Goal: Task Accomplishment & Management: Manage account settings

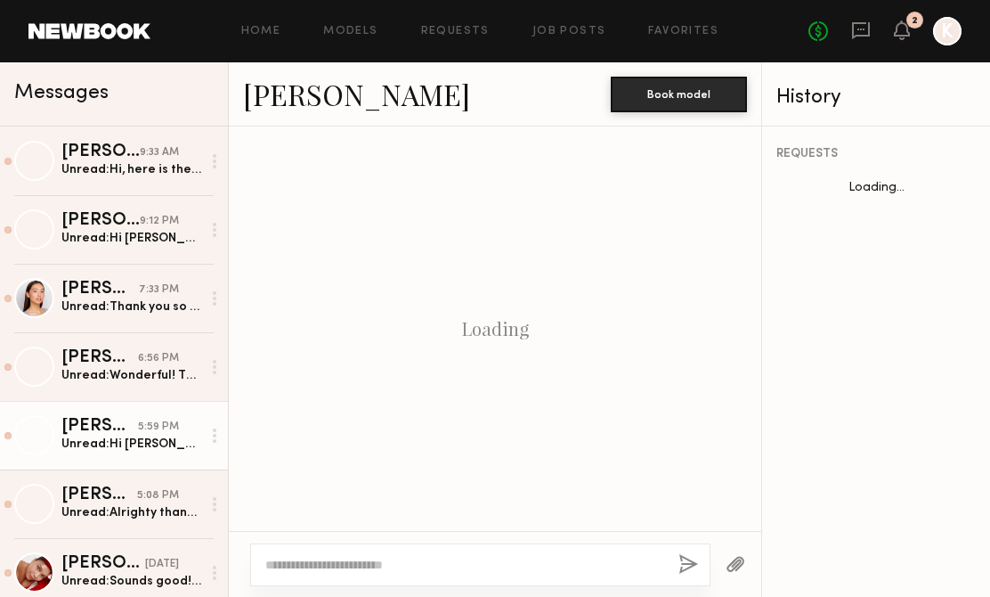
scroll to position [2199, 0]
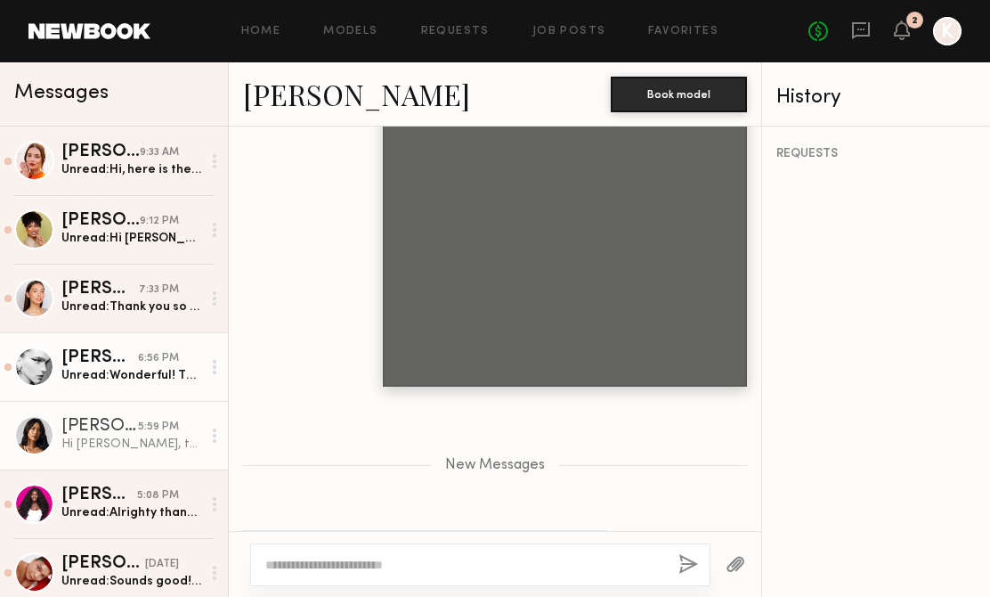
click at [113, 378] on div "Unread: Wonderful! Thank you so much! 🤍 I will send this over immediately when …" at bounding box center [131, 375] width 140 height 17
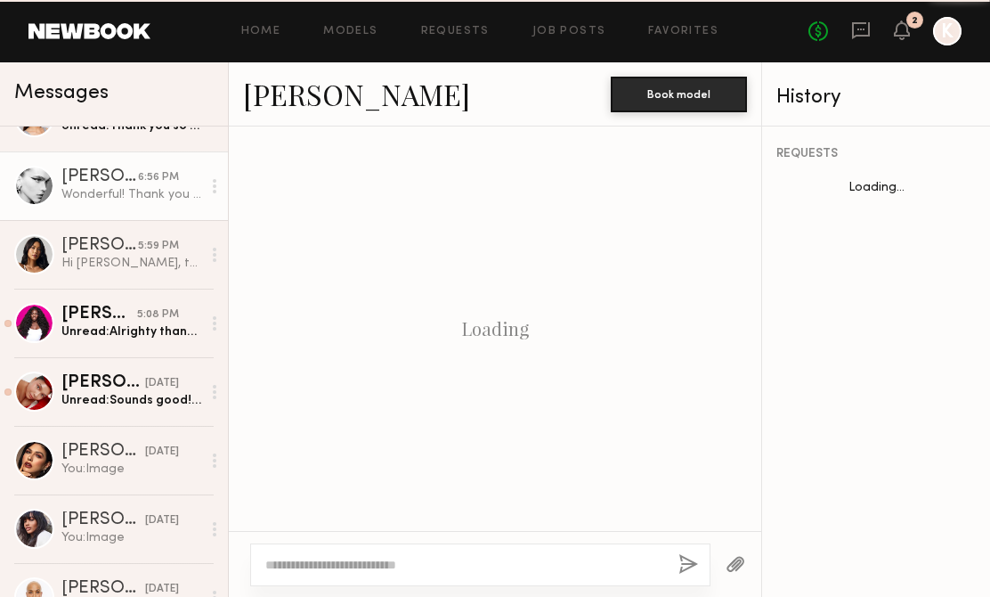
scroll to position [2187, 0]
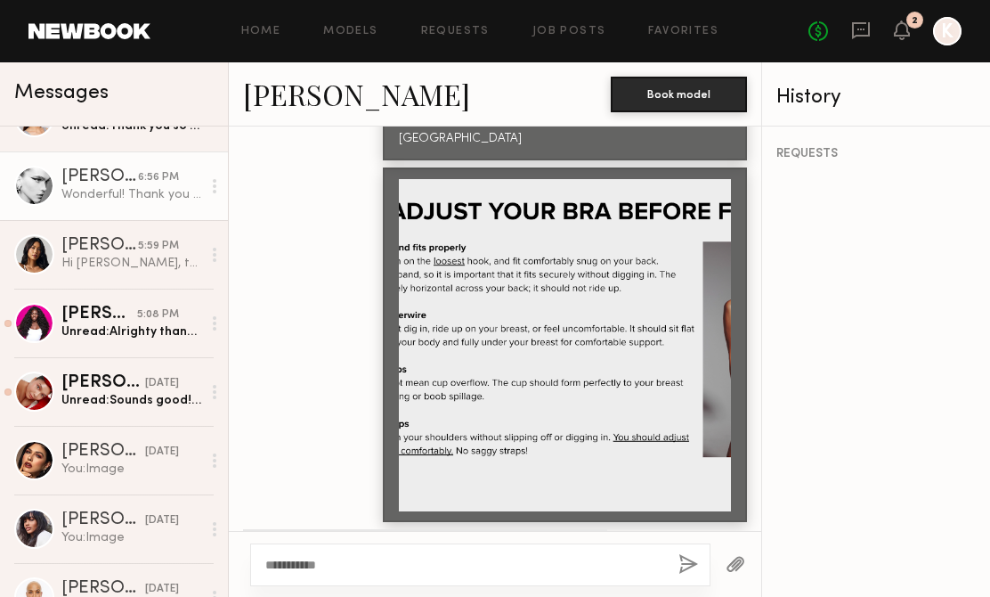
type textarea "**********"
click at [685, 569] on button "button" at bounding box center [688, 565] width 20 height 22
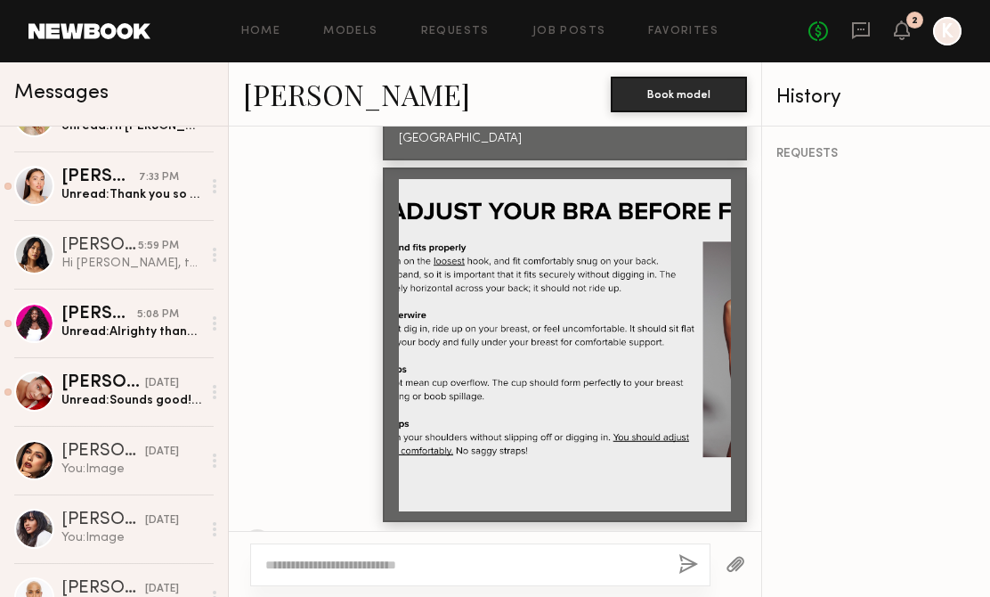
scroll to position [0, 0]
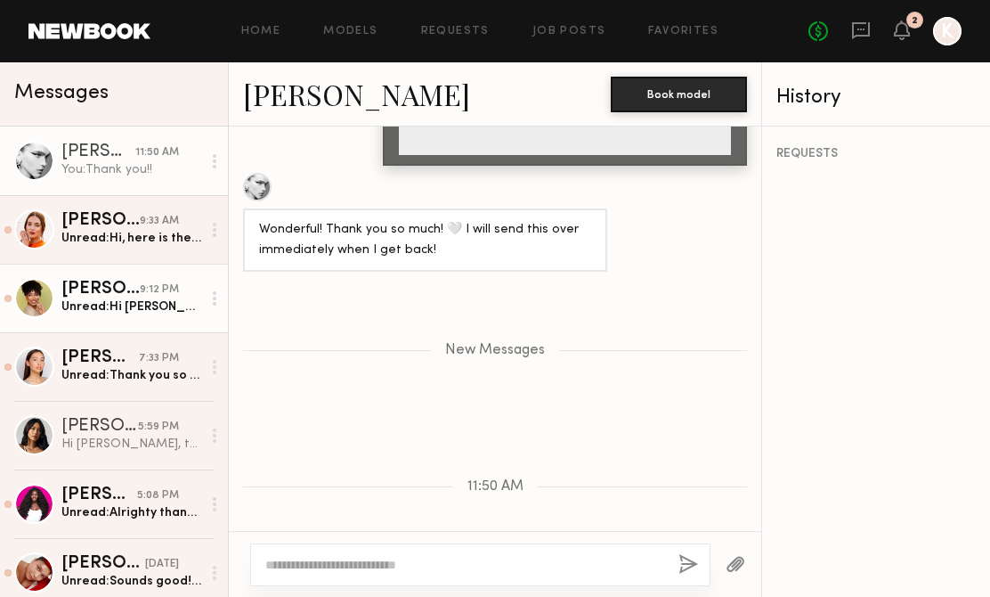
click at [154, 305] on div "Unread: Hi Siena! I received the package, thanks for all of the information! I’…" at bounding box center [131, 306] width 140 height 17
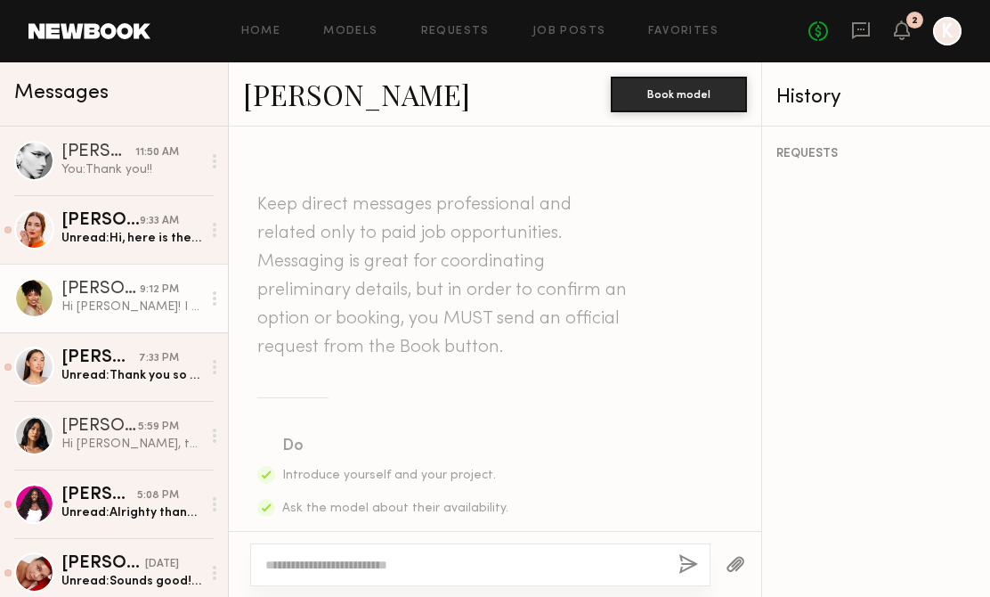
scroll to position [3077, 0]
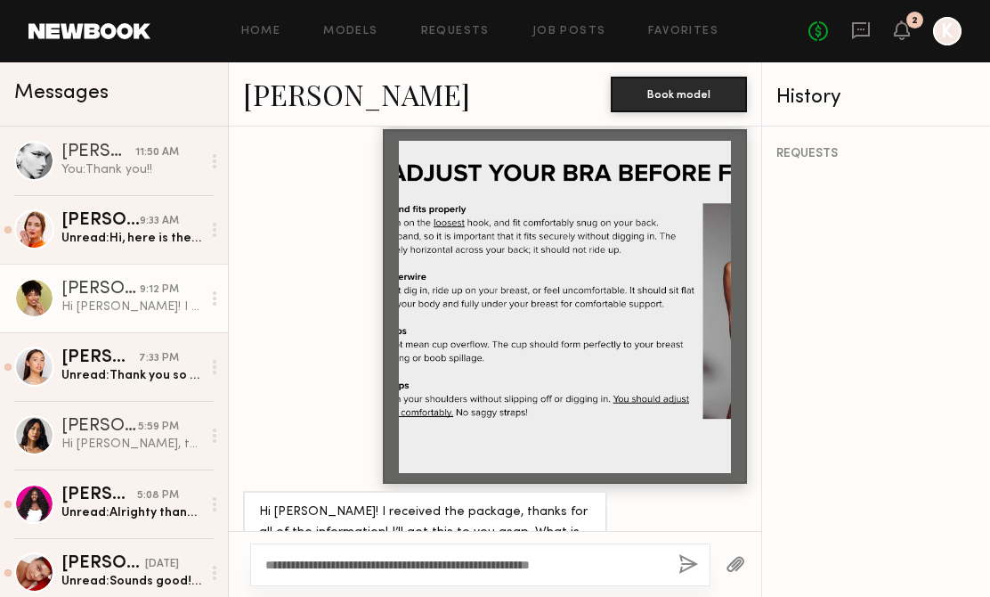
type textarea "**********"
click at [671, 572] on div "**********" at bounding box center [480, 564] width 460 height 43
click at [678, 561] on button "button" at bounding box center [688, 565] width 20 height 22
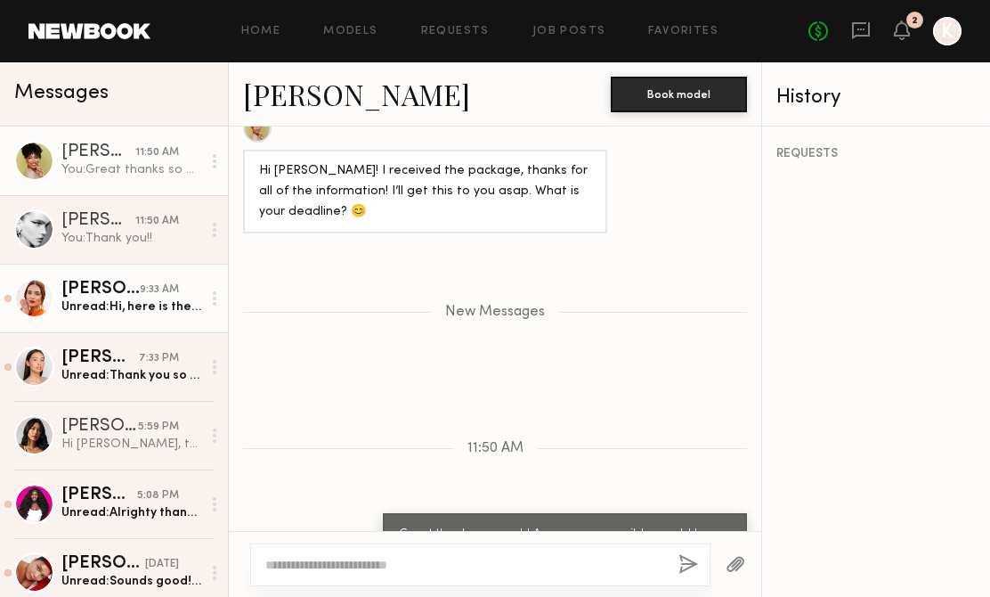
click at [106, 313] on div "Unread: Hi, here is the link with my pictures and video: https://we.tl/t-twp2F9…" at bounding box center [131, 306] width 140 height 17
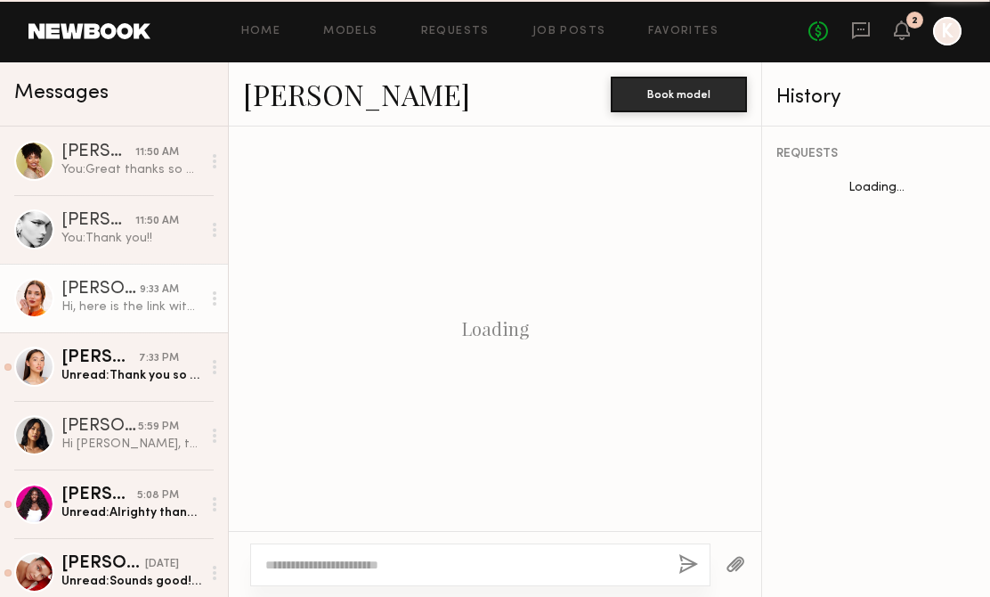
scroll to position [2752, 0]
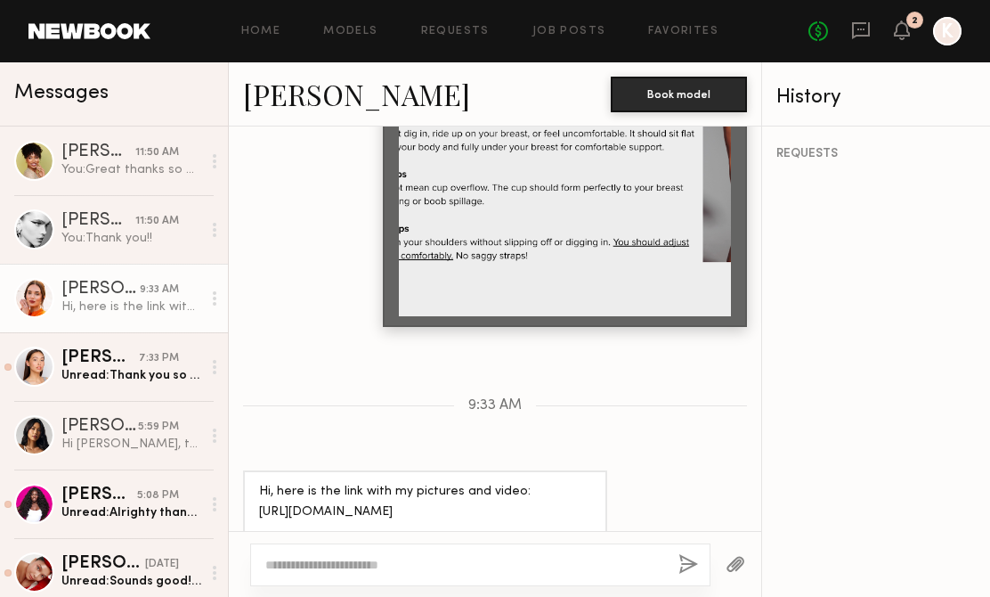
click at [400, 564] on textarea at bounding box center [464, 565] width 399 height 18
type textarea "**********"
click at [682, 558] on button "button" at bounding box center [688, 565] width 20 height 22
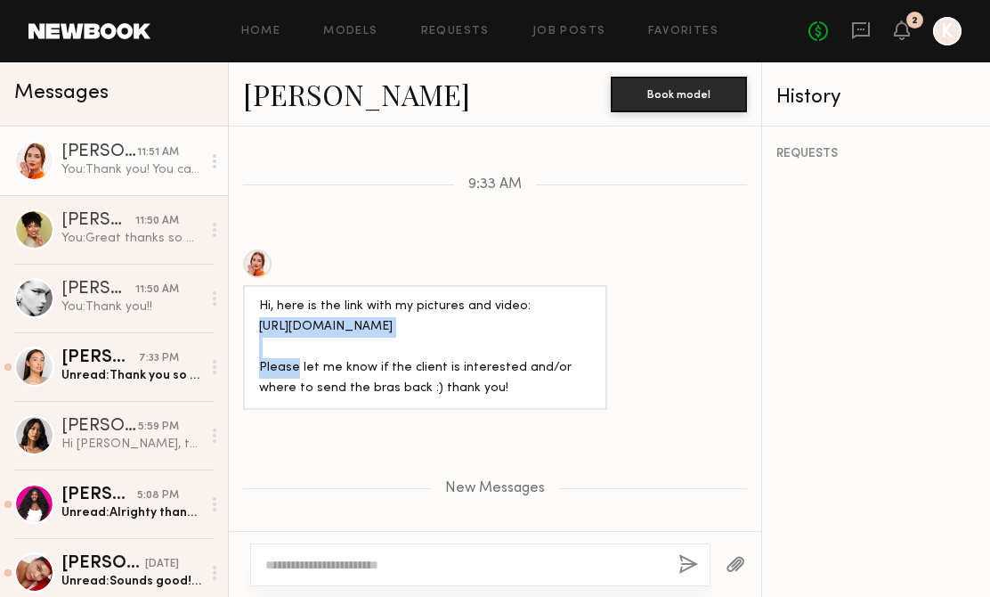
drag, startPoint x: 414, startPoint y: 246, endPoint x: 237, endPoint y: 246, distance: 177.2
click at [237, 249] on div "Hi, here is the link with my pictures and video: https://we.tl/t-twp2F9Kqhi Ple…" at bounding box center [495, 329] width 532 height 160
copy div "https://we.tl/t-twp2F9Kqhi"
click at [272, 93] on link "Jules H." at bounding box center [356, 94] width 227 height 38
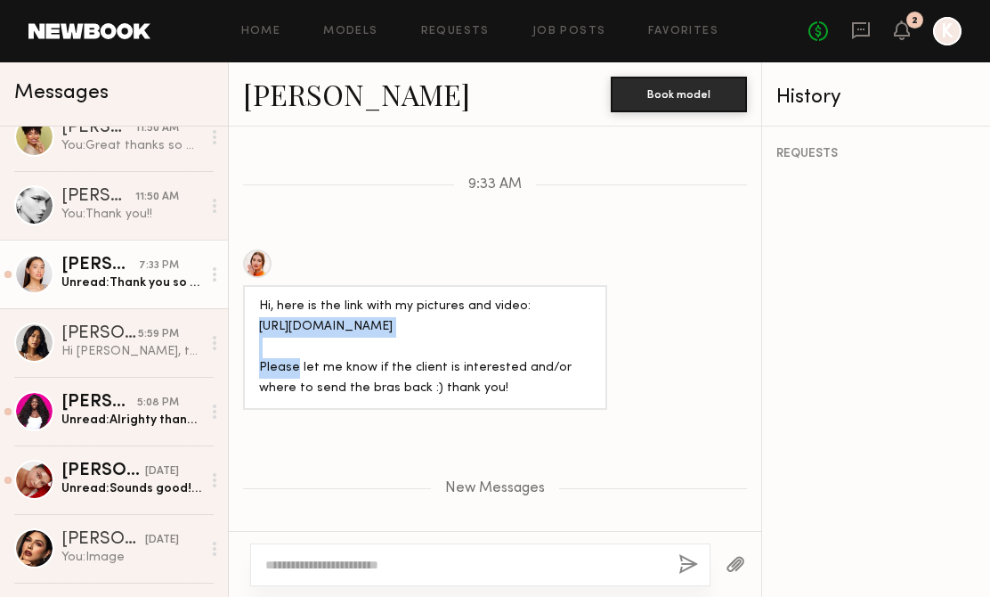
scroll to position [97, 0]
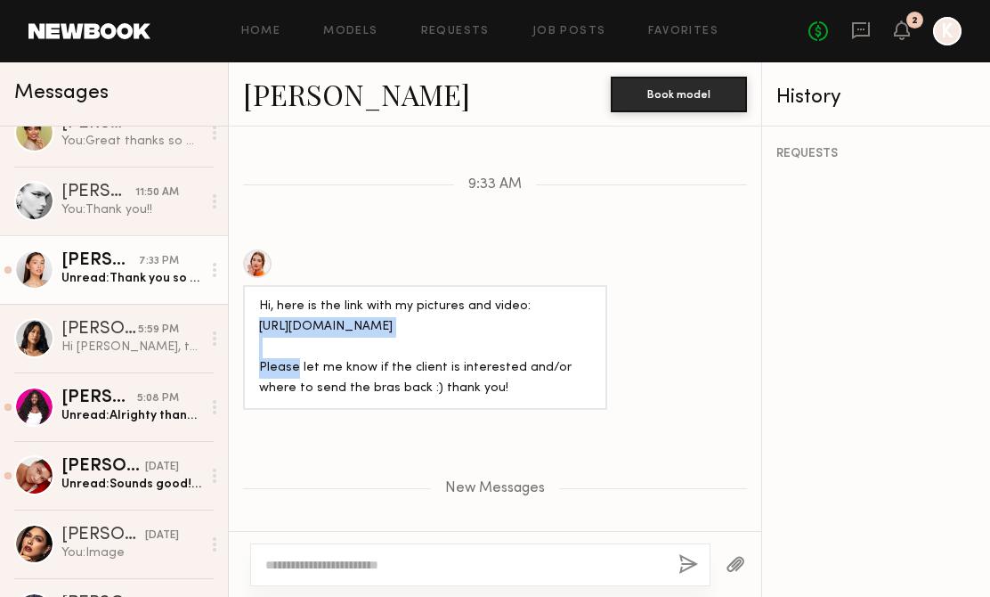
click at [132, 262] on div "Mariko M." at bounding box center [99, 261] width 77 height 18
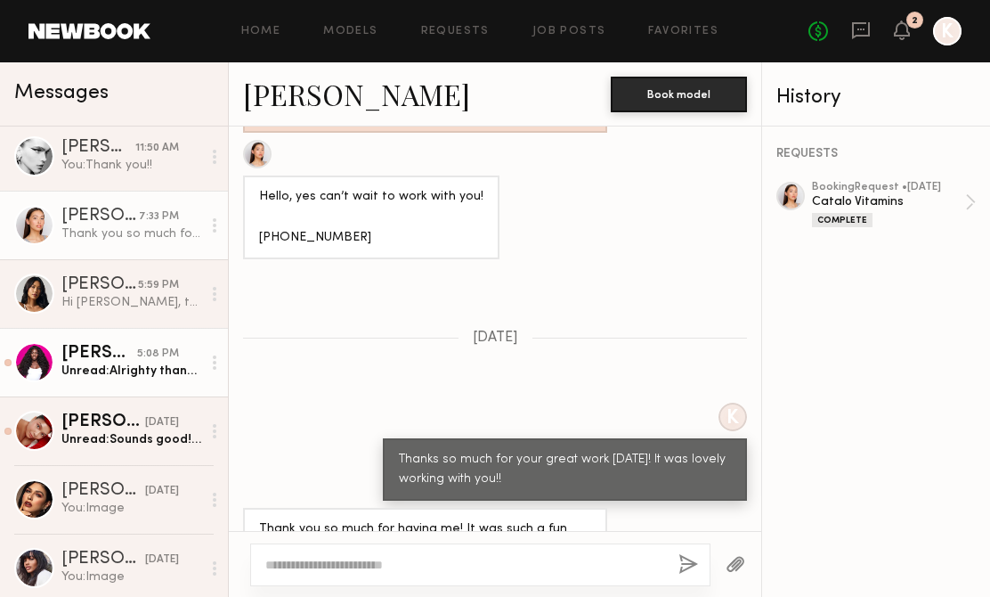
scroll to position [144, 0]
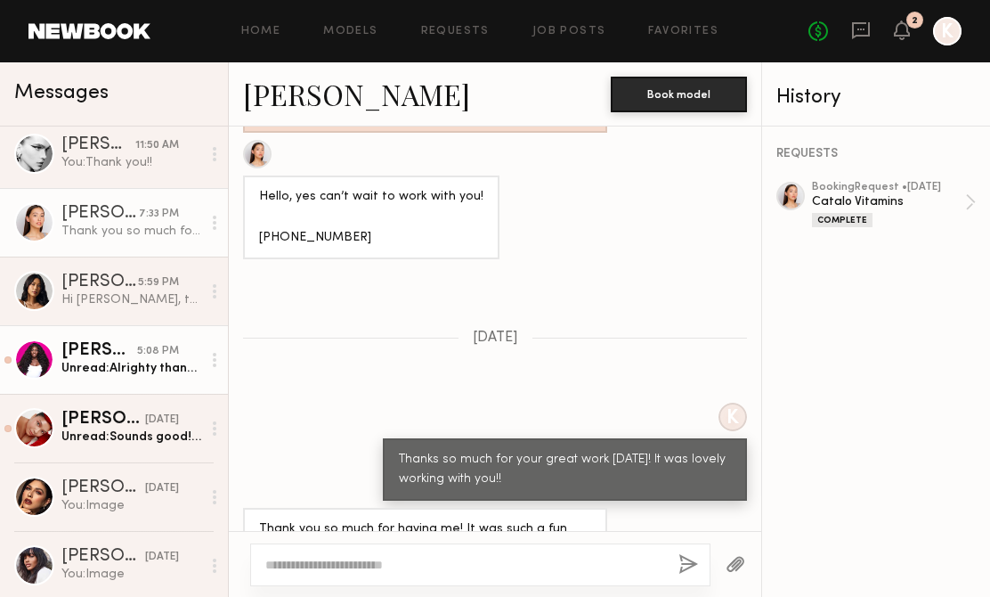
click at [113, 369] on div "Unread: Alrighty thank you :)" at bounding box center [131, 368] width 140 height 17
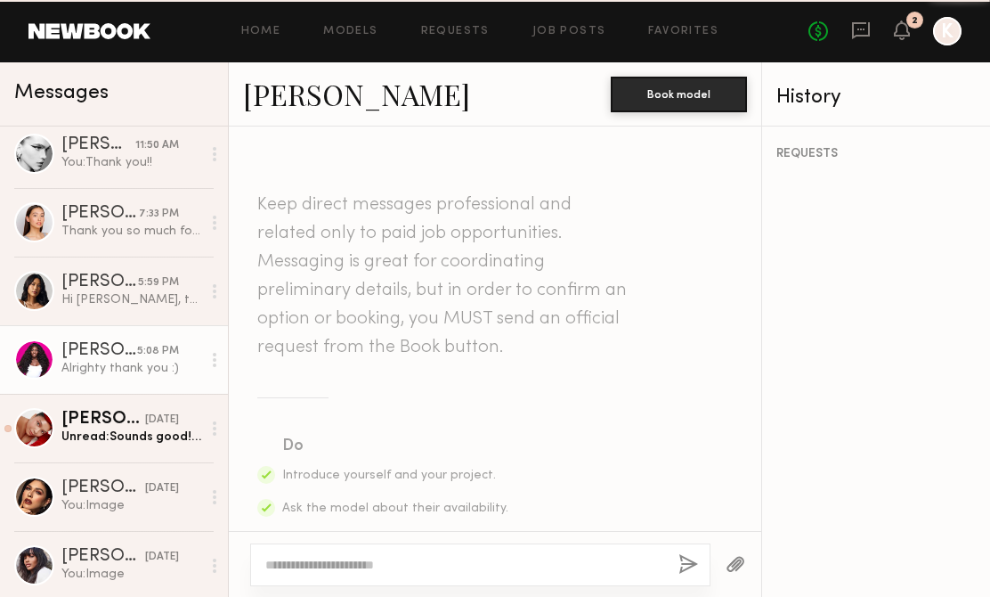
scroll to position [2097, 0]
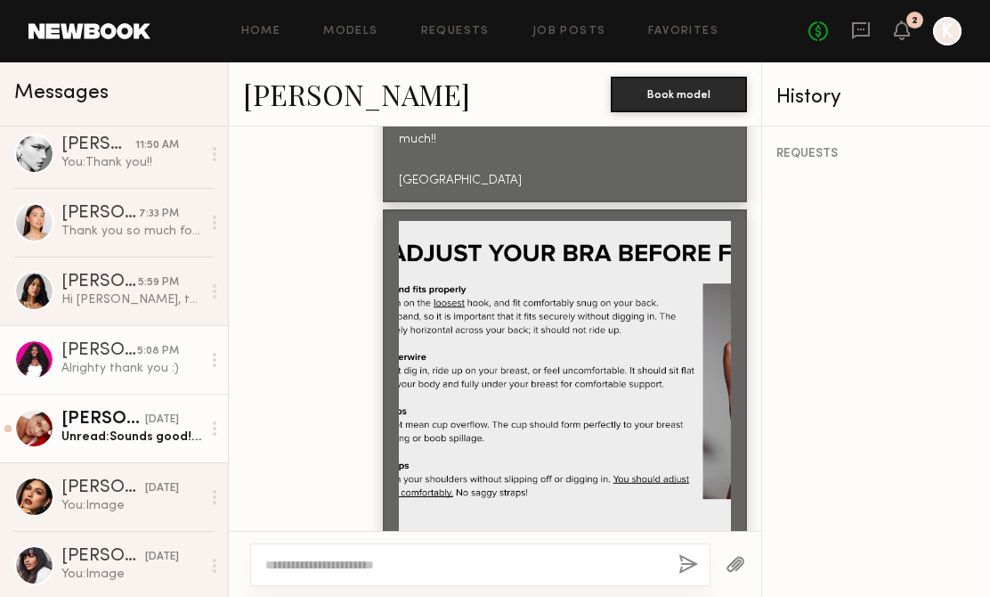
click at [163, 421] on div "yesterday" at bounding box center [162, 419] width 34 height 17
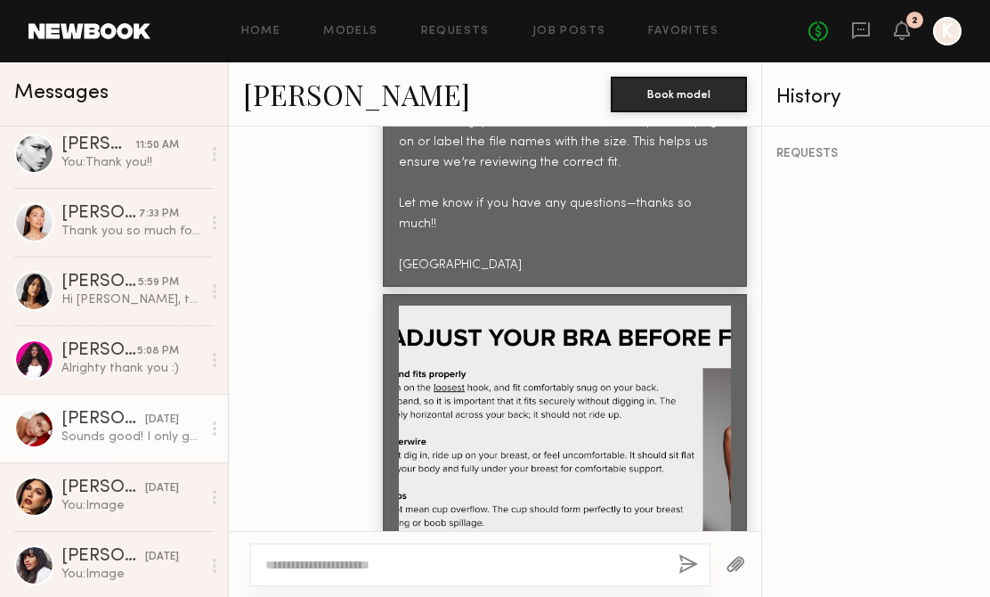
scroll to position [2626, 0]
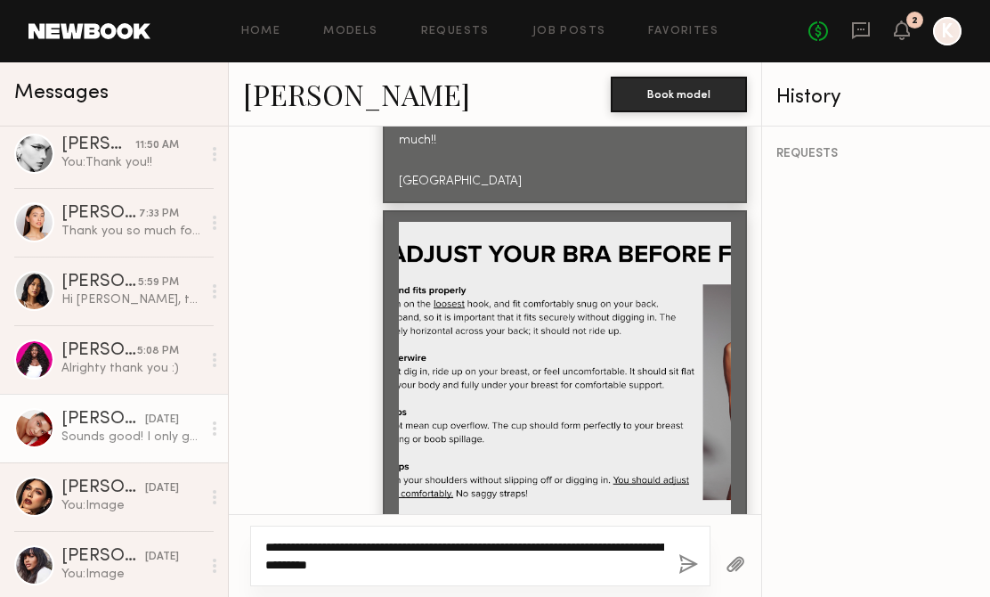
type textarea "**********"
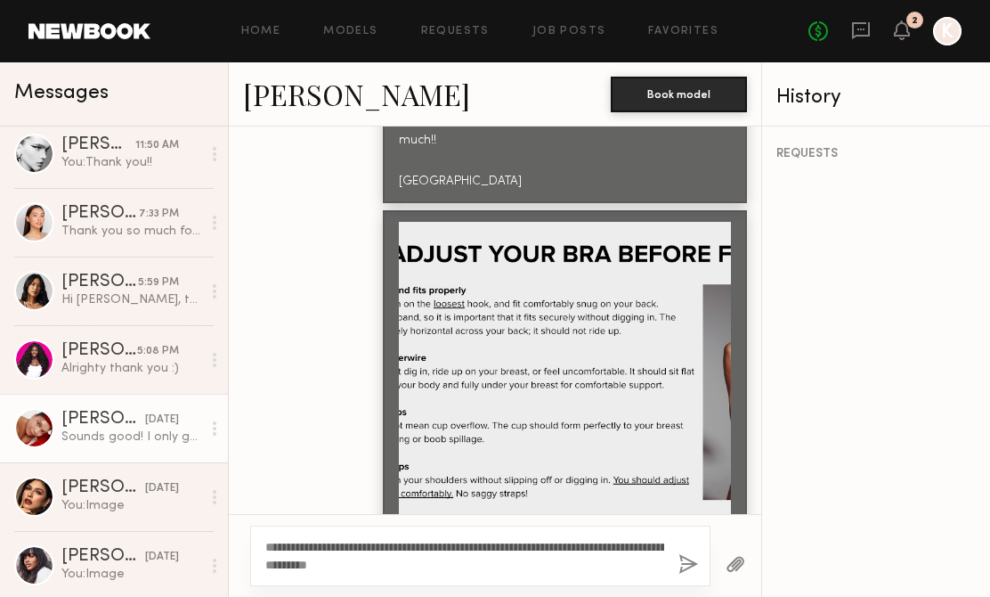
click at [684, 566] on button "button" at bounding box center [688, 565] width 20 height 22
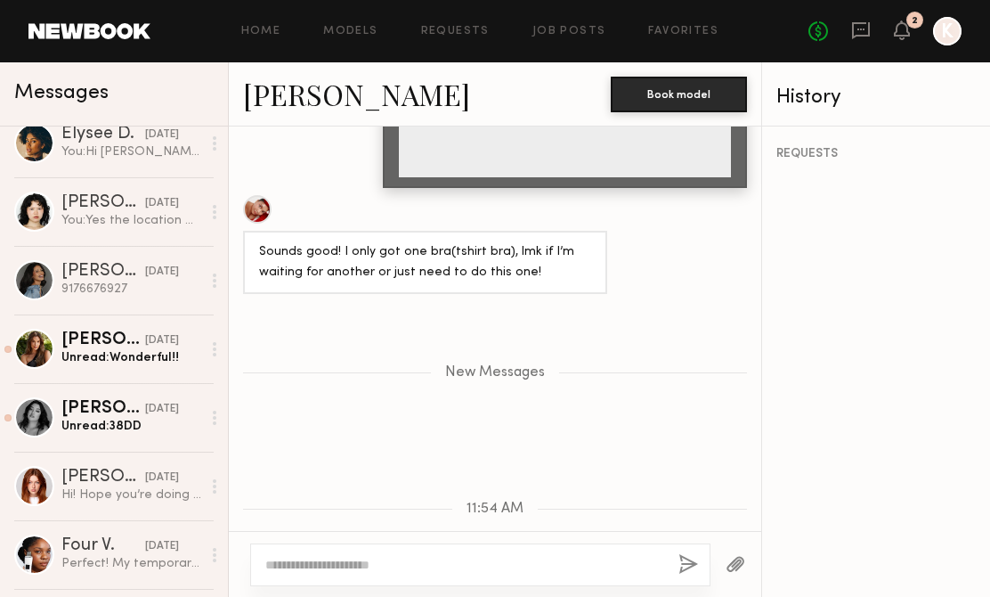
scroll to position [1348, 0]
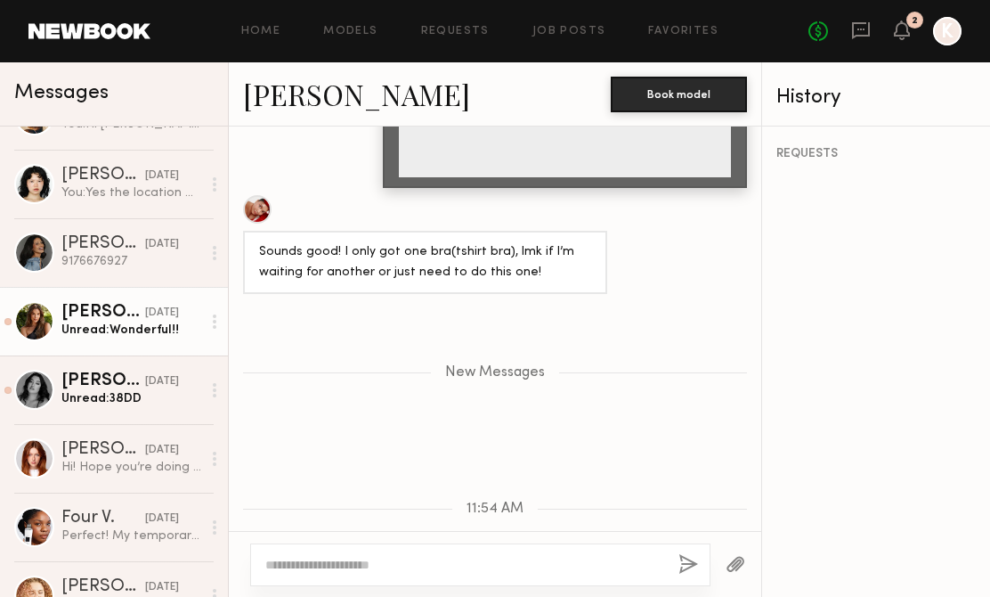
click at [140, 342] on link "Chloe M. 08/31/2025 Unread: Wonderful!!" at bounding box center [114, 321] width 228 height 69
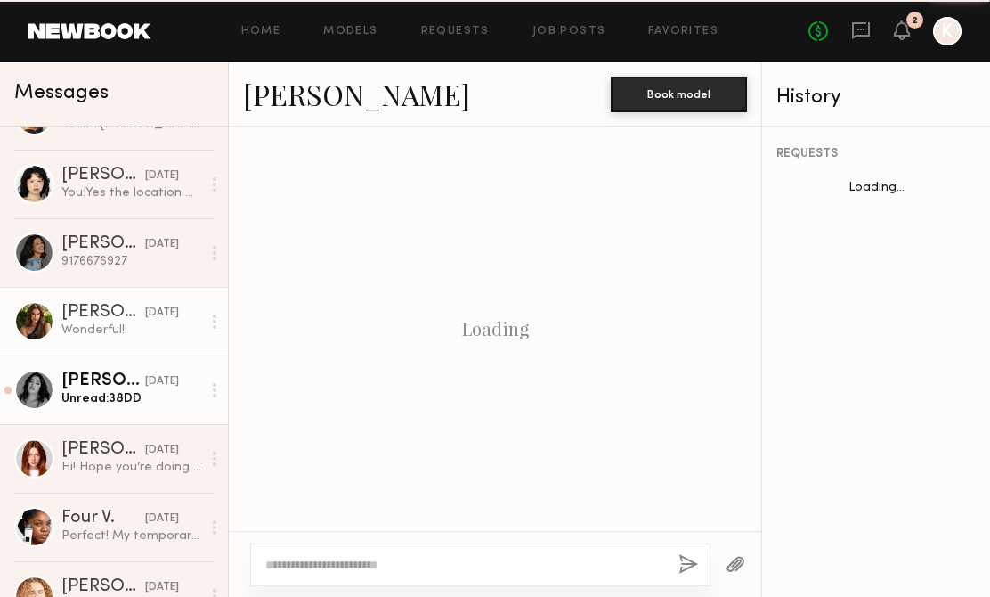
scroll to position [1614, 0]
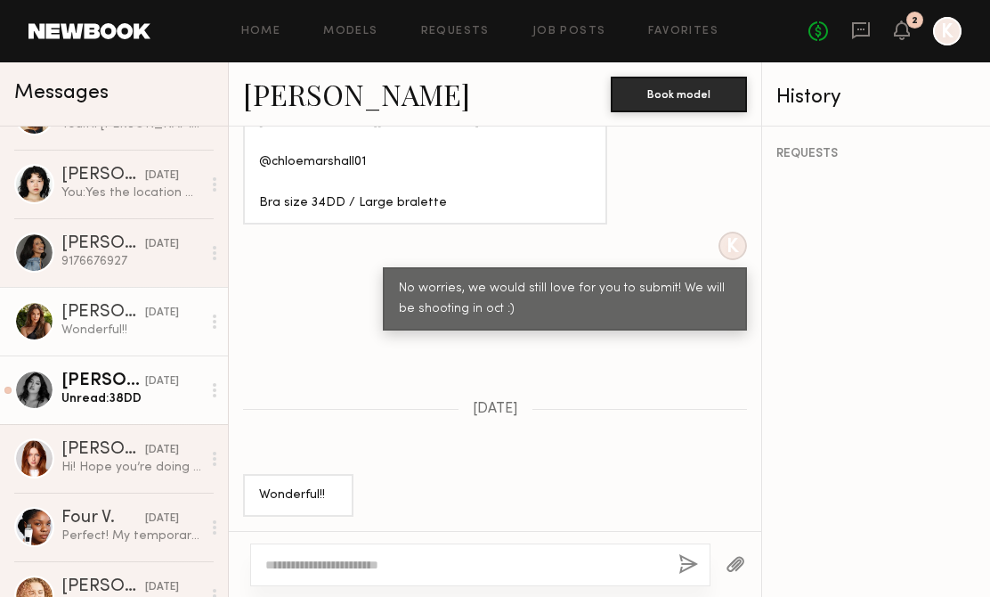
click at [184, 399] on div "Unread: 38DD" at bounding box center [131, 398] width 140 height 17
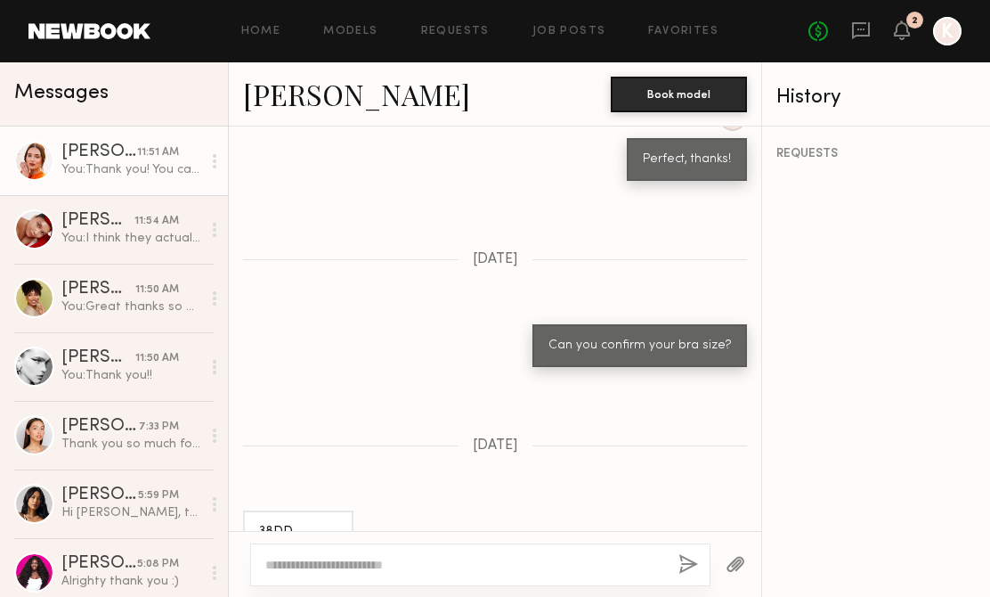
click at [89, 154] on div "Jules H." at bounding box center [99, 152] width 76 height 18
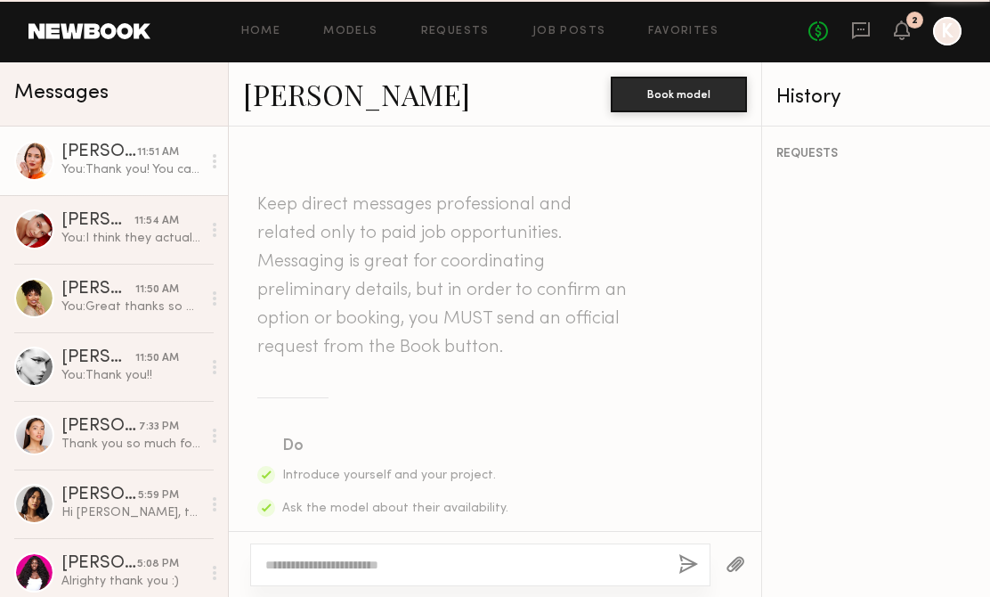
scroll to position [2837, 0]
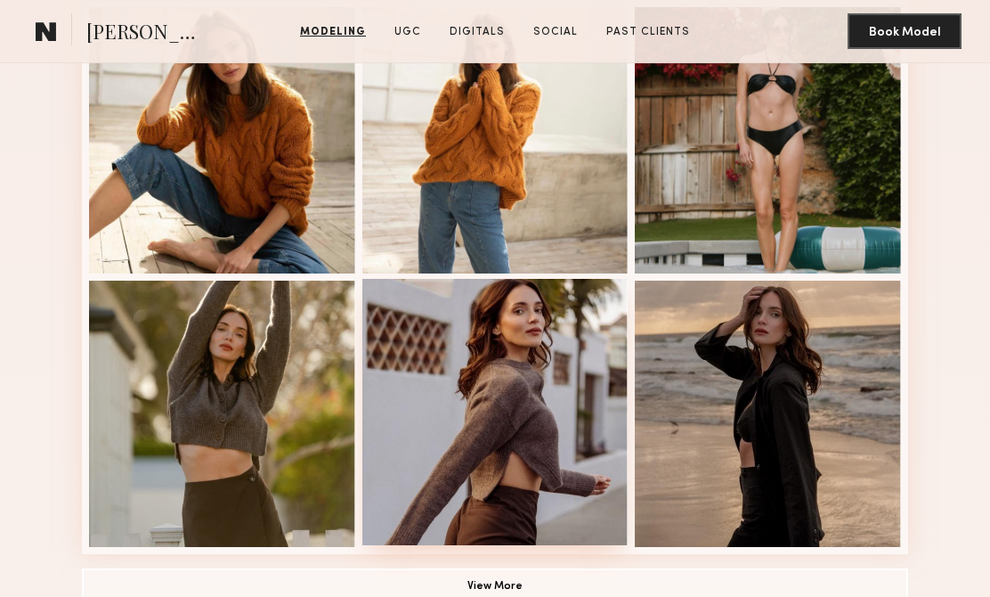
scroll to position [1123, 0]
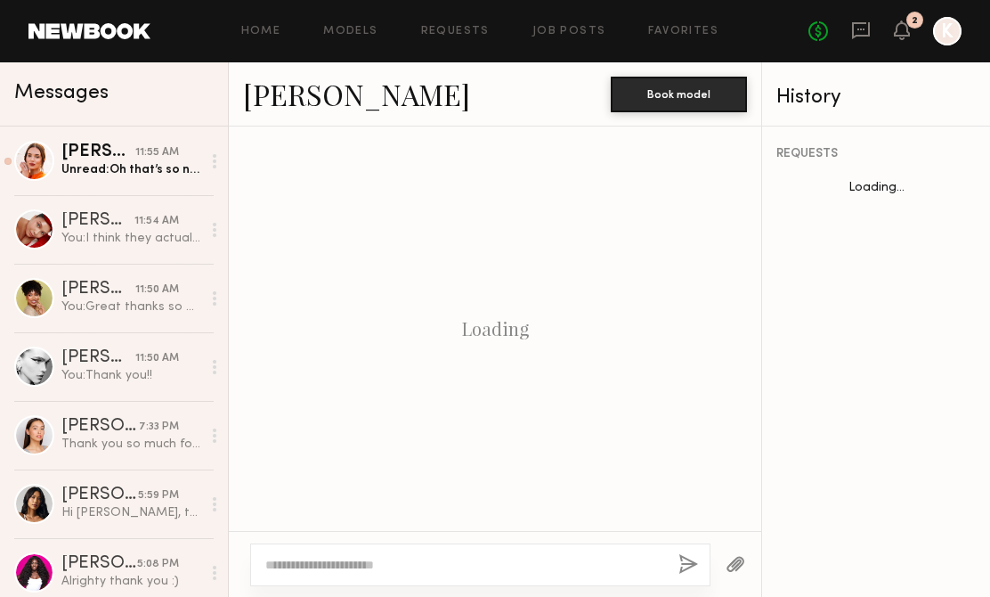
click at [573, 38] on div "Home Models Requests Job Posts Favorites Sign Out No fees up to $5,000 2 K" at bounding box center [555, 31] width 811 height 28
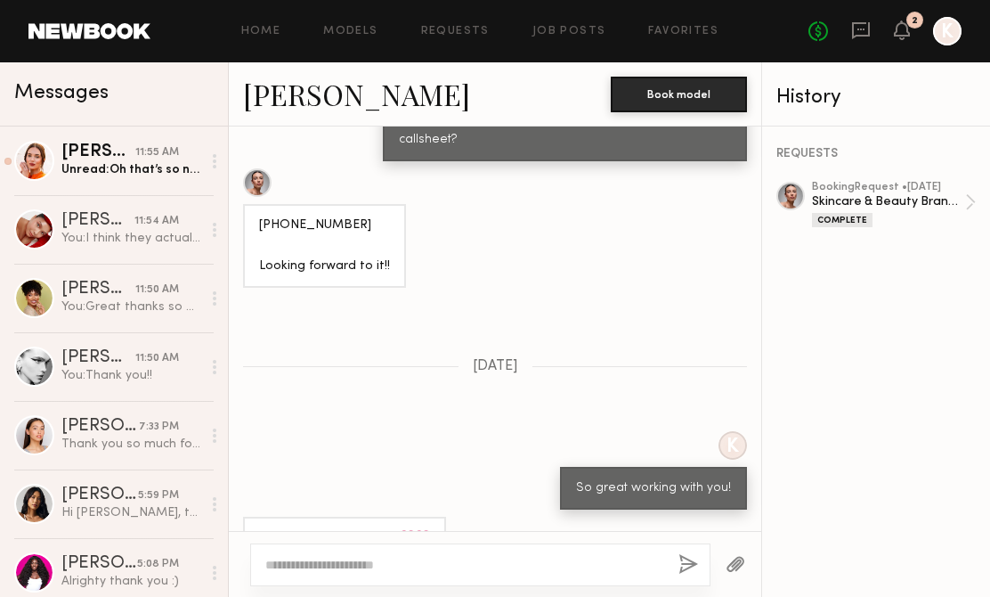
scroll to position [1757, 0]
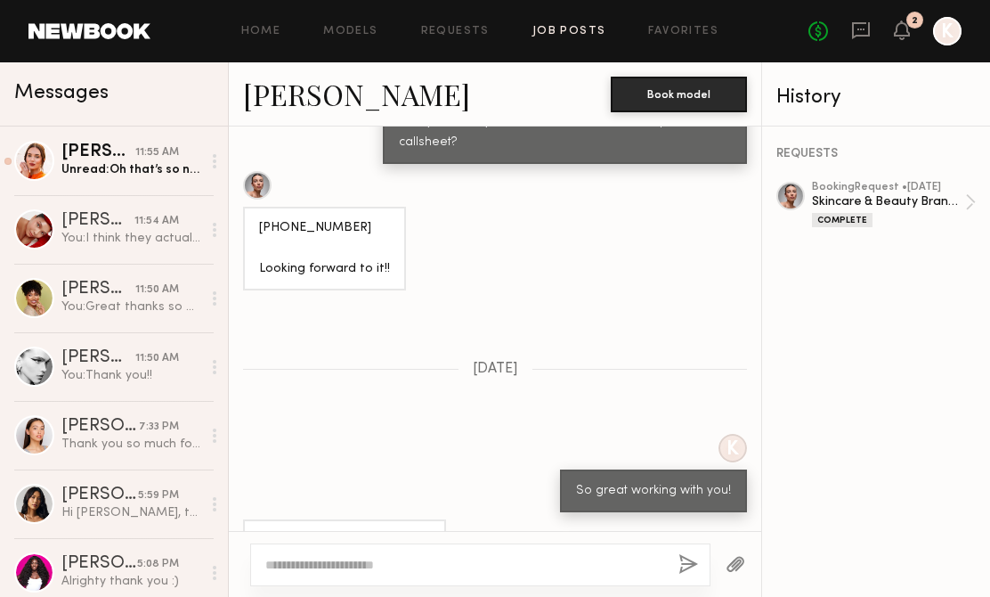
click at [572, 32] on link "Job Posts" at bounding box center [569, 32] width 74 height 12
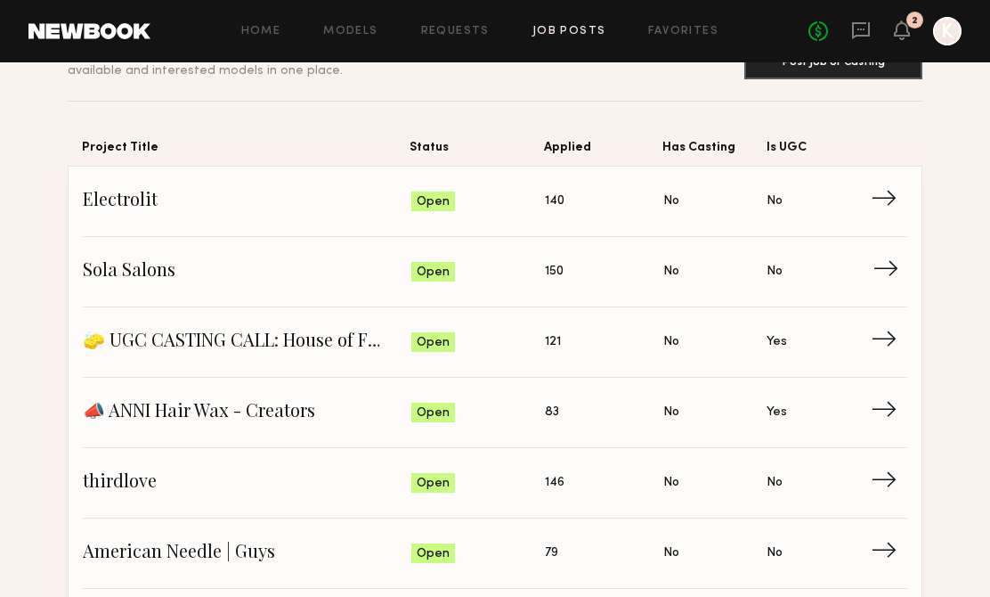
scroll to position [121, 0]
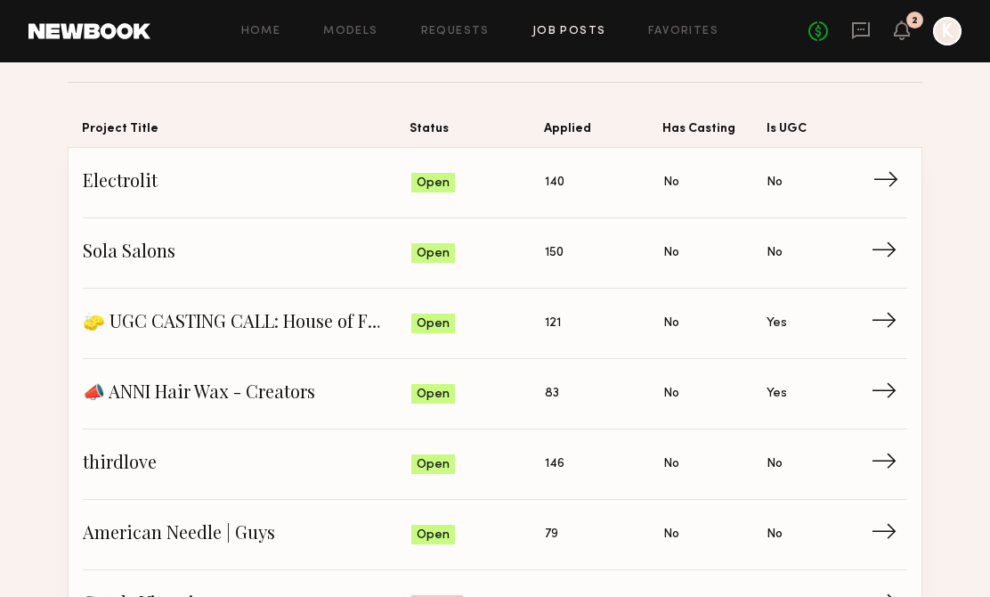
click at [384, 194] on span "Electrolit" at bounding box center [247, 182] width 329 height 27
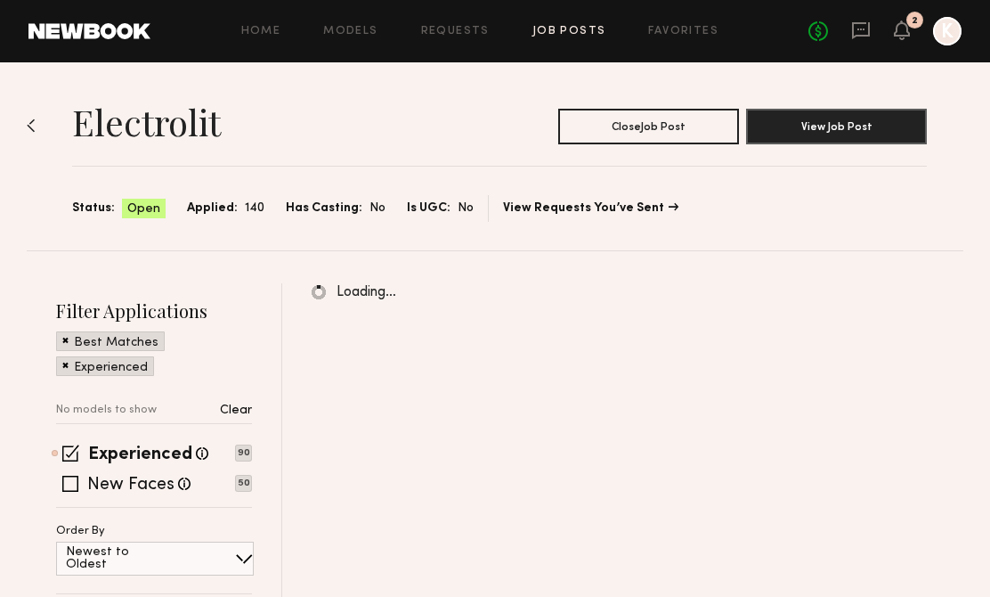
click at [578, 30] on link "Job Posts" at bounding box center [569, 32] width 74 height 12
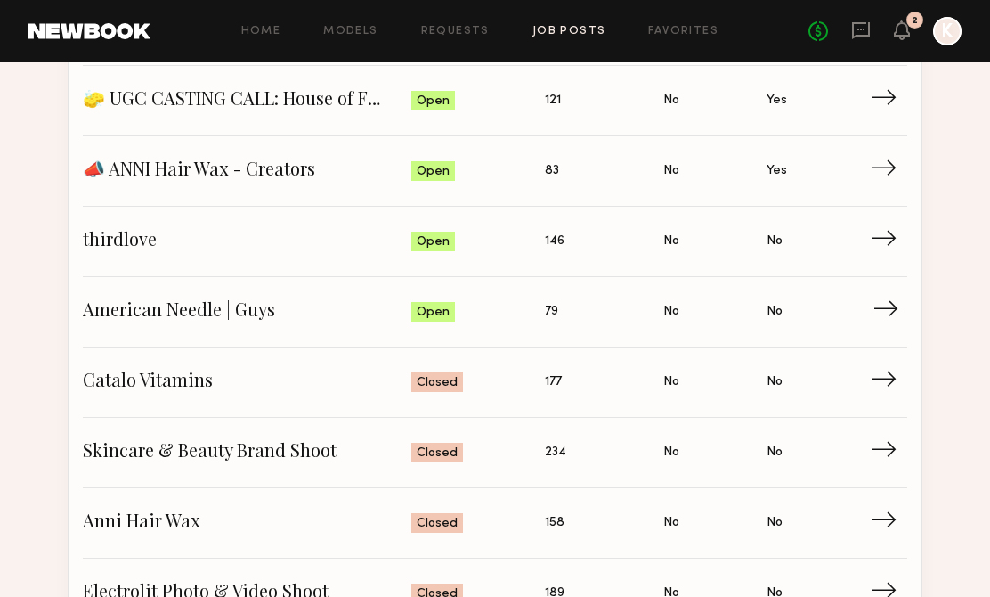
scroll to position [358, 0]
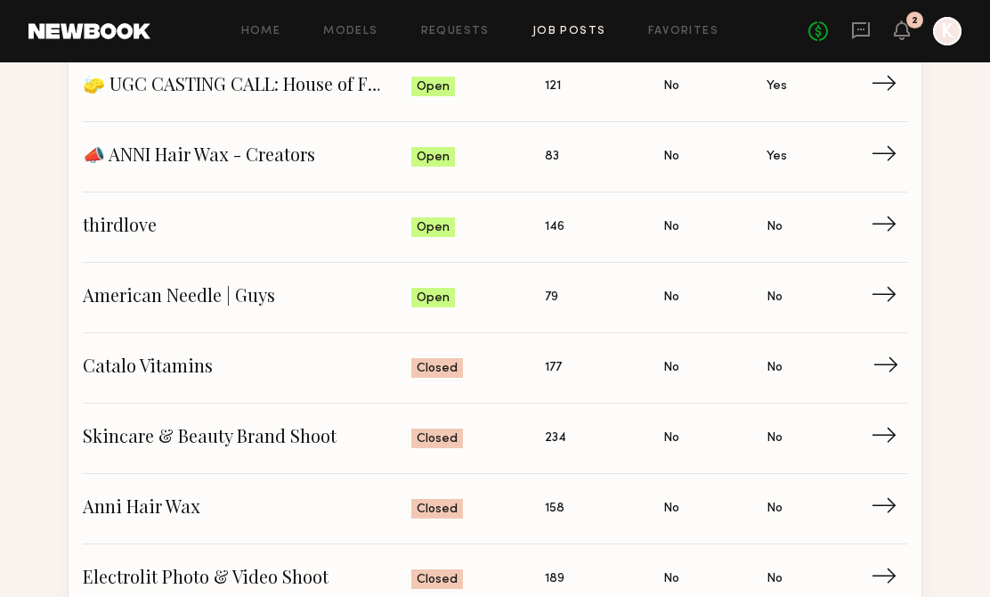
click at [216, 377] on span "Catalo Vitamins" at bounding box center [247, 367] width 329 height 27
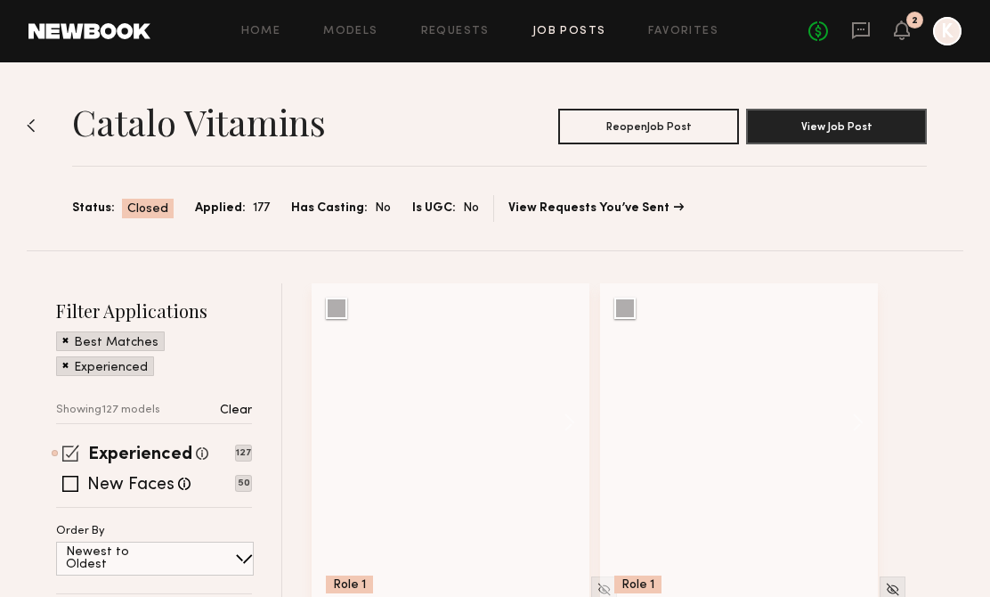
click at [71, 455] on span at bounding box center [70, 452] width 17 height 17
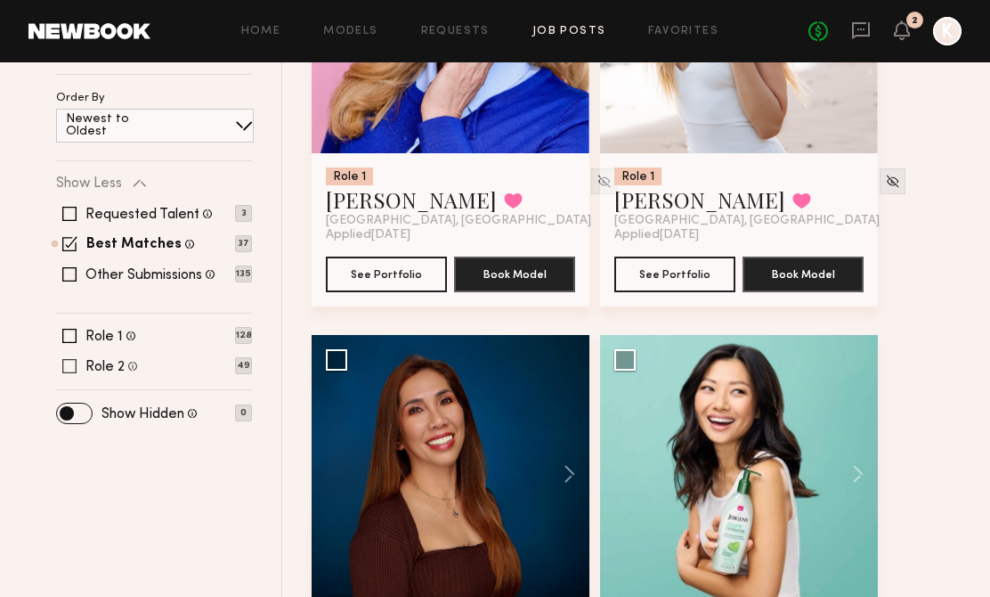
scroll to position [409, 0]
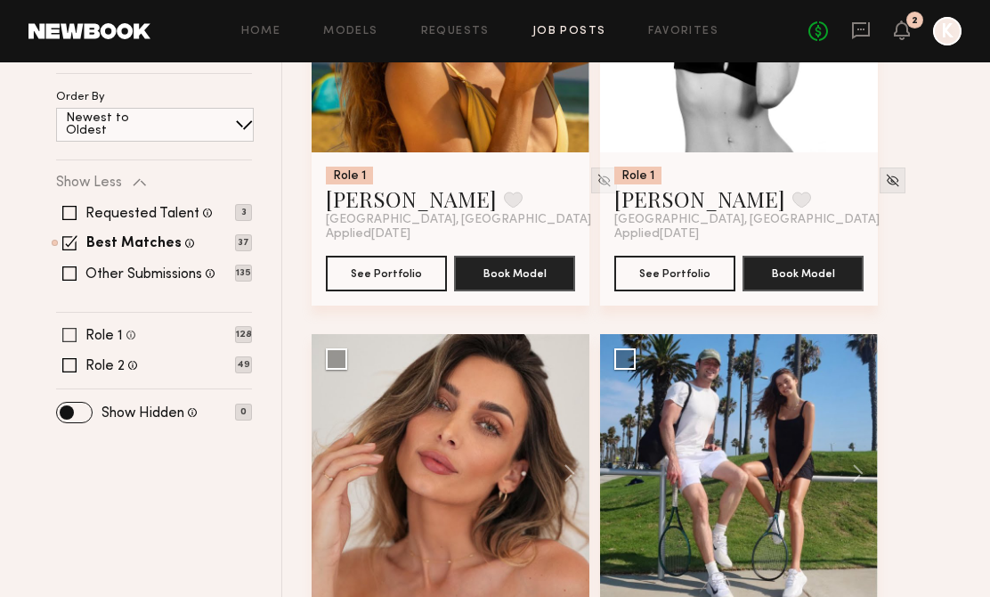
click at [67, 337] on span at bounding box center [69, 335] width 14 height 14
click at [65, 241] on span at bounding box center [69, 242] width 15 height 15
click at [74, 362] on span at bounding box center [69, 365] width 14 height 14
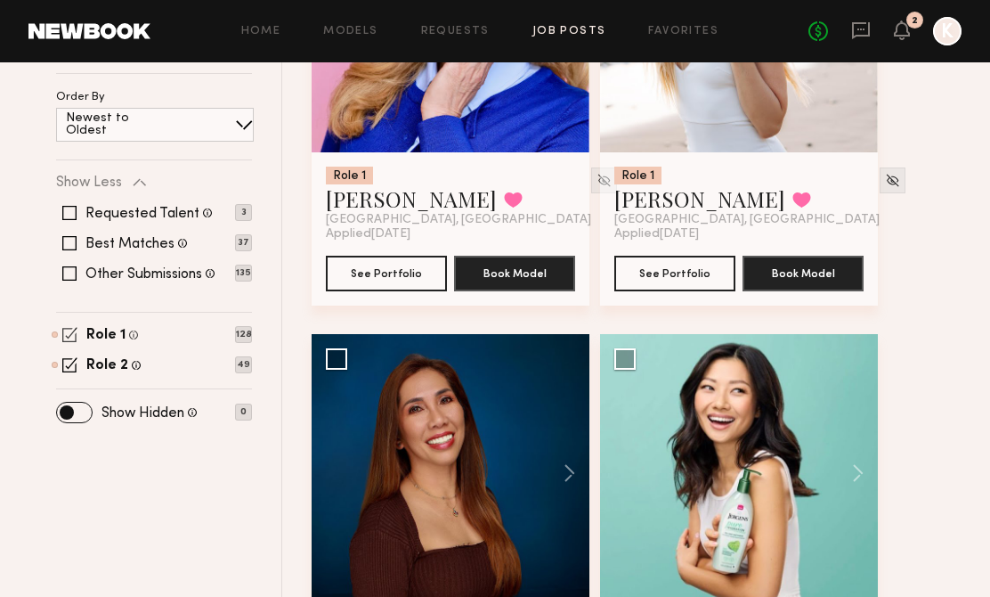
click at [74, 335] on span at bounding box center [69, 334] width 15 height 15
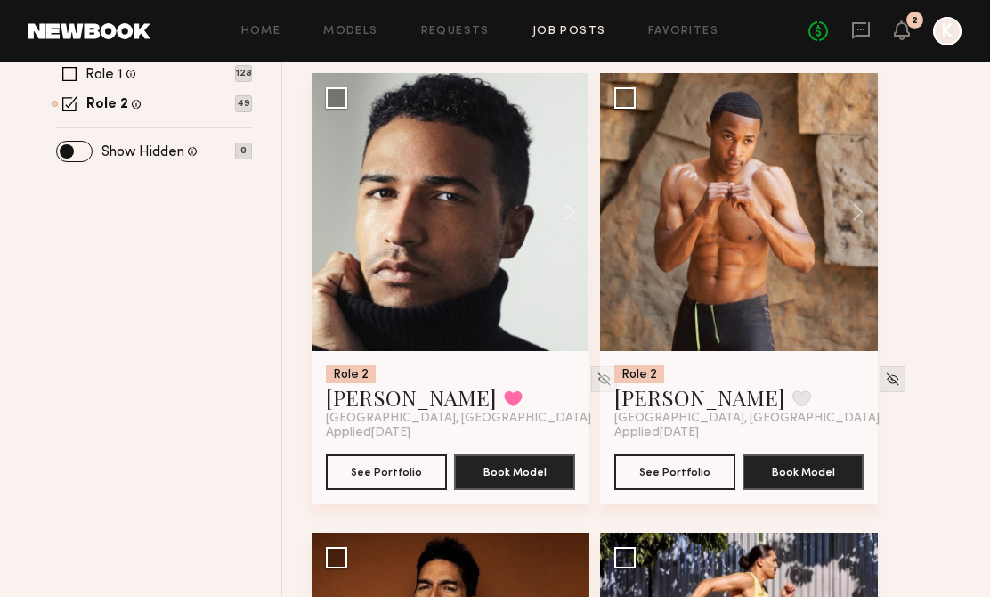
scroll to position [0, 0]
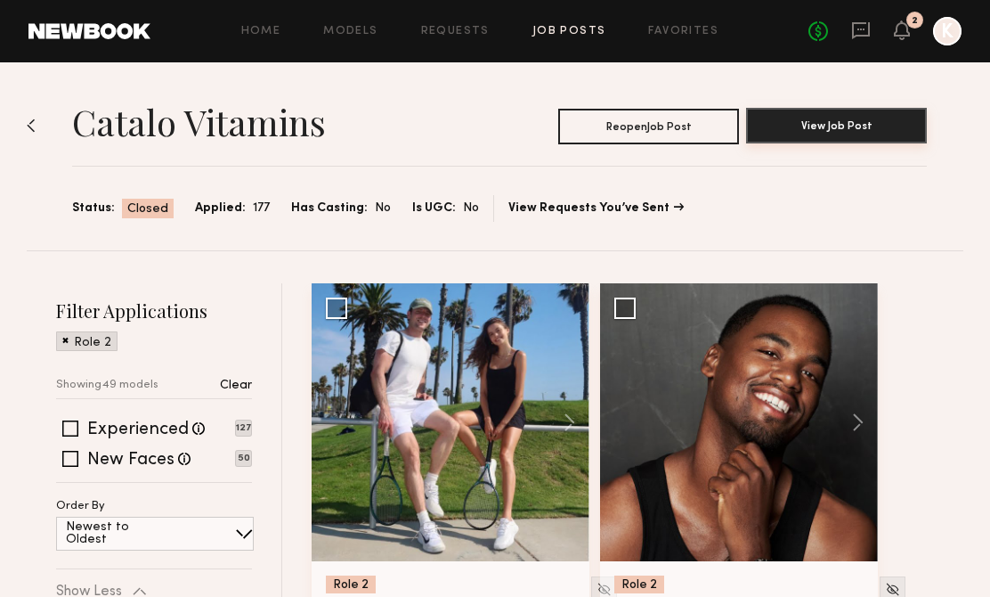
click at [781, 133] on button "View Job Post" at bounding box center [836, 126] width 181 height 36
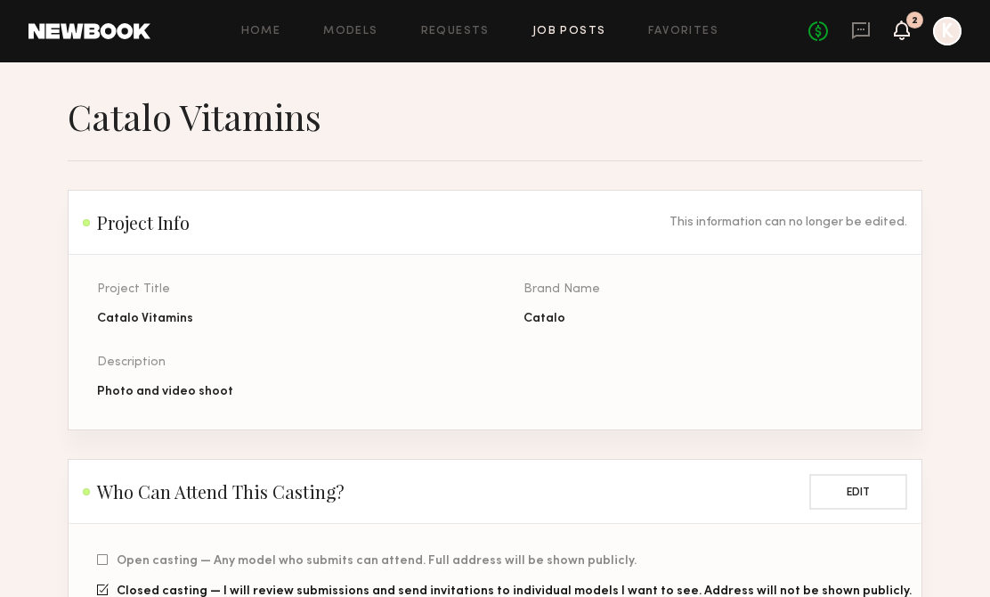
click at [907, 35] on icon at bounding box center [902, 29] width 14 height 12
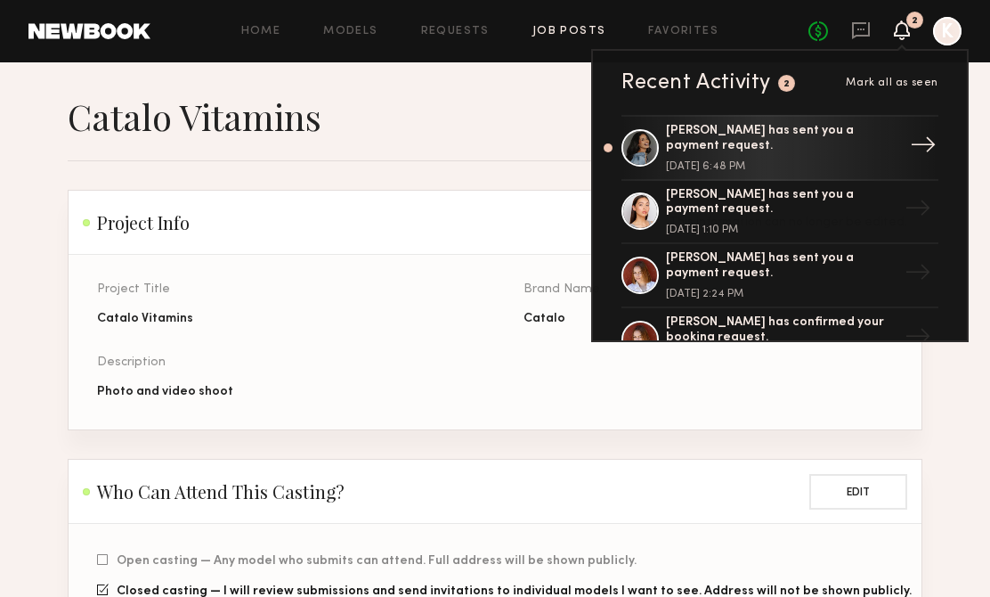
click at [843, 133] on div "Andrea P. has sent you a payment request." at bounding box center [781, 139] width 231 height 30
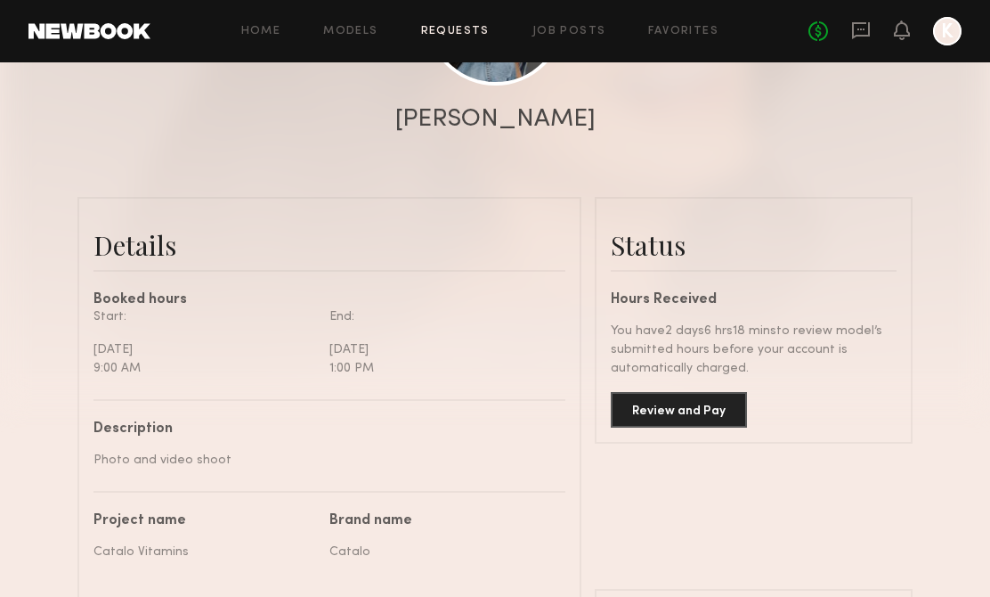
scroll to position [329, 0]
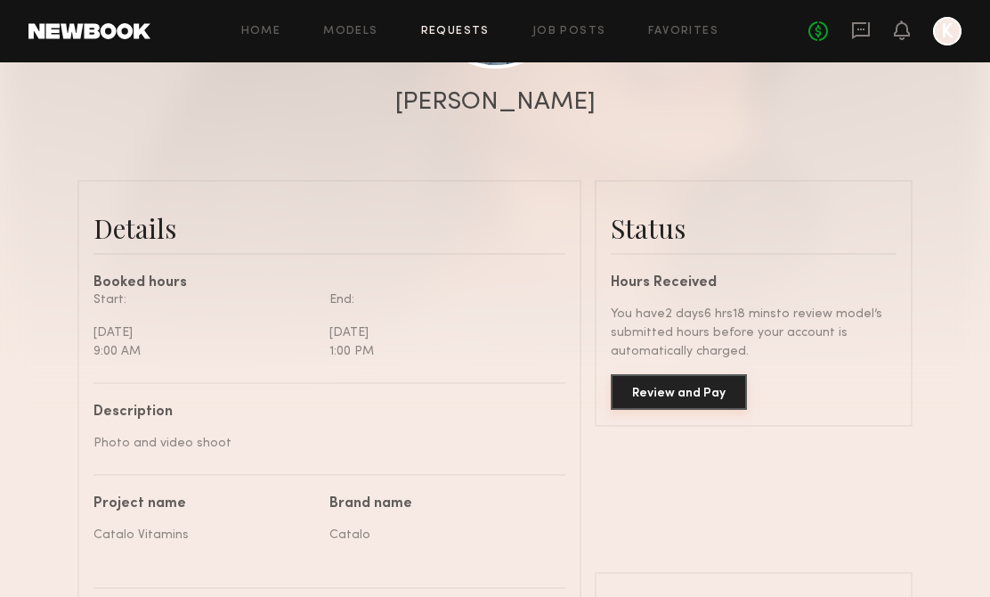
click at [627, 402] on button "Review and Pay" at bounding box center [679, 392] width 136 height 36
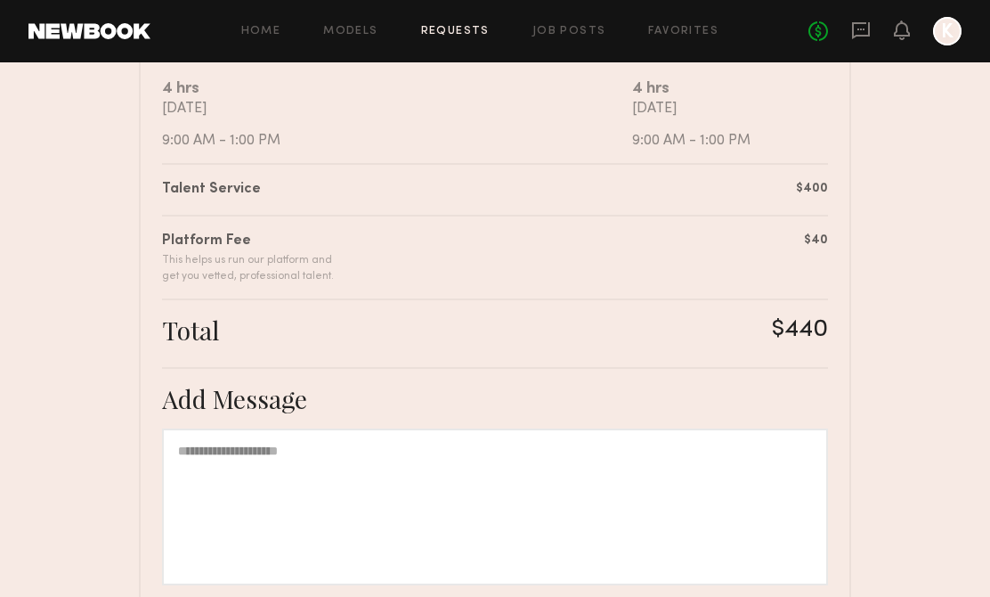
scroll to position [541, 0]
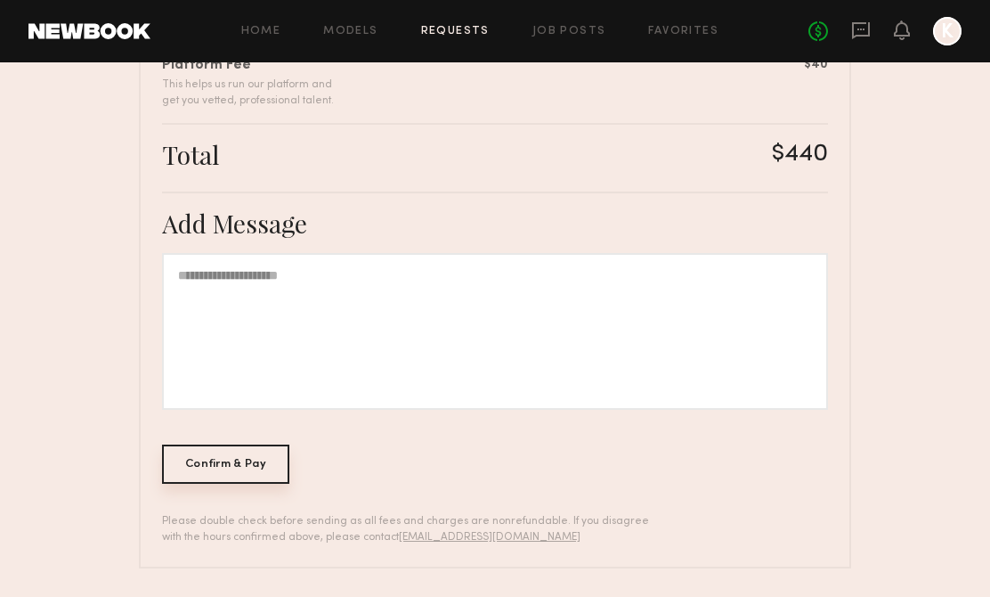
click at [244, 459] on div "Confirm & Pay" at bounding box center [225, 463] width 127 height 39
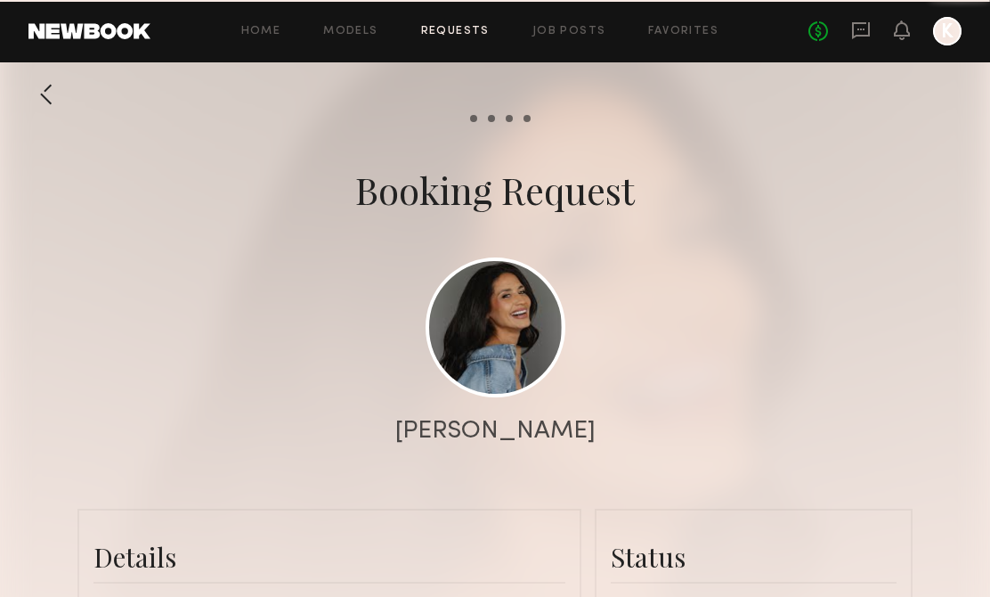
scroll to position [1866, 0]
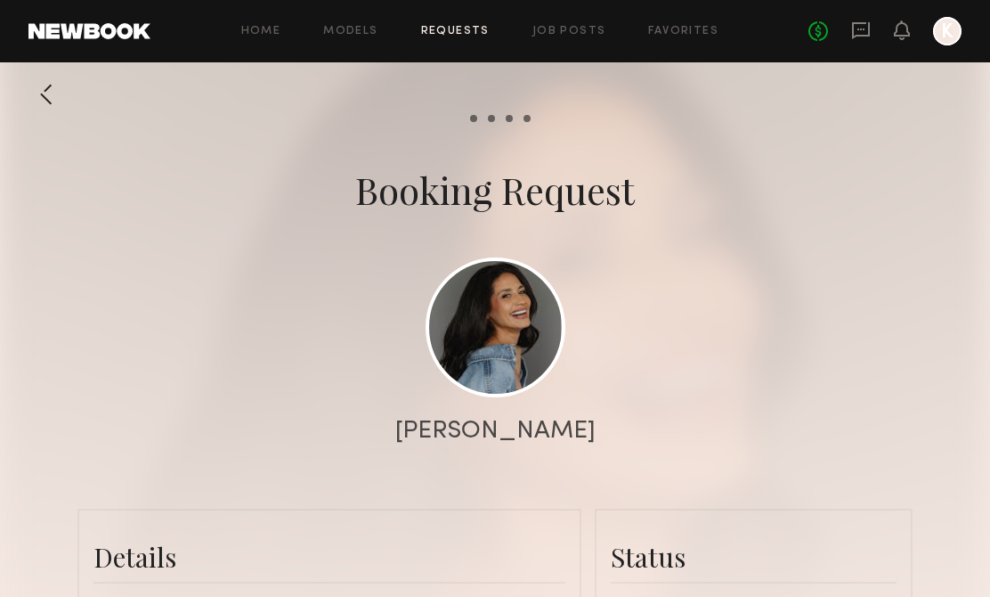
click at [482, 448] on div at bounding box center [495, 356] width 990 height 712
click at [482, 426] on div "Andrea P." at bounding box center [495, 430] width 200 height 25
click at [487, 323] on link at bounding box center [496, 326] width 140 height 140
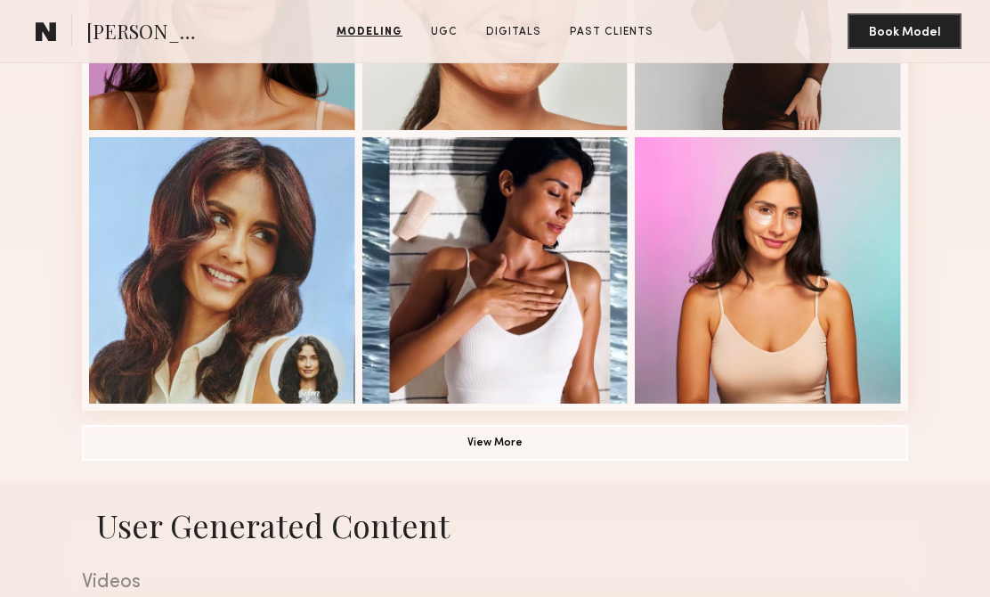
scroll to position [1176, 0]
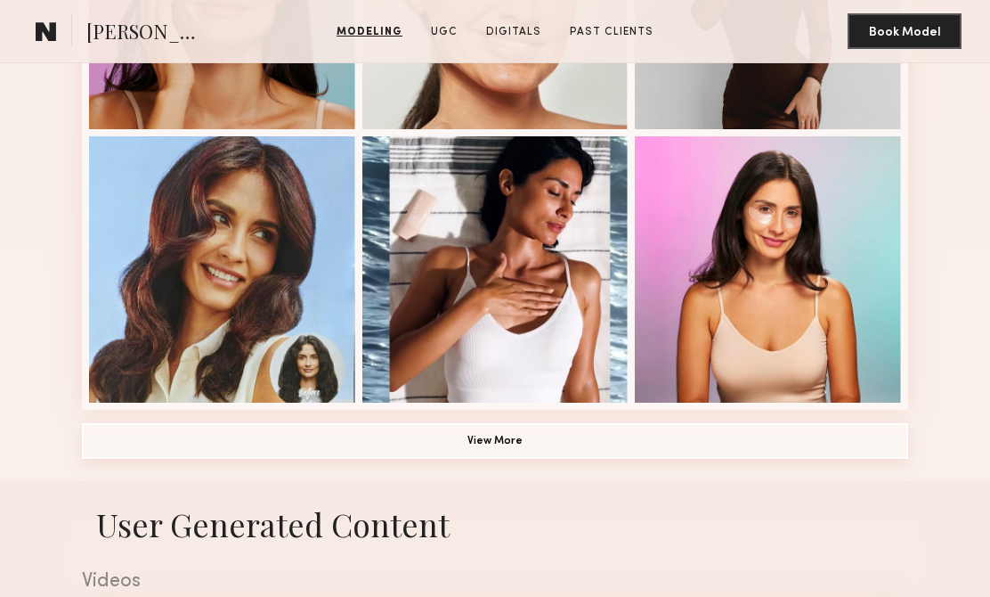
click at [491, 443] on button "View More" at bounding box center [495, 441] width 826 height 36
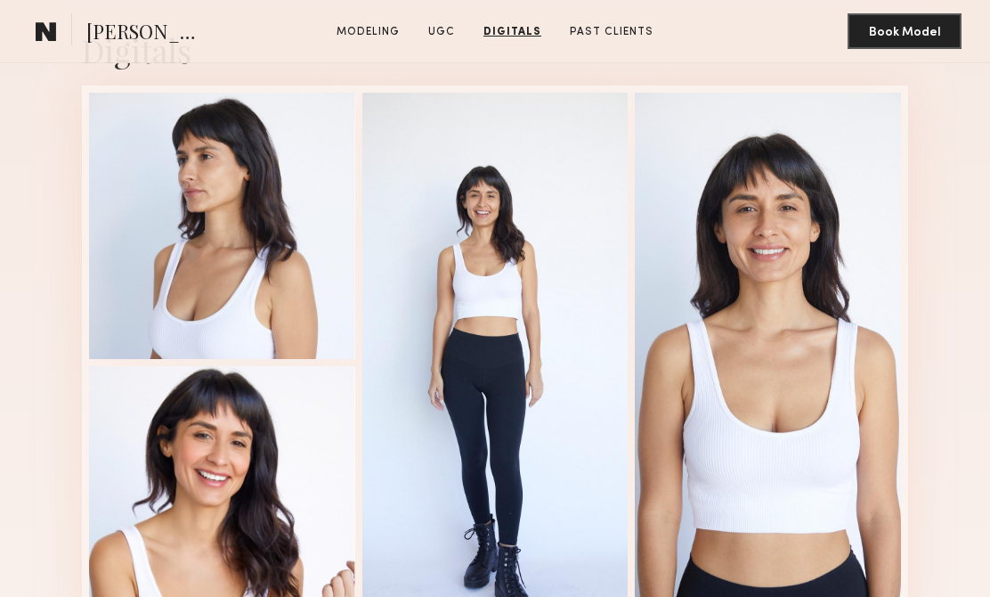
scroll to position [2480, 0]
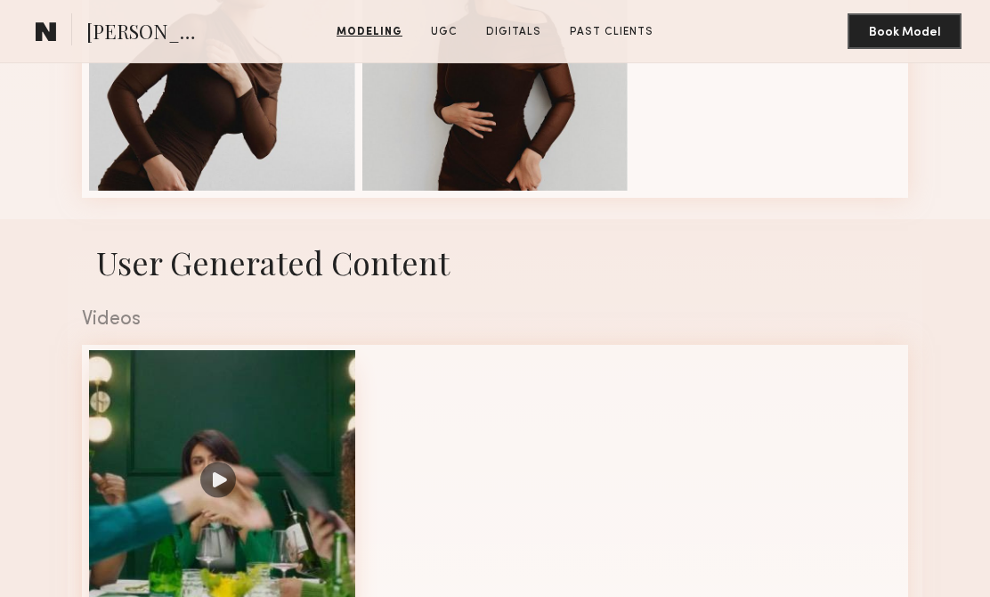
click at [211, 467] on div at bounding box center [222, 483] width 266 height 266
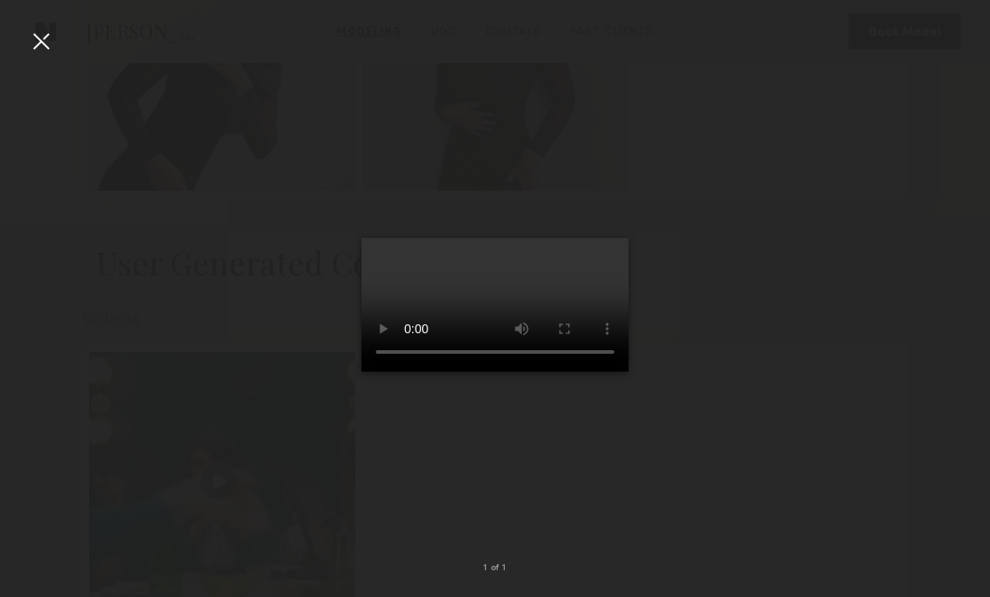
click at [53, 39] on div at bounding box center [41, 41] width 28 height 28
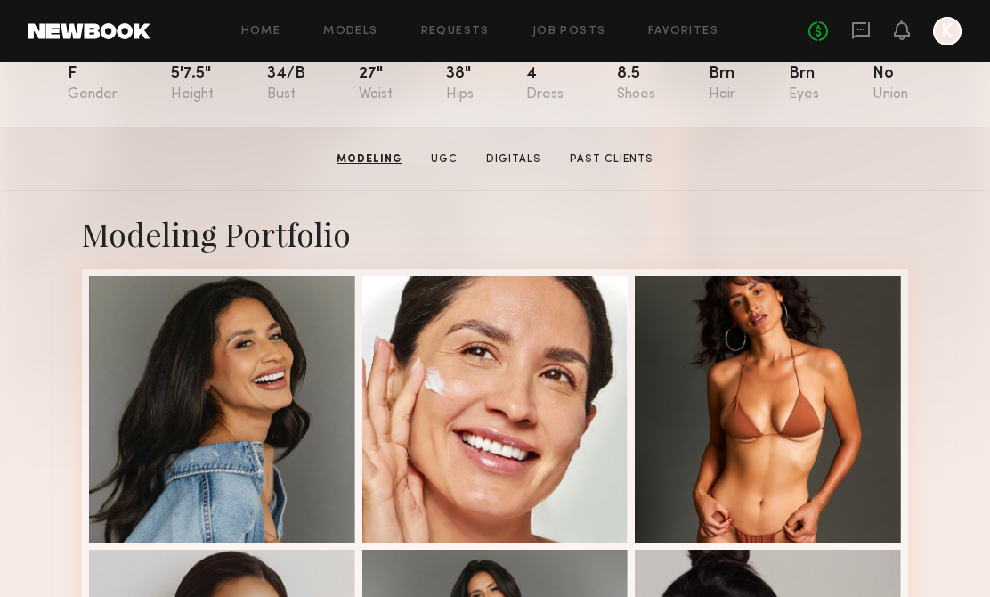
scroll to position [0, 0]
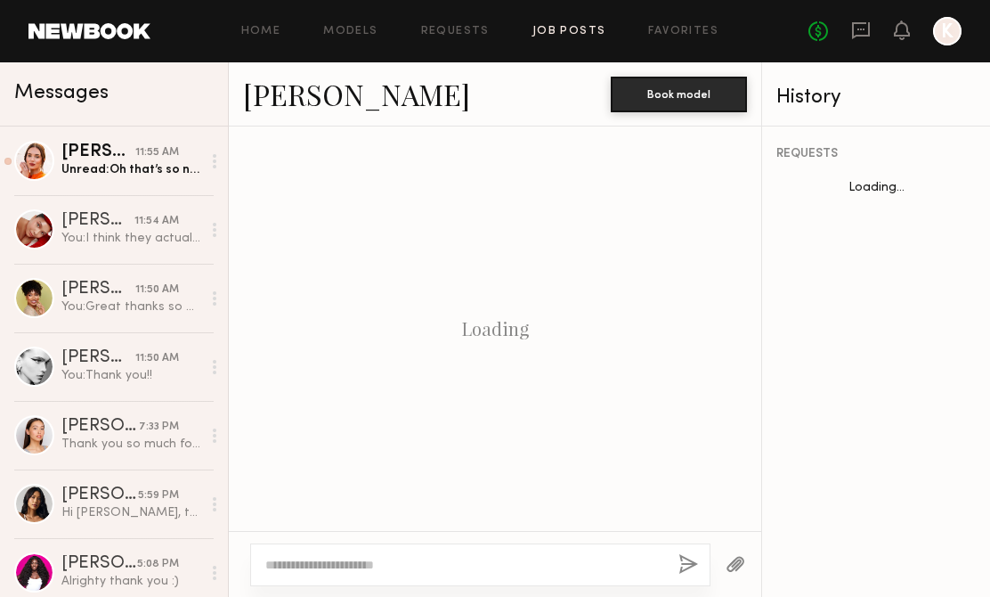
scroll to position [1137, 0]
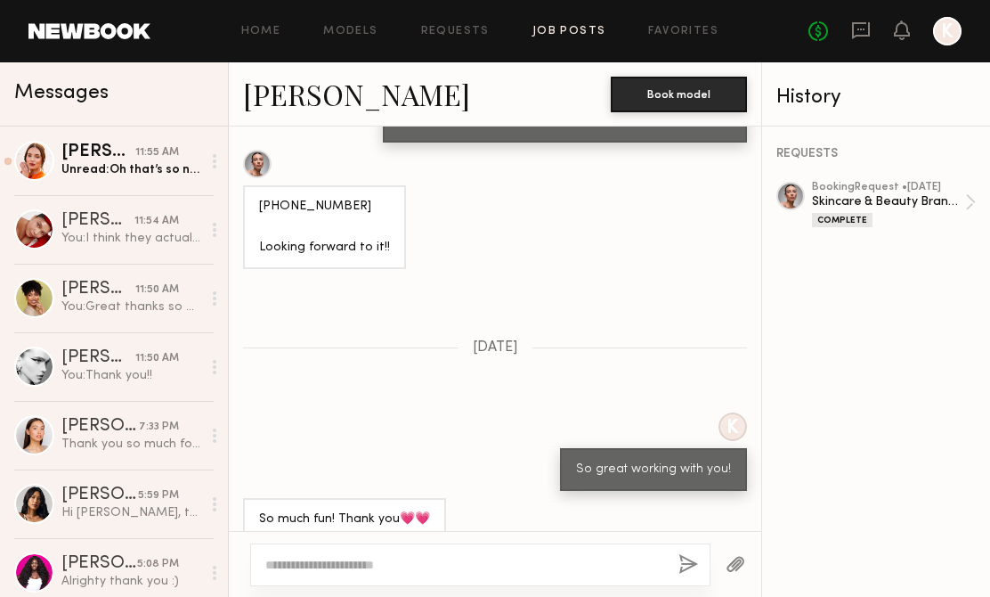
drag, startPoint x: 584, startPoint y: 34, endPoint x: 569, endPoint y: 30, distance: 15.5
click at [583, 34] on link "Job Posts" at bounding box center [569, 32] width 74 height 12
click at [582, 26] on link "Job Posts" at bounding box center [569, 32] width 74 height 12
click at [448, 26] on link "Requests" at bounding box center [455, 32] width 69 height 12
click at [569, 30] on link "Job Posts" at bounding box center [569, 32] width 74 height 12
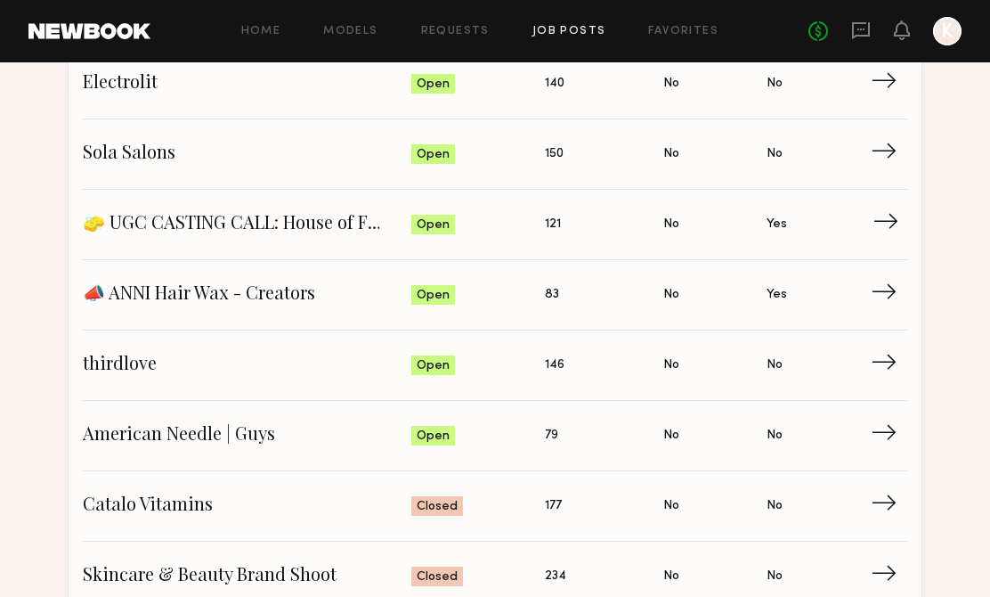
scroll to position [107, 0]
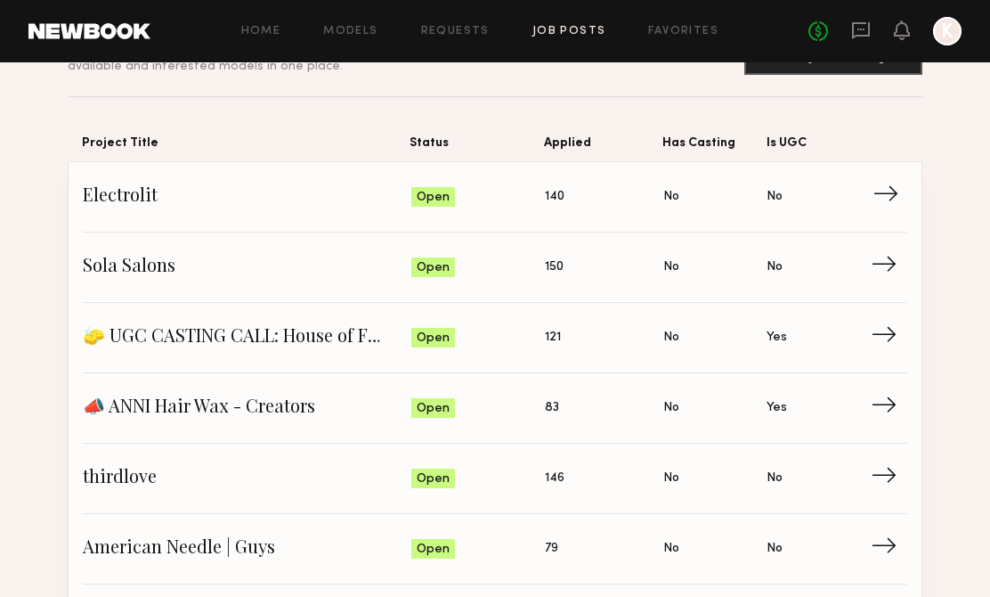
click at [176, 193] on span "Electrolit" at bounding box center [247, 196] width 329 height 27
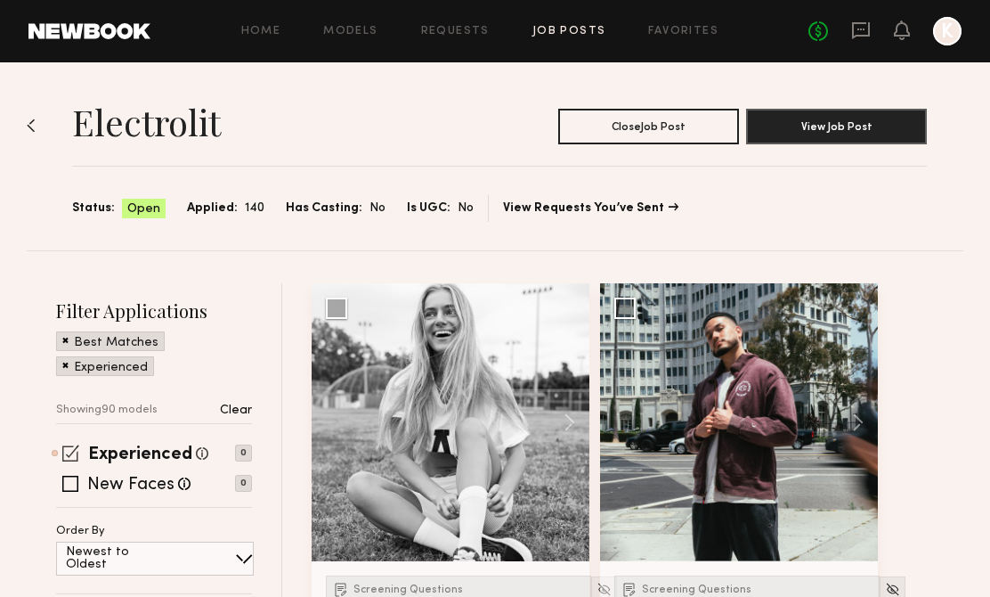
click at [69, 459] on span at bounding box center [70, 452] width 17 height 17
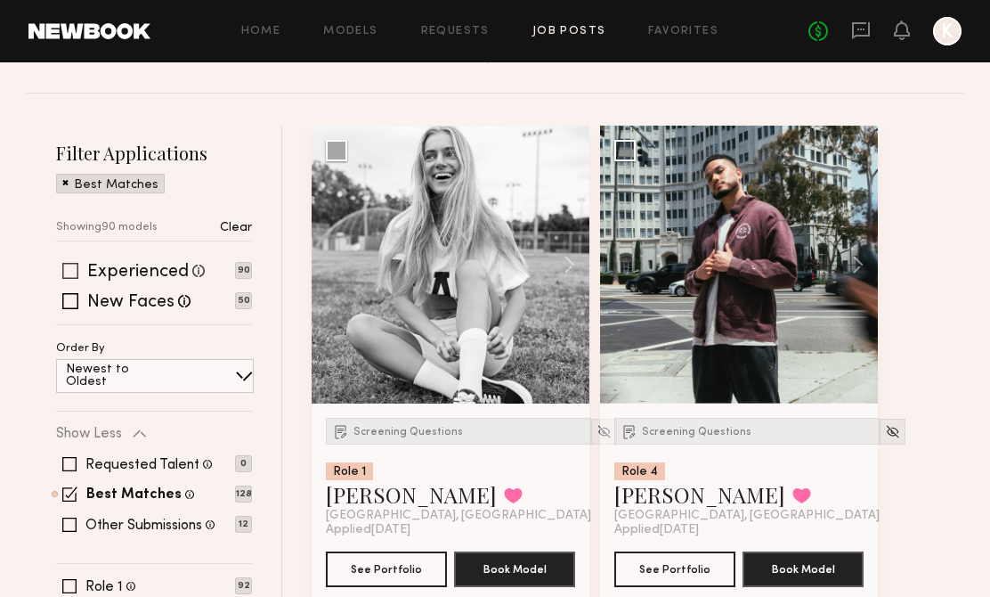
scroll to position [204, 0]
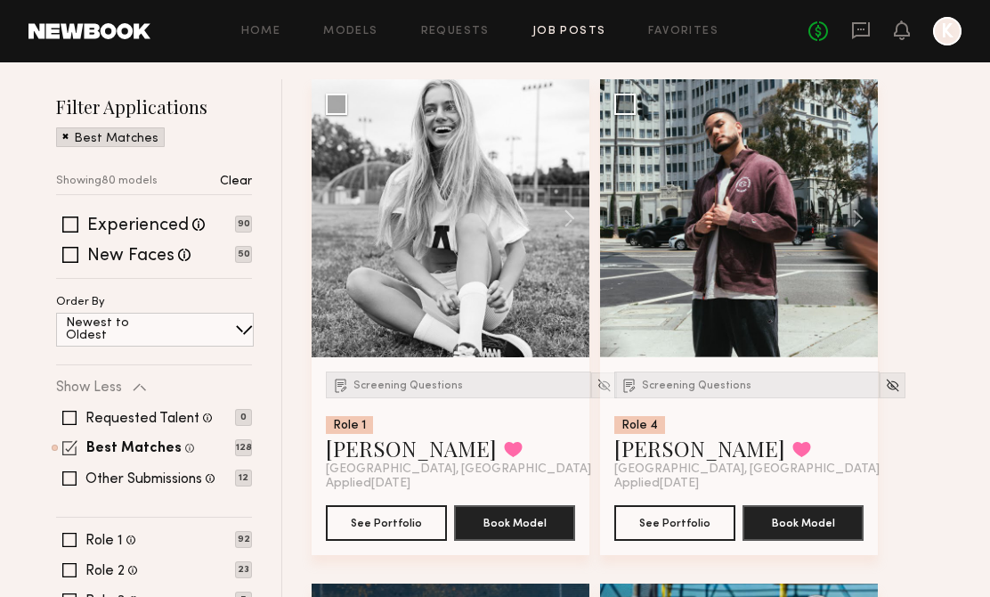
click at [71, 453] on span at bounding box center [69, 447] width 15 height 15
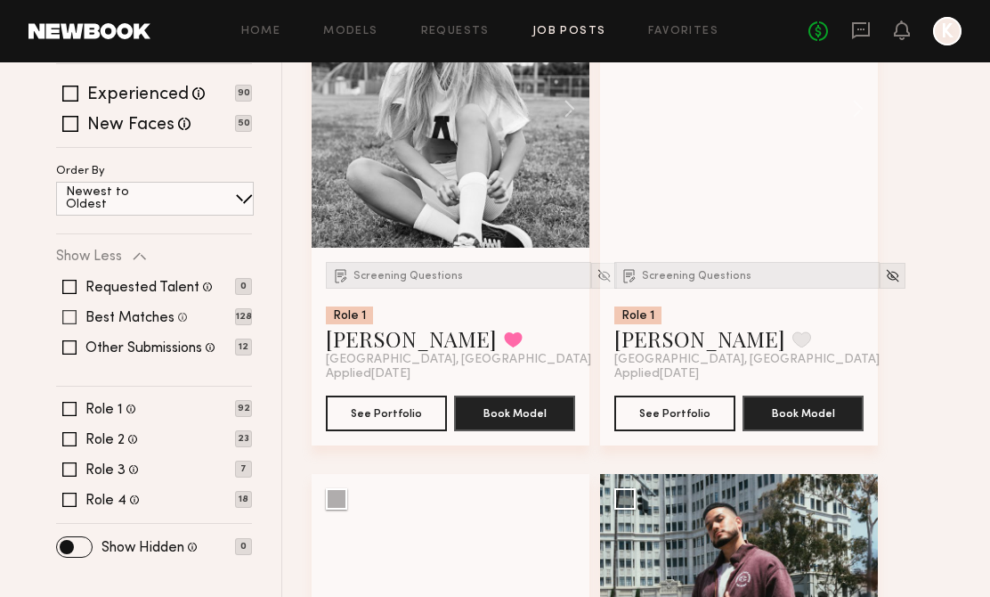
scroll to position [320, 0]
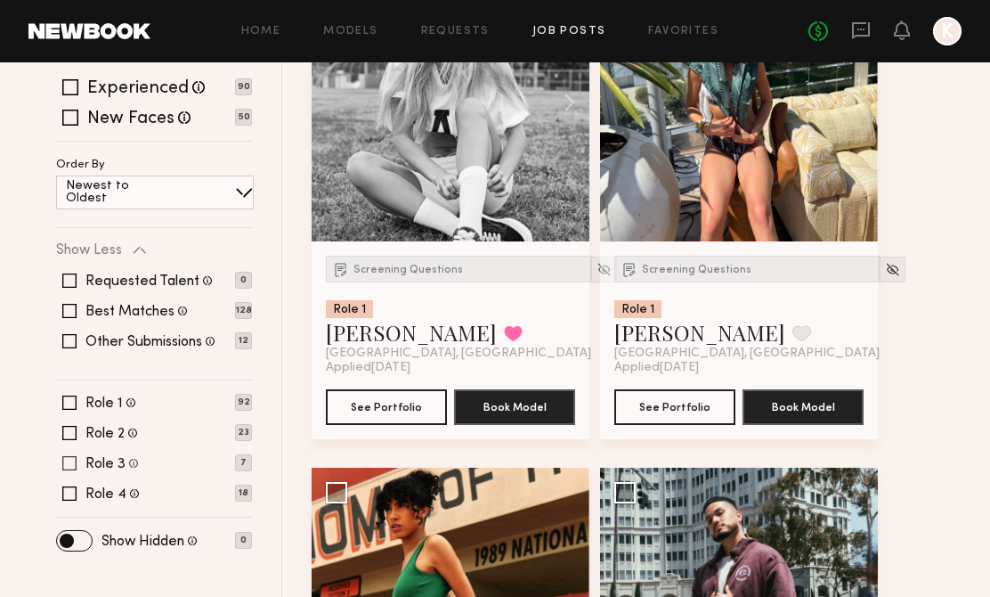
click at [71, 461] on span at bounding box center [69, 463] width 14 height 14
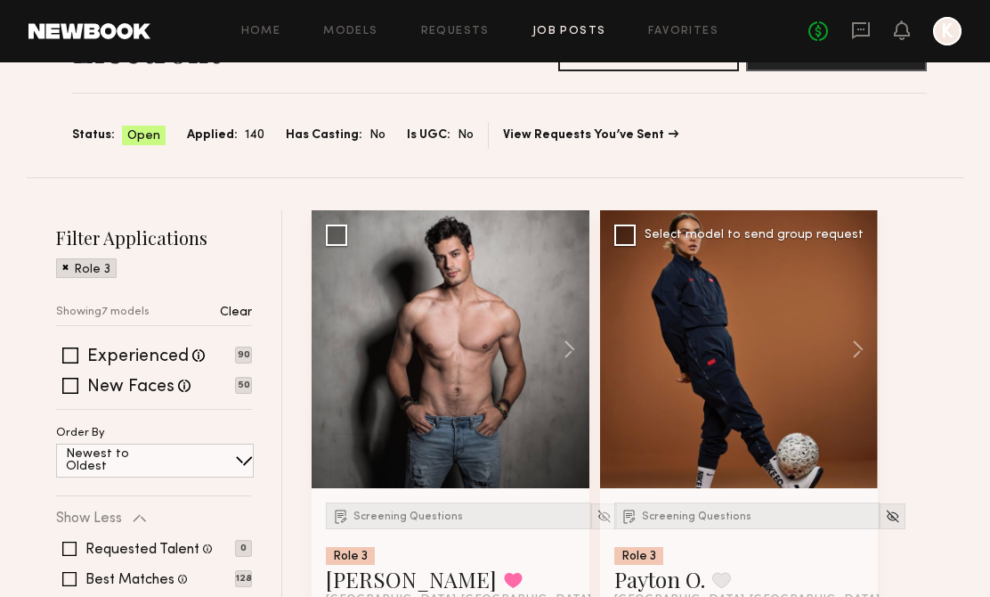
scroll to position [55, 0]
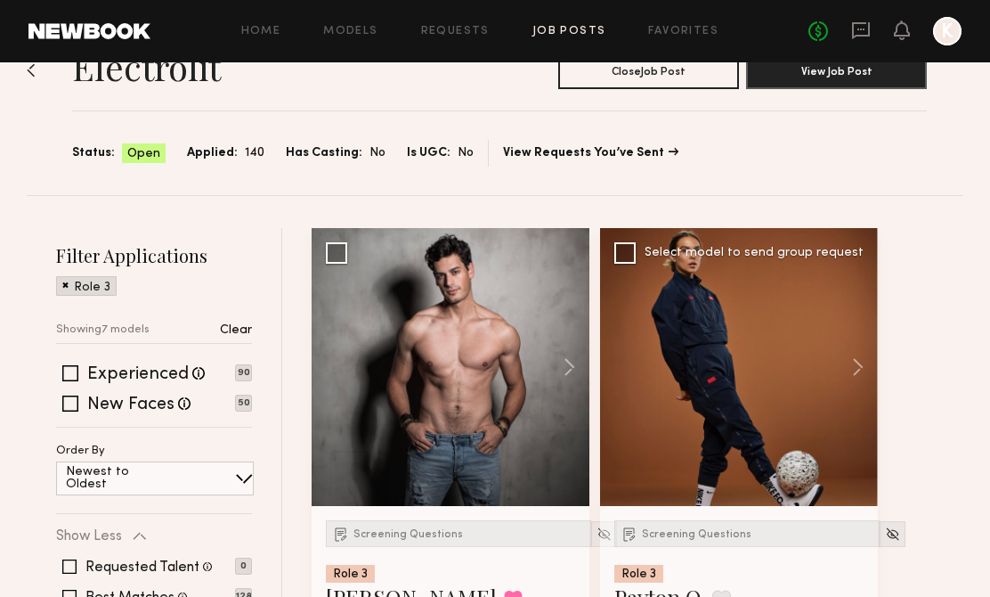
click at [730, 429] on div at bounding box center [739, 367] width 278 height 278
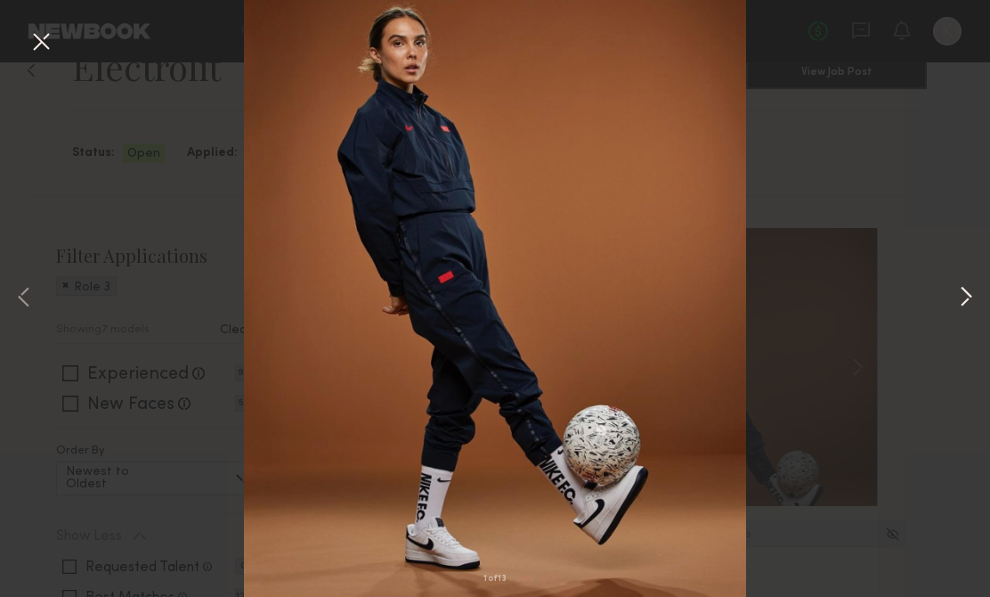
click at [970, 296] on button at bounding box center [965, 298] width 21 height 477
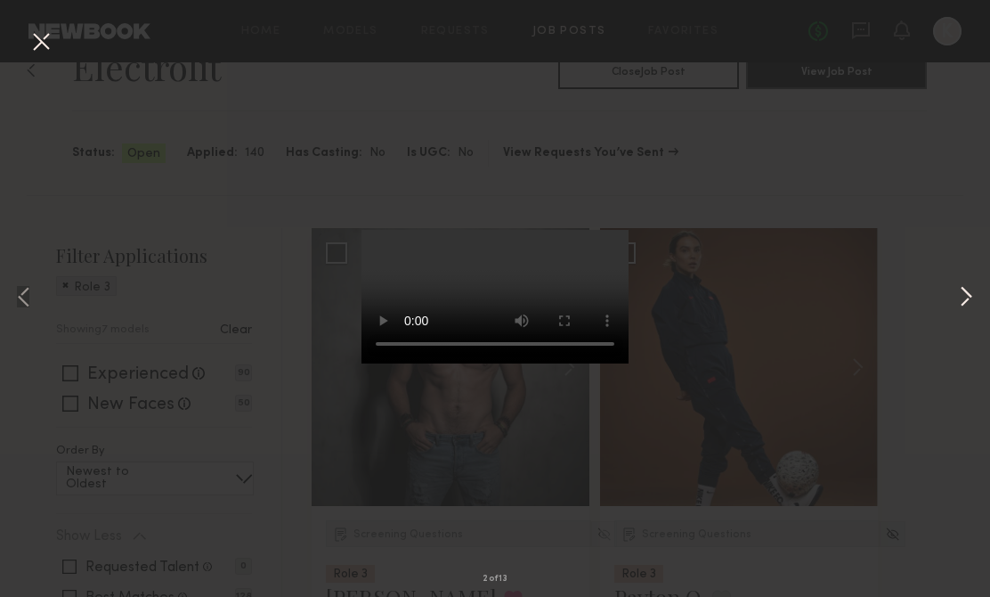
click at [970, 296] on button at bounding box center [965, 298] width 21 height 477
click at [782, 245] on div "4 of 13" at bounding box center [495, 298] width 990 height 597
click at [37, 39] on button at bounding box center [41, 43] width 28 height 32
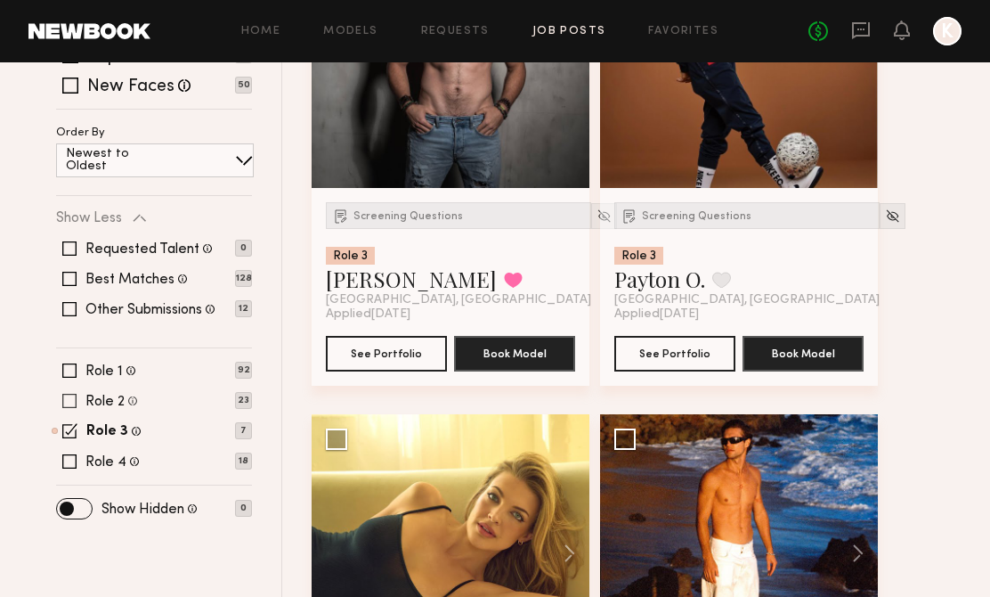
scroll to position [382, 0]
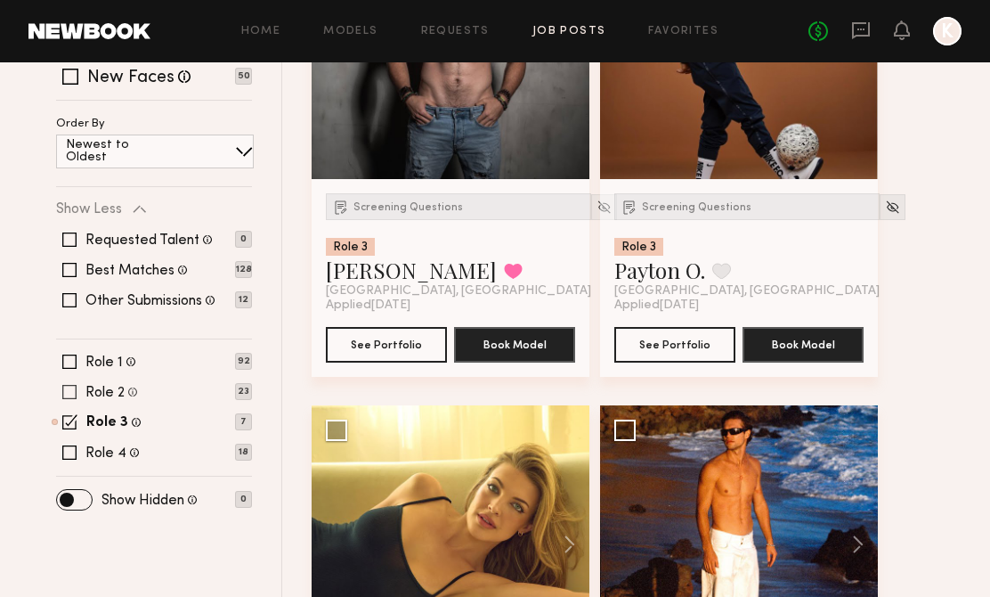
click at [72, 392] on span at bounding box center [69, 392] width 14 height 14
click at [74, 419] on span at bounding box center [69, 421] width 15 height 15
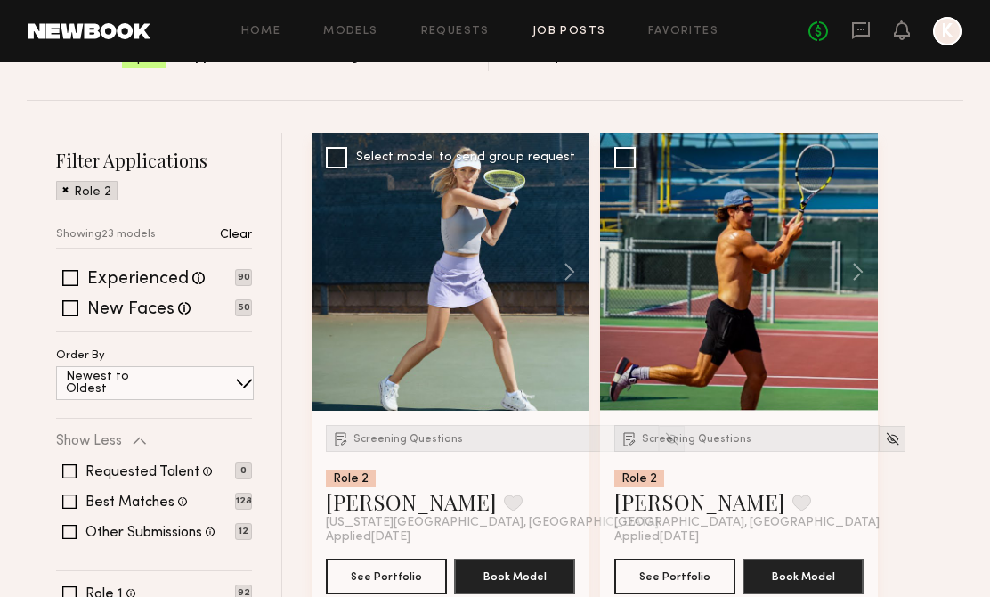
scroll to position [0, 0]
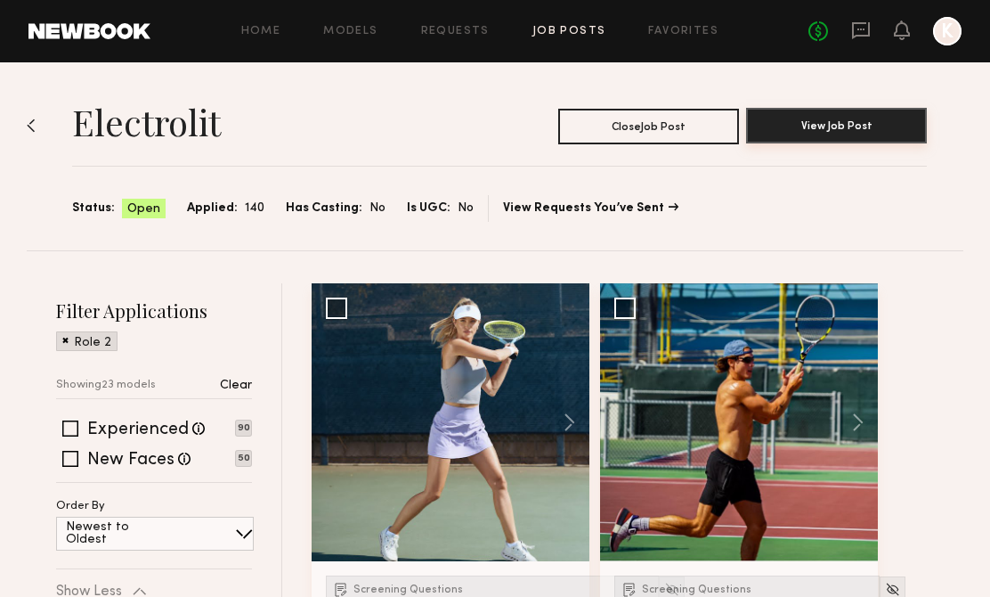
click at [803, 123] on button "View Job Post" at bounding box center [836, 126] width 181 height 36
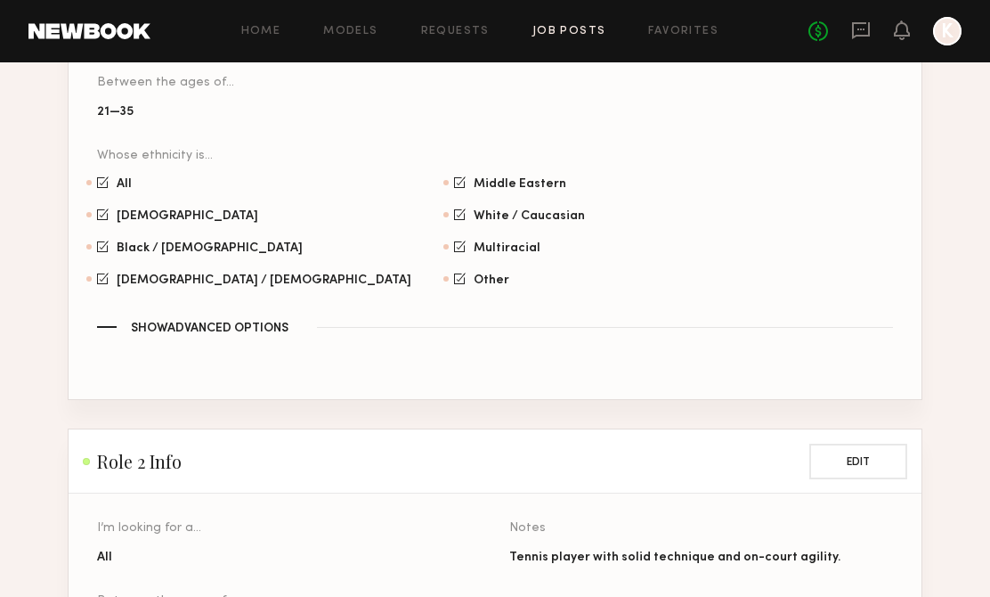
scroll to position [1153, 0]
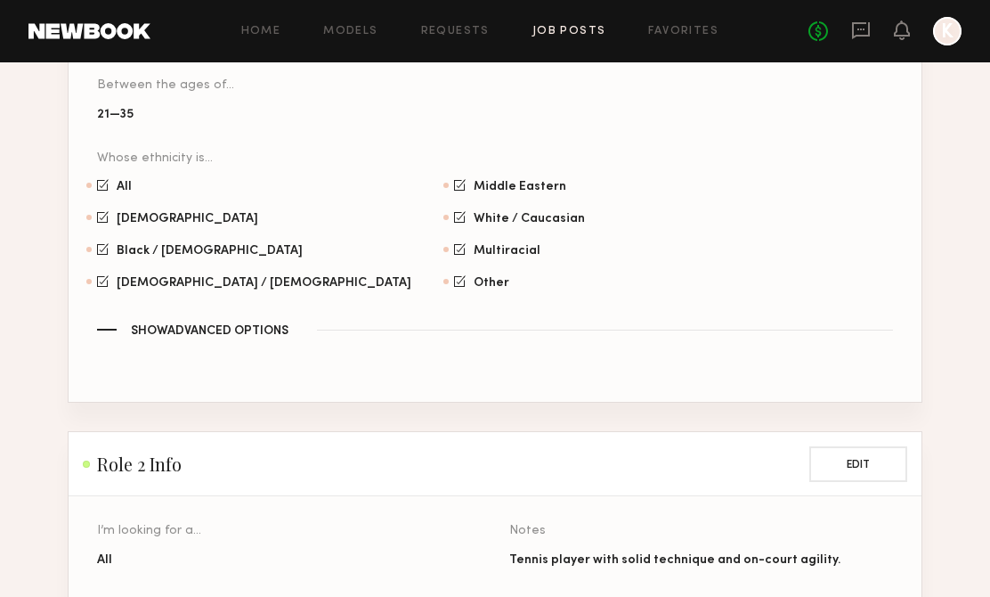
click at [564, 29] on link "Job Posts" at bounding box center [569, 32] width 74 height 12
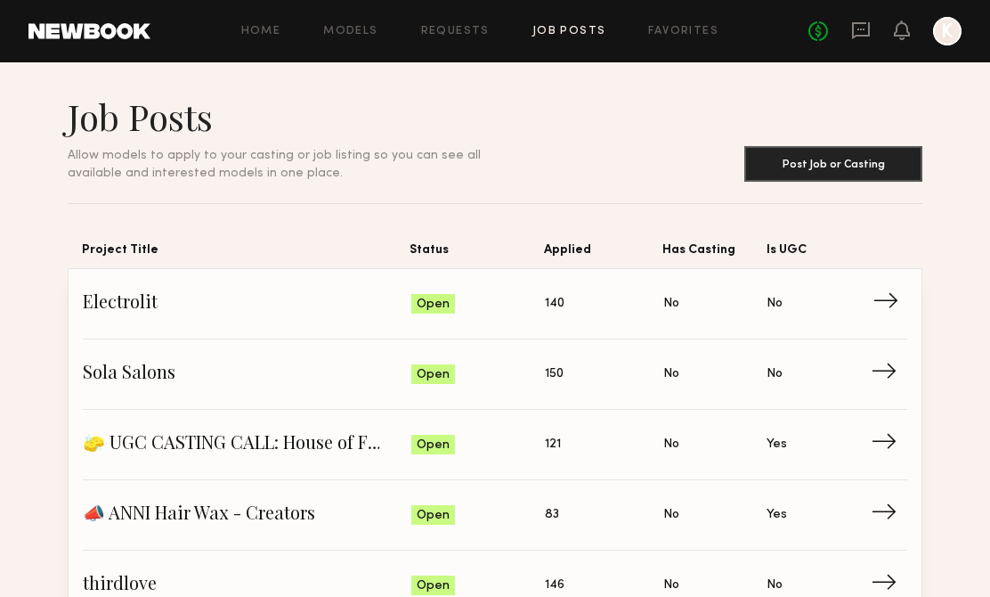
click at [142, 294] on span "Electrolit" at bounding box center [247, 303] width 329 height 27
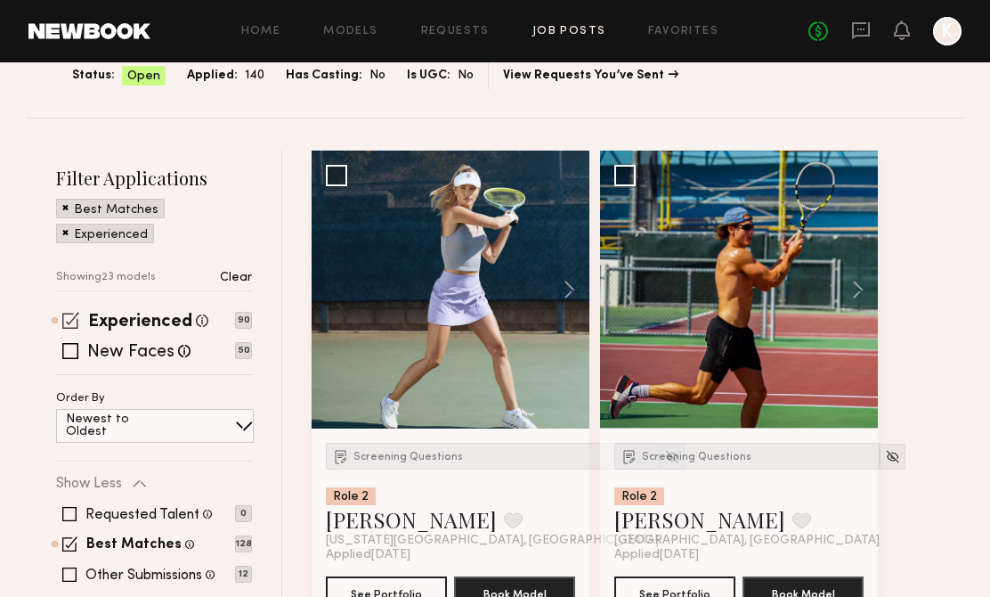
click at [67, 318] on span at bounding box center [70, 320] width 17 height 17
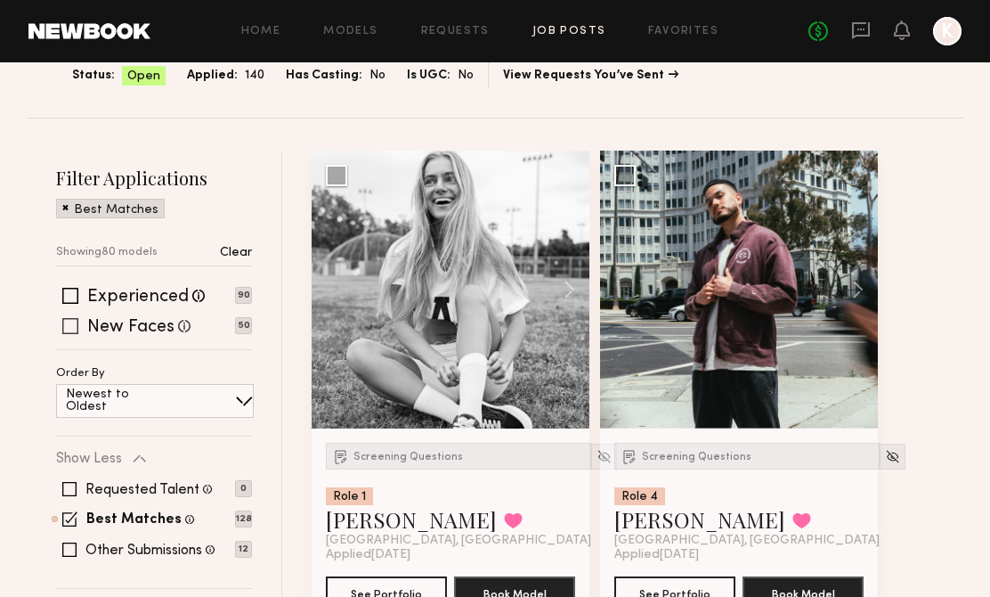
scroll to position [352, 0]
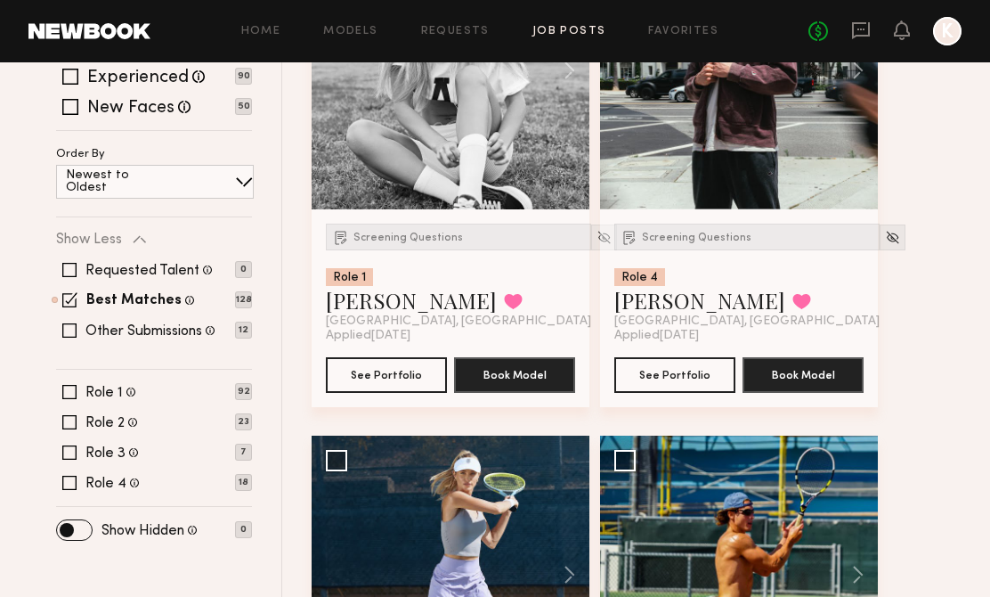
click at [67, 288] on div "Requested Talent Models you have reached out to with requests 0 Best Matches Mo…" at bounding box center [154, 300] width 196 height 107
click at [67, 296] on span at bounding box center [69, 299] width 15 height 15
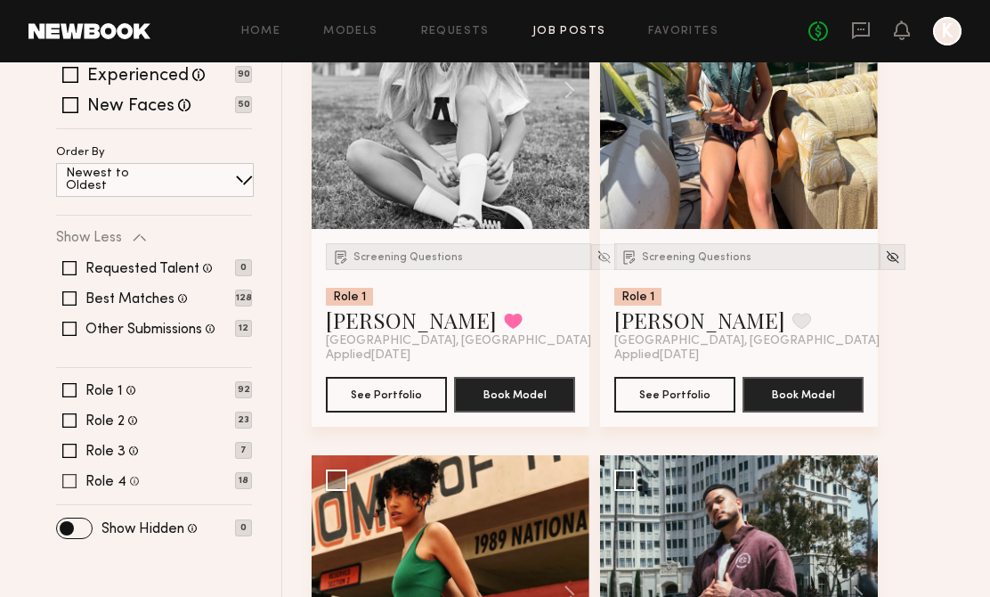
click at [77, 477] on div "Role 4 All genders, 21–35, All ethnicities 18" at bounding box center [154, 481] width 196 height 14
click at [78, 474] on div "Role 4 All genders, 21–35, All ethnicities 18" at bounding box center [154, 481] width 196 height 14
click at [65, 476] on span at bounding box center [69, 481] width 14 height 14
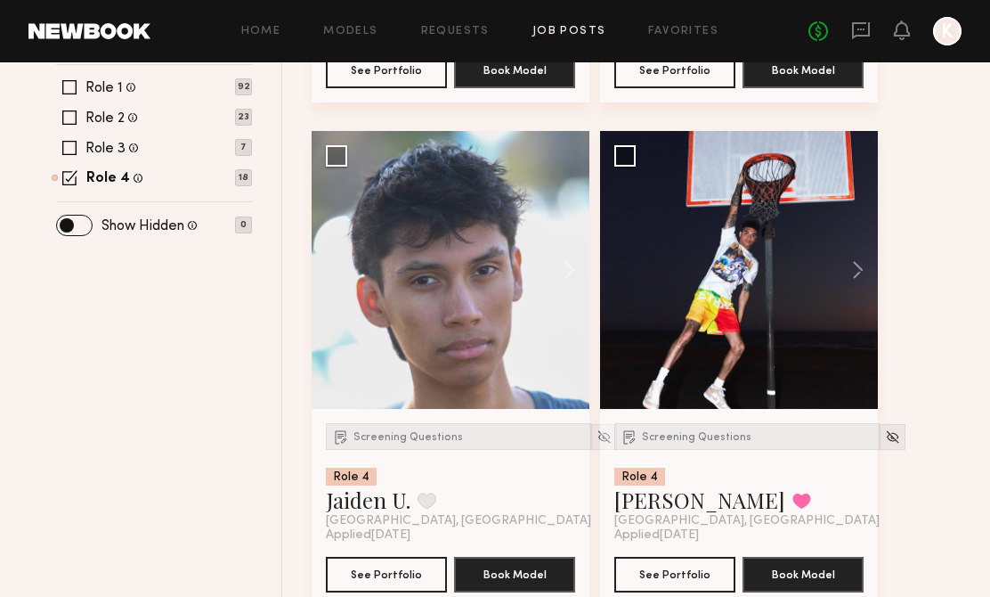
scroll to position [669, 0]
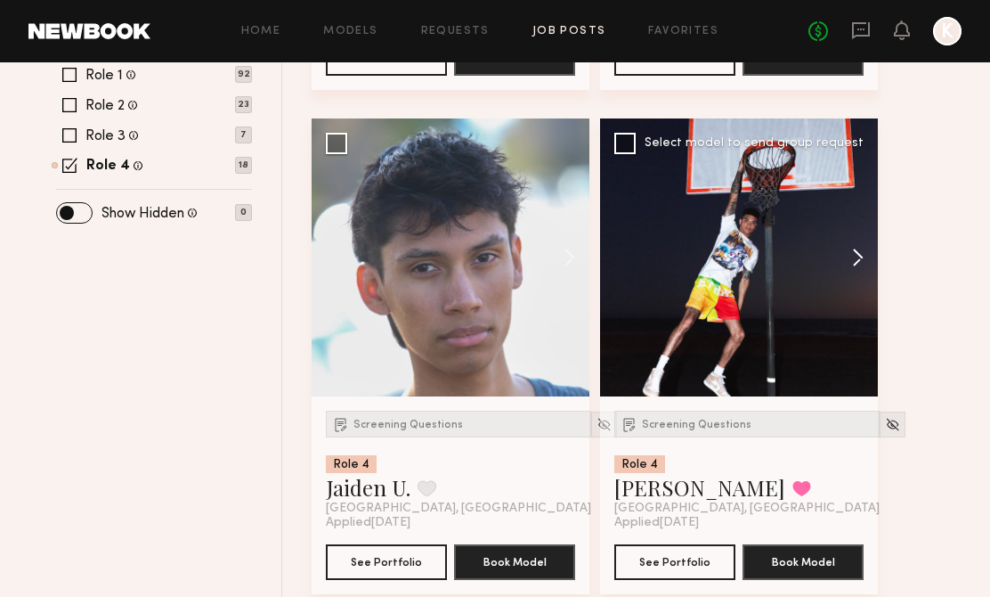
click at [853, 257] on button at bounding box center [849, 257] width 57 height 278
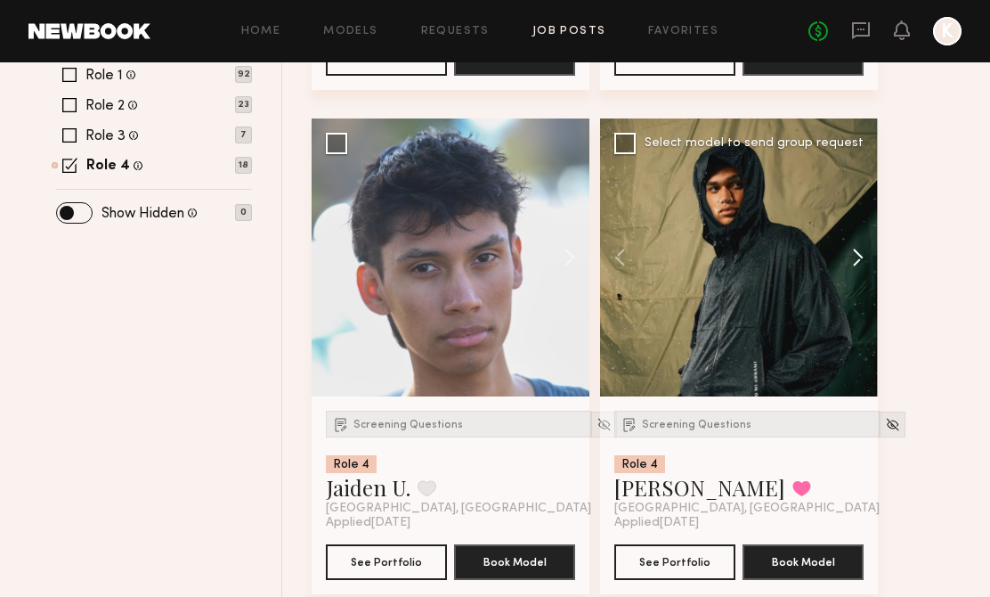
click at [853, 258] on button at bounding box center [849, 257] width 57 height 278
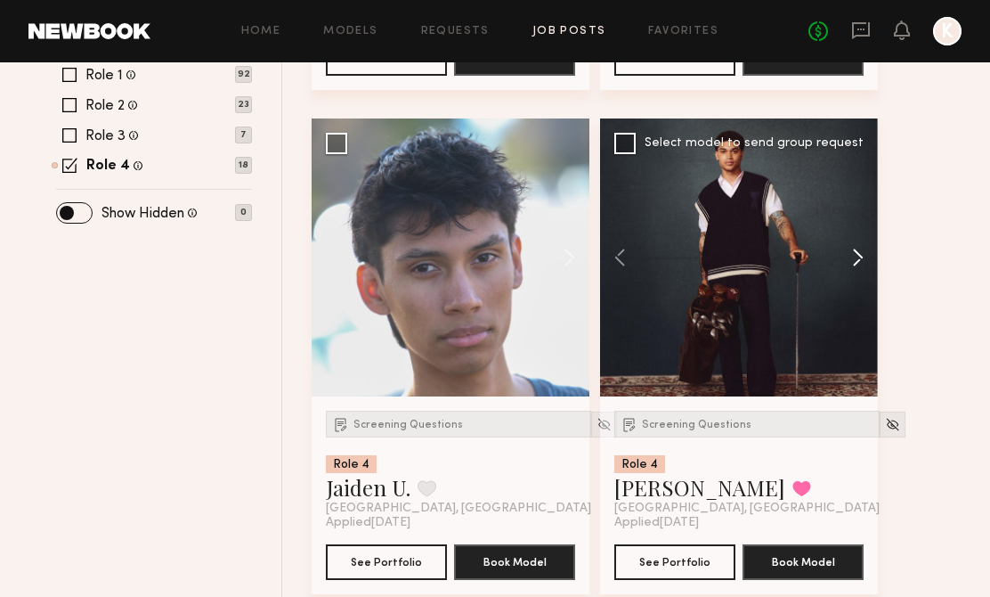
click at [853, 257] on button at bounding box center [849, 257] width 57 height 278
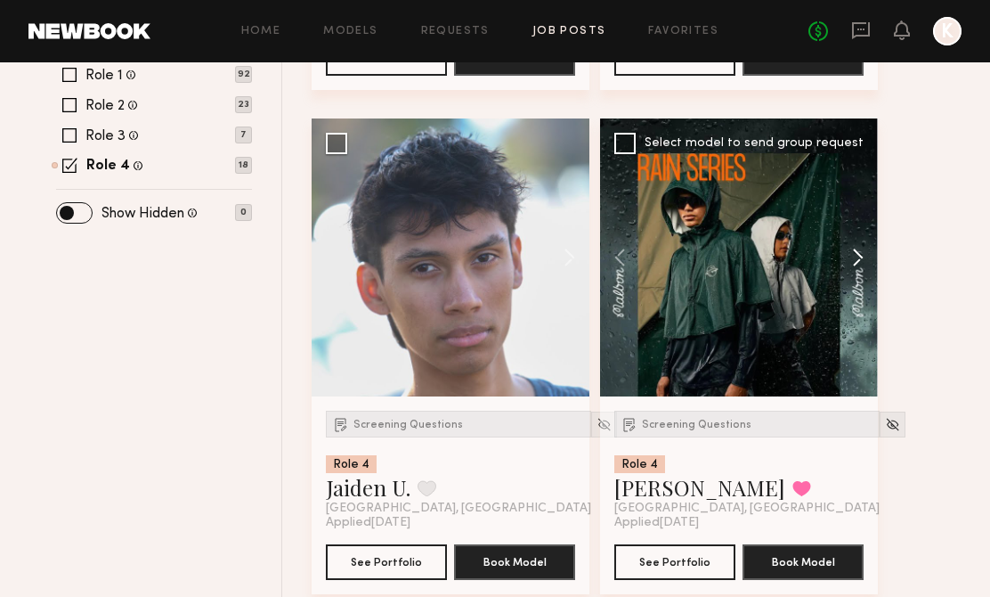
click at [853, 258] on button at bounding box center [849, 257] width 57 height 278
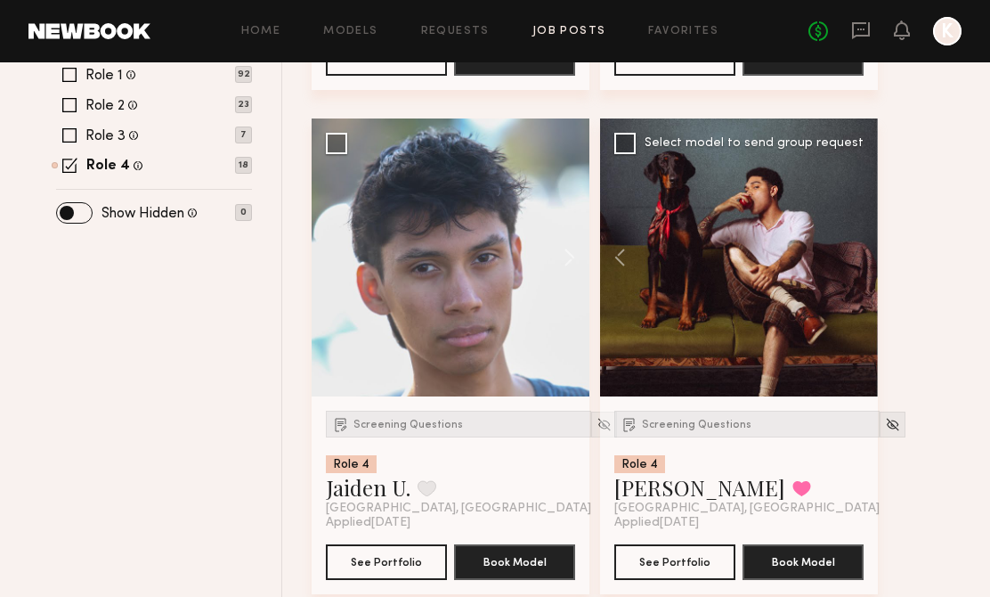
click at [853, 258] on div at bounding box center [739, 257] width 278 height 278
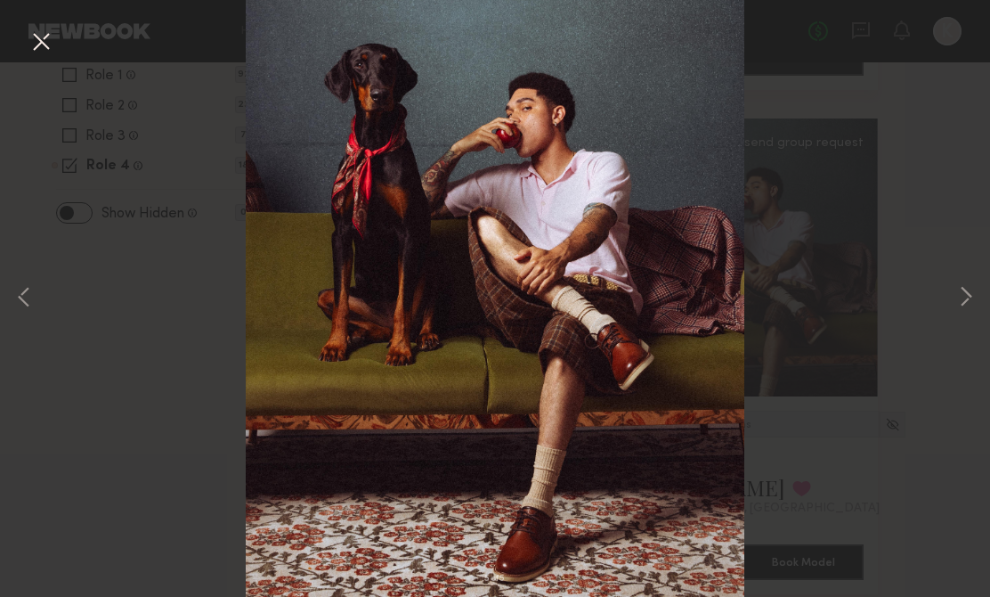
click at [865, 185] on div "5 of 5" at bounding box center [495, 298] width 990 height 597
click at [36, 37] on button at bounding box center [41, 43] width 28 height 32
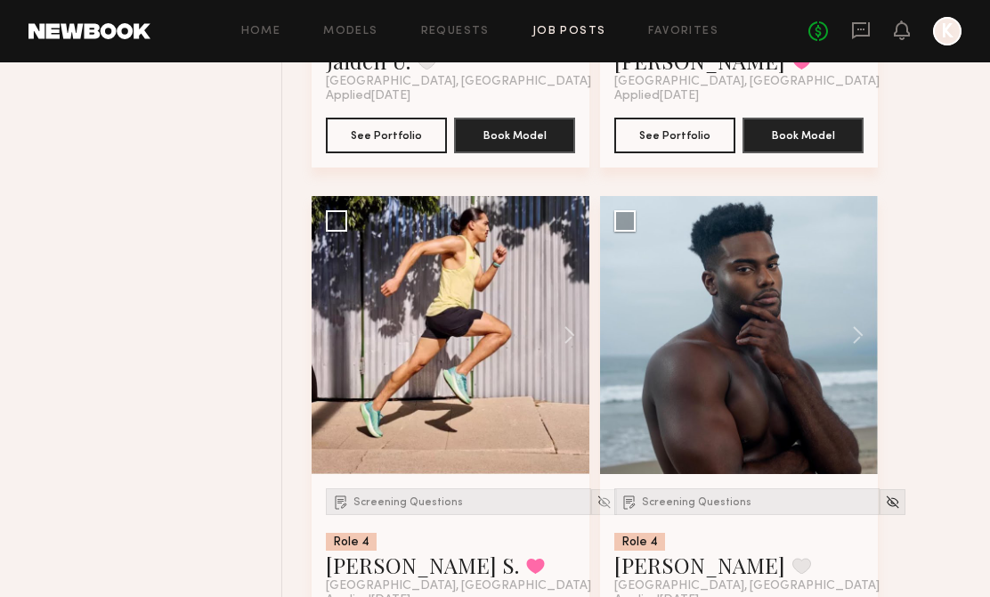
scroll to position [1093, 0]
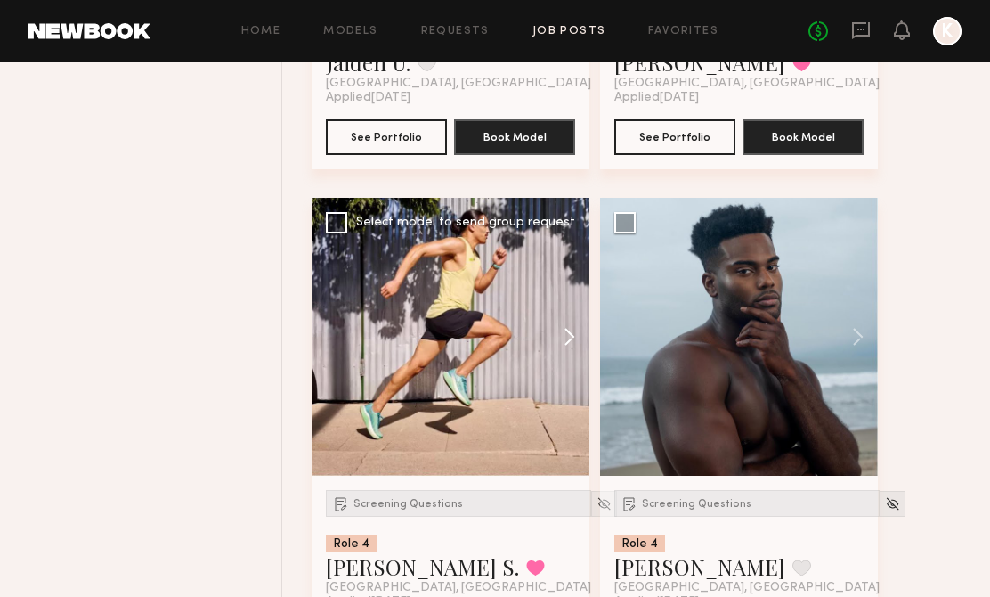
click at [563, 346] on button at bounding box center [560, 337] width 57 height 278
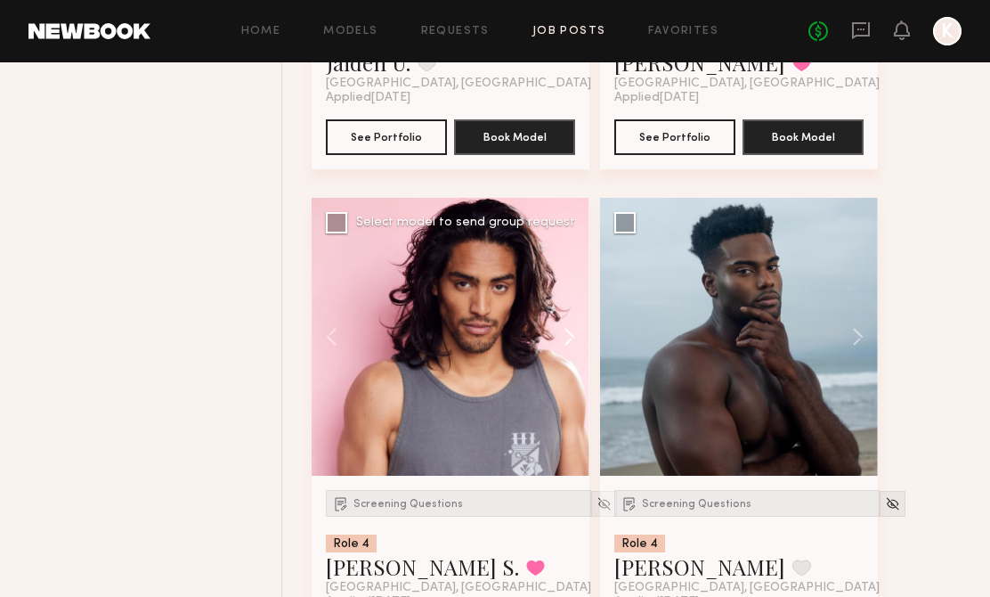
click at [563, 346] on button at bounding box center [560, 337] width 57 height 278
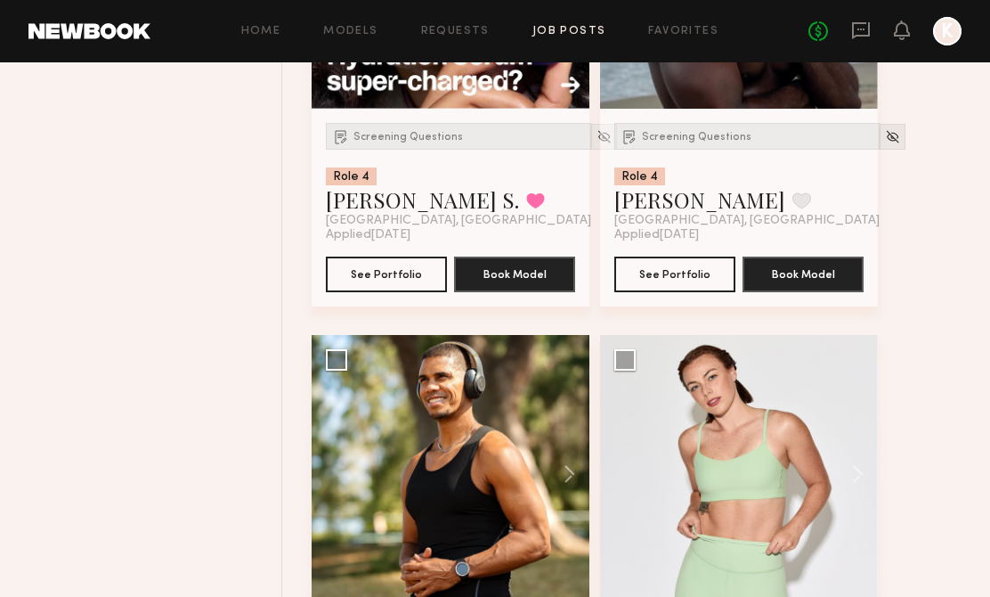
scroll to position [1522, 0]
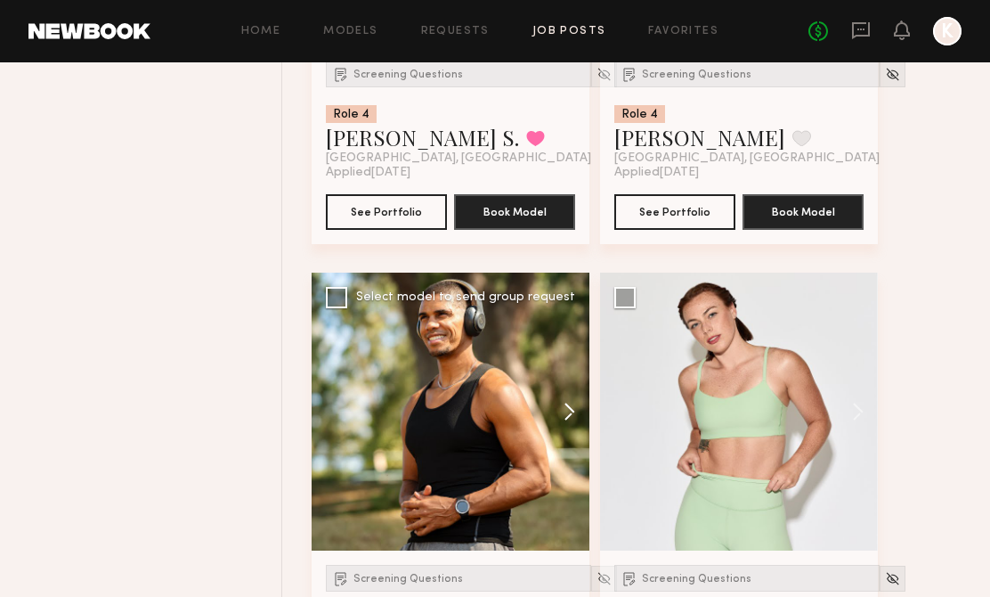
click at [568, 418] on button at bounding box center [560, 411] width 57 height 278
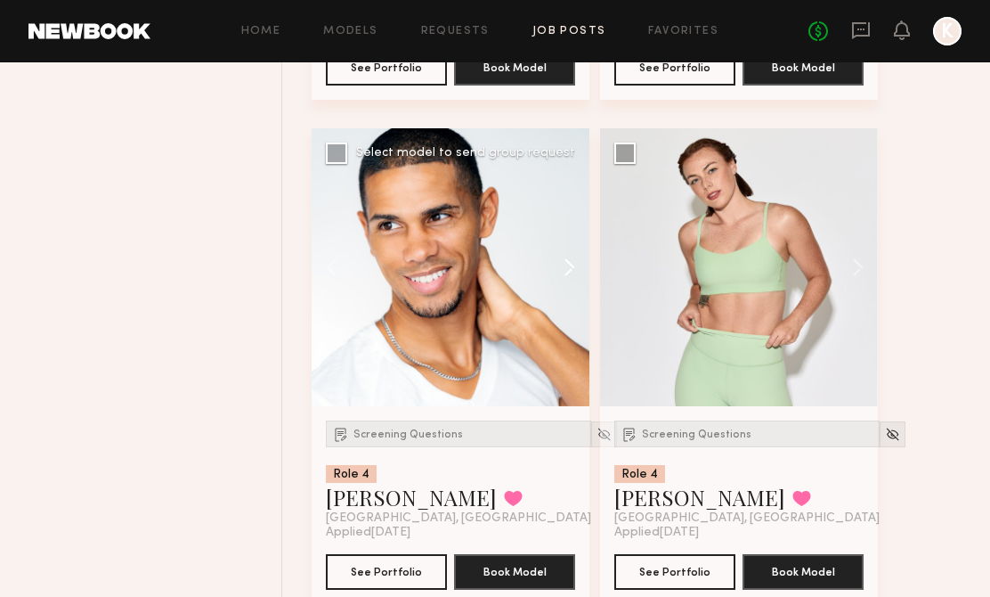
scroll to position [1664, 0]
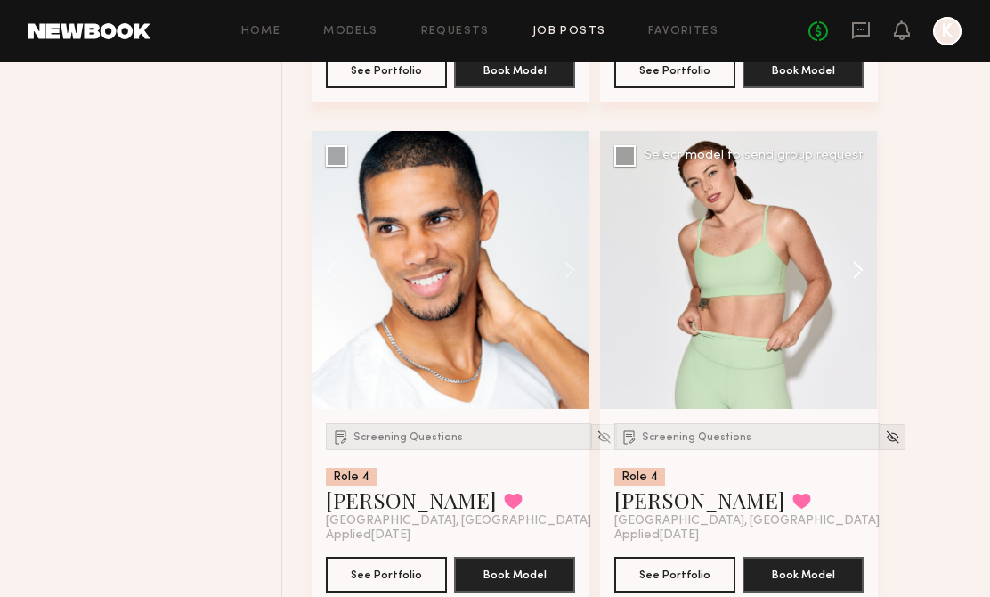
click at [854, 261] on button at bounding box center [849, 270] width 57 height 278
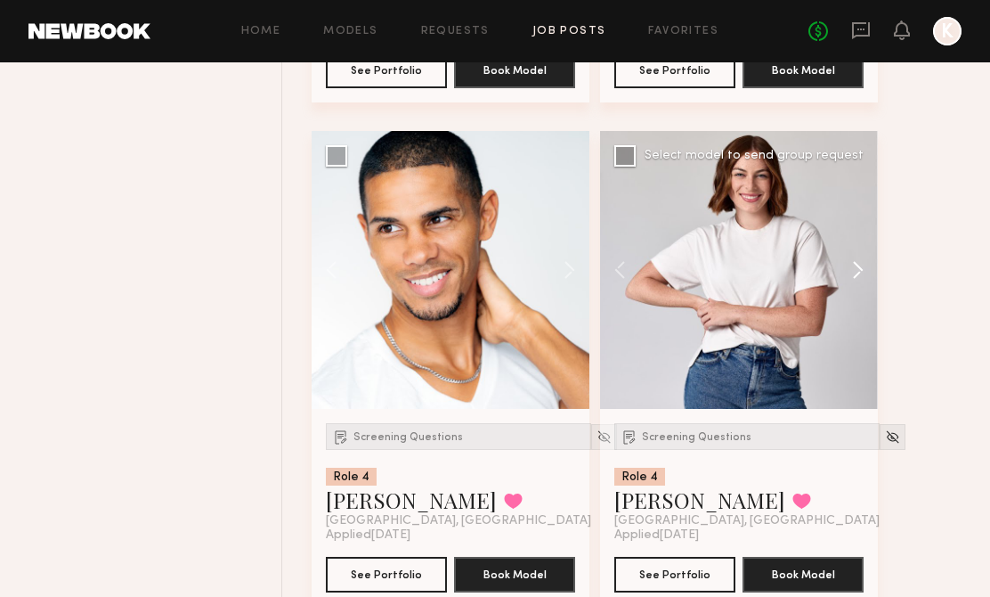
click at [854, 262] on button at bounding box center [849, 270] width 57 height 278
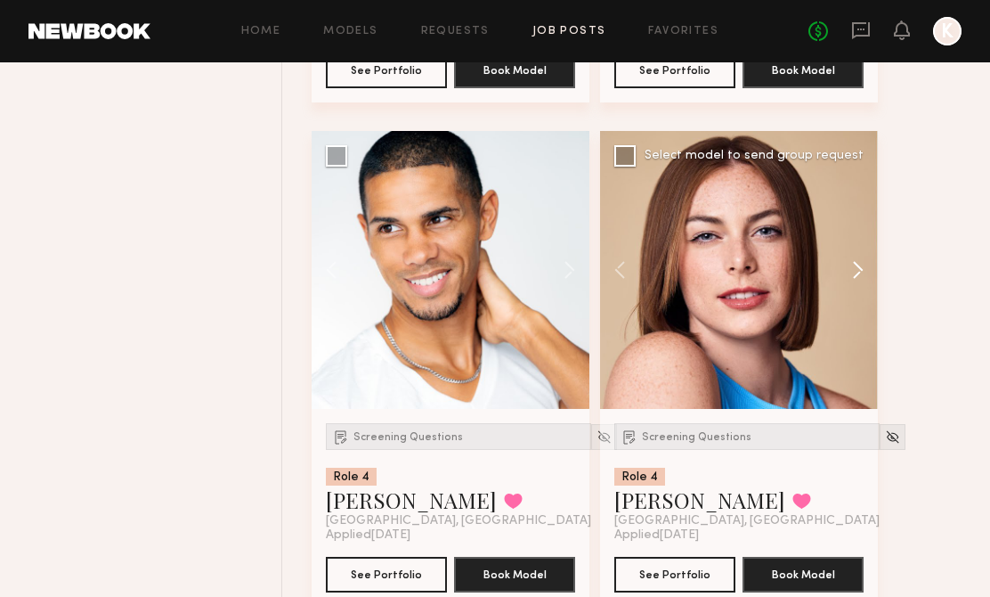
click at [854, 262] on button at bounding box center [849, 270] width 57 height 278
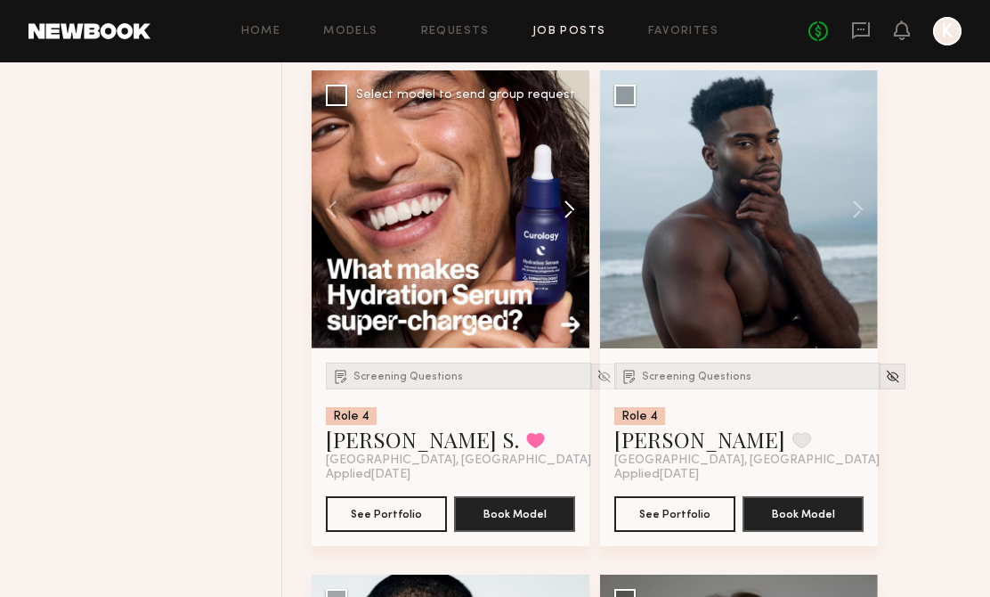
scroll to position [1222, 0]
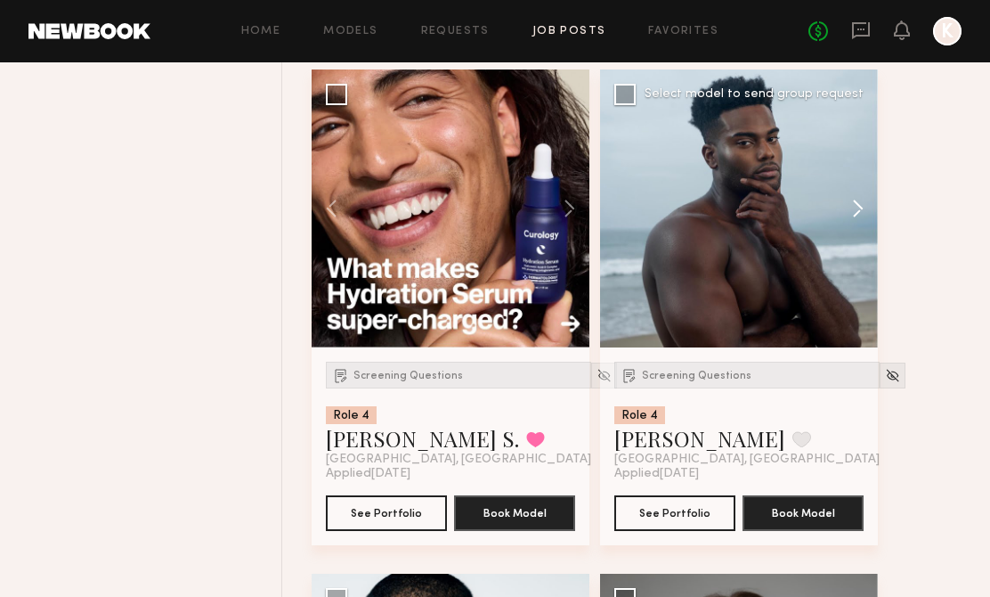
click at [839, 210] on button at bounding box center [849, 208] width 57 height 278
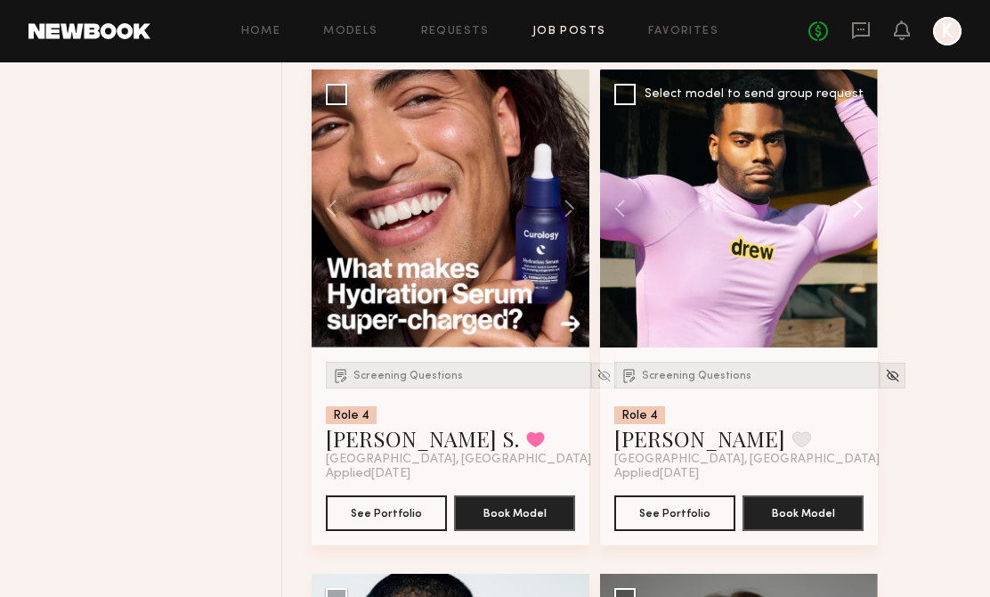
click at [846, 210] on button at bounding box center [849, 208] width 57 height 278
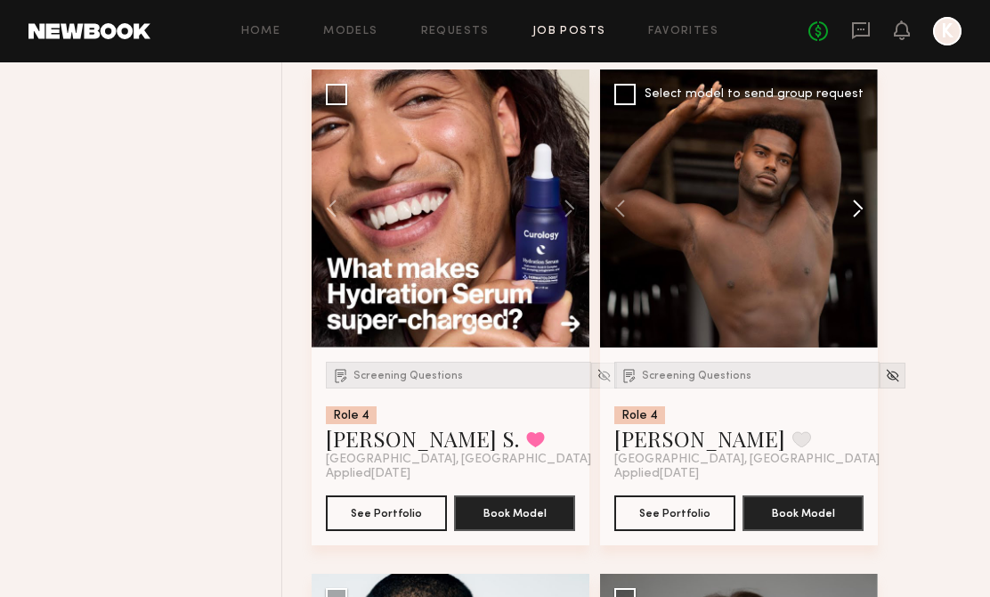
click at [846, 210] on button at bounding box center [849, 208] width 57 height 278
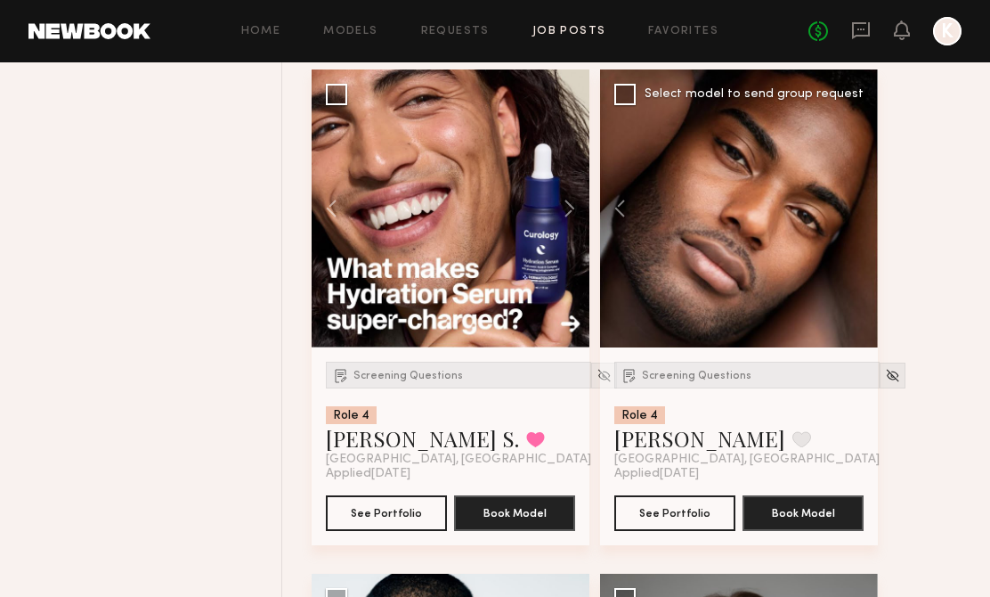
click at [846, 210] on div at bounding box center [739, 208] width 278 height 278
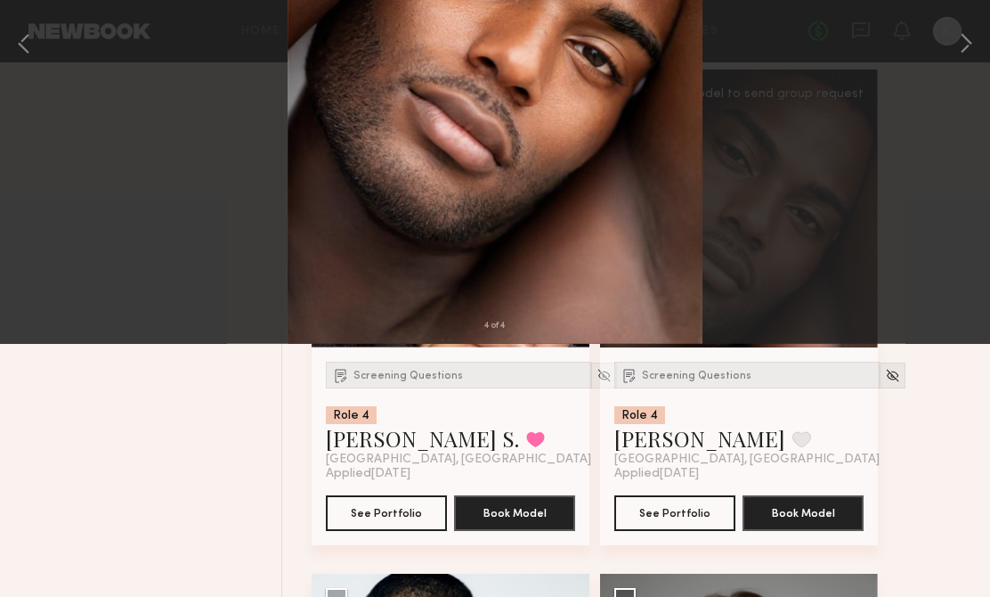
click at [978, 288] on div "4 of 4" at bounding box center [495, 298] width 990 height 597
click at [818, 181] on div "4 of 4" at bounding box center [495, 298] width 990 height 597
click at [34, 34] on button at bounding box center [41, 43] width 28 height 32
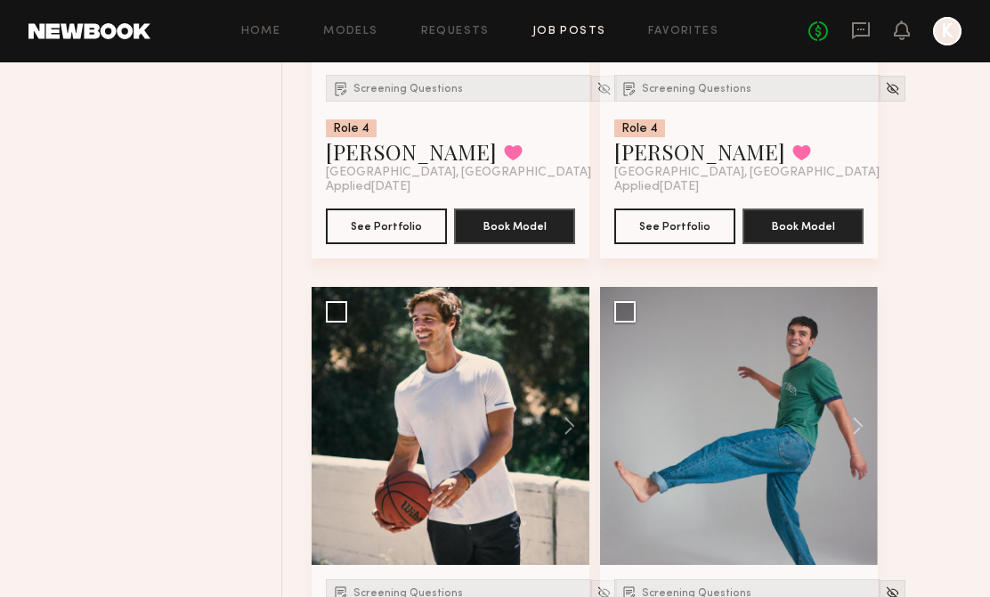
scroll to position [2129, 0]
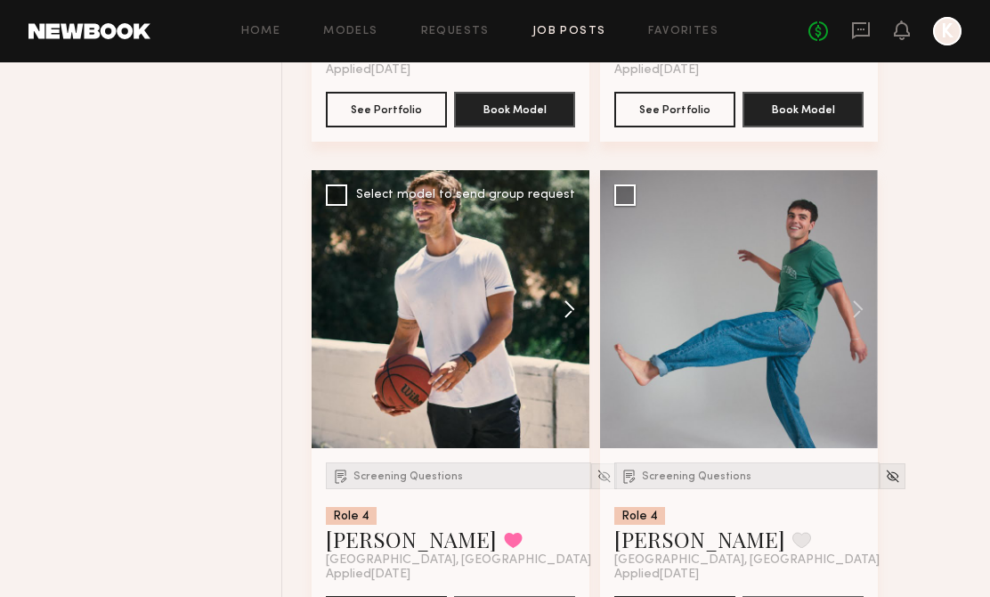
click at [567, 310] on button at bounding box center [560, 309] width 57 height 278
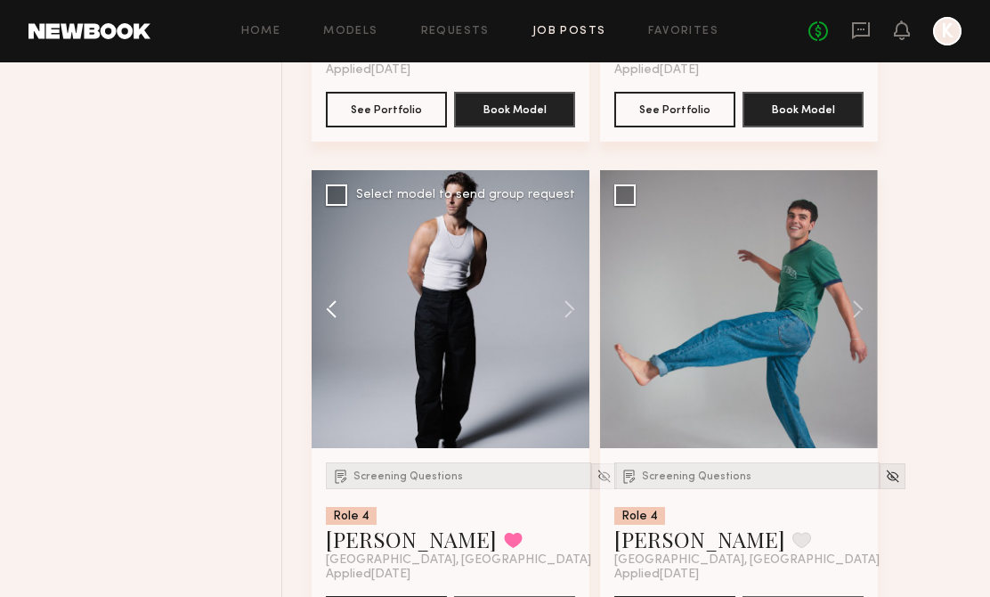
click at [330, 313] on button at bounding box center [340, 309] width 57 height 278
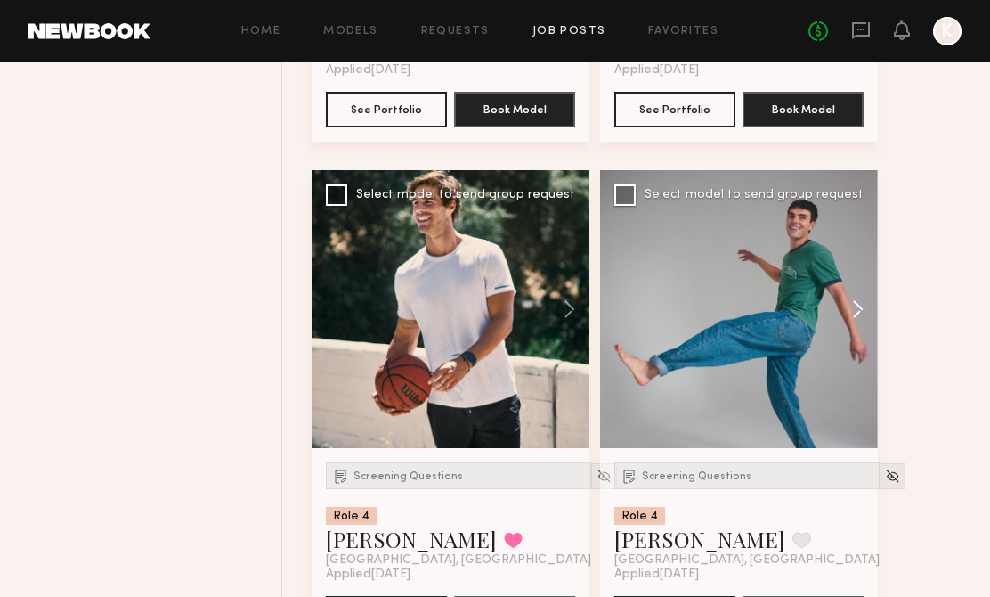
click at [853, 300] on button at bounding box center [849, 309] width 57 height 278
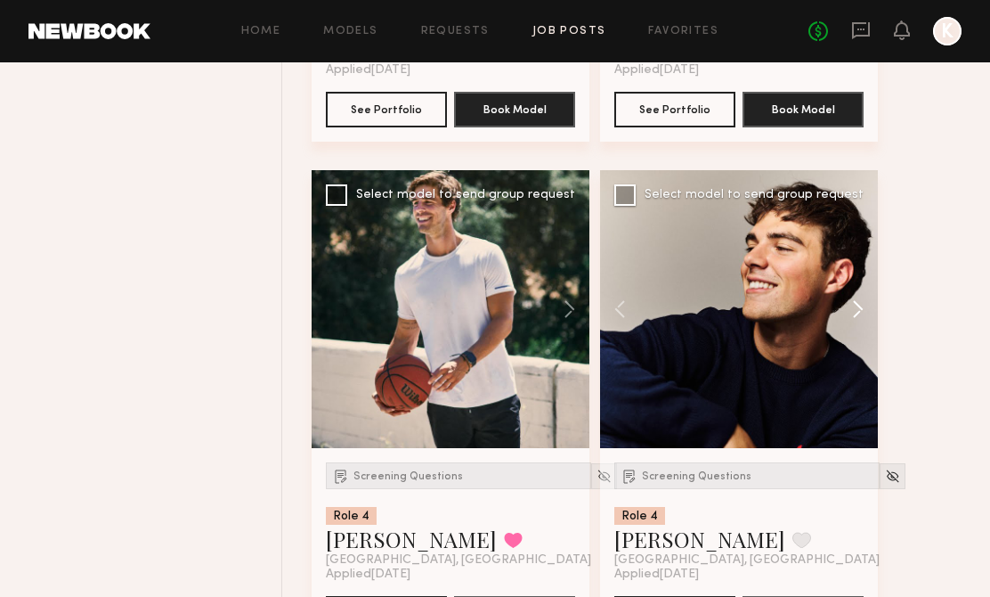
click at [853, 300] on button at bounding box center [849, 309] width 57 height 278
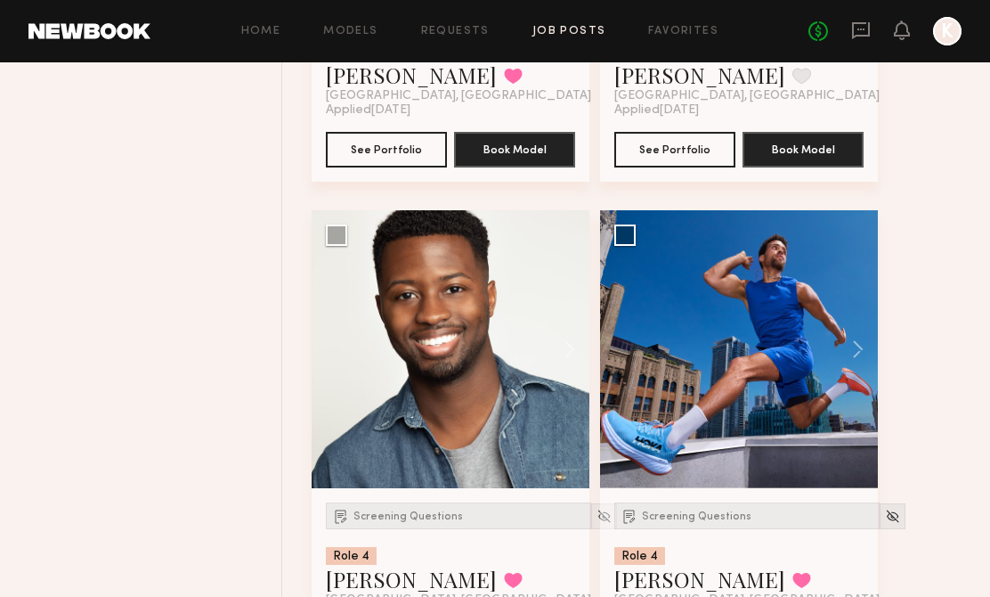
scroll to position [2628, 0]
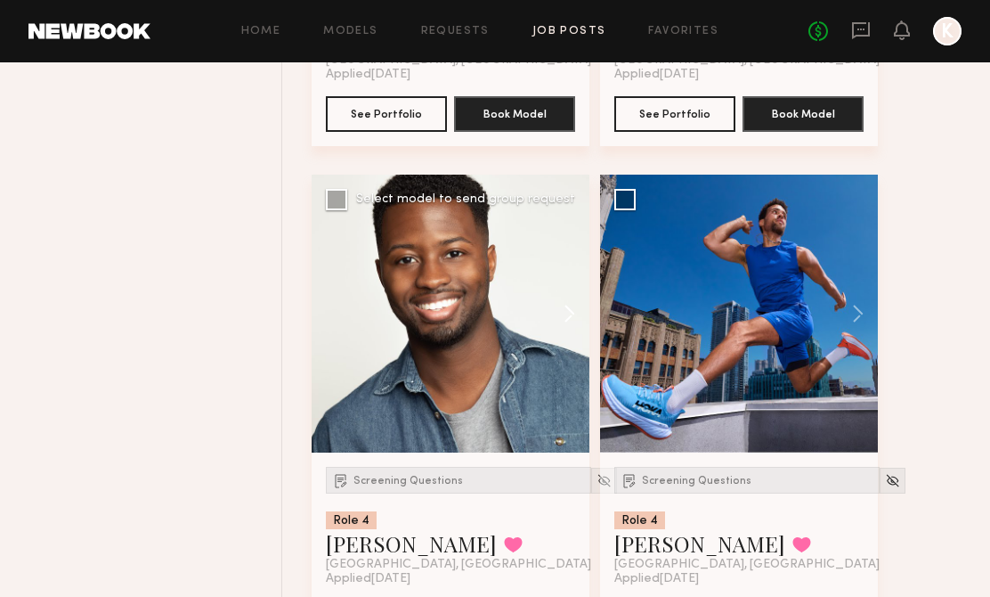
click at [568, 313] on button at bounding box center [560, 314] width 57 height 278
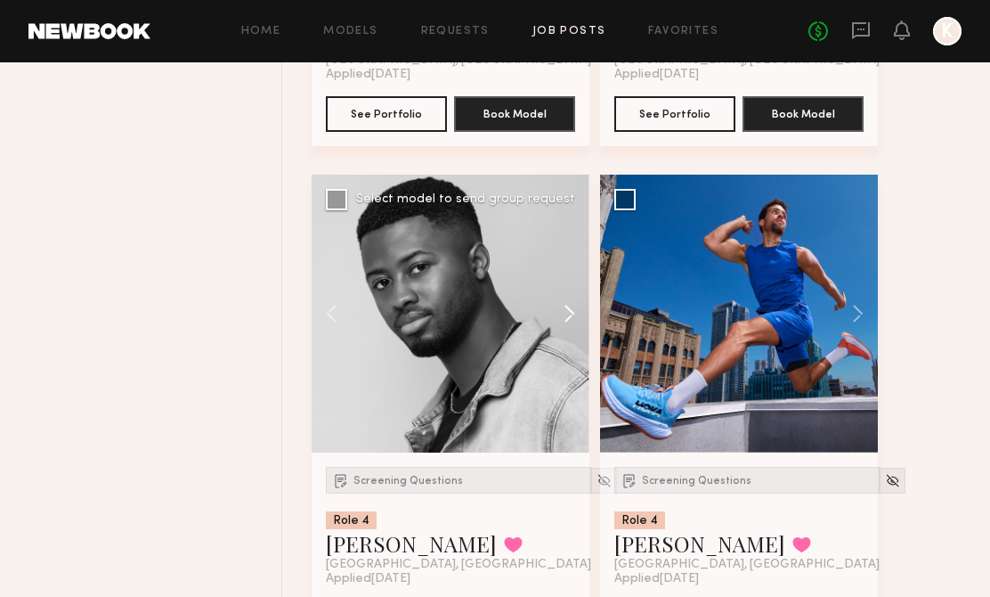
click at [568, 313] on button at bounding box center [560, 314] width 57 height 278
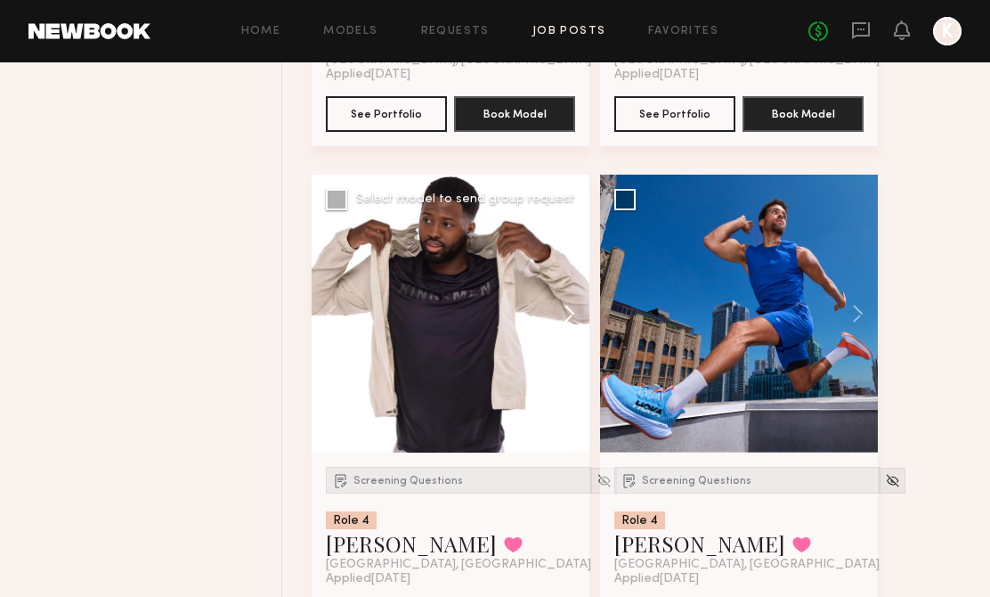
click at [568, 313] on button at bounding box center [560, 314] width 57 height 278
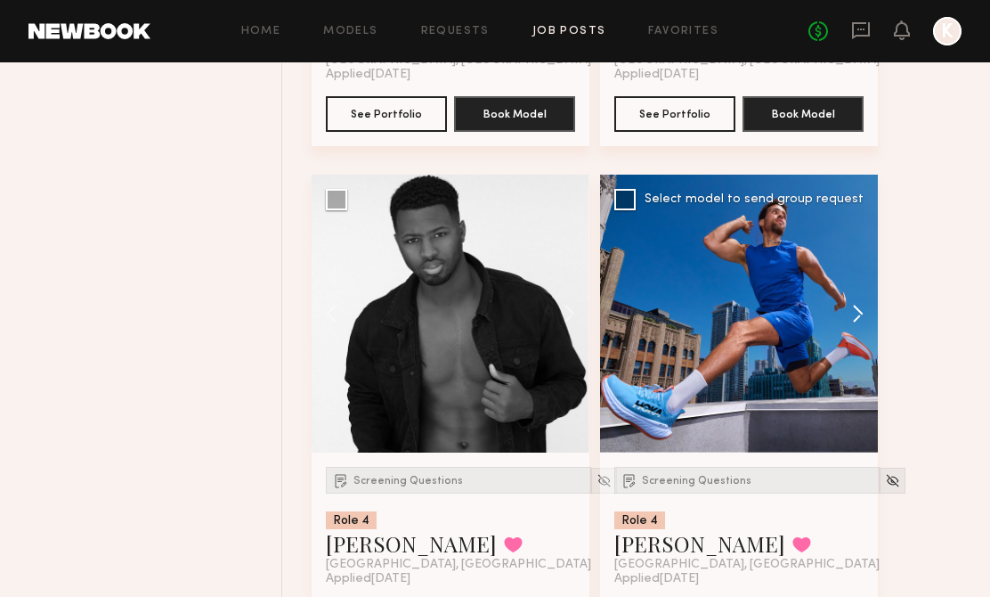
click at [853, 304] on button at bounding box center [849, 314] width 57 height 278
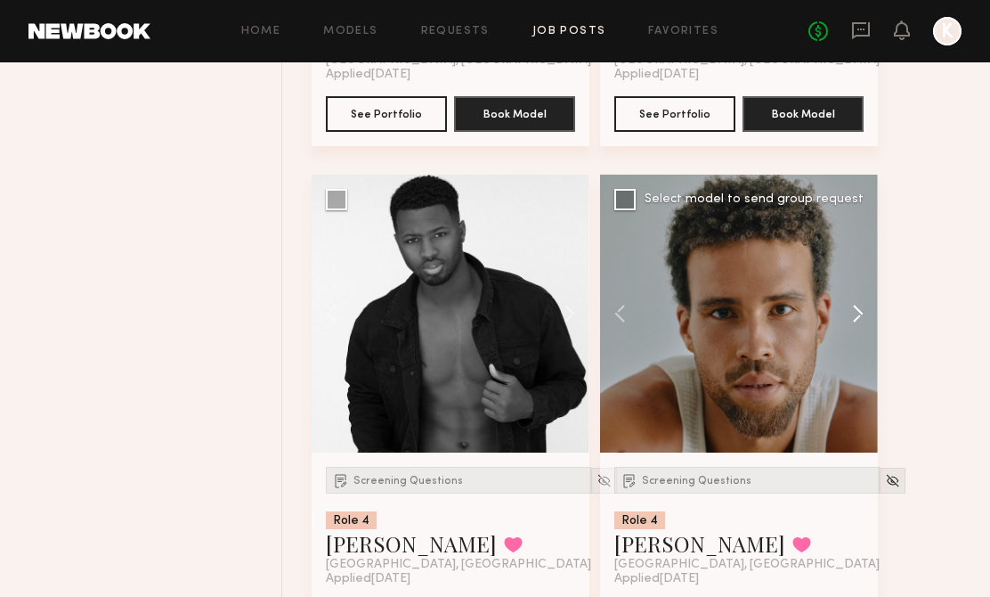
click at [856, 306] on button at bounding box center [849, 314] width 57 height 278
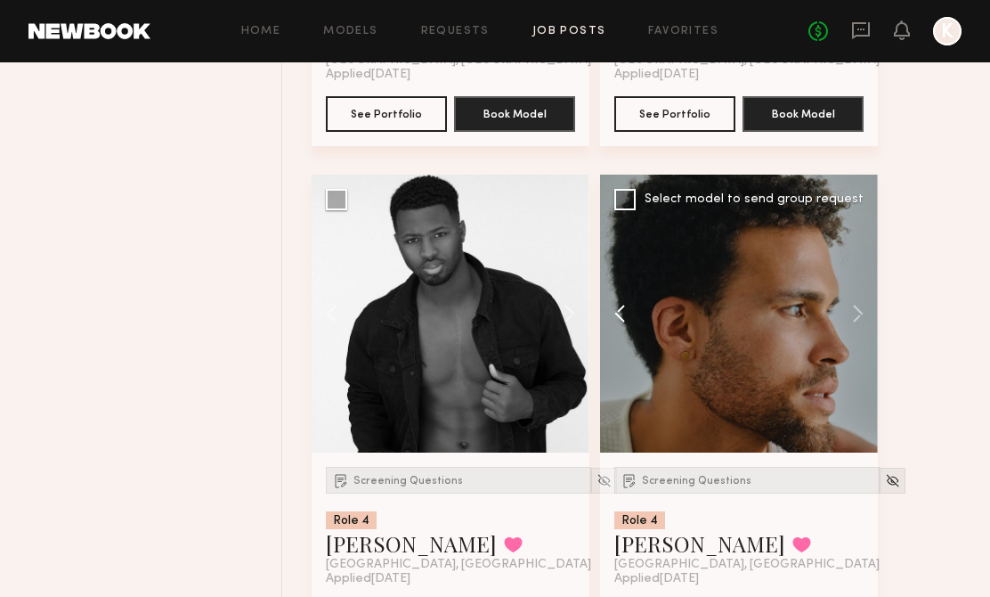
click at [616, 304] on button at bounding box center [628, 314] width 57 height 278
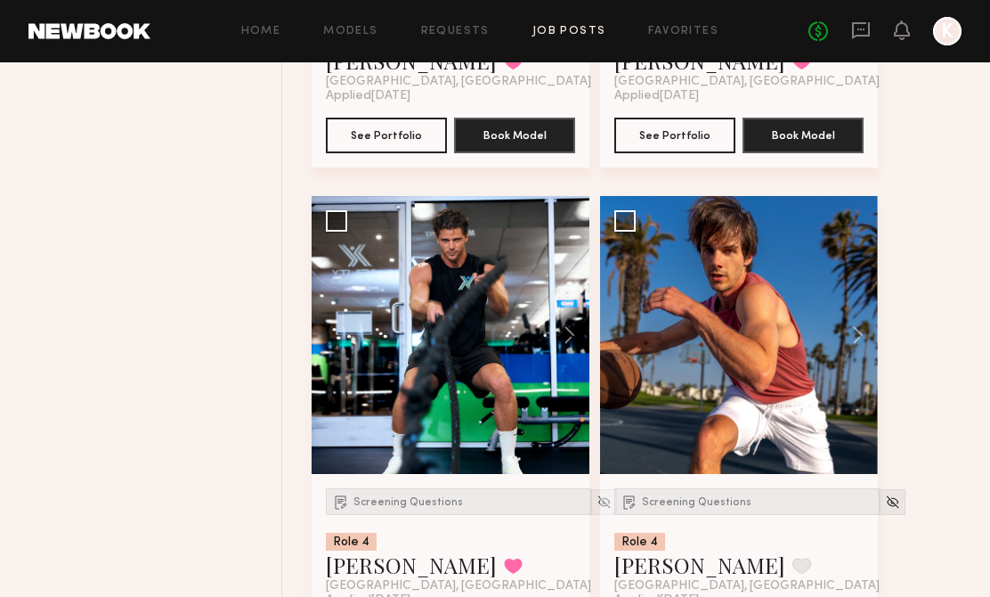
scroll to position [3144, 0]
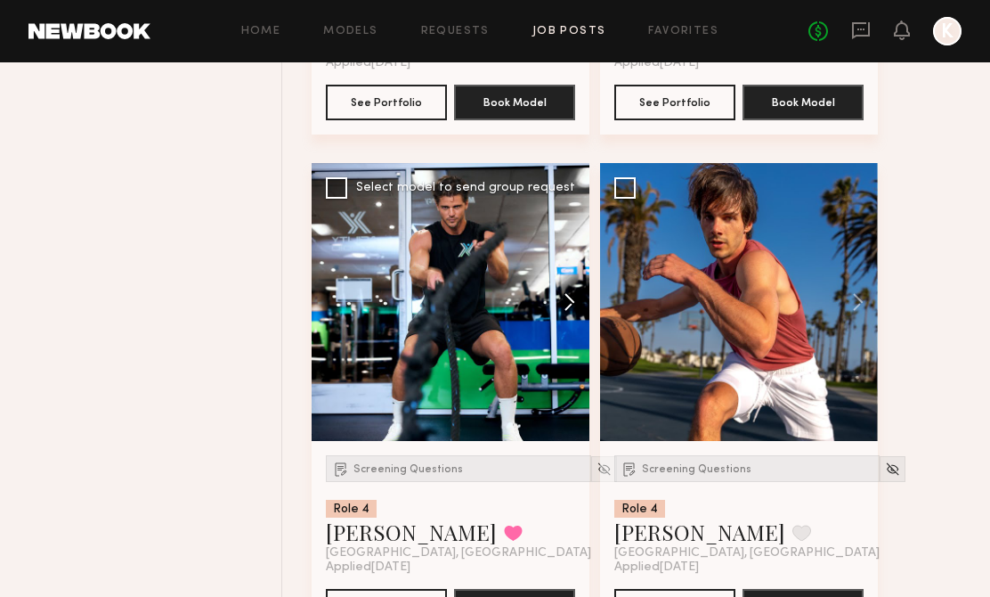
click at [569, 292] on button at bounding box center [560, 302] width 57 height 278
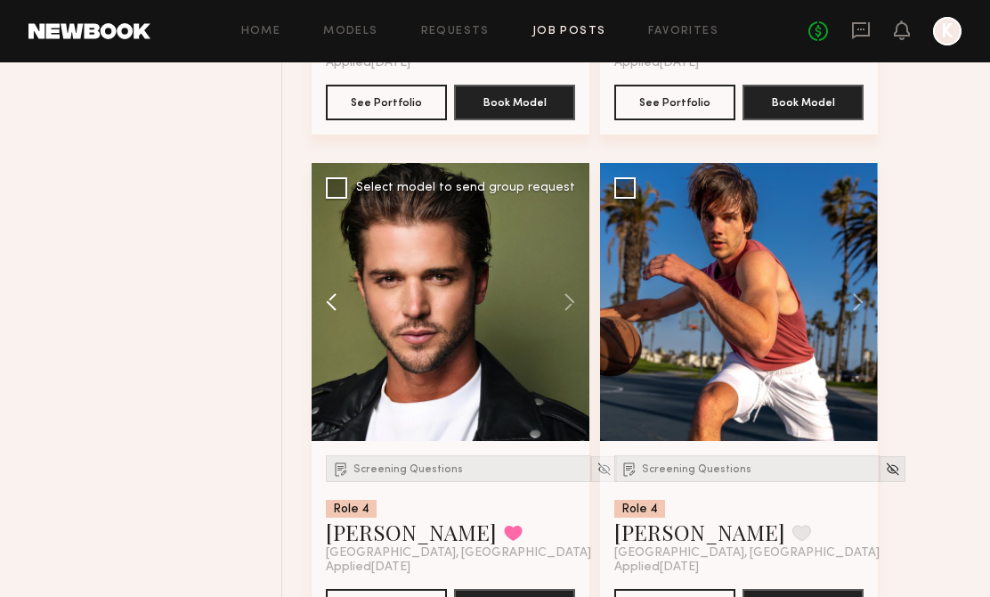
click at [340, 296] on button at bounding box center [340, 302] width 57 height 278
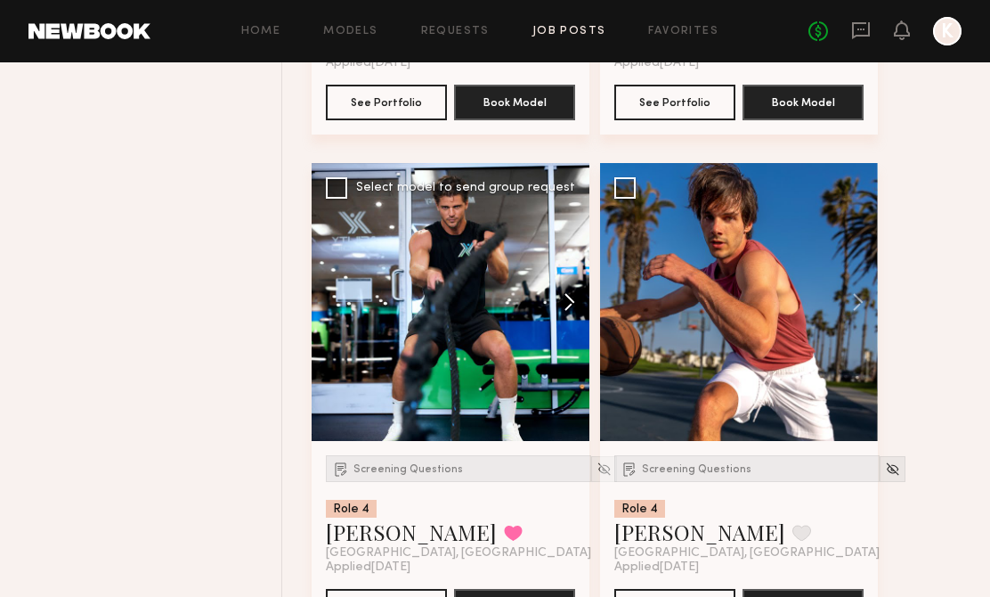
click at [573, 296] on button at bounding box center [560, 302] width 57 height 278
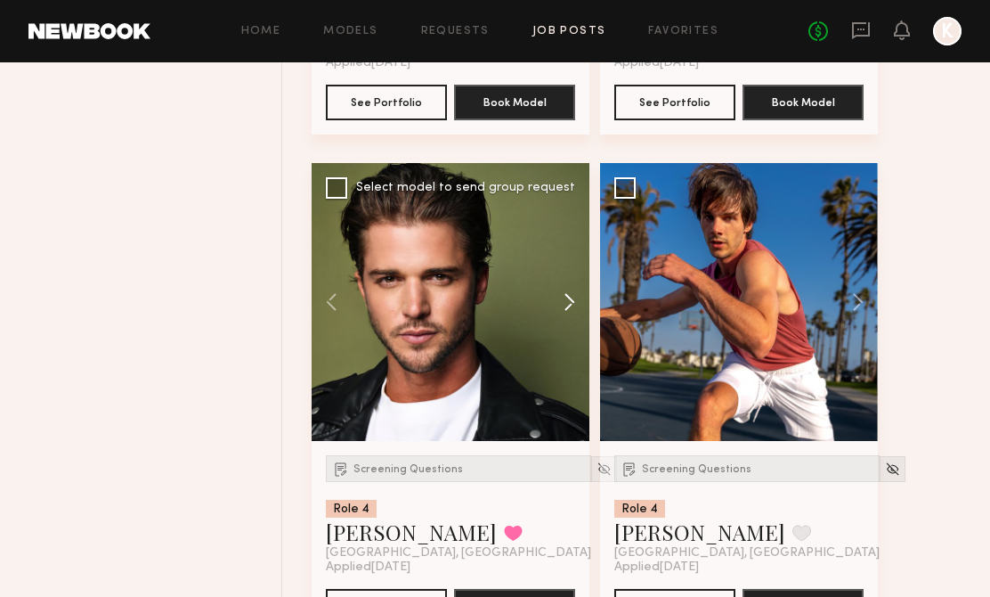
click at [573, 296] on button at bounding box center [560, 302] width 57 height 278
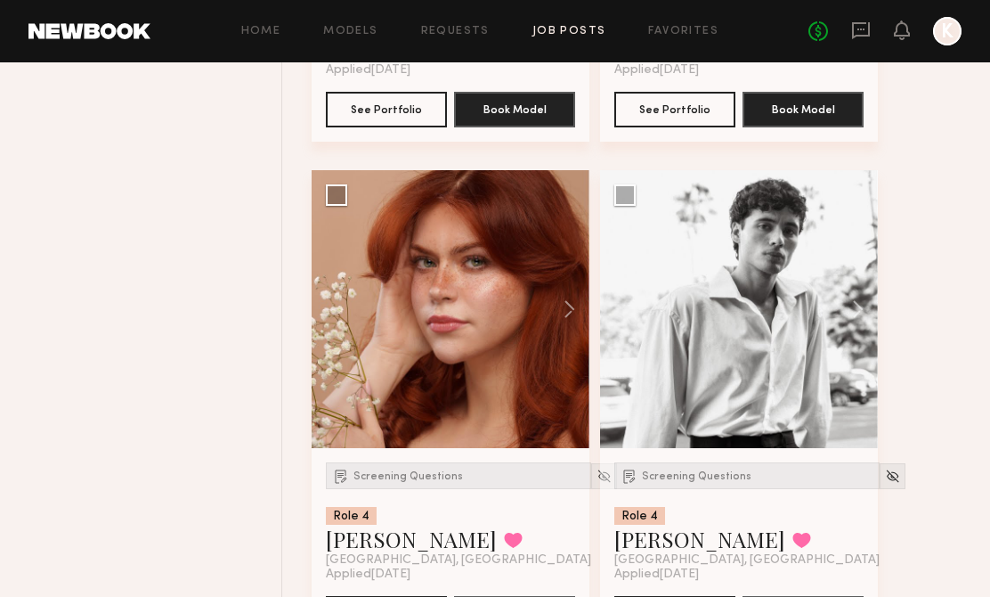
scroll to position [3638, 0]
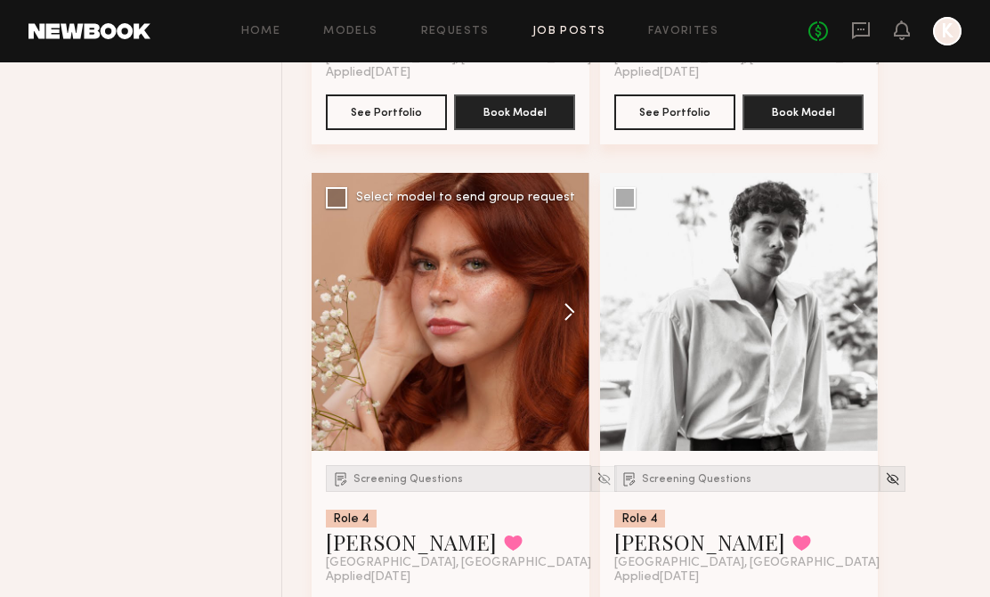
click at [572, 315] on button at bounding box center [560, 312] width 57 height 278
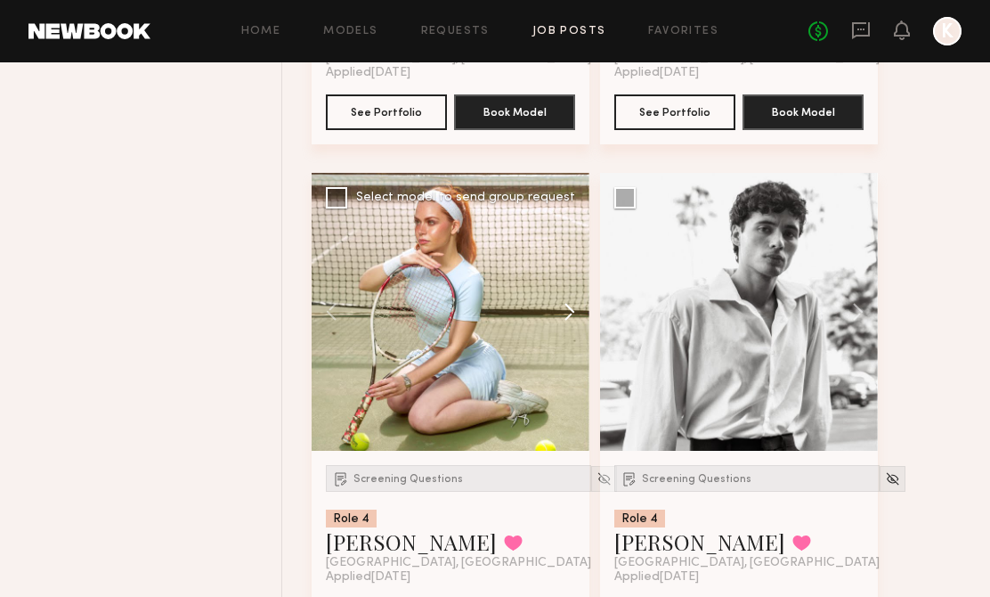
click at [570, 314] on button at bounding box center [560, 312] width 57 height 278
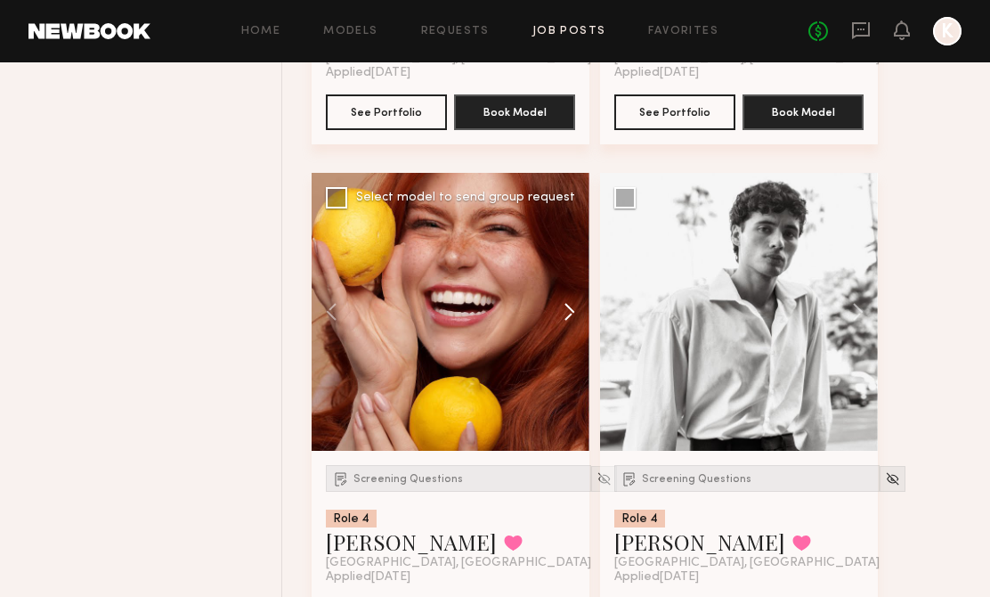
click at [571, 314] on button at bounding box center [560, 312] width 57 height 278
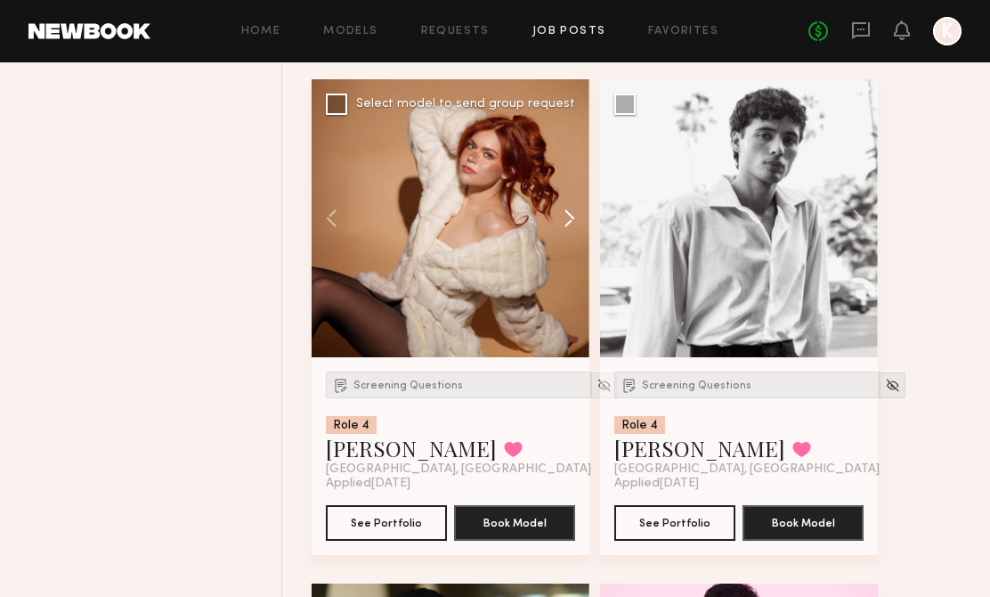
scroll to position [3732, 0]
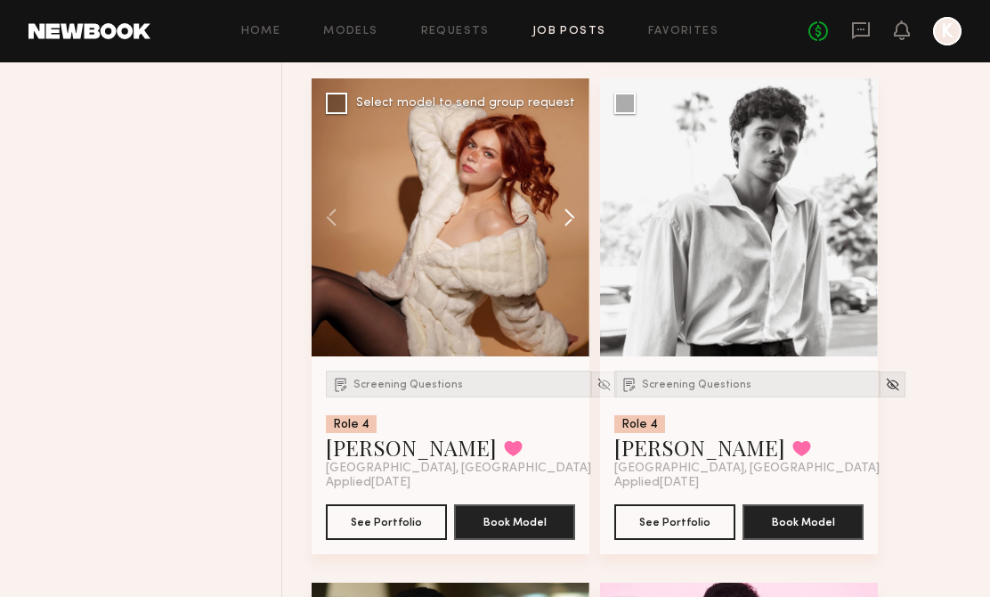
click at [564, 209] on button at bounding box center [560, 217] width 57 height 278
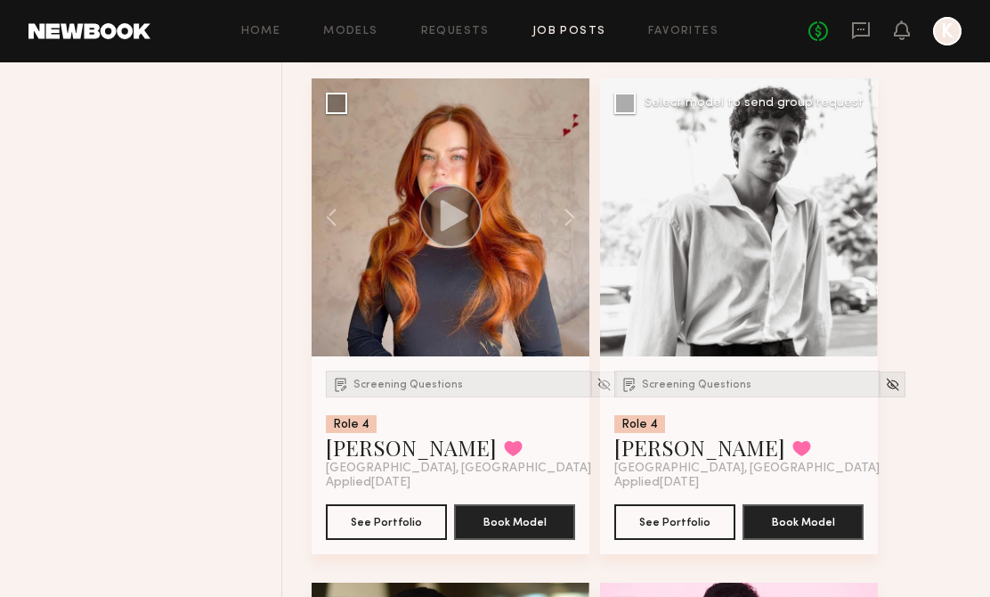
scroll to position [3748, 0]
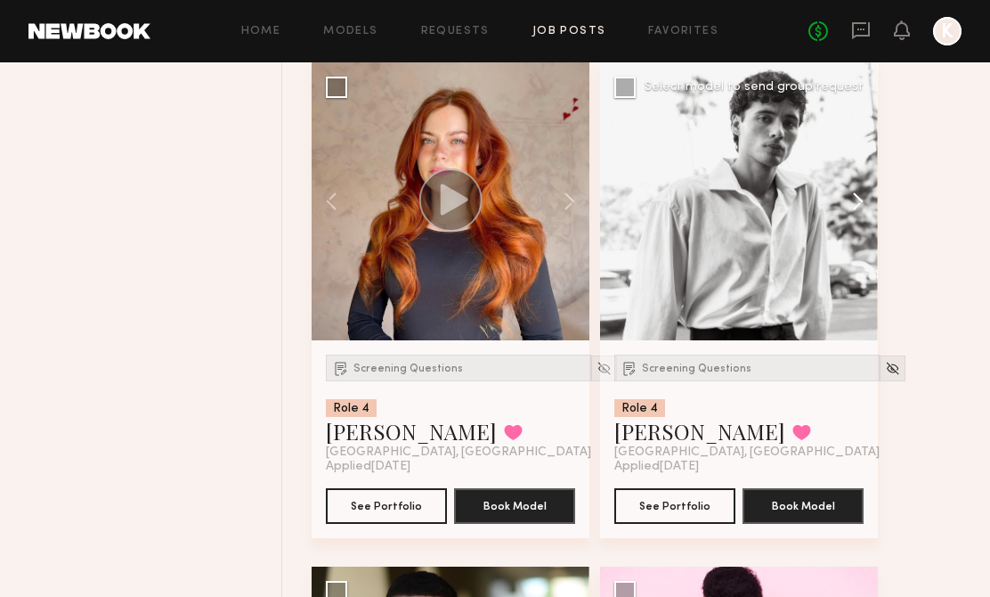
click at [861, 215] on button at bounding box center [849, 201] width 57 height 278
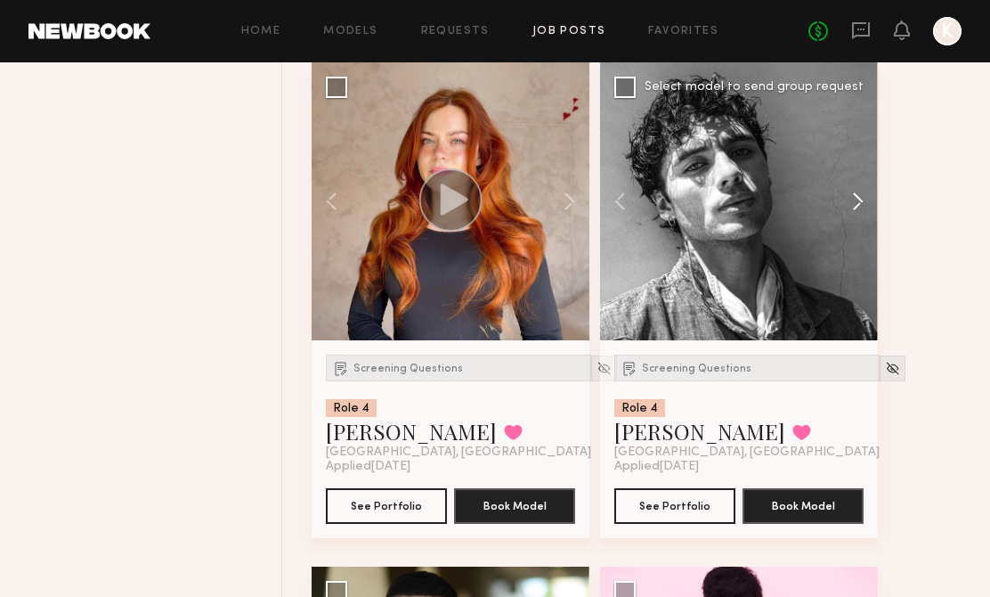
click at [861, 215] on button at bounding box center [849, 201] width 57 height 278
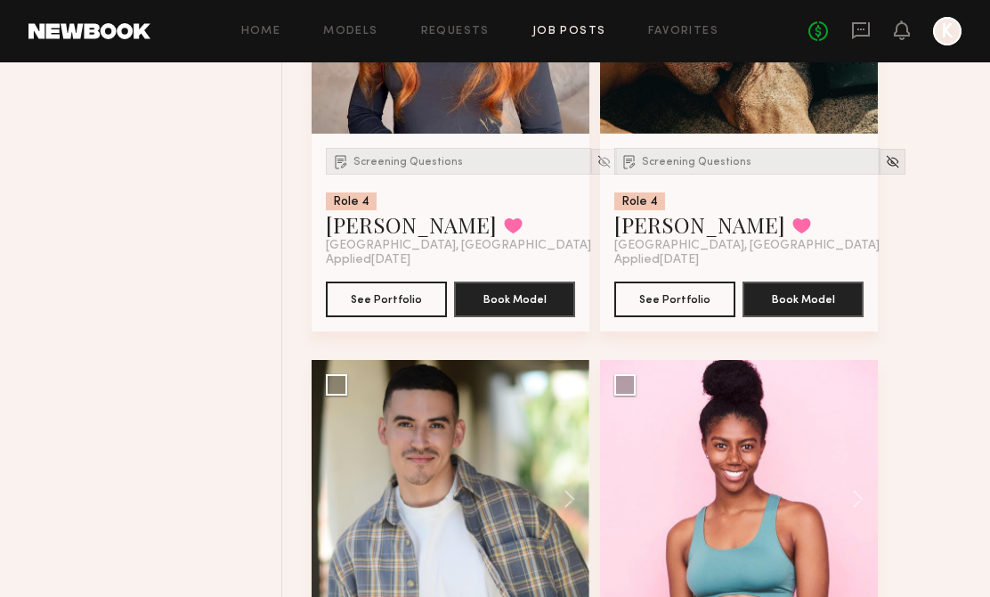
scroll to position [4225, 0]
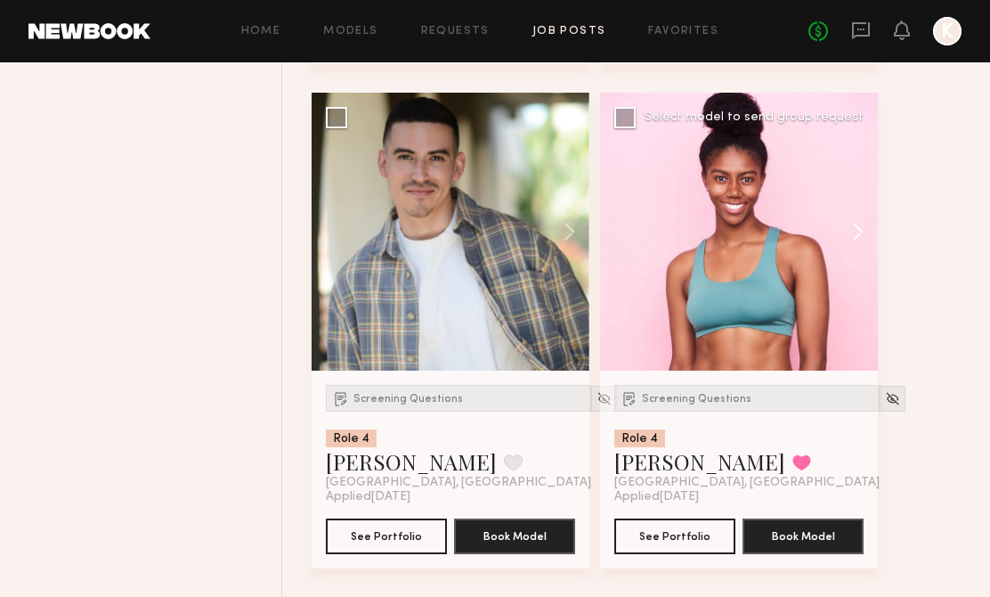
click at [854, 232] on button at bounding box center [849, 232] width 57 height 278
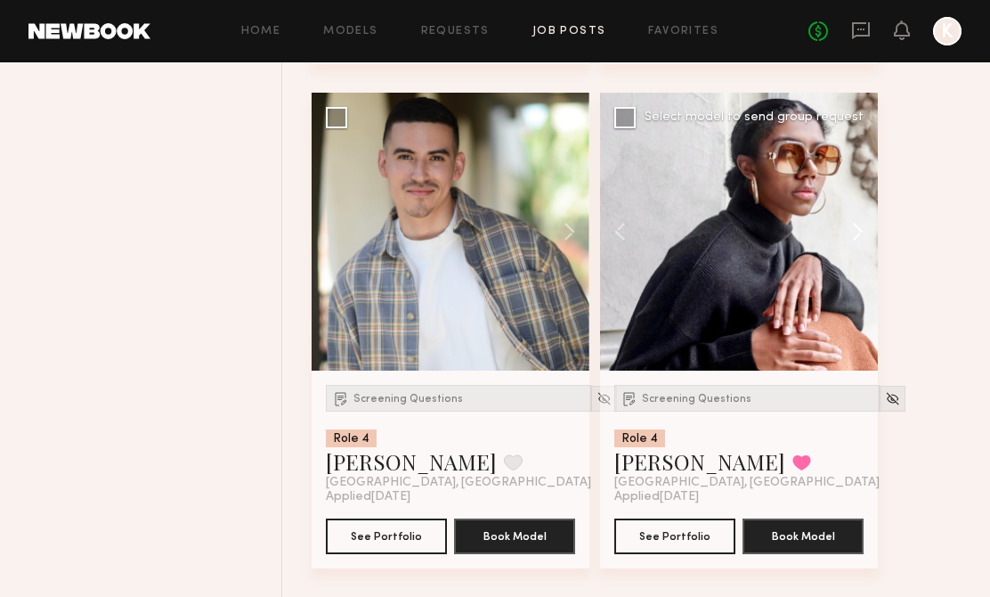
click at [855, 233] on button at bounding box center [849, 232] width 57 height 278
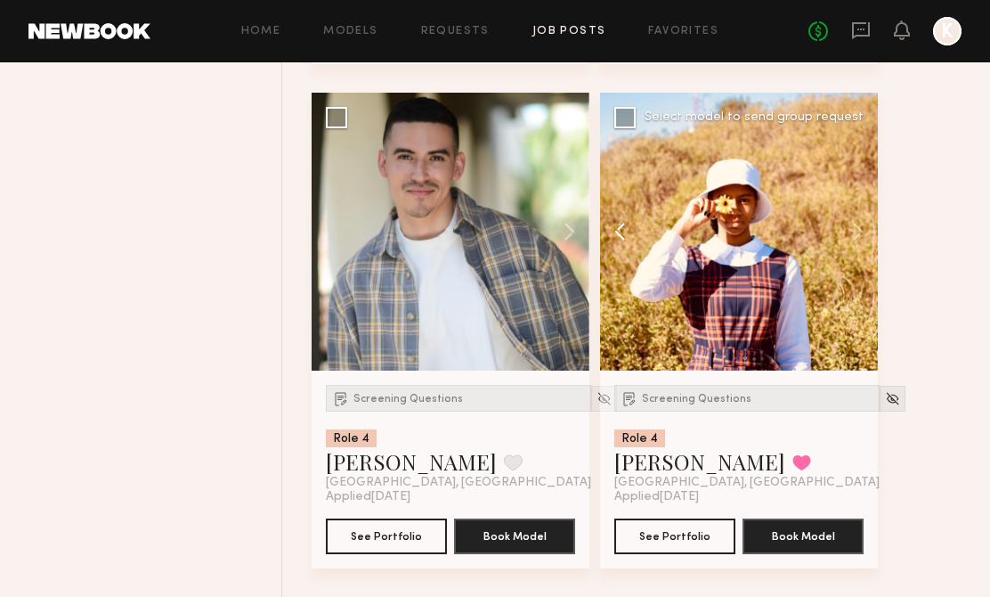
click at [618, 221] on button at bounding box center [628, 232] width 57 height 278
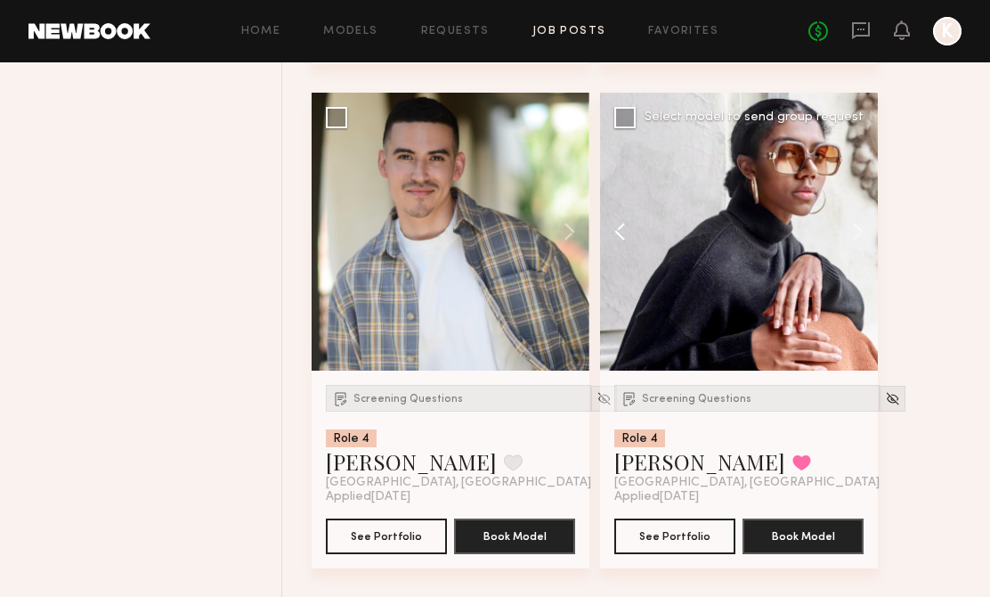
click at [618, 221] on button at bounding box center [628, 232] width 57 height 278
click at [618, 221] on div at bounding box center [739, 232] width 278 height 278
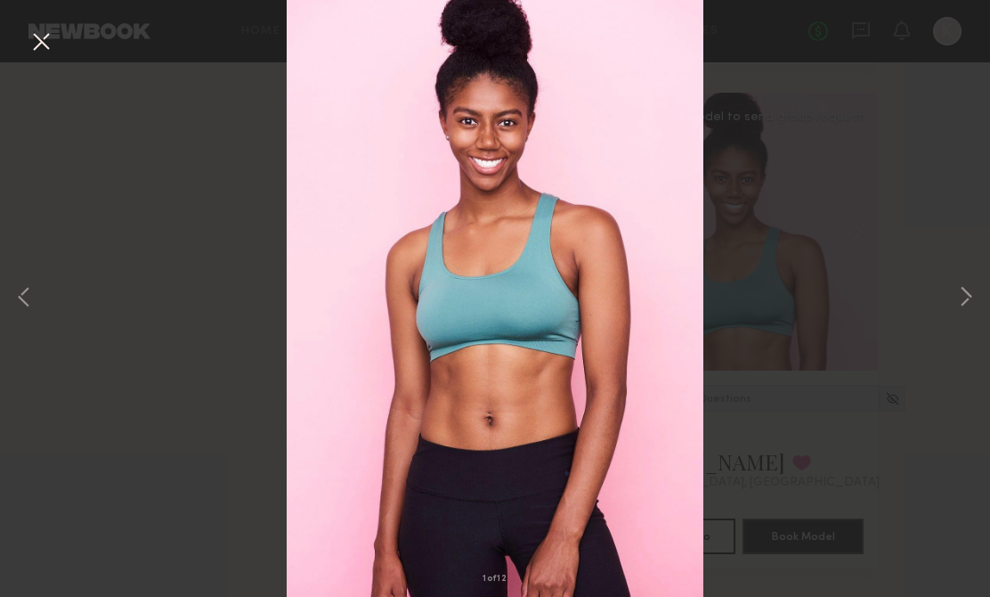
click at [762, 195] on div "1 of 12" at bounding box center [495, 298] width 990 height 597
click at [41, 39] on button at bounding box center [41, 43] width 28 height 32
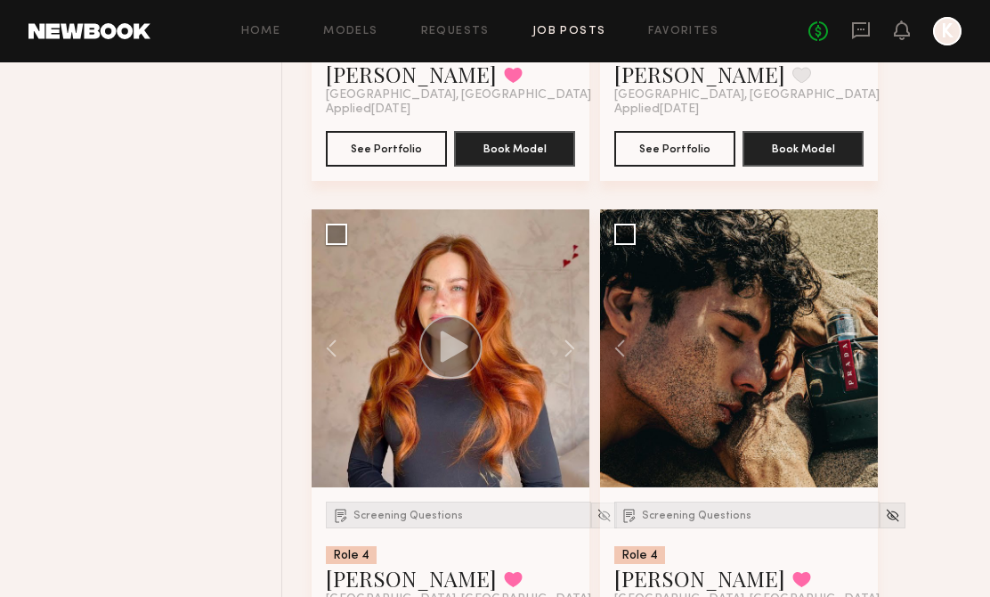
scroll to position [3618, 0]
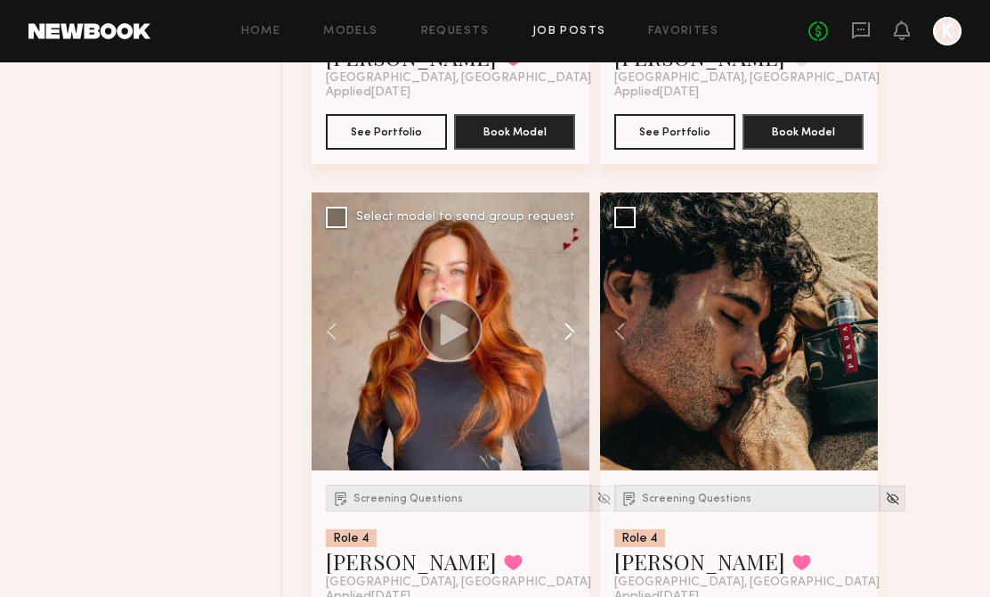
click at [557, 329] on button at bounding box center [560, 331] width 57 height 278
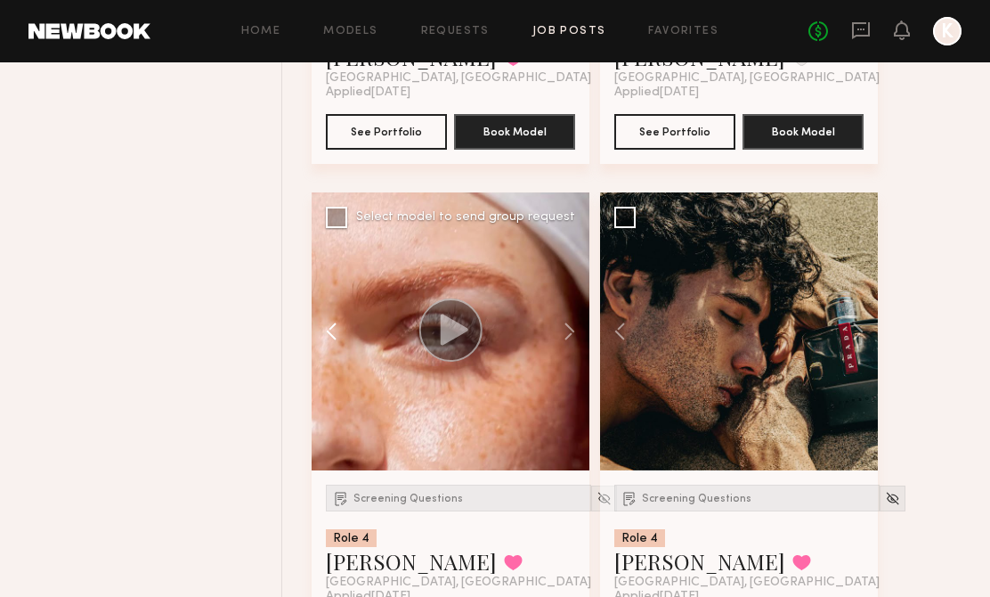
click at [334, 324] on button at bounding box center [340, 331] width 57 height 278
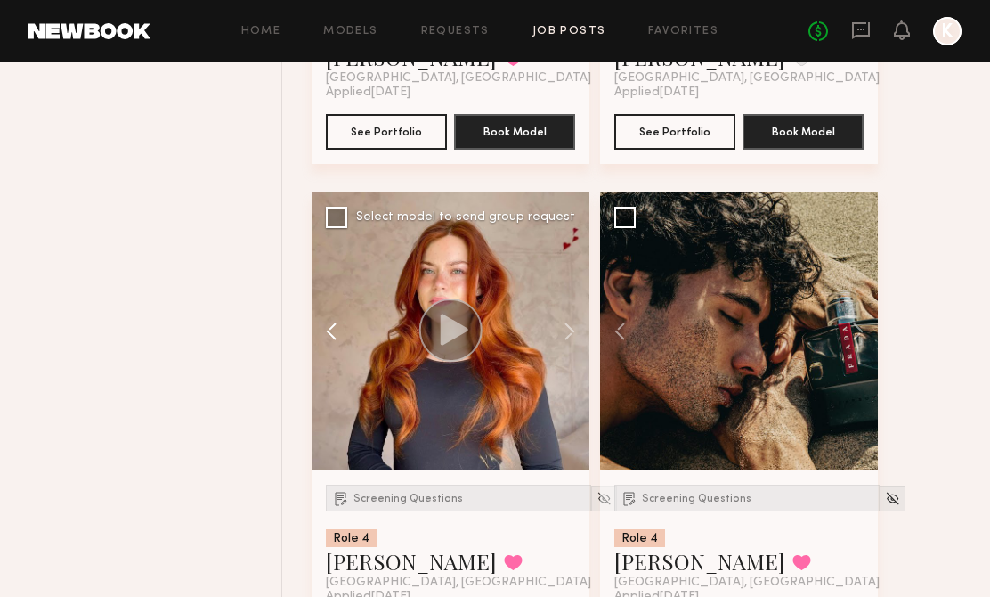
click at [334, 324] on button at bounding box center [340, 331] width 57 height 278
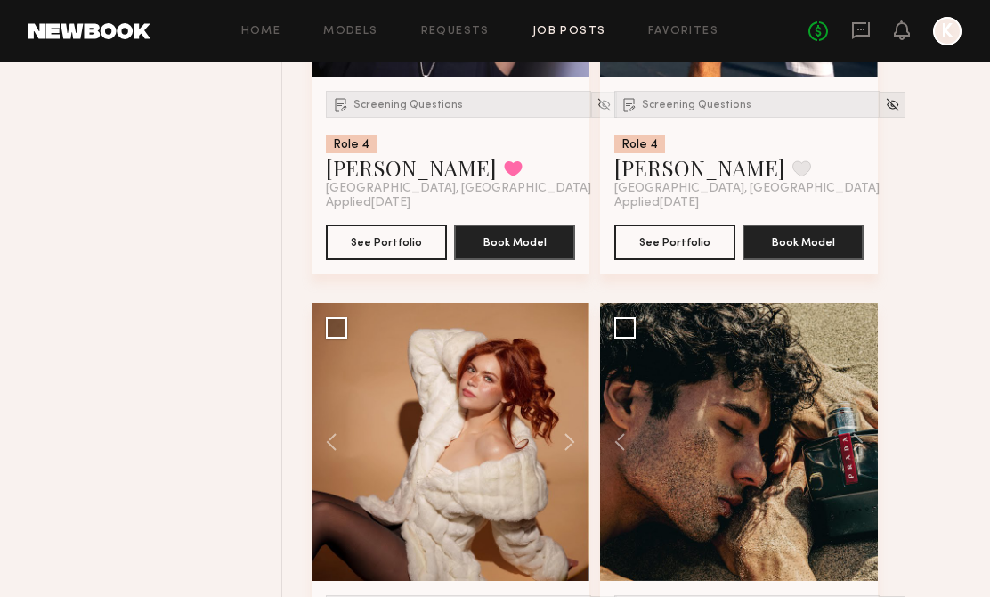
scroll to position [3376, 0]
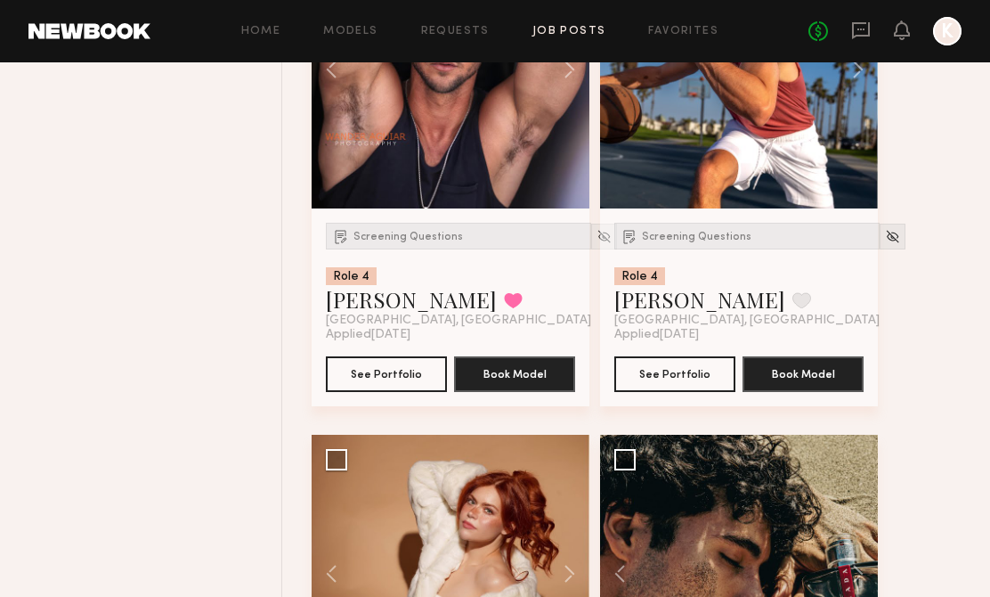
click at [556, 26] on link "Job Posts" at bounding box center [569, 32] width 74 height 12
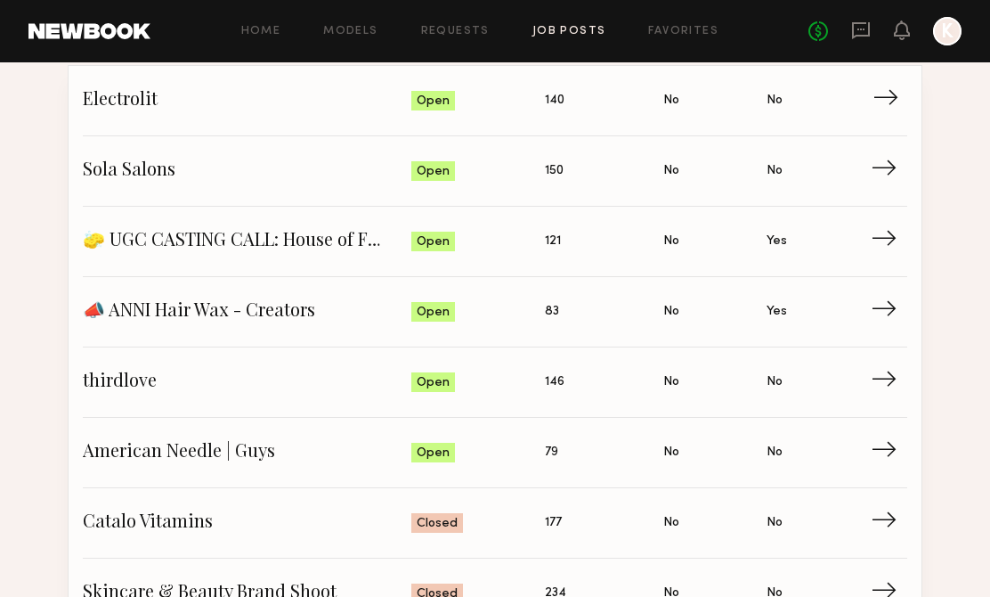
scroll to position [198, 0]
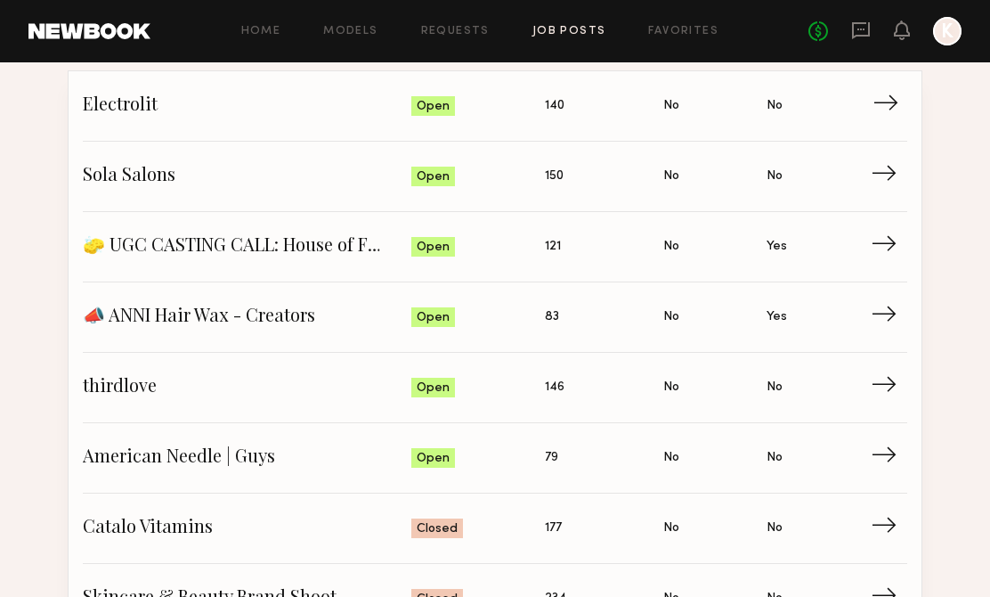
click at [134, 106] on span "Electrolit" at bounding box center [247, 106] width 329 height 27
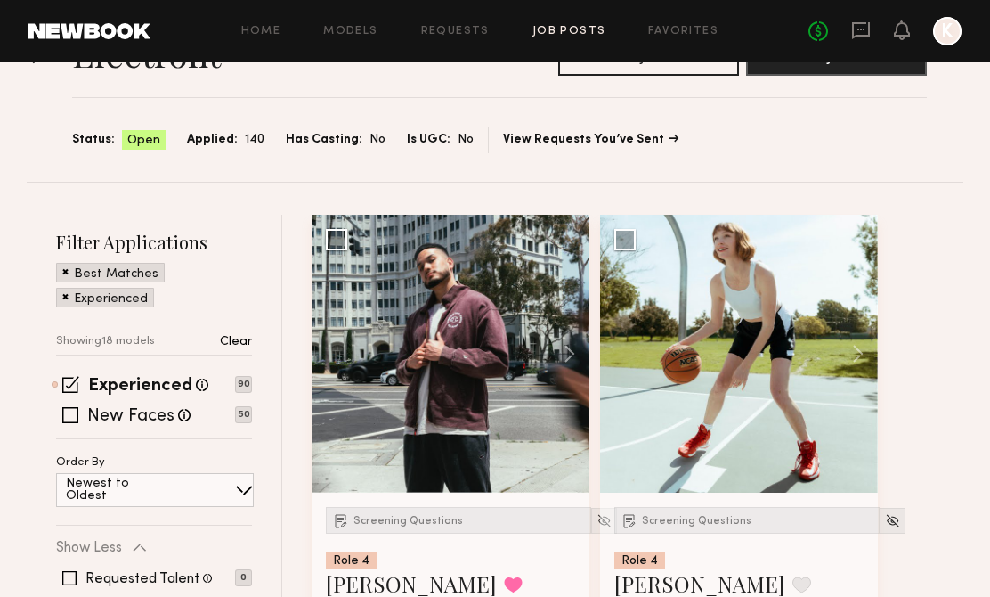
scroll to position [135, 0]
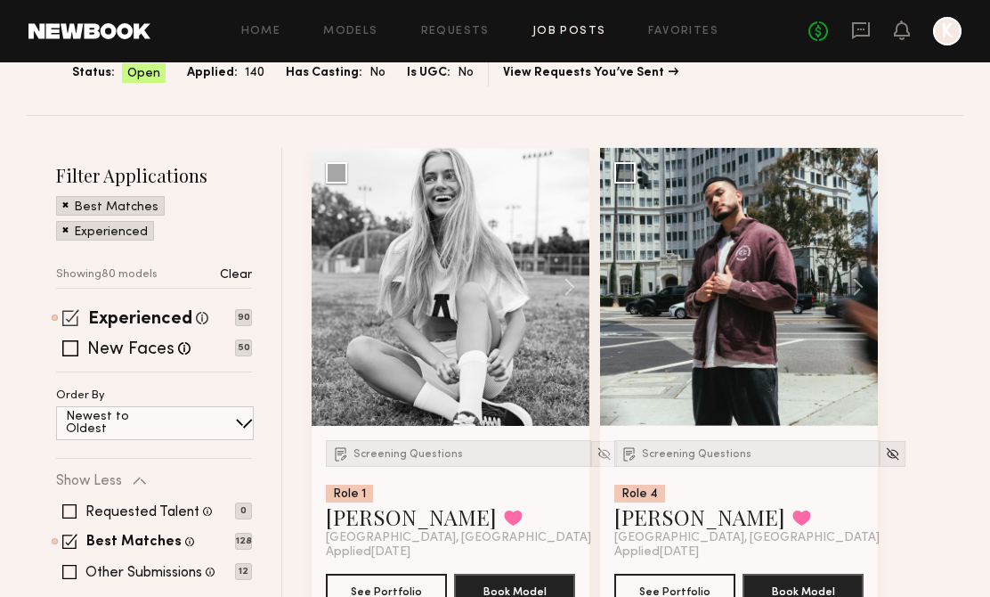
click at [71, 321] on span at bounding box center [70, 317] width 17 height 17
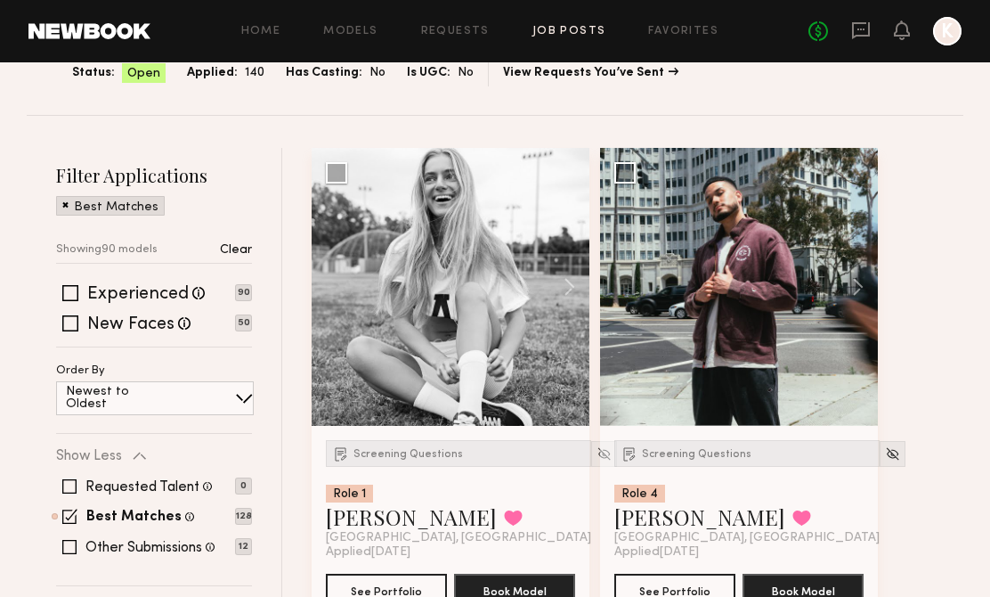
click at [70, 505] on div "Requested Talent Models you have reached out to with requests 0 Best Matches Mo…" at bounding box center [154, 516] width 196 height 107
click at [70, 511] on span at bounding box center [69, 515] width 15 height 15
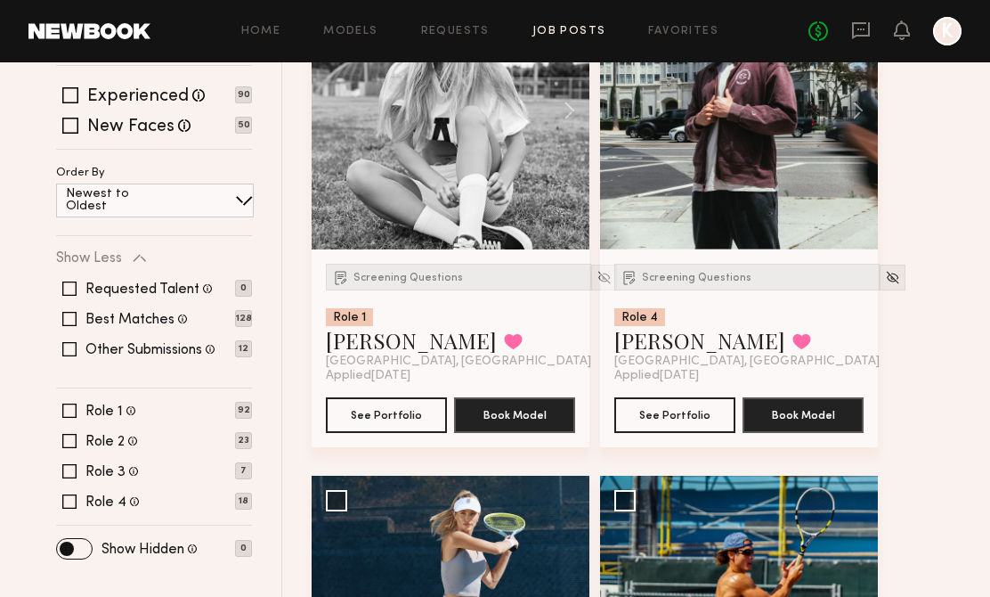
scroll to position [361, 0]
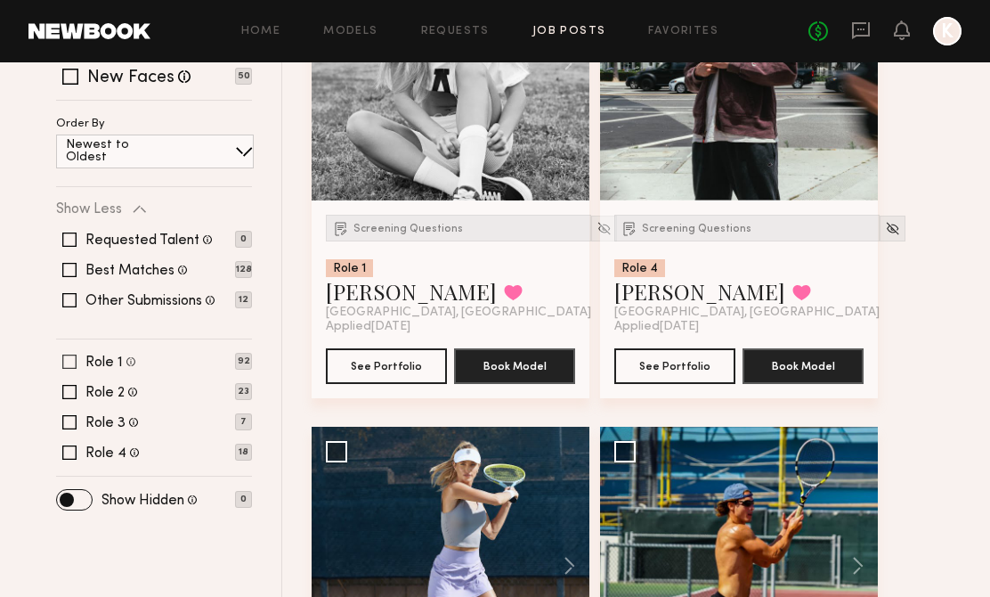
click at [65, 361] on span at bounding box center [69, 361] width 14 height 14
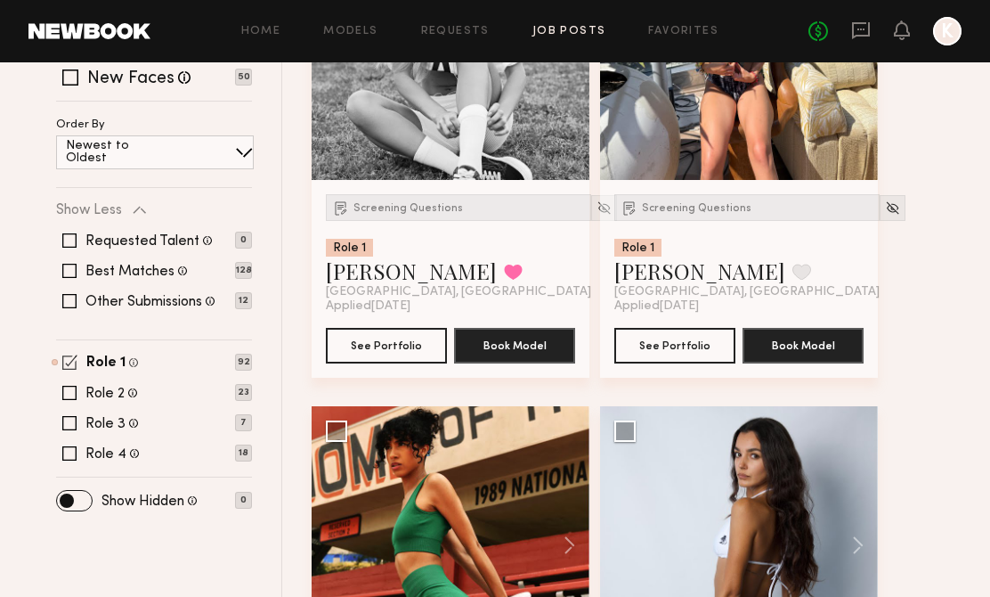
click at [71, 361] on span at bounding box center [69, 361] width 15 height 15
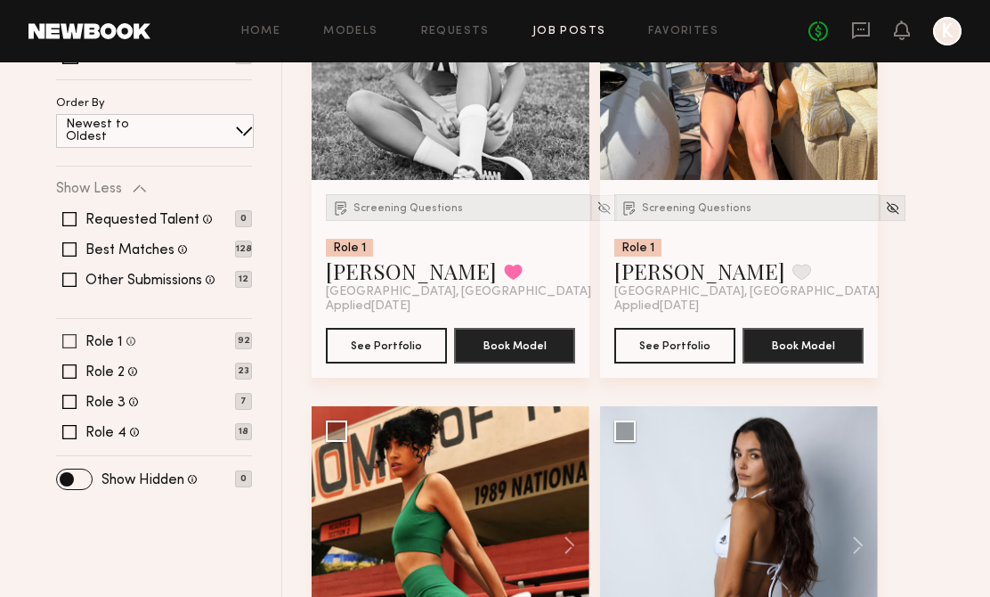
scroll to position [361, 0]
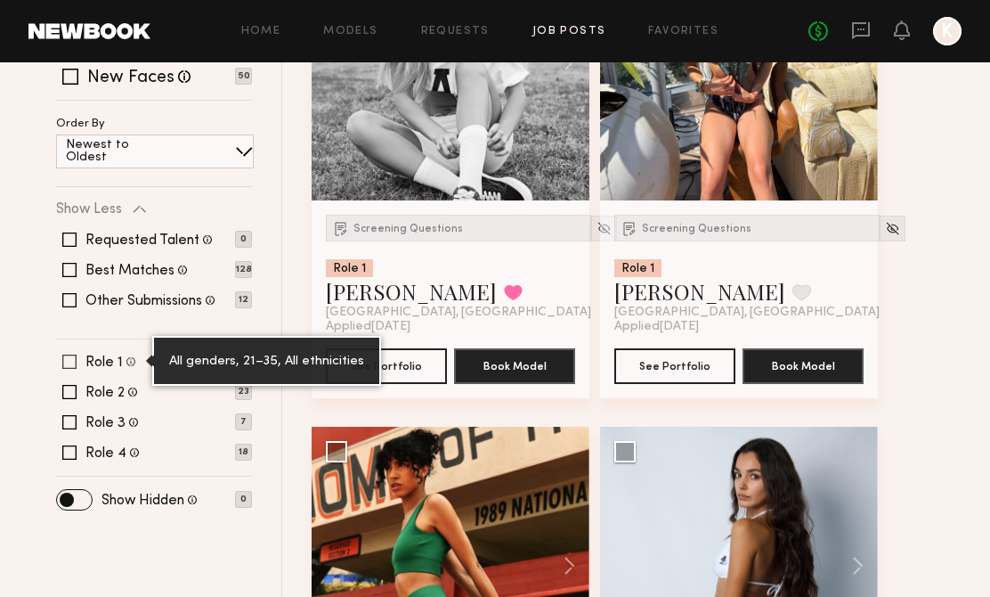
click at [131, 363] on span at bounding box center [130, 360] width 9 height 15
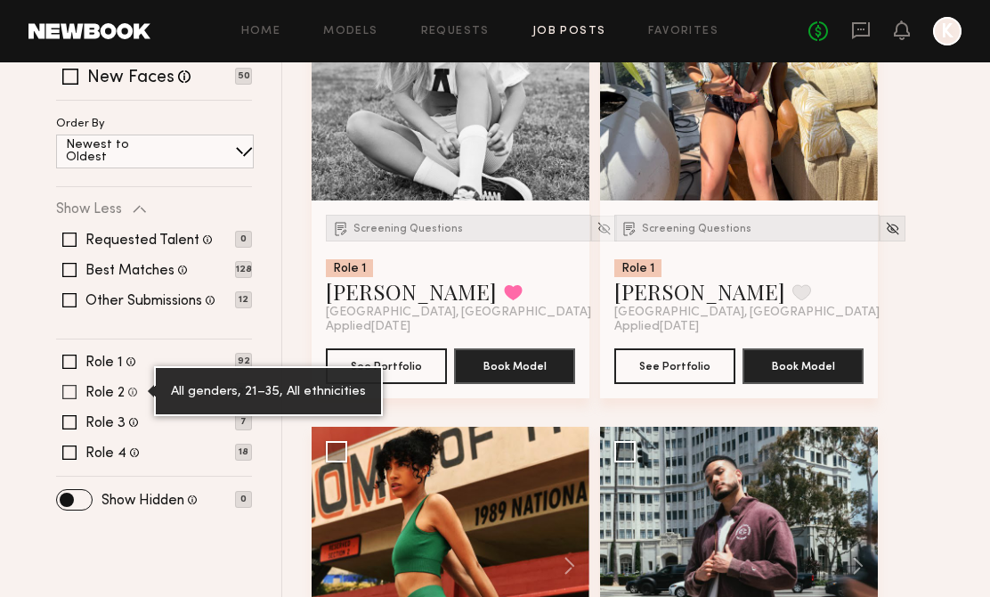
click at [134, 392] on span at bounding box center [132, 391] width 9 height 15
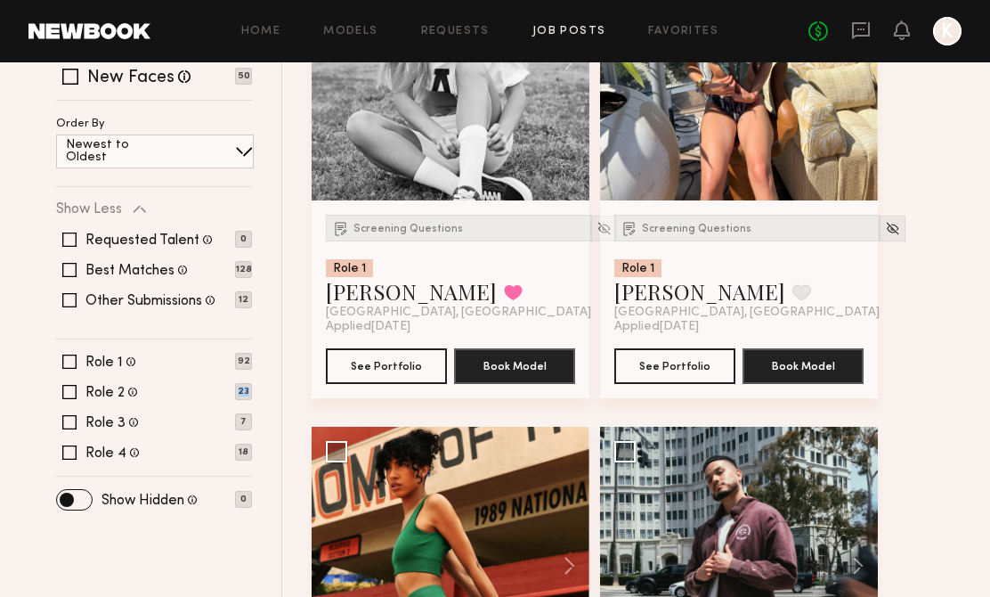
scroll to position [0, 0]
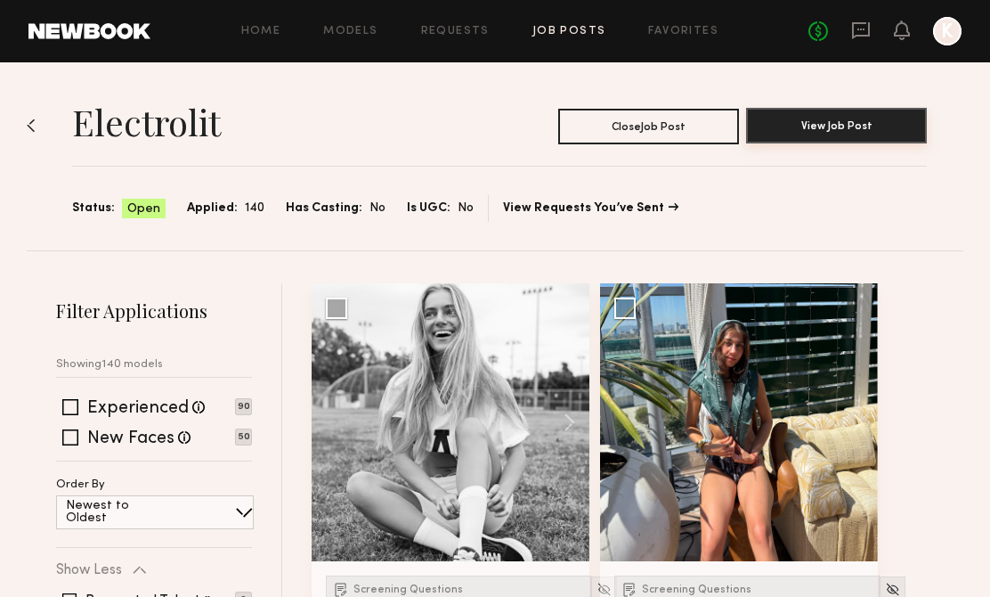
click at [782, 115] on button "View Job Post" at bounding box center [836, 126] width 181 height 36
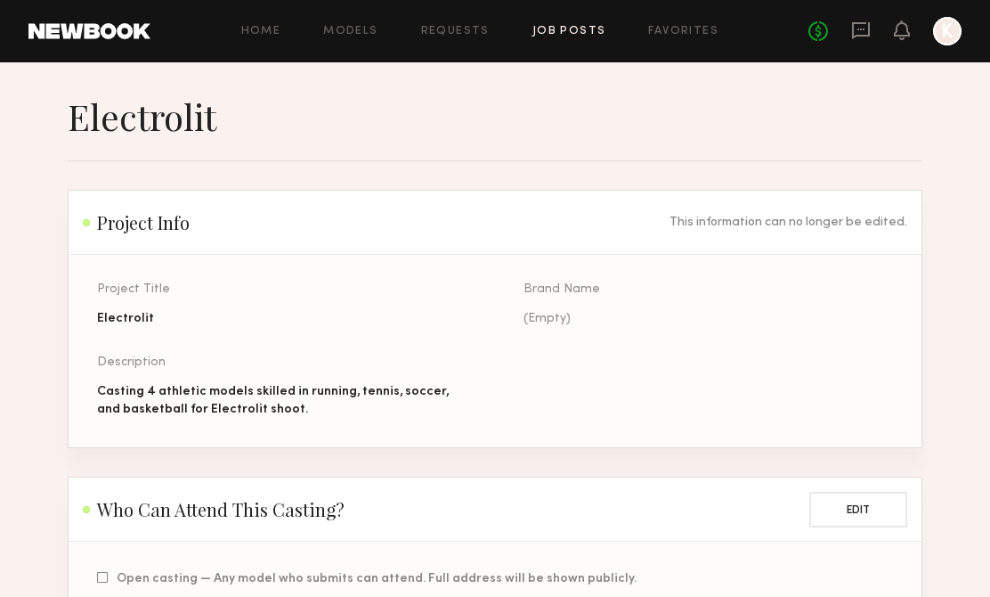
click at [578, 24] on div "Home Models Requests Job Posts Favorites Sign Out No fees up to $5,000 K" at bounding box center [555, 31] width 811 height 28
click at [579, 30] on link "Job Posts" at bounding box center [569, 32] width 74 height 12
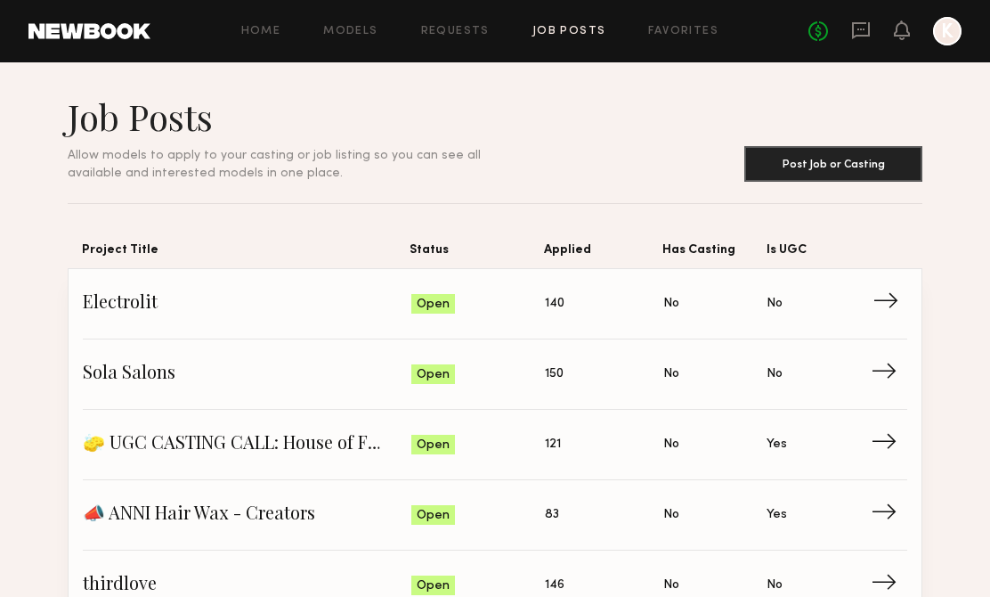
click at [263, 285] on link "Electrolit Status: Open Applied: 140 Has Casting: No Is UGC: No →" at bounding box center [495, 304] width 824 height 70
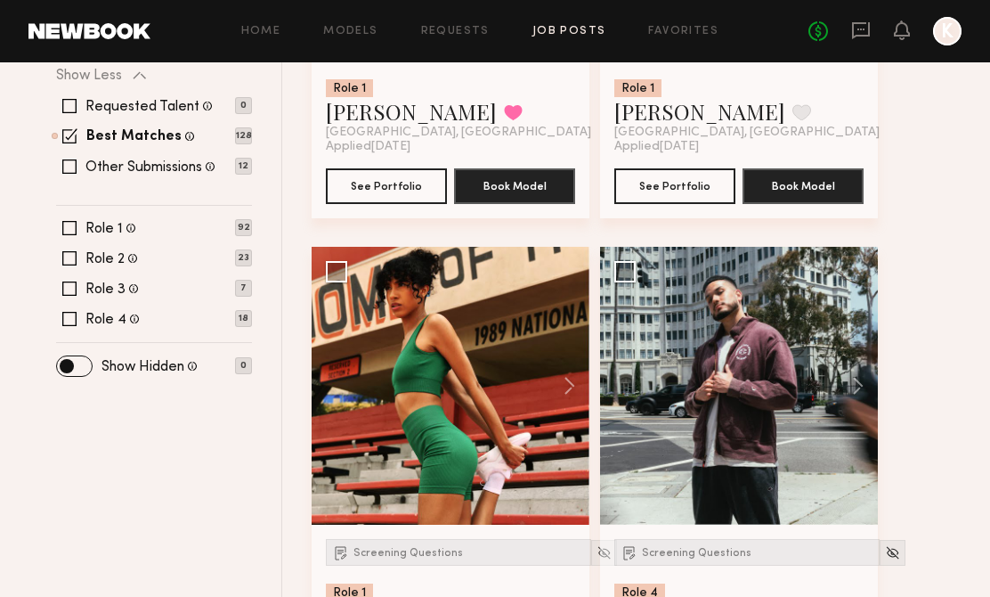
scroll to position [545, 0]
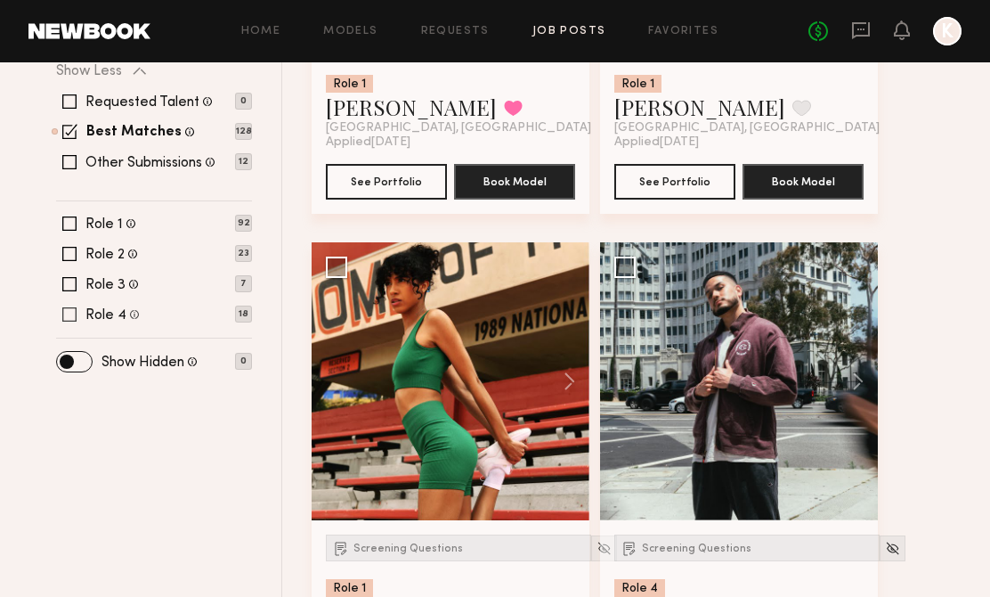
click at [72, 312] on span at bounding box center [69, 314] width 14 height 14
click at [68, 130] on span at bounding box center [69, 131] width 15 height 15
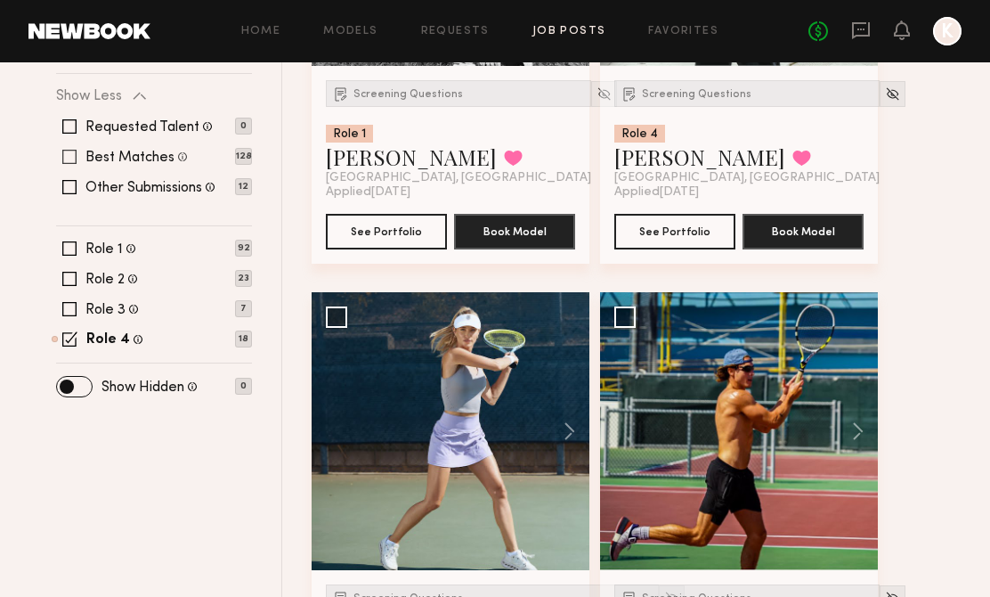
scroll to position [260, 0]
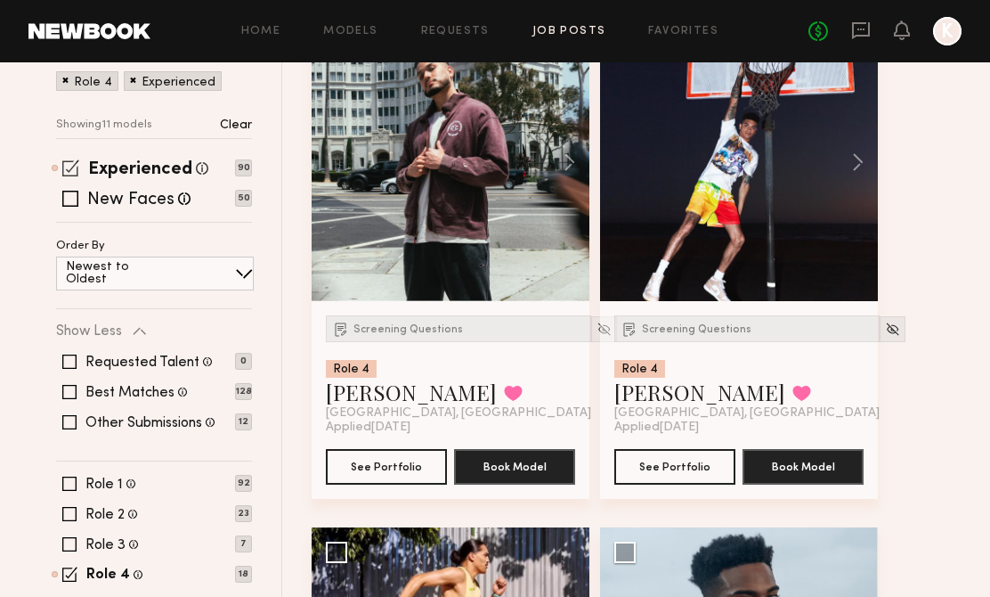
click at [69, 164] on span at bounding box center [70, 167] width 17 height 17
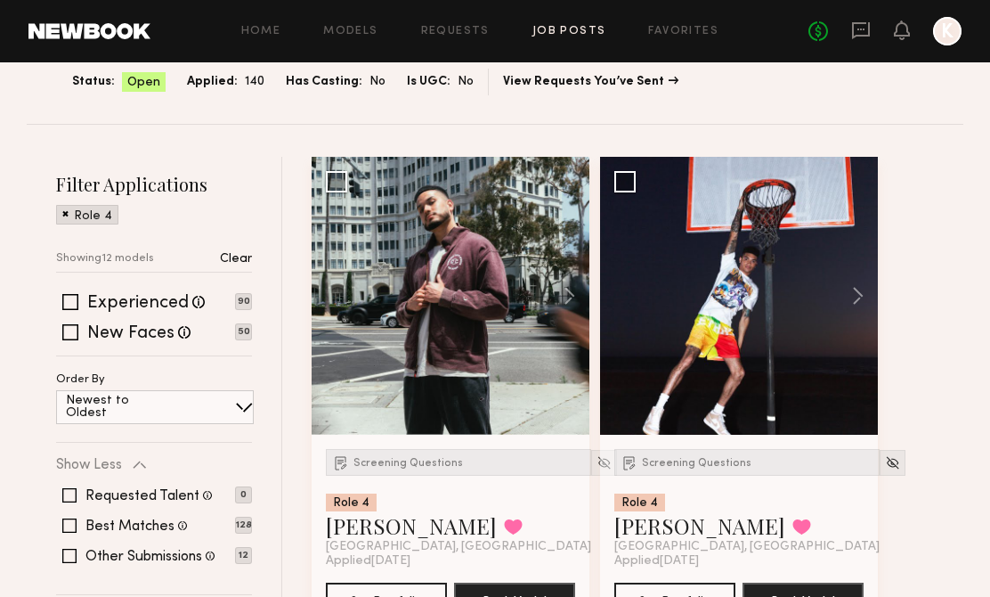
scroll to position [74, 0]
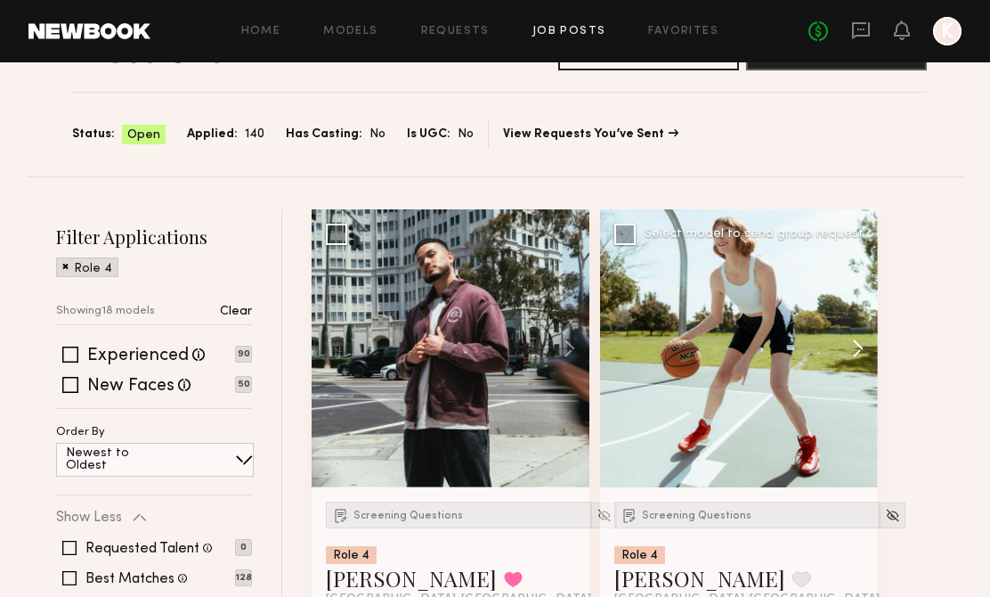
click at [858, 343] on button at bounding box center [849, 348] width 57 height 278
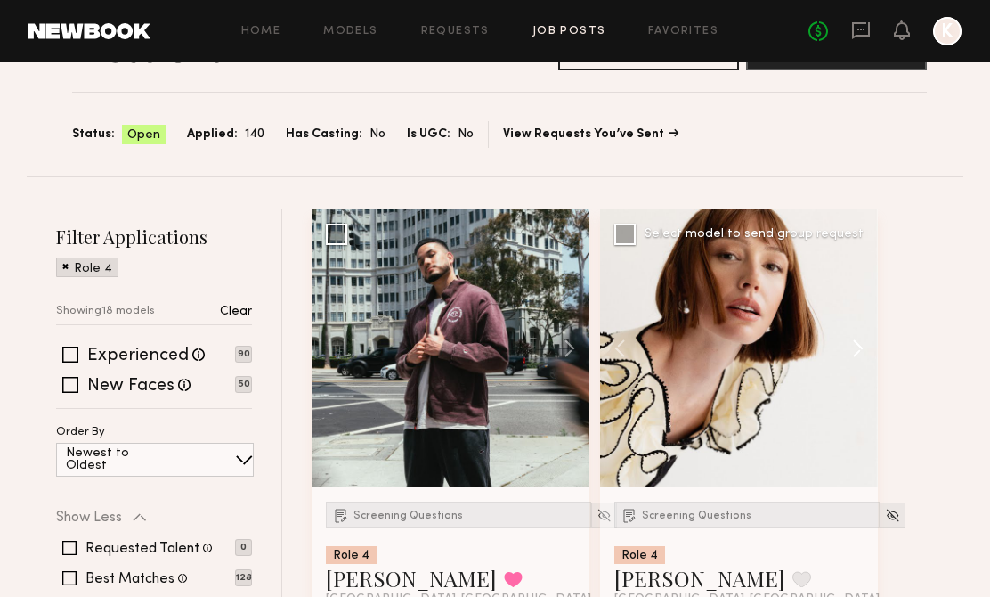
click at [858, 345] on button at bounding box center [849, 348] width 57 height 278
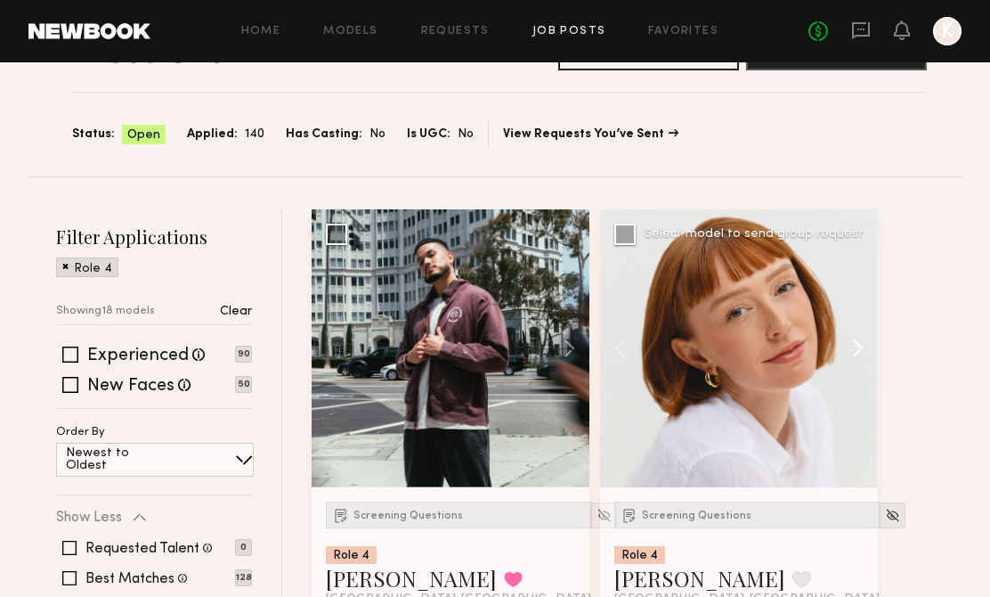
click at [856, 348] on button at bounding box center [849, 348] width 57 height 278
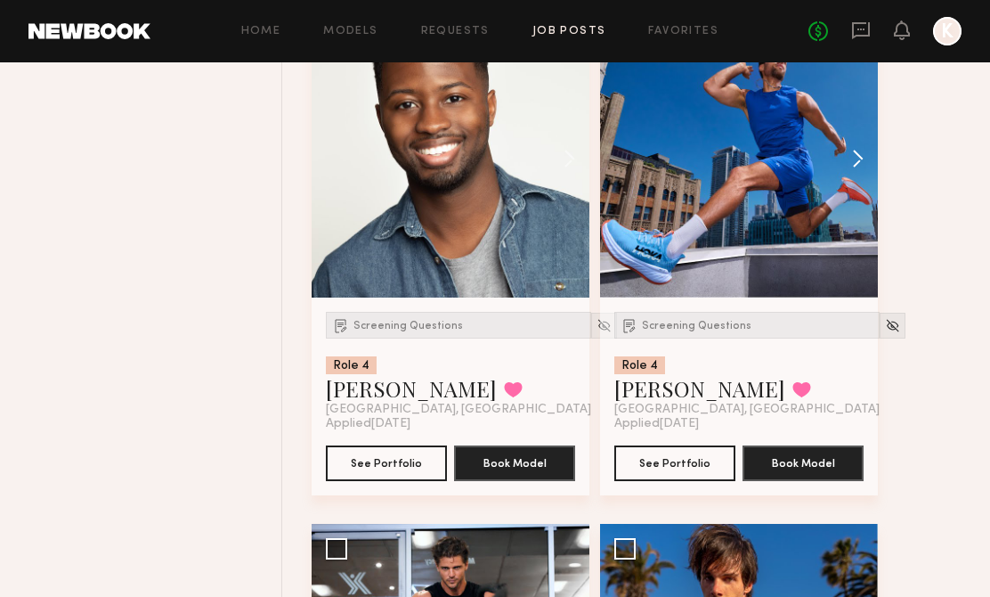
scroll to position [2797, 0]
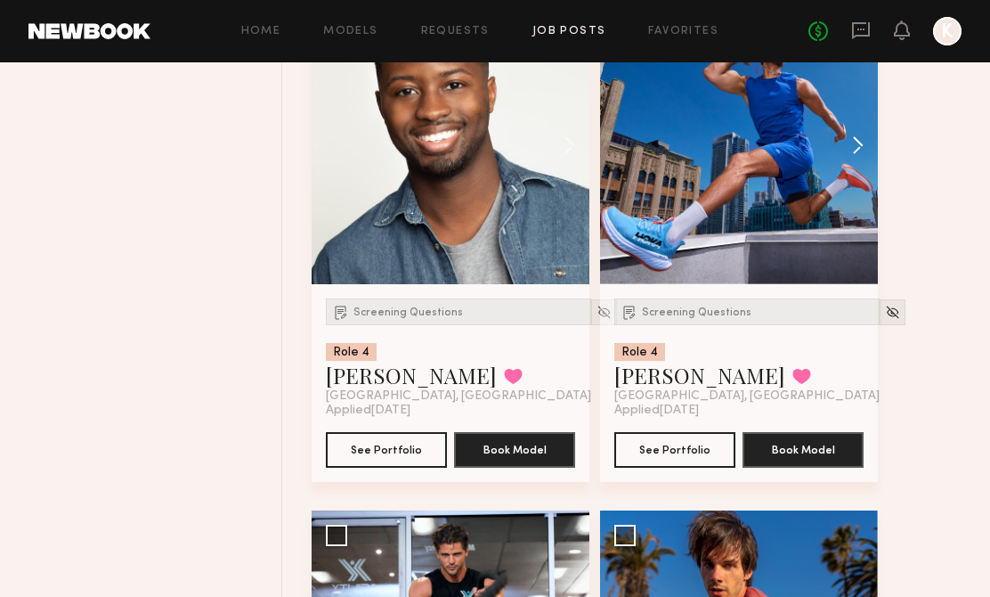
click at [856, 159] on button at bounding box center [849, 145] width 57 height 278
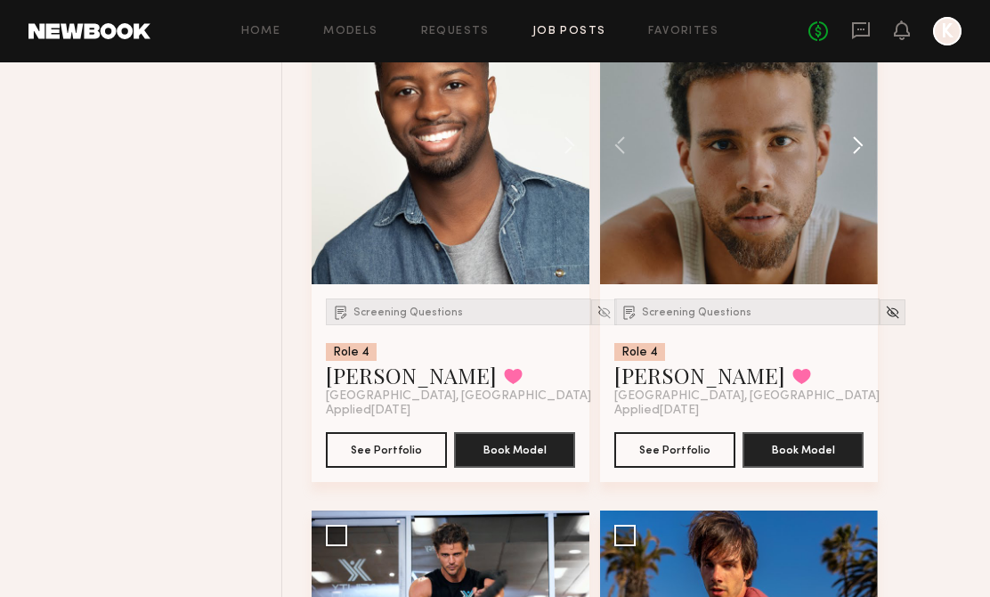
scroll to position [3130, 0]
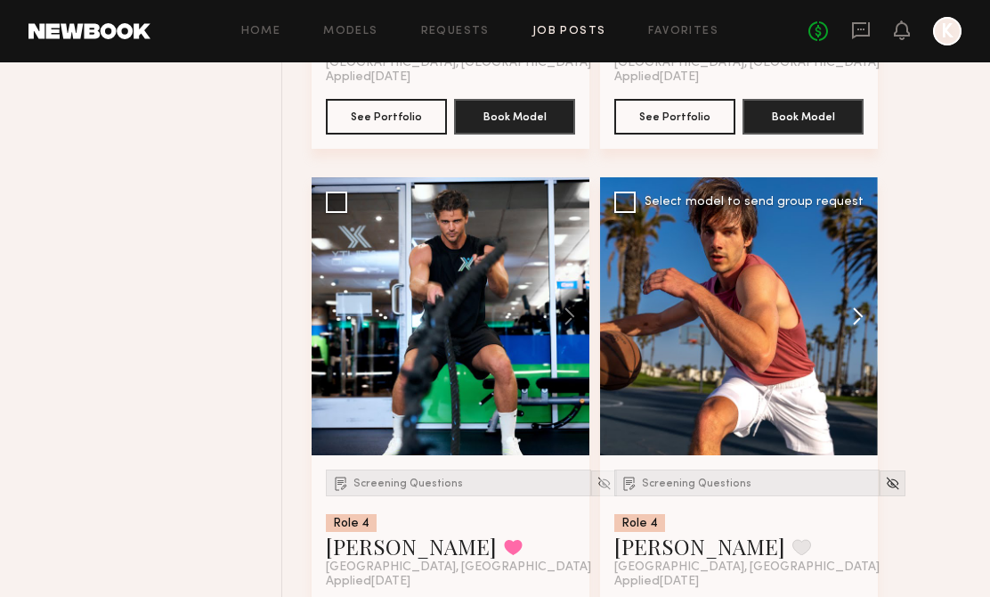
click at [862, 327] on button at bounding box center [849, 316] width 57 height 278
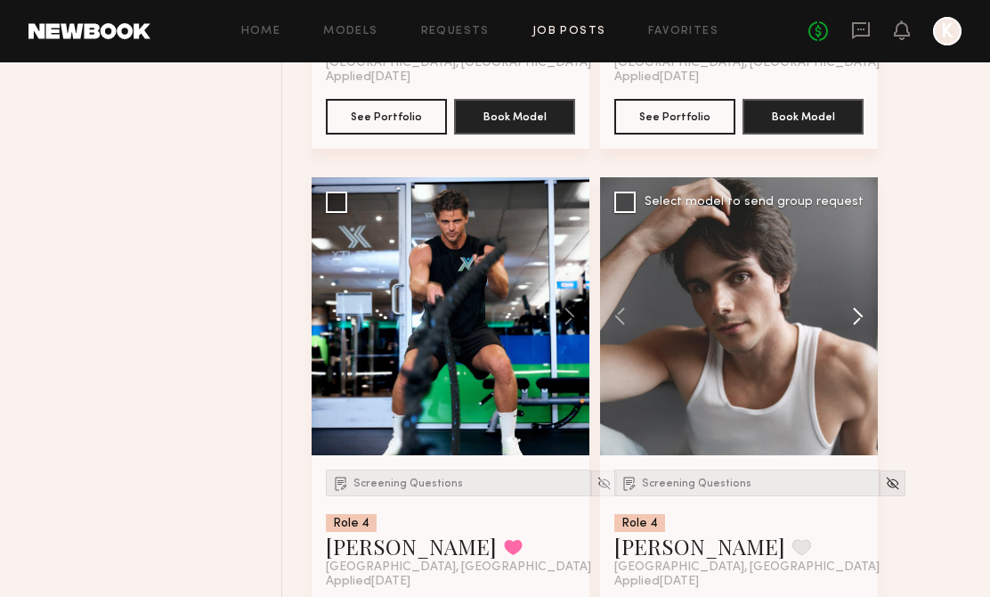
click at [856, 323] on button at bounding box center [849, 316] width 57 height 278
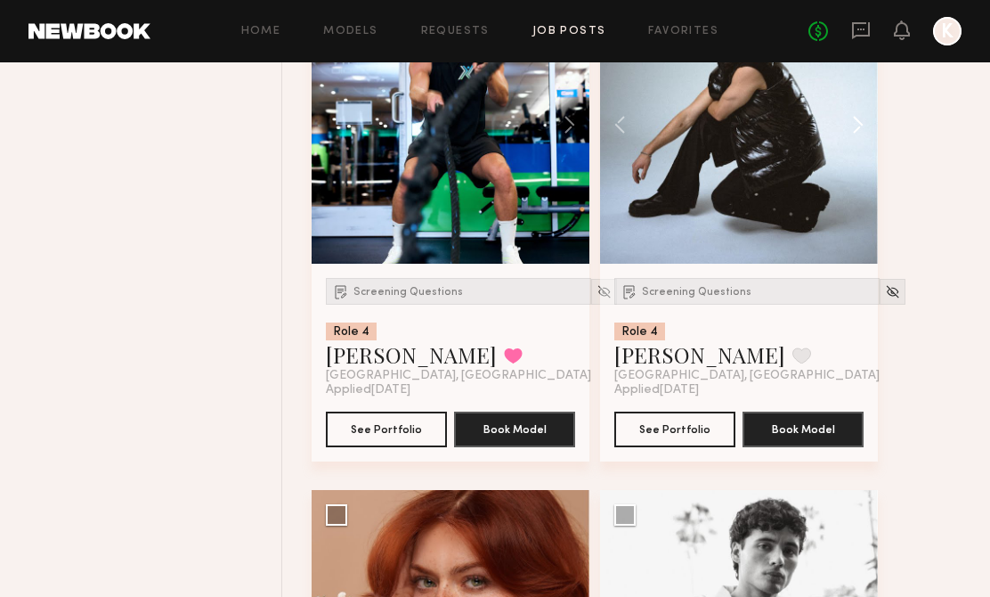
scroll to position [3611, 0]
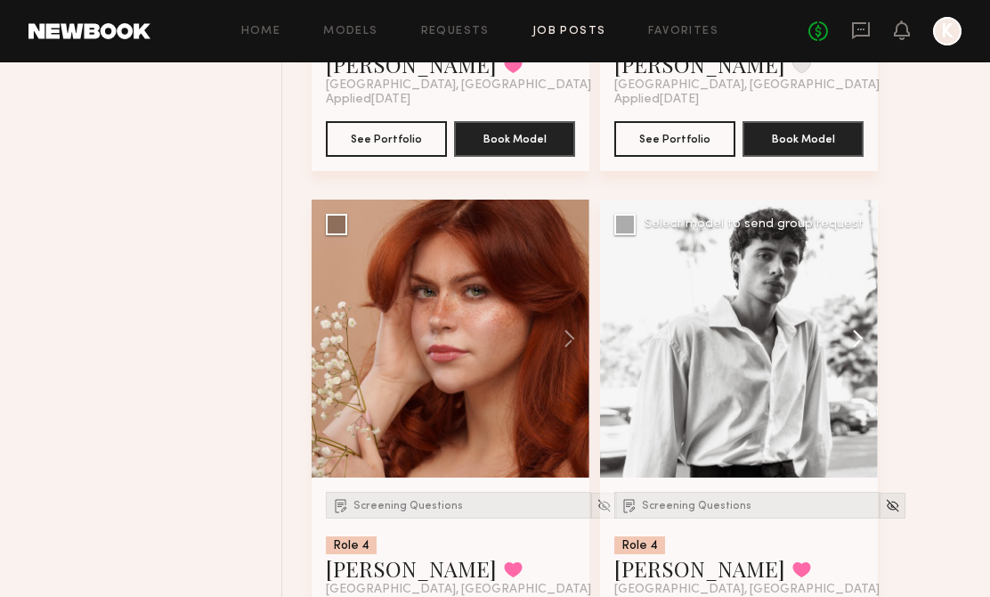
click at [856, 326] on button at bounding box center [849, 338] width 57 height 278
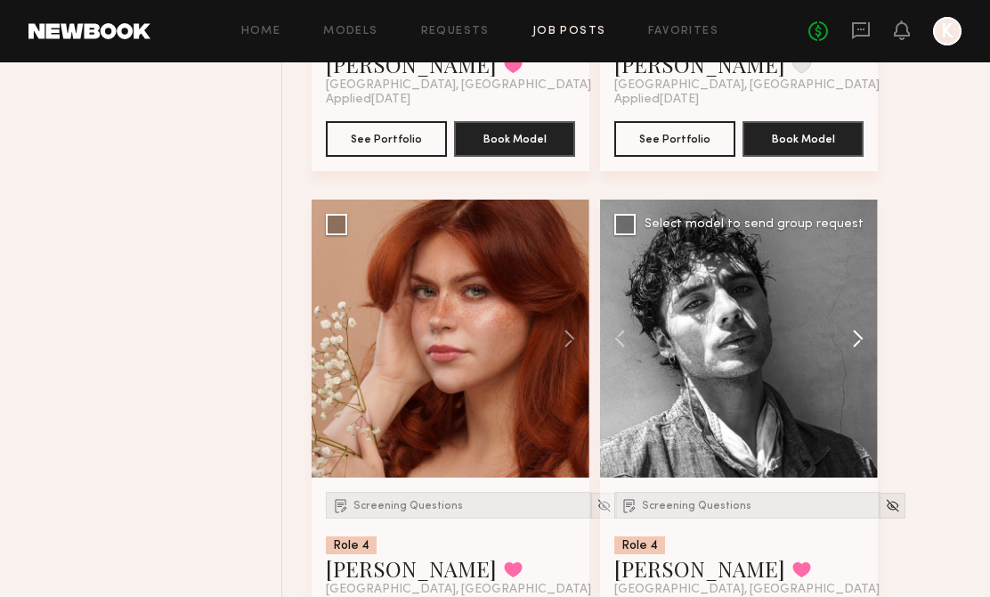
scroll to position [4217, 0]
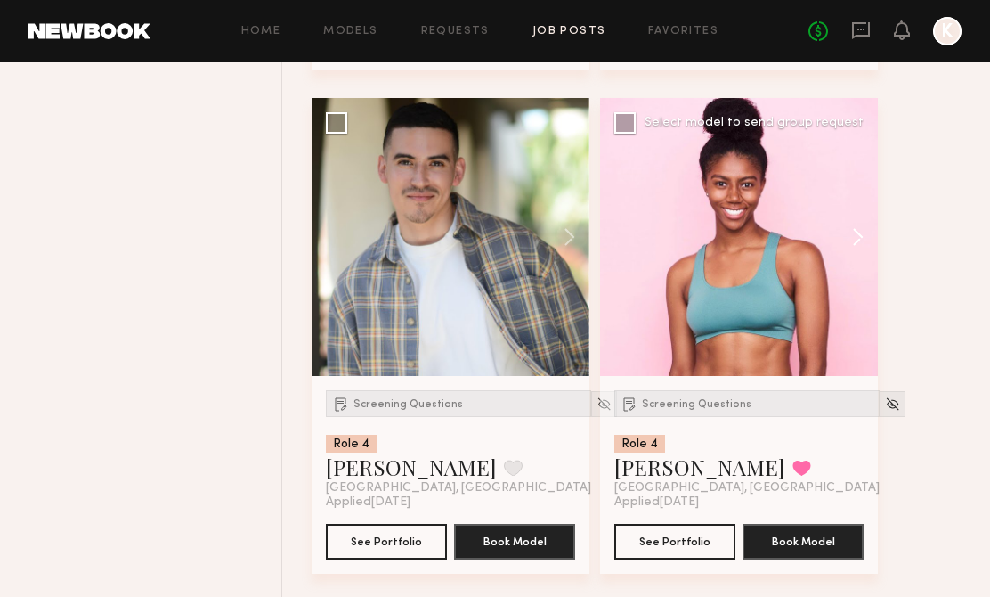
click at [857, 248] on button at bounding box center [849, 237] width 57 height 278
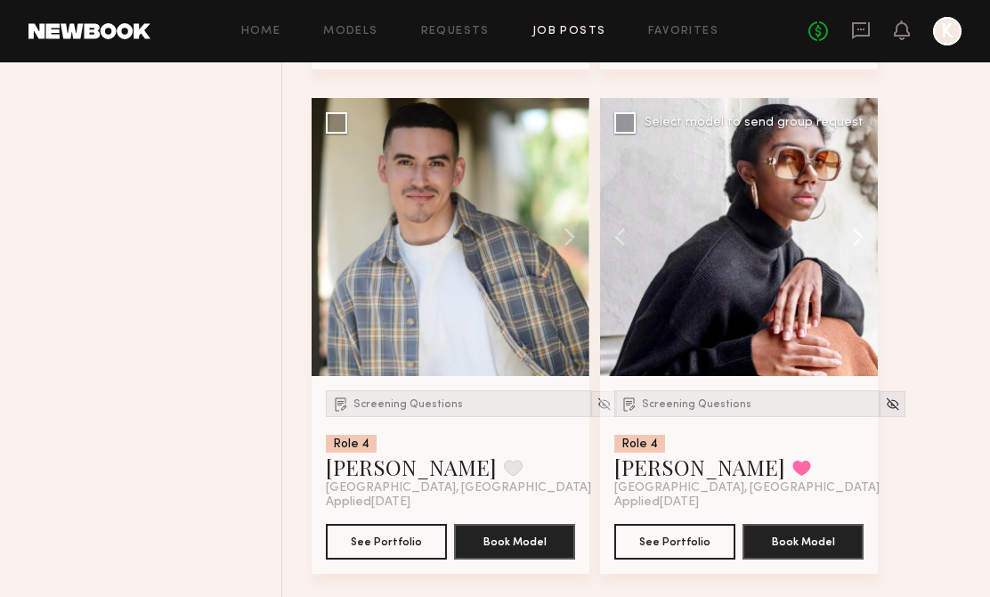
click at [857, 248] on button at bounding box center [849, 237] width 57 height 278
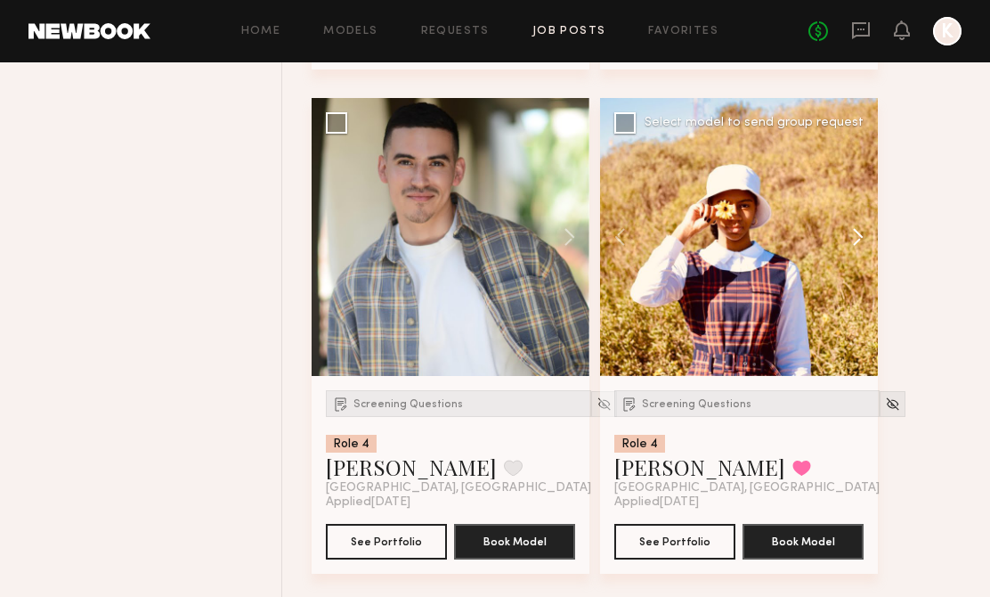
click at [857, 248] on button at bounding box center [849, 237] width 57 height 278
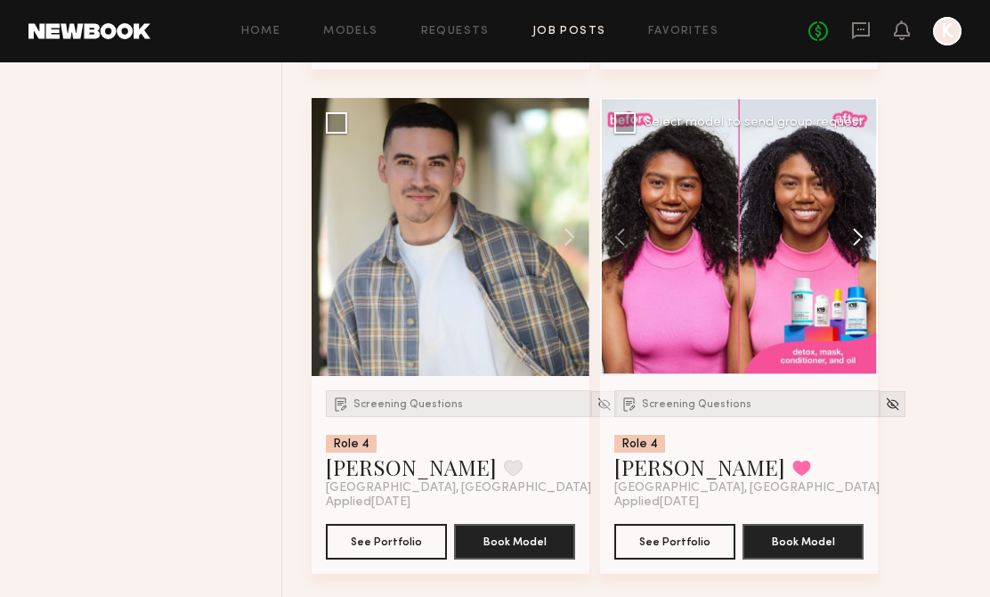
click at [857, 248] on button at bounding box center [849, 237] width 57 height 278
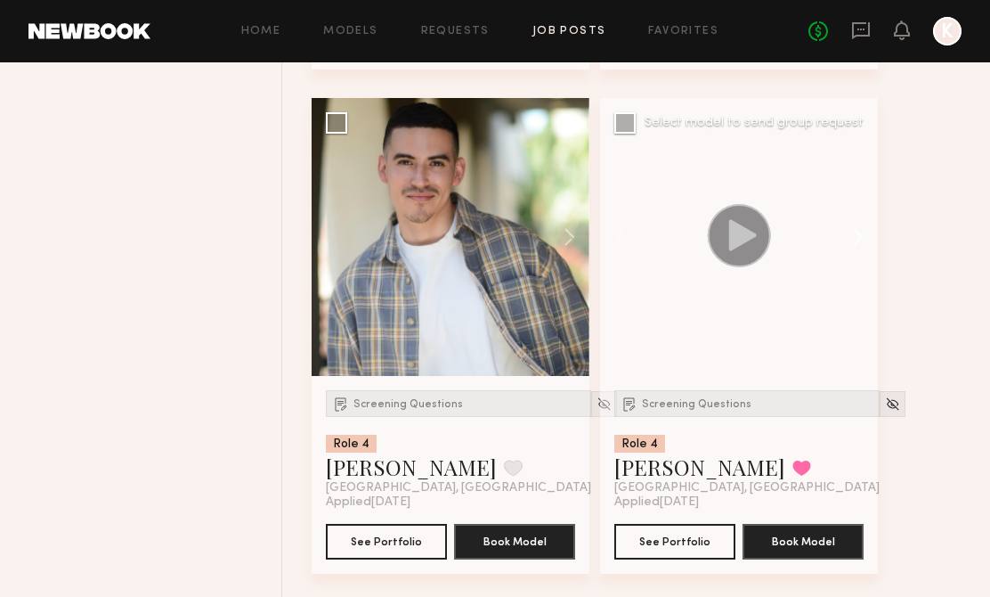
click at [857, 248] on button at bounding box center [849, 237] width 57 height 278
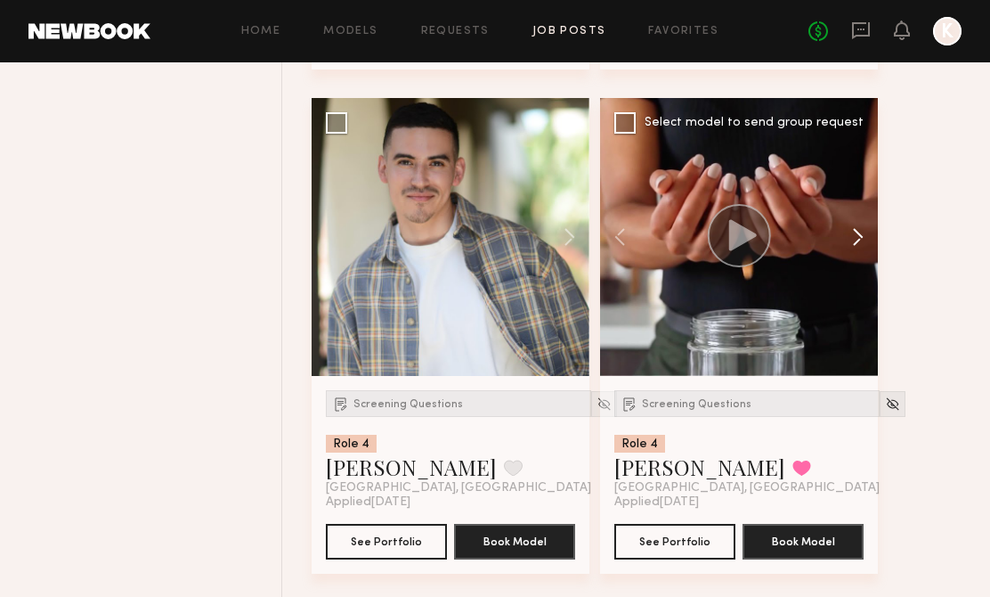
click at [857, 248] on button at bounding box center [849, 237] width 57 height 278
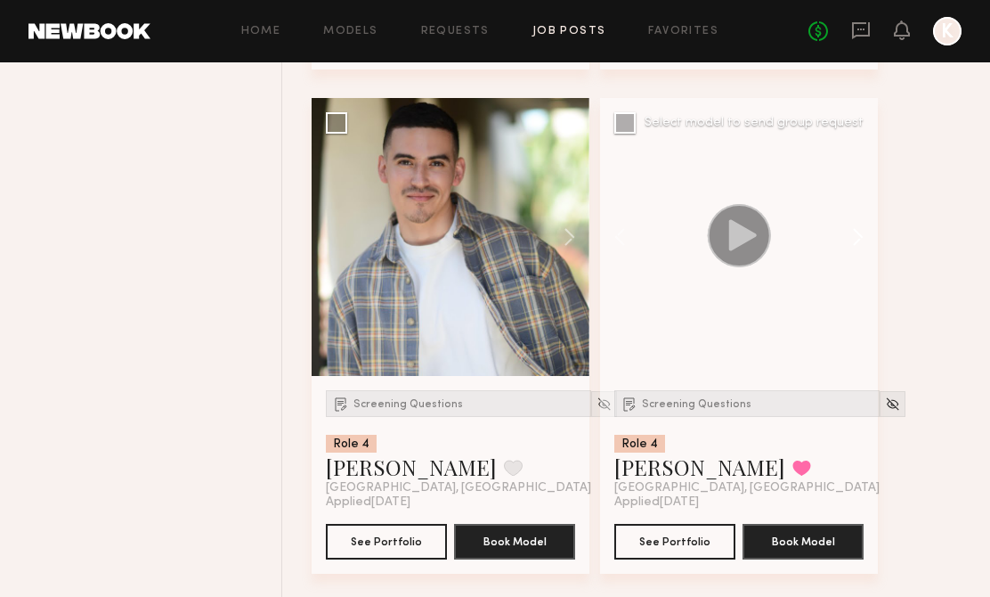
click at [857, 248] on button at bounding box center [849, 237] width 57 height 278
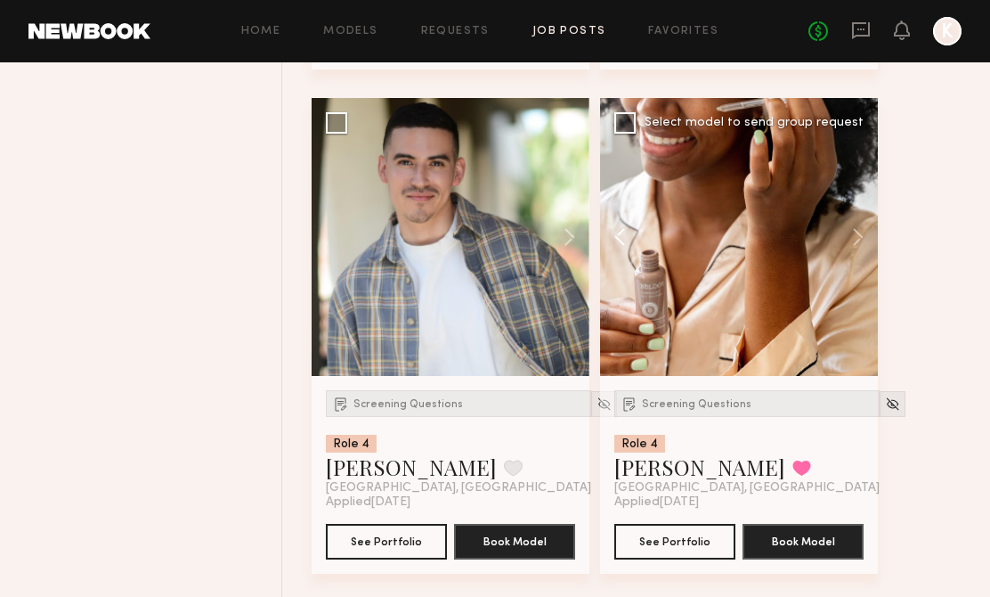
click at [610, 236] on button at bounding box center [628, 237] width 57 height 278
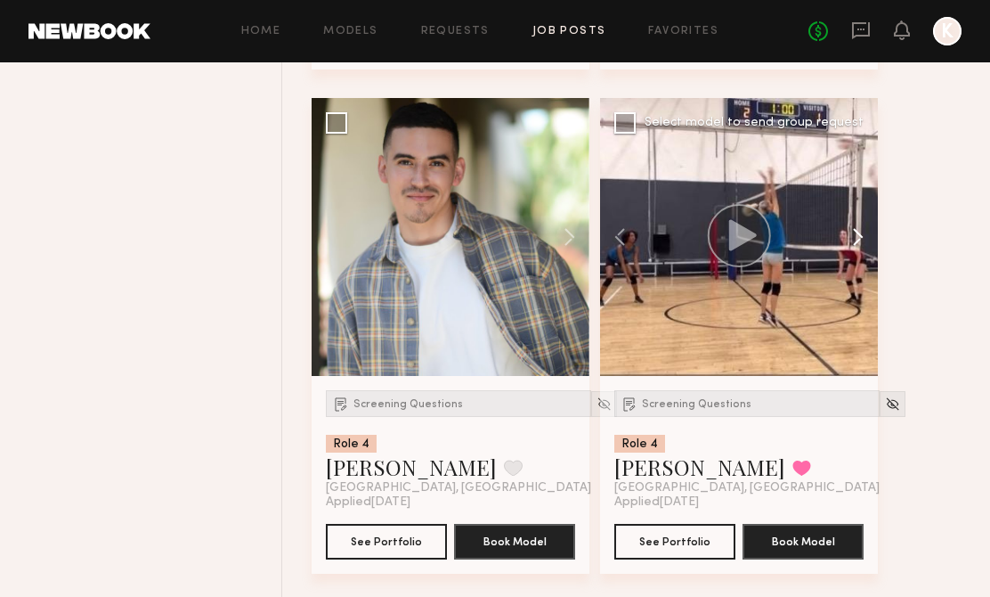
click at [856, 266] on button at bounding box center [849, 237] width 57 height 278
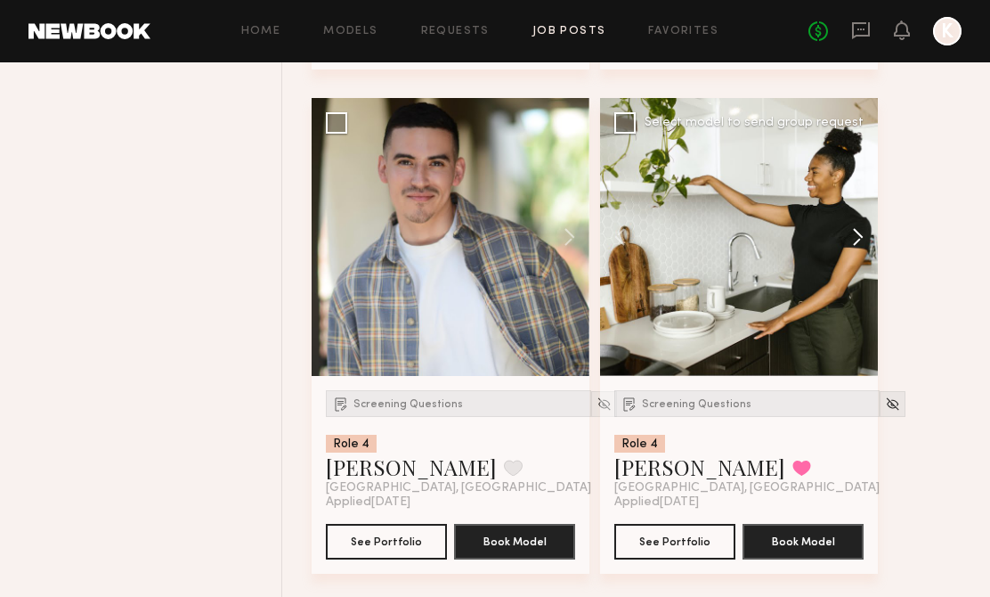
click at [856, 266] on button at bounding box center [849, 237] width 57 height 278
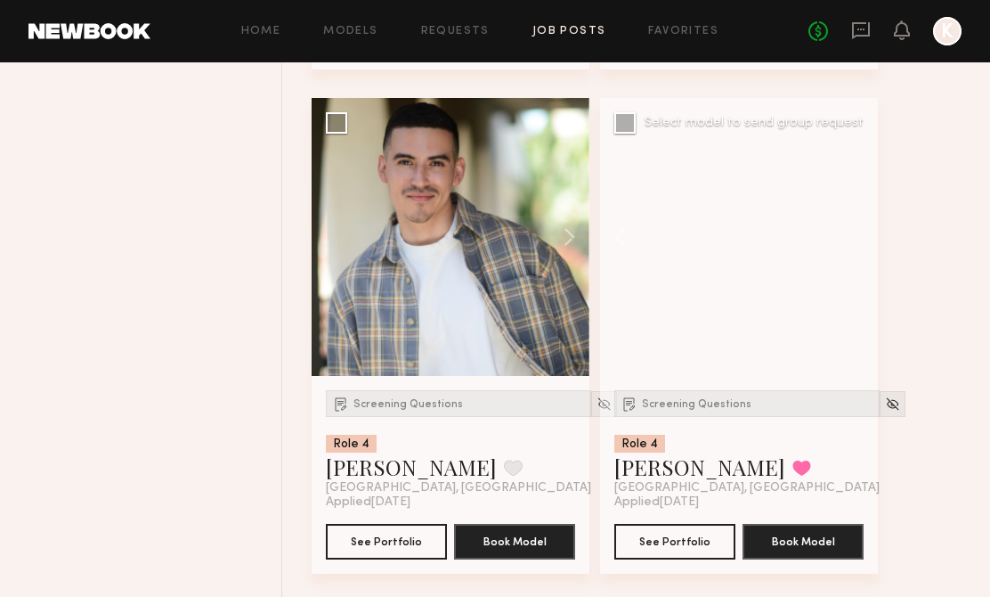
click at [856, 266] on div at bounding box center [739, 237] width 278 height 278
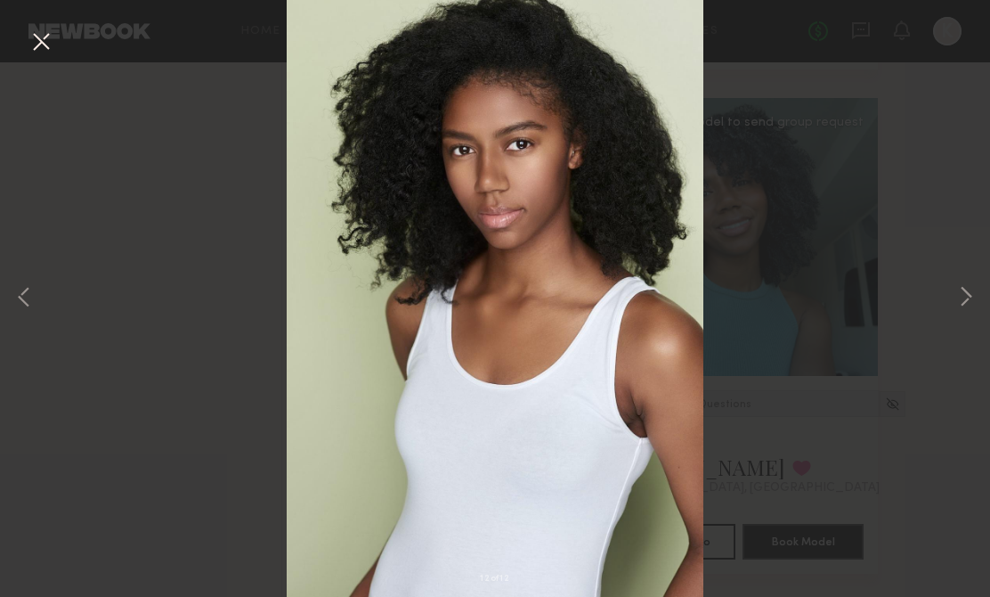
click at [881, 299] on div "12 of 12" at bounding box center [495, 298] width 990 height 597
click at [37, 39] on button at bounding box center [41, 43] width 28 height 32
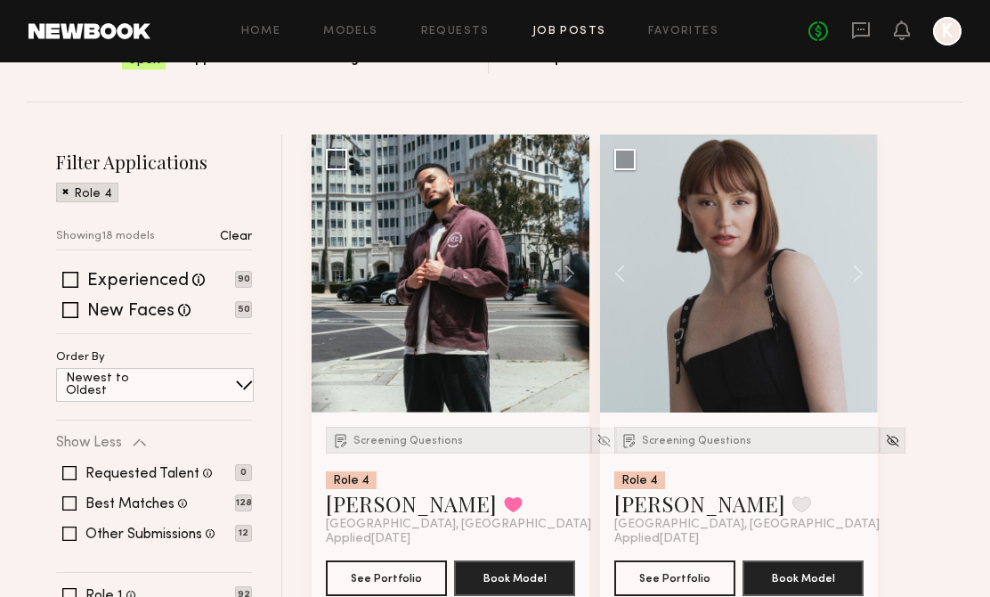
scroll to position [319, 0]
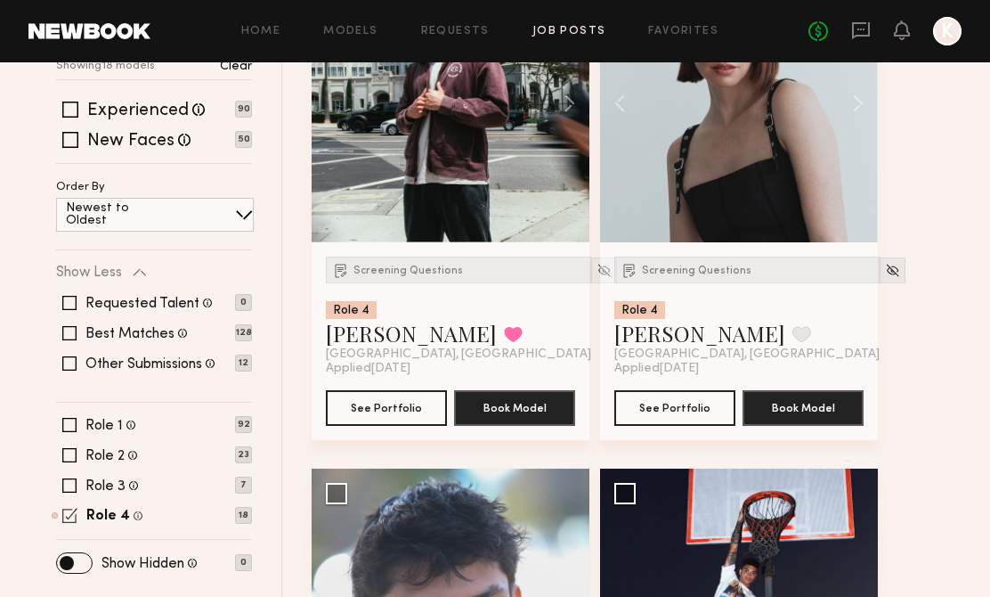
click at [70, 518] on span at bounding box center [69, 514] width 15 height 15
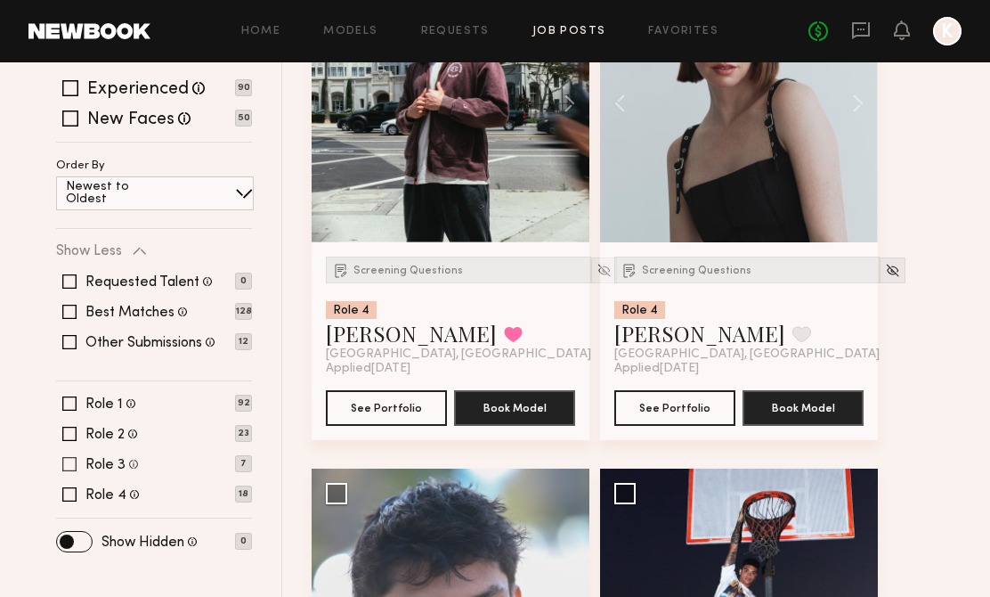
click at [71, 467] on span at bounding box center [69, 464] width 14 height 14
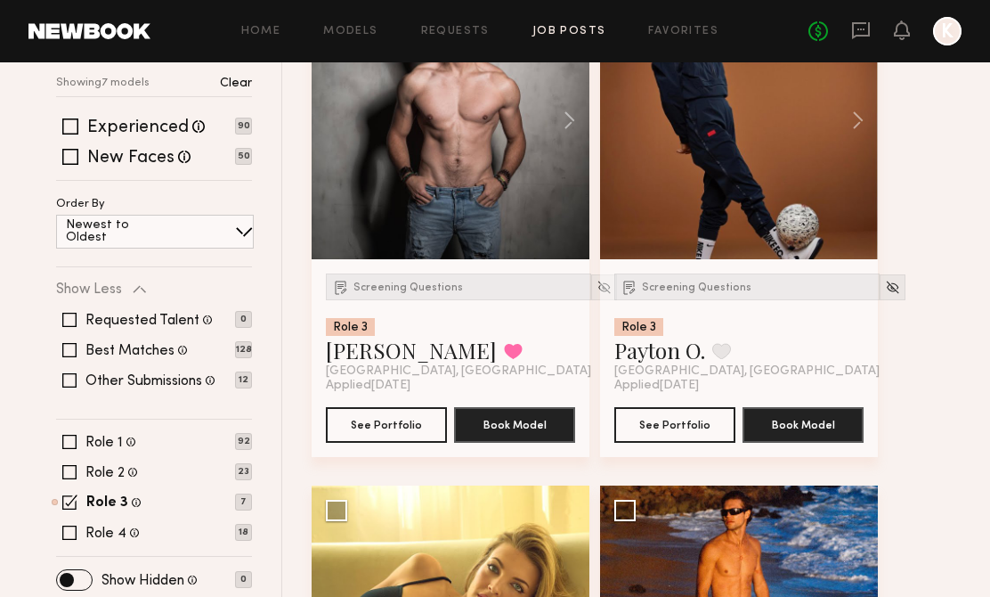
scroll to position [362, 0]
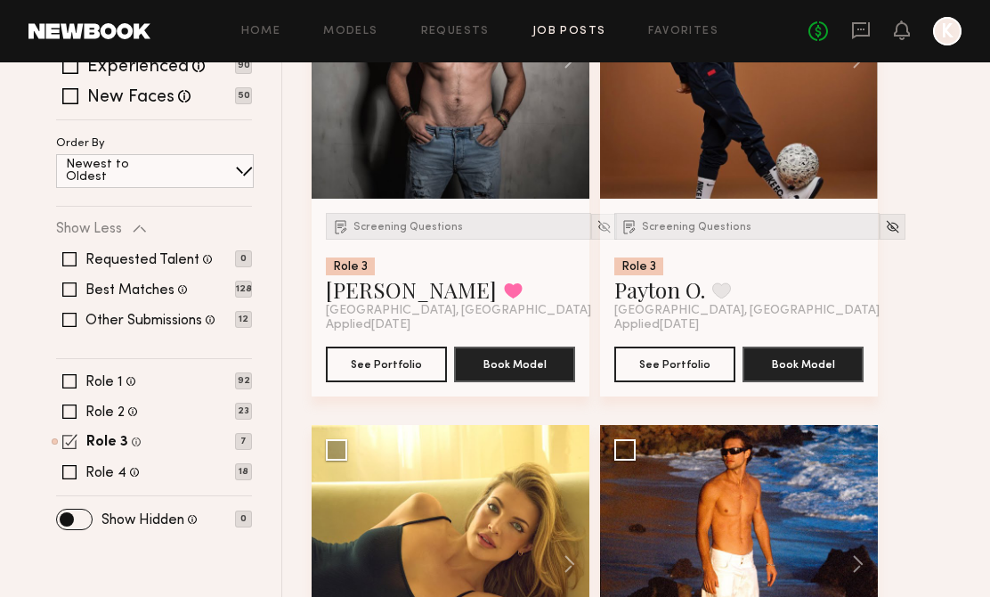
click at [69, 435] on span at bounding box center [69, 441] width 15 height 15
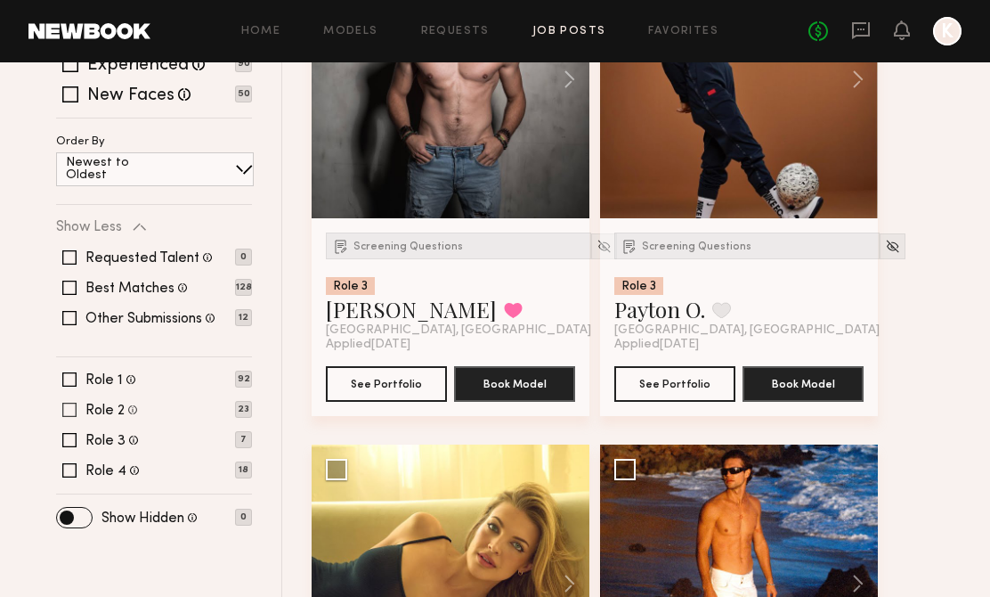
click at [74, 408] on span at bounding box center [69, 409] width 14 height 14
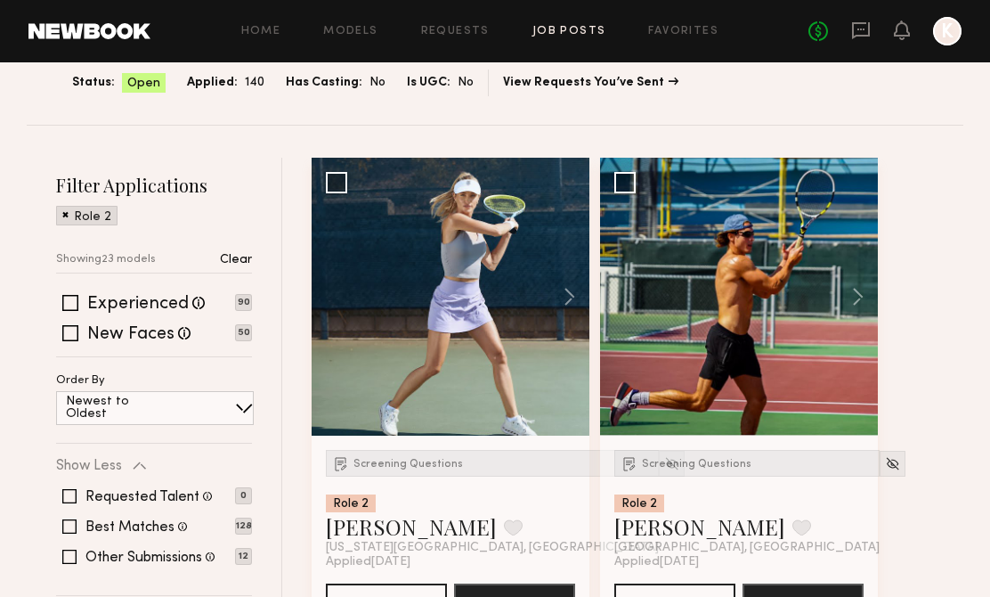
scroll to position [136, 0]
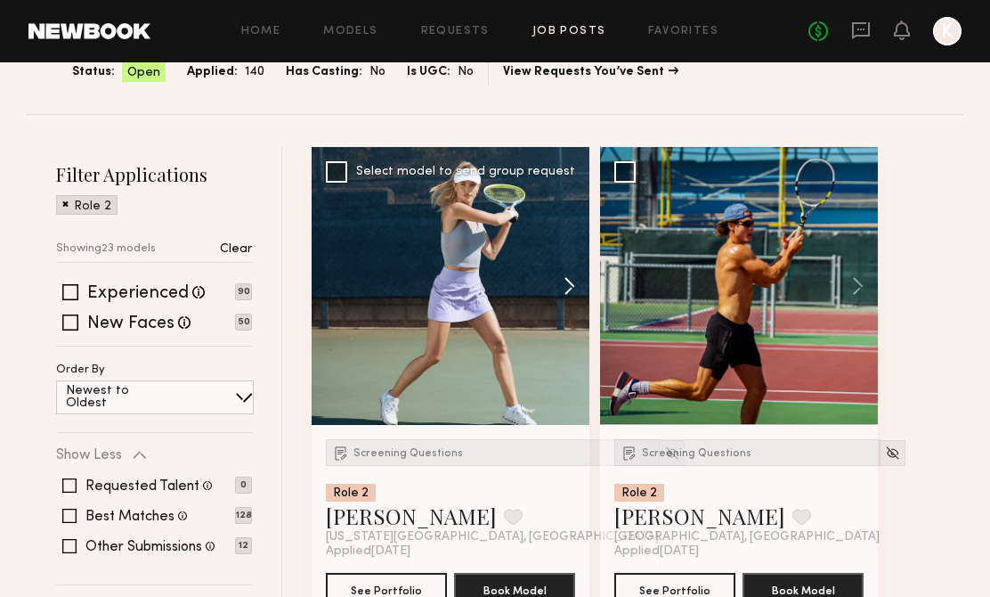
click at [568, 286] on button at bounding box center [560, 286] width 57 height 278
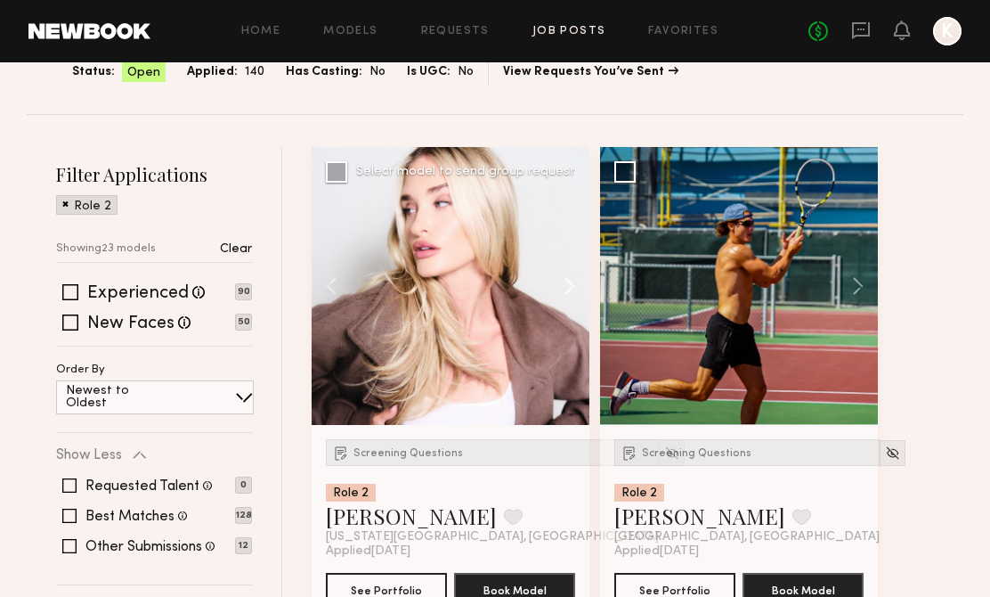
click at [568, 286] on button at bounding box center [560, 286] width 57 height 278
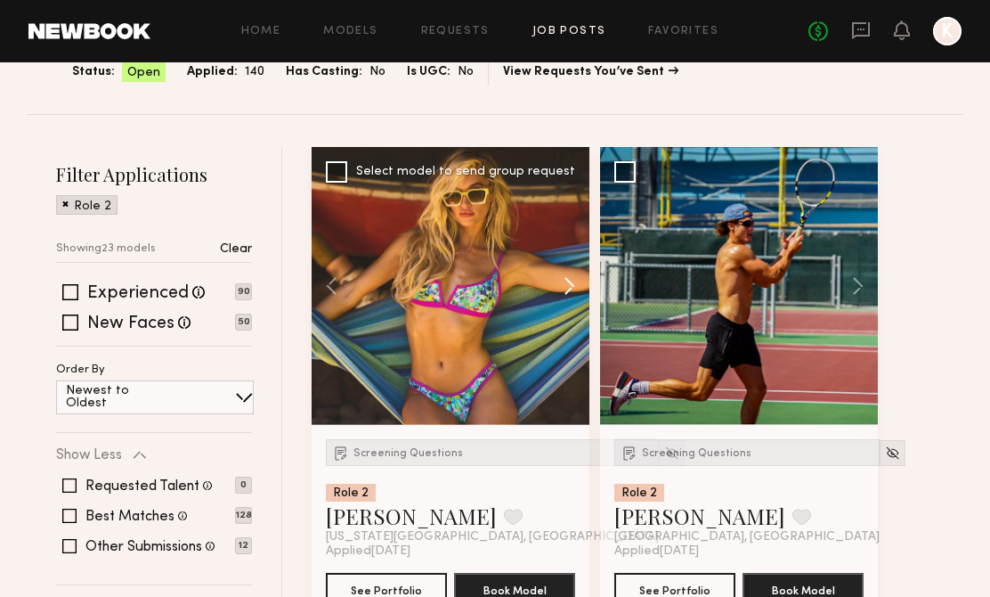
click at [568, 286] on button at bounding box center [560, 286] width 57 height 278
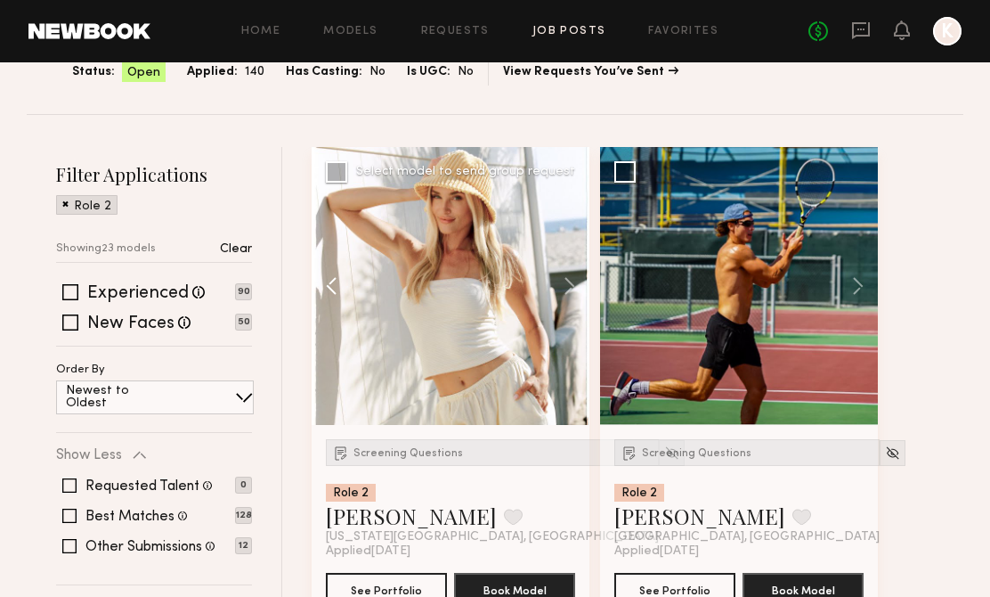
click at [337, 284] on button at bounding box center [340, 286] width 57 height 278
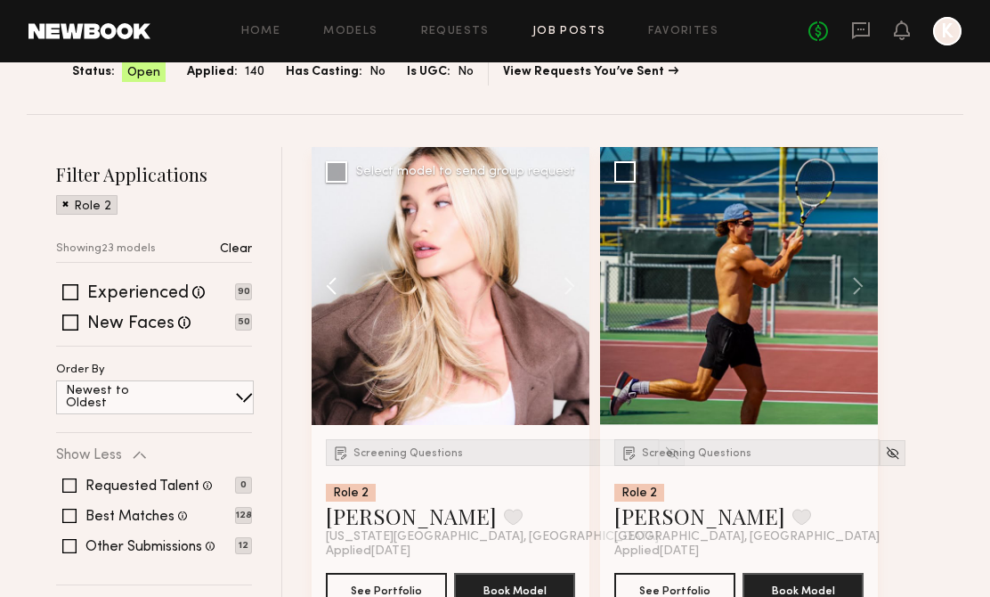
click at [337, 284] on button at bounding box center [340, 286] width 57 height 278
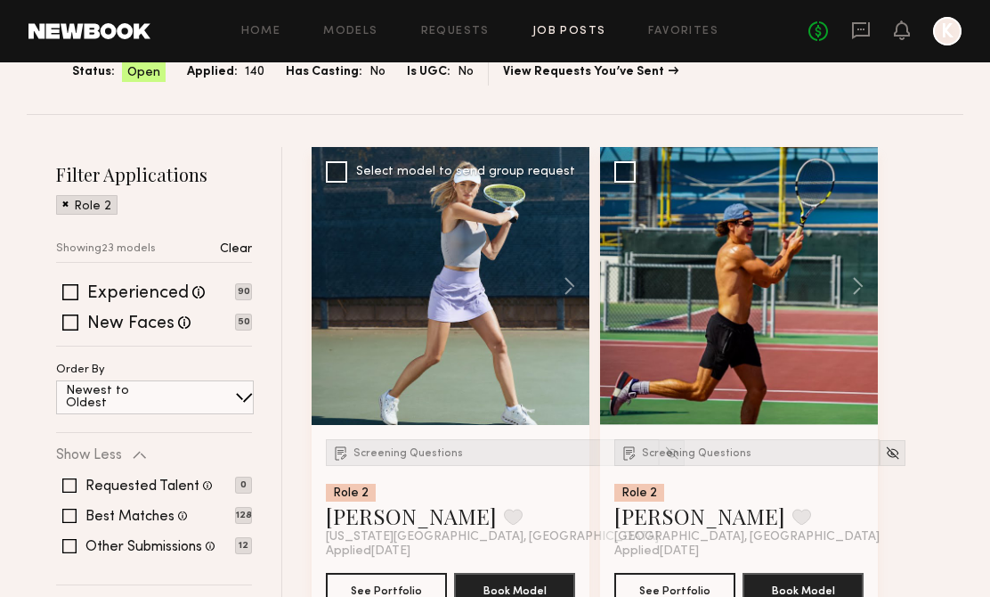
click at [336, 283] on div at bounding box center [451, 286] width 278 height 278
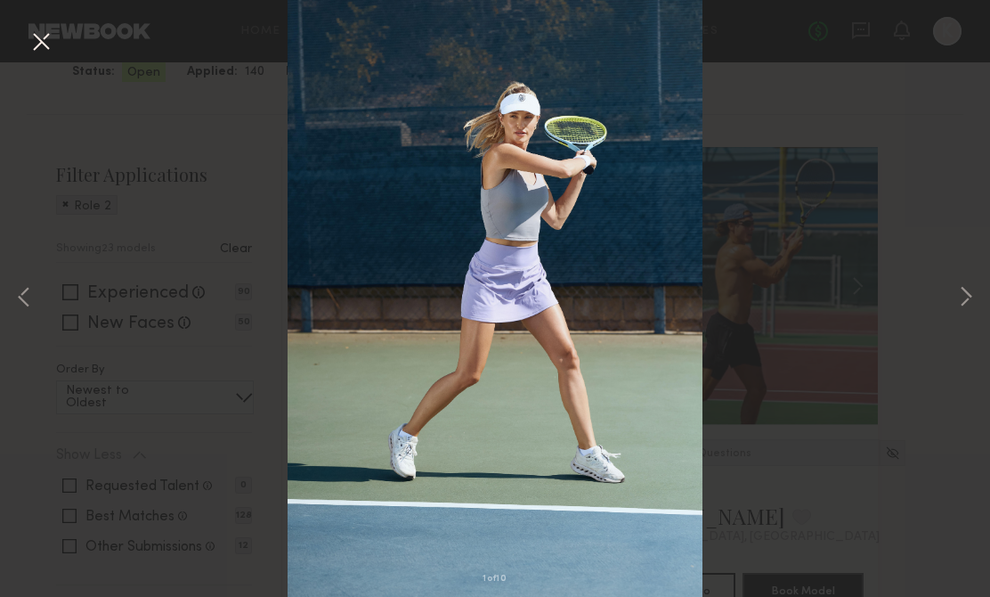
click at [866, 322] on div "1 of 10" at bounding box center [495, 298] width 990 height 597
click at [958, 303] on button at bounding box center [965, 298] width 21 height 477
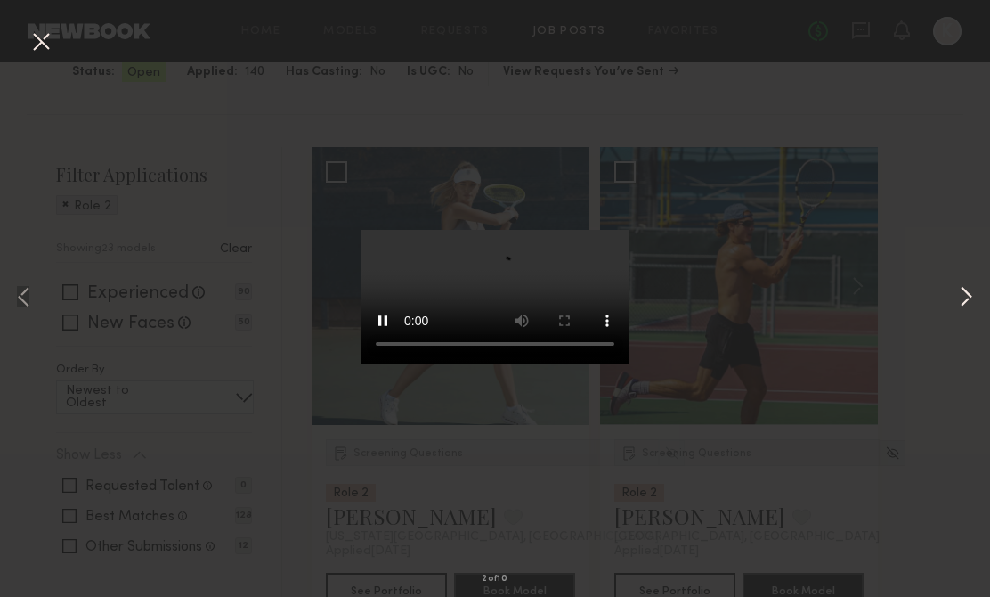
click at [958, 303] on button at bounding box center [965, 298] width 21 height 477
click at [893, 261] on div "3 of 10" at bounding box center [495, 298] width 990 height 597
click at [32, 43] on button at bounding box center [41, 43] width 28 height 32
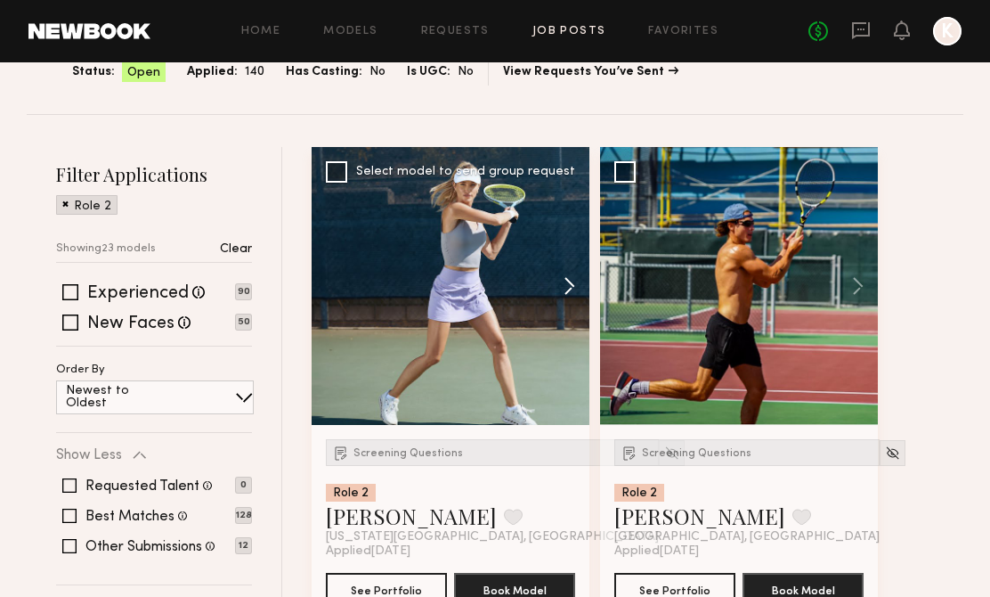
click at [564, 280] on button at bounding box center [560, 286] width 57 height 278
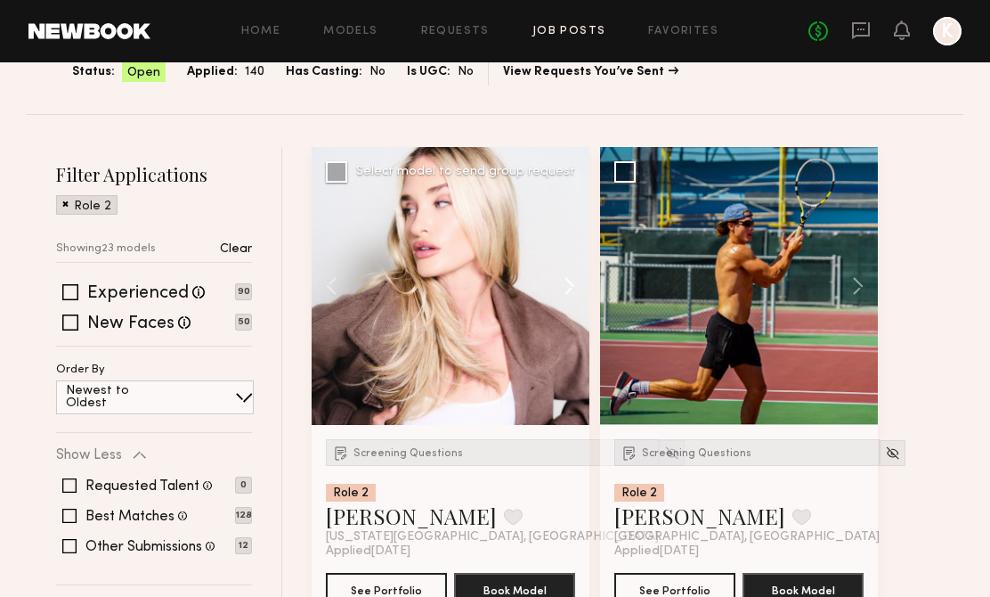
click at [553, 281] on button at bounding box center [560, 286] width 57 height 278
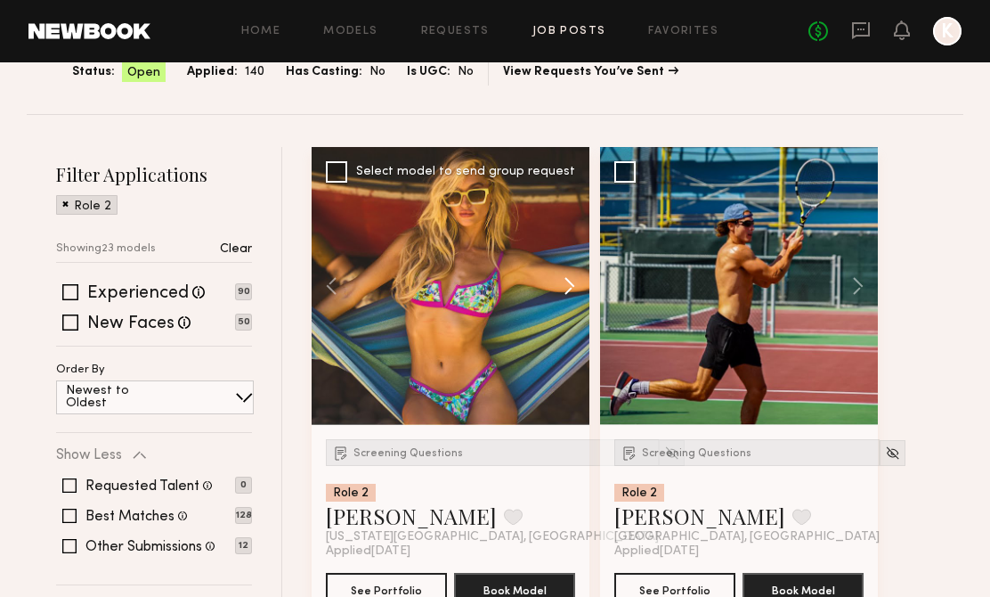
click at [562, 280] on button at bounding box center [560, 286] width 57 height 278
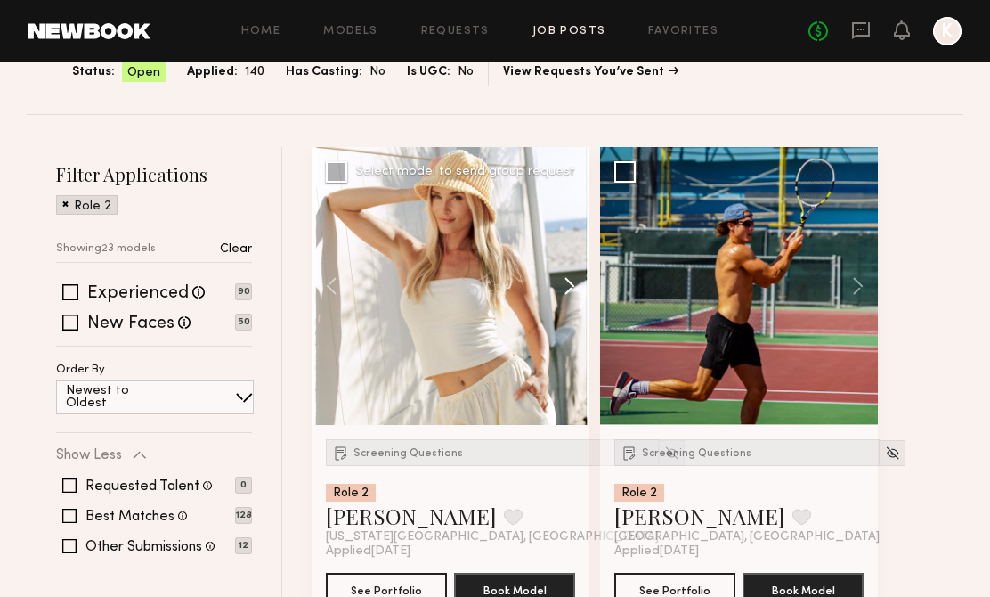
click at [562, 280] on button at bounding box center [560, 286] width 57 height 278
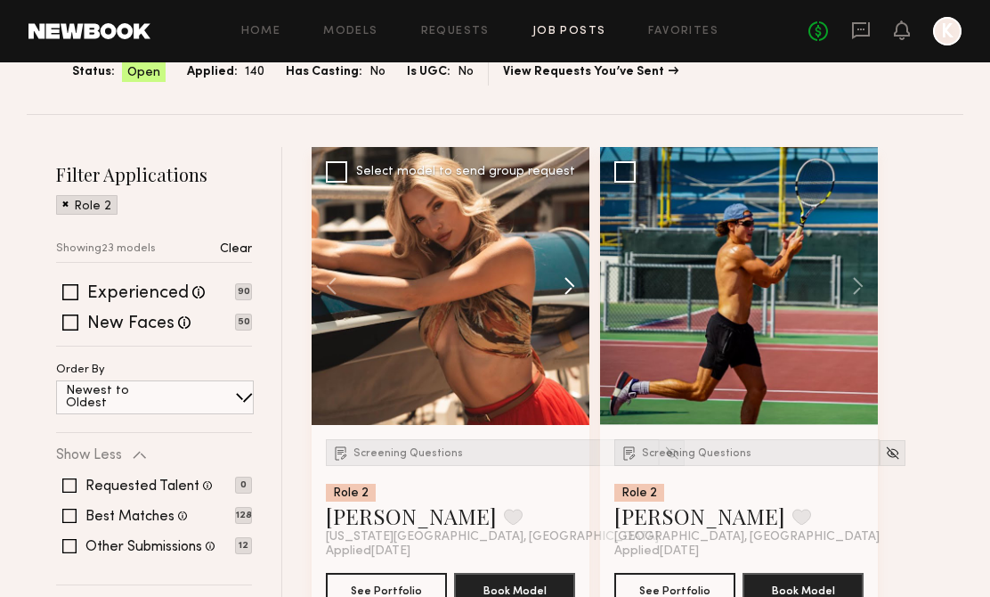
click at [562, 280] on button at bounding box center [560, 286] width 57 height 278
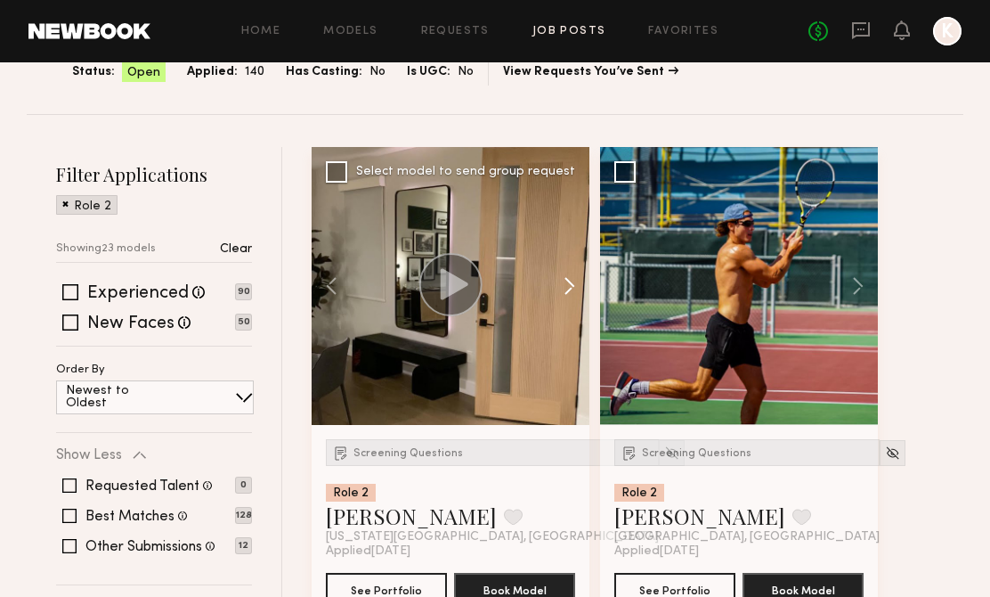
click at [562, 280] on button at bounding box center [560, 286] width 57 height 278
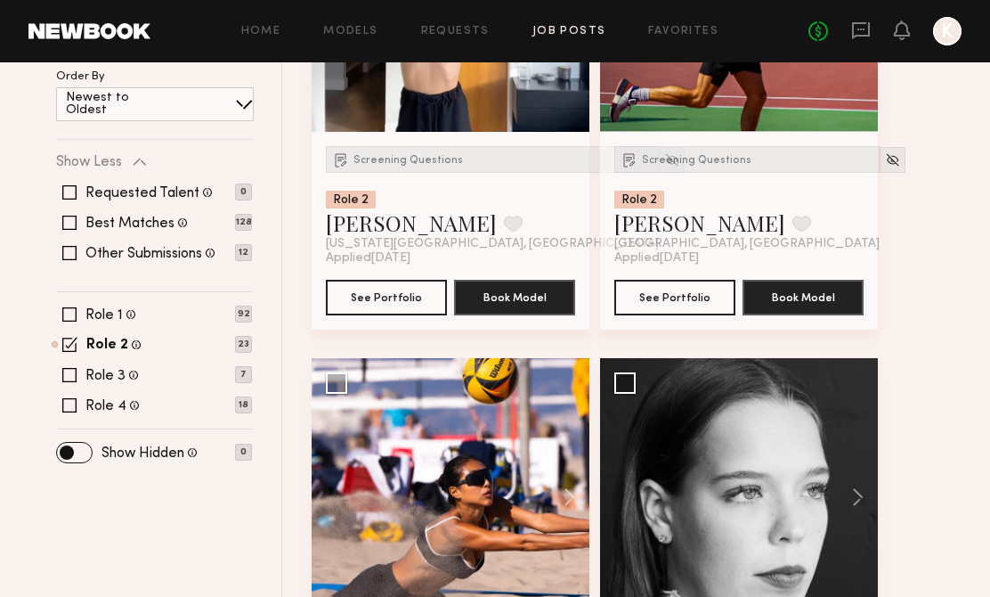
scroll to position [528, 0]
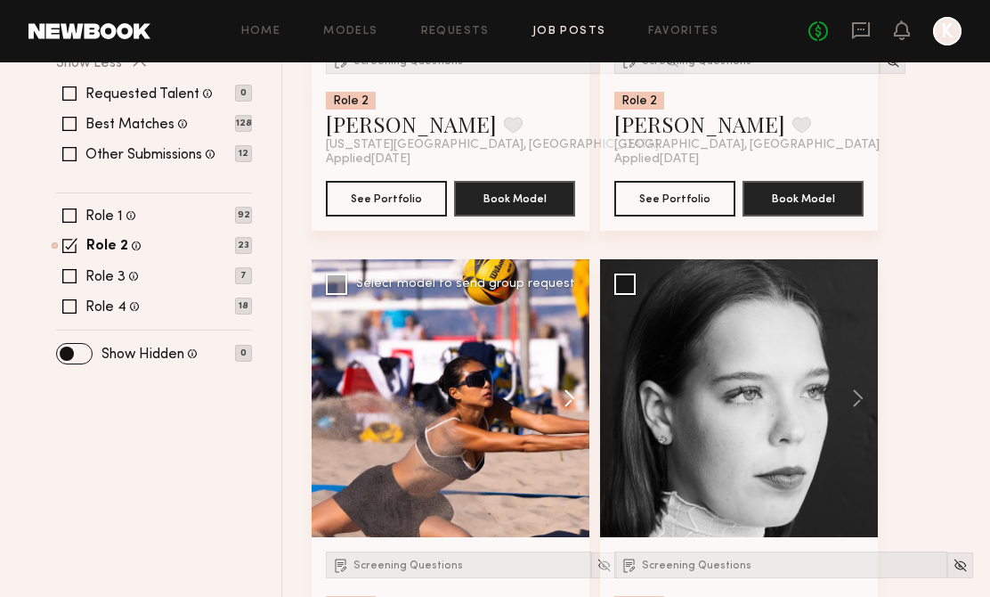
click at [558, 386] on button at bounding box center [560, 398] width 57 height 278
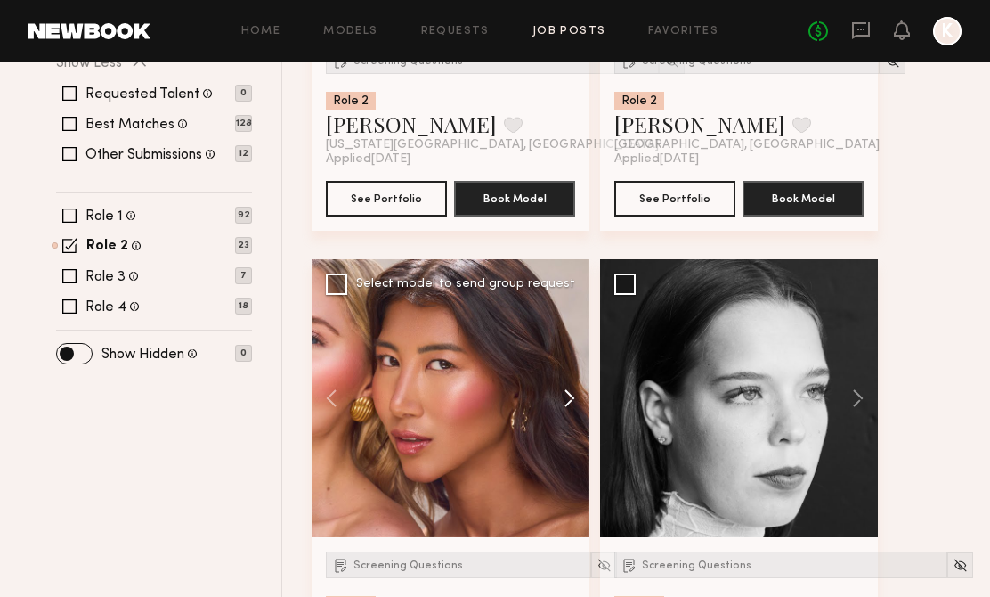
click at [558, 386] on button at bounding box center [560, 398] width 57 height 278
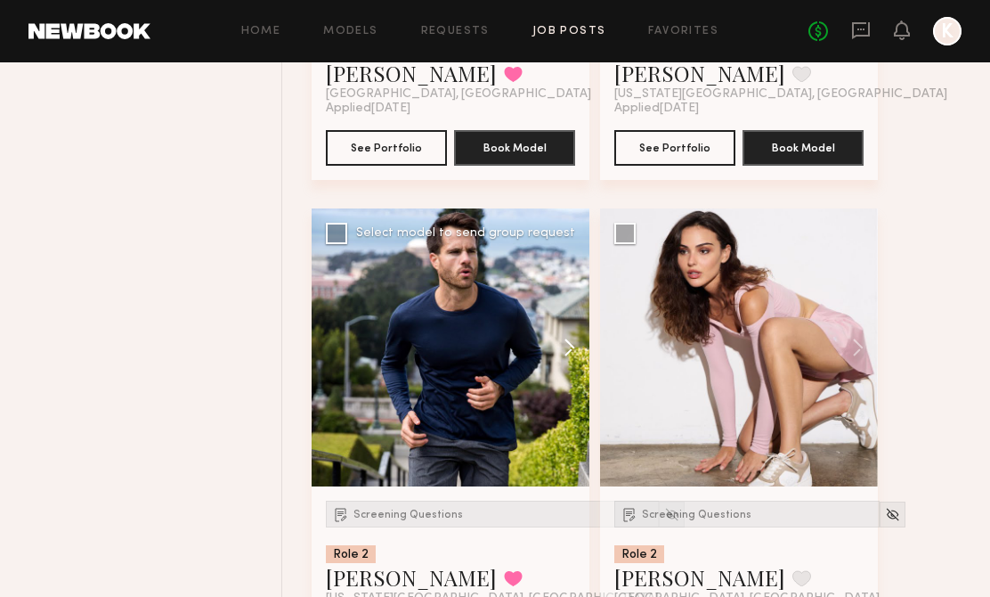
click at [572, 340] on button at bounding box center [560, 347] width 57 height 278
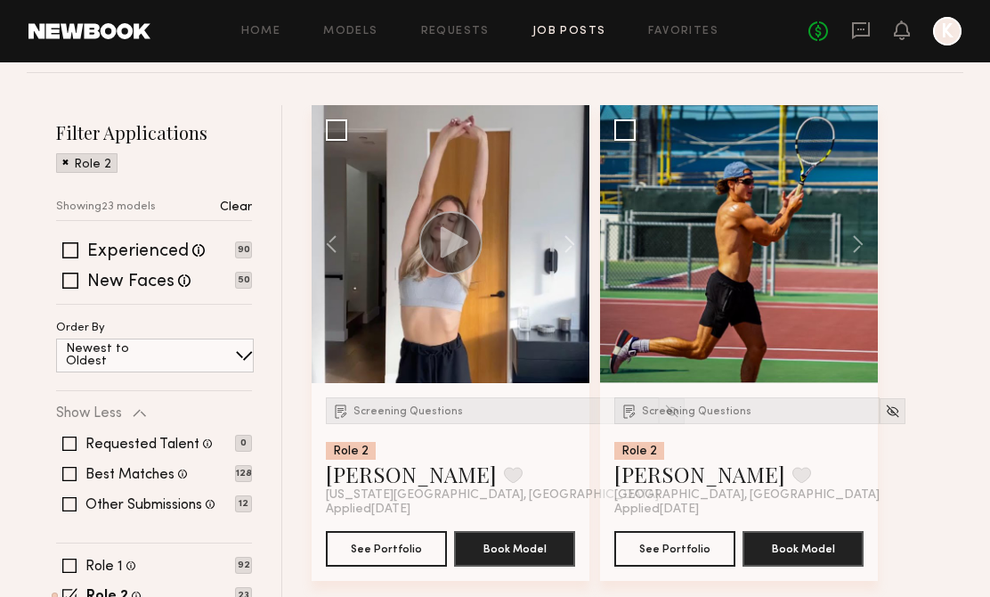
scroll to position [91, 0]
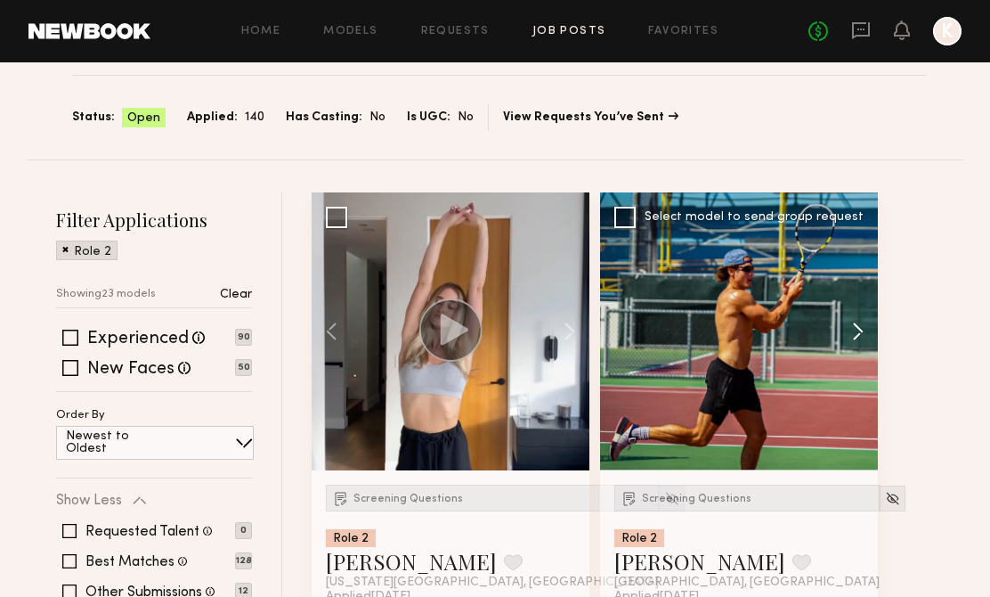
click at [852, 323] on button at bounding box center [849, 331] width 57 height 278
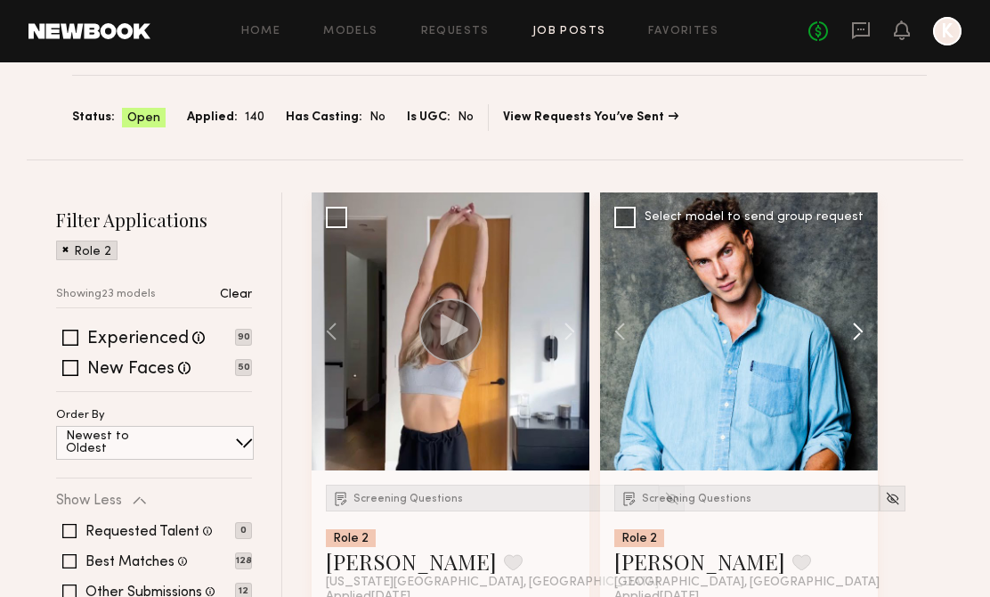
click at [852, 323] on button at bounding box center [849, 331] width 57 height 278
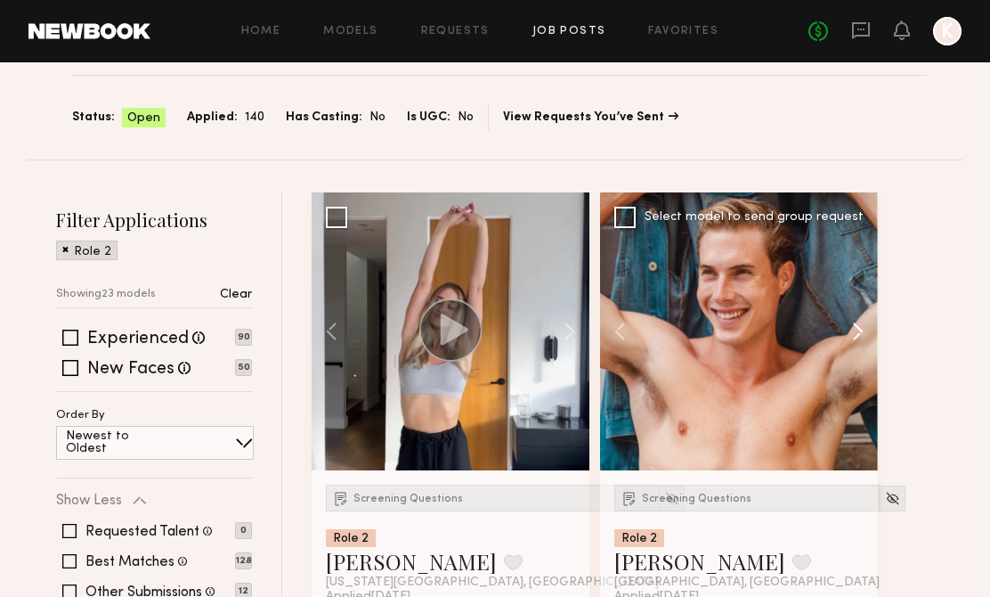
click at [853, 323] on button at bounding box center [849, 331] width 57 height 278
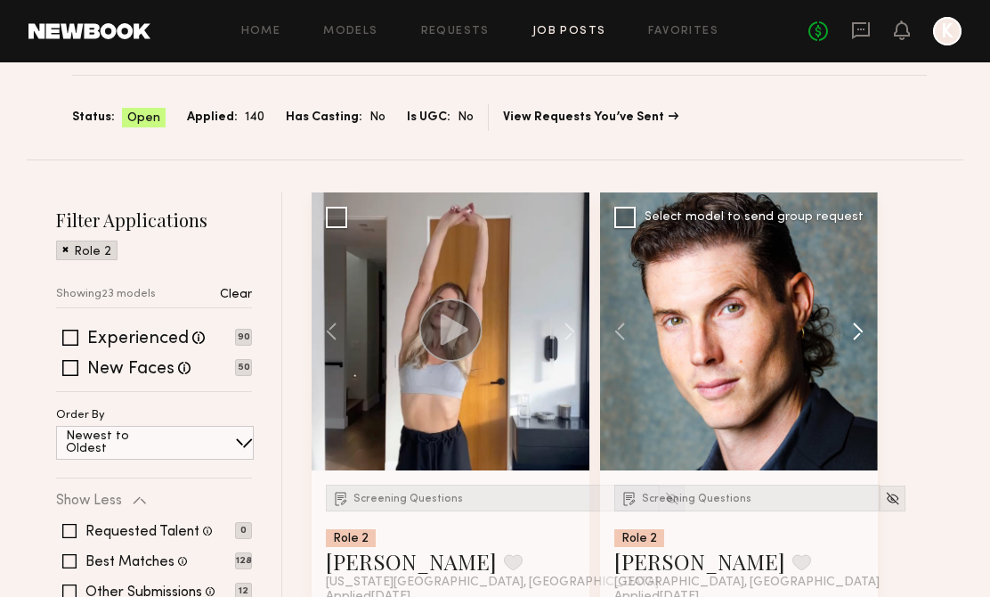
click at [853, 323] on button at bounding box center [849, 331] width 57 height 278
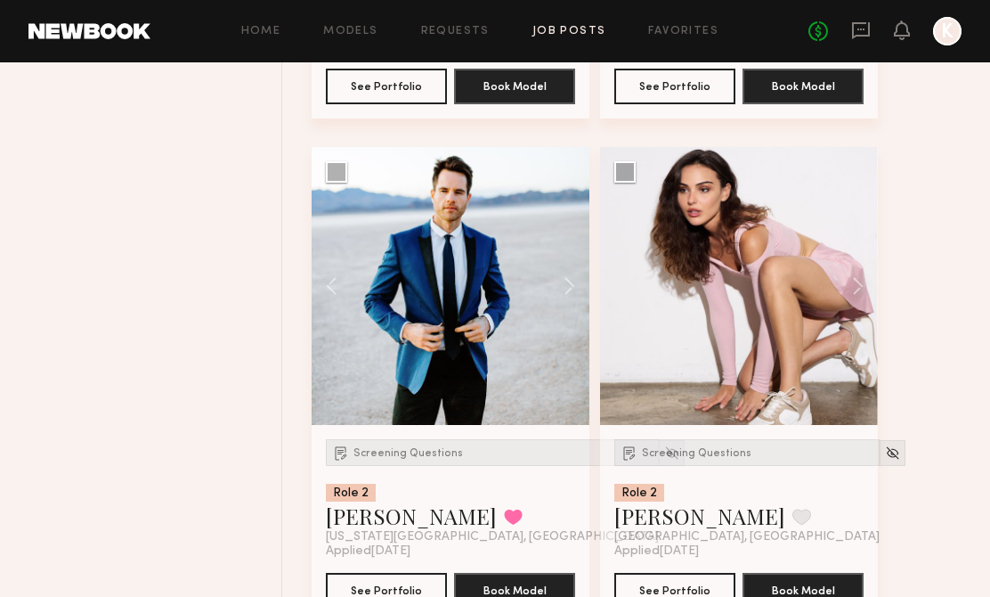
scroll to position [1145, 0]
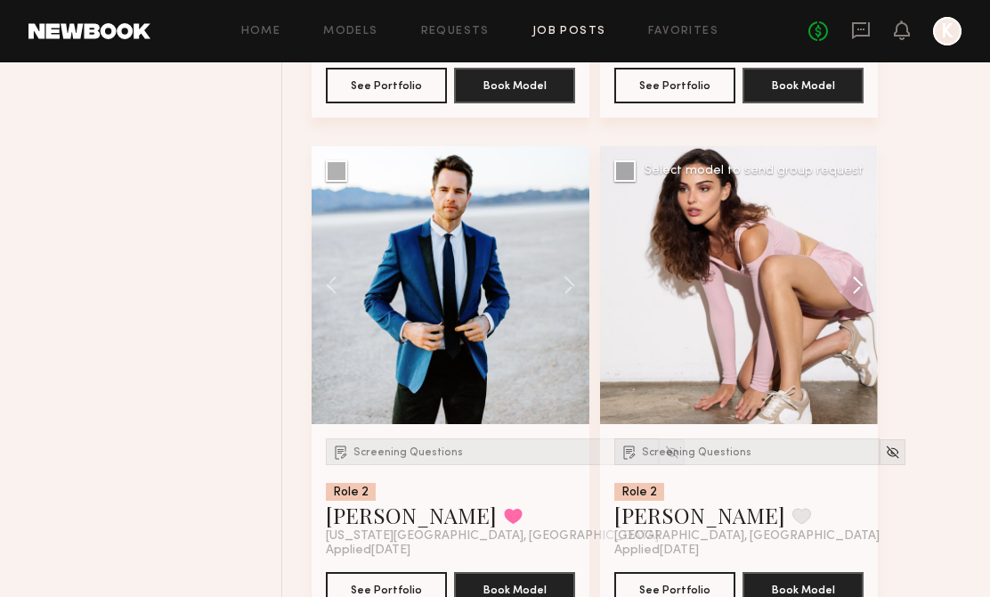
click at [859, 260] on button at bounding box center [849, 285] width 57 height 278
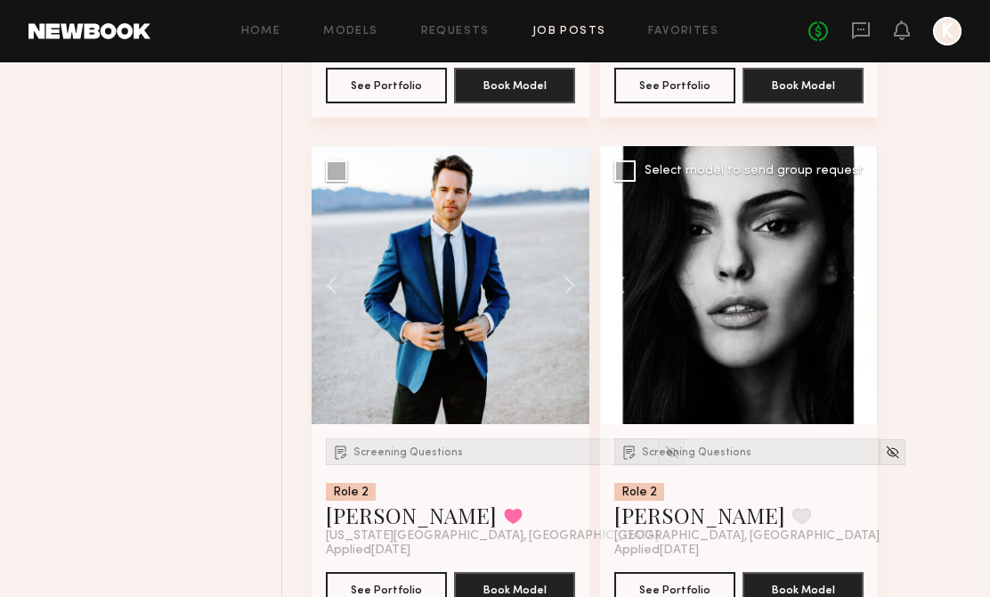
click at [857, 285] on button at bounding box center [849, 285] width 57 height 278
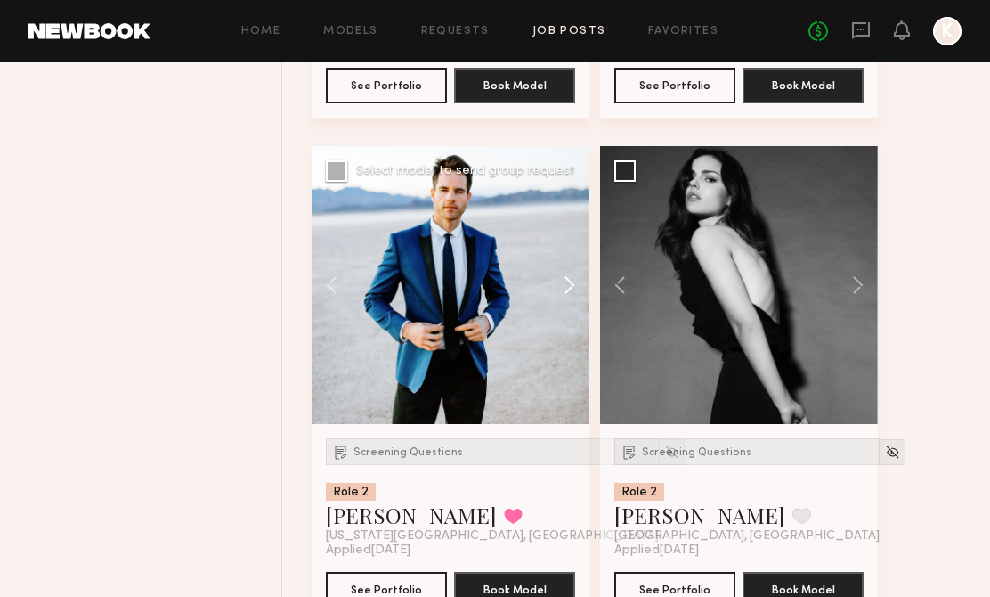
click at [570, 279] on button at bounding box center [560, 285] width 57 height 278
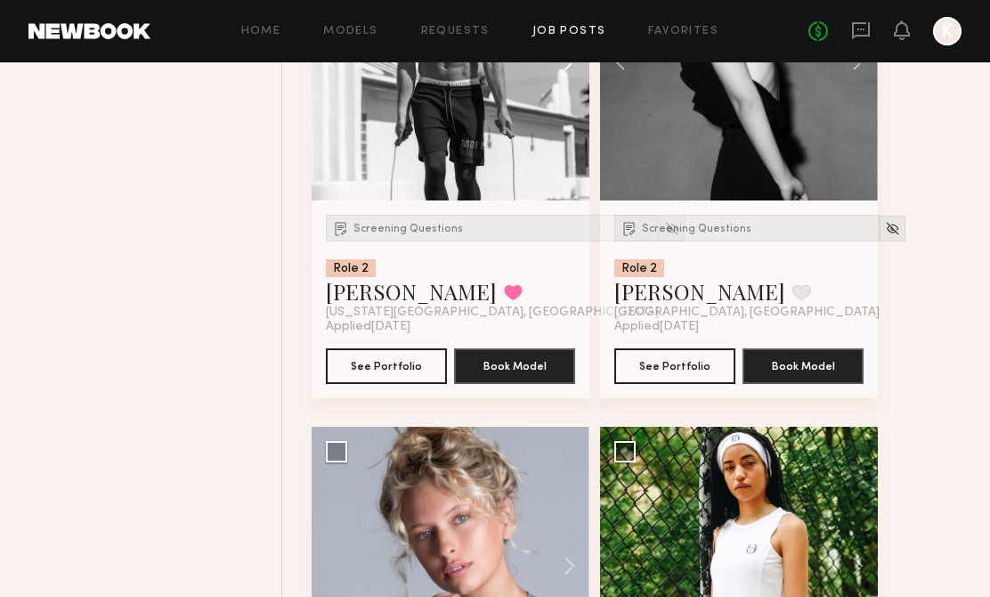
scroll to position [1638, 0]
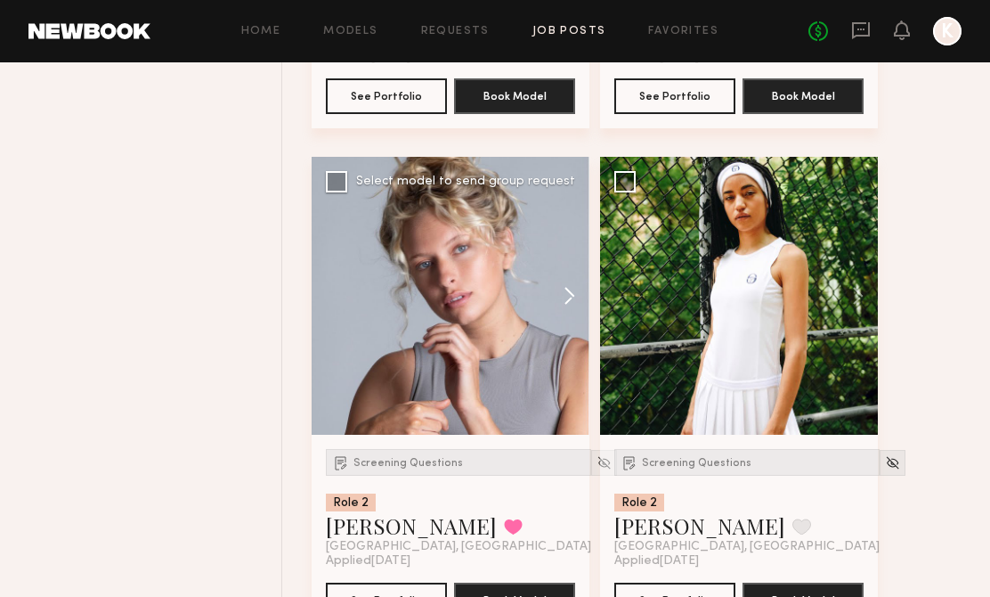
click at [570, 285] on button at bounding box center [560, 296] width 57 height 278
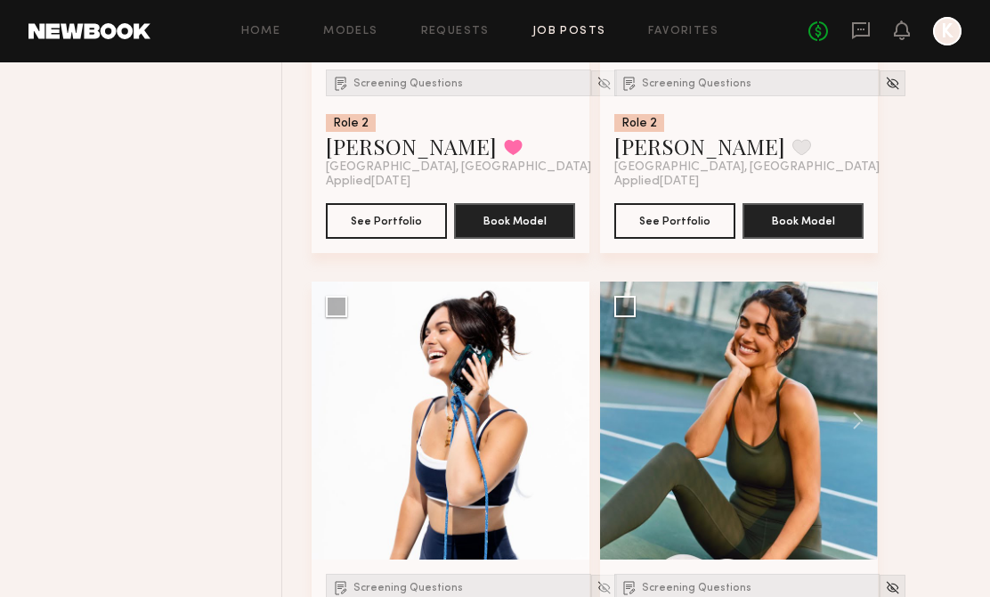
scroll to position [2019, 0]
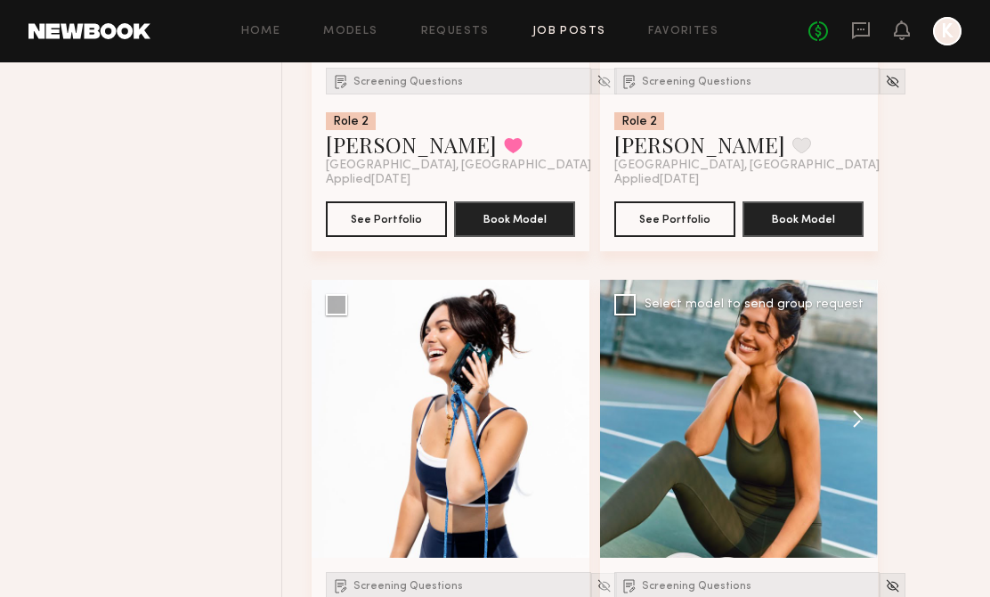
click at [867, 414] on button at bounding box center [849, 419] width 57 height 278
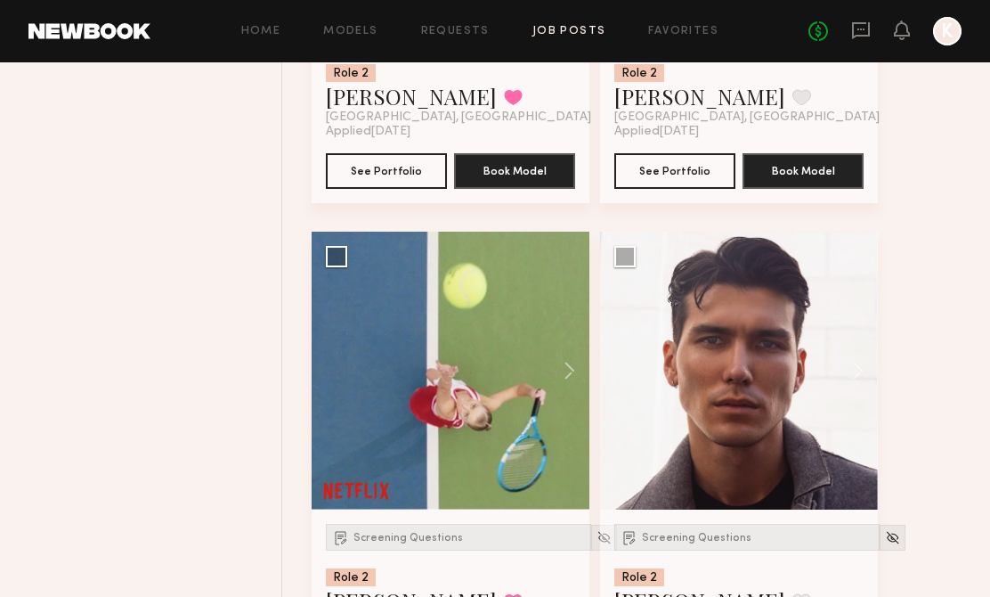
scroll to position [2570, 0]
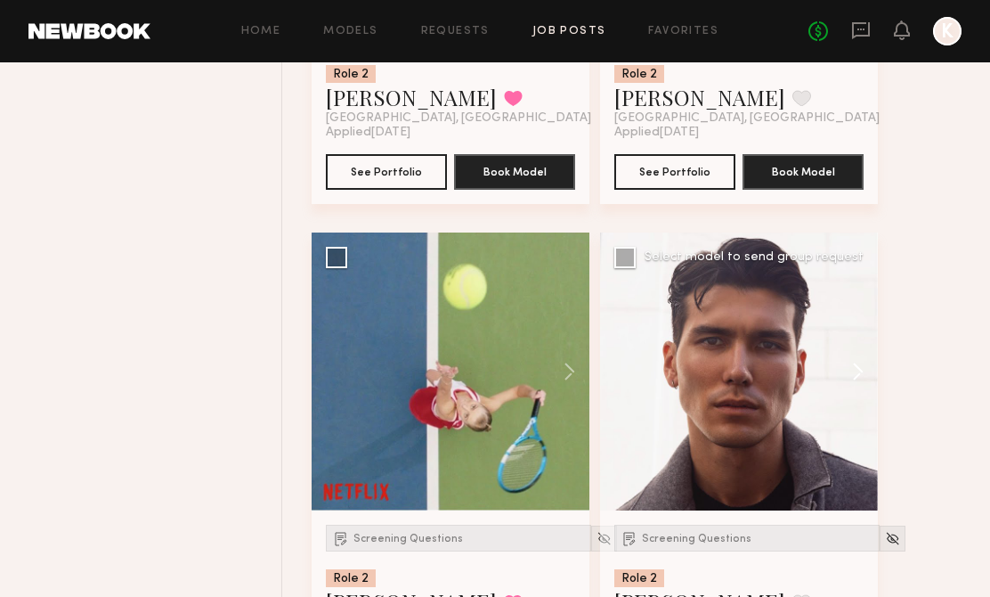
click at [855, 371] on button at bounding box center [849, 371] width 57 height 278
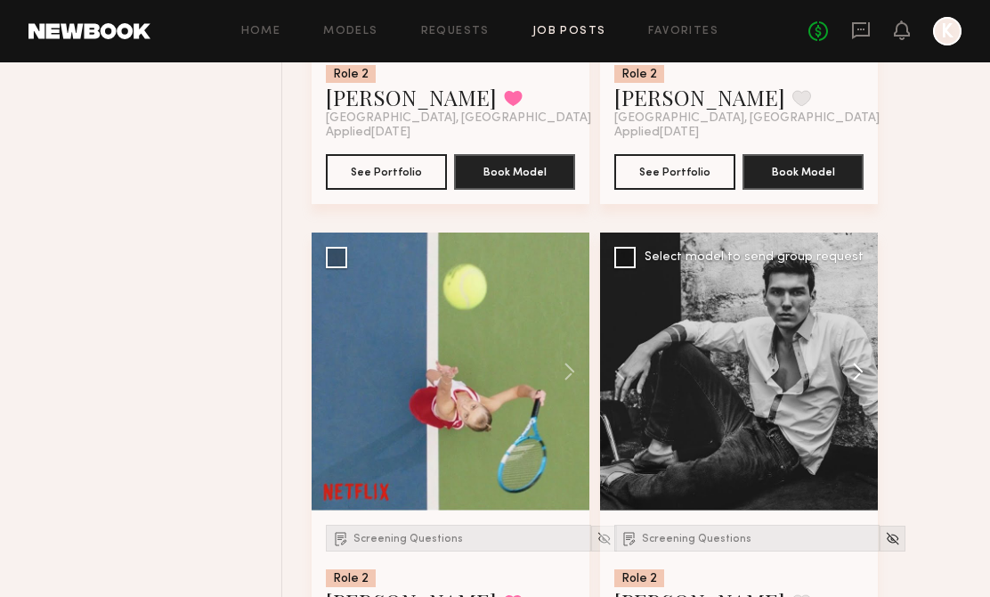
click at [855, 371] on button at bounding box center [849, 371] width 57 height 278
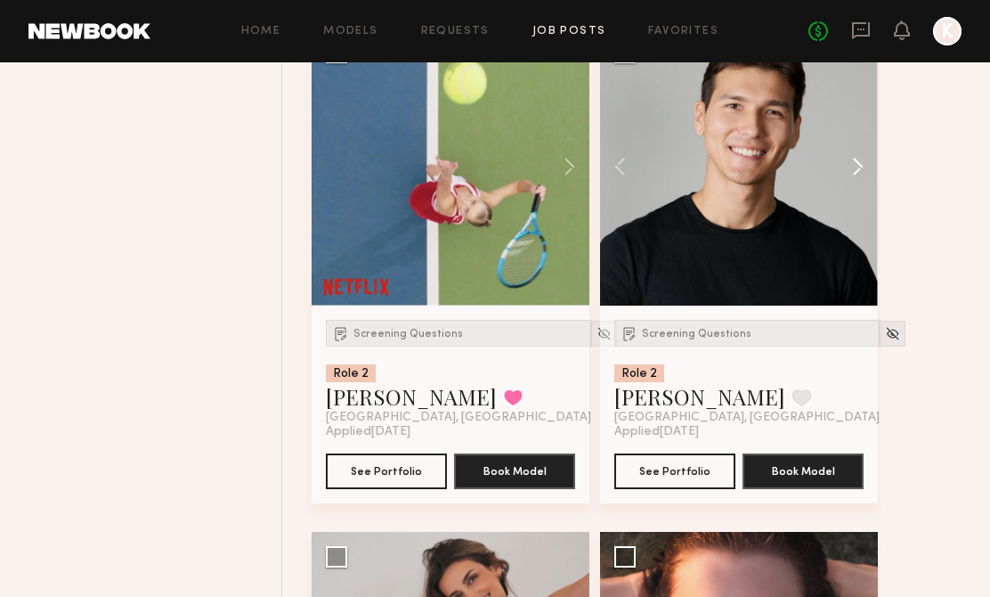
scroll to position [3007, 0]
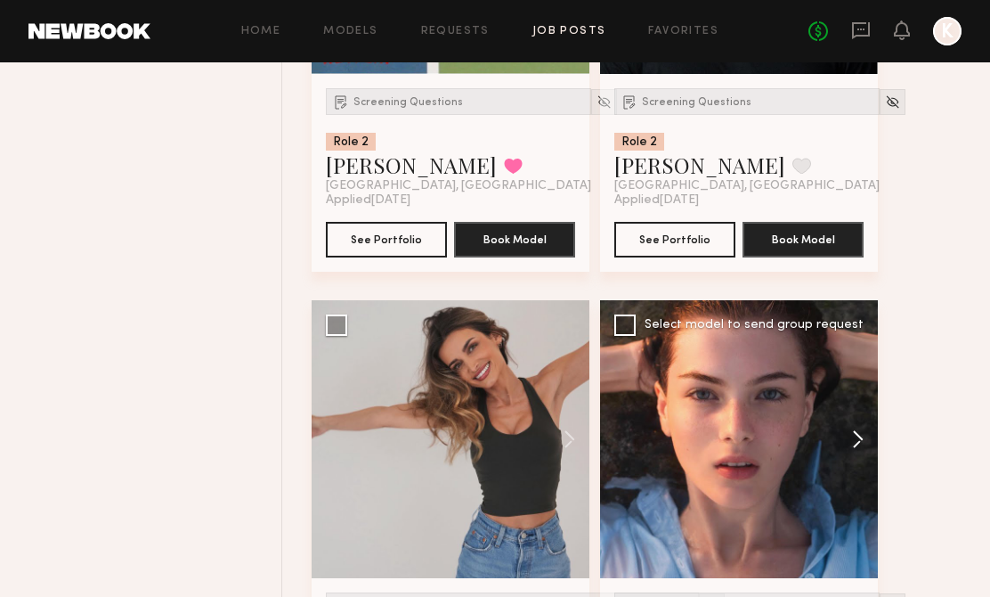
click at [851, 447] on button at bounding box center [849, 439] width 57 height 278
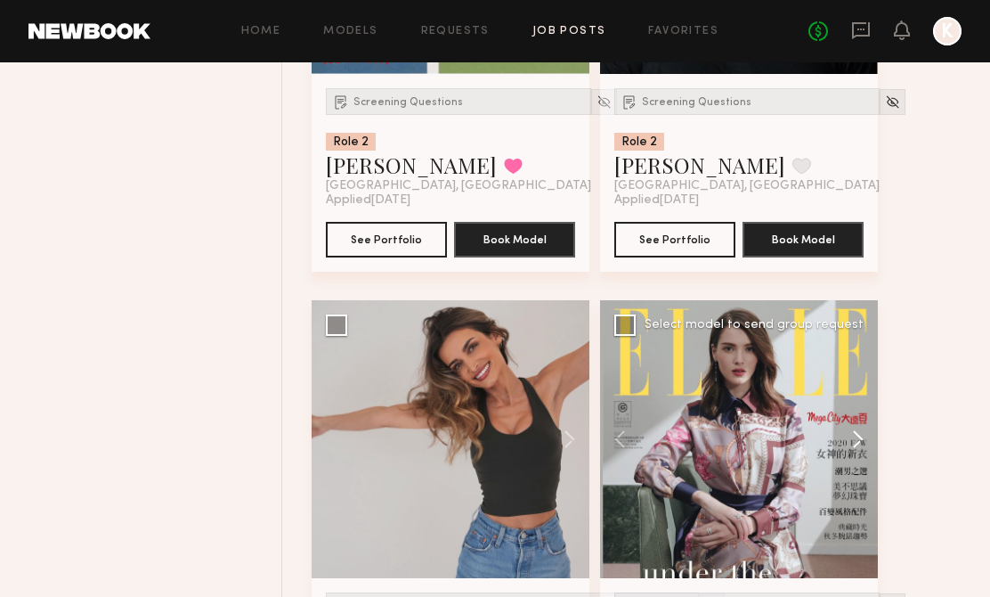
click at [851, 447] on button at bounding box center [849, 439] width 57 height 278
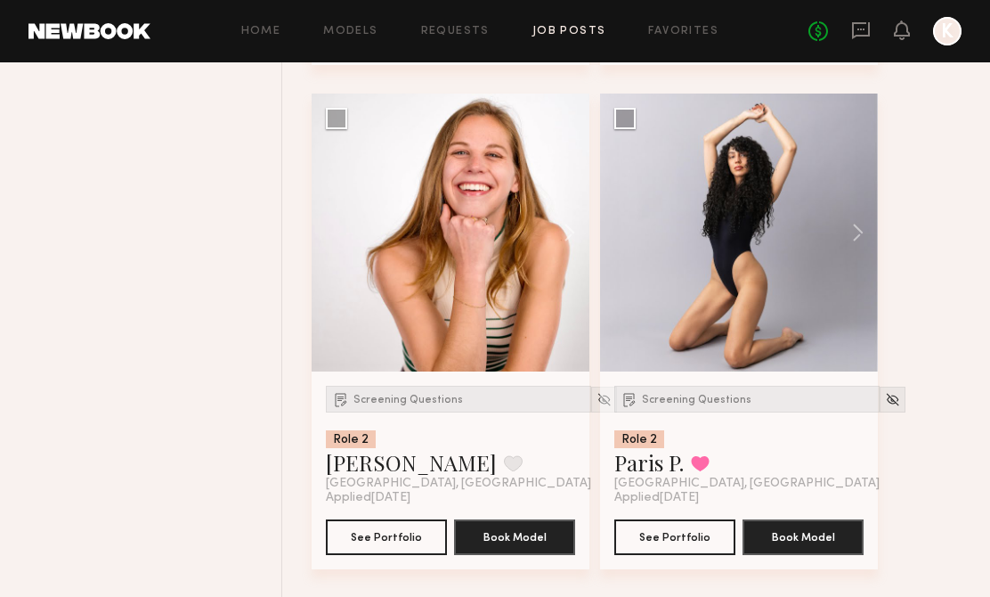
scroll to position [4220, 0]
click at [857, 227] on button at bounding box center [849, 233] width 57 height 278
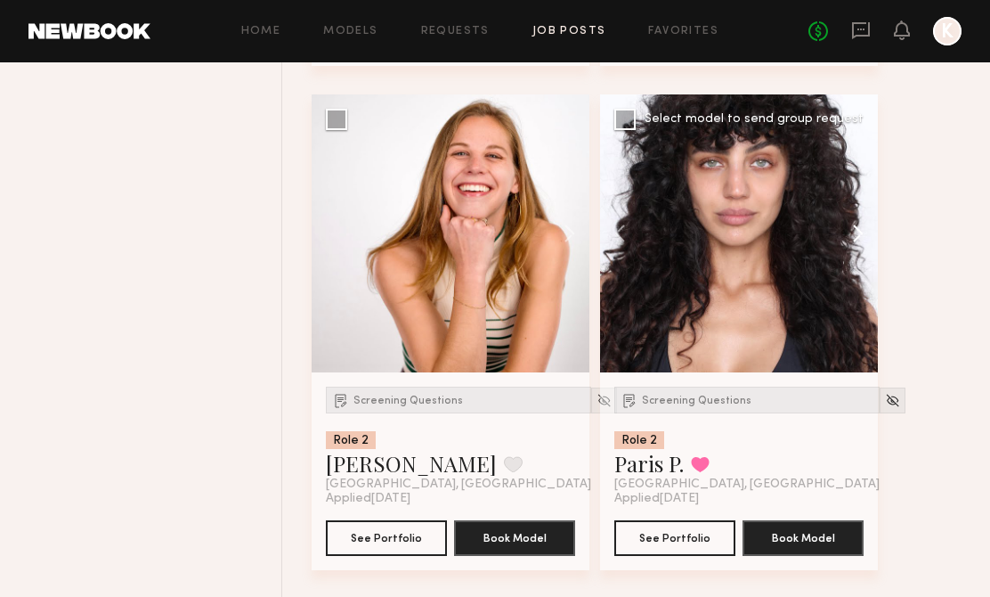
click at [859, 230] on button at bounding box center [849, 233] width 57 height 278
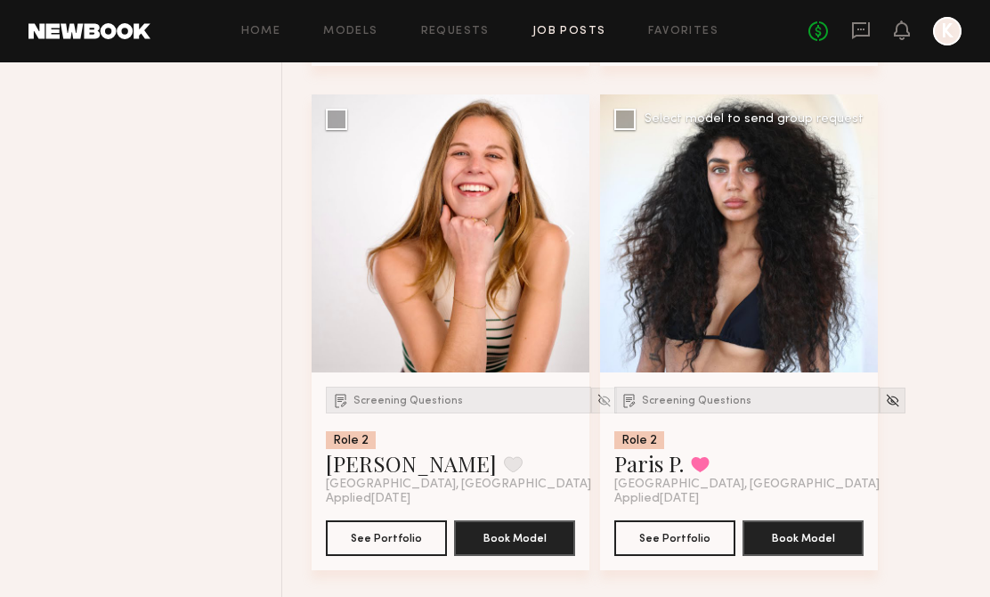
click at [856, 229] on button at bounding box center [849, 233] width 57 height 278
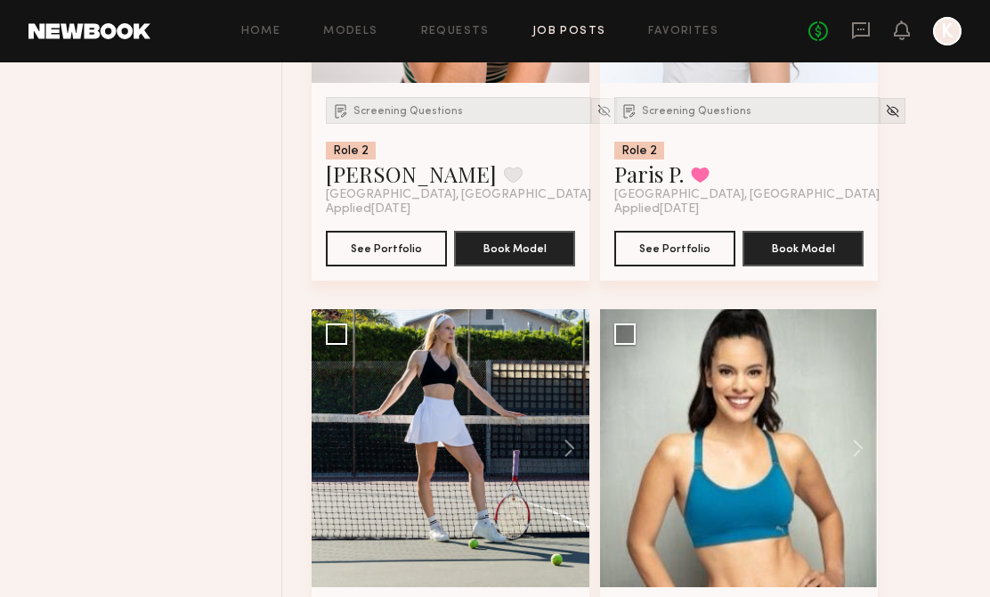
scroll to position [4759, 0]
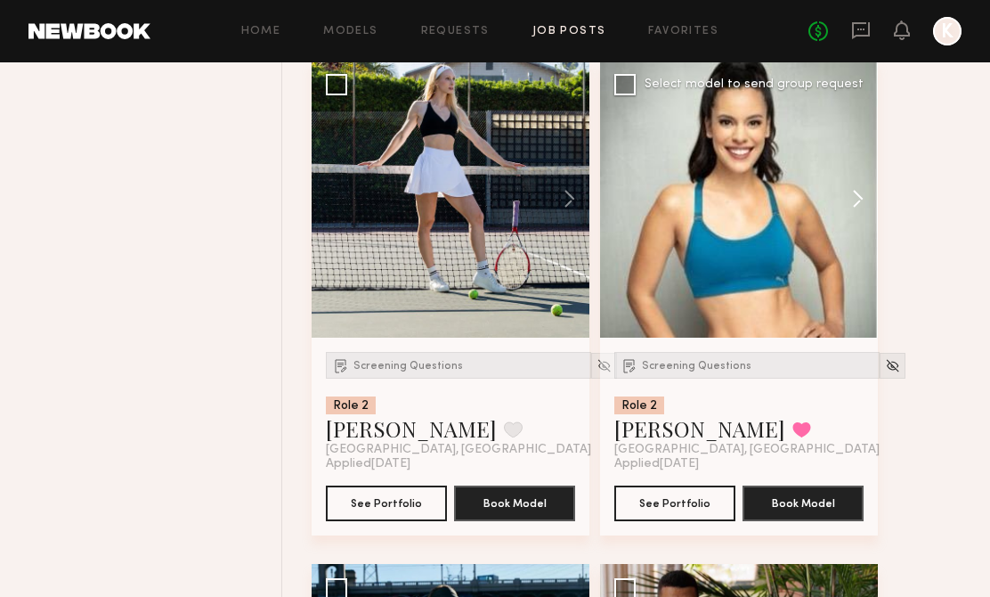
click at [848, 192] on button at bounding box center [849, 199] width 57 height 278
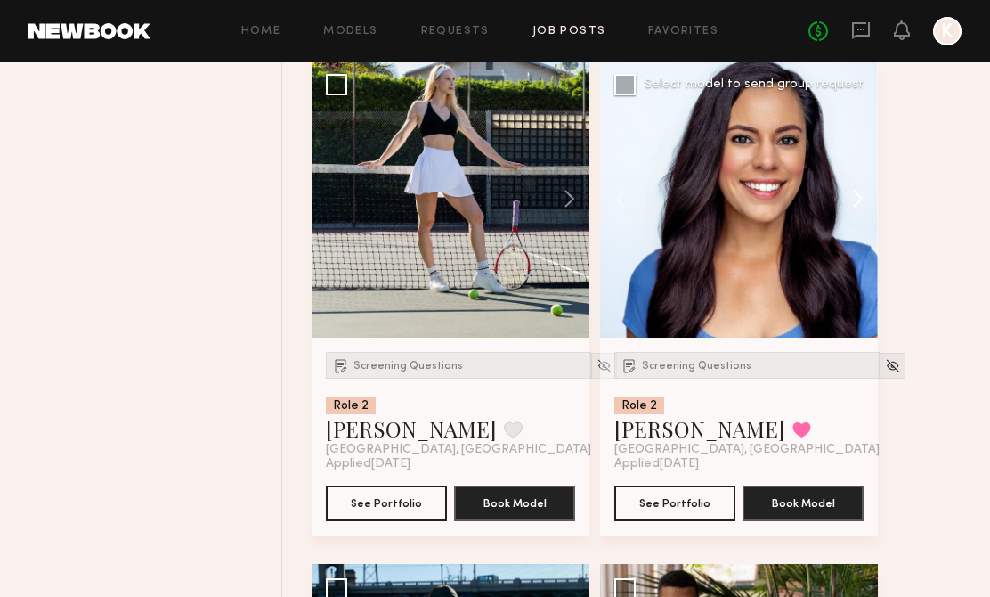
scroll to position [5220, 0]
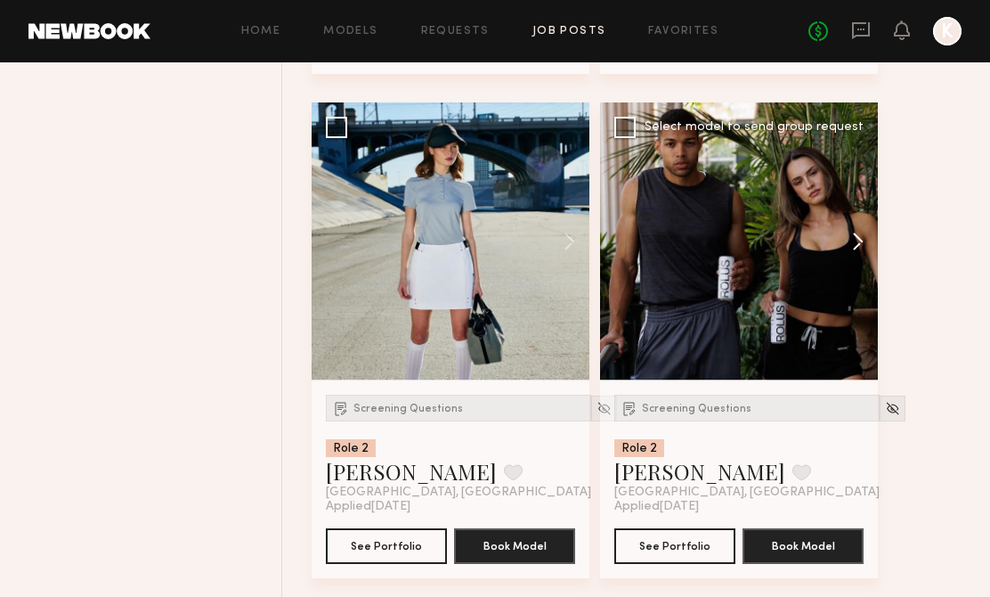
click at [848, 229] on button at bounding box center [849, 241] width 57 height 278
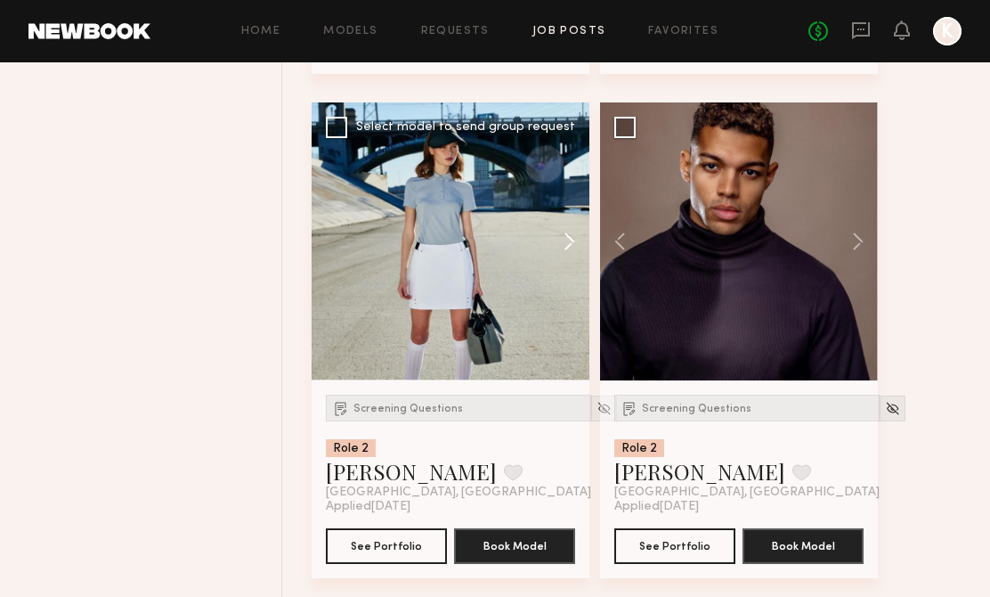
click at [571, 232] on button at bounding box center [560, 241] width 57 height 278
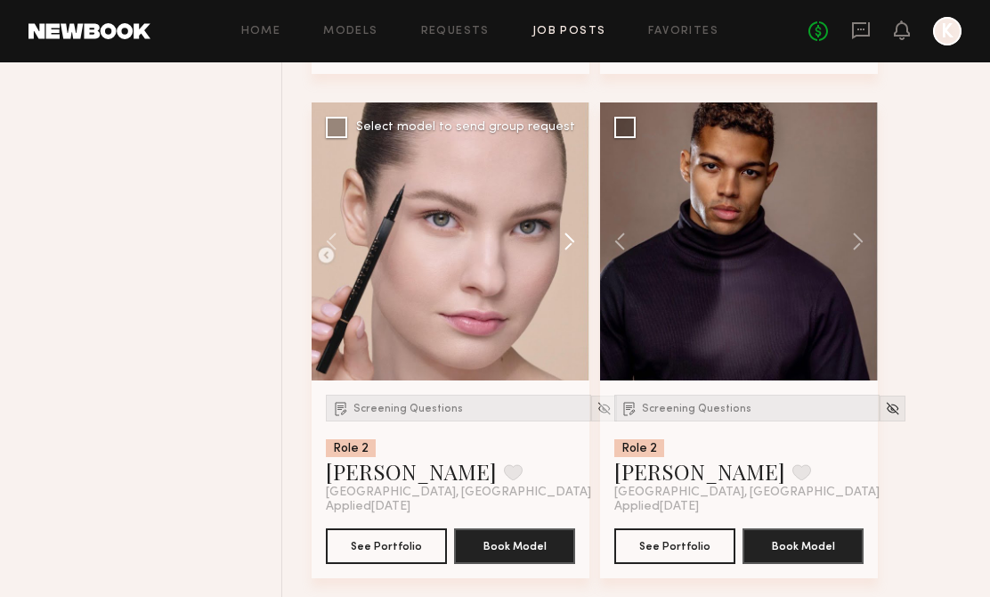
click at [578, 233] on button at bounding box center [560, 241] width 57 height 278
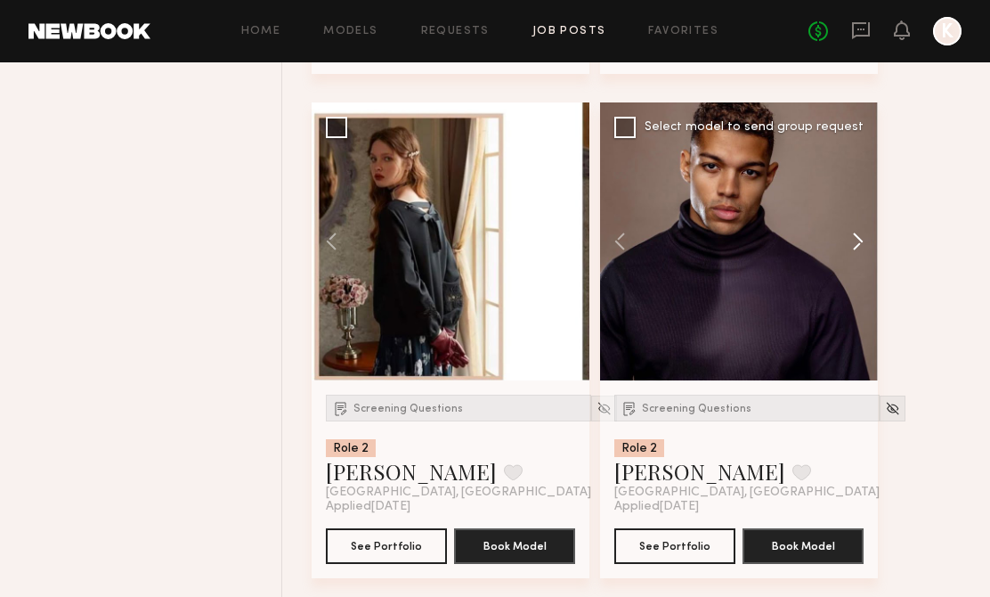
click at [857, 231] on button at bounding box center [849, 241] width 57 height 278
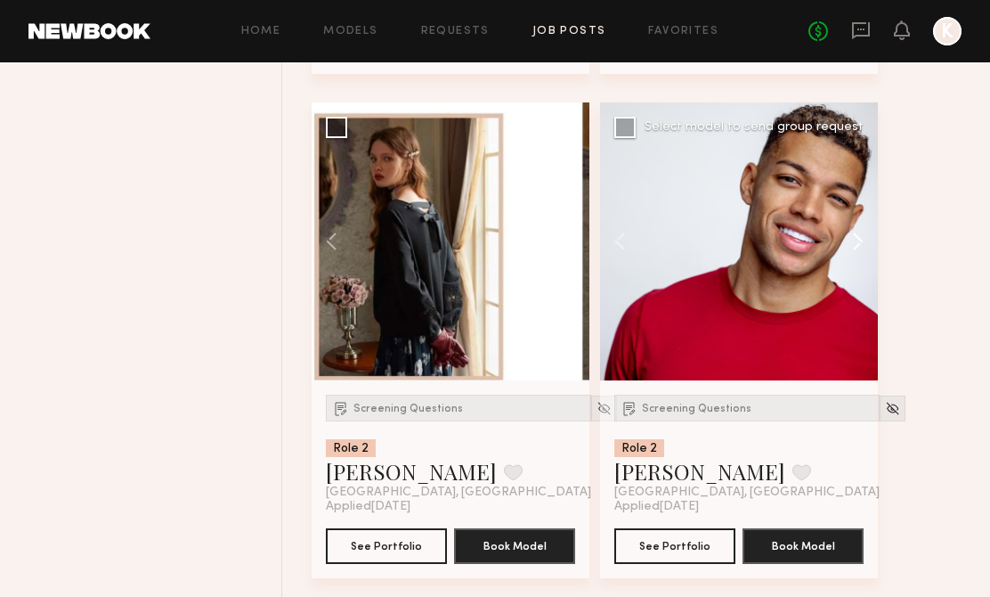
click at [857, 231] on button at bounding box center [849, 241] width 57 height 278
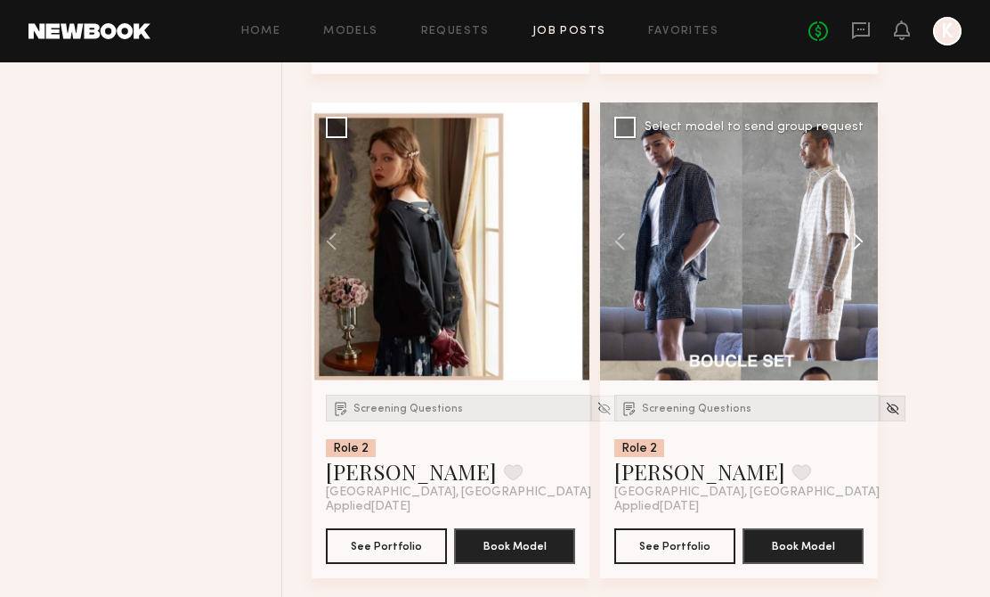
click at [857, 231] on button at bounding box center [849, 241] width 57 height 278
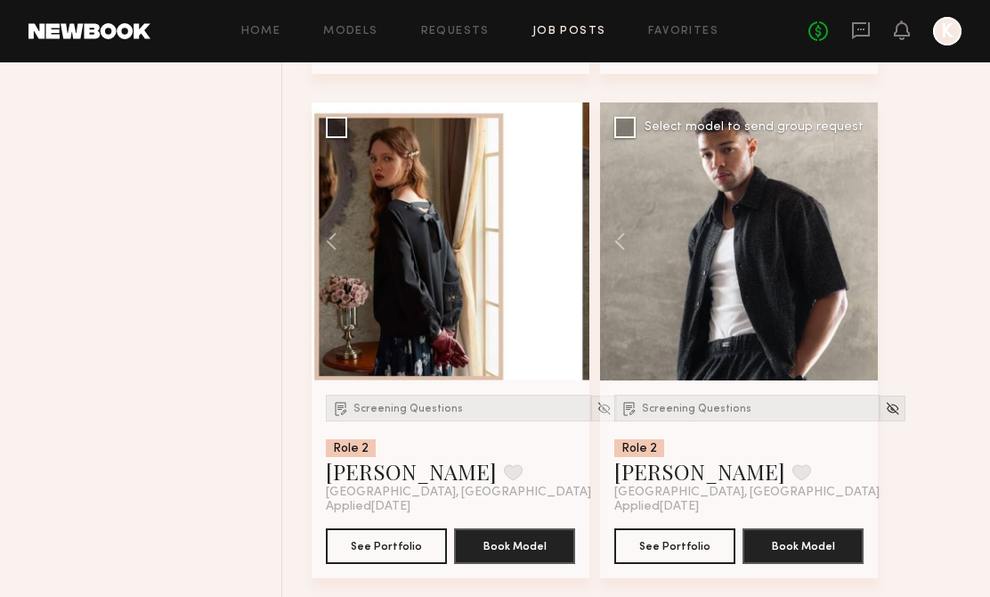
click at [857, 231] on div at bounding box center [739, 241] width 278 height 278
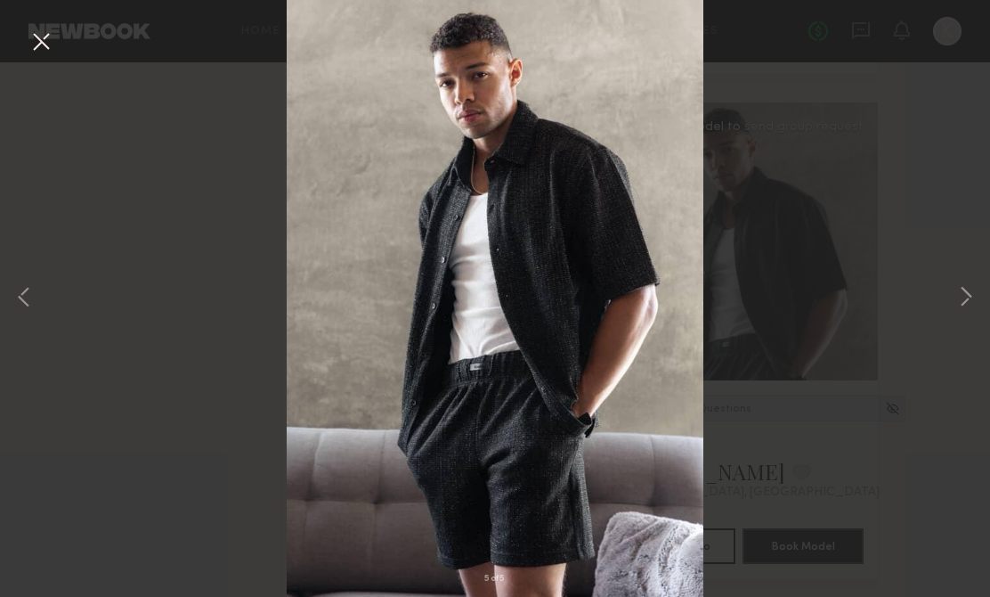
click at [947, 297] on div "5 of 5" at bounding box center [495, 298] width 990 height 597
click at [879, 215] on div "5 of 5" at bounding box center [495, 298] width 990 height 597
click at [45, 37] on button at bounding box center [41, 43] width 28 height 32
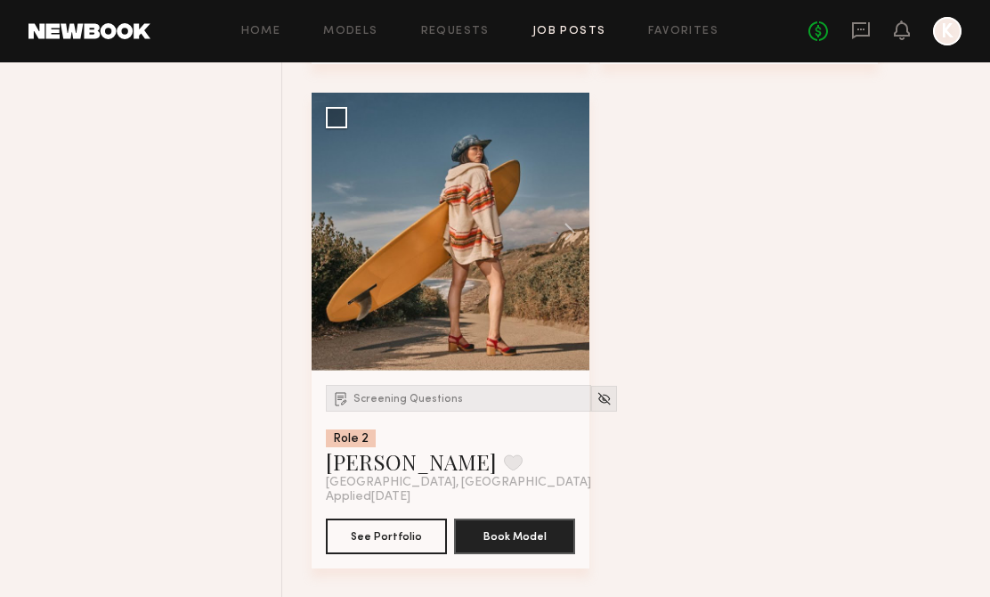
scroll to position [5739, 0]
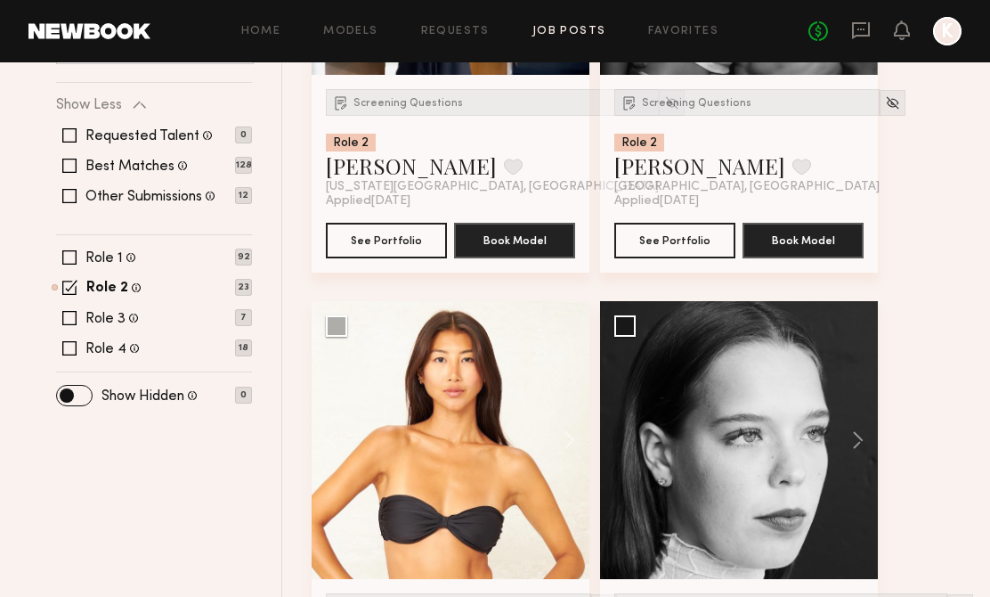
scroll to position [0, 0]
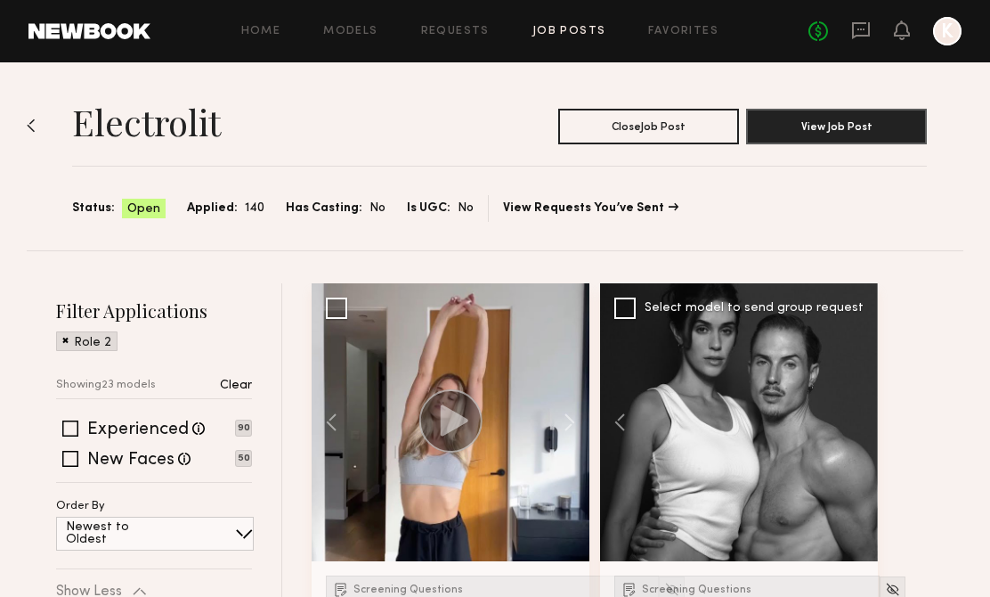
click at [545, 37] on div "Home Models Requests Job Posts Favorites Sign Out No fees up to $5,000 K" at bounding box center [555, 31] width 811 height 28
click at [545, 36] on link "Job Posts" at bounding box center [569, 32] width 74 height 12
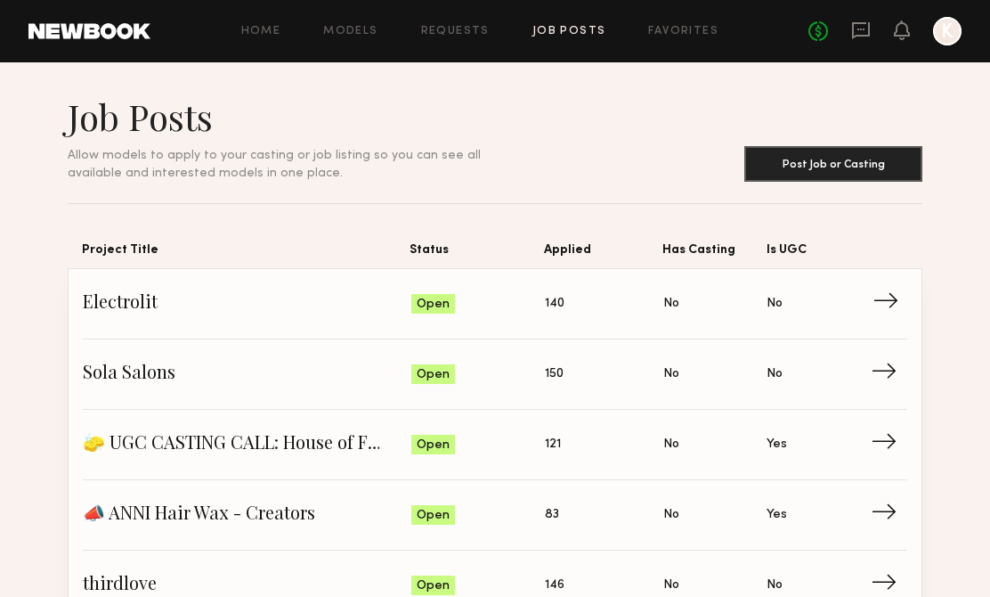
click at [539, 300] on span "Status: Open" at bounding box center [478, 303] width 134 height 27
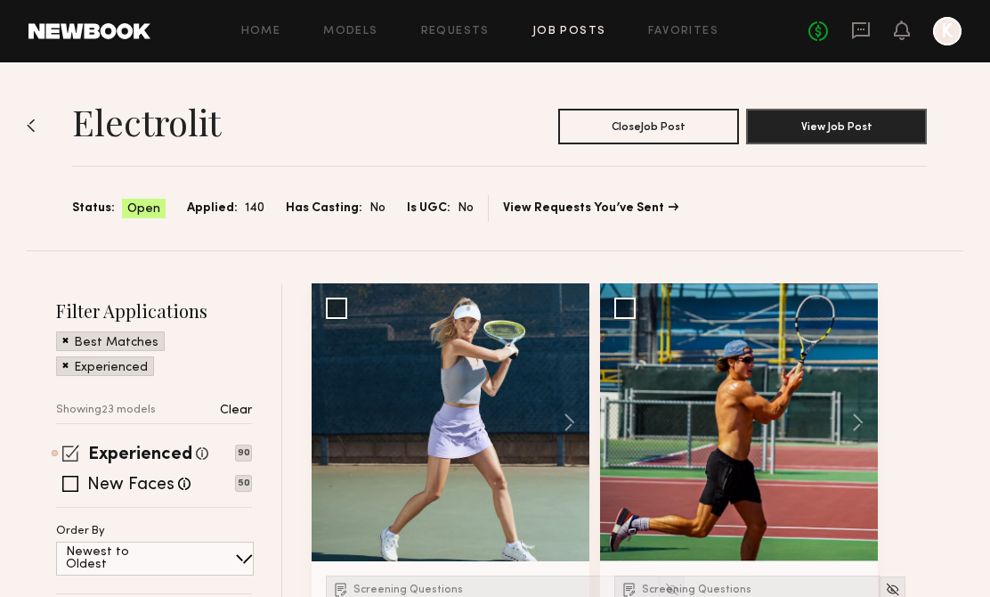
click at [68, 452] on span at bounding box center [70, 452] width 17 height 17
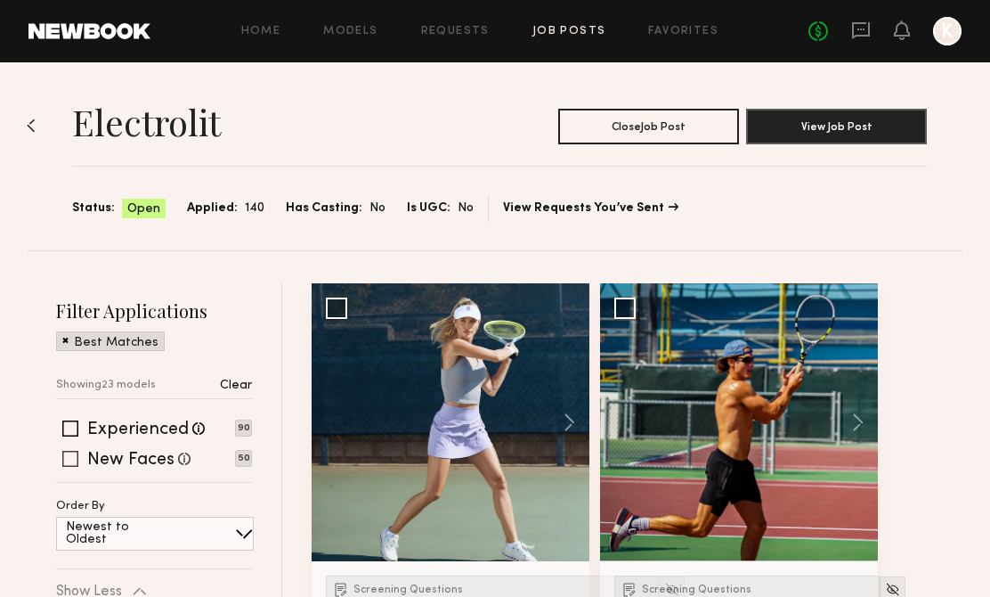
scroll to position [394, 0]
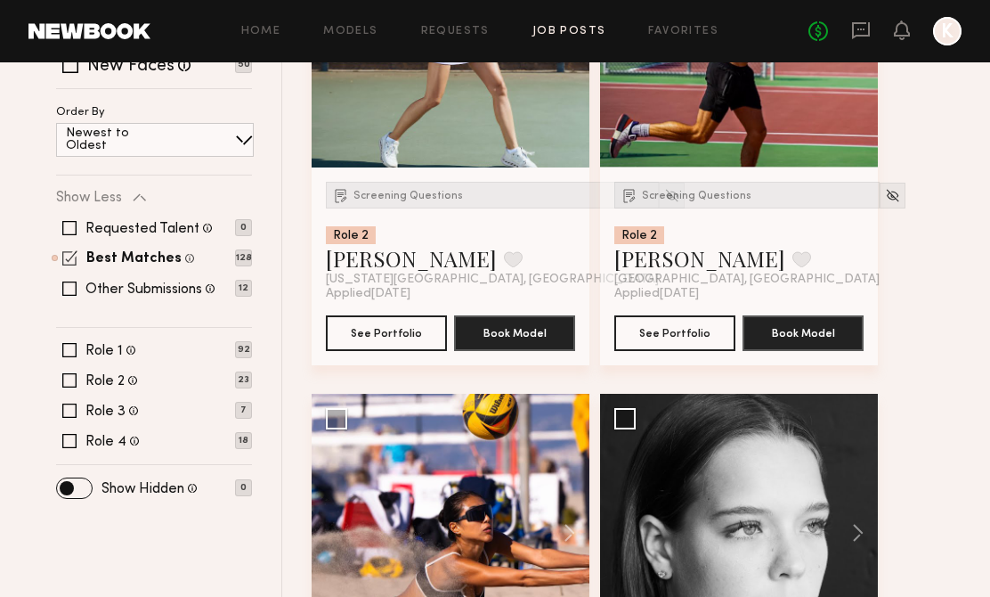
click at [70, 258] on span at bounding box center [69, 257] width 15 height 15
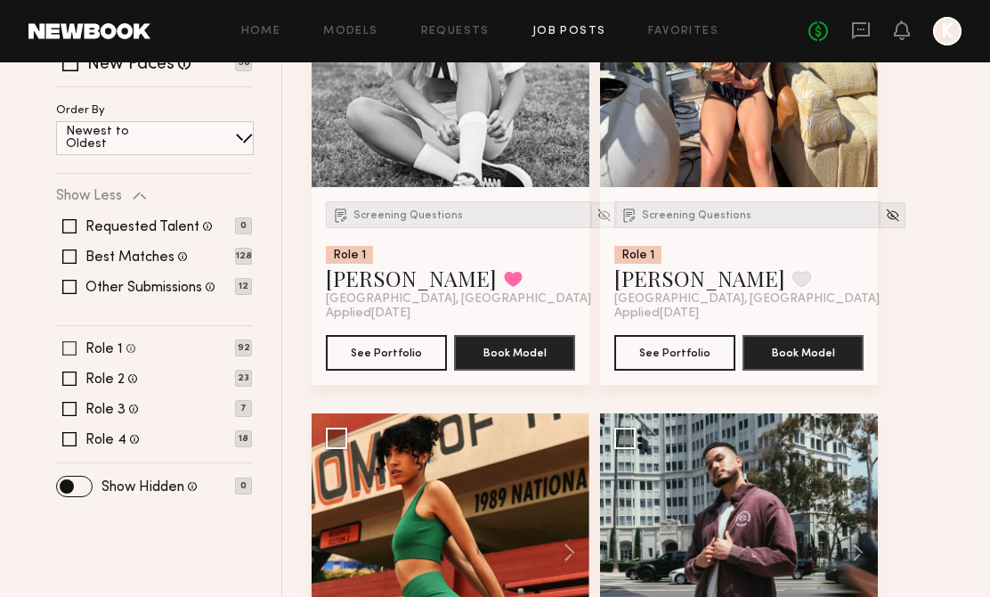
click at [68, 344] on span at bounding box center [69, 348] width 14 height 14
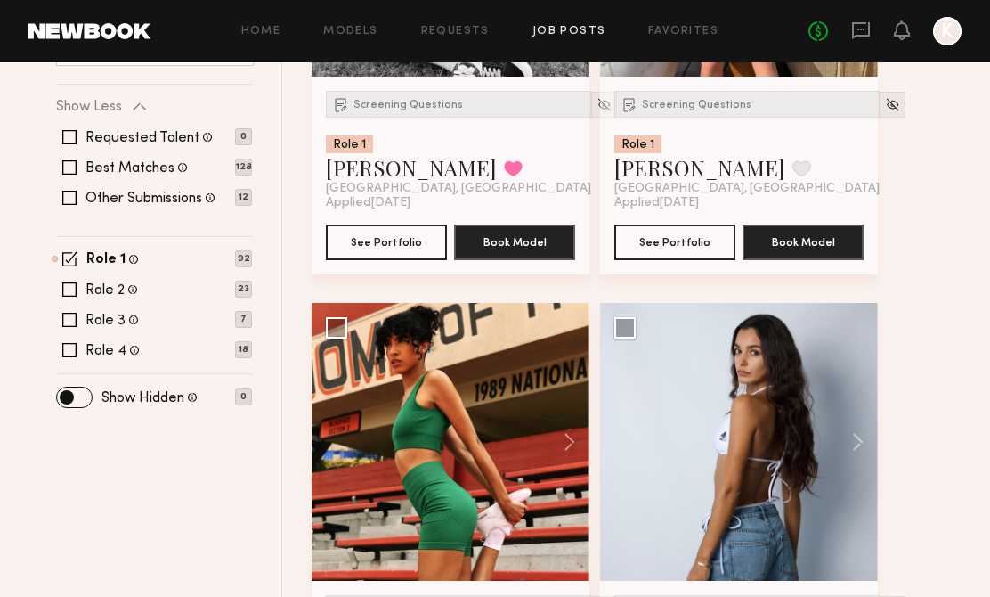
scroll to position [572, 0]
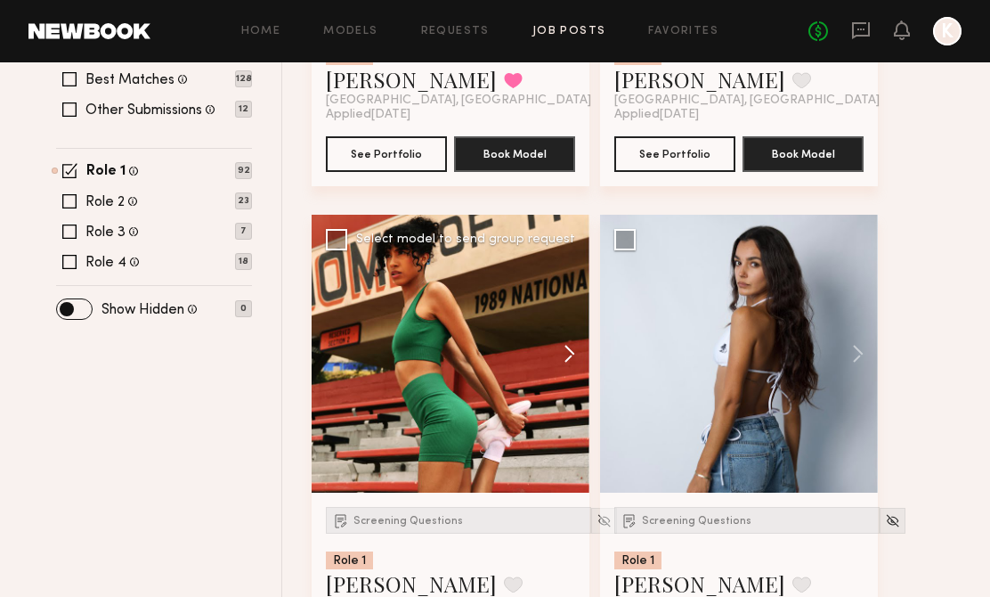
click at [570, 361] on button at bounding box center [560, 354] width 57 height 278
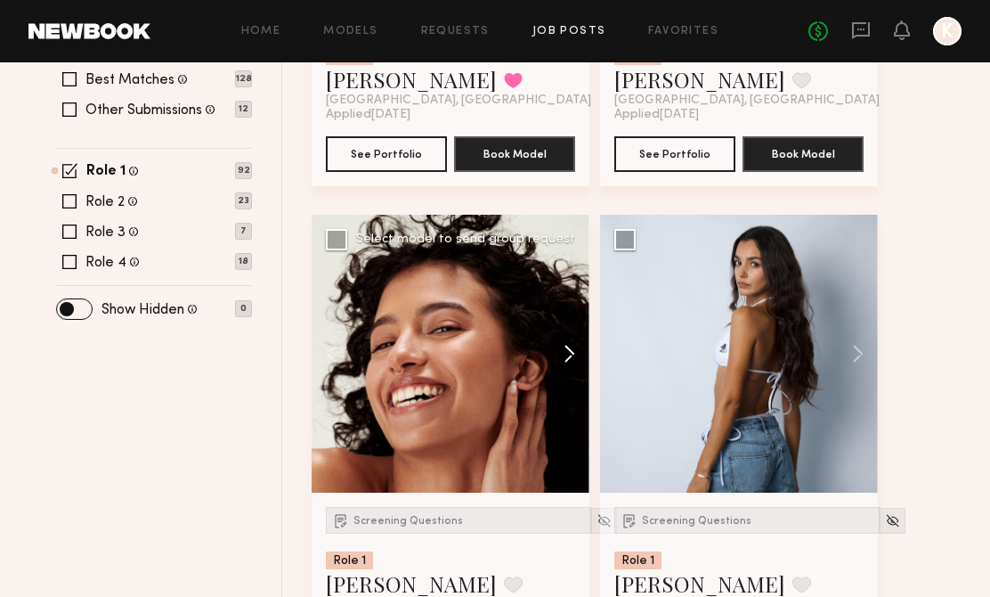
click at [570, 361] on button at bounding box center [560, 354] width 57 height 278
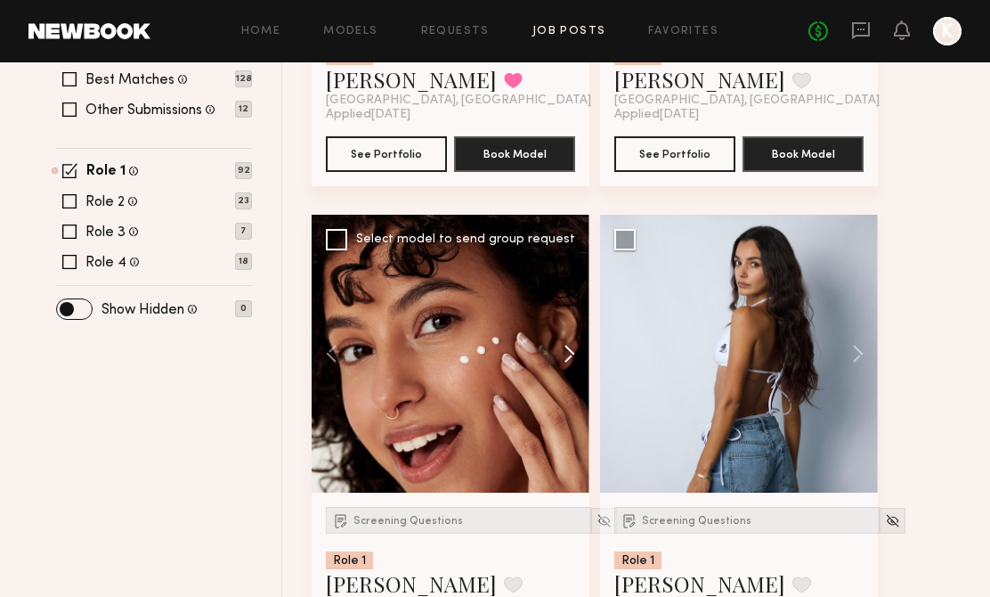
click at [570, 361] on button at bounding box center [560, 354] width 57 height 278
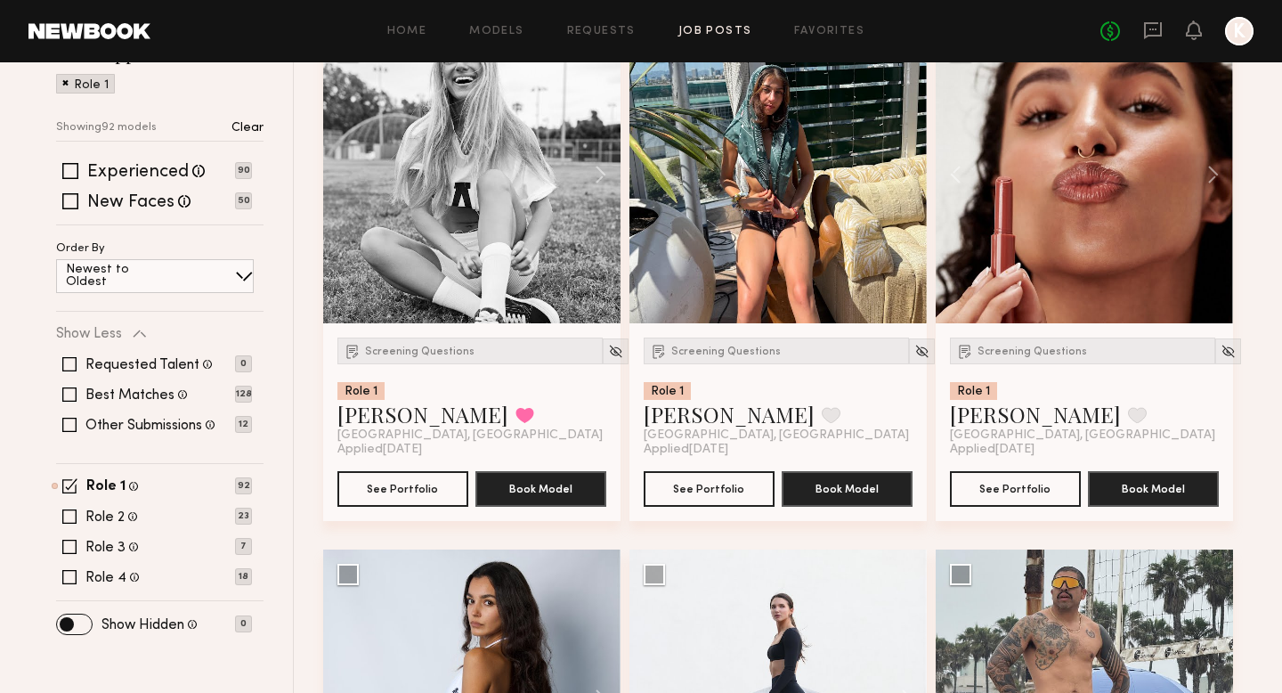
scroll to position [316, 0]
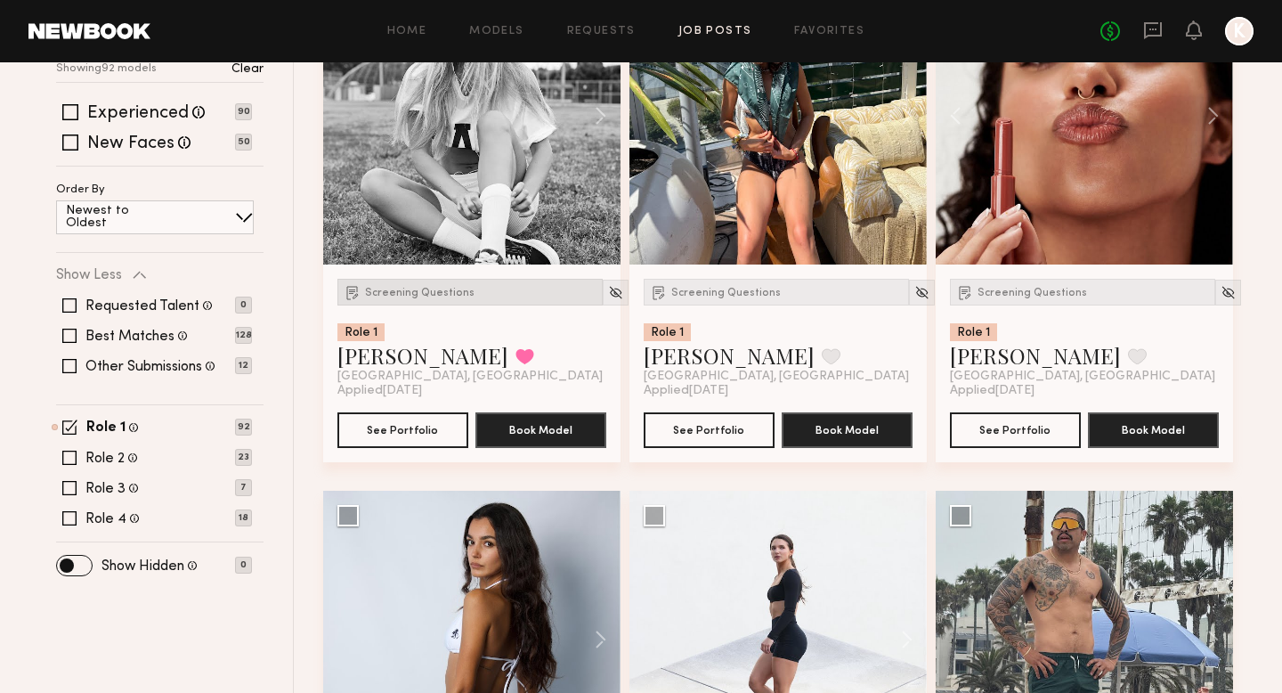
click at [434, 288] on span "Screening Questions" at bounding box center [420, 293] width 110 height 11
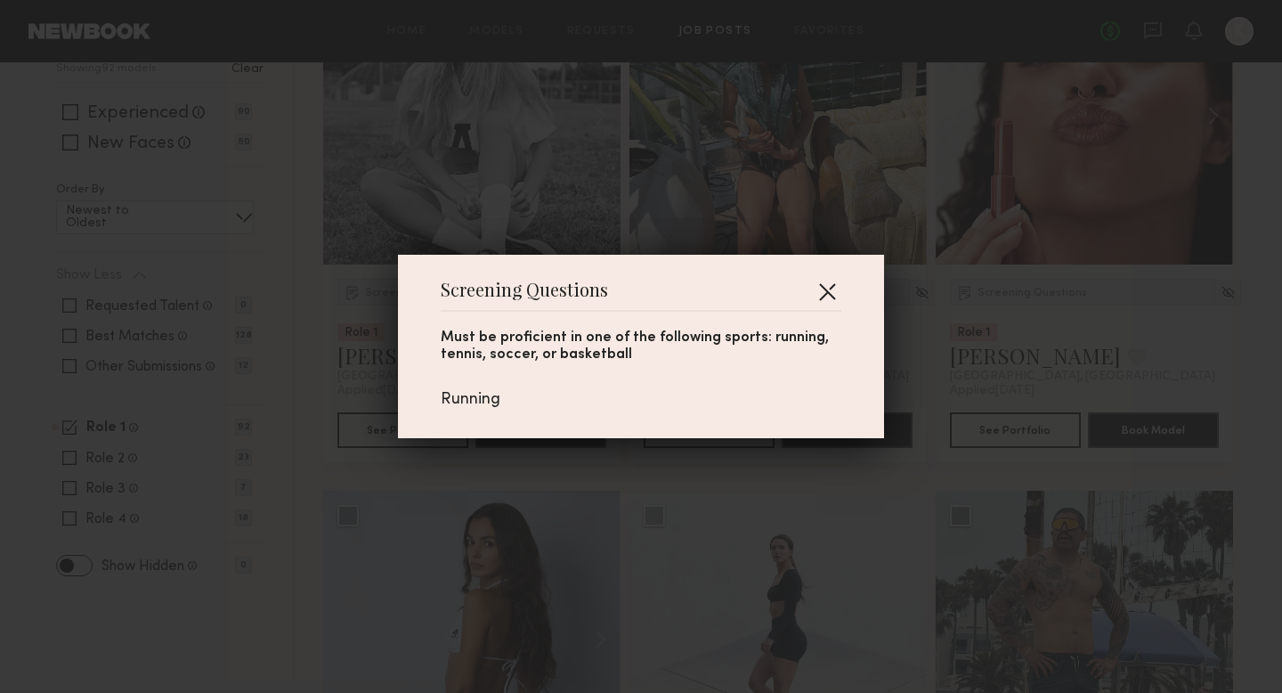
click at [828, 286] on button "button" at bounding box center [827, 291] width 28 height 28
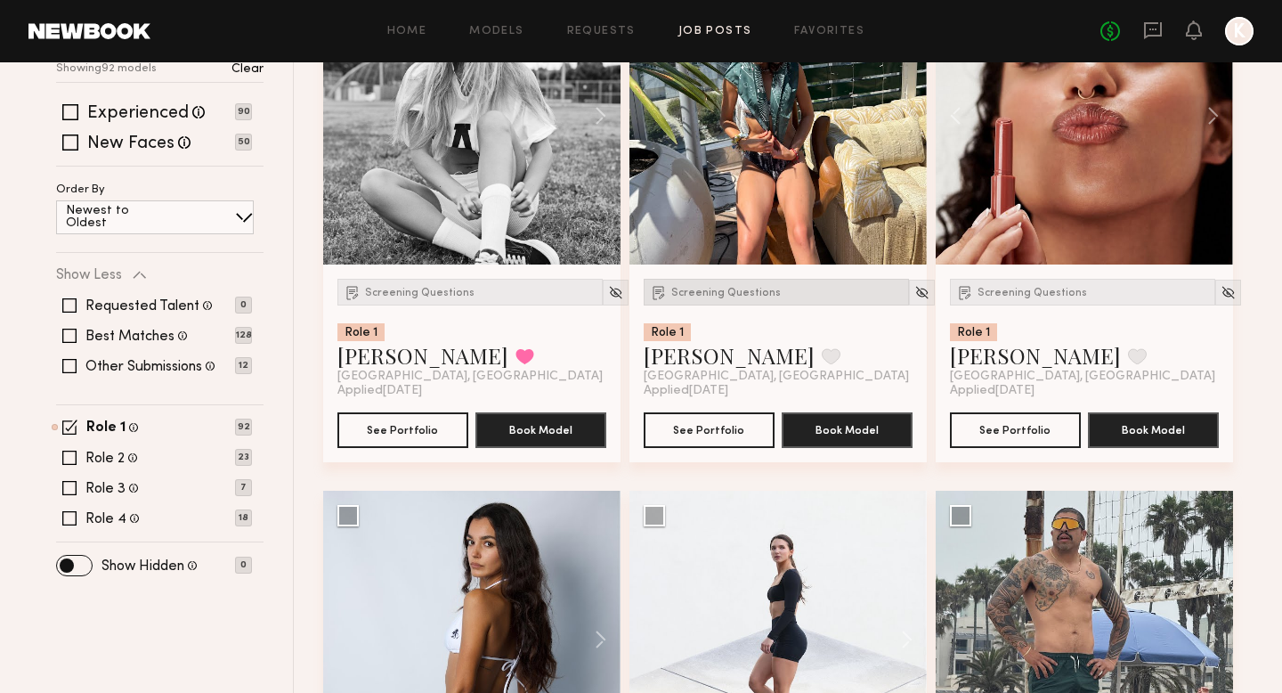
click at [702, 296] on span "Screening Questions" at bounding box center [726, 293] width 110 height 11
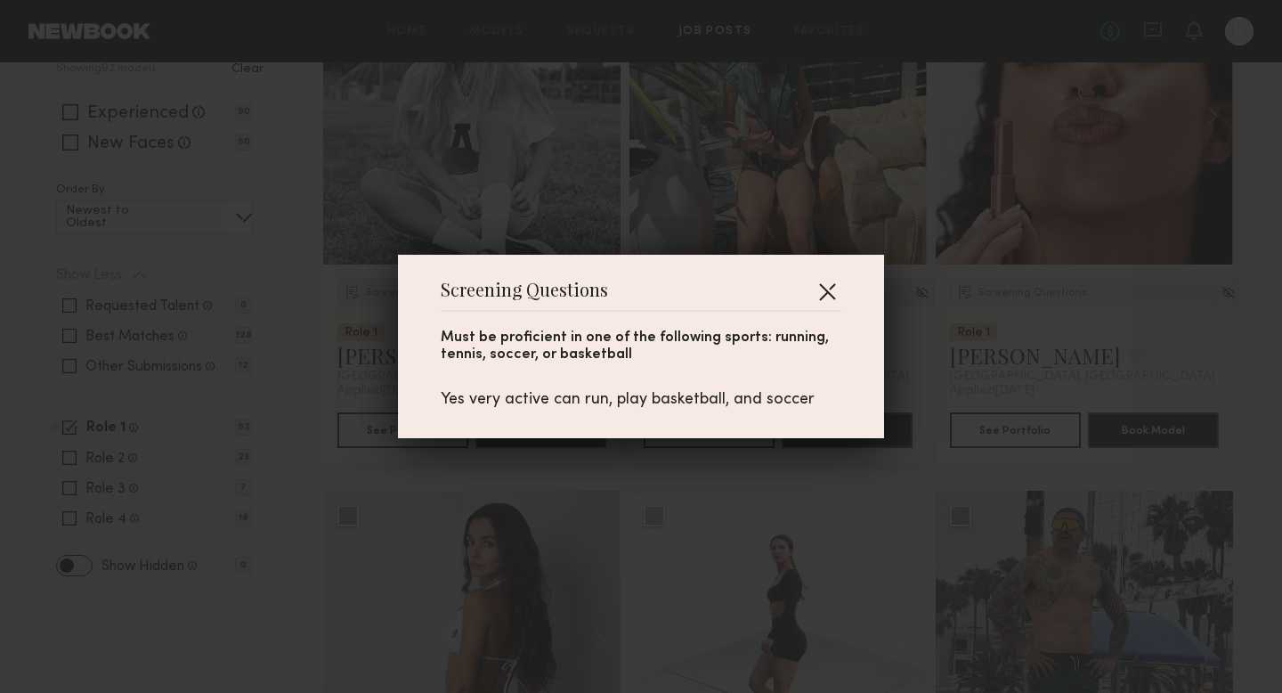
click at [832, 287] on button "button" at bounding box center [827, 291] width 28 height 28
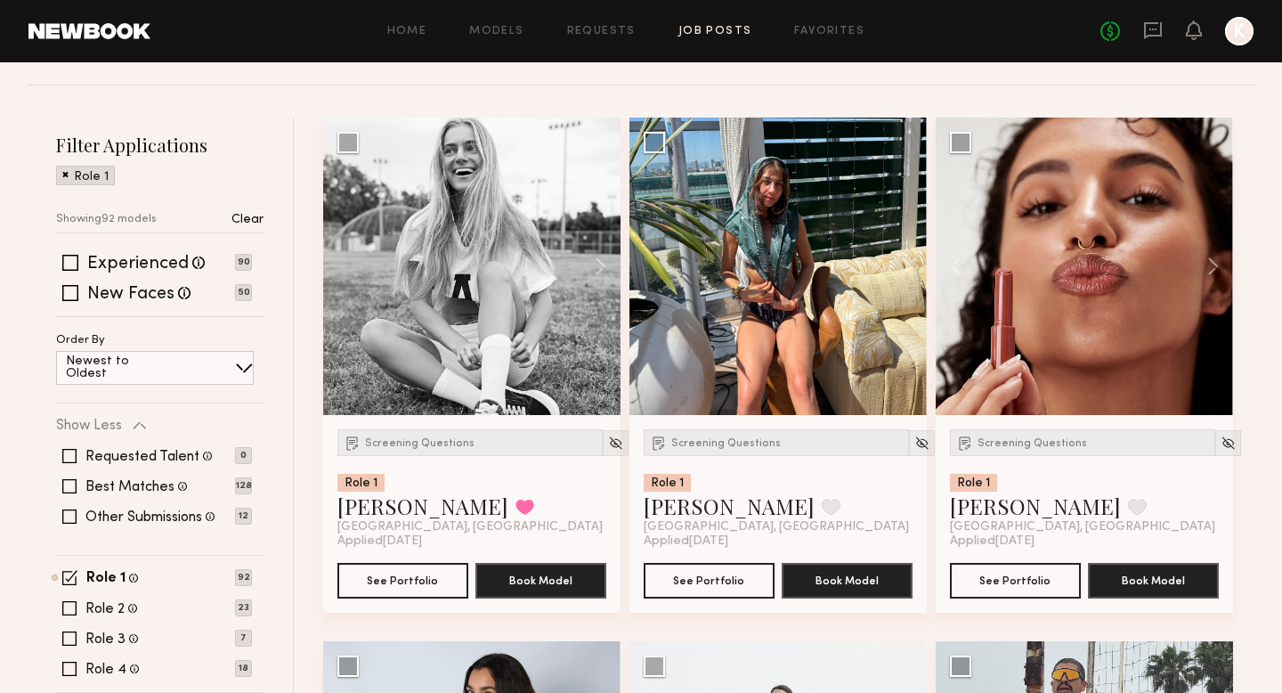
scroll to position [163, 0]
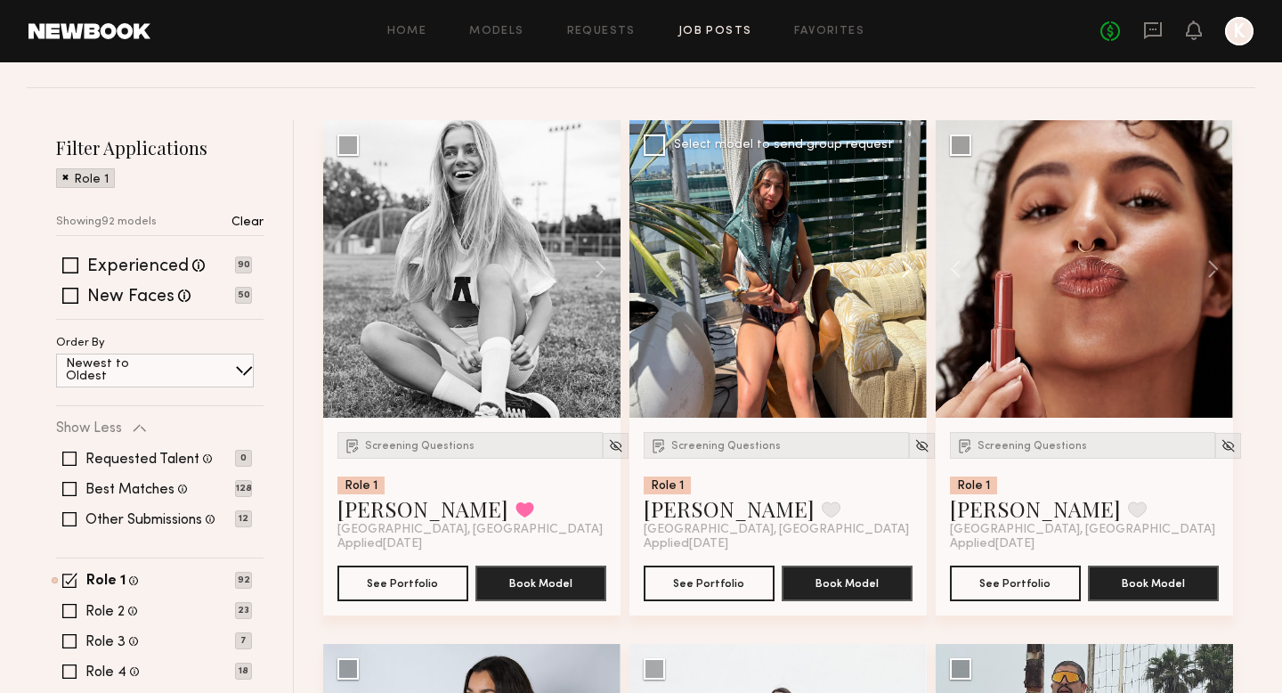
click at [906, 262] on button at bounding box center [898, 268] width 57 height 297
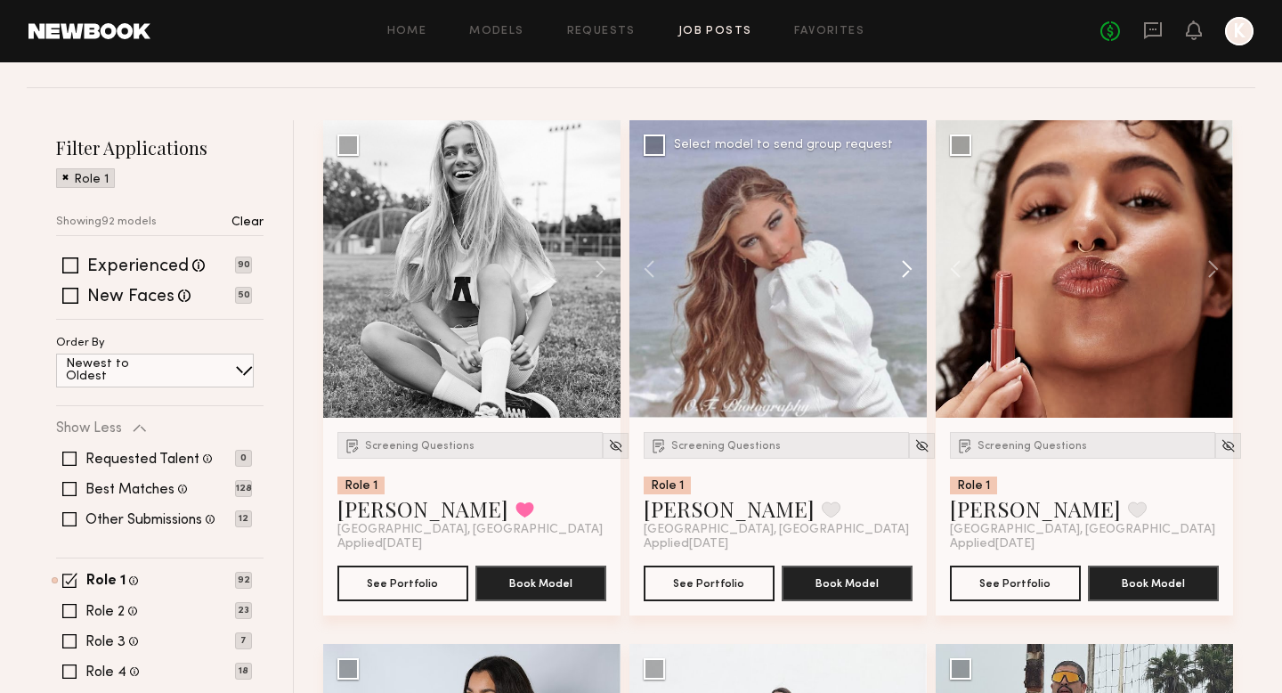
click at [906, 264] on button at bounding box center [898, 268] width 57 height 297
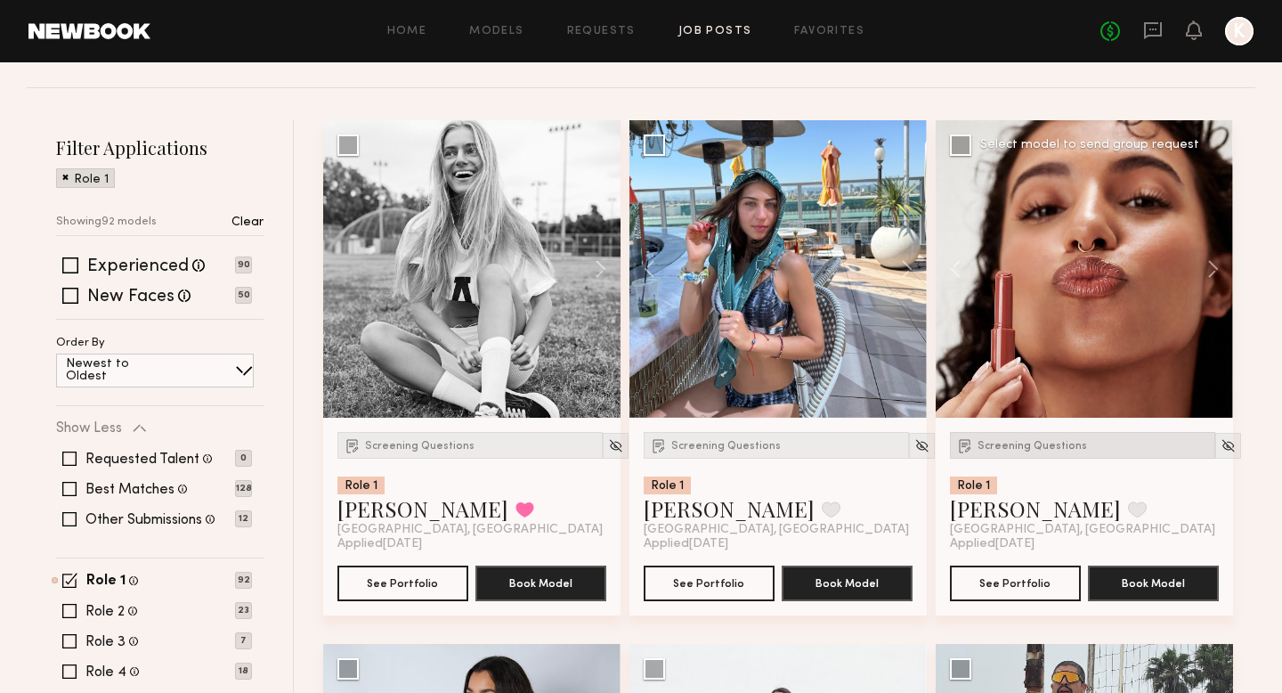
click at [989, 452] on div "Screening Questions" at bounding box center [1082, 445] width 265 height 27
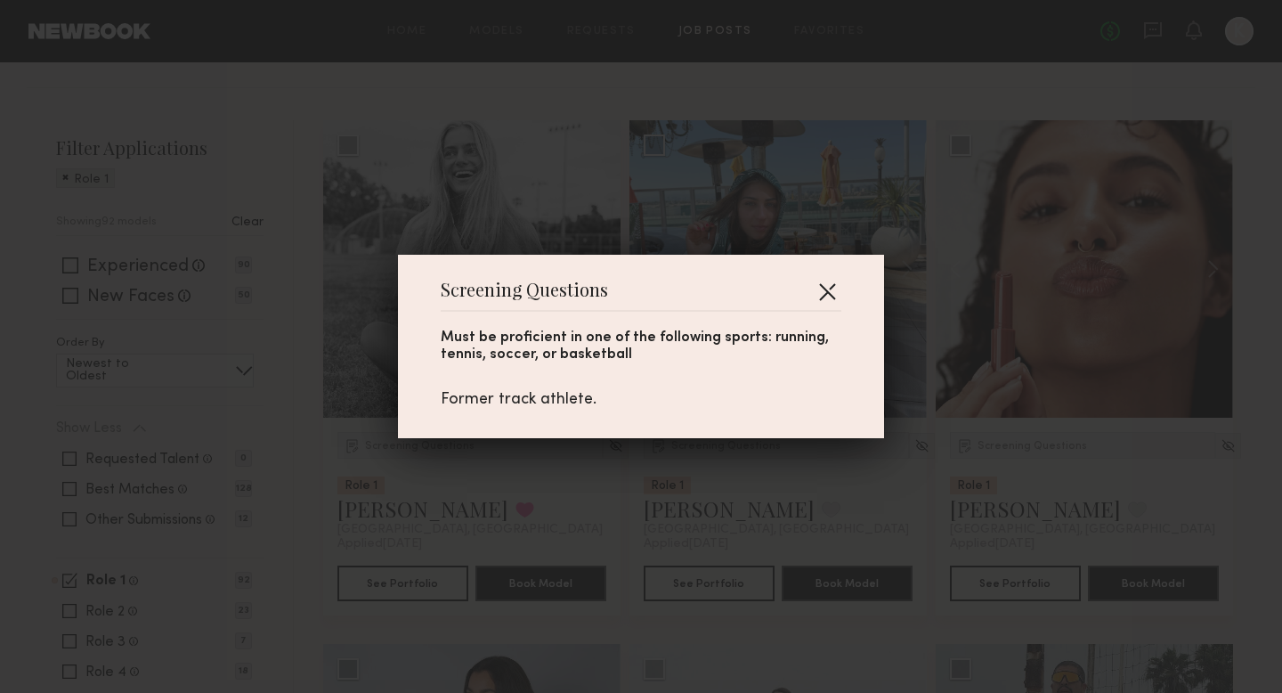
click at [826, 284] on button "button" at bounding box center [827, 291] width 28 height 28
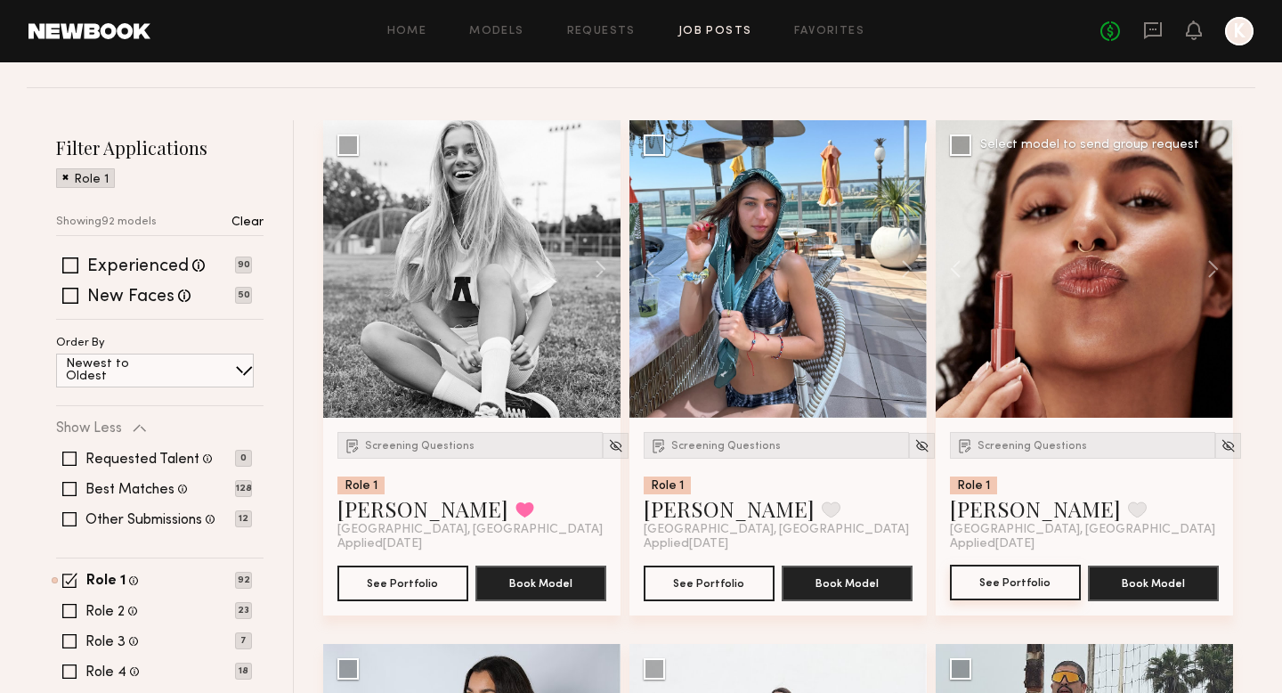
click at [989, 580] on button "See Portfolio" at bounding box center [1015, 582] width 131 height 36
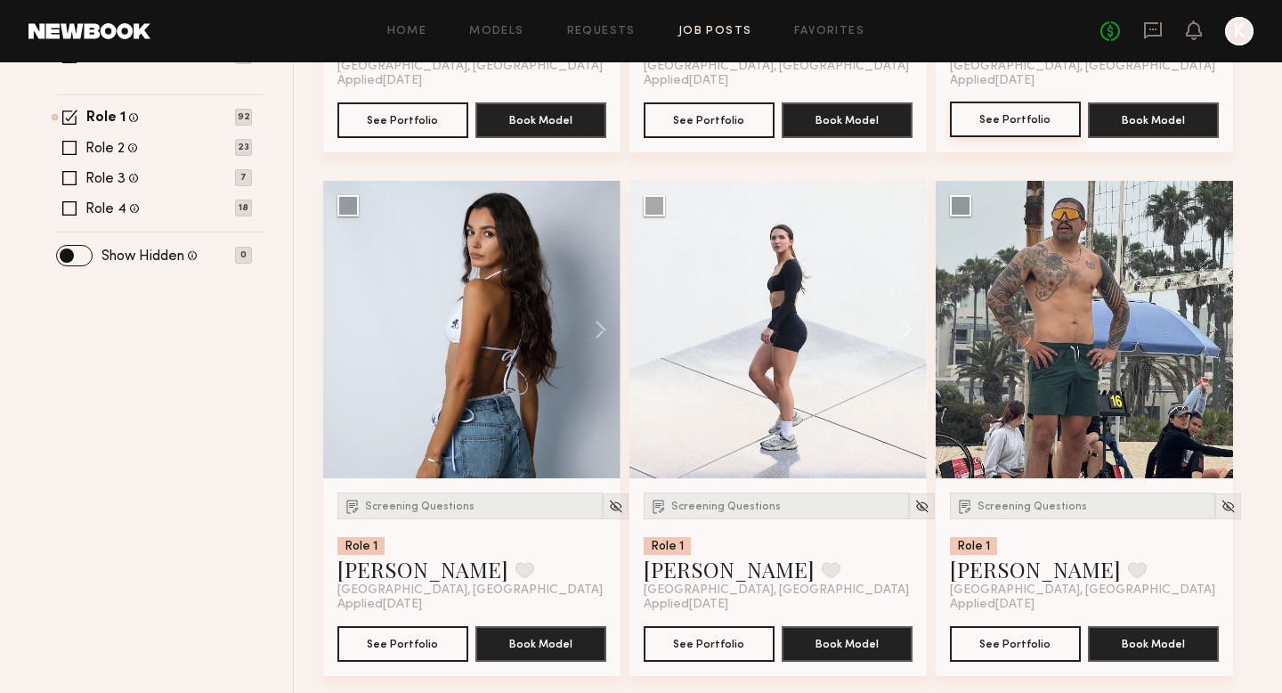
scroll to position [625, 0]
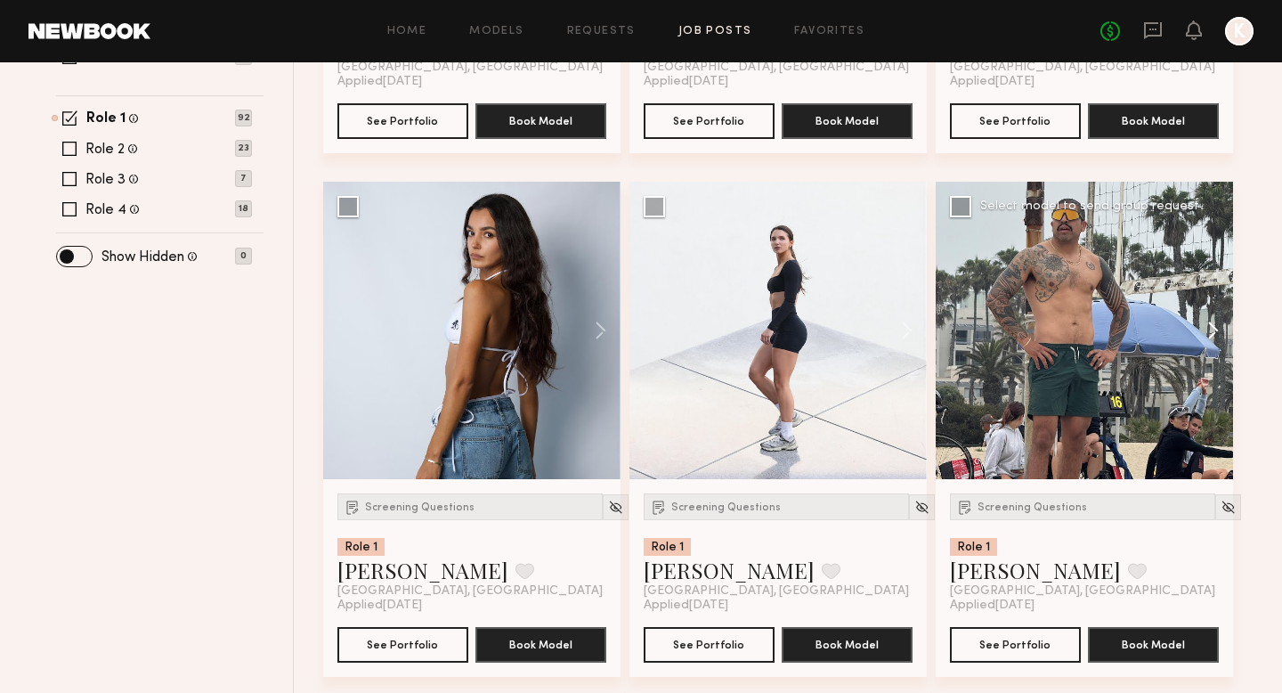
click at [989, 319] on button at bounding box center [1204, 330] width 57 height 297
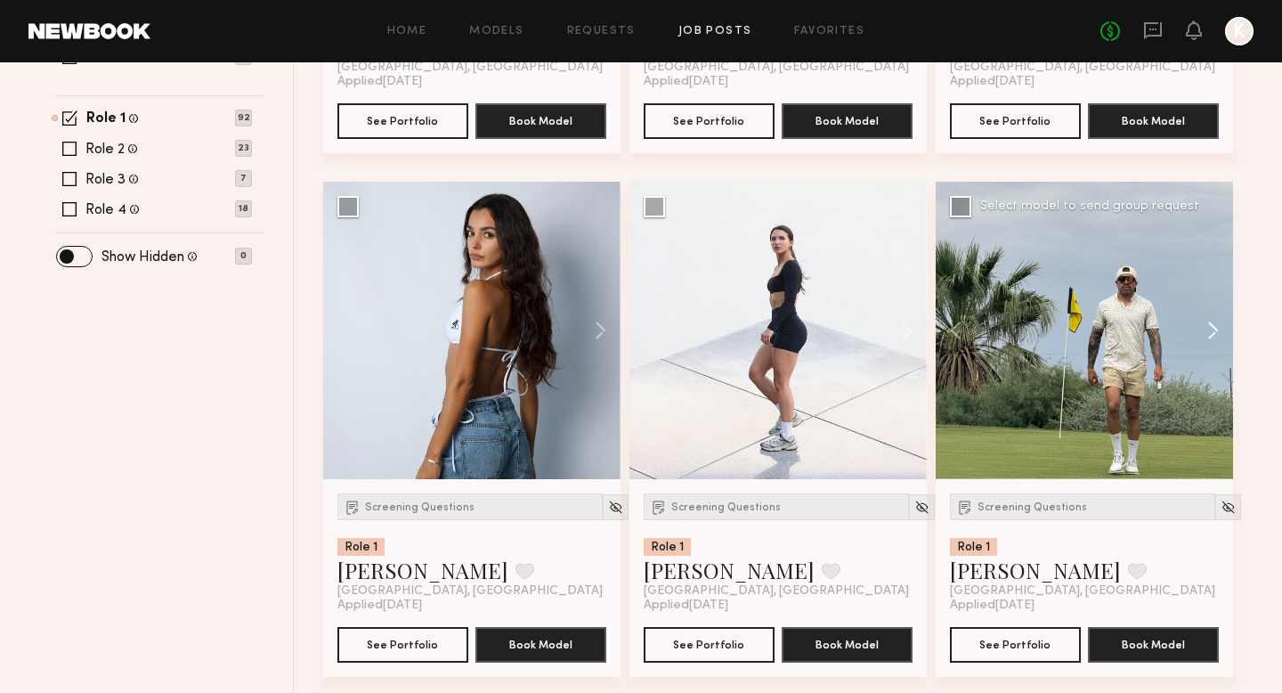
click at [989, 321] on button at bounding box center [1204, 330] width 57 height 297
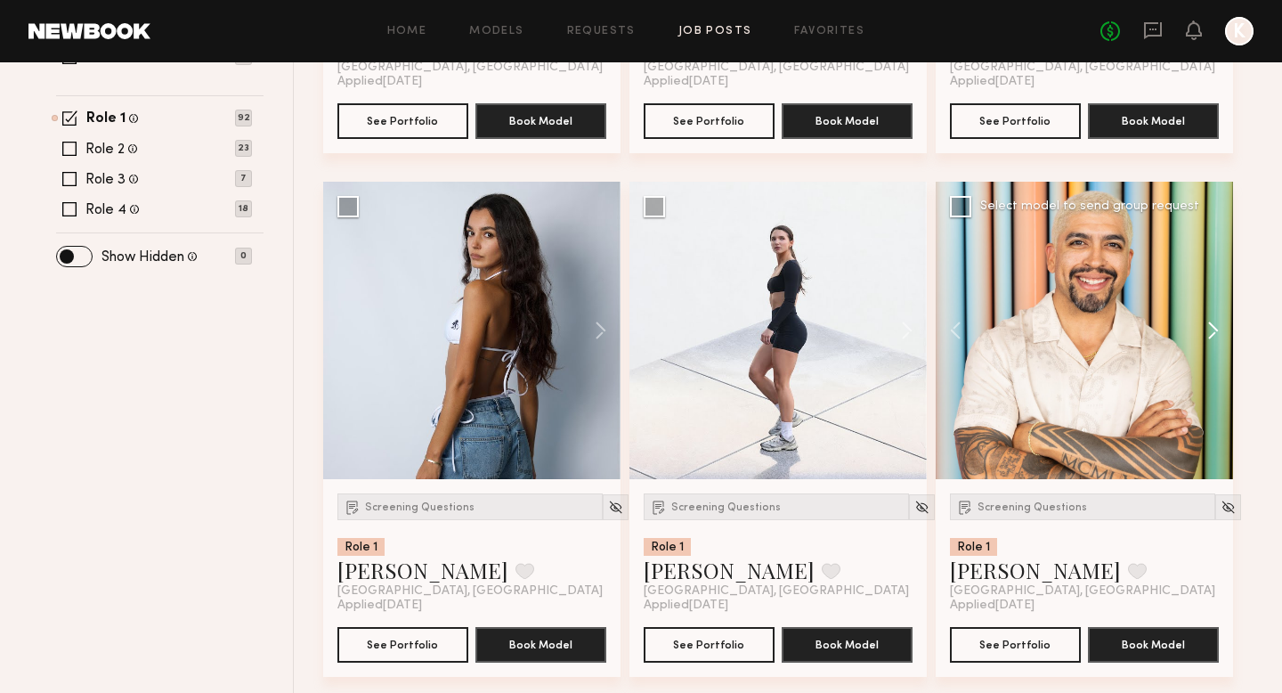
click at [989, 321] on button at bounding box center [1204, 330] width 57 height 297
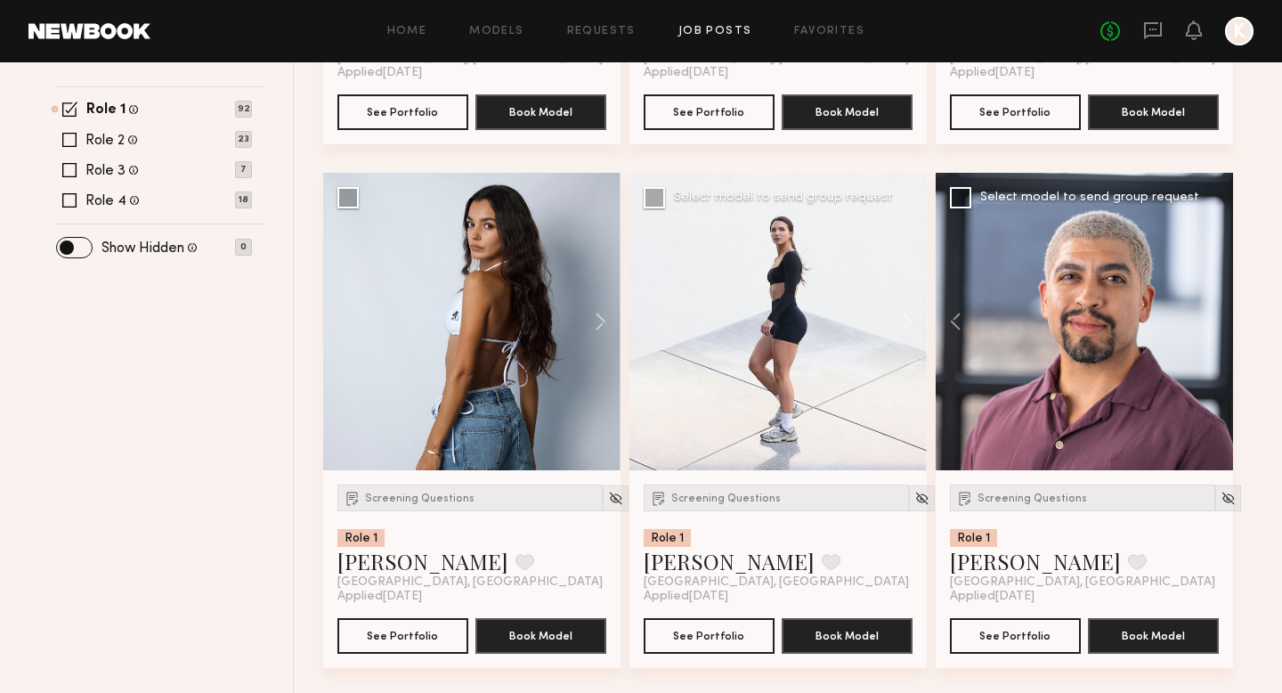
scroll to position [637, 0]
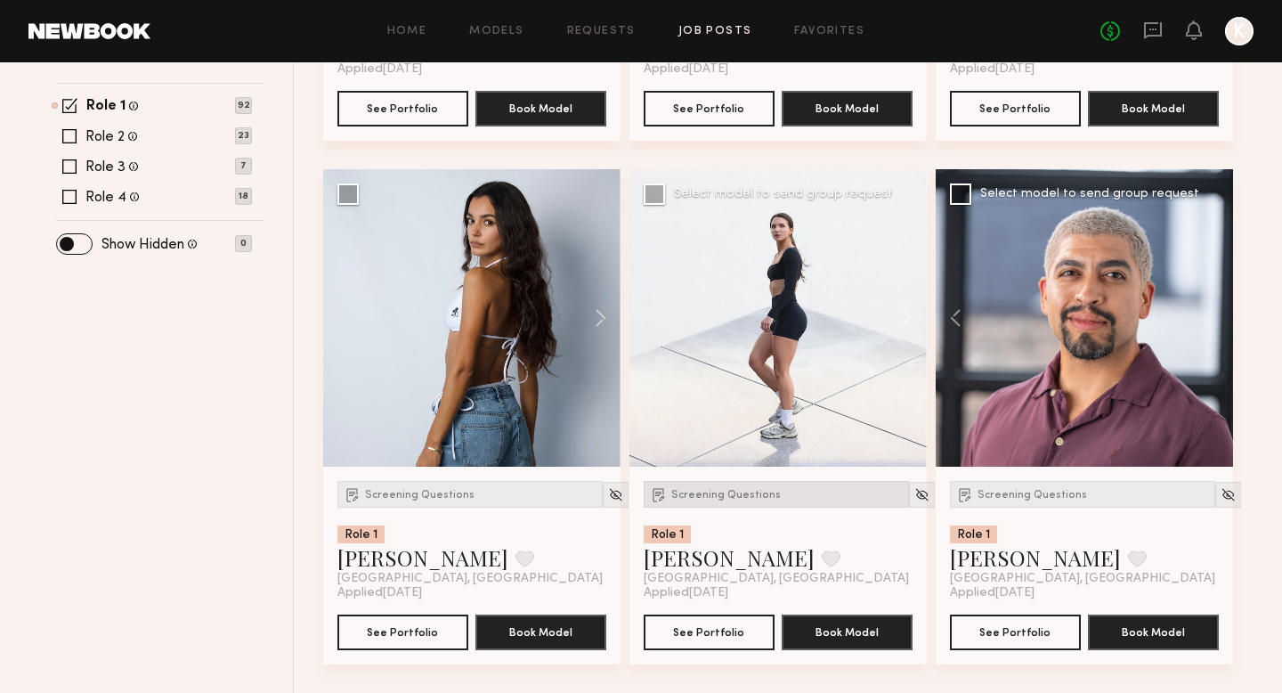
click at [747, 493] on span "Screening Questions" at bounding box center [726, 495] width 110 height 11
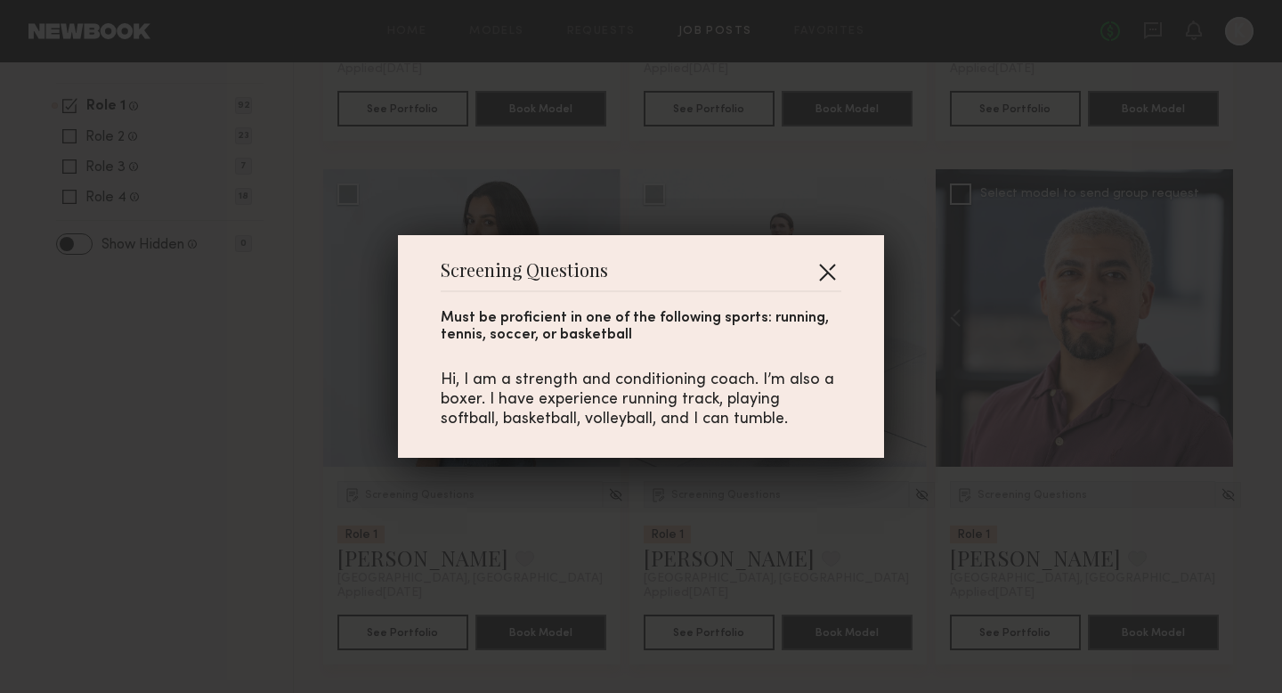
click at [816, 274] on button "button" at bounding box center [827, 271] width 28 height 28
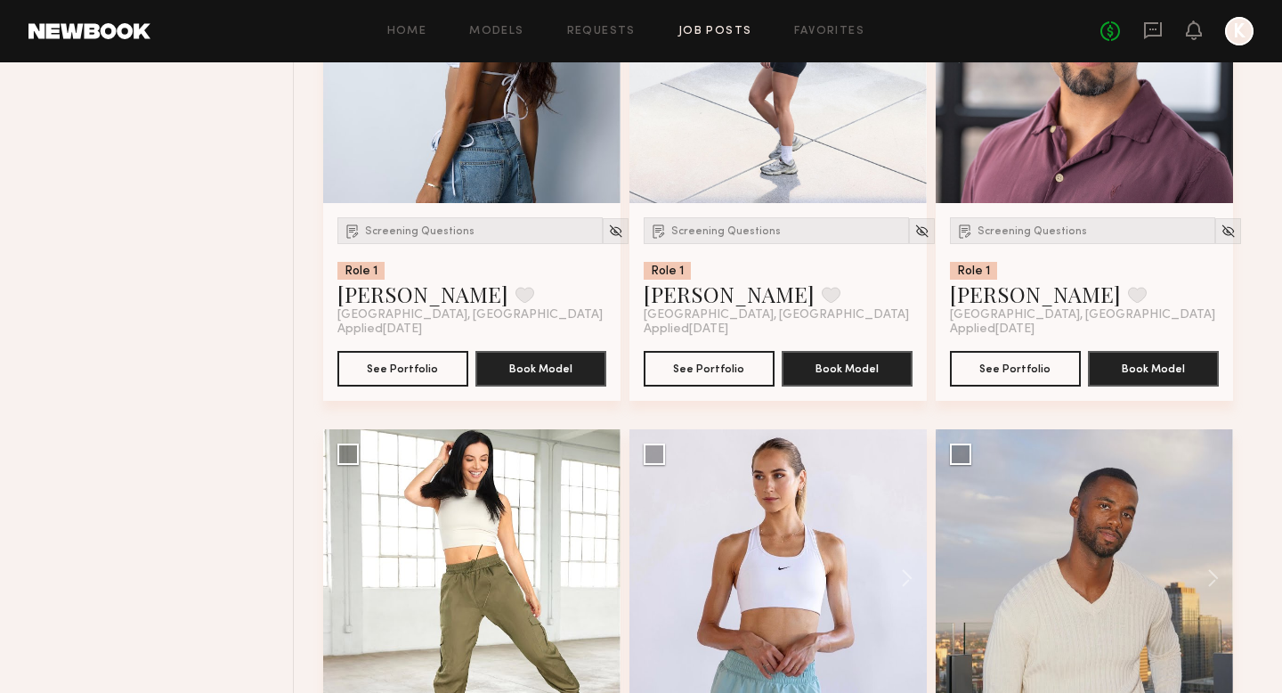
scroll to position [1130, 0]
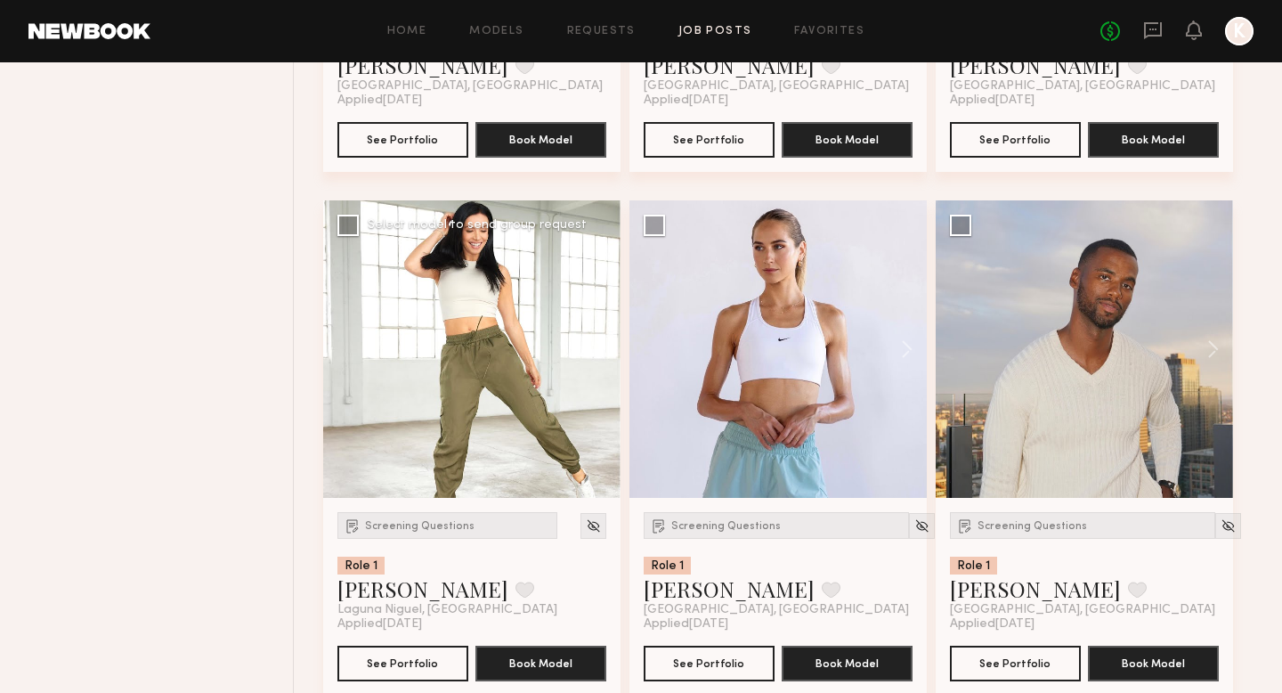
click at [602, 338] on button at bounding box center [592, 348] width 57 height 297
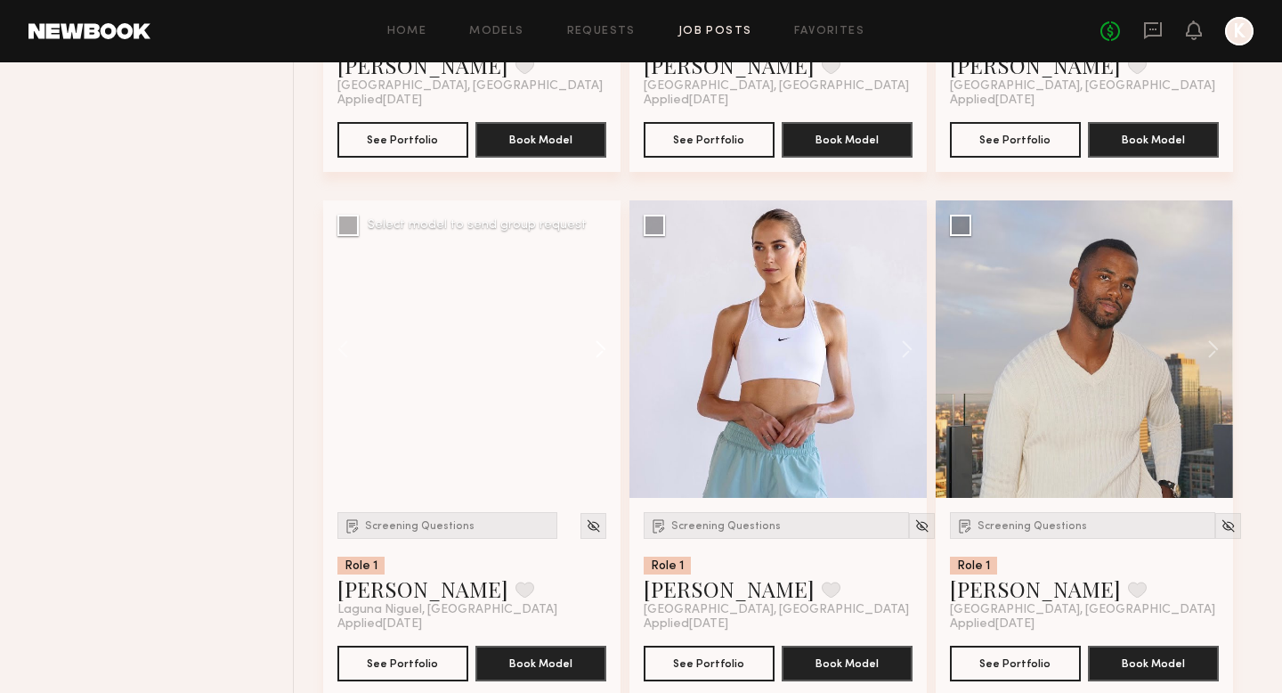
click at [594, 339] on button at bounding box center [592, 348] width 57 height 297
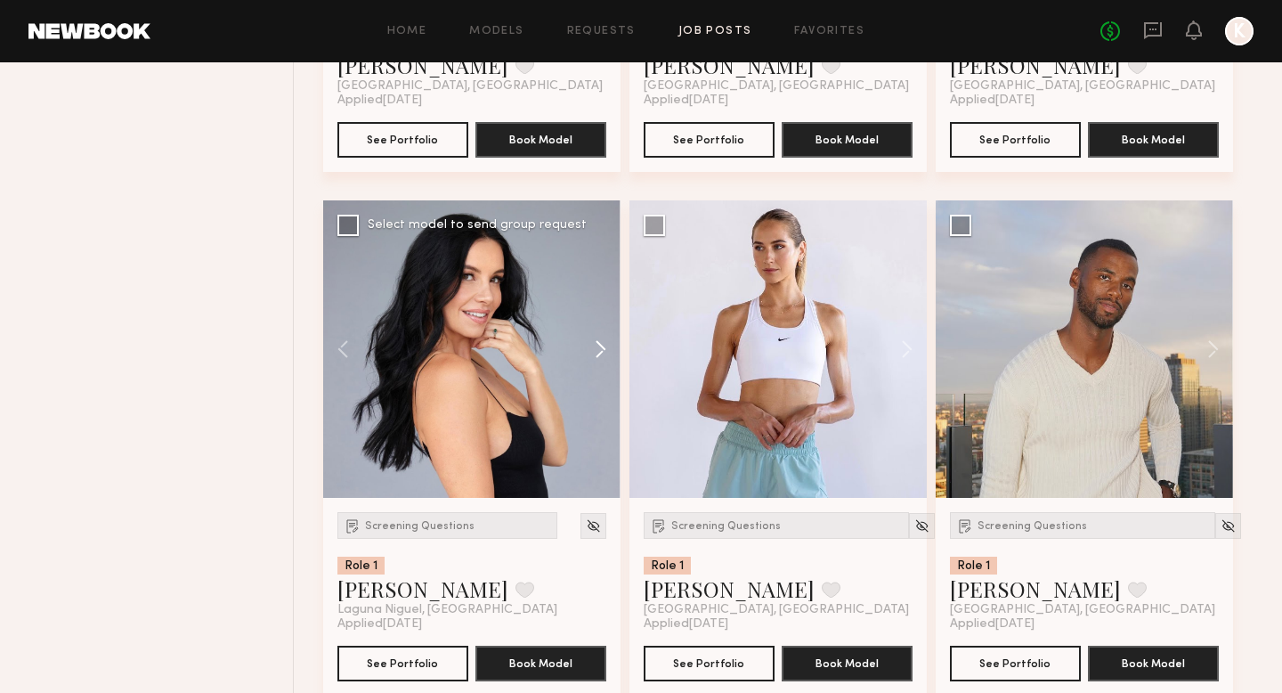
click at [594, 339] on button at bounding box center [592, 348] width 57 height 297
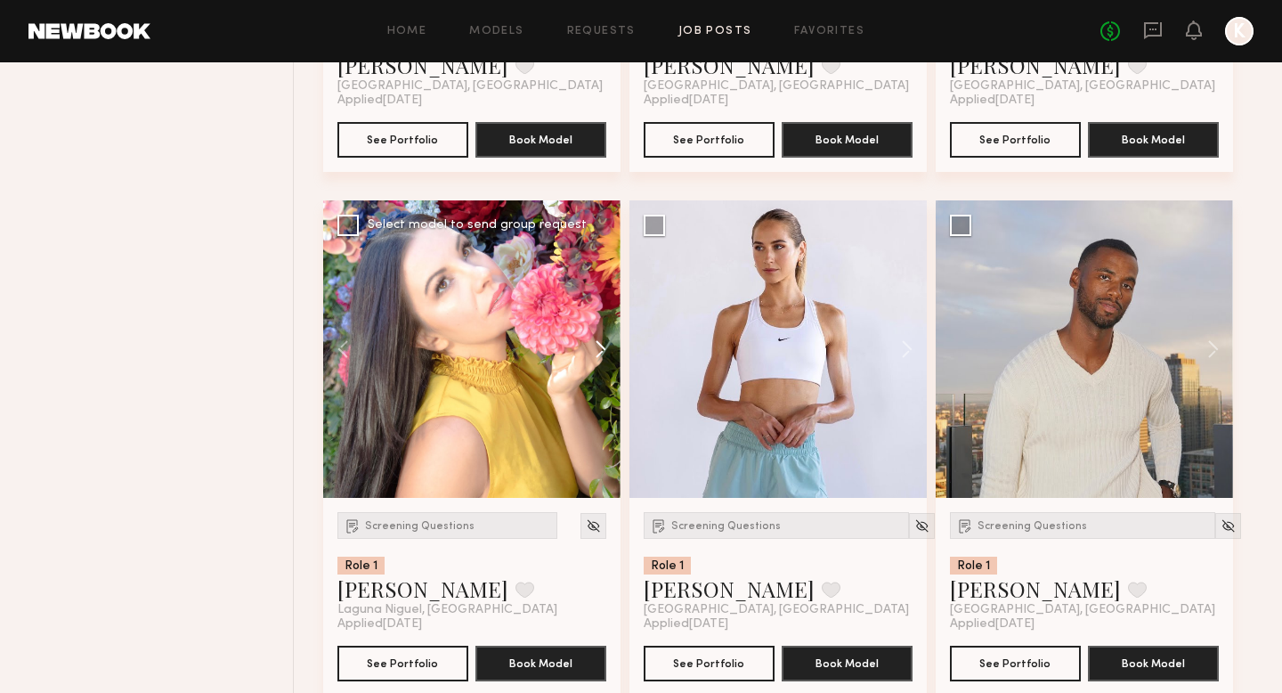
click at [594, 339] on button at bounding box center [592, 348] width 57 height 297
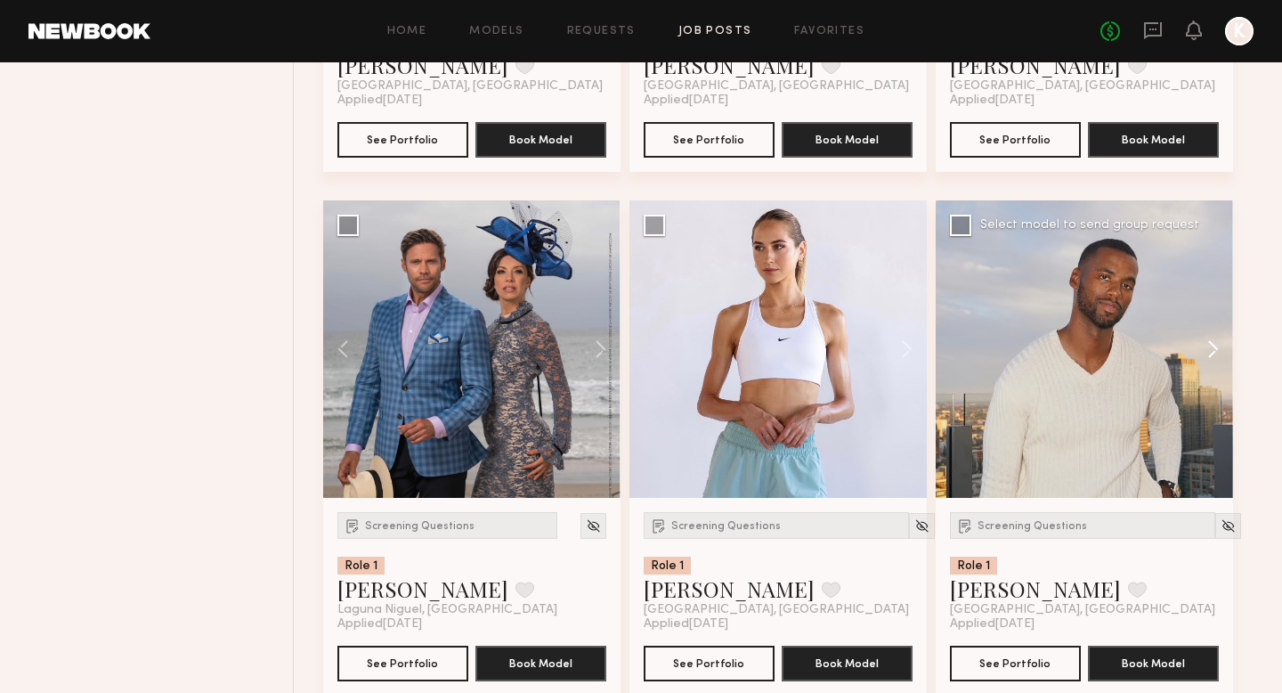
click at [989, 353] on button at bounding box center [1204, 348] width 57 height 297
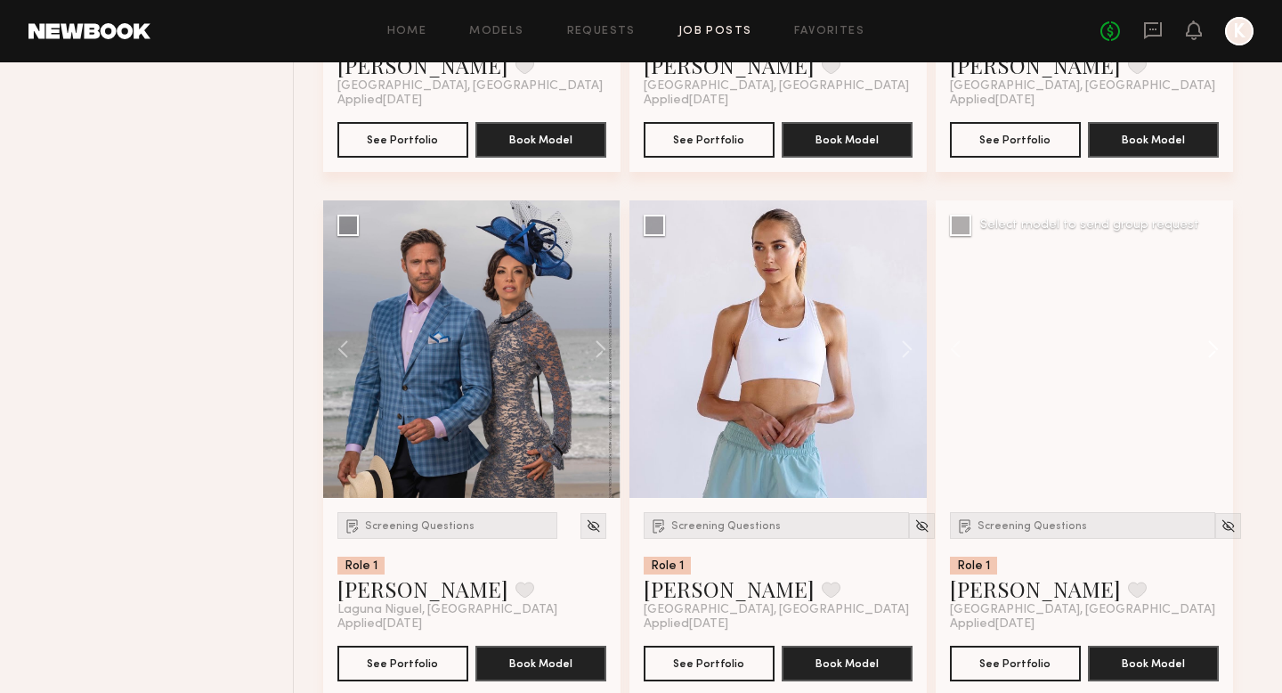
click at [989, 347] on button at bounding box center [1204, 348] width 57 height 297
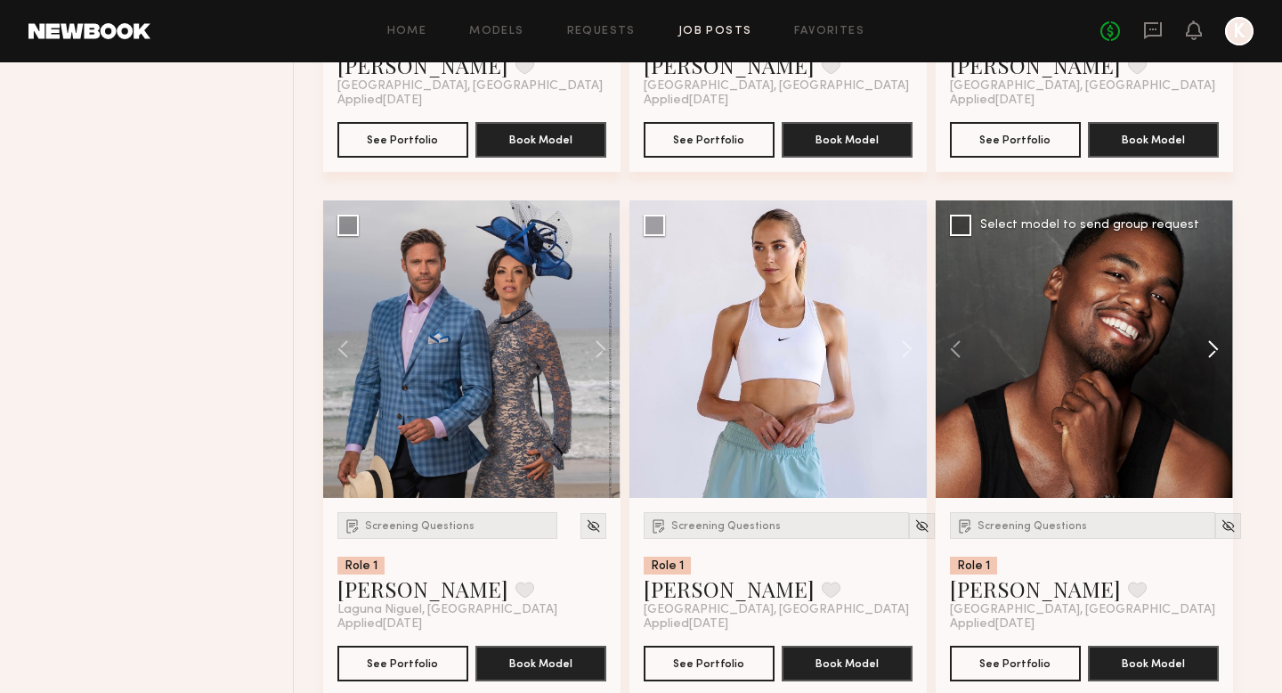
click at [989, 347] on button at bounding box center [1204, 348] width 57 height 297
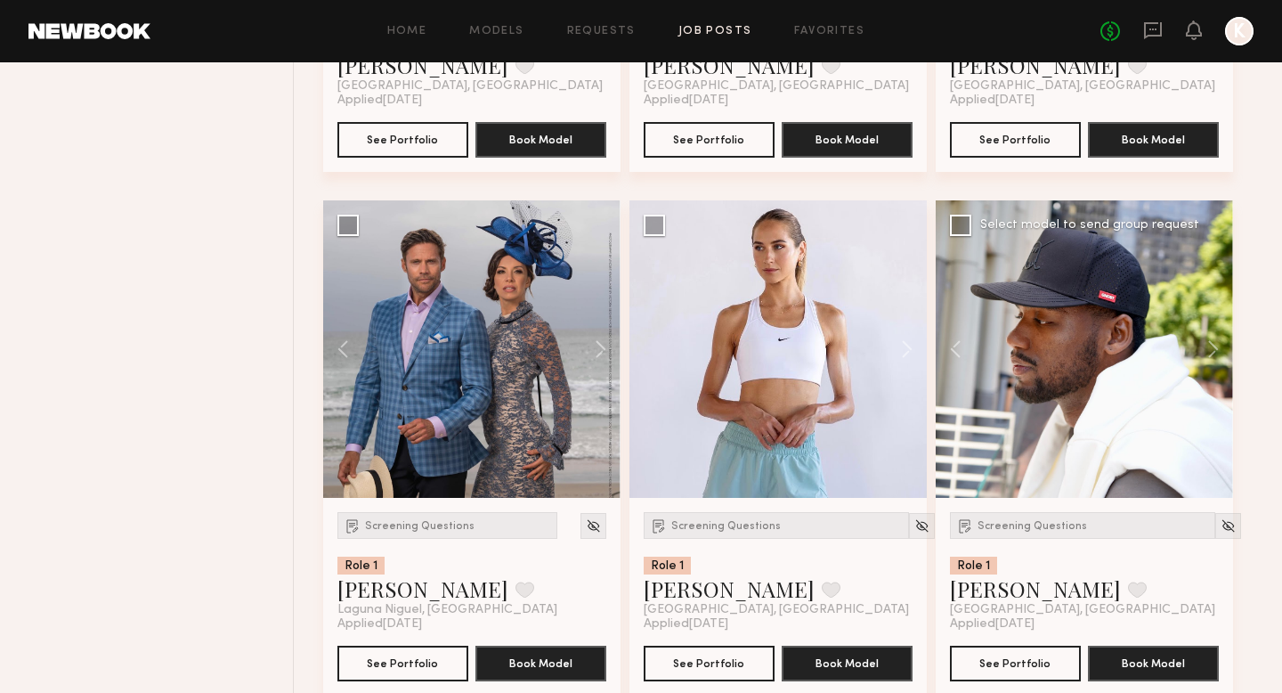
click at [989, 540] on div "Screening Questions Role 1 Taj G. Favorite Los Angeles, CA" at bounding box center [1082, 564] width 265 height 105
click at [989, 528] on span "Screening Questions" at bounding box center [1033, 526] width 110 height 11
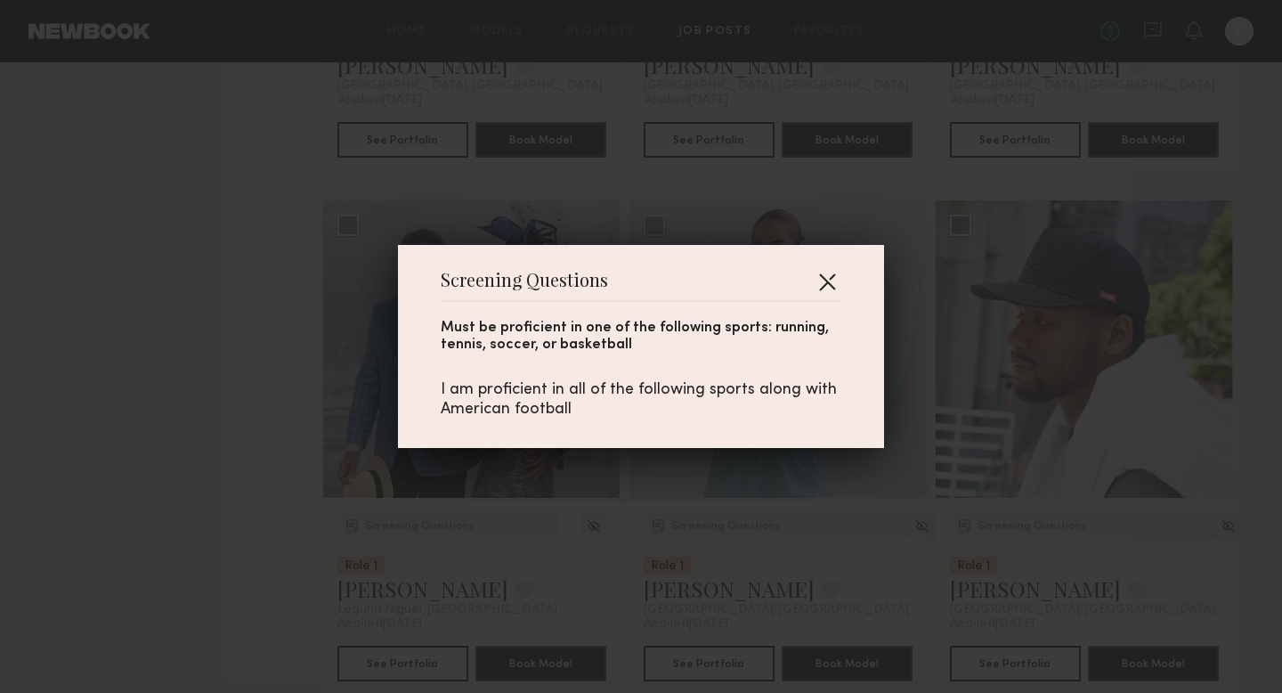
click at [822, 276] on button "button" at bounding box center [827, 281] width 28 height 28
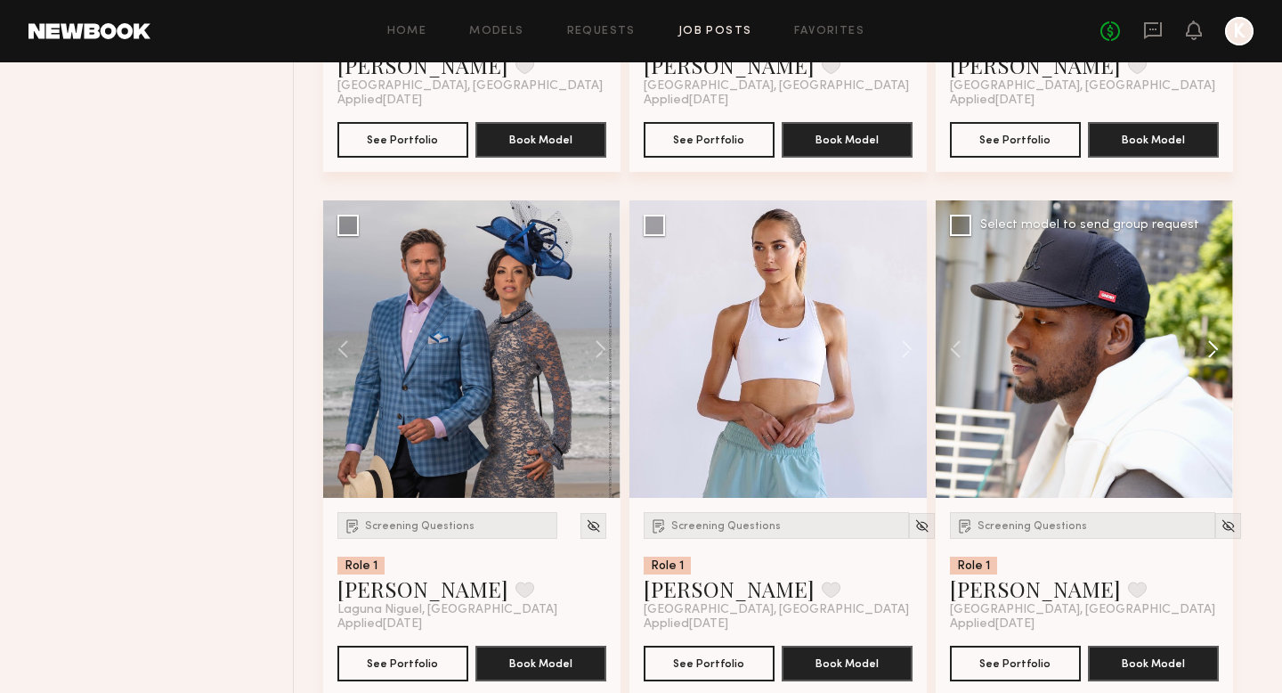
click at [989, 345] on button at bounding box center [1204, 348] width 57 height 297
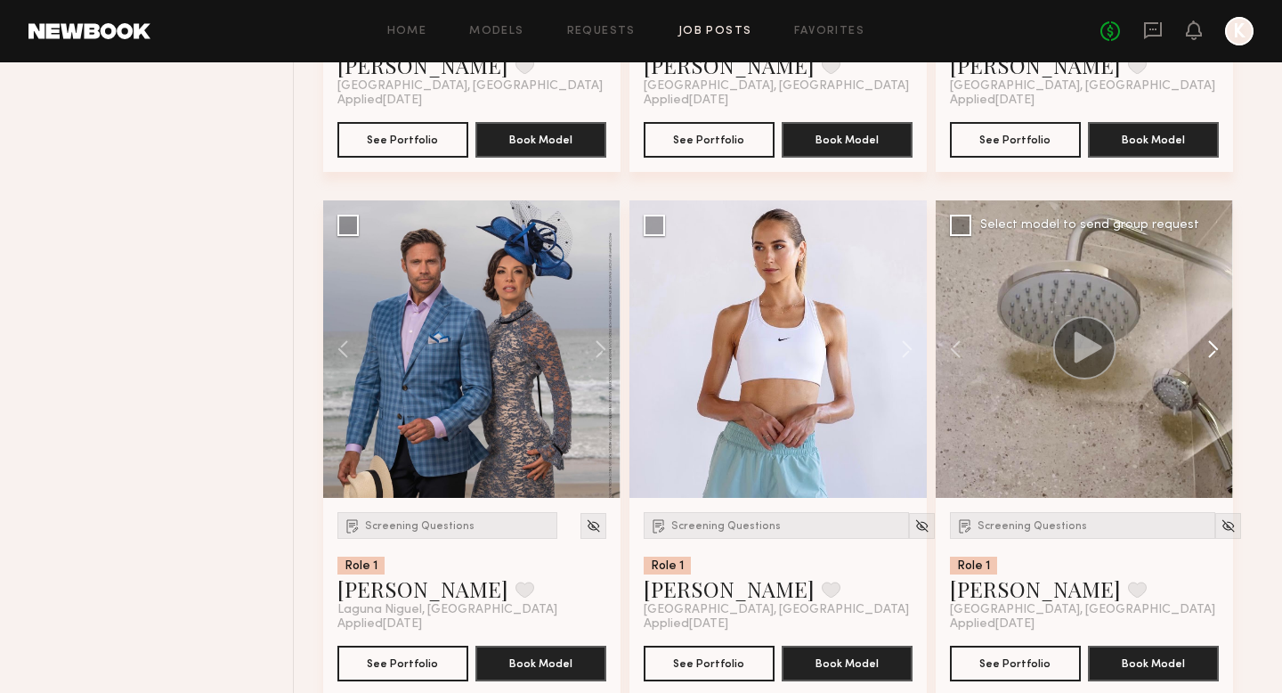
click at [989, 345] on button at bounding box center [1204, 348] width 57 height 297
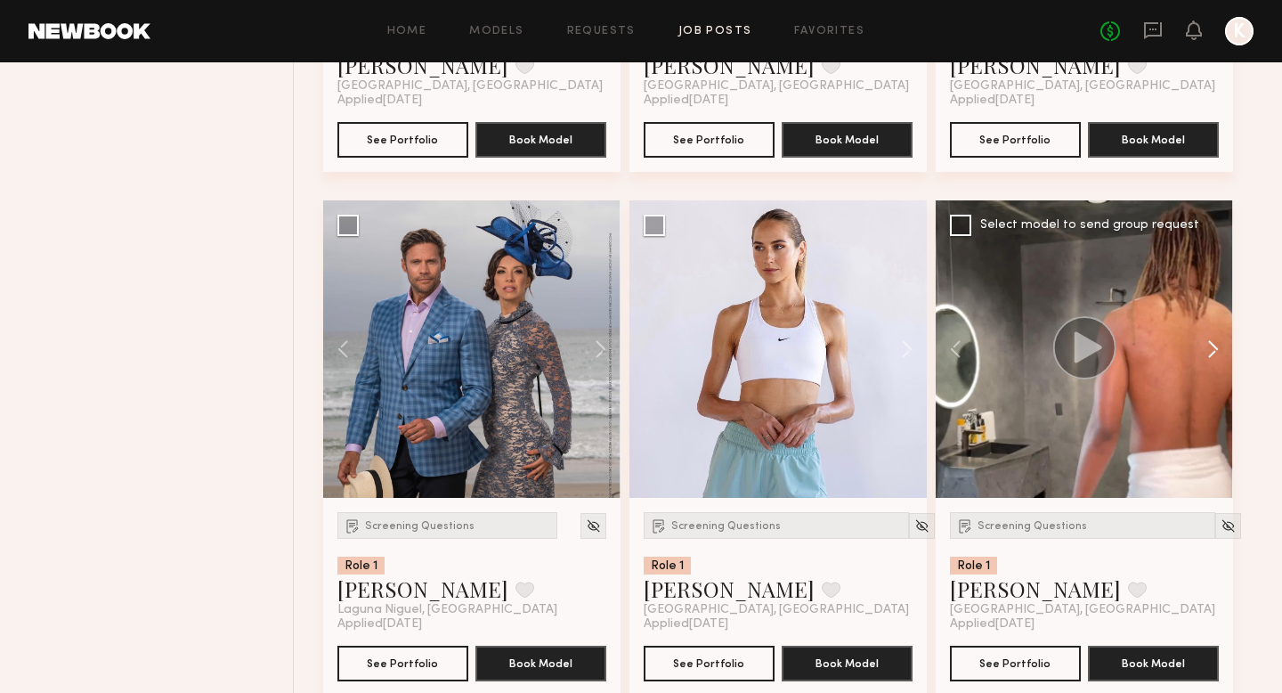
click at [989, 345] on button at bounding box center [1204, 348] width 57 height 297
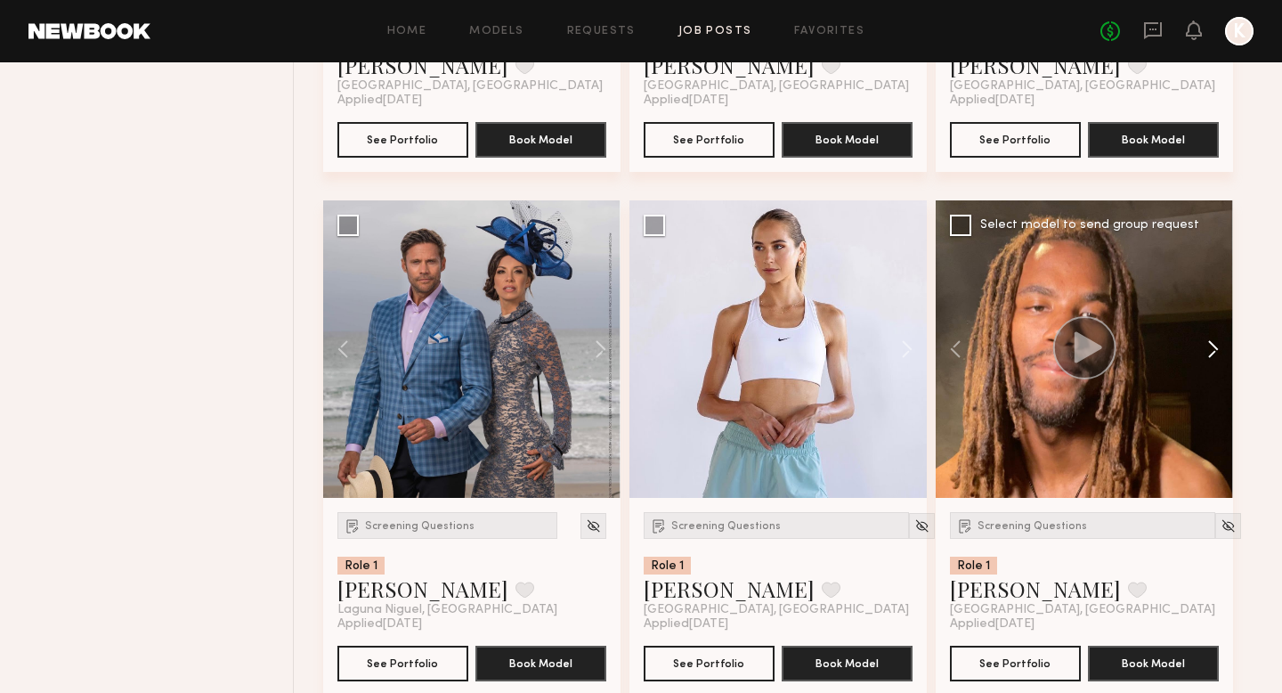
click at [989, 344] on button at bounding box center [1204, 348] width 57 height 297
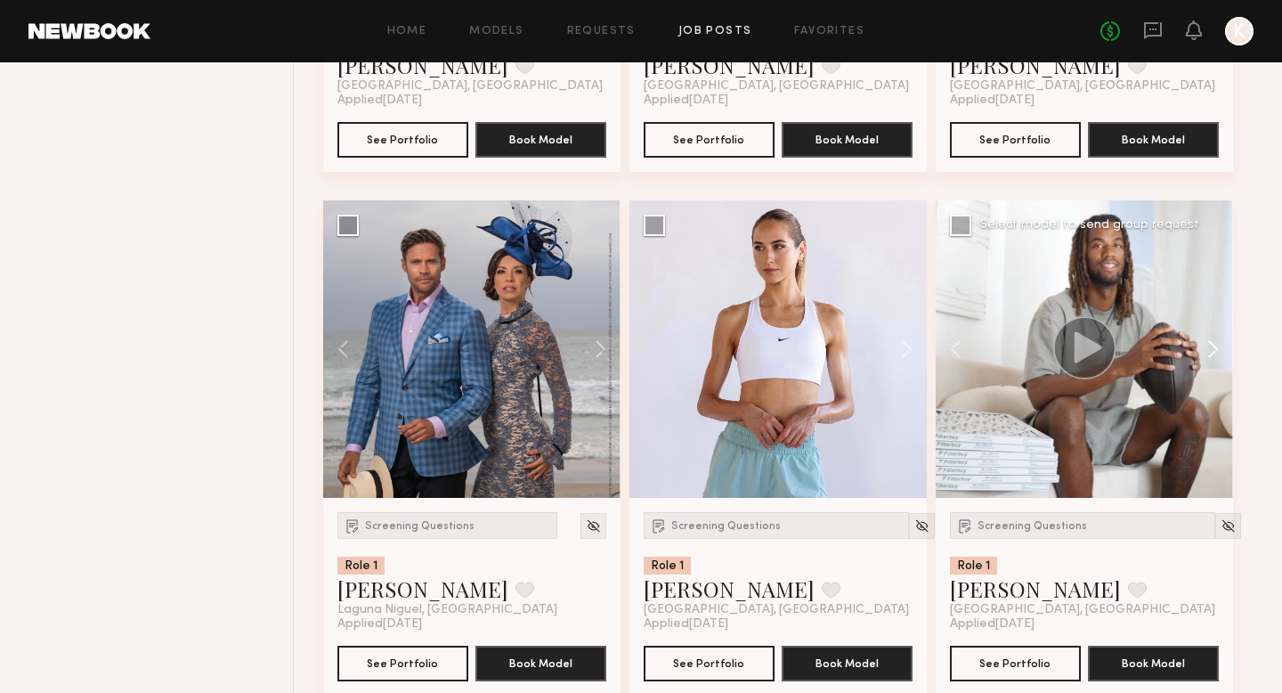
scroll to position [1221, 0]
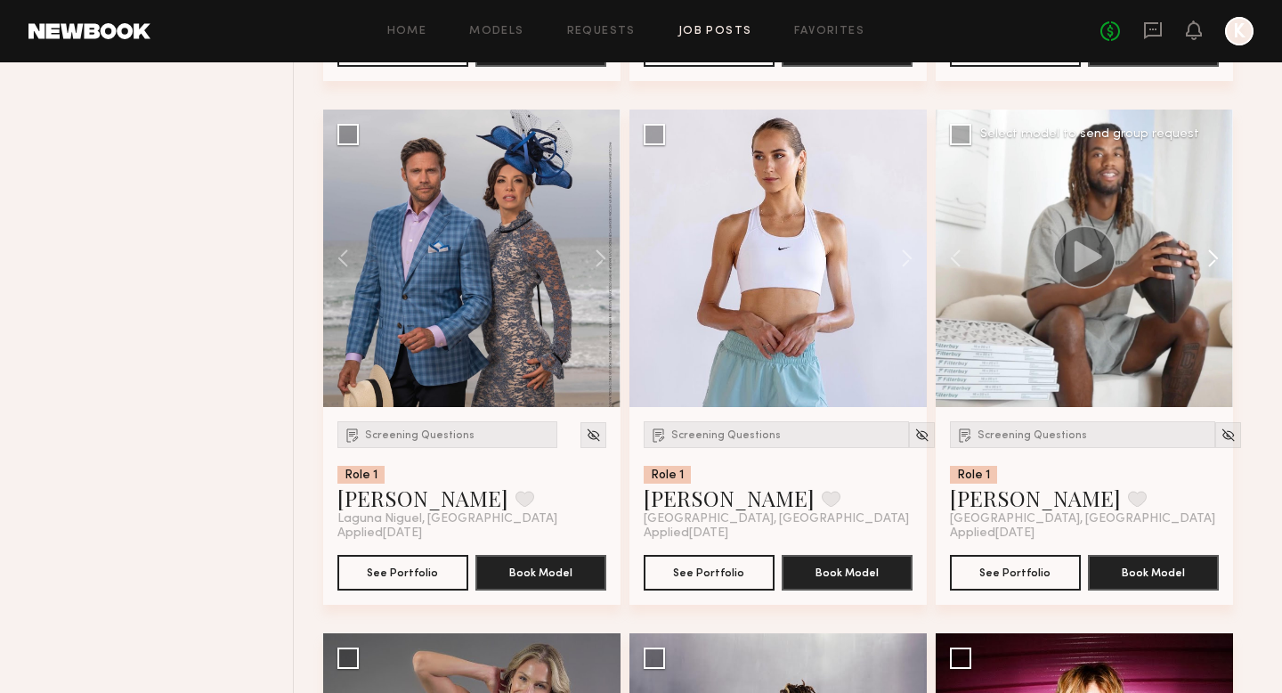
click at [989, 259] on button at bounding box center [1204, 258] width 57 height 297
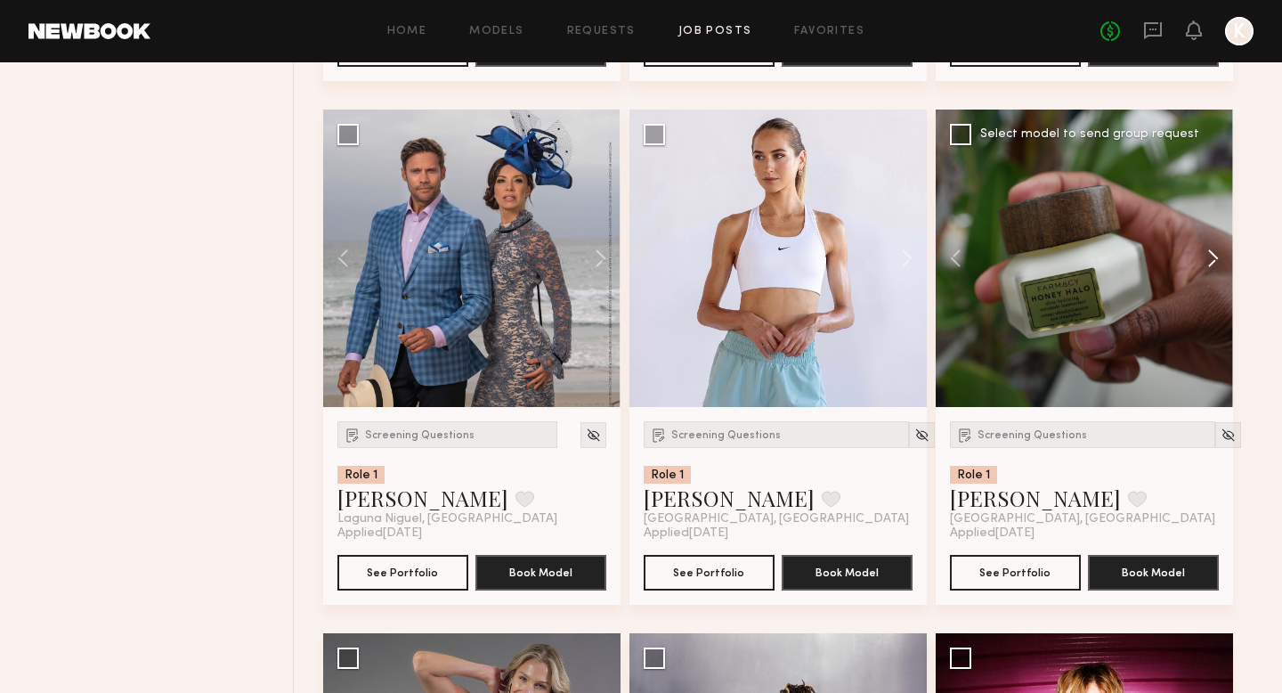
click at [989, 258] on button at bounding box center [1204, 258] width 57 height 297
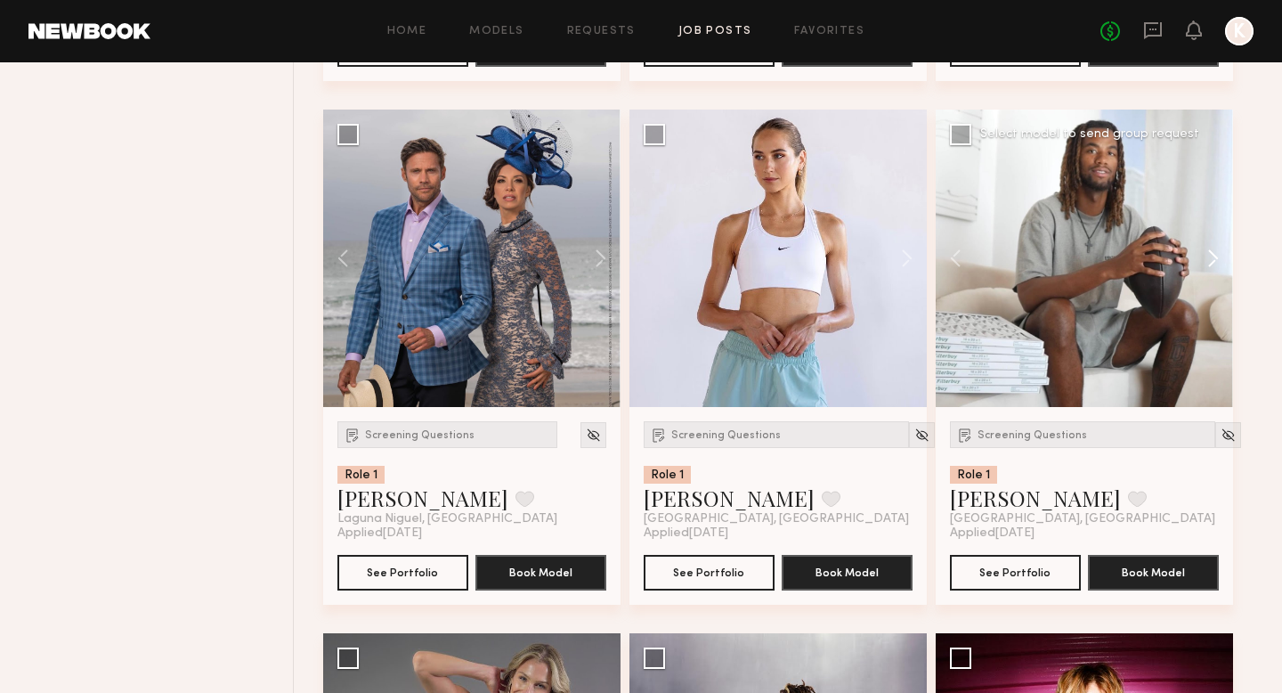
click at [989, 260] on button at bounding box center [1204, 258] width 57 height 297
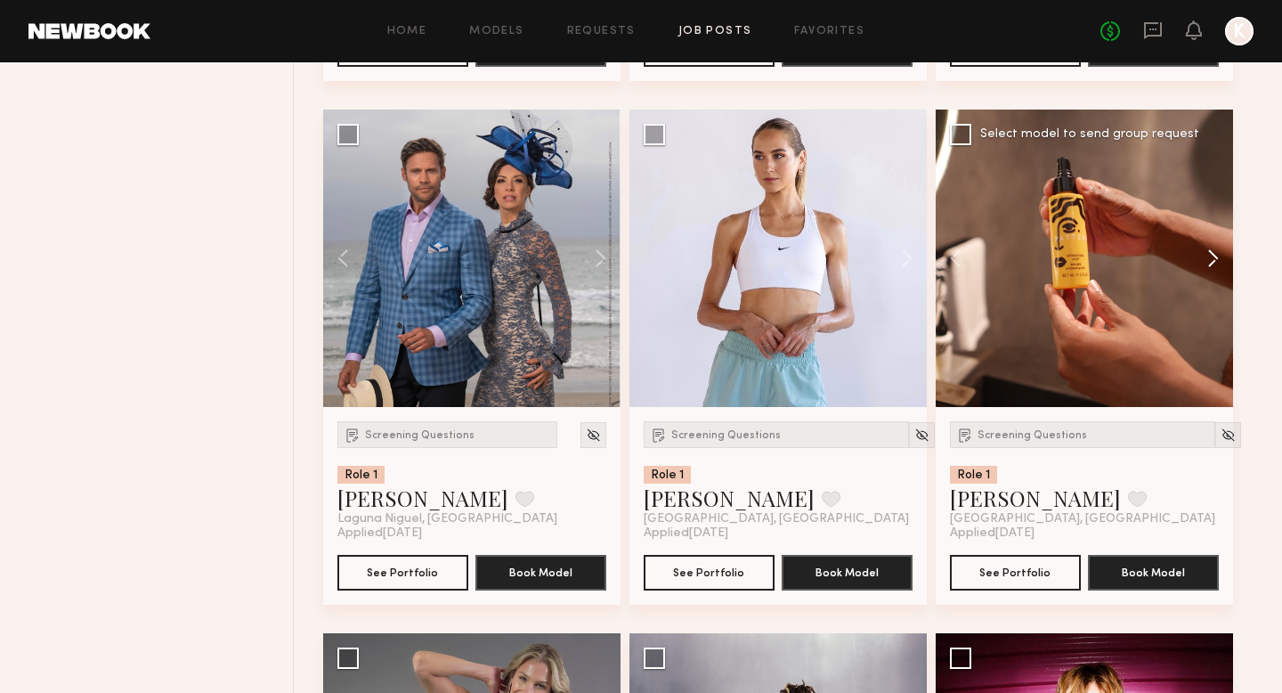
click at [989, 260] on button at bounding box center [1204, 258] width 57 height 297
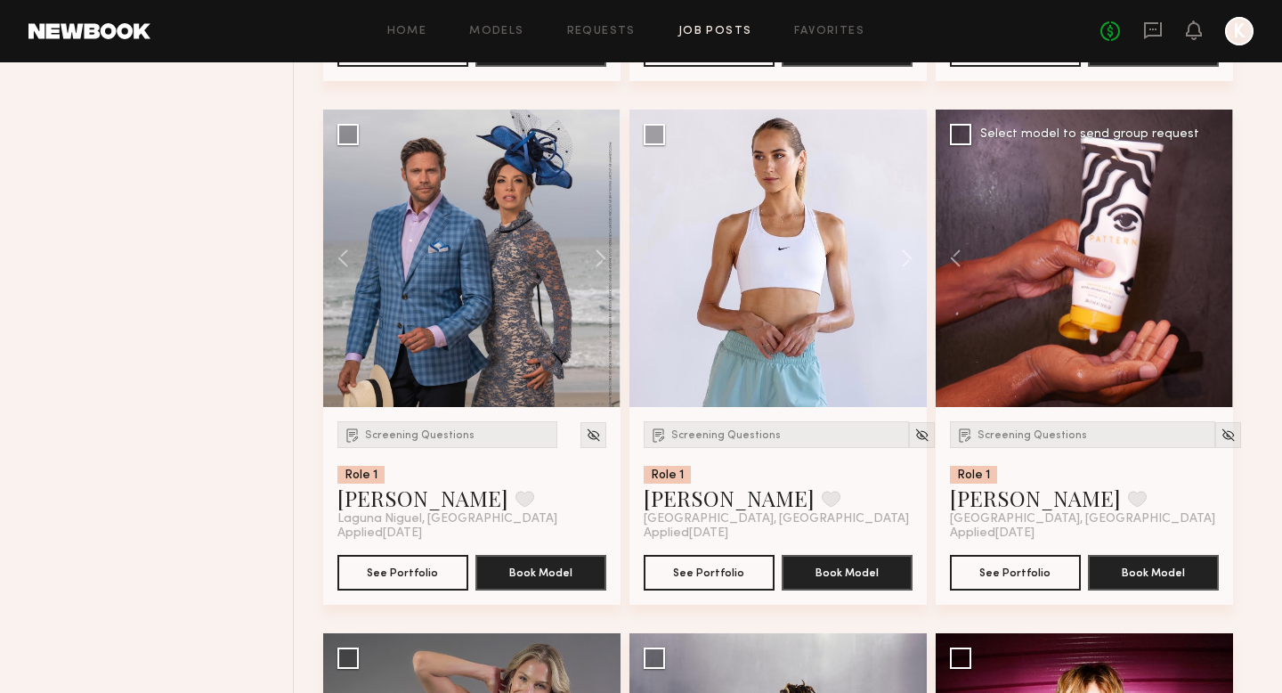
click at [989, 260] on div at bounding box center [1084, 258] width 297 height 297
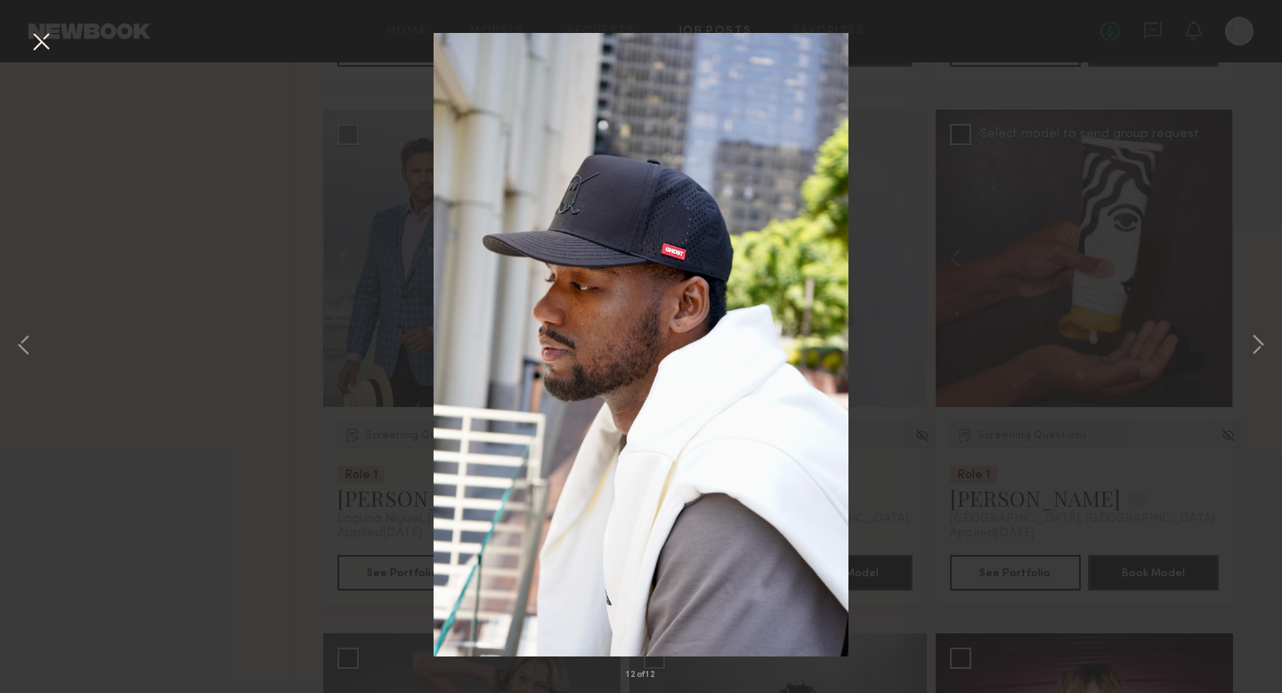
click at [989, 332] on div "12 of 12" at bounding box center [641, 346] width 1282 height 693
click at [48, 34] on button at bounding box center [41, 43] width 28 height 32
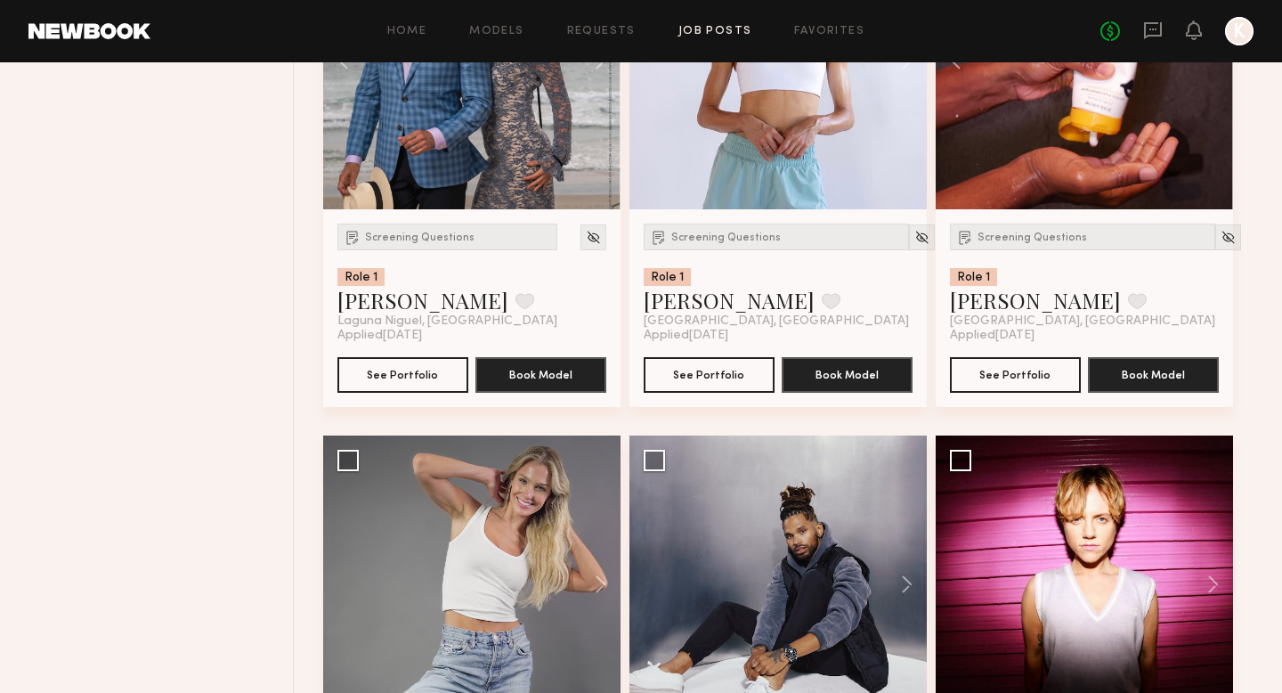
scroll to position [1547, 0]
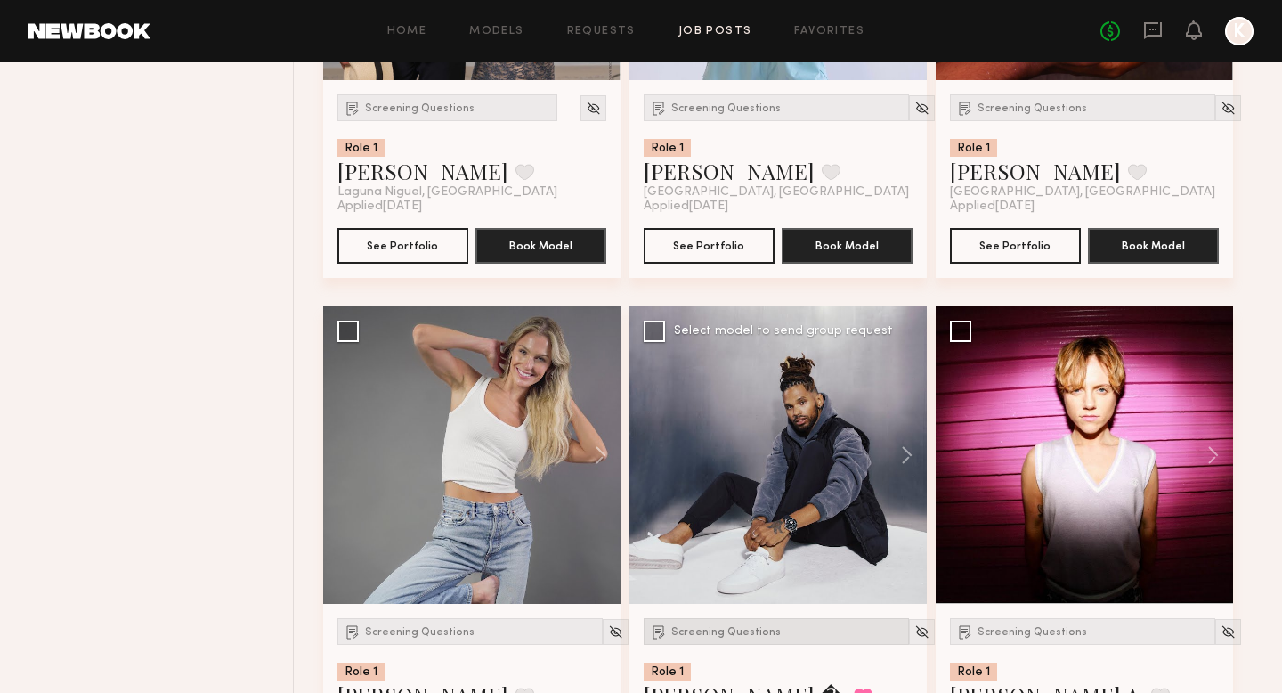
click at [723, 596] on span "Screening Questions" at bounding box center [726, 632] width 110 height 11
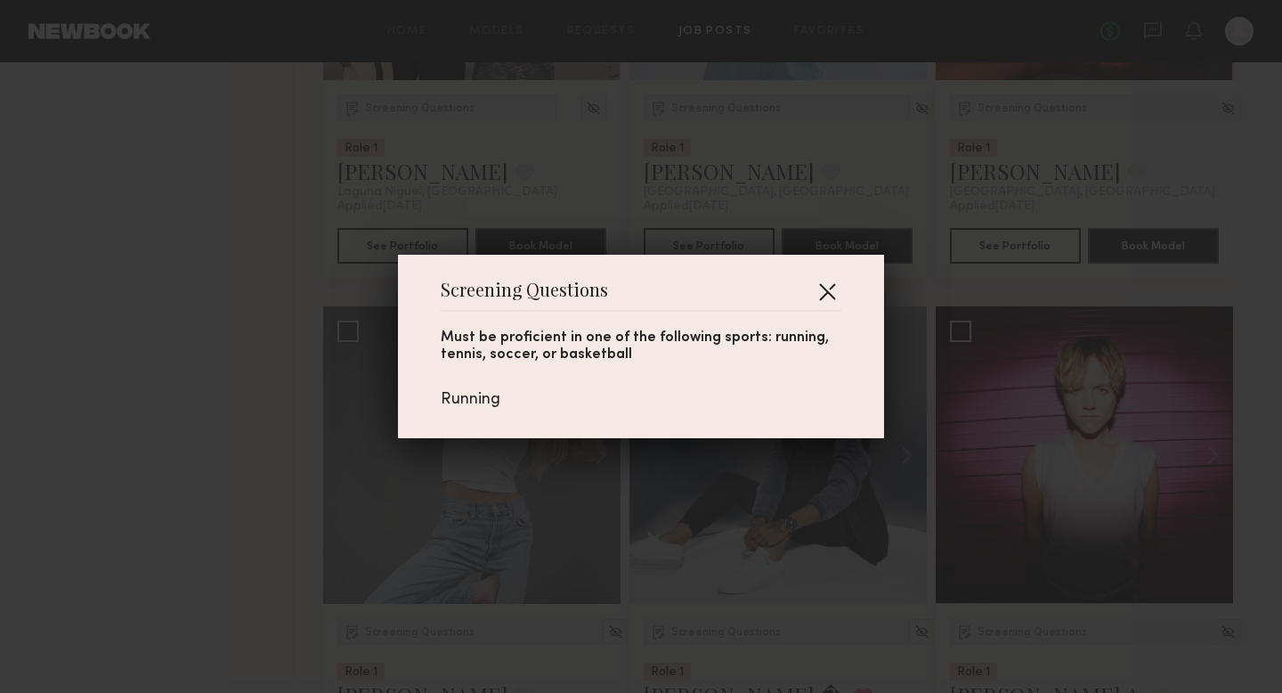
click at [832, 284] on button "button" at bounding box center [827, 291] width 28 height 28
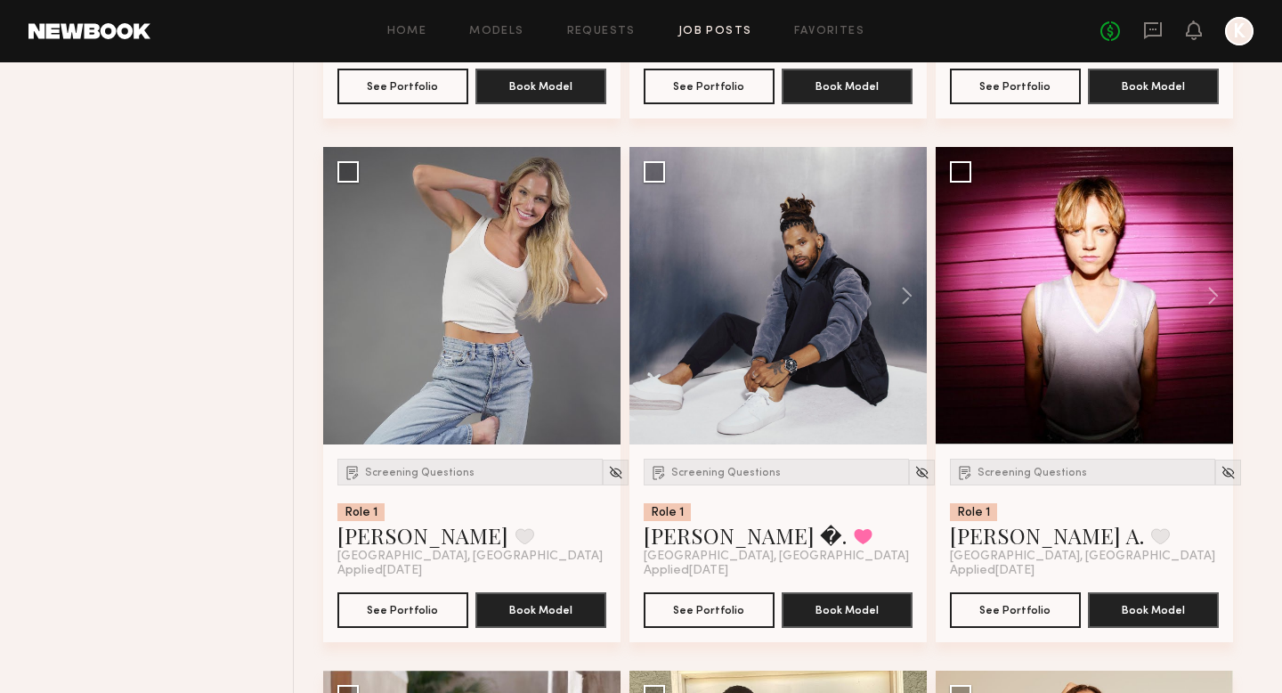
scroll to position [1745, 0]
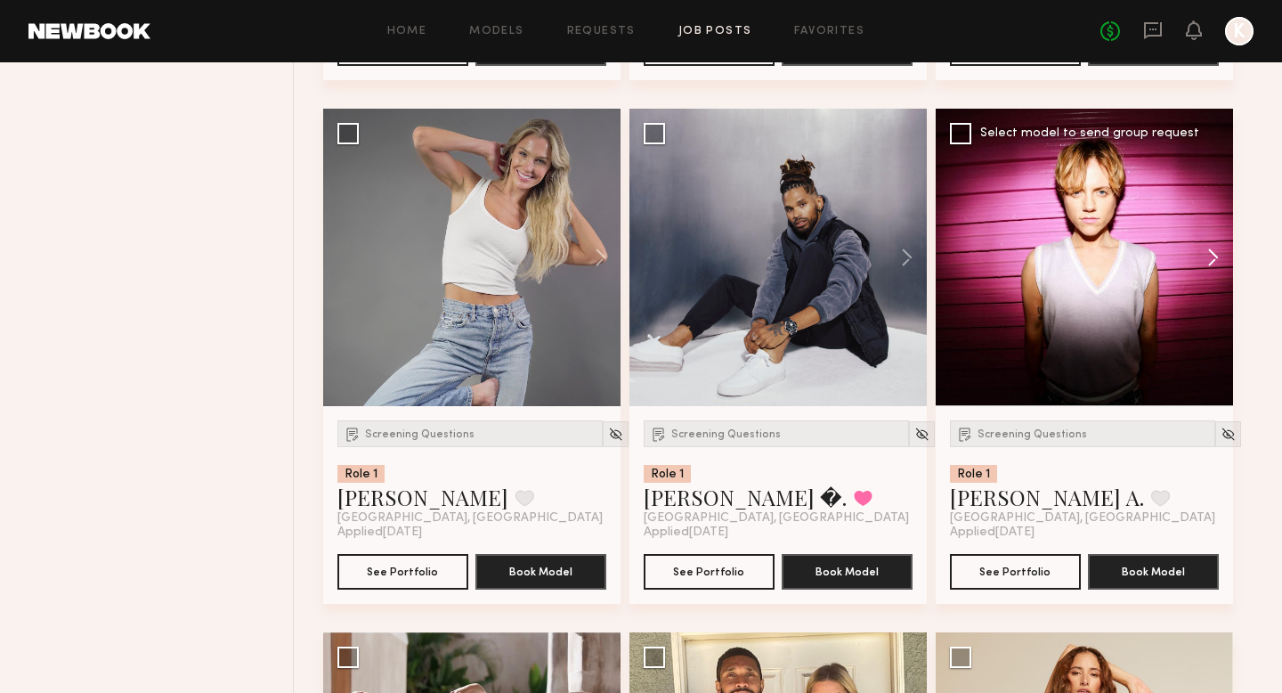
click at [989, 267] on button at bounding box center [1204, 257] width 57 height 297
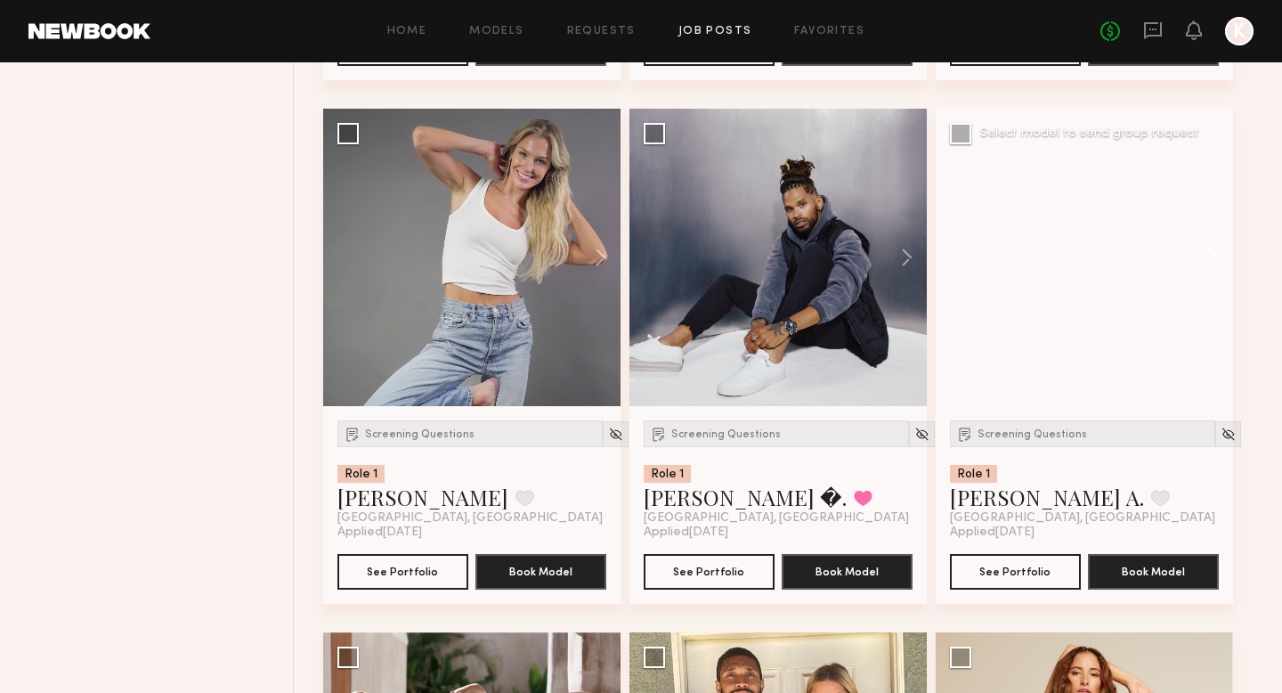
click at [989, 255] on button at bounding box center [1204, 257] width 57 height 297
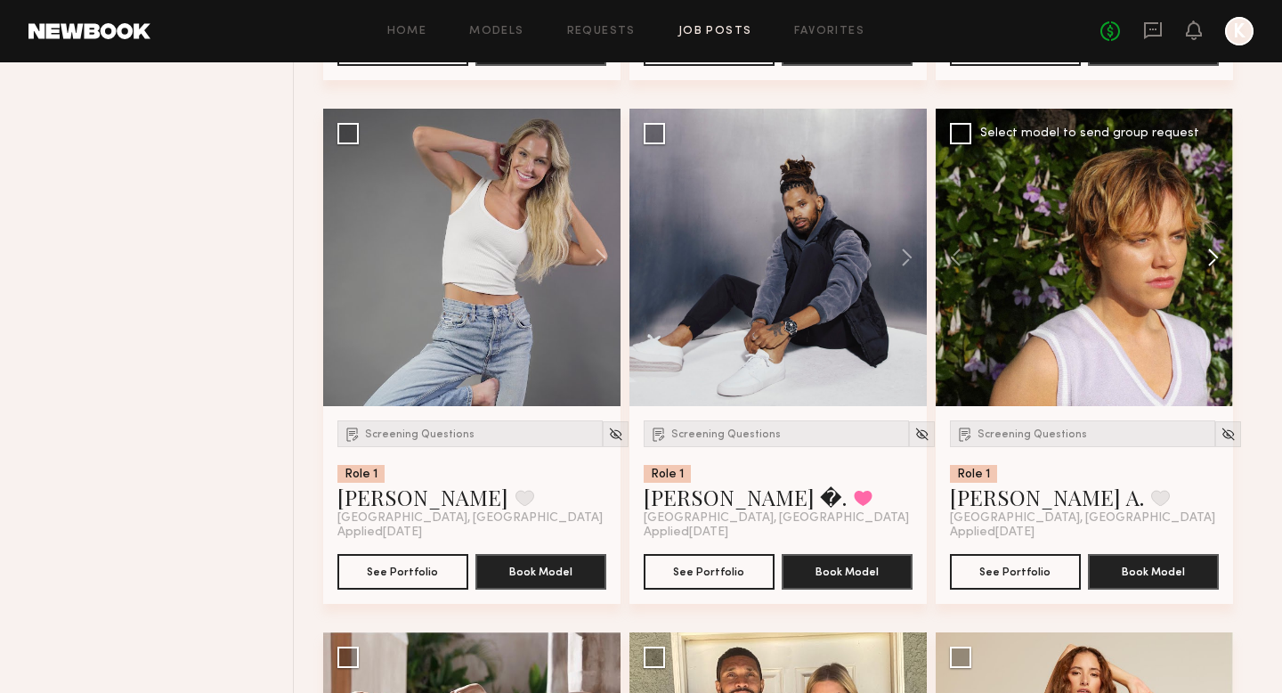
click at [989, 258] on button at bounding box center [1204, 257] width 57 height 297
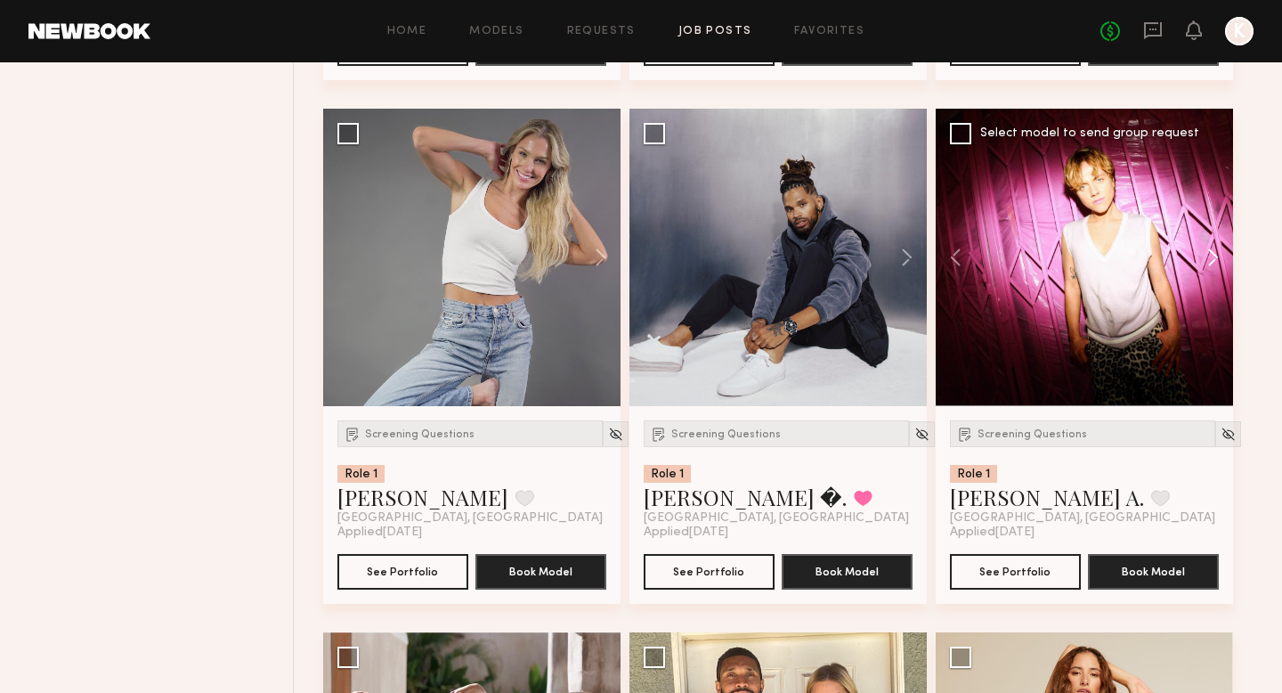
click at [989, 258] on button at bounding box center [1204, 257] width 57 height 297
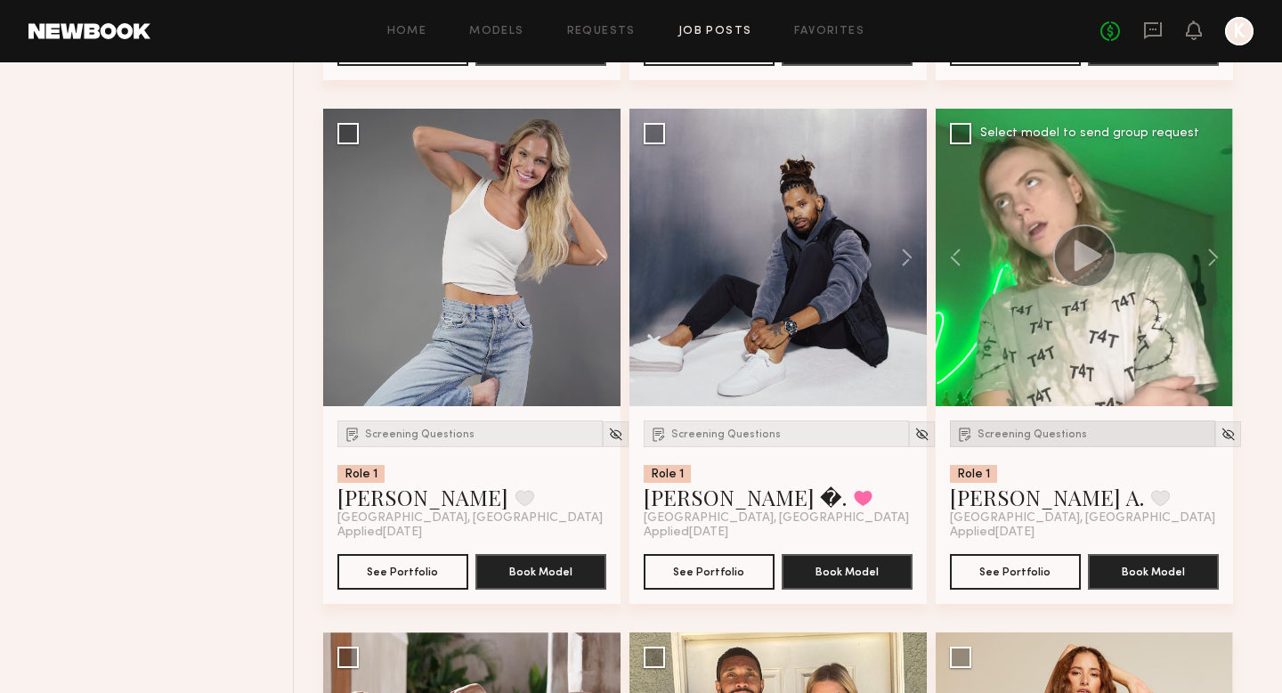
click at [989, 430] on span "Screening Questions" at bounding box center [1033, 434] width 110 height 11
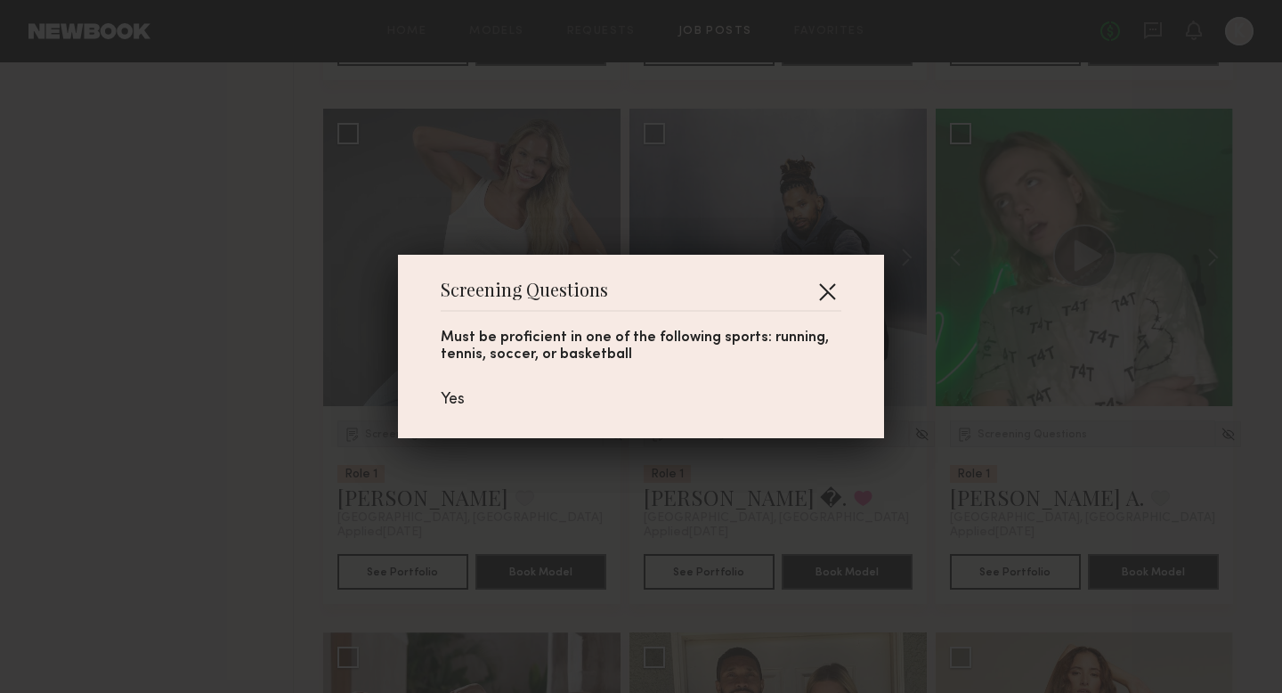
click at [816, 298] on button "button" at bounding box center [827, 291] width 28 height 28
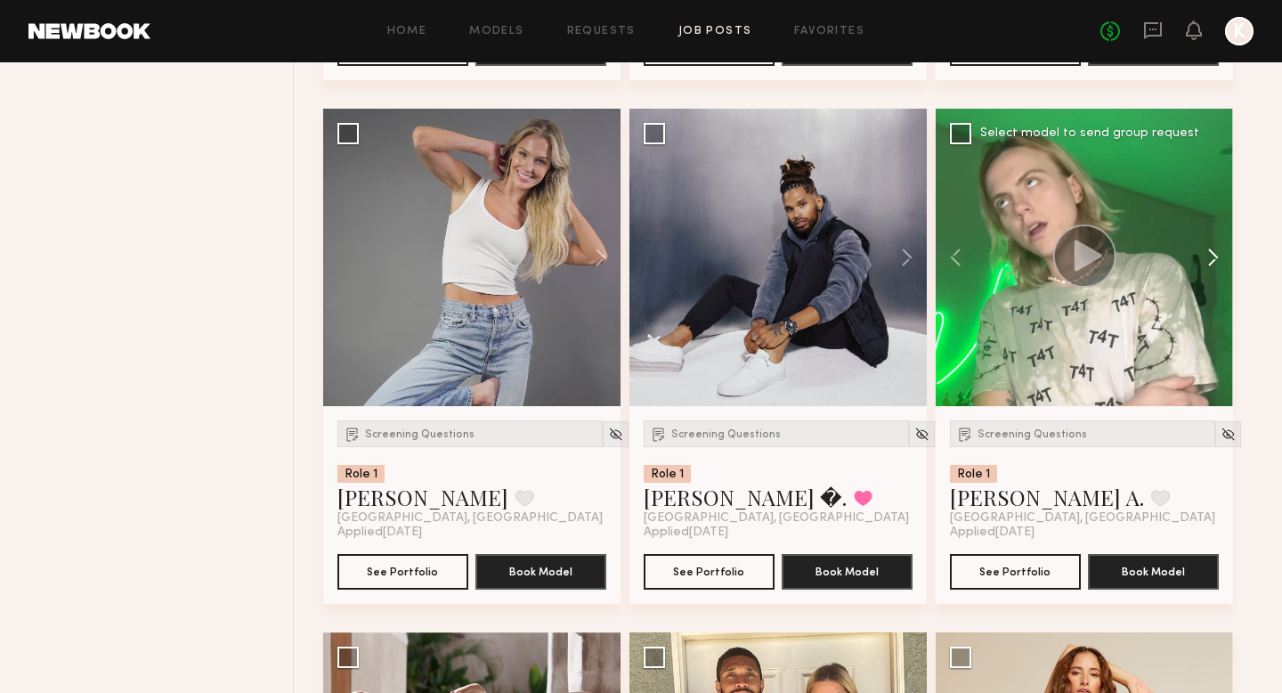
click at [989, 265] on button at bounding box center [1204, 257] width 57 height 297
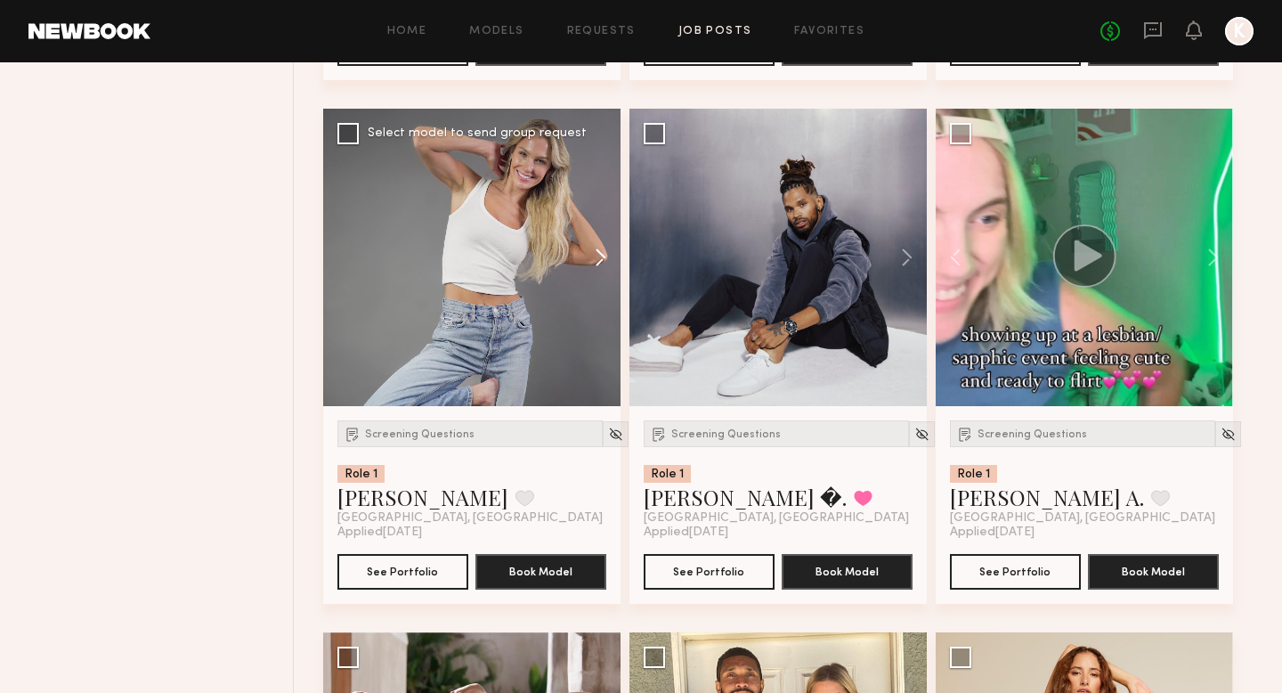
click at [598, 257] on button at bounding box center [592, 257] width 57 height 297
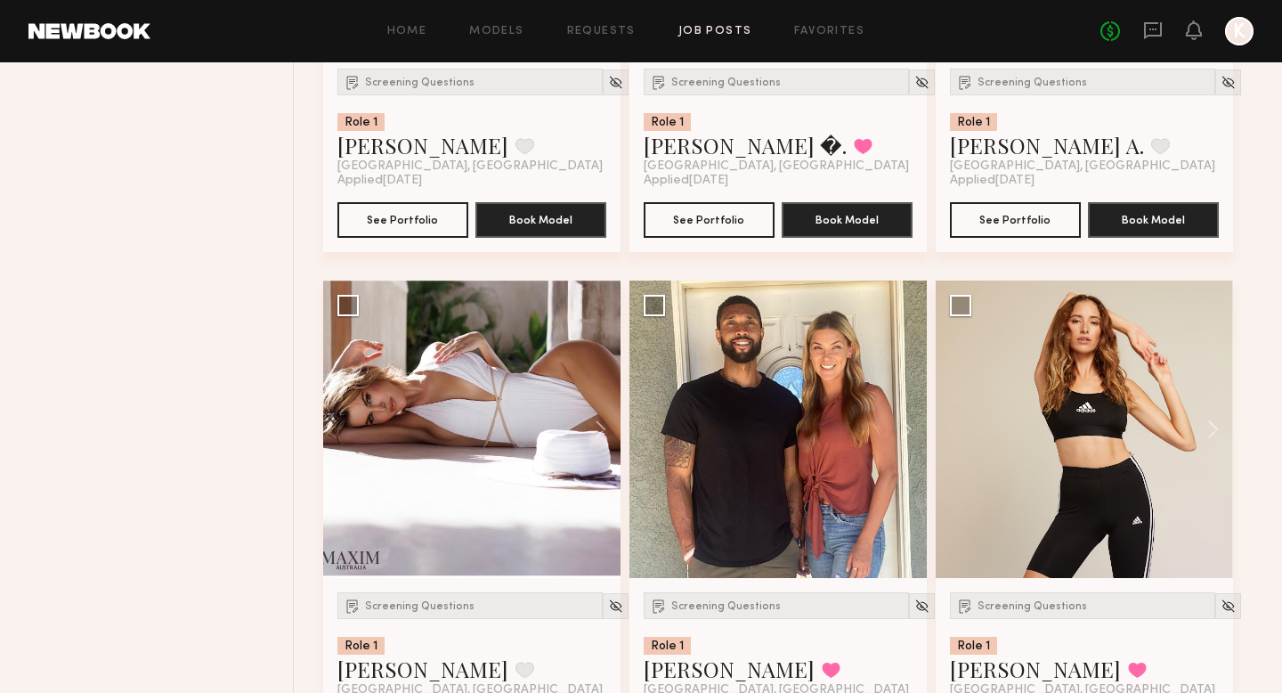
scroll to position [2099, 0]
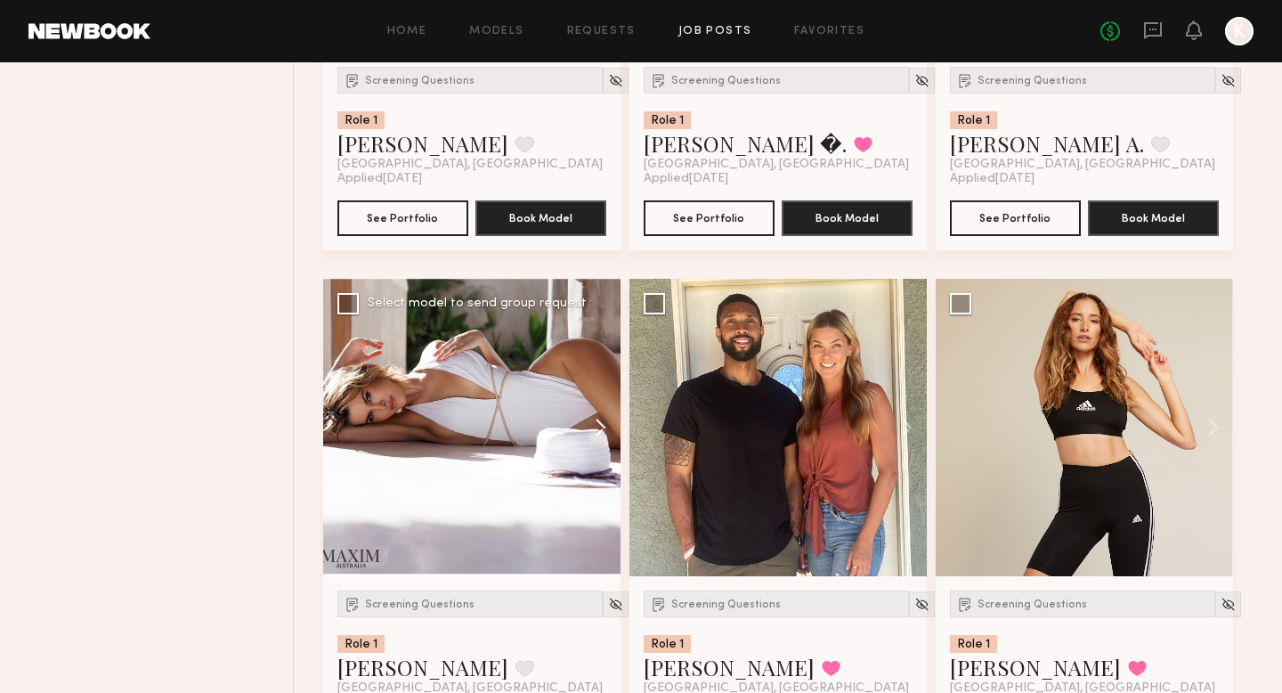
click at [597, 425] on button at bounding box center [592, 427] width 57 height 297
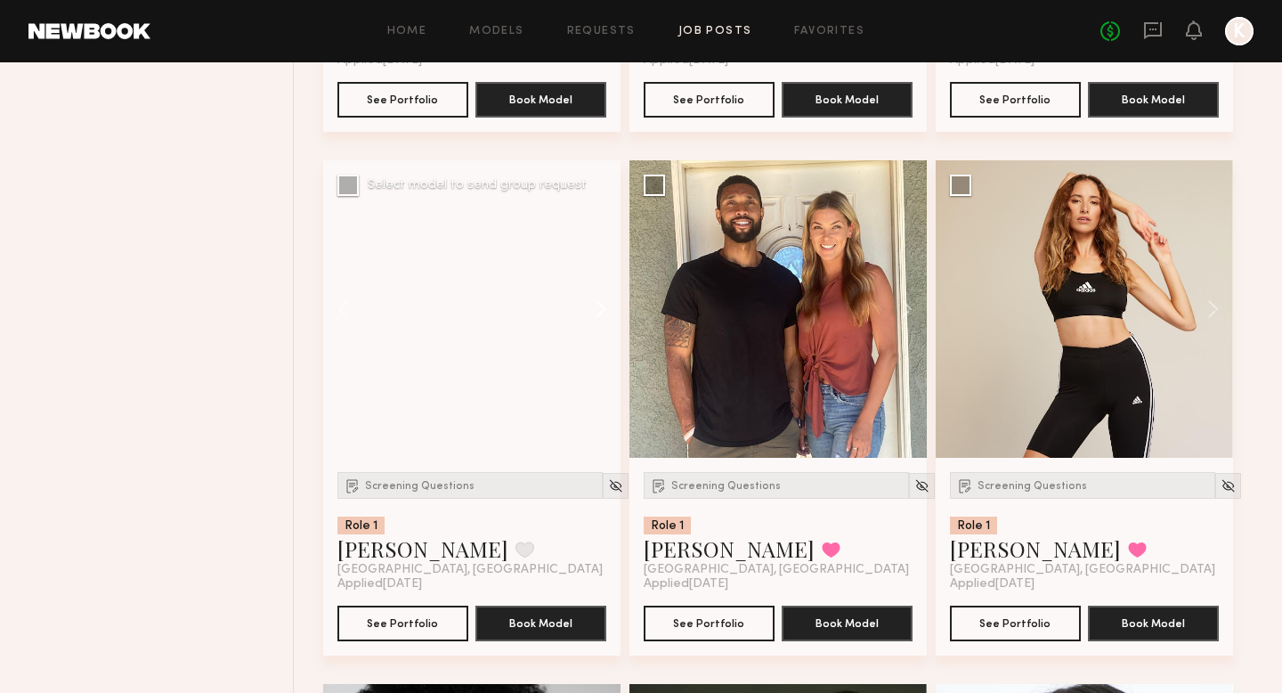
scroll to position [2220, 0]
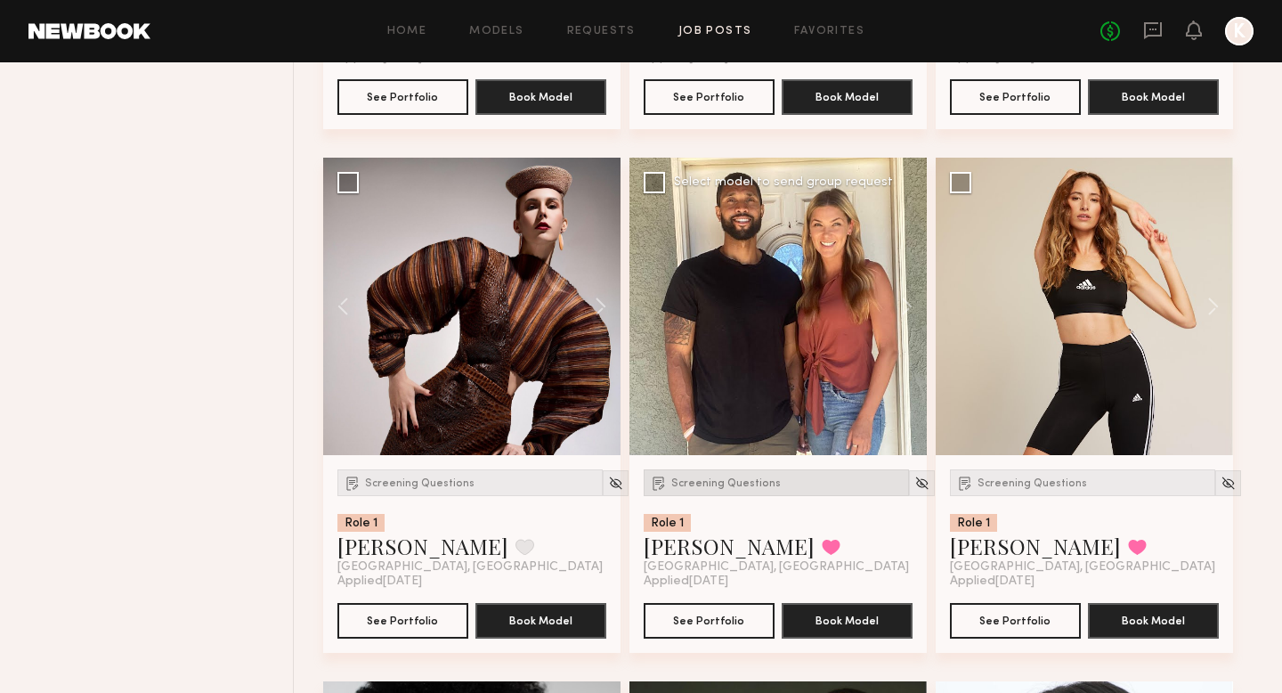
click at [720, 487] on span "Screening Questions" at bounding box center [726, 483] width 110 height 11
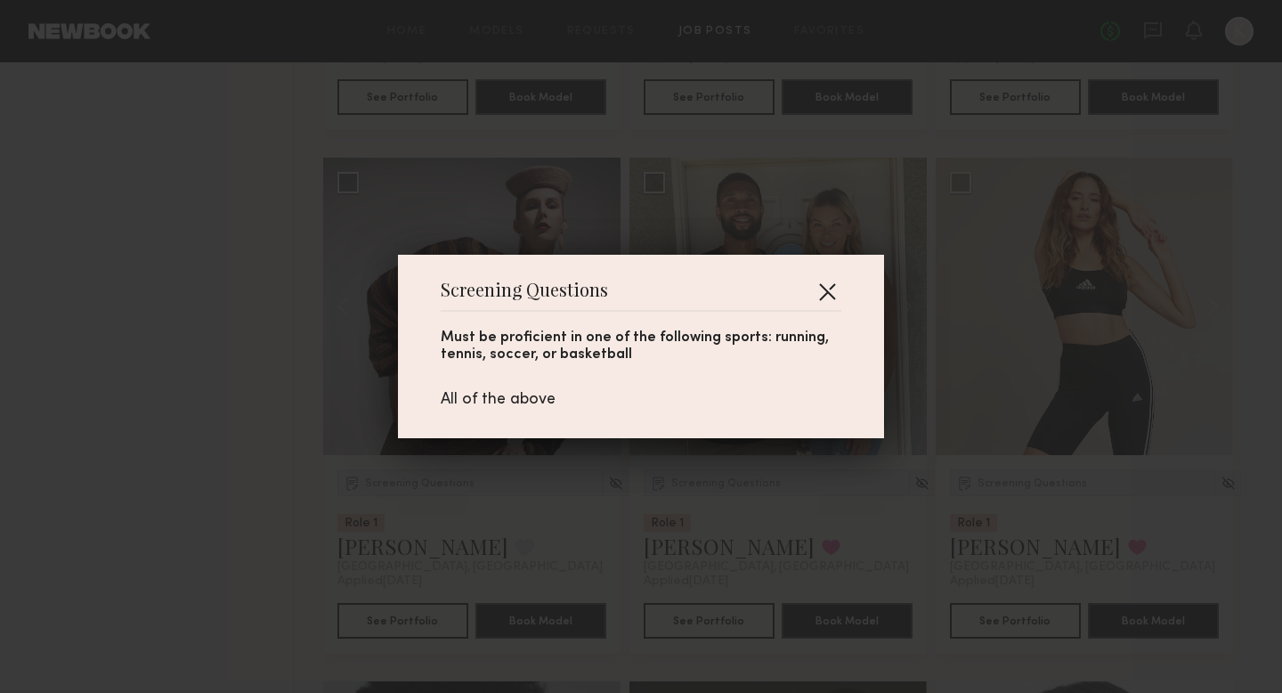
click at [834, 292] on button "button" at bounding box center [827, 291] width 28 height 28
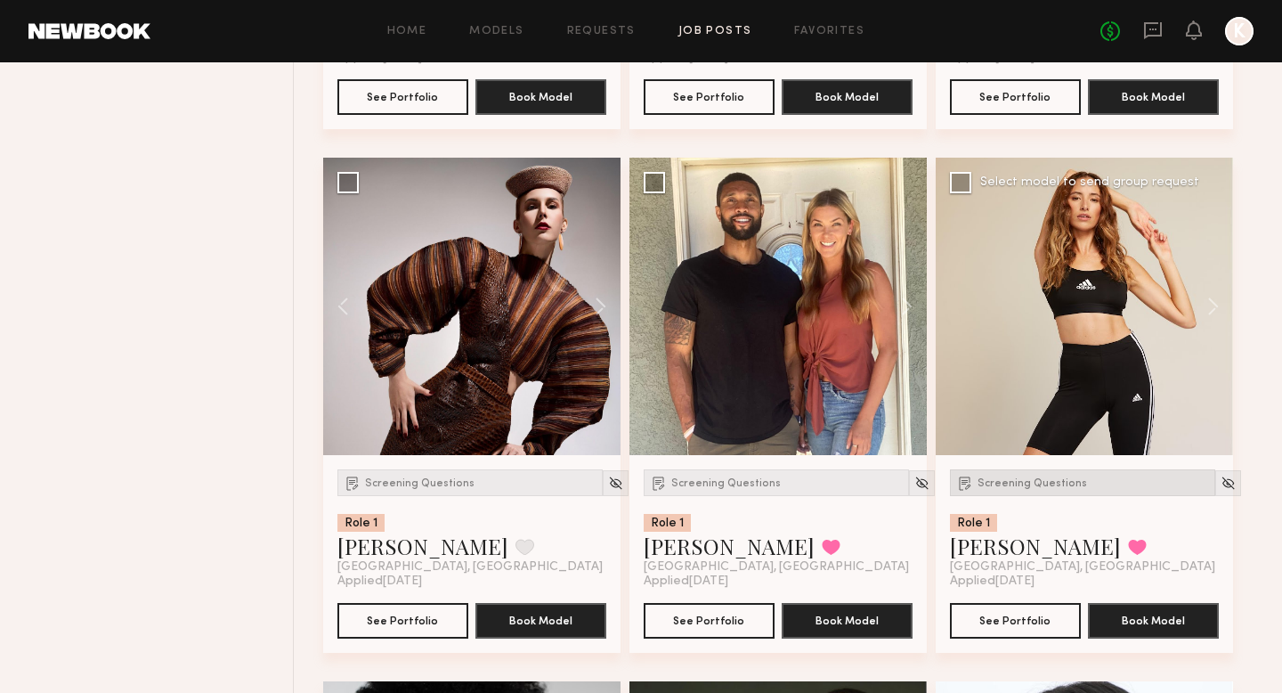
click at [989, 489] on span "Screening Questions" at bounding box center [1033, 483] width 110 height 11
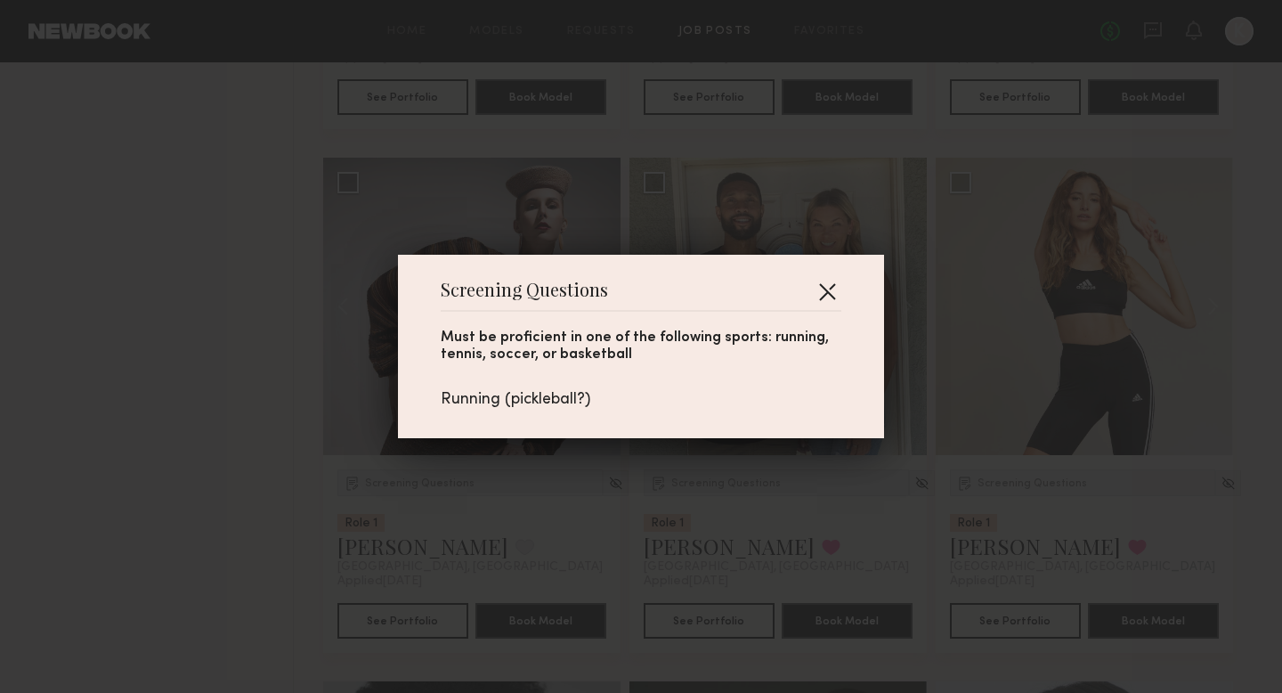
click at [825, 289] on button "button" at bounding box center [827, 291] width 28 height 28
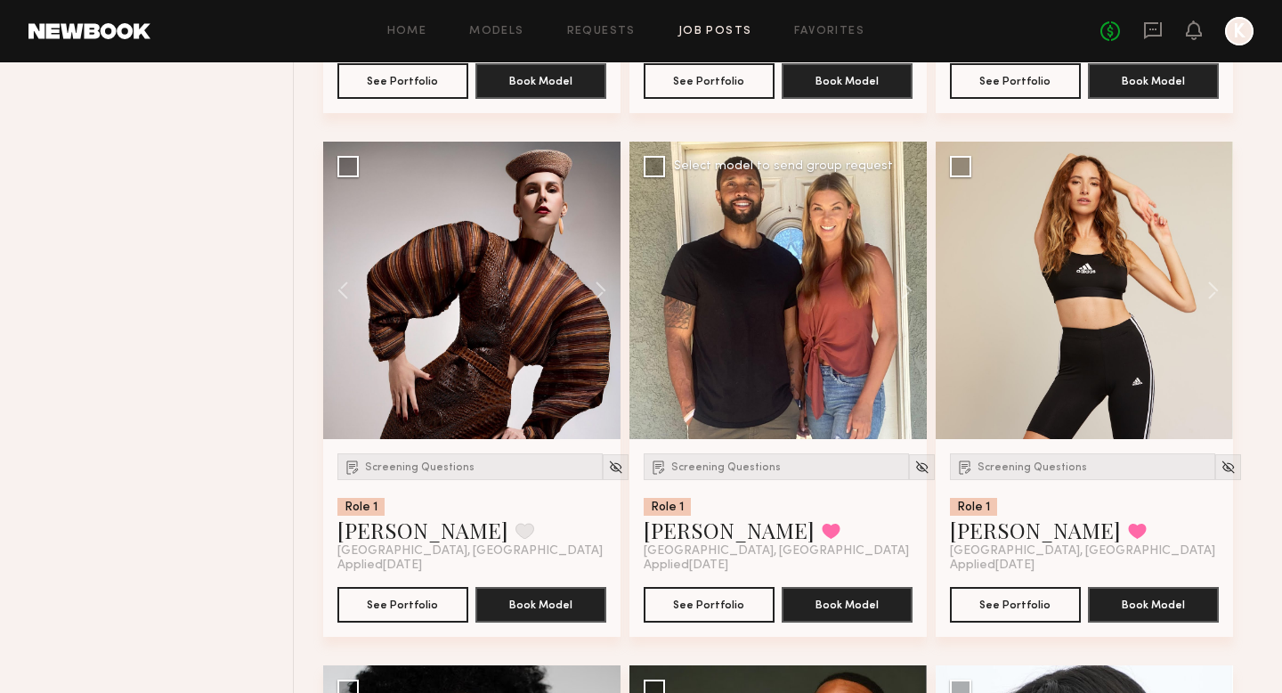
scroll to position [2724, 0]
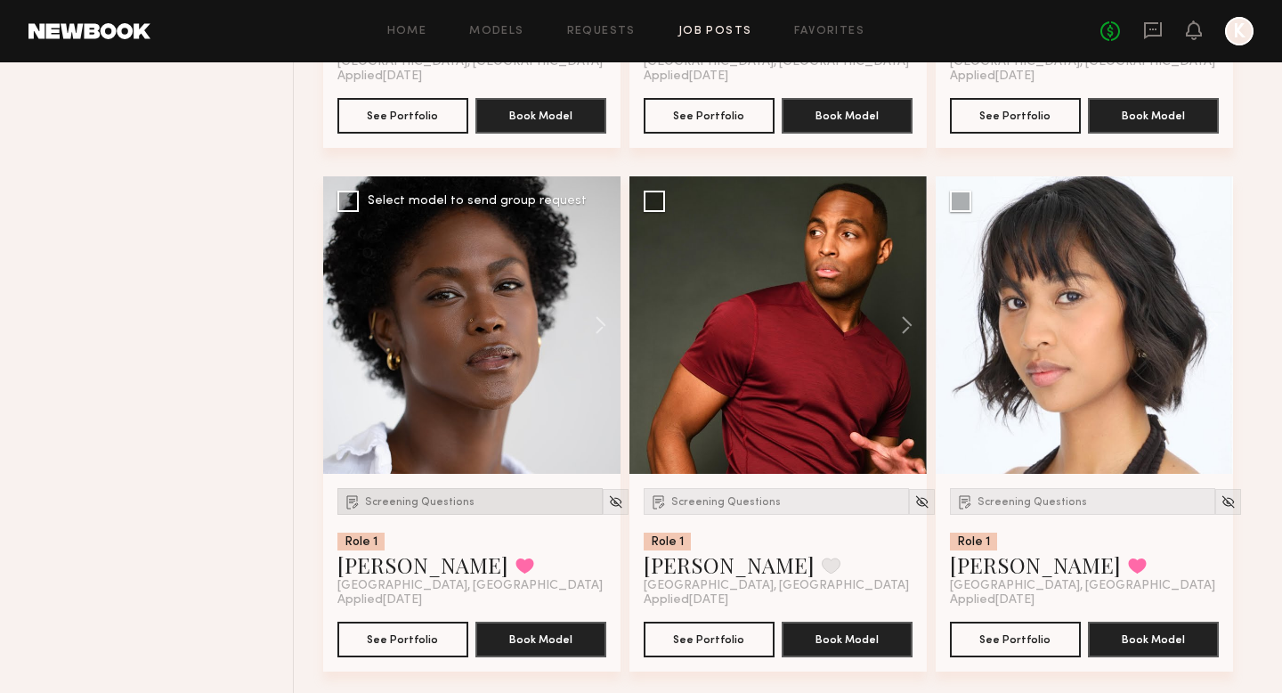
click at [436, 495] on div "Screening Questions" at bounding box center [469, 501] width 265 height 27
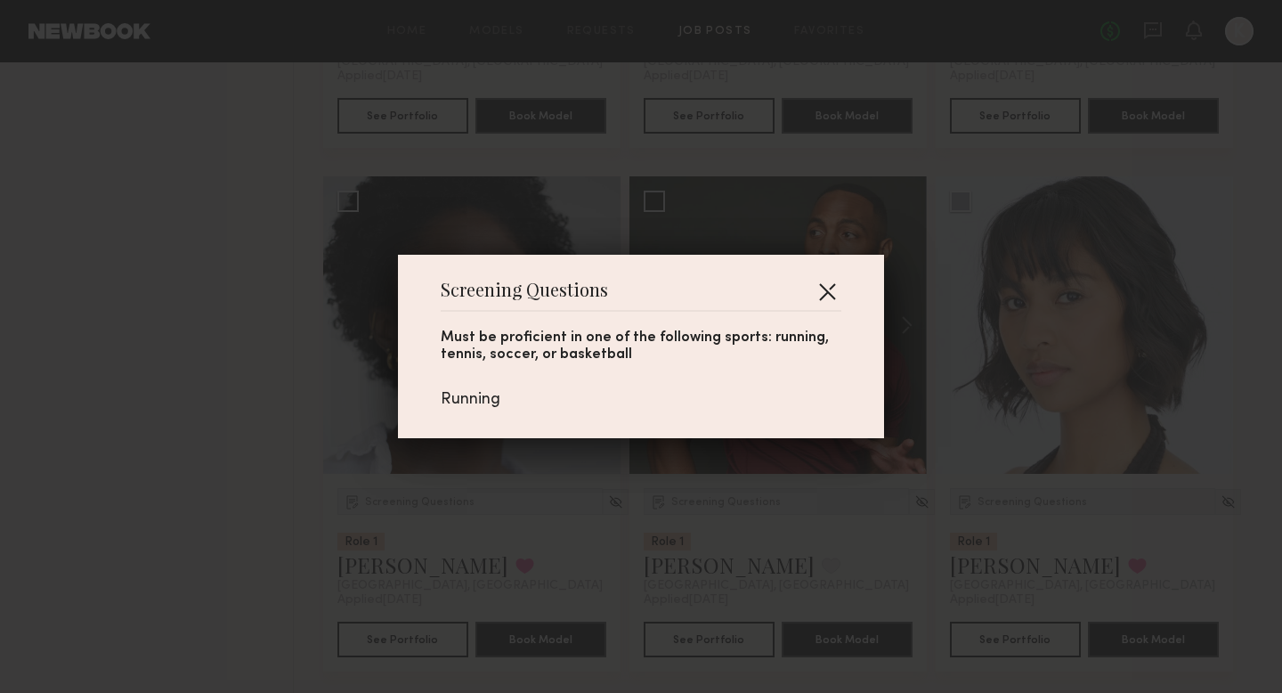
click at [833, 288] on button "button" at bounding box center [827, 291] width 28 height 28
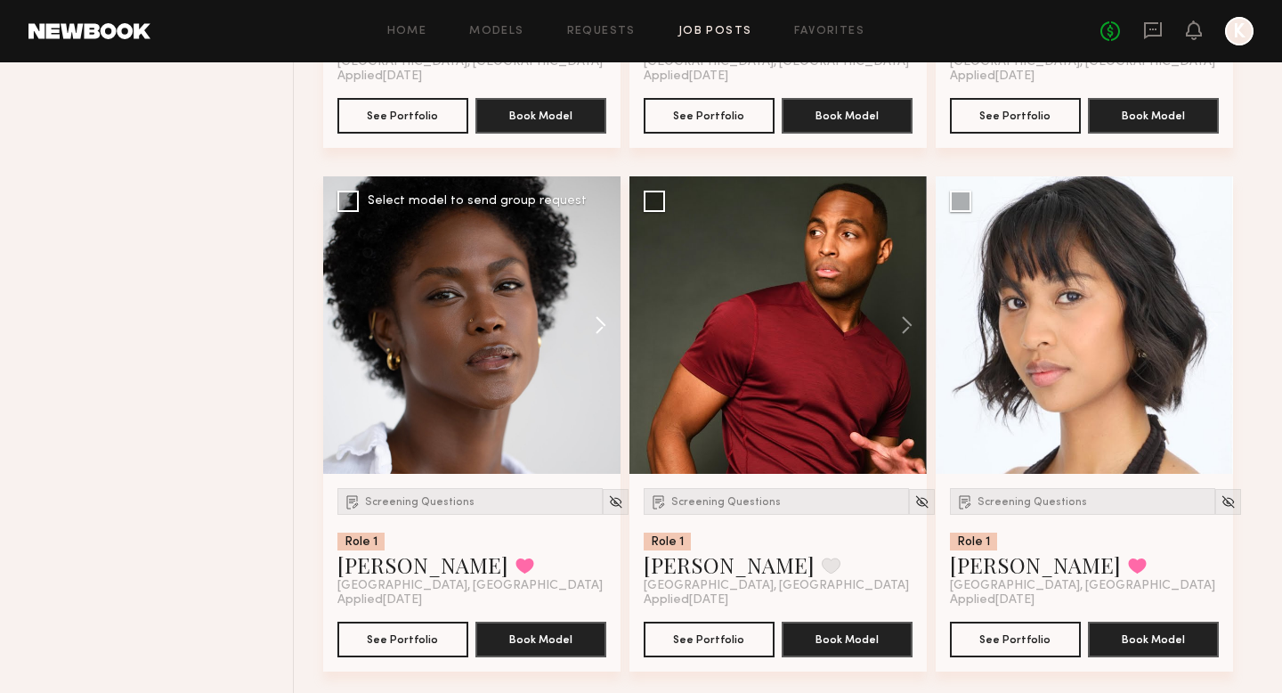
click at [604, 331] on button at bounding box center [592, 324] width 57 height 297
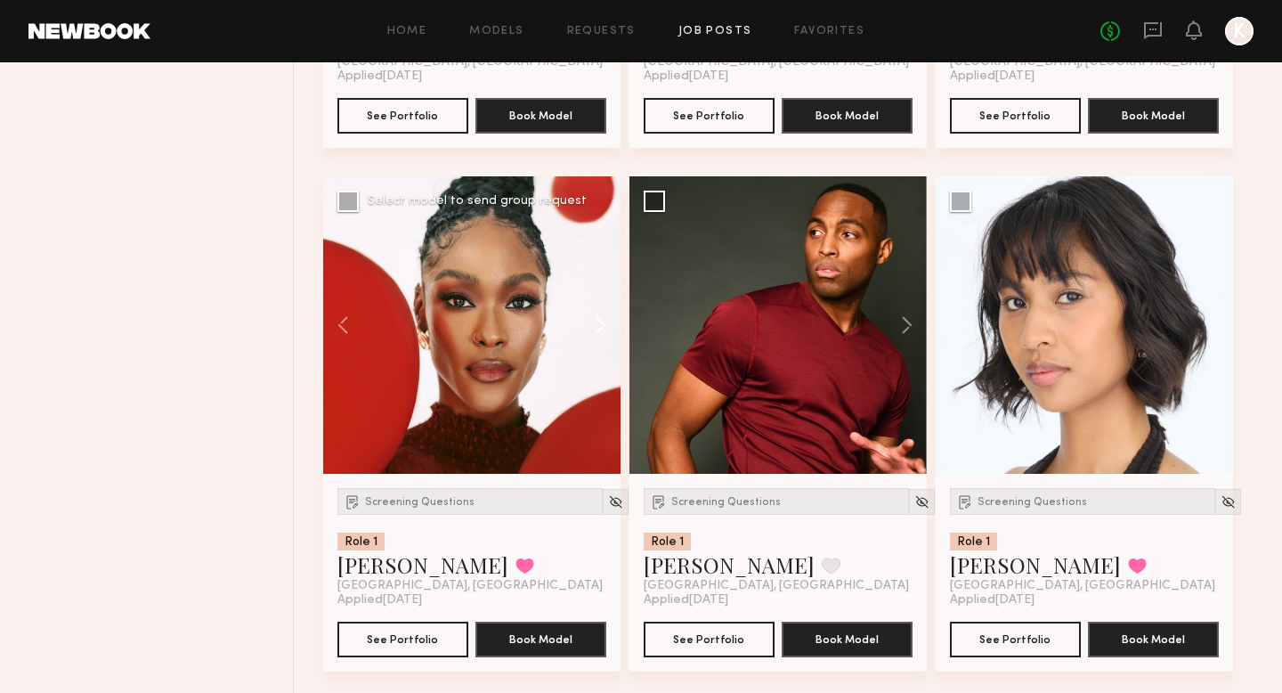
click at [604, 331] on button at bounding box center [592, 324] width 57 height 297
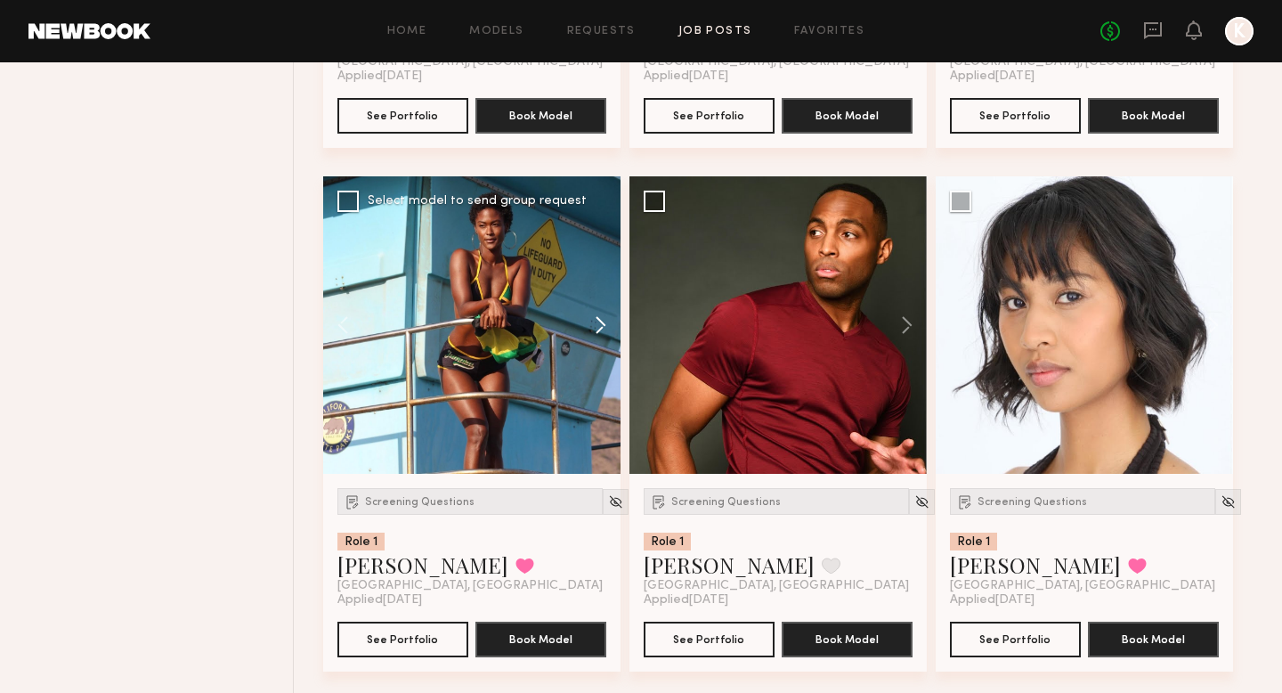
click at [603, 331] on button at bounding box center [592, 324] width 57 height 297
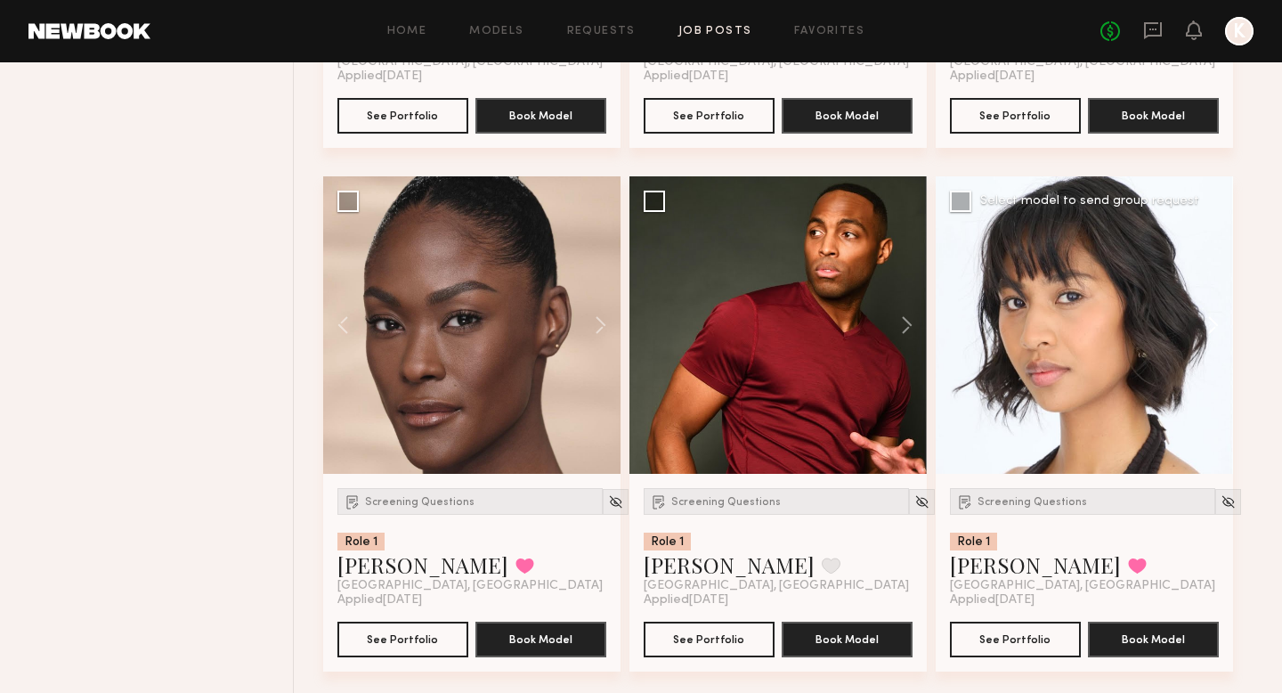
click at [989, 316] on button at bounding box center [1204, 324] width 57 height 297
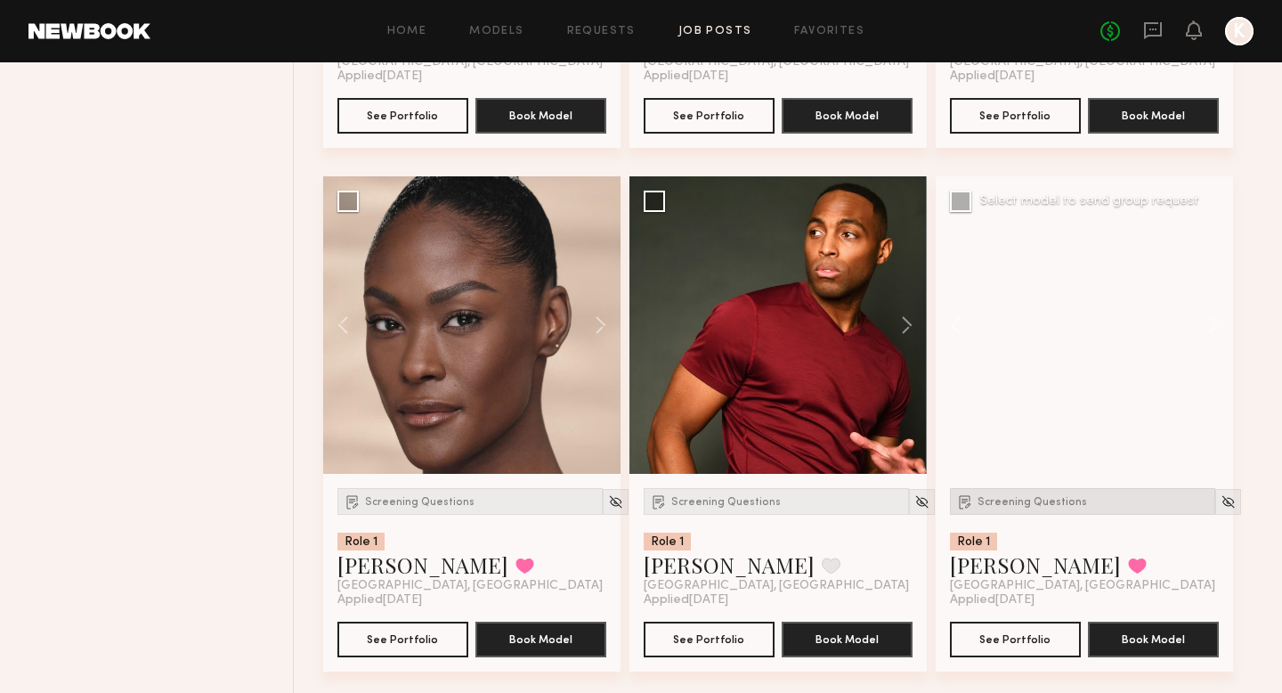
click at [989, 499] on span "Screening Questions" at bounding box center [1033, 502] width 110 height 11
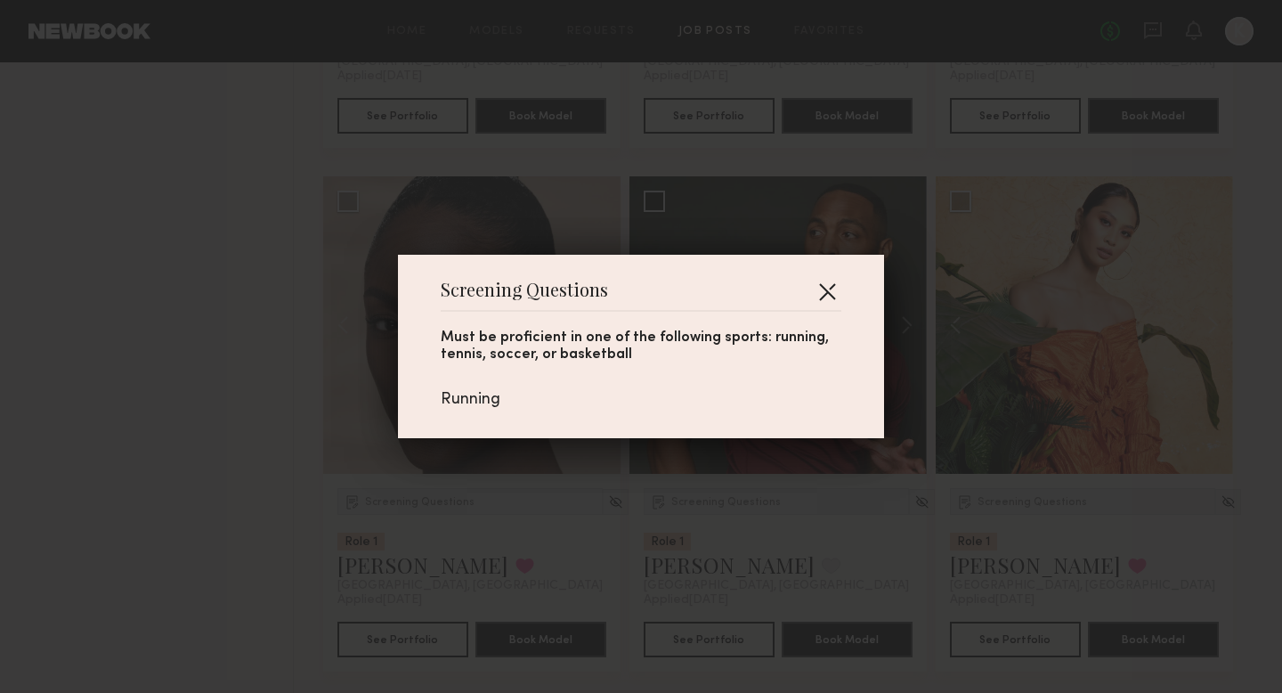
click at [825, 286] on button "button" at bounding box center [827, 291] width 28 height 28
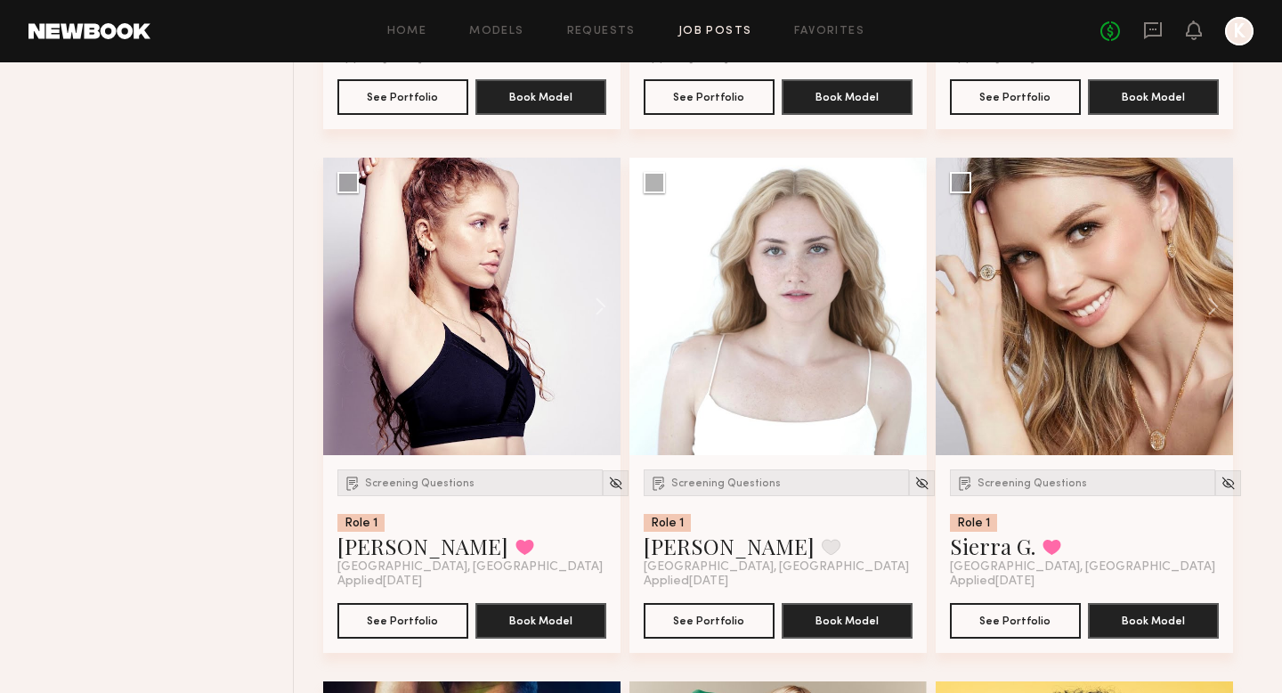
scroll to position [3297, 0]
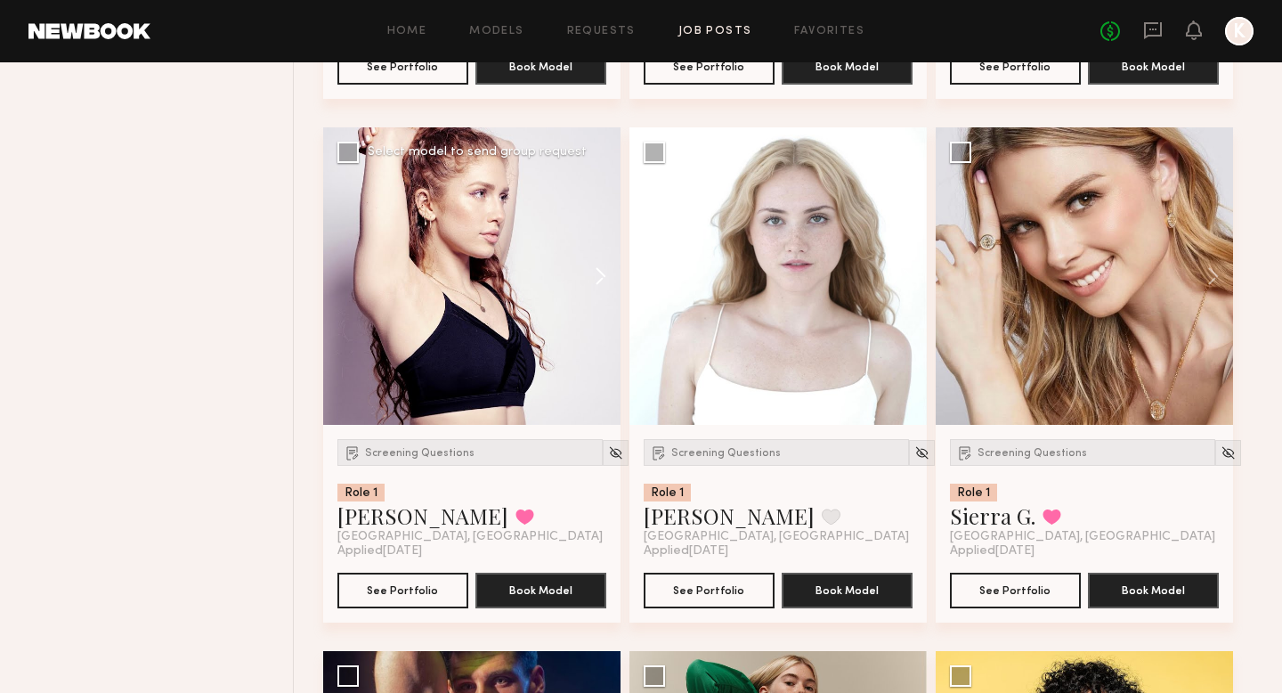
click at [589, 272] on button at bounding box center [592, 275] width 57 height 297
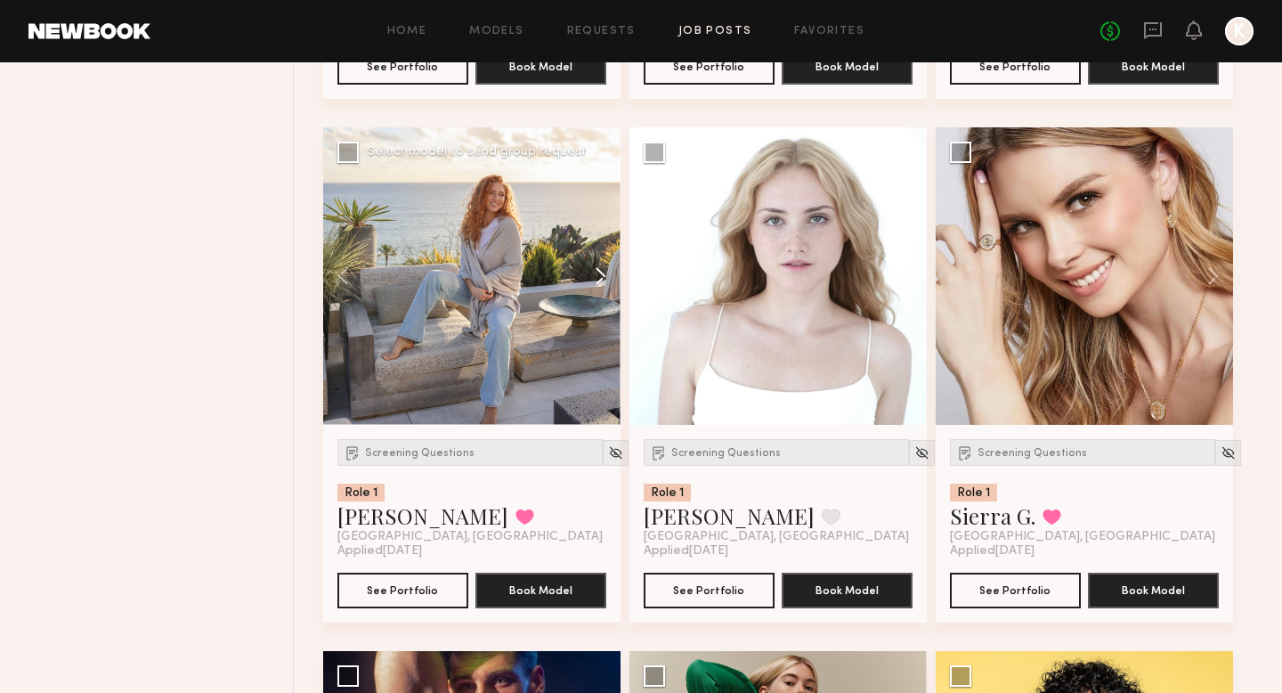
click at [590, 272] on button at bounding box center [592, 275] width 57 height 297
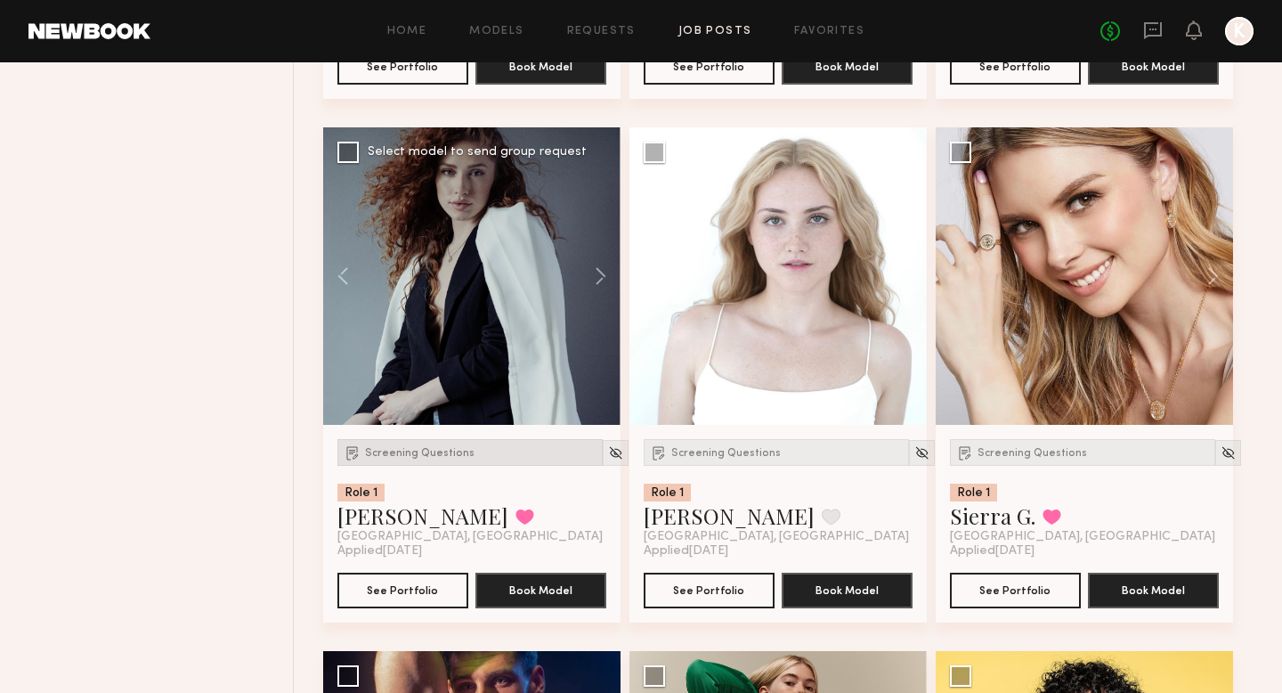
click at [417, 465] on div "Screening Questions" at bounding box center [469, 452] width 265 height 27
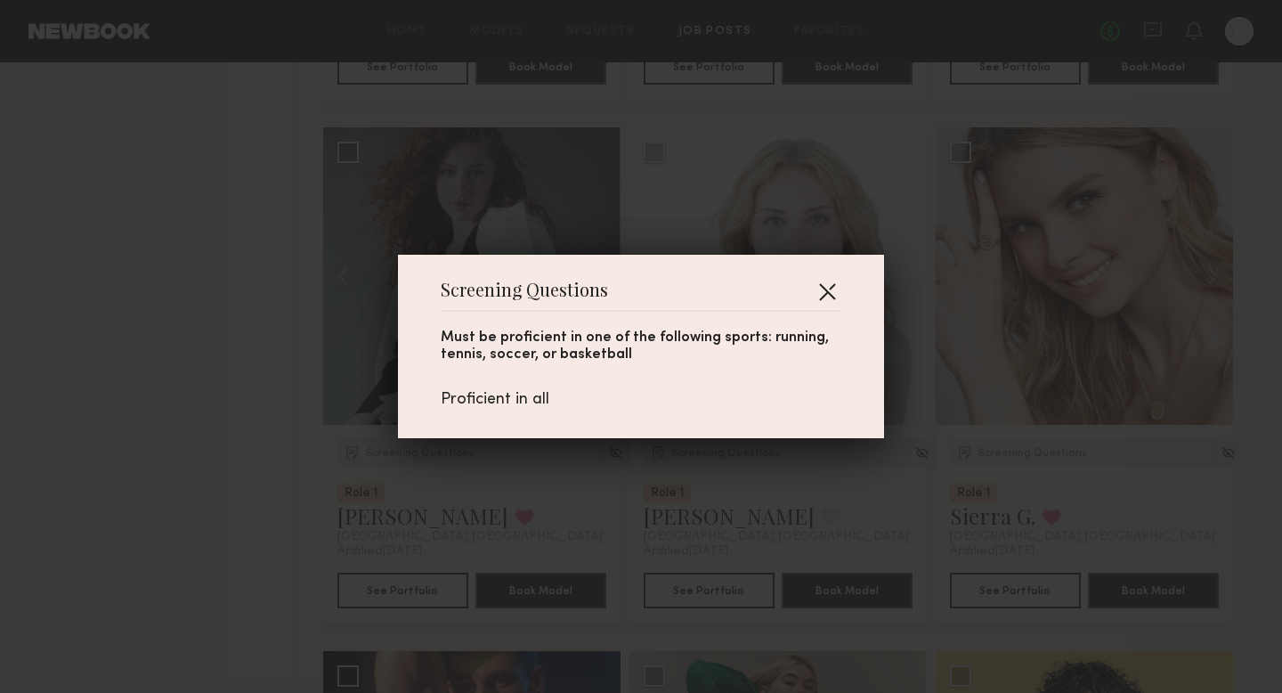
click at [830, 288] on button "button" at bounding box center [827, 291] width 28 height 28
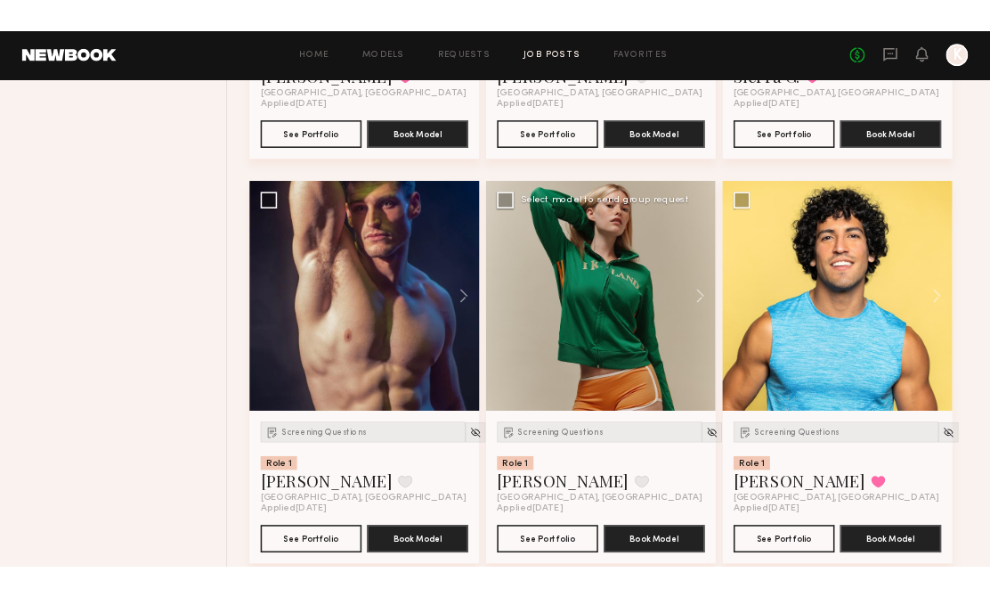
scroll to position [3762, 0]
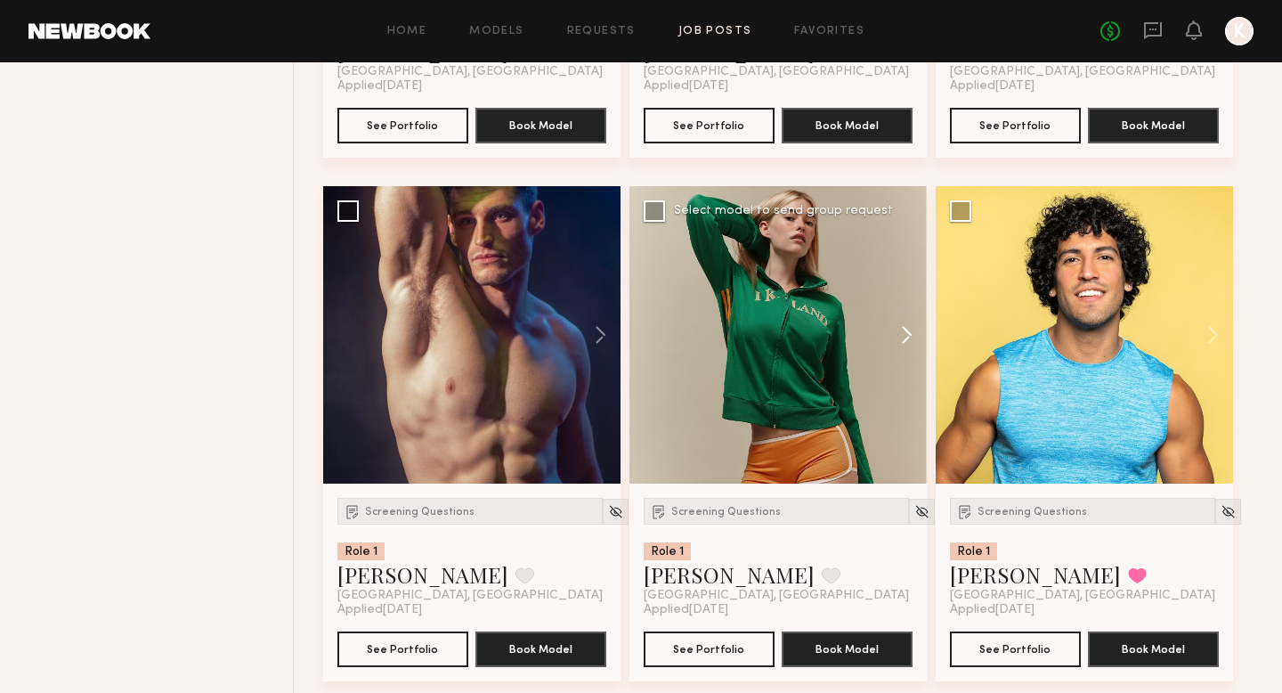
click at [903, 335] on button at bounding box center [898, 334] width 57 height 297
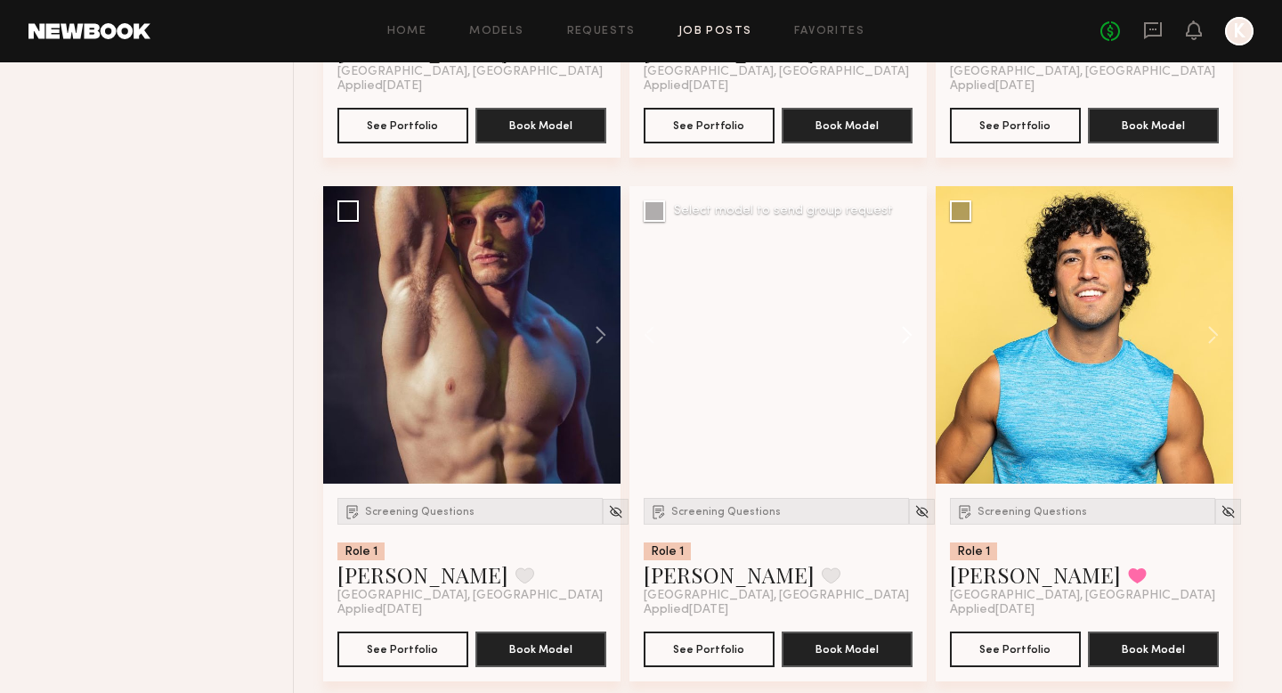
click at [903, 333] on button at bounding box center [898, 334] width 57 height 297
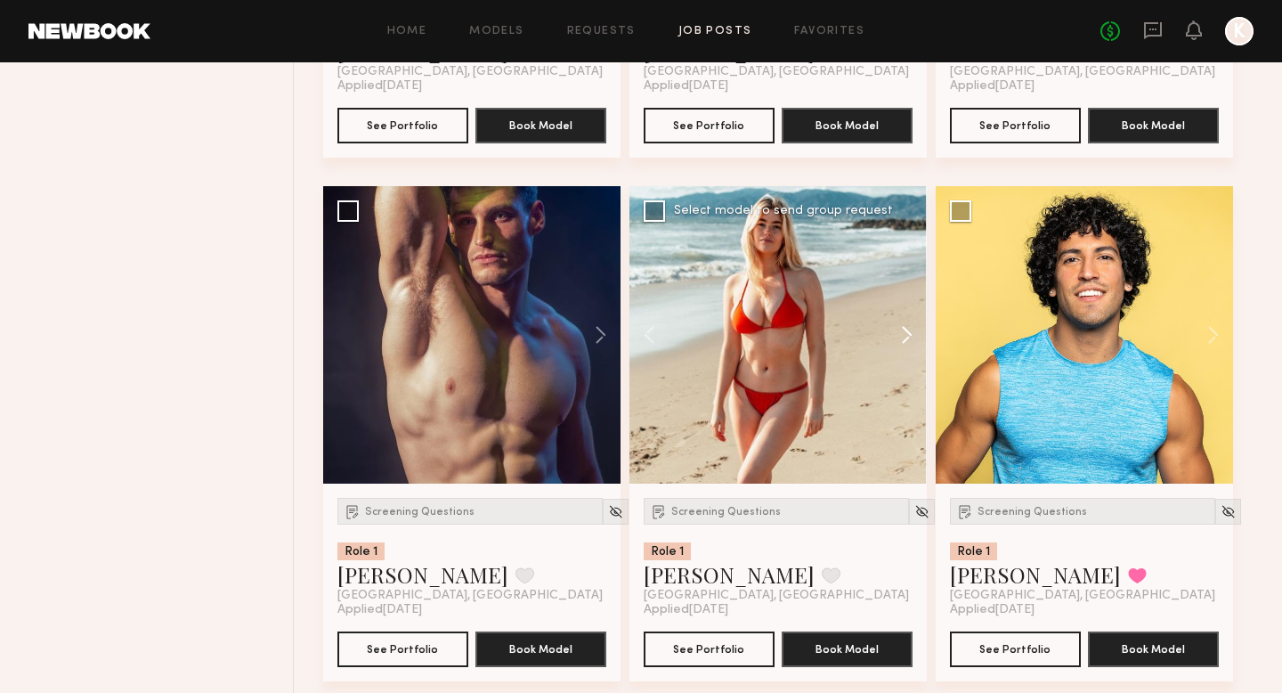
click at [903, 331] on button at bounding box center [898, 334] width 57 height 297
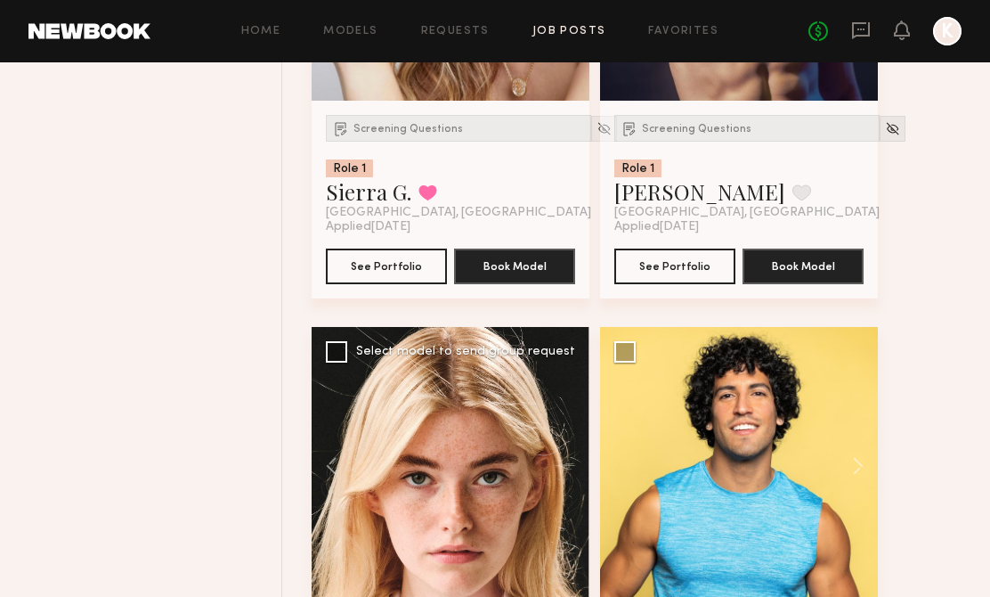
scroll to position [5744, 0]
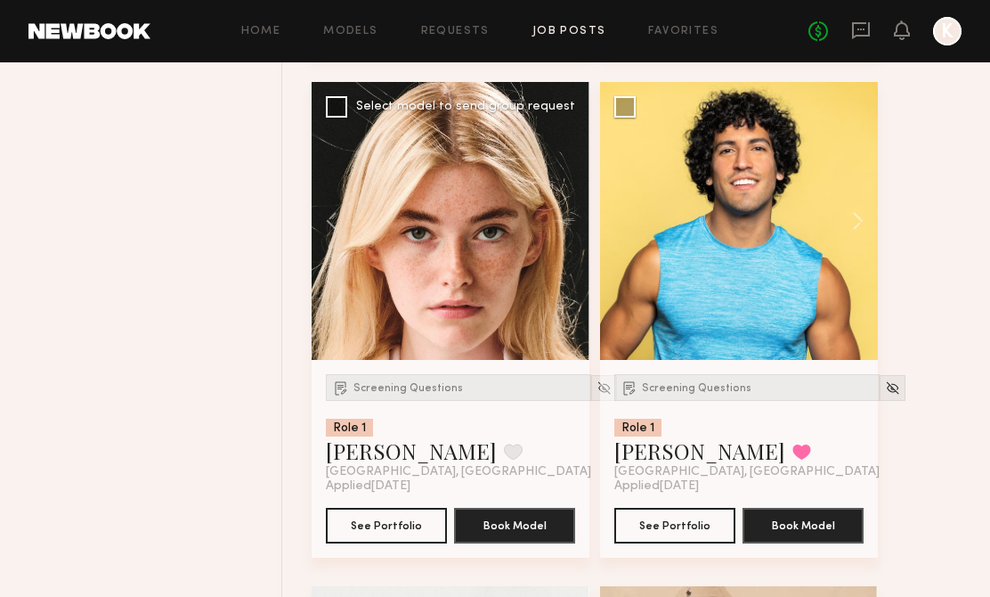
click at [556, 224] on div at bounding box center [451, 221] width 278 height 278
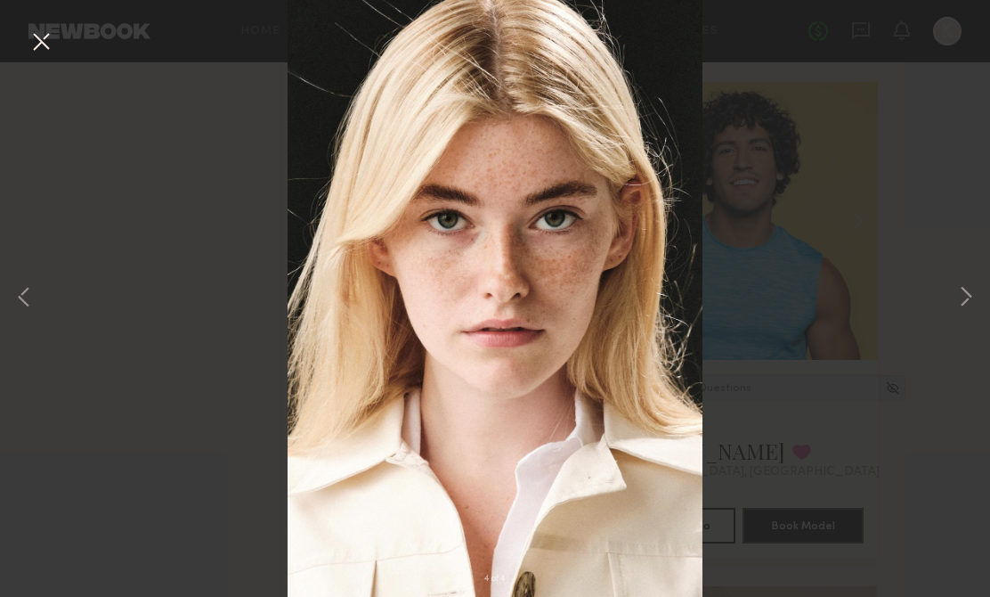
click at [850, 336] on div "4 of 4" at bounding box center [495, 298] width 990 height 597
click at [959, 309] on button at bounding box center [965, 298] width 21 height 477
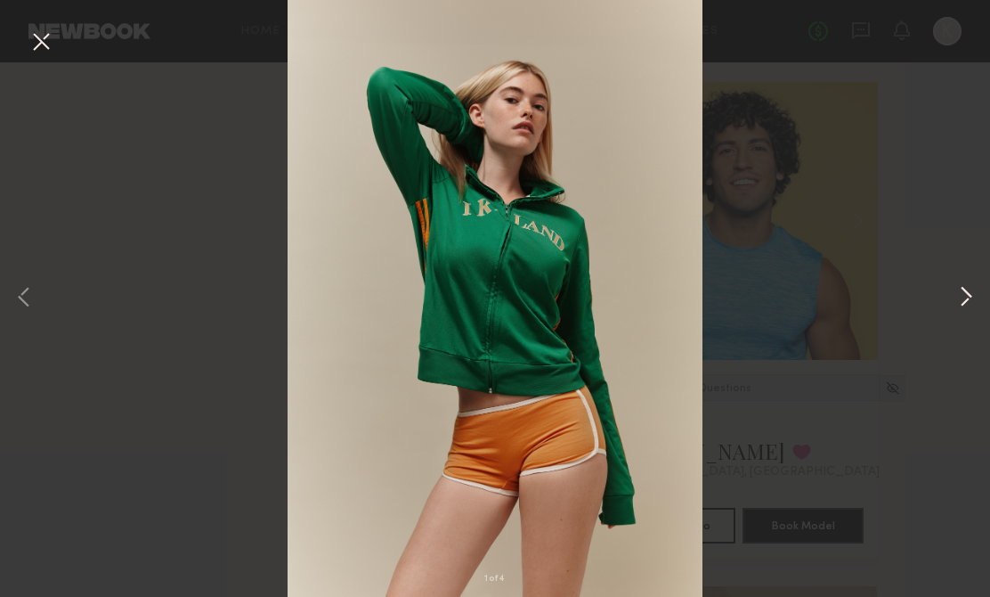
click at [960, 296] on button at bounding box center [965, 298] width 21 height 477
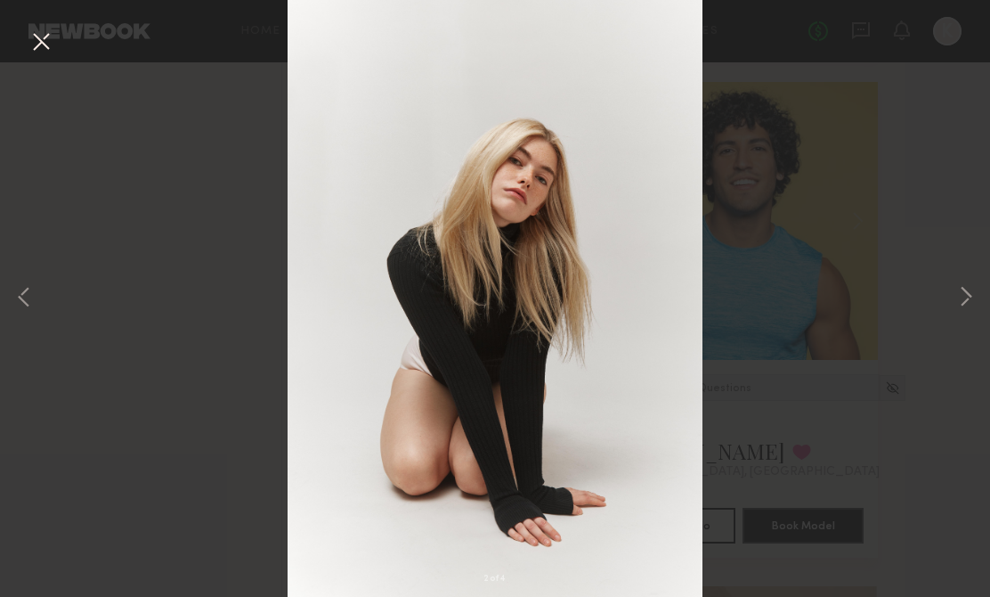
click at [847, 258] on div "2 of 4" at bounding box center [495, 298] width 990 height 597
click at [43, 46] on button at bounding box center [41, 43] width 28 height 32
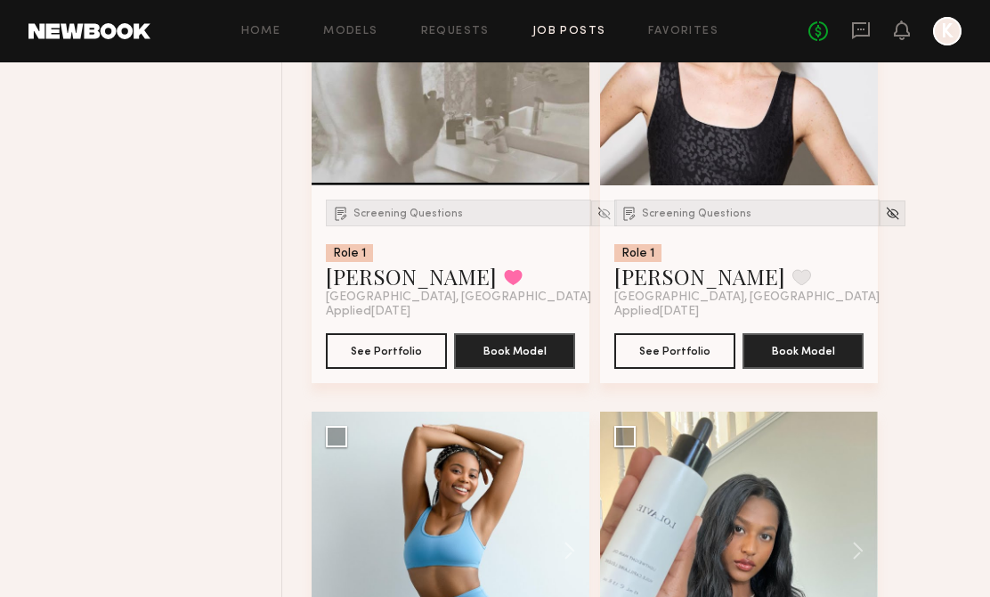
scroll to position [7252, 0]
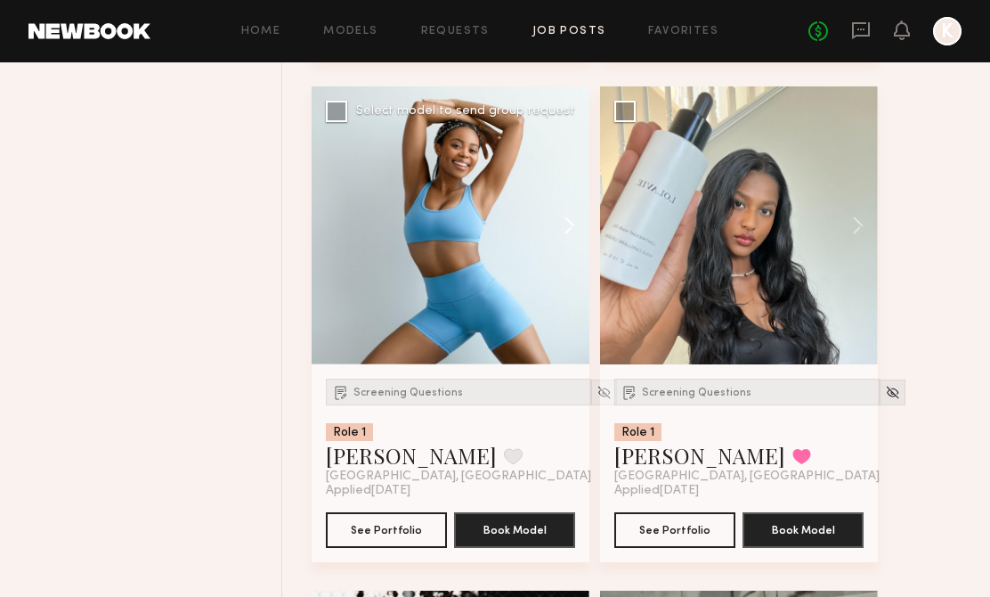
click at [567, 223] on button at bounding box center [560, 225] width 57 height 278
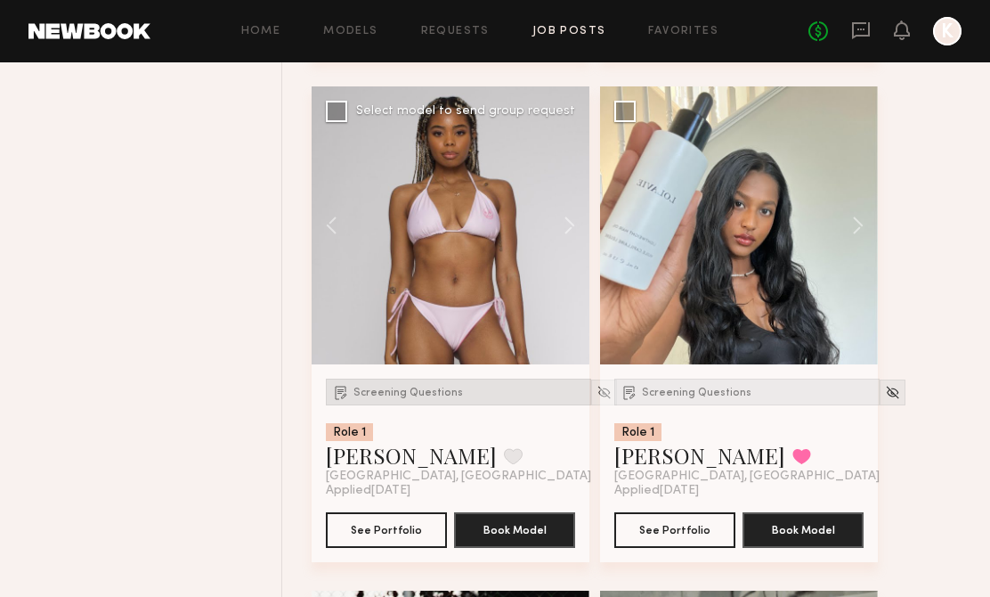
click at [442, 396] on span "Screening Questions" at bounding box center [408, 392] width 110 height 11
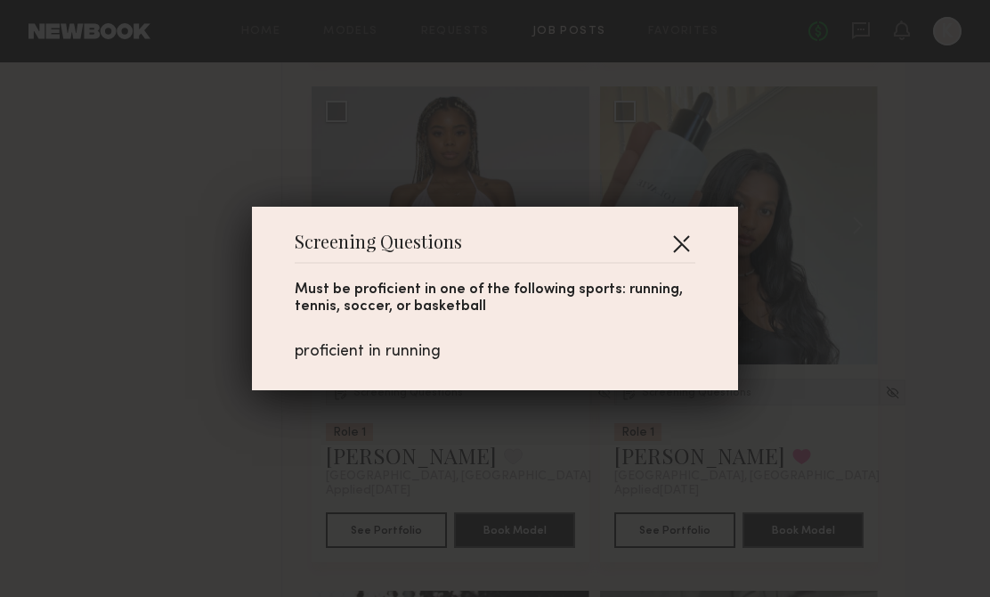
click at [682, 241] on button "button" at bounding box center [681, 243] width 28 height 28
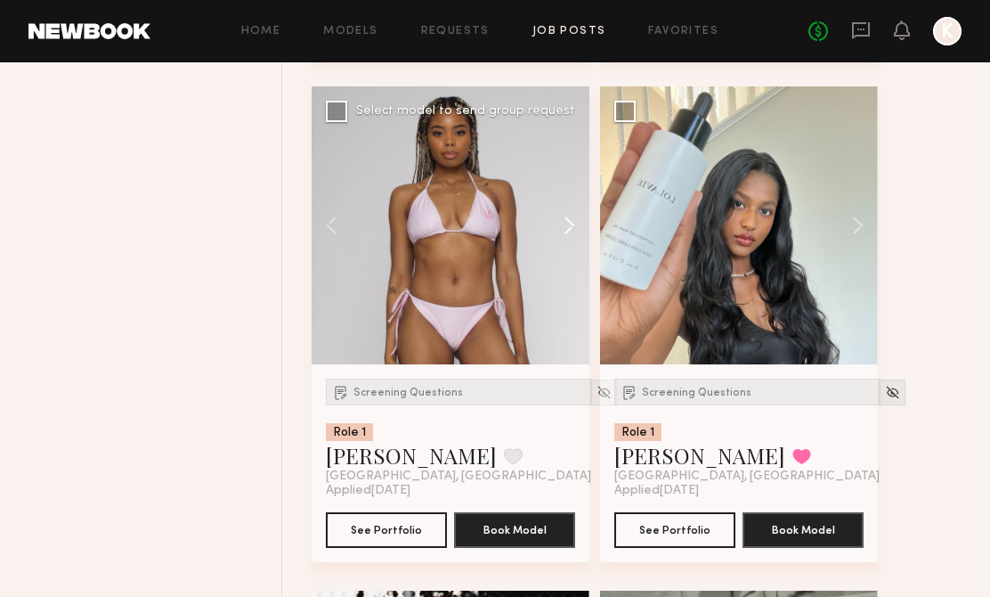
click at [559, 237] on button at bounding box center [560, 225] width 57 height 278
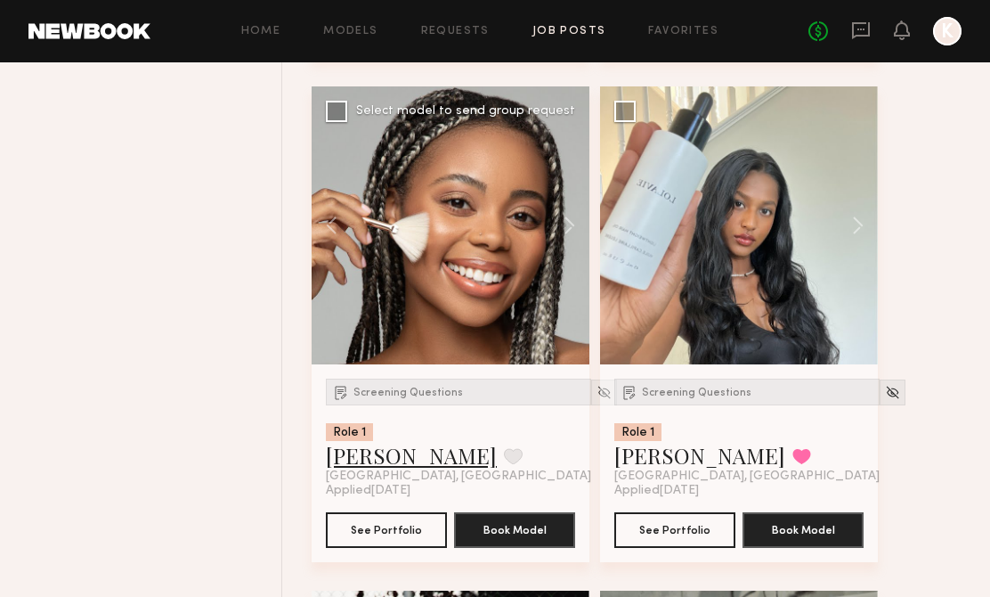
click at [410, 465] on link "Chiamaka A." at bounding box center [411, 455] width 171 height 28
click at [856, 229] on button at bounding box center [849, 225] width 57 height 278
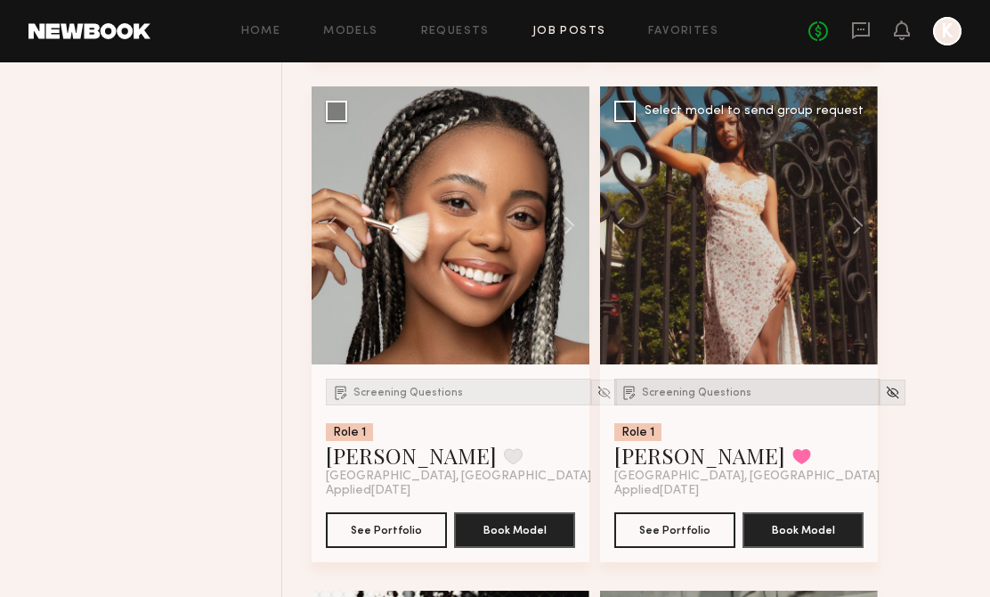
click at [725, 405] on div "Screening Questions" at bounding box center [746, 391] width 265 height 27
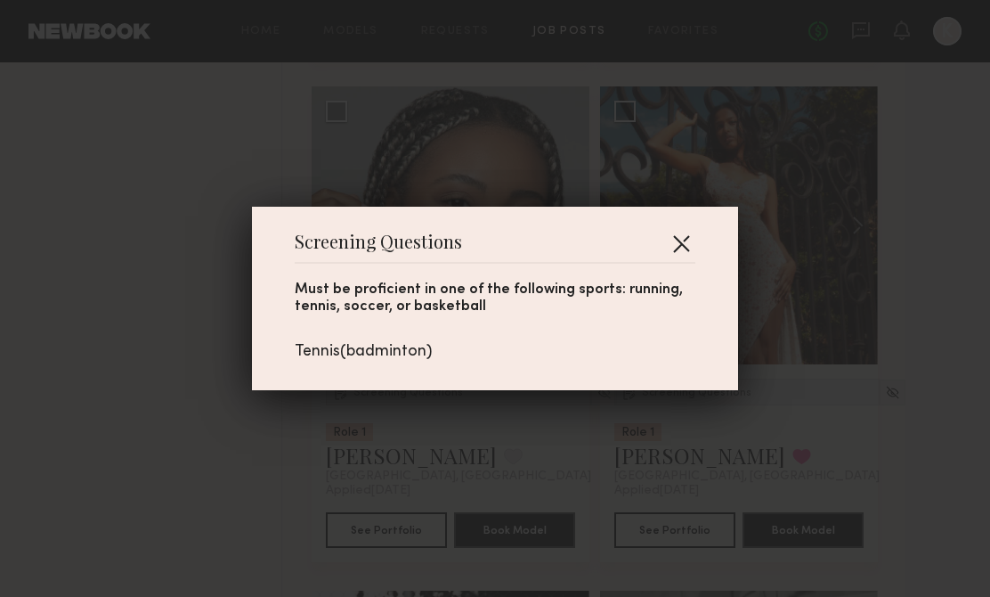
click at [684, 246] on button "button" at bounding box center [681, 243] width 28 height 28
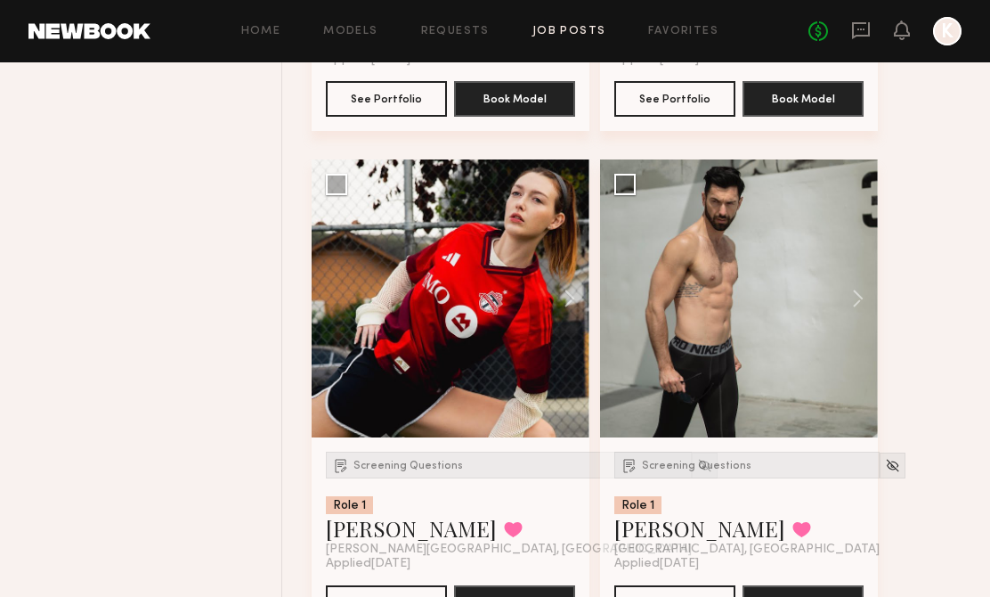
scroll to position [7689, 0]
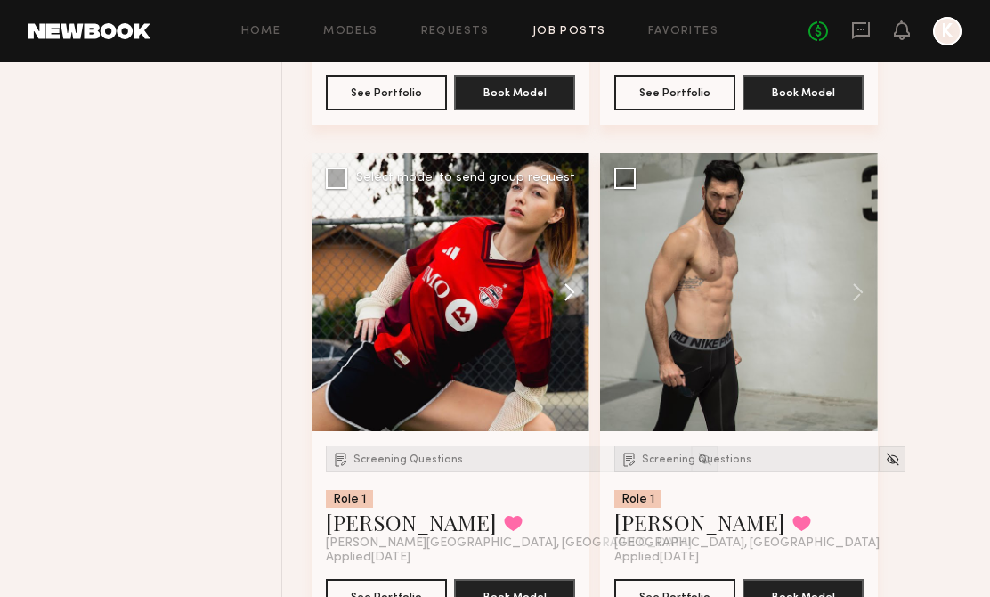
click at [569, 311] on button at bounding box center [560, 292] width 57 height 278
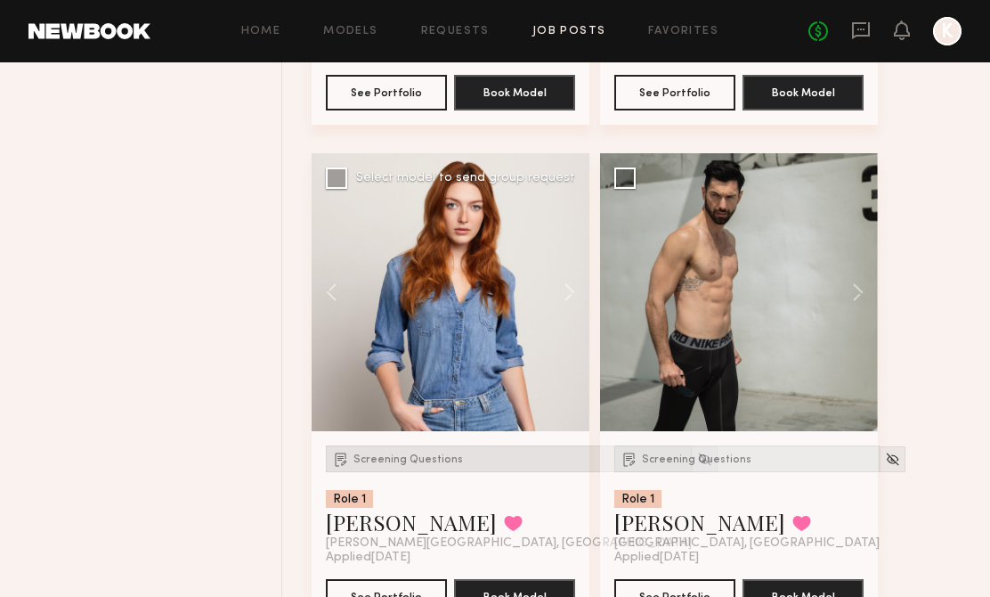
click at [396, 465] on span "Screening Questions" at bounding box center [408, 459] width 110 height 11
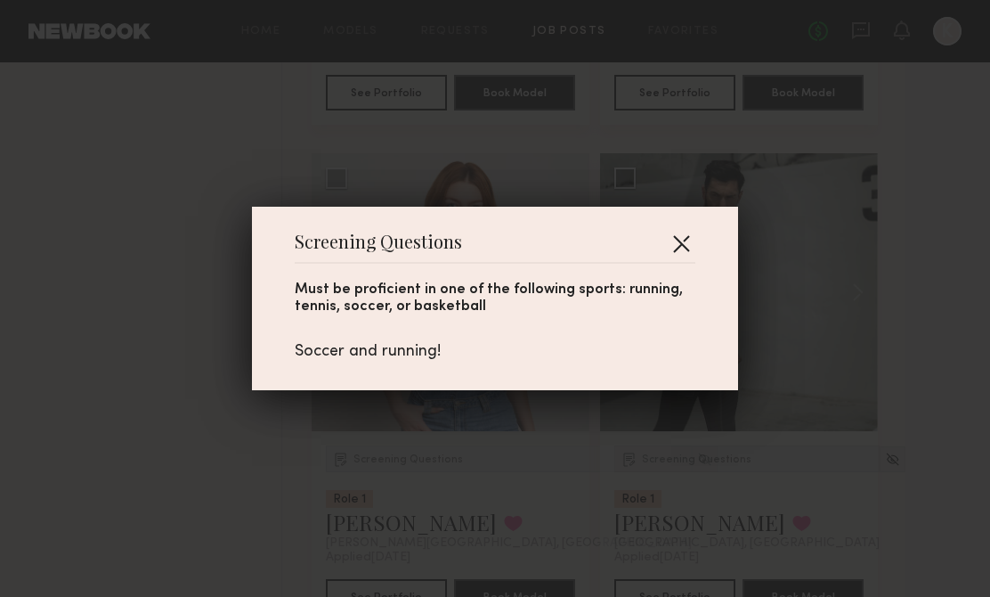
click at [672, 245] on button "button" at bounding box center [681, 243] width 28 height 28
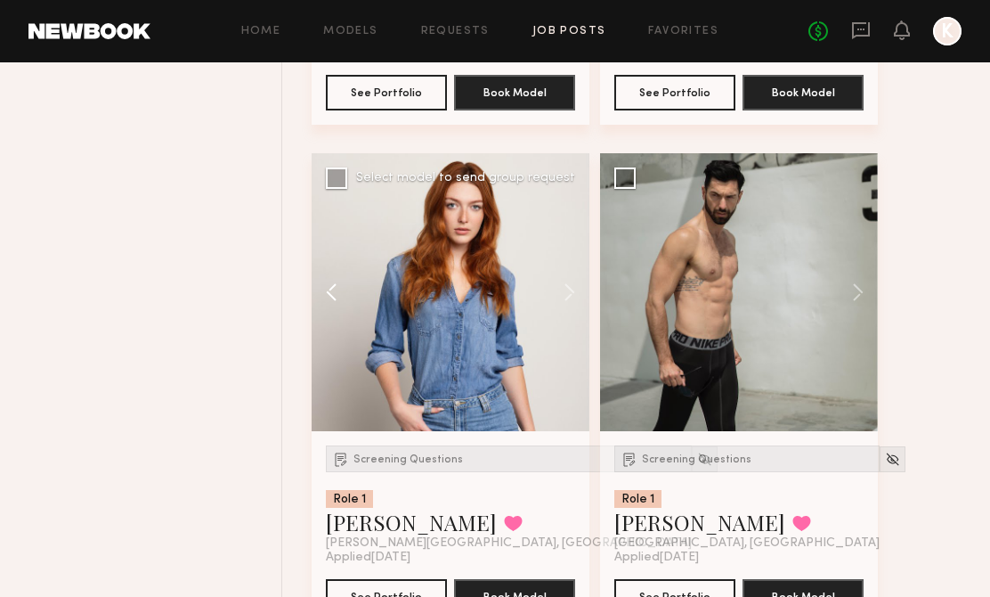
click at [337, 290] on button at bounding box center [340, 292] width 57 height 278
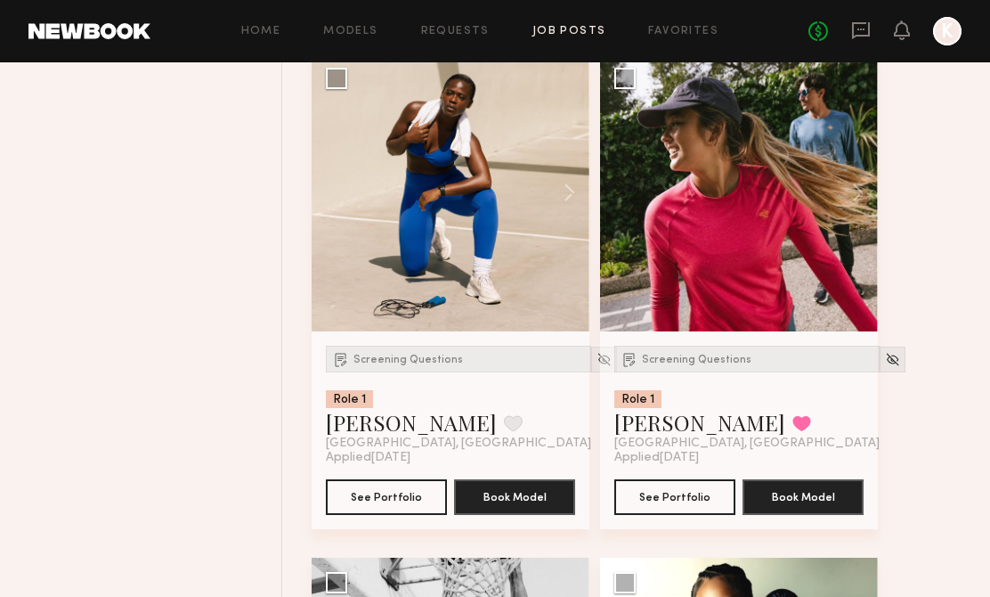
scroll to position [8329, 0]
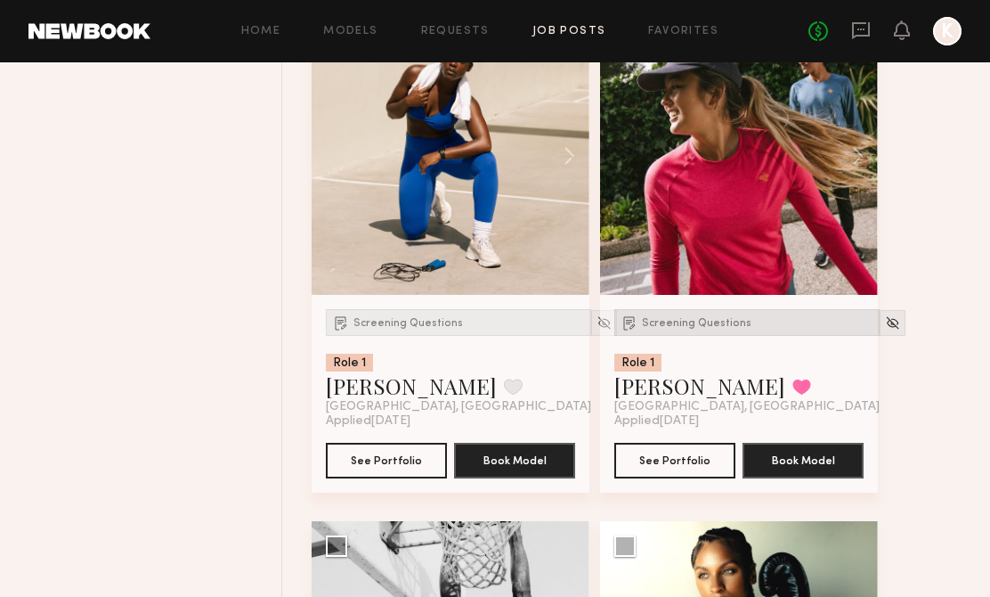
click at [677, 325] on span "Screening Questions" at bounding box center [697, 323] width 110 height 11
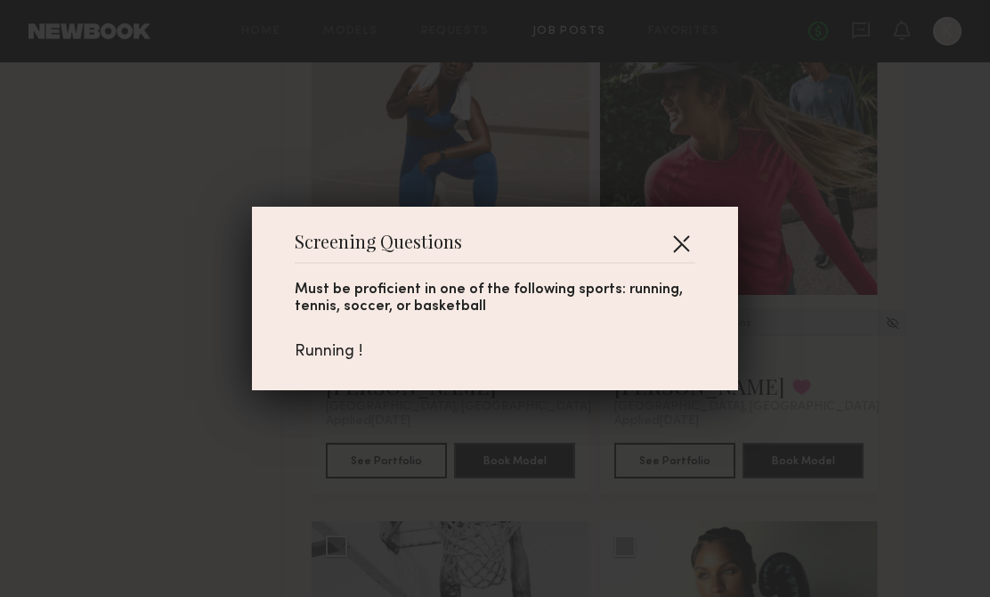
click at [684, 248] on button "button" at bounding box center [681, 243] width 28 height 28
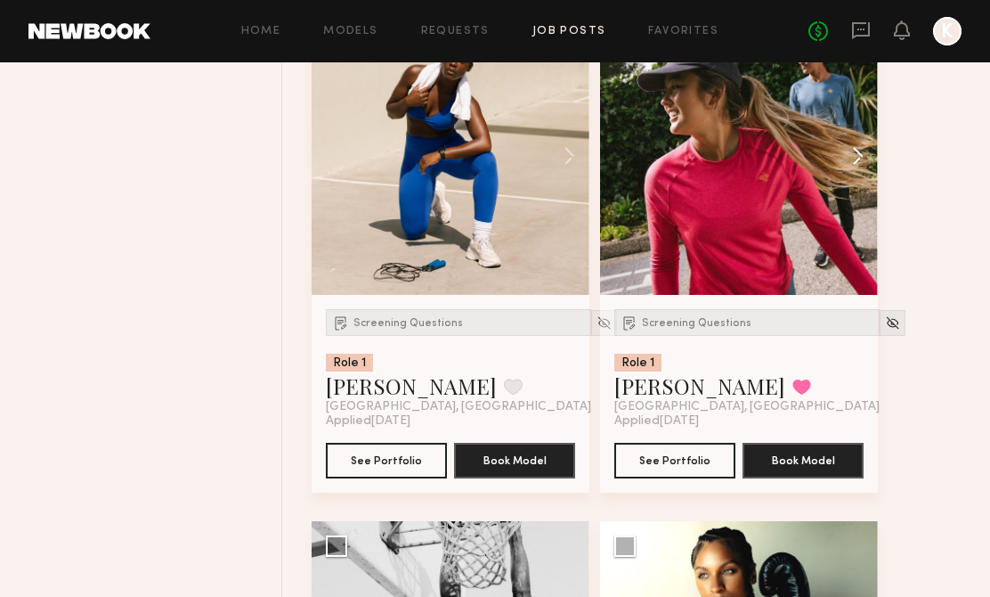
click at [867, 166] on button at bounding box center [849, 156] width 57 height 278
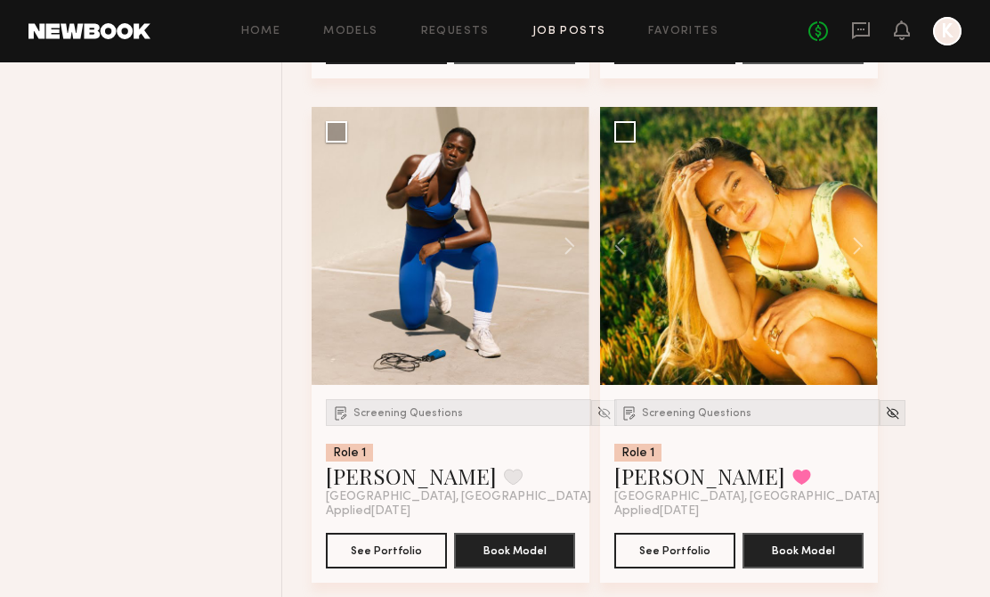
scroll to position [8213, 0]
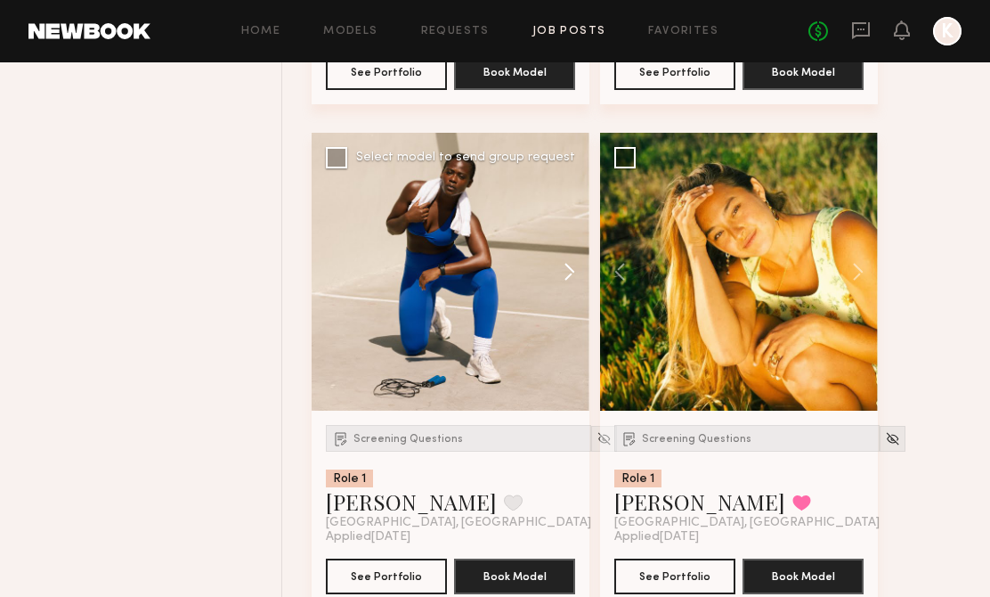
click at [566, 265] on button at bounding box center [560, 272] width 57 height 278
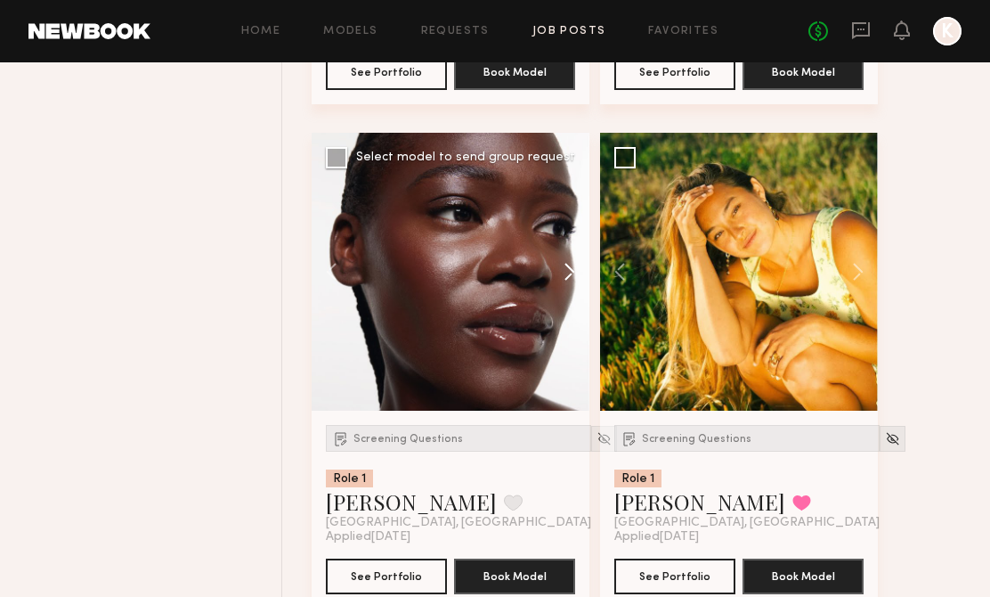
click at [566, 265] on button at bounding box center [560, 272] width 57 height 278
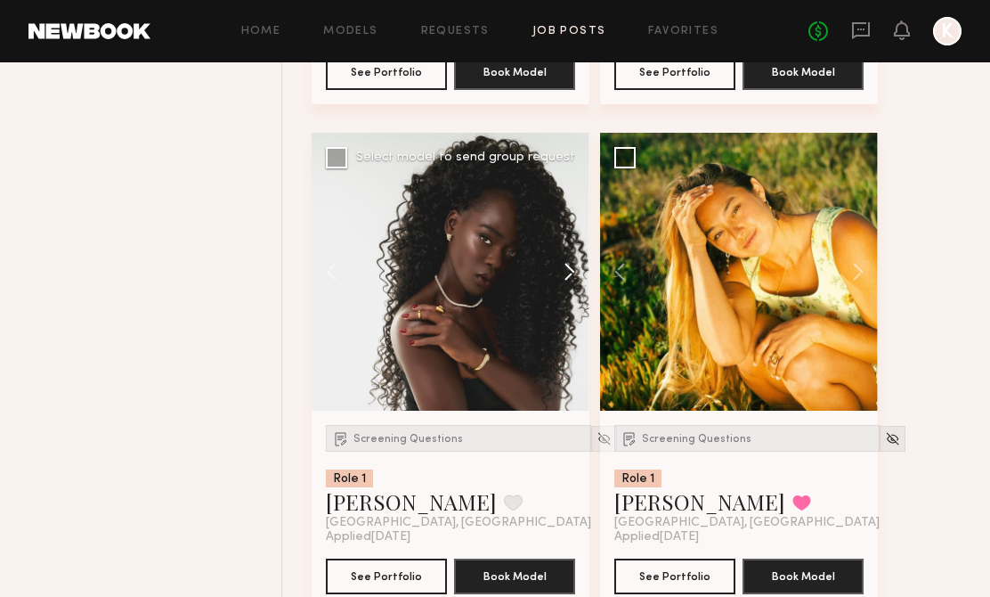
click at [566, 265] on button at bounding box center [560, 272] width 57 height 278
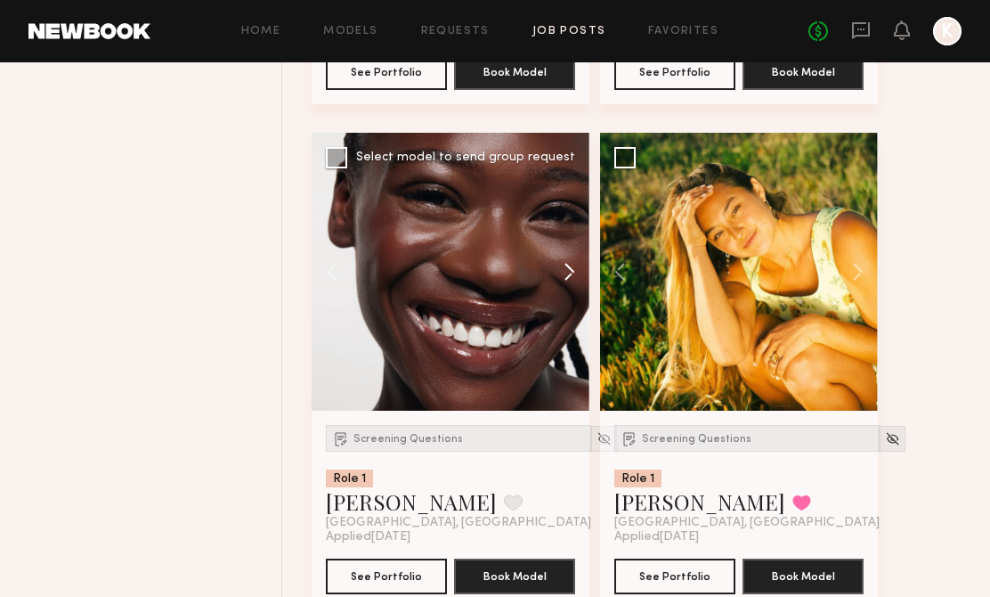
click at [566, 265] on button at bounding box center [560, 272] width 57 height 278
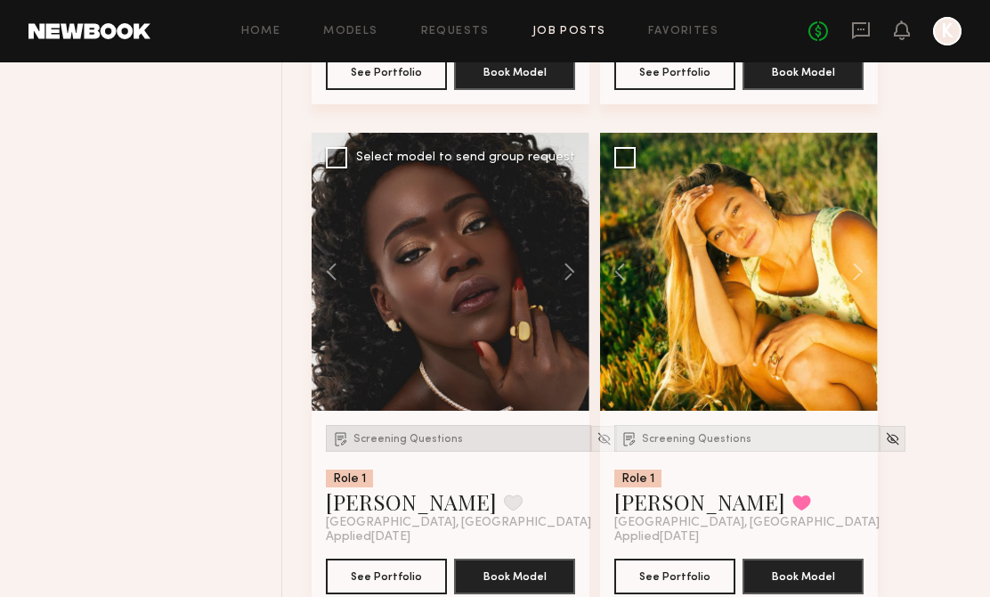
click at [409, 444] on span "Screening Questions" at bounding box center [408, 439] width 110 height 11
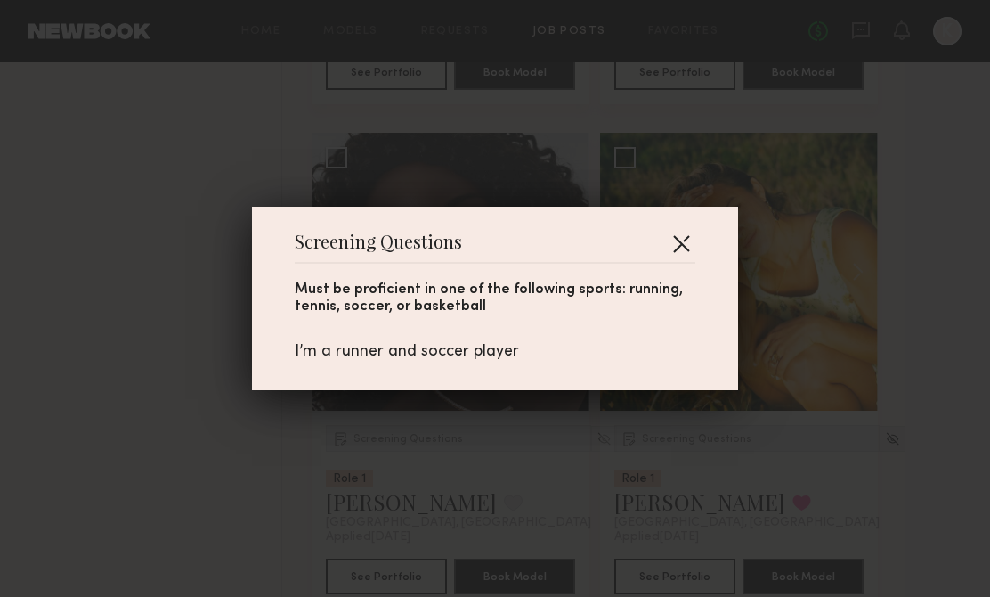
click at [683, 247] on button "button" at bounding box center [681, 243] width 28 height 28
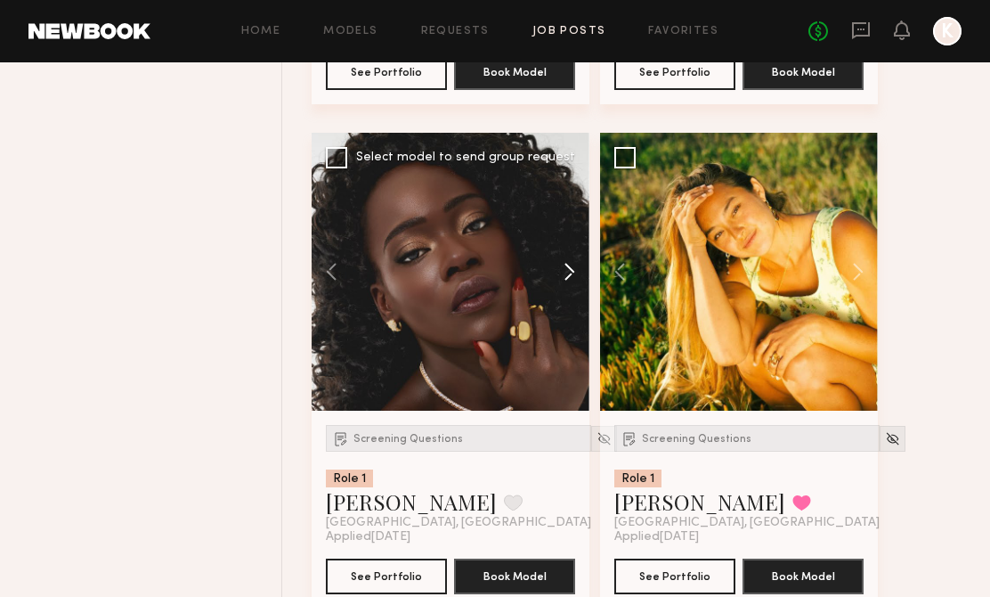
click at [570, 284] on button at bounding box center [560, 272] width 57 height 278
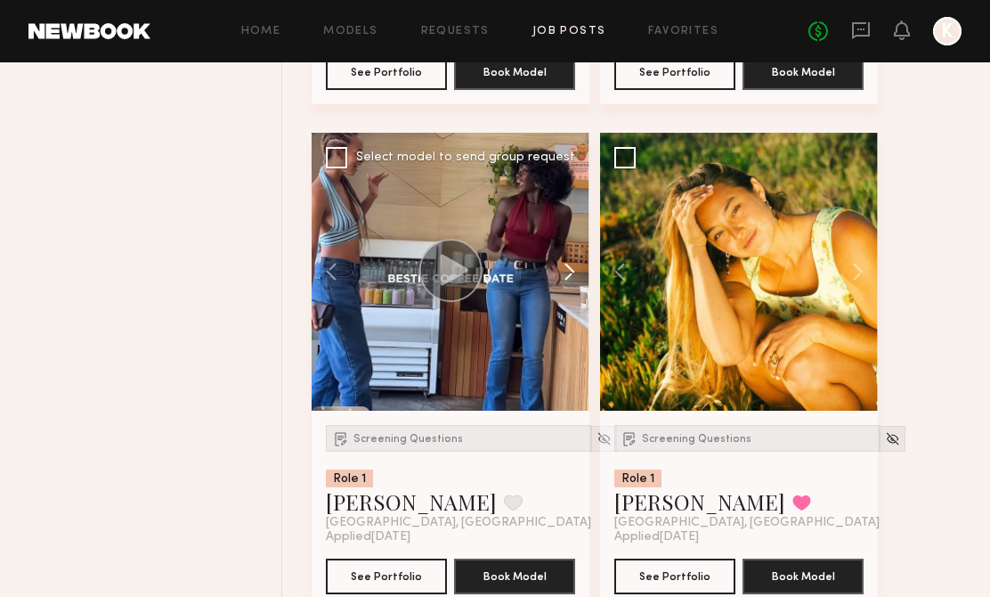
click at [570, 282] on button at bounding box center [560, 272] width 57 height 278
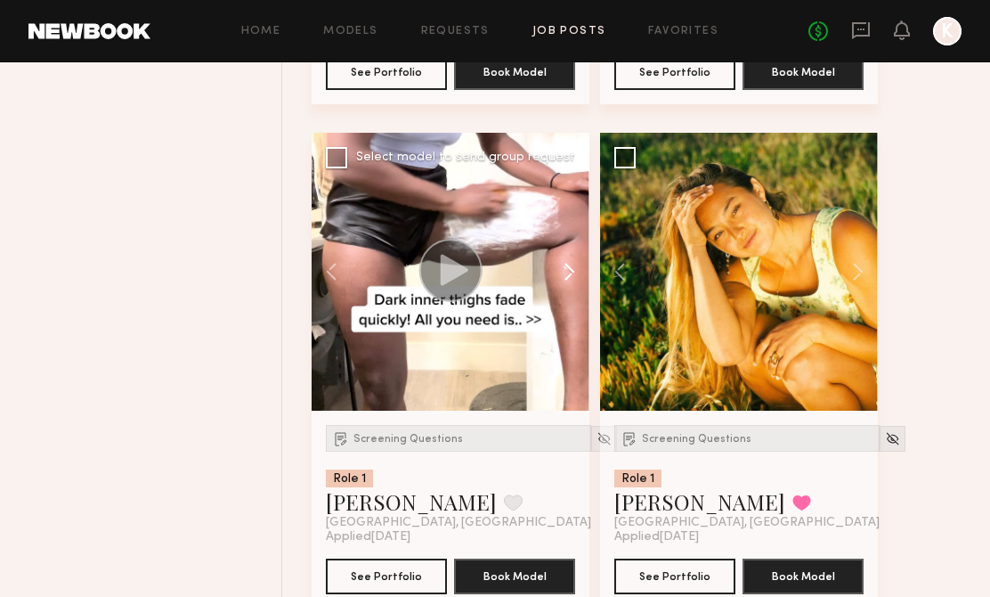
click at [570, 282] on button at bounding box center [560, 272] width 57 height 278
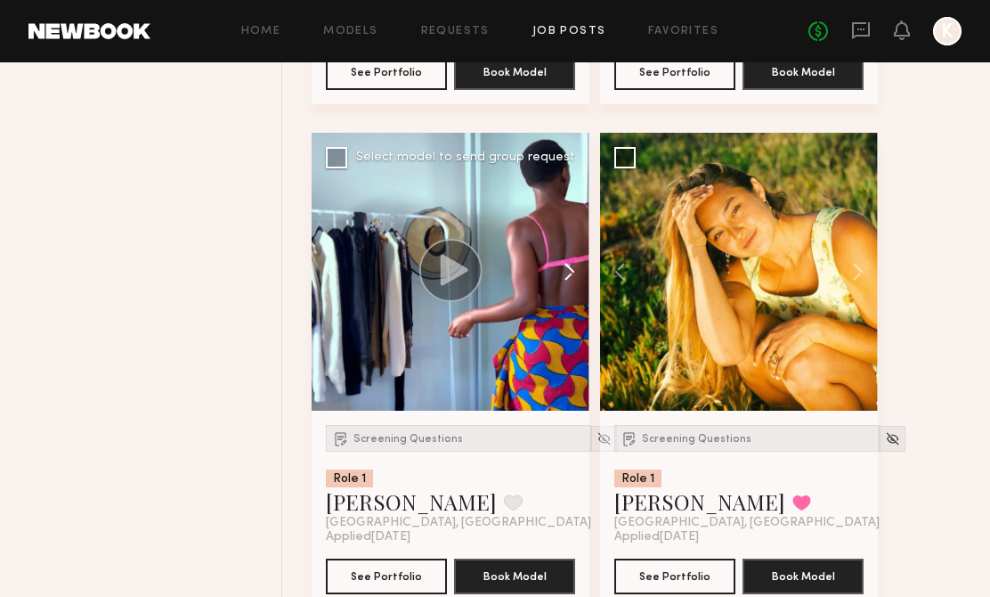
click at [570, 282] on button at bounding box center [560, 272] width 57 height 278
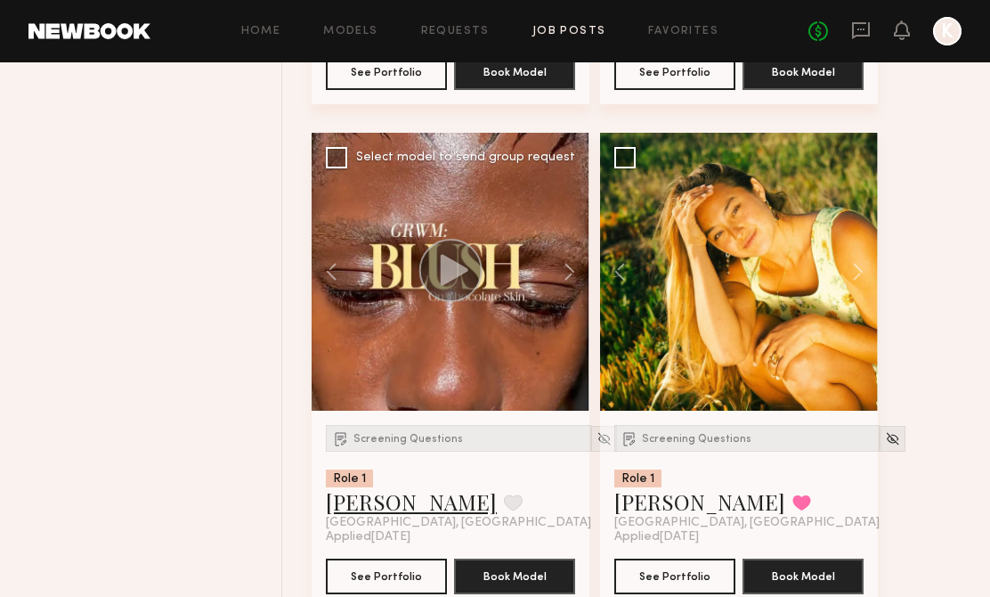
click at [367, 505] on link "Diana E." at bounding box center [411, 501] width 171 height 28
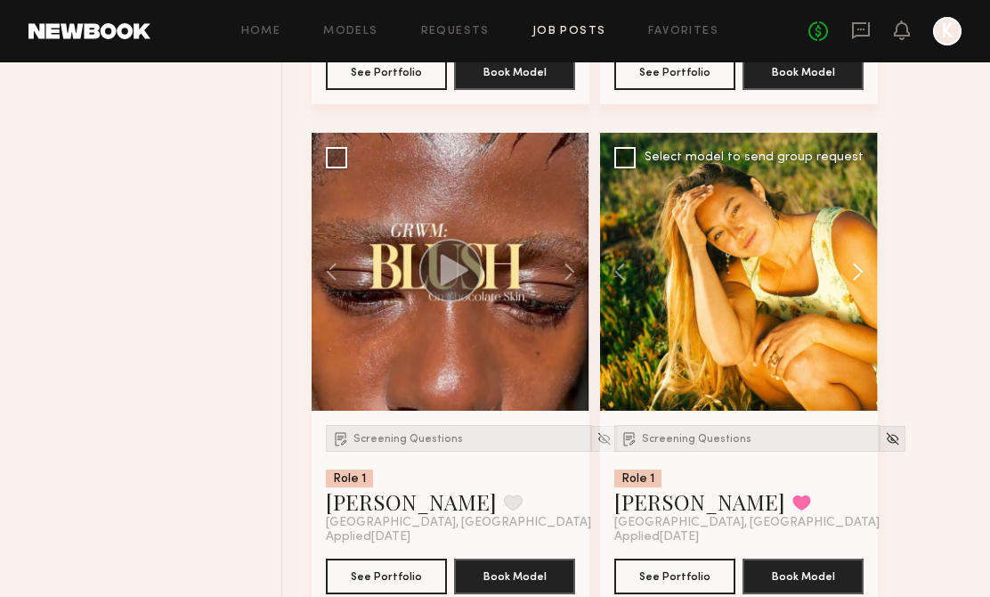
click at [856, 274] on button at bounding box center [849, 272] width 57 height 278
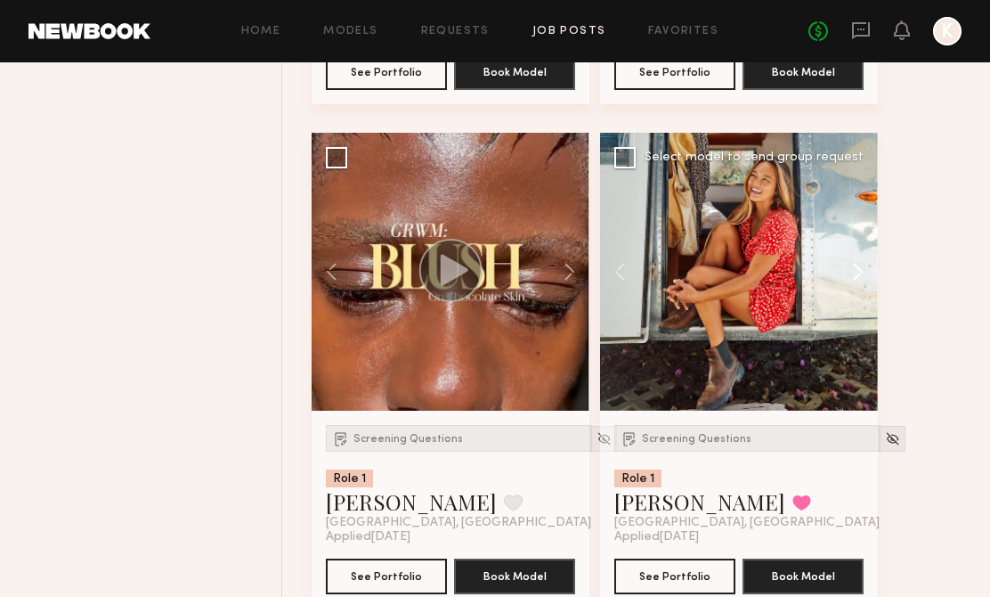
click at [866, 271] on button at bounding box center [849, 272] width 57 height 278
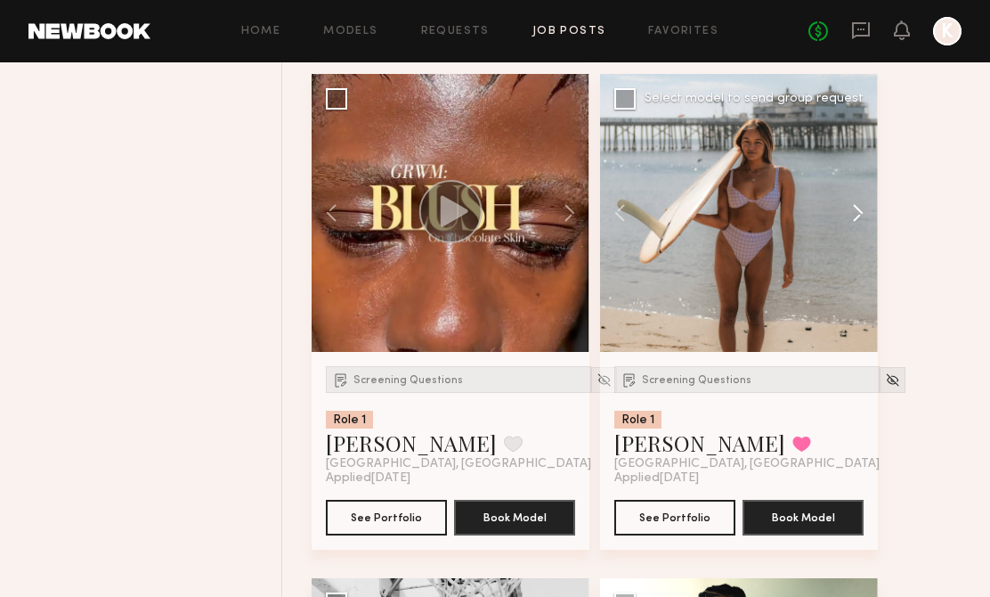
scroll to position [8218, 0]
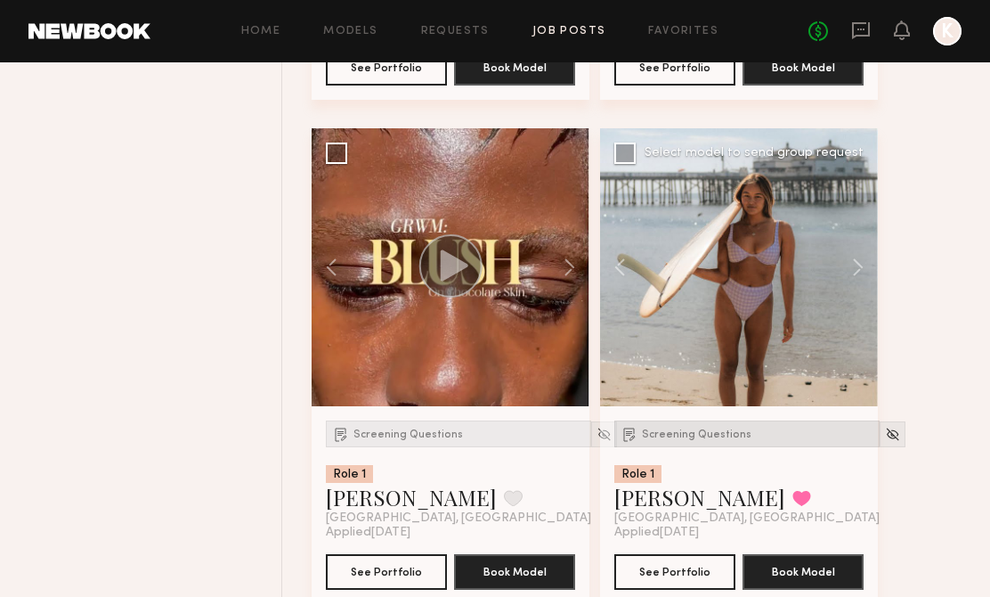
click at [651, 447] on div "Screening Questions" at bounding box center [746, 433] width 265 height 27
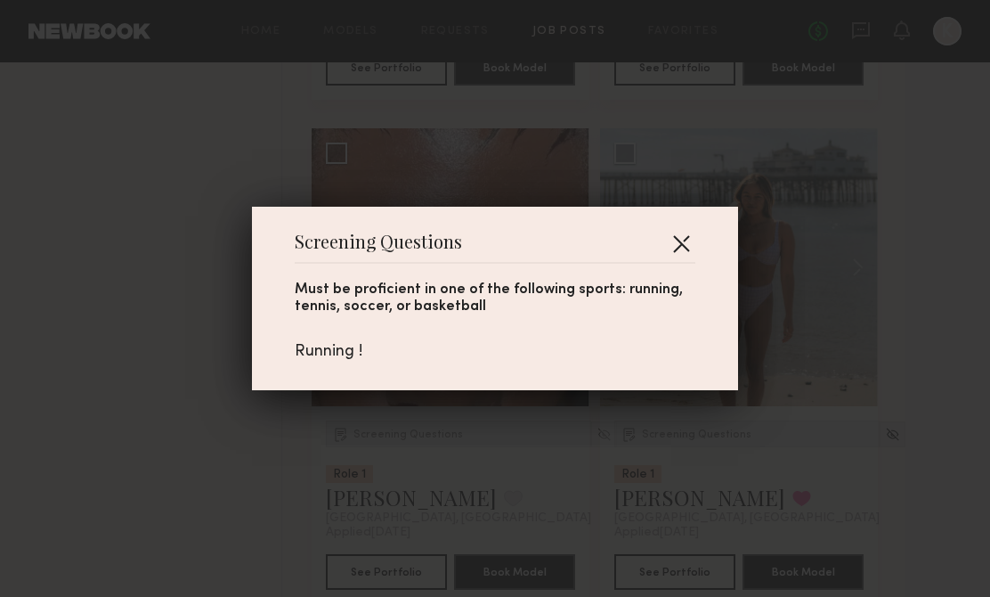
click at [680, 254] on button "button" at bounding box center [681, 243] width 28 height 28
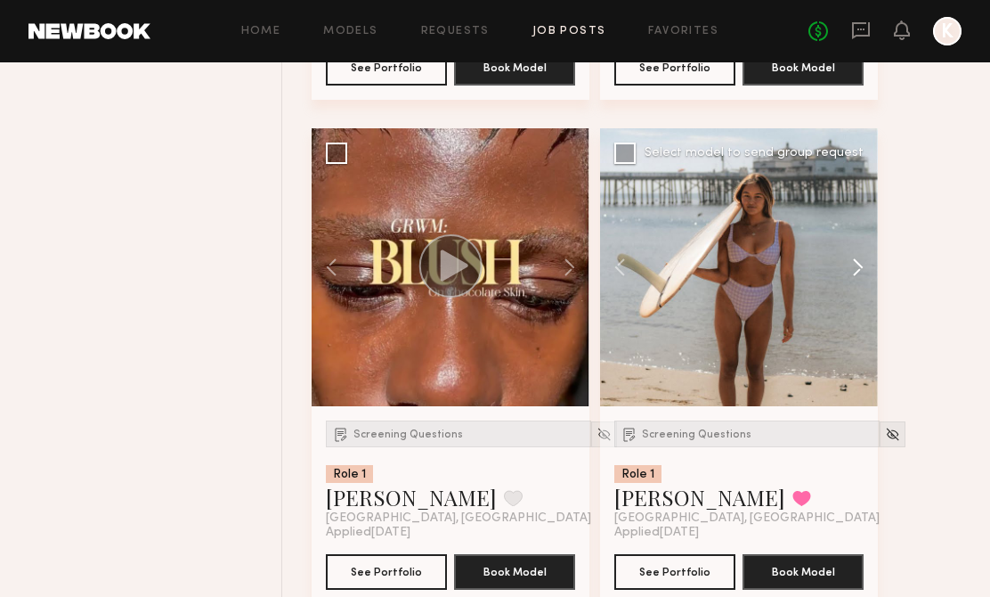
click at [846, 265] on button at bounding box center [849, 267] width 57 height 278
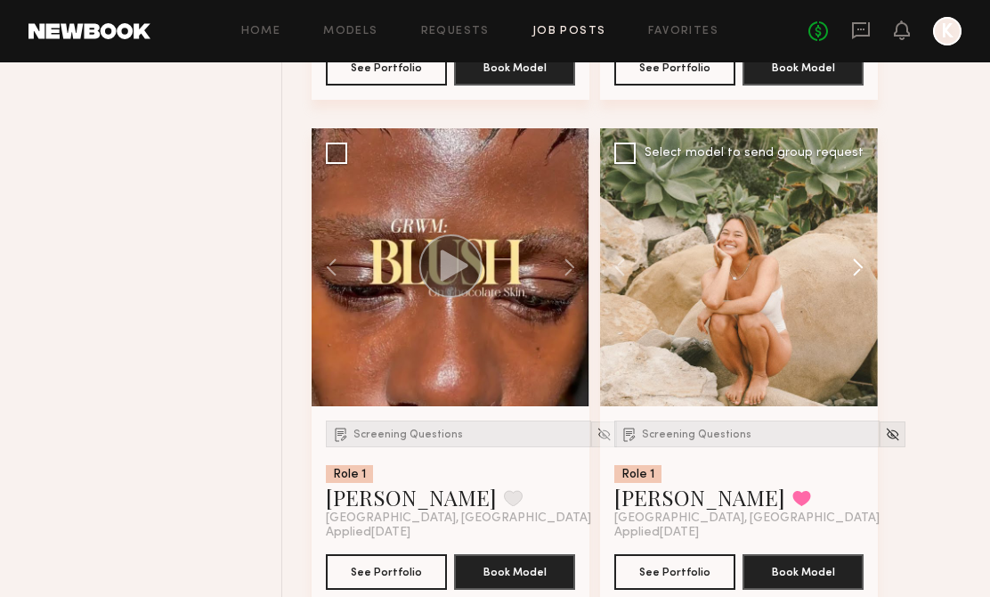
click at [853, 267] on button at bounding box center [849, 267] width 57 height 278
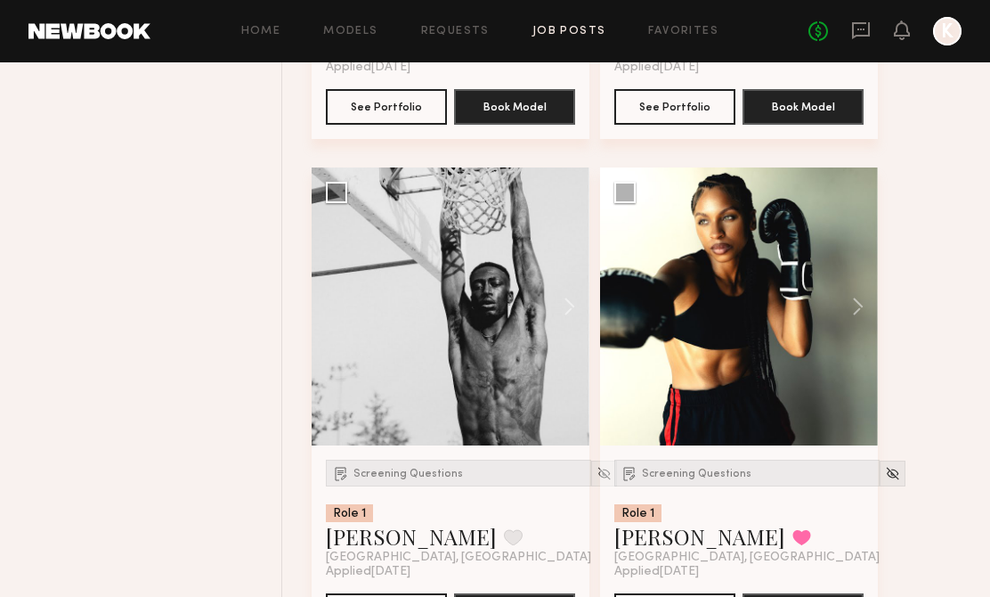
scroll to position [8686, 0]
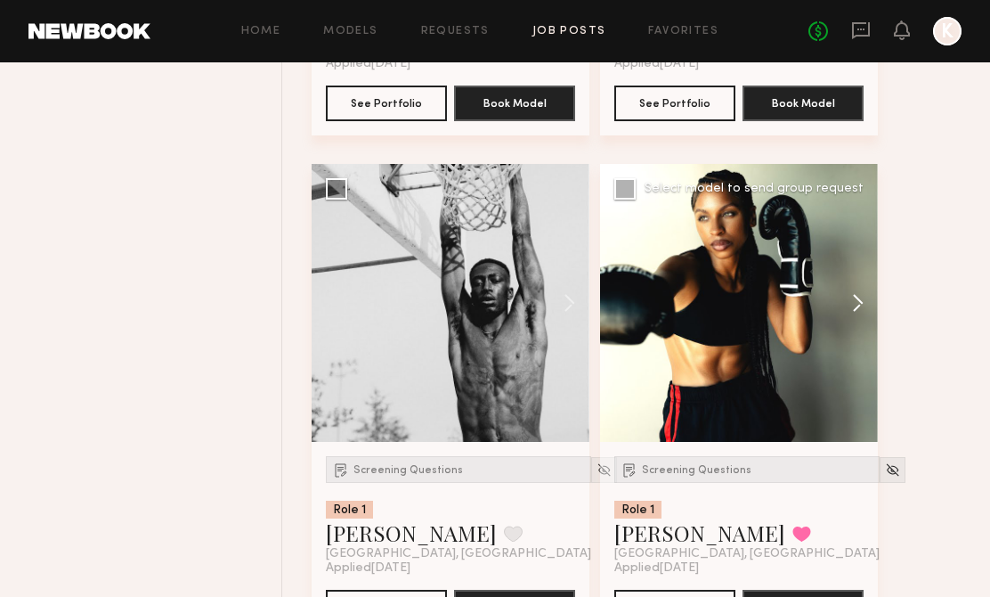
click at [848, 280] on button at bounding box center [849, 303] width 57 height 278
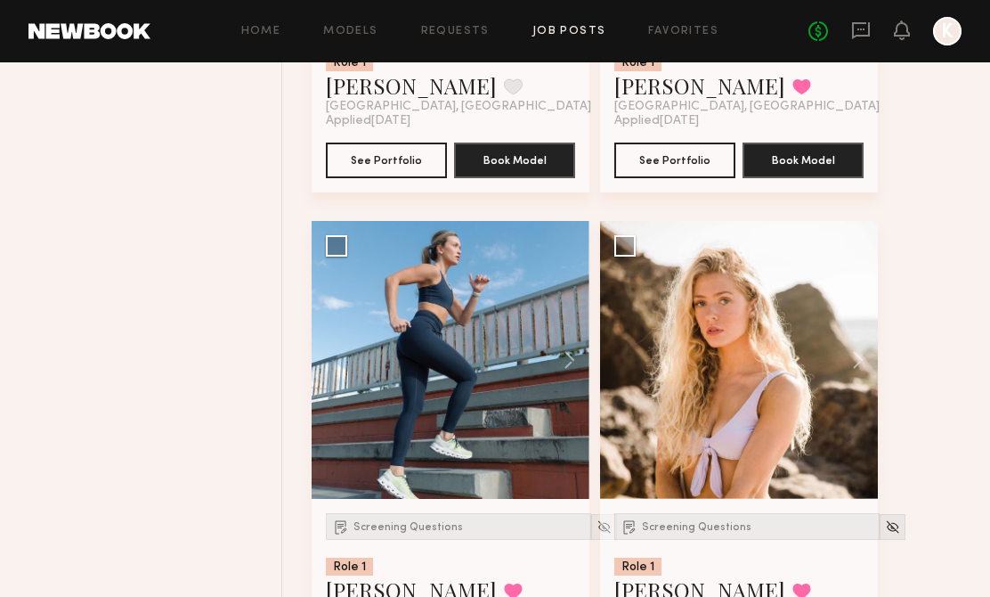
scroll to position [9183, 0]
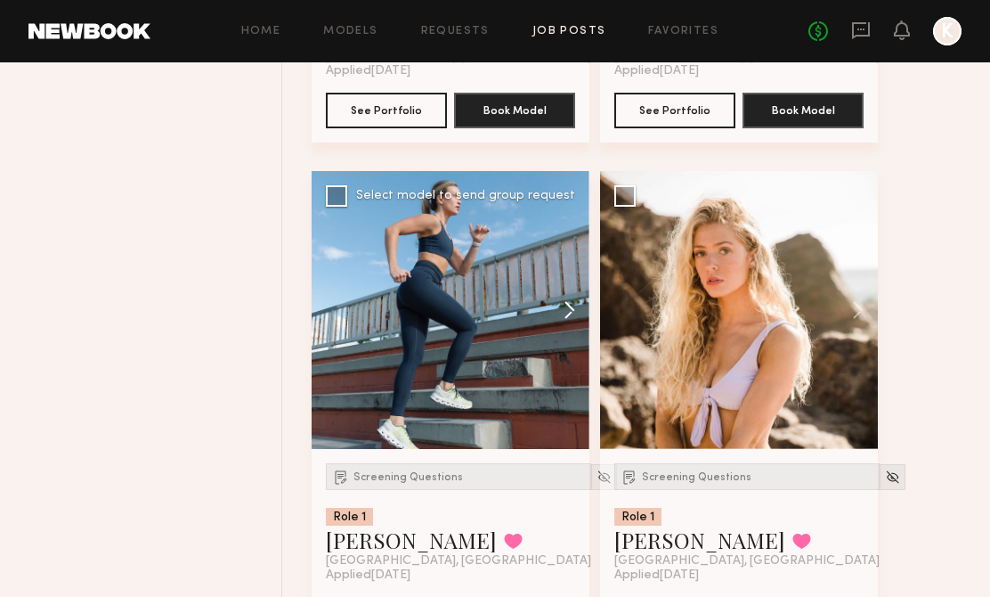
click at [567, 327] on button at bounding box center [560, 310] width 57 height 278
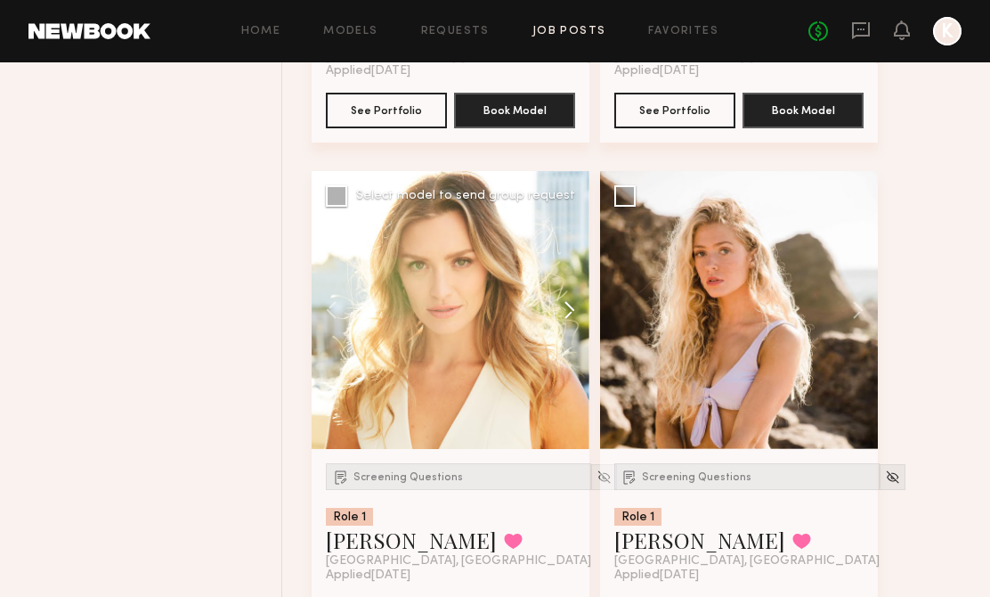
click at [567, 327] on button at bounding box center [560, 310] width 57 height 278
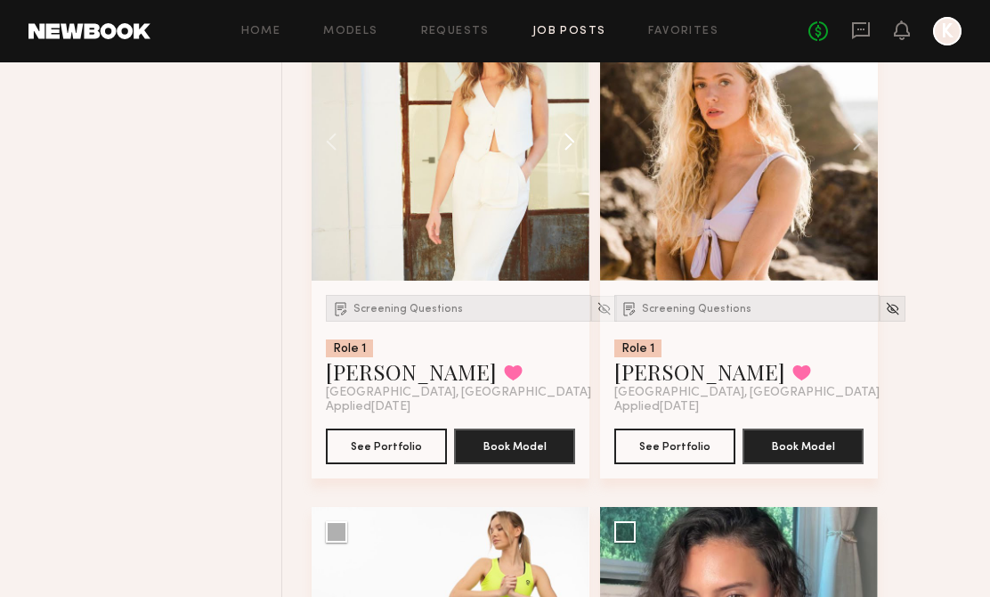
scroll to position [9693, 0]
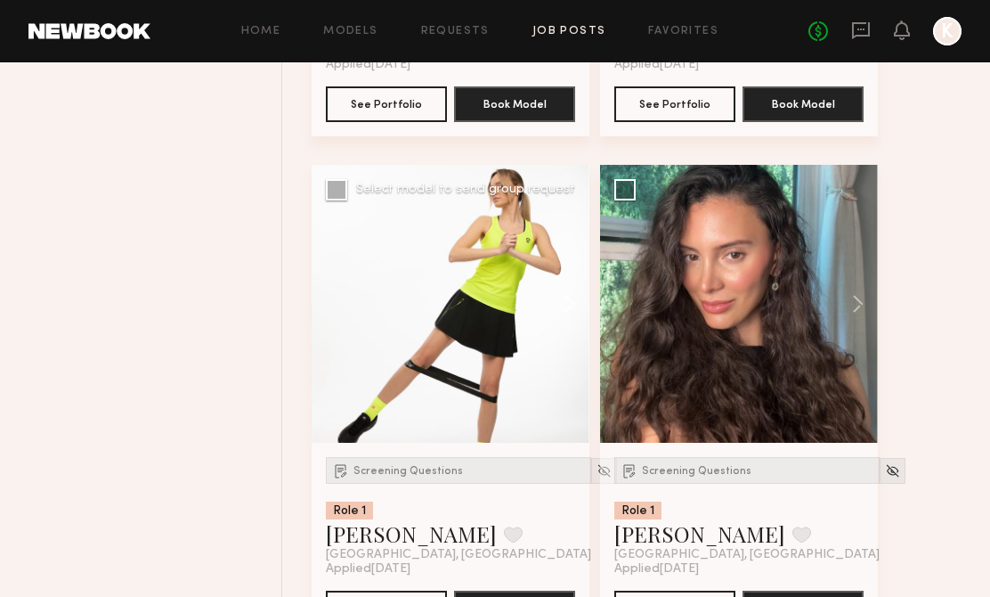
click at [567, 327] on button at bounding box center [560, 304] width 57 height 278
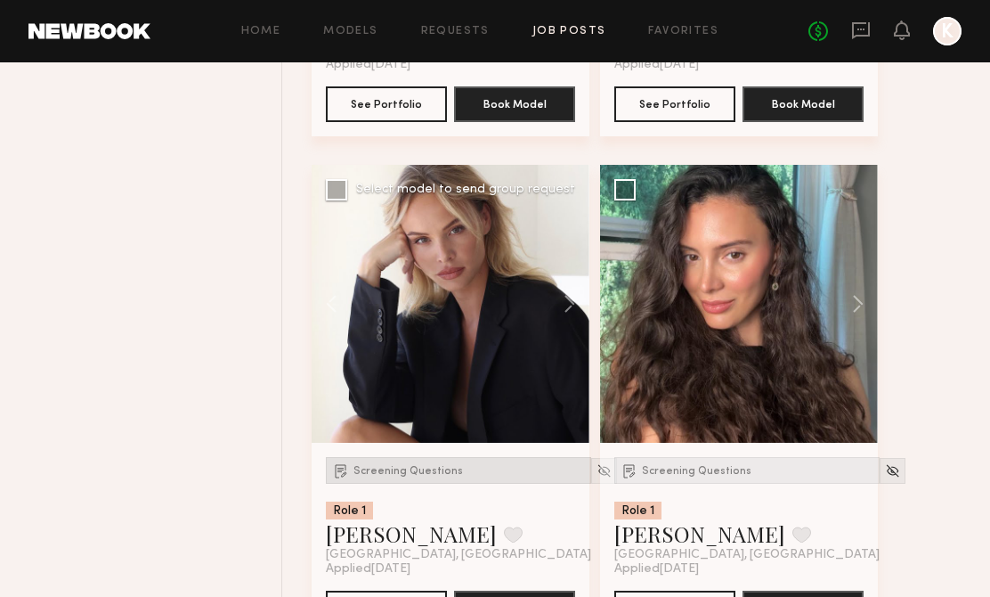
click at [439, 467] on div "Screening Questions" at bounding box center [458, 470] width 265 height 27
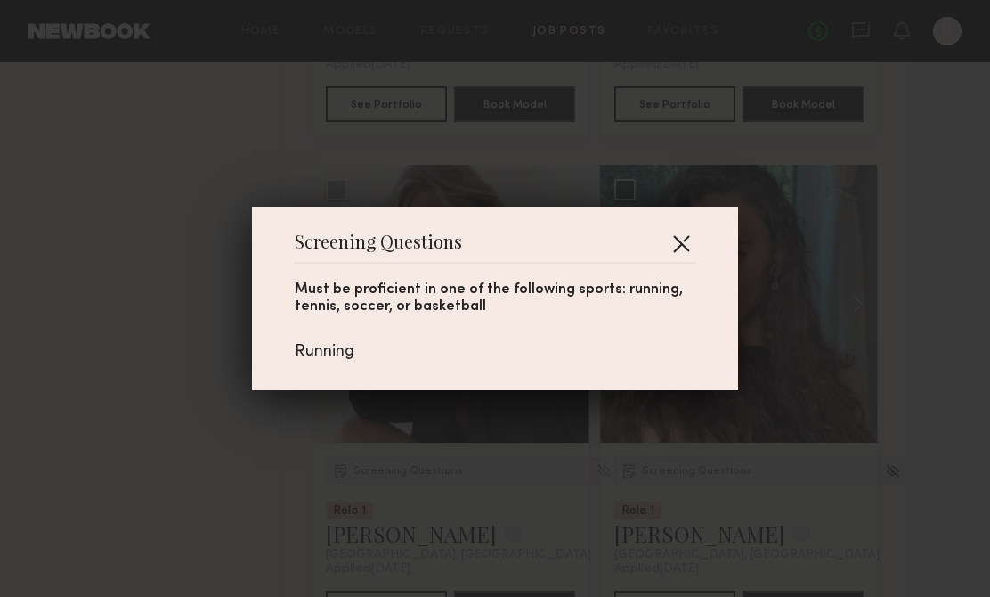
click at [681, 245] on button "button" at bounding box center [681, 243] width 28 height 28
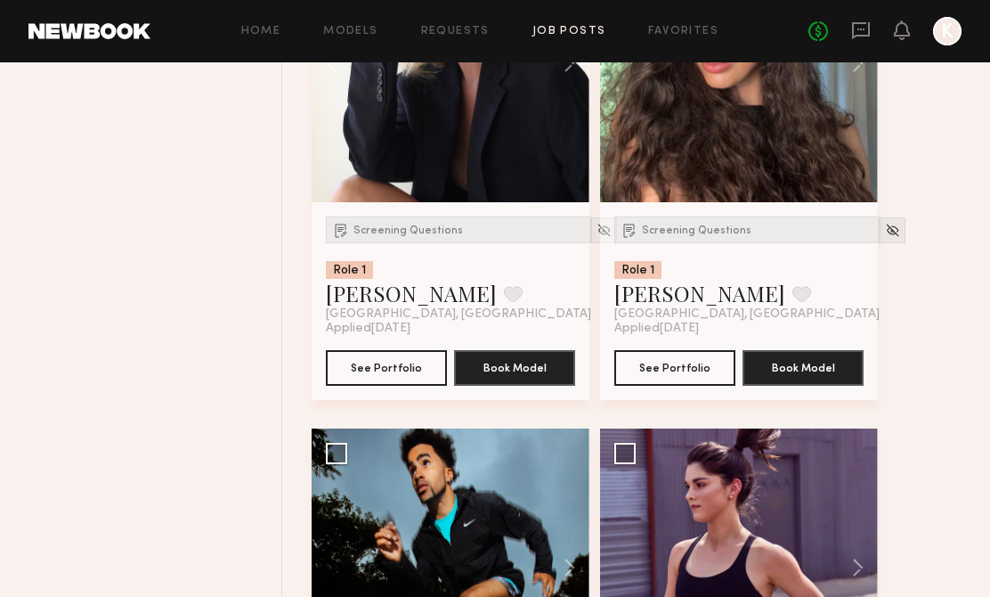
scroll to position [10233, 0]
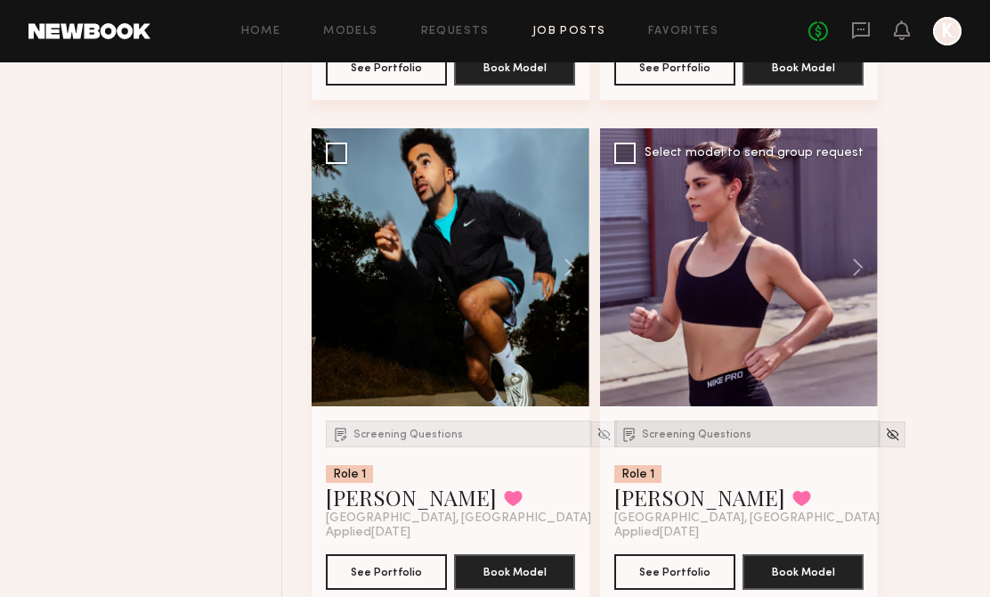
click at [699, 440] on span "Screening Questions" at bounding box center [697, 434] width 110 height 11
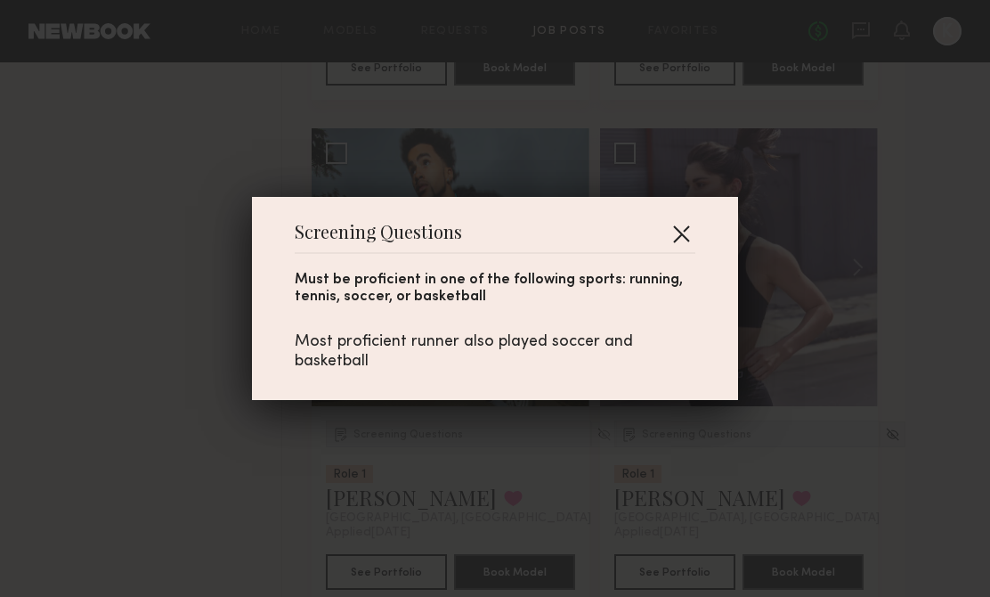
click at [683, 228] on button "button" at bounding box center [681, 233] width 28 height 28
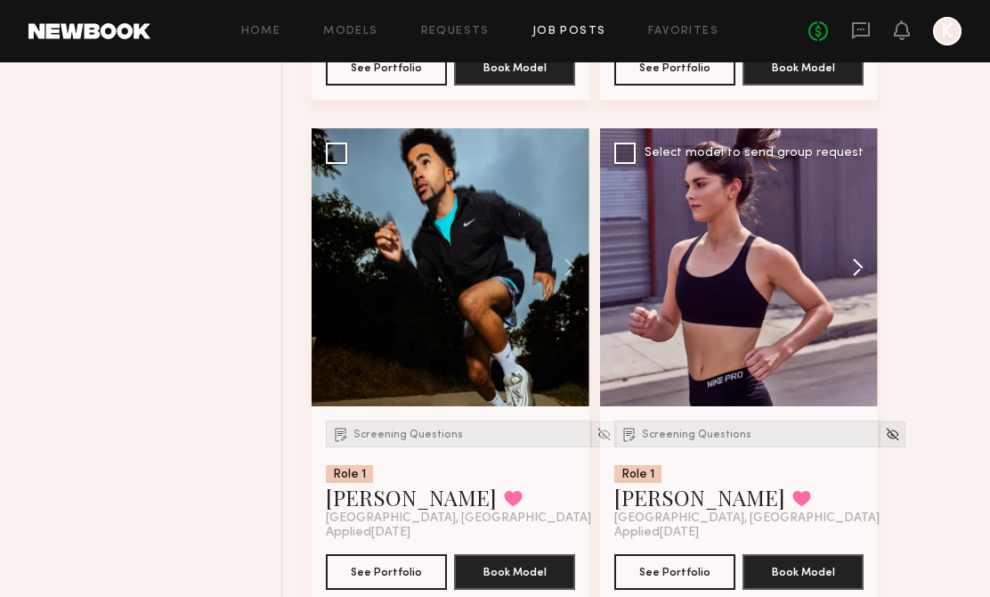
click at [867, 268] on button at bounding box center [849, 267] width 57 height 278
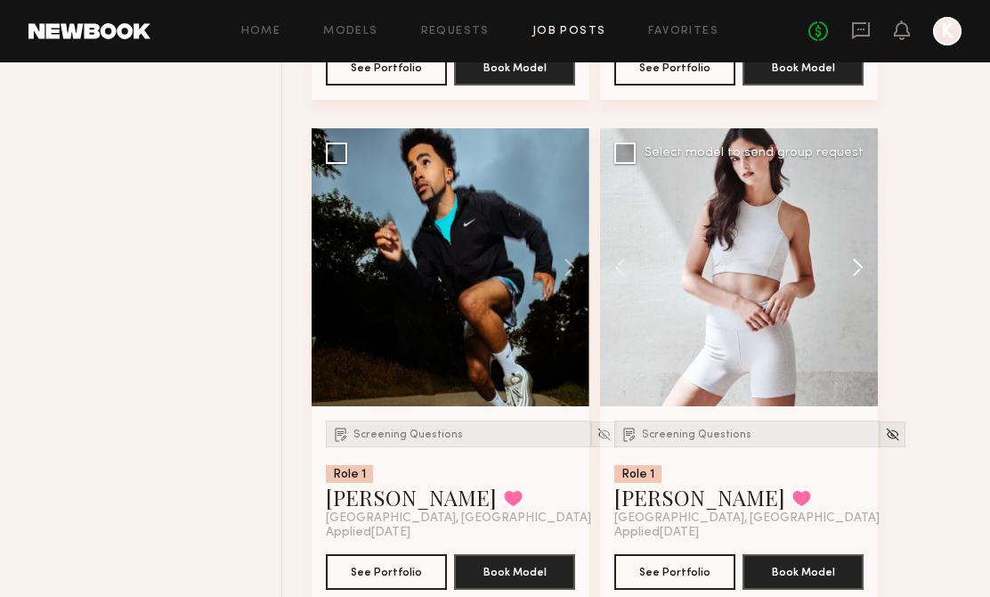
click at [862, 268] on button at bounding box center [849, 267] width 57 height 278
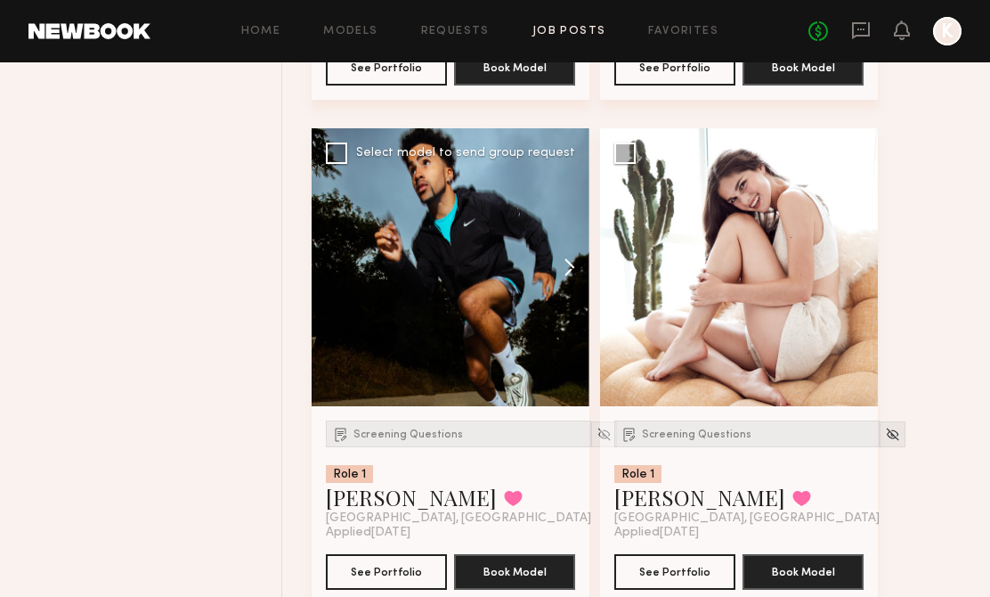
click at [556, 272] on button at bounding box center [560, 267] width 57 height 278
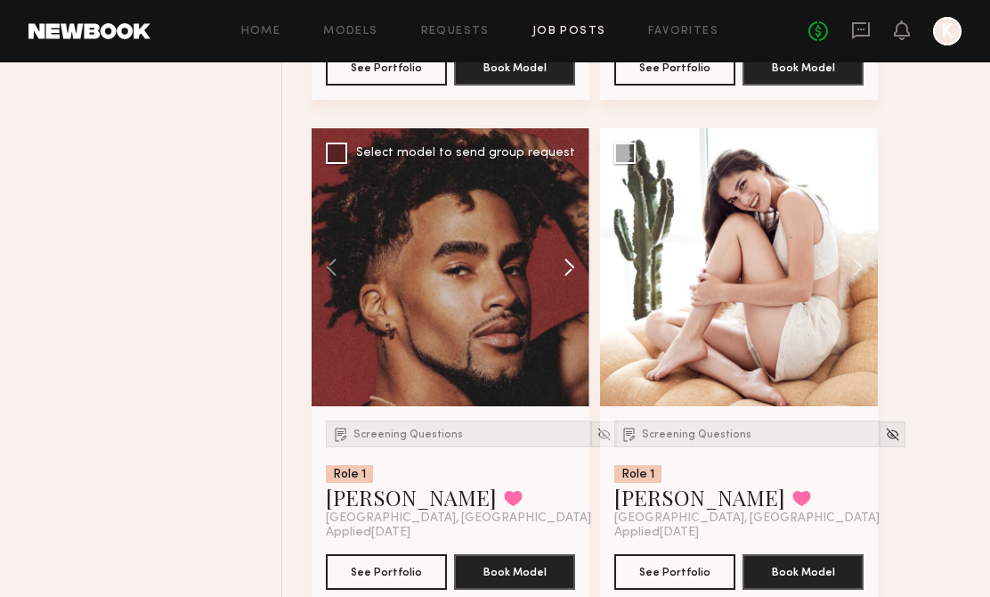
click at [563, 272] on button at bounding box center [560, 267] width 57 height 278
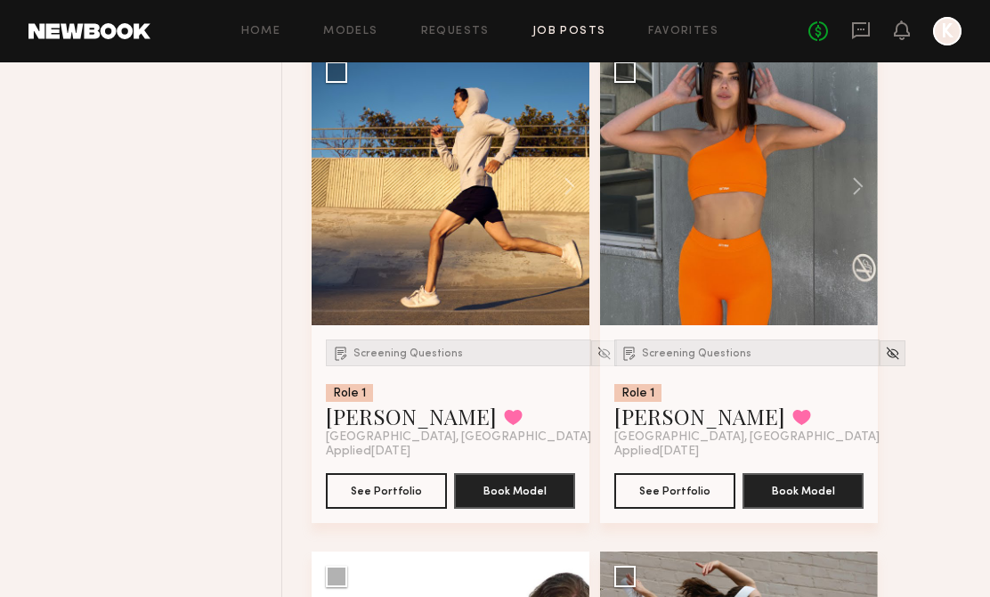
scroll to position [10816, 0]
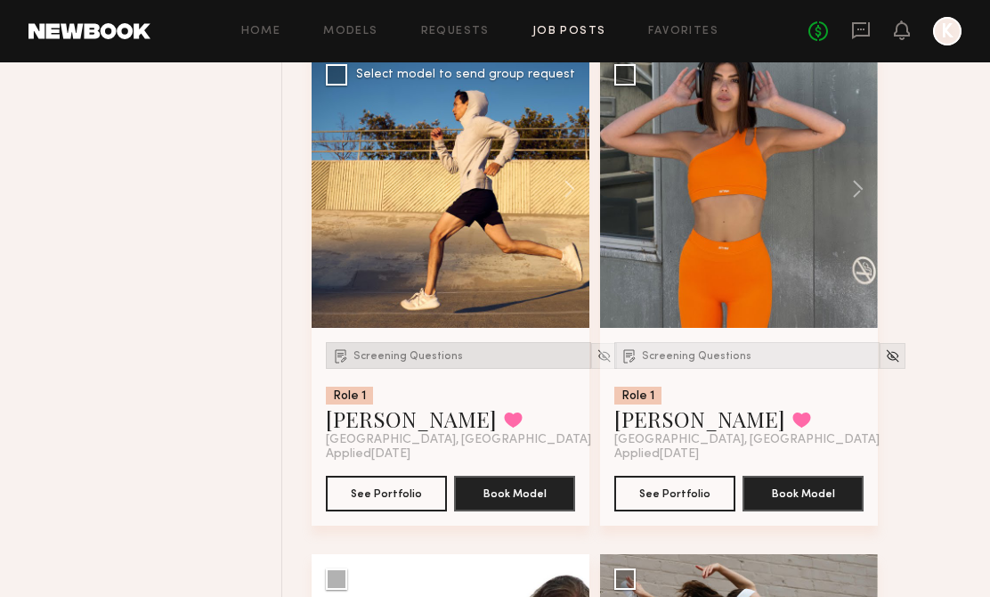
click at [402, 361] on span "Screening Questions" at bounding box center [408, 356] width 110 height 11
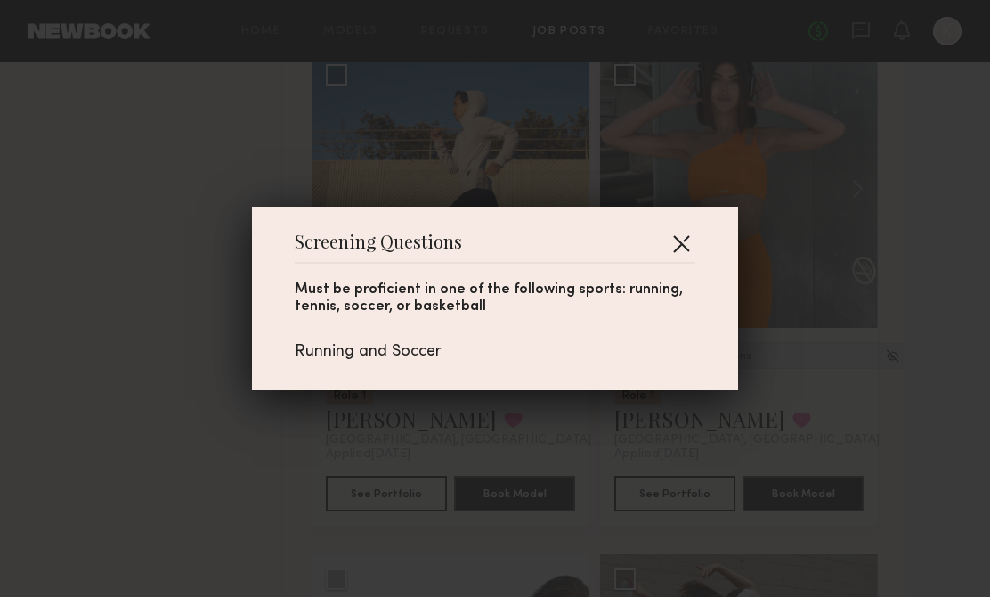
click at [674, 245] on button "button" at bounding box center [681, 243] width 28 height 28
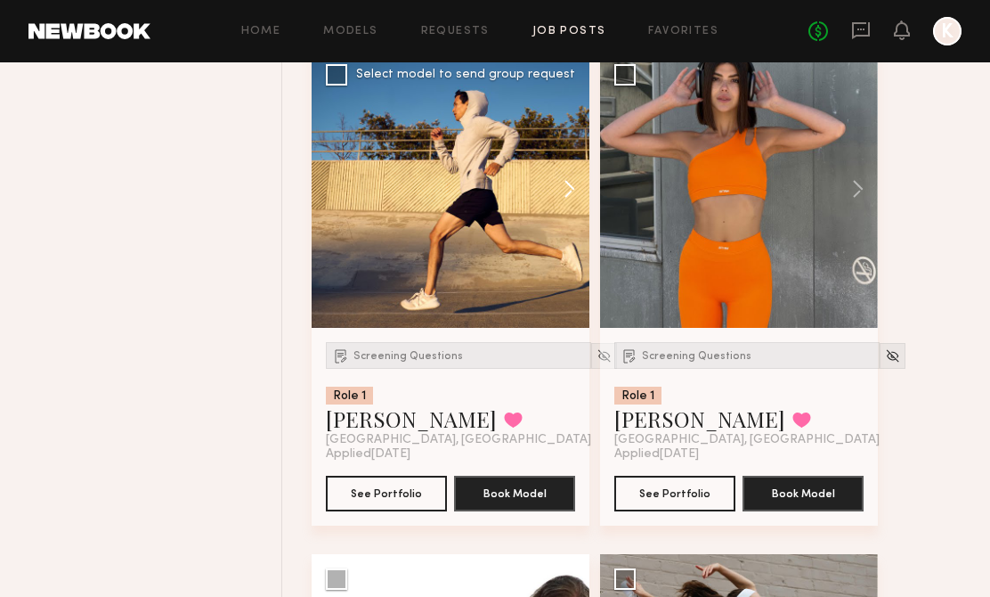
click at [563, 200] on button at bounding box center [560, 189] width 57 height 278
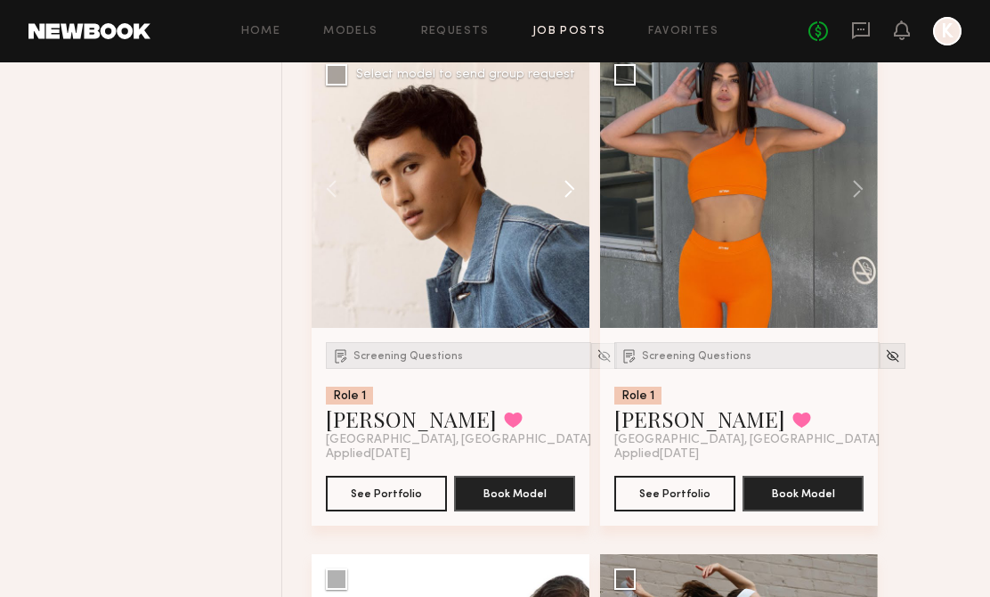
click at [563, 200] on button at bounding box center [560, 189] width 57 height 278
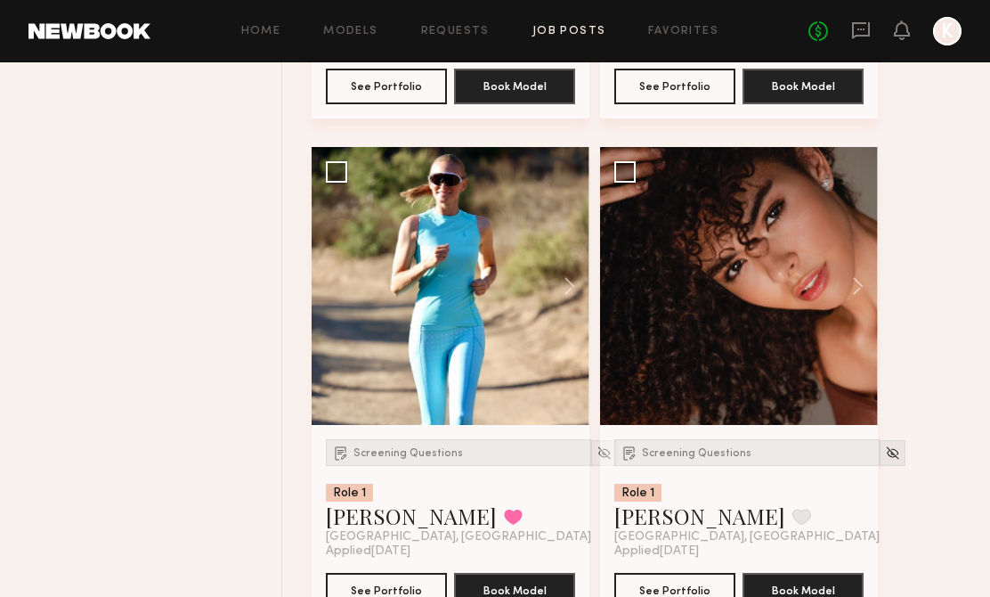
scroll to position [11747, 0]
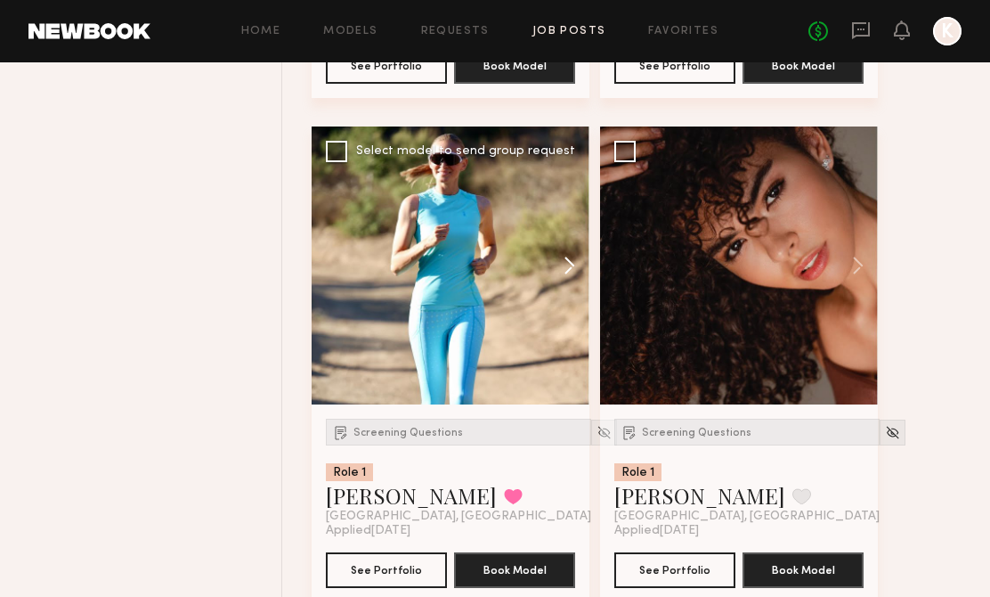
click at [564, 290] on button at bounding box center [560, 265] width 57 height 278
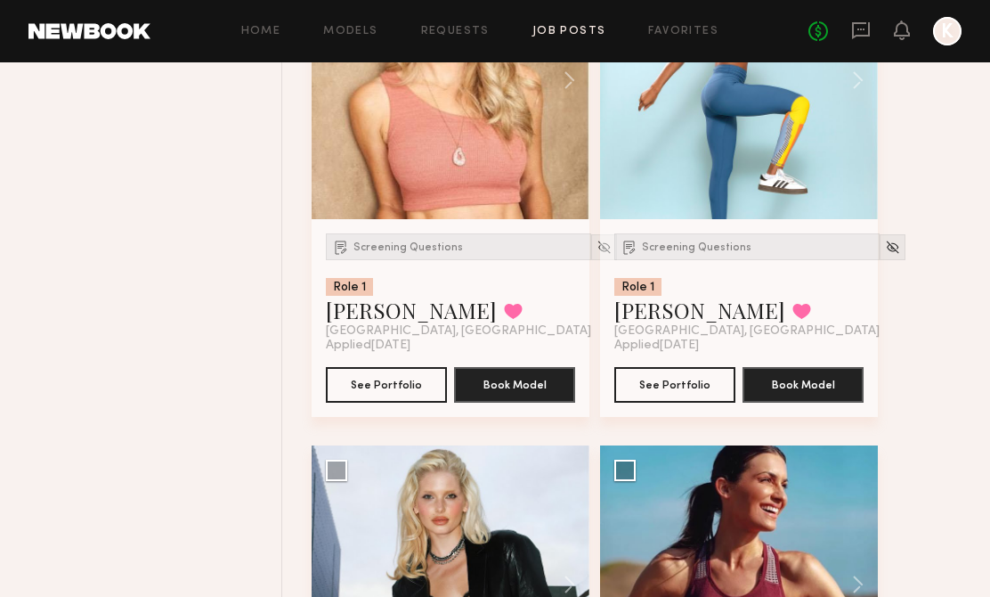
scroll to position [13830, 0]
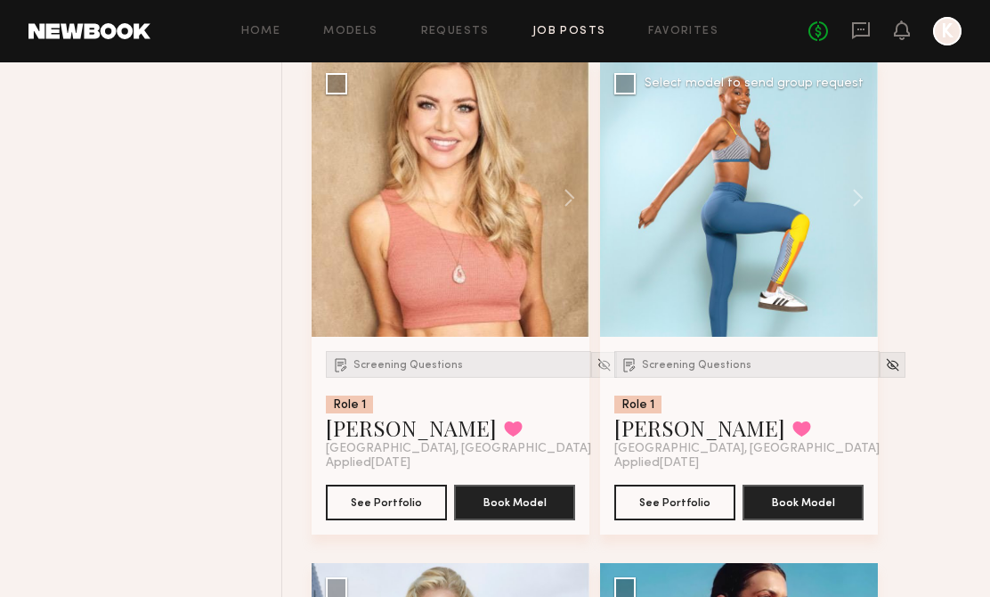
click at [671, 391] on div "Screening Questions Role 1 Kia K. Favorited Los Angeles, CA" at bounding box center [746, 403] width 265 height 105
click at [671, 370] on span "Screening Questions" at bounding box center [697, 365] width 110 height 11
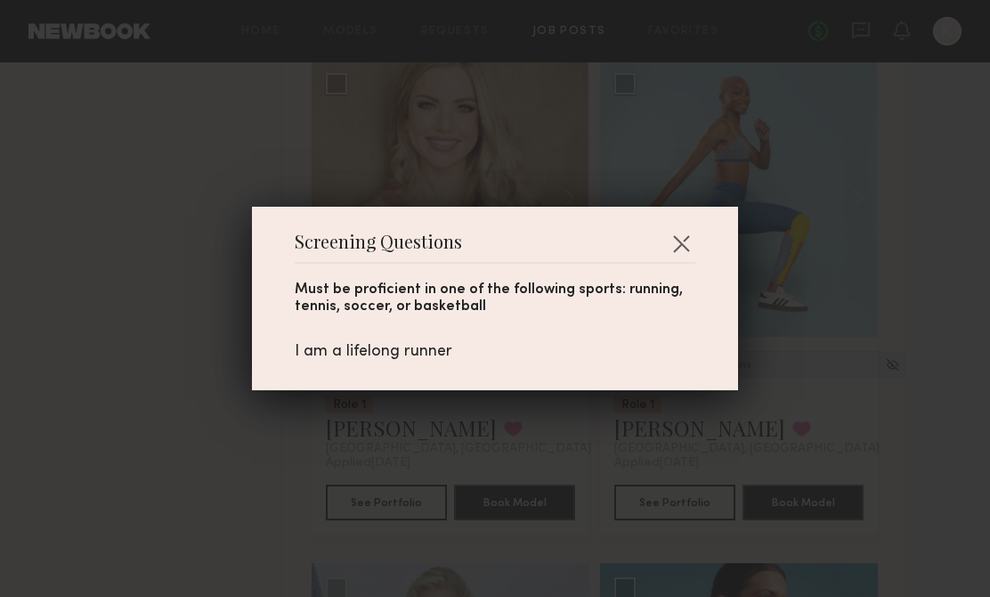
click at [700, 242] on div "Screening Questions Must be proficient in one of the following sports: running,…" at bounding box center [495, 298] width 486 height 183
click at [677, 239] on button "button" at bounding box center [681, 243] width 28 height 28
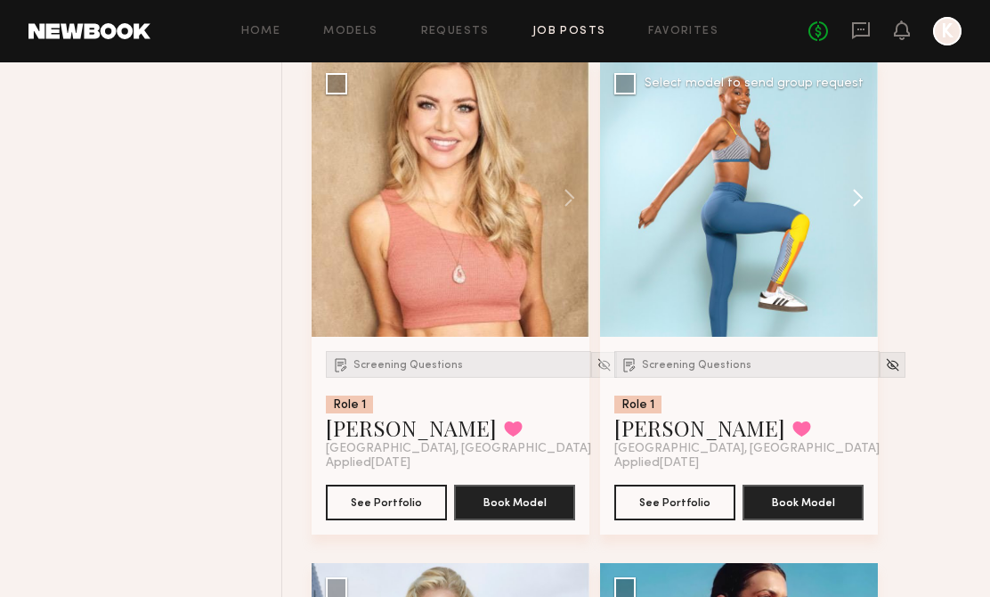
click at [856, 204] on button at bounding box center [849, 198] width 57 height 278
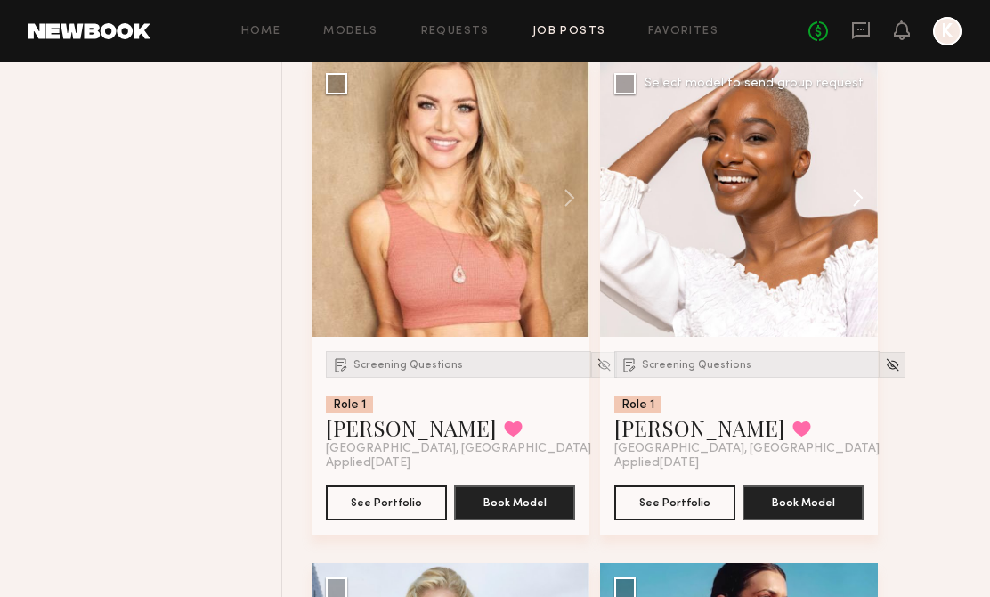
click at [856, 204] on button at bounding box center [849, 198] width 57 height 278
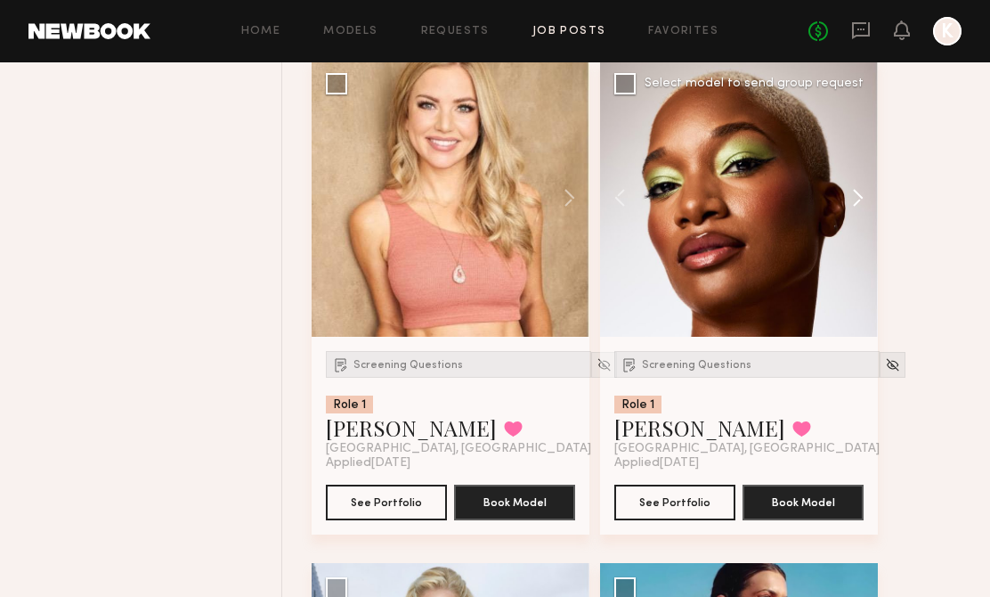
click at [856, 205] on button at bounding box center [849, 198] width 57 height 278
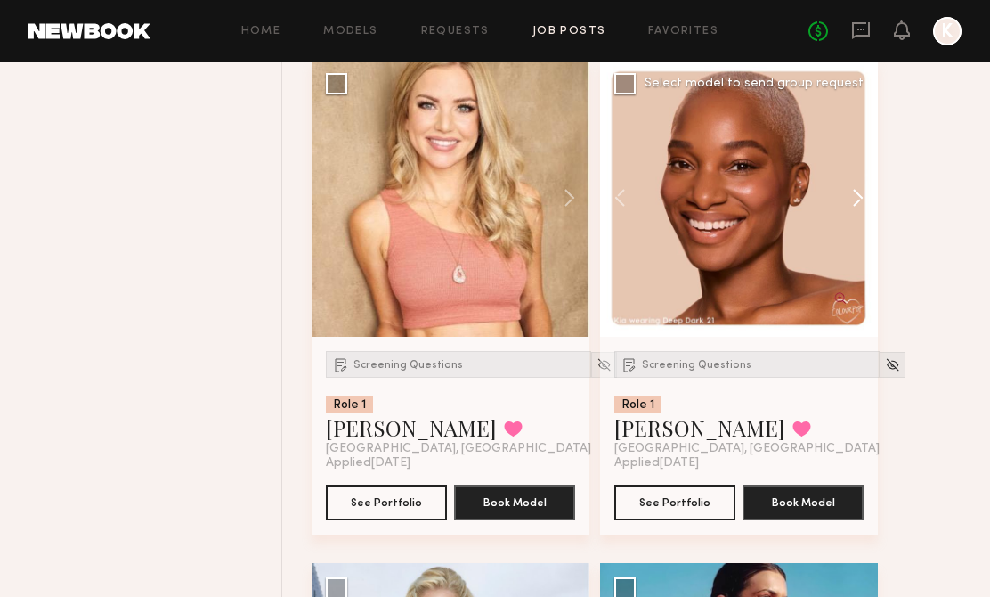
click at [855, 205] on button at bounding box center [849, 198] width 57 height 278
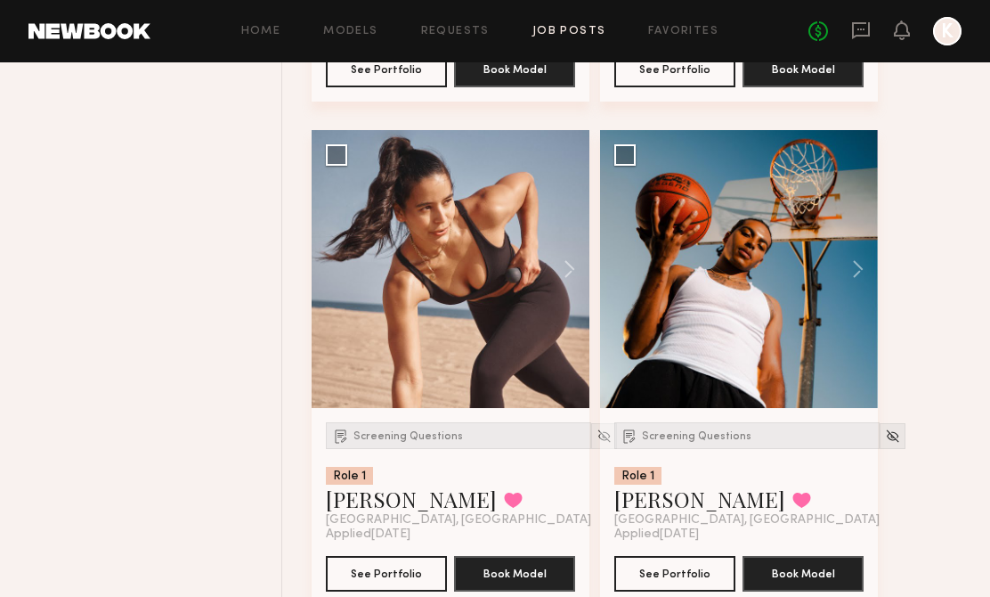
scroll to position [14770, 0]
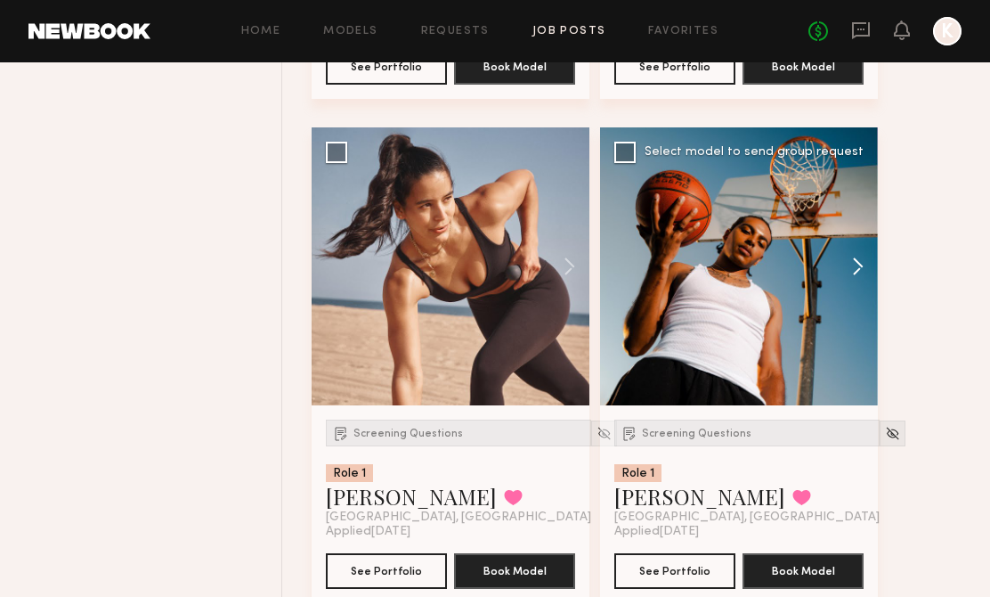
click at [849, 269] on button at bounding box center [849, 266] width 57 height 278
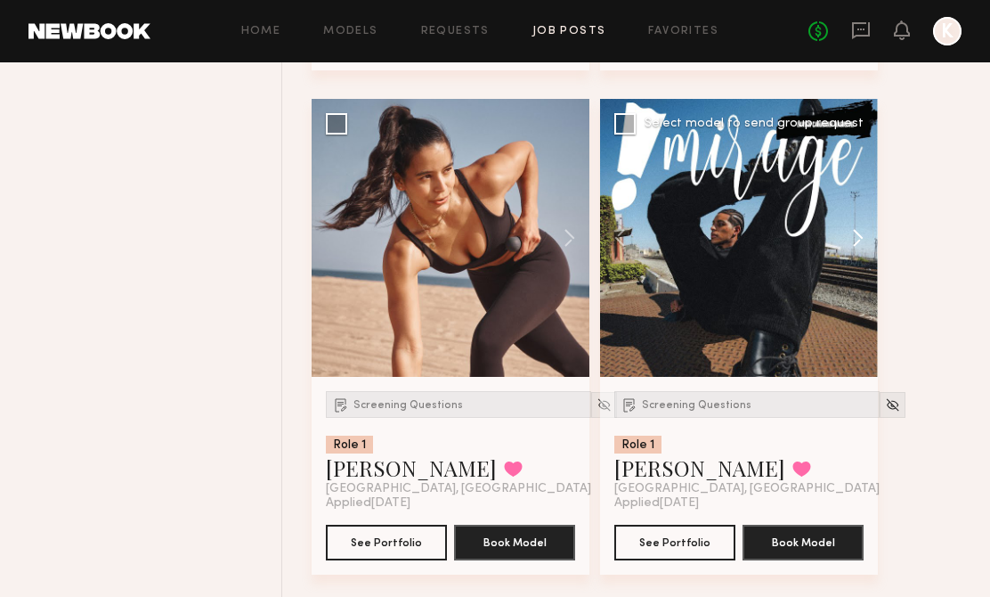
scroll to position [14794, 0]
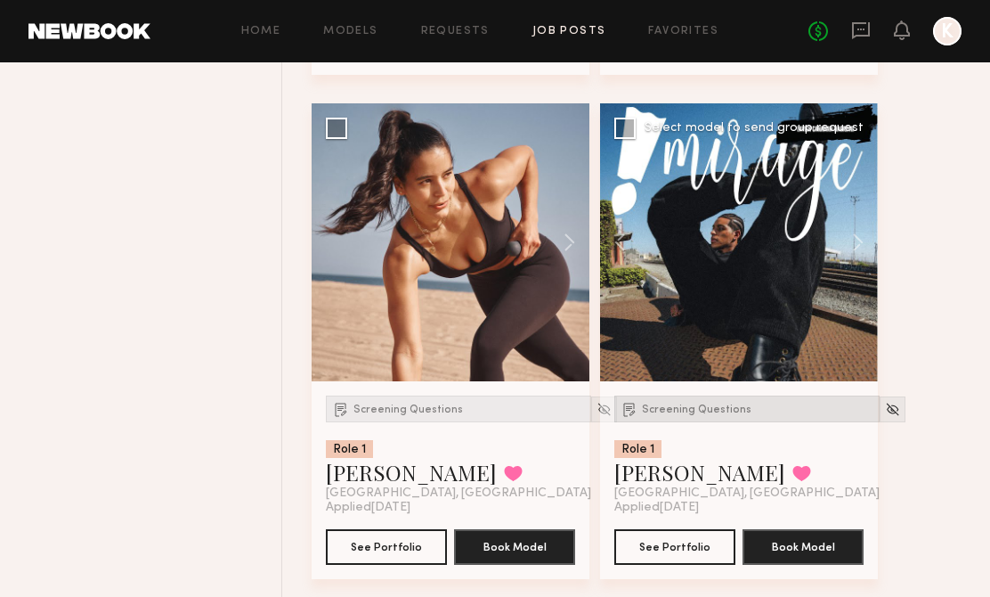
click at [729, 415] on div "Screening Questions" at bounding box center [746, 408] width 265 height 27
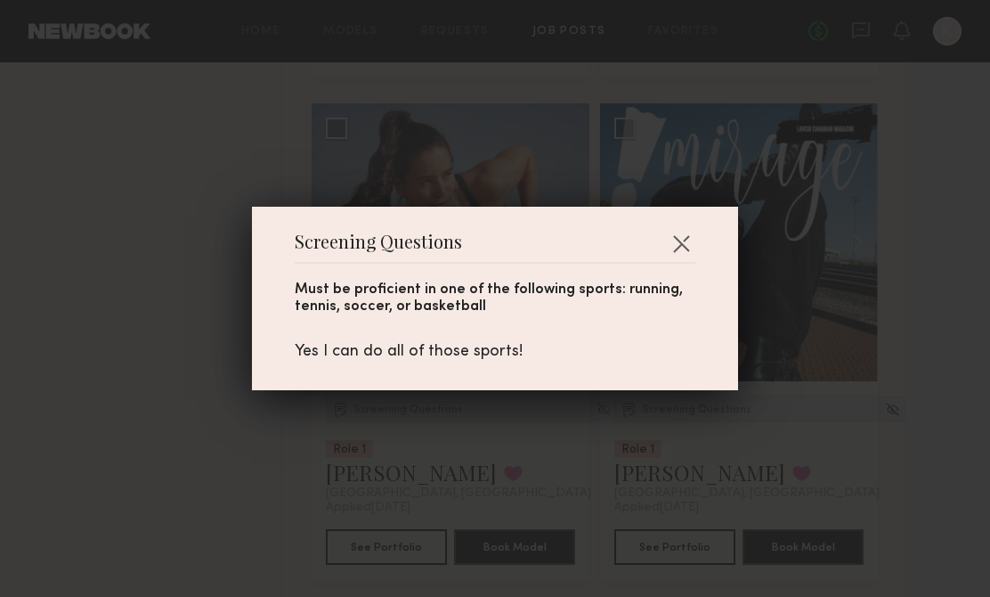
click at [695, 231] on div "Screening Questions Must be proficient in one of the following sports: running,…" at bounding box center [495, 298] width 486 height 183
click at [687, 231] on button "button" at bounding box center [681, 243] width 28 height 28
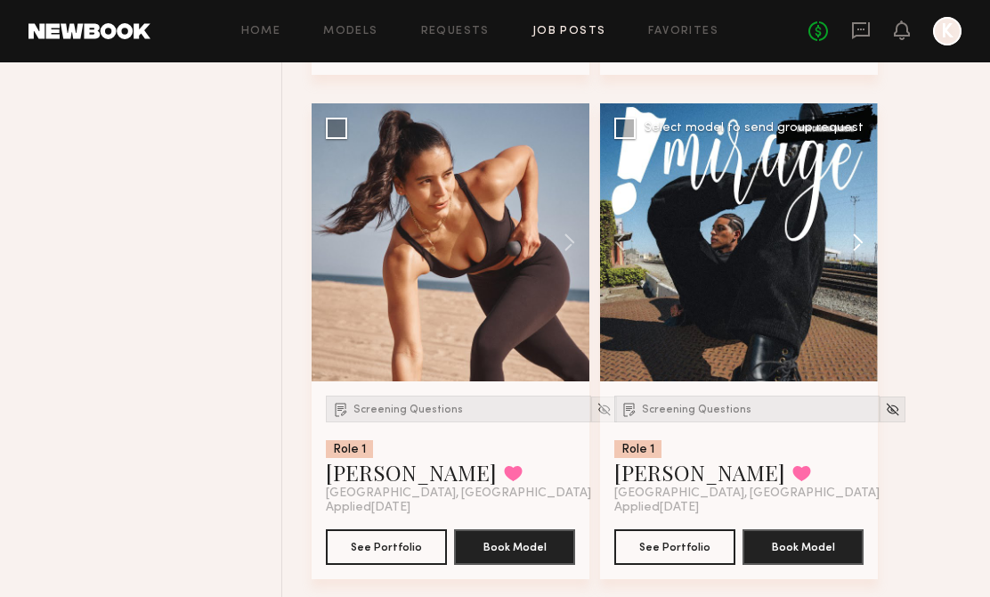
click at [857, 252] on button at bounding box center [849, 242] width 57 height 278
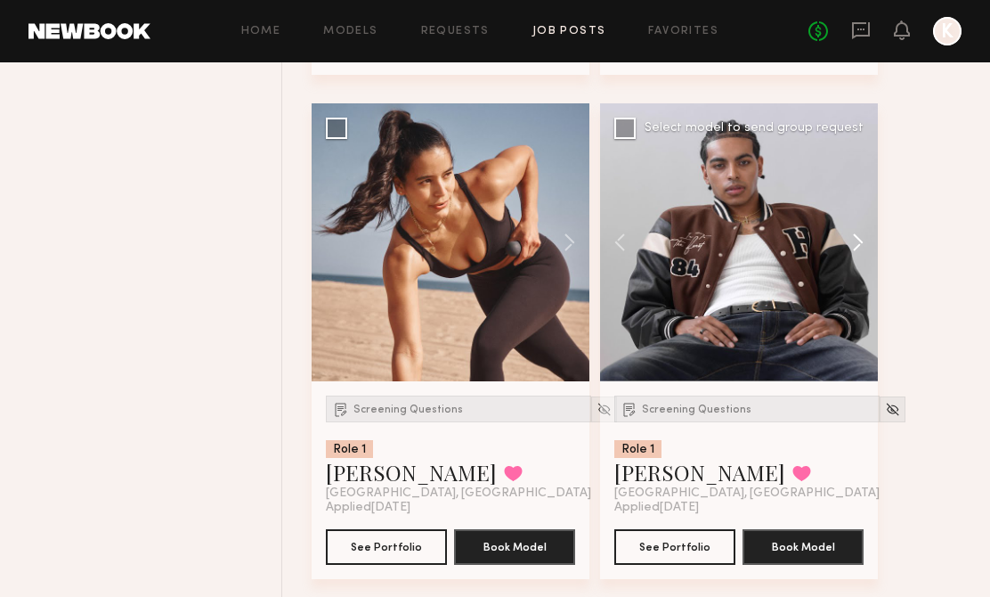
click at [856, 252] on button at bounding box center [849, 242] width 57 height 278
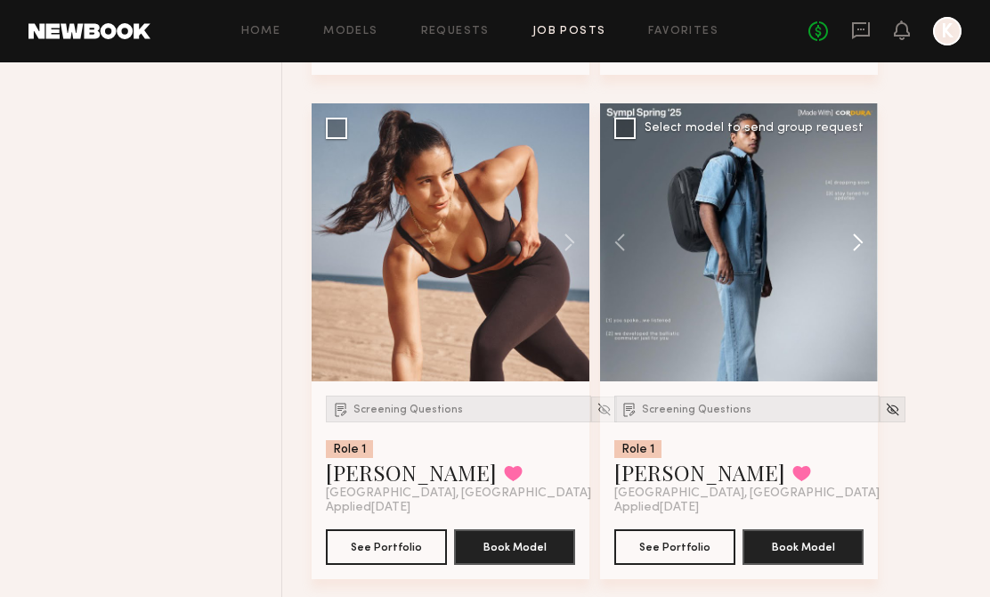
click at [856, 252] on button at bounding box center [849, 242] width 57 height 278
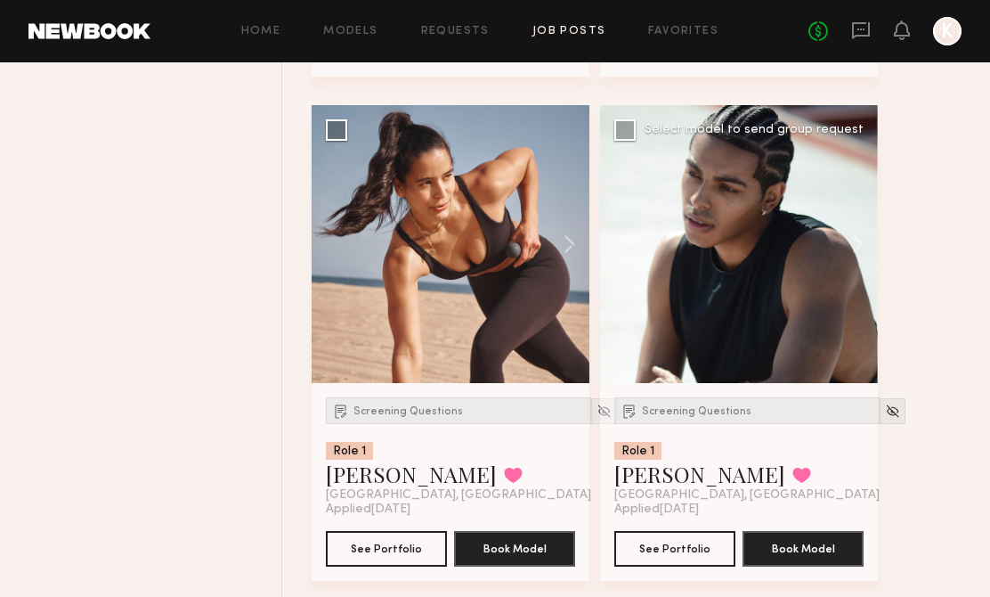
scroll to position [14702, 0]
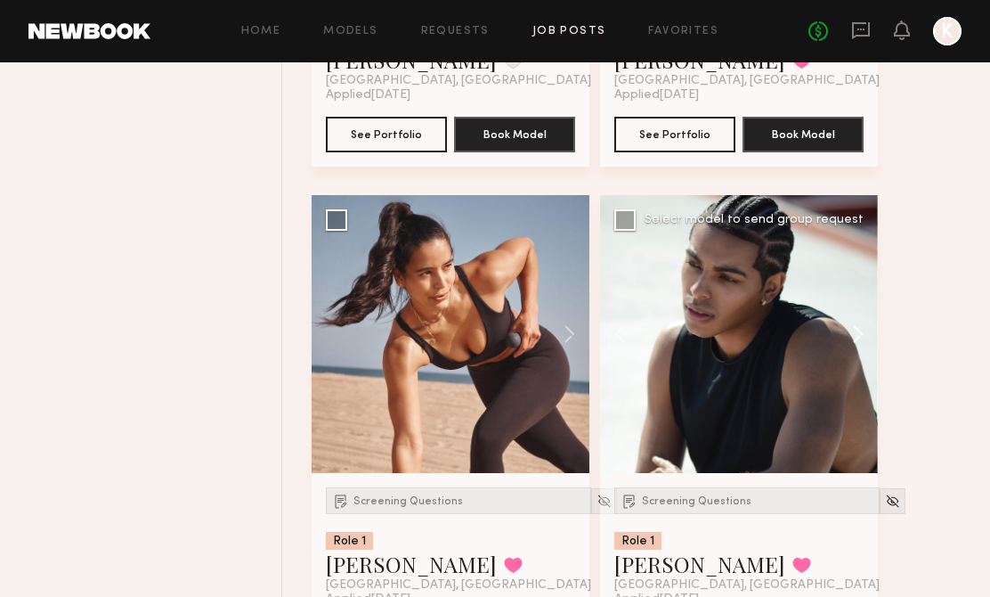
click at [851, 351] on button at bounding box center [849, 334] width 57 height 278
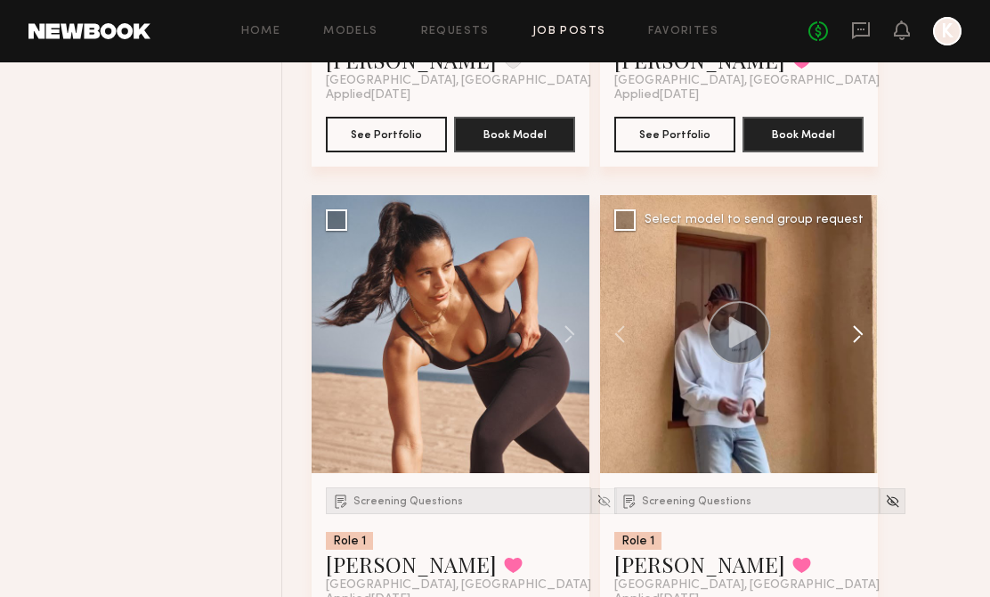
click at [851, 352] on button at bounding box center [849, 334] width 57 height 278
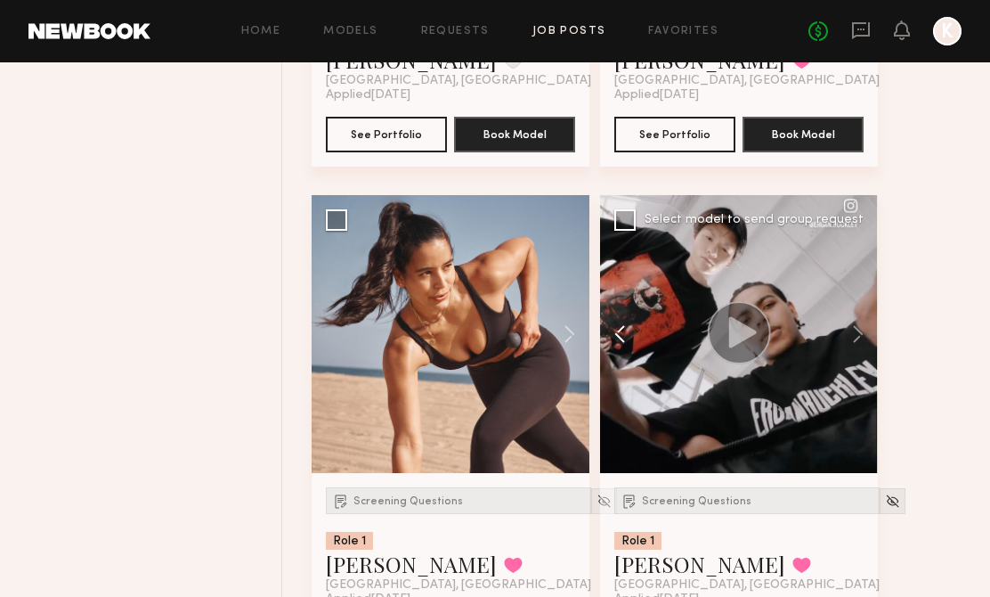
click at [613, 338] on button at bounding box center [628, 334] width 57 height 278
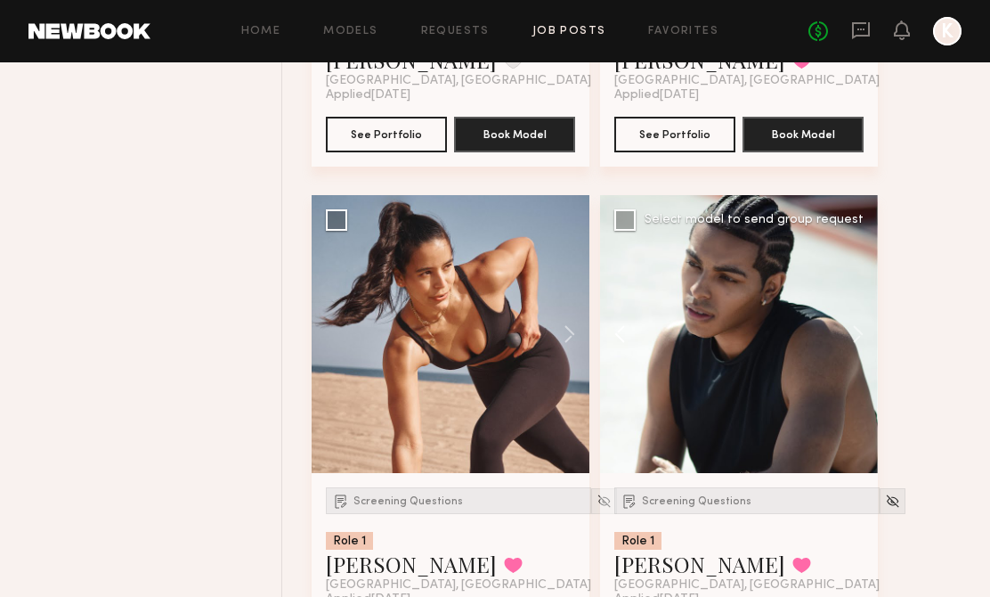
click at [613, 338] on button at bounding box center [628, 334] width 57 height 278
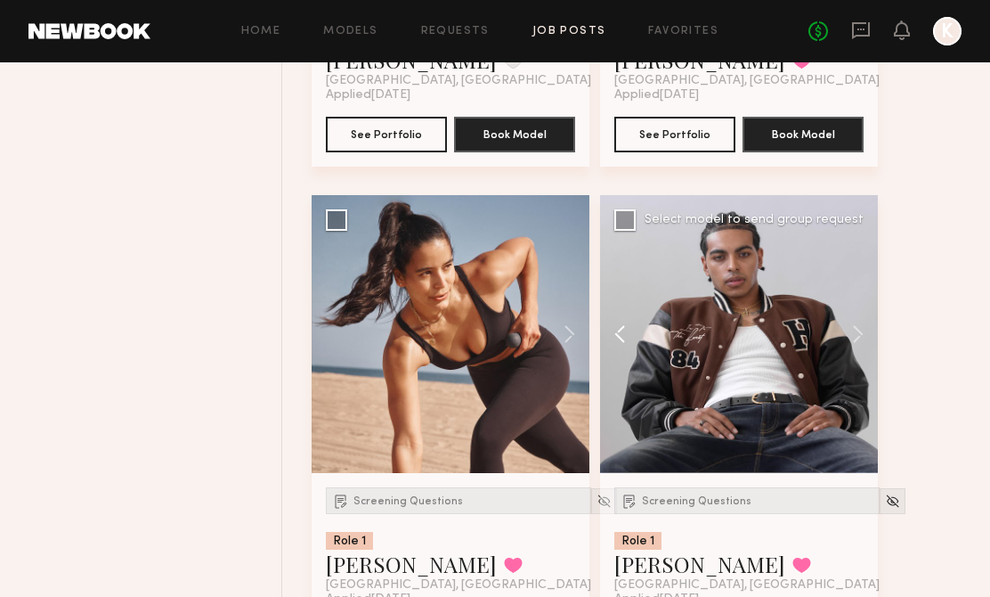
click at [613, 338] on button at bounding box center [628, 334] width 57 height 278
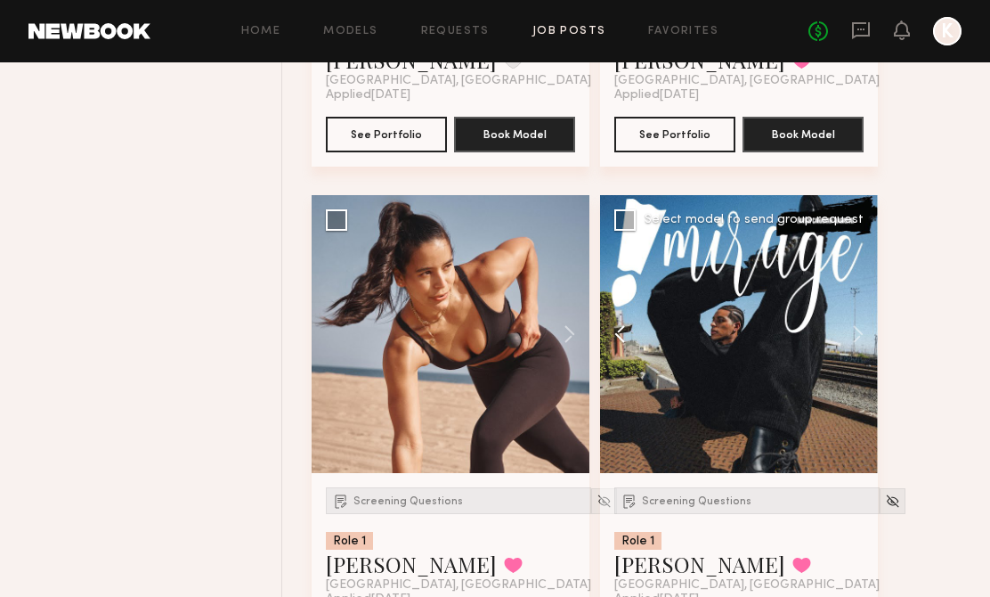
click at [613, 338] on button at bounding box center [628, 334] width 57 height 278
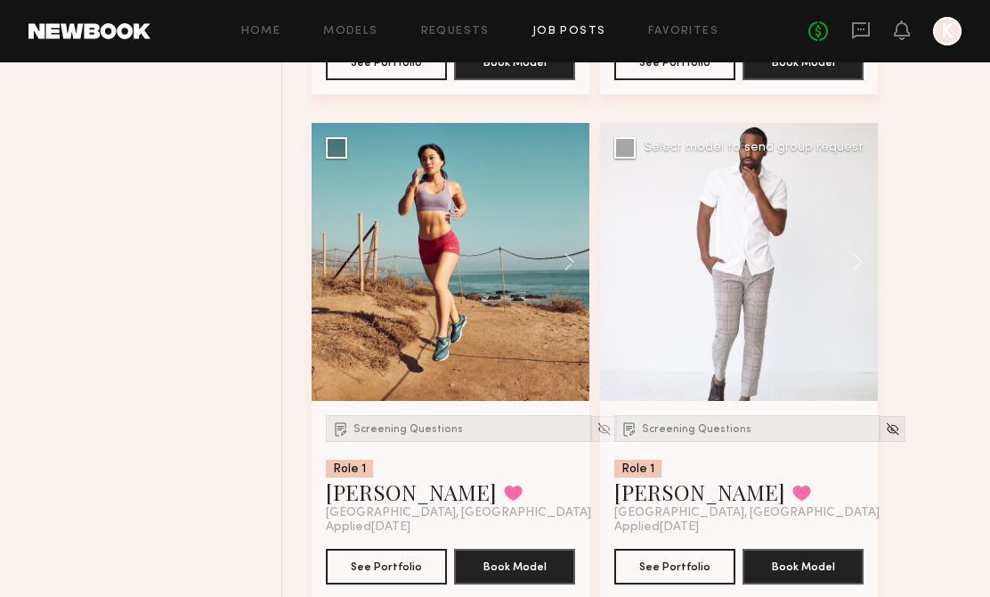
scroll to position [15282, 0]
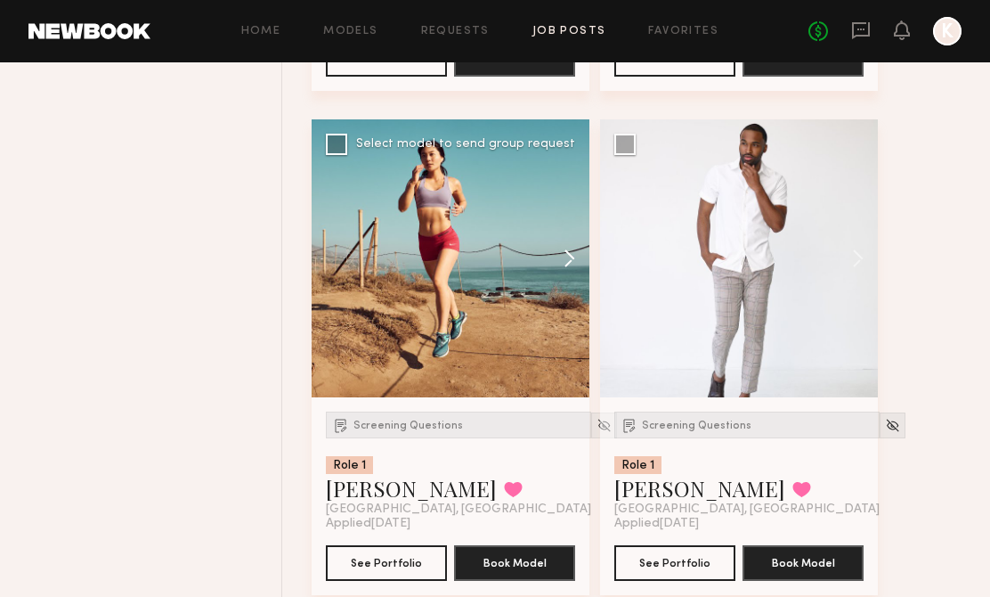
click at [562, 260] on button at bounding box center [560, 258] width 57 height 278
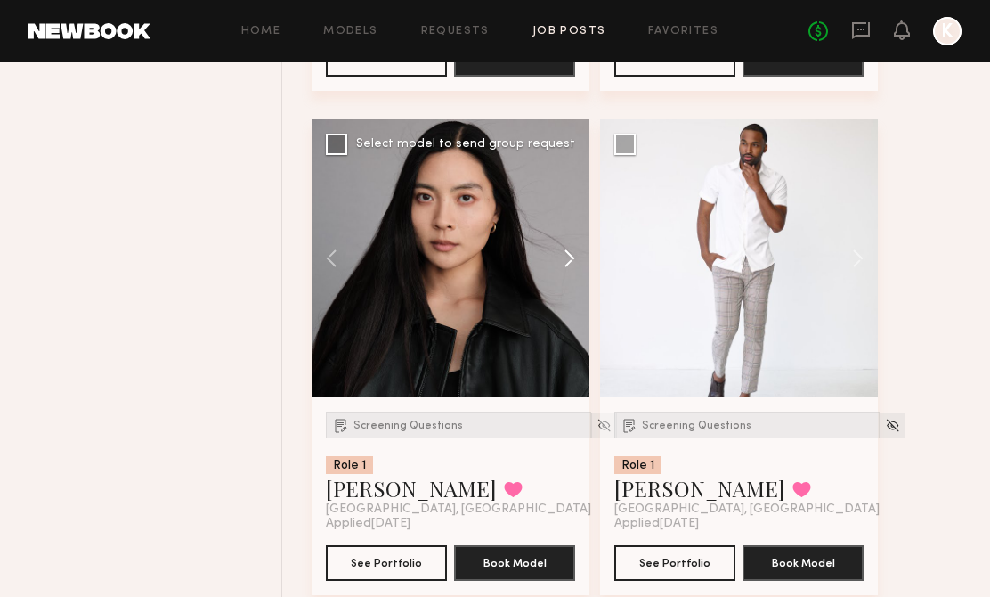
click at [562, 260] on button at bounding box center [560, 258] width 57 height 278
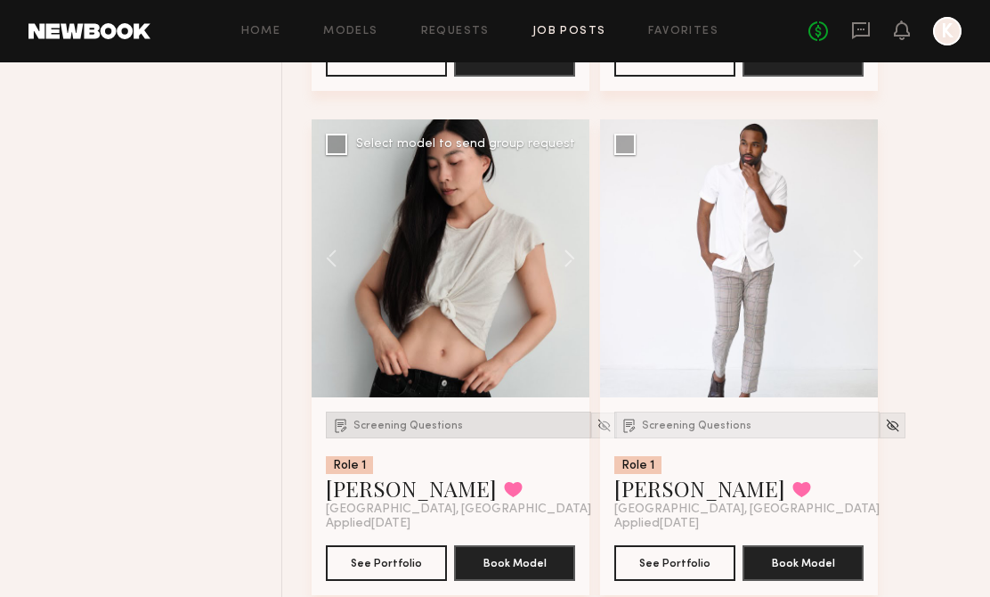
click at [414, 431] on span "Screening Questions" at bounding box center [408, 425] width 110 height 11
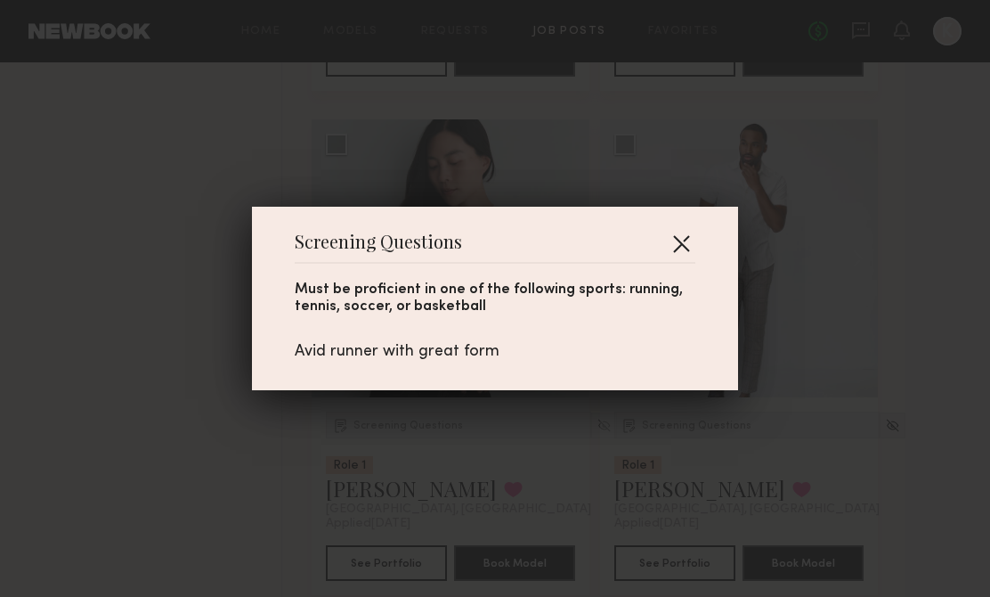
click at [685, 240] on button "button" at bounding box center [681, 243] width 28 height 28
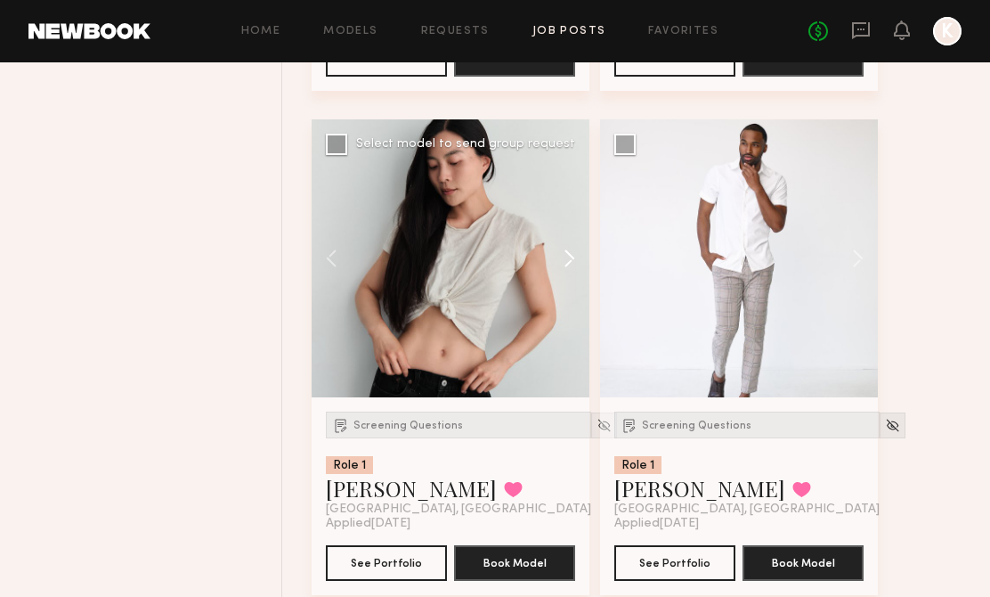
click at [563, 248] on button at bounding box center [560, 258] width 57 height 278
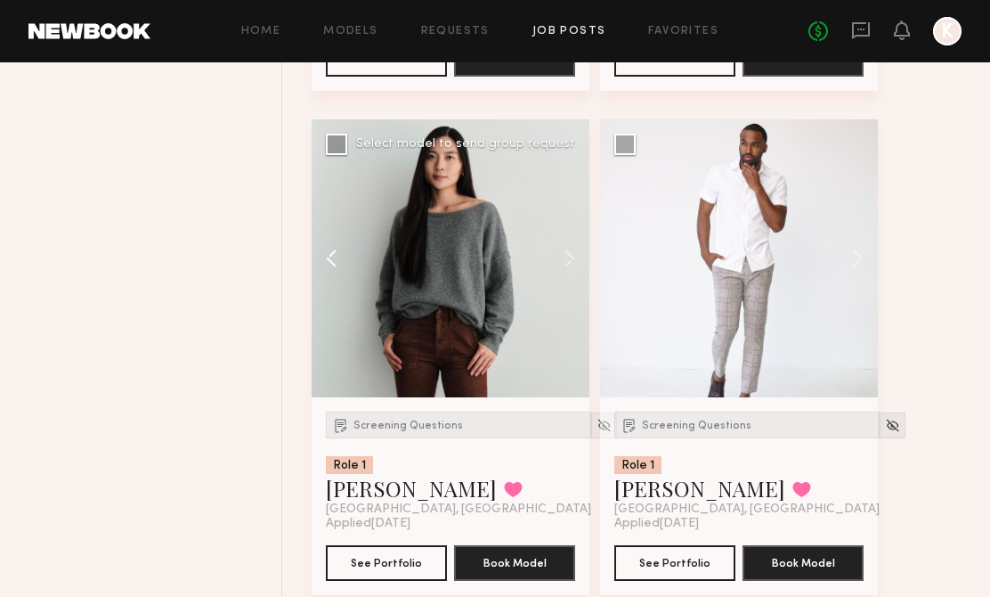
click at [344, 264] on button at bounding box center [340, 258] width 57 height 278
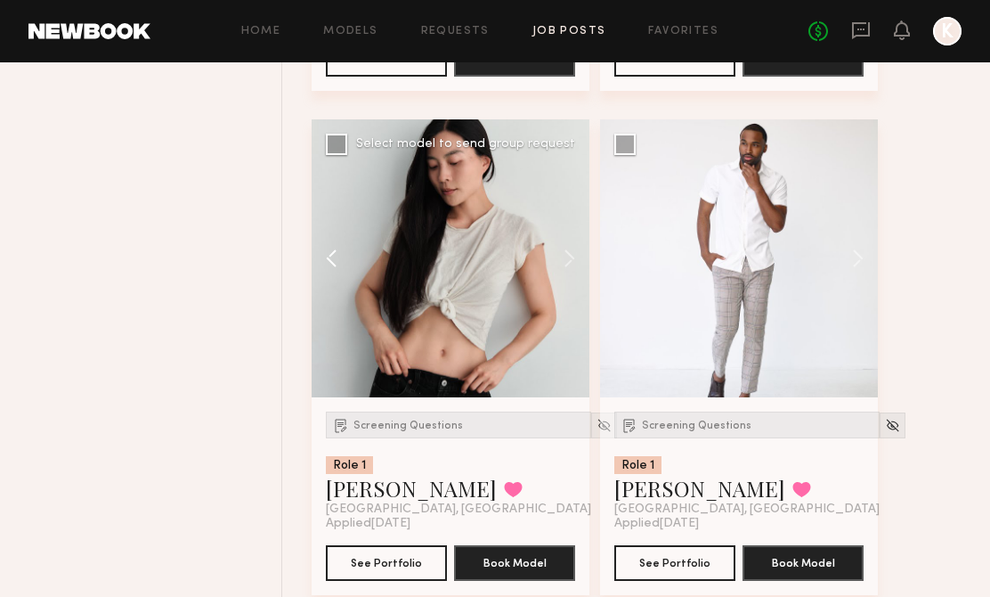
click at [344, 264] on button at bounding box center [340, 258] width 57 height 278
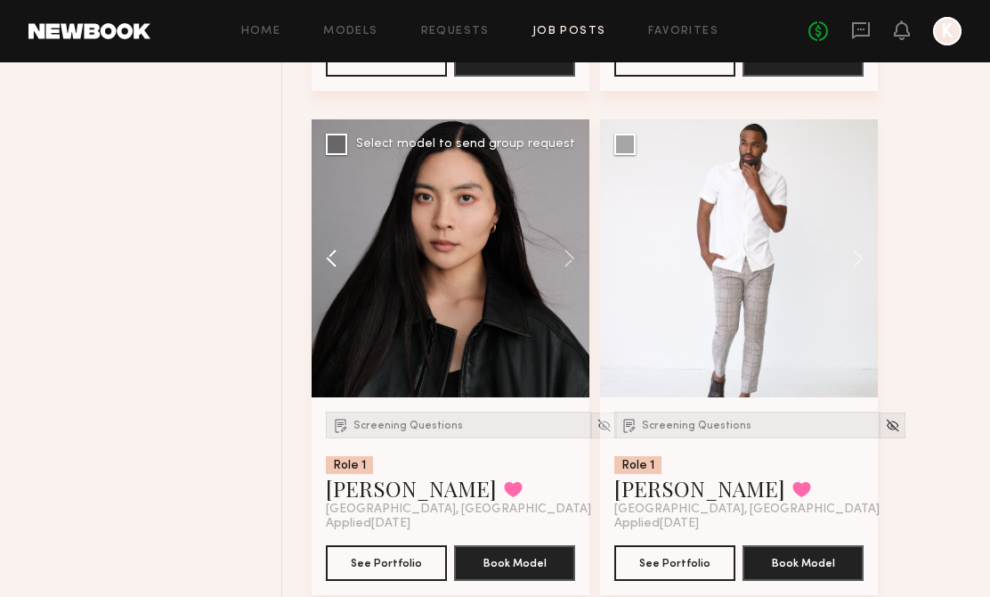
click at [344, 264] on button at bounding box center [340, 258] width 57 height 278
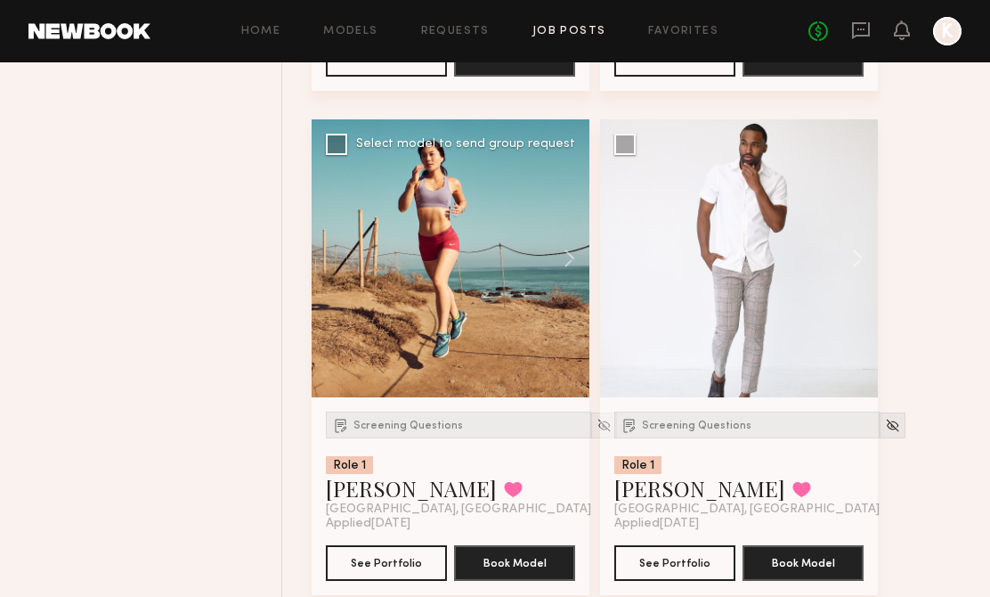
click at [343, 264] on div at bounding box center [451, 258] width 278 height 278
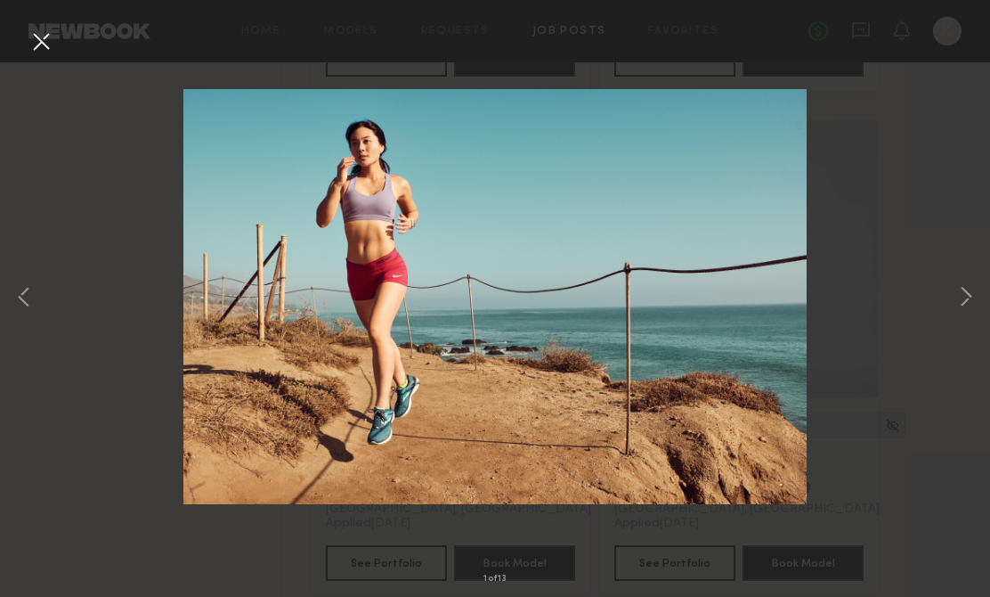
click at [870, 222] on div "1 of 13" at bounding box center [495, 298] width 990 height 597
click at [51, 58] on button at bounding box center [41, 43] width 28 height 32
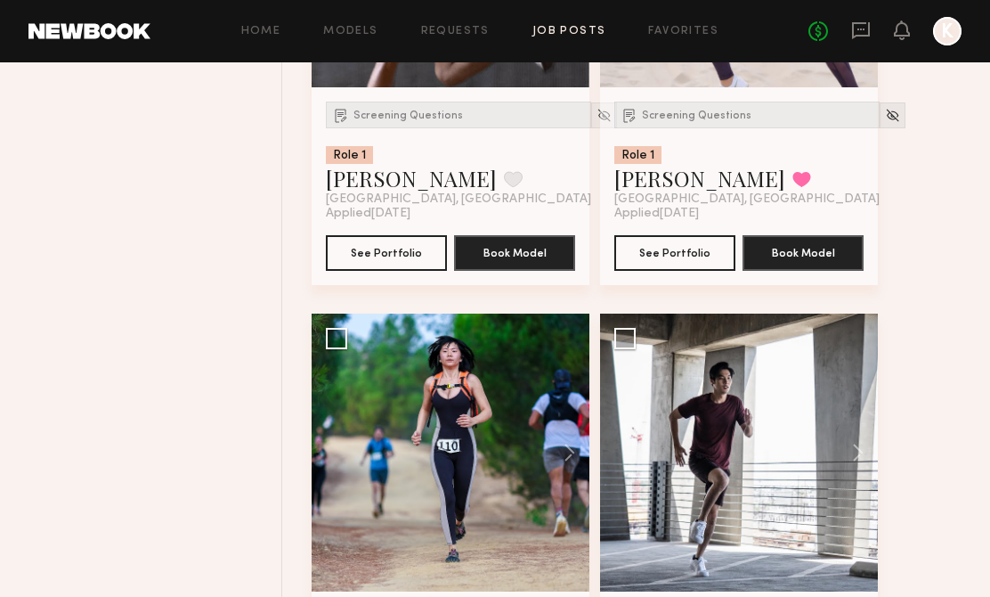
scroll to position [16792, 0]
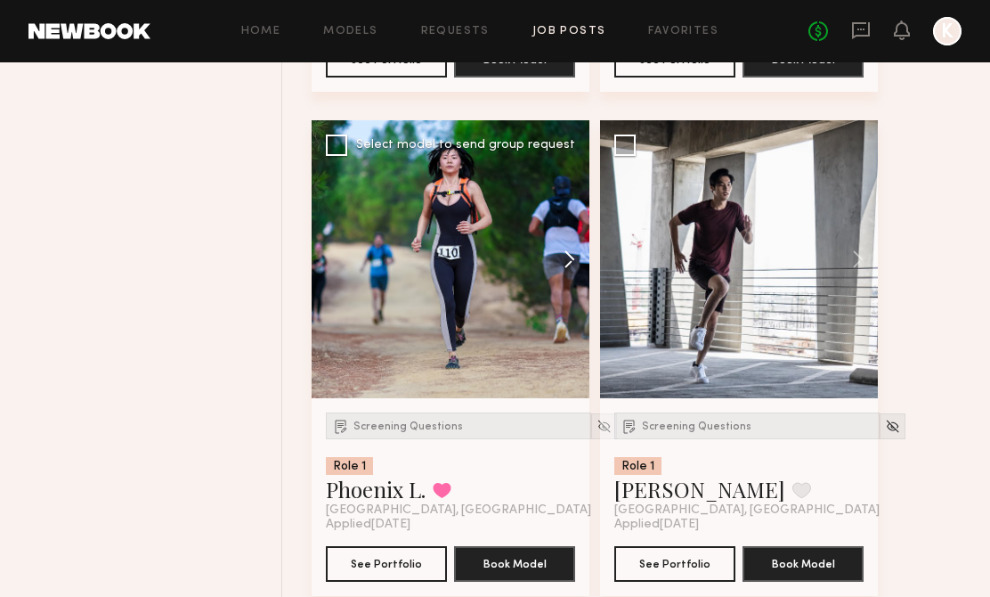
click at [566, 274] on button at bounding box center [560, 259] width 57 height 278
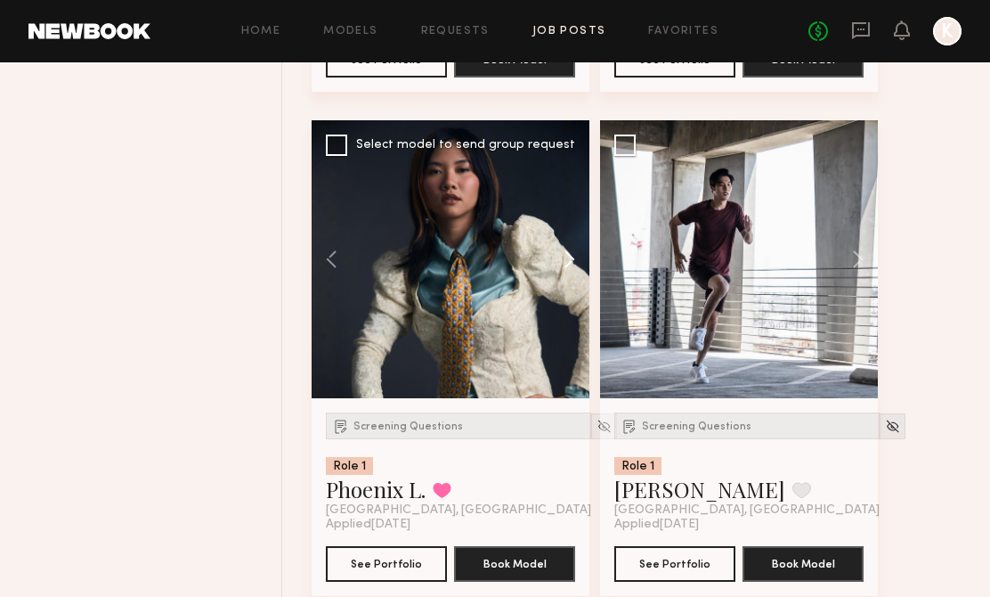
click at [566, 274] on button at bounding box center [560, 259] width 57 height 278
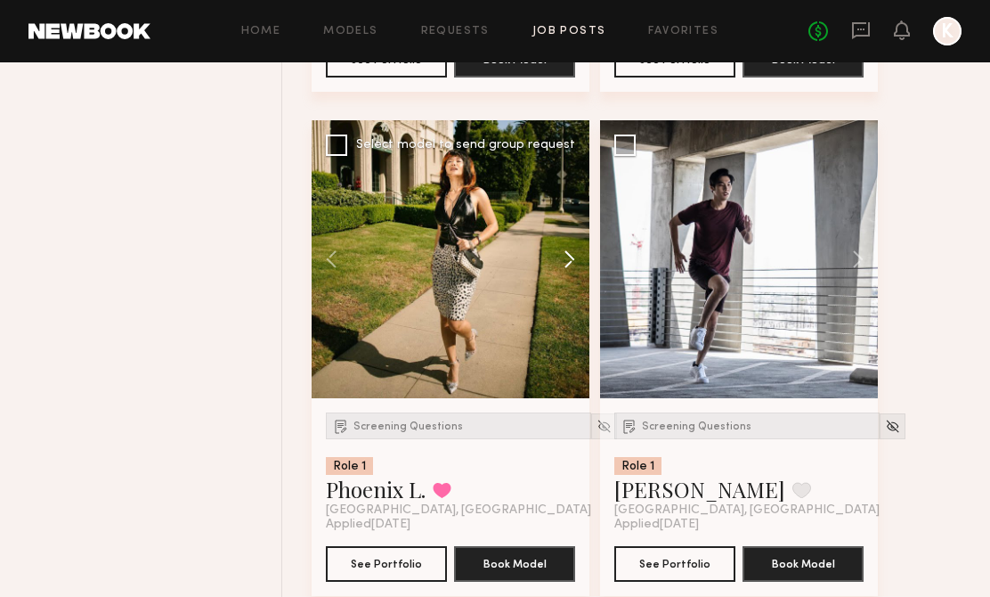
click at [567, 275] on button at bounding box center [560, 259] width 57 height 278
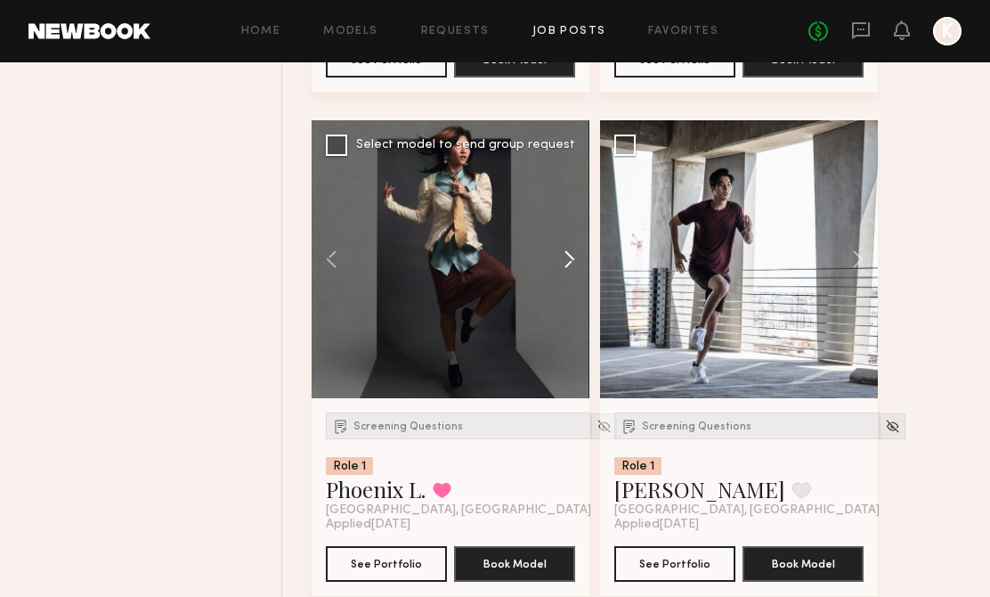
click at [567, 275] on button at bounding box center [560, 259] width 57 height 278
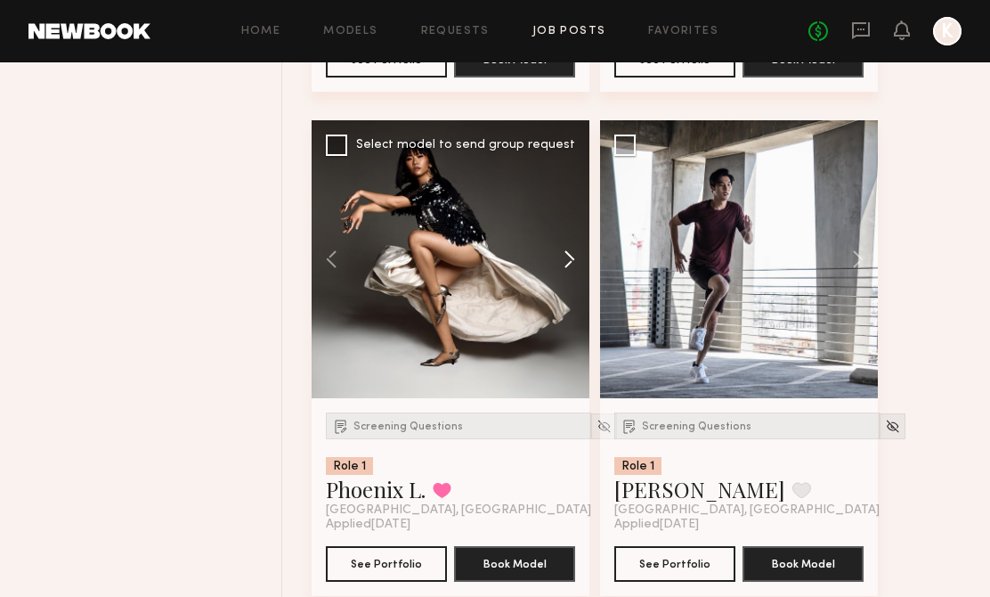
click at [567, 275] on button at bounding box center [560, 259] width 57 height 278
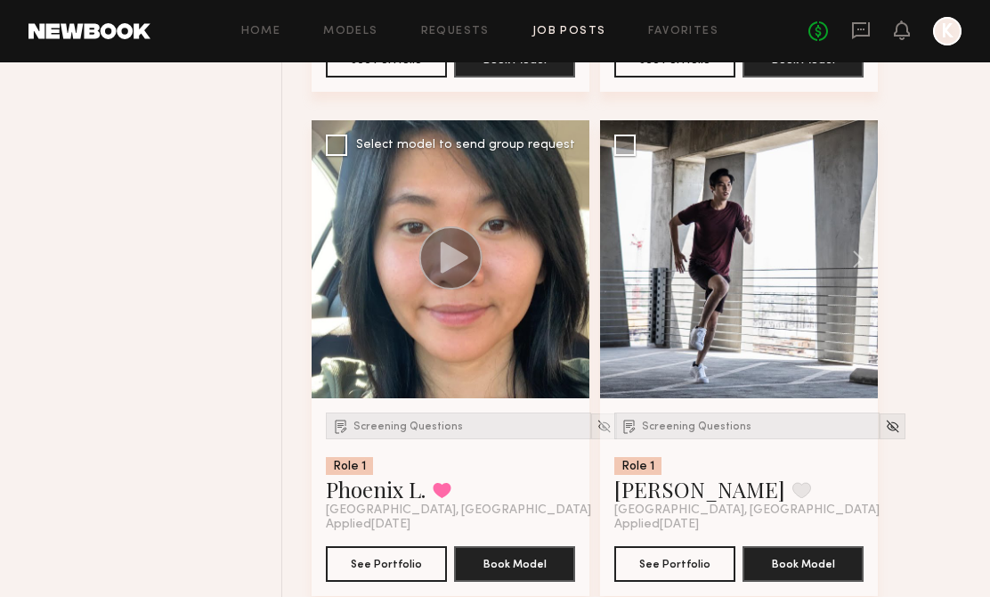
click at [567, 275] on div at bounding box center [451, 259] width 278 height 278
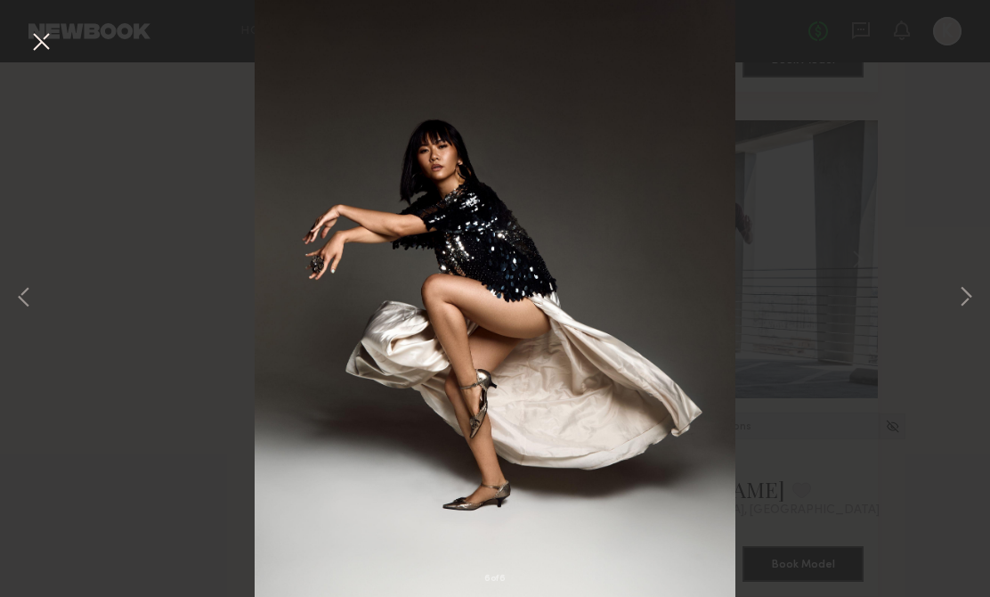
click at [923, 191] on div "6 of 6" at bounding box center [495, 298] width 990 height 597
click at [25, 296] on button at bounding box center [23, 298] width 21 height 477
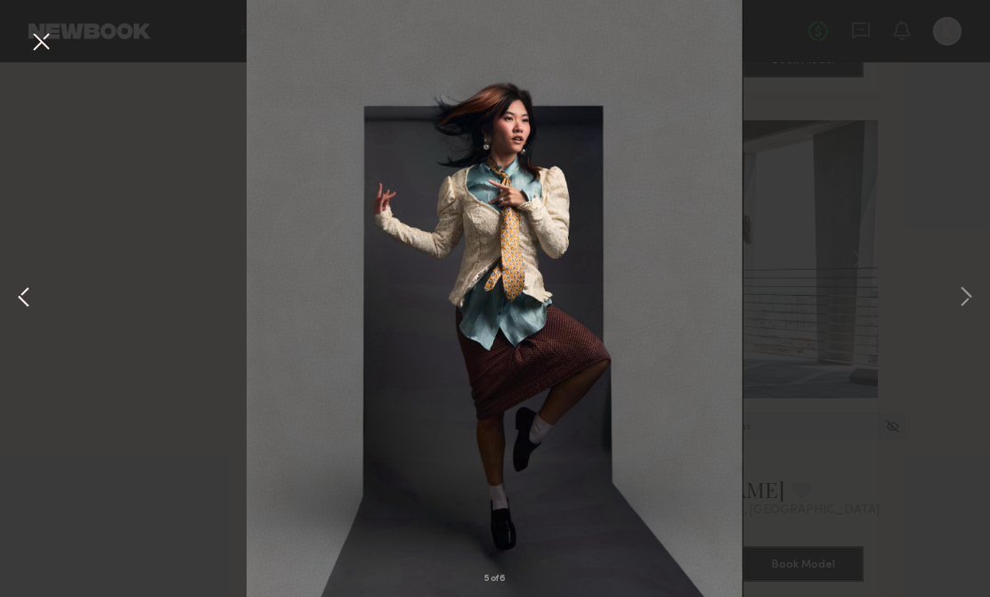
click at [25, 296] on button at bounding box center [23, 298] width 21 height 477
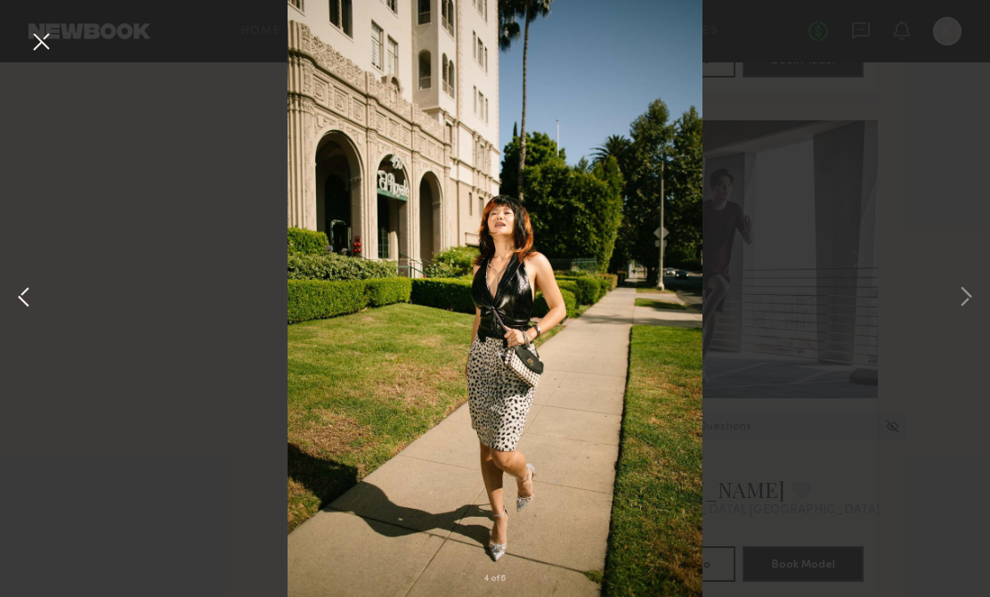
click at [25, 296] on button at bounding box center [23, 298] width 21 height 477
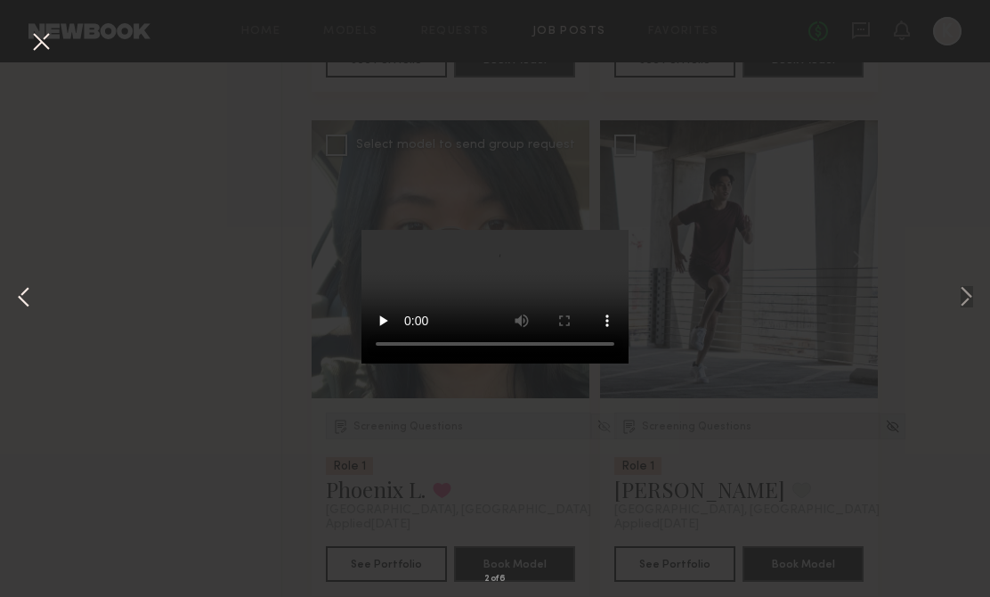
click at [25, 296] on button at bounding box center [23, 298] width 21 height 477
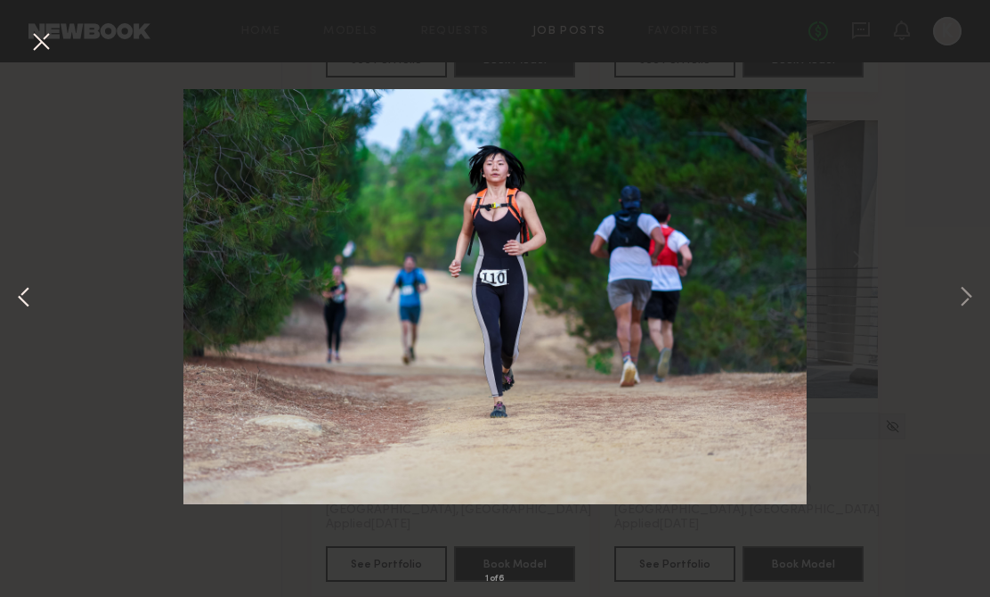
click at [25, 296] on button at bounding box center [23, 298] width 21 height 477
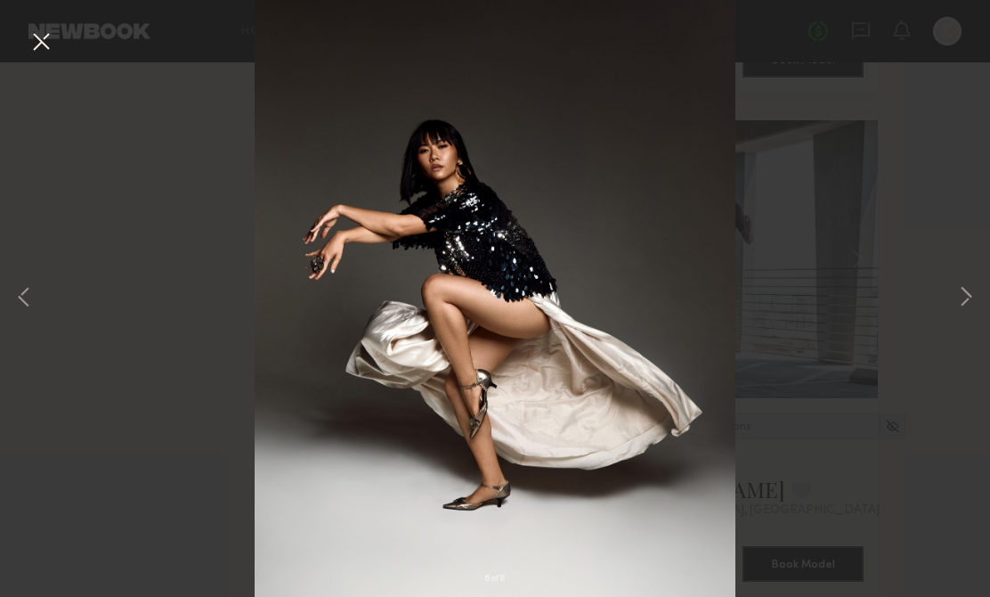
click at [32, 56] on button at bounding box center [41, 43] width 28 height 32
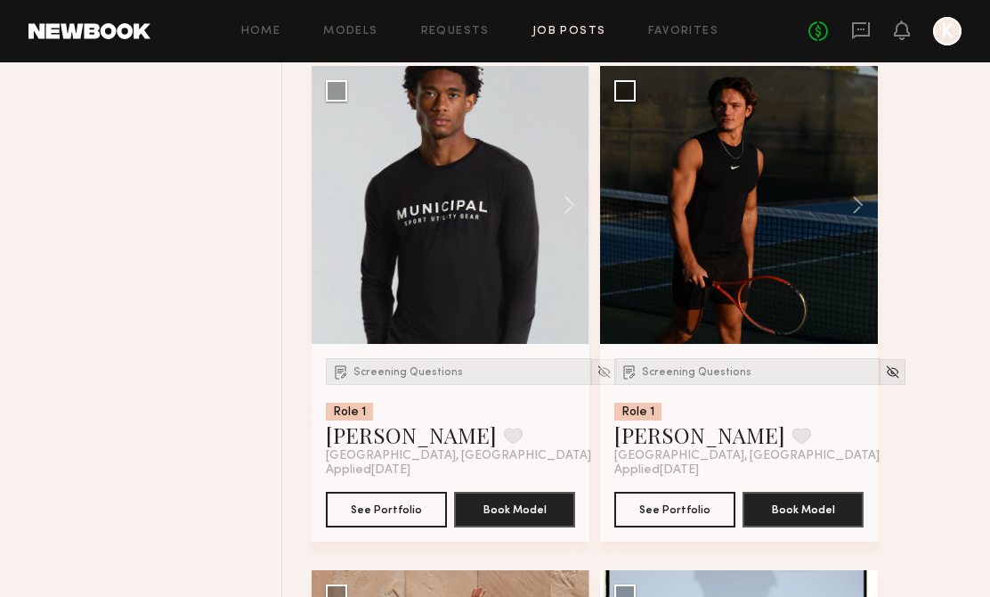
scroll to position [17856, 0]
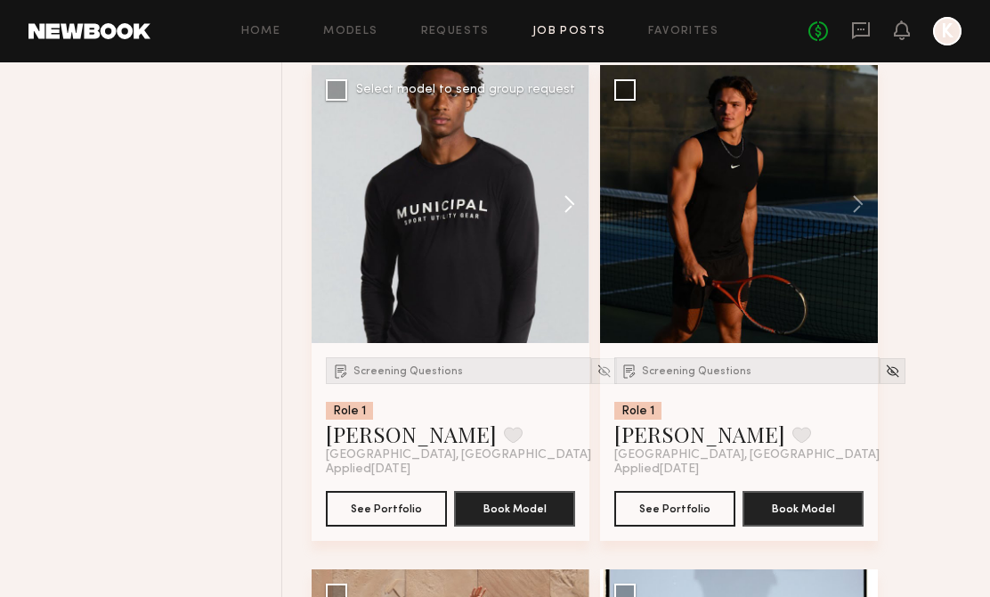
click at [578, 220] on button at bounding box center [560, 204] width 57 height 278
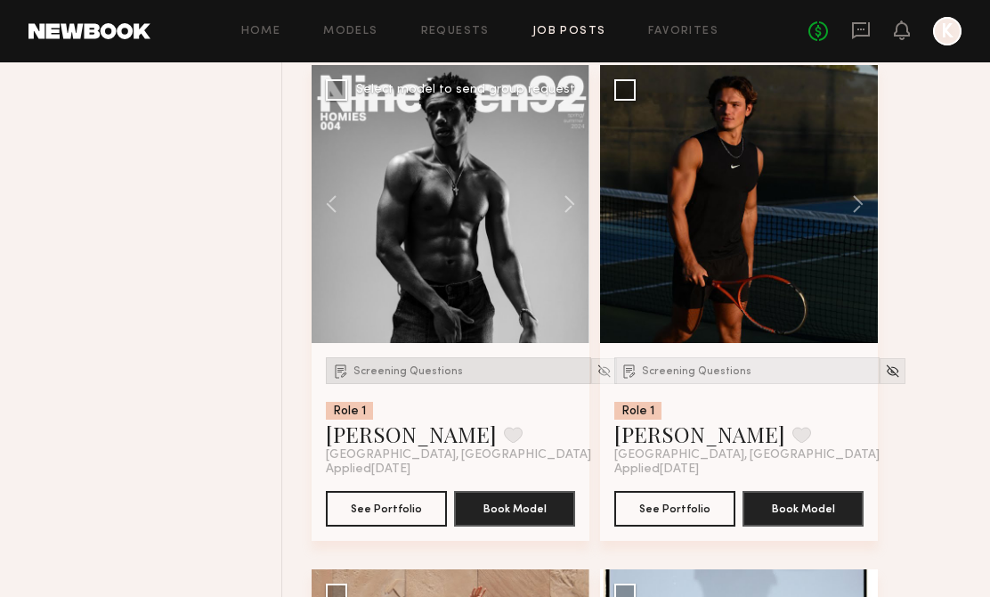
click at [443, 384] on div "Screening Questions" at bounding box center [458, 370] width 265 height 27
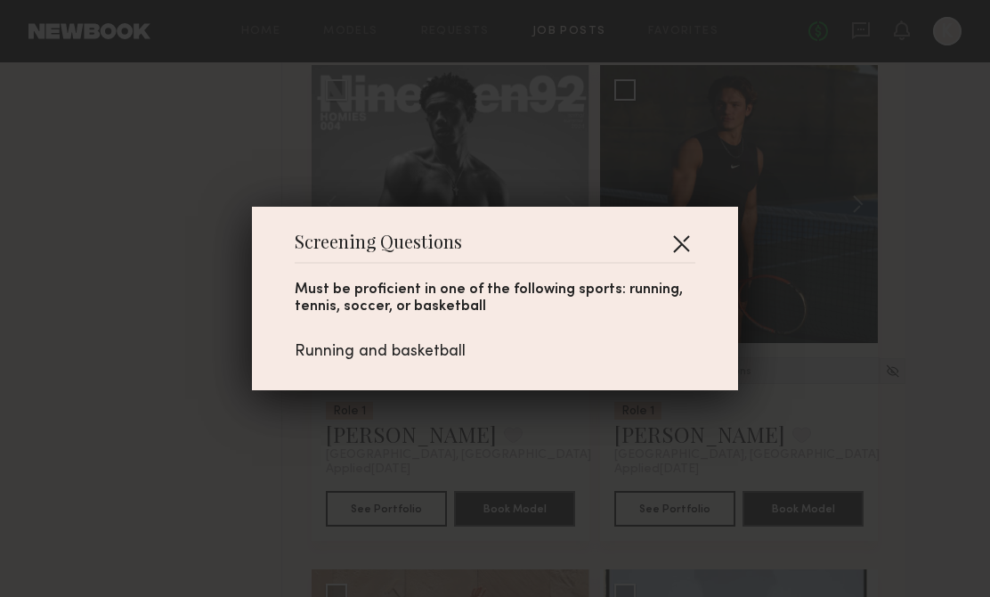
click at [674, 244] on button "button" at bounding box center [681, 243] width 28 height 28
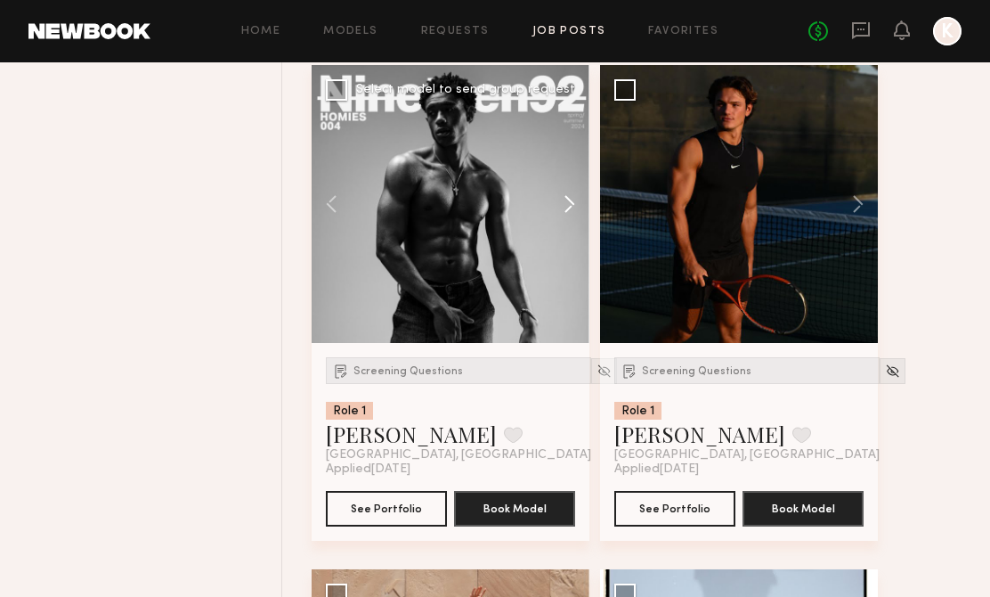
click at [562, 220] on button at bounding box center [560, 204] width 57 height 278
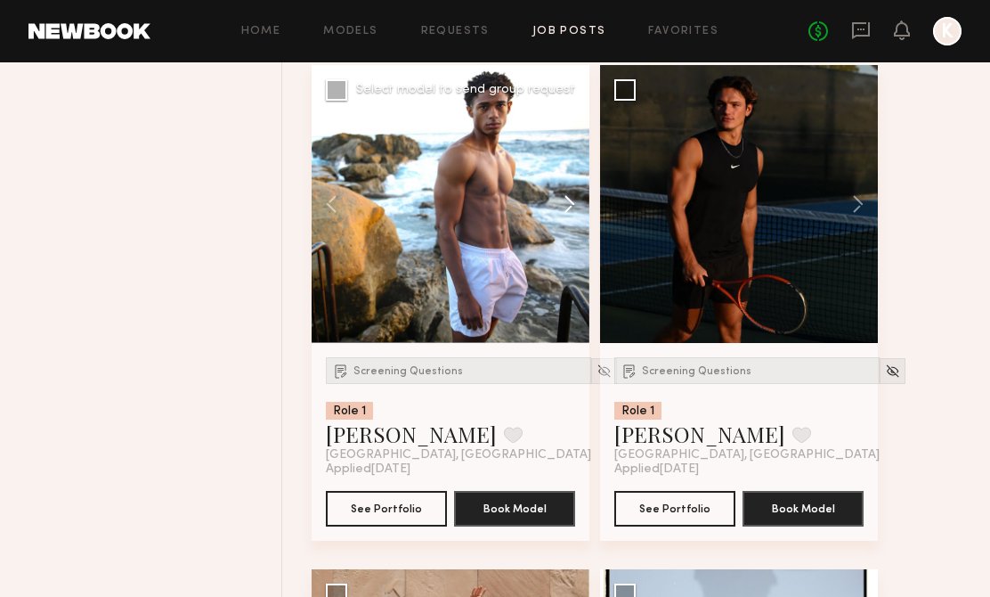
click at [562, 220] on button at bounding box center [560, 204] width 57 height 278
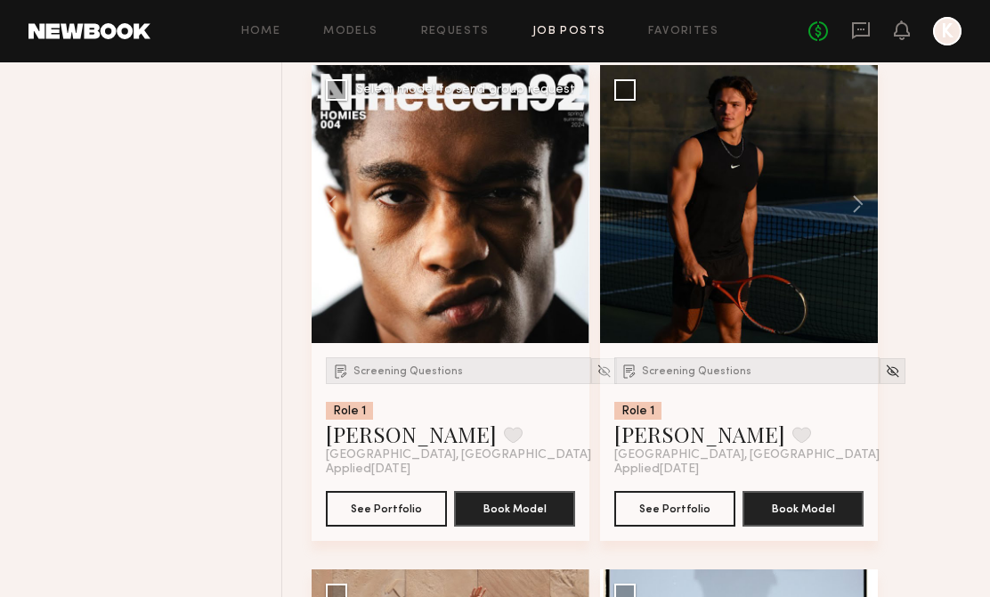
click at [562, 220] on div at bounding box center [451, 204] width 278 height 278
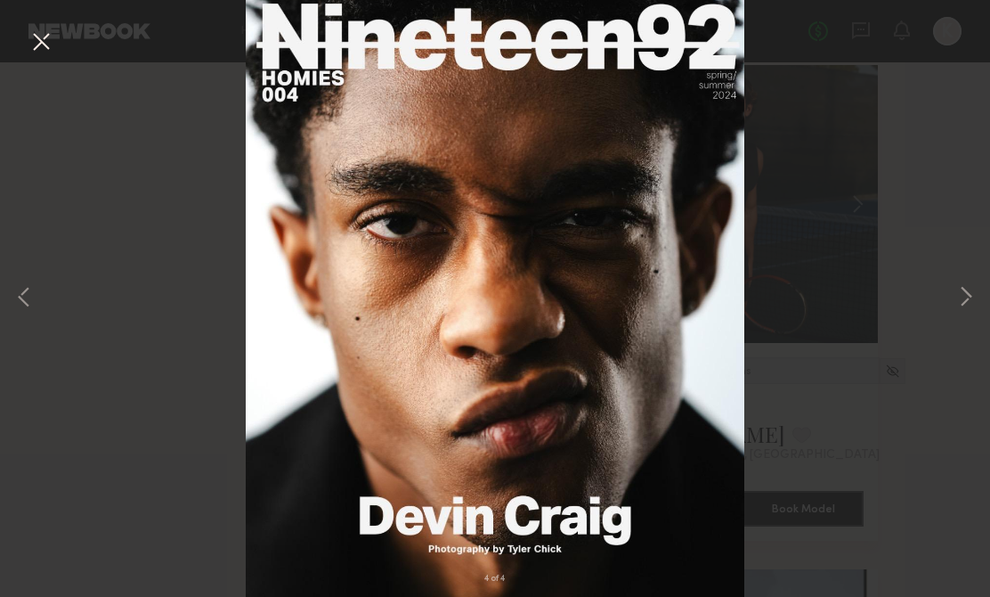
click at [810, 179] on div "4 of 4" at bounding box center [495, 298] width 990 height 597
click at [33, 25] on div "4 of 4" at bounding box center [495, 298] width 990 height 597
click at [41, 34] on button at bounding box center [41, 43] width 28 height 32
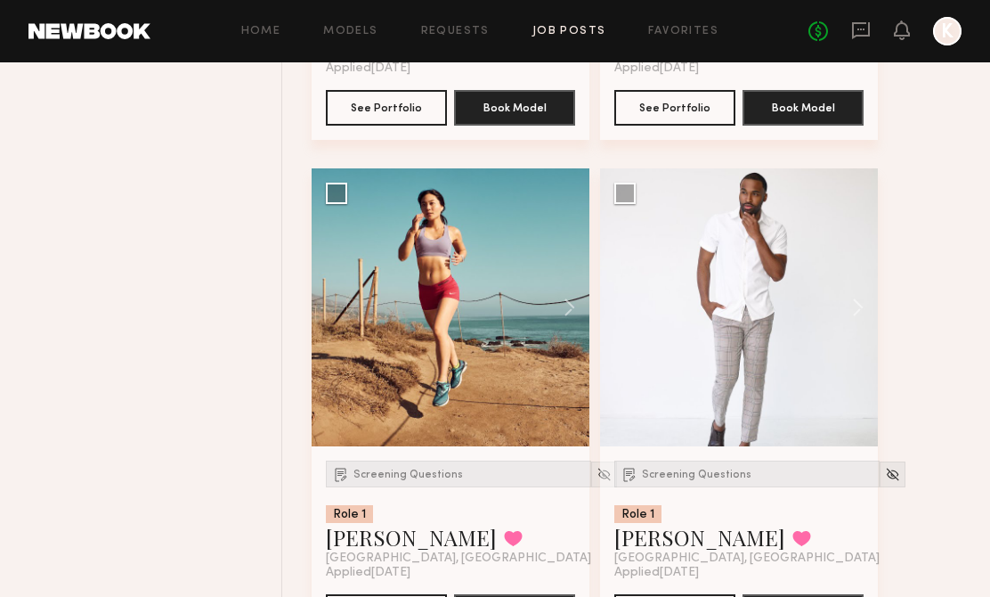
scroll to position [15270, 0]
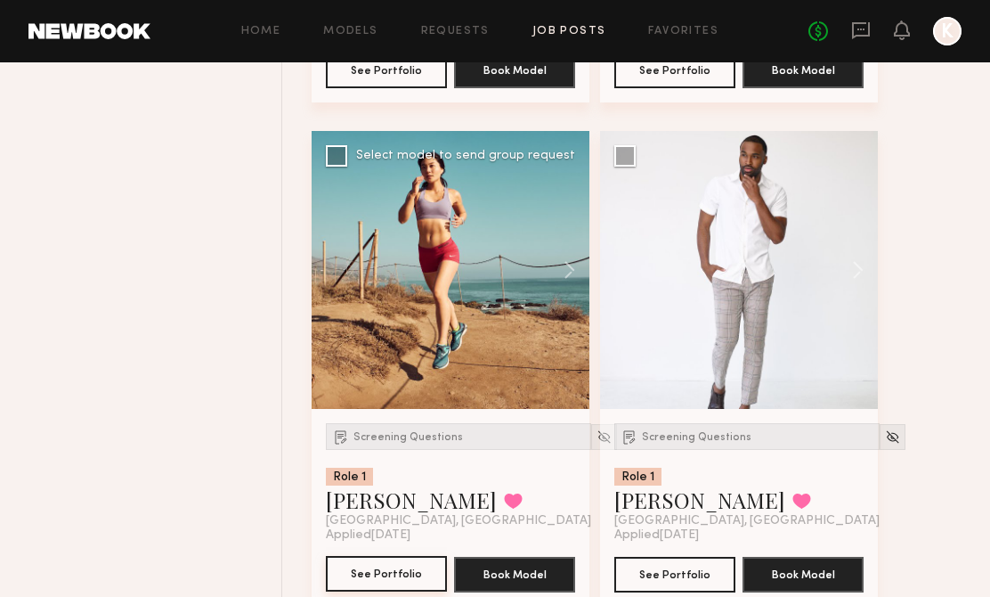
click at [366, 575] on button "See Portfolio" at bounding box center [386, 574] width 121 height 36
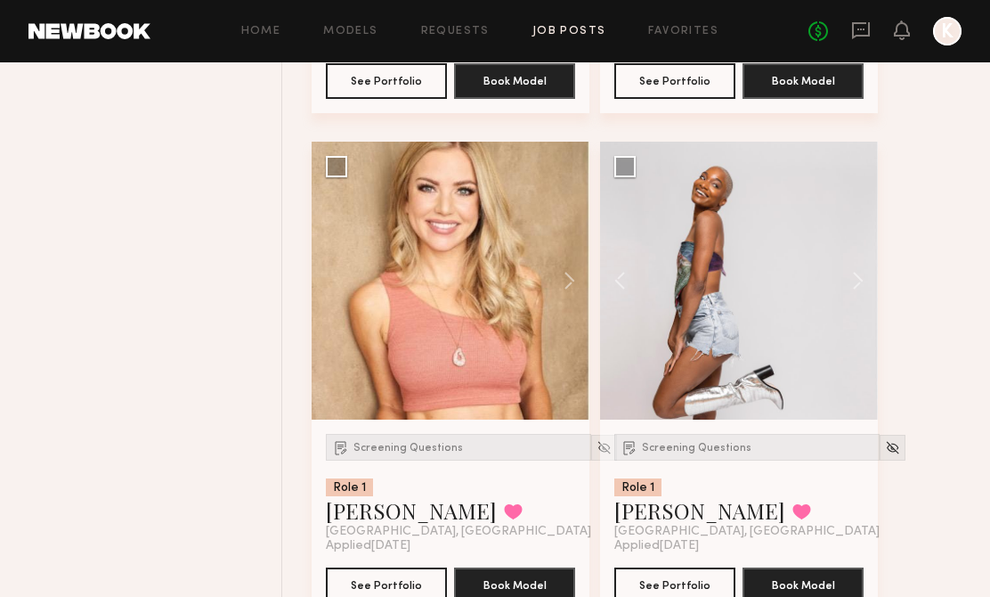
scroll to position [13180, 0]
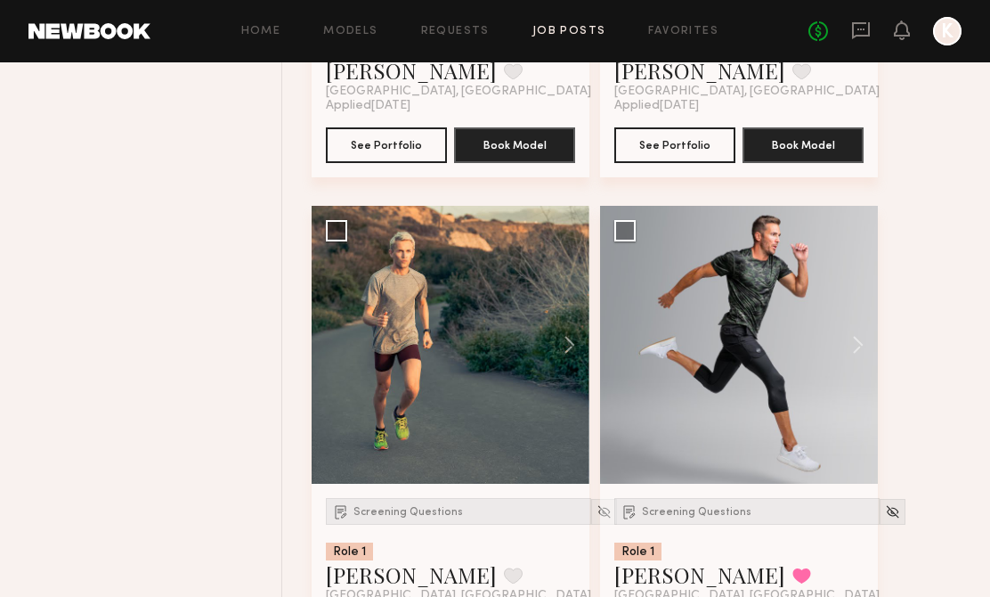
click at [567, 26] on link "Job Posts" at bounding box center [569, 32] width 74 height 12
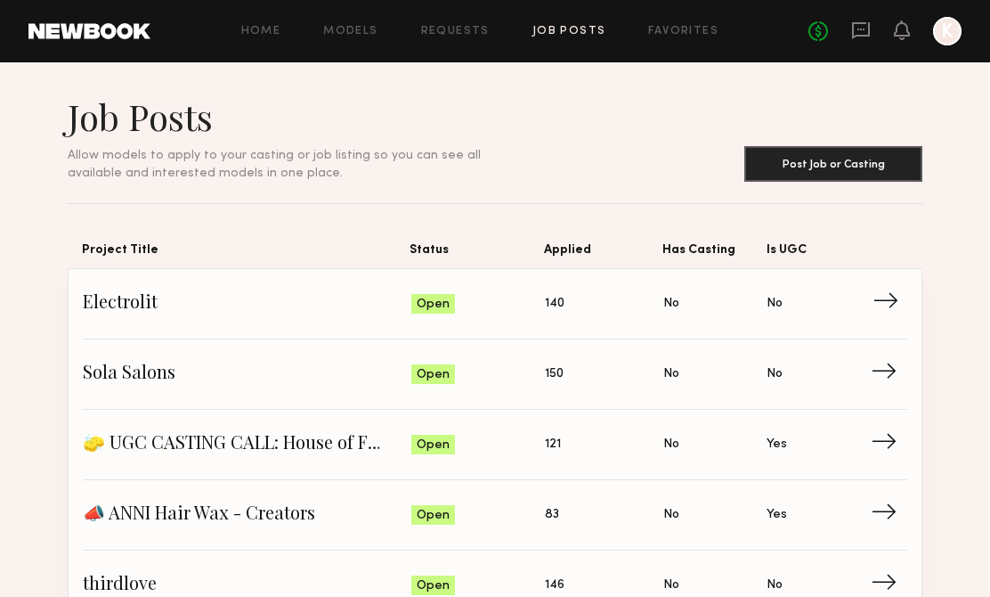
click at [132, 299] on span "Electrolit" at bounding box center [247, 303] width 329 height 27
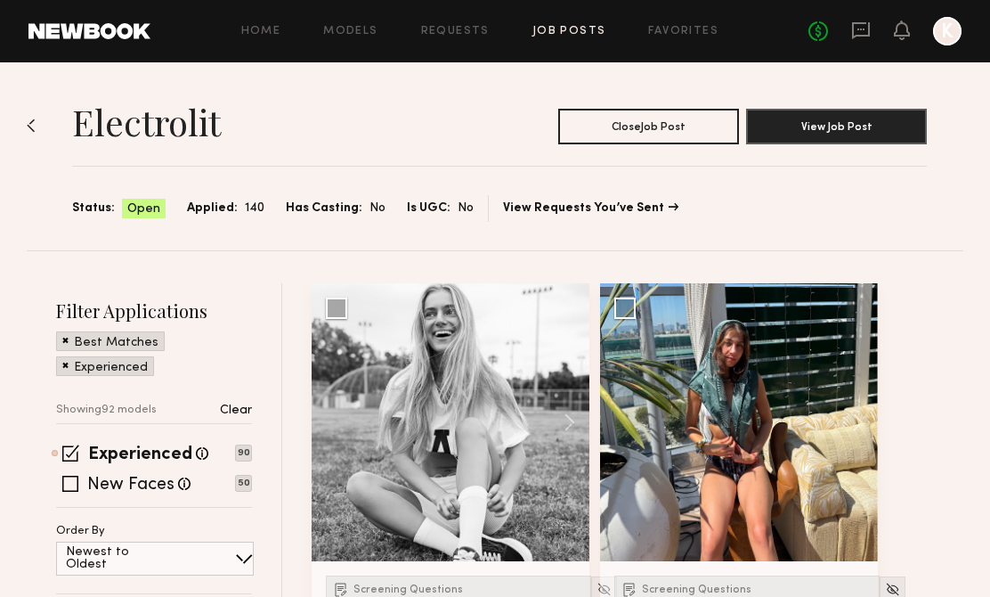
scroll to position [136, 0]
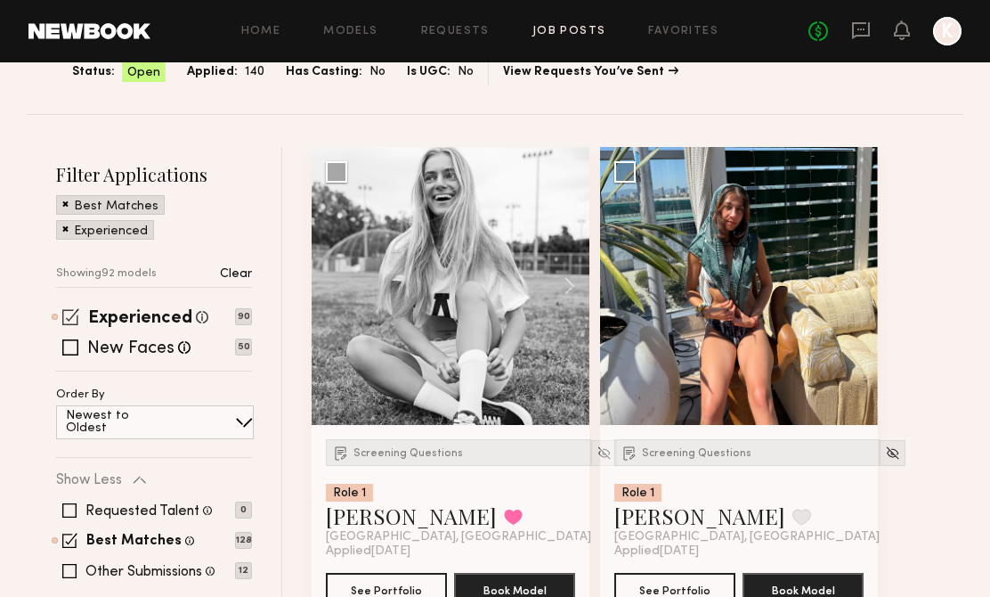
click at [73, 321] on span at bounding box center [70, 316] width 17 height 17
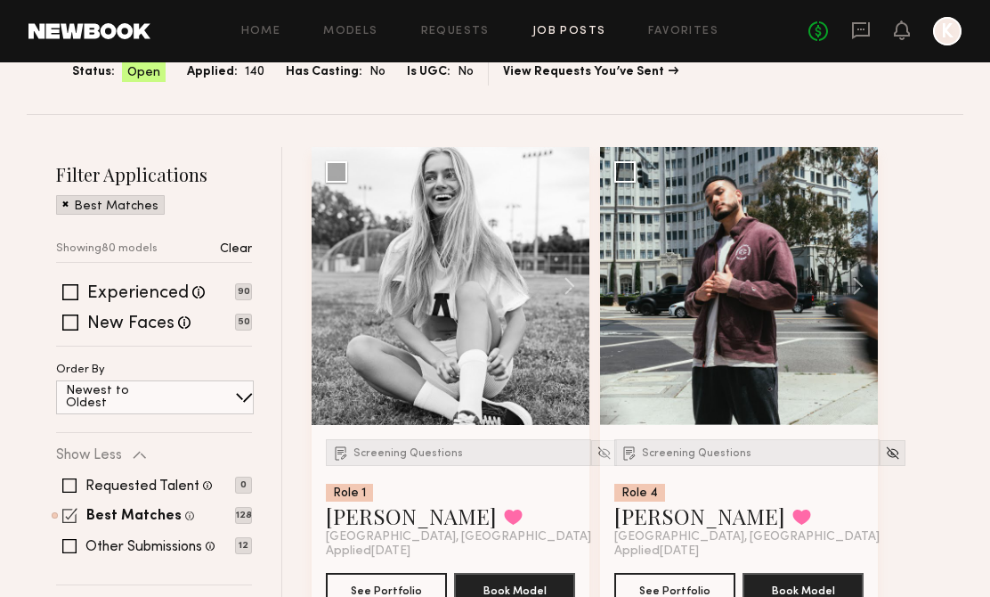
click at [67, 507] on span at bounding box center [69, 514] width 15 height 15
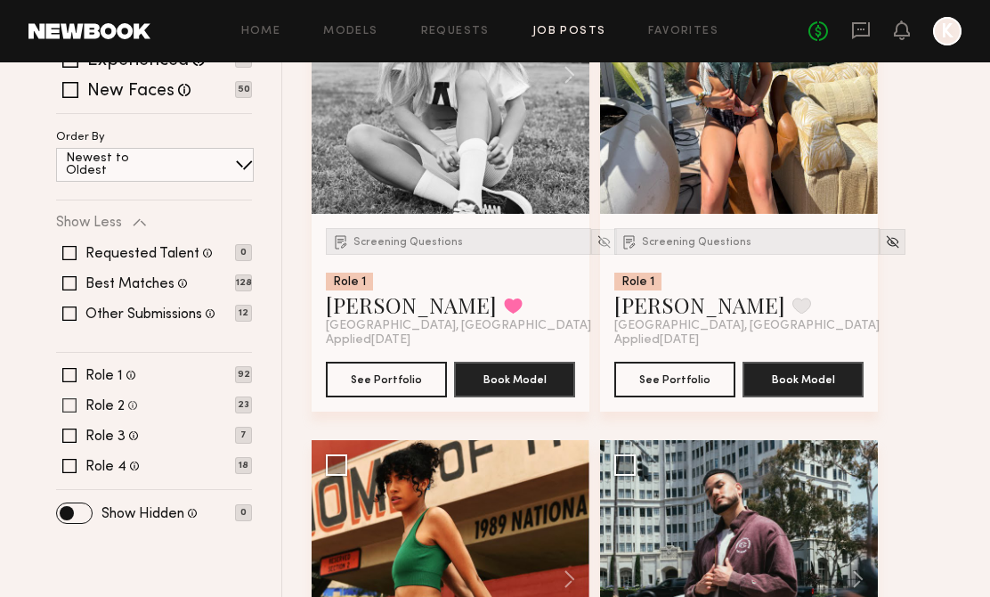
click at [69, 401] on span at bounding box center [69, 405] width 14 height 14
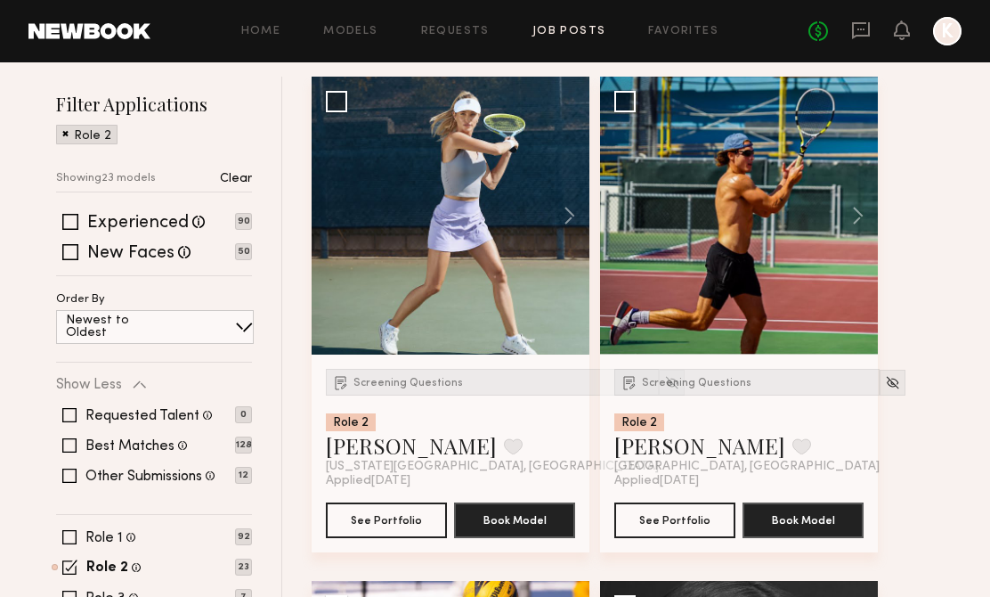
scroll to position [208, 0]
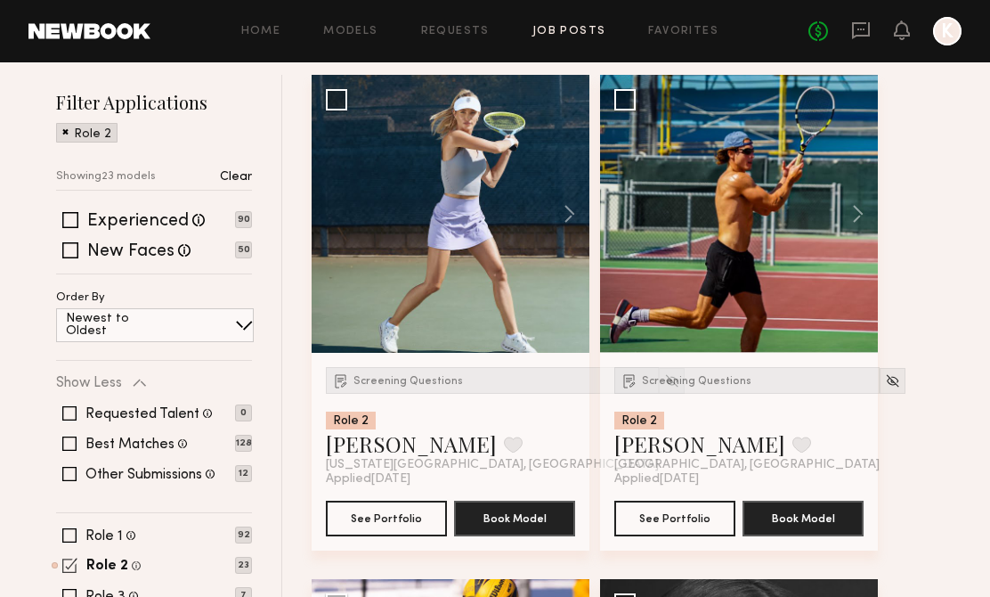
click at [69, 564] on span at bounding box center [69, 564] width 15 height 15
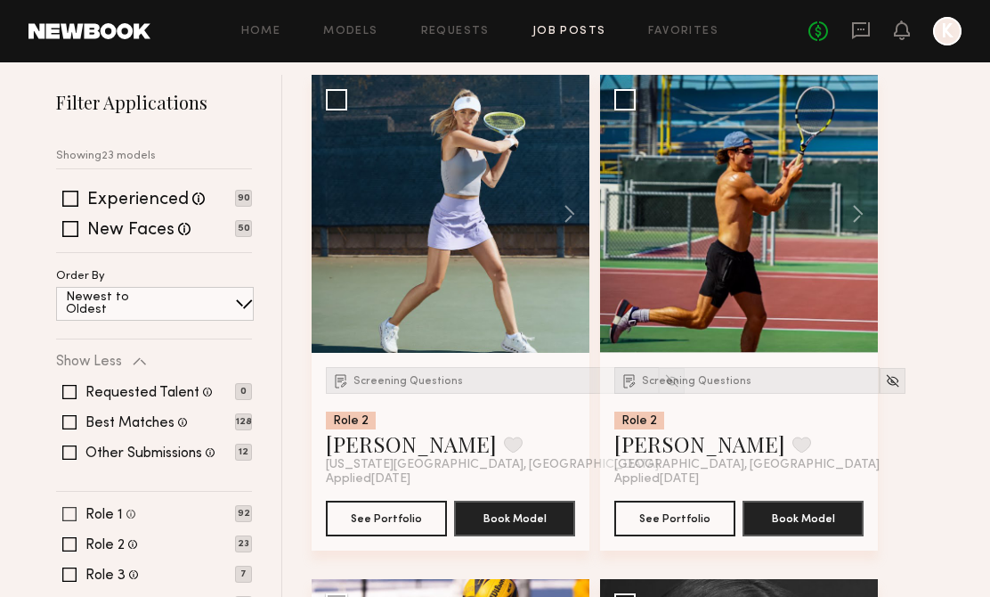
click at [72, 515] on span at bounding box center [69, 514] width 14 height 14
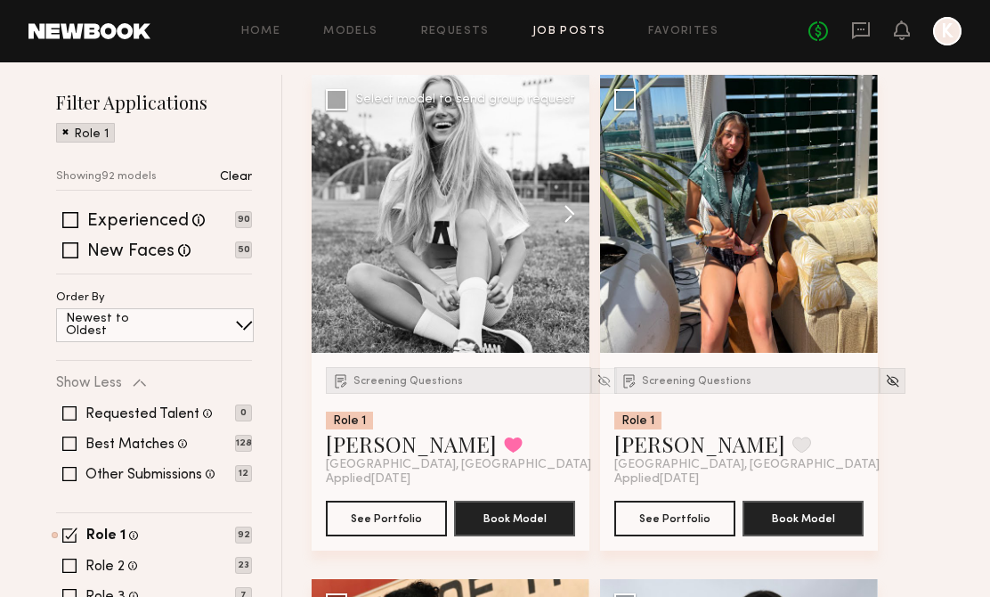
click at [572, 206] on button at bounding box center [560, 214] width 57 height 278
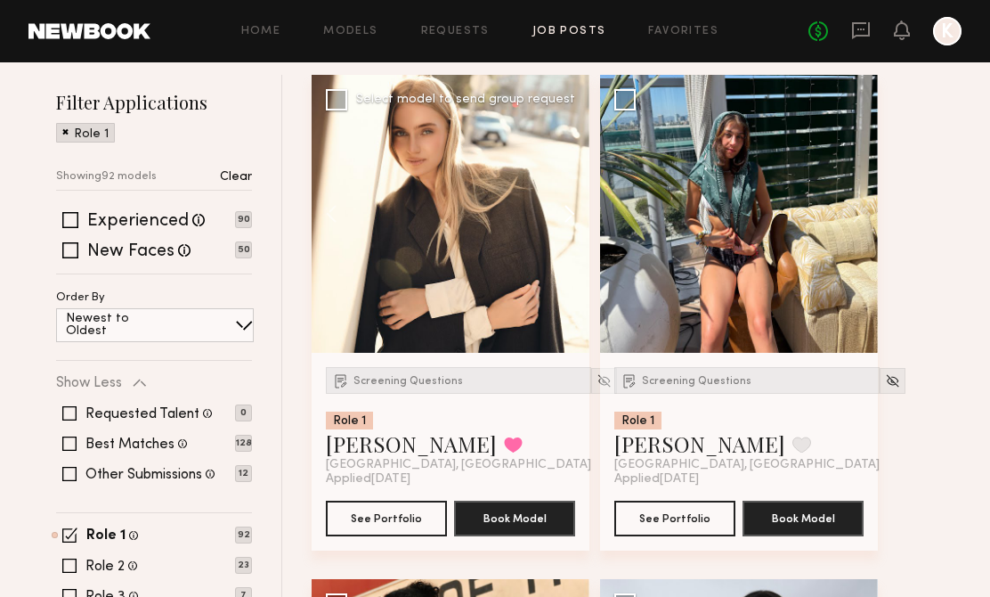
click at [572, 206] on button at bounding box center [560, 214] width 57 height 278
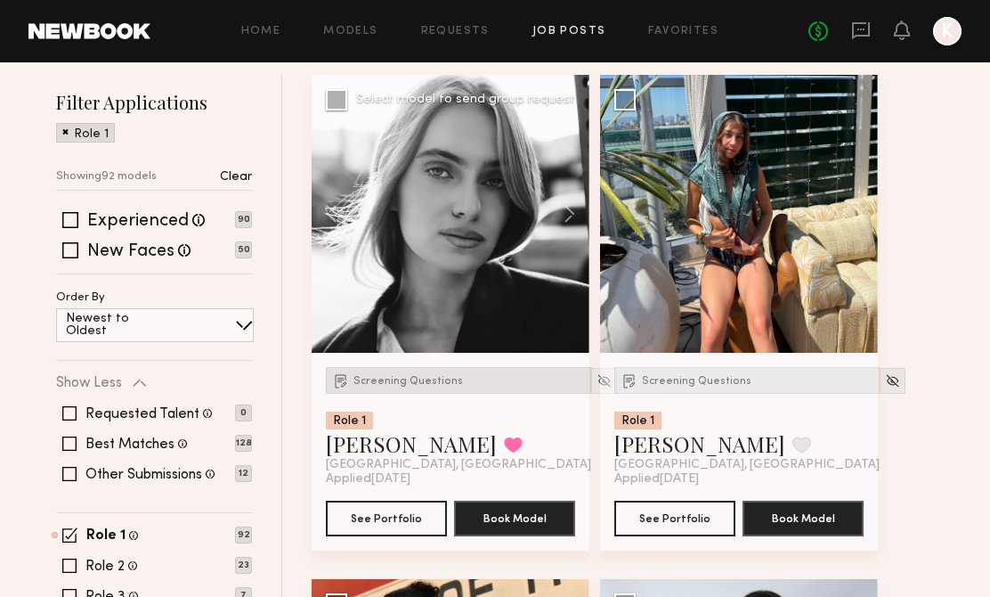
click at [362, 381] on span "Screening Questions" at bounding box center [408, 381] width 110 height 11
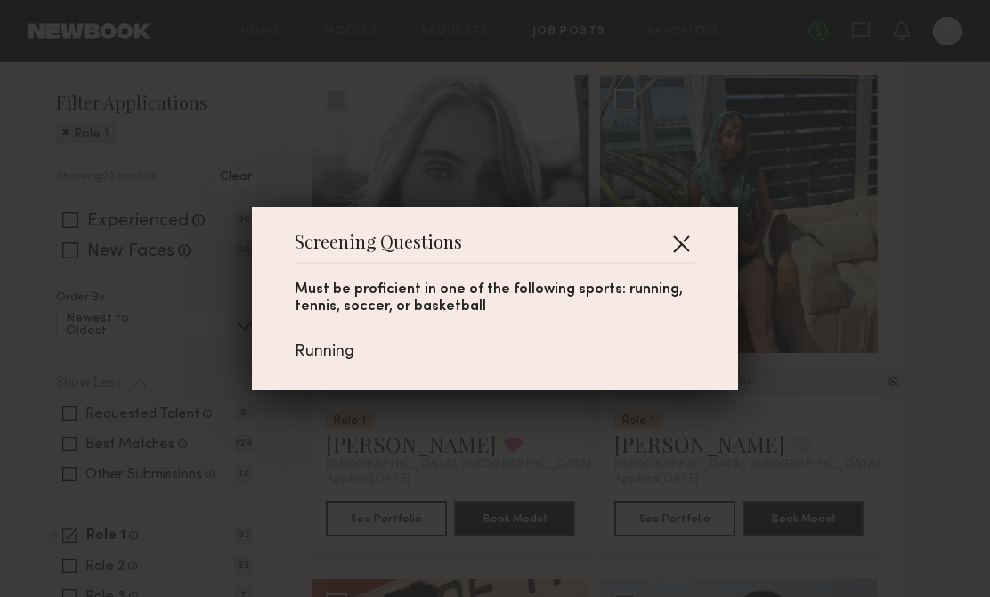
click at [692, 241] on button "button" at bounding box center [681, 243] width 28 height 28
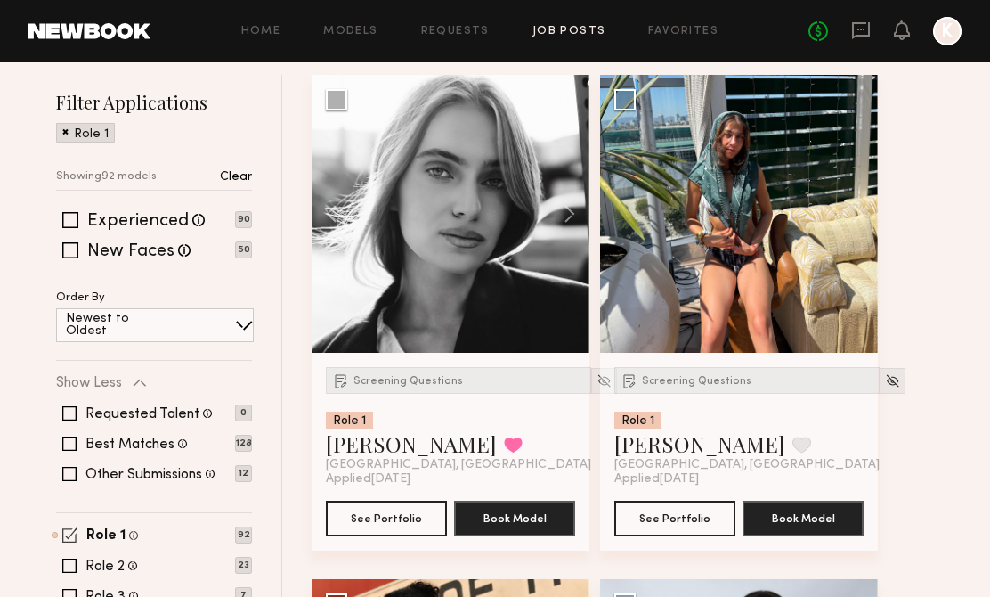
click at [69, 536] on span at bounding box center [69, 534] width 15 height 15
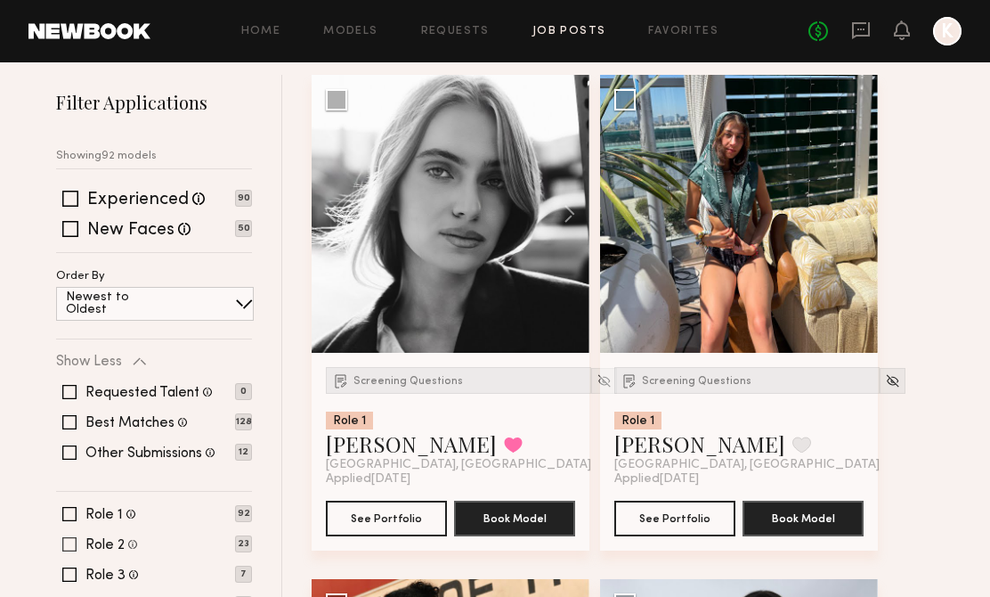
click at [67, 542] on span at bounding box center [69, 544] width 14 height 14
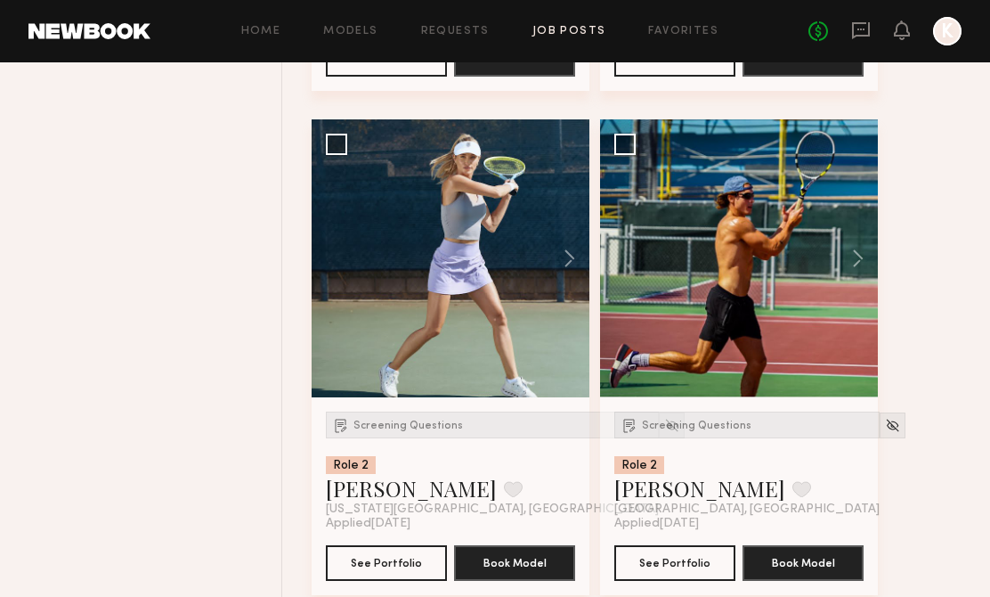
scroll to position [1751, 0]
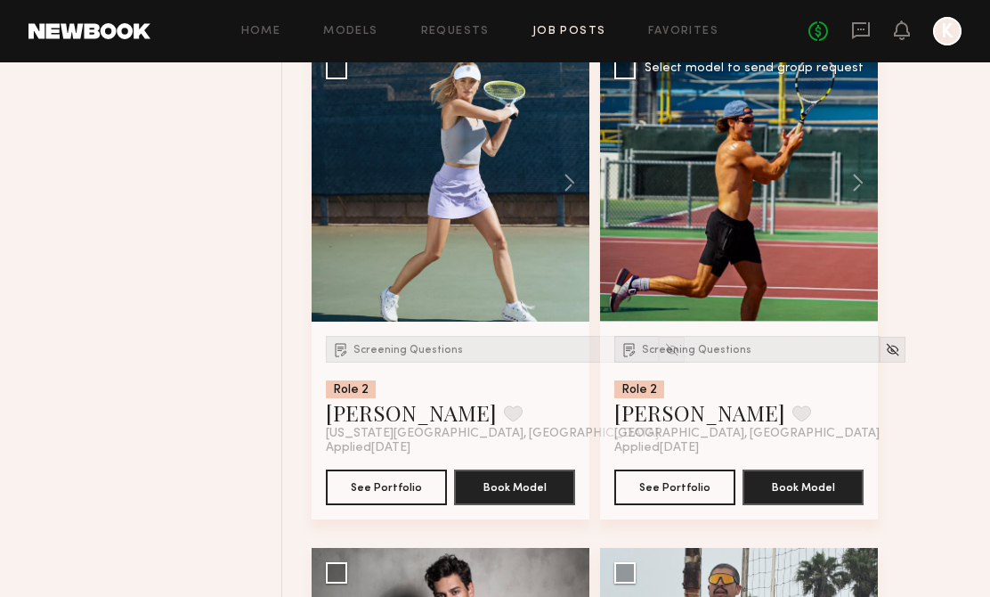
click at [651, 364] on div "Screening Questions Role 2 Nick F. Favorite Los Angeles, CA" at bounding box center [746, 388] width 265 height 105
click at [662, 342] on div "Screening Questions" at bounding box center [746, 349] width 265 height 27
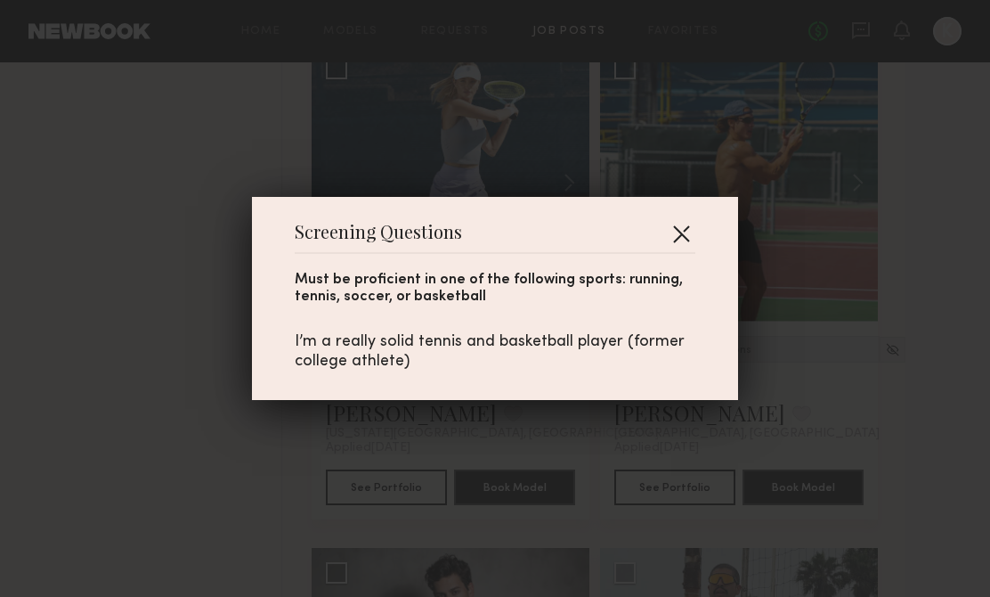
click at [677, 221] on button "button" at bounding box center [681, 233] width 28 height 28
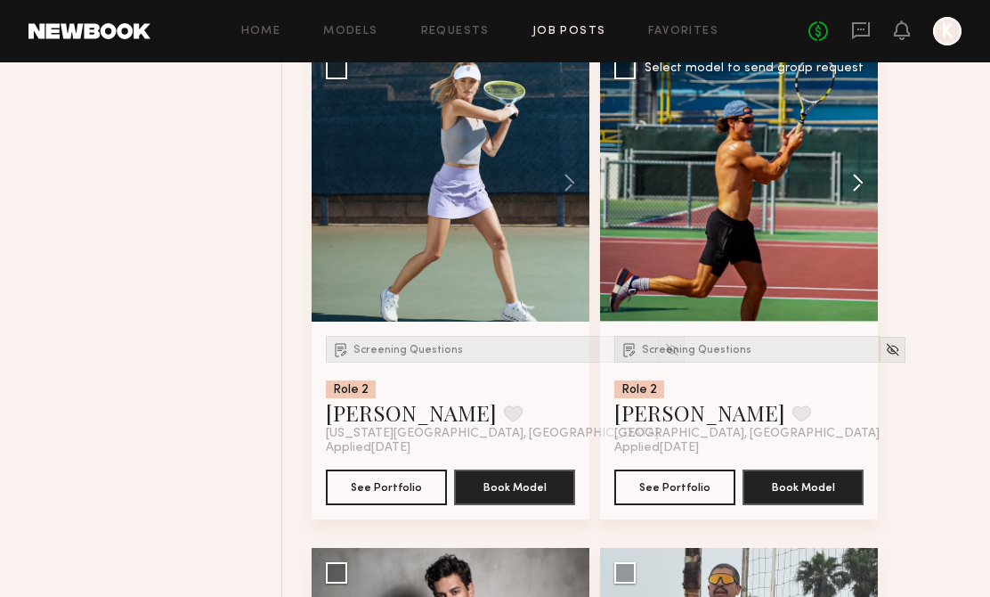
click at [862, 187] on button at bounding box center [849, 183] width 57 height 278
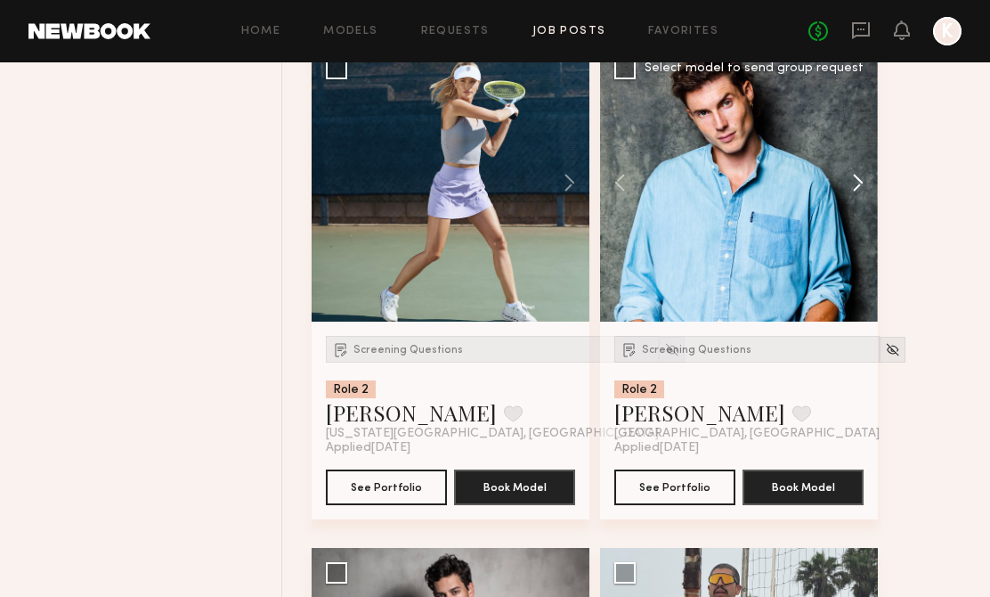
click at [862, 187] on button at bounding box center [849, 183] width 57 height 278
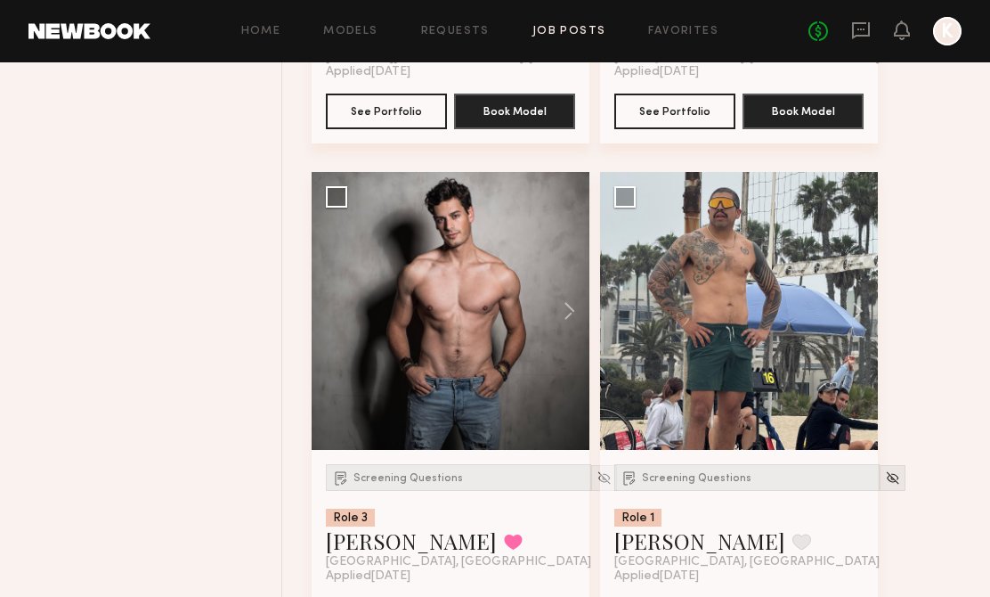
scroll to position [2156, 0]
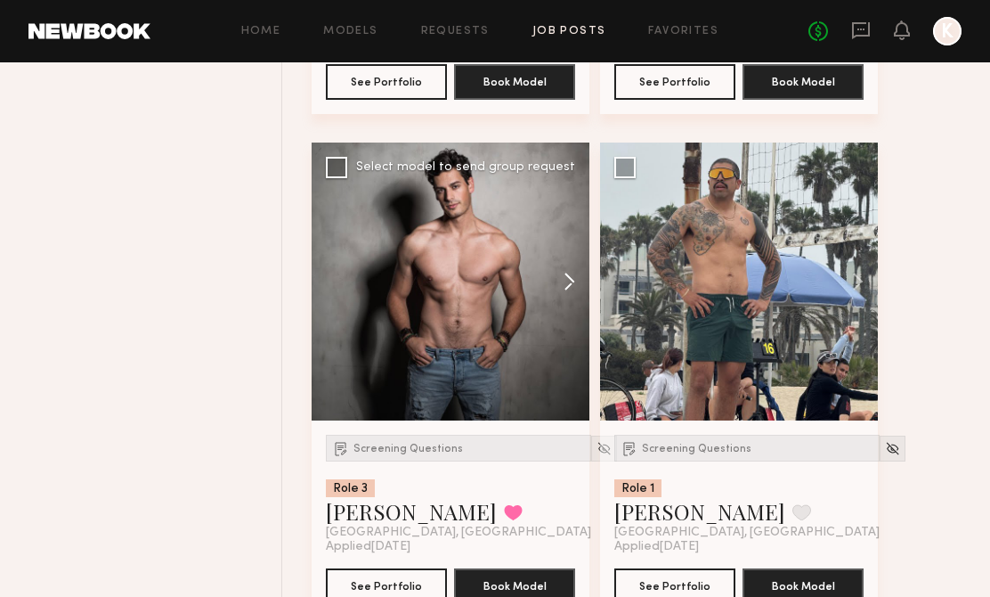
click at [570, 279] on button at bounding box center [560, 281] width 57 height 278
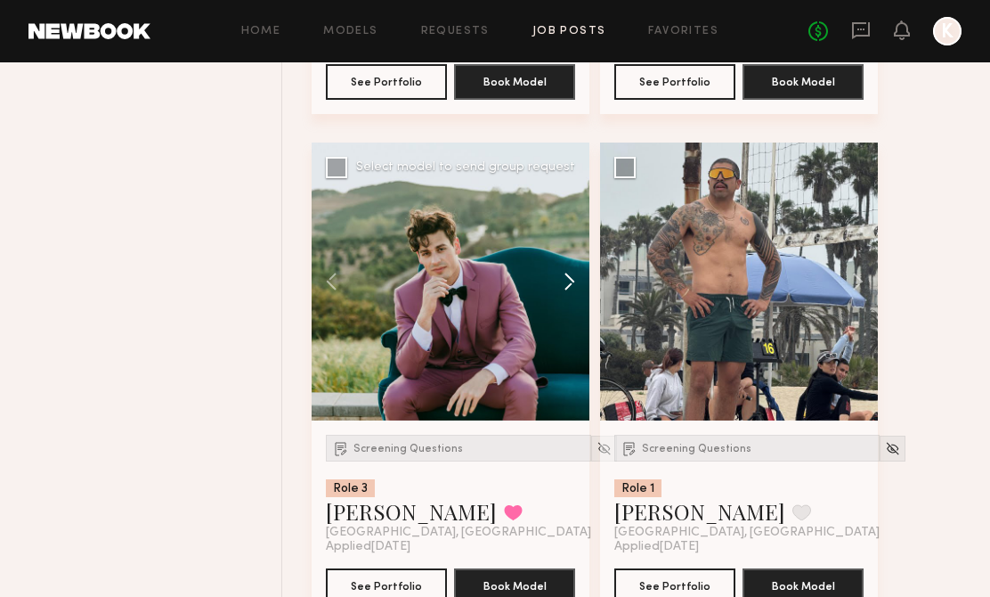
click at [570, 279] on button at bounding box center [560, 281] width 57 height 278
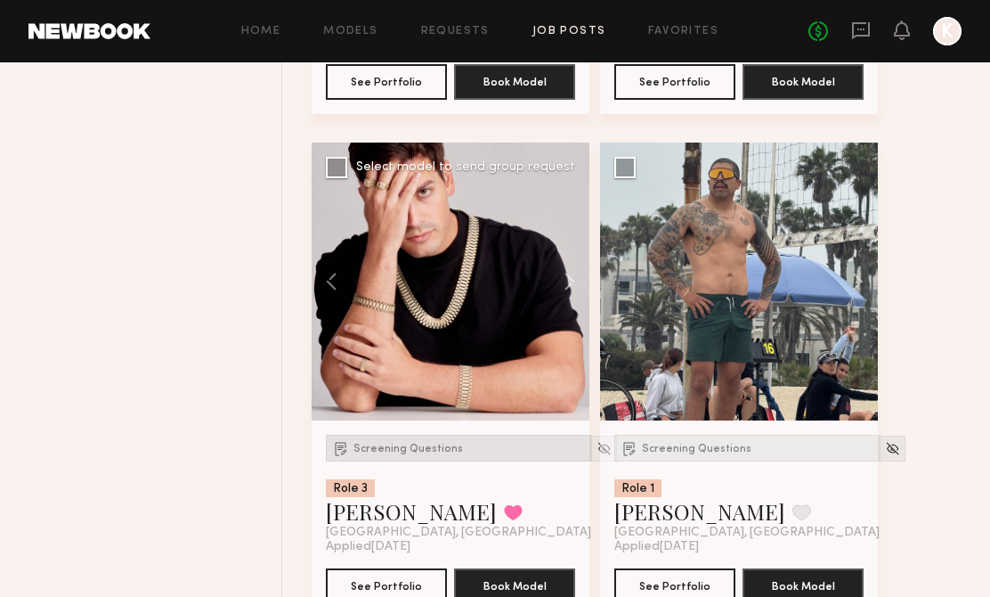
click at [429, 443] on div "Screening Questions" at bounding box center [458, 447] width 265 height 27
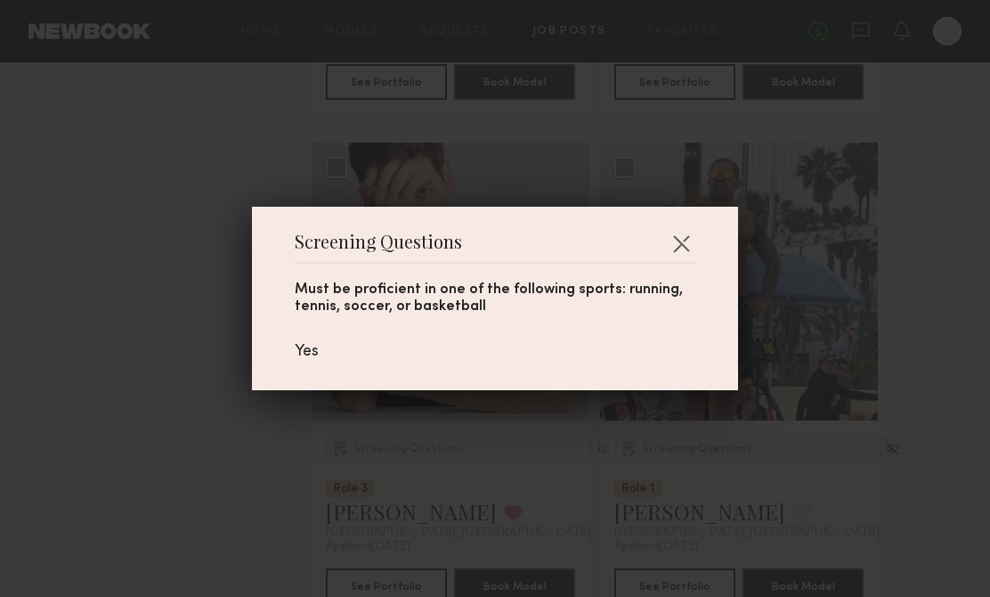
click at [699, 236] on div "Screening Questions Must be proficient in one of the following sports: running,…" at bounding box center [495, 298] width 486 height 183
click at [681, 238] on button "button" at bounding box center [681, 243] width 28 height 28
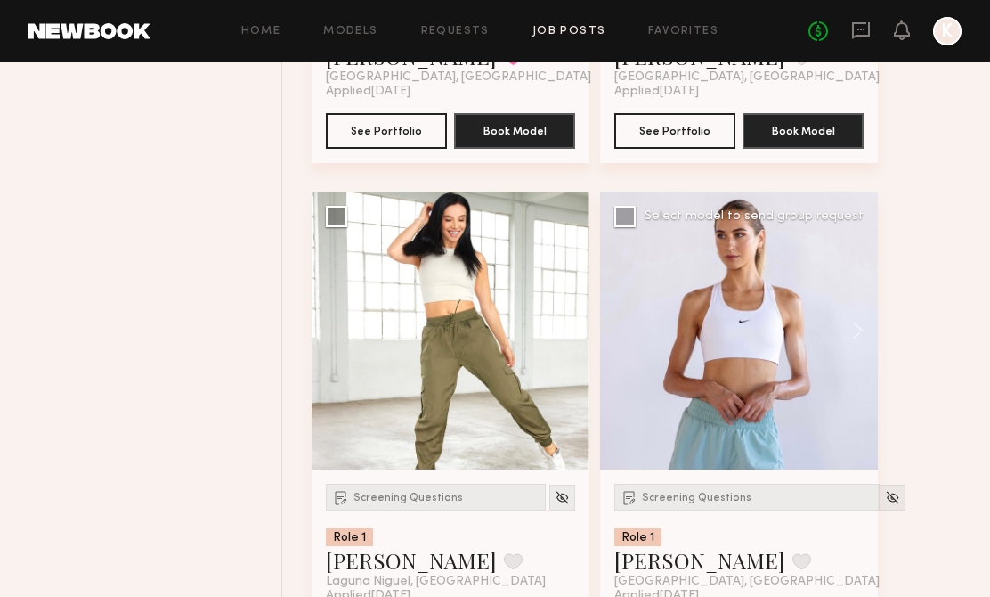
scroll to position [2731, 0]
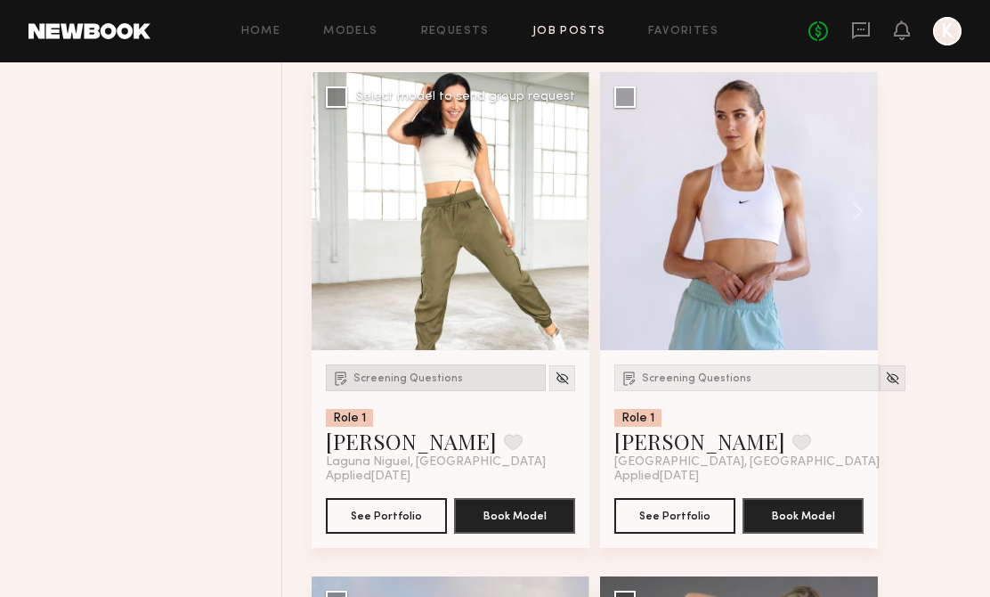
click at [361, 380] on span "Screening Questions" at bounding box center [408, 378] width 110 height 11
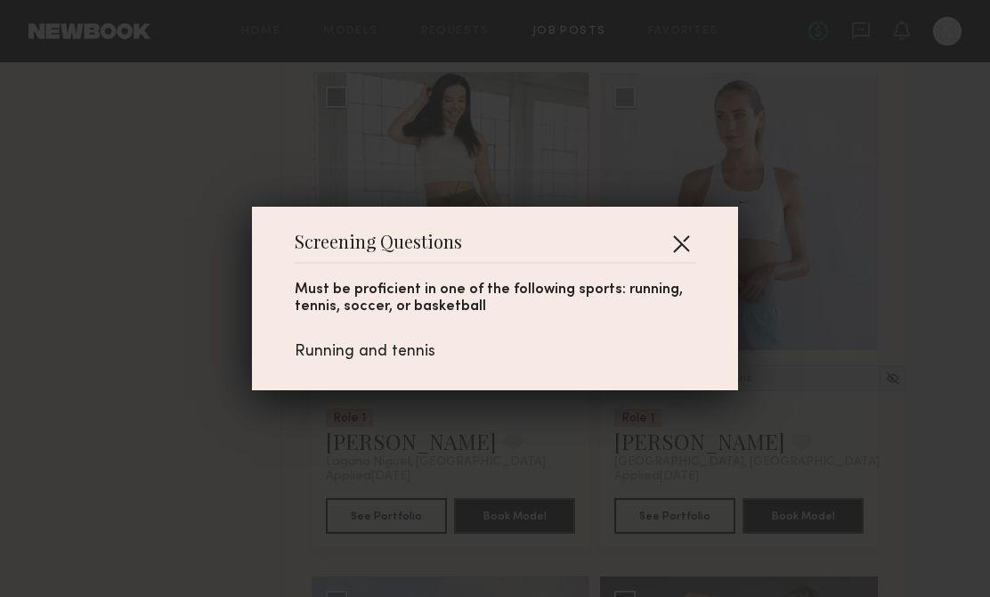
click at [675, 236] on button "button" at bounding box center [681, 243] width 28 height 28
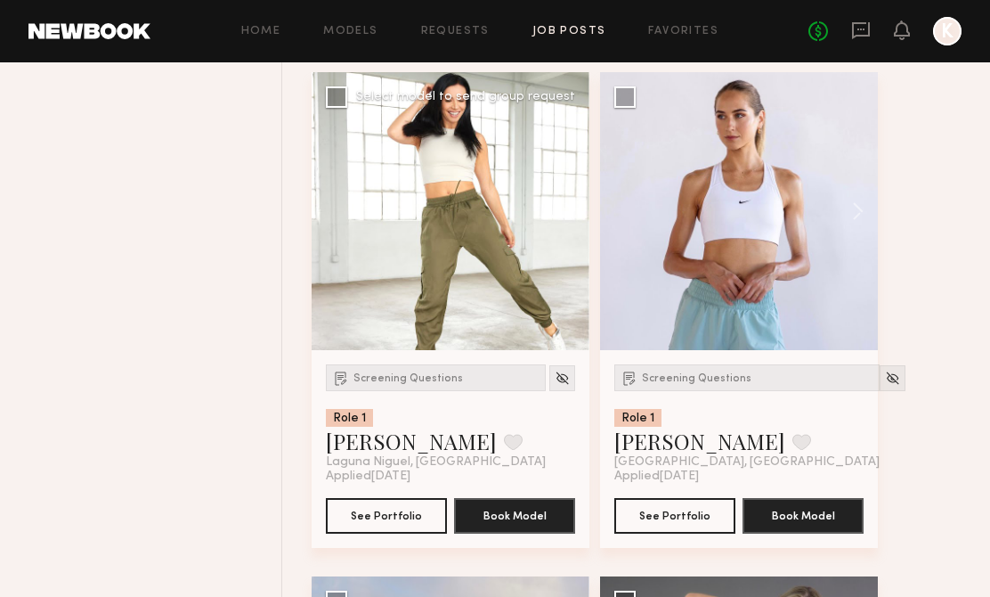
click at [567, 216] on button at bounding box center [560, 211] width 57 height 278
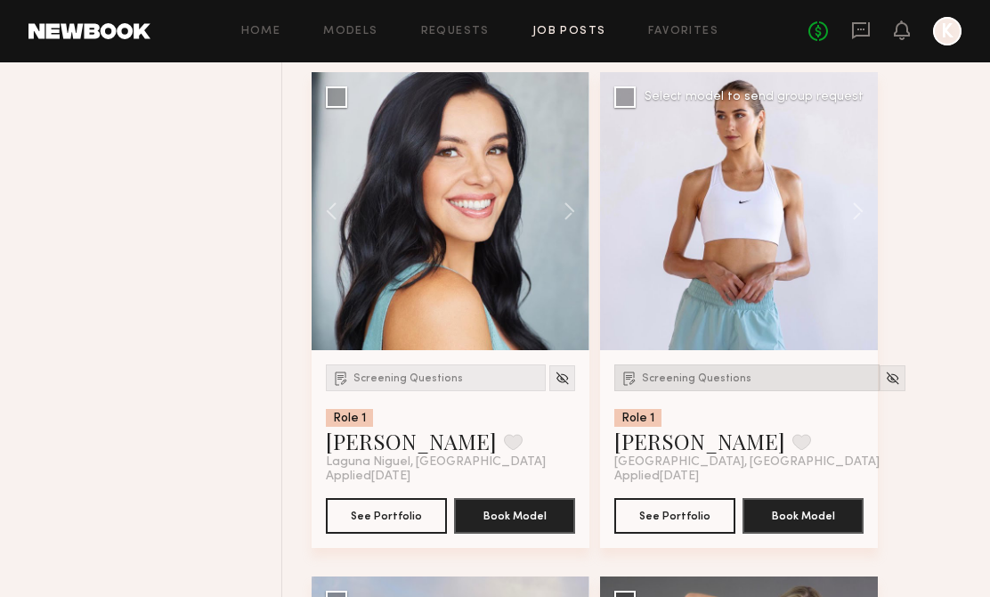
click at [702, 373] on div "Screening Questions" at bounding box center [746, 377] width 265 height 27
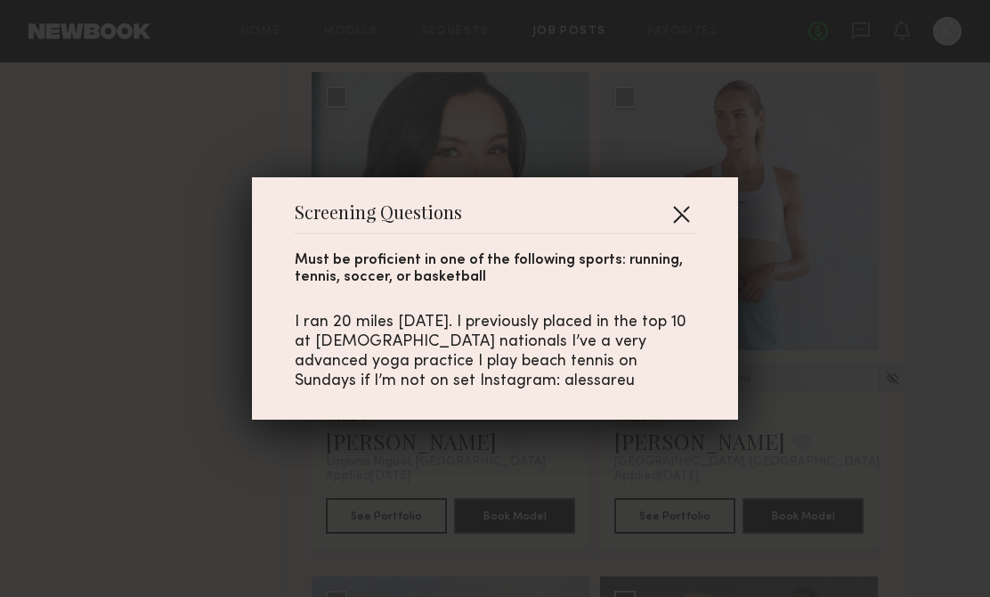
click at [678, 217] on button "button" at bounding box center [681, 213] width 28 height 28
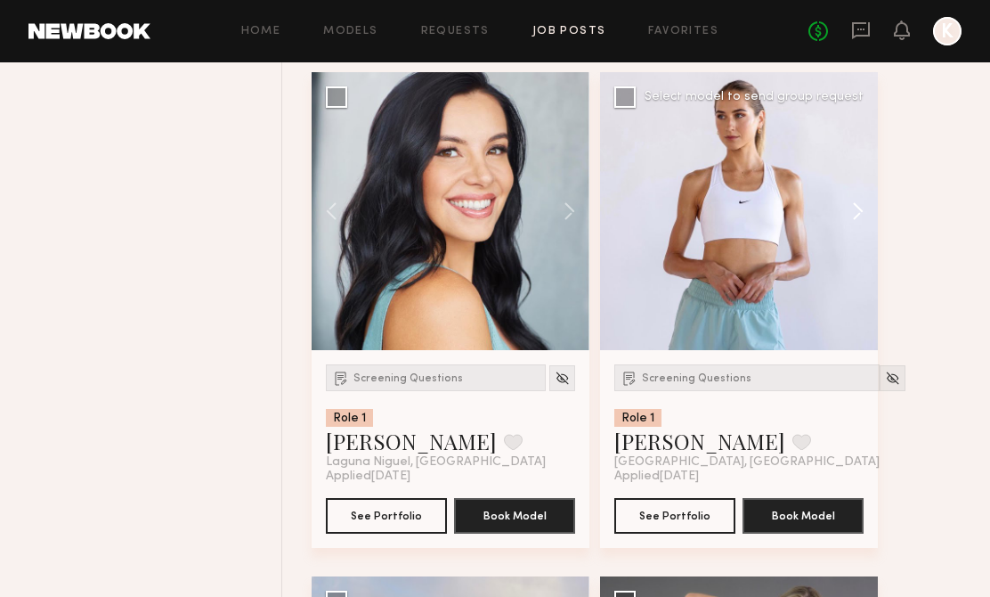
click at [867, 219] on button at bounding box center [849, 211] width 57 height 278
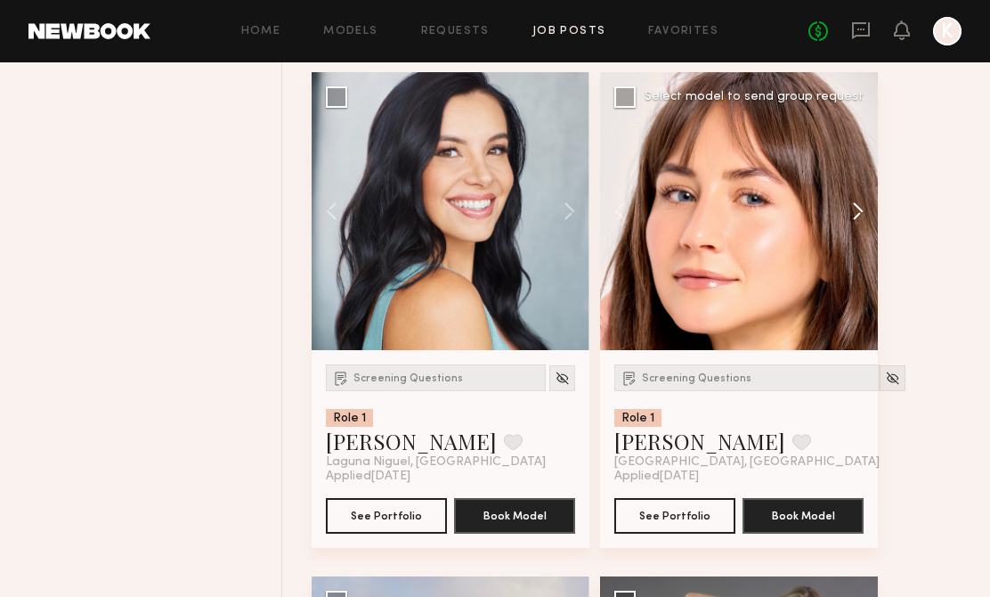
click at [861, 216] on button at bounding box center [849, 211] width 57 height 278
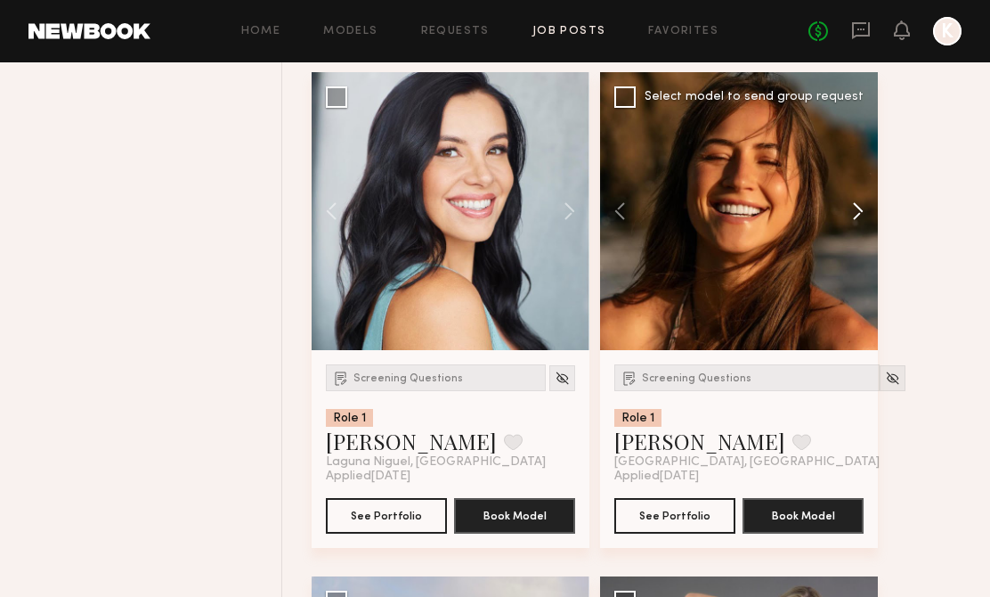
click at [861, 216] on button at bounding box center [849, 211] width 57 height 278
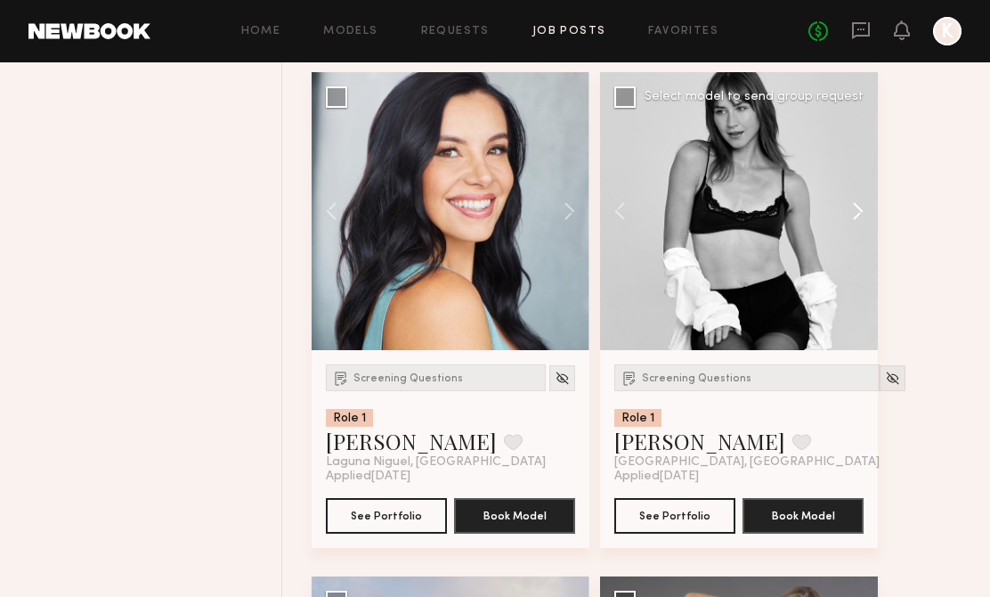
click at [861, 216] on button at bounding box center [849, 211] width 57 height 278
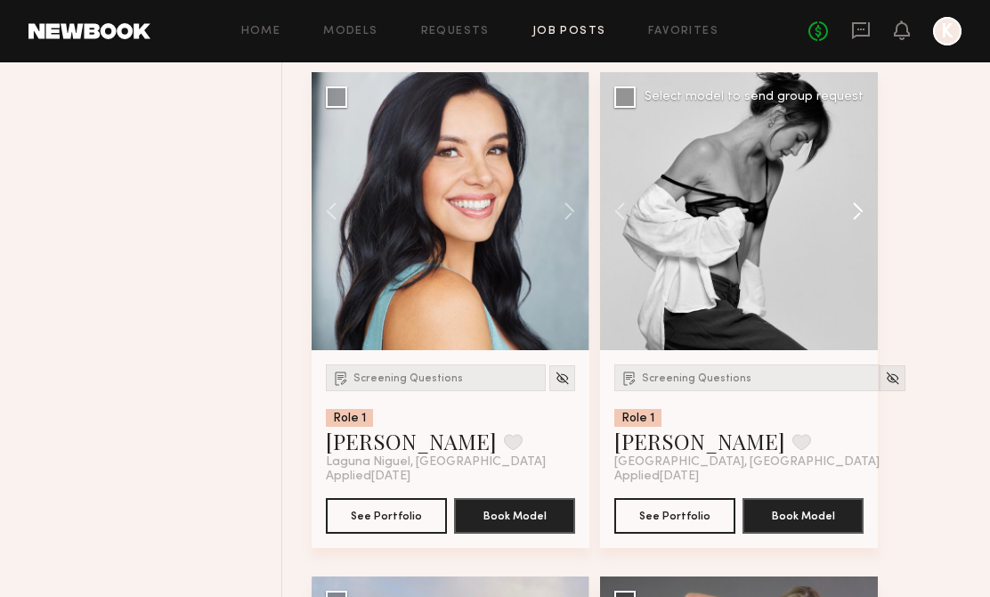
click at [861, 216] on button at bounding box center [849, 211] width 57 height 278
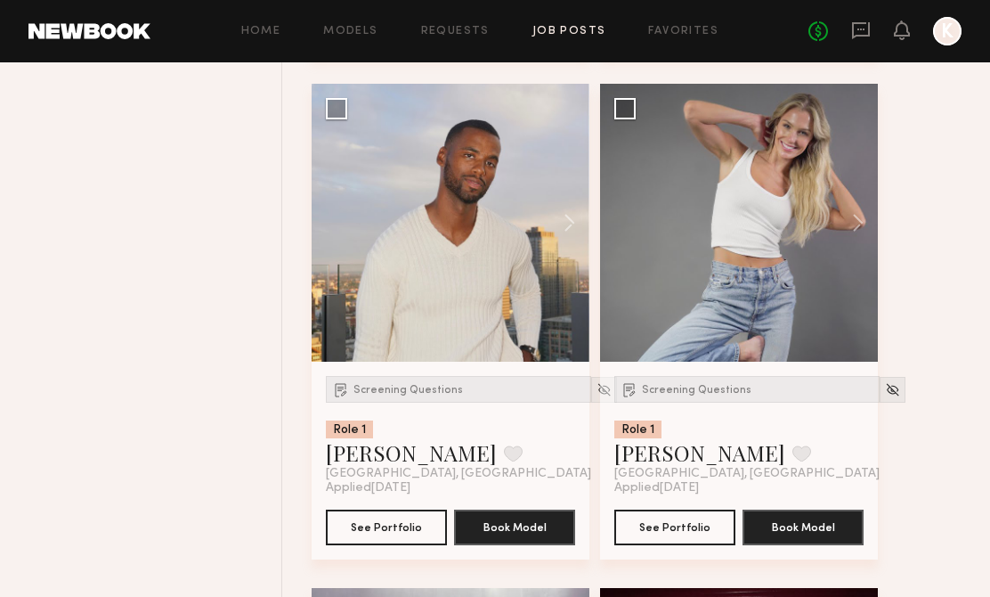
scroll to position [3222, 0]
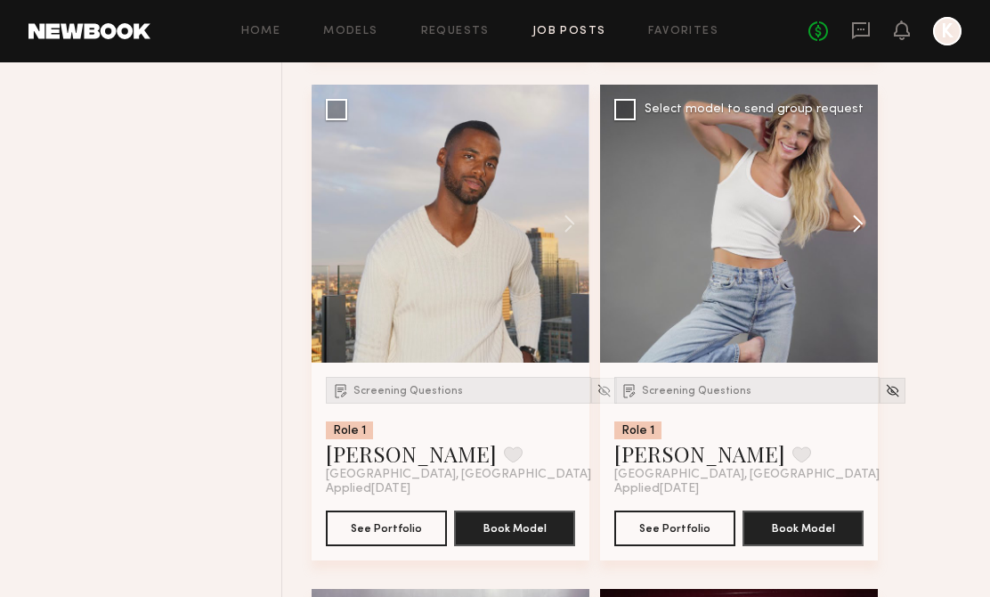
click at [839, 219] on button at bounding box center [849, 224] width 57 height 278
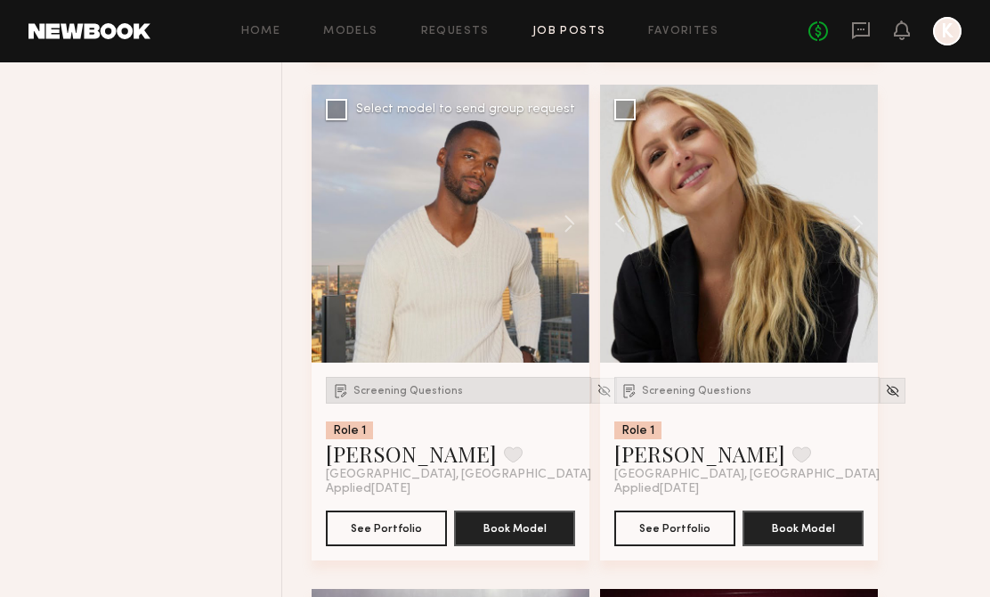
click at [412, 380] on div "Screening Questions" at bounding box center [458, 390] width 265 height 27
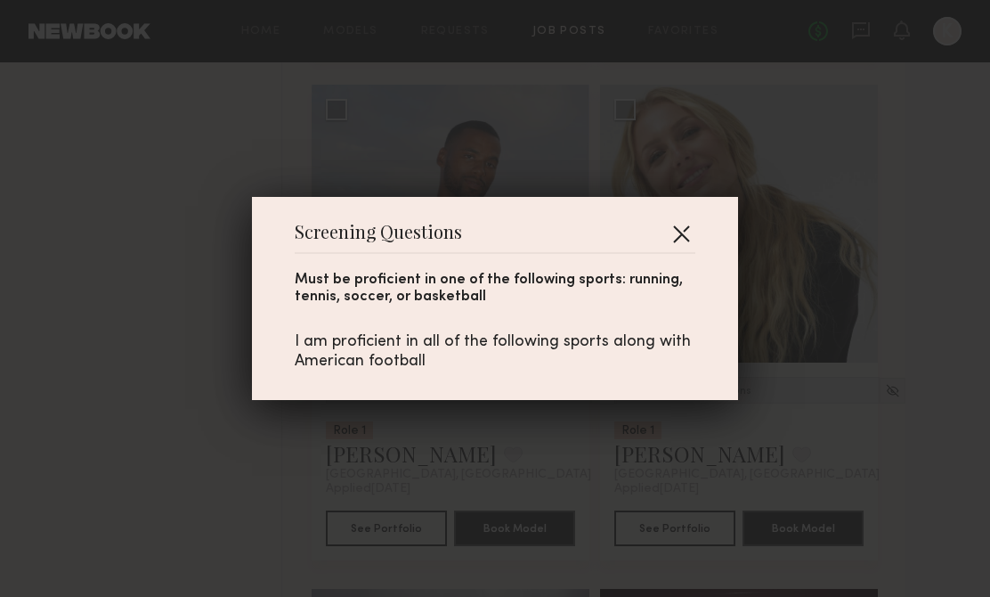
click at [685, 235] on button "button" at bounding box center [681, 233] width 28 height 28
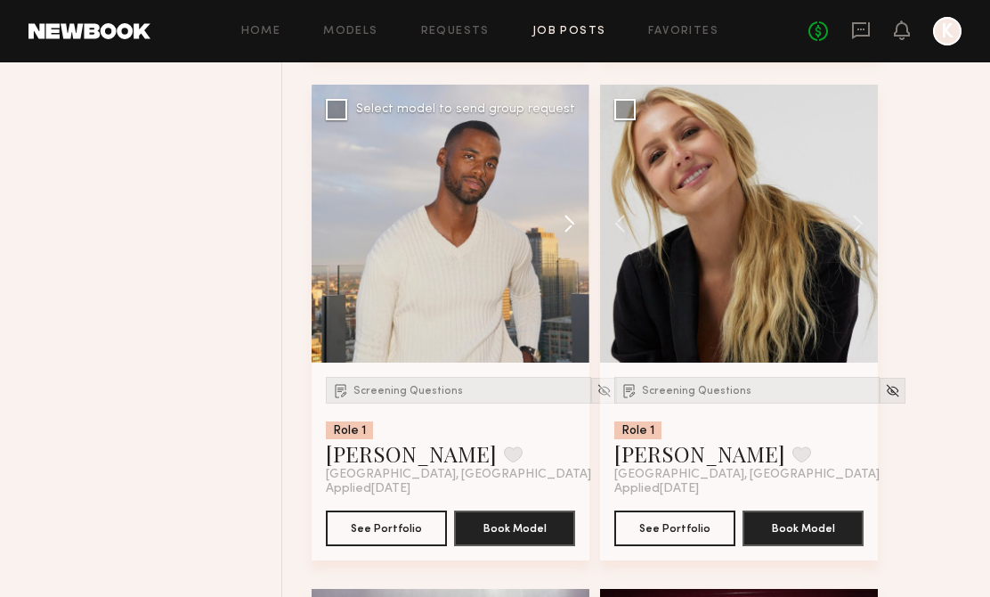
click at [562, 234] on button at bounding box center [560, 224] width 57 height 278
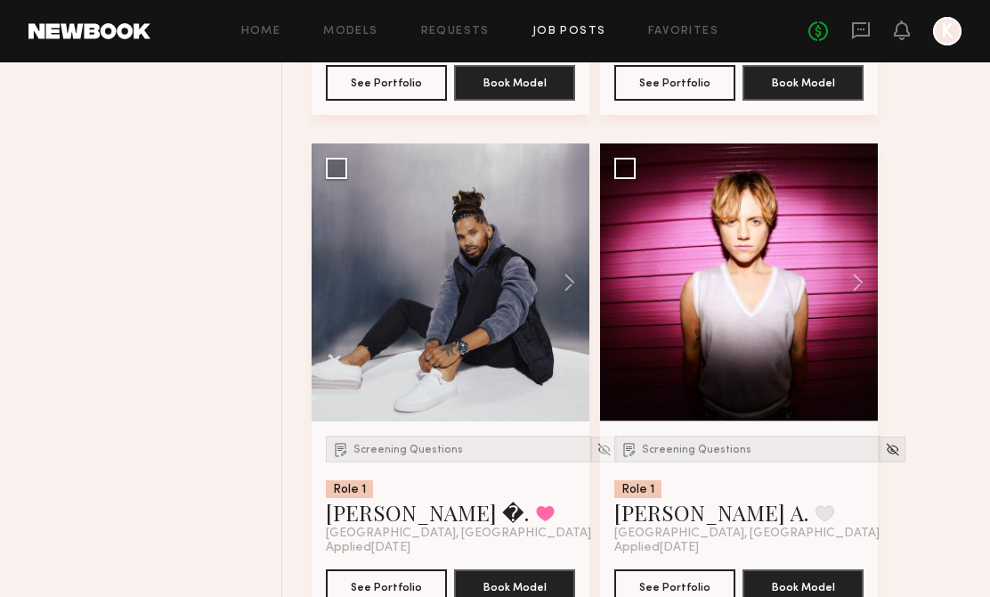
scroll to position [3673, 0]
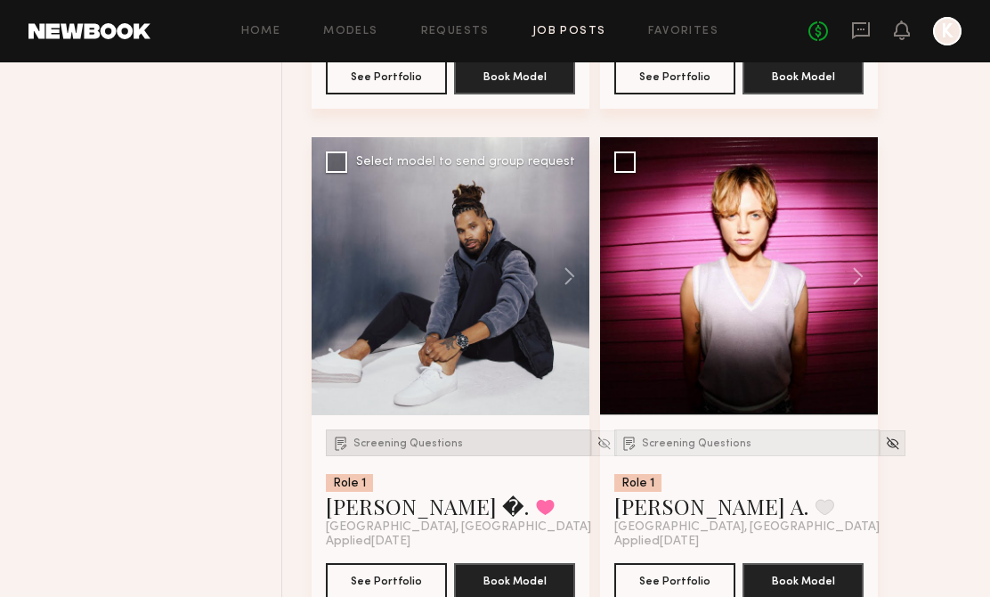
click at [411, 448] on span "Screening Questions" at bounding box center [408, 443] width 110 height 11
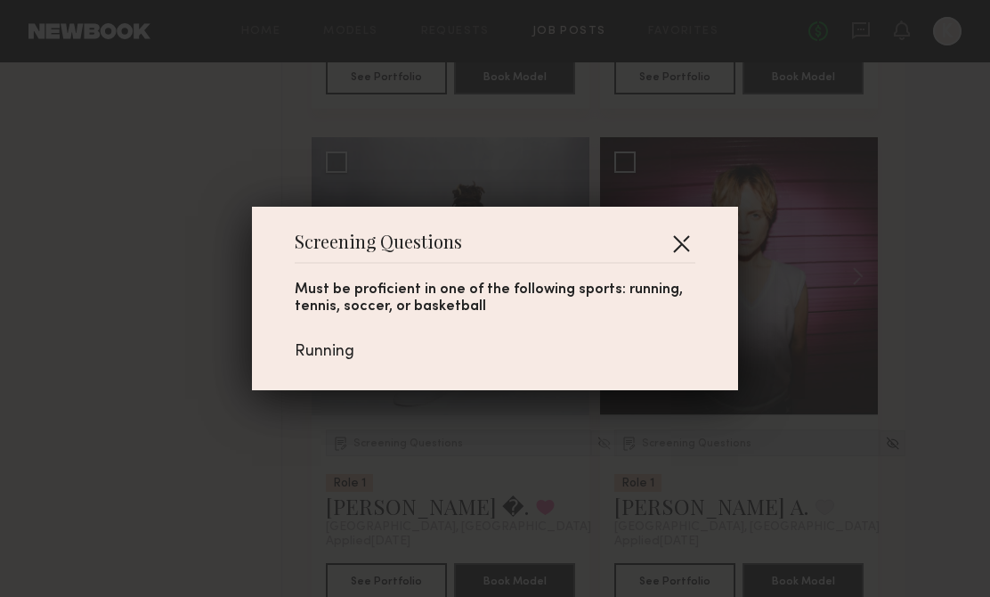
click at [683, 244] on button "button" at bounding box center [681, 243] width 28 height 28
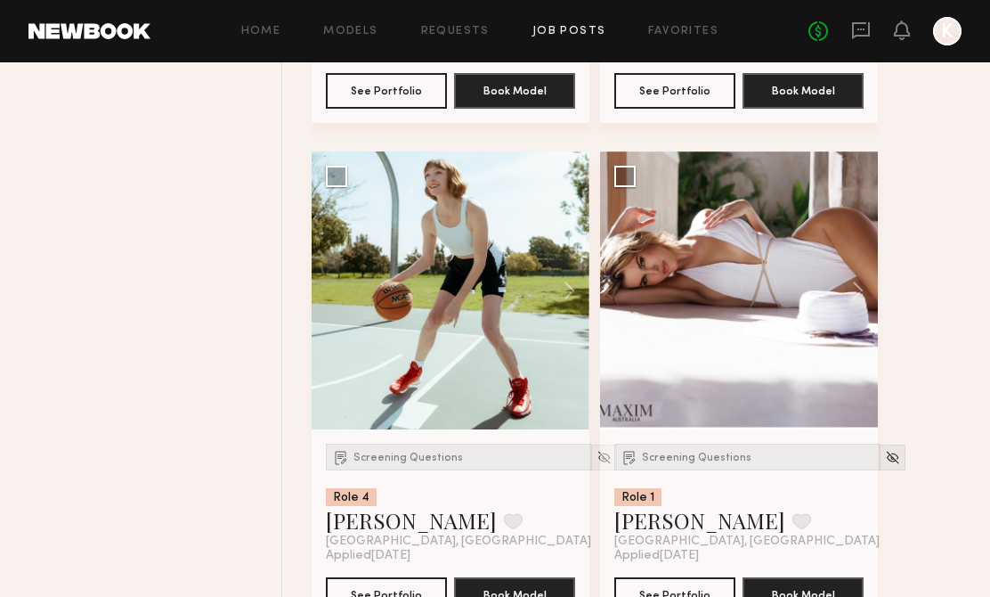
scroll to position [4169, 0]
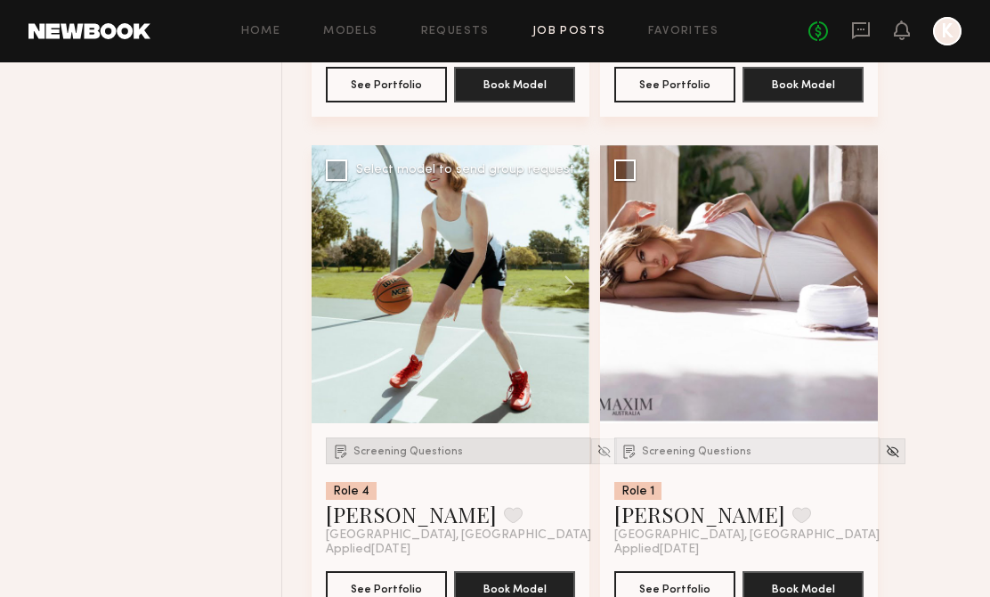
click at [401, 461] on div "Screening Questions" at bounding box center [458, 450] width 265 height 27
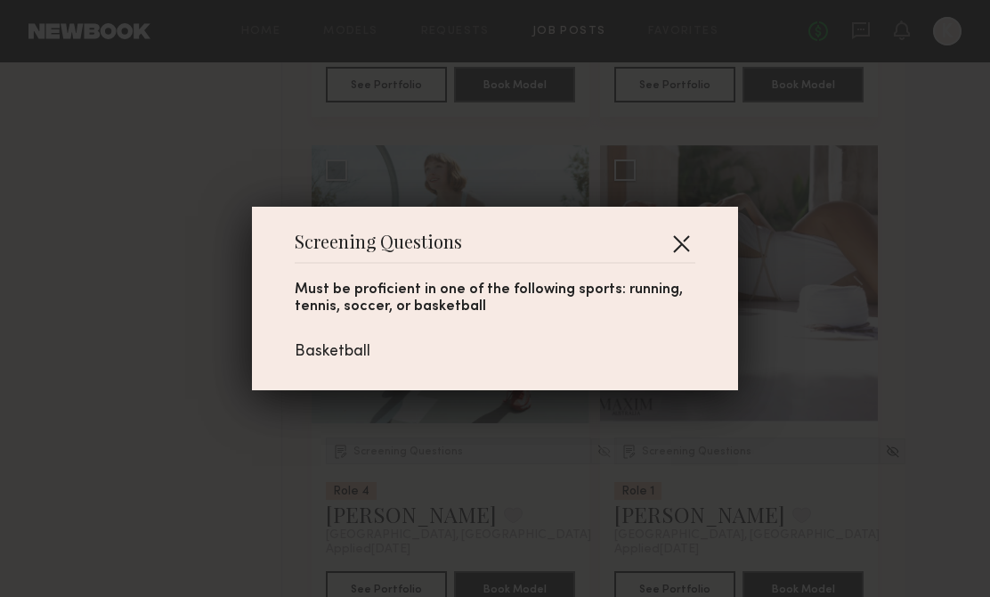
click at [682, 242] on button "button" at bounding box center [681, 243] width 28 height 28
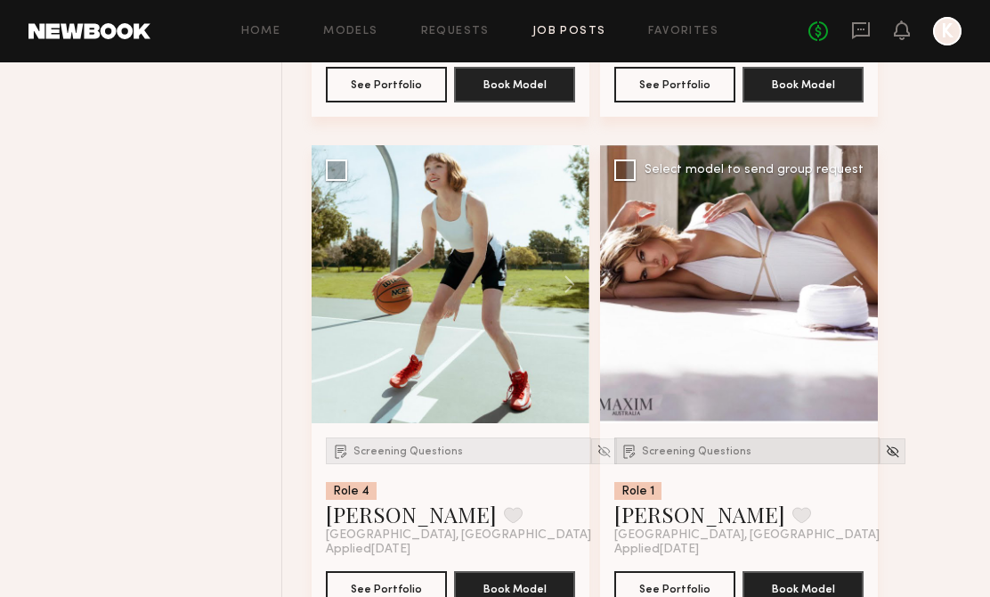
click at [671, 464] on div "Screening Questions" at bounding box center [746, 450] width 265 height 27
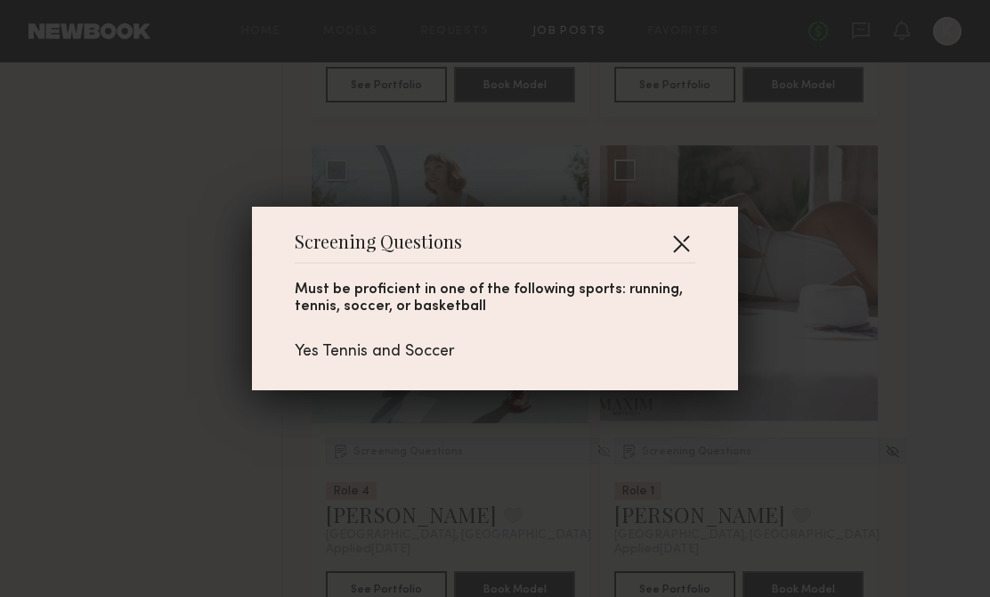
click at [678, 244] on button "button" at bounding box center [681, 243] width 28 height 28
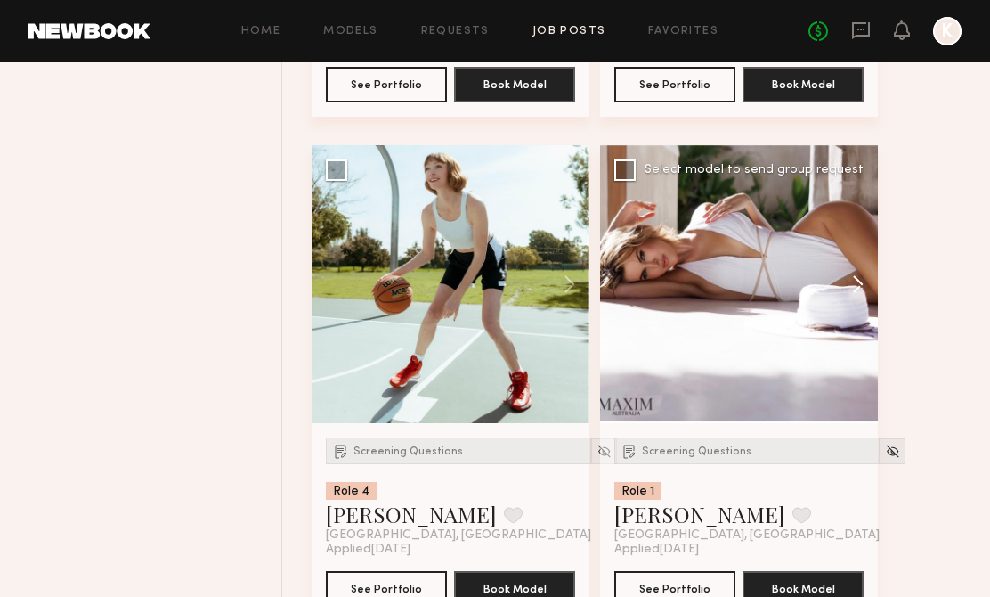
click at [865, 283] on button at bounding box center [849, 284] width 57 height 278
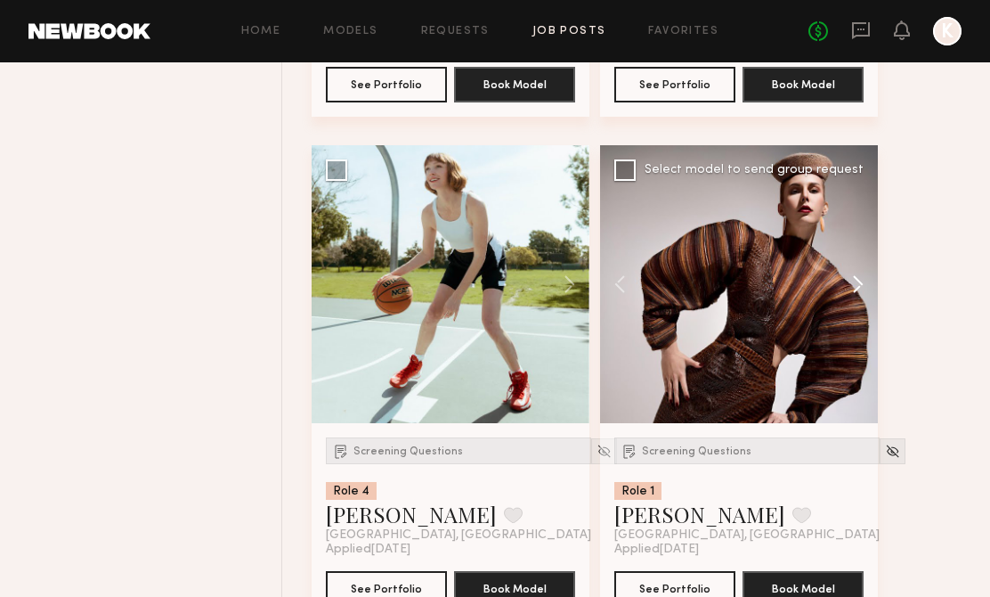
click at [865, 283] on button at bounding box center [849, 284] width 57 height 278
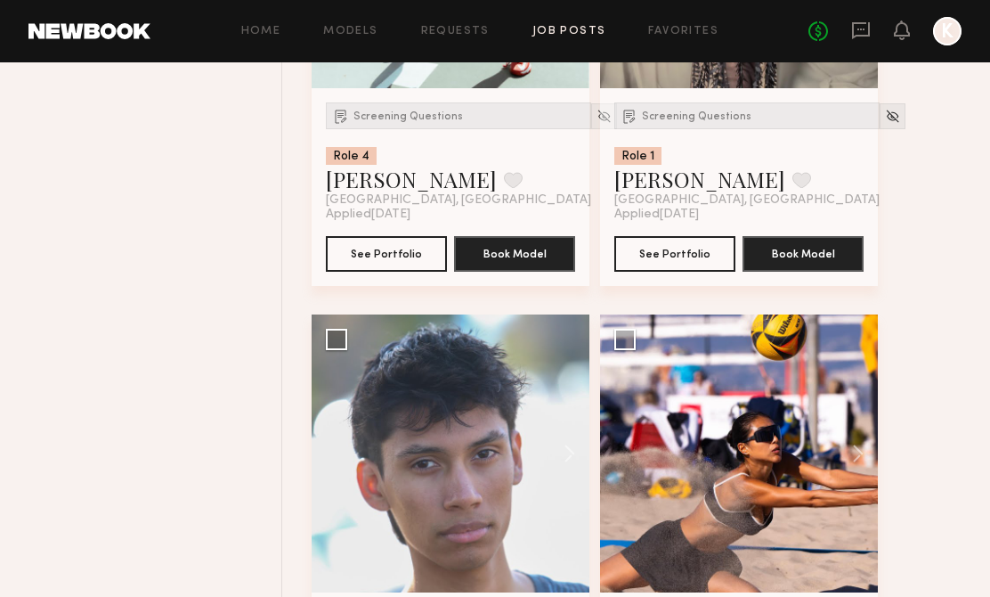
scroll to position [4648, 0]
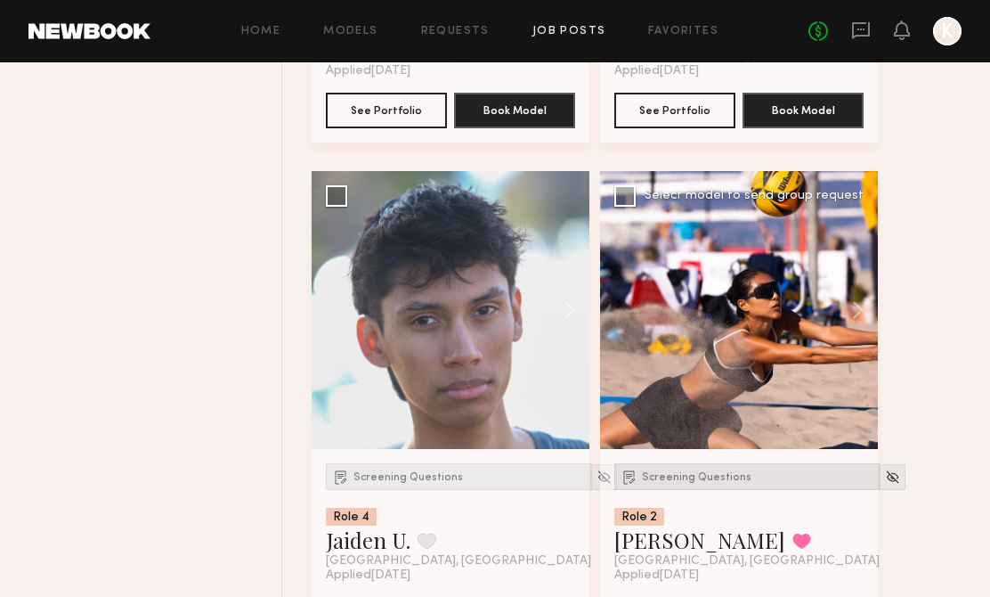
click at [694, 478] on span "Screening Questions" at bounding box center [697, 477] width 110 height 11
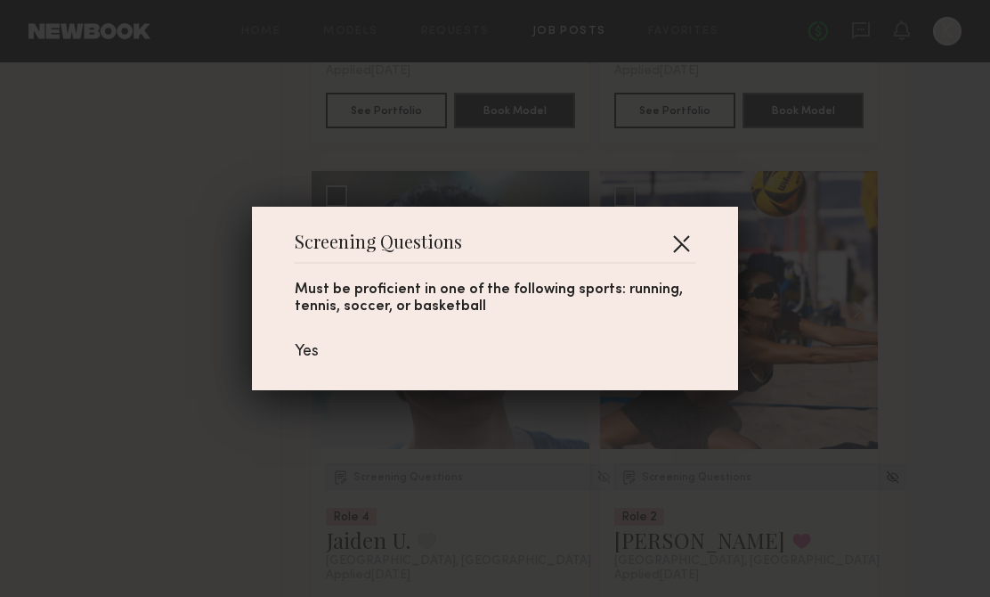
click at [672, 246] on button "button" at bounding box center [681, 243] width 28 height 28
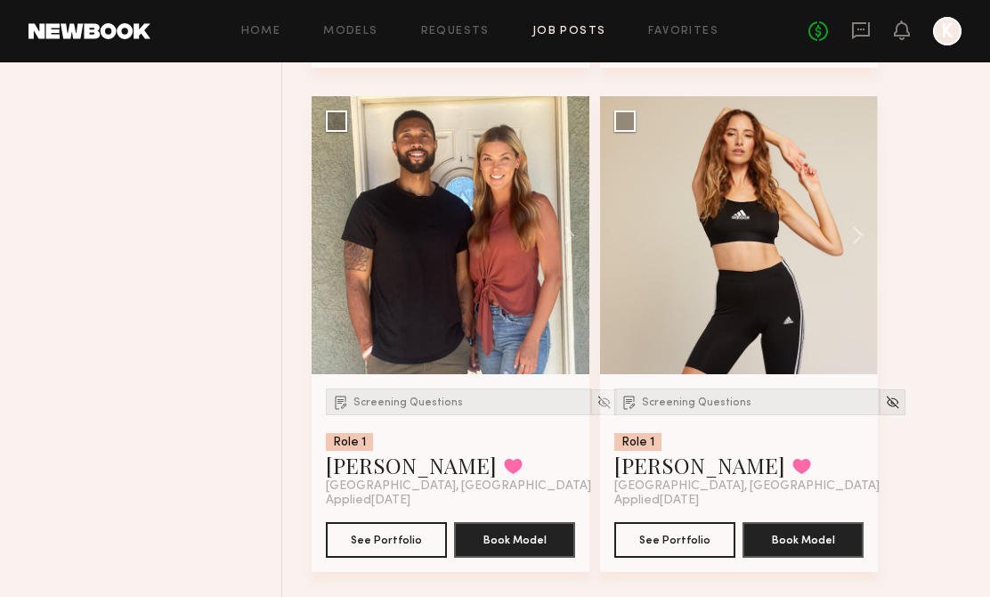
scroll to position [5234, 0]
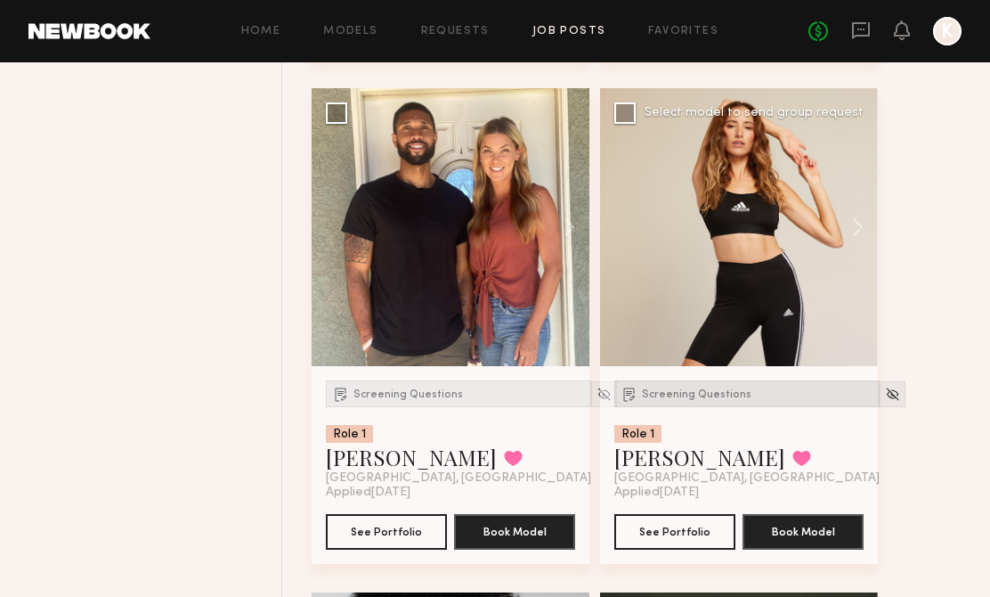
click at [662, 389] on div "Screening Questions" at bounding box center [746, 393] width 265 height 27
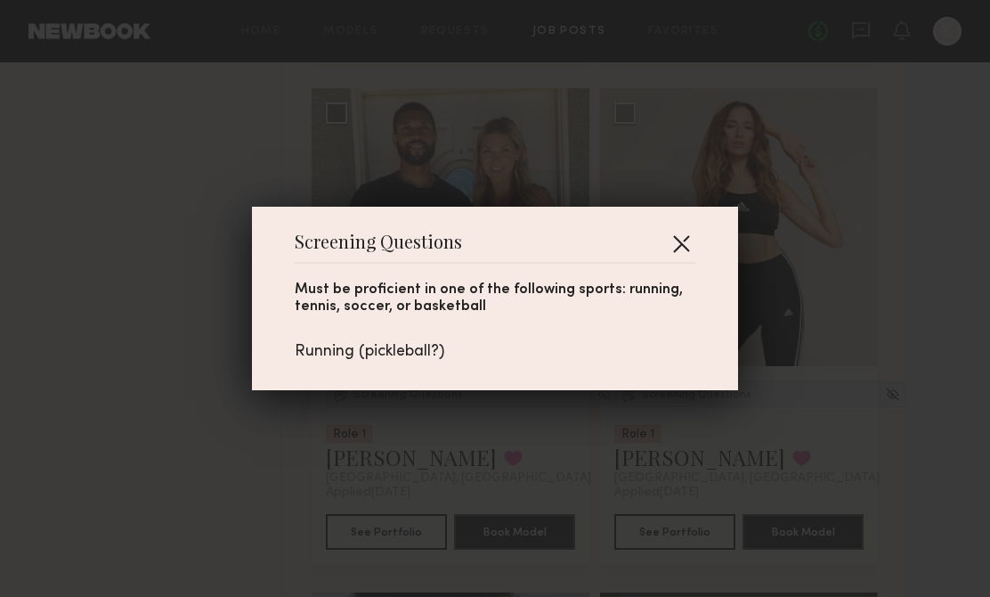
click at [681, 248] on button "button" at bounding box center [681, 243] width 28 height 28
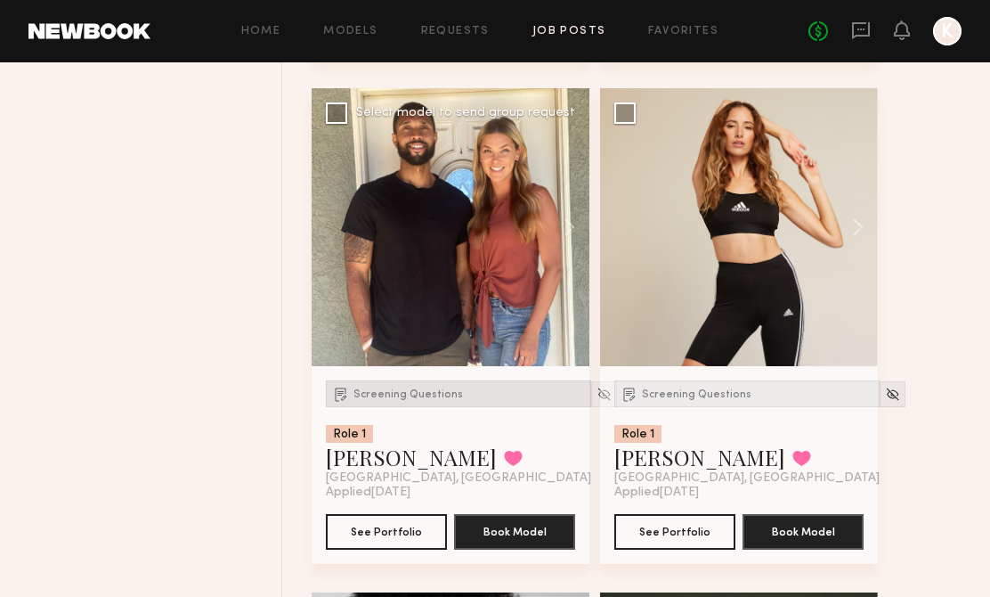
click at [415, 407] on div "Screening Questions" at bounding box center [458, 393] width 265 height 27
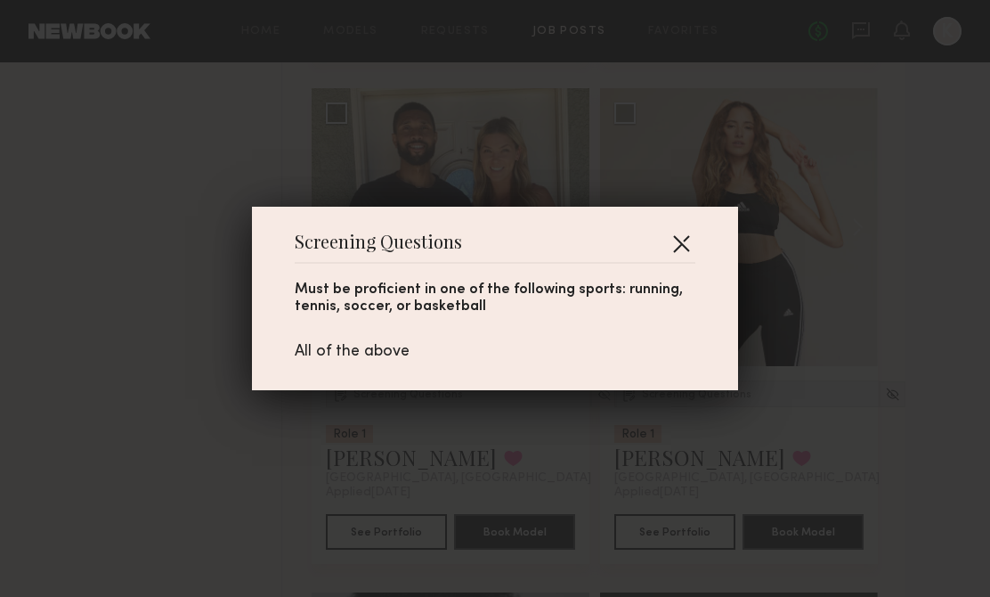
click at [691, 232] on button "button" at bounding box center [681, 243] width 28 height 28
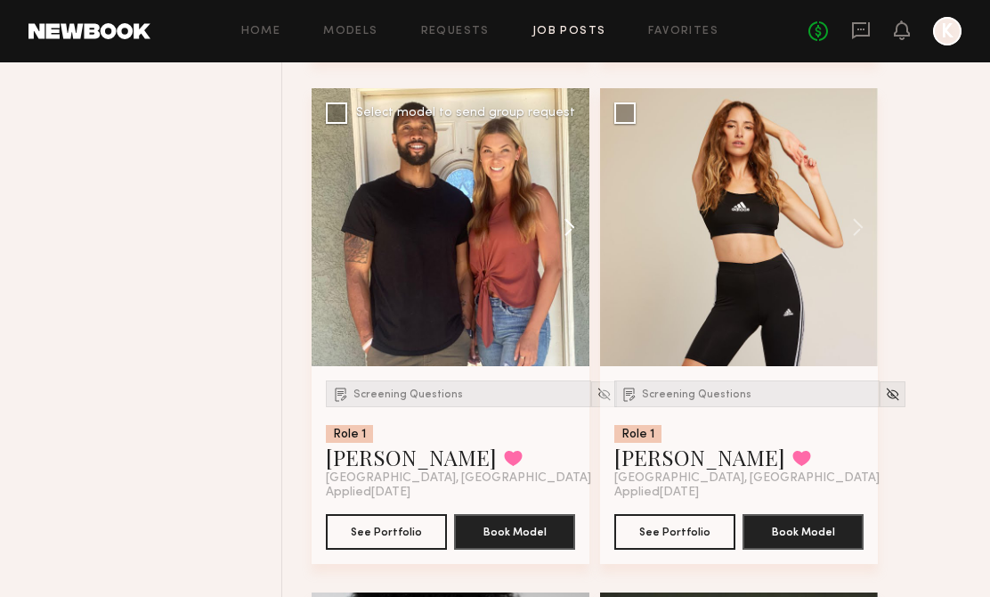
click at [564, 218] on button at bounding box center [560, 227] width 57 height 278
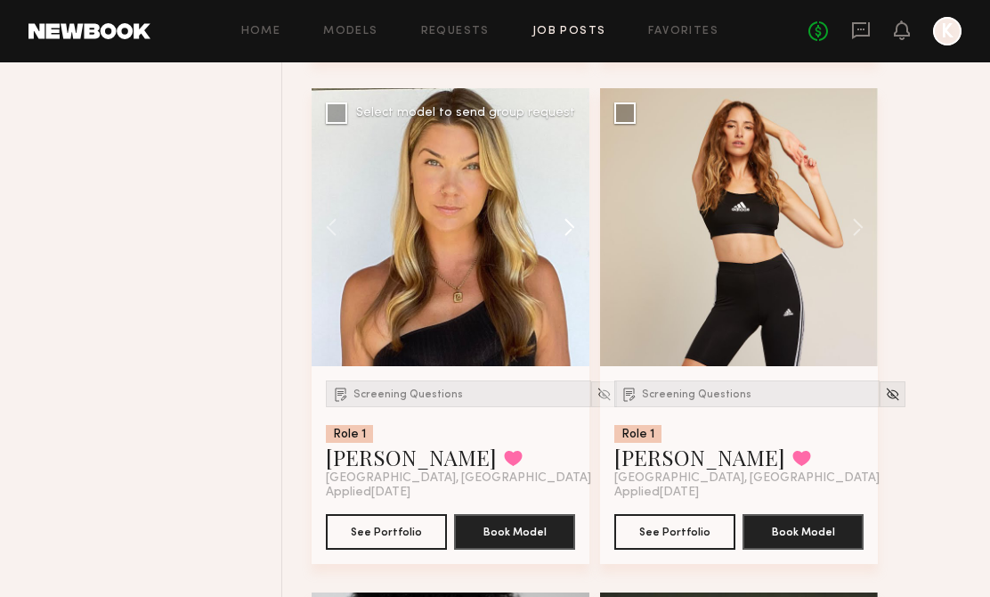
click at [564, 218] on button at bounding box center [560, 227] width 57 height 278
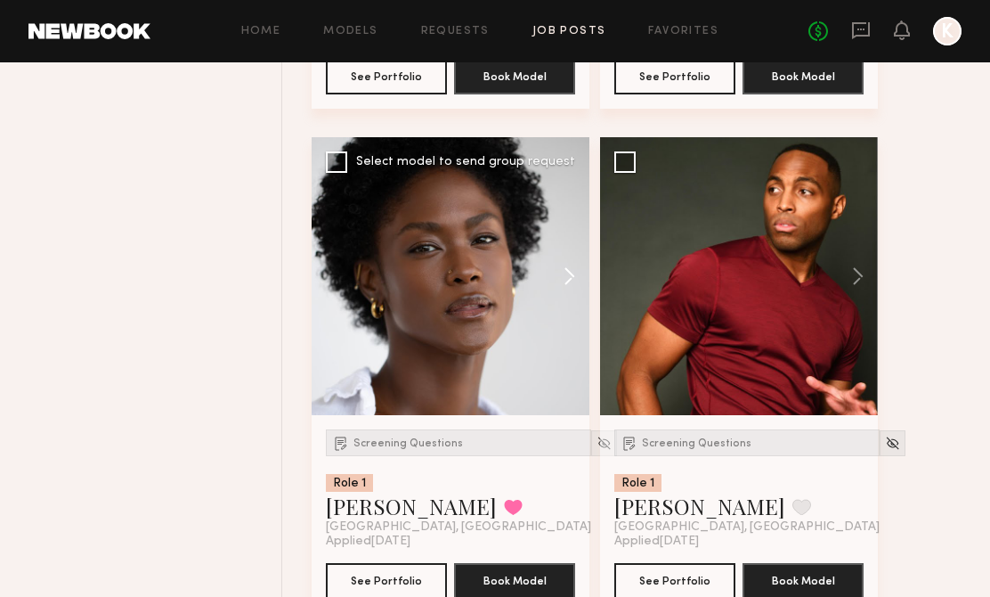
scroll to position [5742, 0]
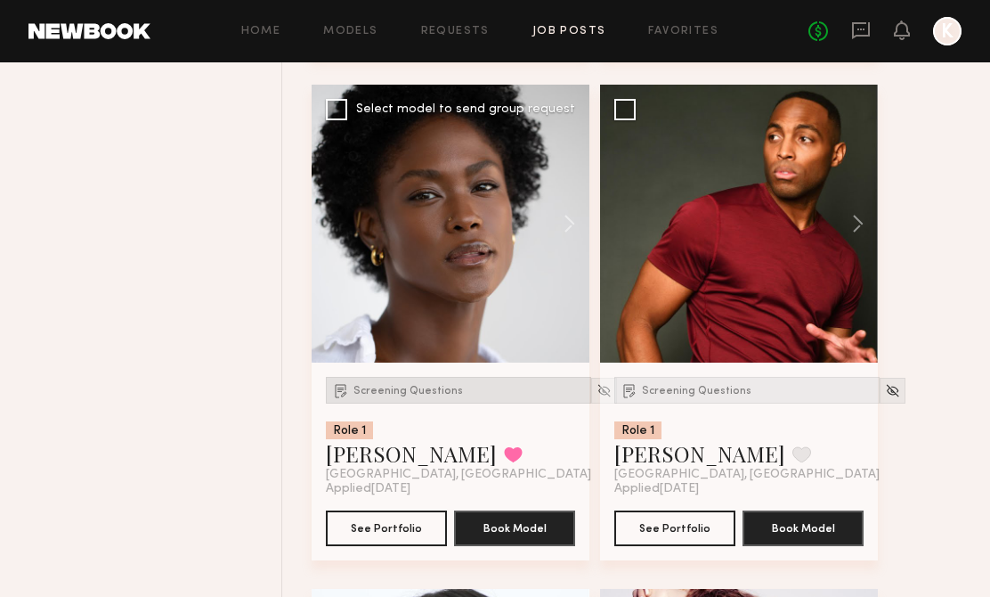
click at [434, 391] on span "Screening Questions" at bounding box center [408, 391] width 110 height 11
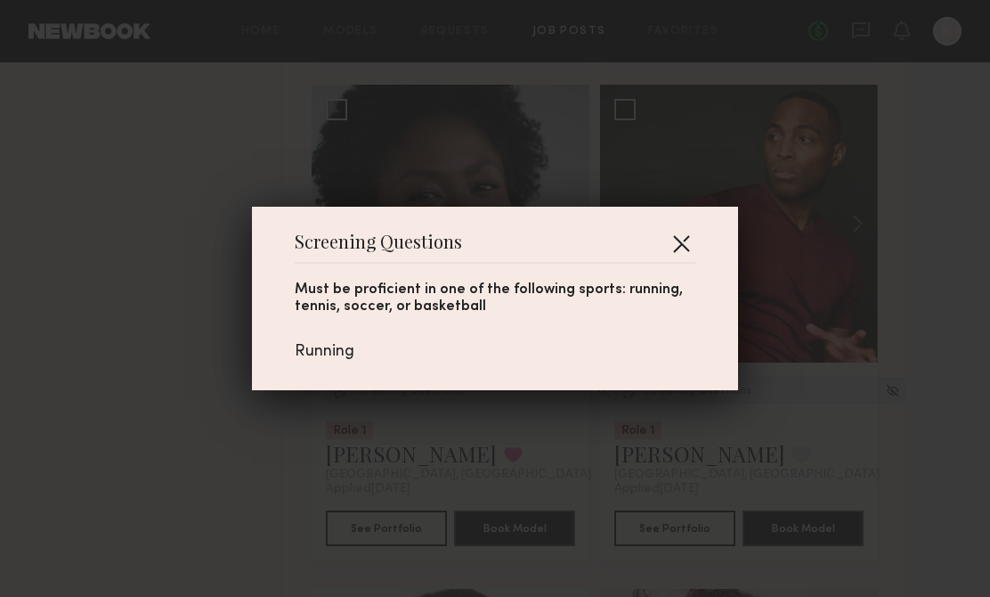
click at [678, 248] on button "button" at bounding box center [681, 243] width 28 height 28
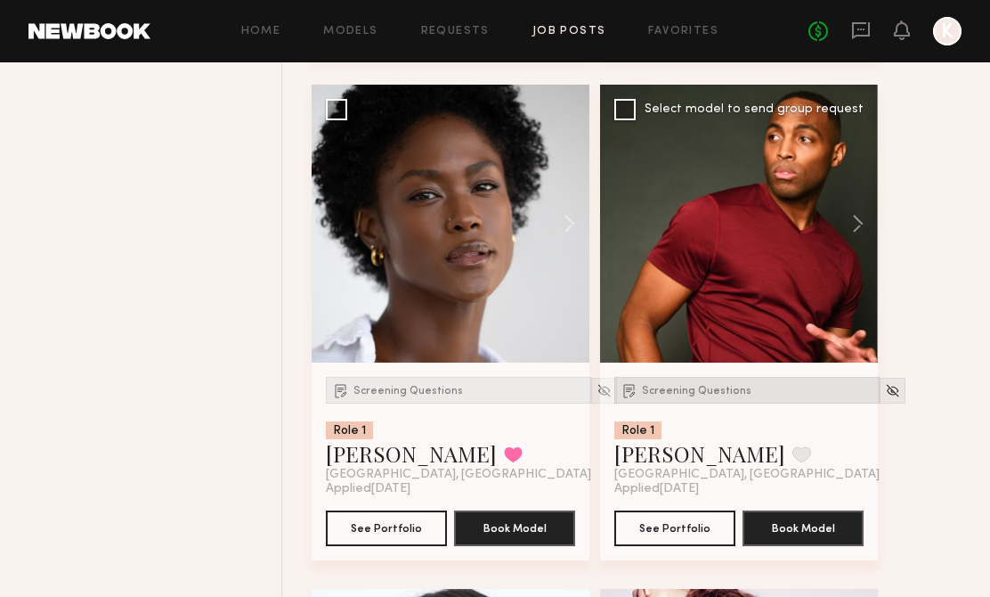
click at [673, 393] on span "Screening Questions" at bounding box center [697, 391] width 110 height 11
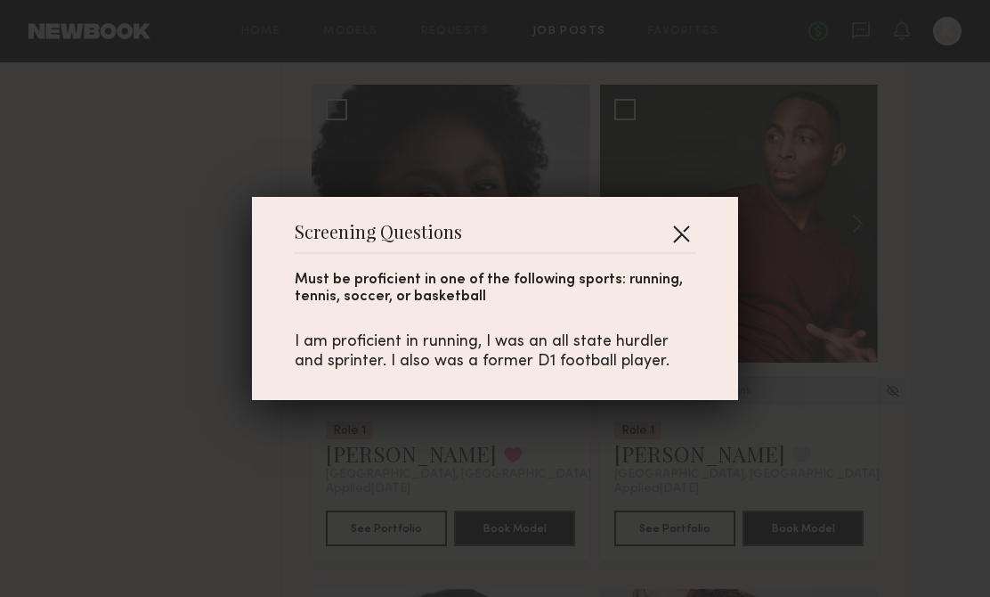
click at [667, 237] on button "button" at bounding box center [681, 233] width 28 height 28
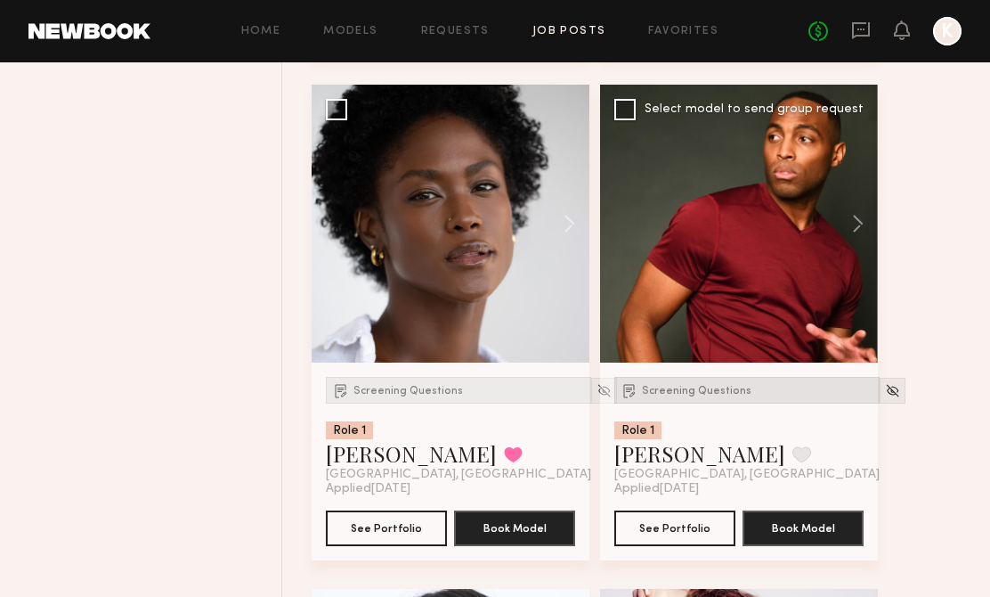
click at [684, 403] on div "Screening Questions" at bounding box center [746, 390] width 265 height 27
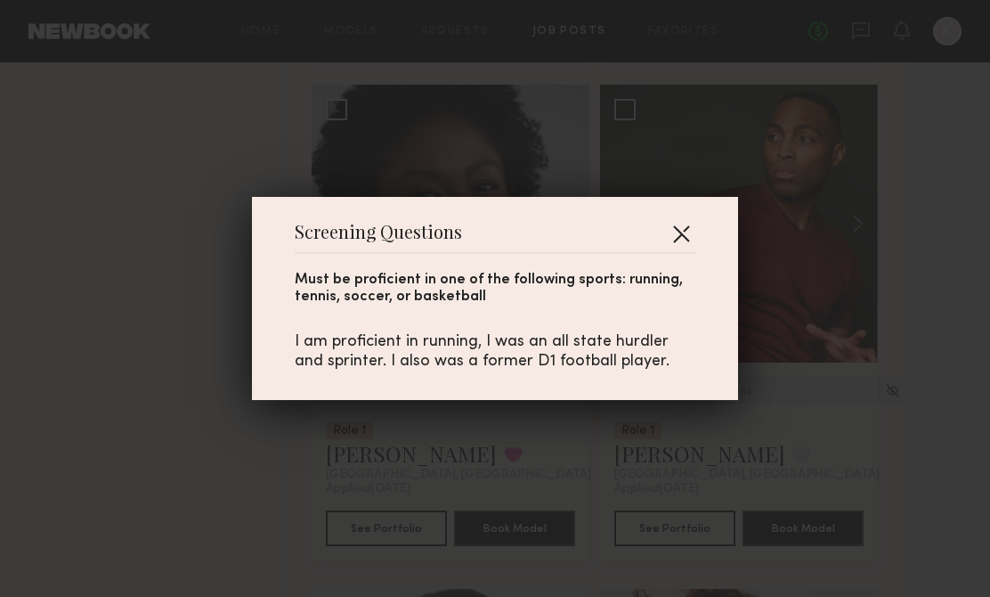
click at [677, 229] on button "button" at bounding box center [681, 233] width 28 height 28
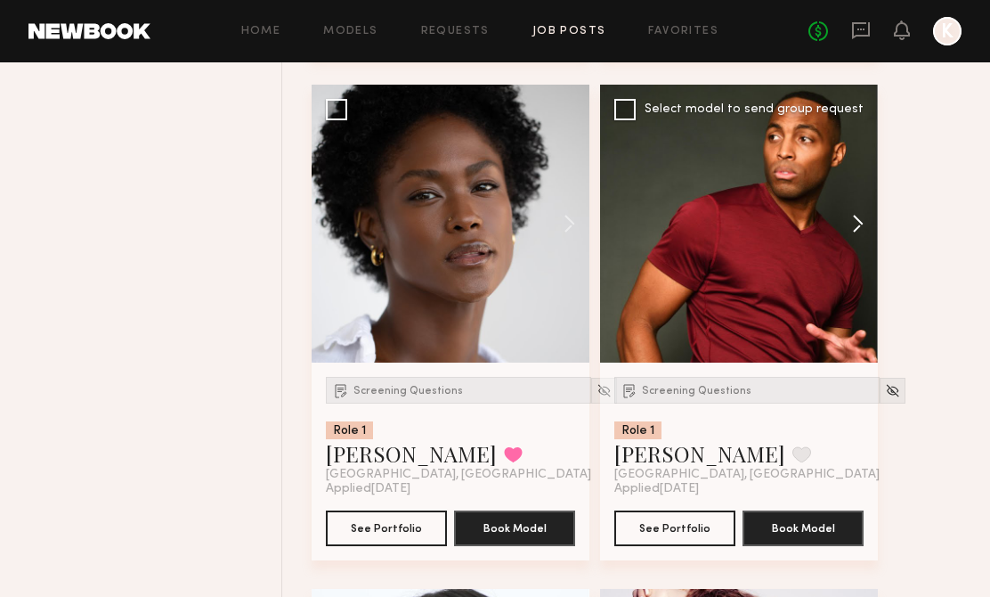
click at [855, 231] on button at bounding box center [849, 224] width 57 height 278
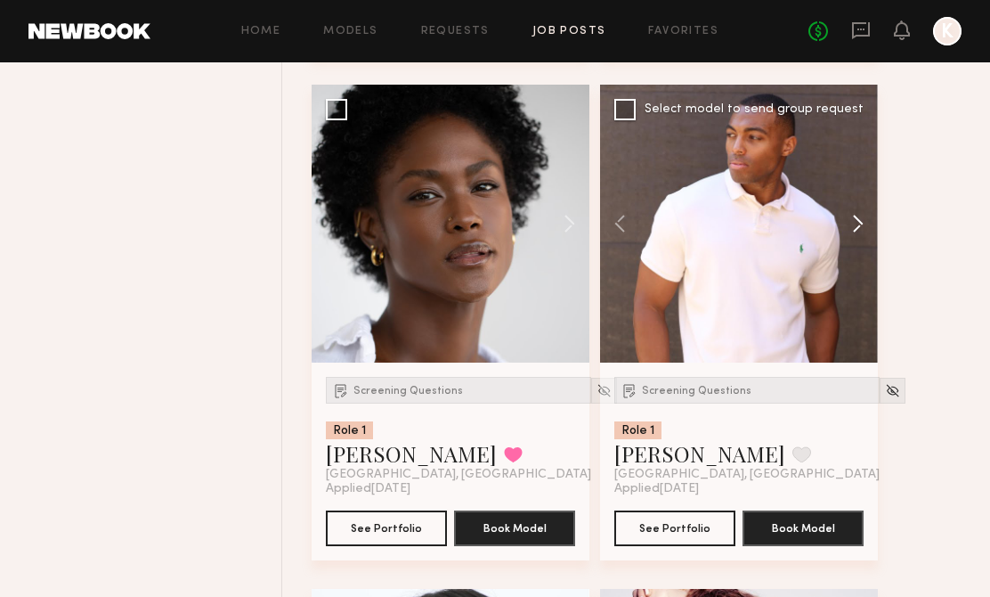
click at [855, 231] on button at bounding box center [849, 224] width 57 height 278
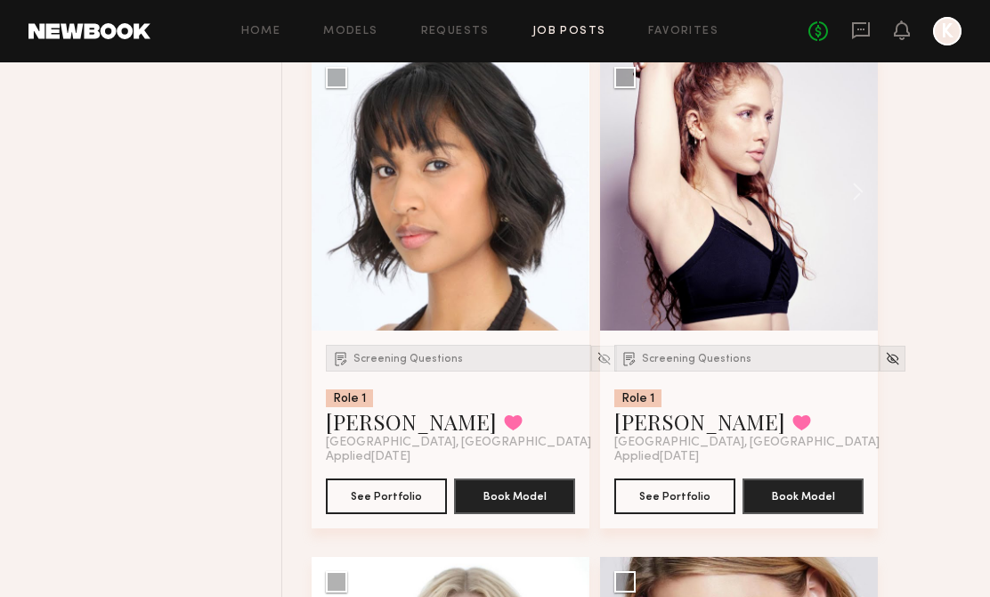
scroll to position [6245, 0]
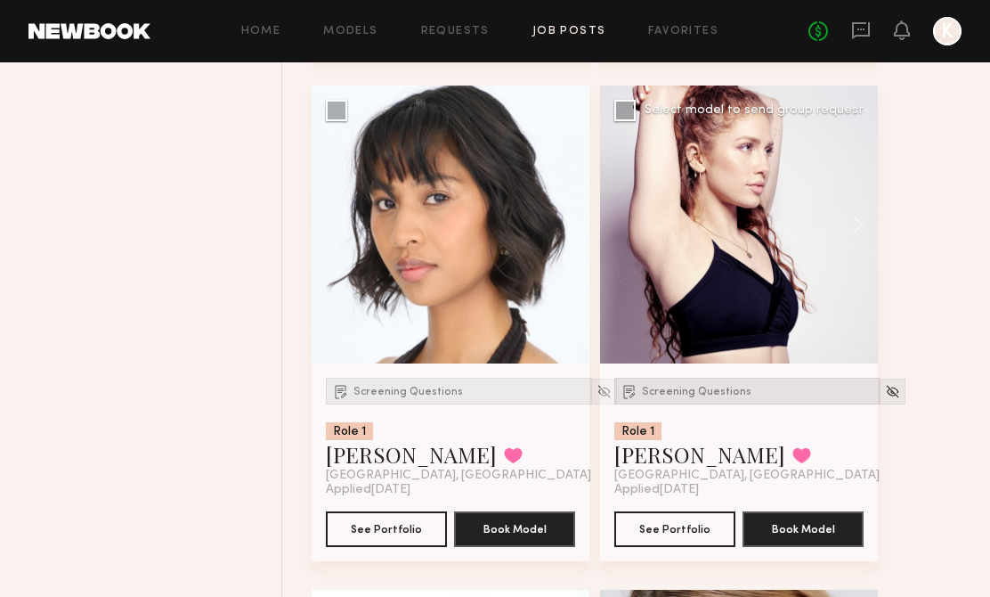
click at [684, 404] on div "Screening Questions" at bounding box center [746, 390] width 265 height 27
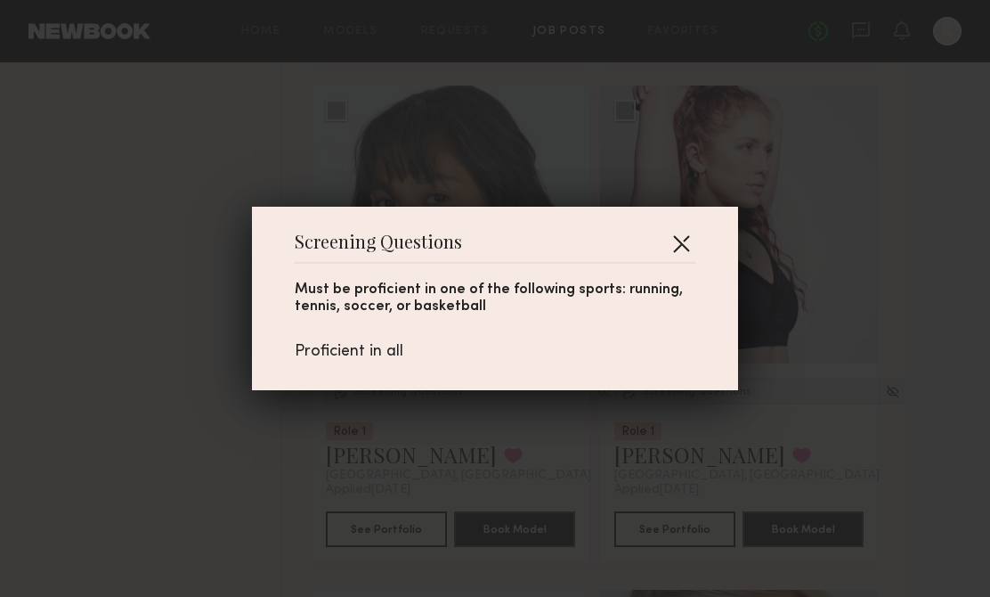
click at [686, 244] on button "button" at bounding box center [681, 243] width 28 height 28
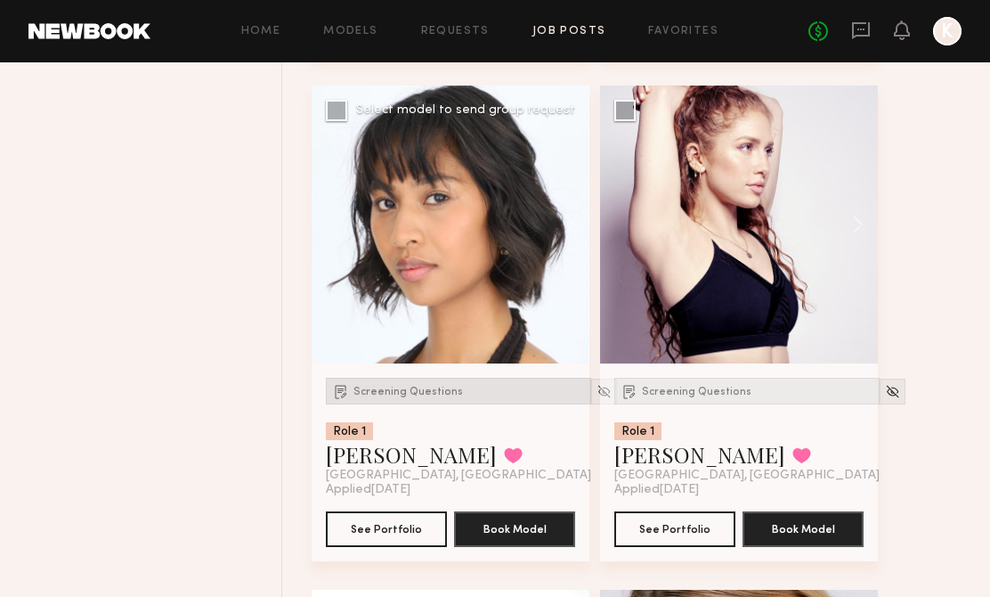
click at [391, 397] on span "Screening Questions" at bounding box center [408, 391] width 110 height 11
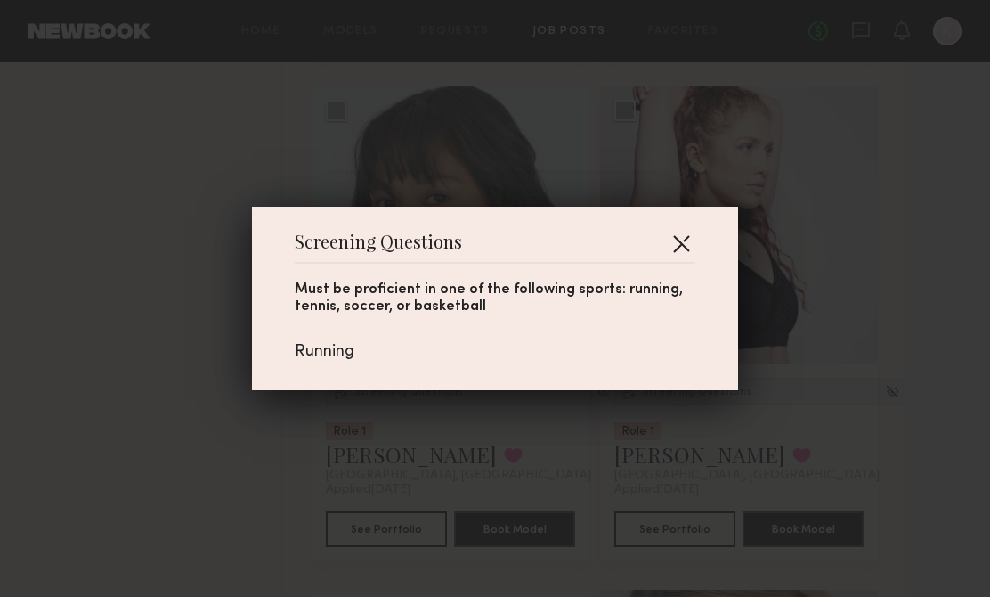
click at [678, 230] on button "button" at bounding box center [681, 243] width 28 height 28
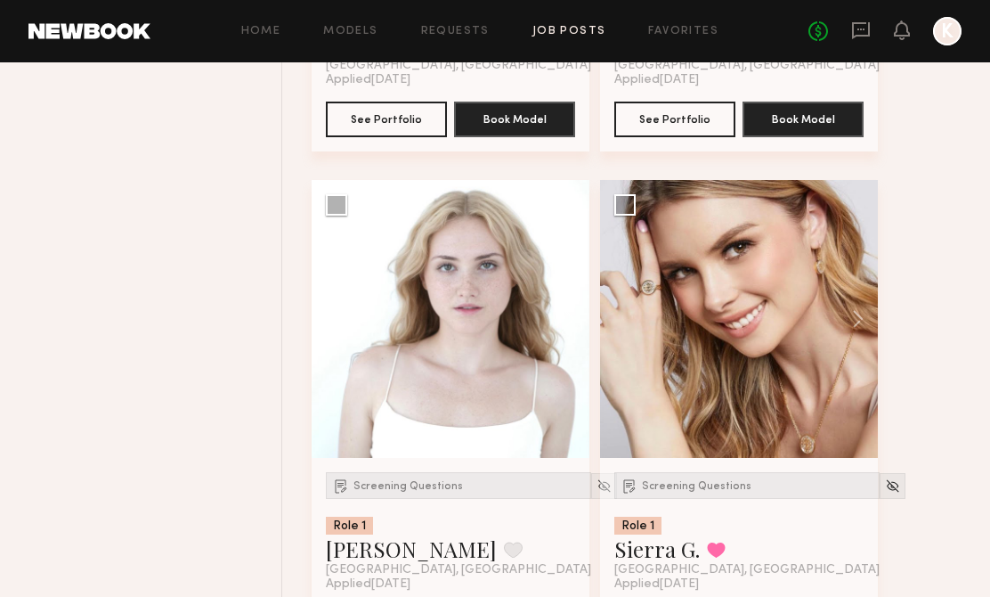
scroll to position [6682, 0]
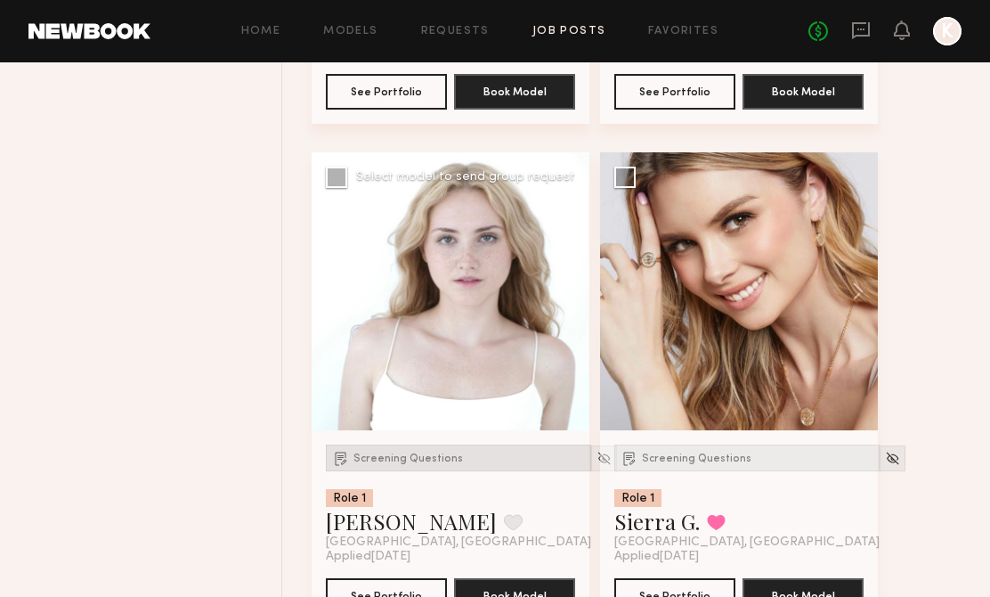
click at [405, 462] on span "Screening Questions" at bounding box center [408, 458] width 110 height 11
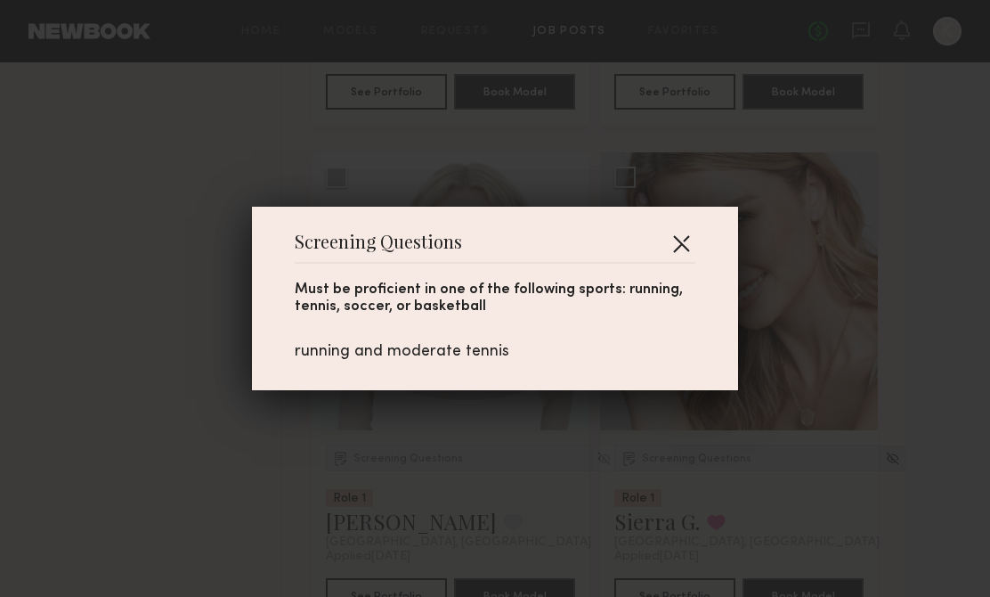
click at [673, 239] on button "button" at bounding box center [681, 243] width 28 height 28
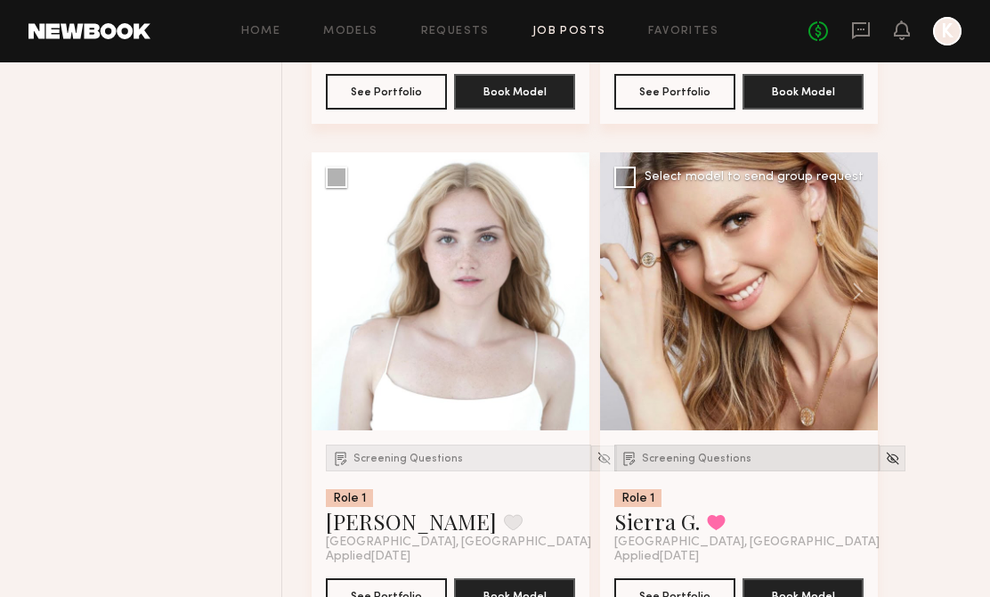
click at [670, 459] on span "Screening Questions" at bounding box center [697, 458] width 110 height 11
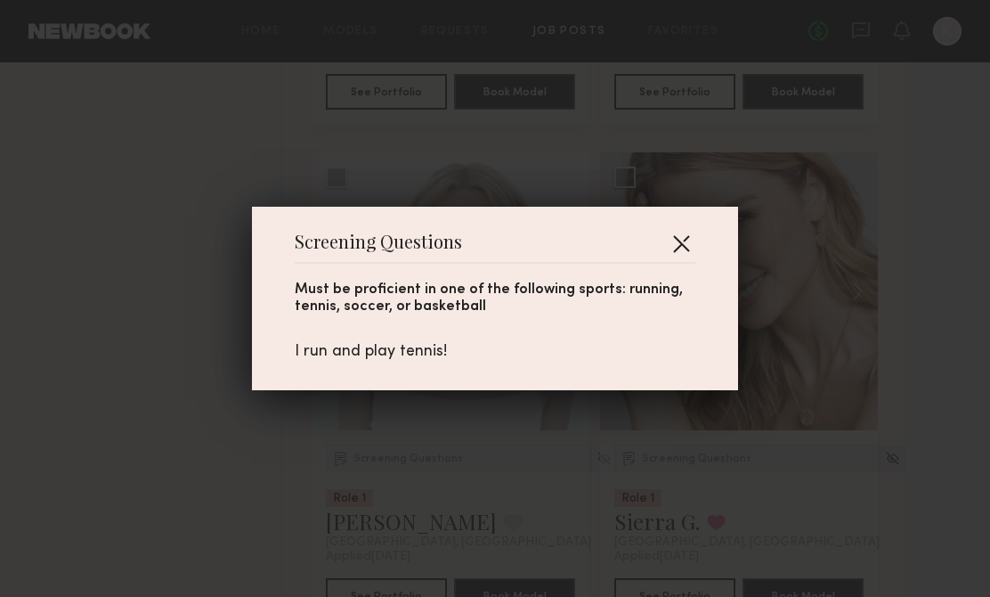
click at [678, 248] on button "button" at bounding box center [681, 243] width 28 height 28
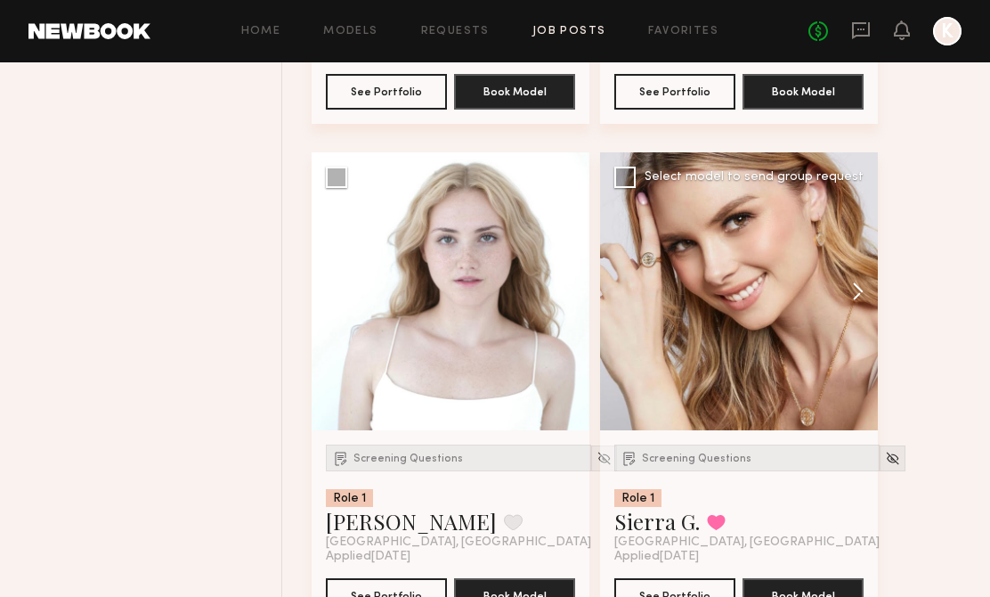
click at [865, 280] on button at bounding box center [849, 291] width 57 height 278
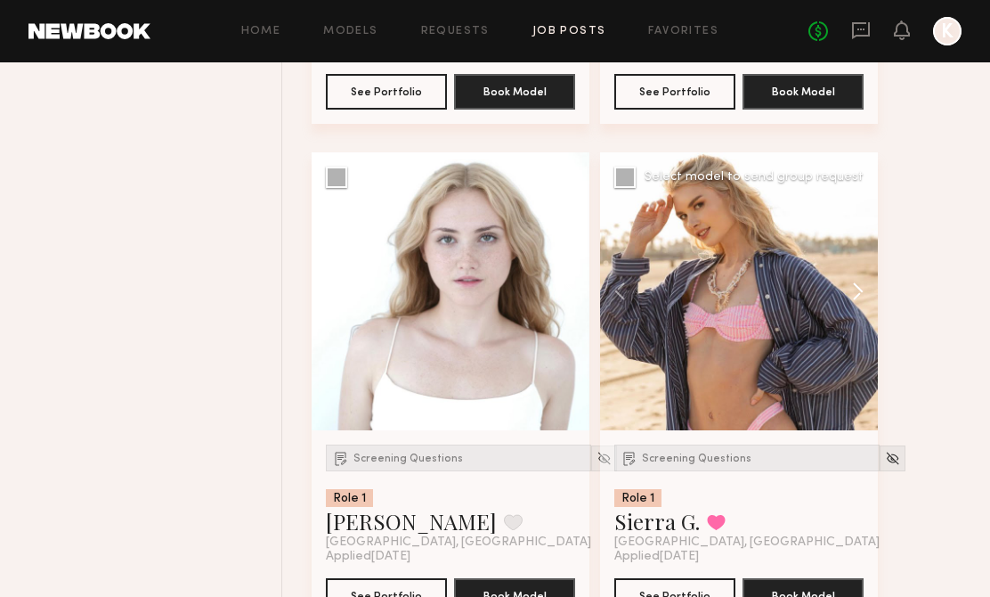
click at [865, 280] on button at bounding box center [849, 291] width 57 height 278
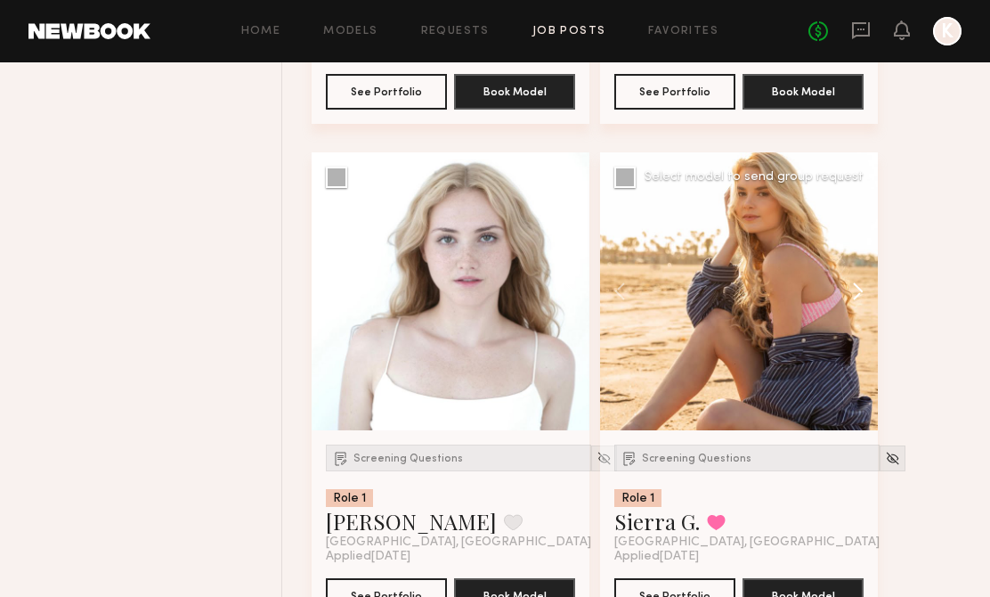
click at [865, 280] on button at bounding box center [849, 291] width 57 height 278
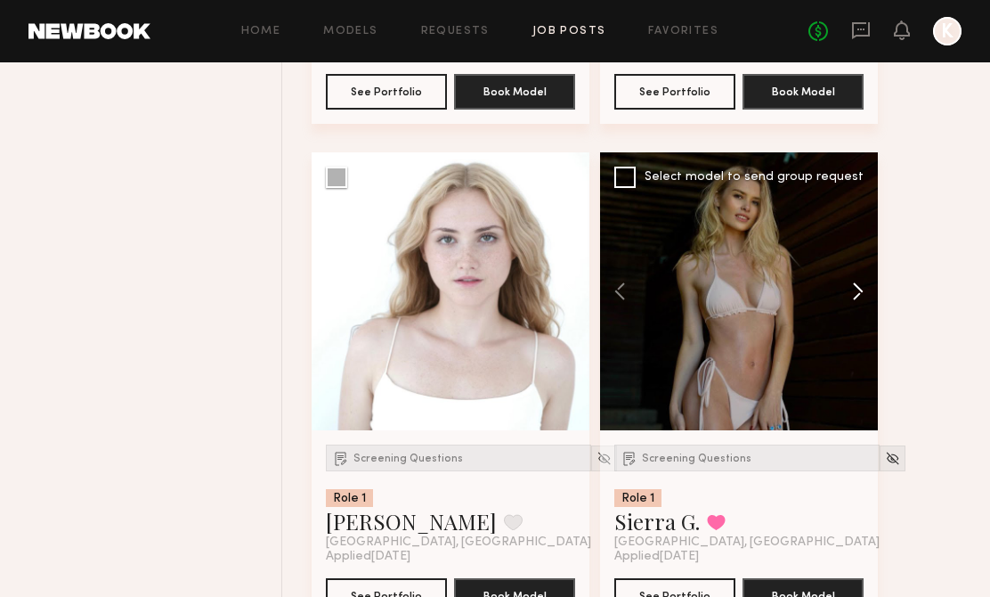
click at [865, 281] on button at bounding box center [849, 291] width 57 height 278
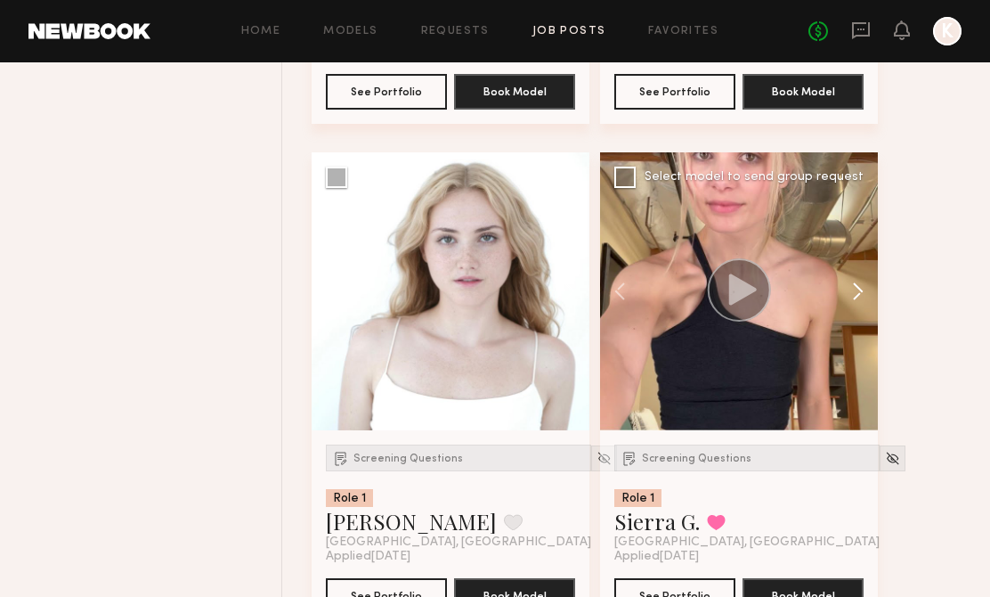
click at [865, 281] on button at bounding box center [849, 291] width 57 height 278
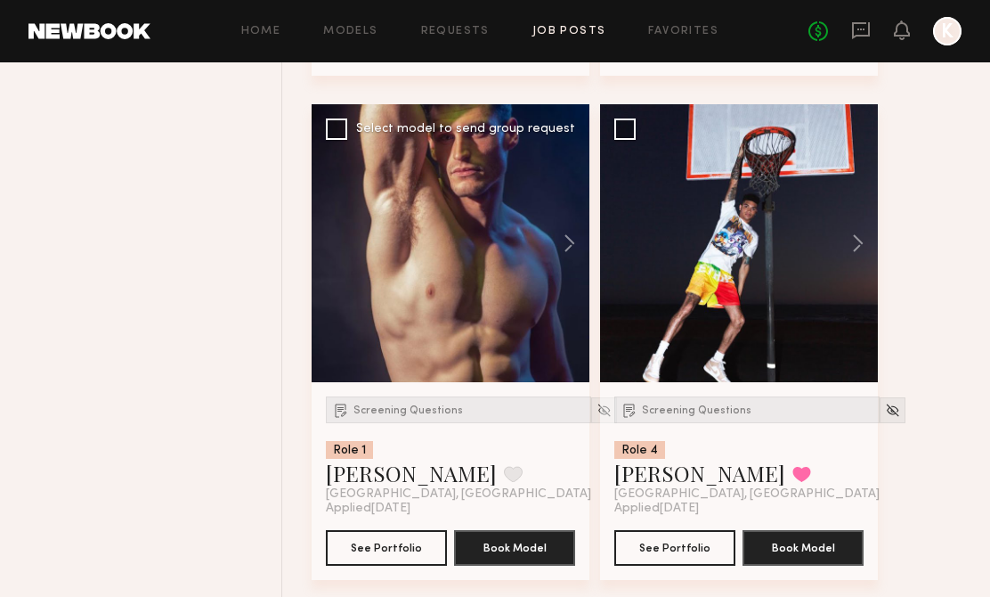
scroll to position [7252, 0]
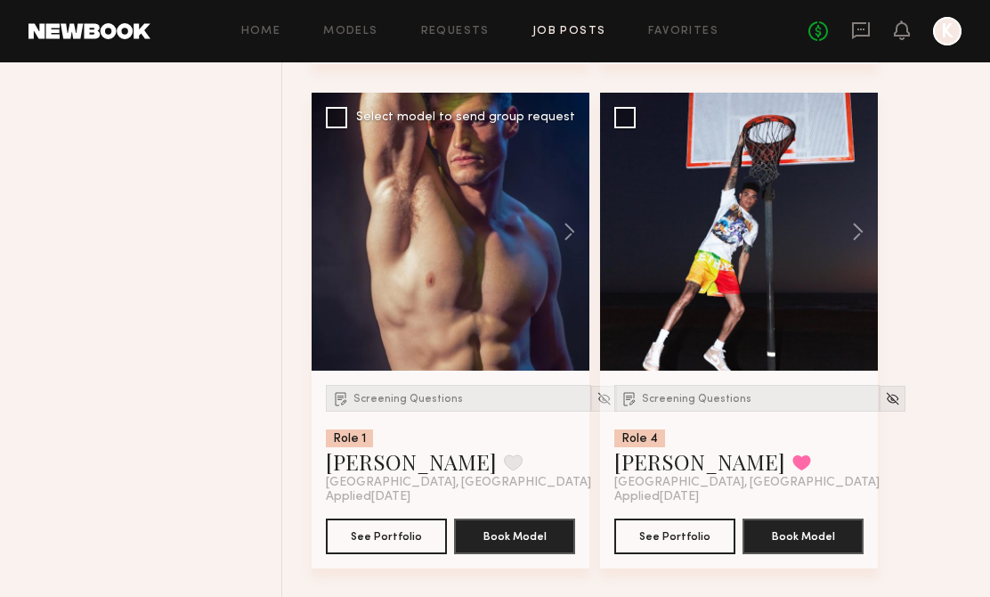
click at [433, 411] on div "Screening Questions Role 1 Brance G. Favorite Los Angeles, CA" at bounding box center [458, 437] width 265 height 105
click at [423, 399] on span "Screening Questions" at bounding box center [408, 399] width 110 height 11
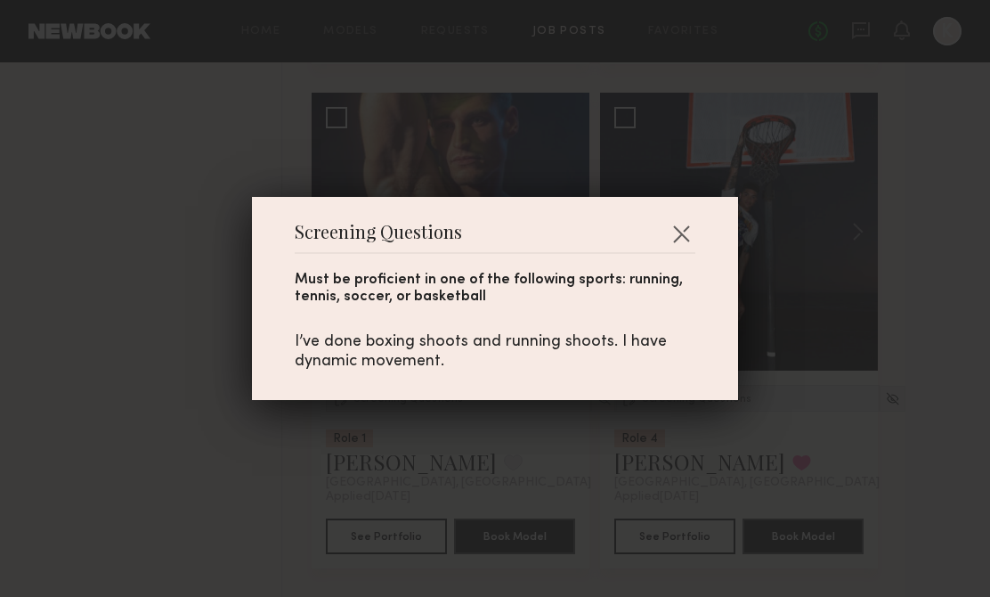
click at [677, 252] on header "Screening Questions" at bounding box center [495, 239] width 401 height 28
click at [677, 246] on button "button" at bounding box center [681, 233] width 28 height 28
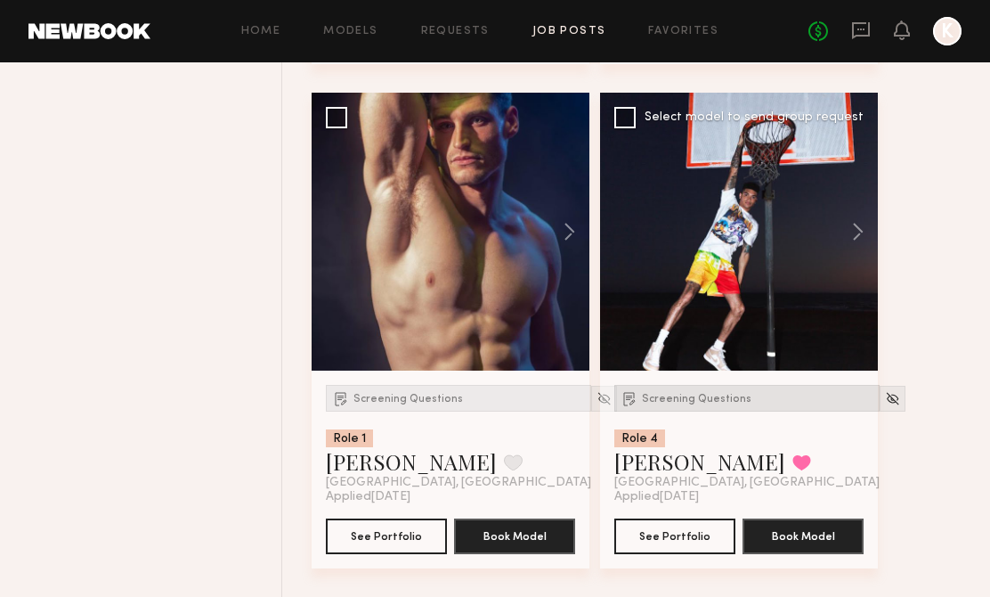
click at [678, 399] on span "Screening Questions" at bounding box center [697, 399] width 110 height 11
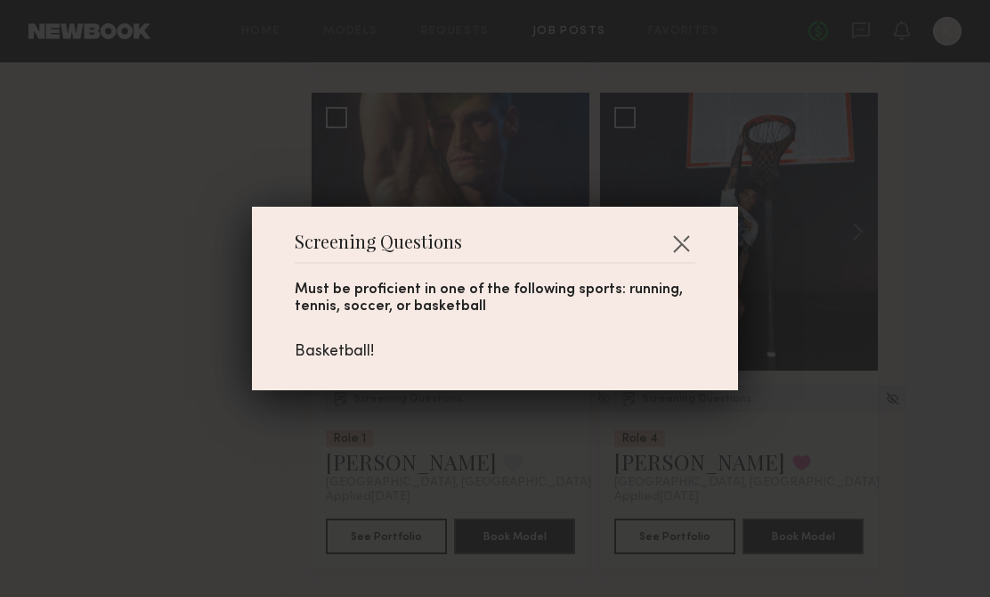
click at [686, 226] on div "Screening Questions Must be proficient in one of the following sports: running,…" at bounding box center [495, 298] width 486 height 183
click at [686, 238] on button "button" at bounding box center [681, 243] width 28 height 28
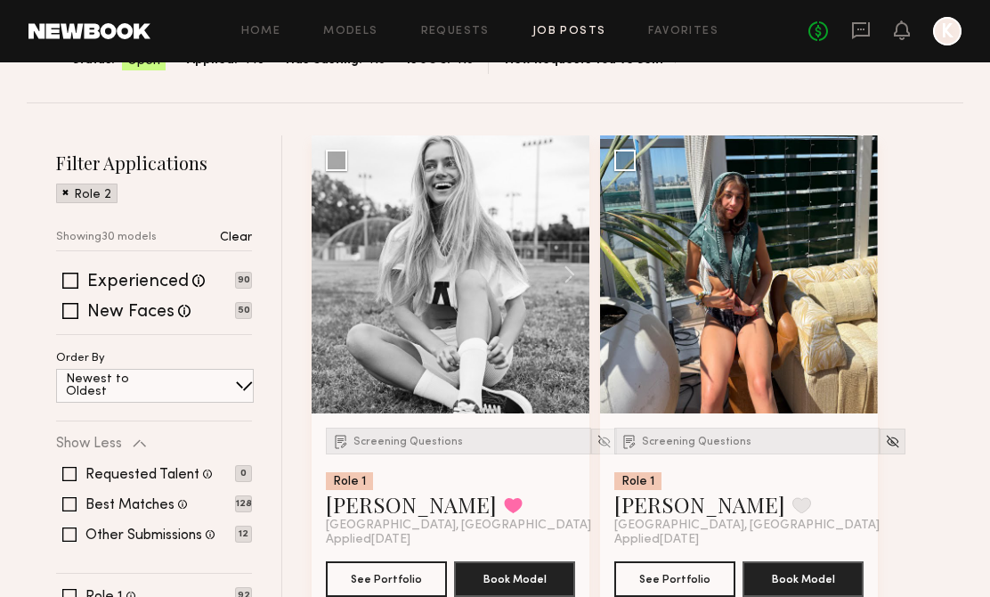
scroll to position [357, 0]
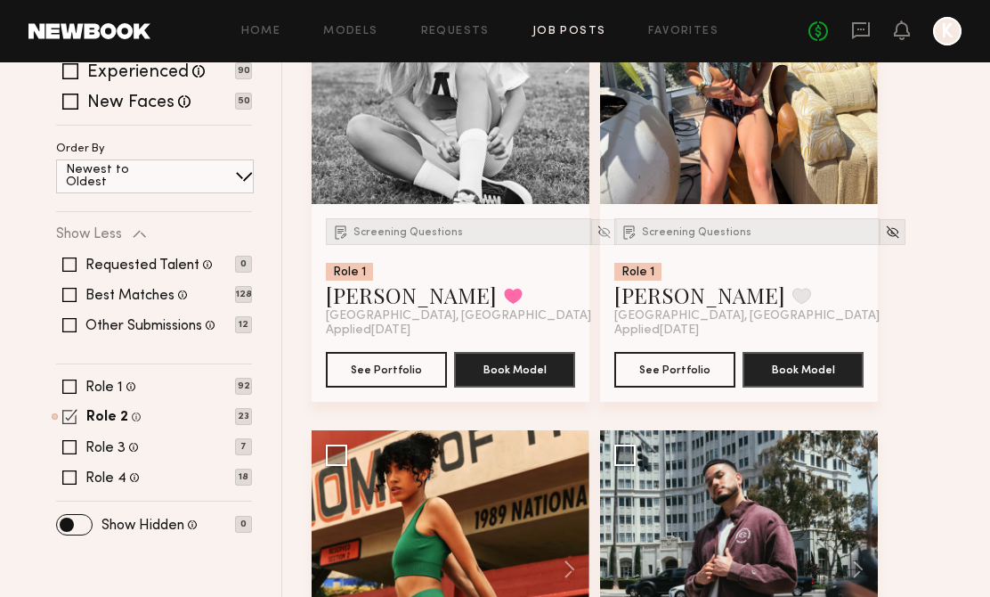
click at [72, 421] on span at bounding box center [69, 416] width 15 height 15
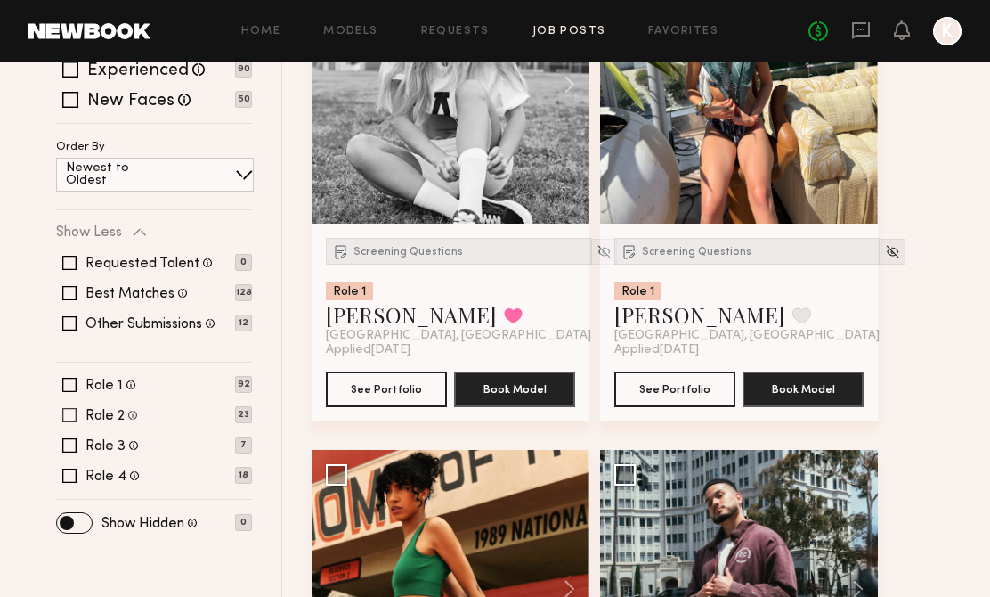
click at [72, 420] on span at bounding box center [69, 415] width 14 height 14
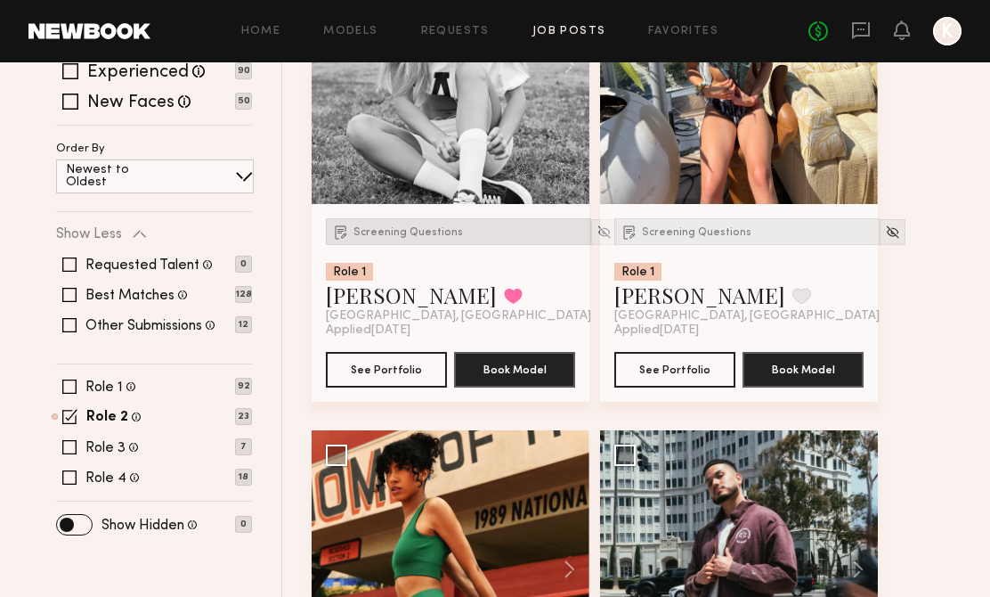
click at [426, 241] on div "Screening Questions" at bounding box center [458, 231] width 265 height 27
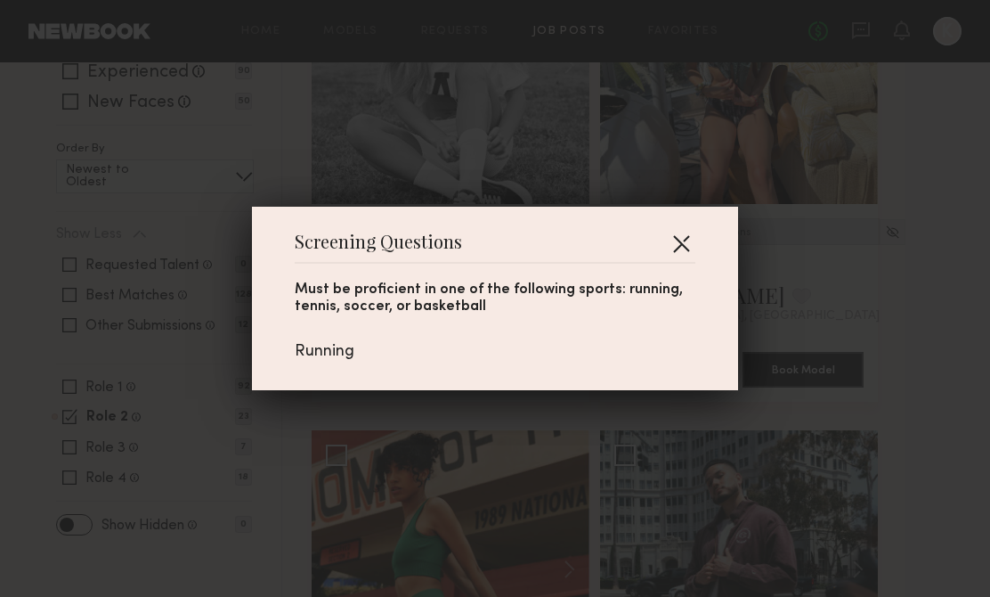
click at [683, 241] on button "button" at bounding box center [681, 243] width 28 height 28
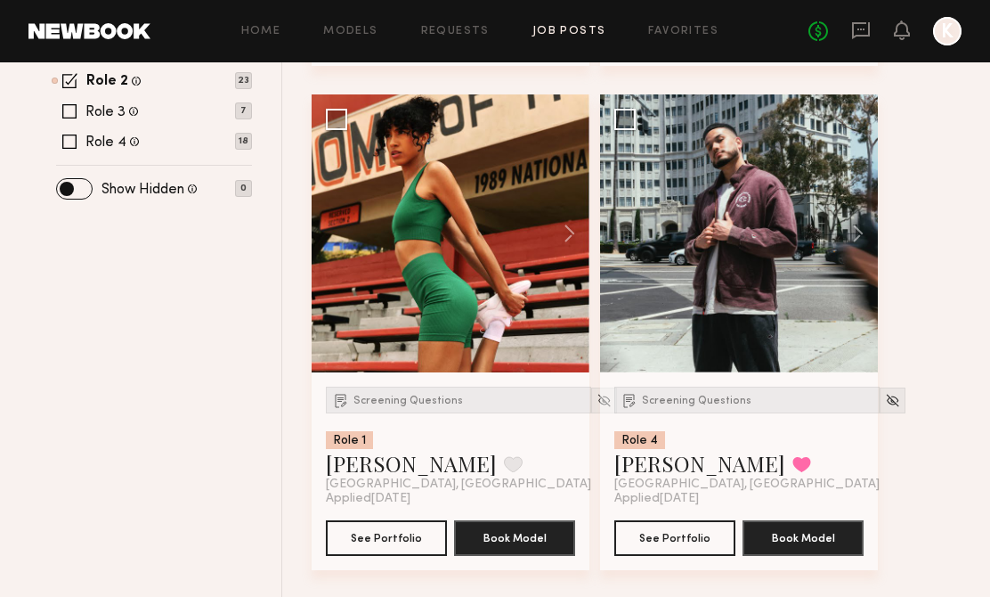
scroll to position [819, 0]
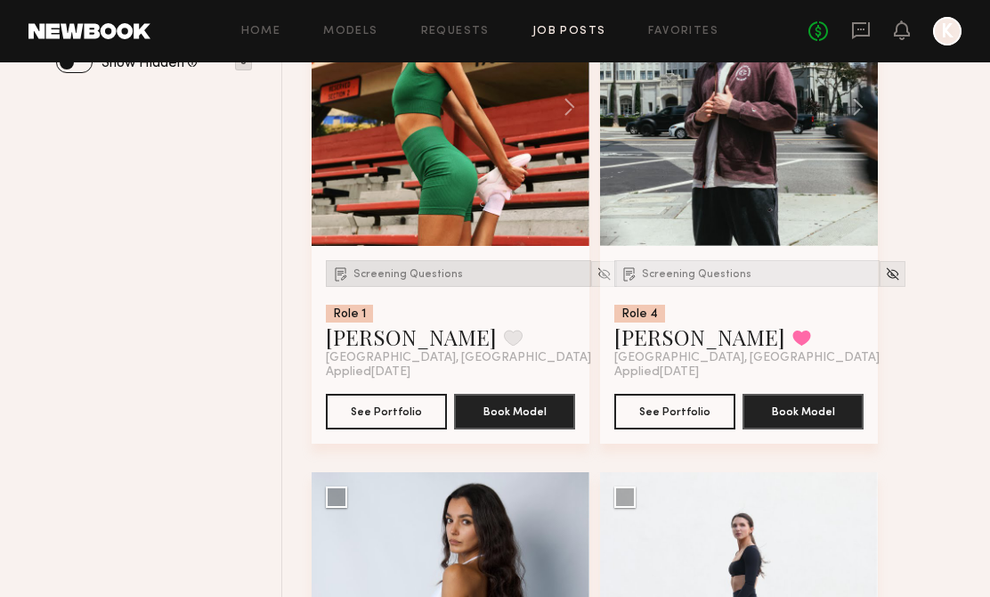
click at [380, 272] on span "Screening Questions" at bounding box center [408, 274] width 110 height 11
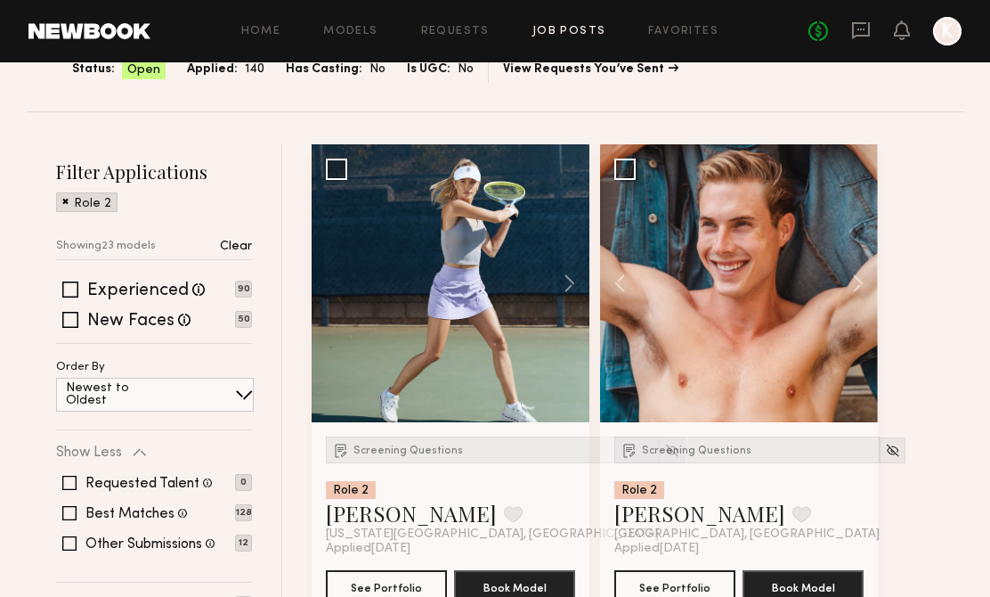
scroll to position [337, 0]
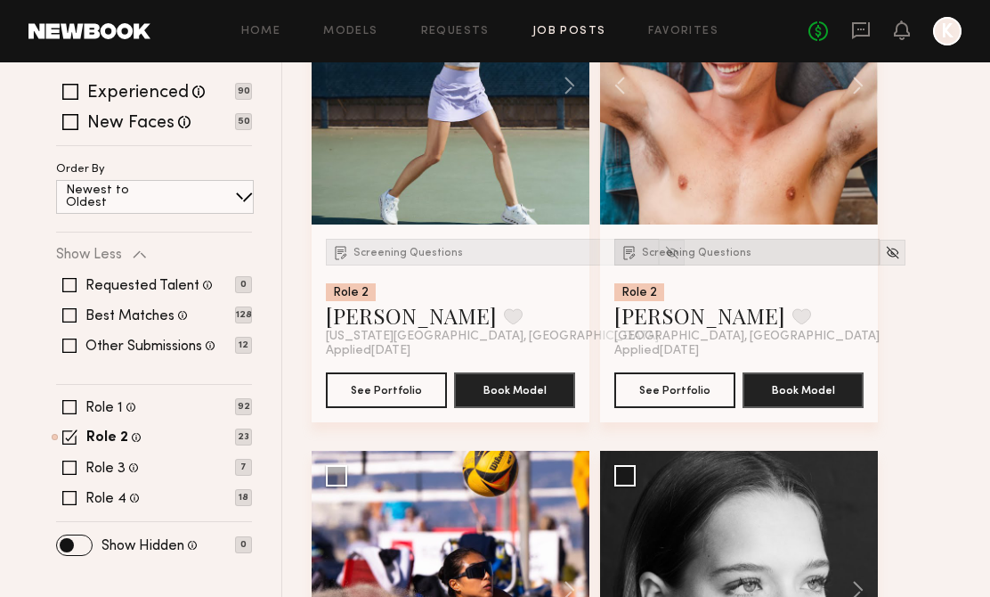
click at [674, 248] on span "Screening Questions" at bounding box center [697, 253] width 110 height 11
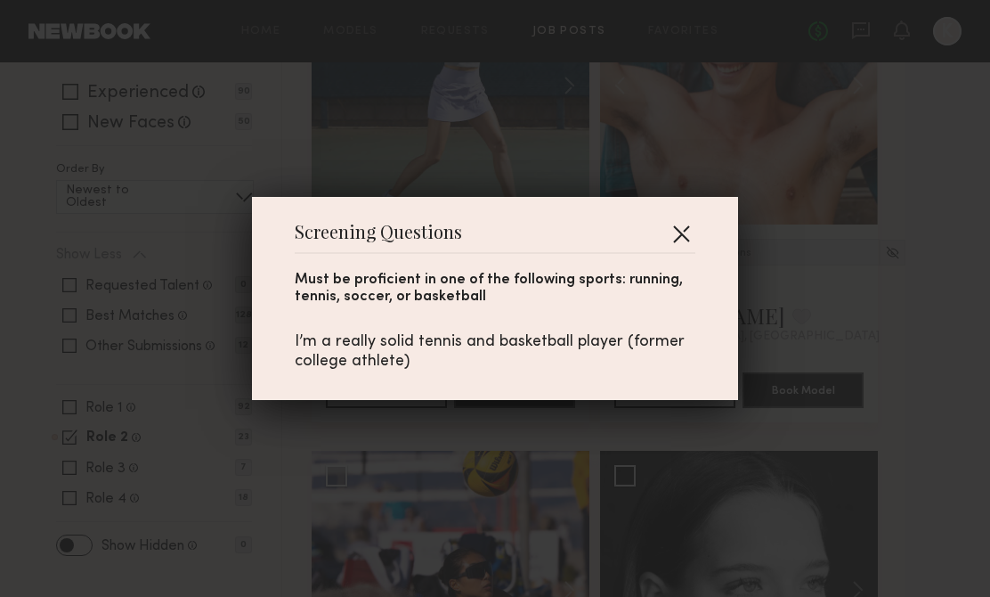
click at [679, 231] on button "button" at bounding box center [681, 233] width 28 height 28
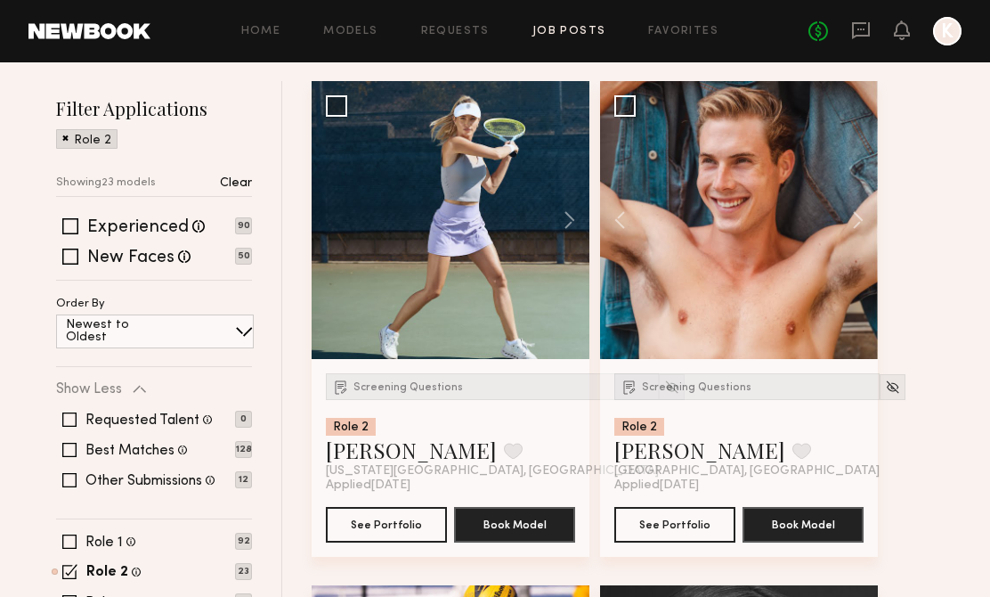
scroll to position [68, 0]
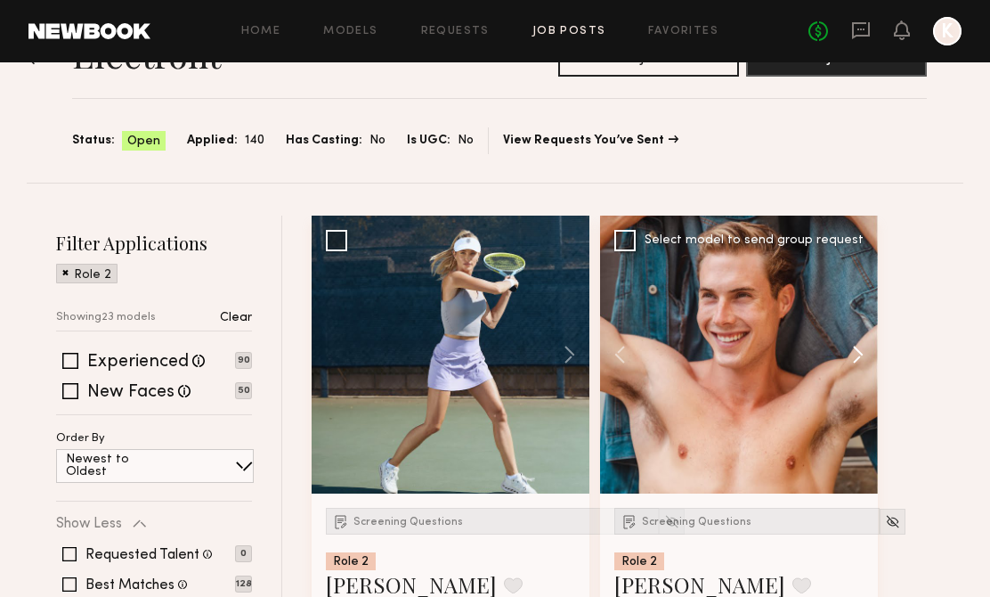
click at [861, 338] on button at bounding box center [849, 354] width 57 height 278
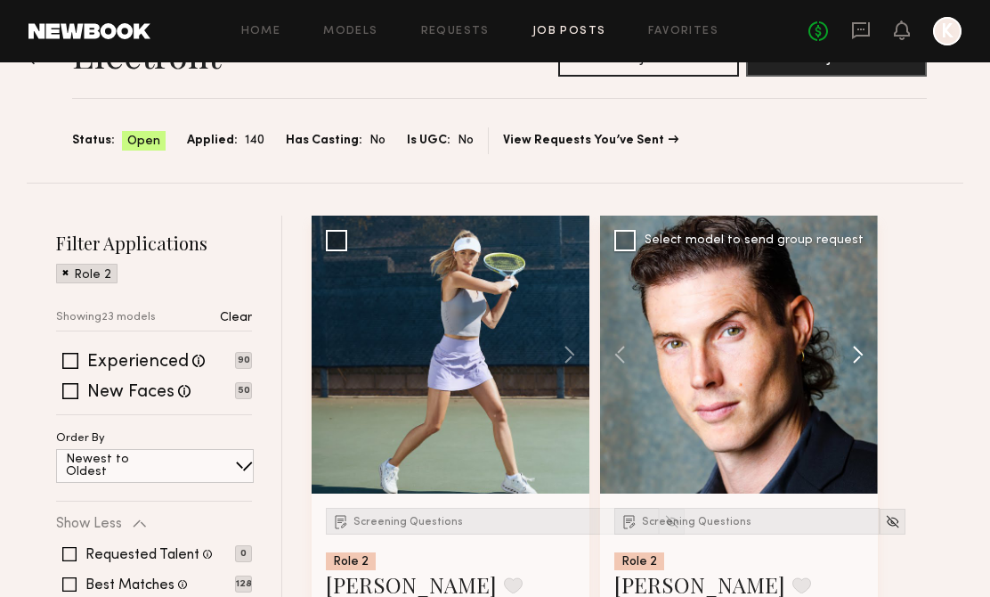
click at [861, 338] on button at bounding box center [849, 354] width 57 height 278
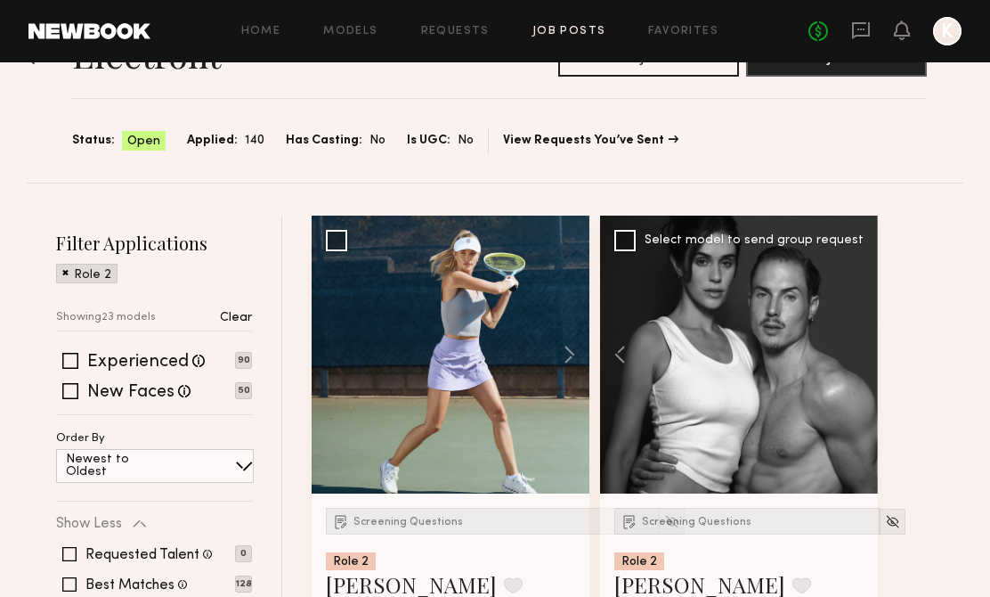
click at [861, 338] on div at bounding box center [739, 354] width 278 height 278
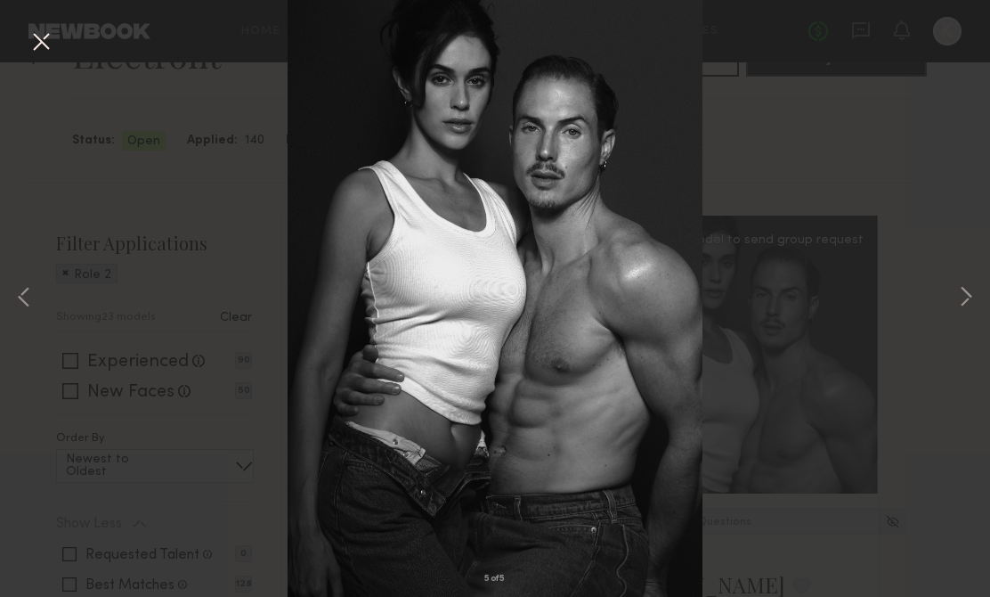
click at [825, 272] on div "5 of 5" at bounding box center [495, 298] width 990 height 597
click at [52, 45] on button at bounding box center [41, 43] width 28 height 32
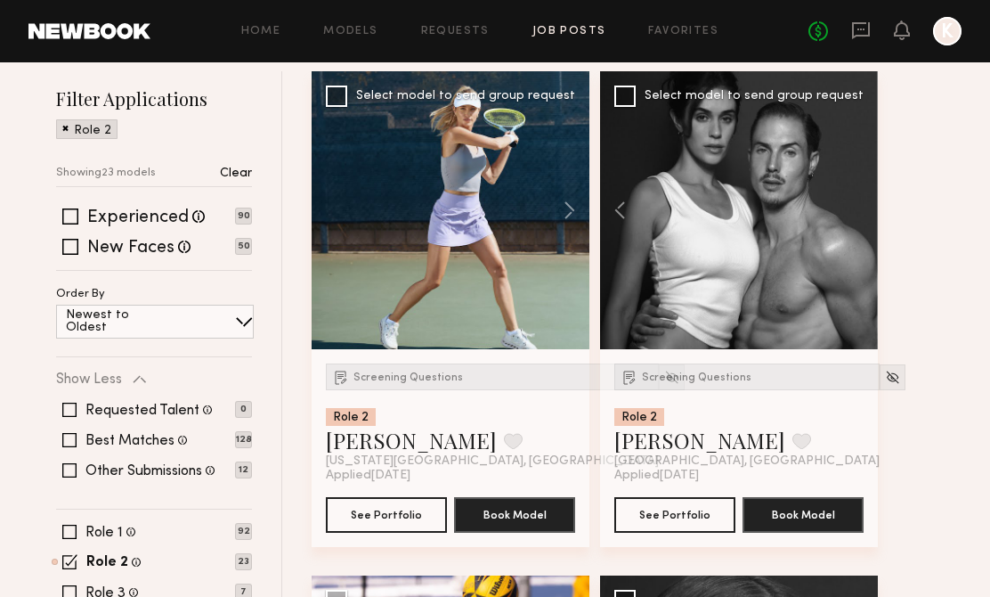
scroll to position [205, 0]
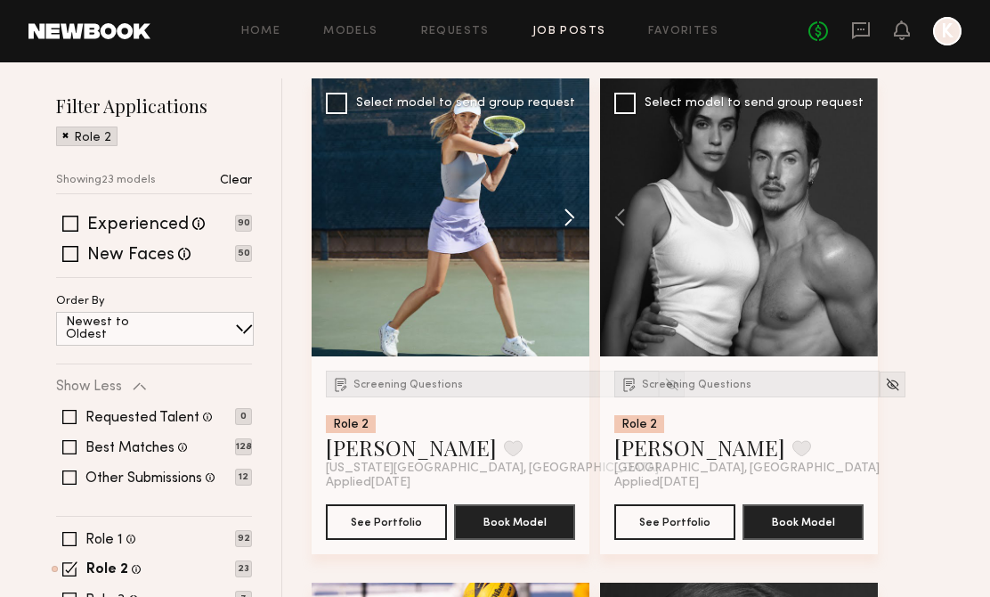
click at [559, 219] on button at bounding box center [560, 217] width 57 height 278
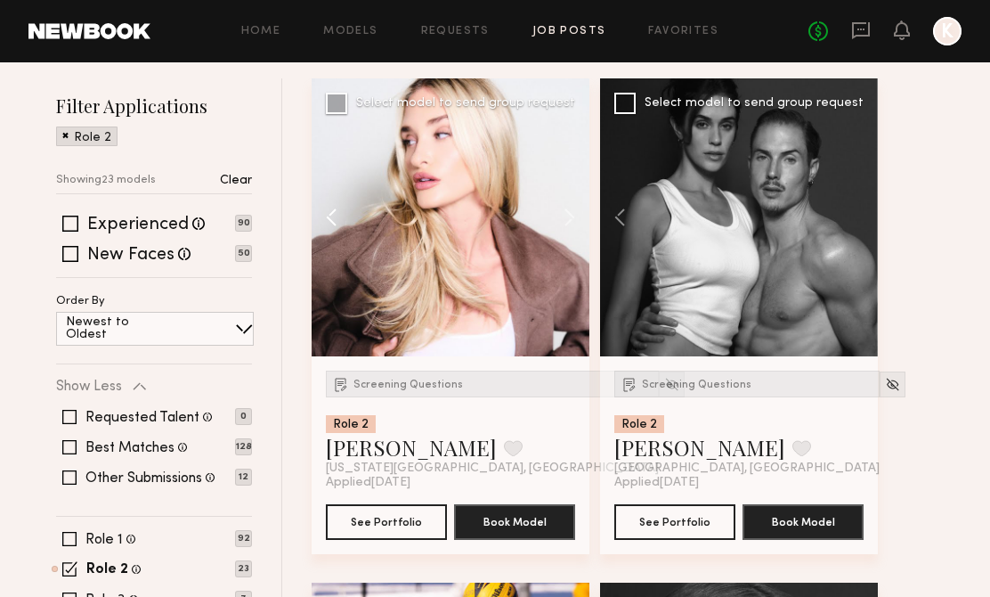
click at [337, 217] on button at bounding box center [340, 217] width 57 height 278
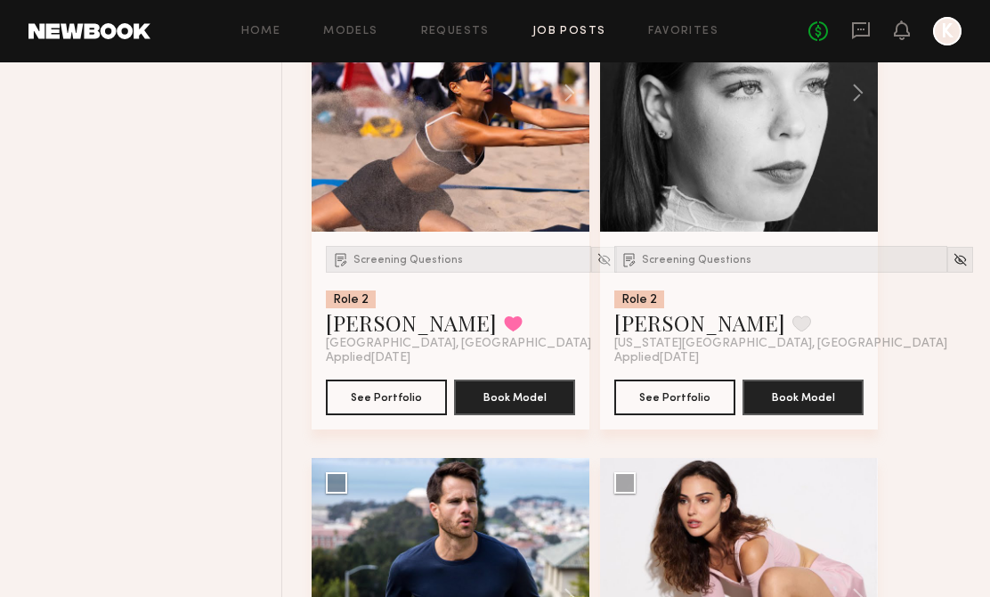
scroll to position [832, 0]
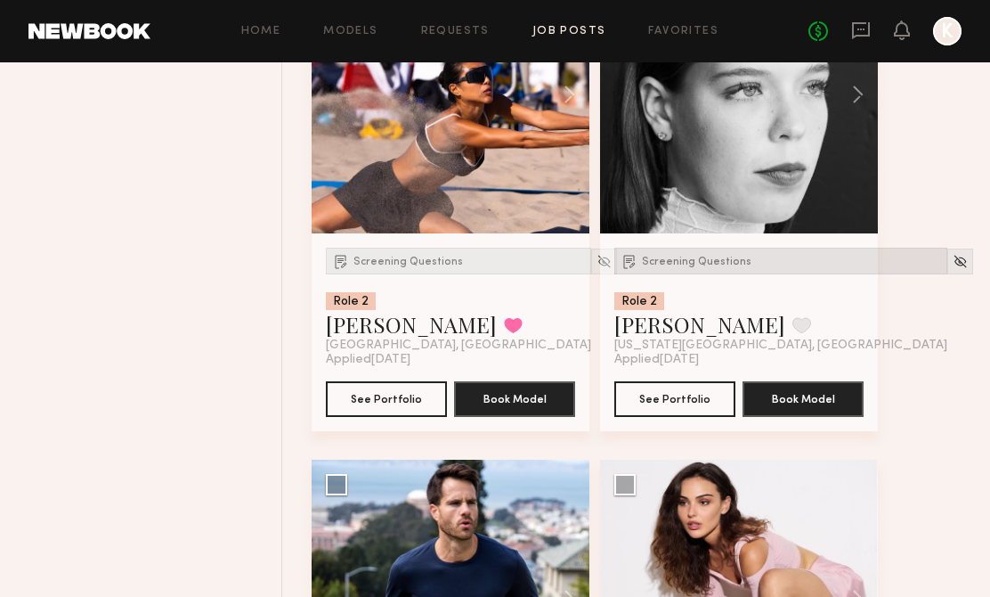
click at [686, 265] on span "Screening Questions" at bounding box center [697, 261] width 110 height 11
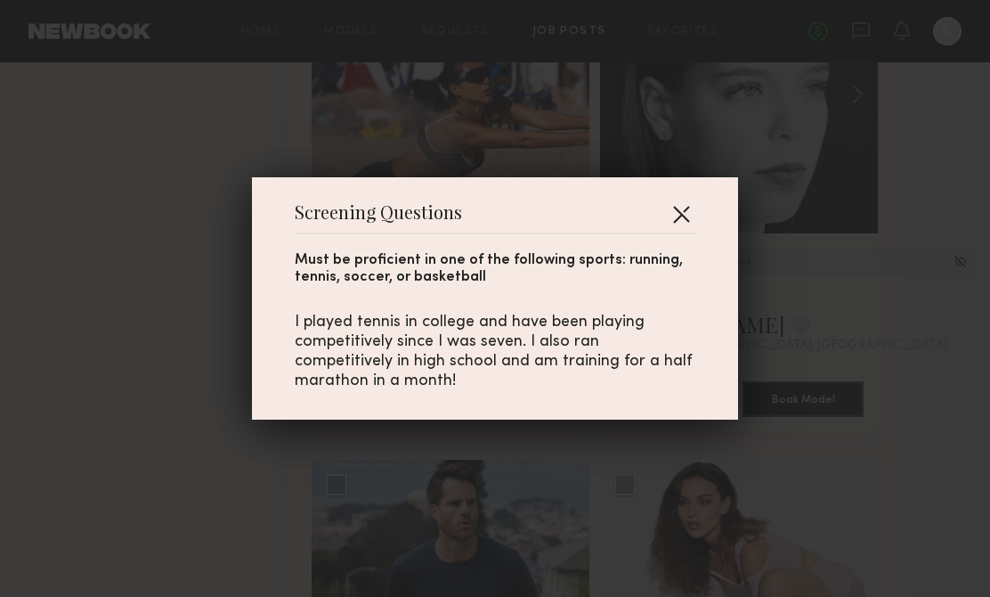
click at [686, 209] on button "button" at bounding box center [681, 213] width 28 height 28
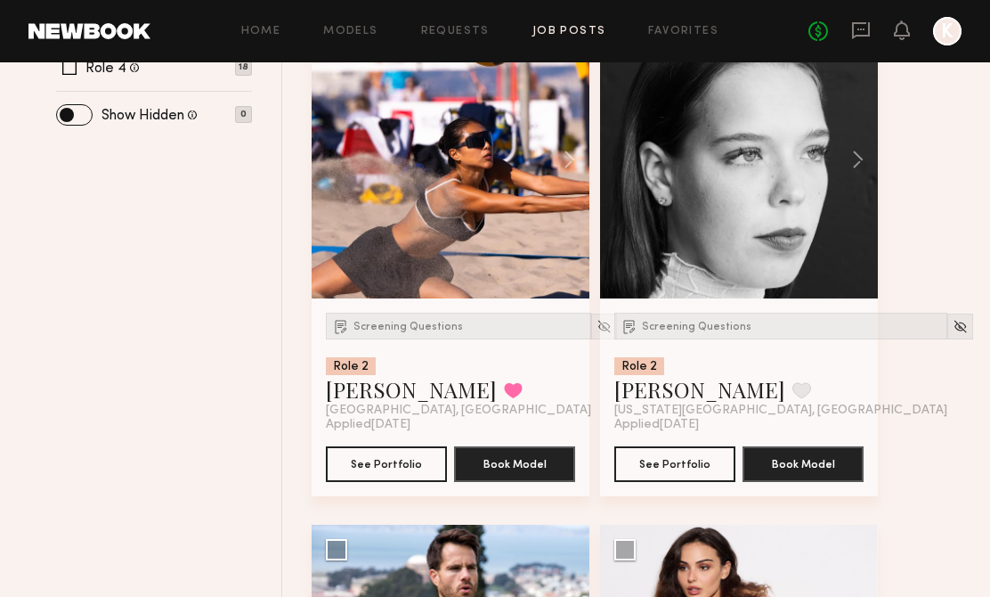
scroll to position [756, 0]
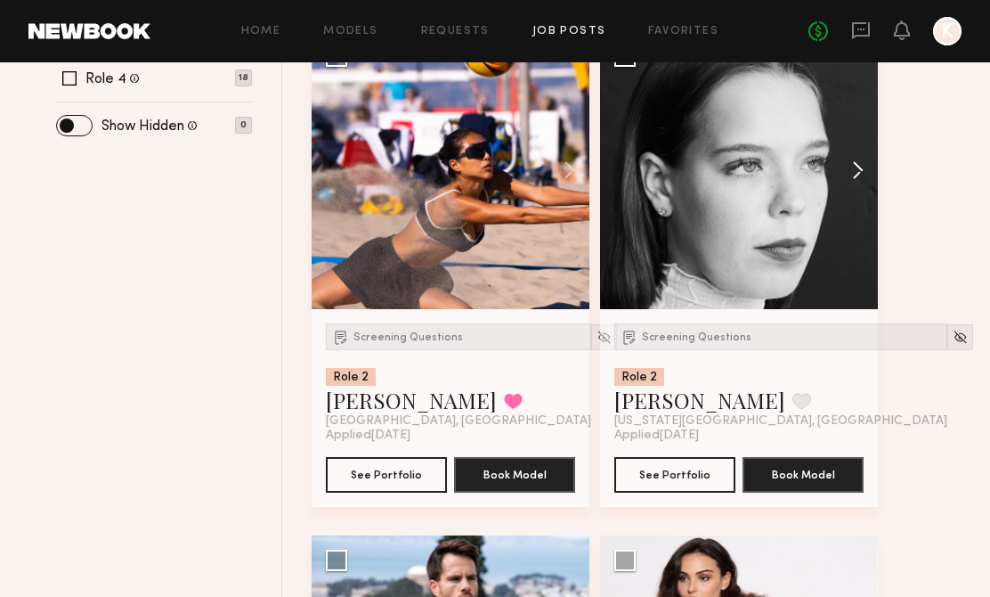
click at [858, 176] on button at bounding box center [849, 170] width 57 height 278
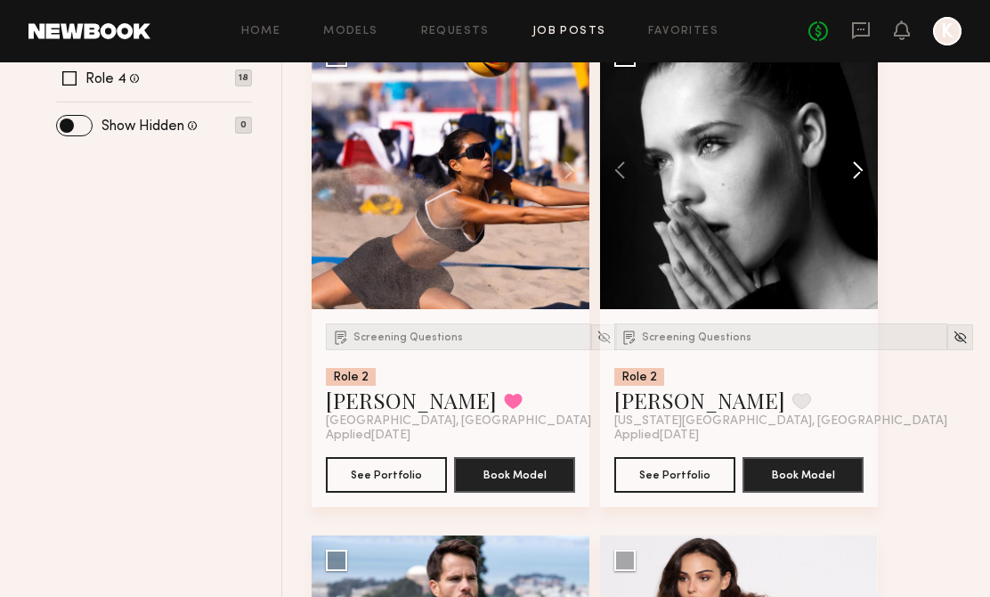
click at [858, 176] on button at bounding box center [849, 170] width 57 height 278
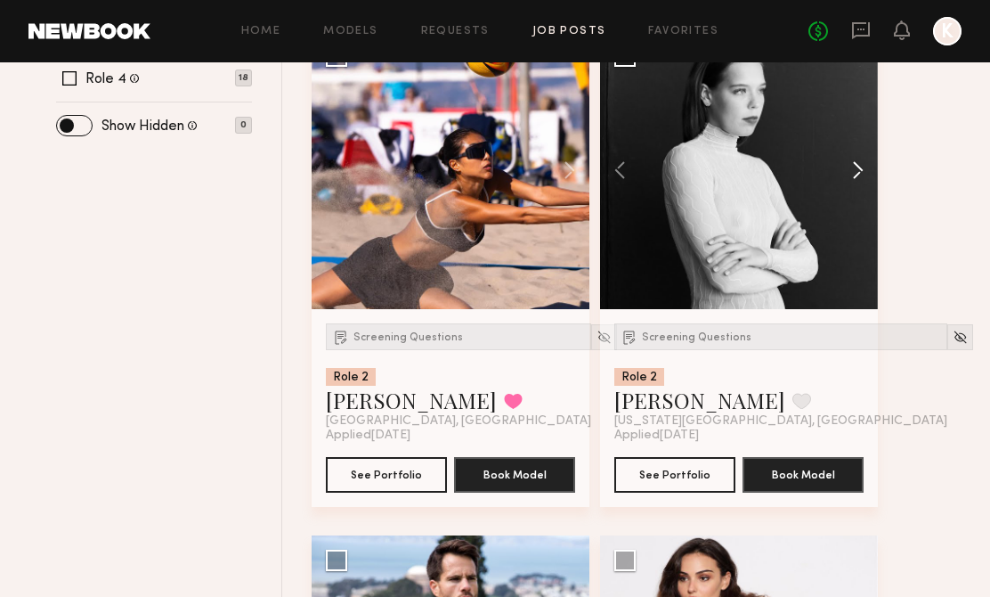
click at [858, 176] on button at bounding box center [849, 170] width 57 height 278
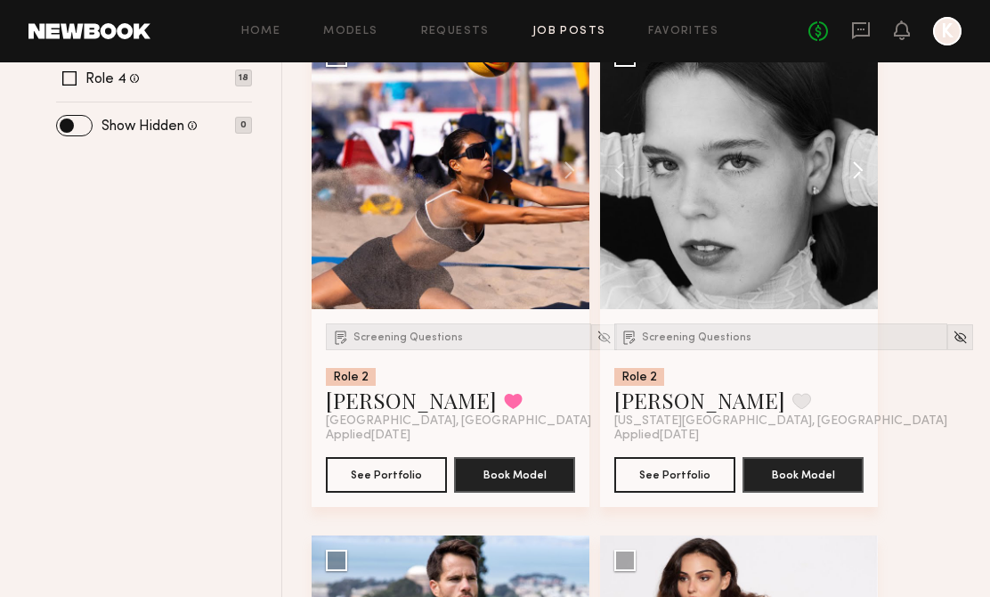
click at [858, 176] on button at bounding box center [849, 170] width 57 height 278
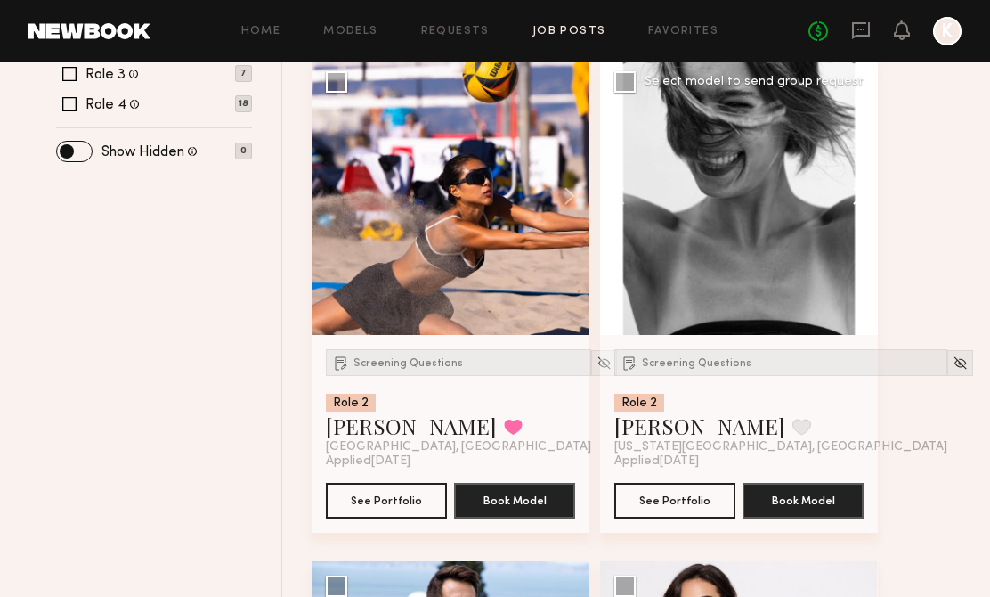
scroll to position [727, 0]
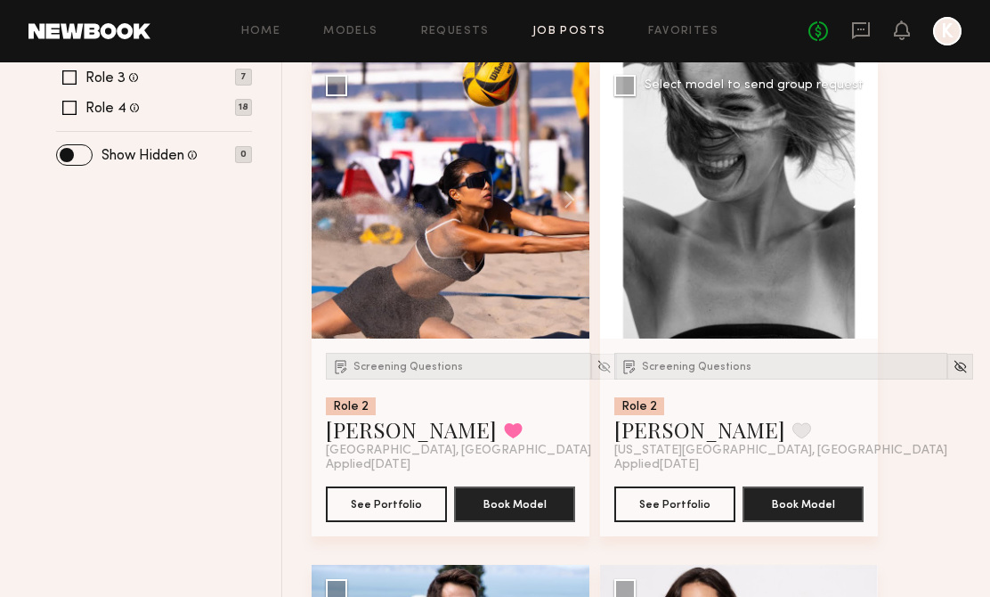
click at [858, 198] on button at bounding box center [849, 200] width 57 height 278
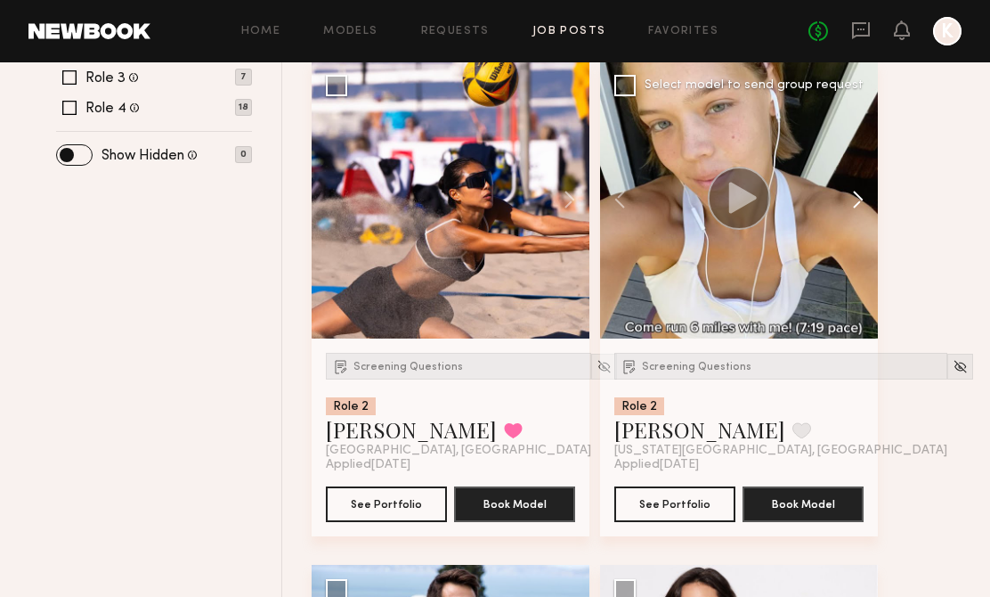
click at [858, 198] on button at bounding box center [849, 200] width 57 height 278
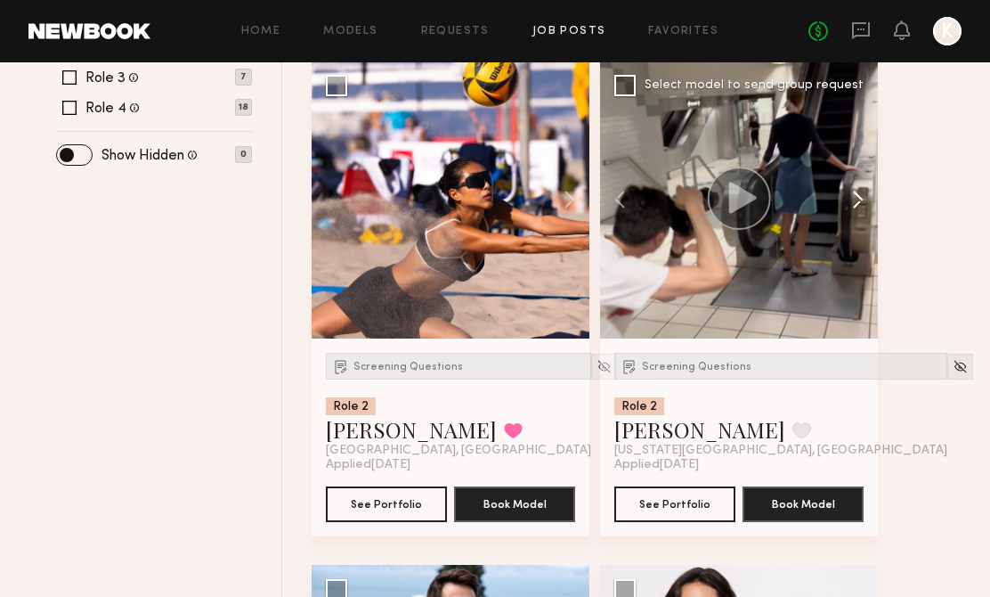
click at [860, 189] on button at bounding box center [849, 200] width 57 height 278
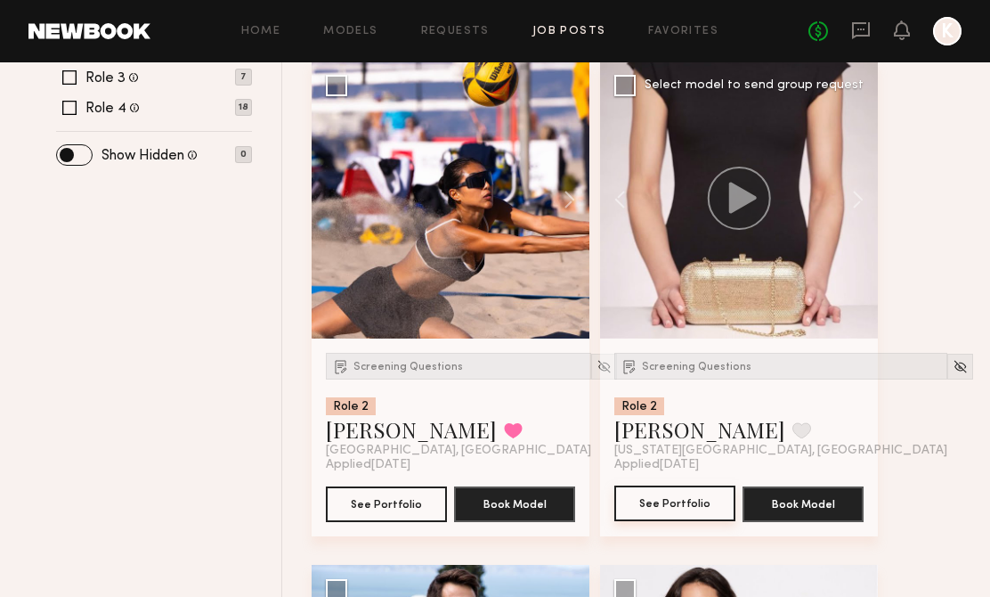
click at [645, 488] on button "See Portfolio" at bounding box center [674, 503] width 121 height 36
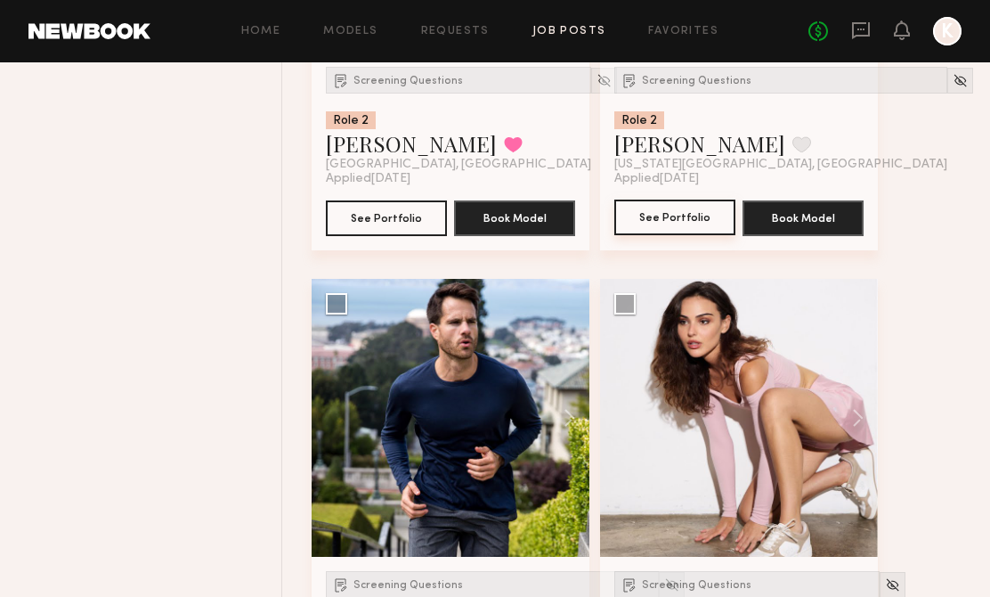
scroll to position [1224, 0]
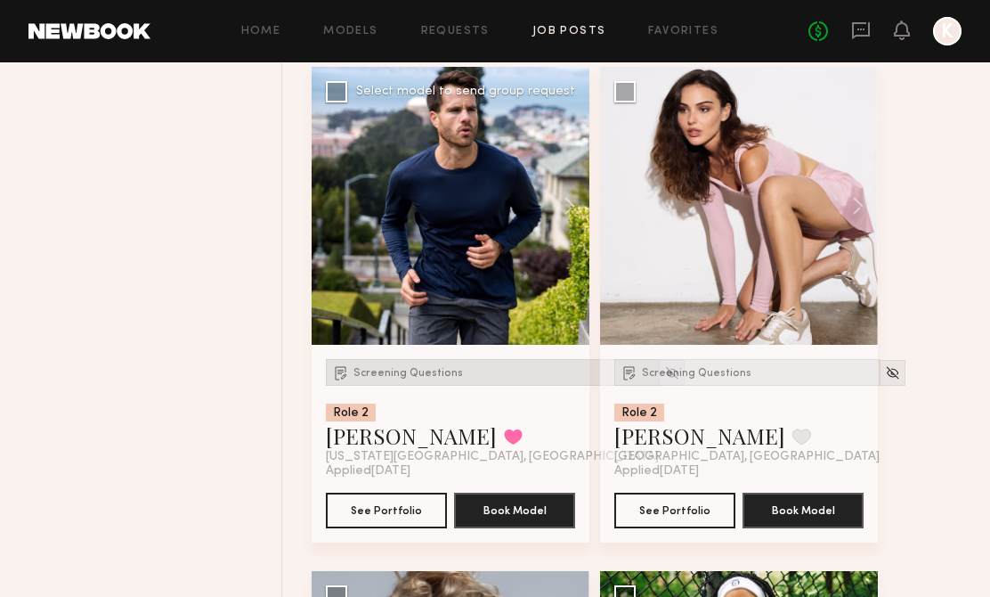
click at [392, 362] on div "Screening Questions" at bounding box center [492, 372] width 333 height 27
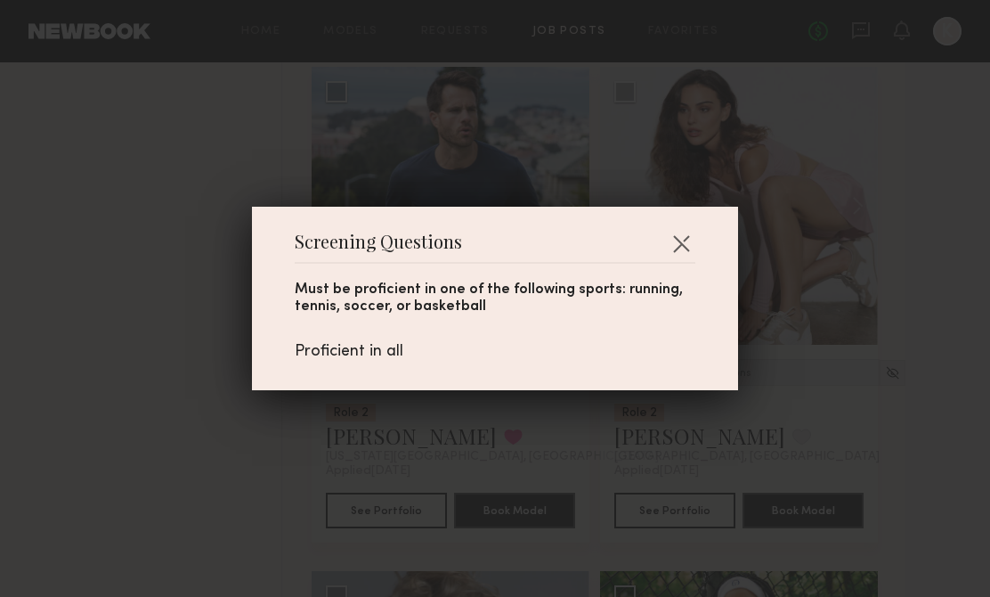
click at [677, 258] on header "Screening Questions" at bounding box center [495, 249] width 401 height 28
click at [688, 243] on button "button" at bounding box center [681, 243] width 28 height 28
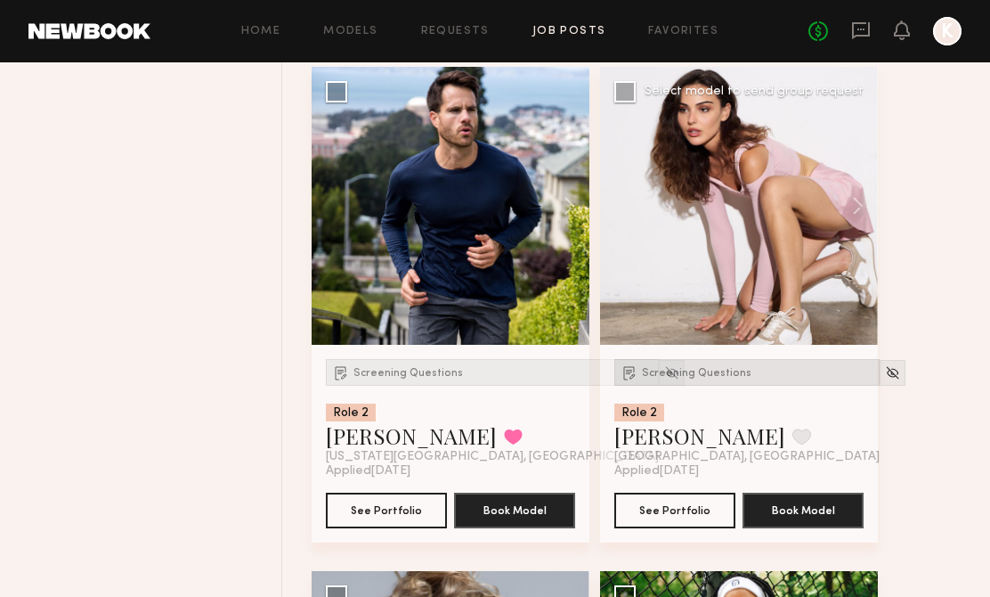
click at [661, 374] on span "Screening Questions" at bounding box center [697, 373] width 110 height 11
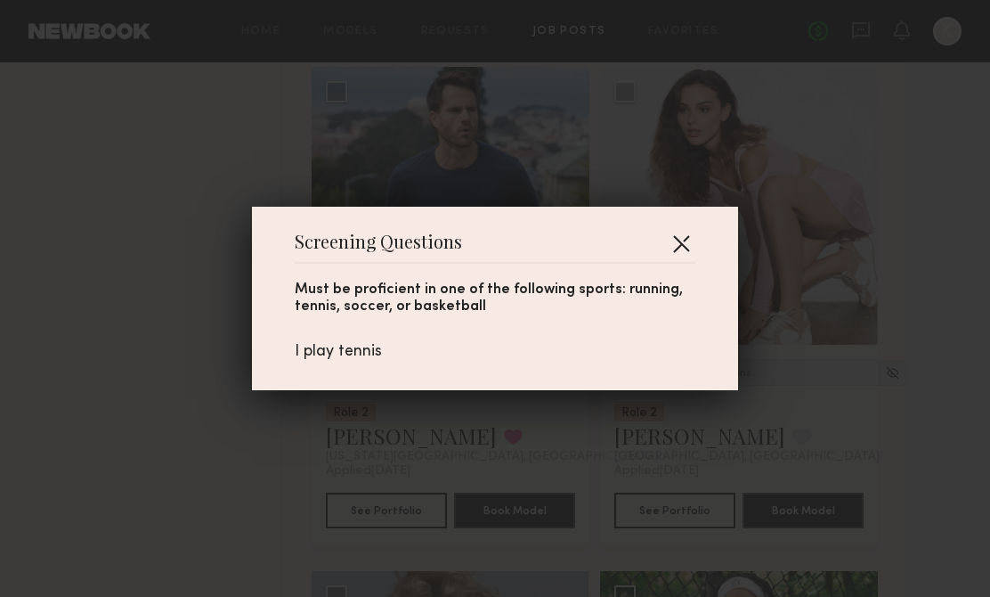
click at [678, 244] on button "button" at bounding box center [681, 243] width 28 height 28
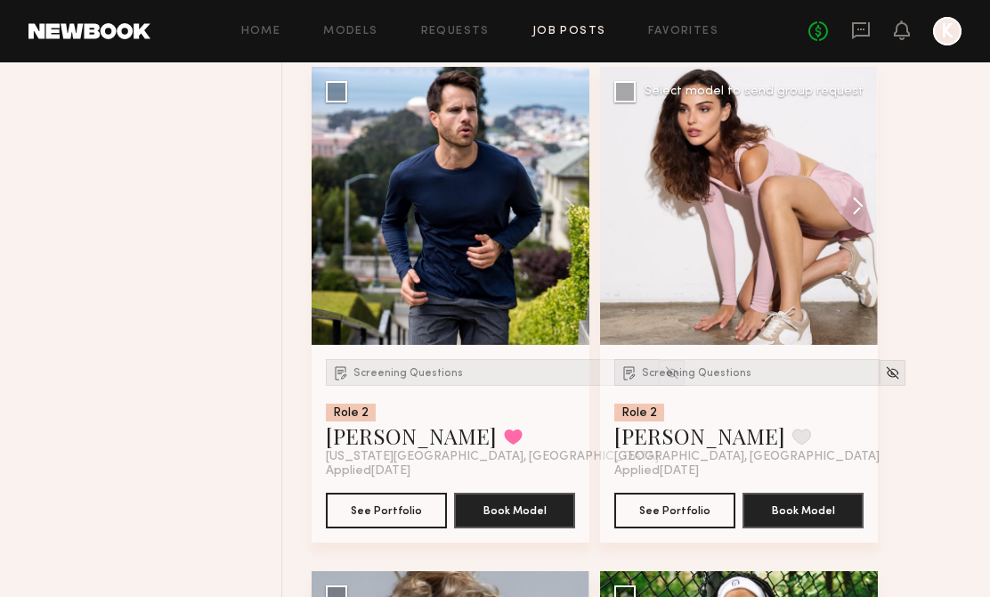
click at [849, 208] on button at bounding box center [849, 206] width 57 height 278
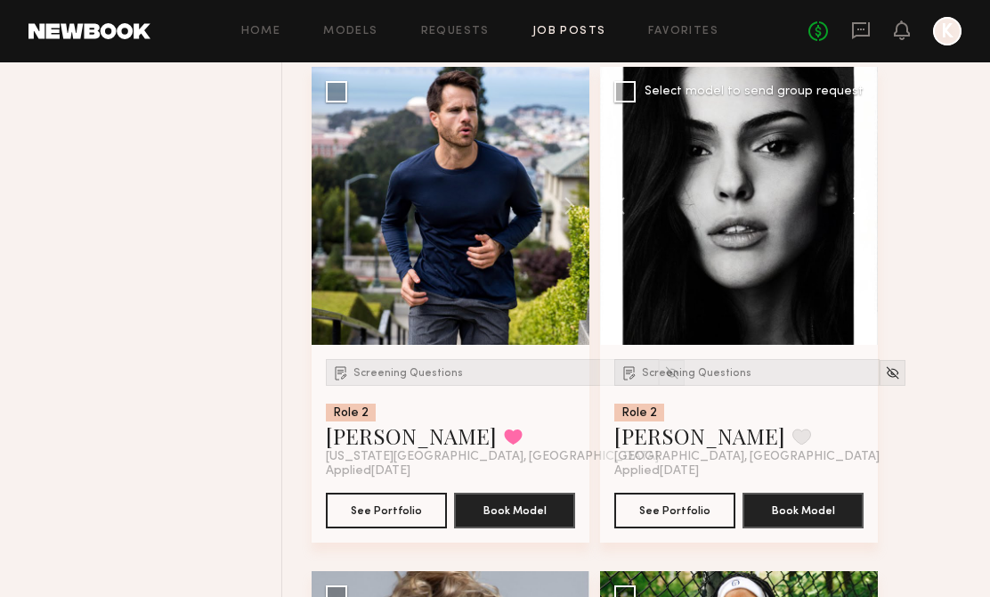
click at [850, 208] on button at bounding box center [849, 206] width 57 height 278
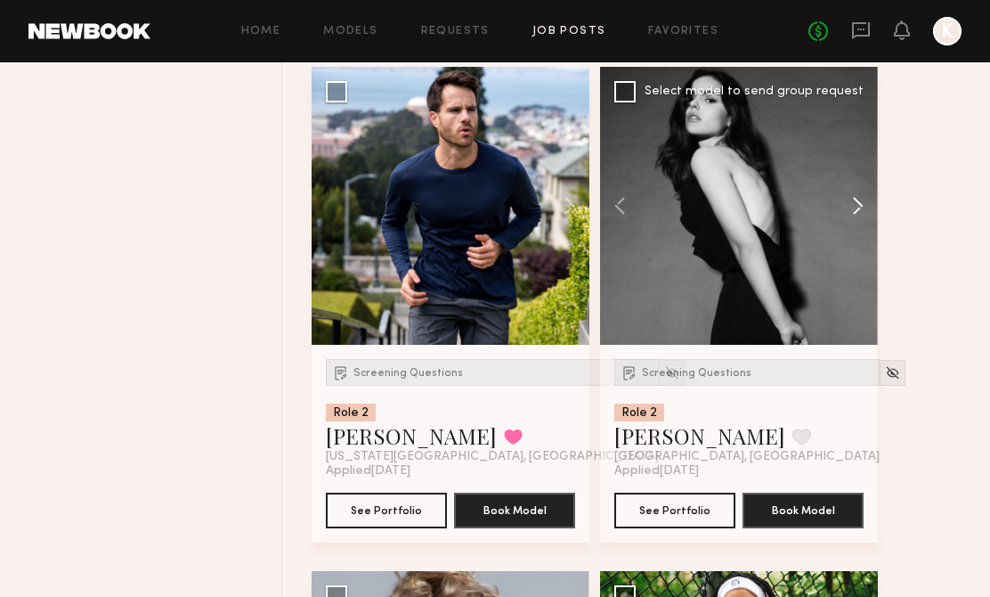
click at [850, 208] on button at bounding box center [849, 206] width 57 height 278
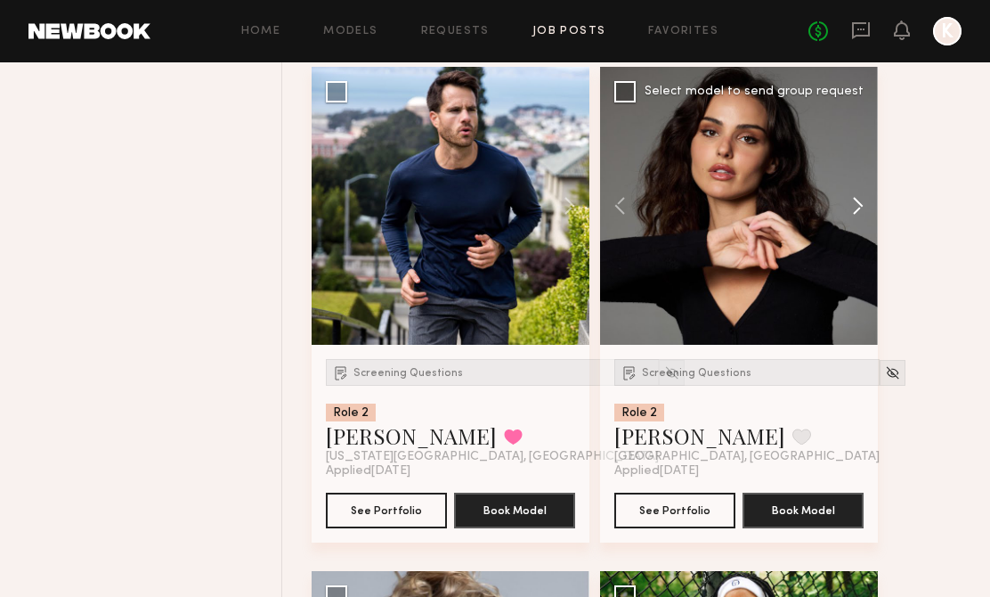
click at [849, 209] on button at bounding box center [849, 206] width 57 height 278
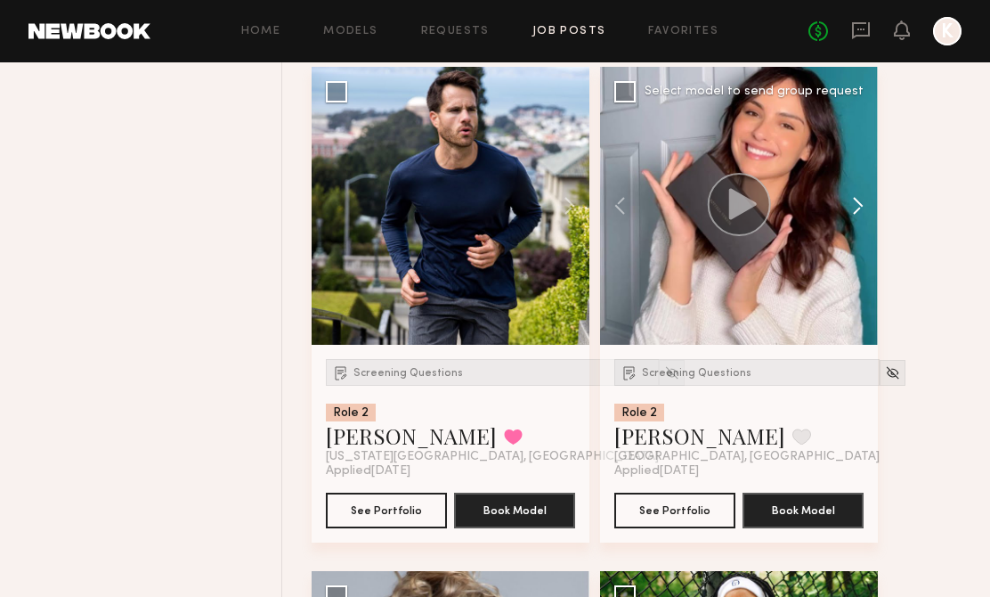
click at [849, 209] on button at bounding box center [849, 206] width 57 height 278
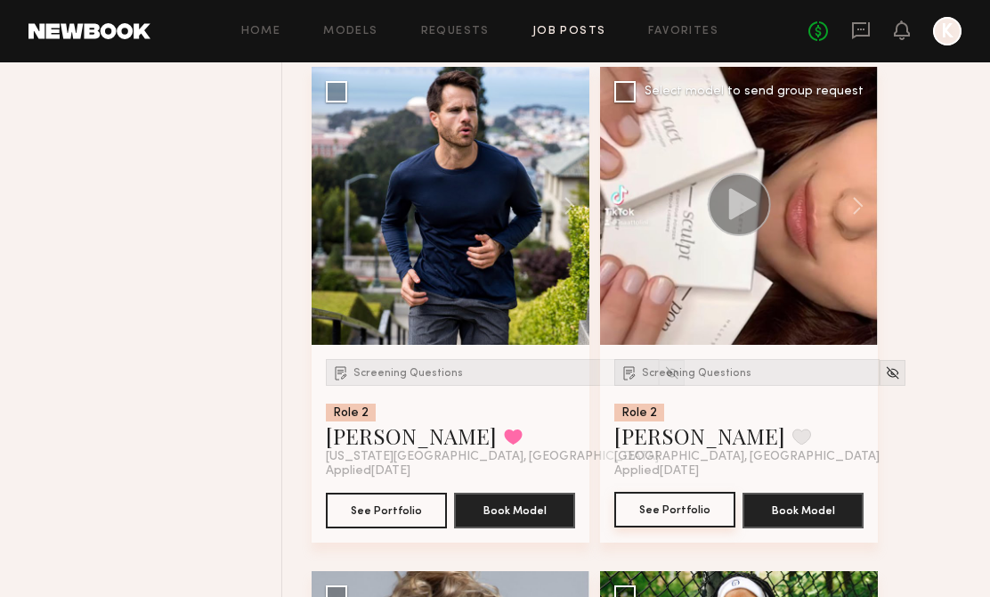
click at [681, 520] on button "See Portfolio" at bounding box center [674, 509] width 121 height 36
click at [648, 509] on button "See Portfolio" at bounding box center [674, 509] width 121 height 36
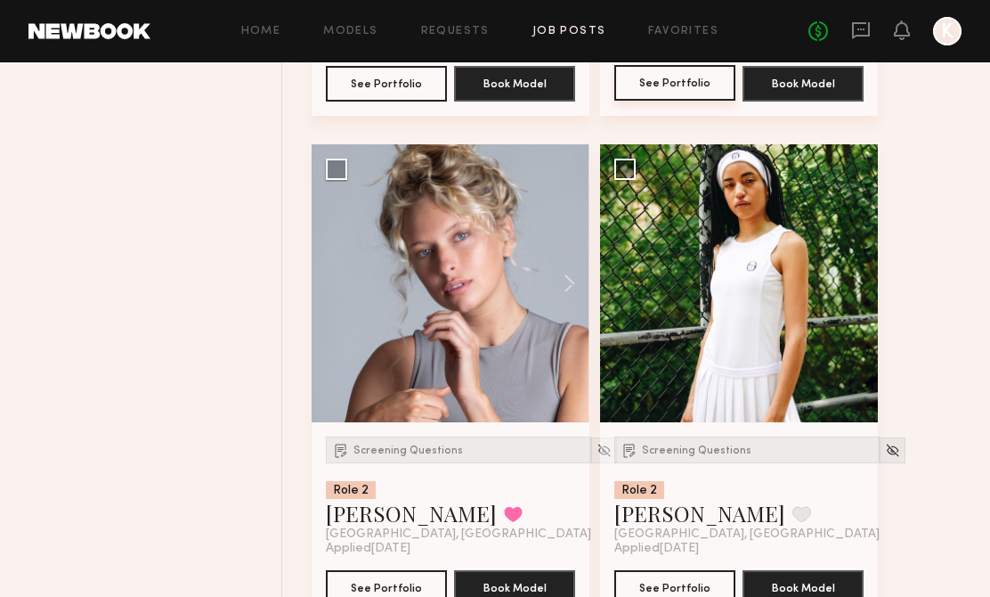
scroll to position [1657, 0]
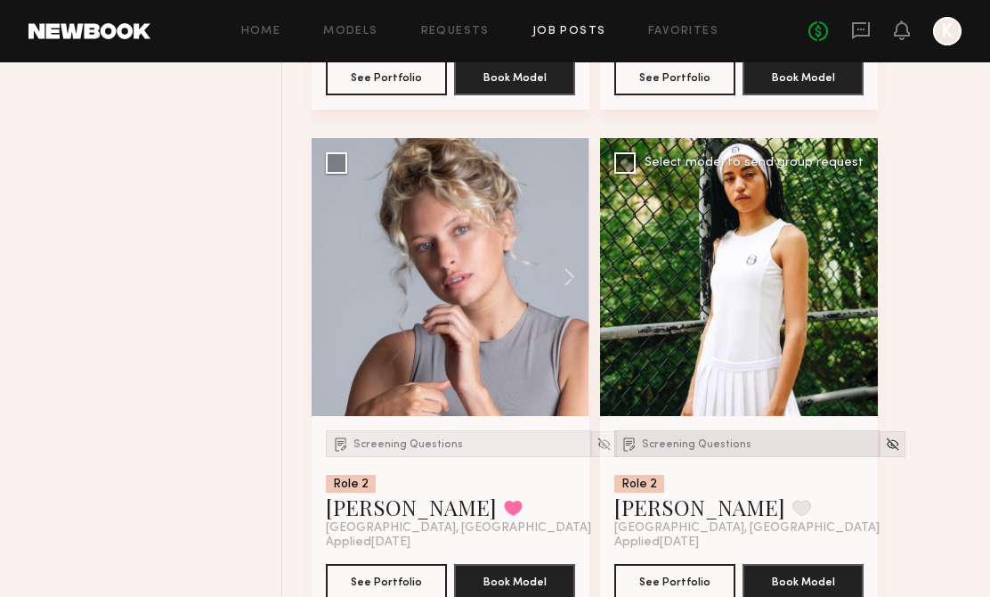
click at [686, 438] on div "Screening Questions" at bounding box center [746, 443] width 265 height 27
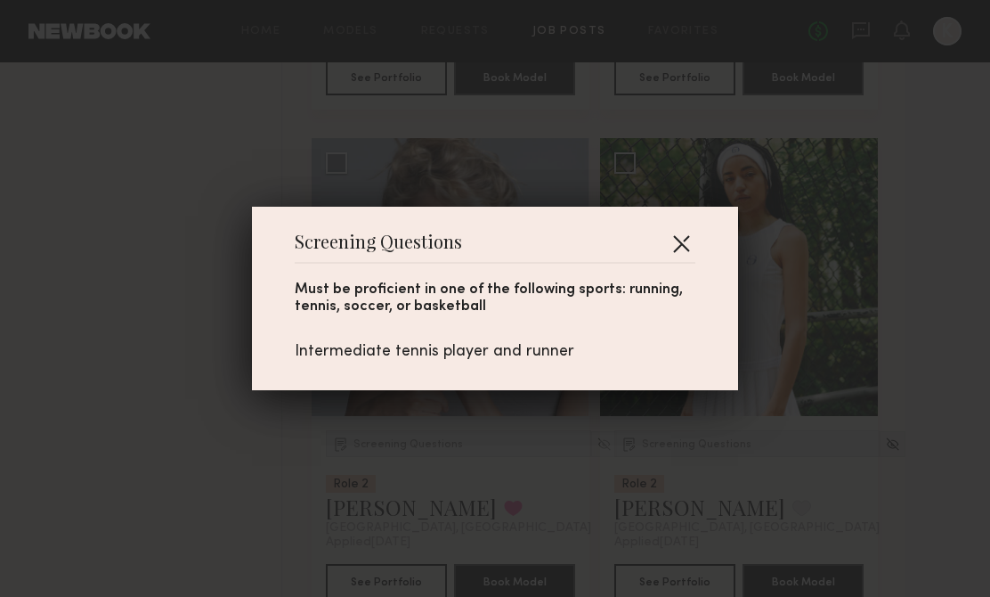
click at [687, 239] on button "button" at bounding box center [681, 243] width 28 height 28
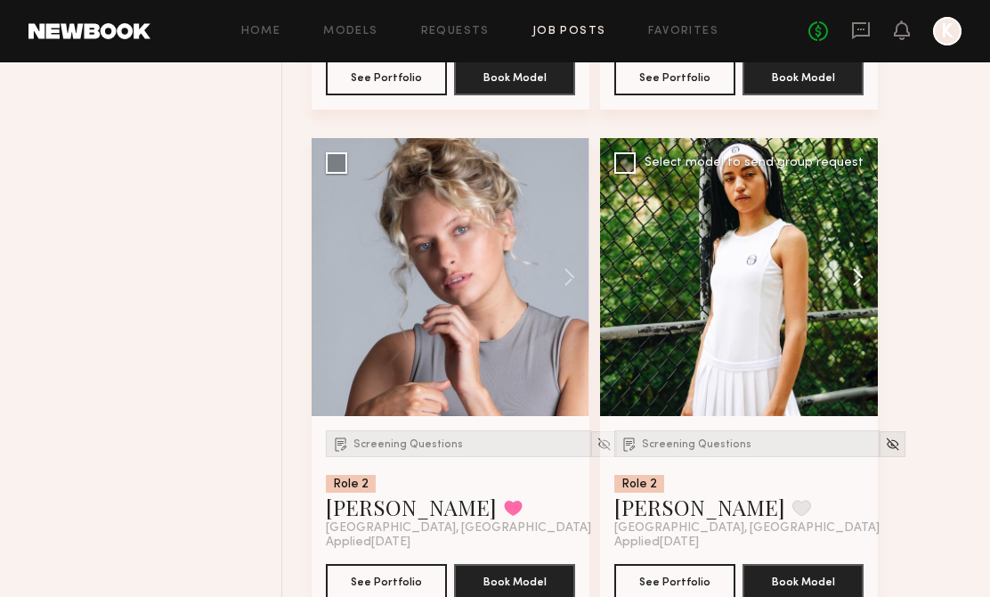
click at [859, 274] on button at bounding box center [849, 277] width 57 height 278
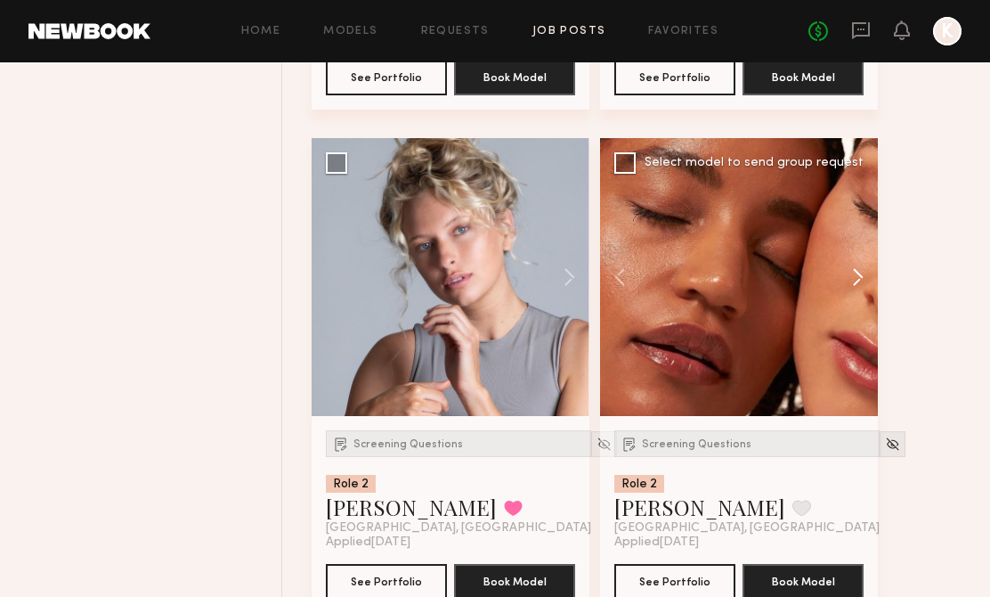
click at [859, 274] on button at bounding box center [849, 277] width 57 height 278
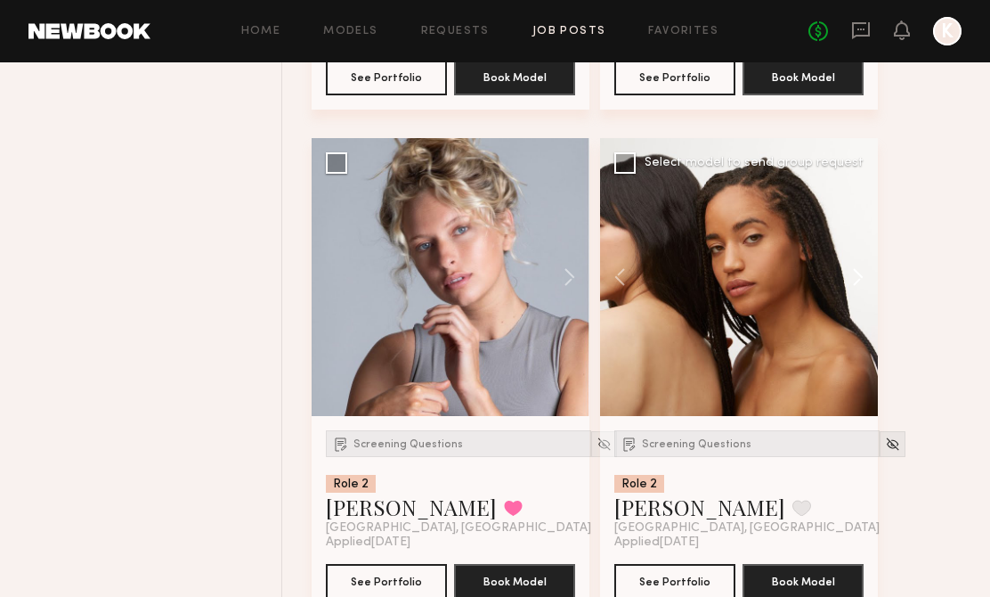
click at [859, 274] on button at bounding box center [849, 277] width 57 height 278
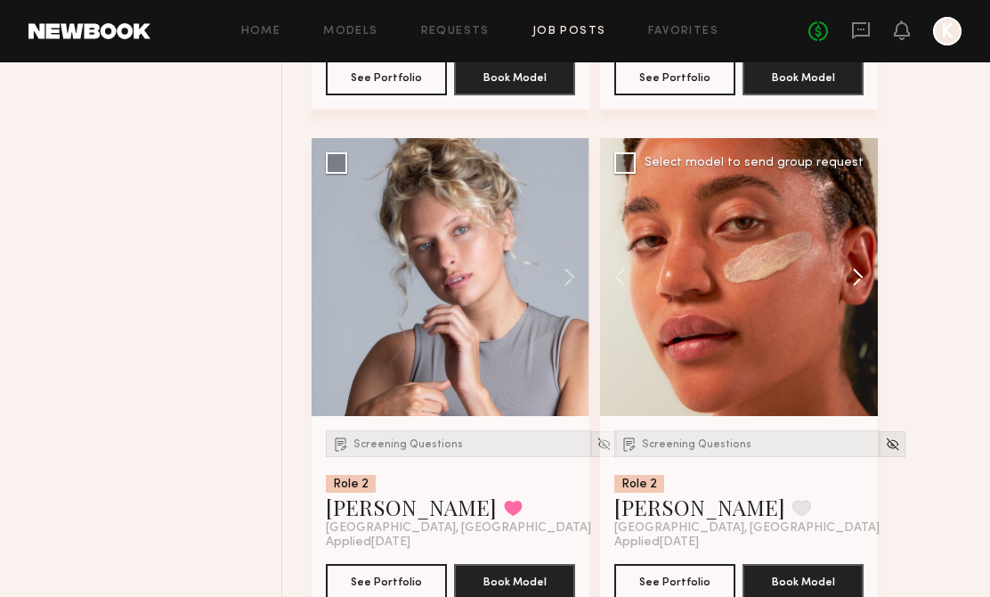
click at [859, 274] on button at bounding box center [849, 277] width 57 height 278
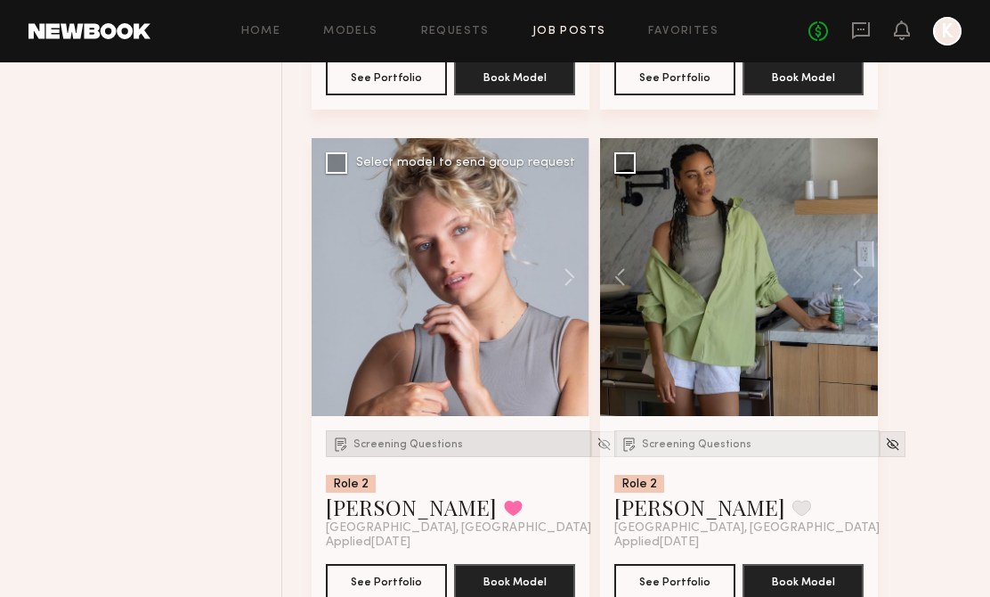
click at [360, 442] on span "Screening Questions" at bounding box center [408, 444] width 110 height 11
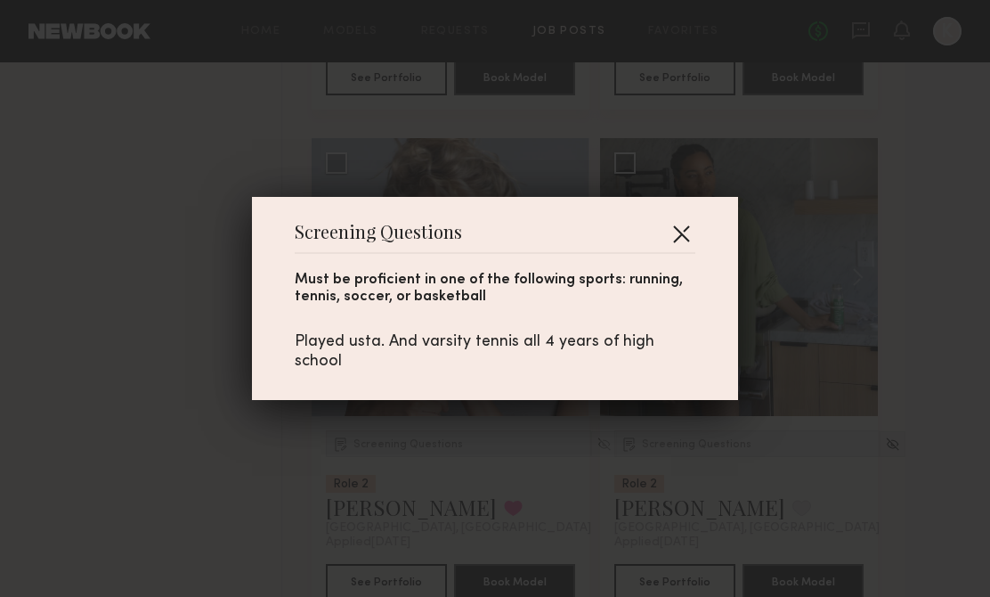
click at [686, 239] on button "button" at bounding box center [681, 233] width 28 height 28
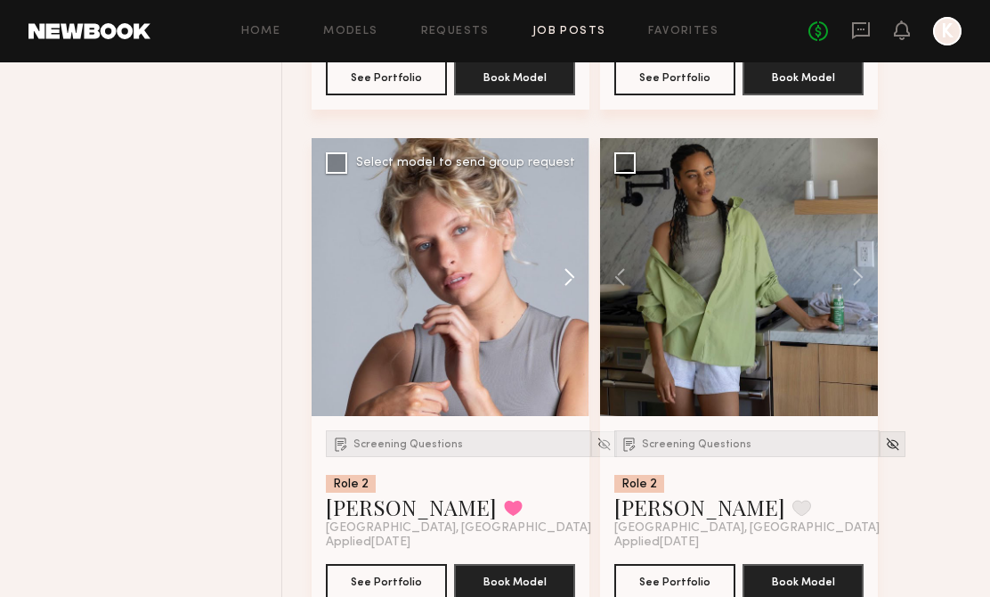
click at [548, 281] on button at bounding box center [560, 277] width 57 height 278
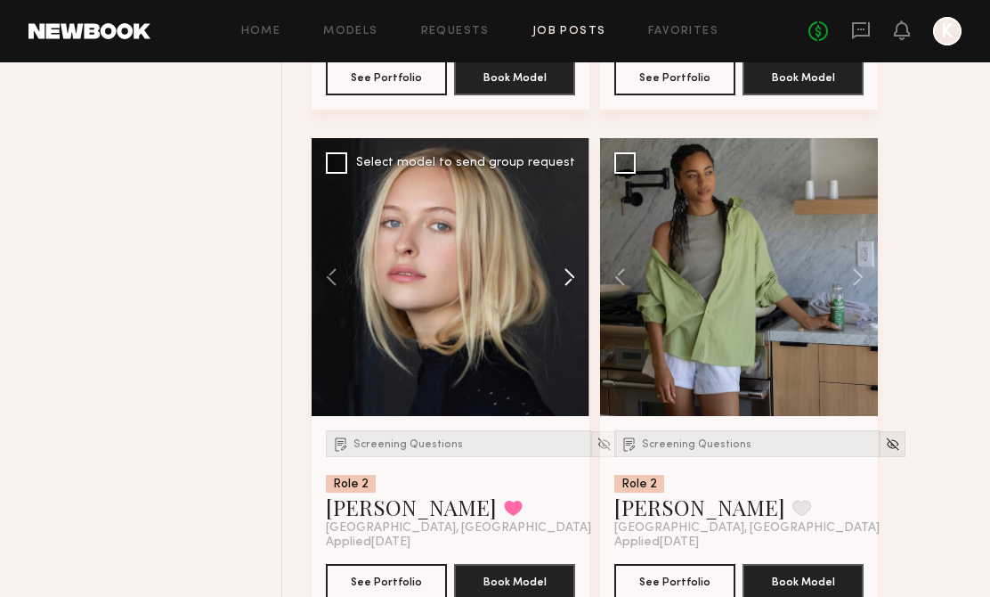
click at [562, 276] on button at bounding box center [560, 277] width 57 height 278
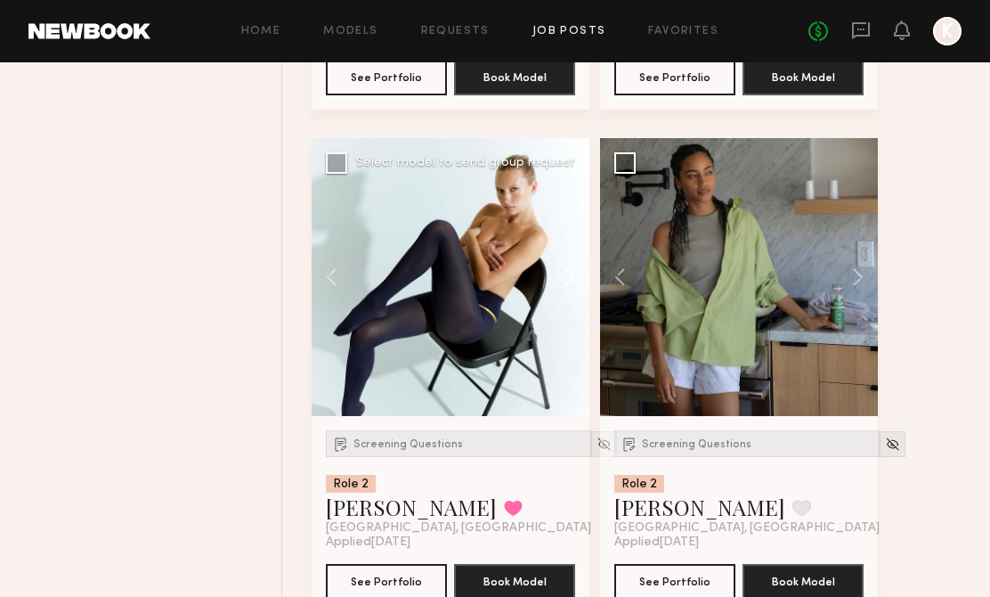
click at [562, 275] on button at bounding box center [560, 277] width 57 height 278
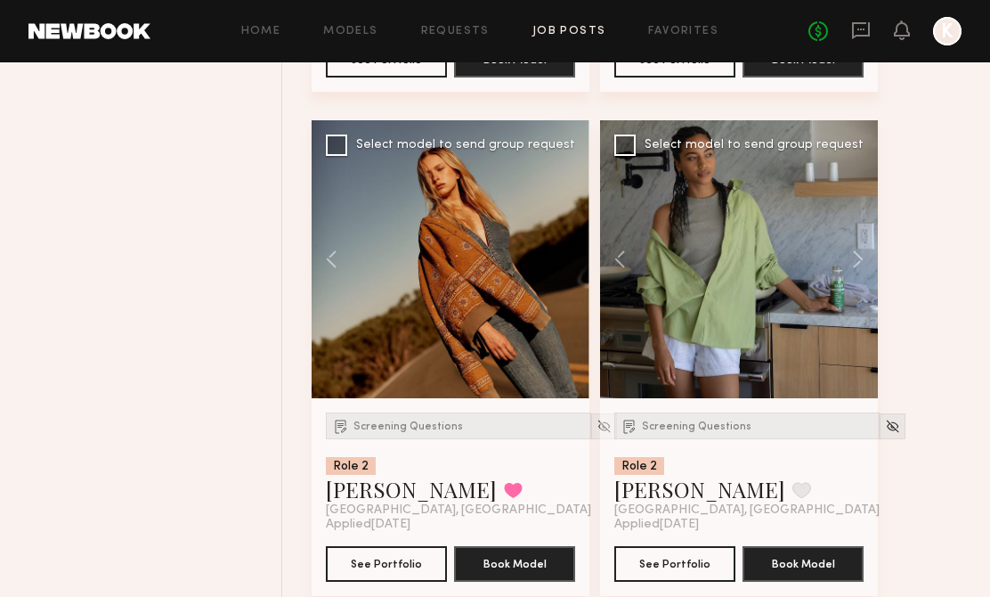
scroll to position [1699, 0]
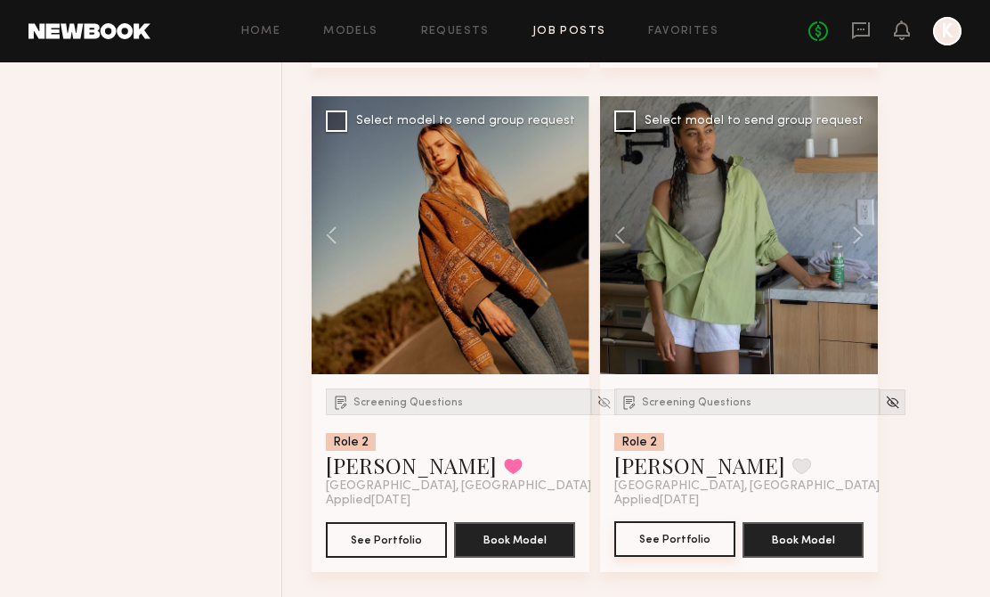
click at [647, 537] on button "See Portfolio" at bounding box center [674, 539] width 121 height 36
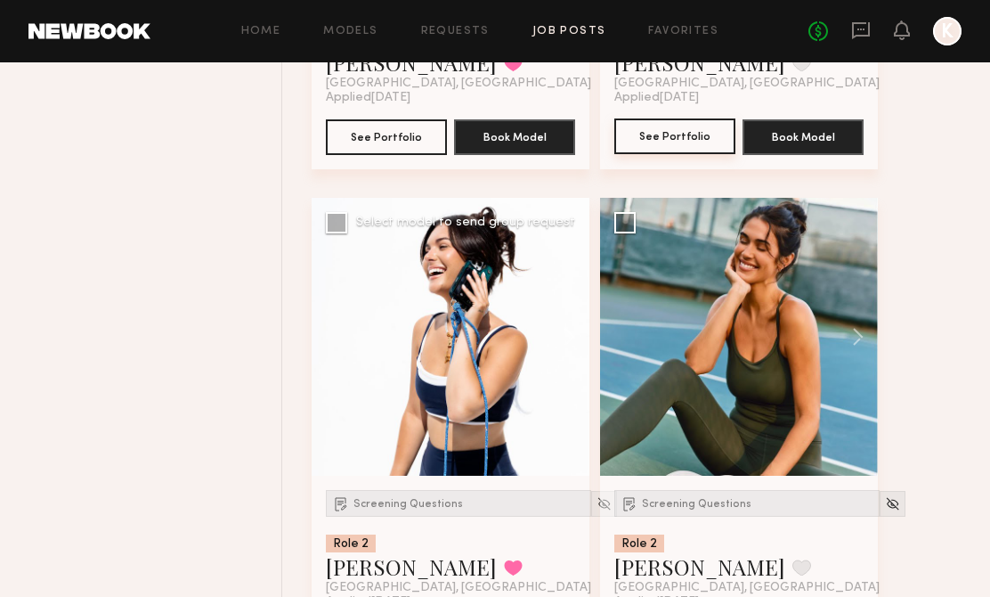
scroll to position [2117, 0]
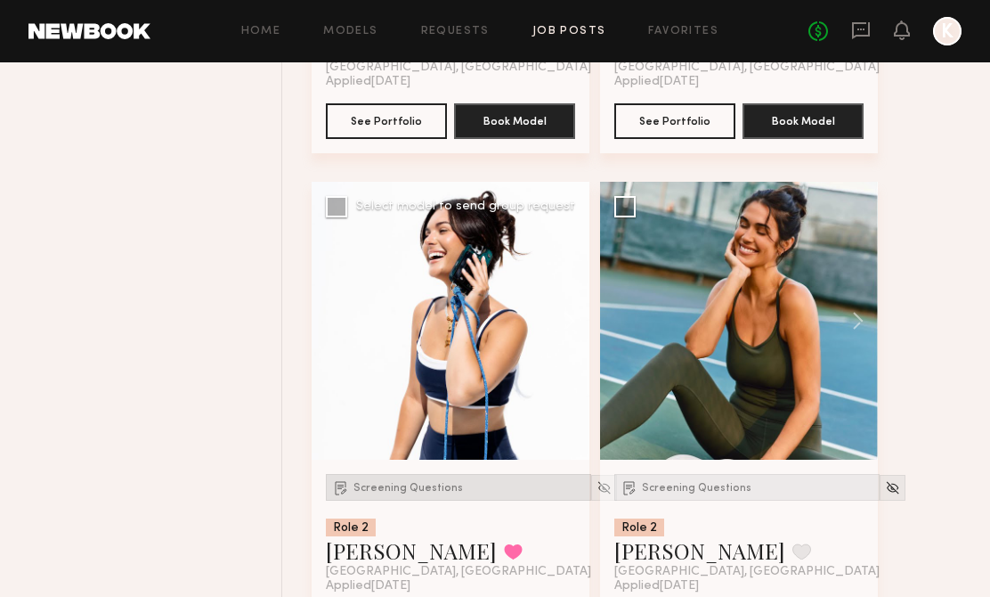
click at [399, 491] on span "Screening Questions" at bounding box center [408, 488] width 110 height 11
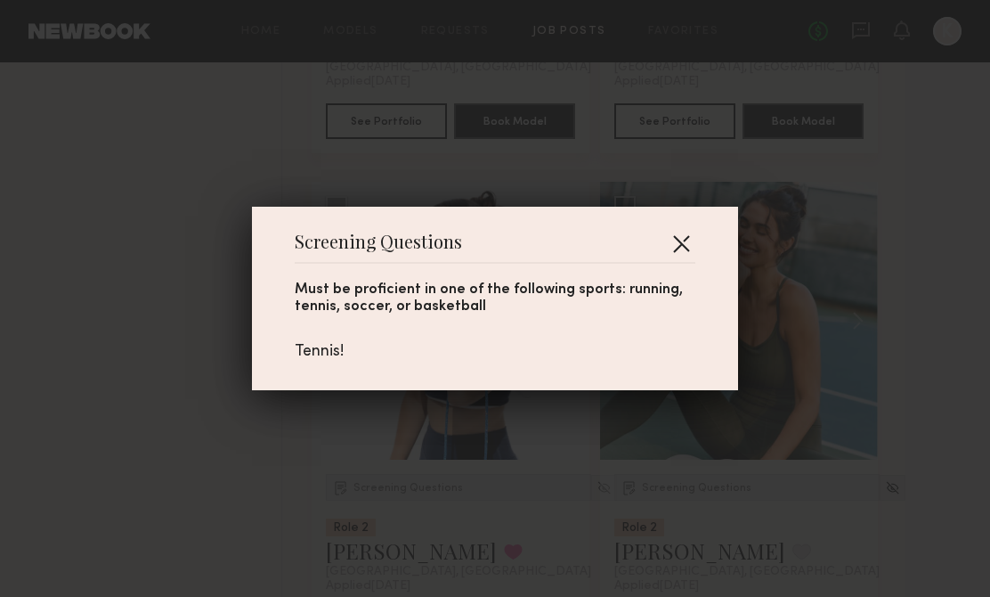
click at [678, 245] on button "button" at bounding box center [681, 243] width 28 height 28
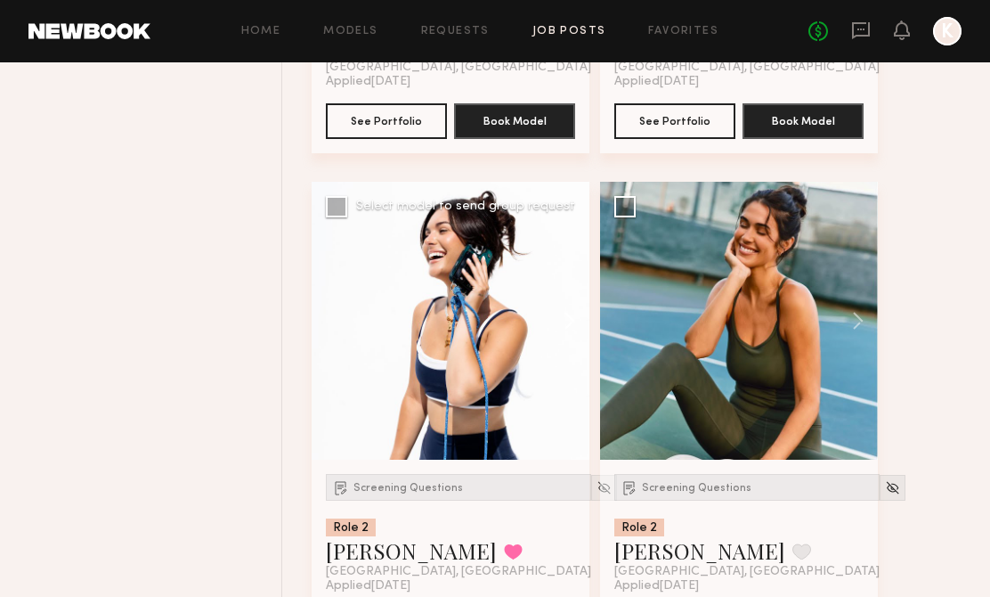
click at [556, 320] on button at bounding box center [560, 321] width 57 height 278
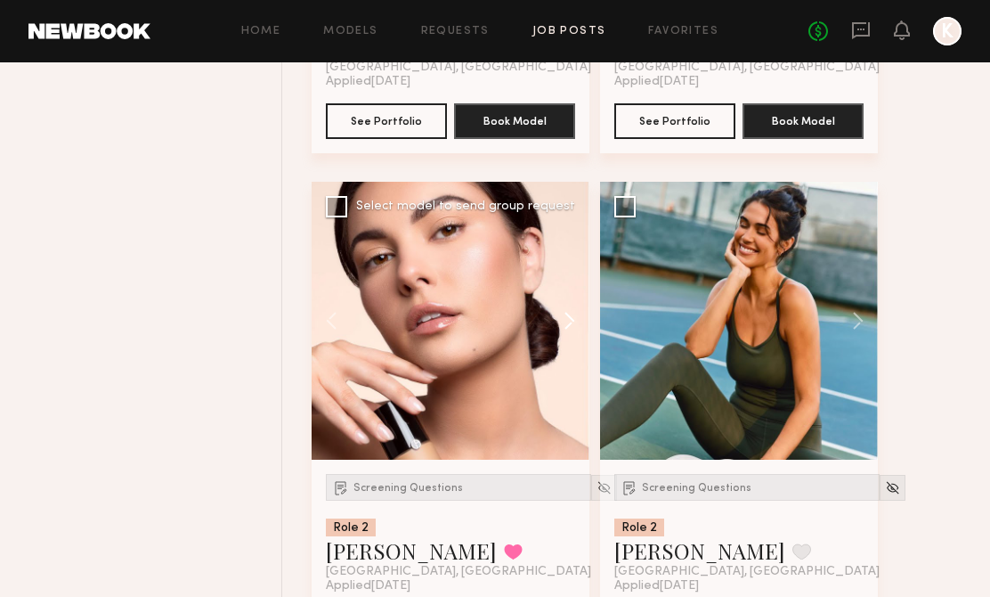
click at [573, 319] on button at bounding box center [560, 321] width 57 height 278
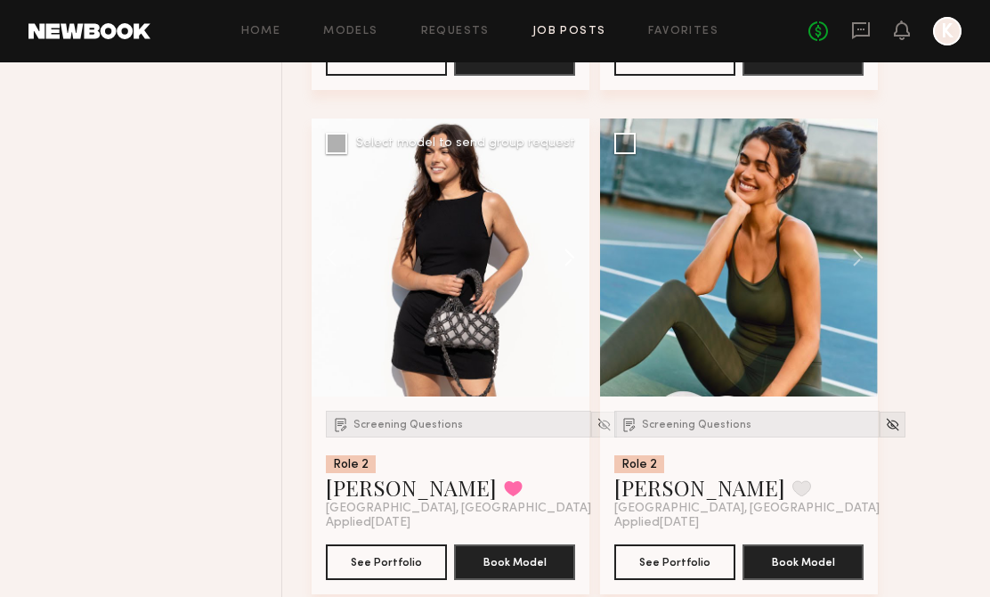
scroll to position [2226, 0]
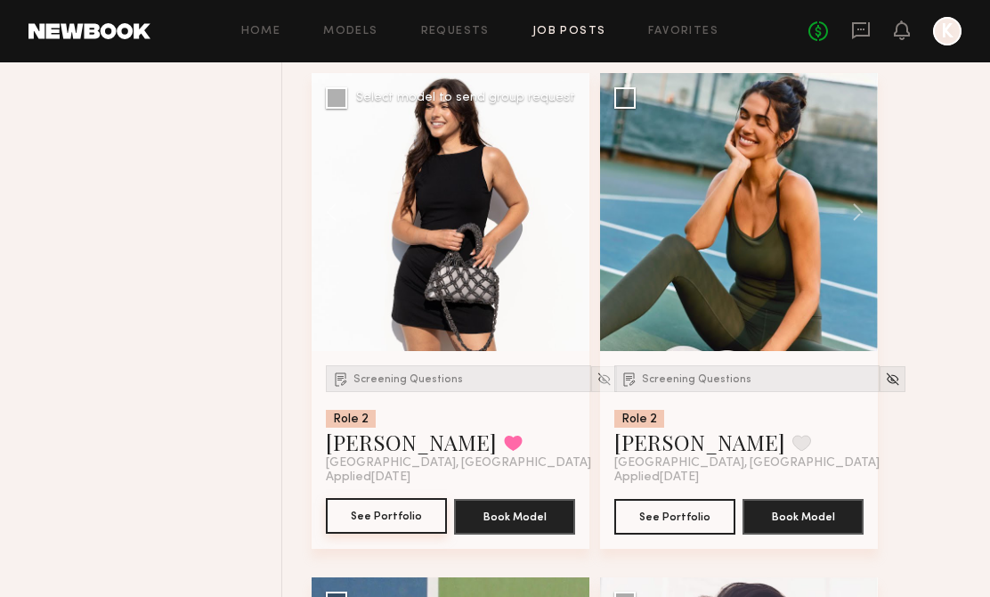
click at [415, 507] on button "See Portfolio" at bounding box center [386, 516] width 121 height 36
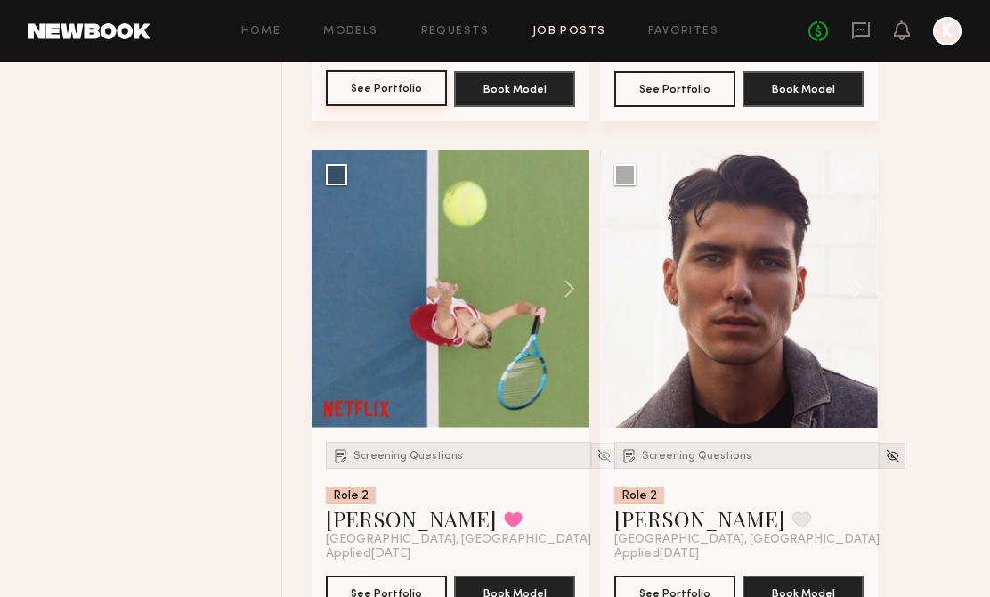
scroll to position [2674, 0]
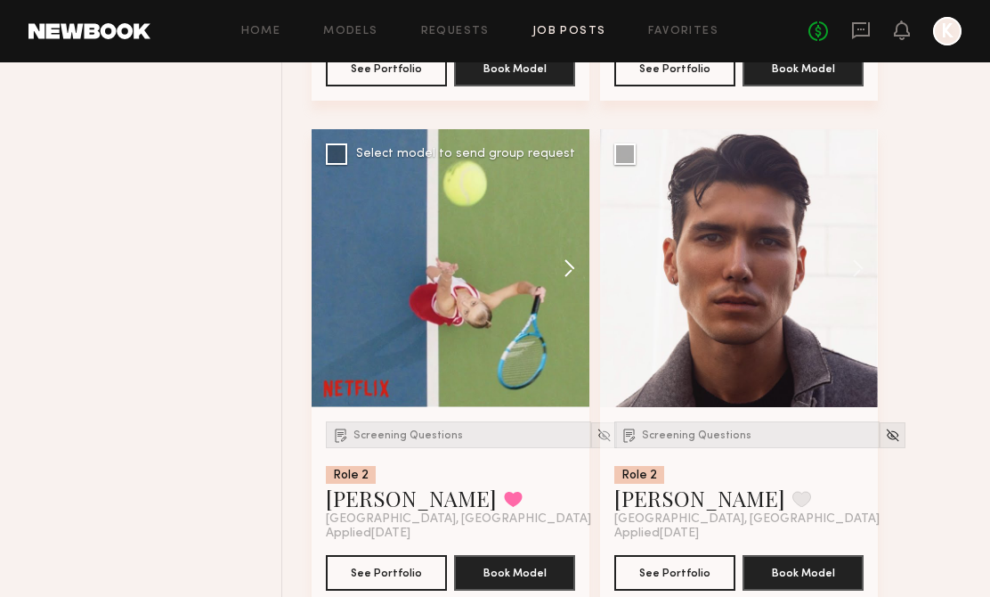
click at [567, 273] on button at bounding box center [560, 268] width 57 height 278
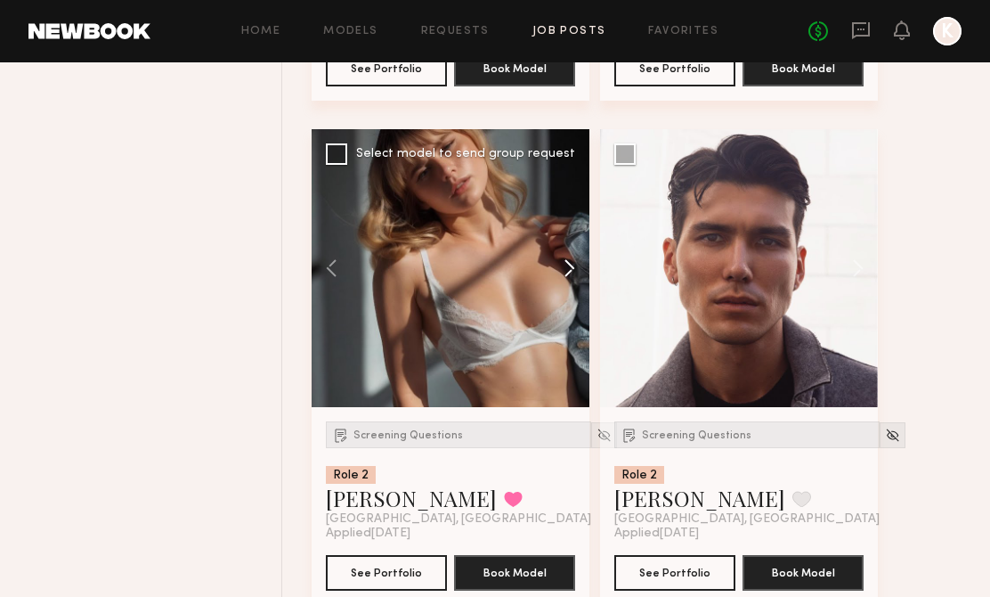
click at [567, 273] on button at bounding box center [560, 268] width 57 height 278
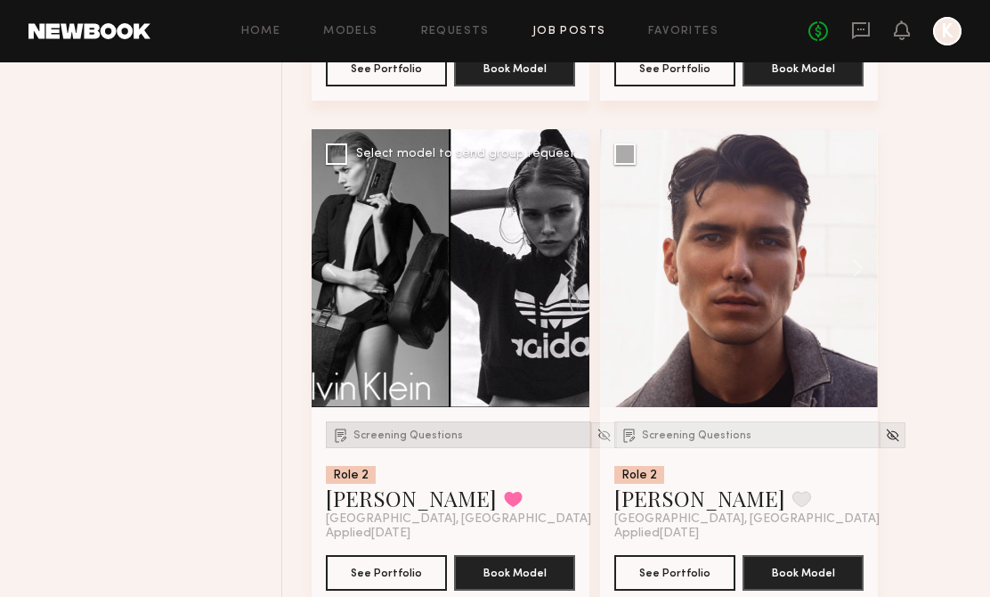
click at [436, 444] on div "Screening Questions" at bounding box center [458, 434] width 265 height 27
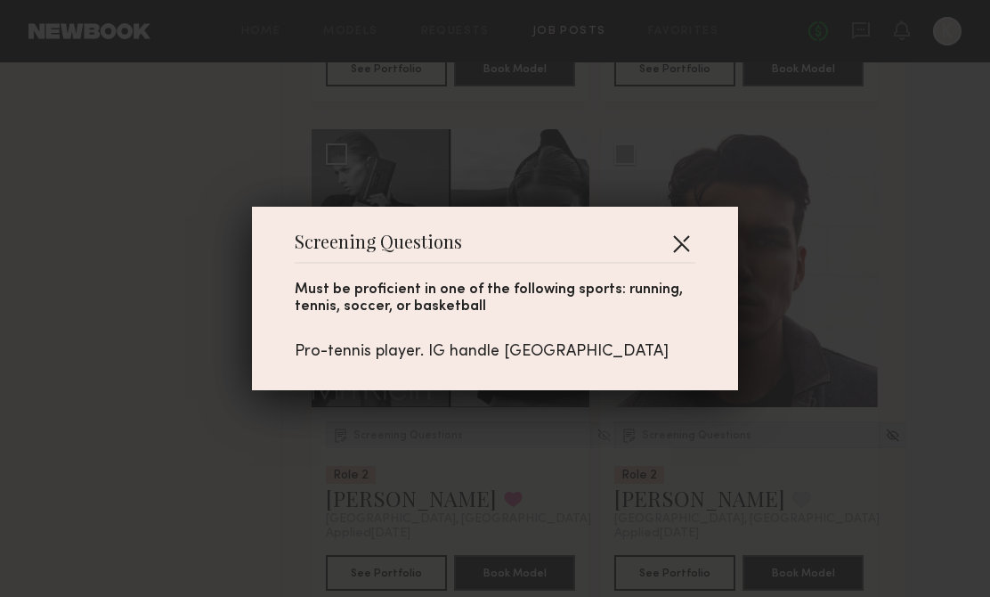
click at [686, 240] on button "button" at bounding box center [681, 243] width 28 height 28
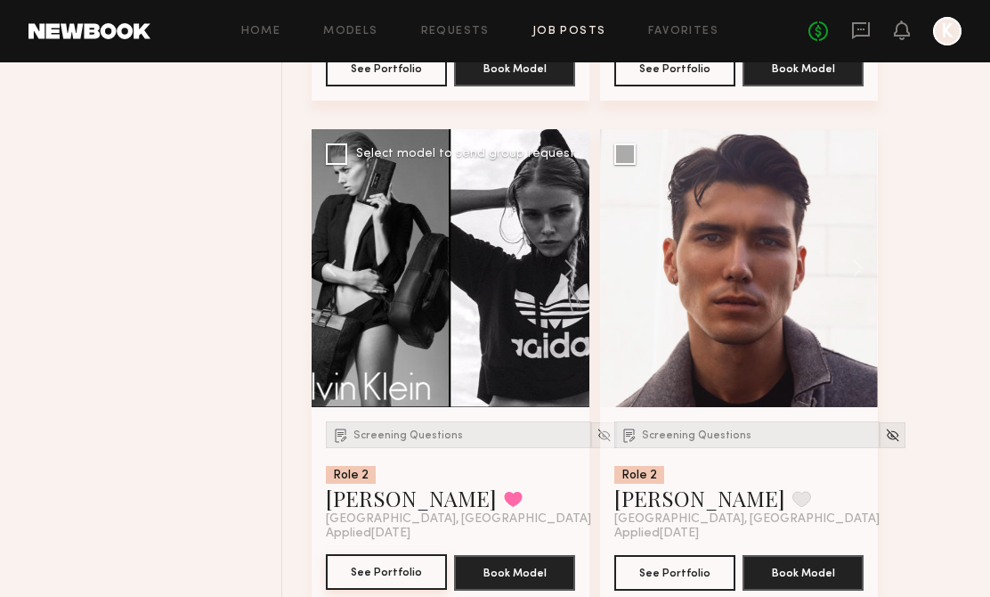
click at [393, 572] on button "See Portfolio" at bounding box center [386, 572] width 121 height 36
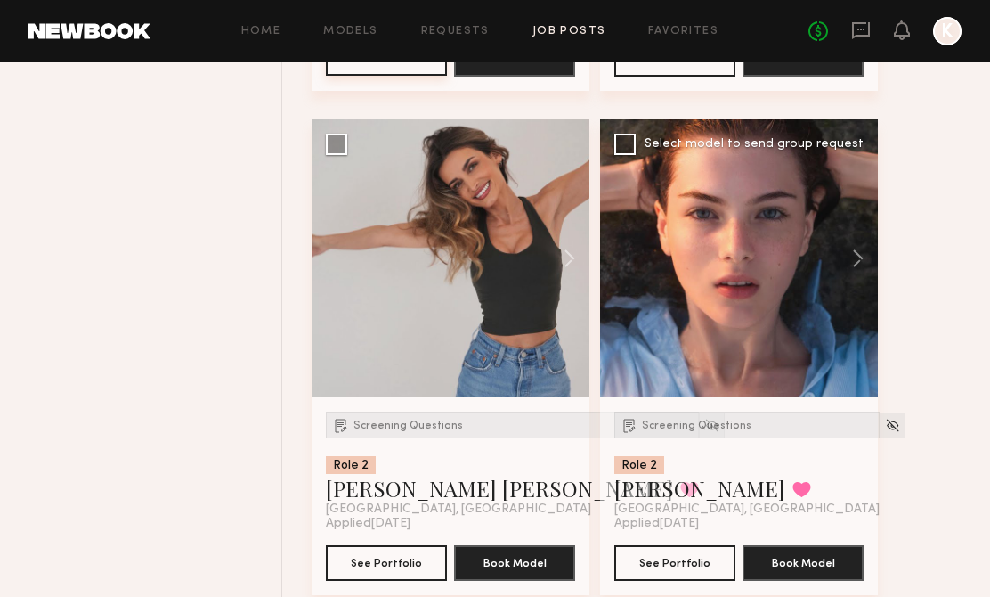
scroll to position [3209, 0]
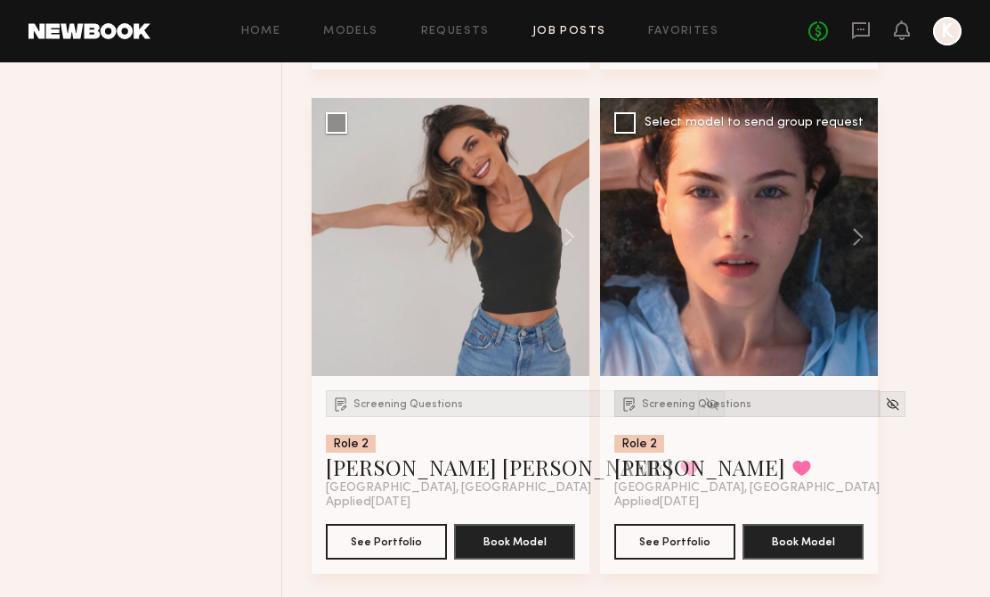
click at [657, 401] on span "Screening Questions" at bounding box center [697, 404] width 110 height 11
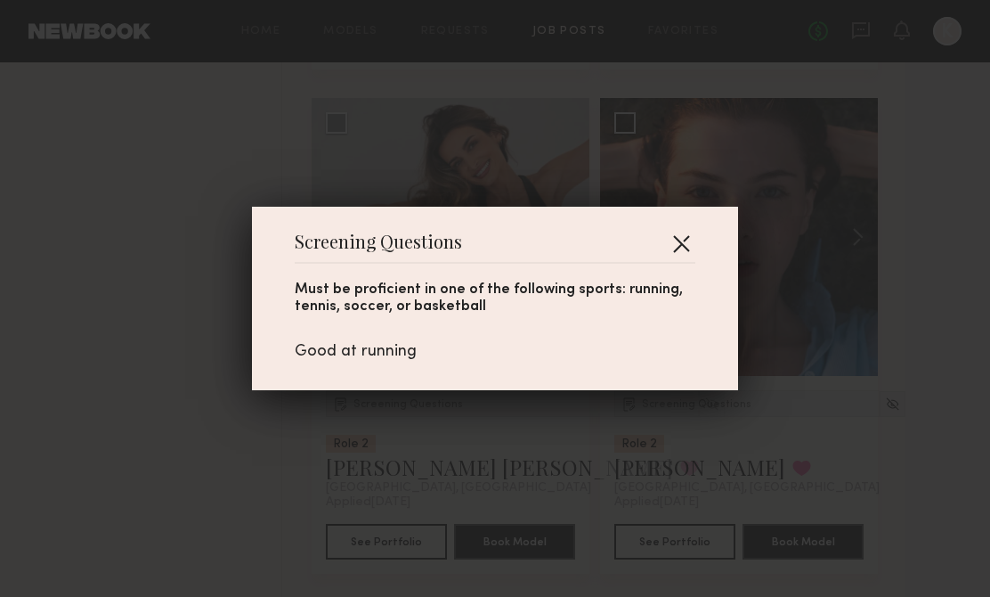
click at [684, 255] on button "button" at bounding box center [681, 243] width 28 height 28
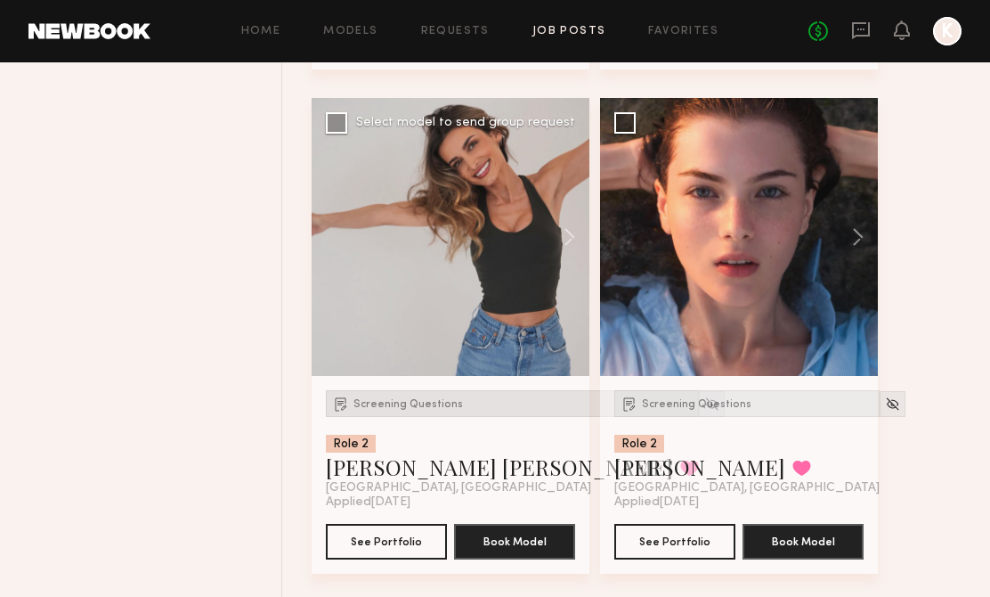
click at [432, 409] on span "Screening Questions" at bounding box center [408, 404] width 110 height 11
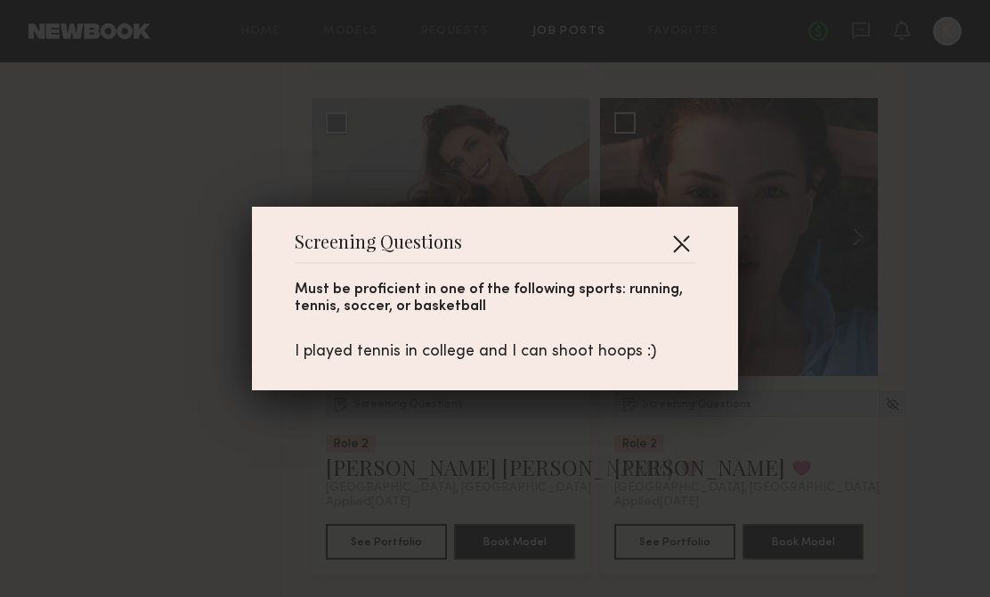
click at [689, 234] on button "button" at bounding box center [681, 243] width 28 height 28
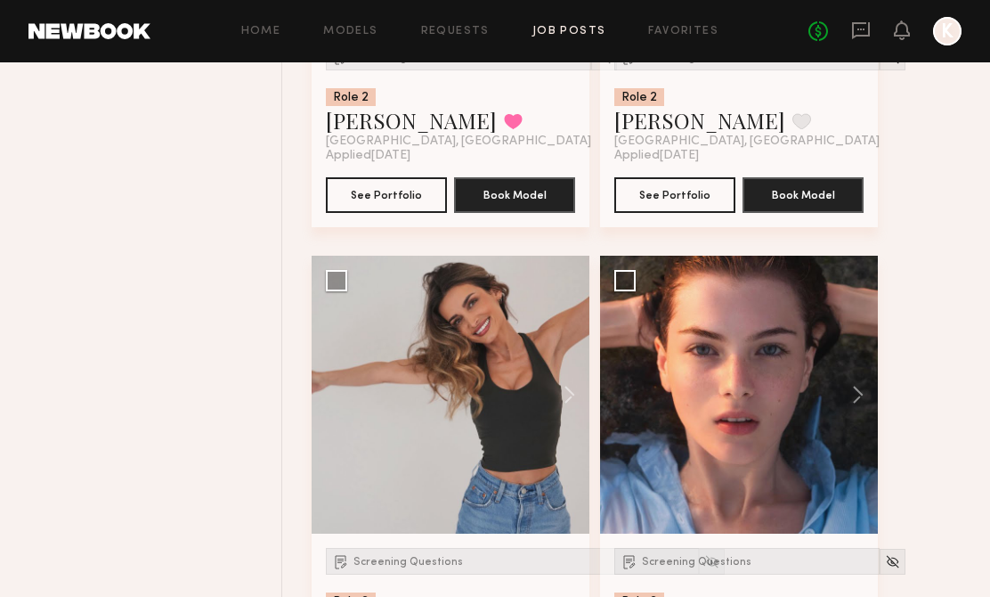
scroll to position [3041, 0]
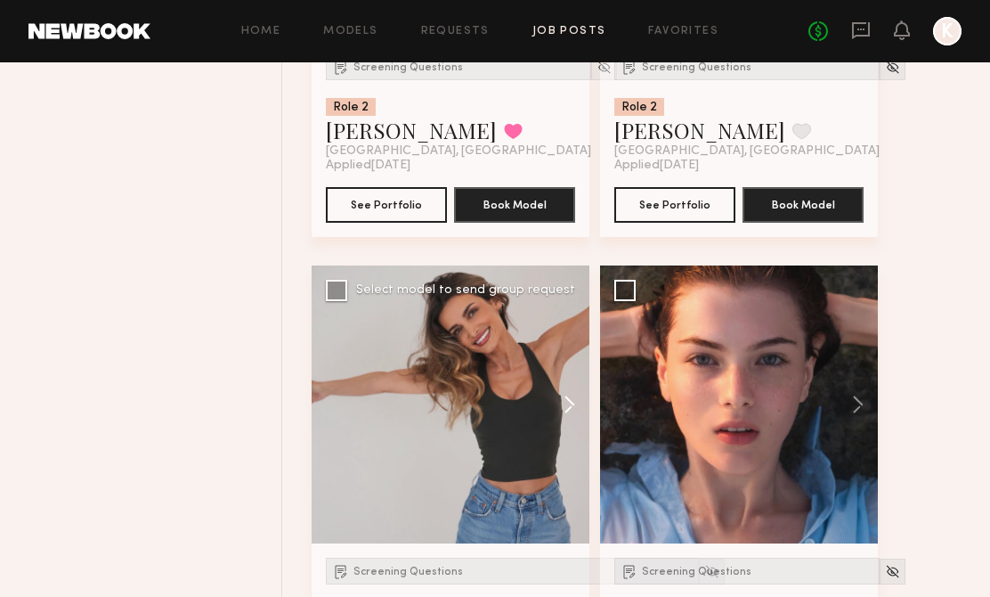
click at [570, 396] on button at bounding box center [560, 404] width 57 height 278
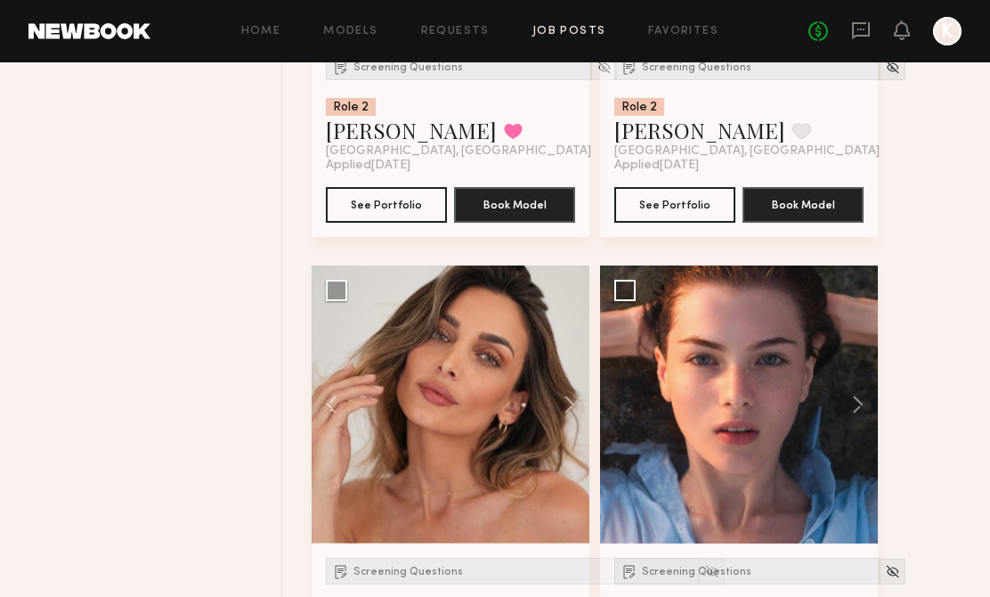
scroll to position [2972, 0]
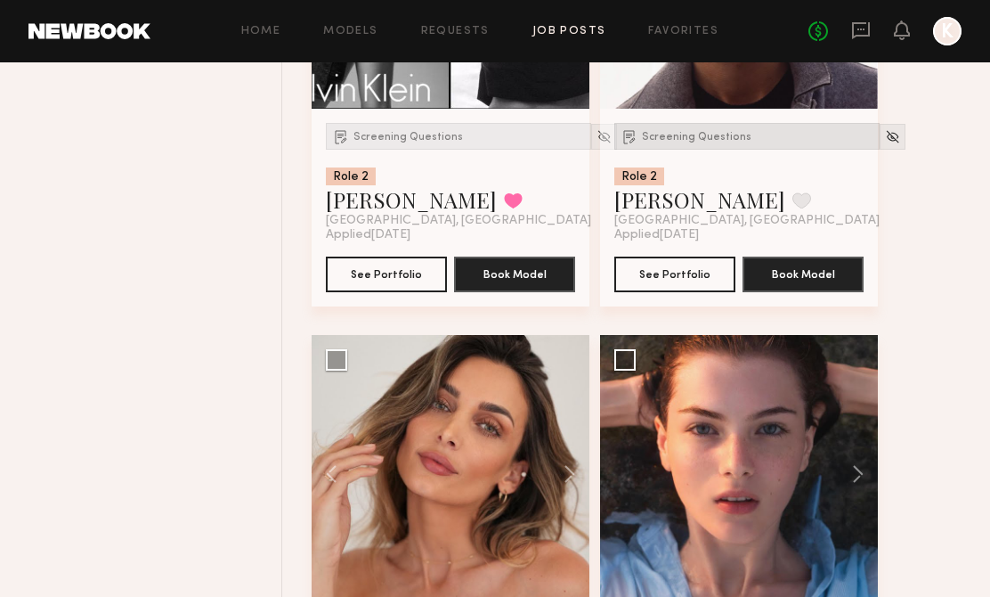
click at [738, 127] on div "Screening Questions" at bounding box center [746, 136] width 265 height 27
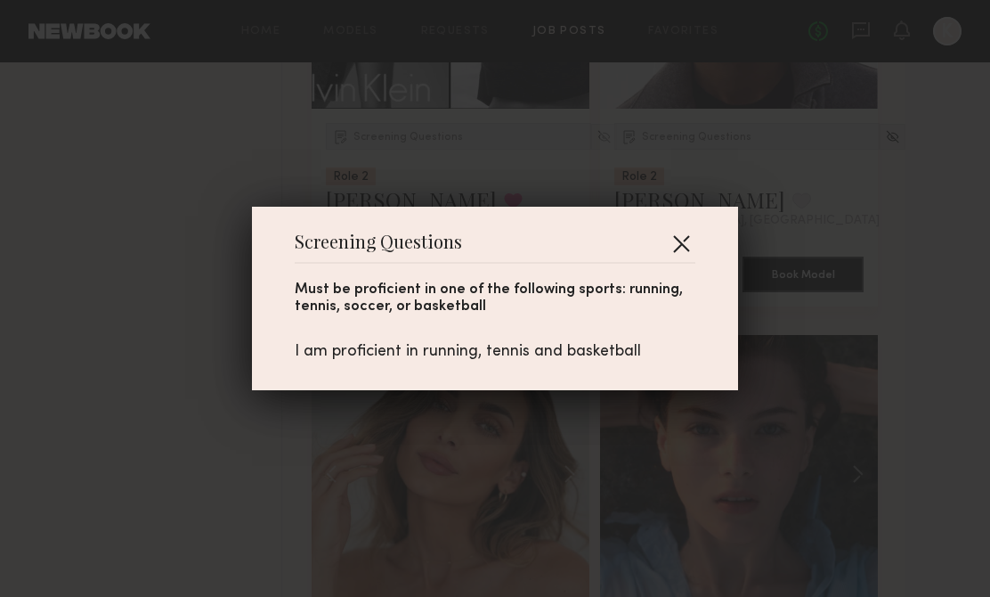
click at [672, 241] on button "button" at bounding box center [681, 243] width 28 height 28
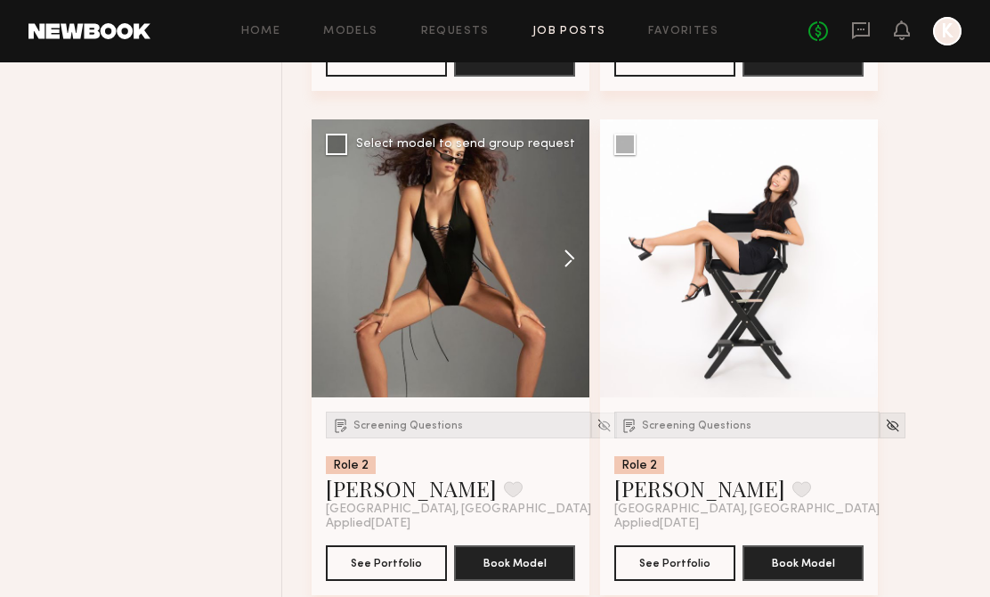
click at [579, 253] on button at bounding box center [560, 258] width 57 height 278
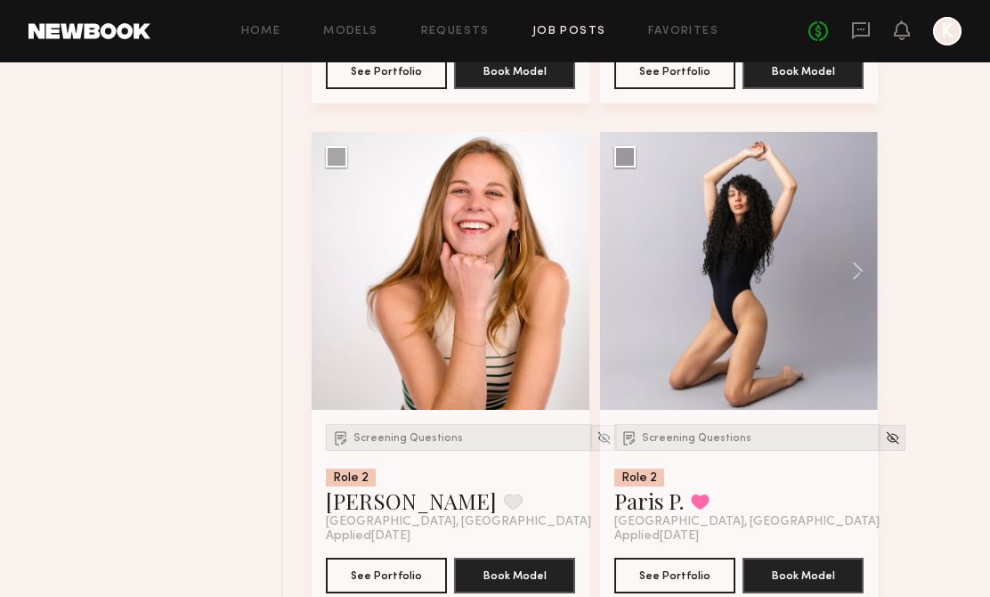
scroll to position [4212, 0]
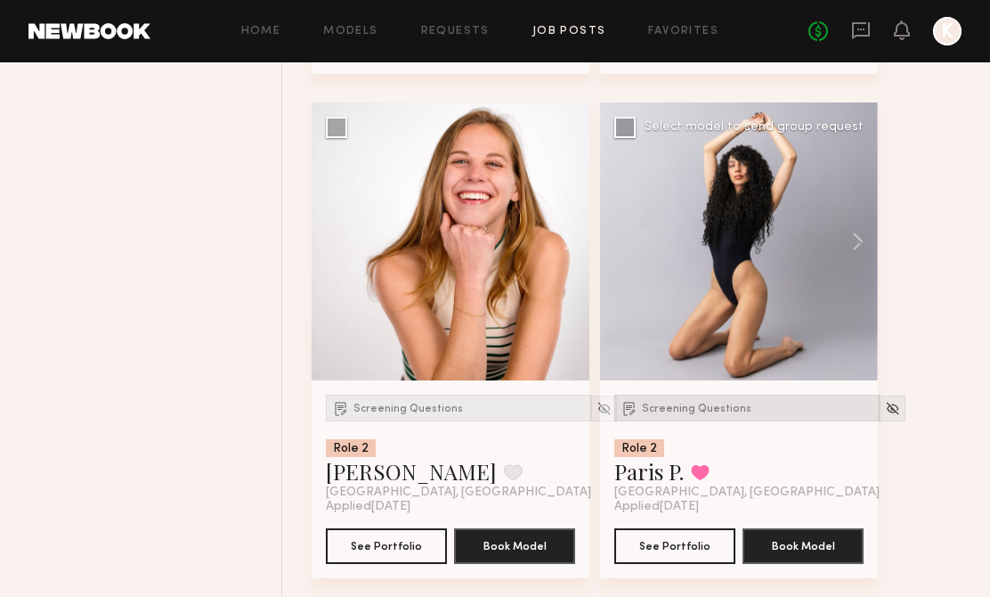
click at [676, 419] on div "Screening Questions" at bounding box center [746, 407] width 265 height 27
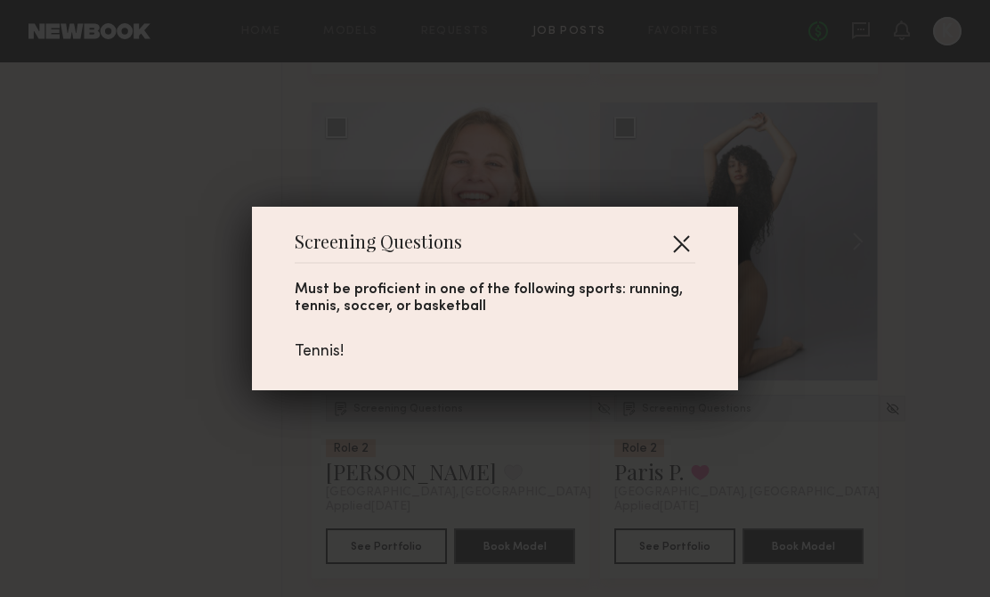
click at [686, 239] on button "button" at bounding box center [681, 243] width 28 height 28
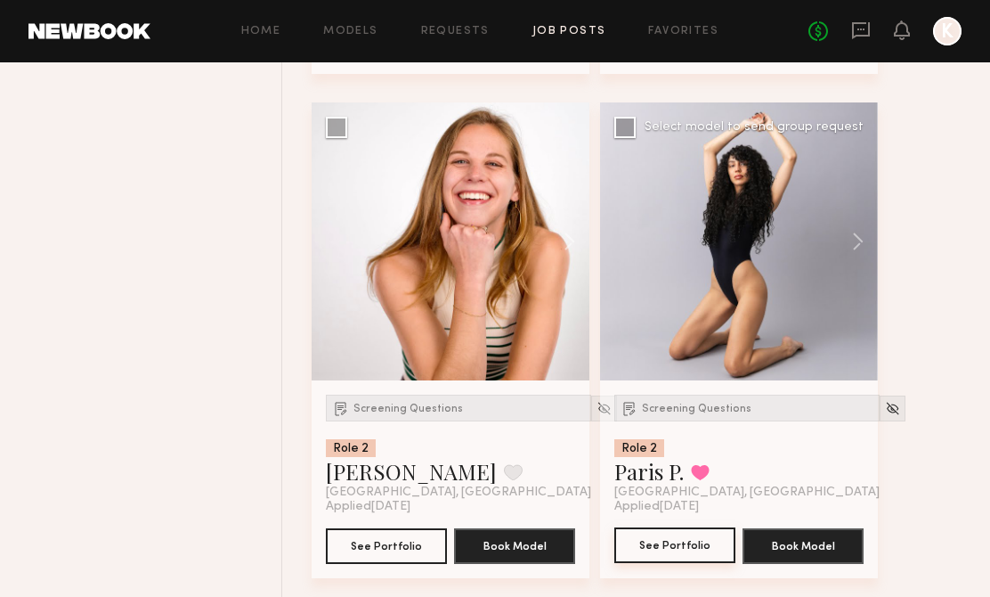
click at [666, 554] on button "See Portfolio" at bounding box center [674, 545] width 121 height 36
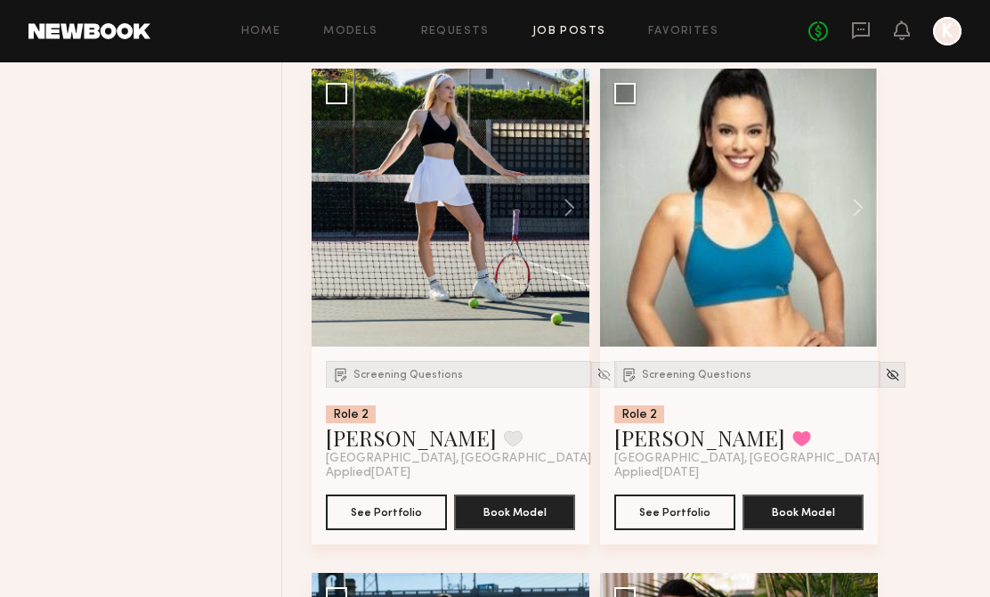
scroll to position [4749, 0]
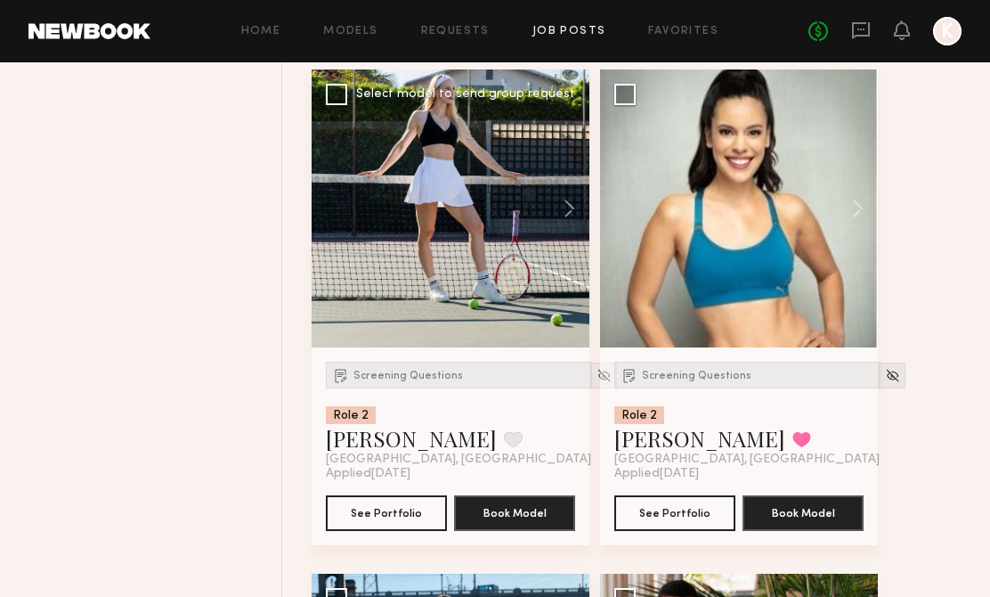
click at [401, 394] on div "Screening Questions Role 2 Willow R. Favorite Los Angeles, CA" at bounding box center [458, 413] width 265 height 105
click at [403, 381] on span "Screening Questions" at bounding box center [408, 375] width 110 height 11
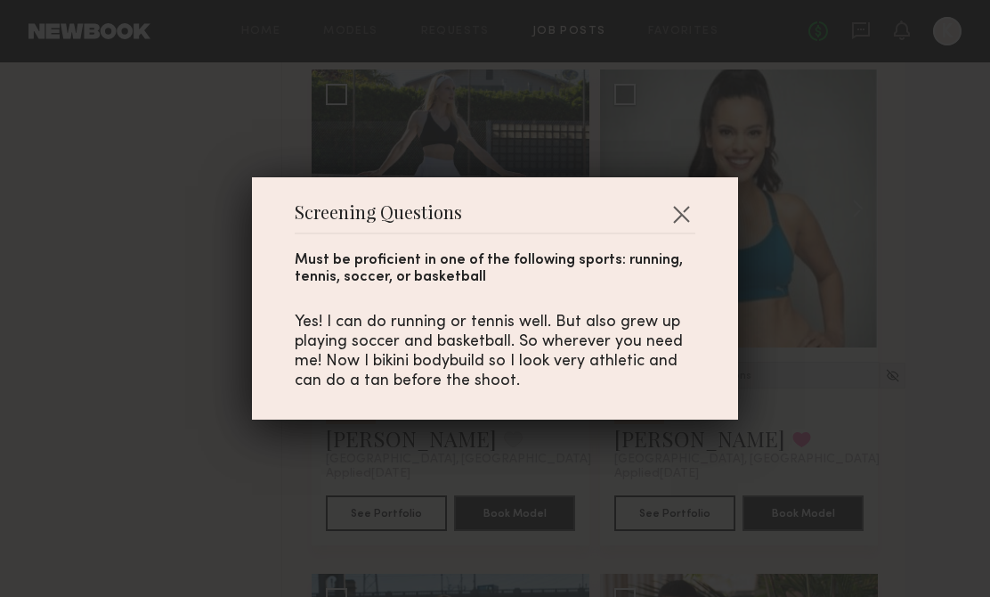
click at [695, 206] on div "Screening Questions Must be proficient in one of the following sports: running,…" at bounding box center [495, 298] width 486 height 242
click at [684, 213] on button "button" at bounding box center [681, 213] width 28 height 28
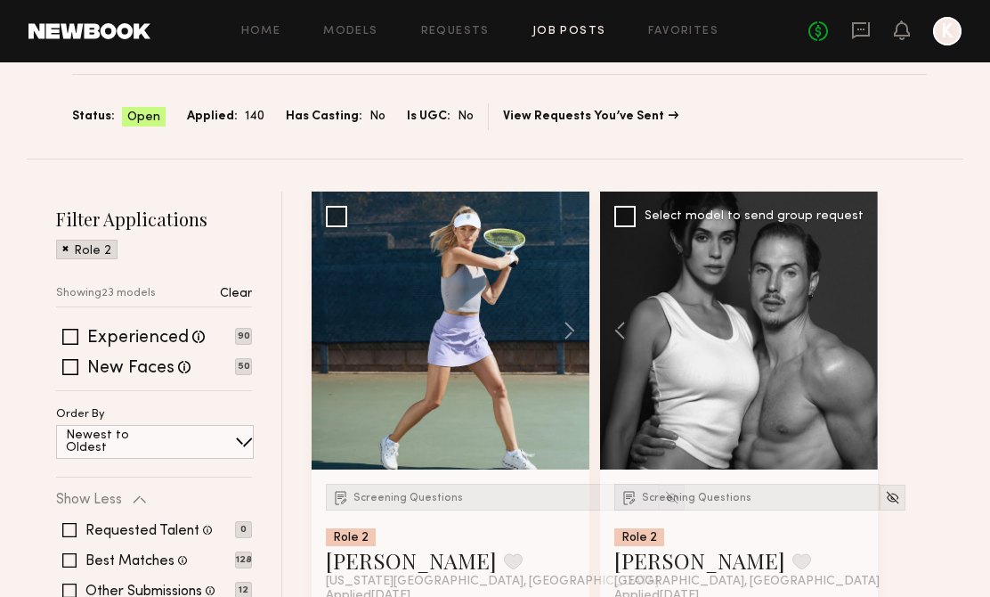
scroll to position [382, 0]
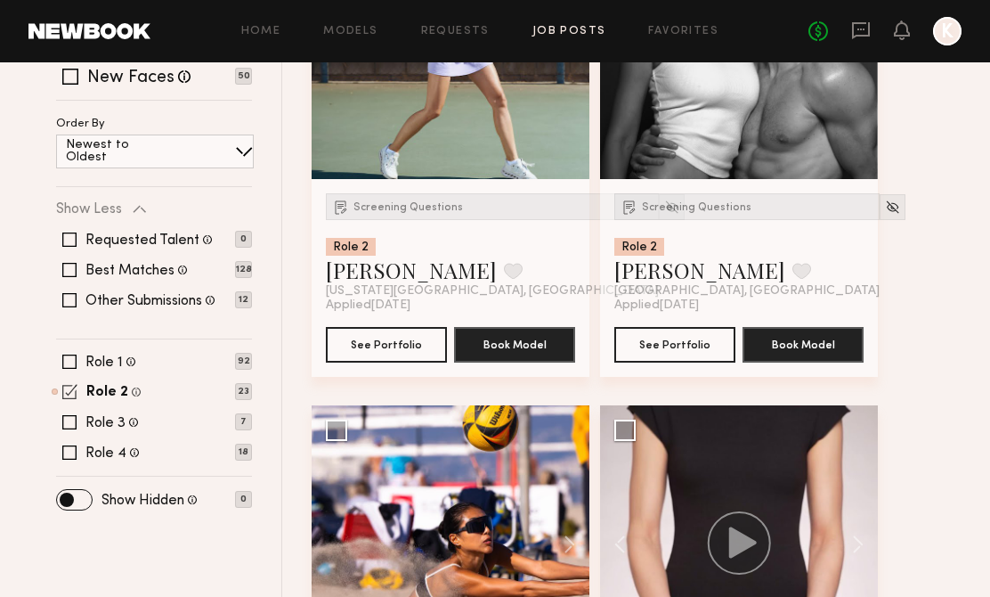
click at [70, 390] on span at bounding box center [69, 391] width 15 height 15
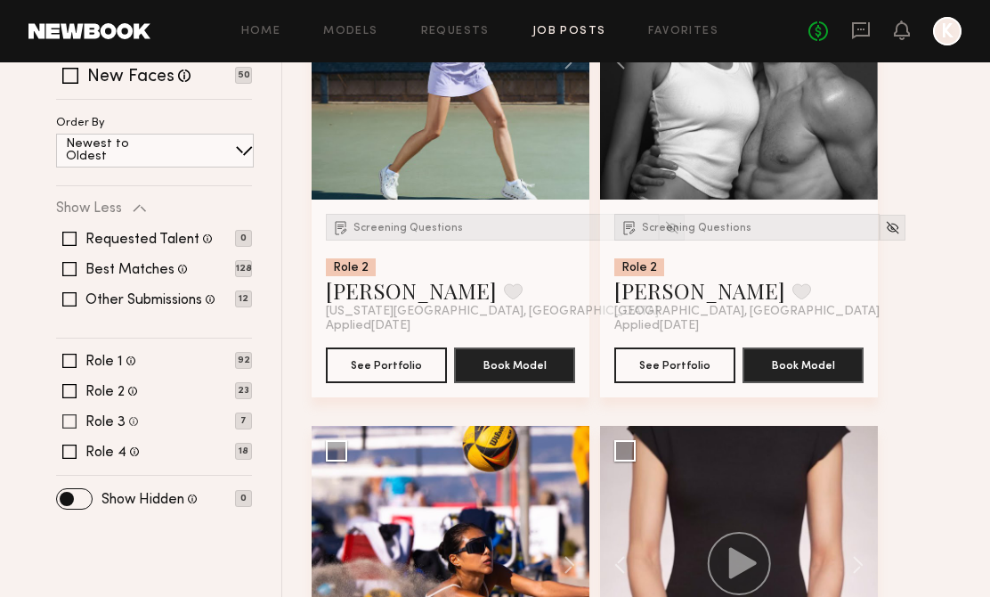
click at [68, 419] on span at bounding box center [69, 421] width 14 height 14
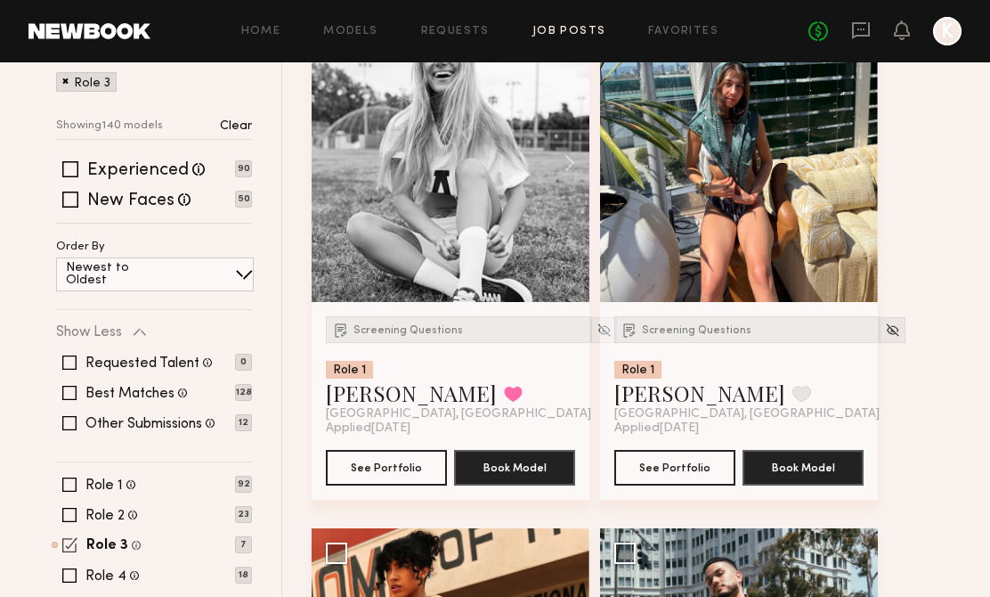
scroll to position [260, 0]
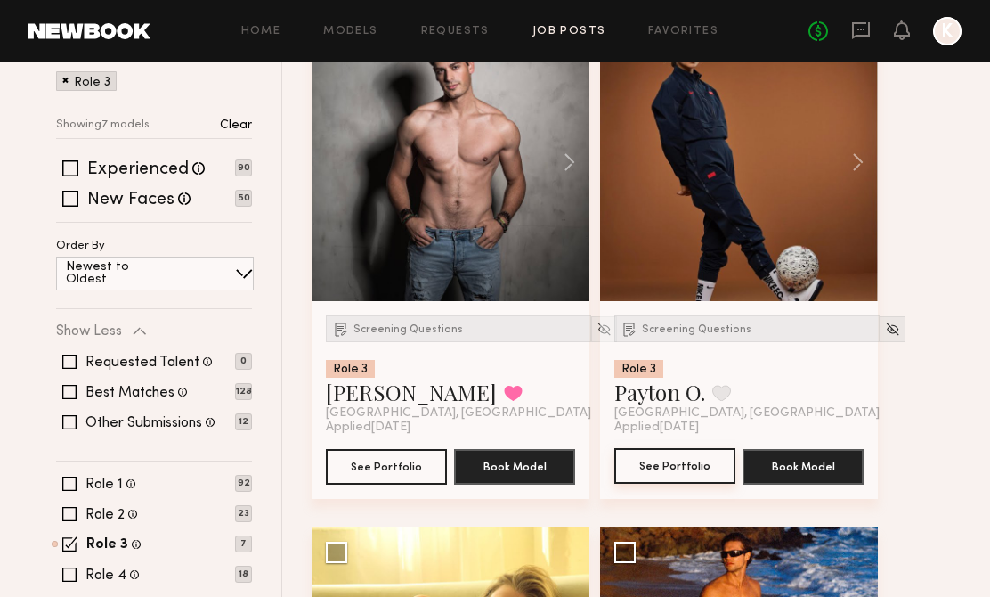
click at [673, 465] on button "See Portfolio" at bounding box center [674, 466] width 121 height 36
click at [656, 328] on span "Screening Questions" at bounding box center [697, 329] width 110 height 11
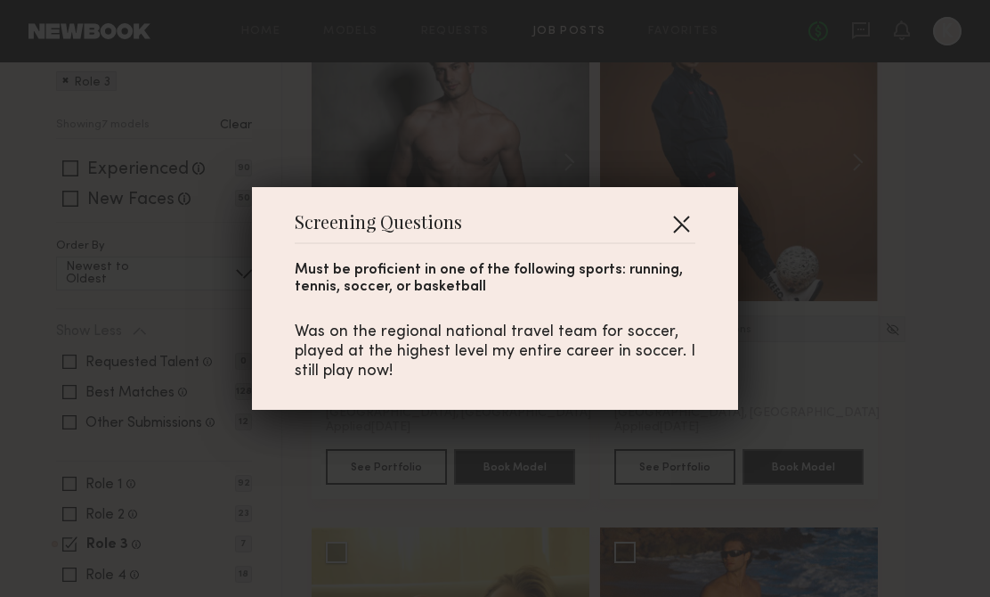
click at [676, 228] on button "button" at bounding box center [681, 223] width 28 height 28
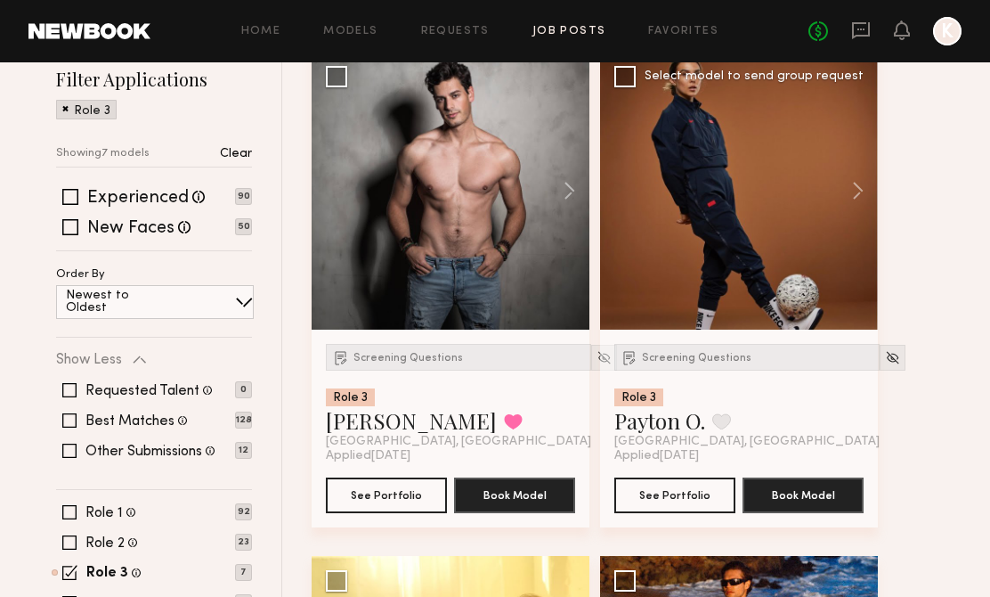
scroll to position [227, 0]
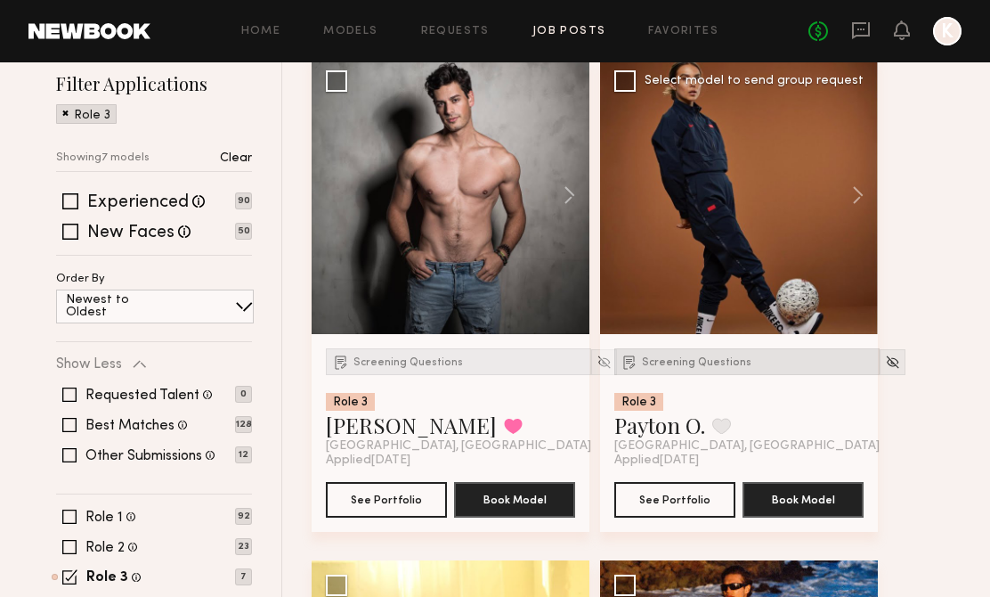
click at [692, 359] on span "Screening Questions" at bounding box center [697, 362] width 110 height 11
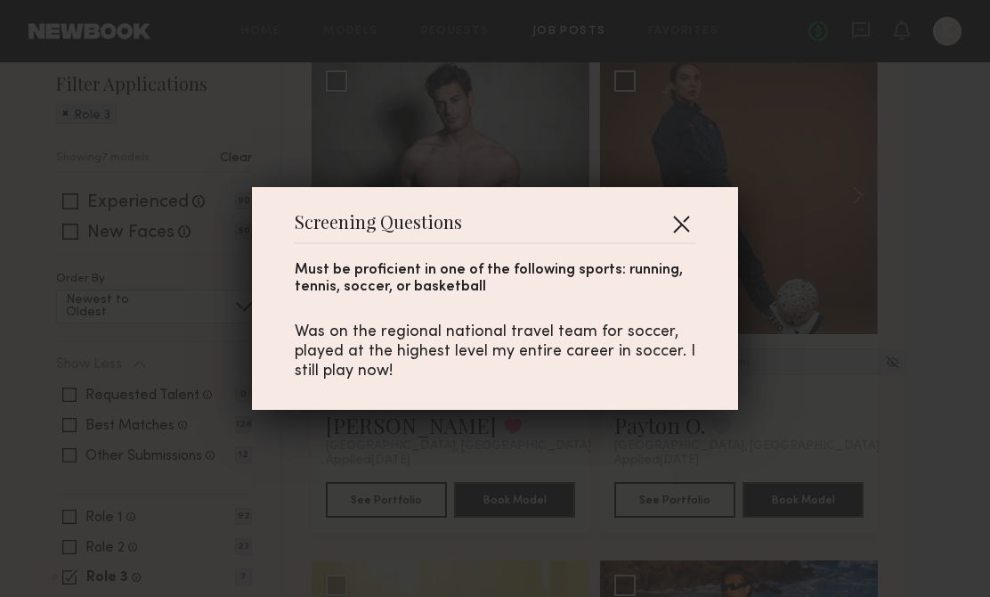
click at [671, 212] on button "button" at bounding box center [681, 223] width 28 height 28
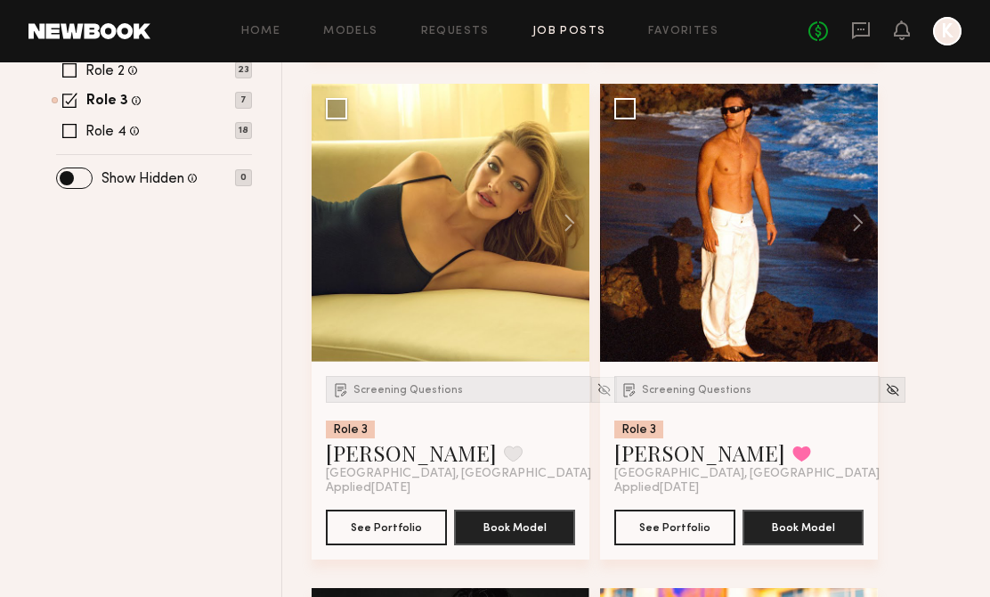
scroll to position [705, 0]
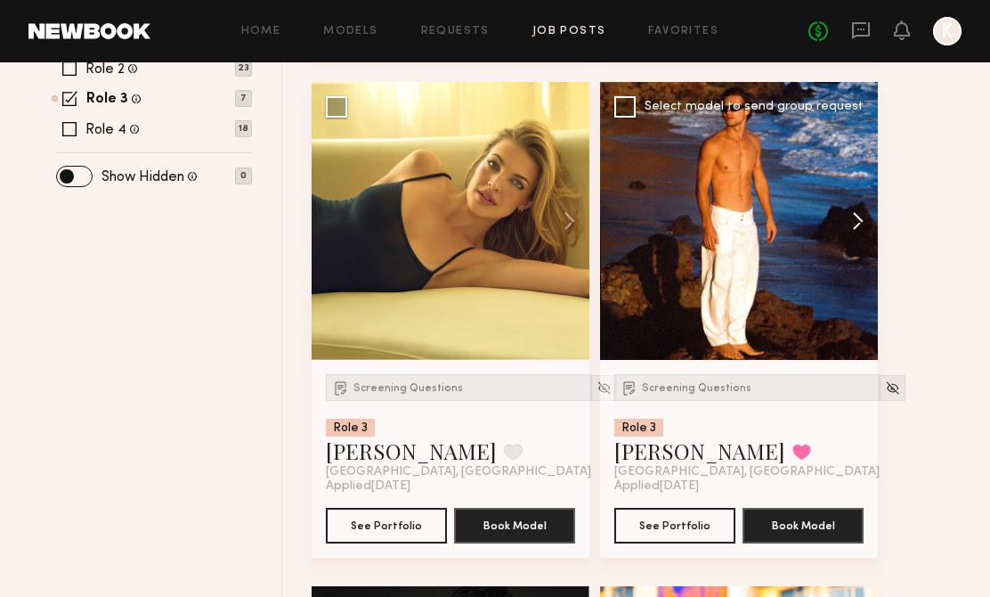
click at [854, 212] on button at bounding box center [849, 221] width 57 height 278
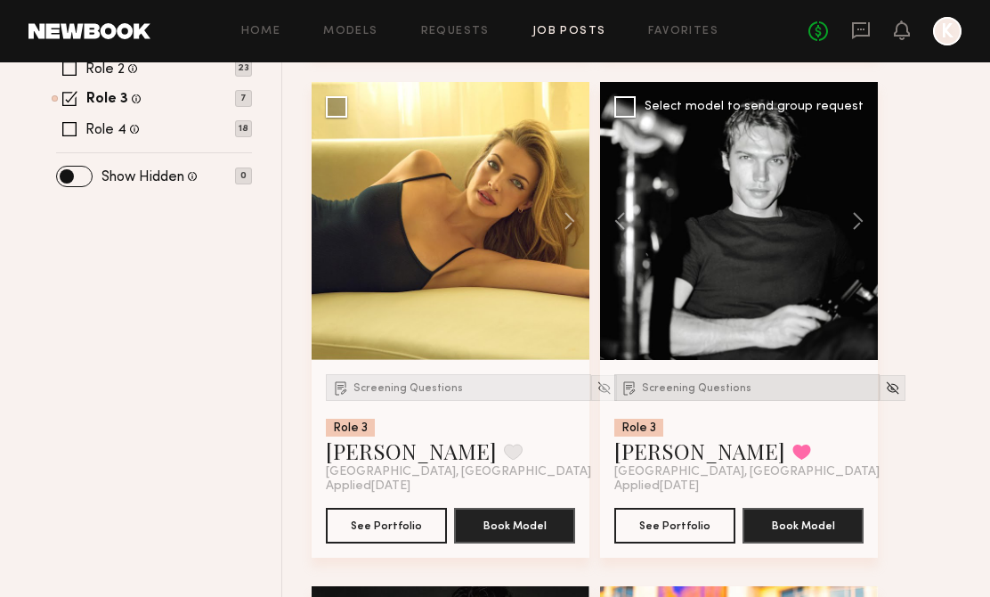
click at [712, 389] on span "Screening Questions" at bounding box center [697, 388] width 110 height 11
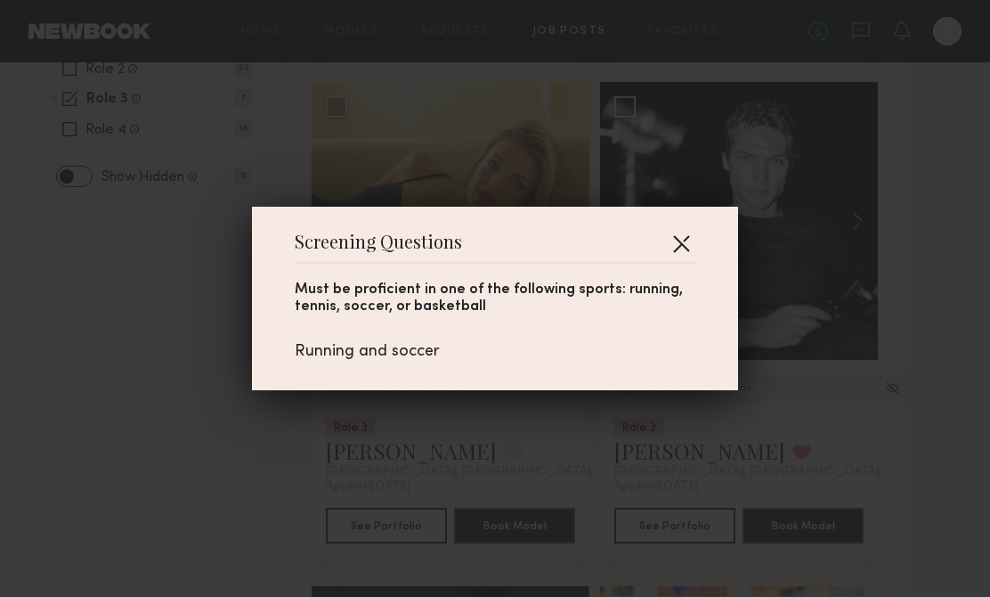
click at [681, 242] on button "button" at bounding box center [681, 243] width 28 height 28
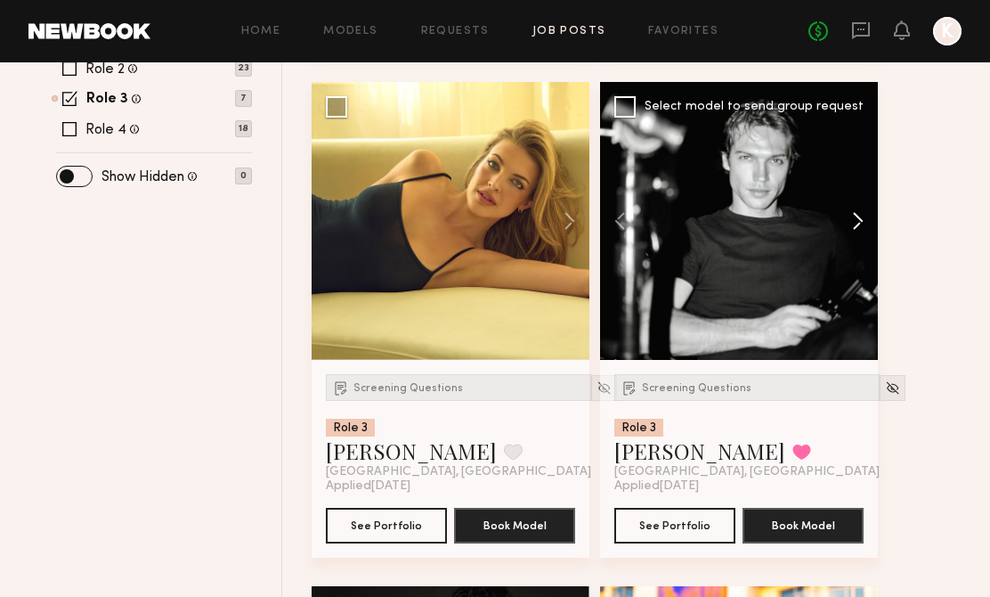
click at [840, 220] on button at bounding box center [849, 221] width 57 height 278
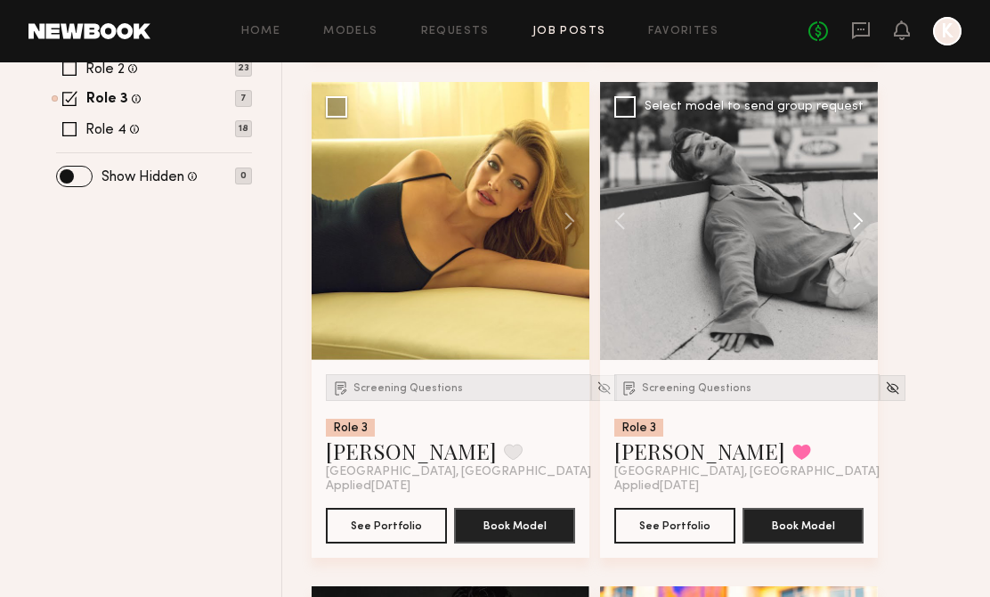
click at [840, 220] on button at bounding box center [849, 221] width 57 height 278
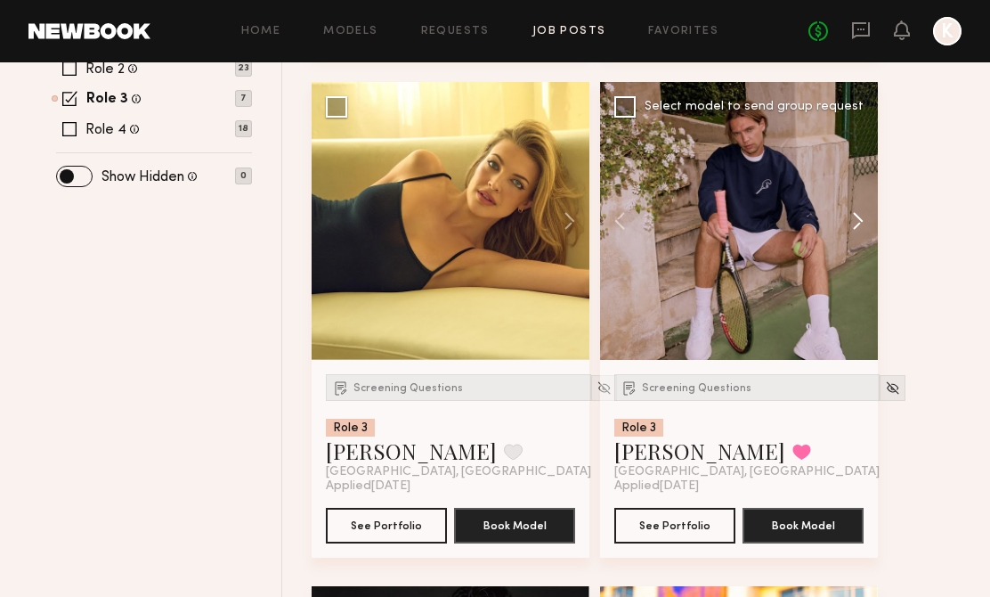
click at [840, 220] on button at bounding box center [849, 221] width 57 height 278
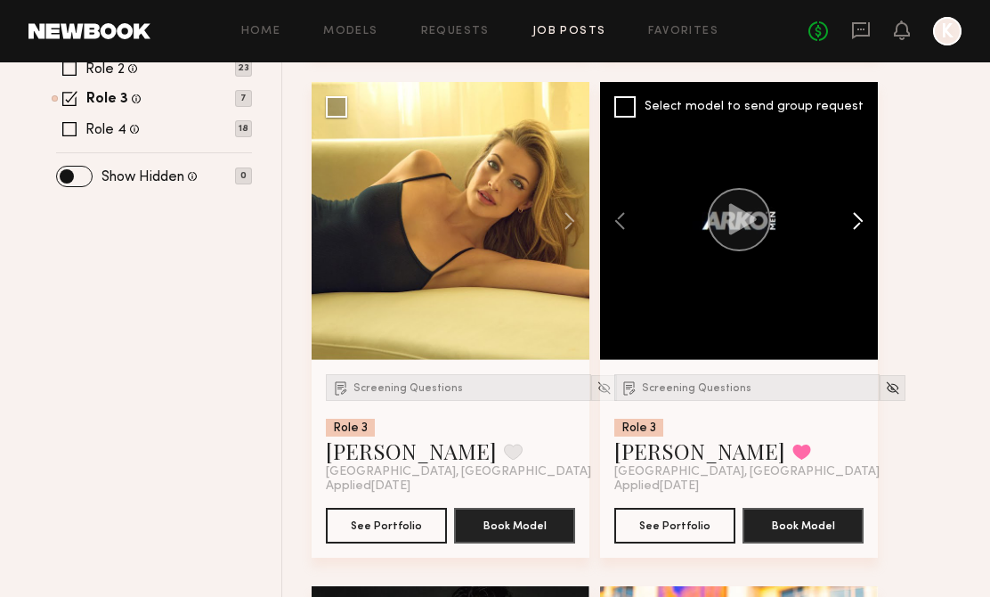
click at [840, 220] on button at bounding box center [849, 221] width 57 height 278
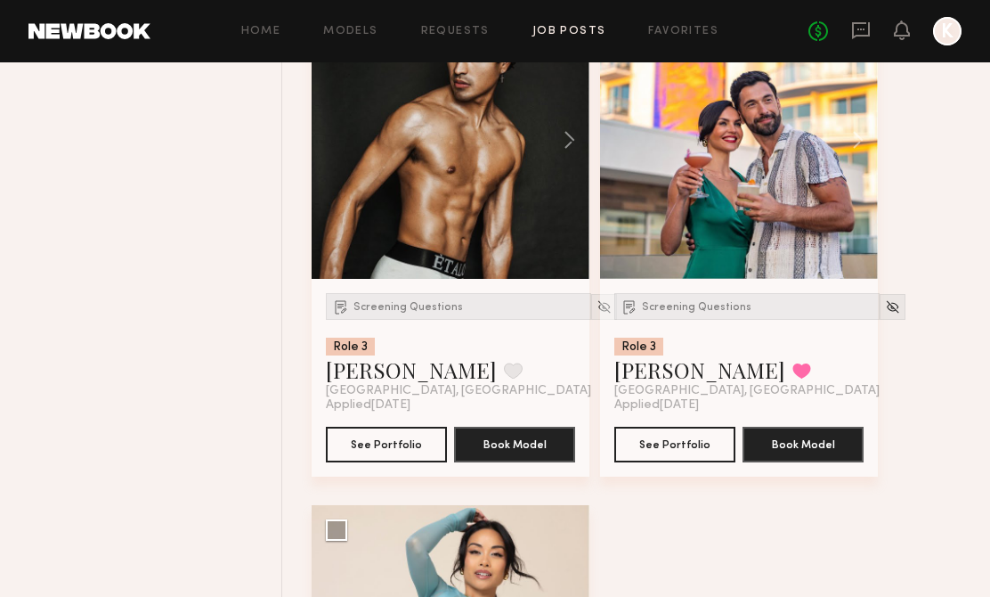
scroll to position [1238, 0]
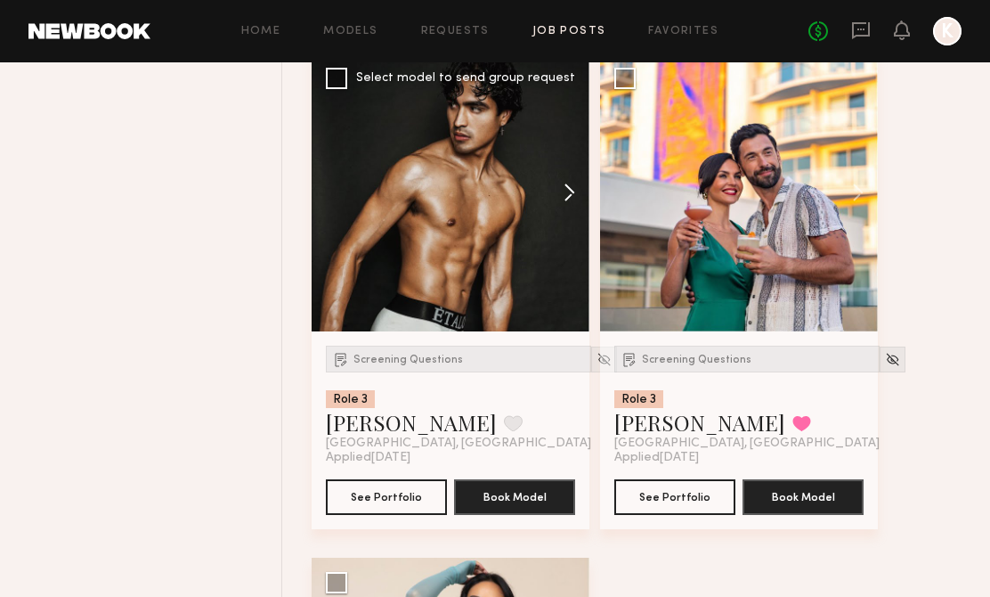
click at [563, 185] on button at bounding box center [560, 192] width 57 height 278
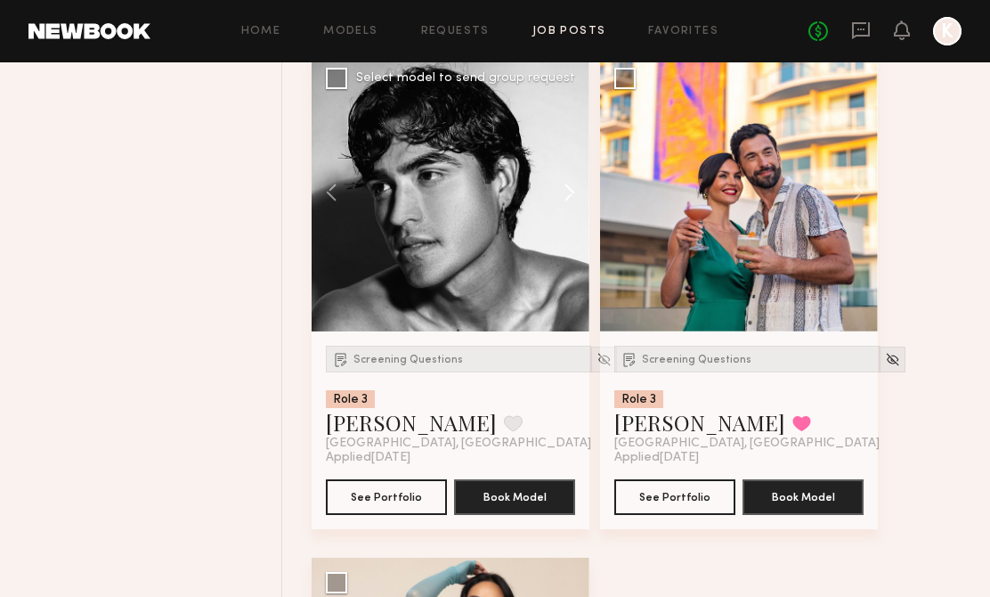
click at [563, 185] on button at bounding box center [560, 192] width 57 height 278
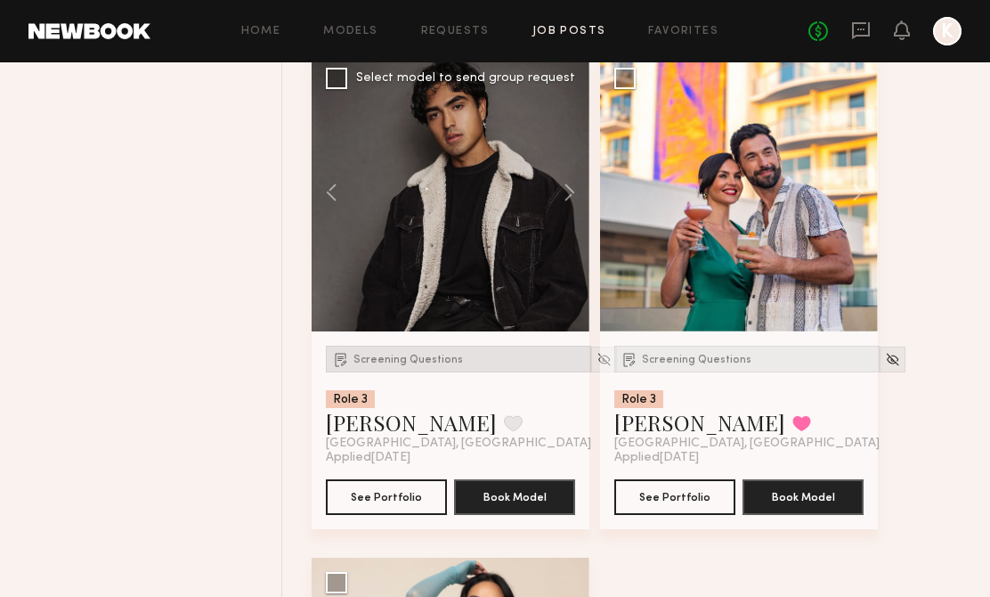
click at [410, 369] on div "Screening Questions" at bounding box center [458, 358] width 265 height 27
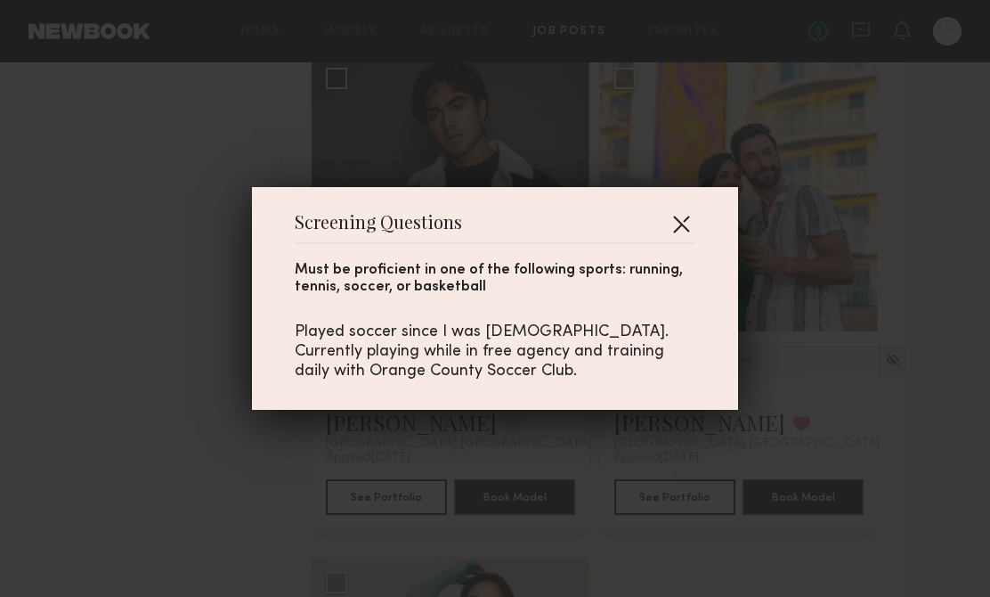
click at [683, 210] on button "button" at bounding box center [681, 223] width 28 height 28
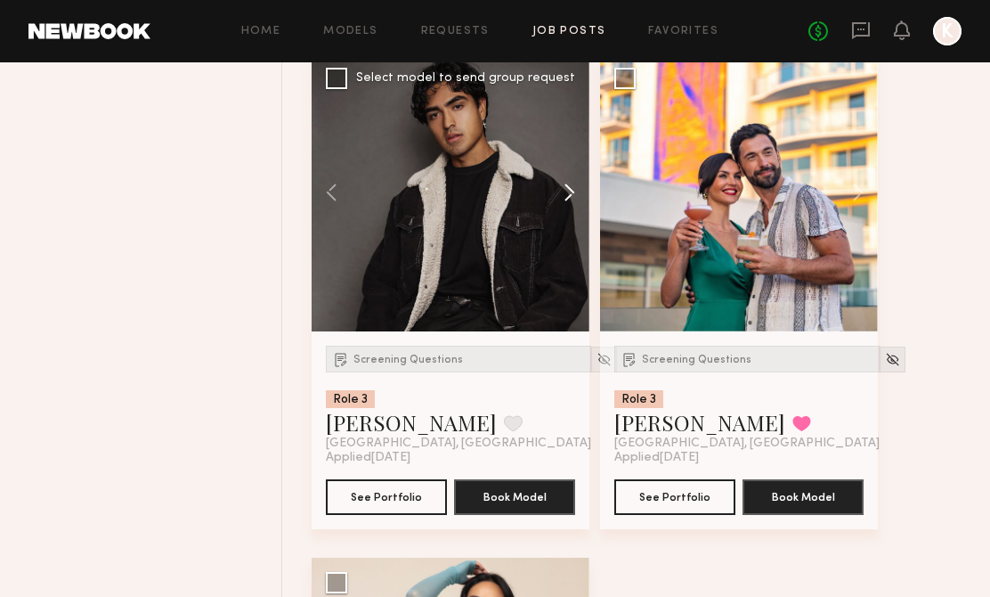
click at [570, 189] on button at bounding box center [560, 192] width 57 height 278
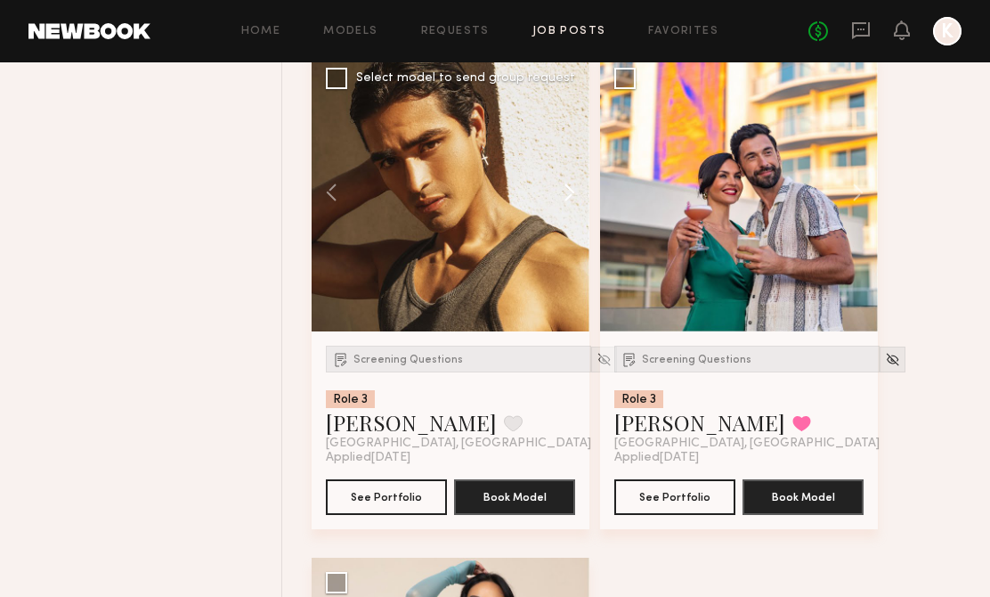
click at [570, 189] on button at bounding box center [560, 192] width 57 height 278
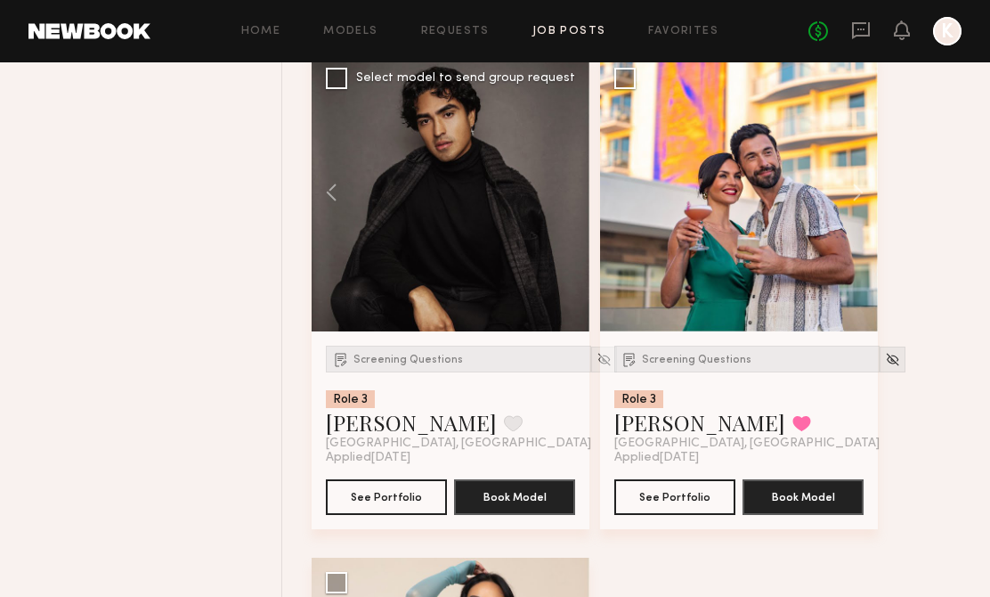
click at [570, 190] on div at bounding box center [451, 192] width 278 height 278
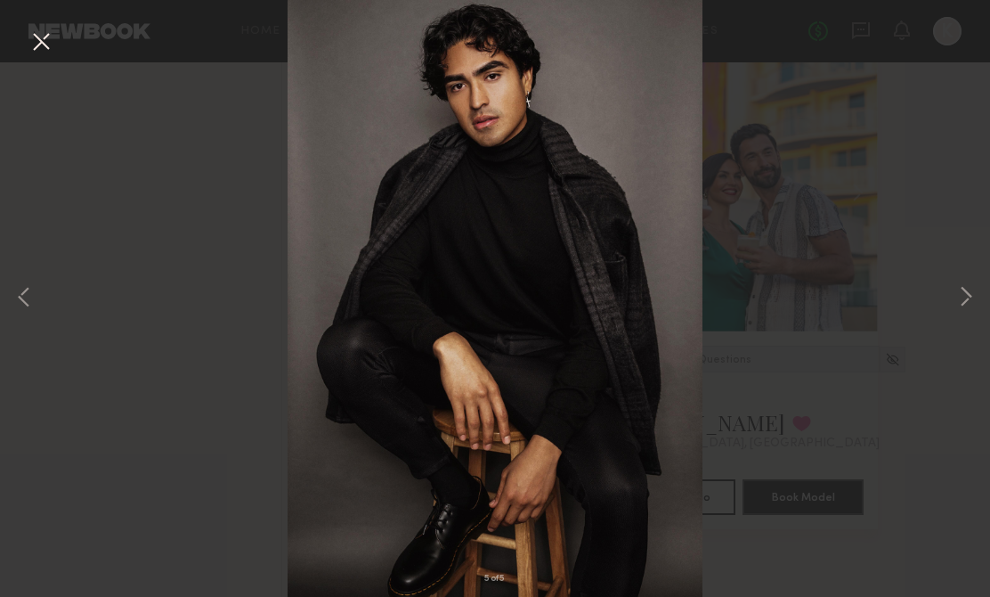
click at [799, 273] on div "5 of 5" at bounding box center [495, 298] width 990 height 597
click at [45, 40] on button at bounding box center [41, 43] width 28 height 32
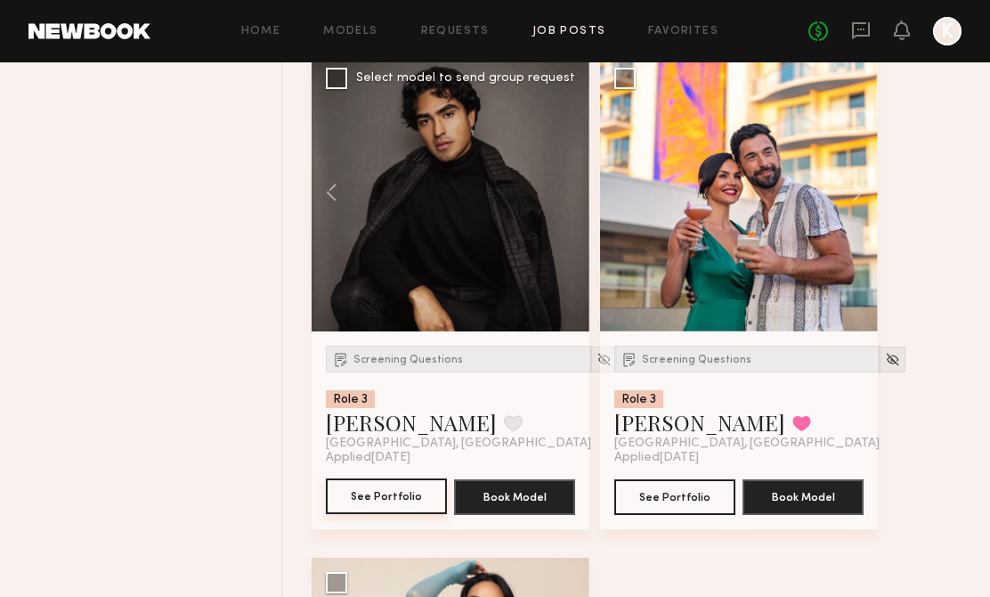
click at [382, 492] on button "See Portfolio" at bounding box center [386, 496] width 121 height 36
click at [854, 185] on button at bounding box center [849, 192] width 57 height 278
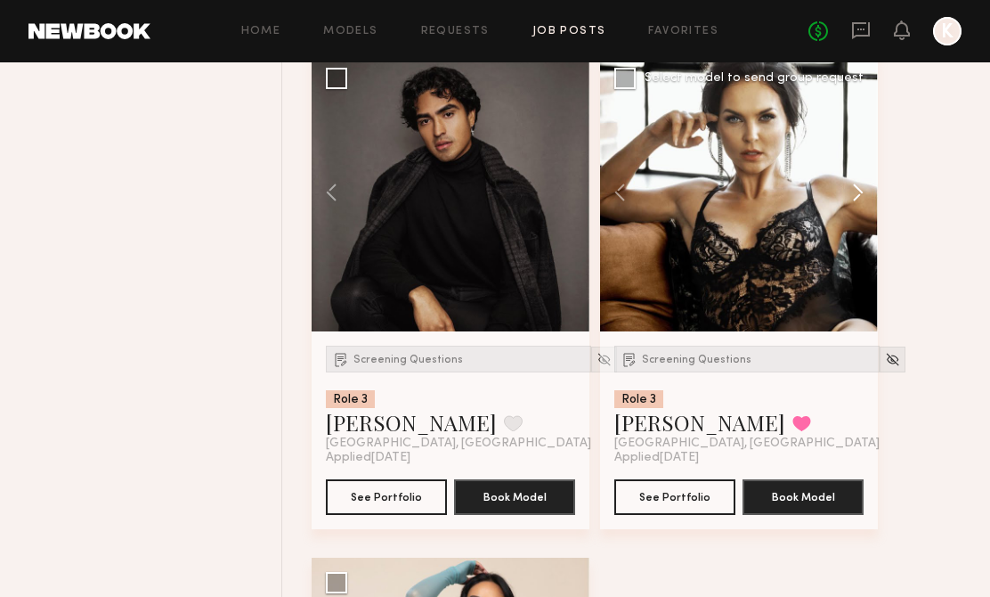
click at [855, 191] on button at bounding box center [849, 192] width 57 height 278
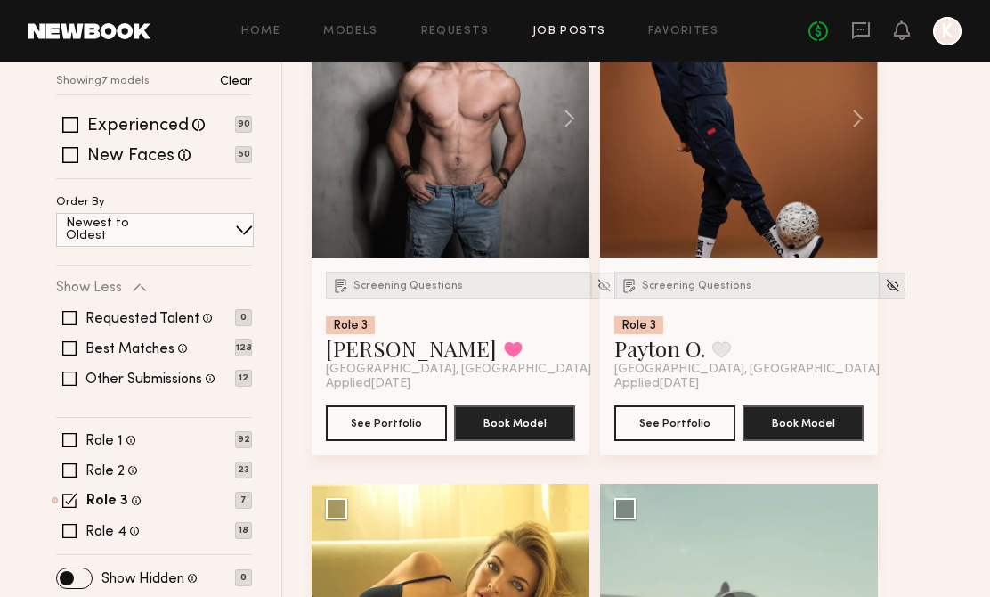
scroll to position [108, 0]
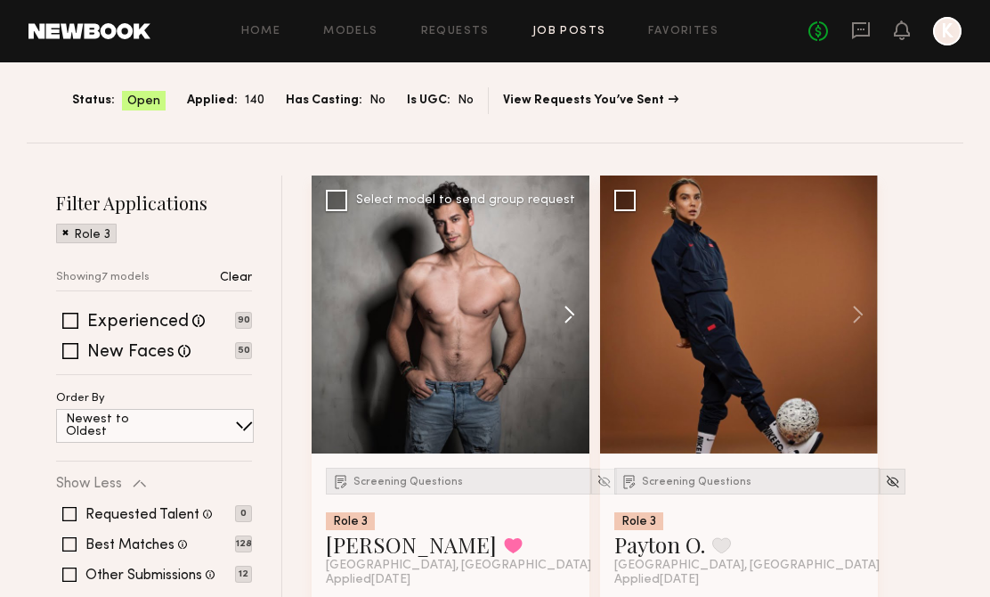
click at [568, 323] on button at bounding box center [560, 314] width 57 height 278
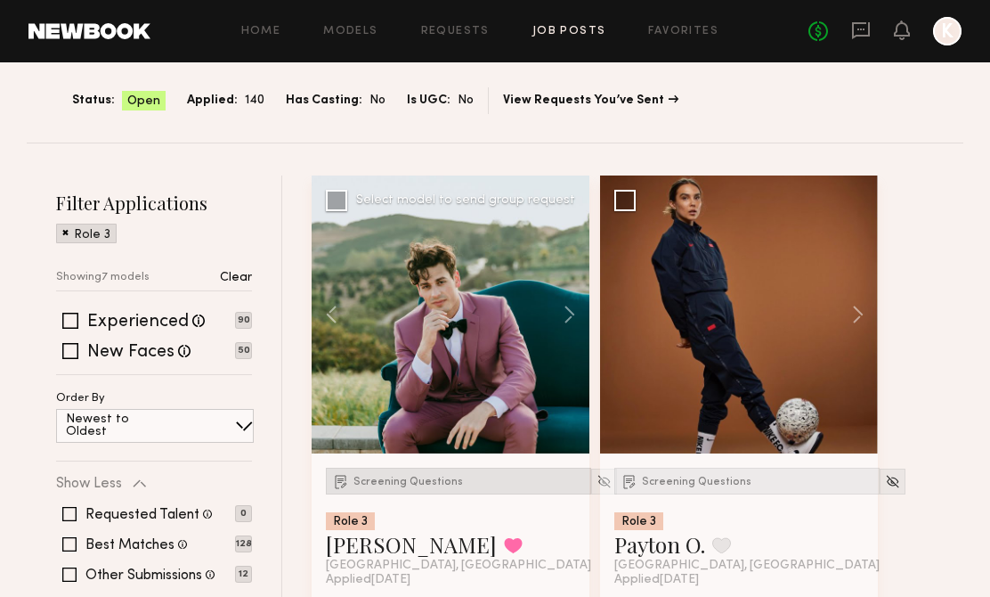
click at [412, 476] on span "Screening Questions" at bounding box center [408, 481] width 110 height 11
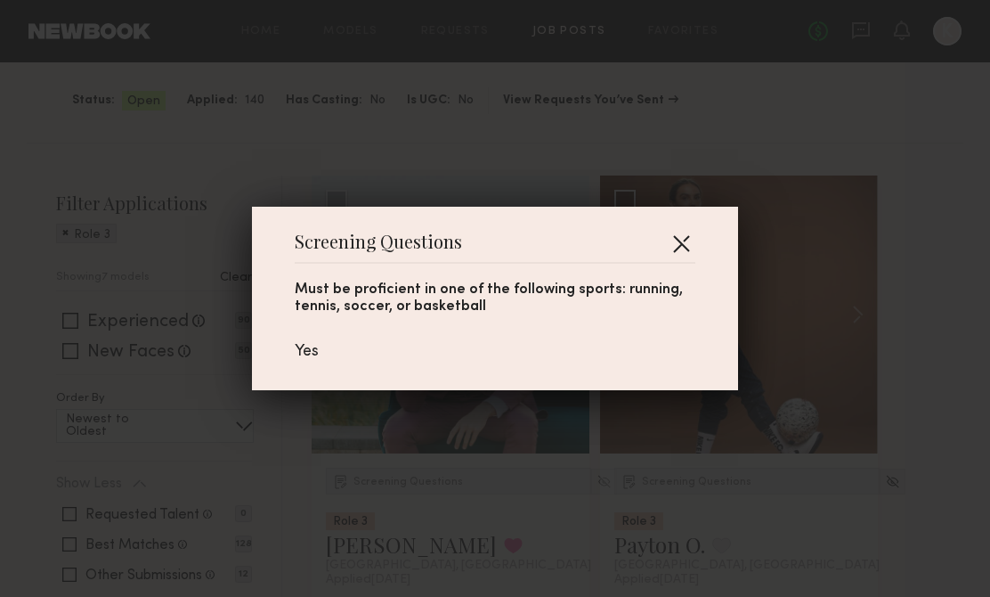
click at [686, 244] on button "button" at bounding box center [681, 243] width 28 height 28
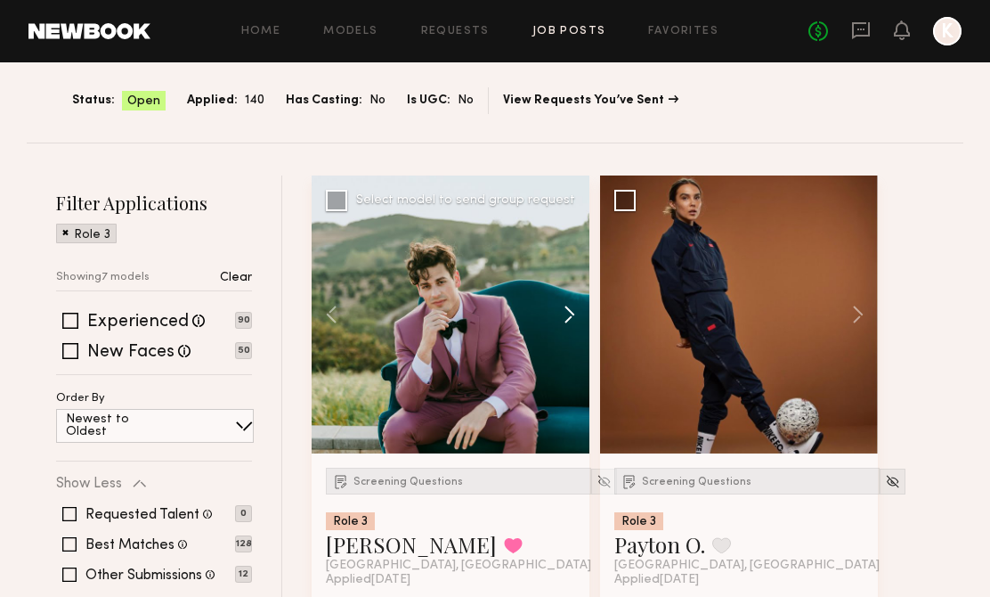
click at [559, 316] on button at bounding box center [560, 314] width 57 height 278
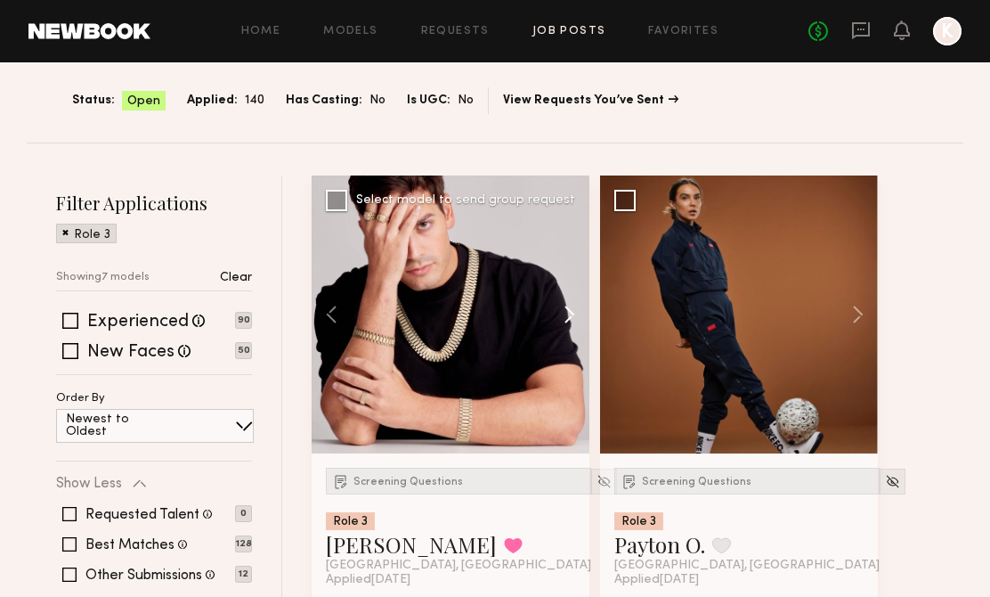
click at [560, 316] on button at bounding box center [560, 314] width 57 height 278
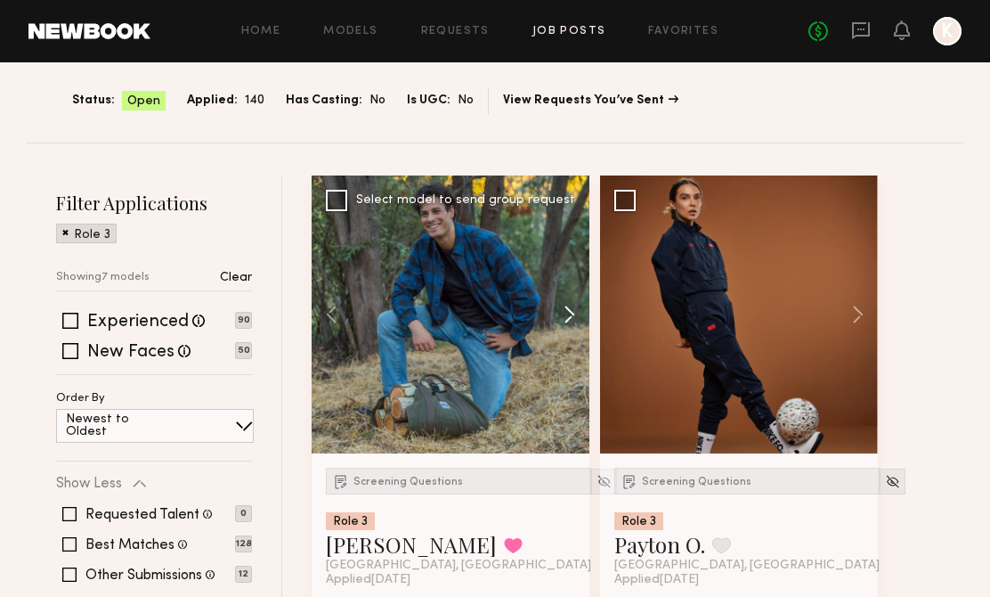
click at [560, 316] on button at bounding box center [560, 314] width 57 height 278
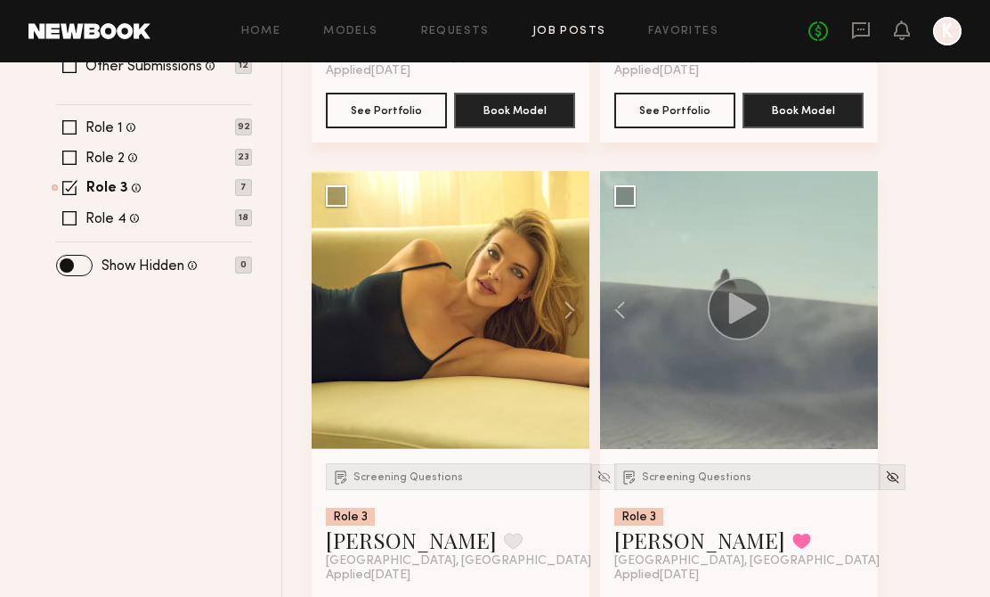
scroll to position [617, 0]
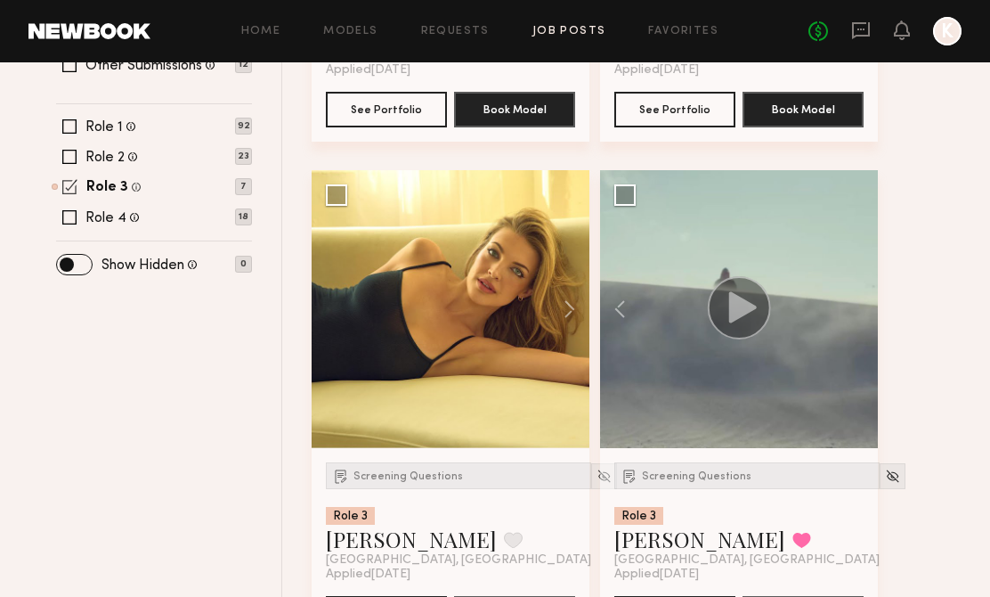
click at [72, 184] on span at bounding box center [69, 186] width 15 height 15
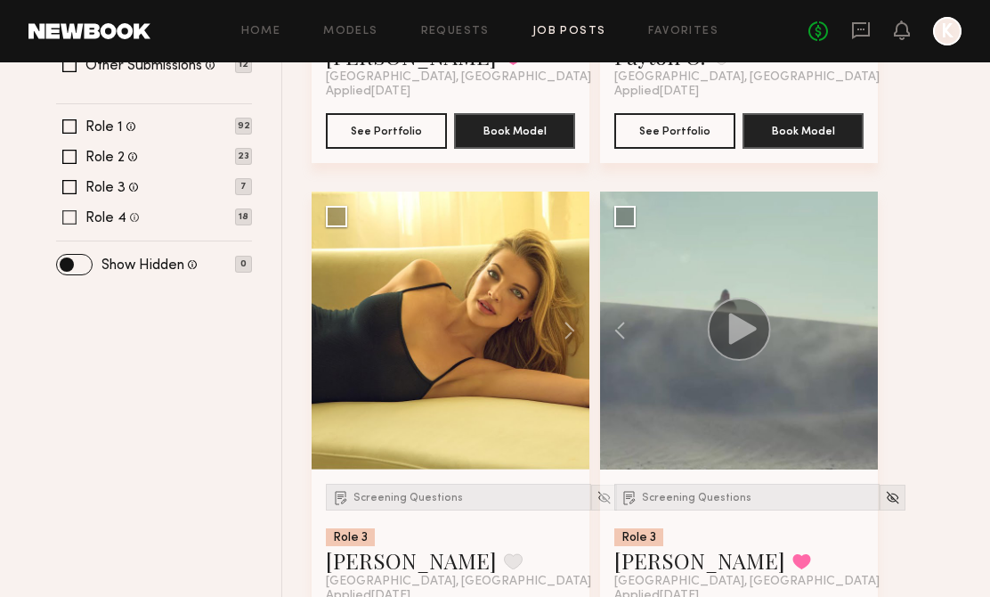
click at [70, 217] on span at bounding box center [69, 217] width 14 height 14
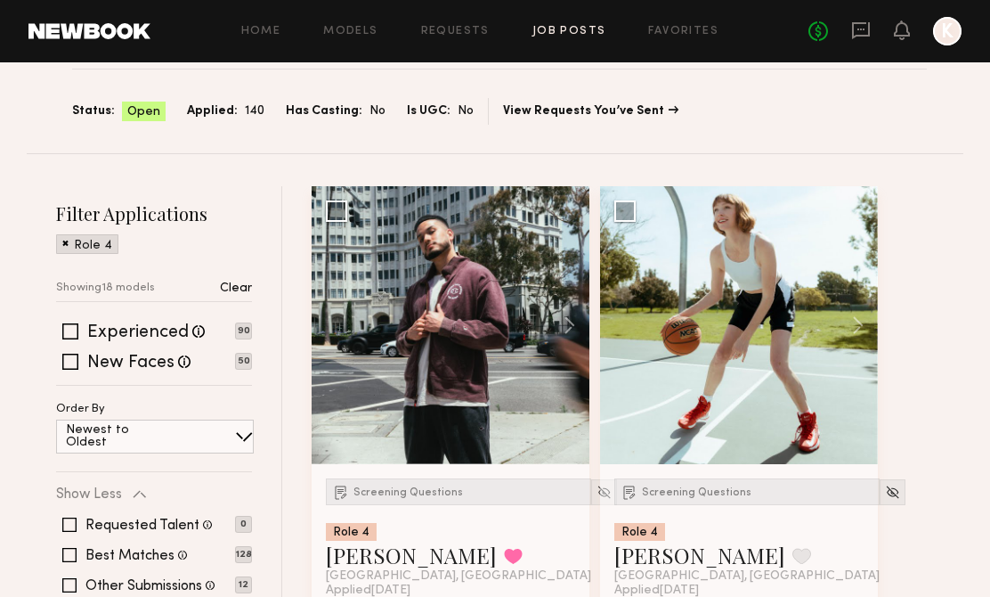
scroll to position [108, 0]
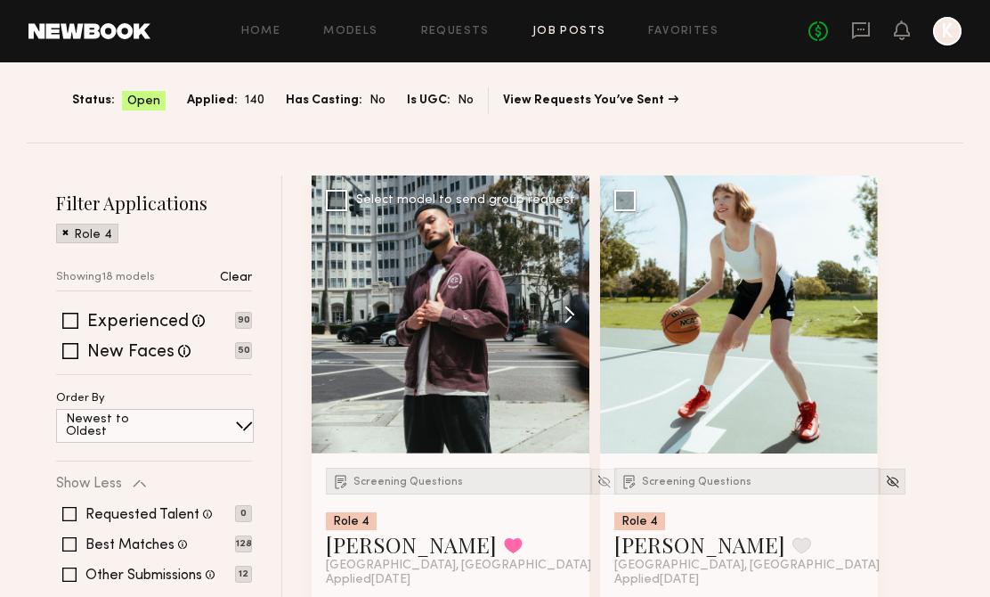
click at [568, 307] on button at bounding box center [560, 314] width 57 height 278
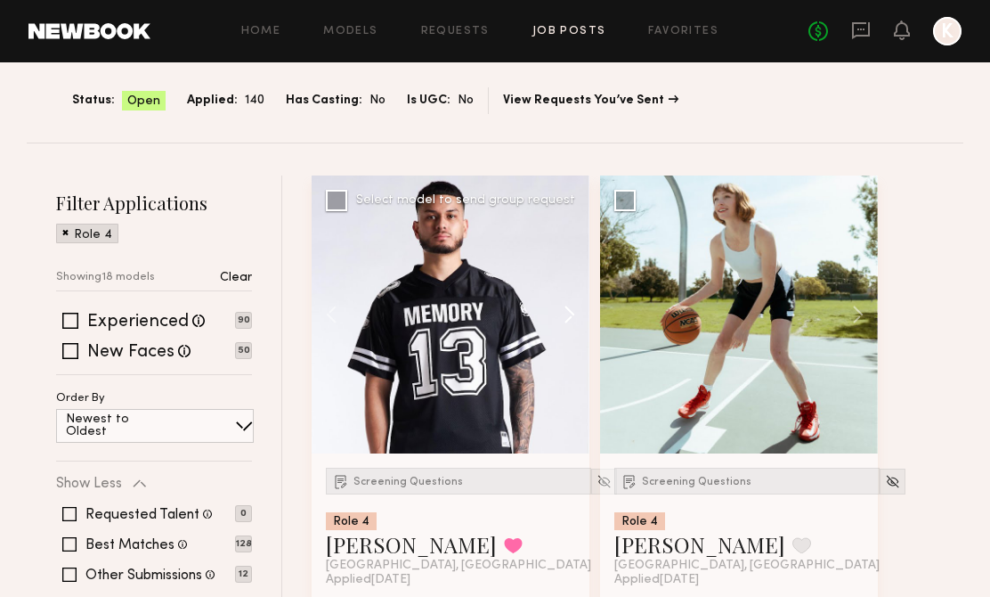
click at [568, 307] on button at bounding box center [560, 314] width 57 height 278
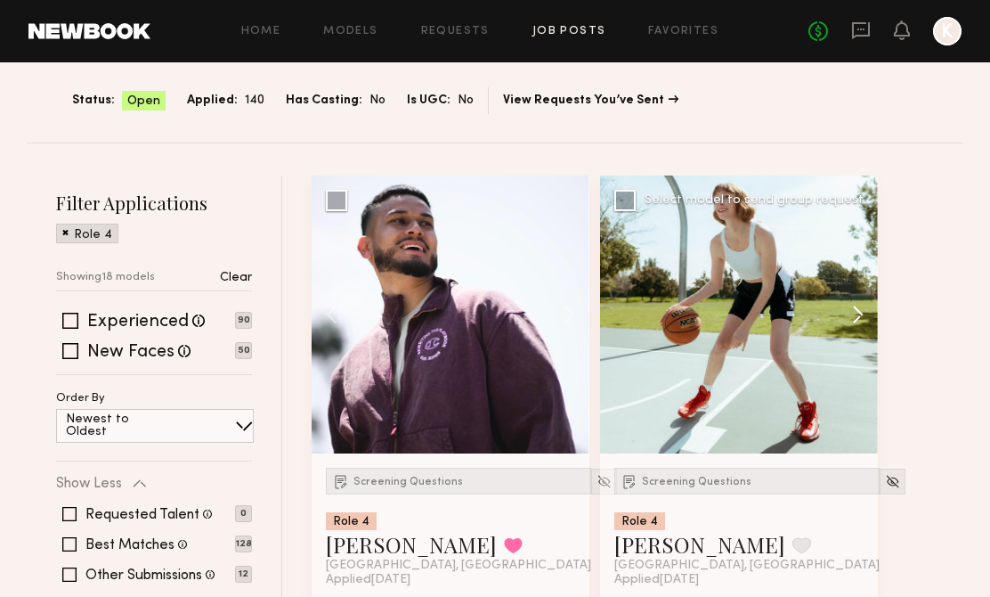
click at [848, 307] on button at bounding box center [849, 314] width 57 height 278
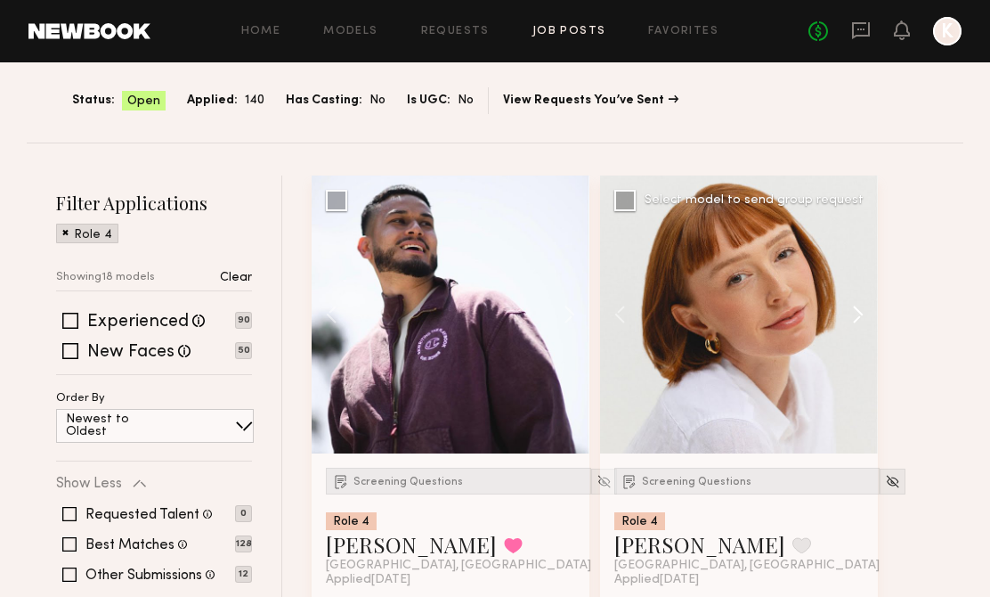
click at [848, 307] on button at bounding box center [849, 314] width 57 height 278
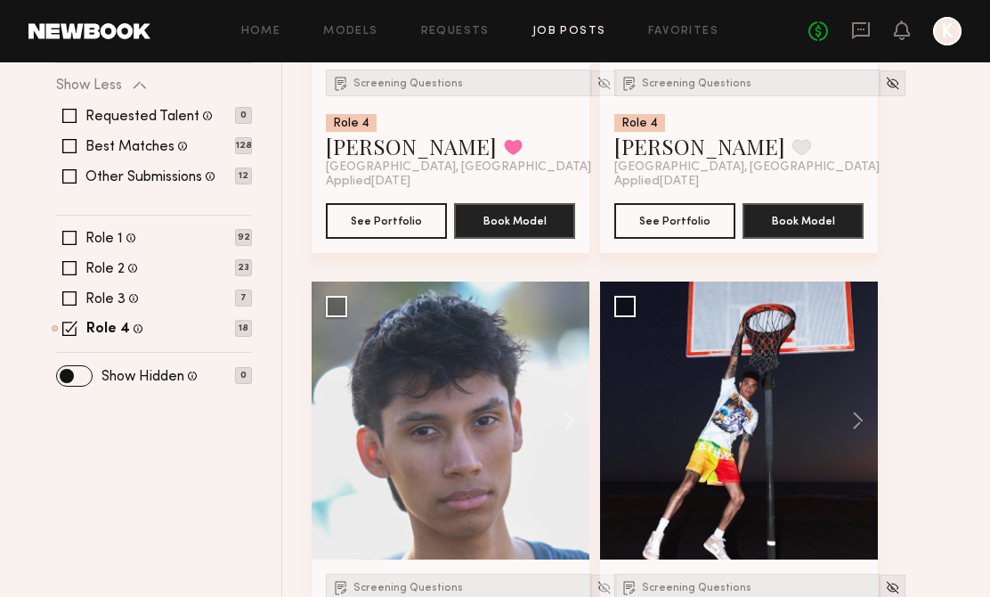
scroll to position [498, 0]
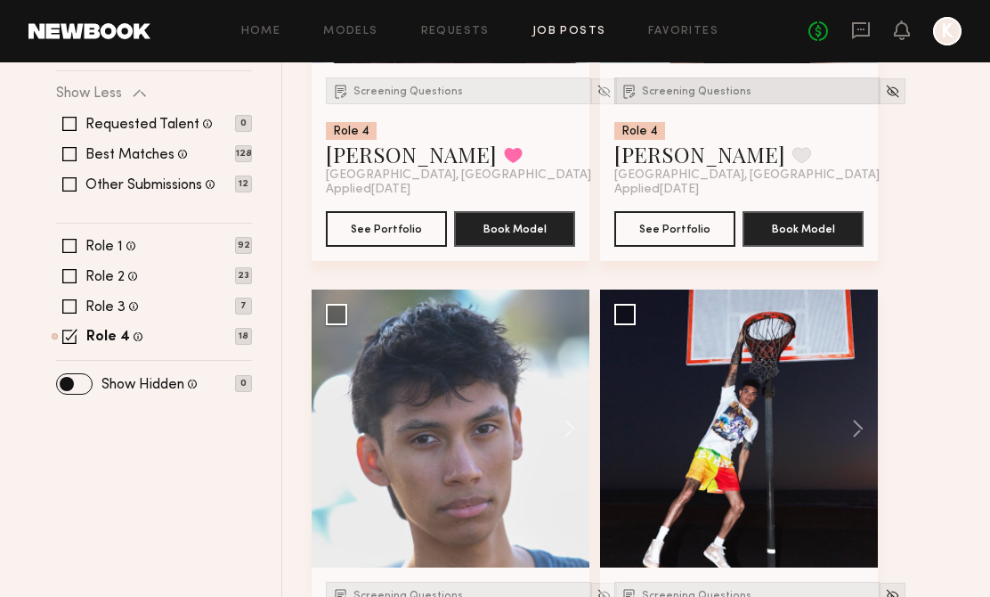
click at [672, 102] on div "Screening Questions" at bounding box center [746, 90] width 265 height 27
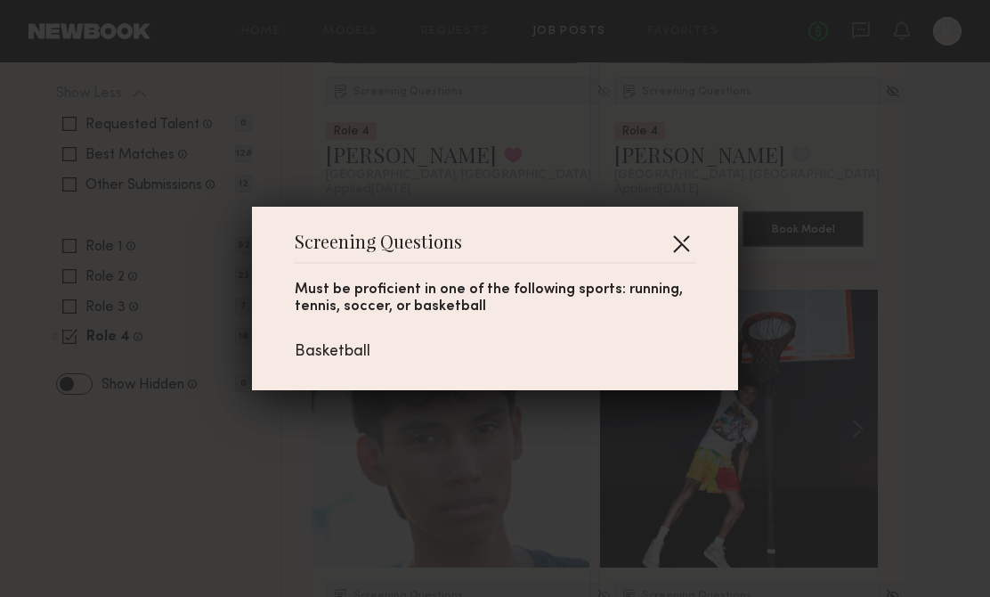
click at [682, 240] on button "button" at bounding box center [681, 243] width 28 height 28
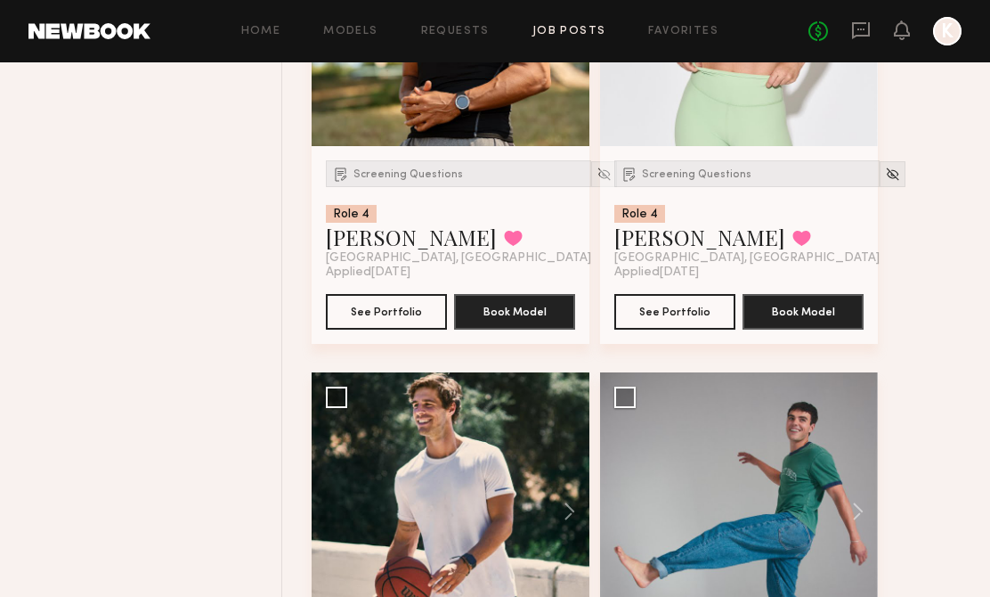
scroll to position [1878, 0]
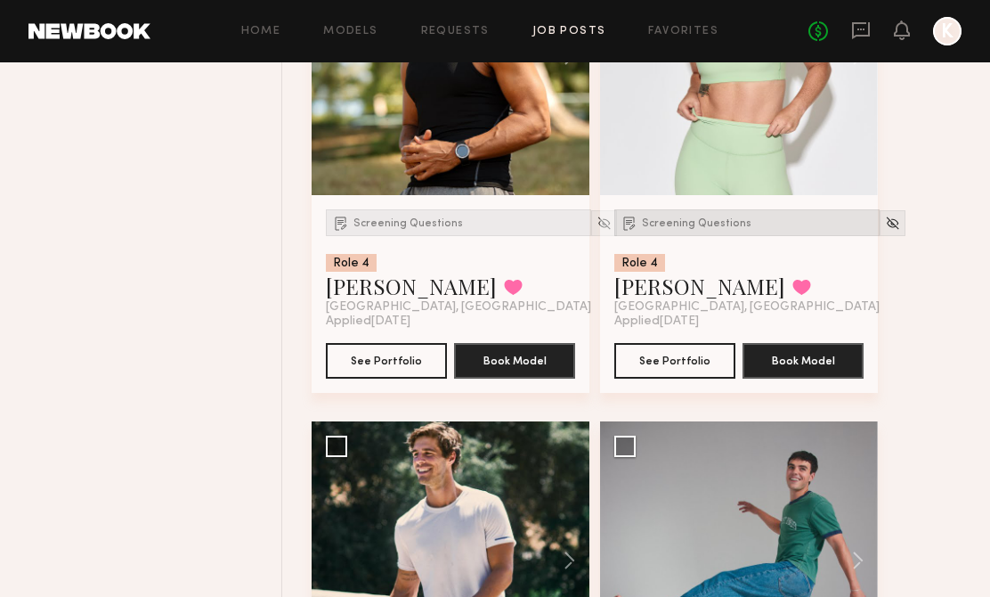
click at [691, 211] on div "Screening Questions" at bounding box center [746, 222] width 265 height 27
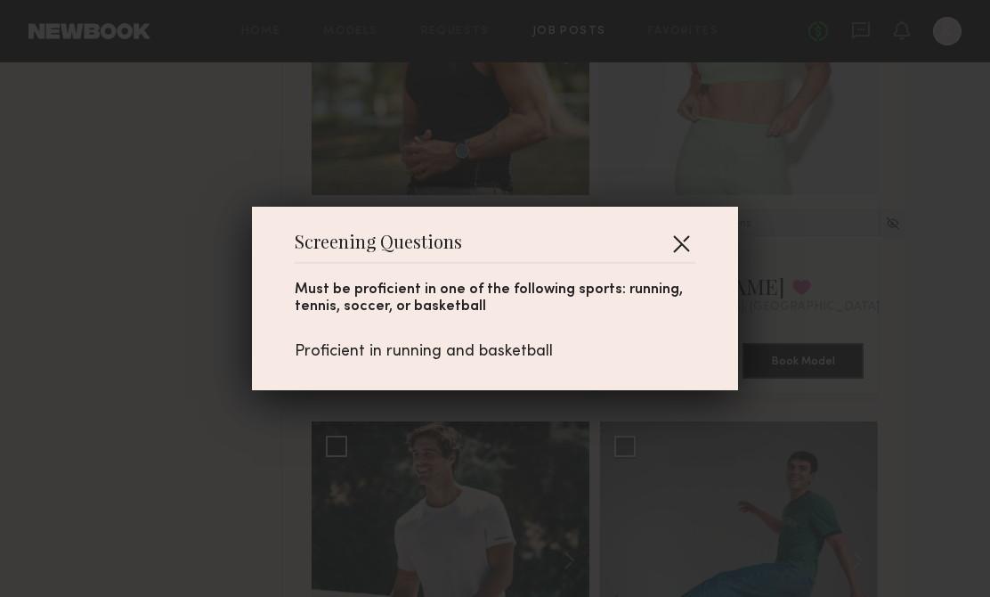
click at [681, 231] on button "button" at bounding box center [681, 243] width 28 height 28
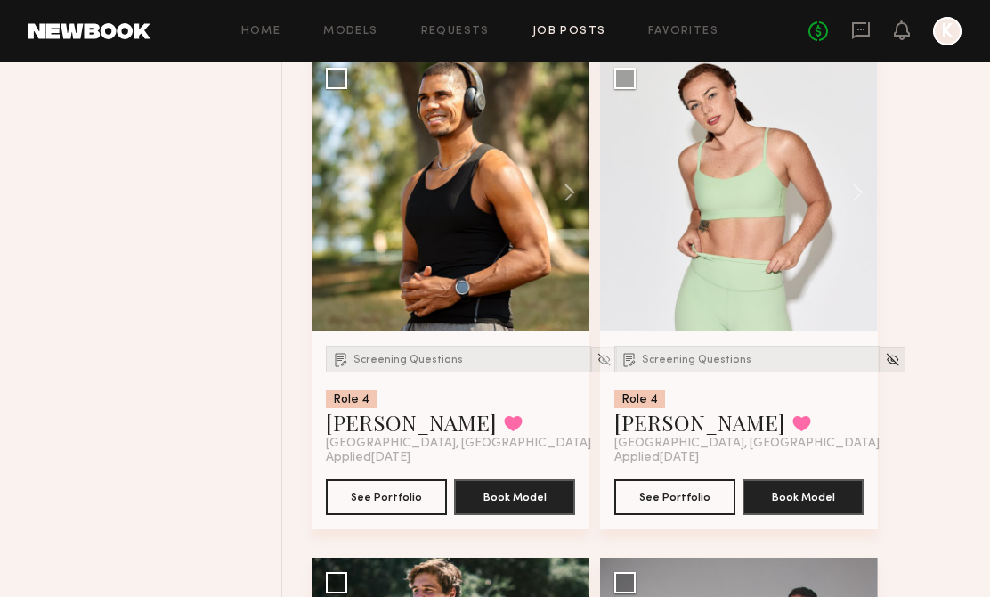
scroll to position [1725, 0]
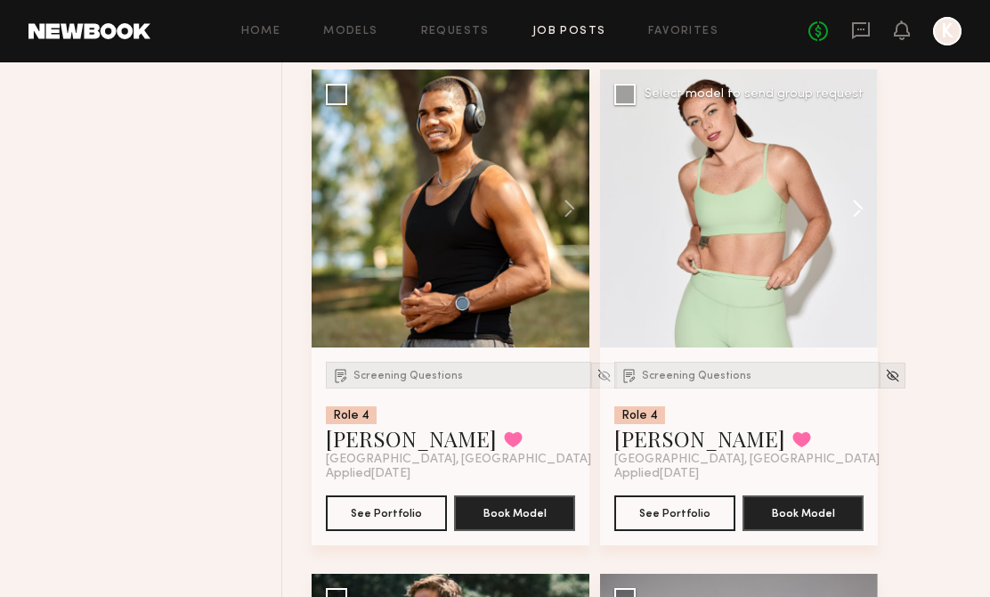
click at [848, 215] on button at bounding box center [849, 208] width 57 height 278
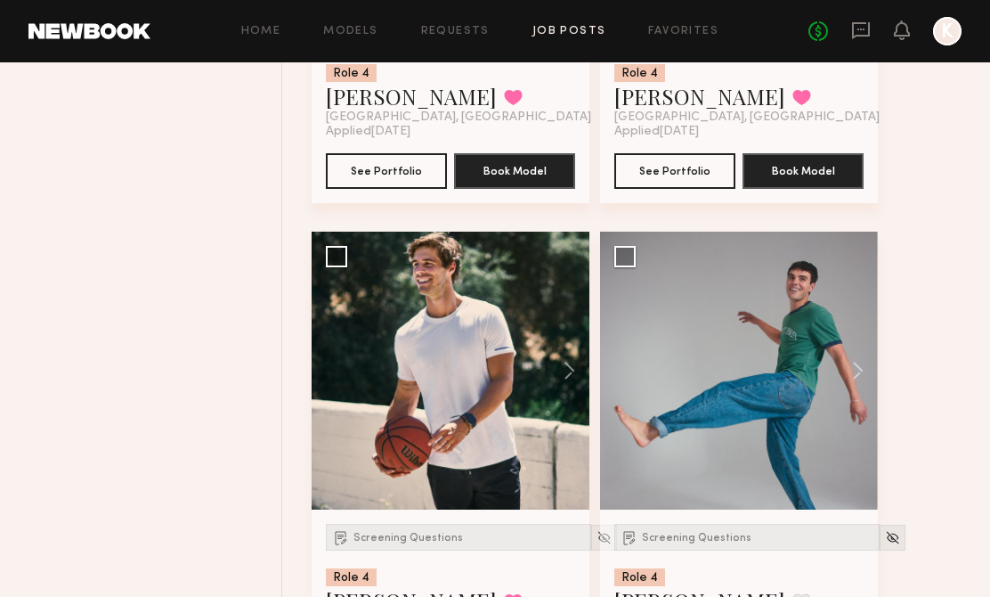
scroll to position [2252, 0]
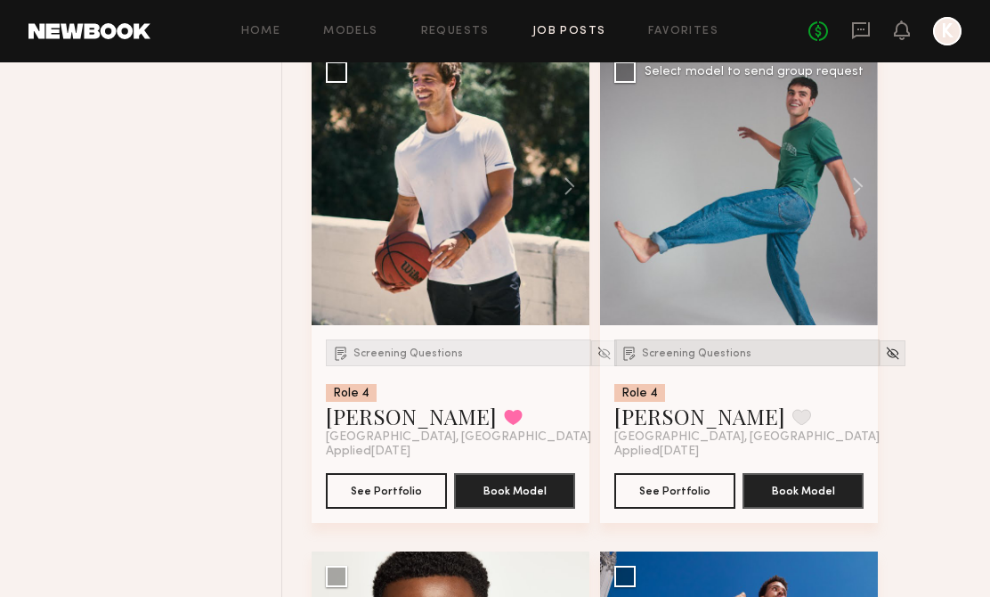
click at [678, 360] on div "Screening Questions" at bounding box center [746, 352] width 265 height 27
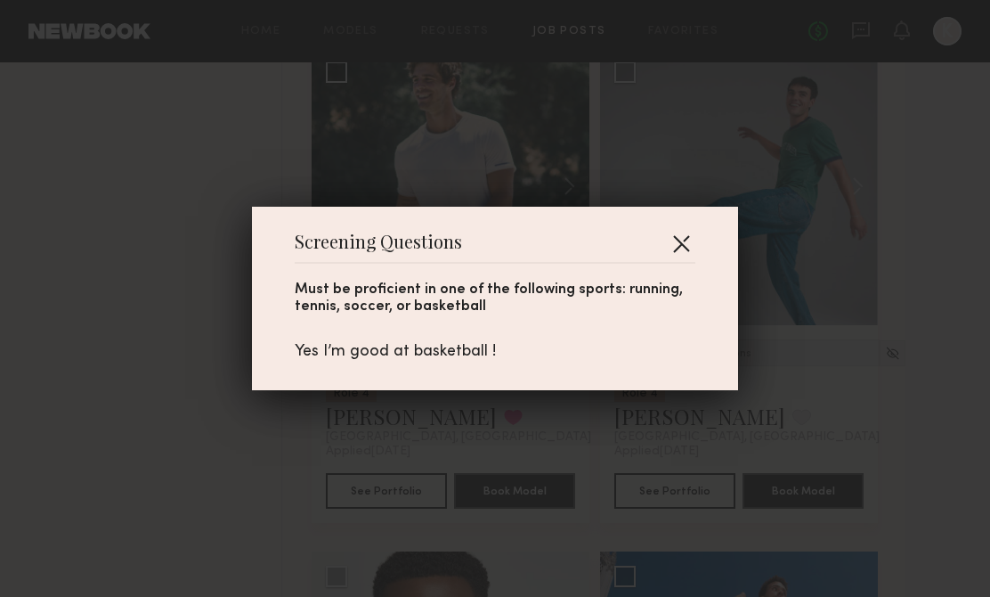
click at [672, 250] on button "button" at bounding box center [681, 243] width 28 height 28
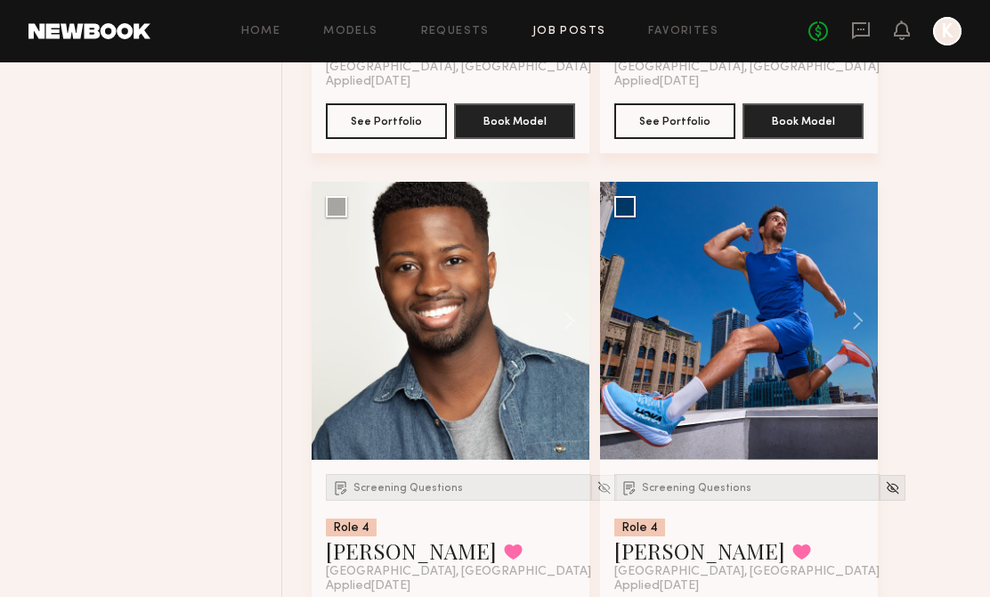
scroll to position [2648, 0]
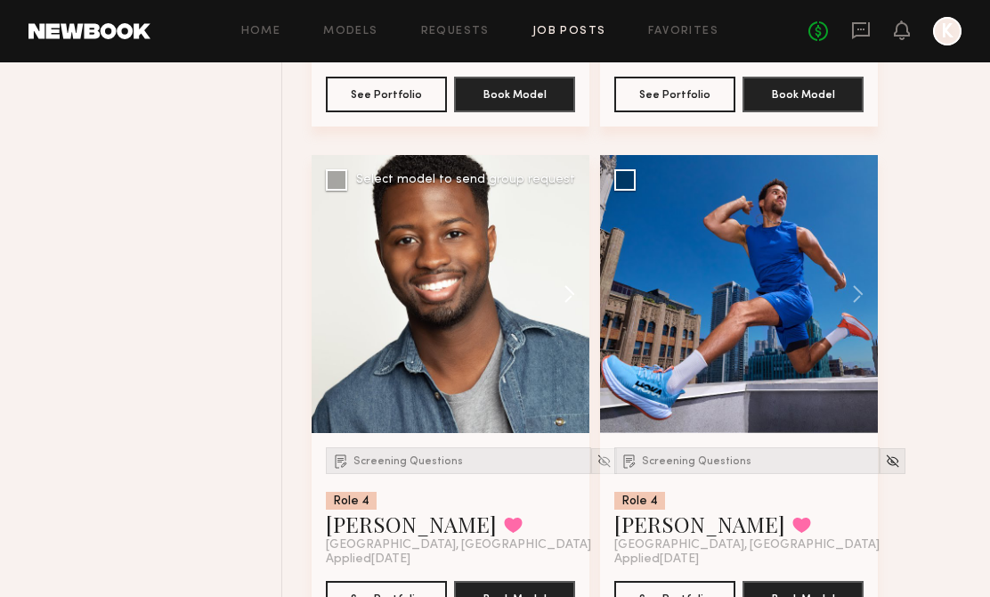
click at [564, 285] on button at bounding box center [560, 294] width 57 height 278
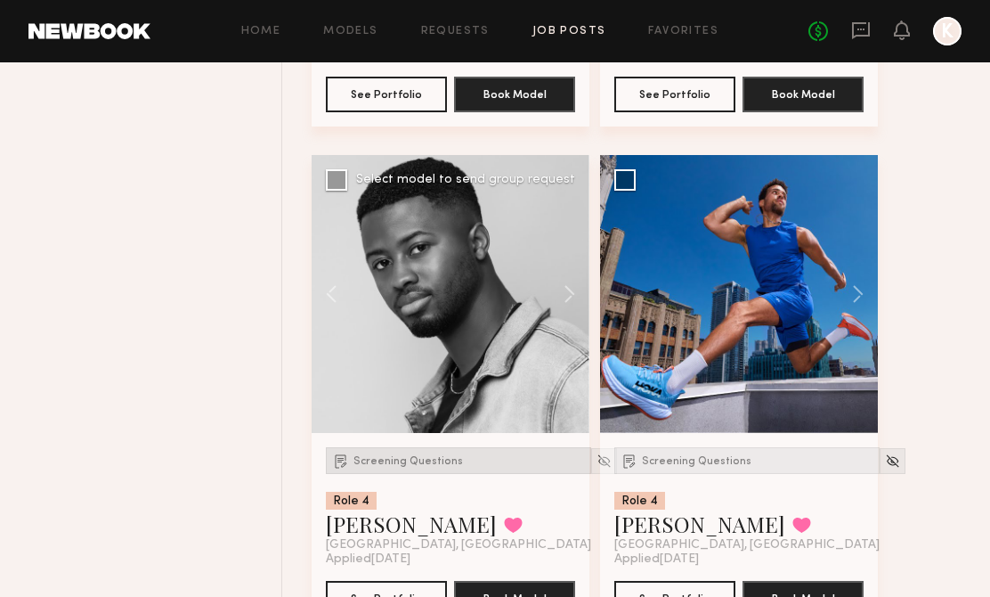
click at [423, 450] on div "Screening Questions" at bounding box center [458, 460] width 265 height 27
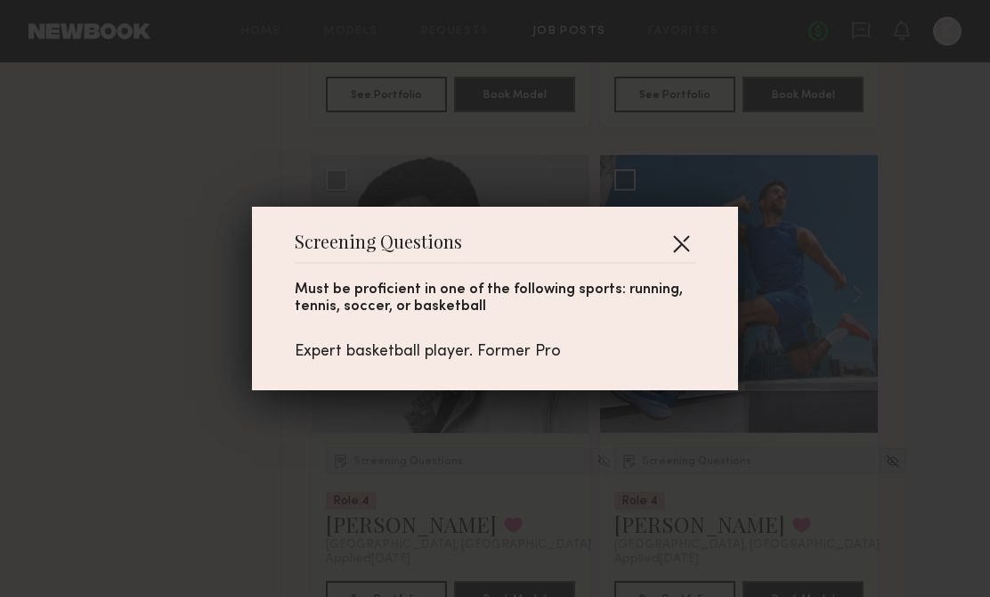
click at [686, 234] on button "button" at bounding box center [681, 243] width 28 height 28
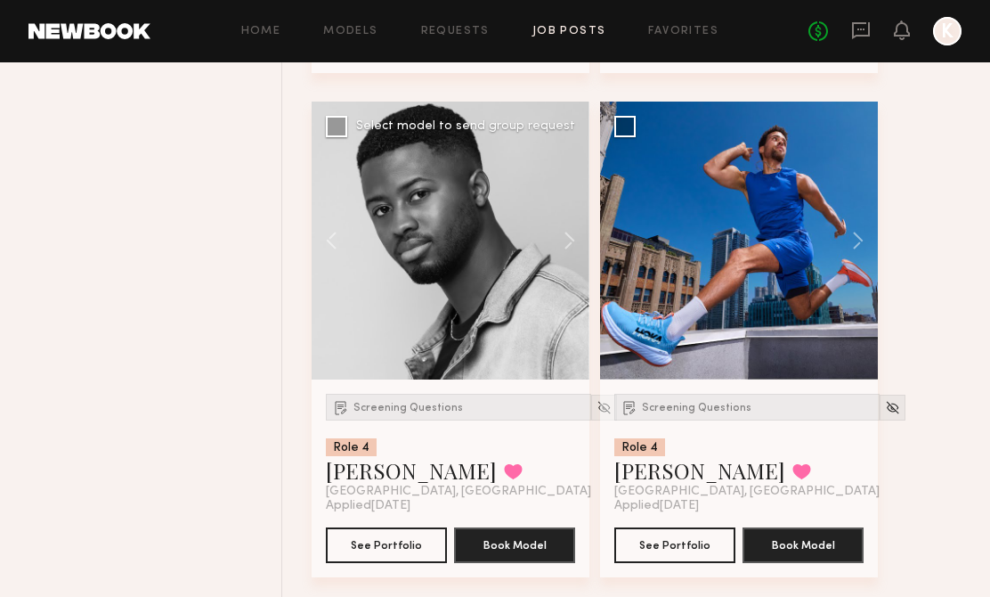
scroll to position [2754, 0]
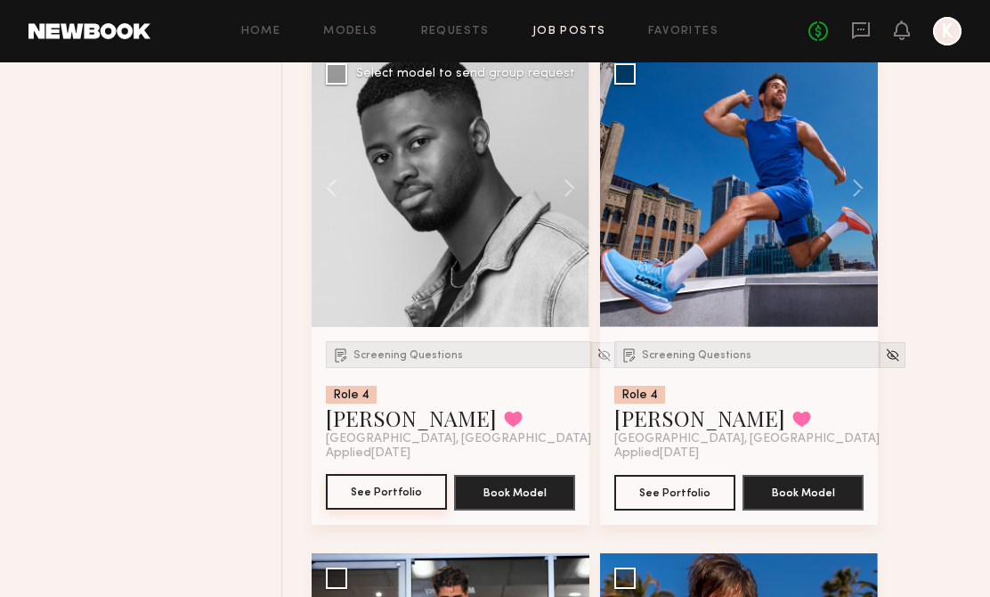
click at [394, 483] on button "See Portfolio" at bounding box center [386, 492] width 121 height 36
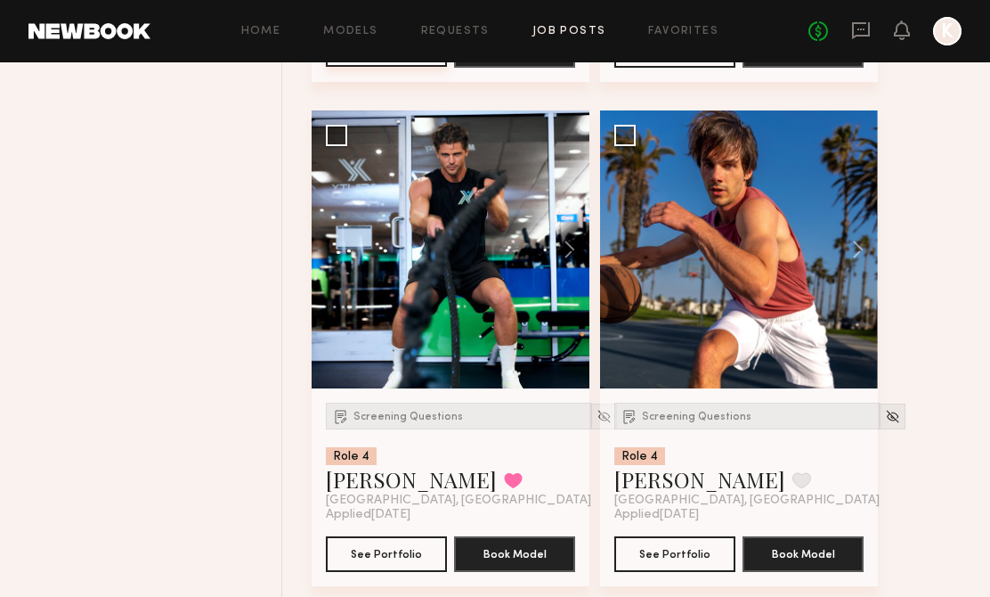
scroll to position [3197, 0]
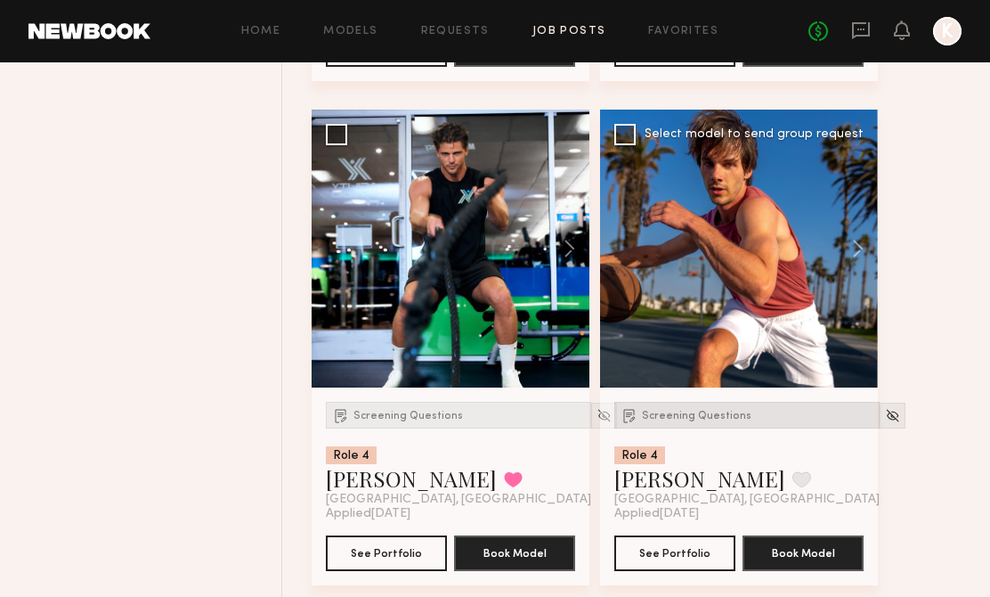
click at [642, 414] on span "Screening Questions" at bounding box center [697, 415] width 110 height 11
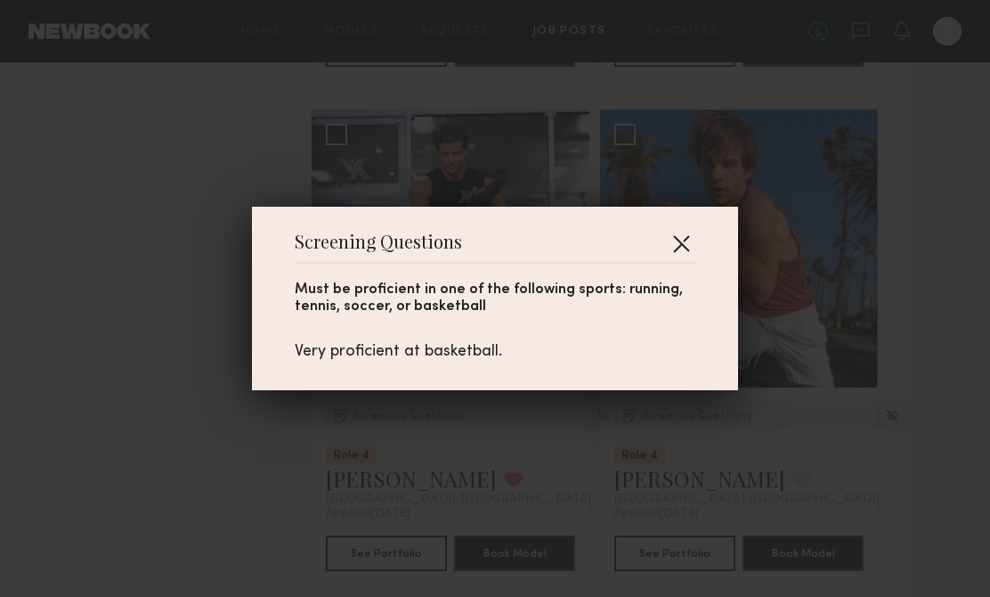
click at [684, 240] on button "button" at bounding box center [681, 243] width 28 height 28
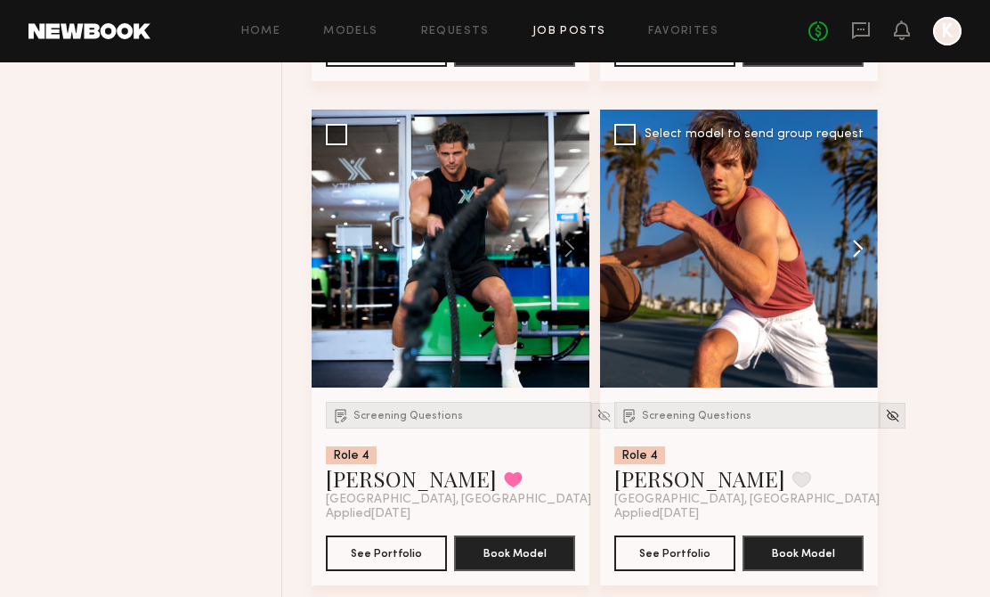
click at [854, 252] on button at bounding box center [849, 249] width 57 height 278
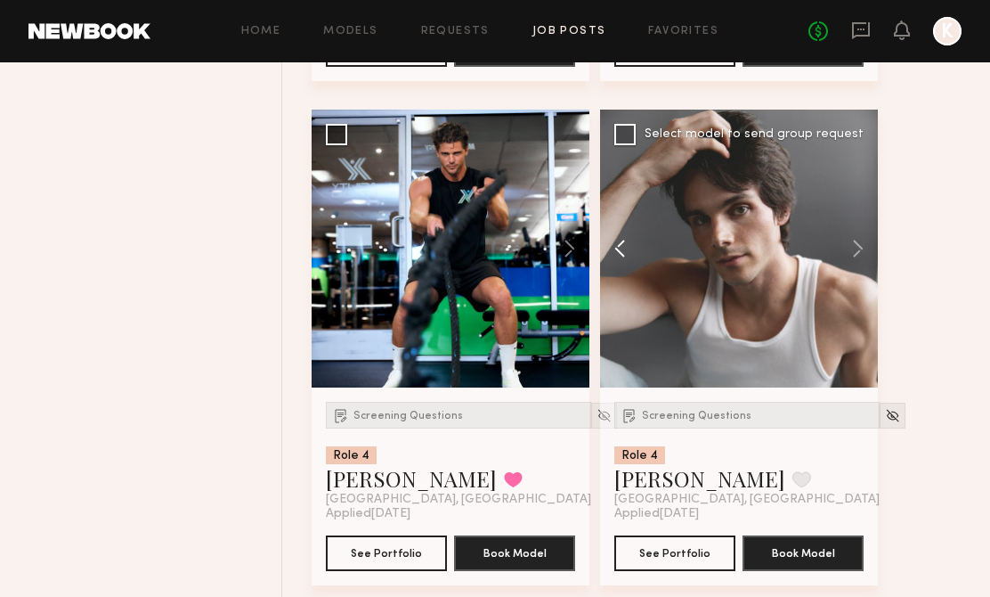
click at [626, 247] on button at bounding box center [628, 249] width 57 height 278
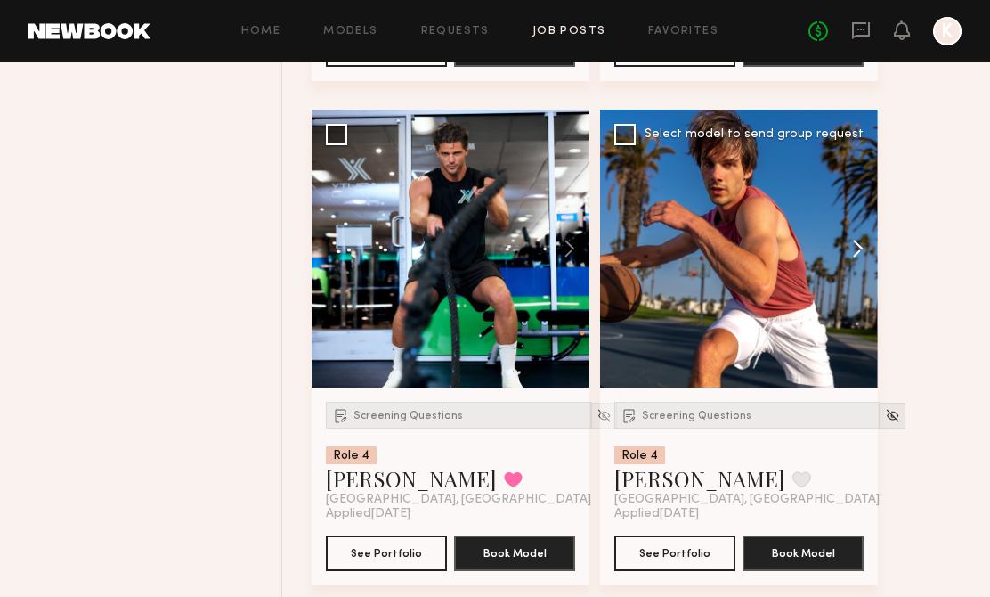
click at [856, 256] on button at bounding box center [849, 249] width 57 height 278
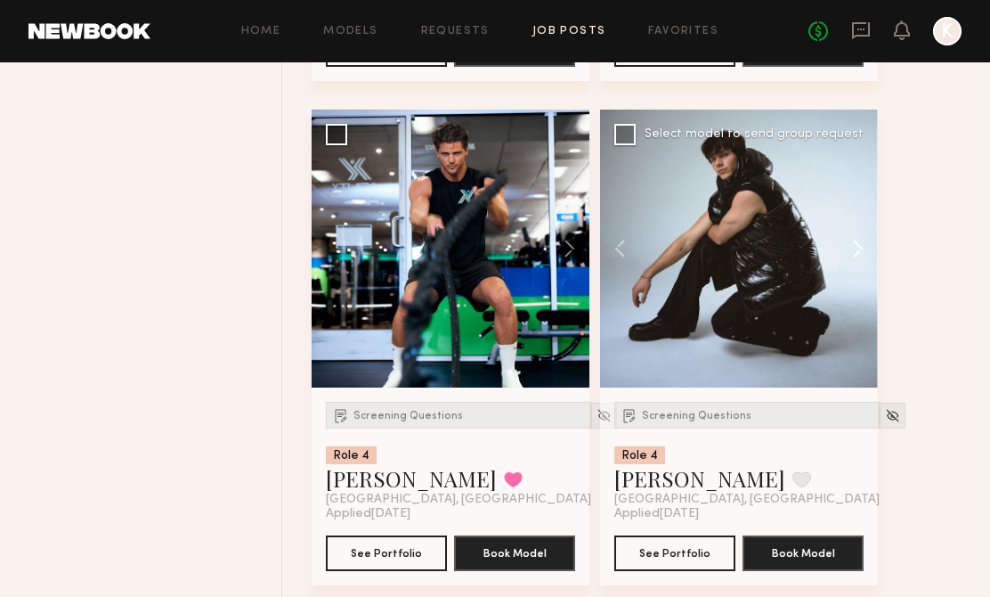
click at [856, 256] on button at bounding box center [849, 249] width 57 height 278
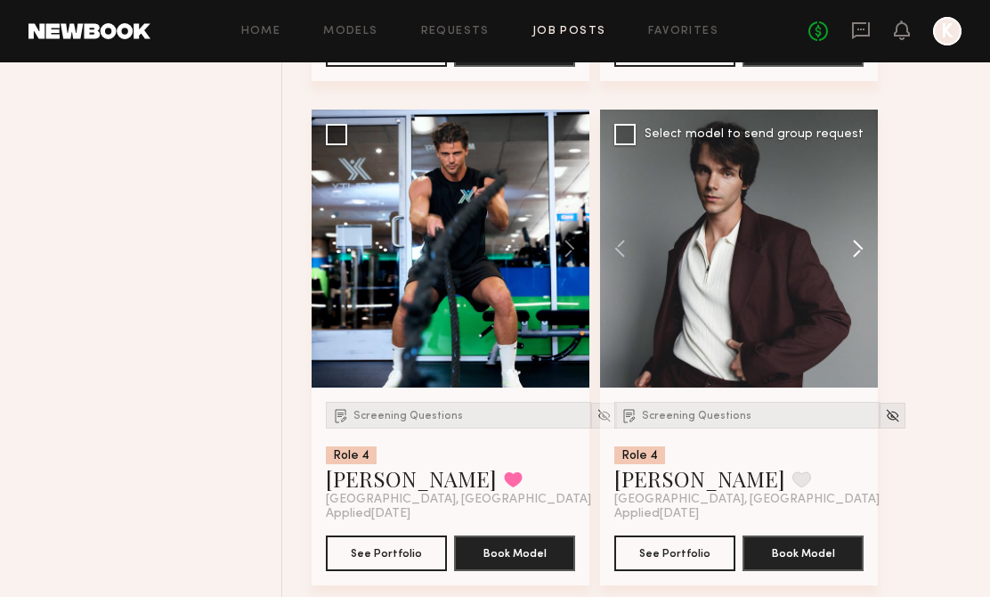
click at [857, 256] on button at bounding box center [849, 249] width 57 height 278
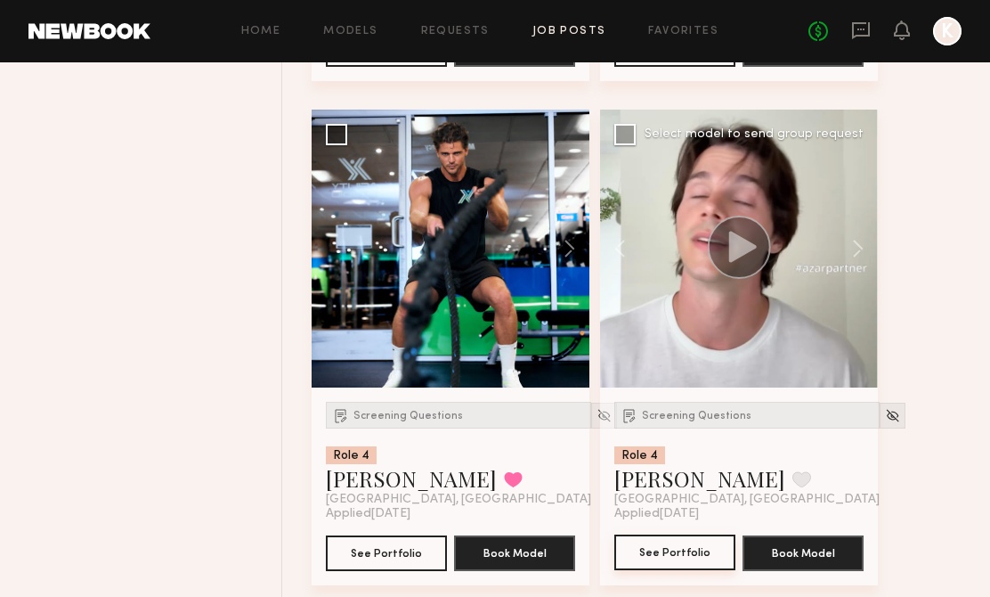
click at [684, 542] on button "See Portfolio" at bounding box center [674, 552] width 121 height 36
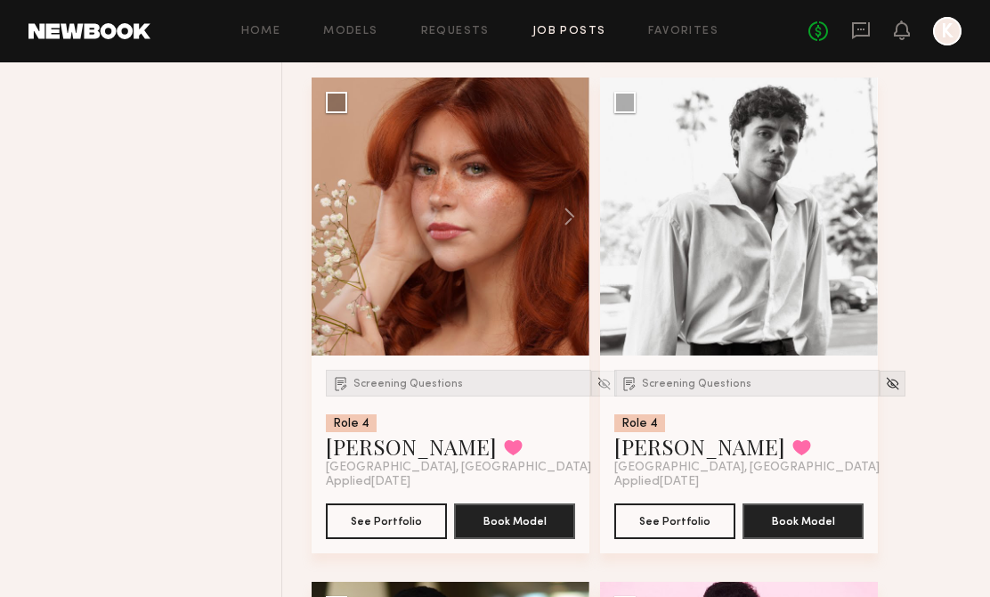
scroll to position [3709, 0]
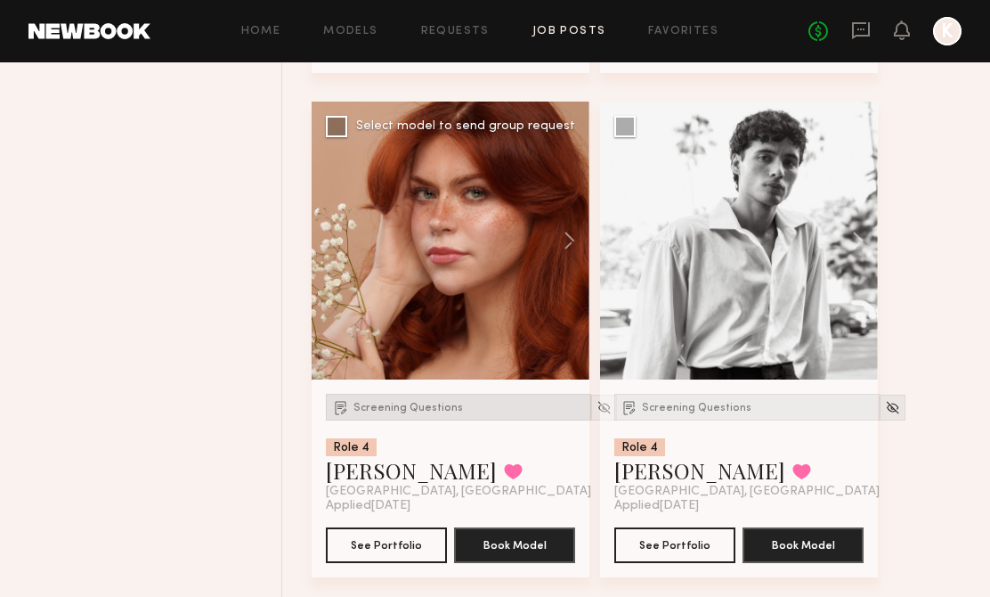
click at [387, 418] on div "Screening Questions" at bounding box center [458, 407] width 265 height 27
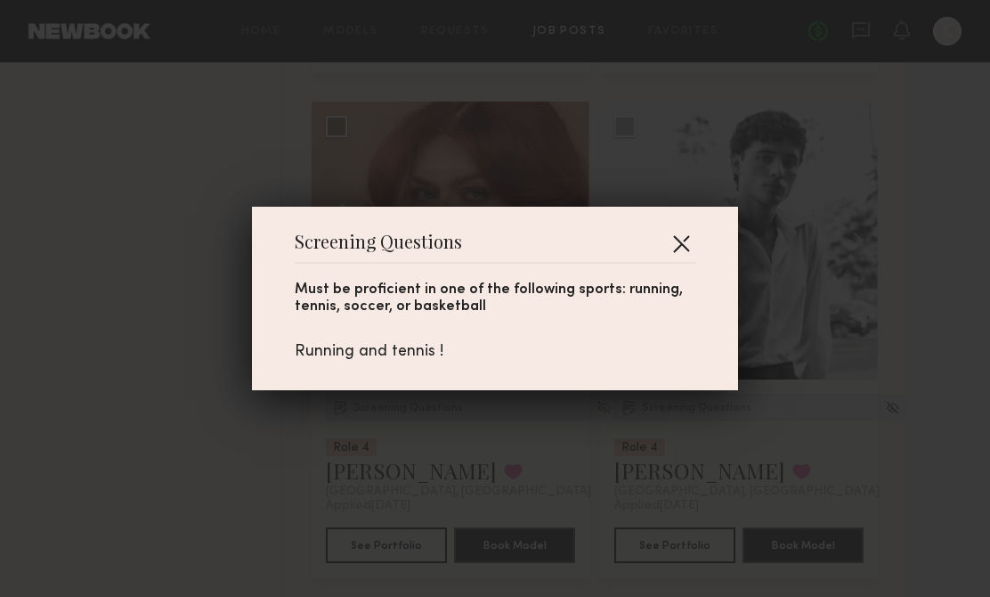
click at [687, 240] on button "button" at bounding box center [681, 243] width 28 height 28
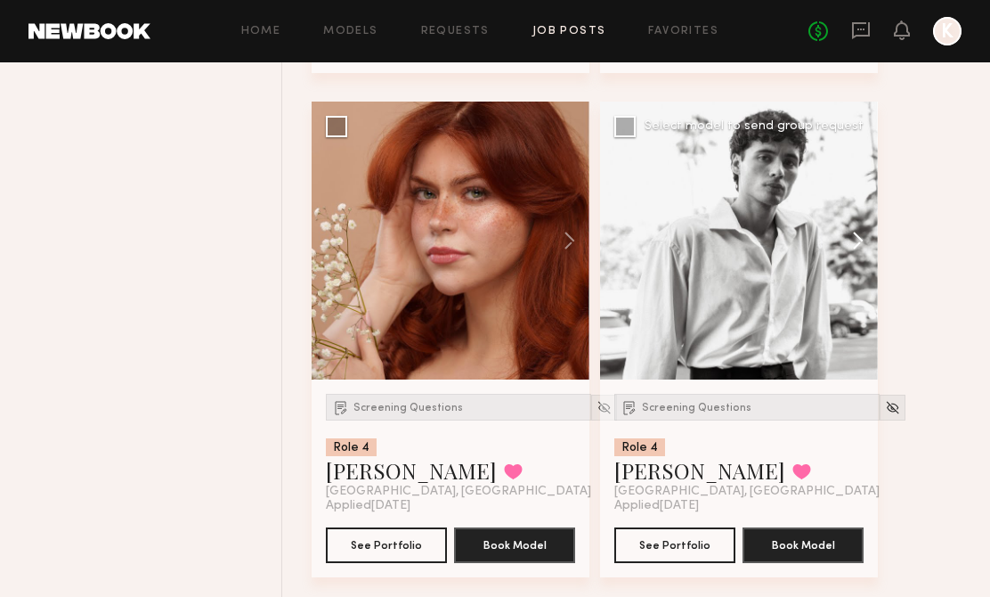
click at [864, 228] on button at bounding box center [849, 240] width 57 height 278
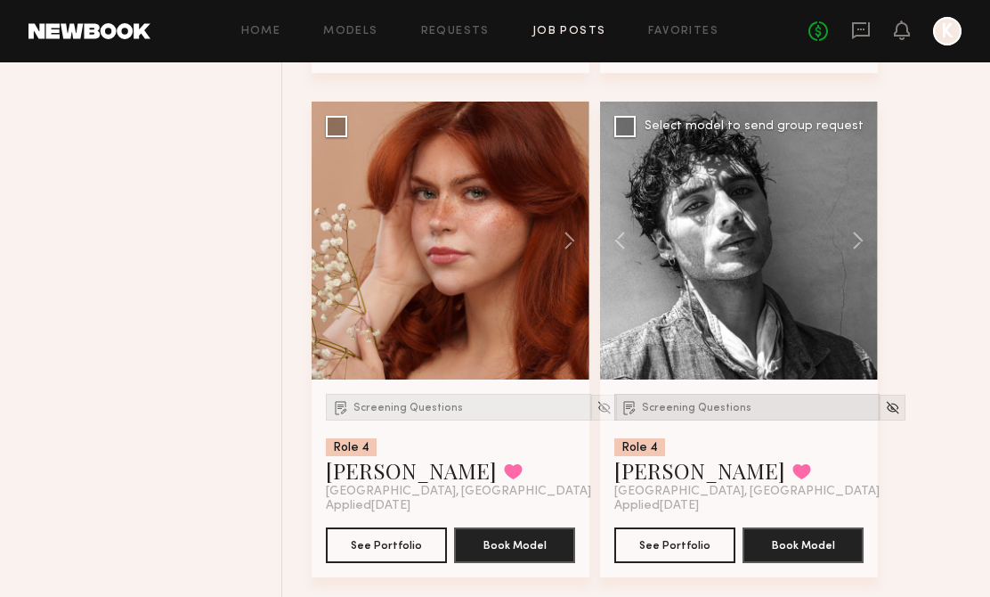
click at [715, 411] on span "Screening Questions" at bounding box center [697, 407] width 110 height 11
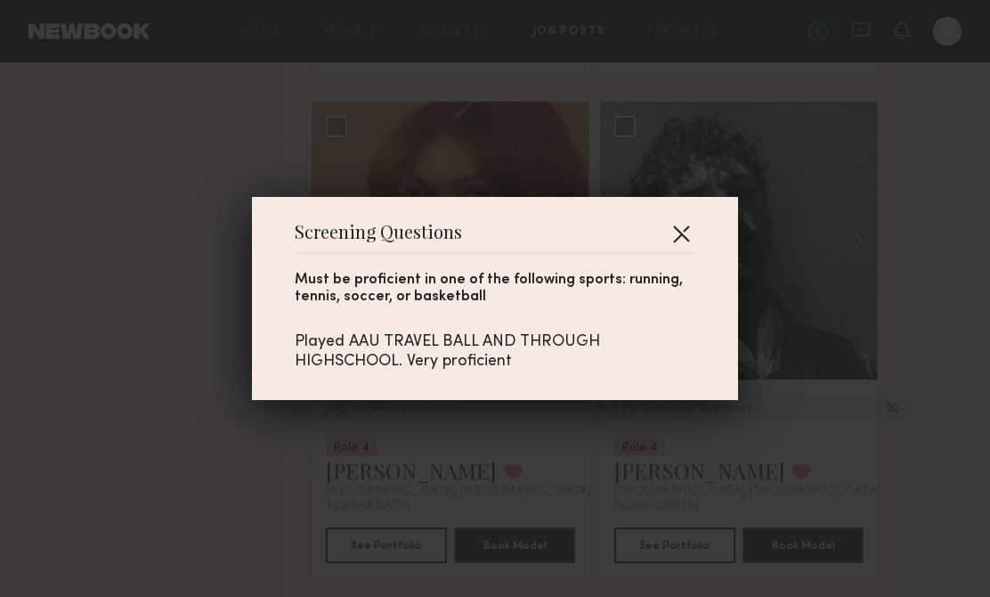
click at [678, 231] on button "button" at bounding box center [681, 233] width 28 height 28
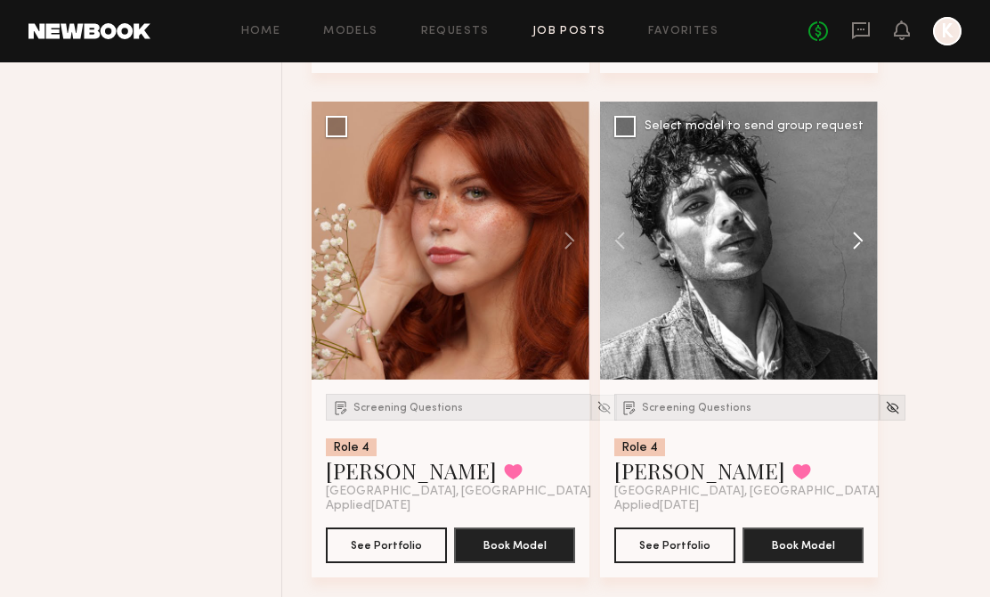
click at [845, 243] on button at bounding box center [849, 240] width 57 height 278
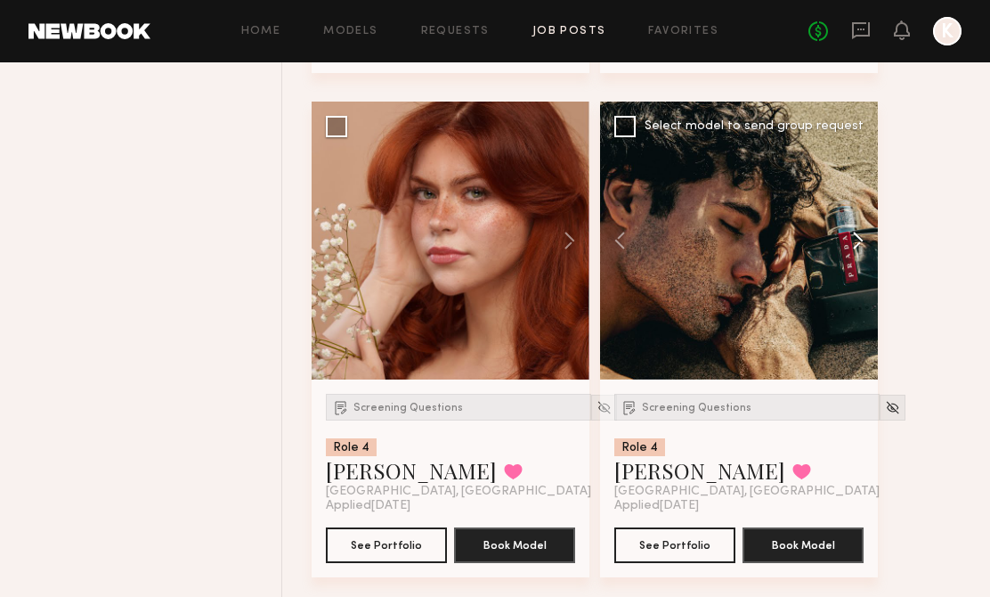
click at [845, 243] on button at bounding box center [849, 240] width 57 height 278
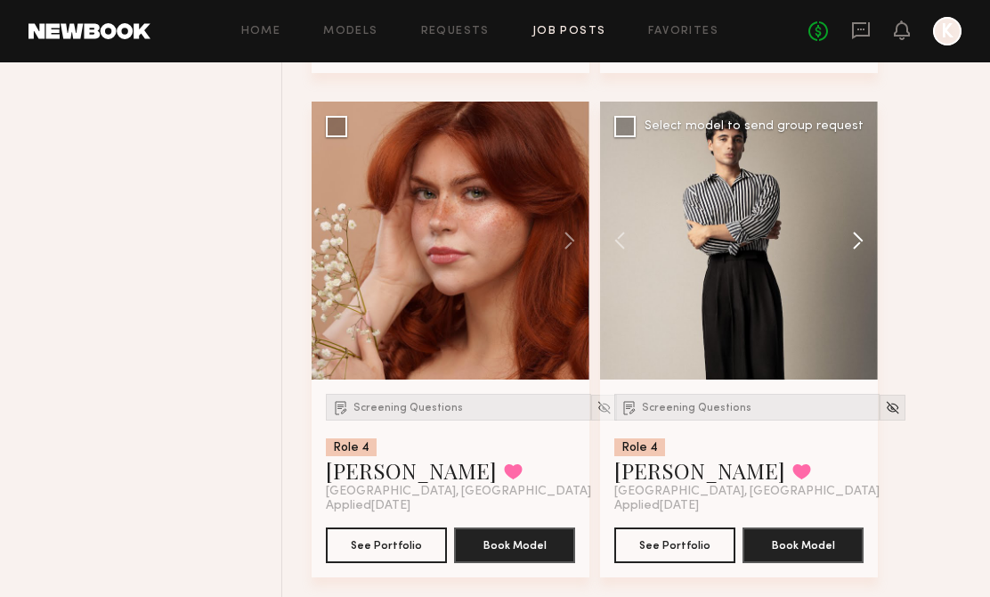
click at [845, 243] on button at bounding box center [849, 240] width 57 height 278
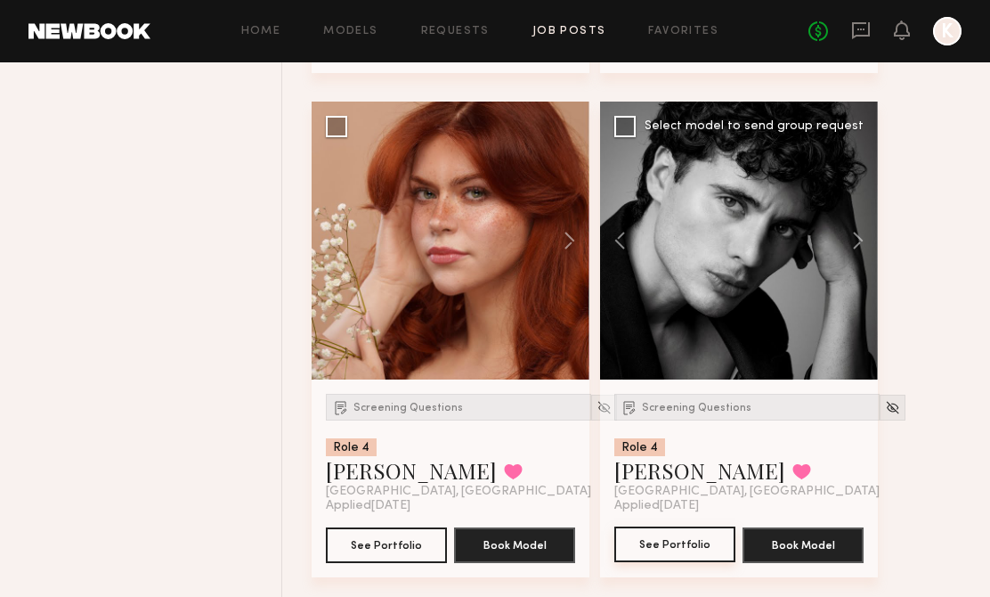
click at [670, 544] on button "See Portfolio" at bounding box center [674, 544] width 121 height 36
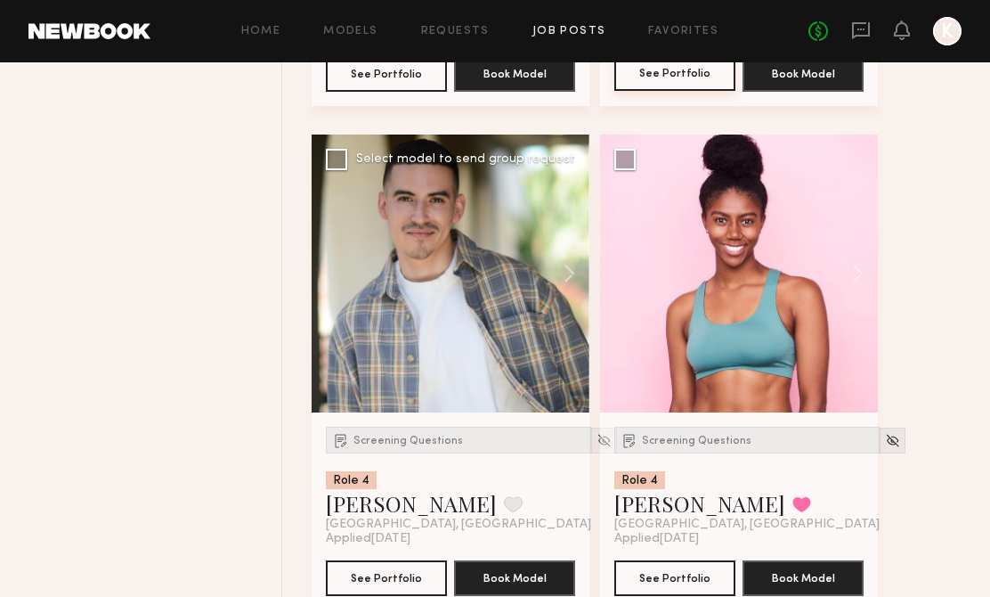
scroll to position [4195, 0]
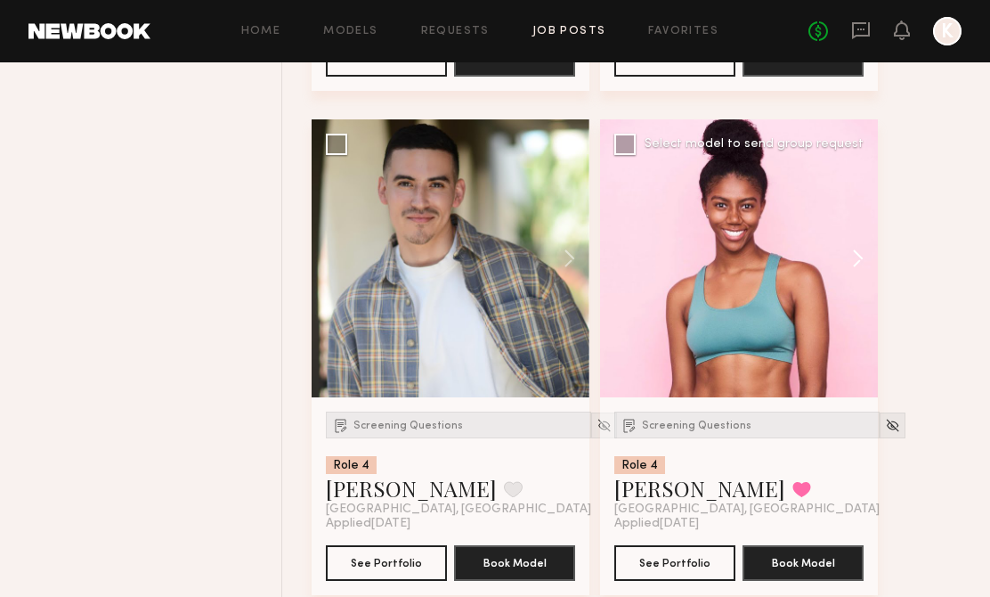
click at [850, 254] on button at bounding box center [849, 258] width 57 height 278
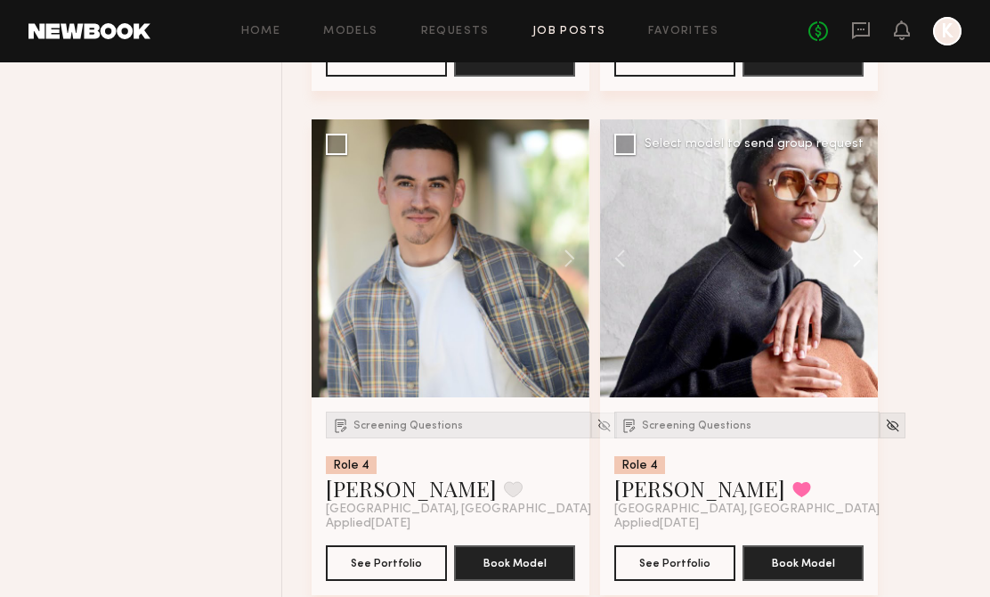
click at [850, 254] on button at bounding box center [849, 258] width 57 height 278
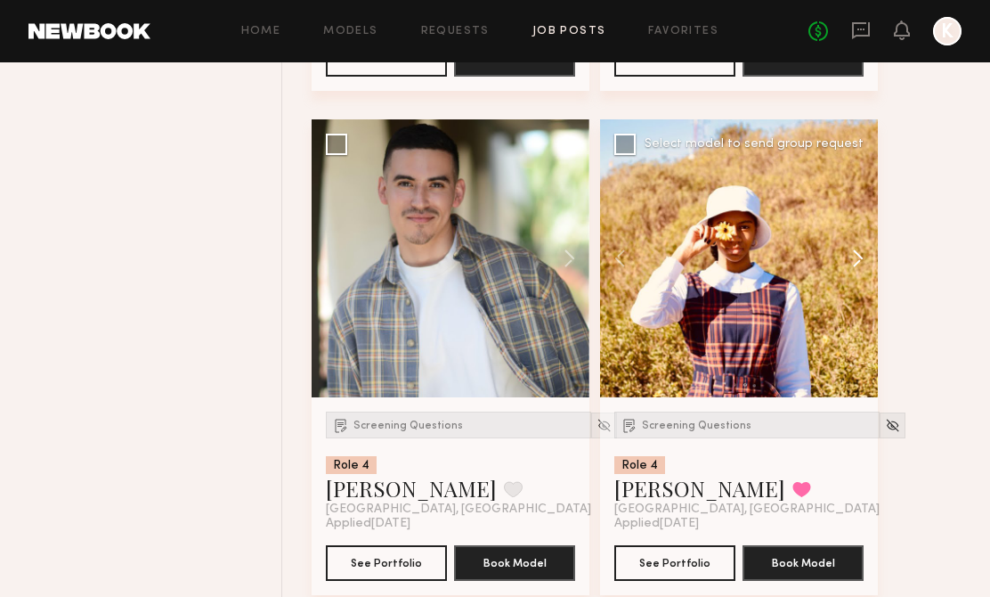
click at [850, 254] on button at bounding box center [849, 258] width 57 height 278
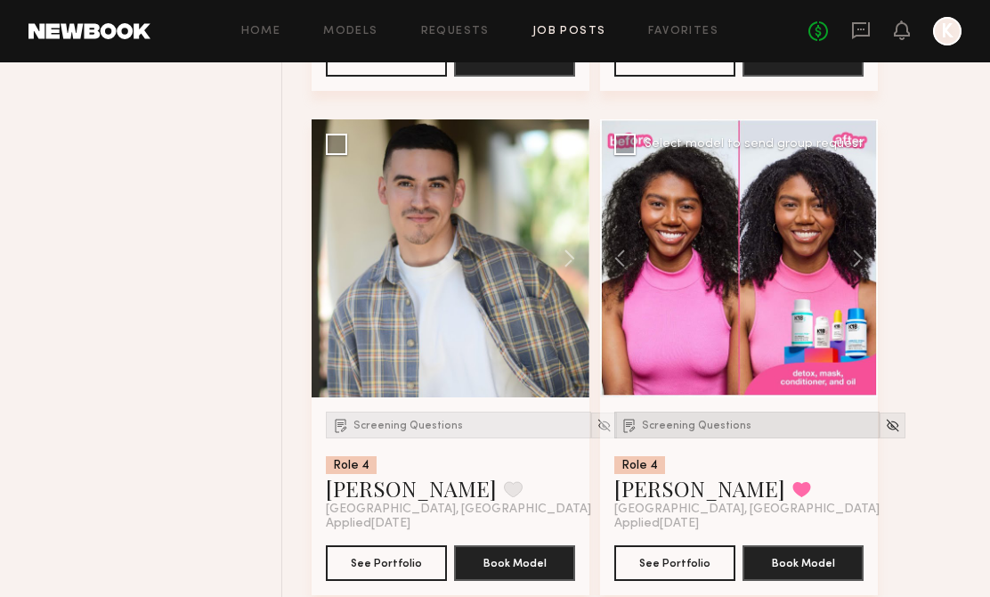
click at [686, 420] on div "Screening Questions" at bounding box center [746, 424] width 265 height 27
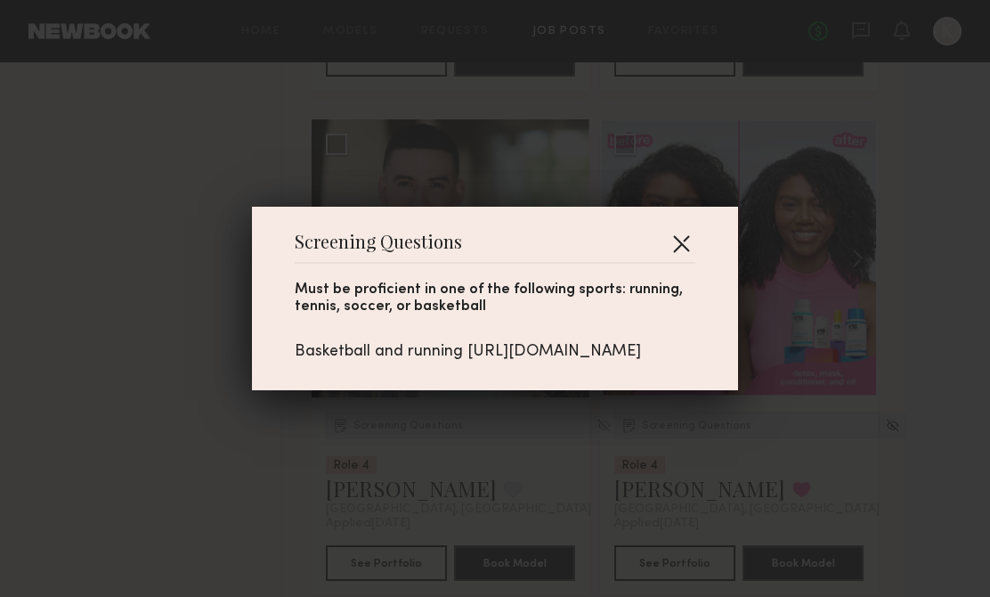
click at [684, 235] on button "button" at bounding box center [681, 243] width 28 height 28
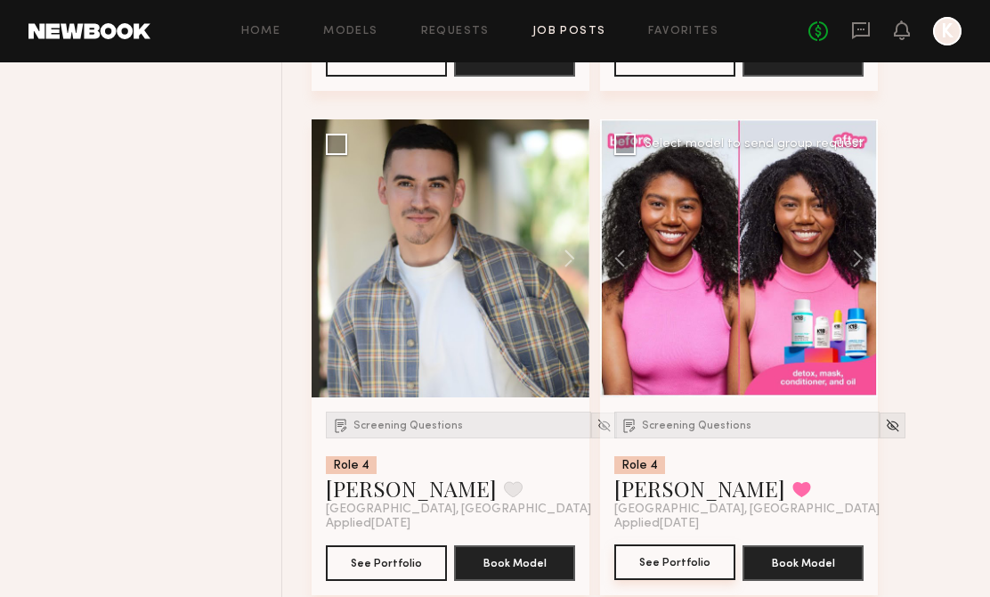
click at [685, 562] on button "See Portfolio" at bounding box center [674, 562] width 121 height 36
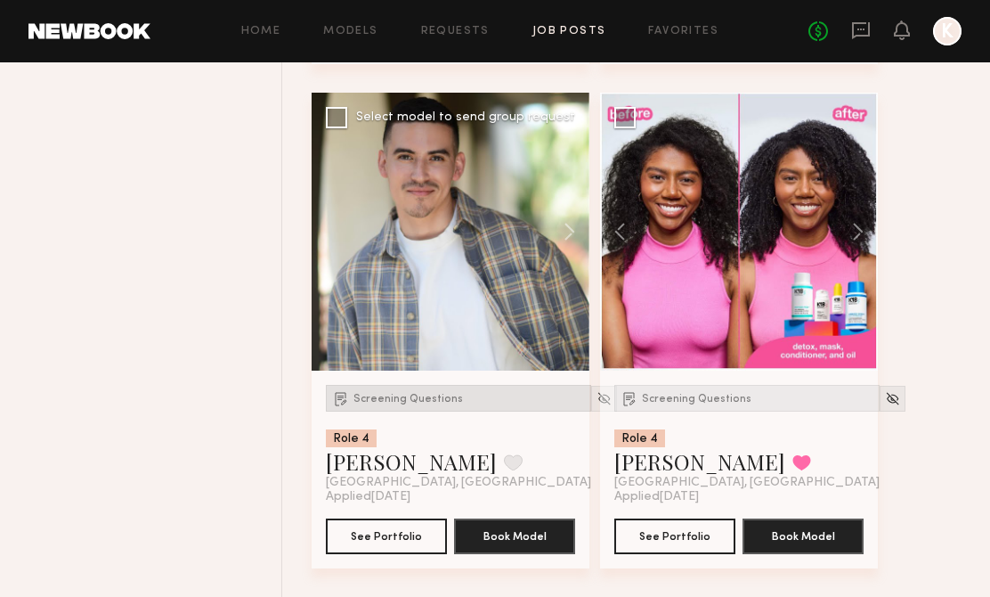
click at [413, 387] on div "Screening Questions" at bounding box center [458, 398] width 265 height 27
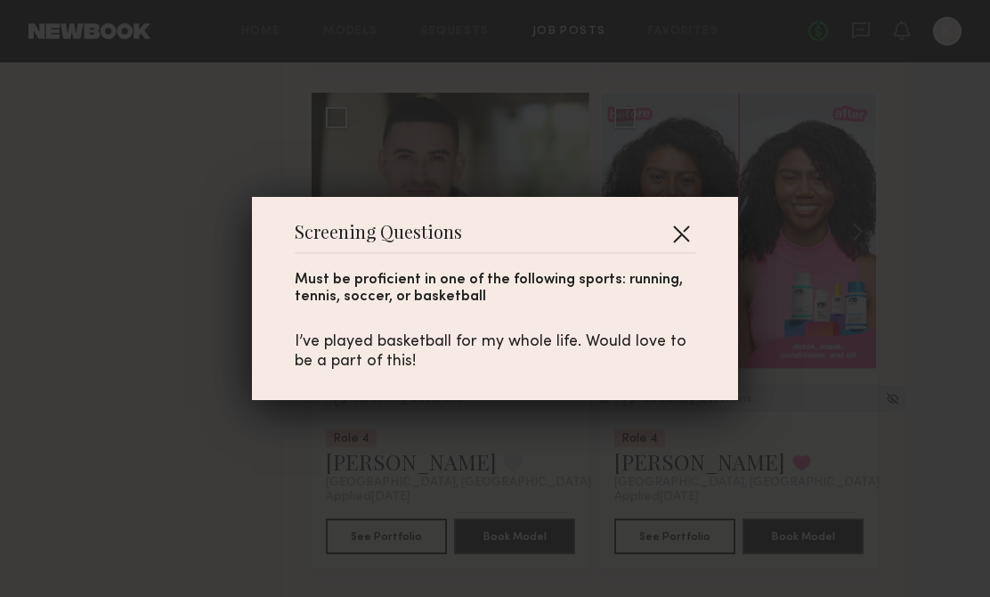
click at [683, 240] on button "button" at bounding box center [681, 233] width 28 height 28
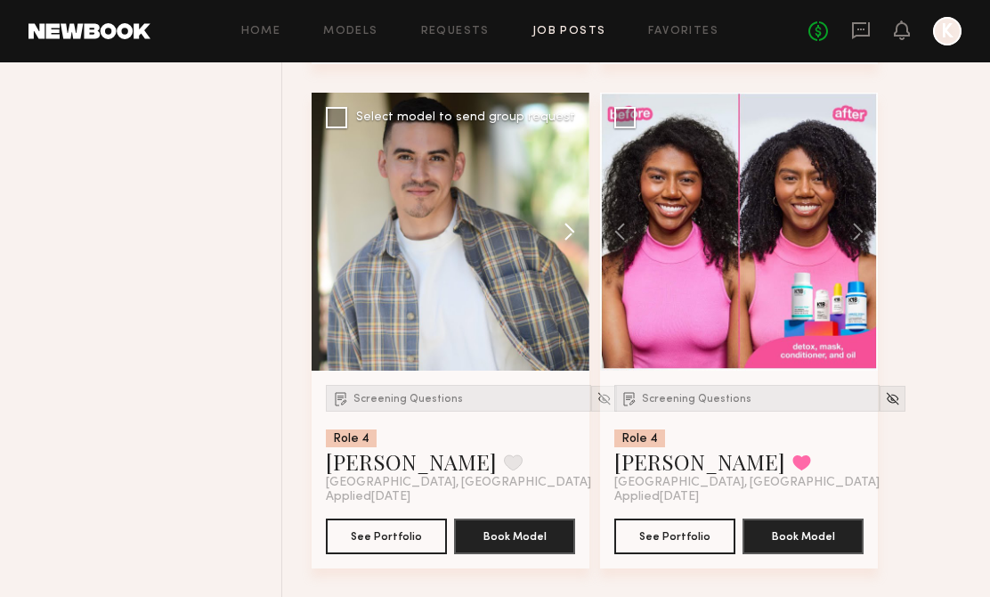
click at [563, 244] on button at bounding box center [560, 232] width 57 height 278
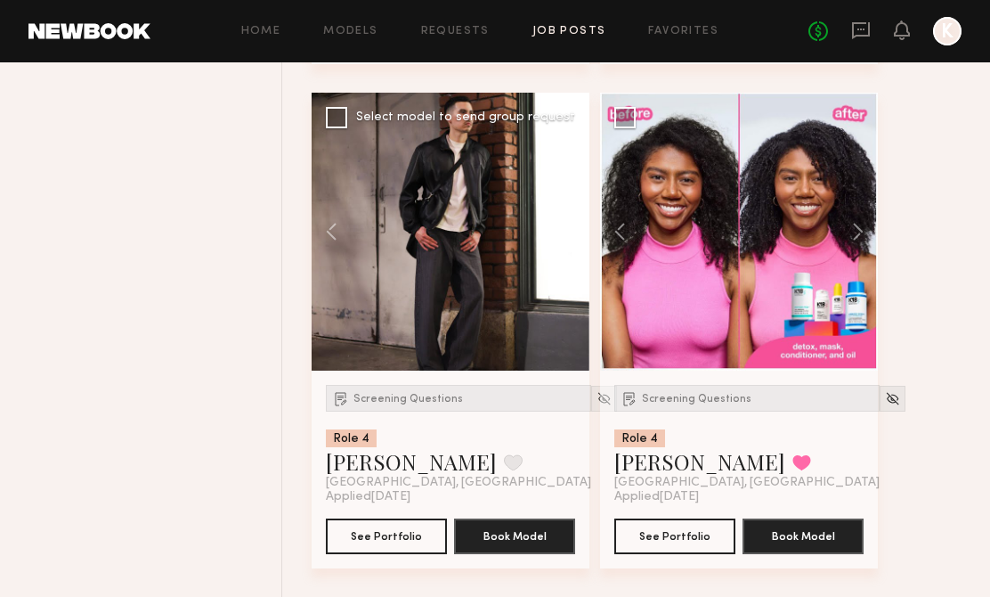
click at [563, 244] on button at bounding box center [560, 232] width 57 height 278
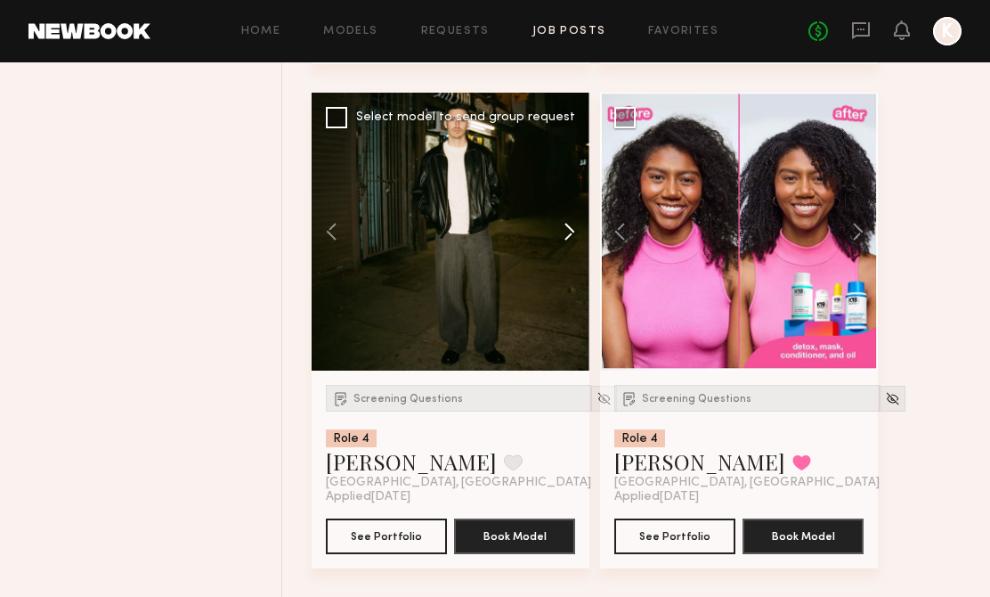
click at [563, 244] on button at bounding box center [560, 232] width 57 height 278
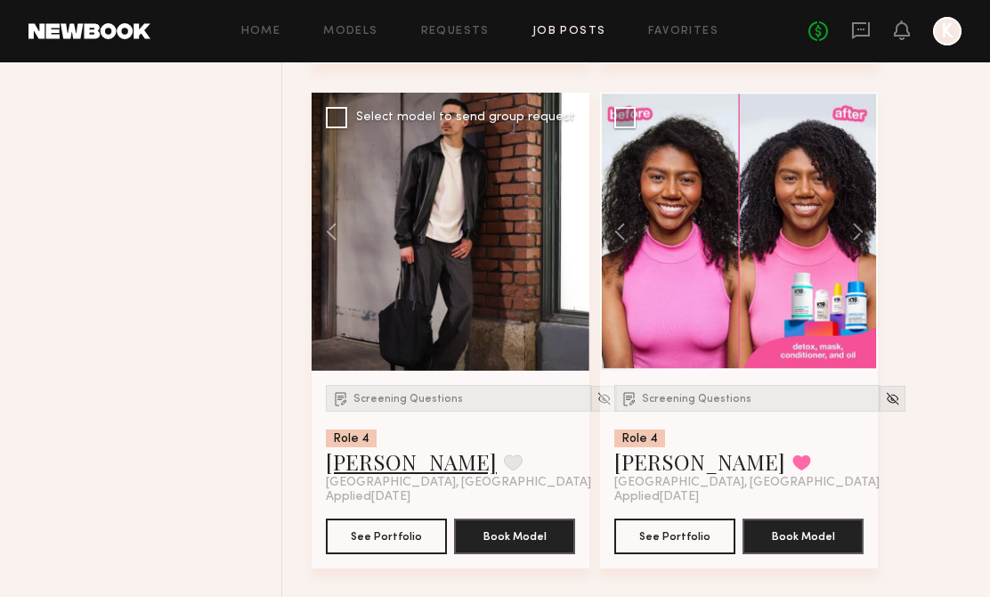
click at [370, 454] on link "Kyle A." at bounding box center [411, 461] width 171 height 28
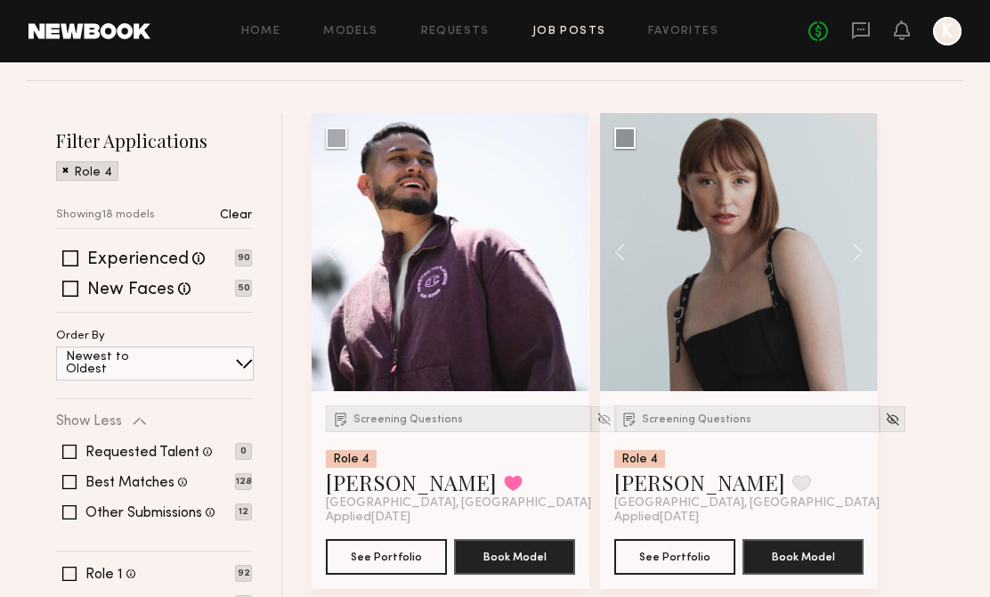
scroll to position [0, 0]
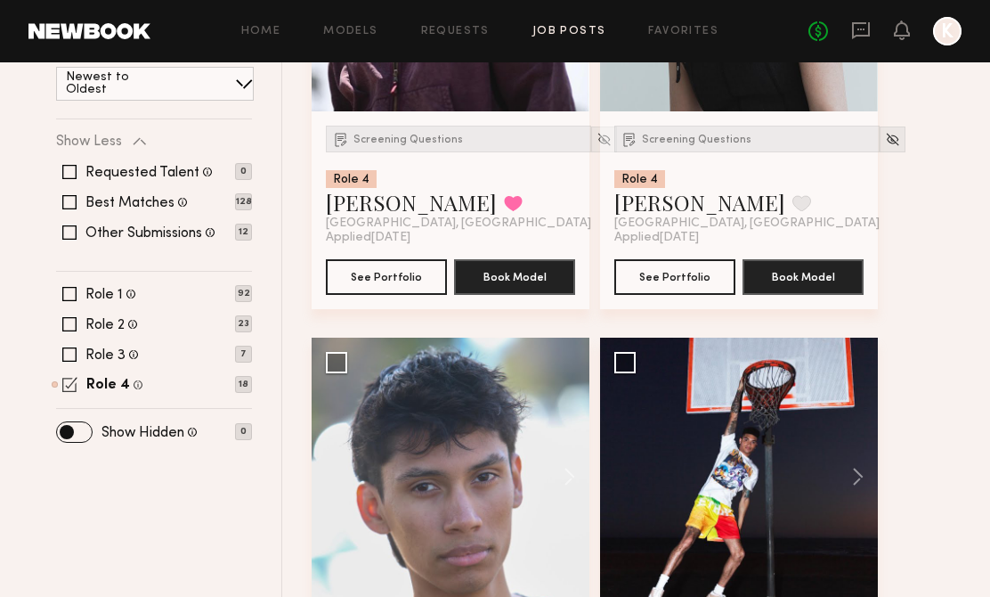
click at [72, 390] on span at bounding box center [69, 384] width 15 height 15
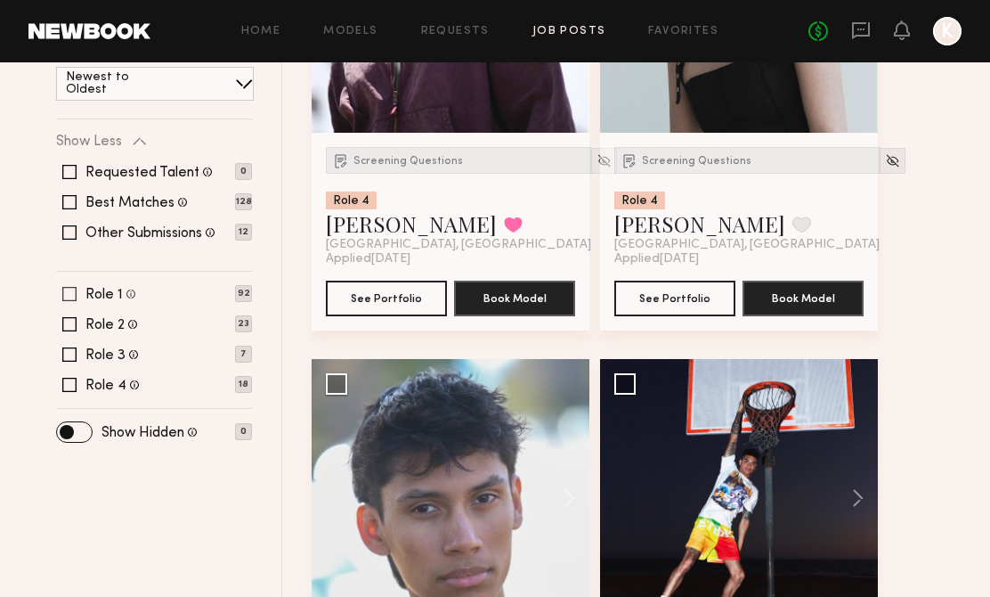
click at [65, 293] on span at bounding box center [69, 294] width 14 height 14
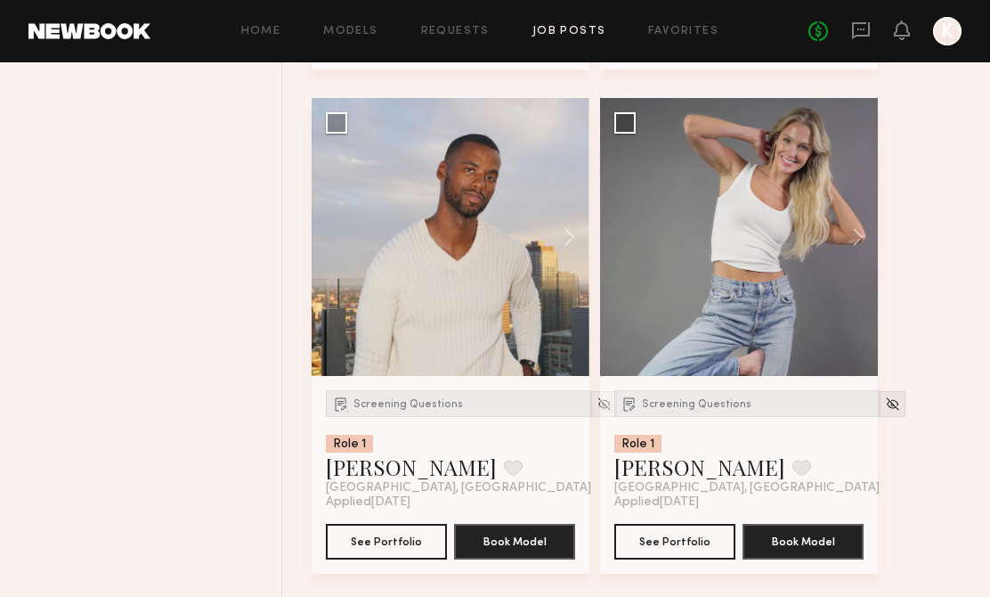
scroll to position [2253, 0]
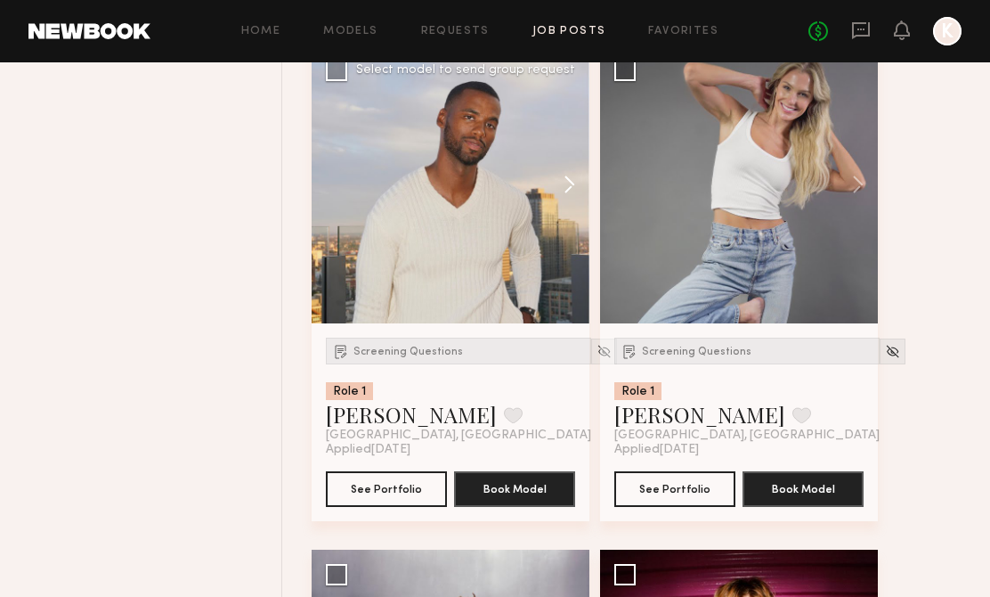
click at [566, 183] on button at bounding box center [560, 184] width 57 height 278
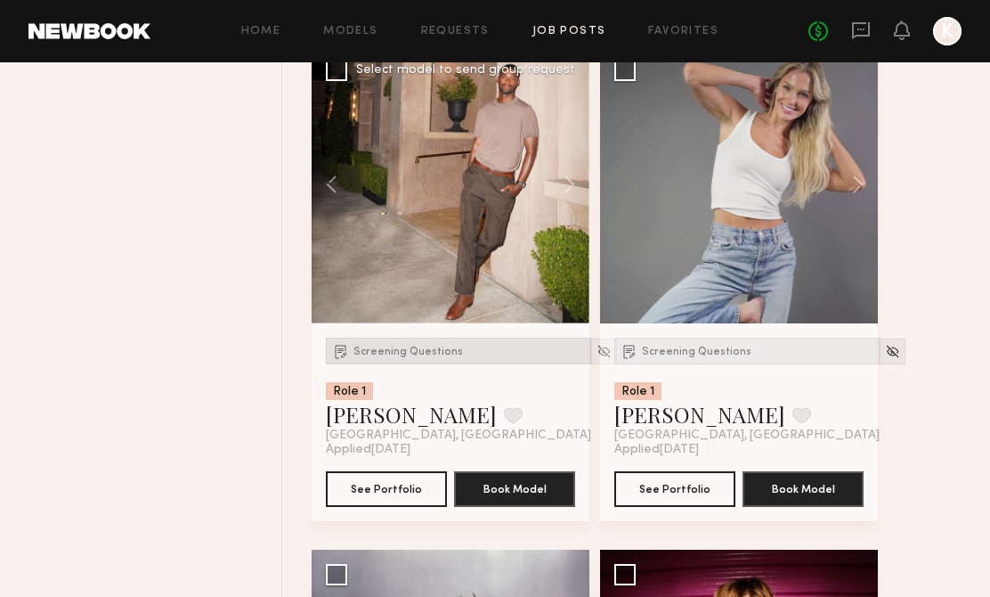
click at [418, 354] on span "Screening Questions" at bounding box center [408, 351] width 110 height 11
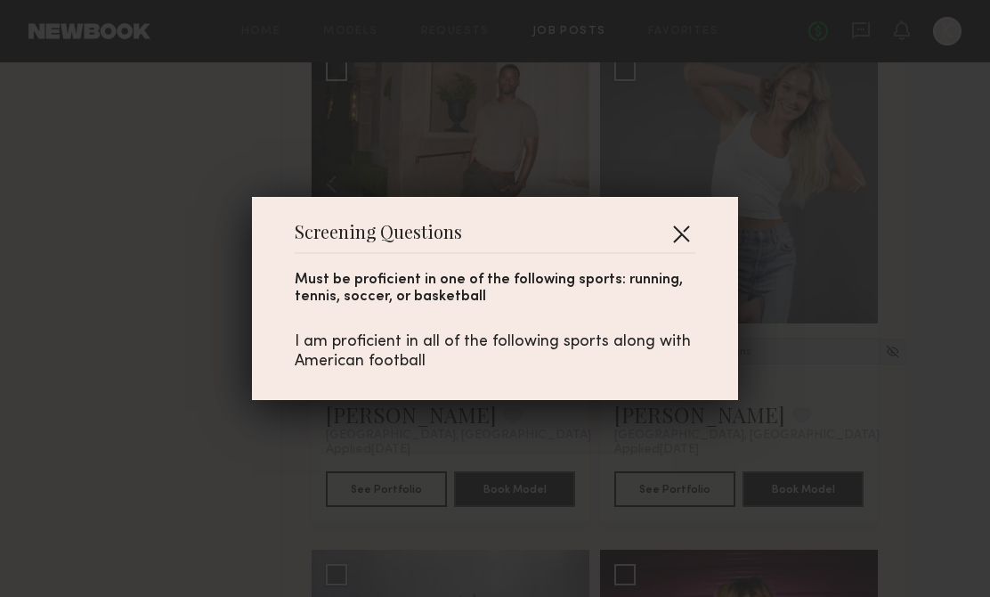
click at [686, 231] on button "button" at bounding box center [681, 233] width 28 height 28
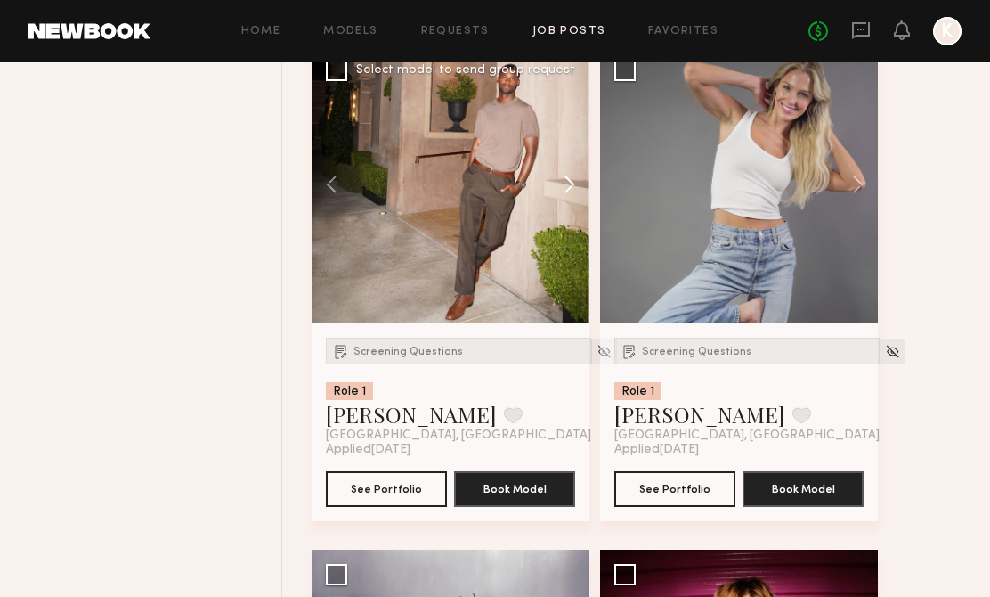
click at [551, 167] on button at bounding box center [560, 184] width 57 height 278
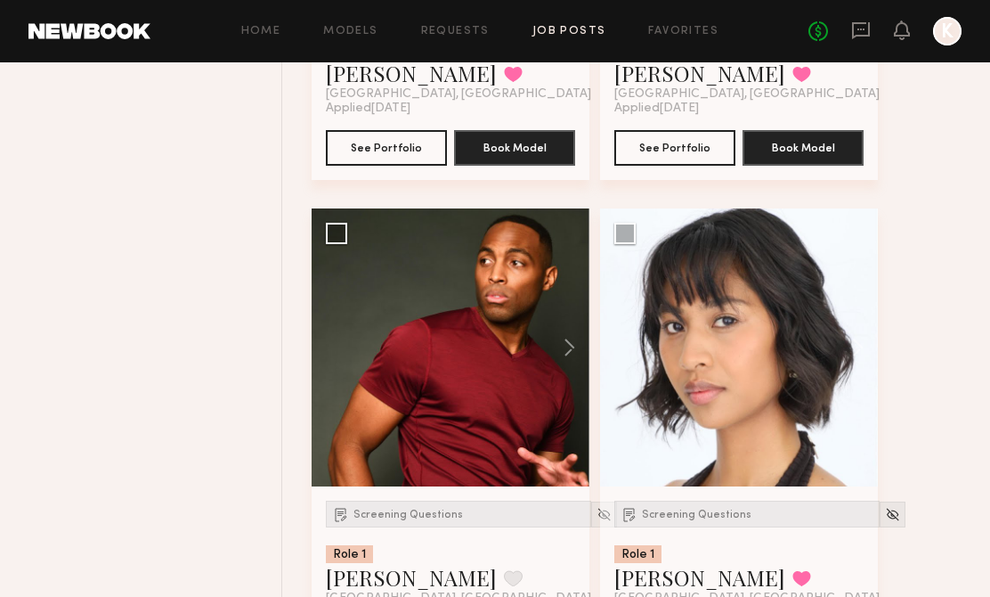
scroll to position [4194, 0]
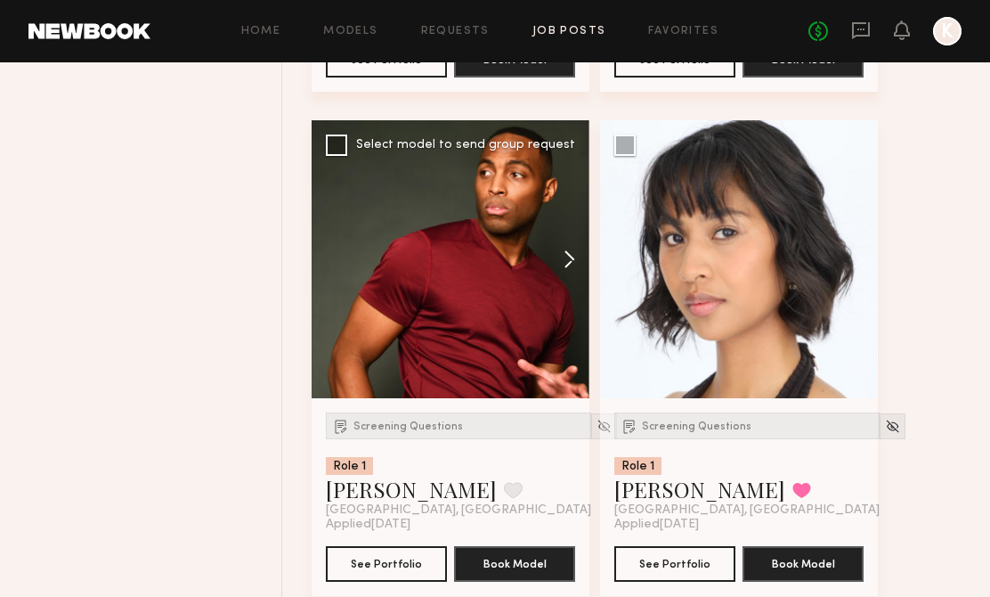
click at [559, 261] on button at bounding box center [560, 259] width 57 height 278
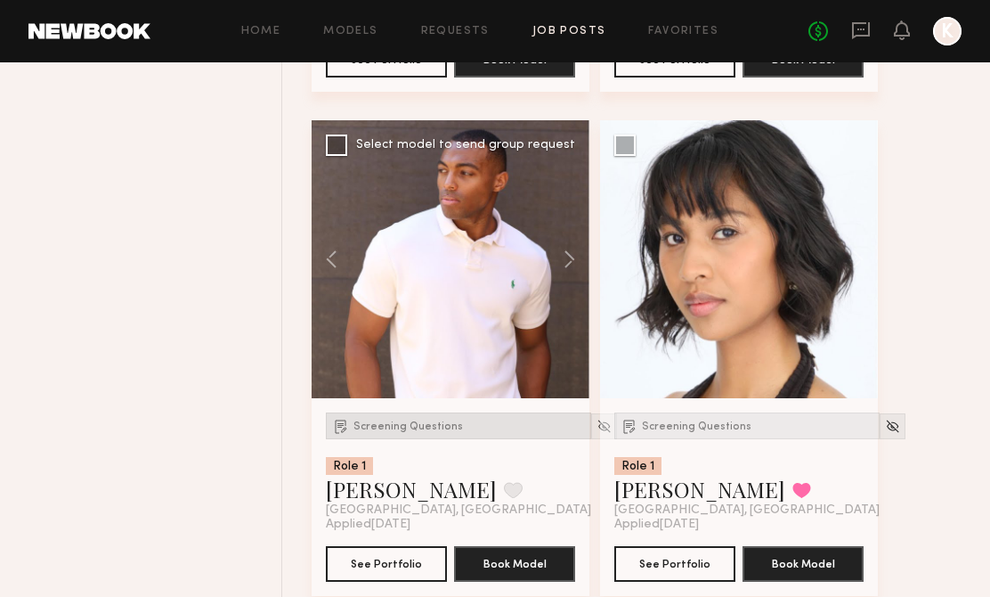
click at [427, 422] on div "Screening Questions" at bounding box center [458, 425] width 265 height 27
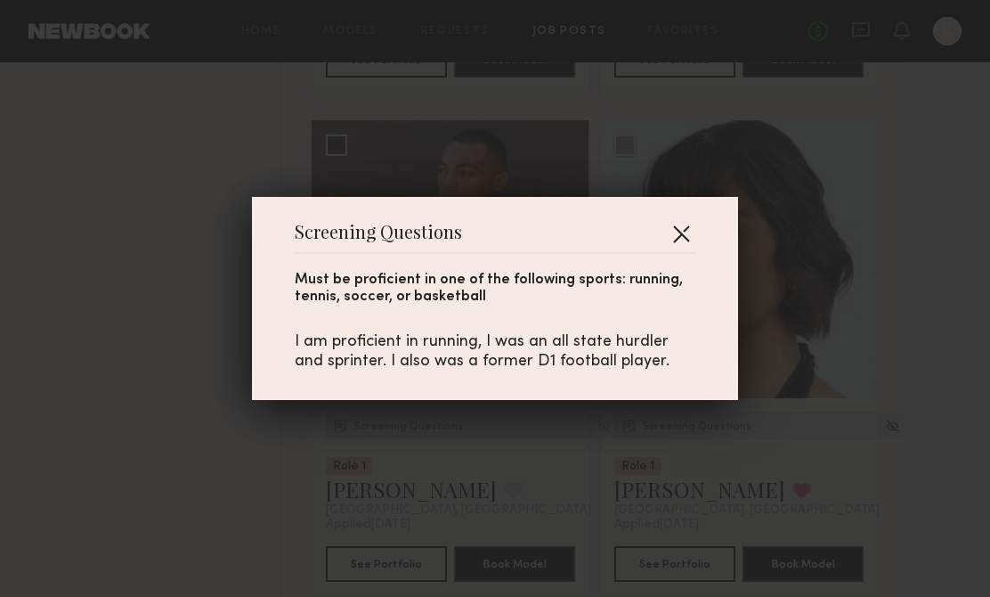
click at [686, 221] on button "button" at bounding box center [681, 233] width 28 height 28
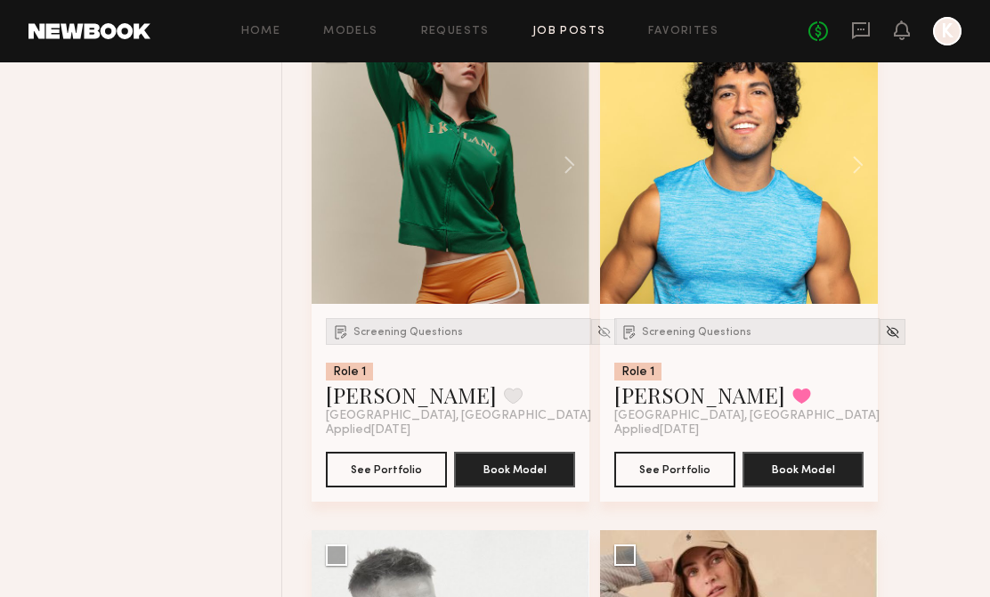
scroll to position [5836, 0]
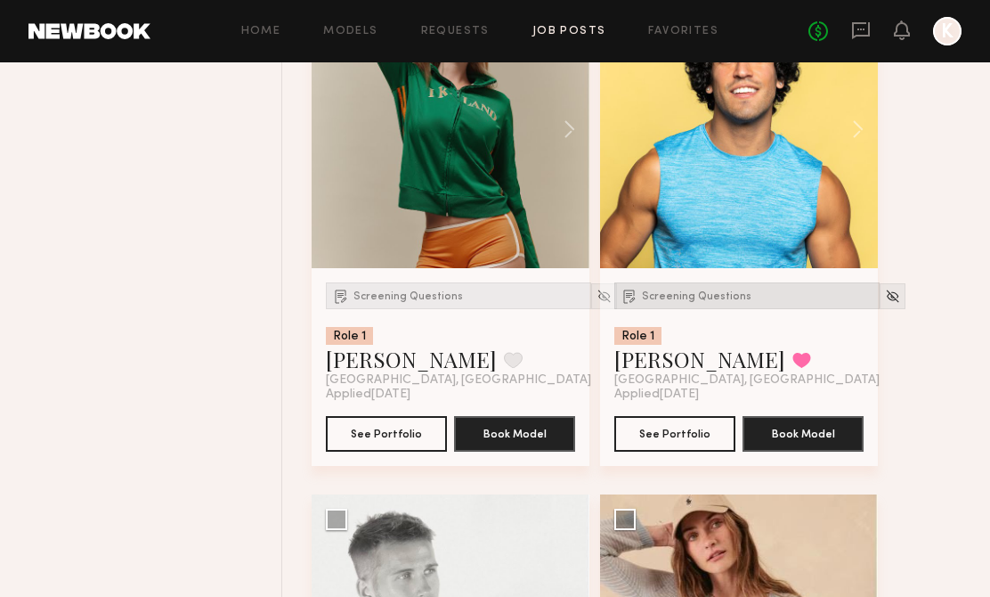
click at [670, 301] on span "Screening Questions" at bounding box center [697, 296] width 110 height 11
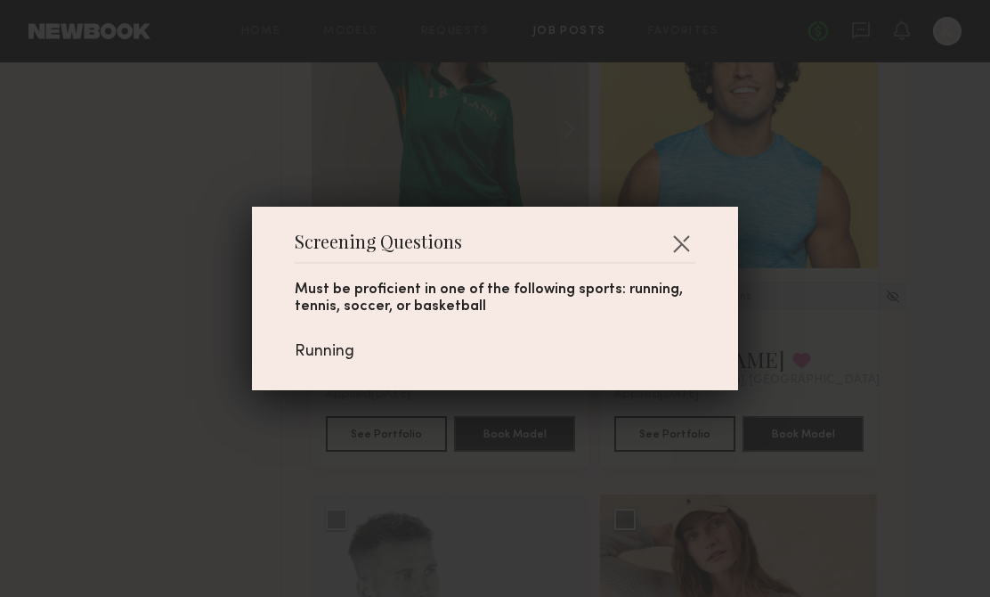
click at [678, 221] on div "Screening Questions Must be proficient in one of the following sports: running,…" at bounding box center [495, 298] width 486 height 183
click at [679, 236] on button "button" at bounding box center [681, 243] width 28 height 28
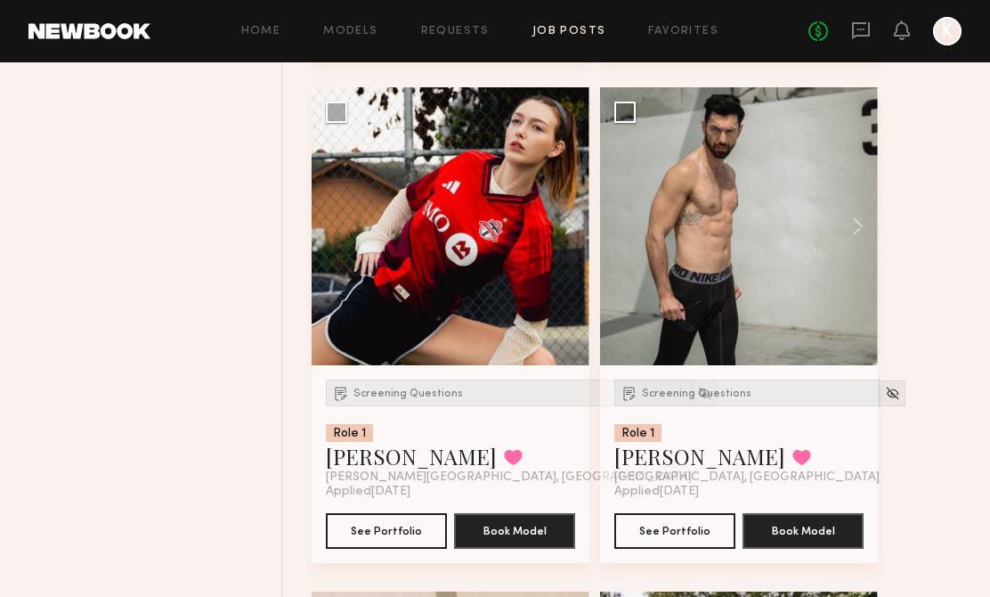
scroll to position [7756, 0]
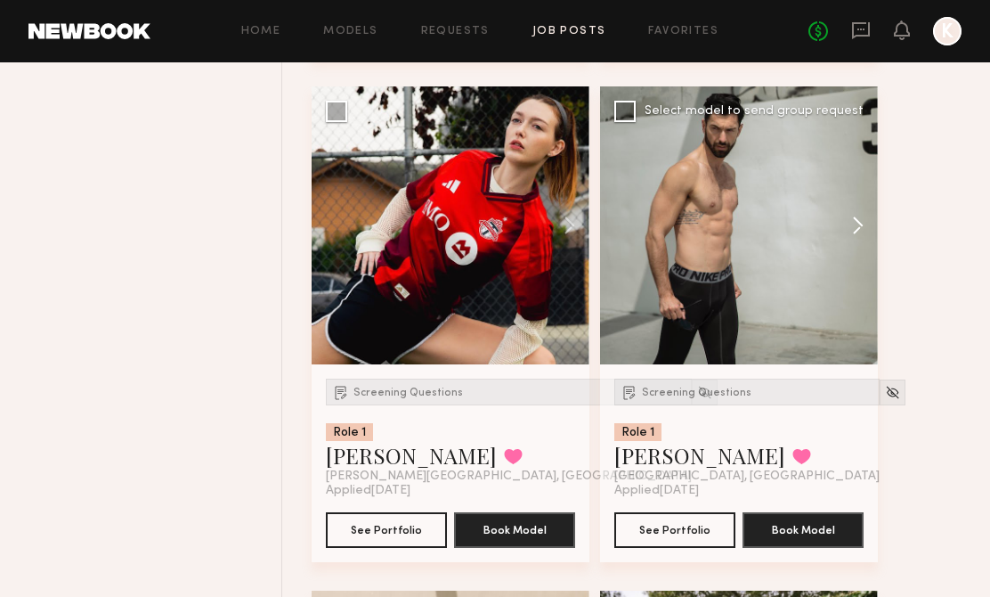
click at [848, 231] on button at bounding box center [849, 225] width 57 height 278
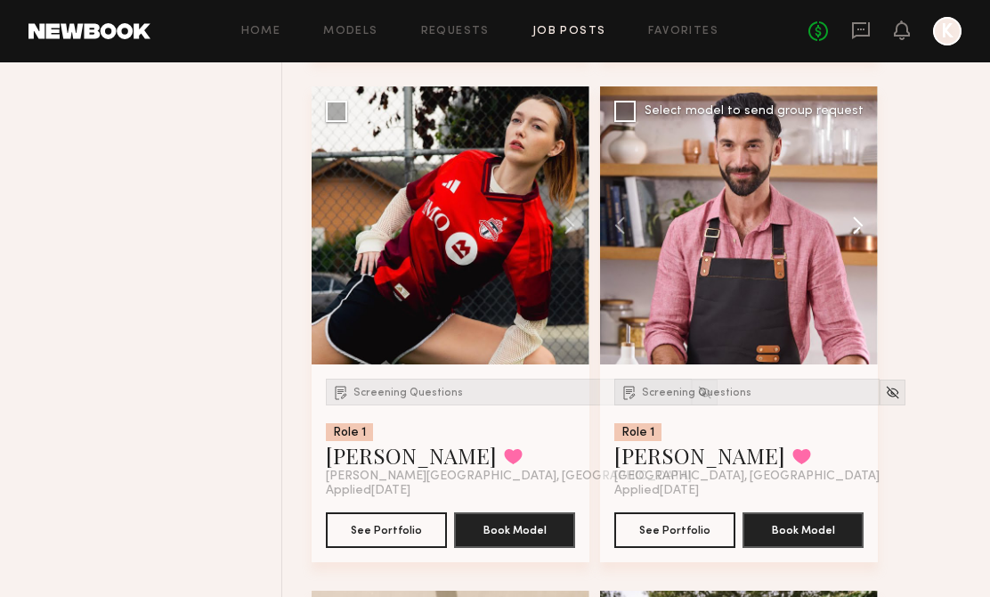
click at [847, 232] on button at bounding box center [849, 225] width 57 height 278
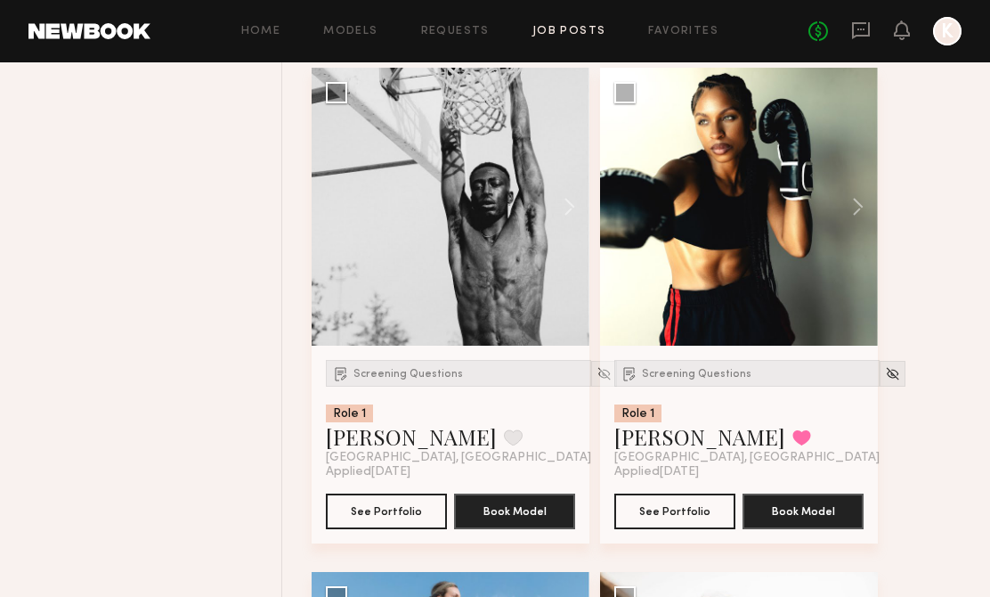
scroll to position [8799, 0]
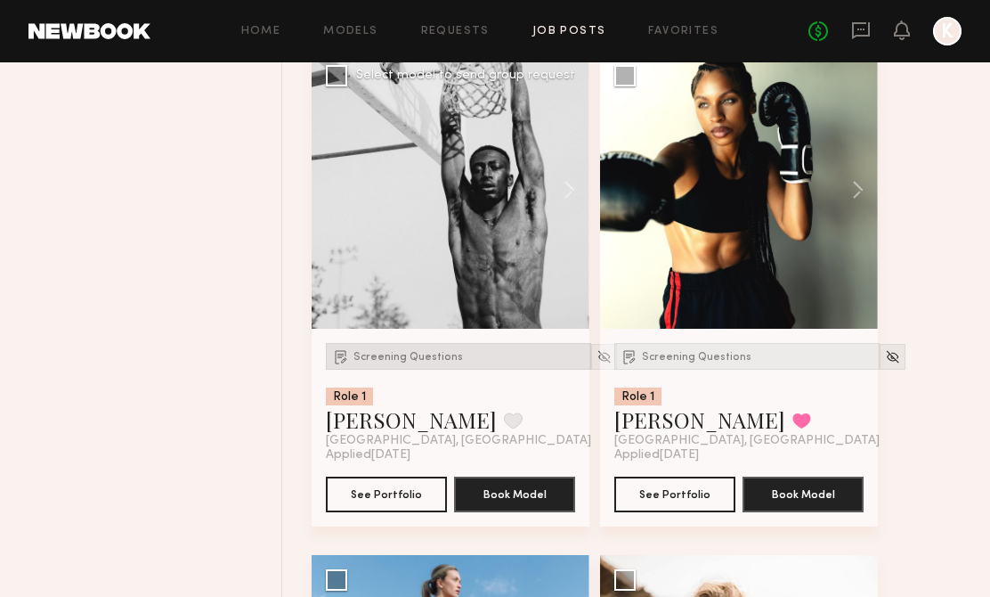
click at [410, 369] on div "Screening Questions" at bounding box center [458, 356] width 265 height 27
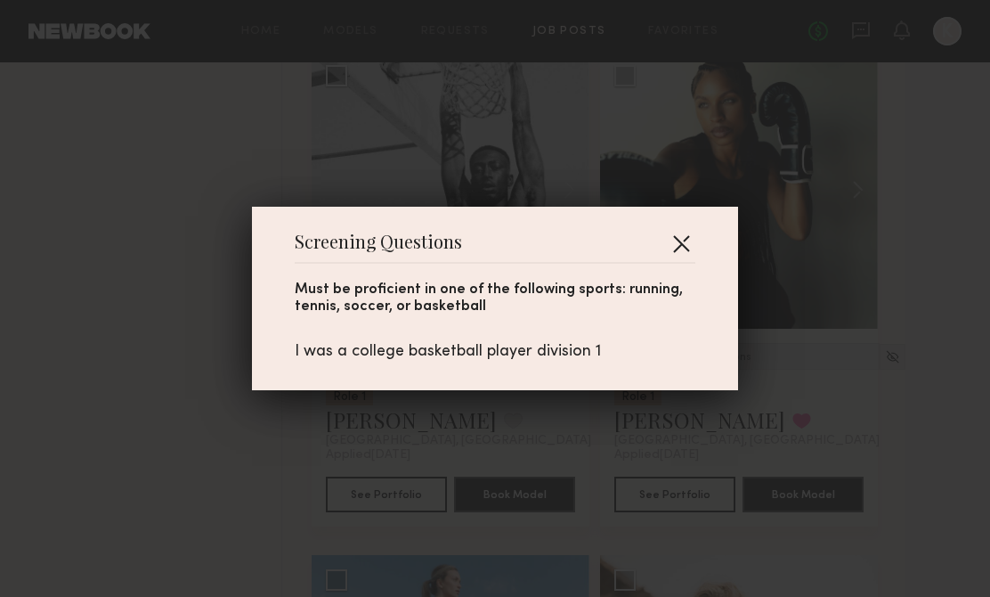
click at [686, 252] on button "button" at bounding box center [681, 243] width 28 height 28
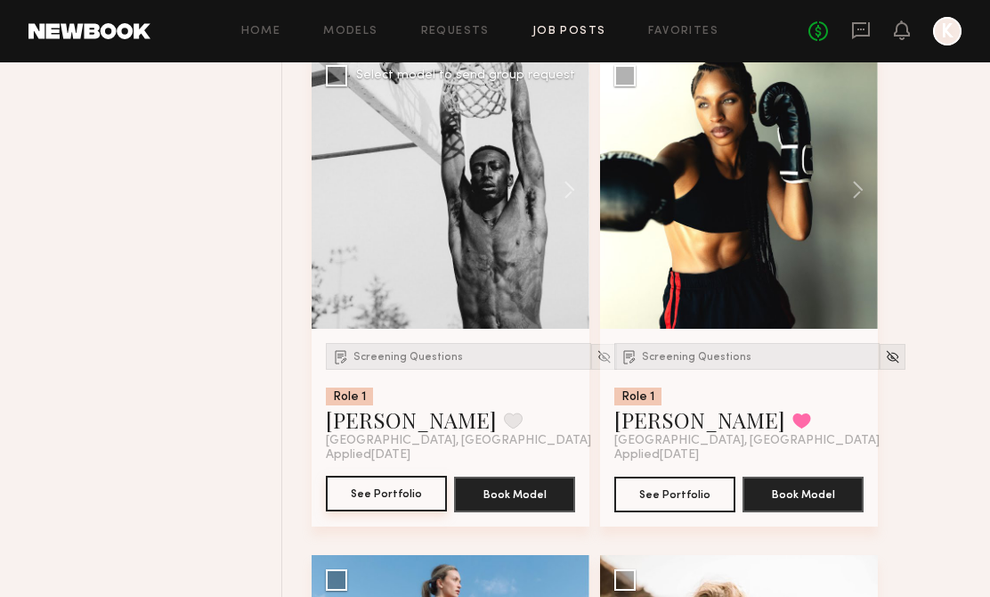
click at [353, 507] on button "See Portfolio" at bounding box center [386, 493] width 121 height 36
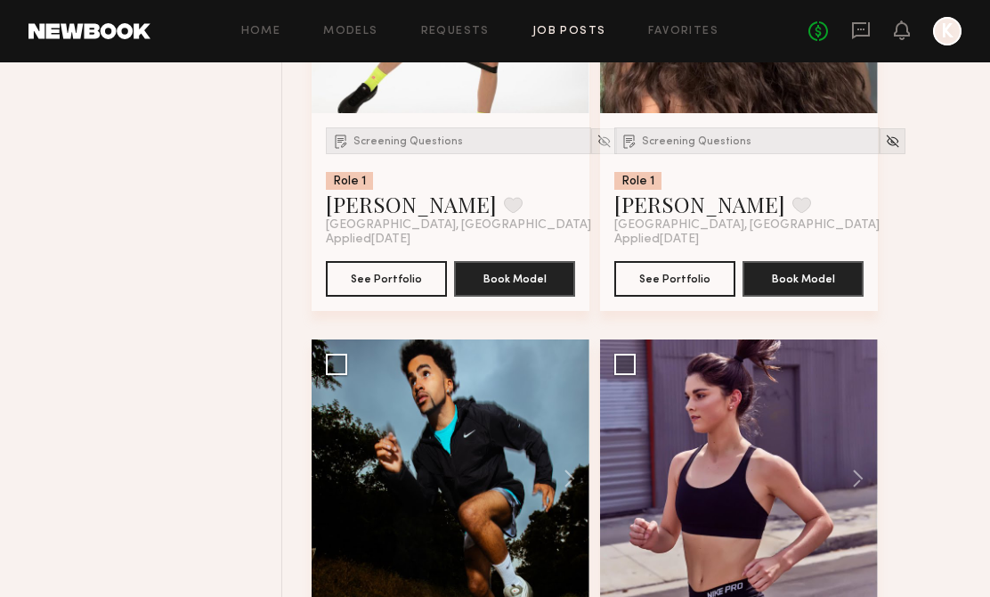
scroll to position [10157, 0]
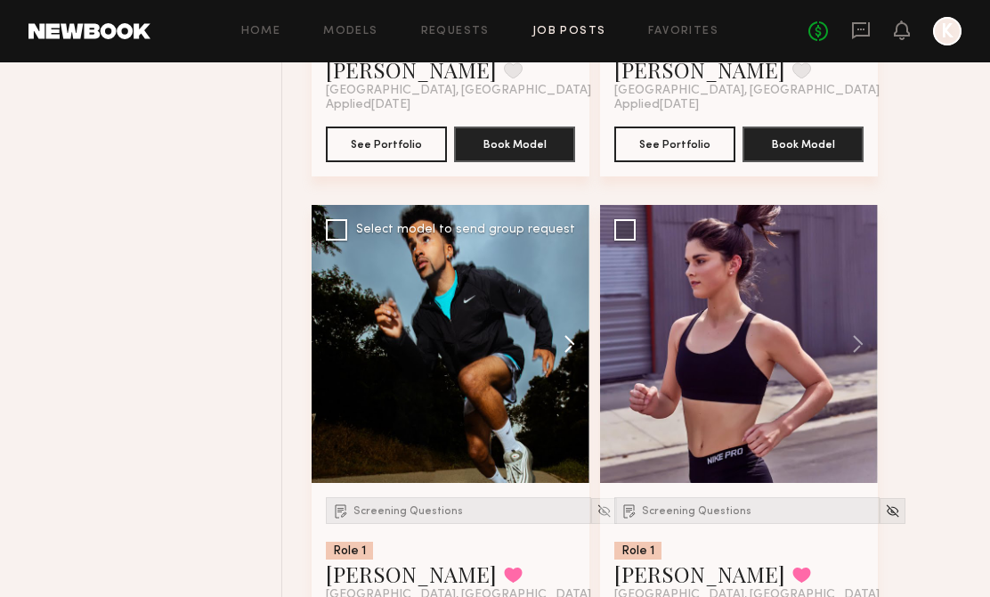
click at [548, 342] on button at bounding box center [560, 344] width 57 height 278
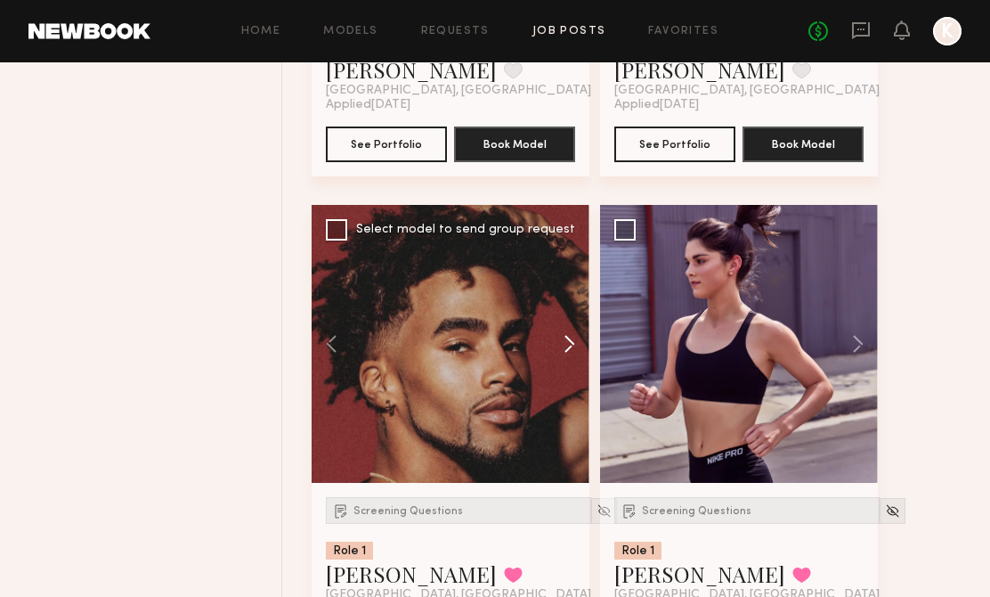
click at [559, 346] on button at bounding box center [560, 344] width 57 height 278
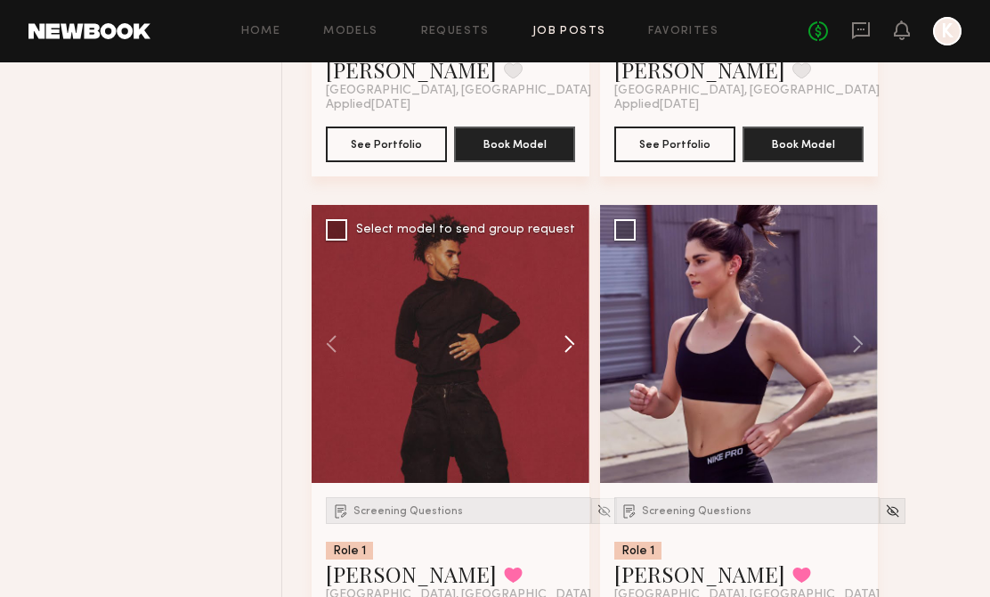
scroll to position [10168, 0]
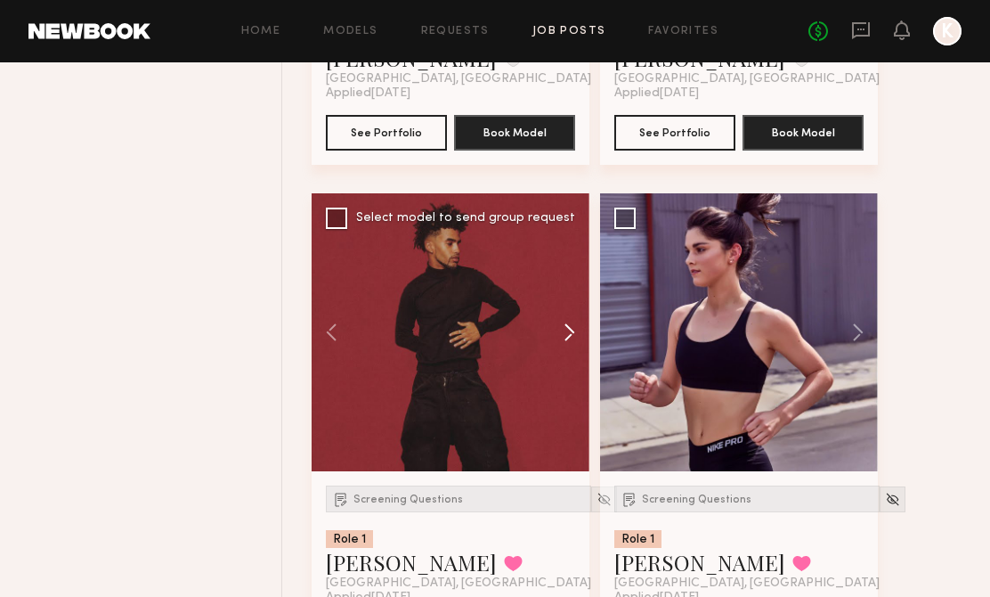
click at [559, 346] on button at bounding box center [560, 332] width 57 height 278
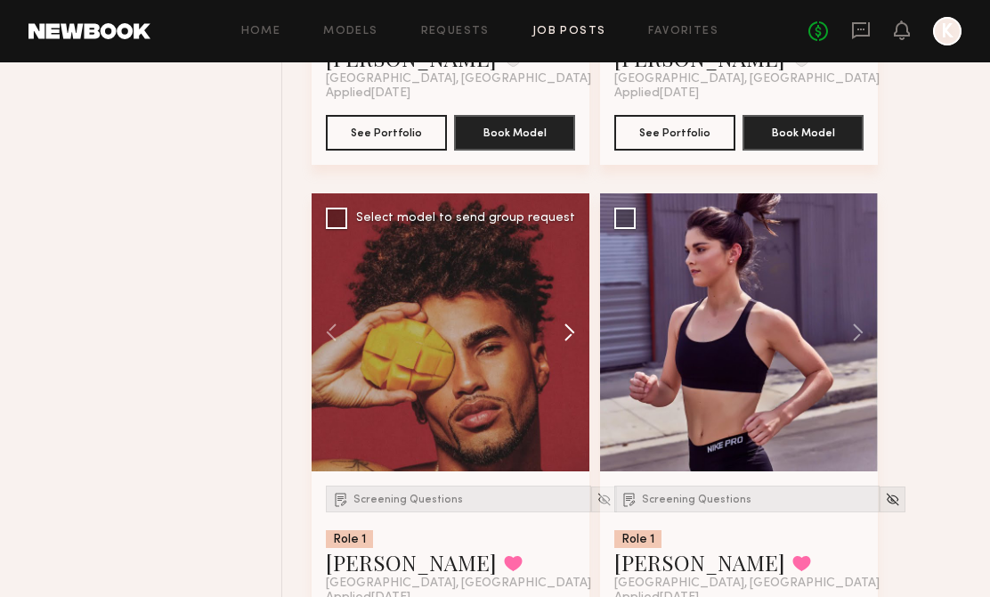
click at [559, 332] on button at bounding box center [560, 332] width 57 height 278
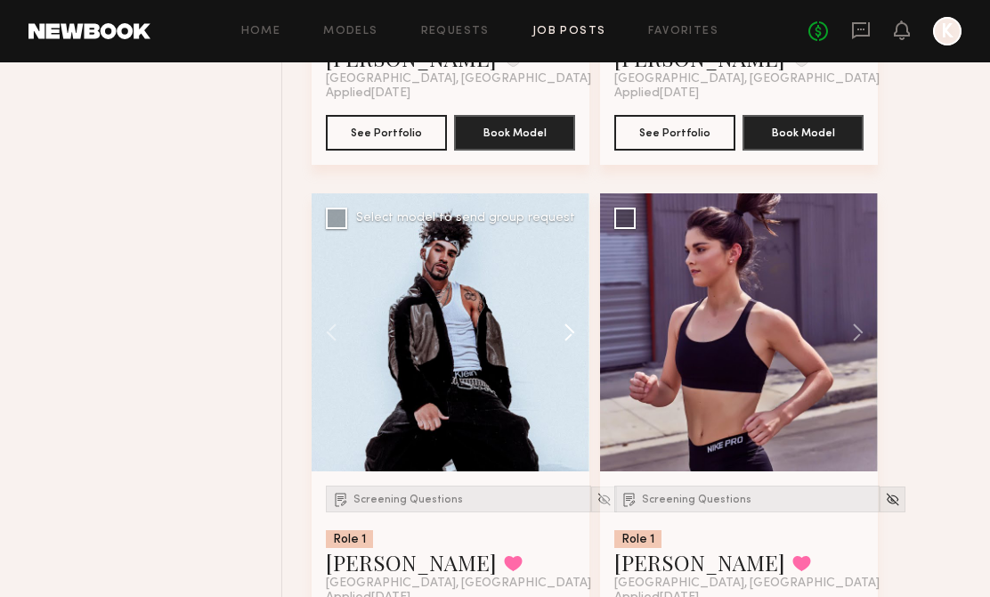
click at [559, 332] on button at bounding box center [560, 332] width 57 height 278
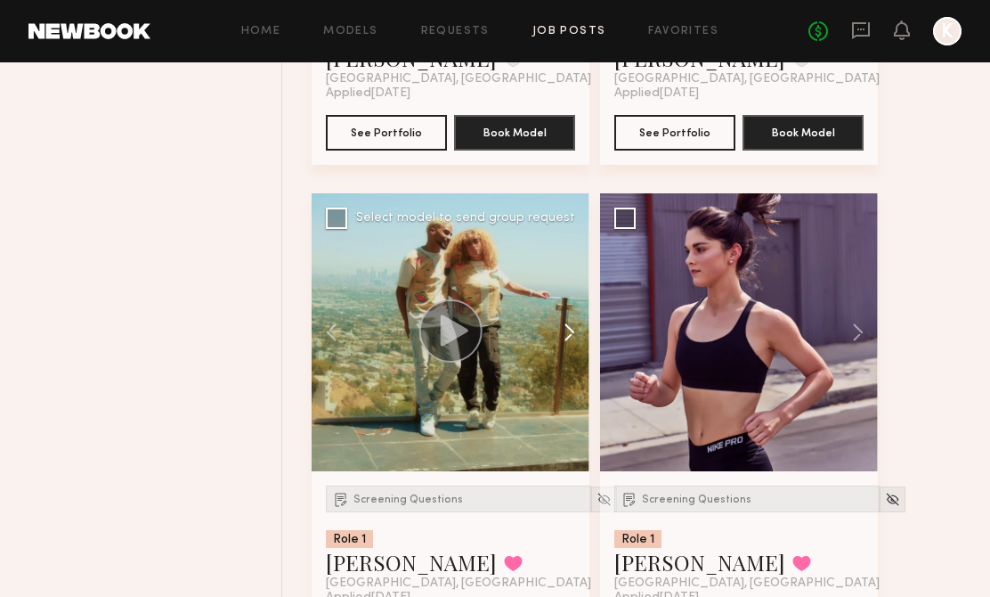
click at [559, 332] on button at bounding box center [560, 332] width 57 height 278
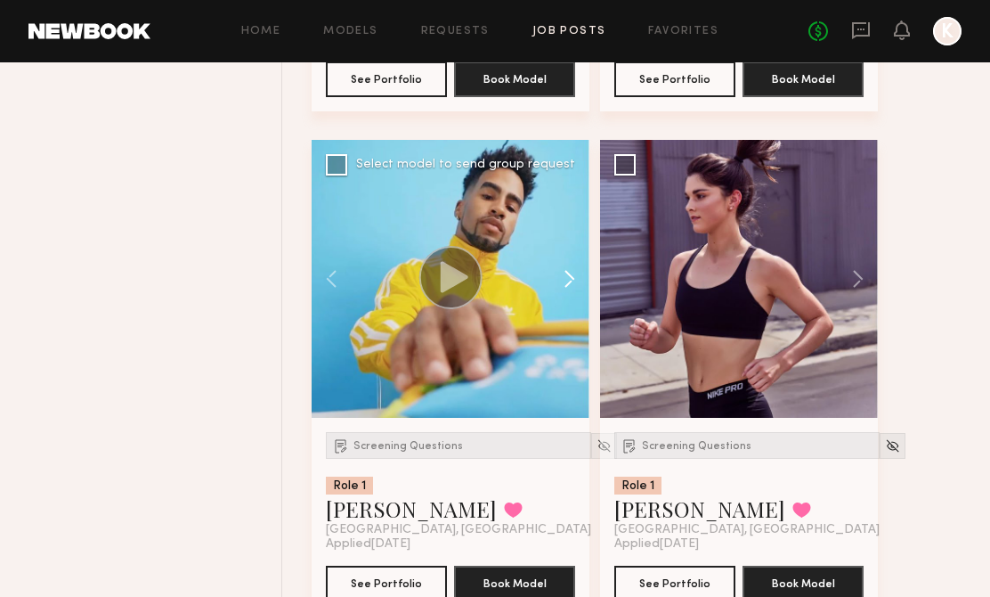
scroll to position [10224, 0]
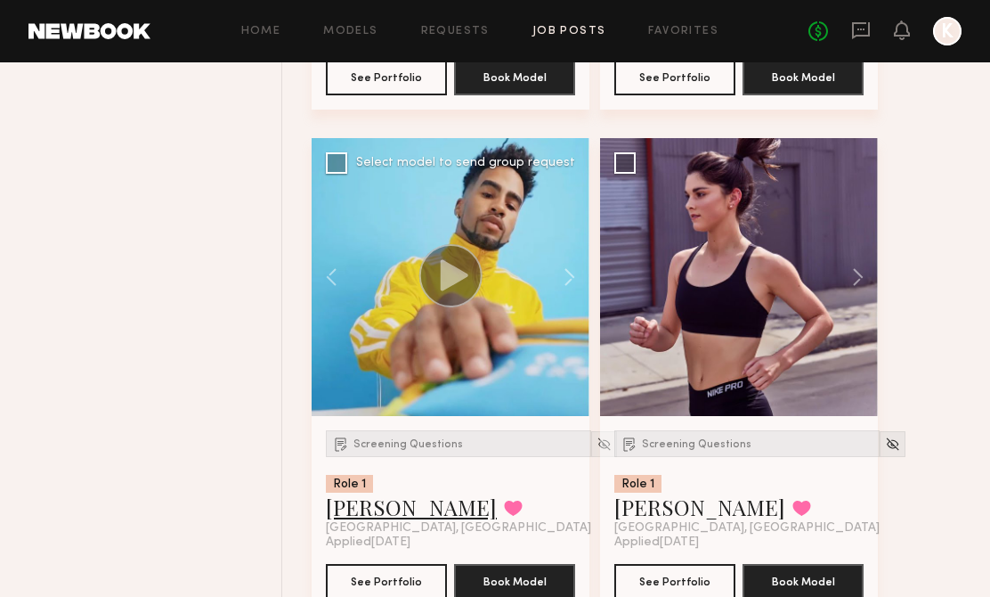
click at [379, 519] on link "Micah G." at bounding box center [411, 506] width 171 height 28
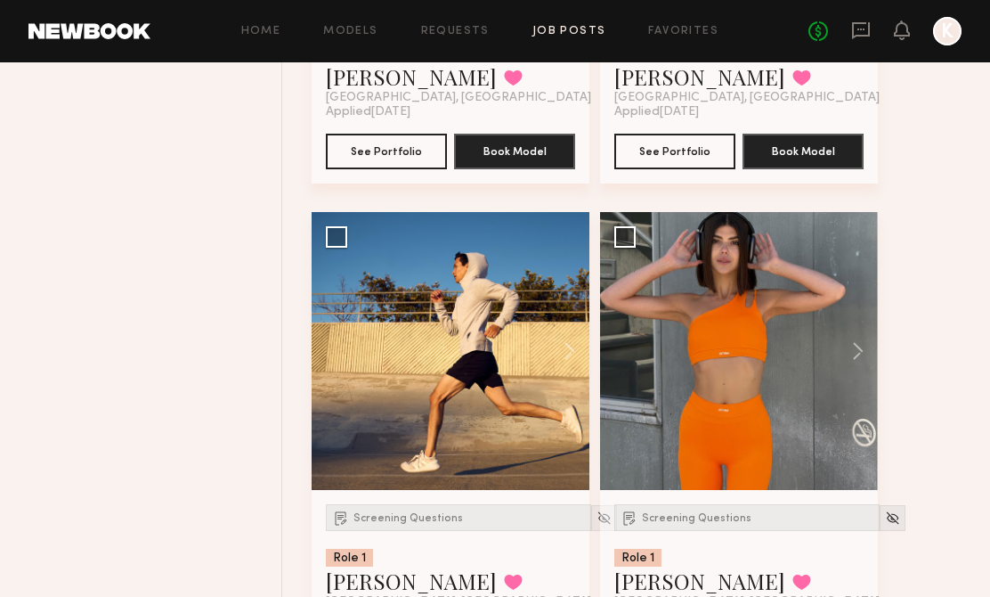
scroll to position [10655, 0]
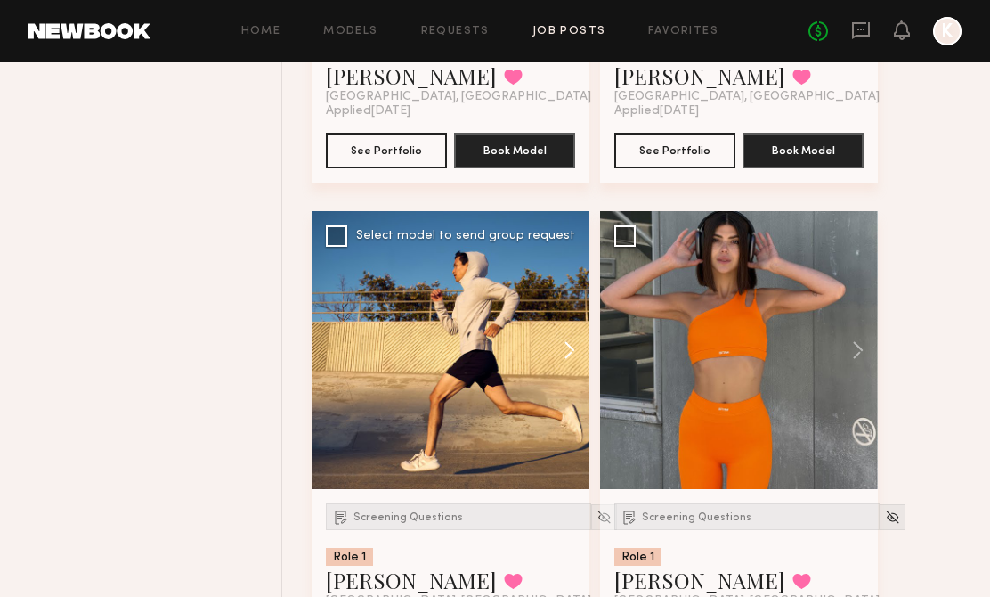
click at [570, 349] on button at bounding box center [560, 350] width 57 height 278
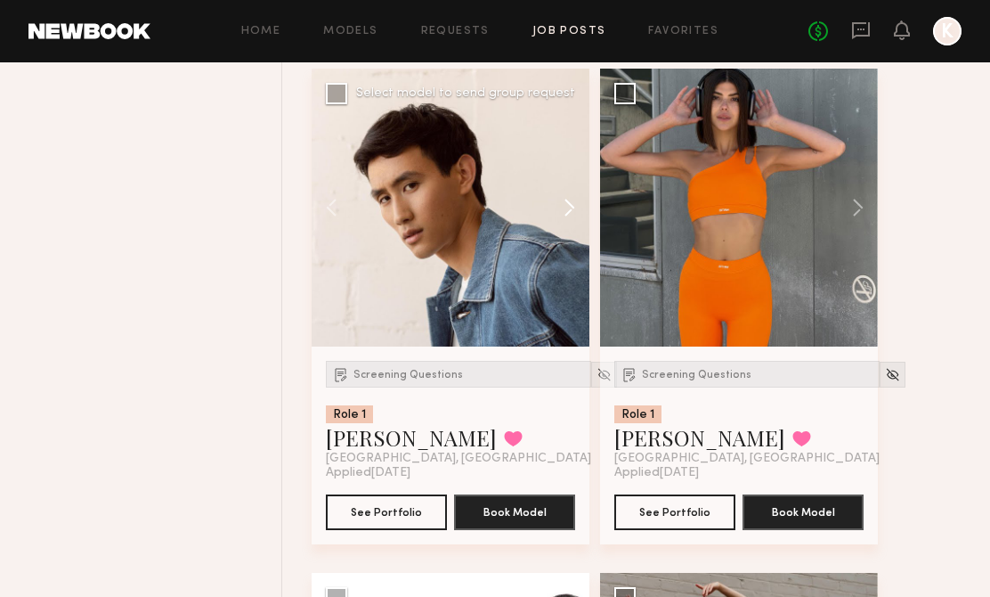
scroll to position [10887, 0]
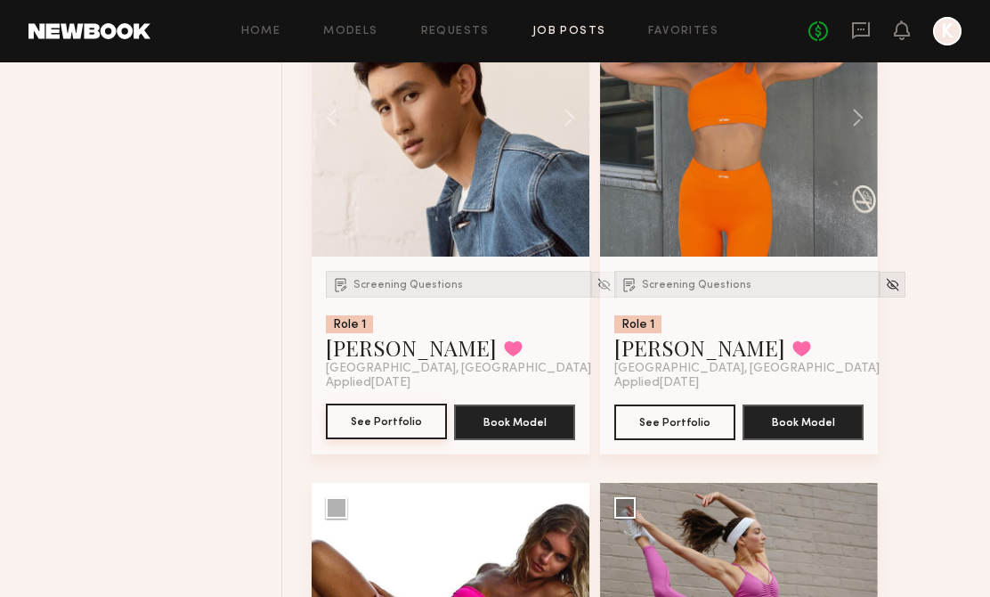
click at [392, 426] on button "See Portfolio" at bounding box center [386, 421] width 121 height 36
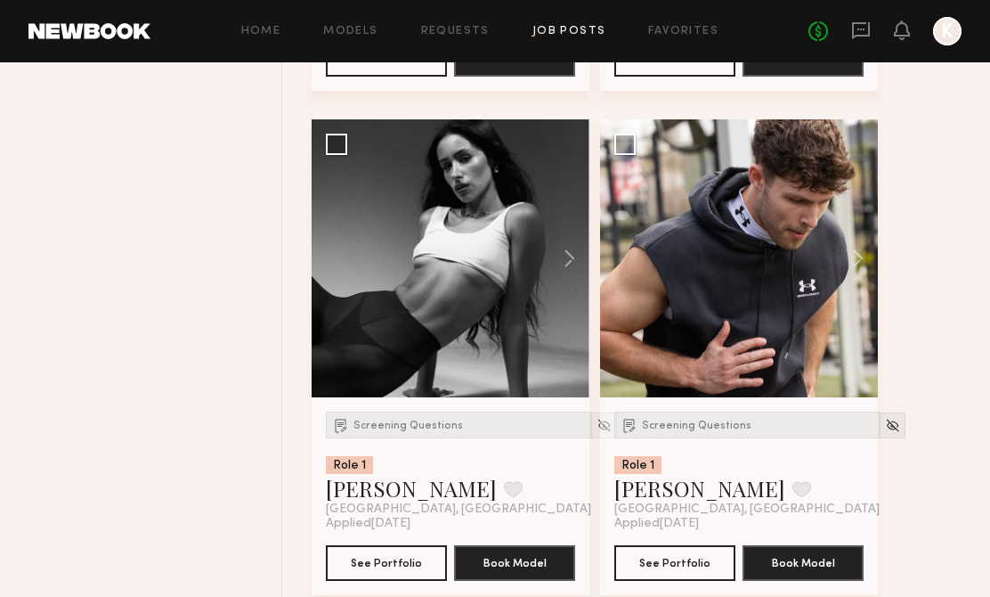
scroll to position [12845, 0]
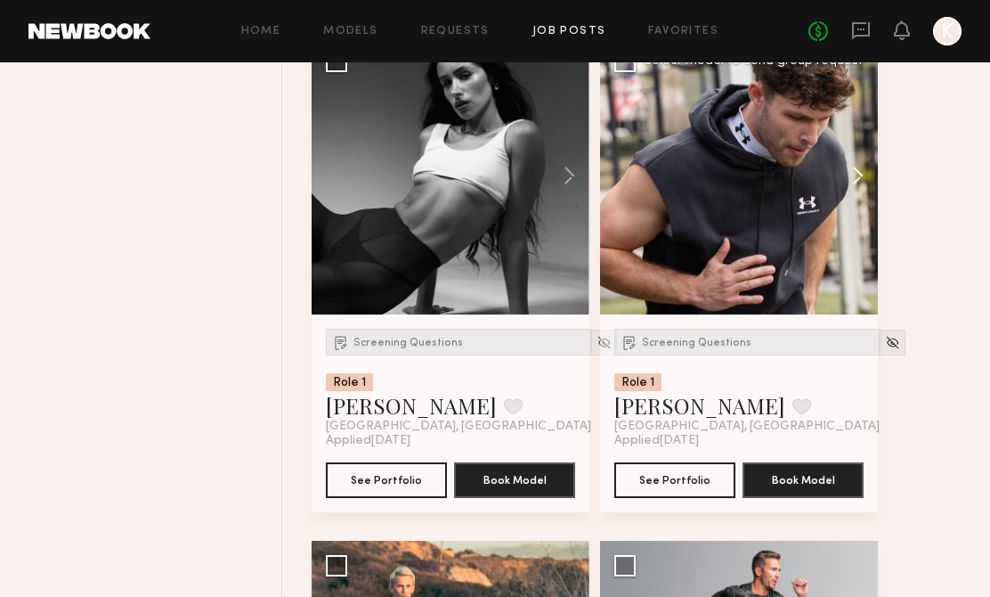
click at [842, 193] on button at bounding box center [849, 176] width 57 height 278
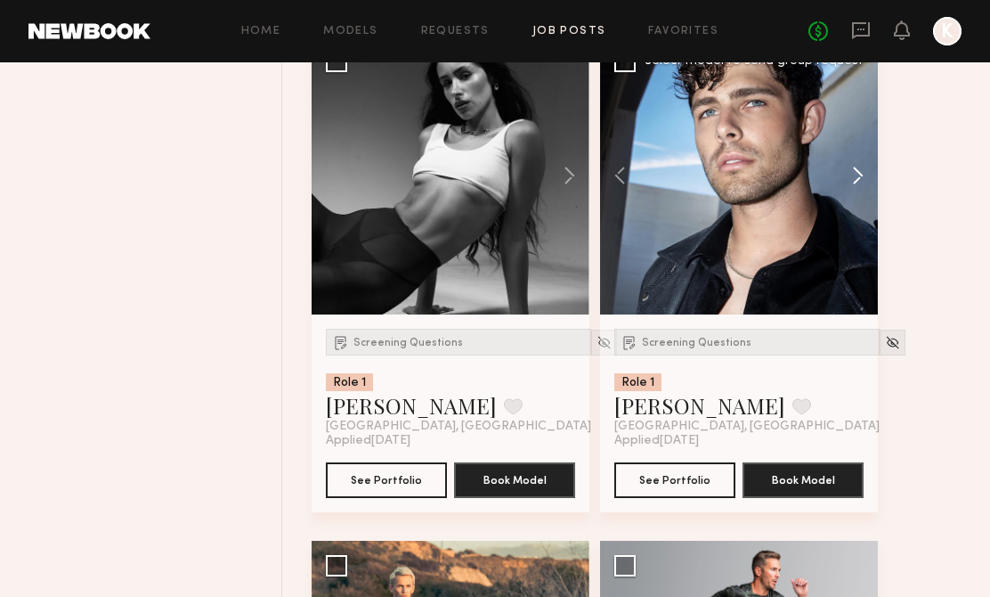
click at [842, 191] on button at bounding box center [849, 176] width 57 height 278
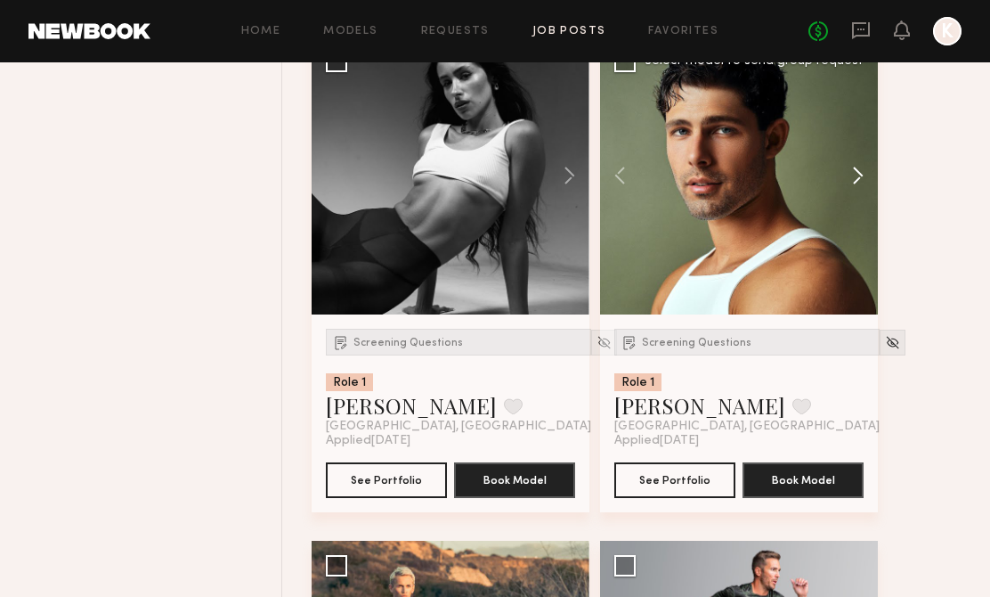
click at [842, 191] on button at bounding box center [849, 176] width 57 height 278
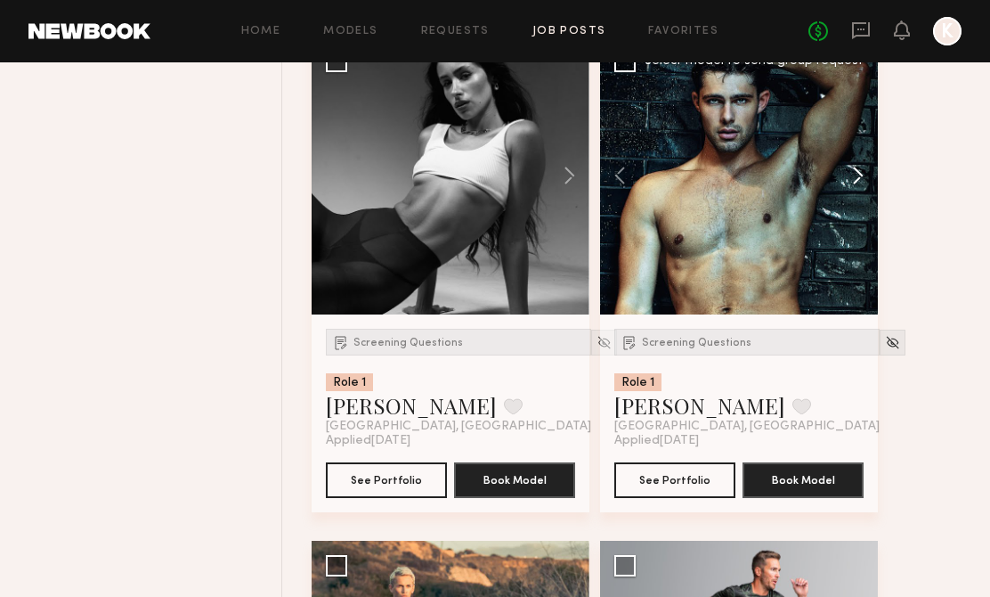
click at [842, 191] on button at bounding box center [849, 176] width 57 height 278
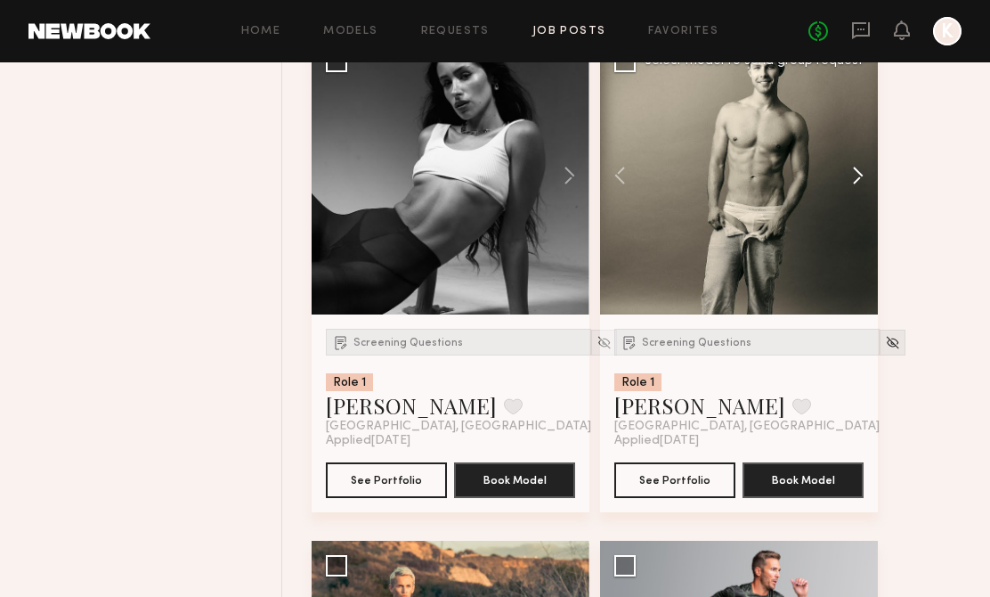
click at [842, 191] on button at bounding box center [849, 176] width 57 height 278
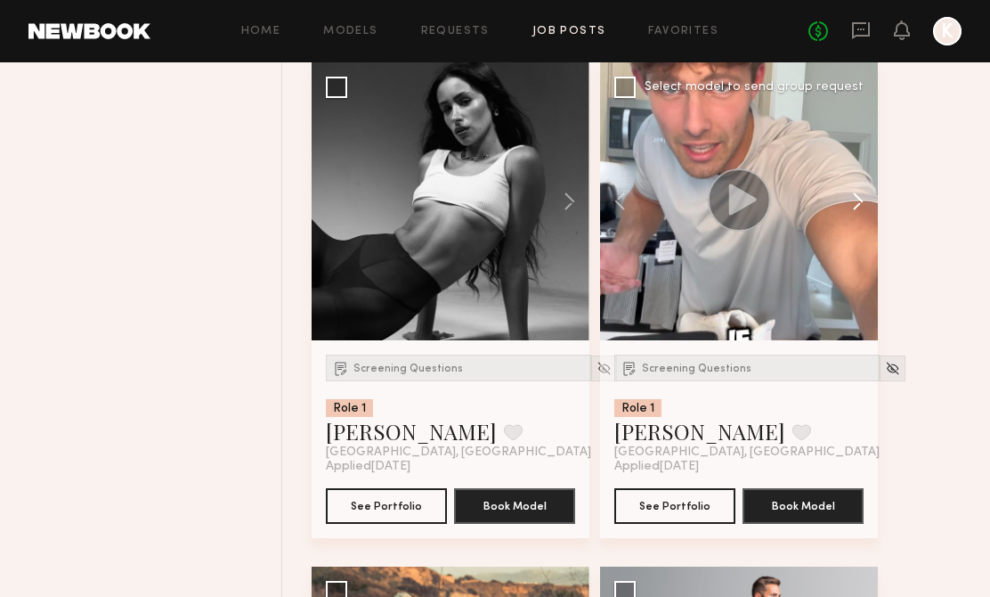
scroll to position [12817, 0]
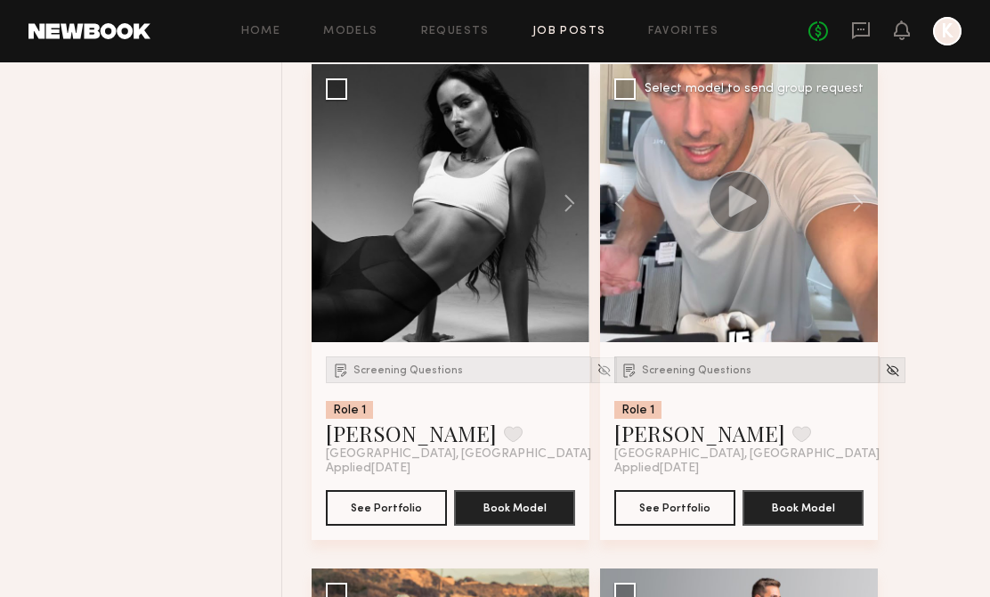
click at [688, 376] on span "Screening Questions" at bounding box center [697, 370] width 110 height 11
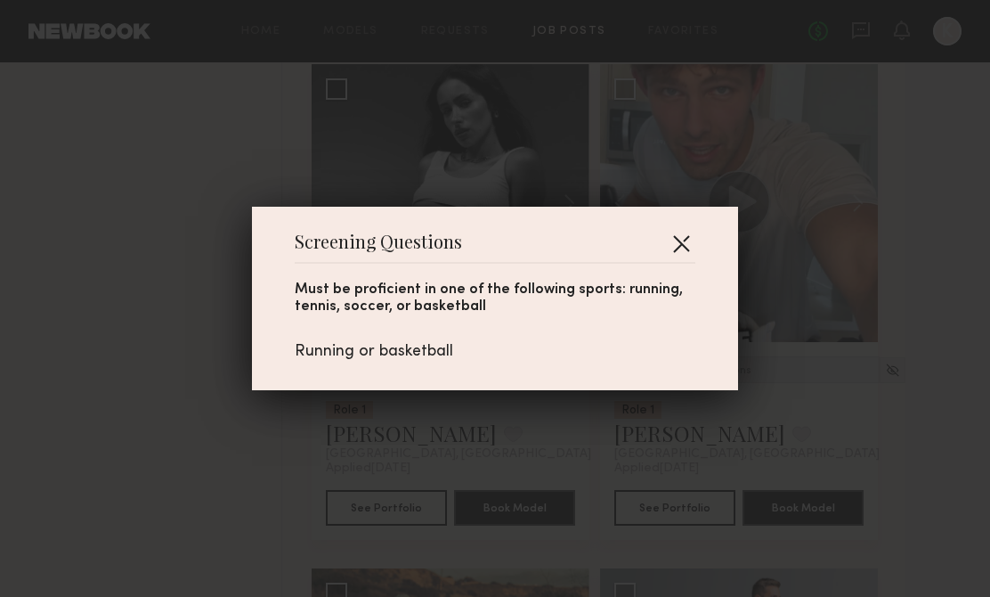
click at [686, 237] on button "button" at bounding box center [681, 243] width 28 height 28
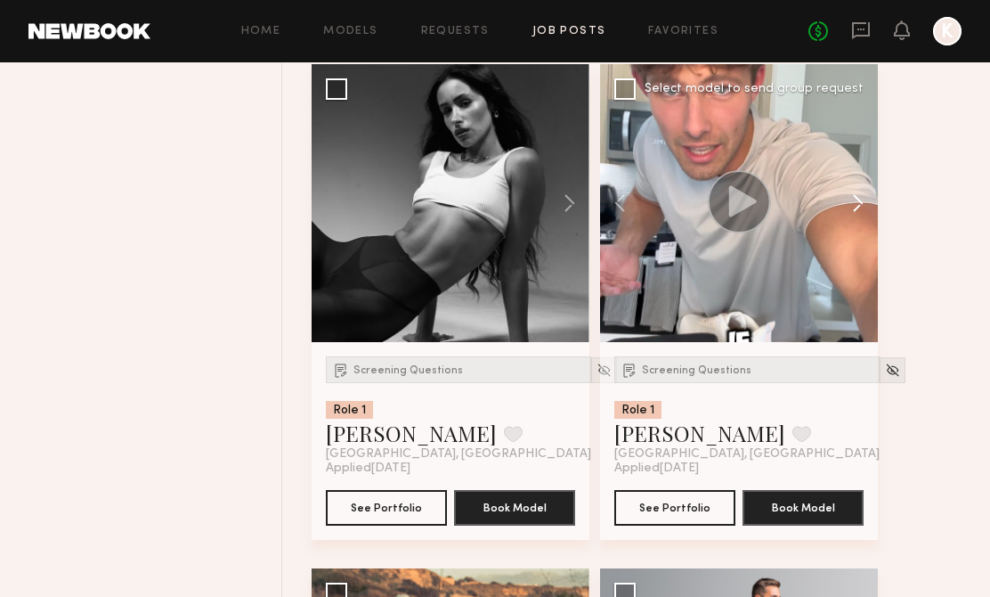
click at [859, 207] on button at bounding box center [849, 203] width 57 height 278
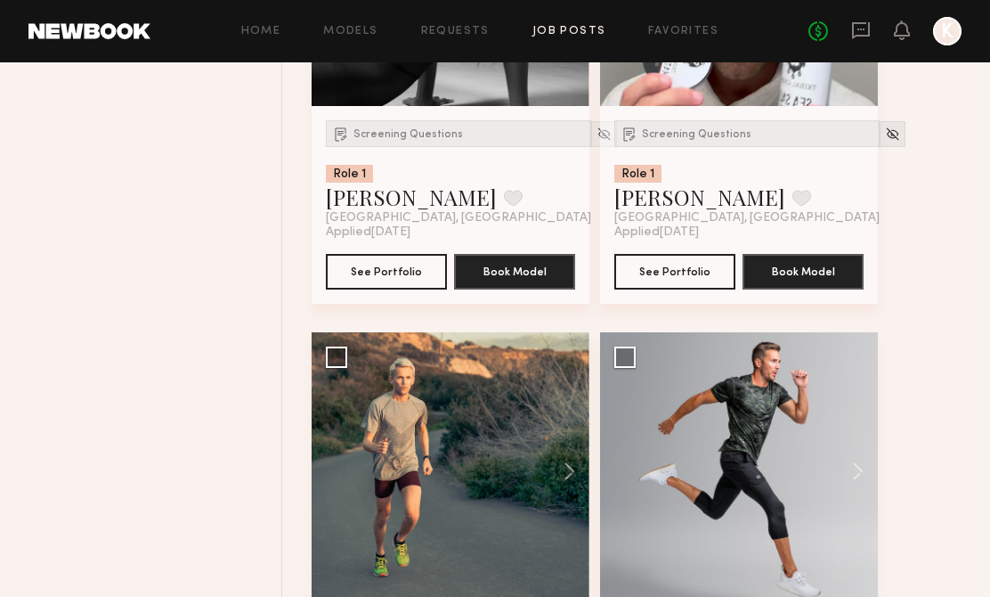
scroll to position [13237, 0]
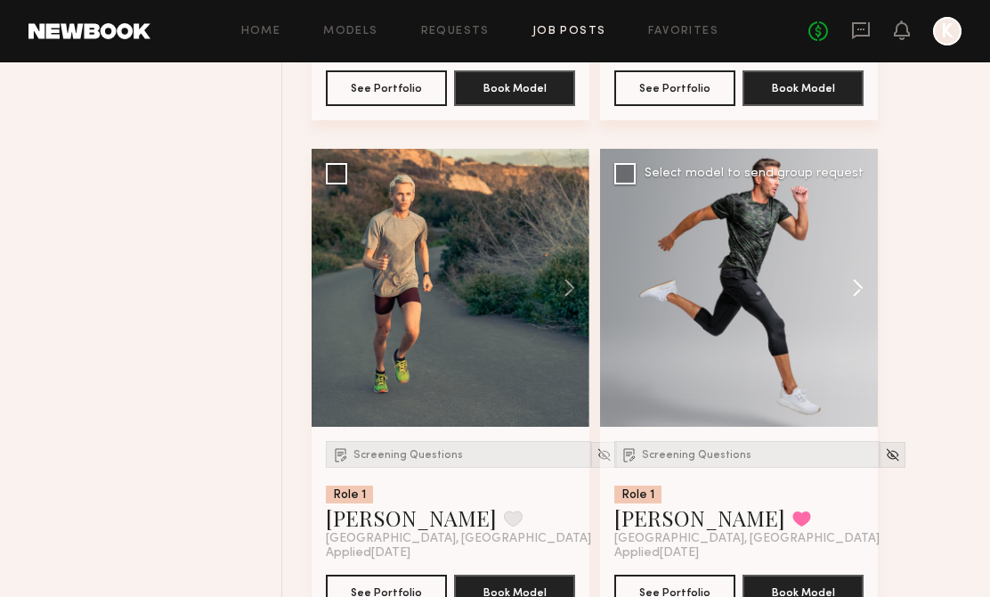
click at [844, 280] on button at bounding box center [849, 288] width 57 height 278
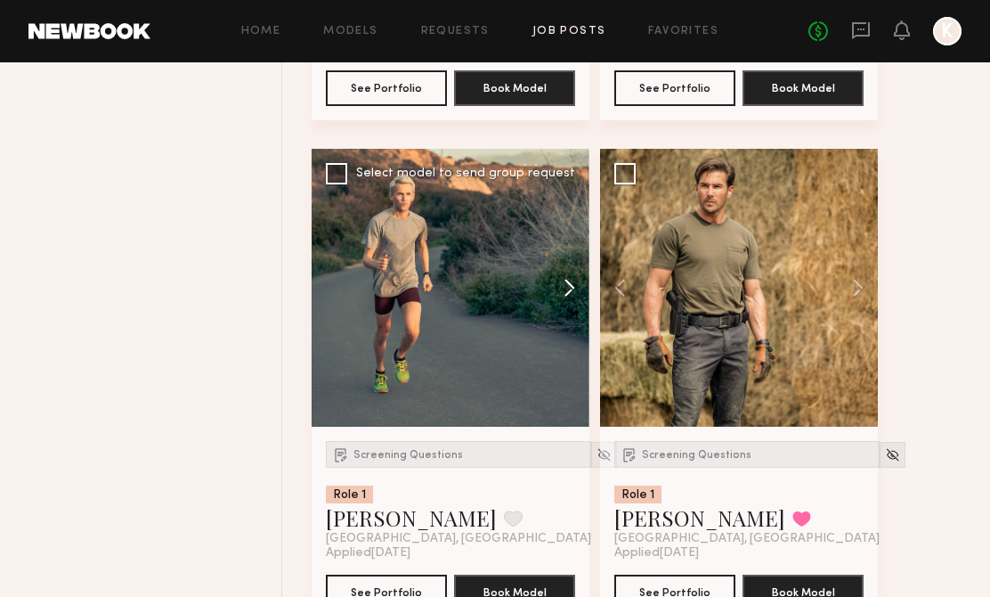
click at [568, 283] on button at bounding box center [560, 288] width 57 height 278
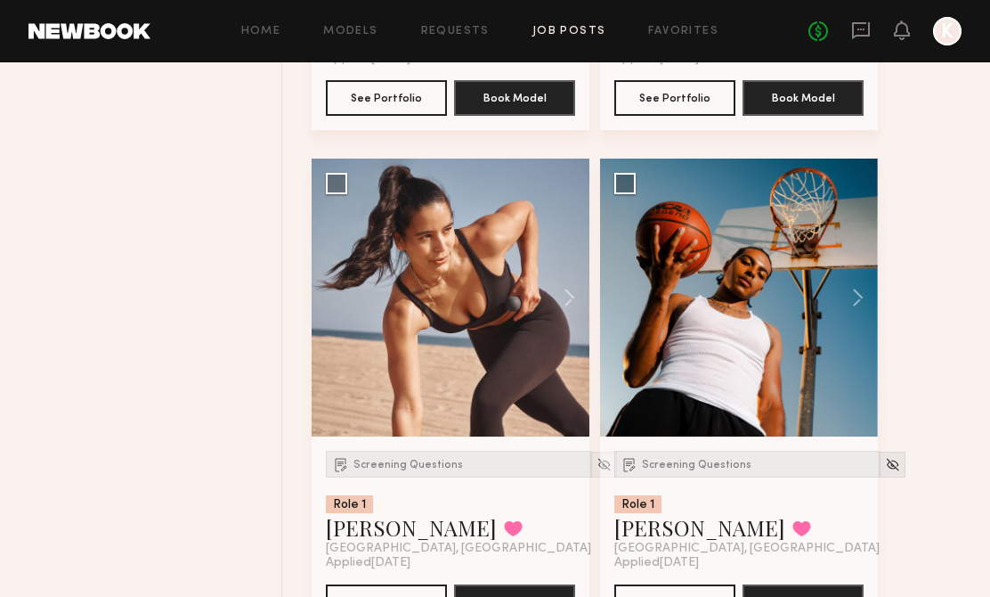
scroll to position [14739, 0]
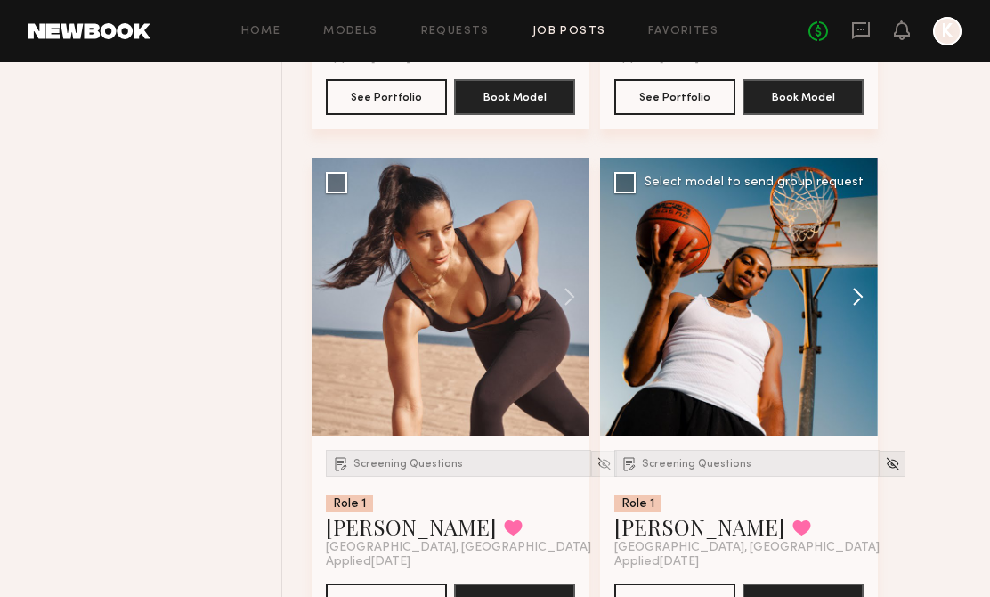
click at [848, 298] on button at bounding box center [849, 297] width 57 height 278
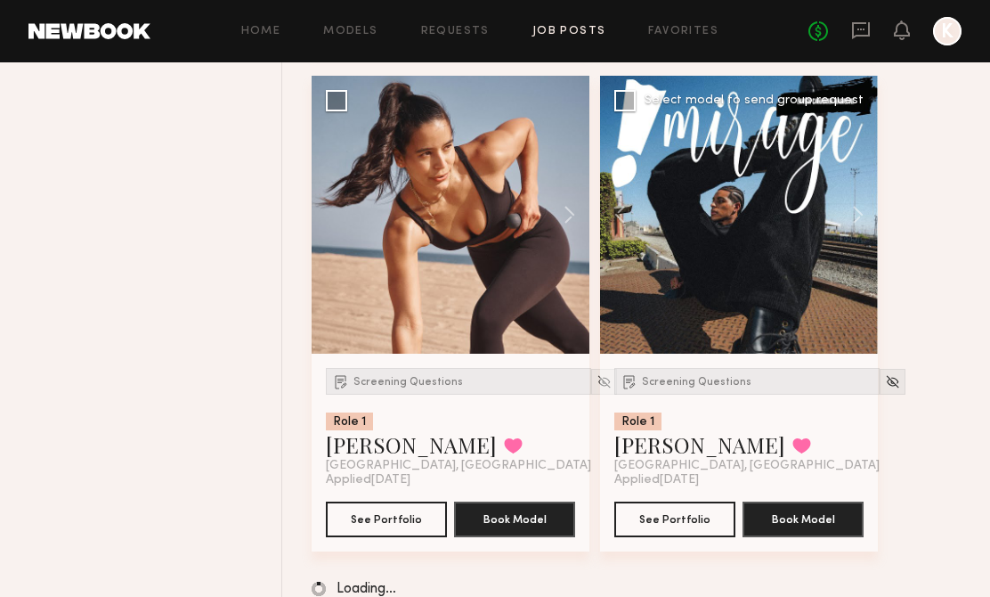
scroll to position [14835, 0]
click at [718, 365] on div "Screening Questions Role 1 Jaylin D. Favorited Los Angeles, CA Applied 09/04/20…" at bounding box center [739, 452] width 278 height 198
click at [717, 377] on span "Screening Questions" at bounding box center [697, 381] width 110 height 11
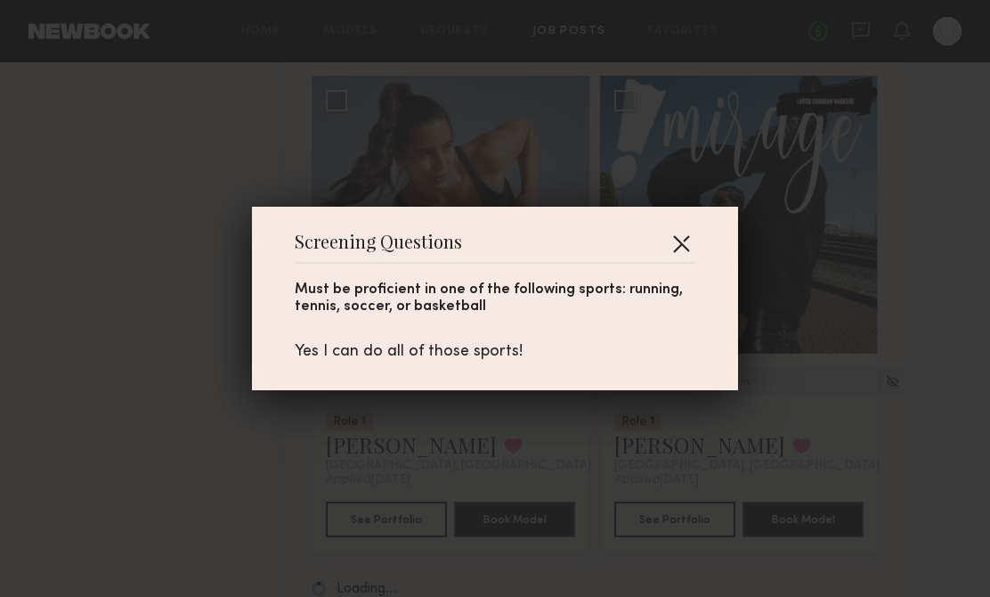
click at [679, 244] on button "button" at bounding box center [681, 243] width 28 height 28
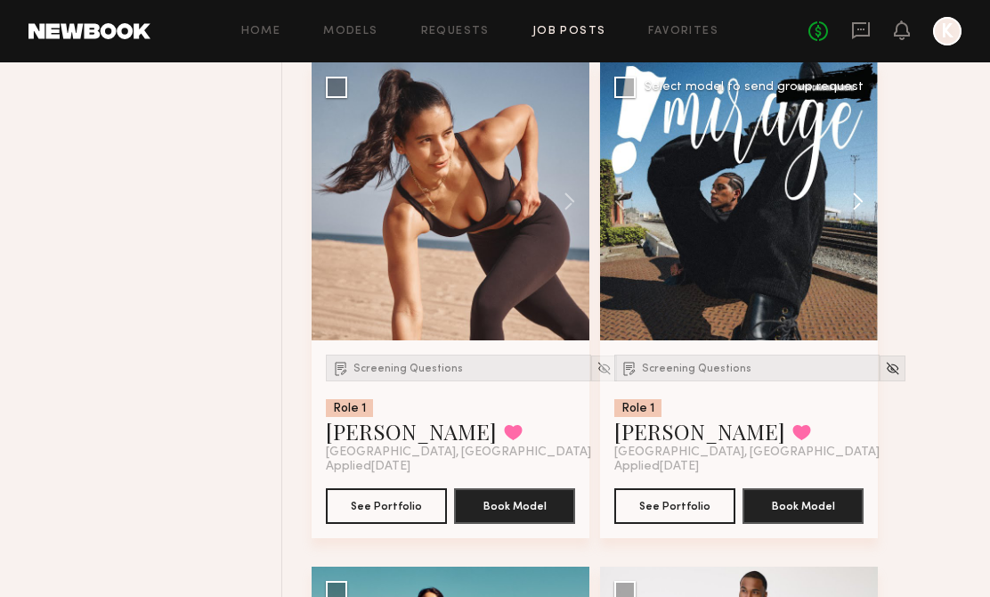
click at [852, 206] on button at bounding box center [849, 201] width 57 height 278
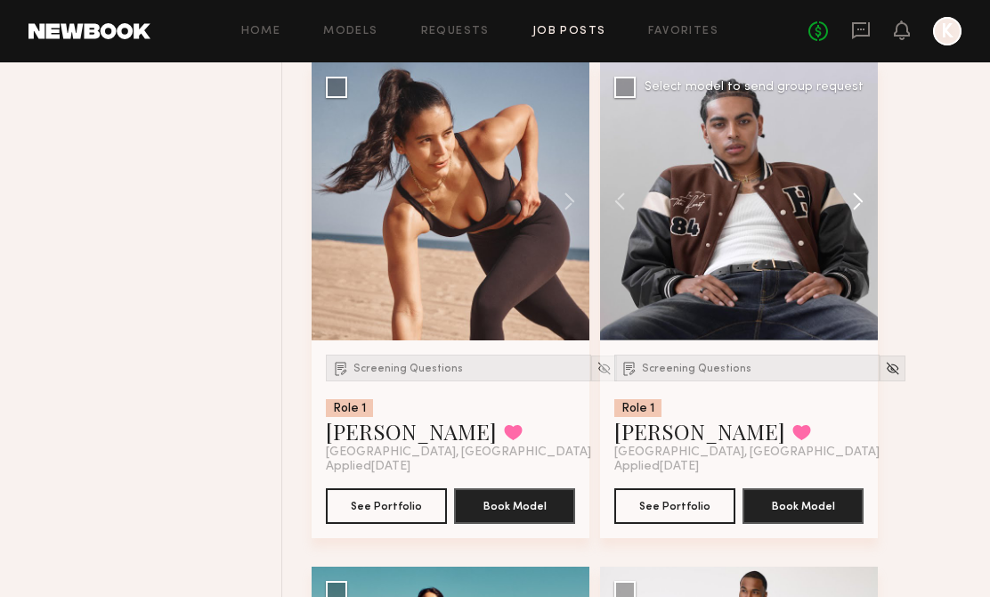
click at [858, 217] on button at bounding box center [849, 201] width 57 height 278
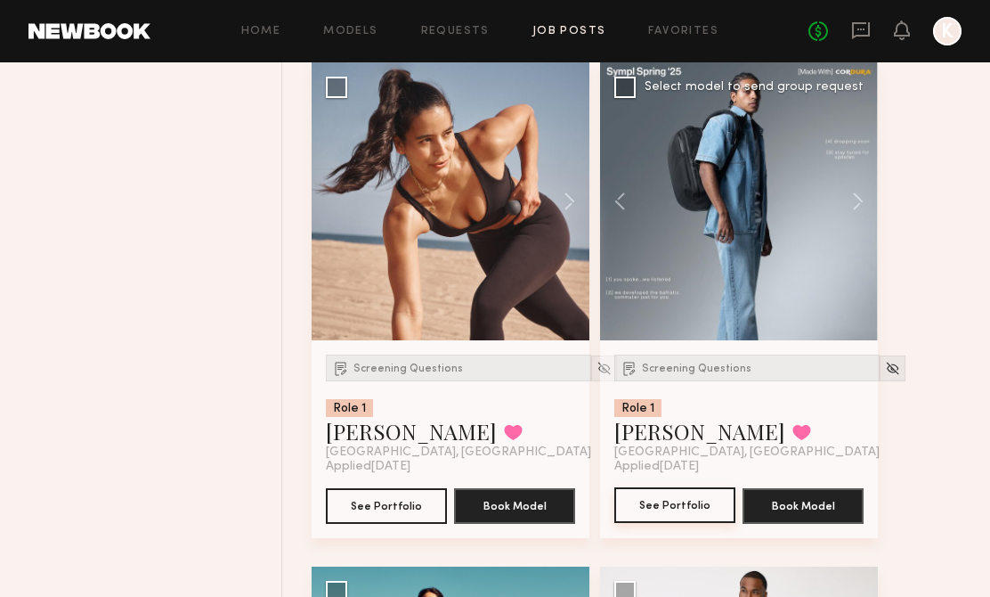
click at [675, 513] on button "See Portfolio" at bounding box center [674, 505] width 121 height 36
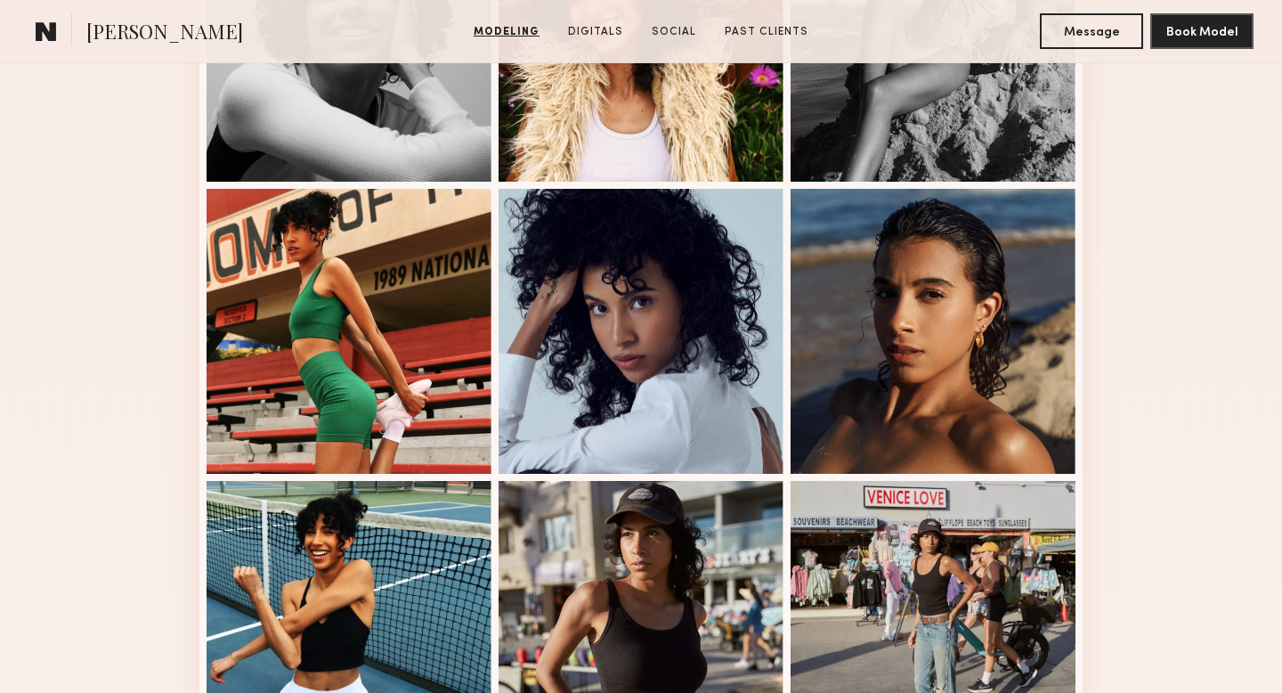
scroll to position [922, 0]
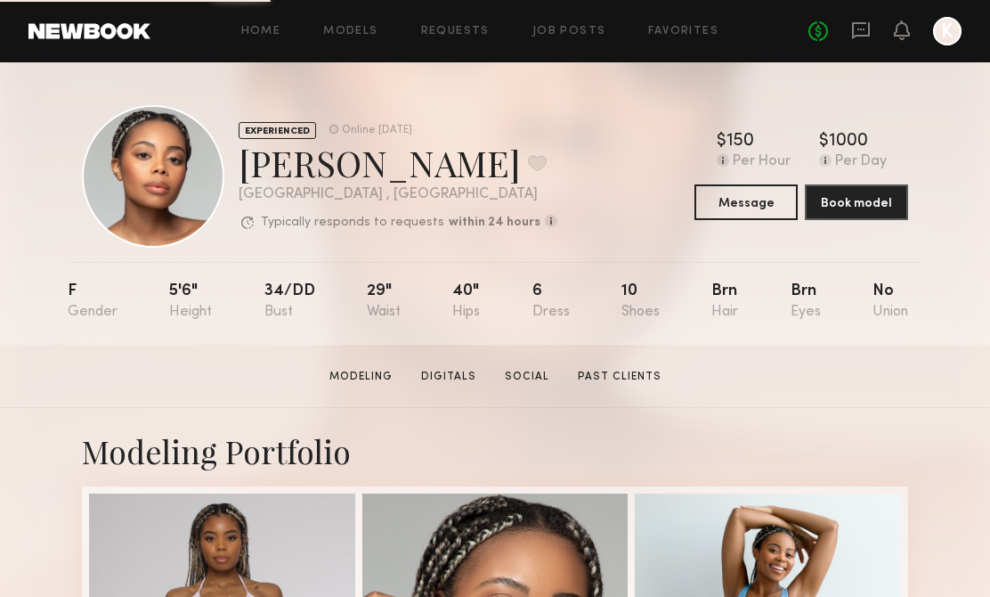
click at [612, 209] on div "EXPERIENCED Online [DATE] [PERSON_NAME] Favorite [GEOGRAPHIC_DATA] , [GEOGRAPHI…" at bounding box center [495, 176] width 826 height 142
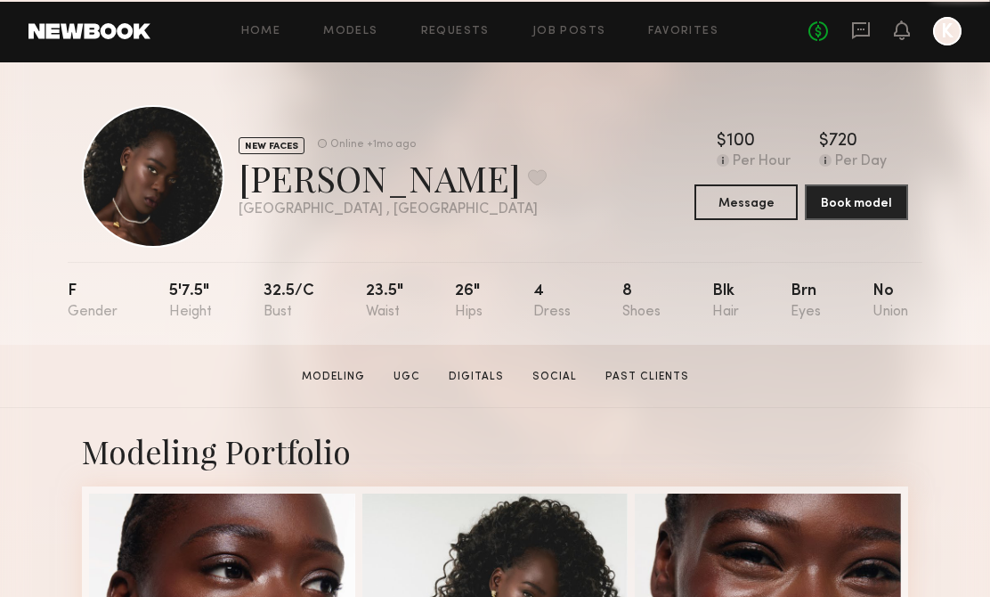
click at [567, 206] on div "NEW FACES Online +1mo ago [PERSON_NAME] Favorite [GEOGRAPHIC_DATA] , [GEOGRAPHI…" at bounding box center [495, 176] width 826 height 142
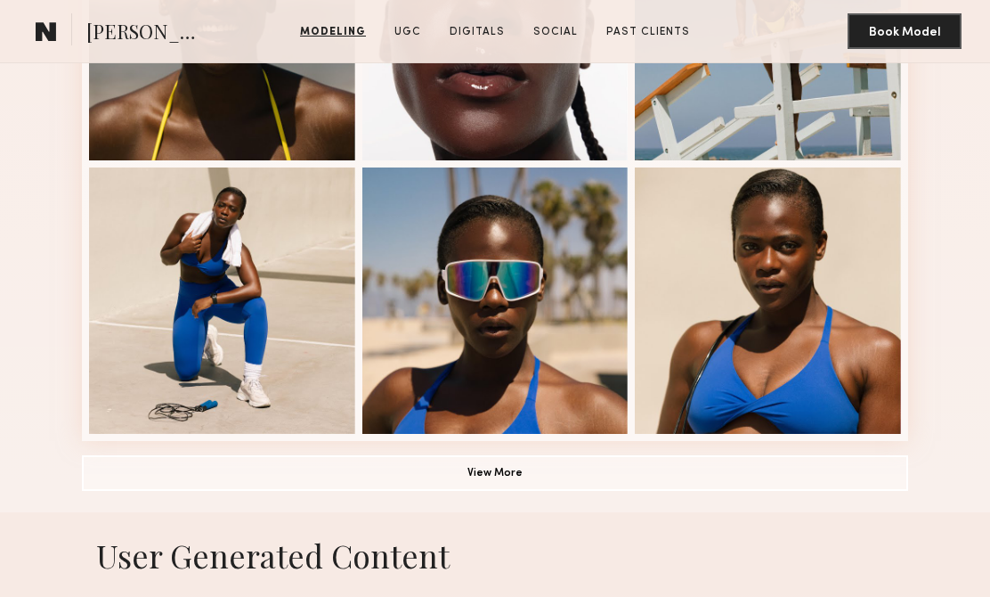
scroll to position [1146, 0]
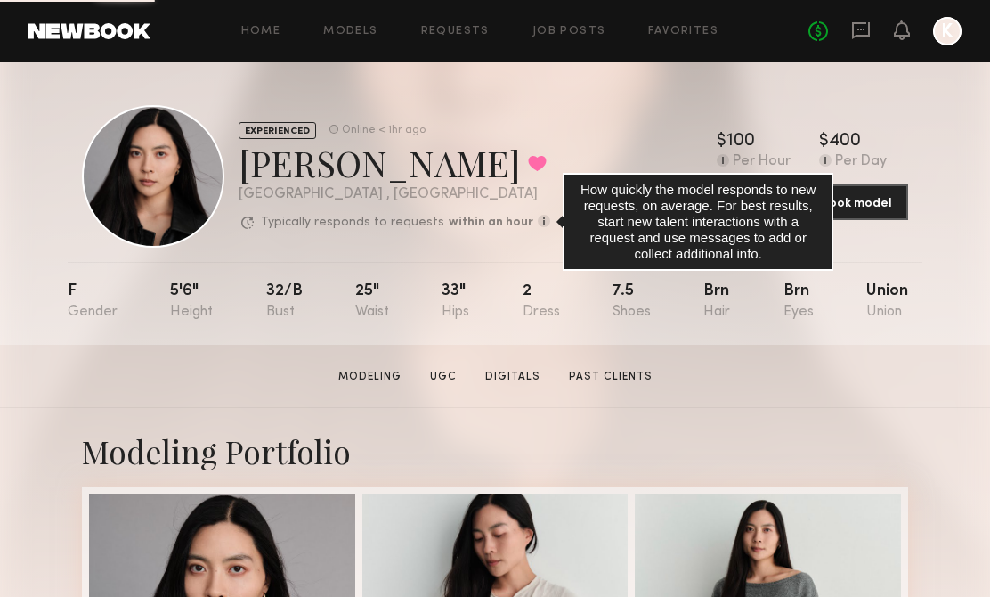
click at [538, 223] on common-icon at bounding box center [544, 221] width 12 height 12
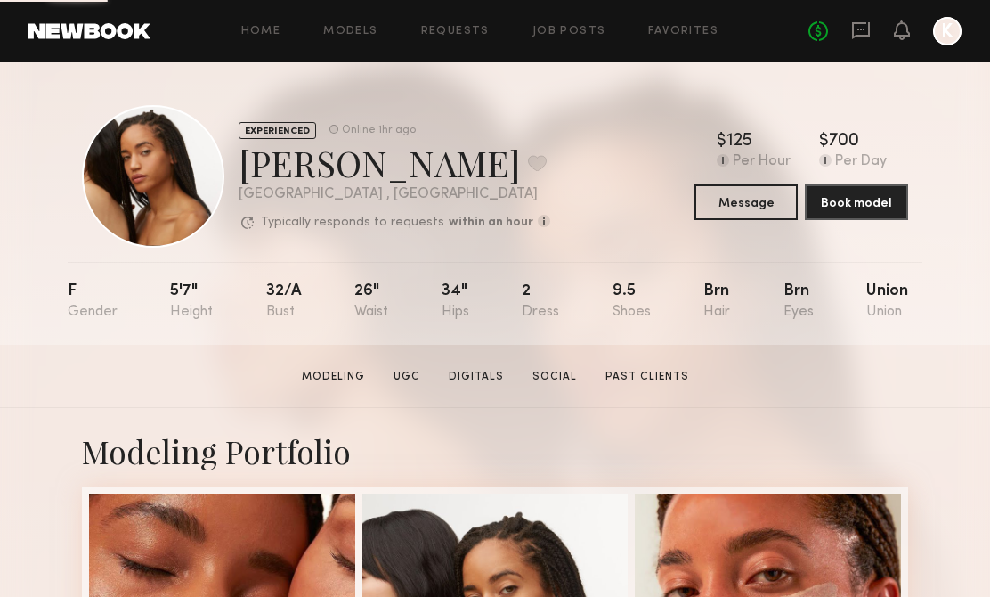
click at [641, 226] on div "EXPERIENCED Online 1hr ago Anisa B. Favorite Los Angeles , CA Typically respond…" at bounding box center [495, 176] width 826 height 142
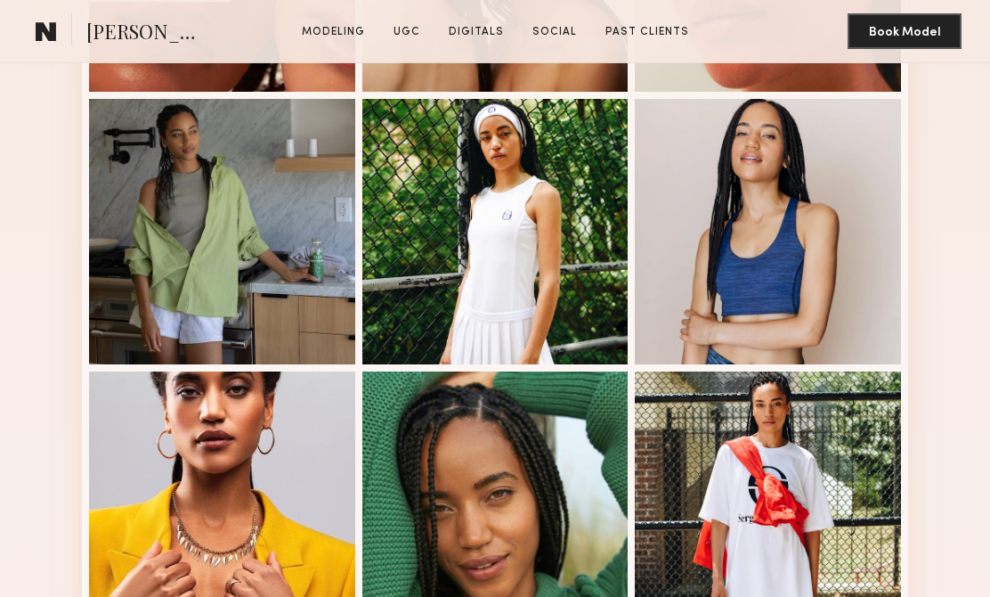
scroll to position [902, 0]
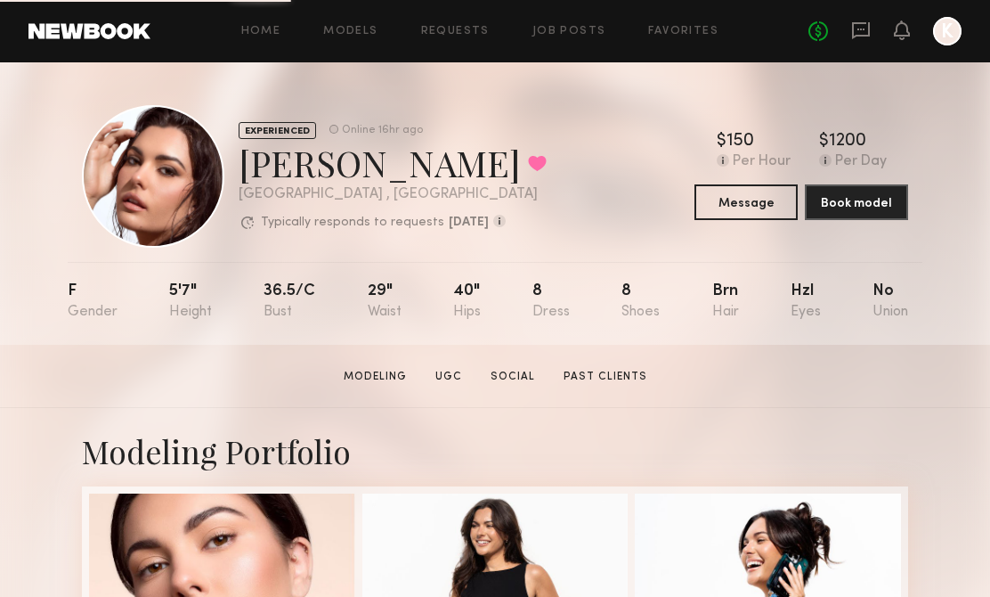
click at [552, 164] on div "EXPERIENCED Online 16hr ago Taylor C. Favorited Los Angeles , CA Typically resp…" at bounding box center [495, 176] width 826 height 142
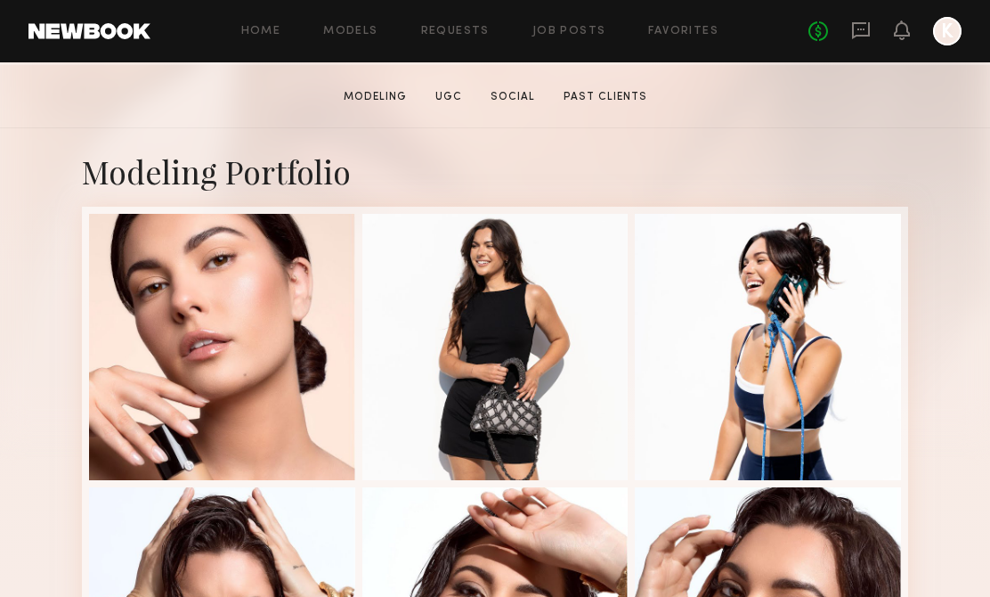
scroll to position [677, 0]
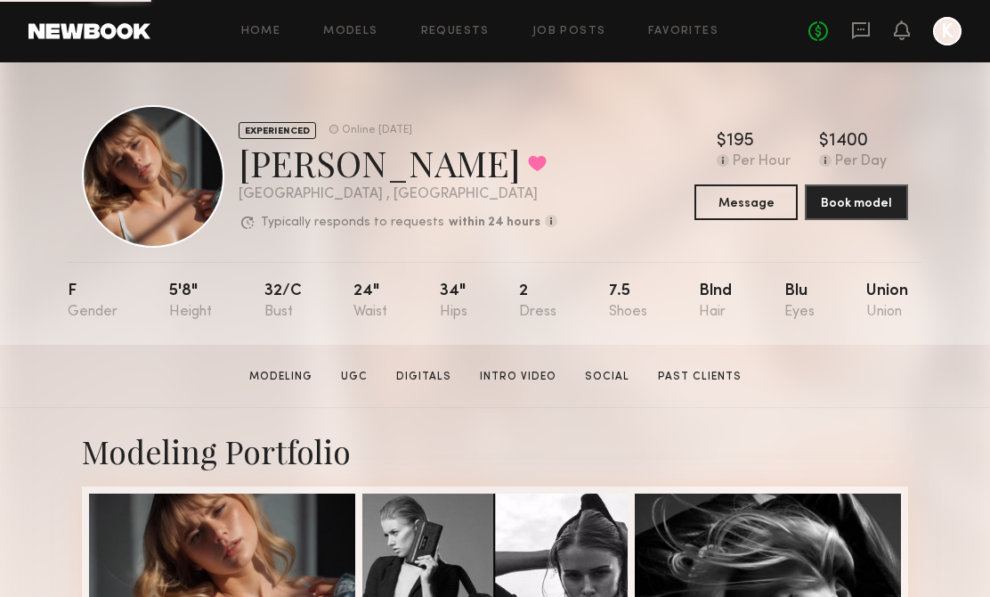
click at [584, 197] on div "EXPERIENCED Online [DATE] [PERSON_NAME] Favorited [GEOGRAPHIC_DATA] , [GEOGRAPH…" at bounding box center [495, 176] width 826 height 142
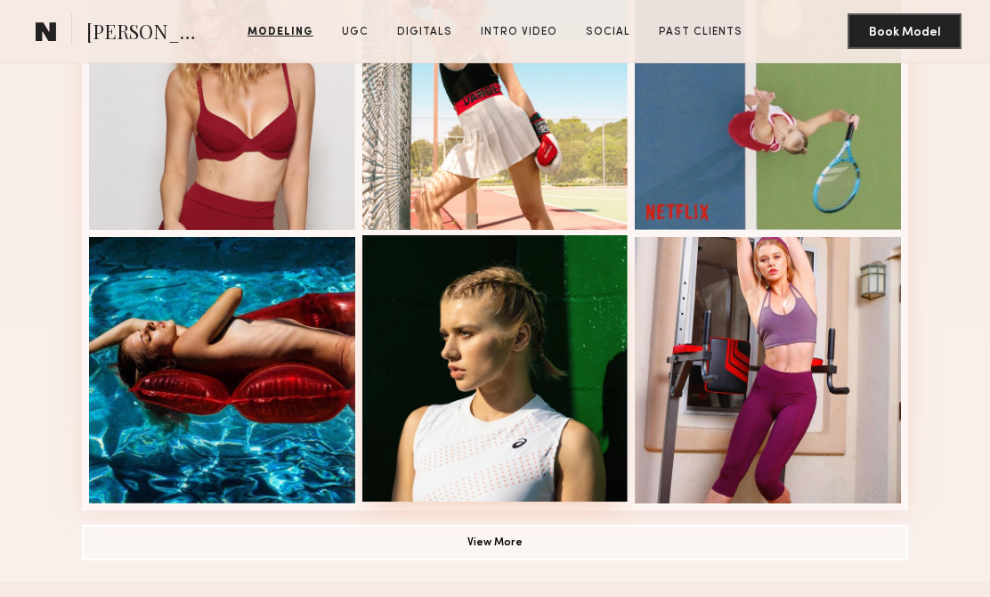
scroll to position [1077, 0]
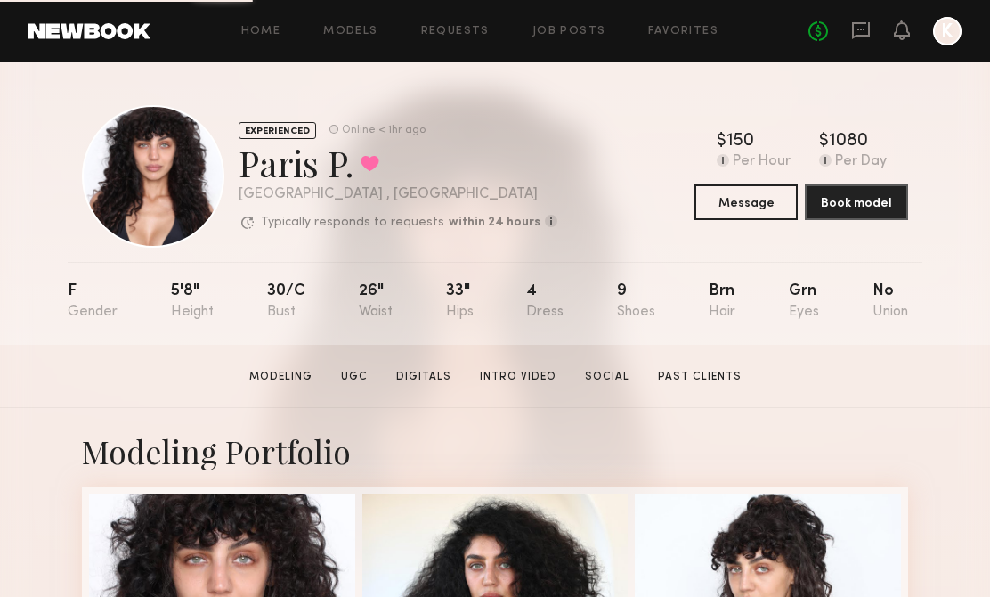
click at [549, 237] on div "EXPERIENCED Online < 1hr ago Paris P. Favorited Los Angeles , CA Typically resp…" at bounding box center [495, 176] width 826 height 142
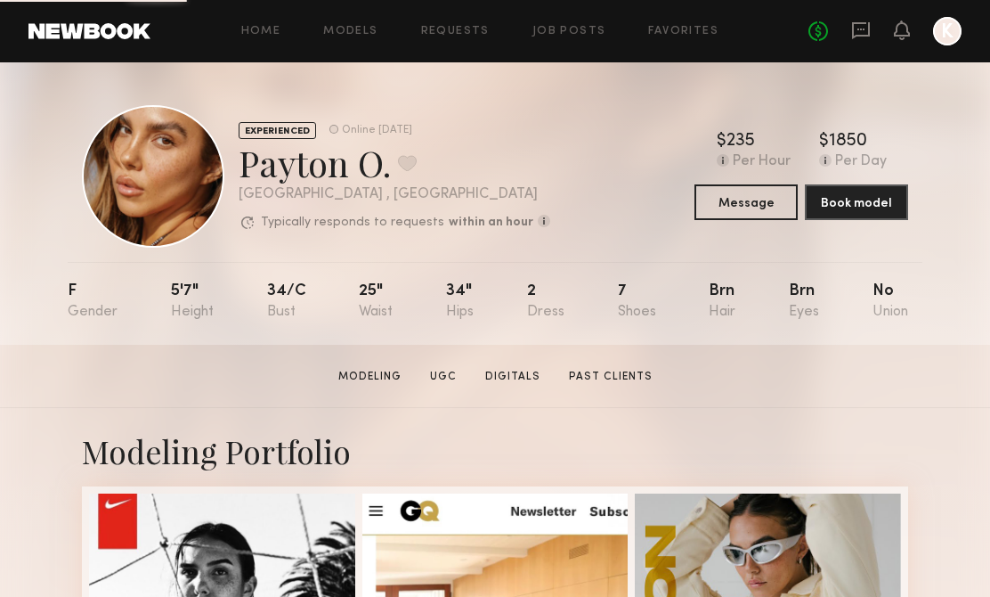
click at [572, 195] on div "EXPERIENCED Online [DATE] Payton O. Favorite [GEOGRAPHIC_DATA] , [GEOGRAPHIC_DA…" at bounding box center [495, 176] width 826 height 142
click at [535, 198] on div "EXPERIENCED Online [DATE] Payton O. Favorite [GEOGRAPHIC_DATA] , [GEOGRAPHIC_DA…" at bounding box center [495, 176] width 826 height 142
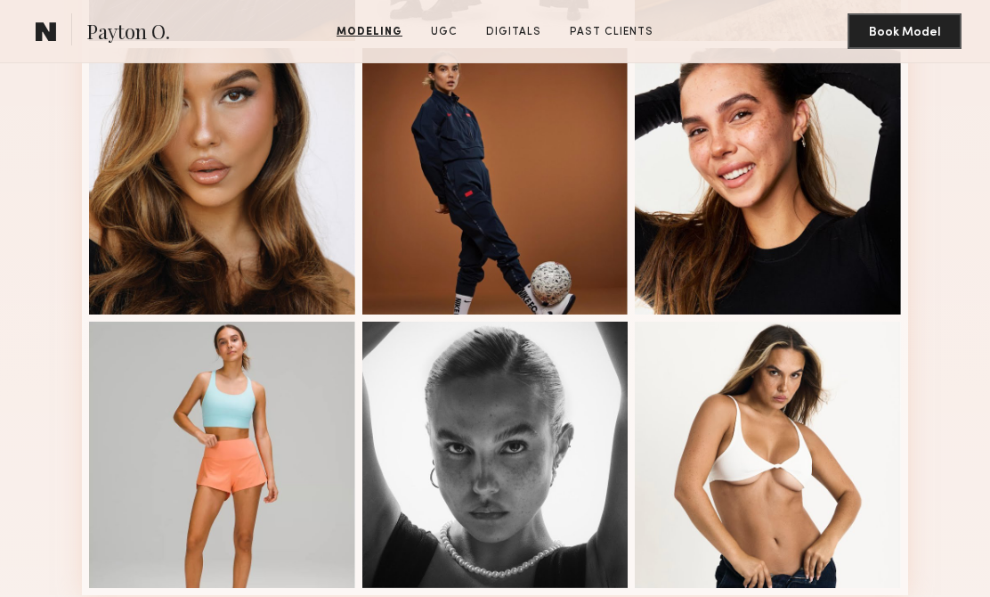
scroll to position [1188, 0]
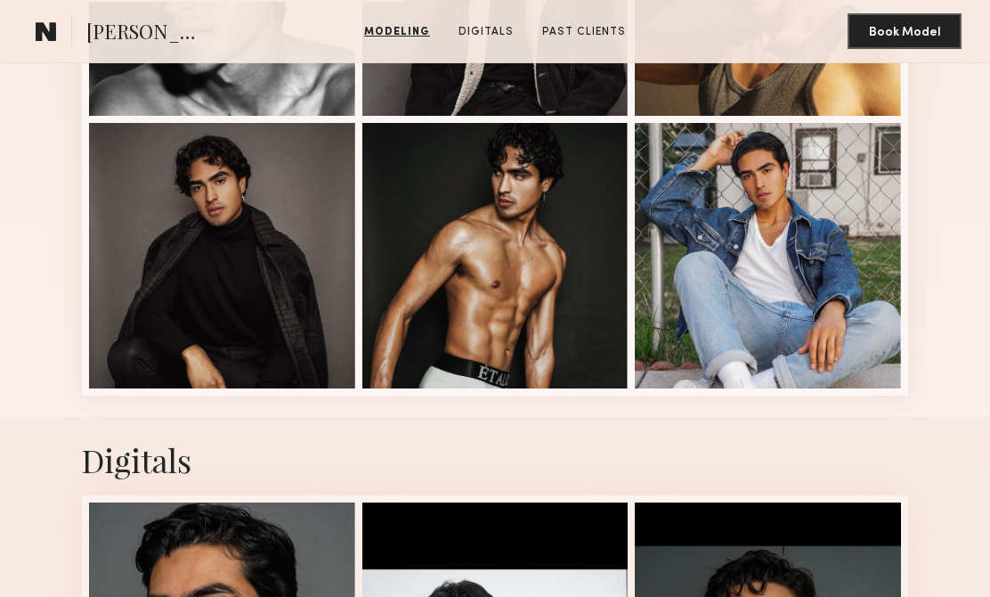
click at [585, 471] on div "Digitals" at bounding box center [495, 459] width 826 height 43
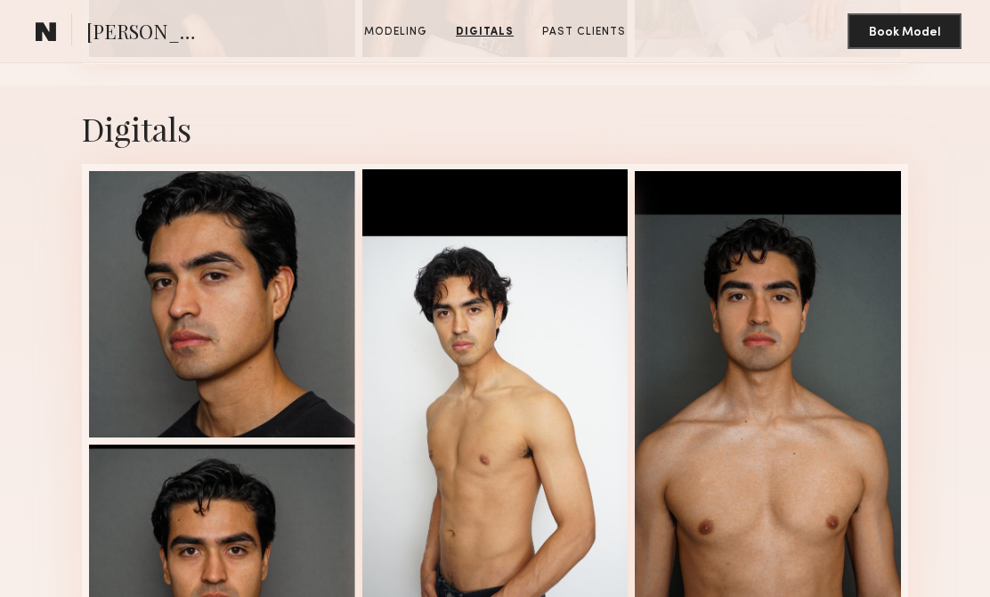
scroll to position [1080, 0]
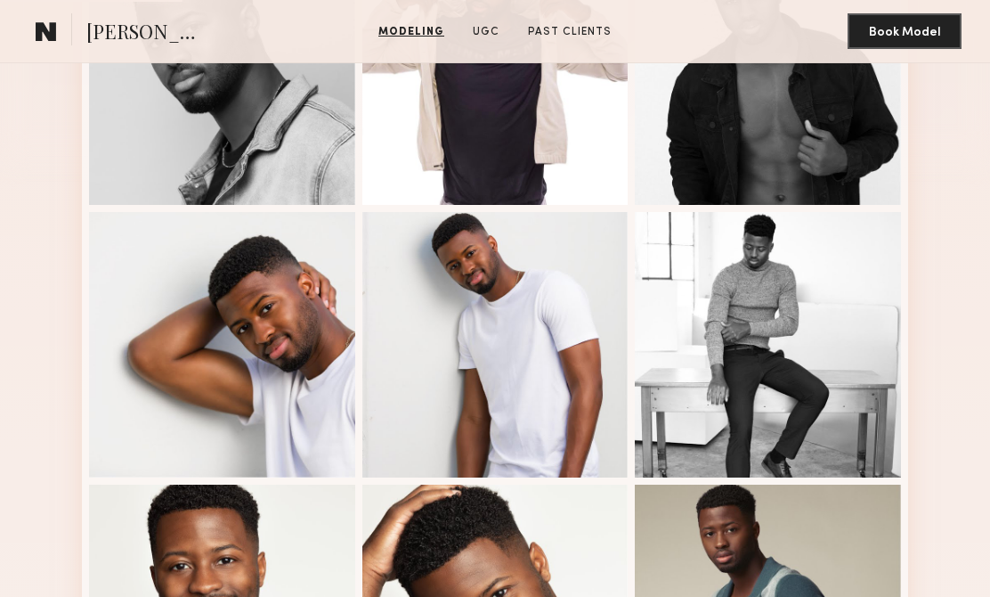
click at [615, 353] on div at bounding box center [495, 345] width 266 height 266
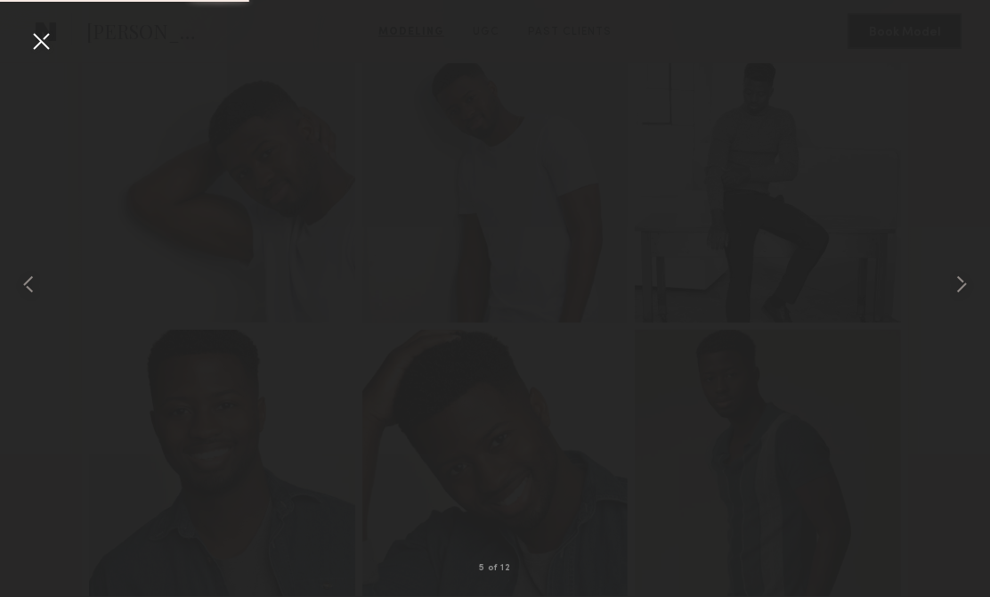
scroll to position [949, 0]
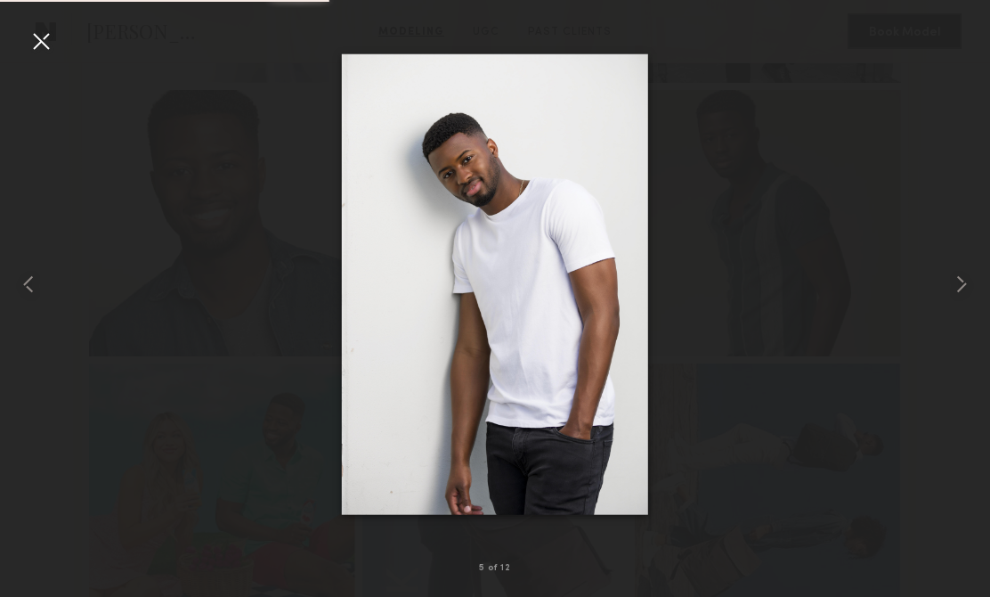
click at [30, 41] on div at bounding box center [41, 41] width 28 height 28
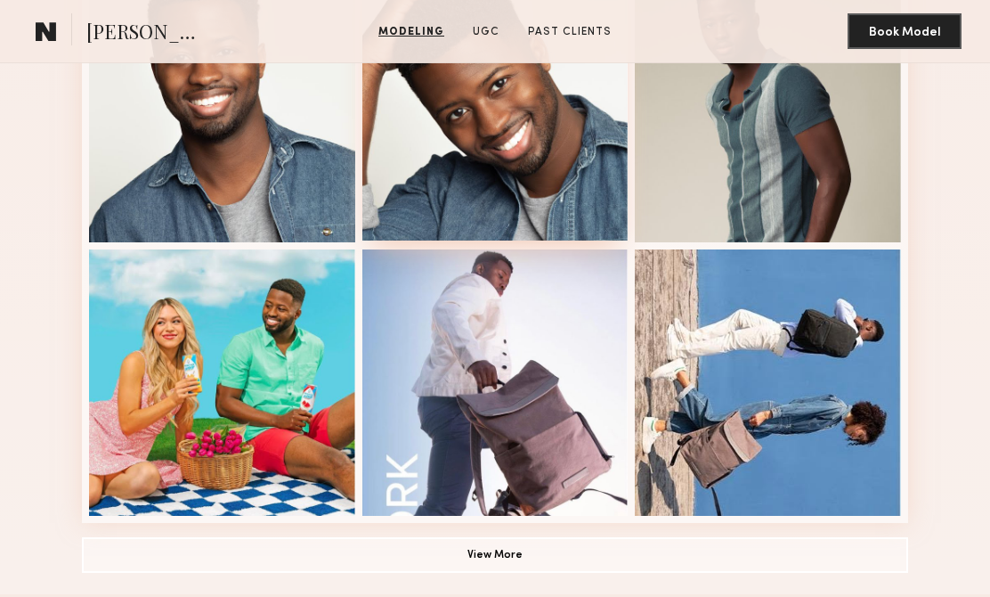
scroll to position [1098, 0]
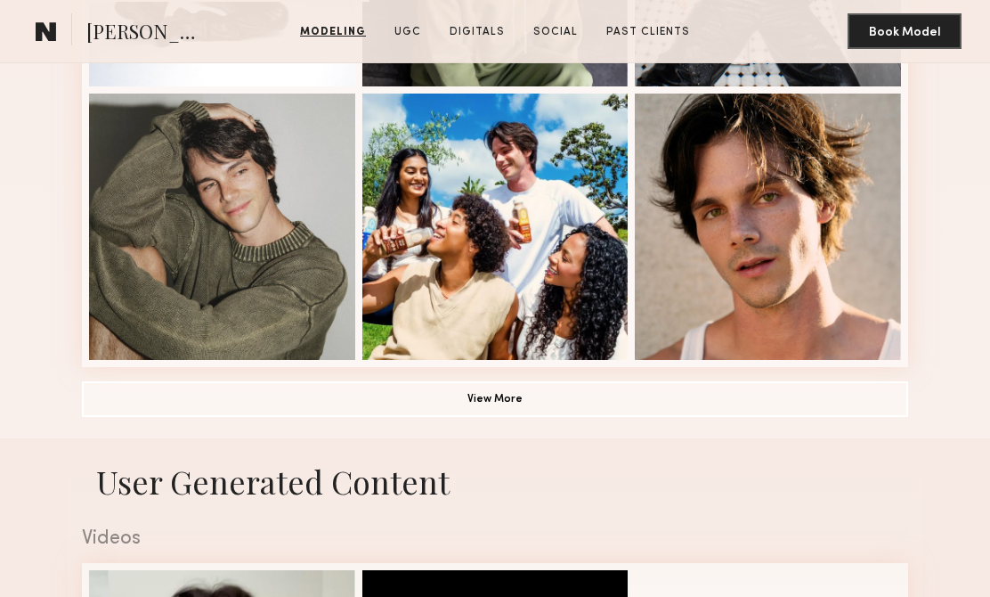
scroll to position [1221, 0]
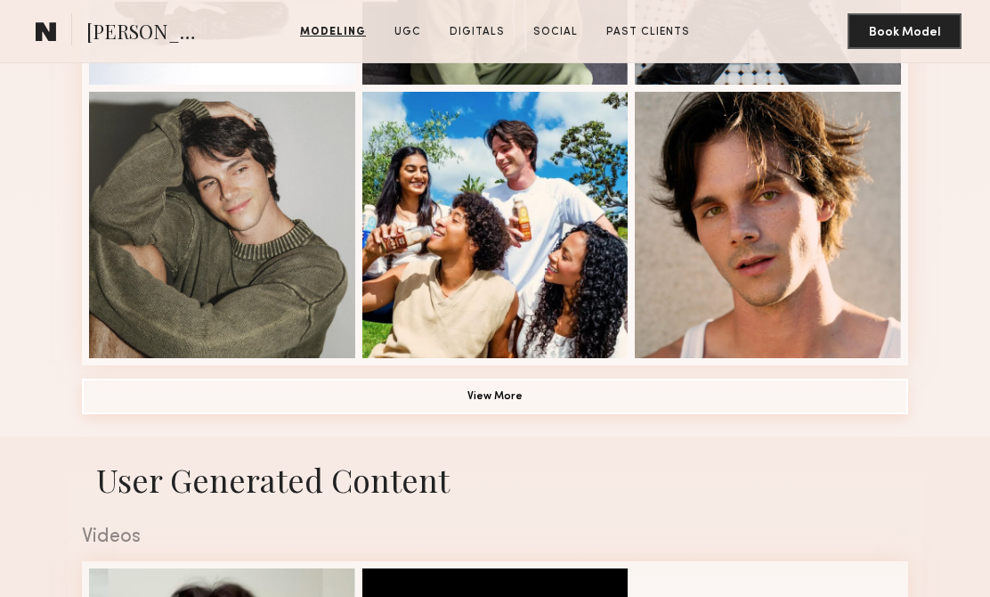
click at [495, 408] on button "View More" at bounding box center [495, 396] width 826 height 36
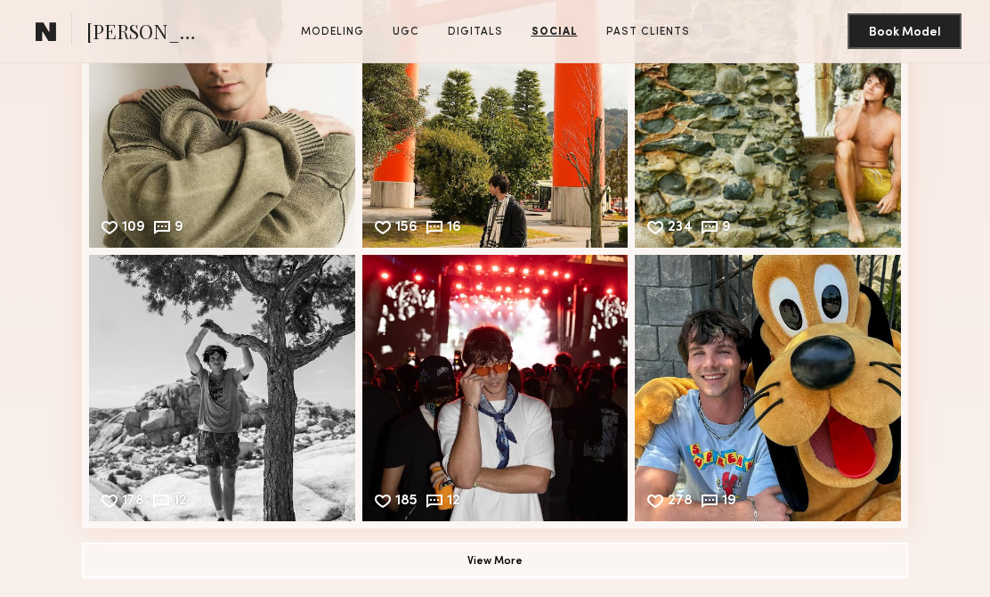
scroll to position [3930, 0]
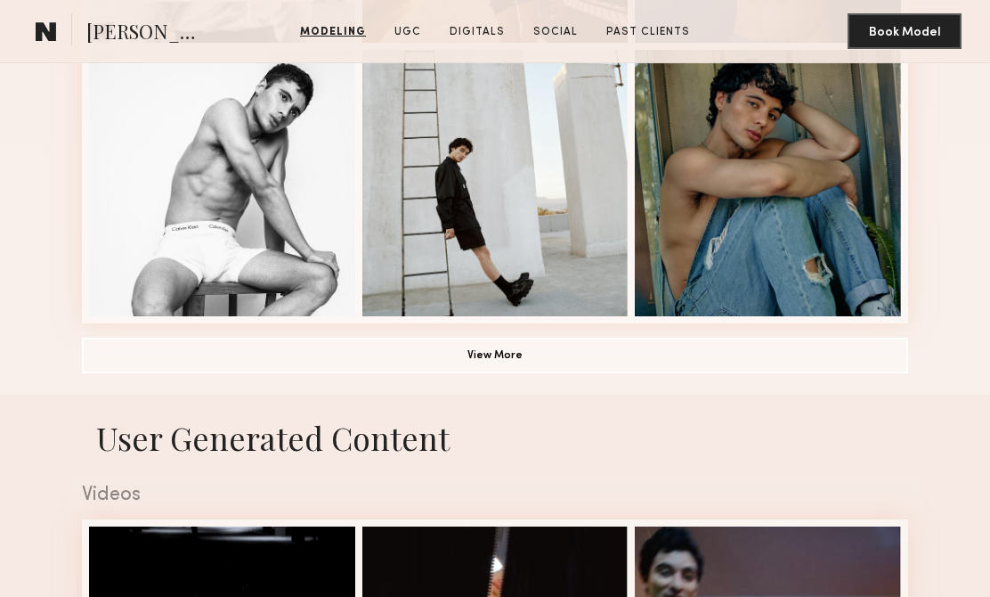
scroll to position [1270, 0]
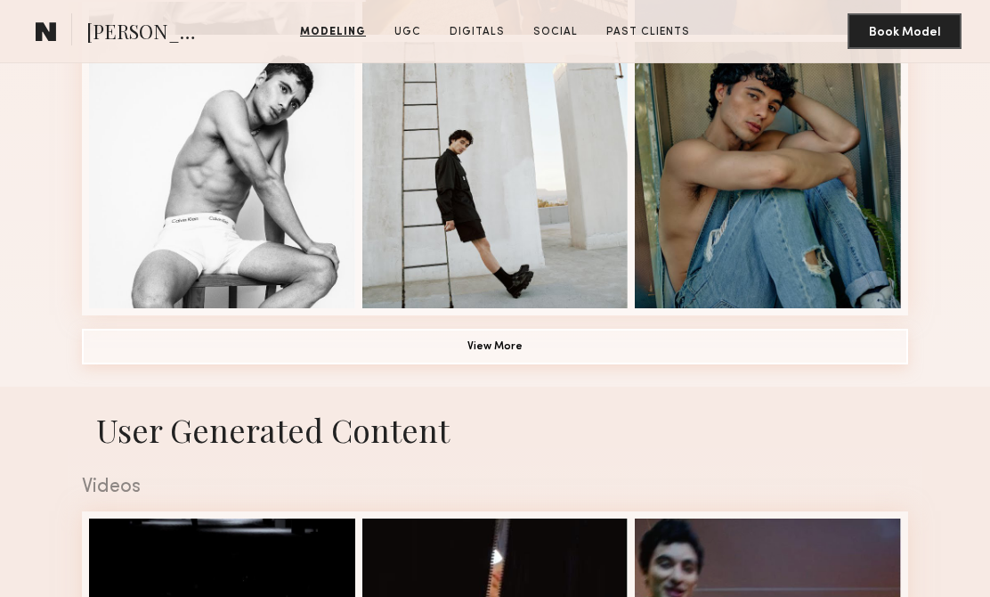
click at [528, 340] on button "View More" at bounding box center [495, 347] width 826 height 36
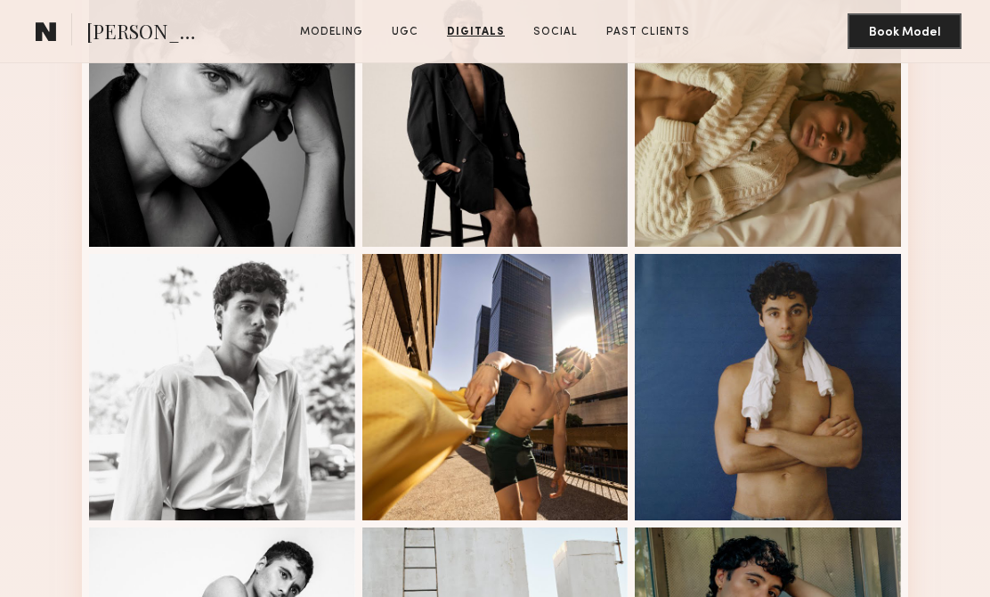
scroll to position [340, 0]
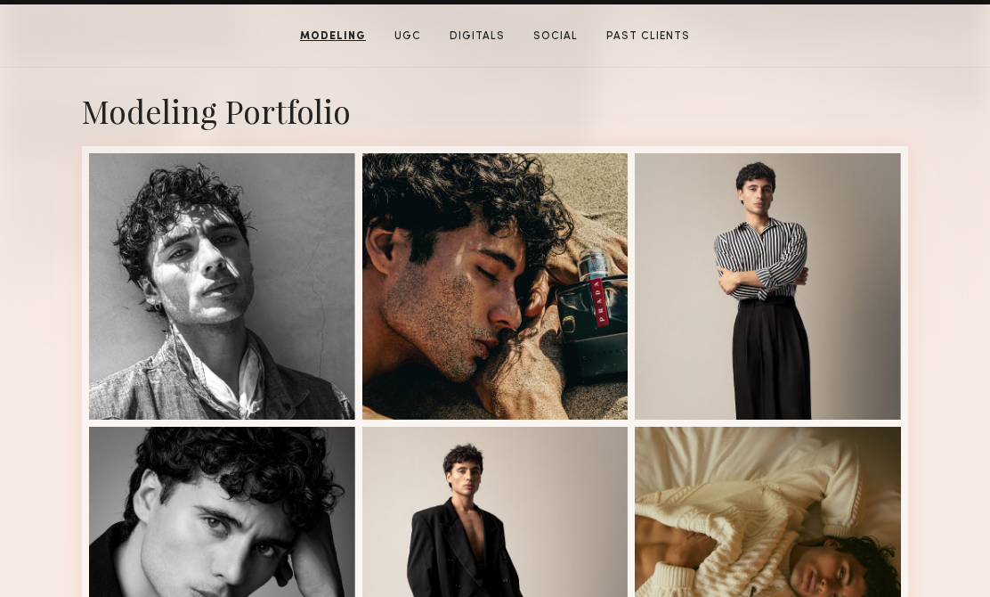
click at [823, 57] on section "[PERSON_NAME] Modeling UGC Digitals Social Past Clients Message Book Model" at bounding box center [495, 35] width 990 height 63
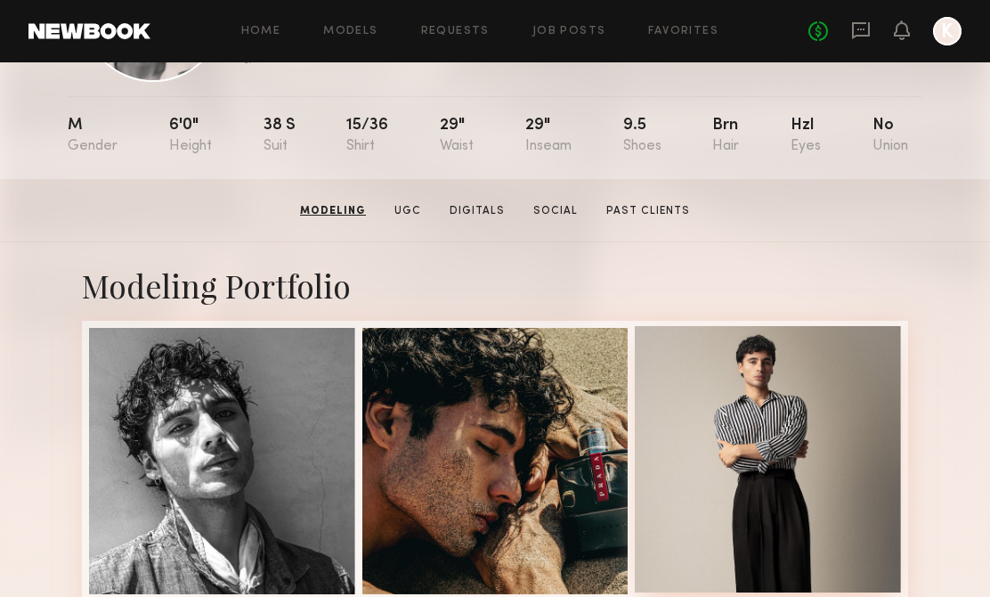
scroll to position [0, 0]
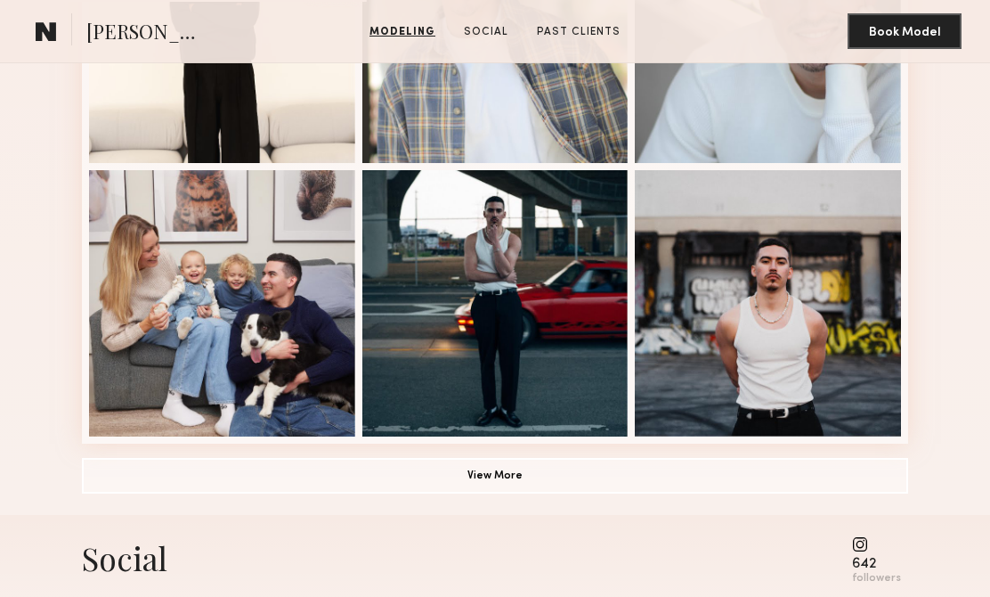
scroll to position [1138, 0]
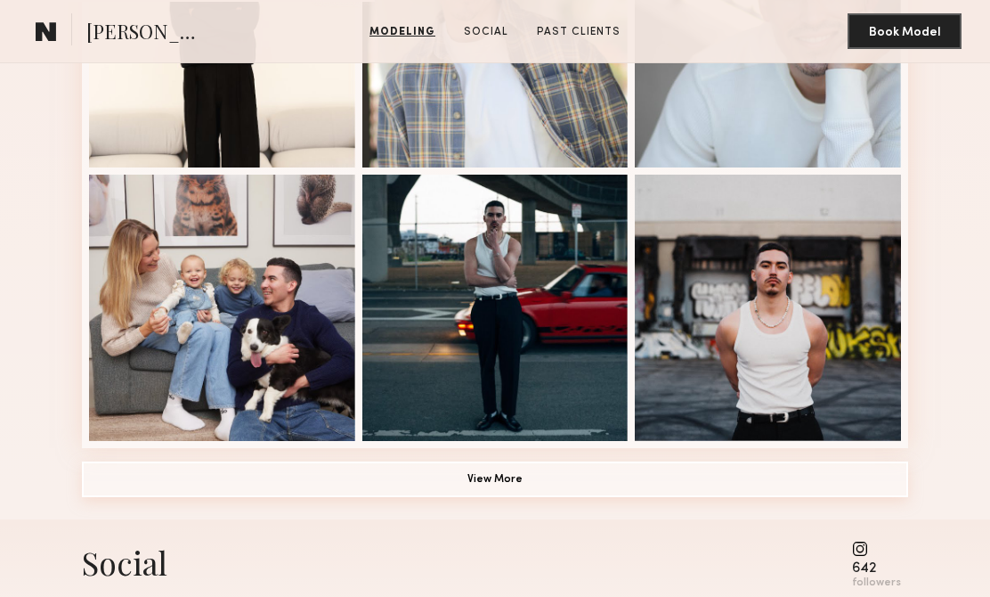
click at [477, 467] on button "View More" at bounding box center [495, 479] width 826 height 36
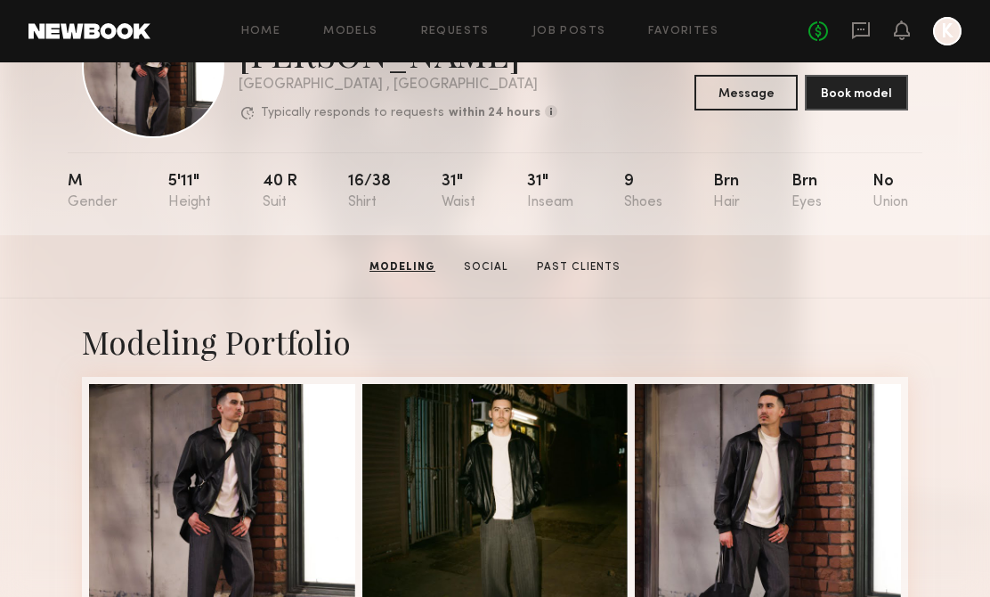
scroll to position [0, 0]
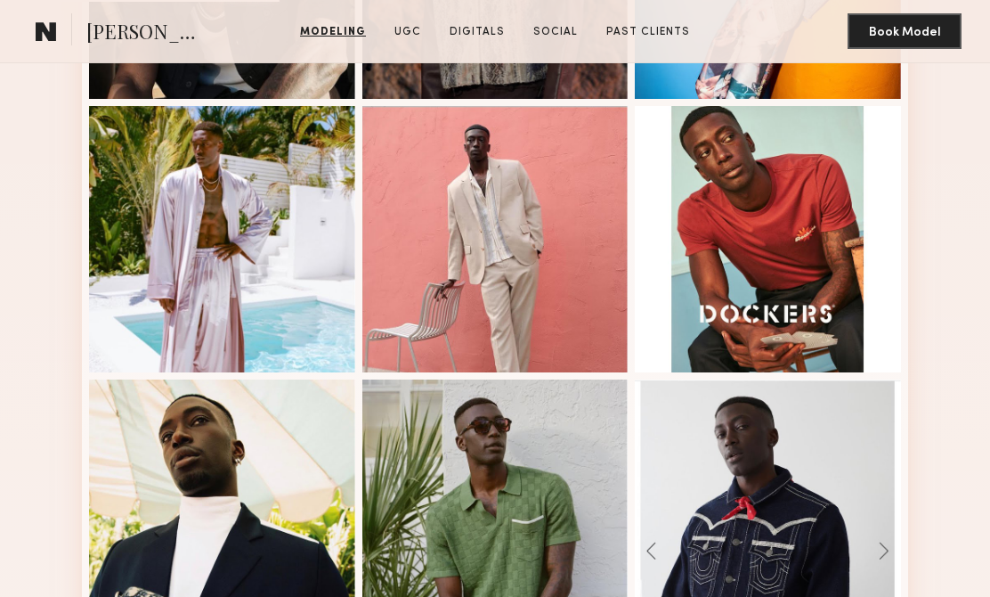
scroll to position [930, 0]
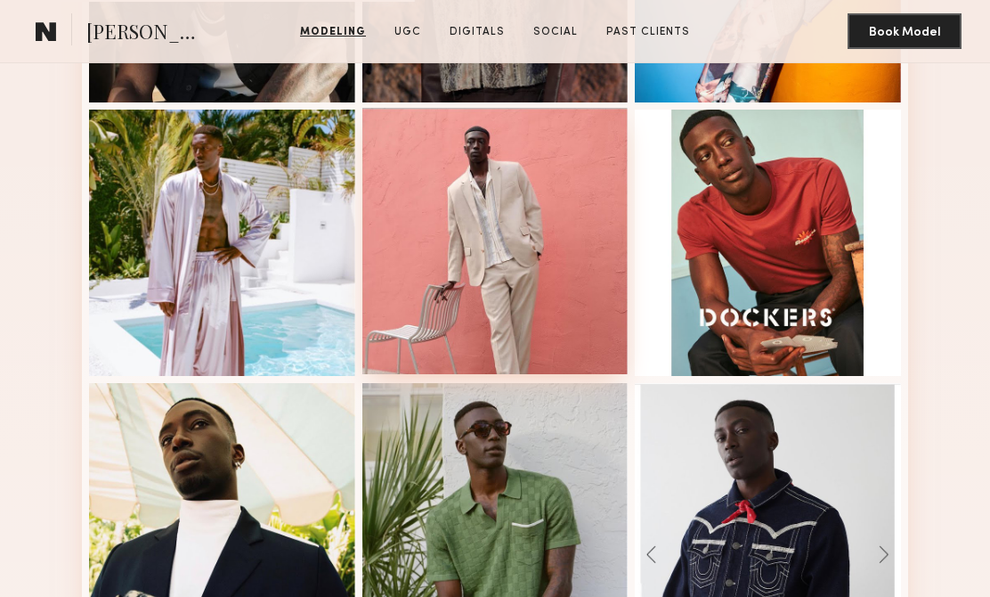
click at [545, 219] on div at bounding box center [495, 241] width 266 height 266
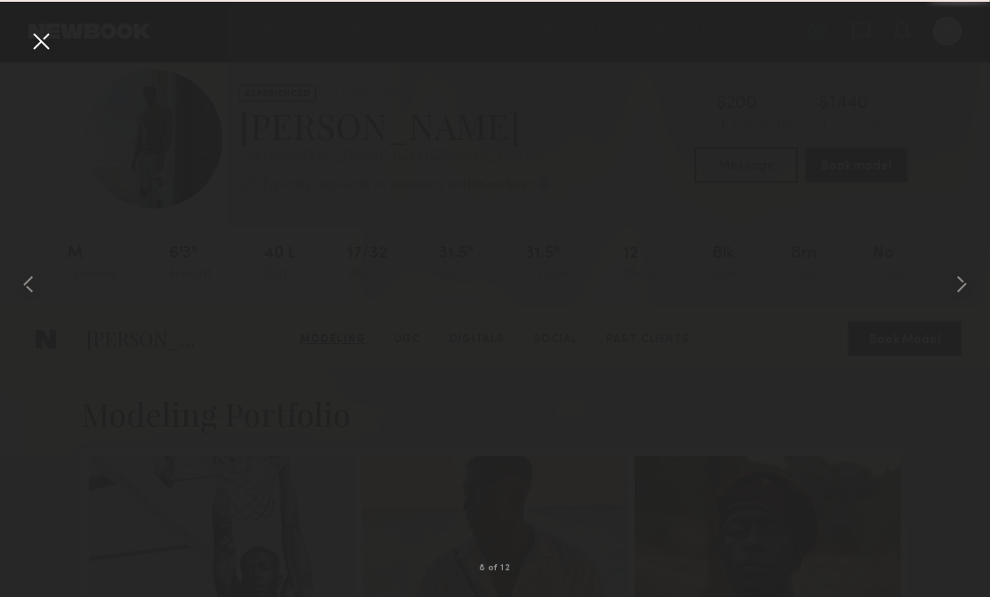
scroll to position [0, 0]
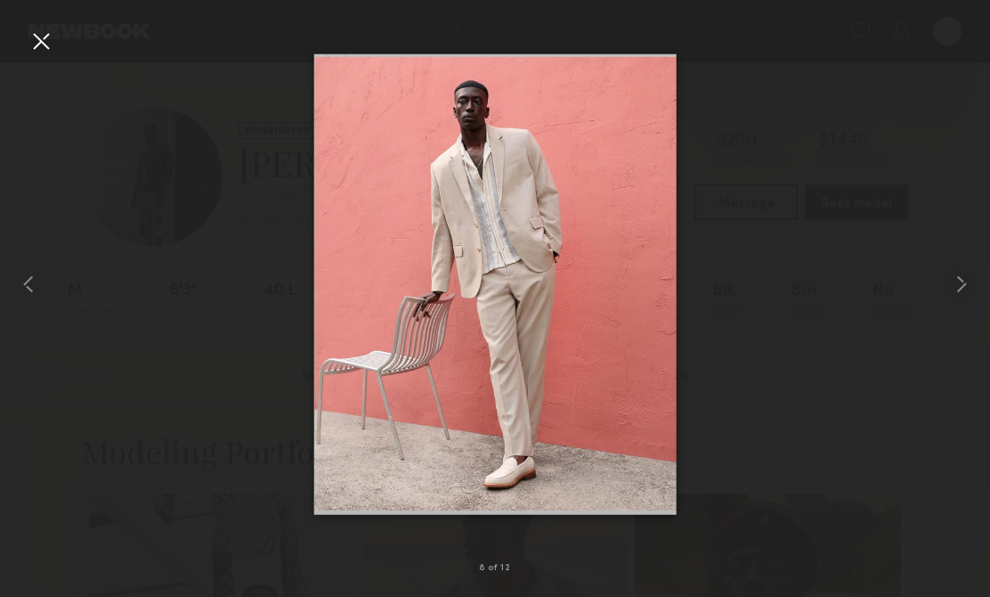
click at [55, 35] on div at bounding box center [495, 283] width 990 height 511
click at [30, 40] on div at bounding box center [41, 41] width 28 height 28
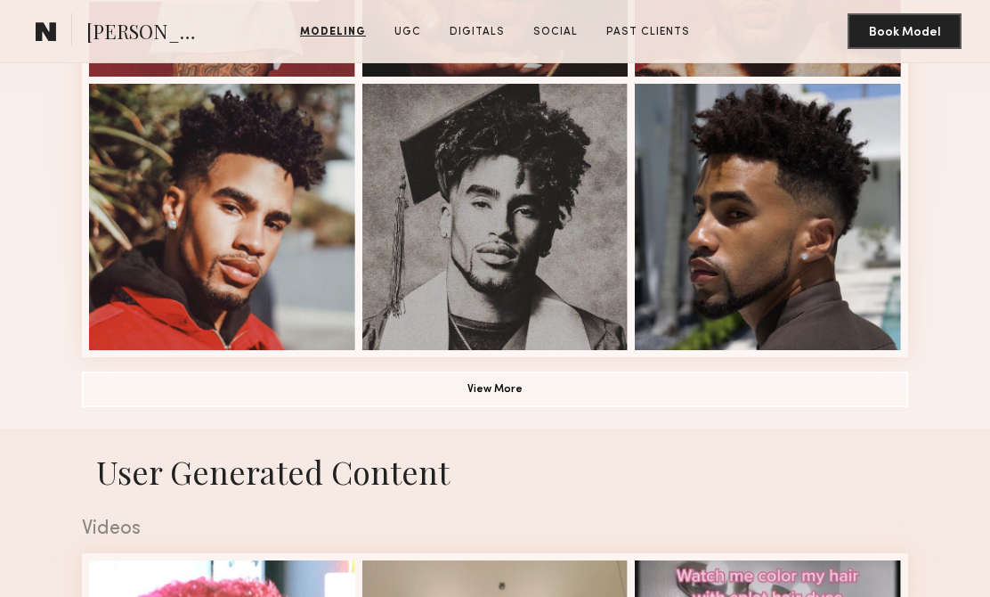
scroll to position [1473, 0]
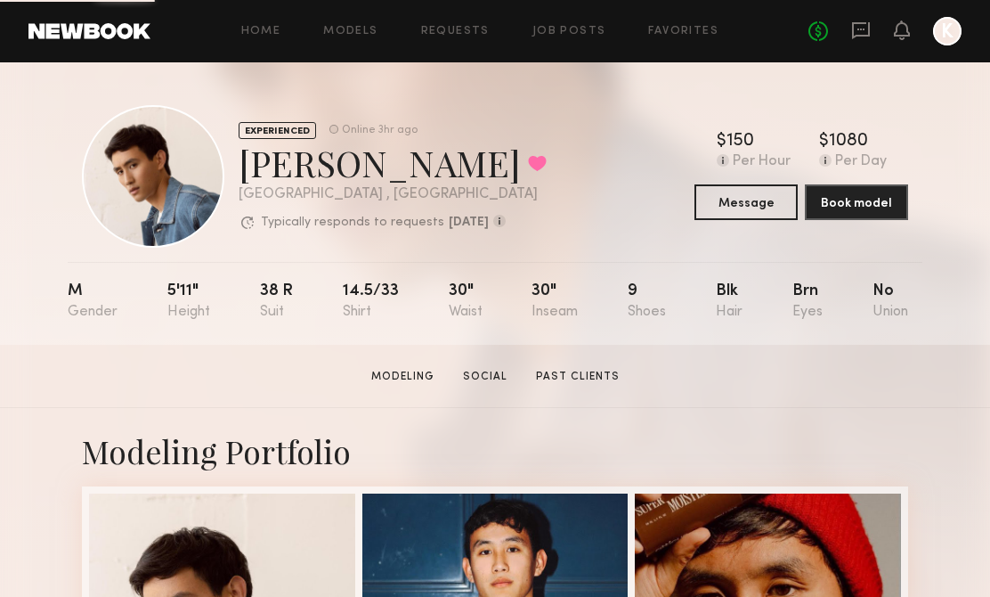
click at [603, 191] on div "EXPERIENCED Online 3hr ago Timothy K. Favorited Los Angeles , CA Typically resp…" at bounding box center [495, 176] width 826 height 142
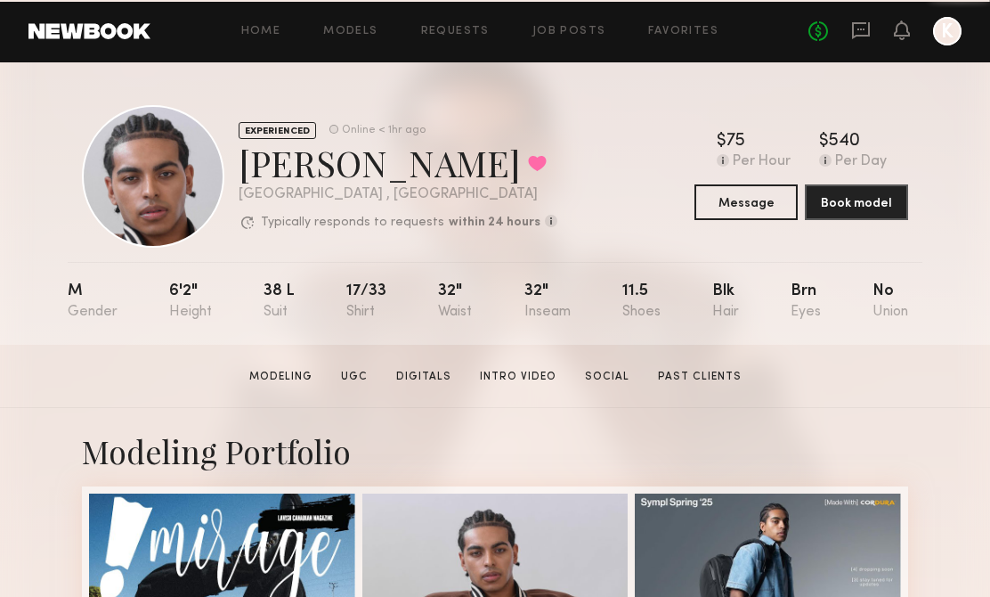
click at [573, 250] on div "EXPERIENCED Online < 1hr ago [PERSON_NAME] Favorited [GEOGRAPHIC_DATA] , [GEOGR…" at bounding box center [495, 203] width 990 height 282
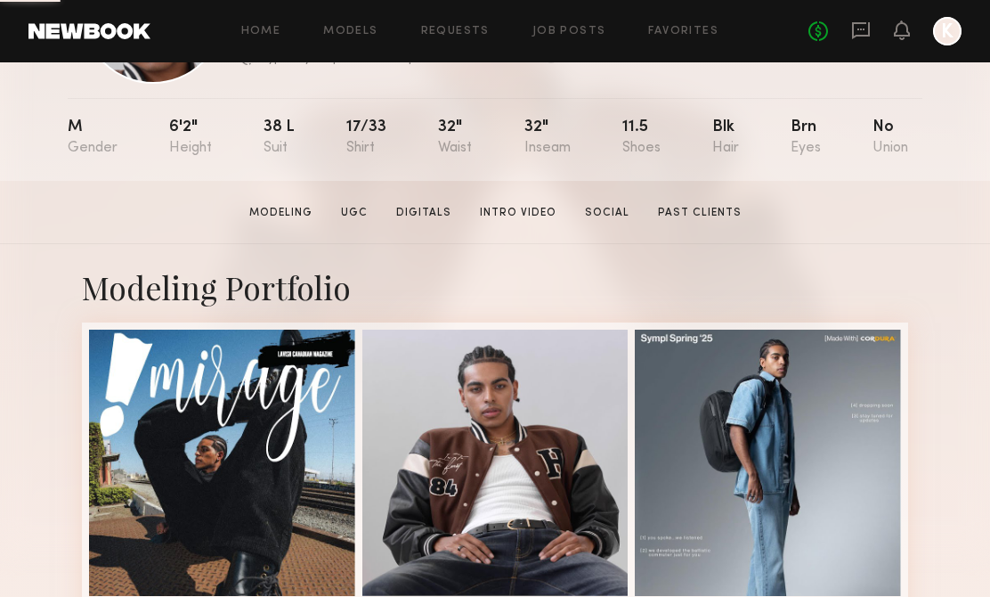
scroll to position [502, 0]
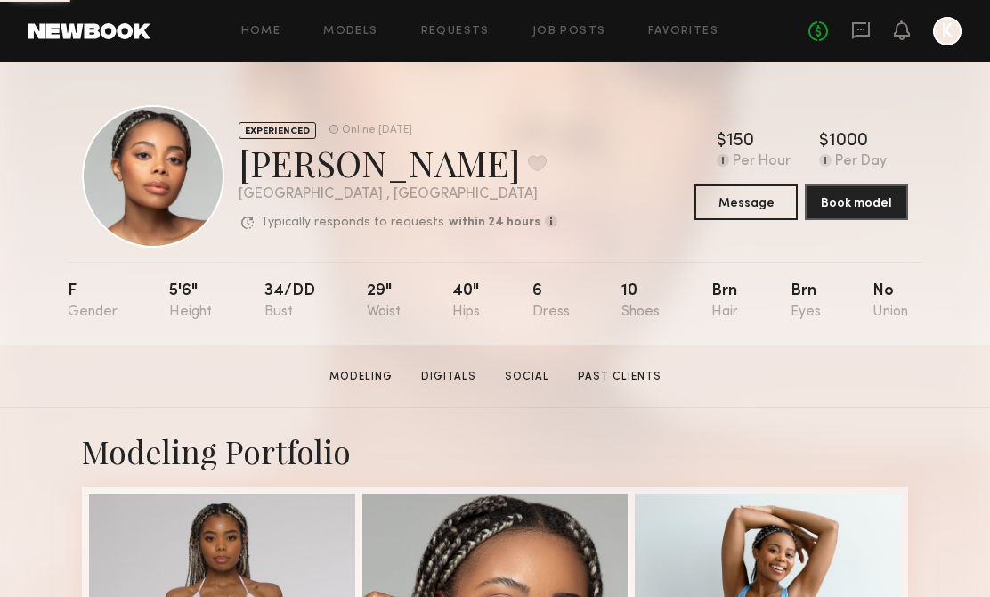
scroll to position [215, 0]
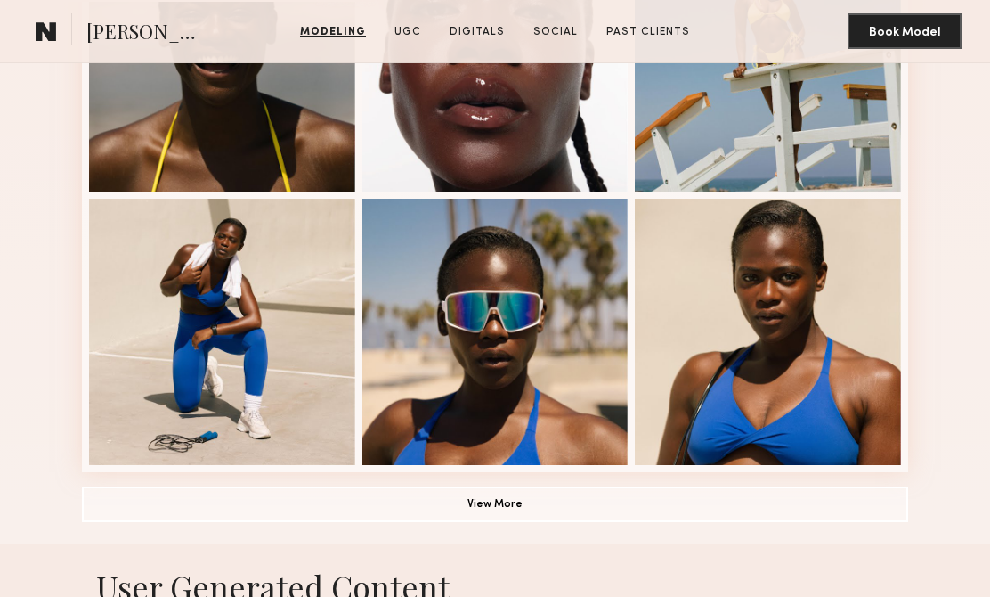
scroll to position [1197, 0]
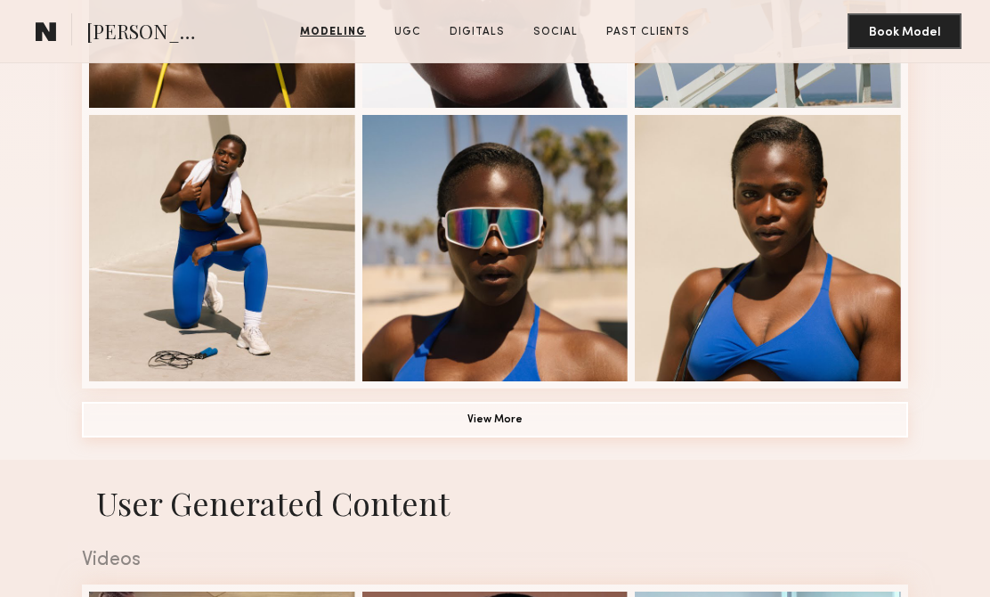
click at [549, 412] on button "View More" at bounding box center [495, 420] width 826 height 36
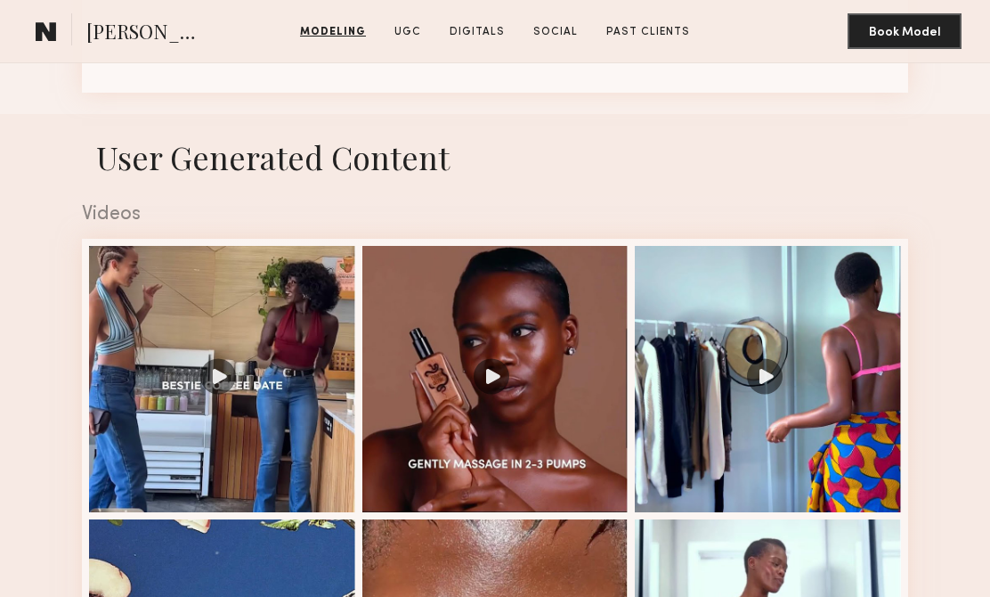
scroll to position [2327, 0]
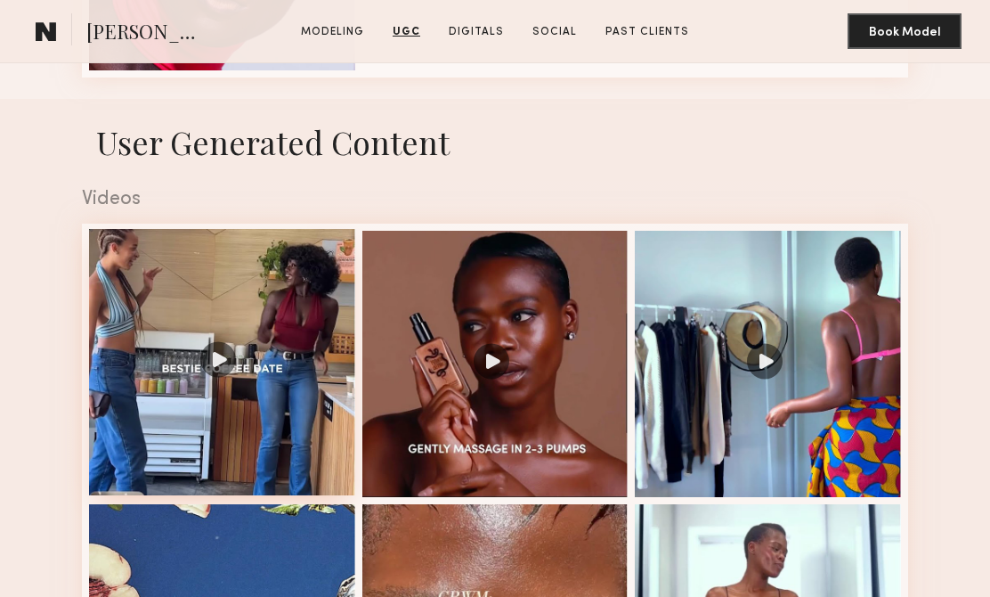
click at [213, 356] on div at bounding box center [222, 362] width 266 height 266
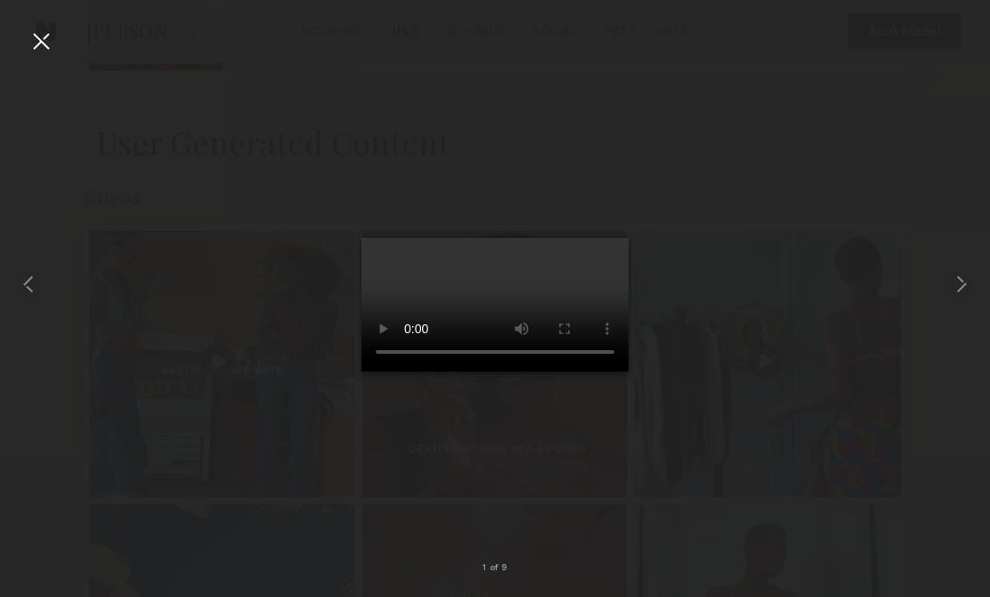
click at [42, 45] on div at bounding box center [41, 41] width 28 height 28
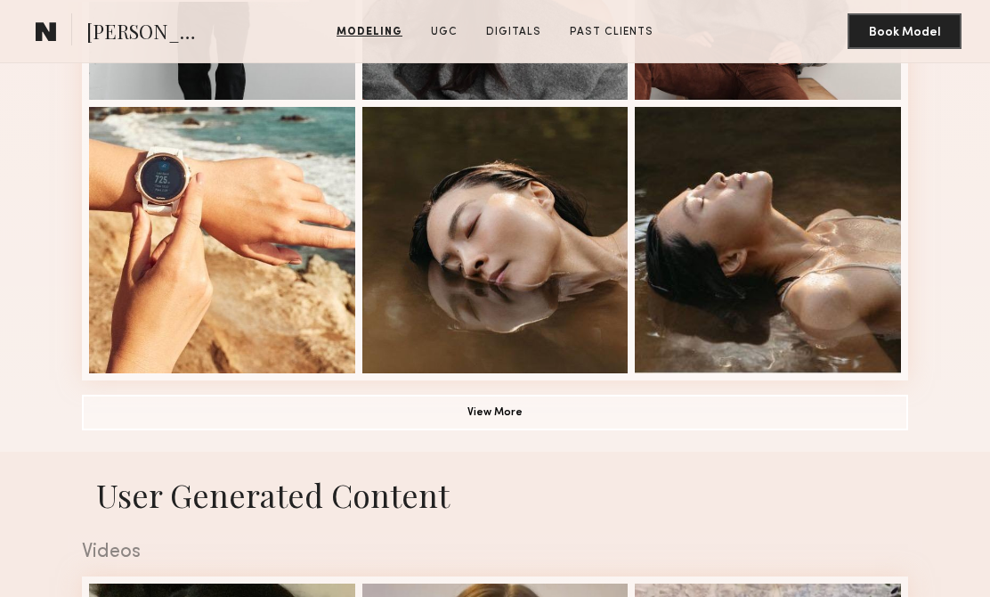
scroll to position [1476, 0]
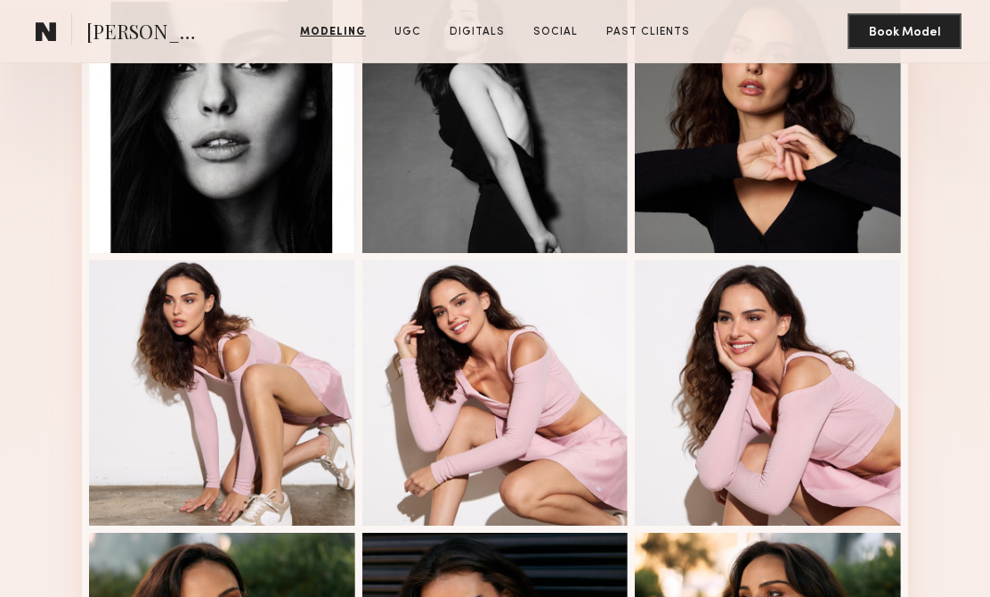
scroll to position [507, 0]
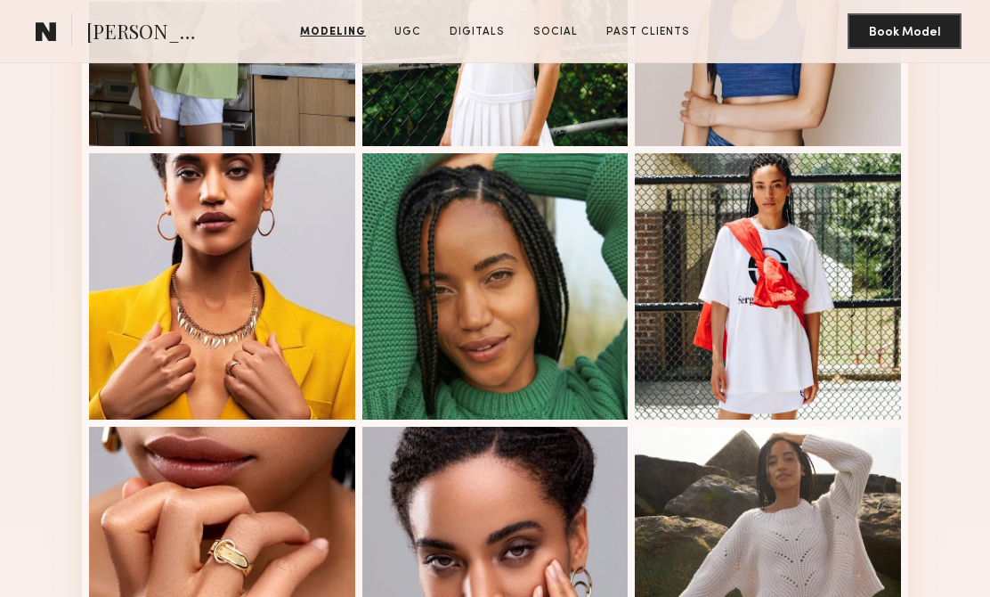
scroll to position [943, 0]
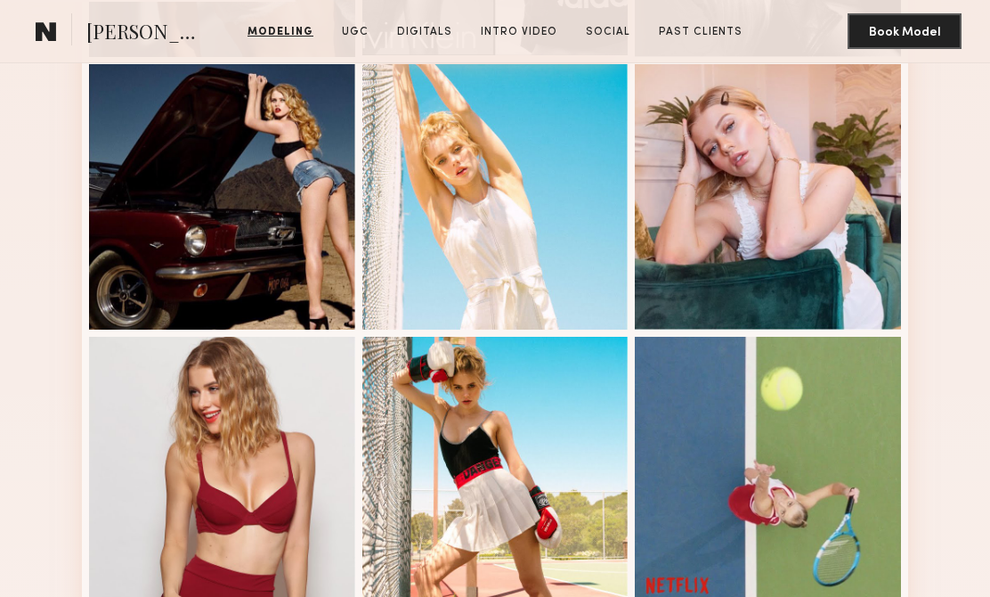
scroll to position [889, 0]
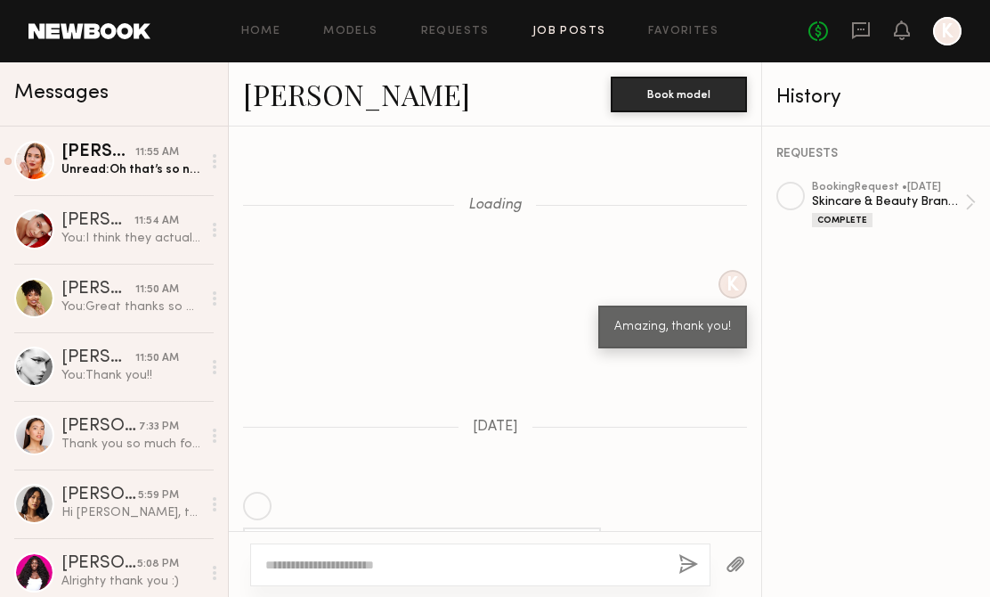
scroll to position [1137, 0]
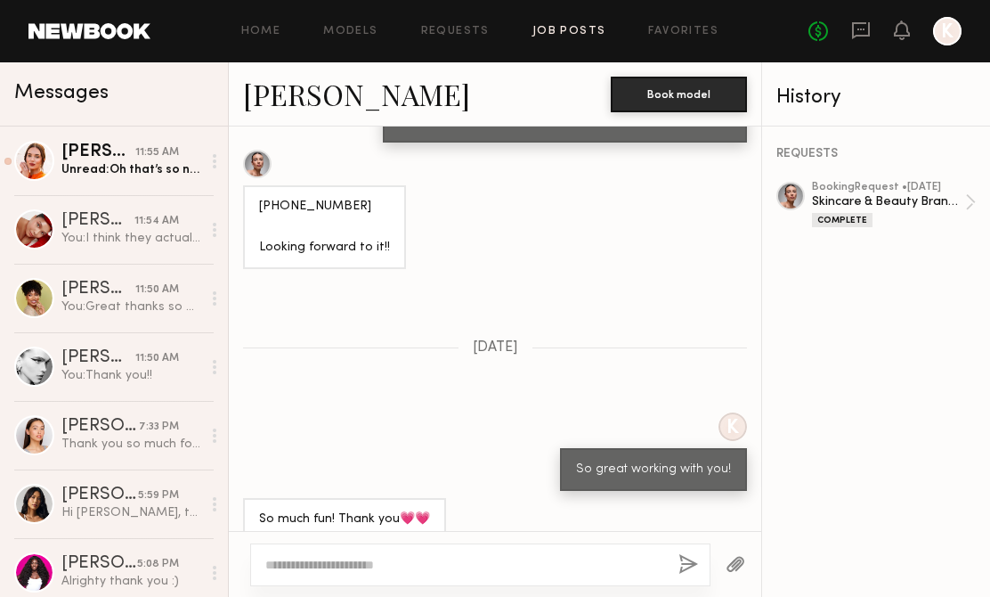
click at [572, 32] on link "Job Posts" at bounding box center [569, 32] width 74 height 12
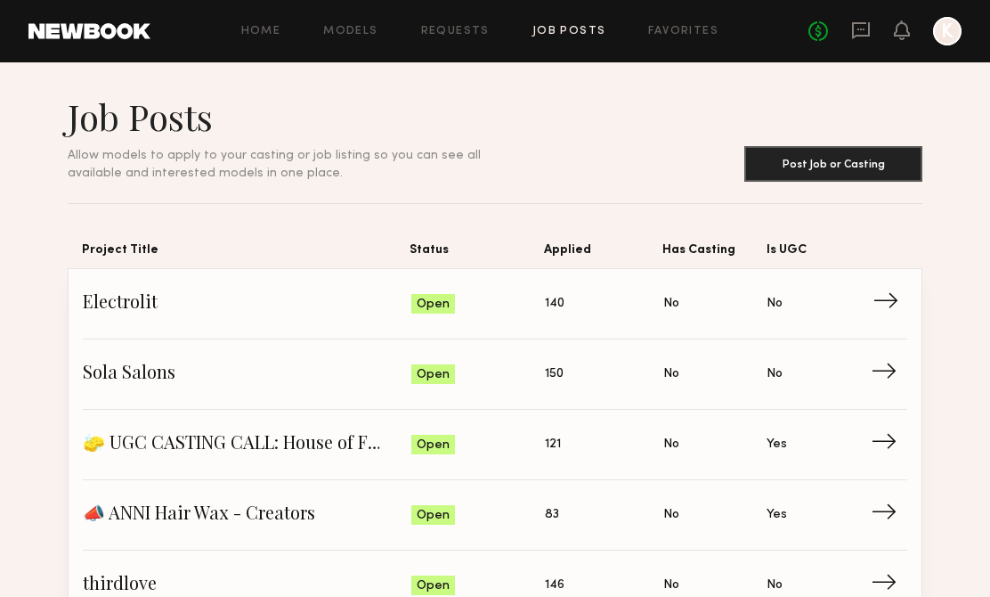
click at [180, 307] on span "Electrolit" at bounding box center [247, 303] width 329 height 27
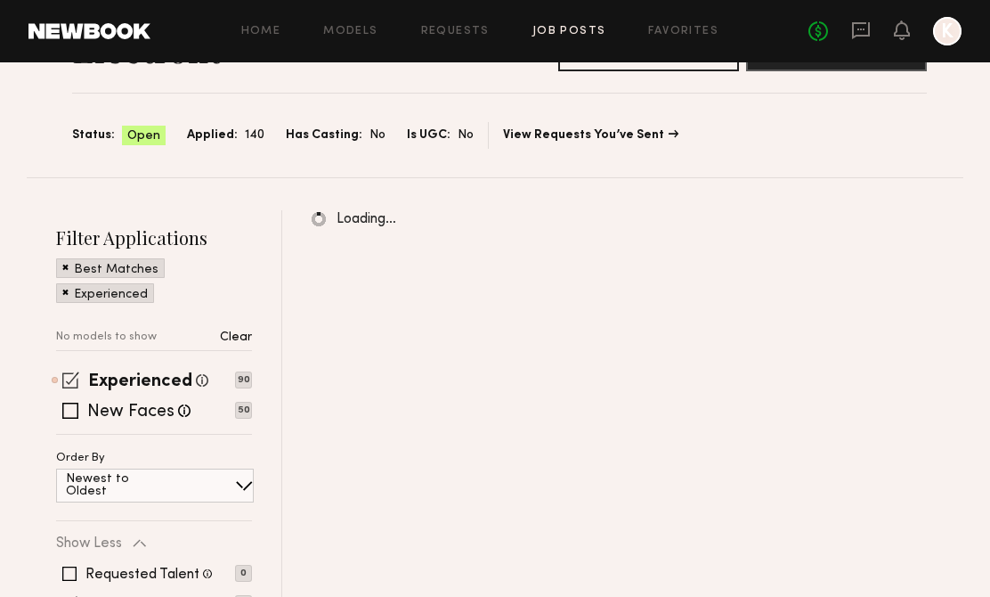
click at [68, 375] on span at bounding box center [70, 379] width 17 height 17
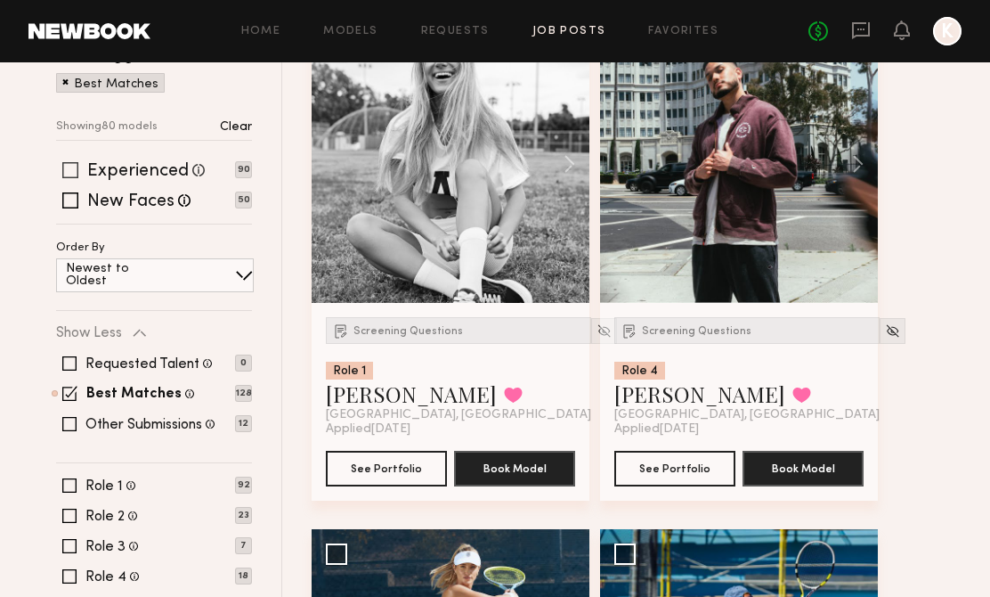
scroll to position [285, 0]
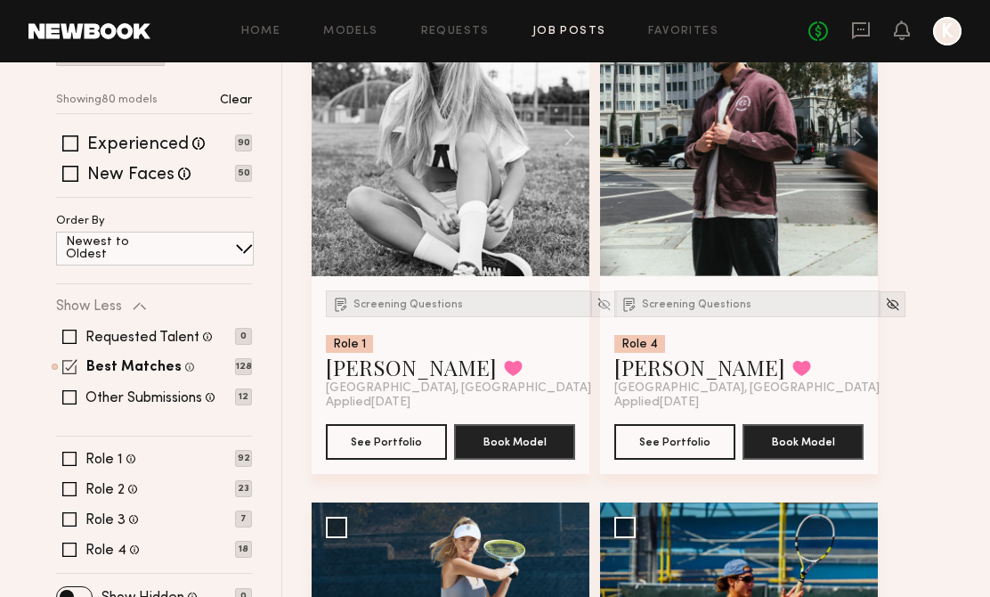
click at [64, 364] on span at bounding box center [69, 366] width 15 height 15
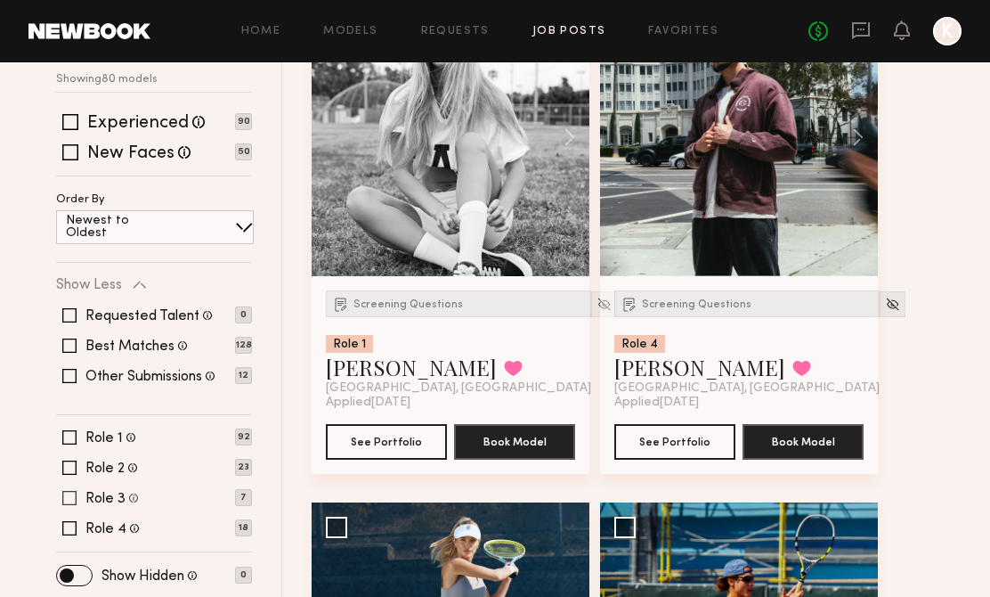
click at [69, 499] on span at bounding box center [69, 498] width 14 height 14
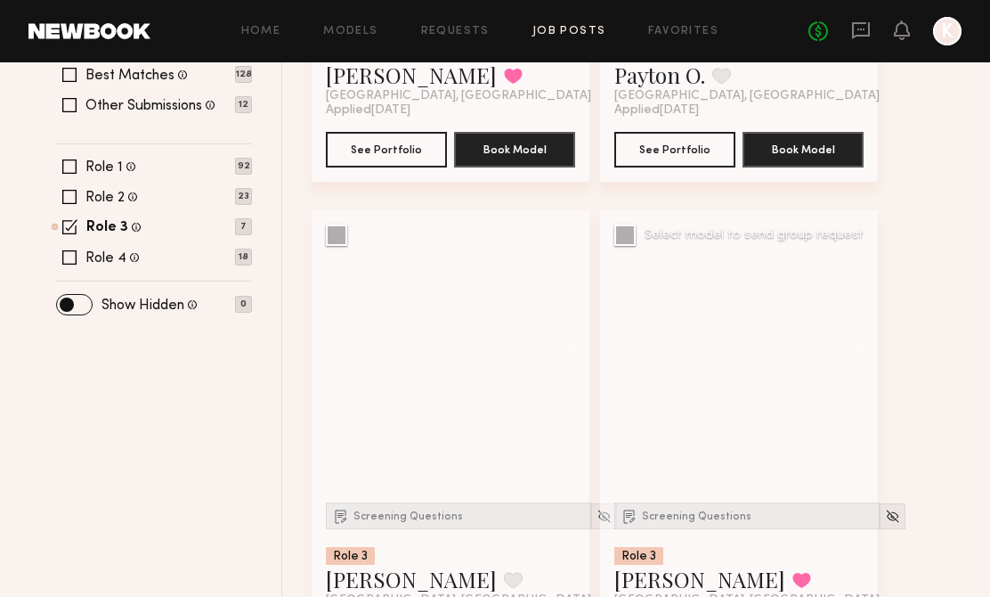
scroll to position [579, 0]
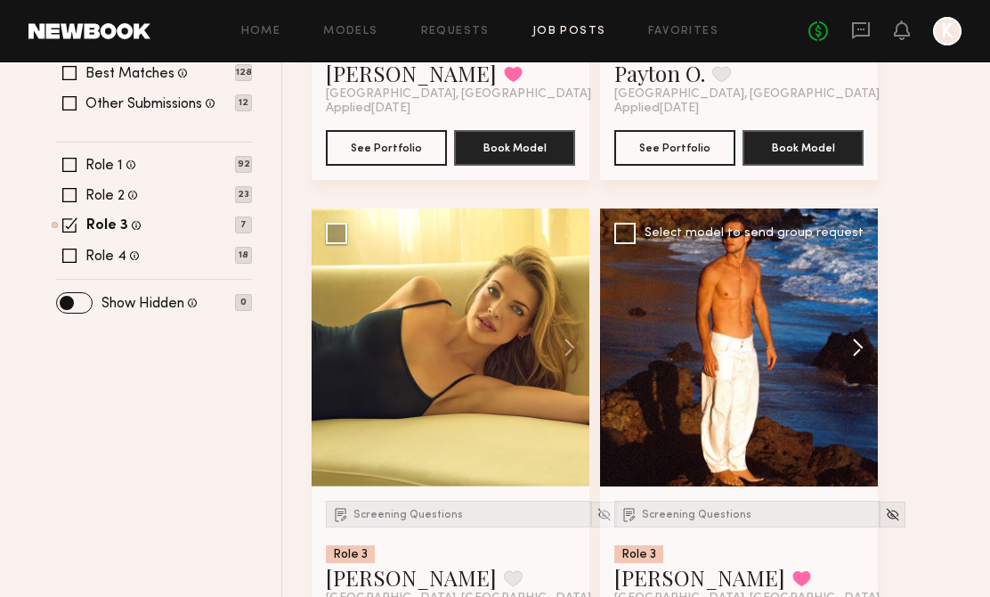
click at [854, 345] on button at bounding box center [849, 347] width 57 height 278
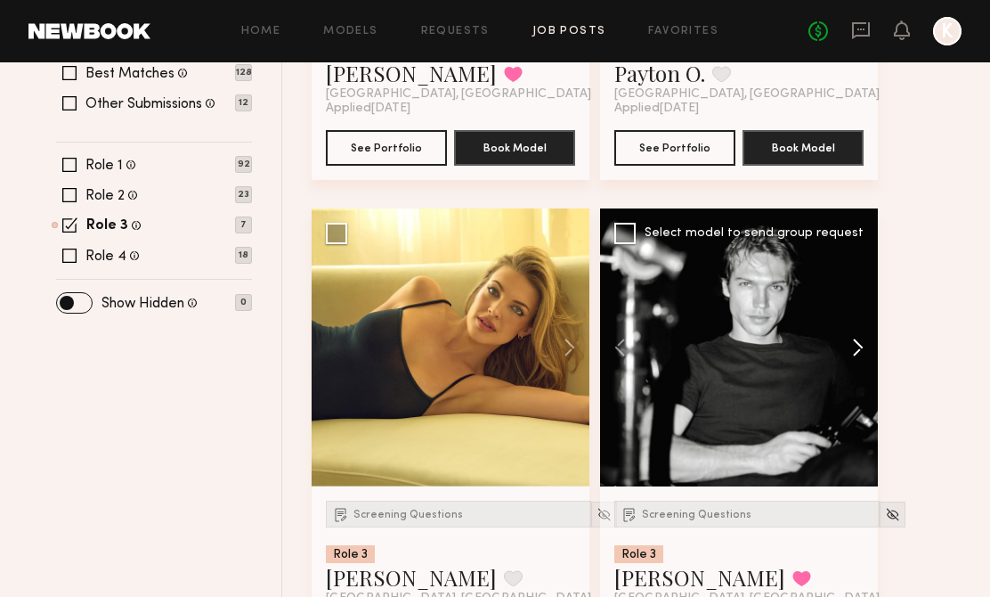
click at [854, 346] on button at bounding box center [849, 347] width 57 height 278
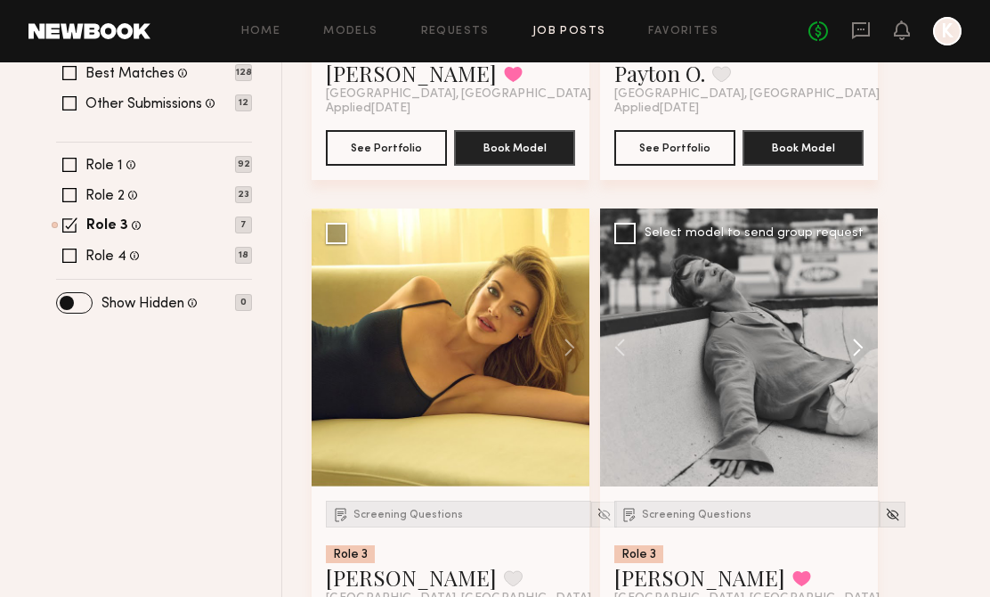
click at [854, 346] on button at bounding box center [849, 347] width 57 height 278
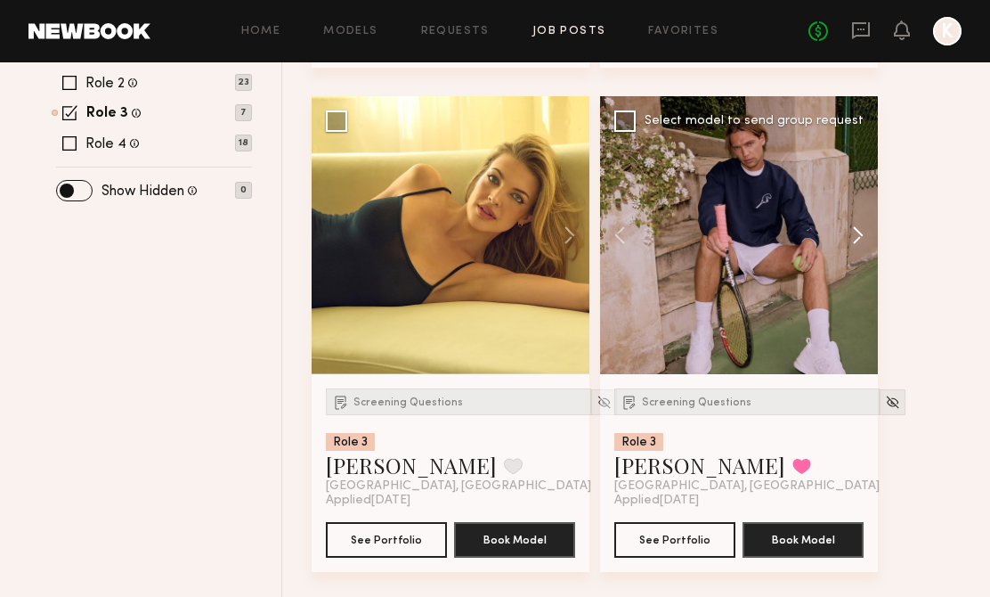
scroll to position [764, 0]
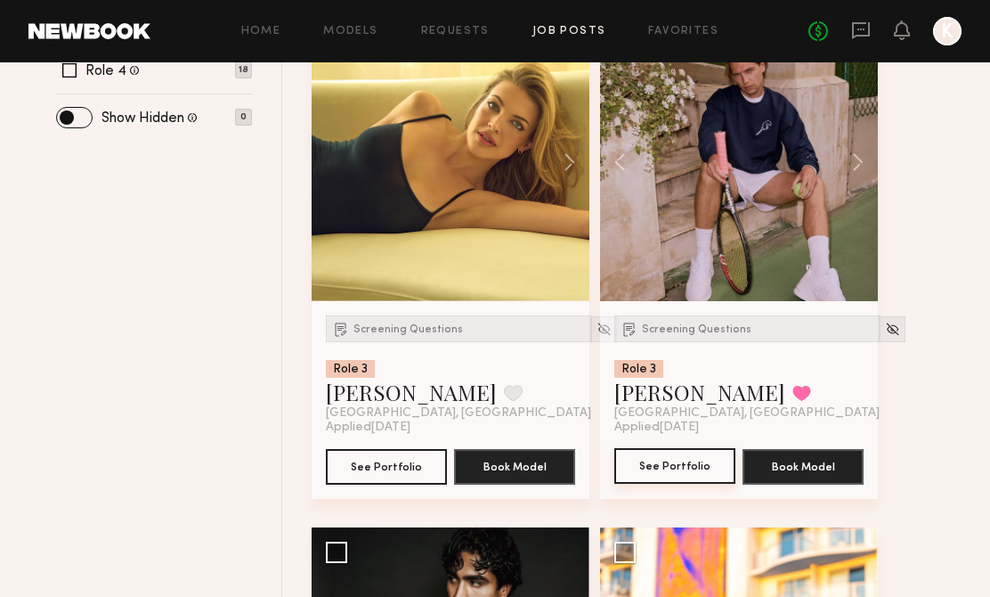
click at [680, 458] on button "See Portfolio" at bounding box center [674, 466] width 121 height 36
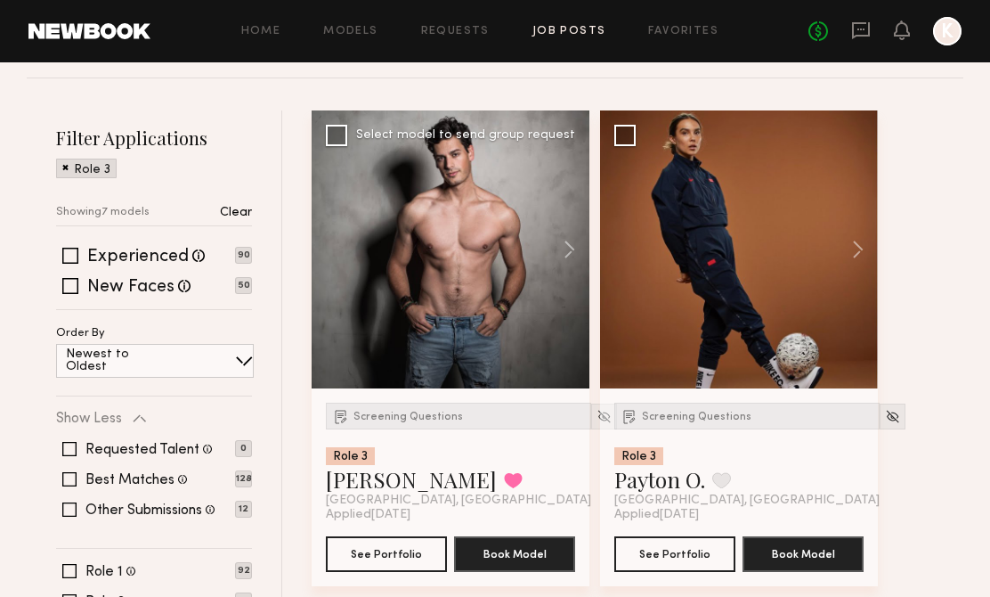
scroll to position [448, 0]
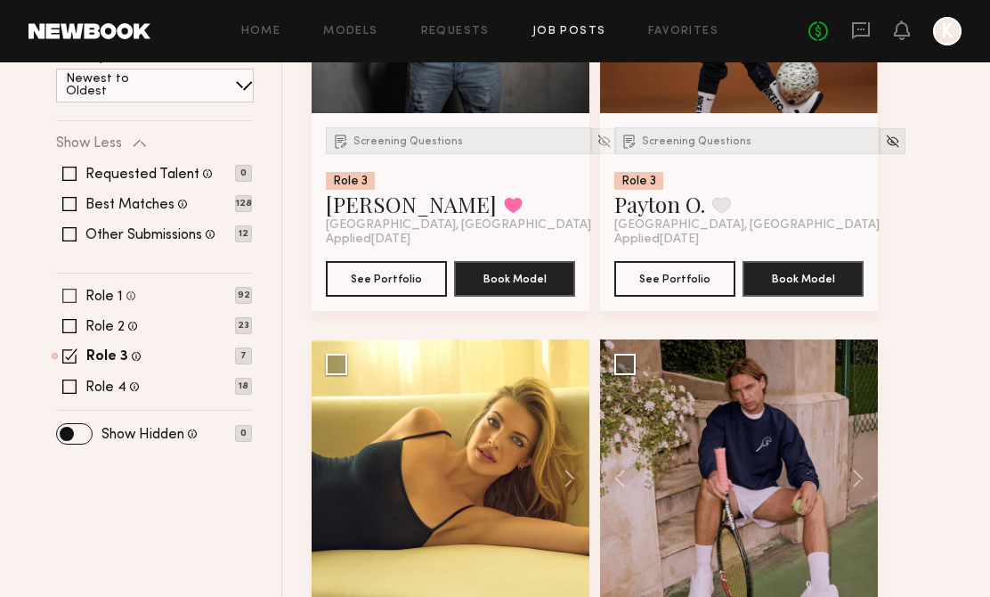
click at [73, 291] on span at bounding box center [69, 295] width 14 height 14
click at [69, 359] on span at bounding box center [69, 355] width 15 height 15
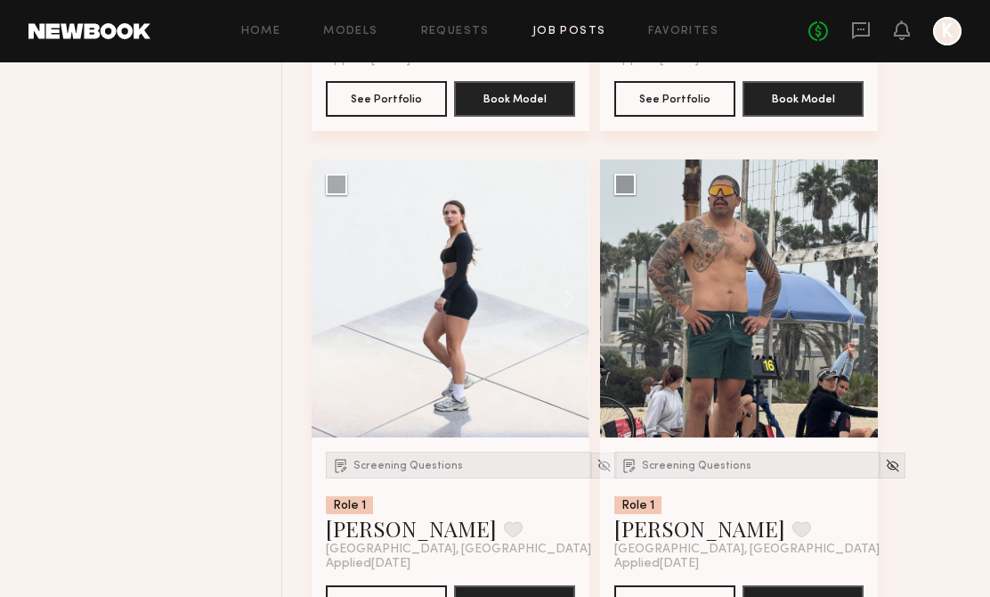
scroll to position [1374, 0]
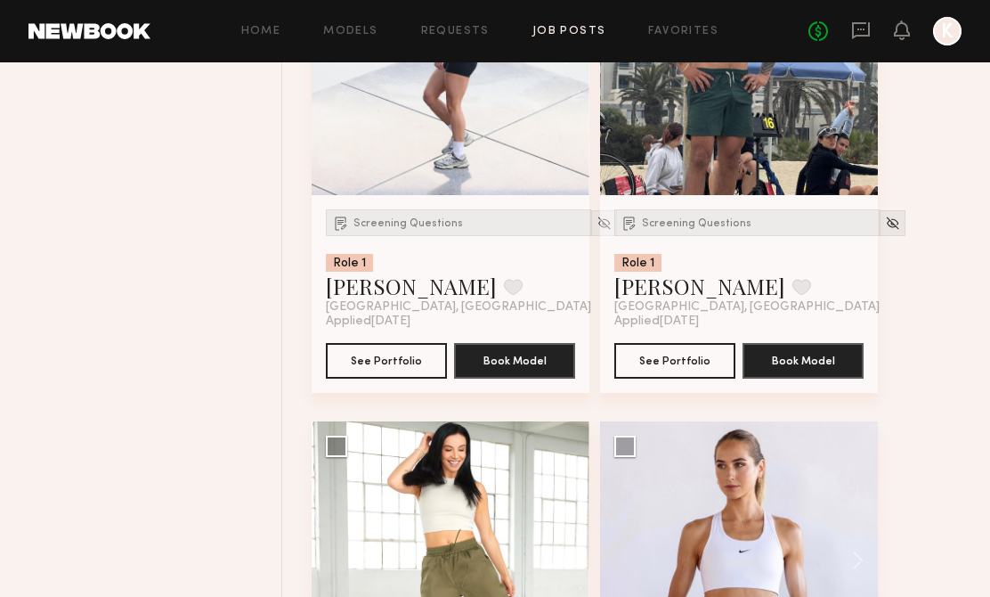
click at [695, 239] on div "Screening Questions Role 1 Alberto A. Favorite Los Angeles, CA" at bounding box center [746, 261] width 265 height 105
click at [695, 230] on div "Screening Questions" at bounding box center [746, 222] width 265 height 27
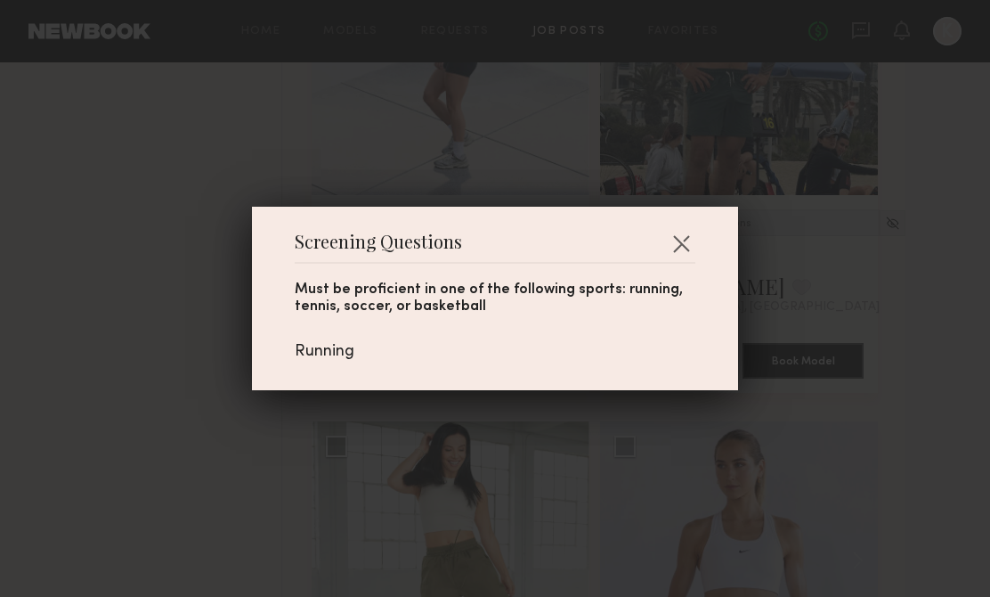
click at [702, 239] on div "Screening Questions Must be proficient in one of the following sports: running,…" at bounding box center [495, 298] width 486 height 183
click at [684, 239] on button "button" at bounding box center [681, 243] width 28 height 28
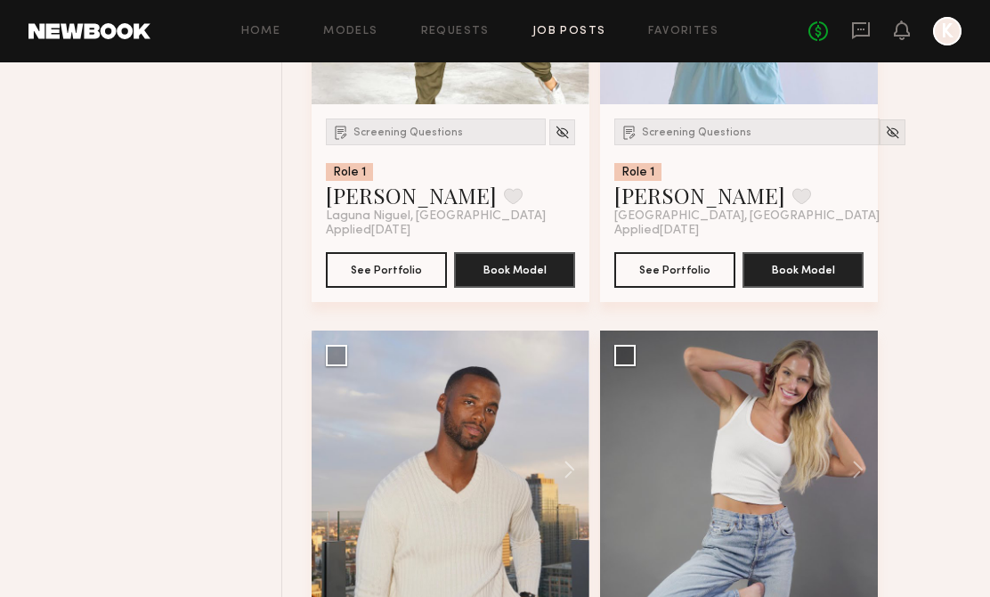
scroll to position [2073, 0]
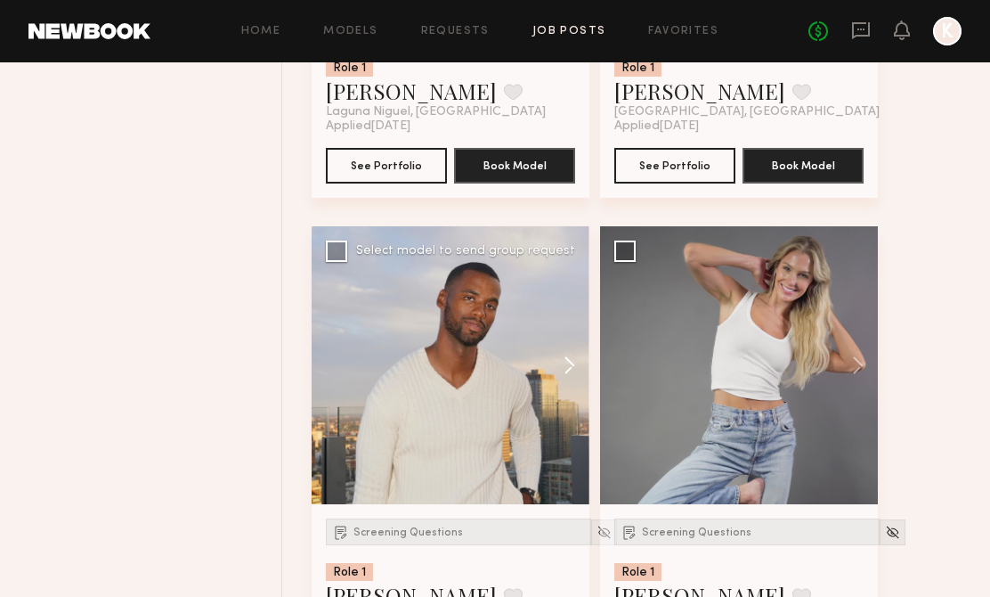
click at [559, 375] on button at bounding box center [560, 365] width 57 height 278
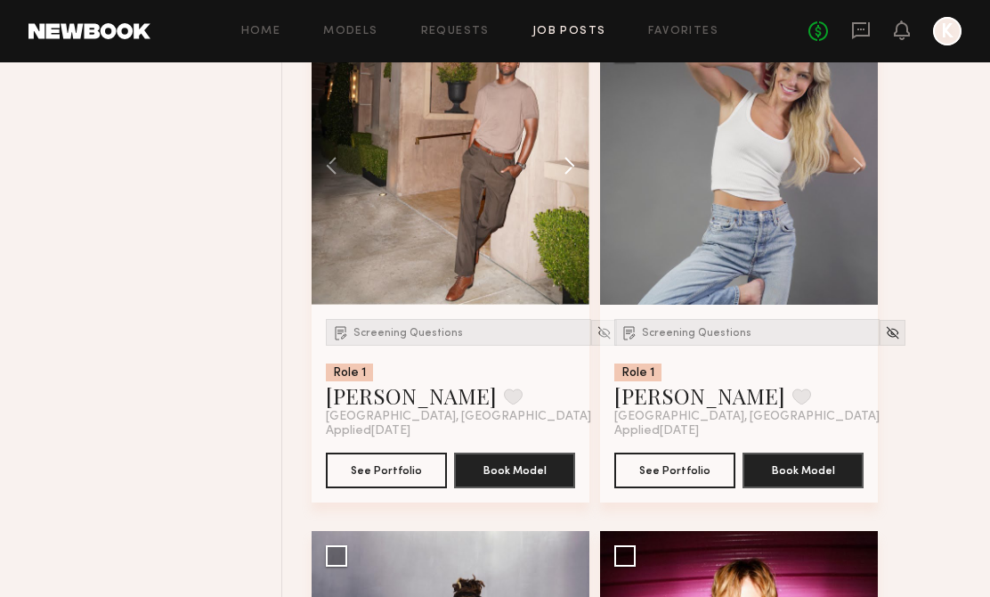
scroll to position [2435, 0]
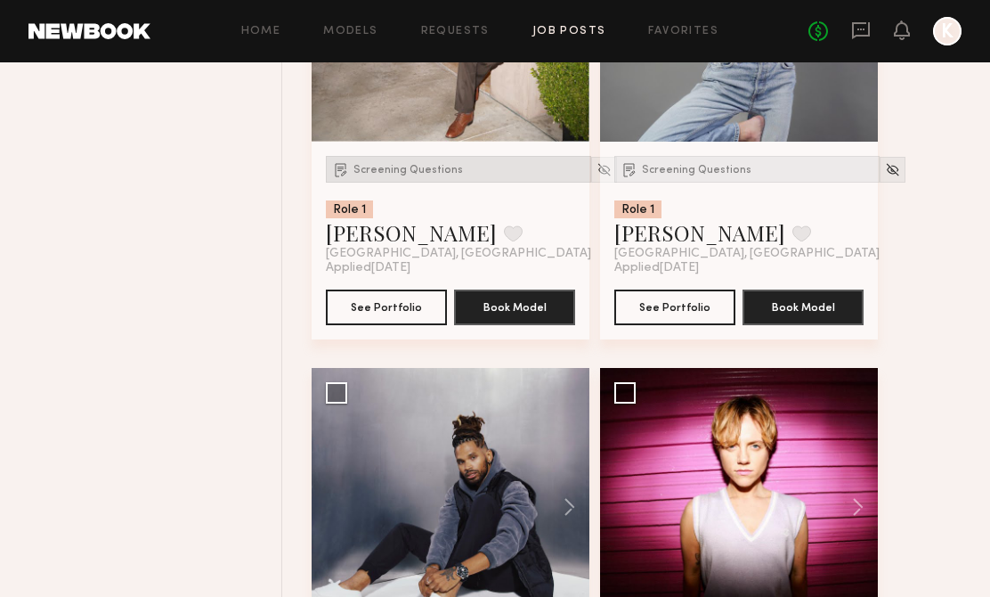
click at [405, 174] on span "Screening Questions" at bounding box center [408, 170] width 110 height 11
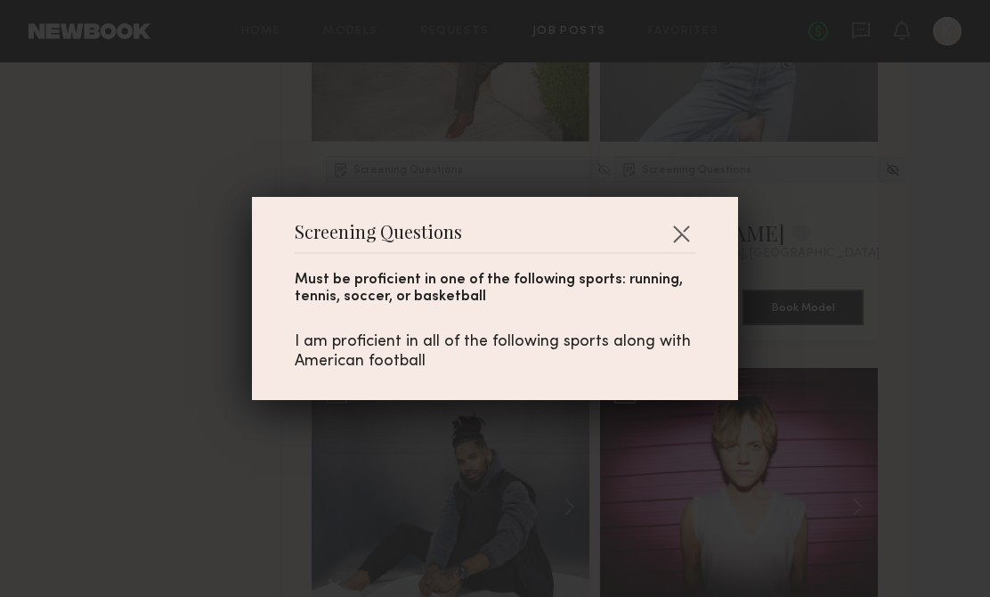
click at [663, 254] on div "Must be proficient in one of the following sports: running, tennis, soccer, or …" at bounding box center [495, 313] width 401 height 118
click at [682, 226] on button "button" at bounding box center [681, 233] width 28 height 28
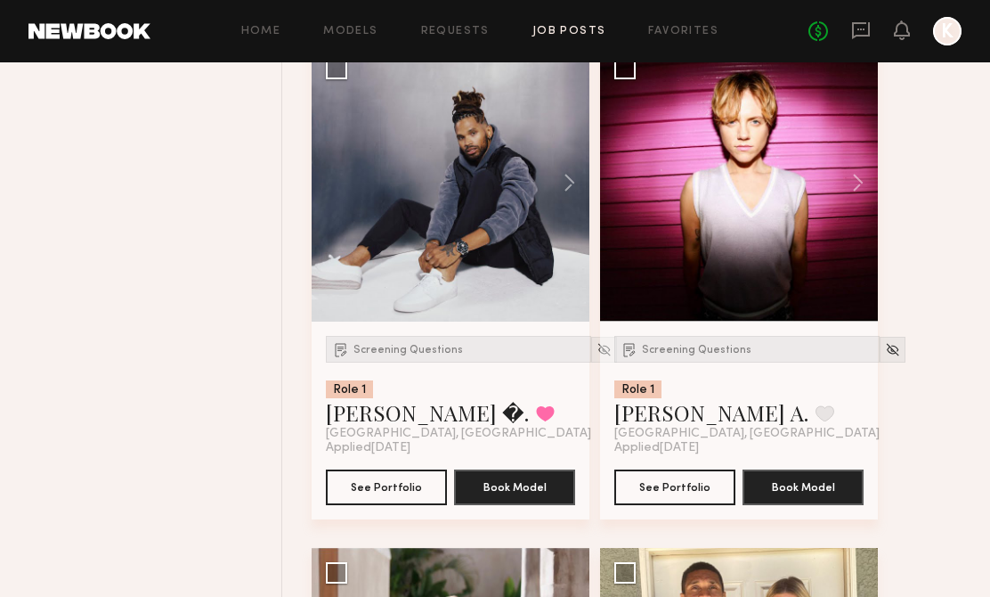
scroll to position [2855, 0]
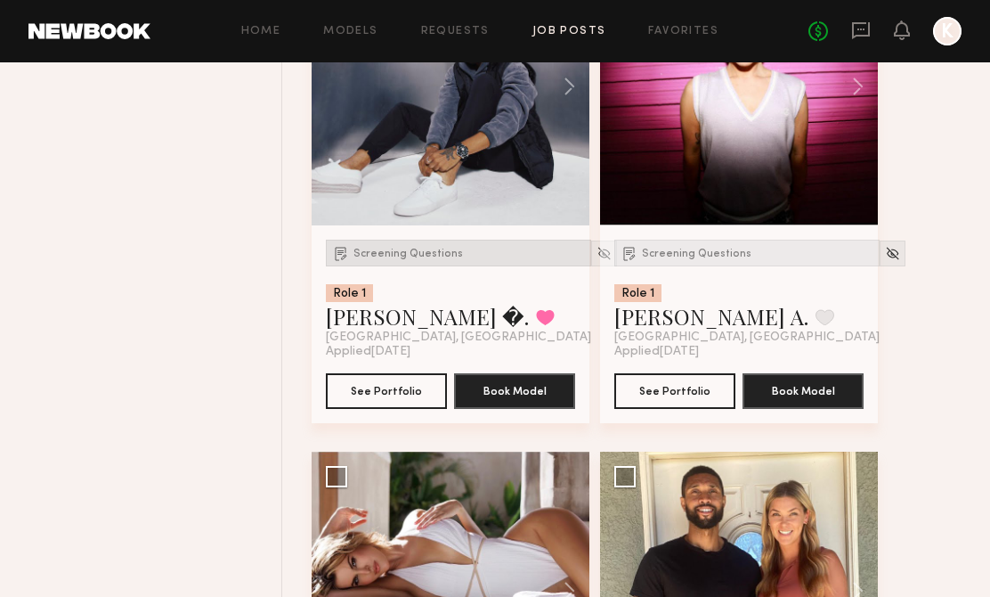
click at [423, 253] on span "Screening Questions" at bounding box center [408, 253] width 110 height 11
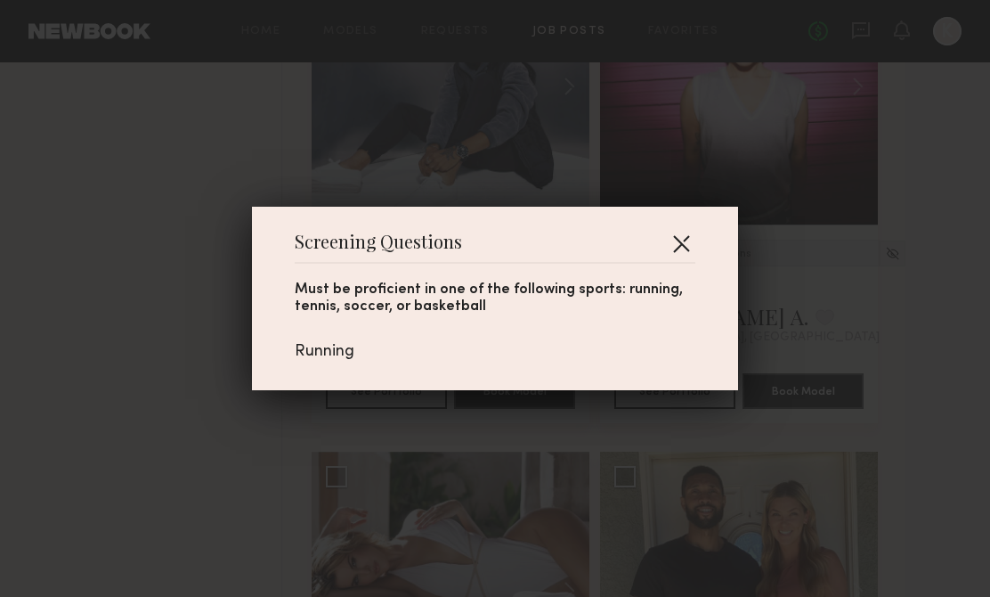
click at [690, 240] on button "button" at bounding box center [681, 243] width 28 height 28
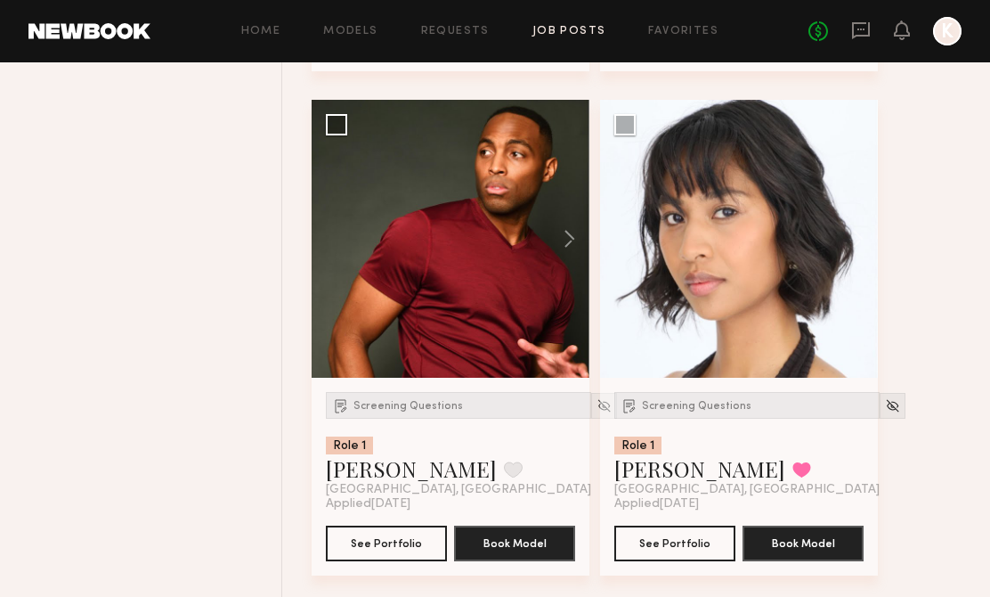
scroll to position [4220, 0]
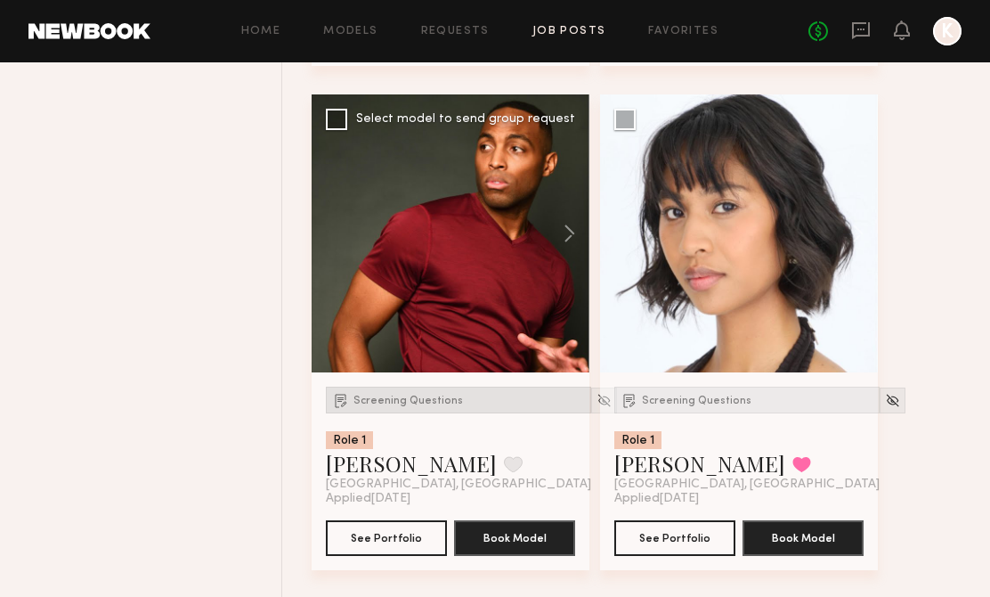
click at [359, 396] on div "Screening Questions" at bounding box center [458, 399] width 265 height 27
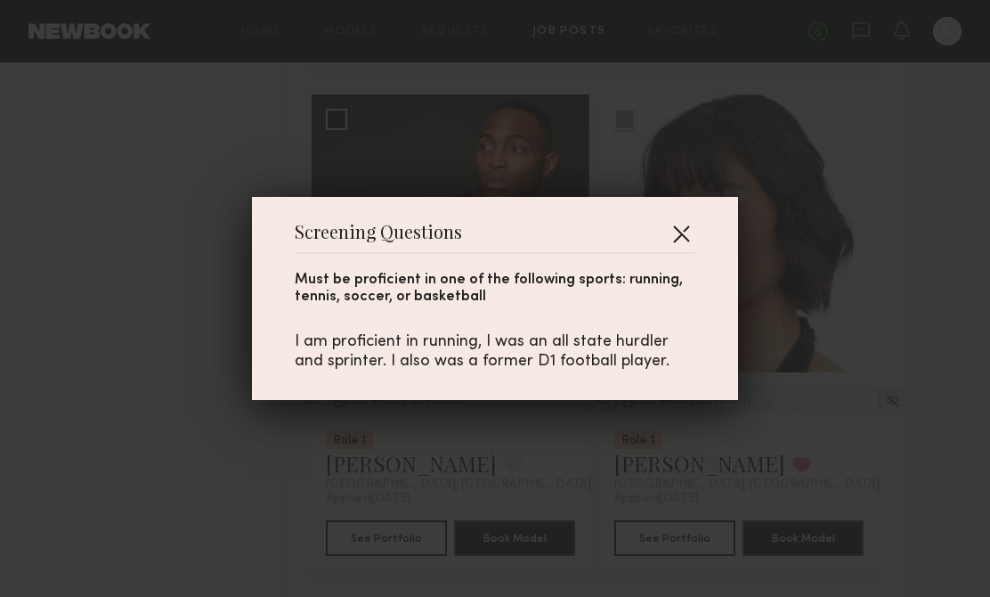
click at [678, 243] on button "button" at bounding box center [681, 233] width 28 height 28
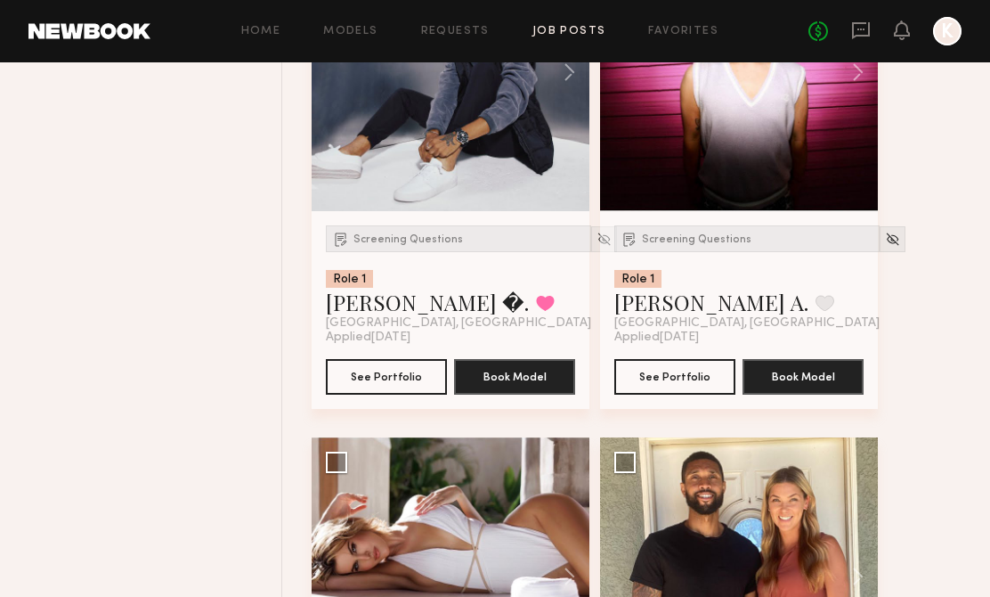
scroll to position [2701, 0]
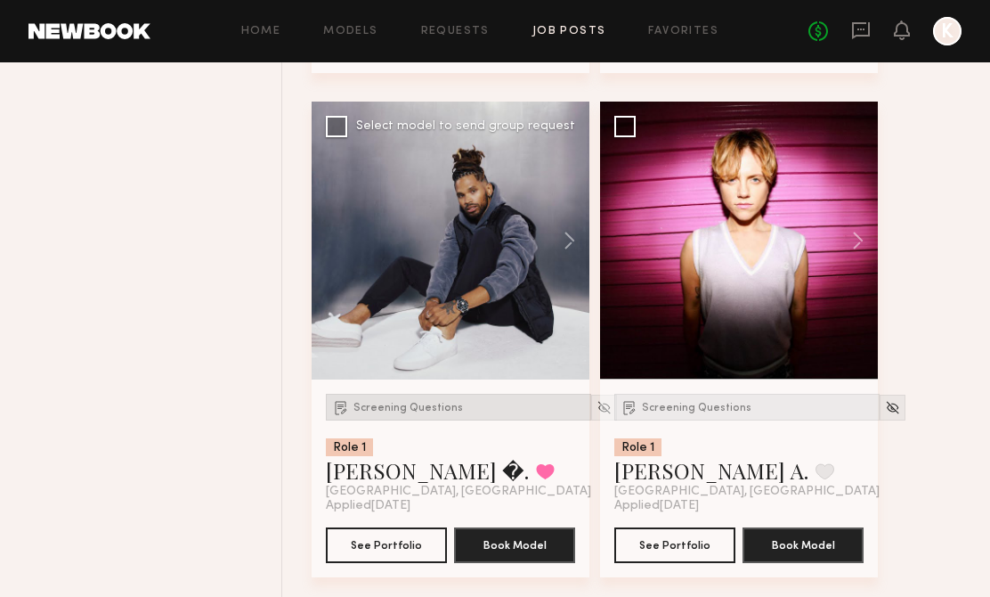
click at [446, 404] on span "Screening Questions" at bounding box center [408, 407] width 110 height 11
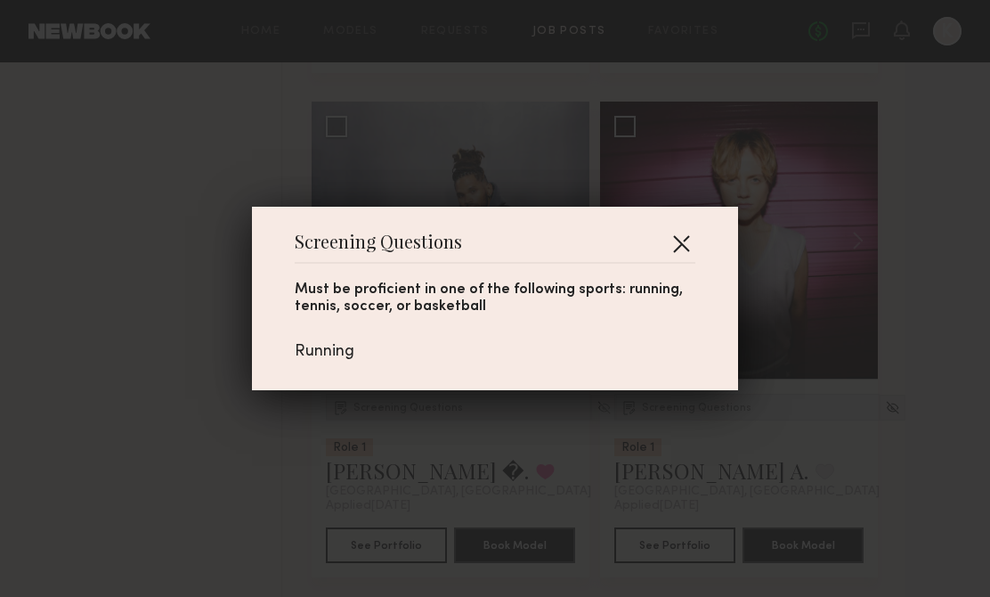
click at [682, 237] on button "button" at bounding box center [681, 243] width 28 height 28
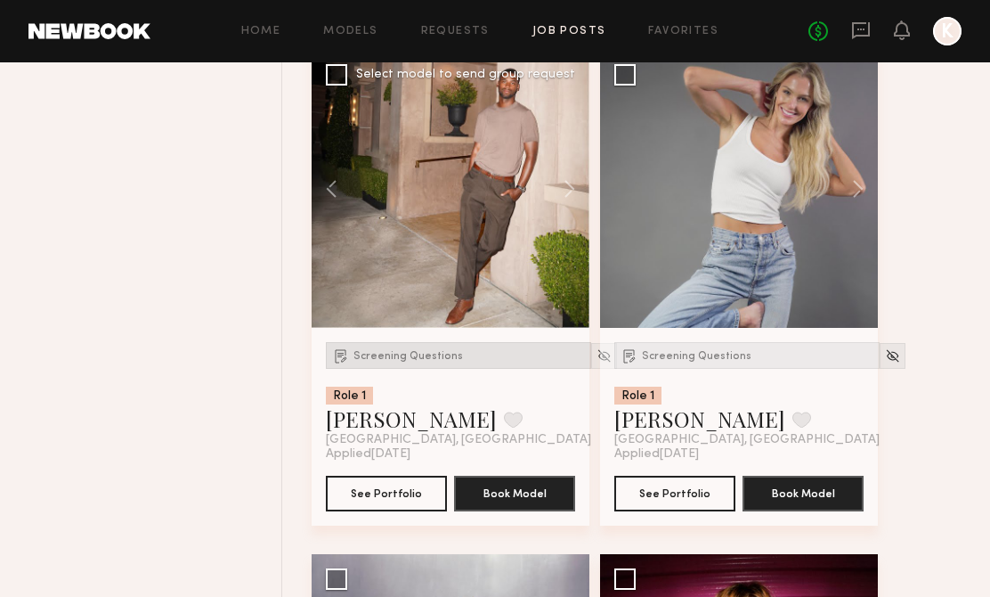
scroll to position [2236, 0]
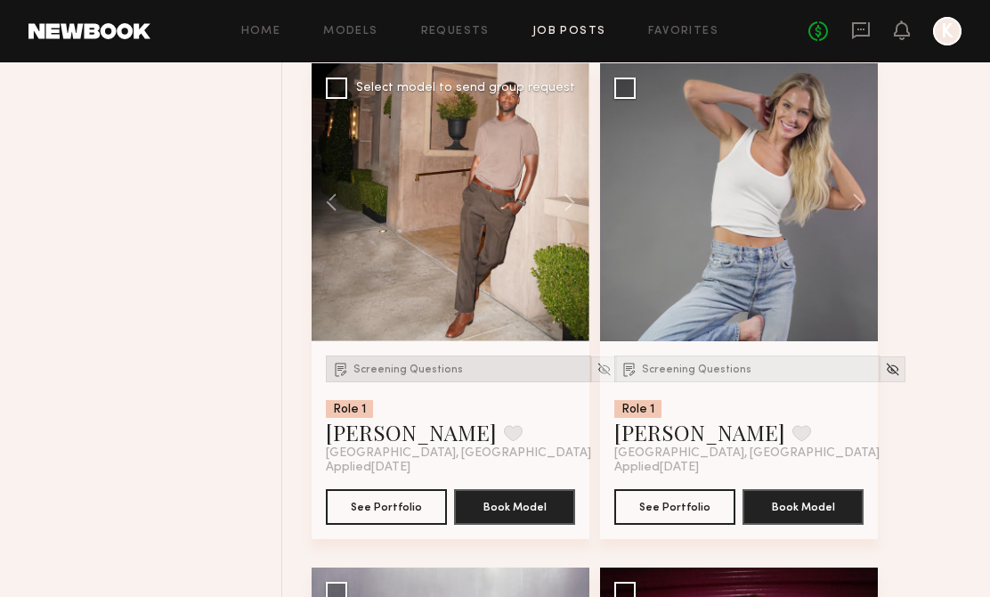
click at [388, 376] on div "Screening Questions" at bounding box center [458, 368] width 265 height 27
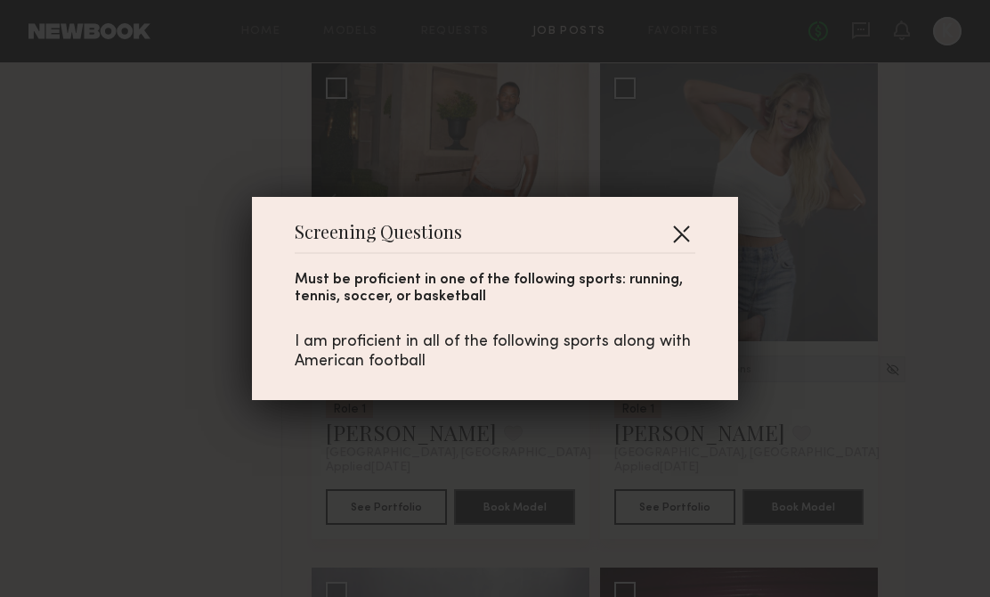
click at [674, 236] on button "button" at bounding box center [681, 233] width 28 height 28
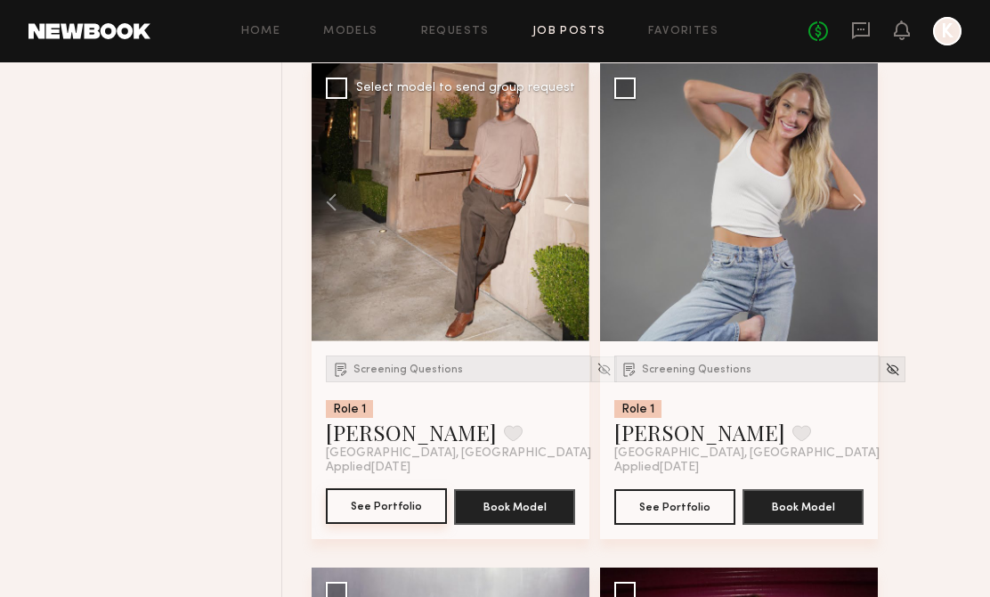
click at [415, 494] on button "See Portfolio" at bounding box center [386, 506] width 121 height 36
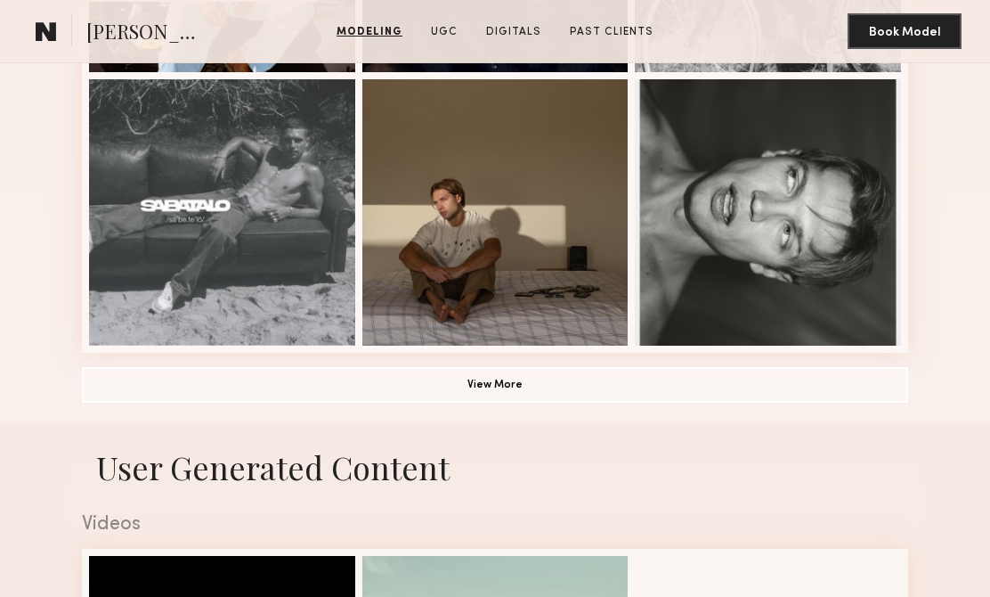
scroll to position [1193, 0]
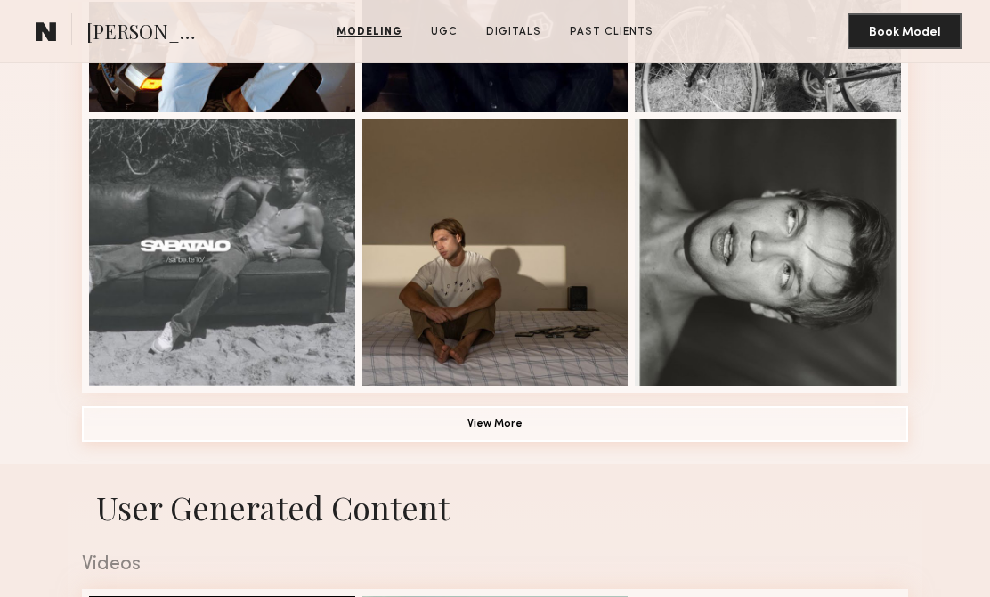
click at [618, 418] on button "View More" at bounding box center [495, 424] width 826 height 36
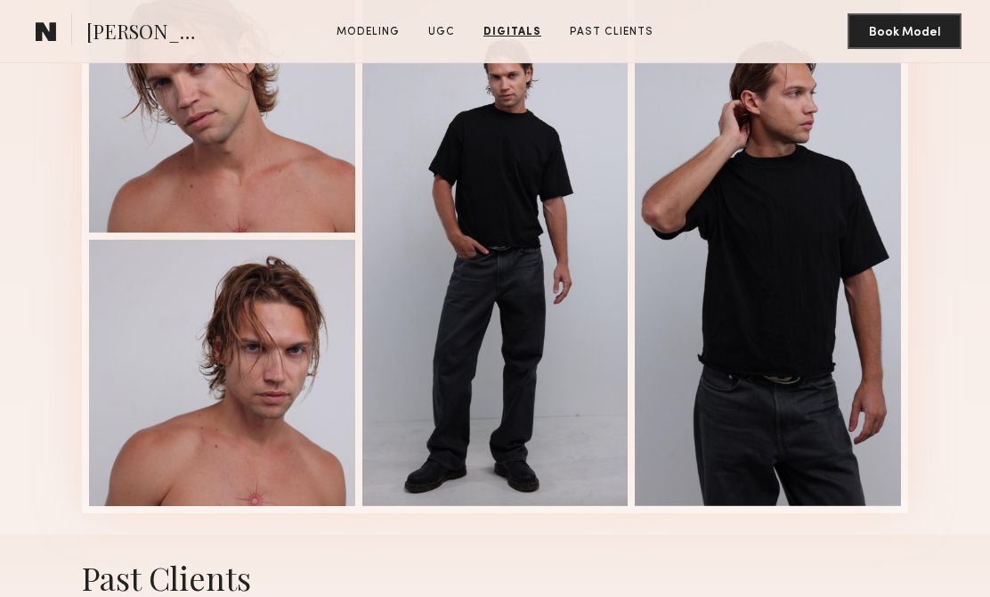
scroll to position [3408, 0]
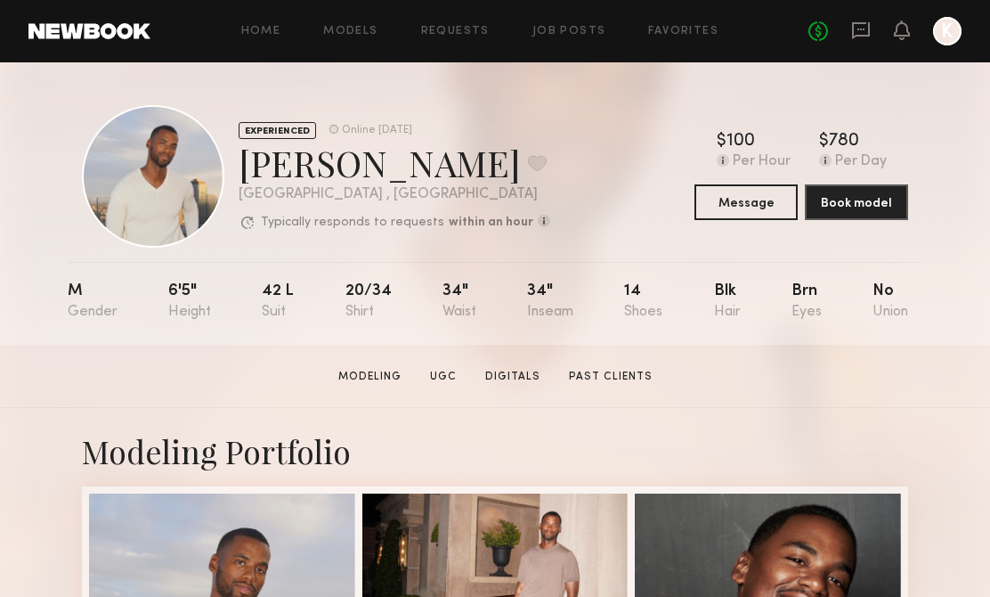
click at [619, 254] on div "EXPERIENCED Online [DATE] [PERSON_NAME] Favorite [GEOGRAPHIC_DATA] , [GEOGRAPHI…" at bounding box center [495, 203] width 990 height 282
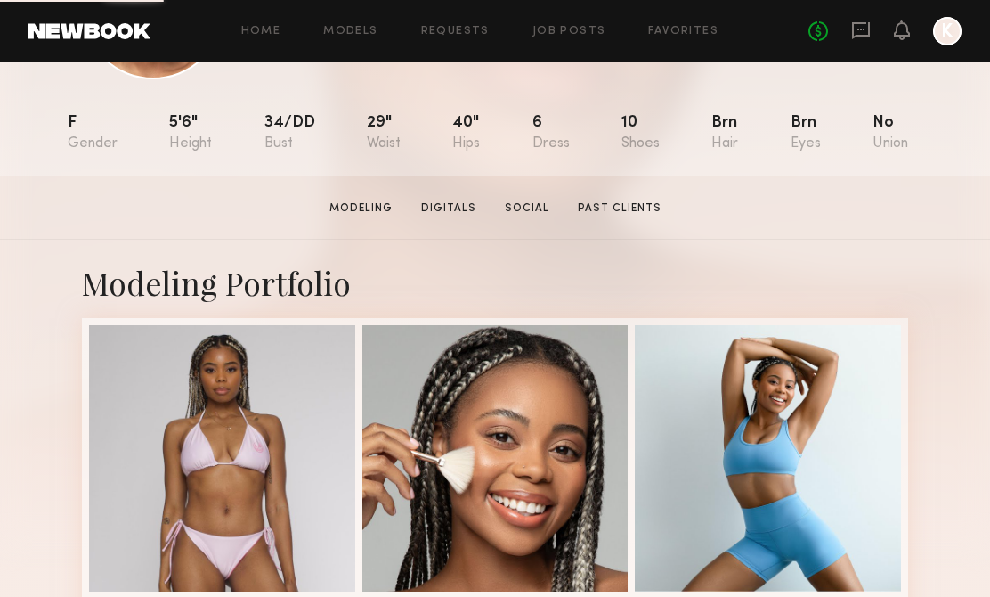
scroll to position [183, 0]
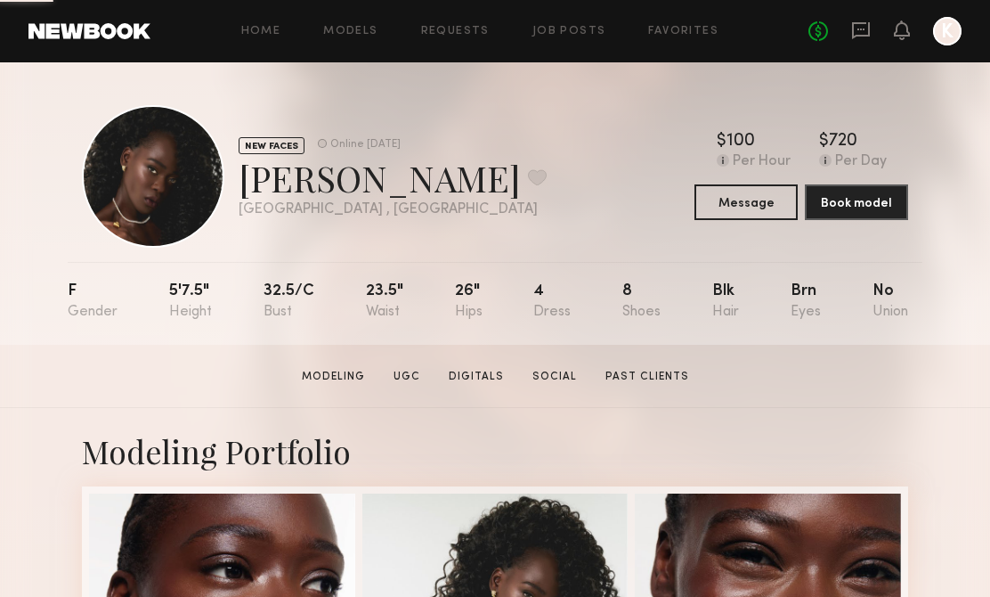
scroll to position [388, 0]
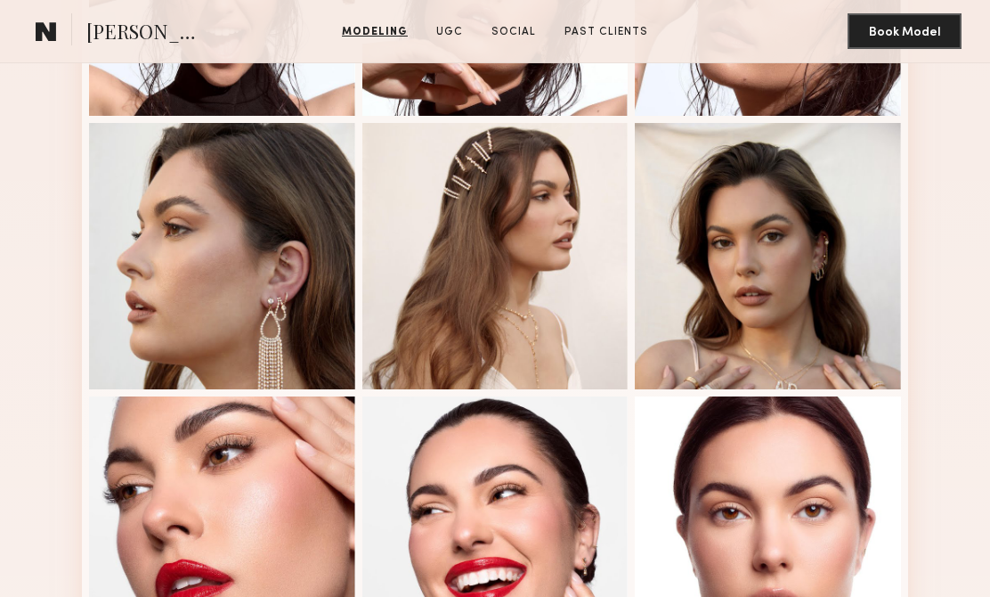
scroll to position [1044, 0]
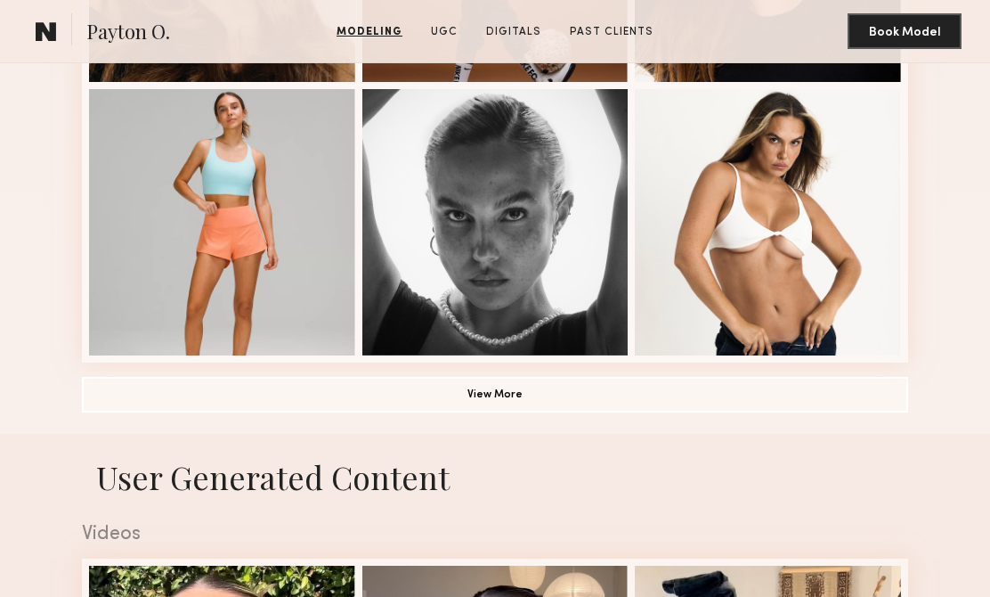
scroll to position [1226, 0]
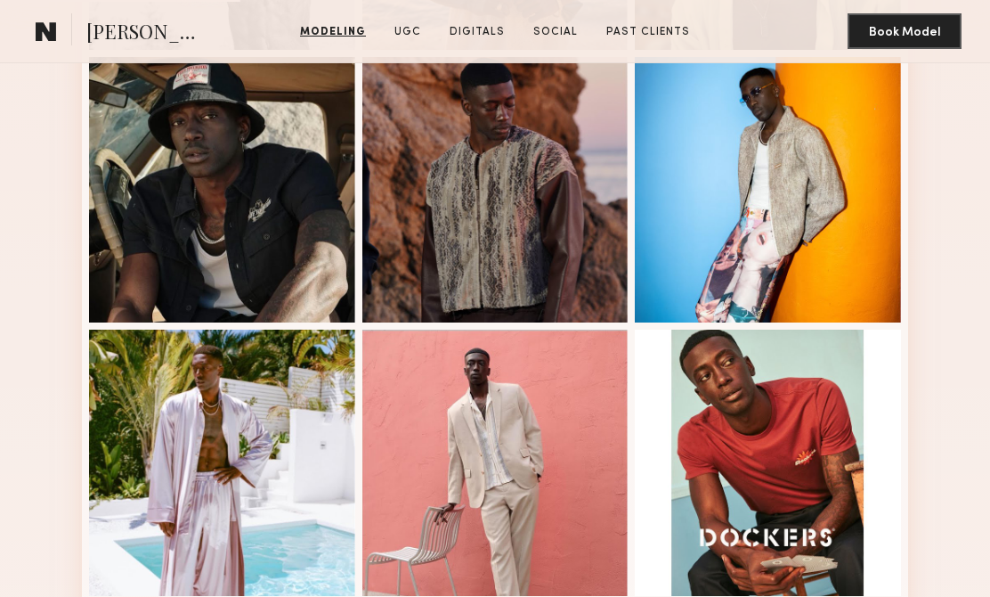
scroll to position [726, 0]
